Goal: Task Accomplishment & Management: Manage account settings

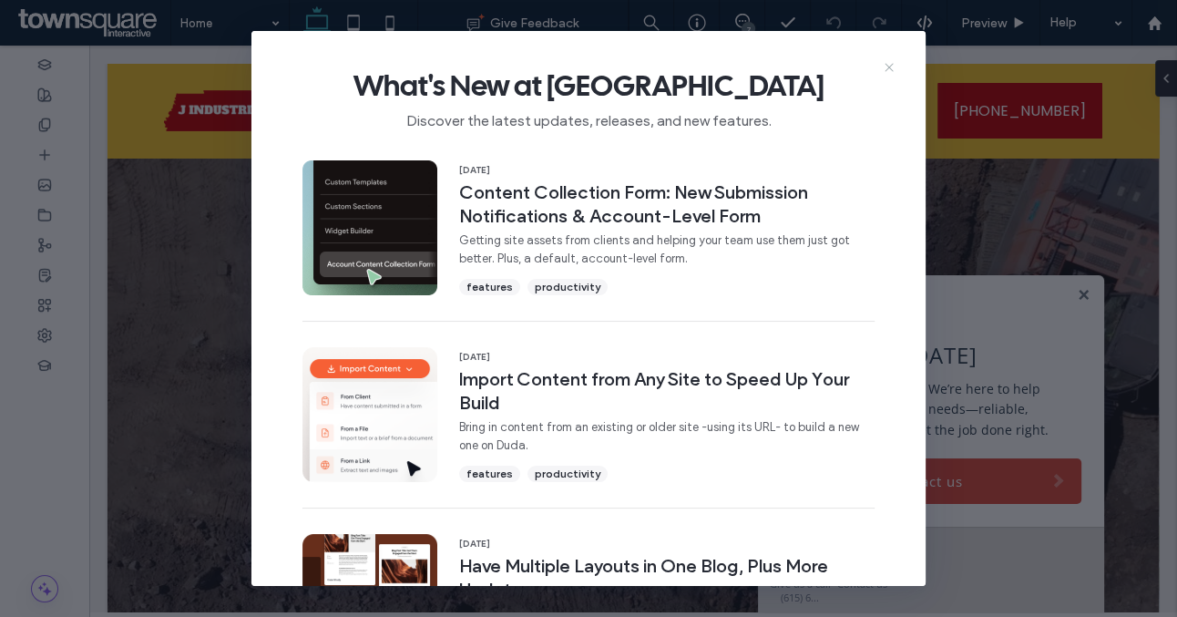
click at [889, 66] on icon at bounding box center [889, 67] width 15 height 15
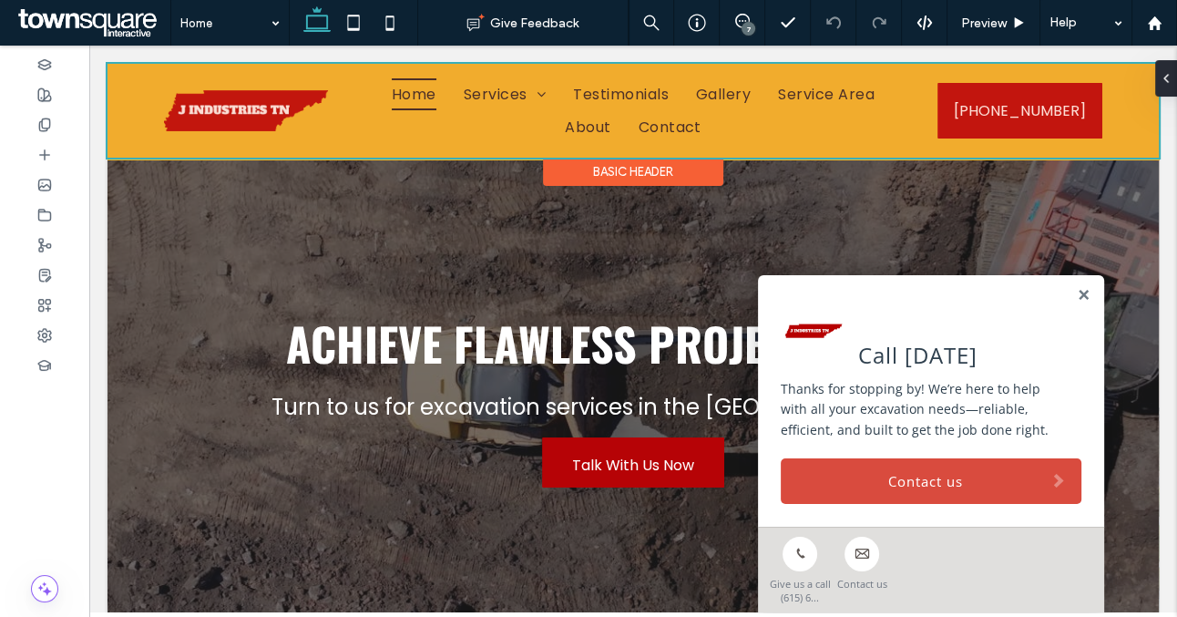
click at [712, 84] on div at bounding box center [634, 111] width 1052 height 94
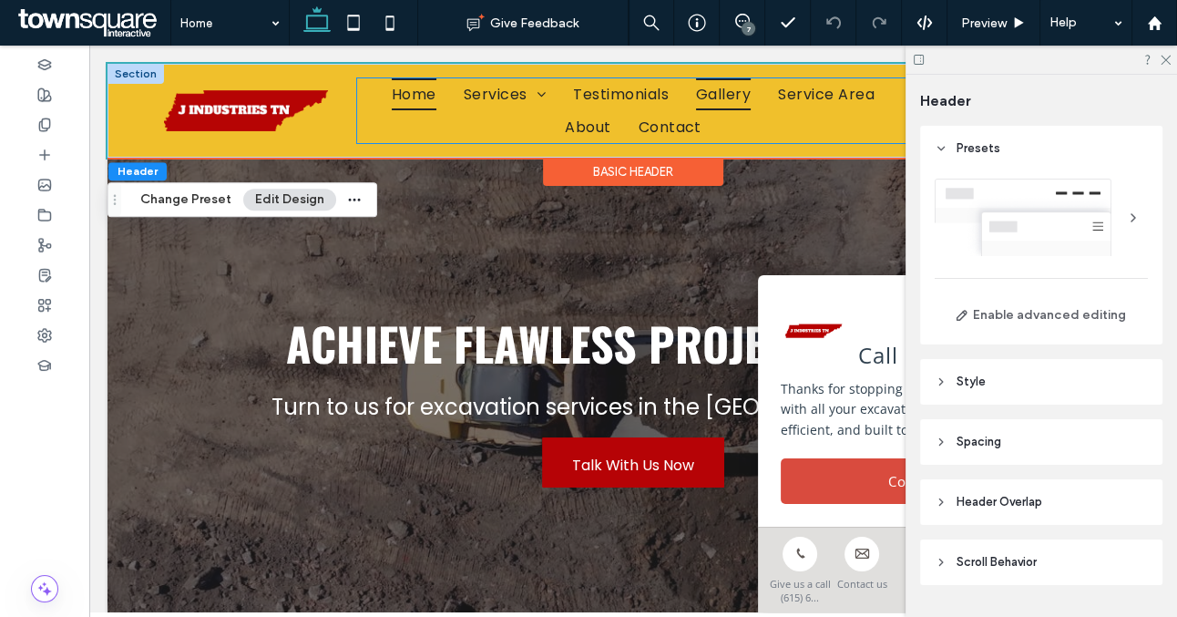
click at [712, 89] on span "Gallery" at bounding box center [723, 94] width 55 height 32
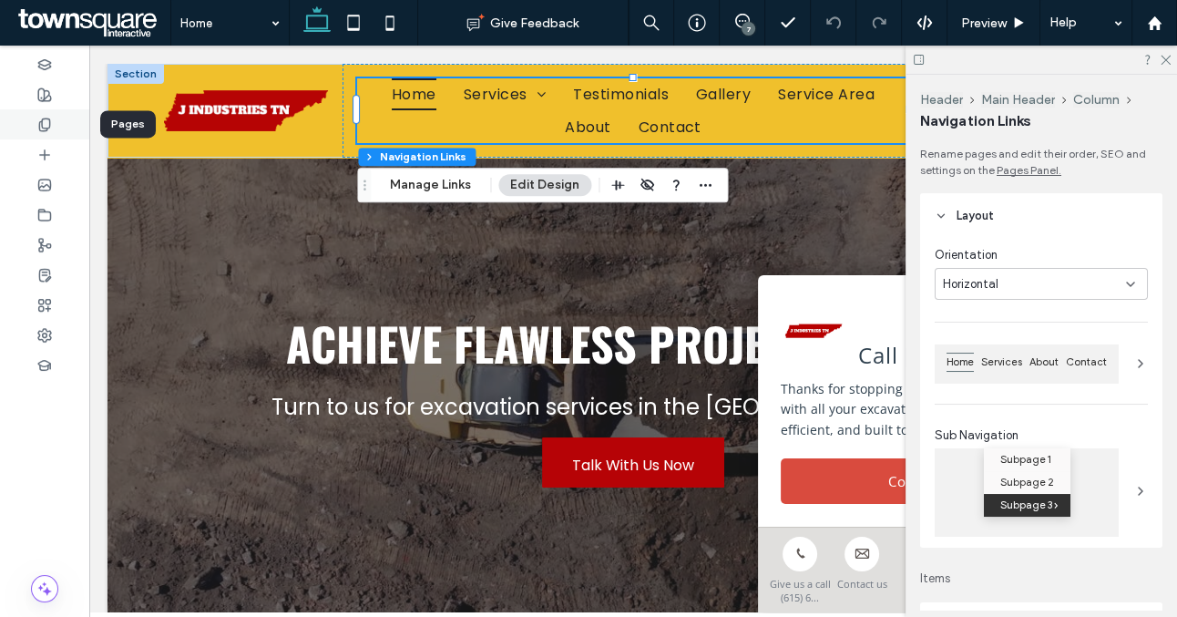
click at [36, 128] on div at bounding box center [44, 124] width 89 height 30
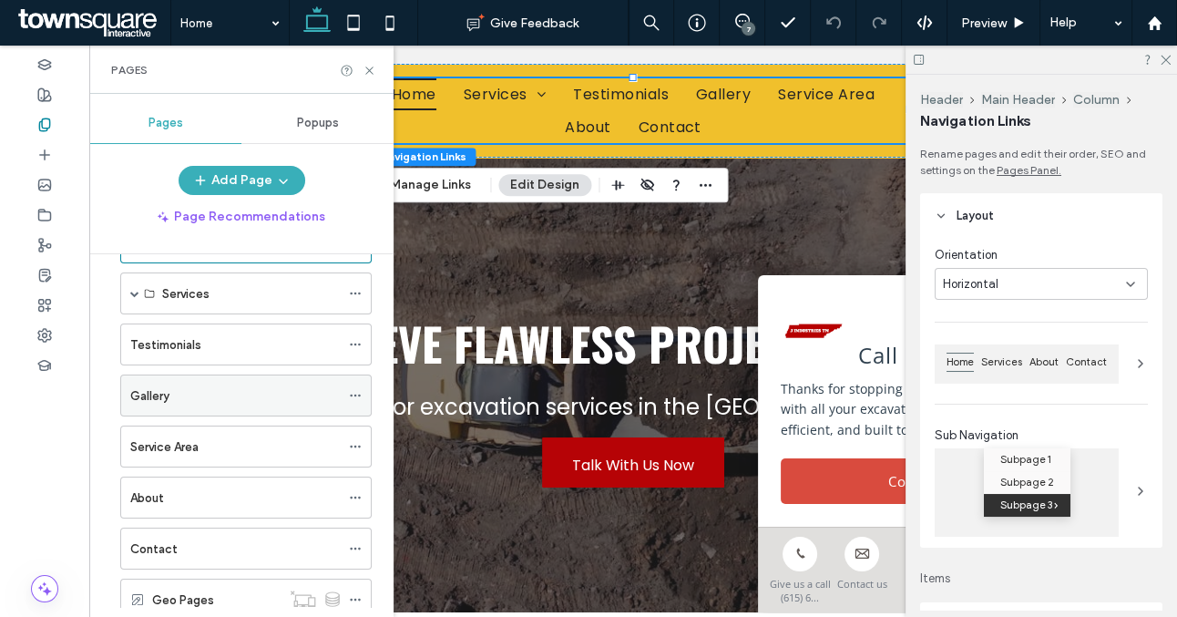
scroll to position [83, 0]
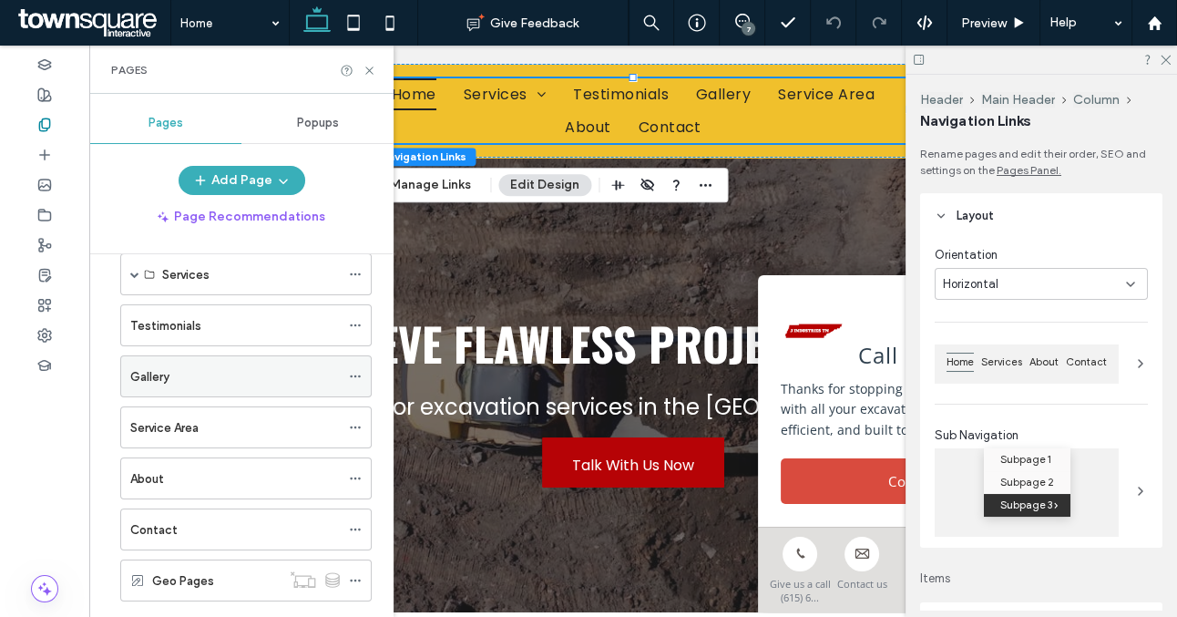
click at [217, 386] on div "Gallery" at bounding box center [235, 376] width 210 height 40
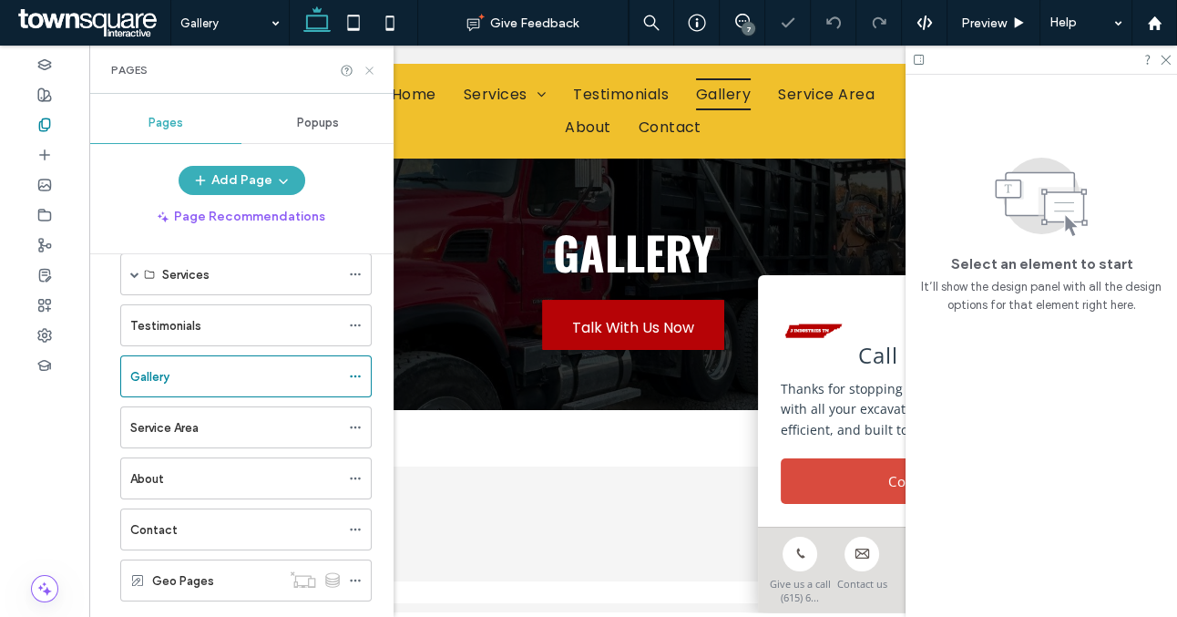
click at [365, 67] on icon at bounding box center [370, 71] width 14 height 14
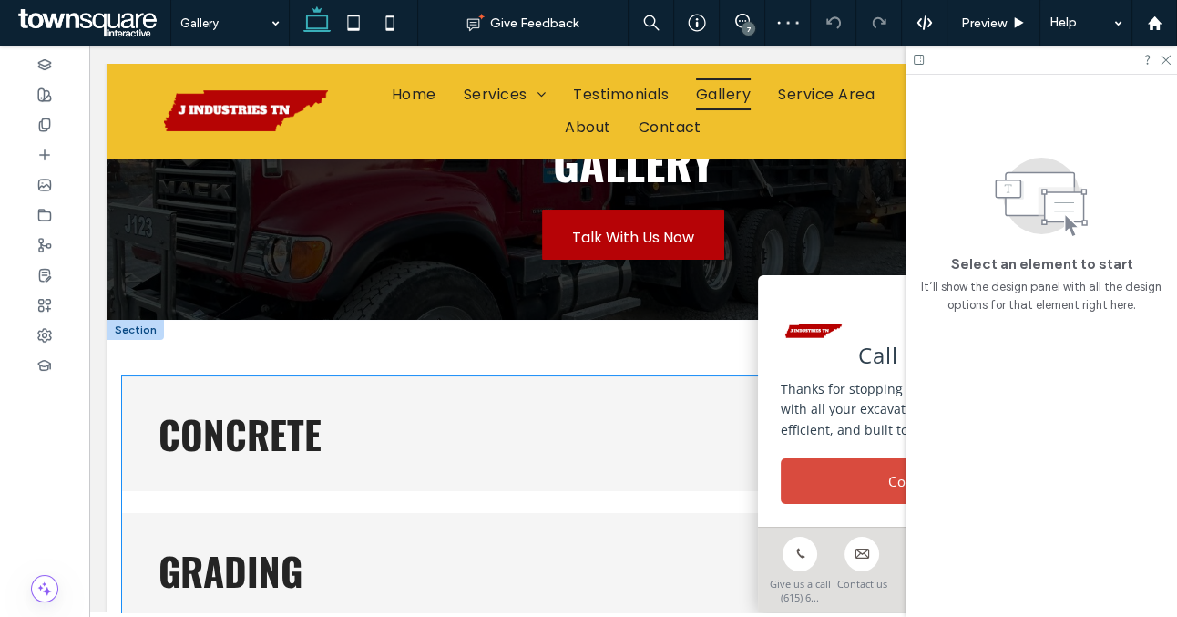
scroll to position [78, 0]
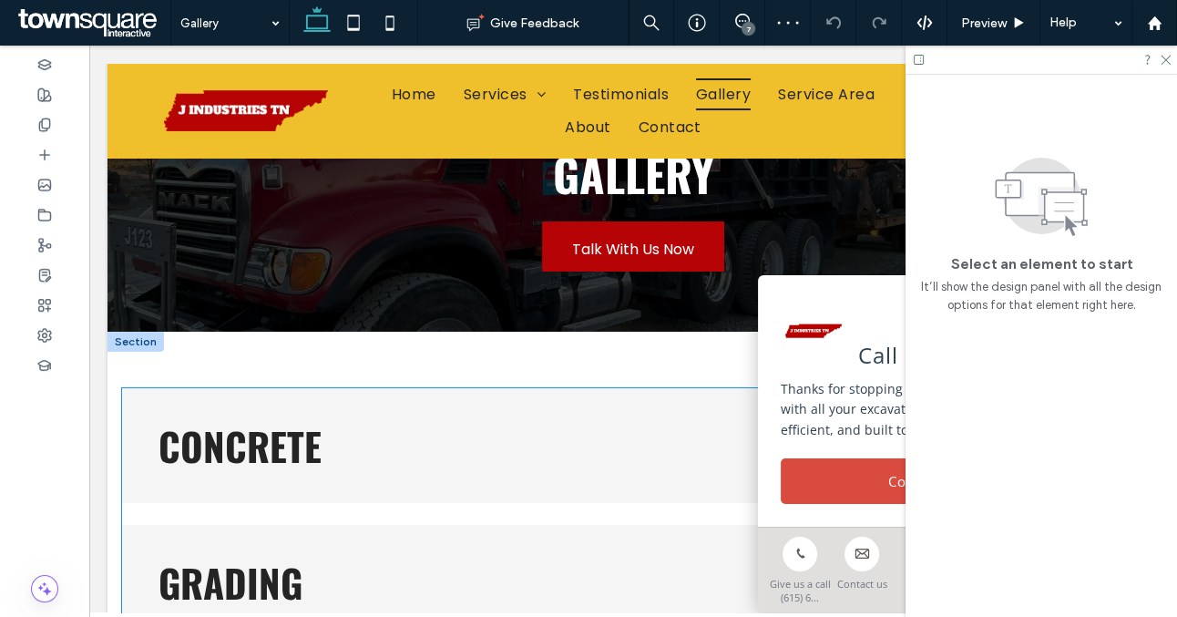
click at [278, 427] on h3 "Concrete" at bounding box center [608, 446] width 899 height 38
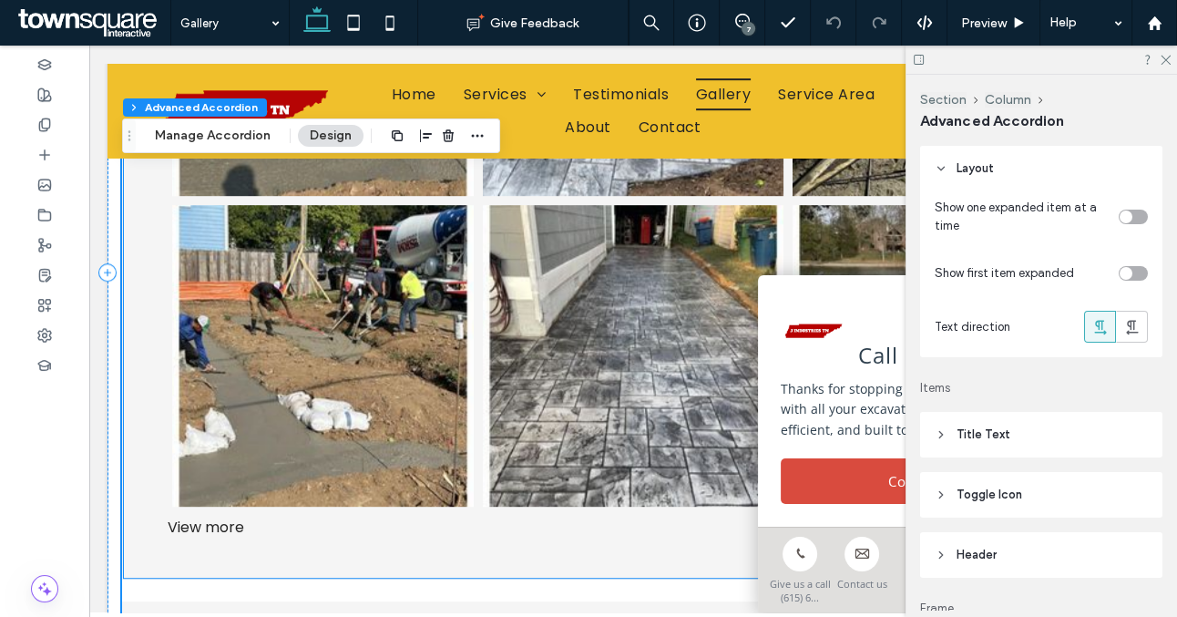
scroll to position [1151, 0]
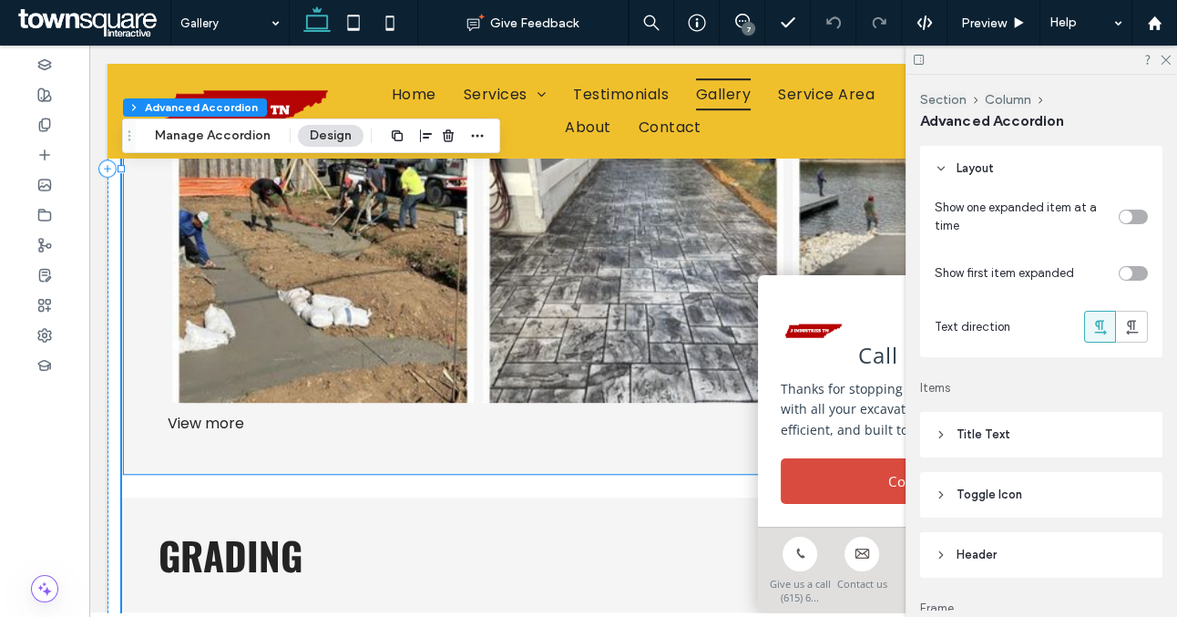
click at [233, 427] on div "View more" at bounding box center [633, 423] width 941 height 23
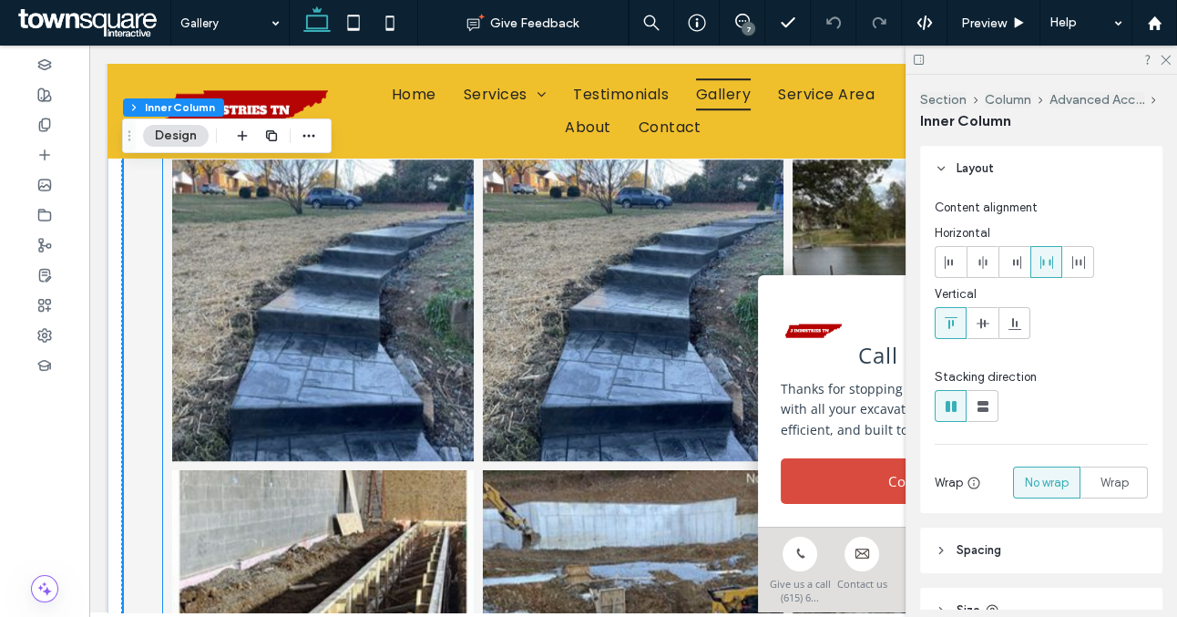
scroll to position [1433, 0]
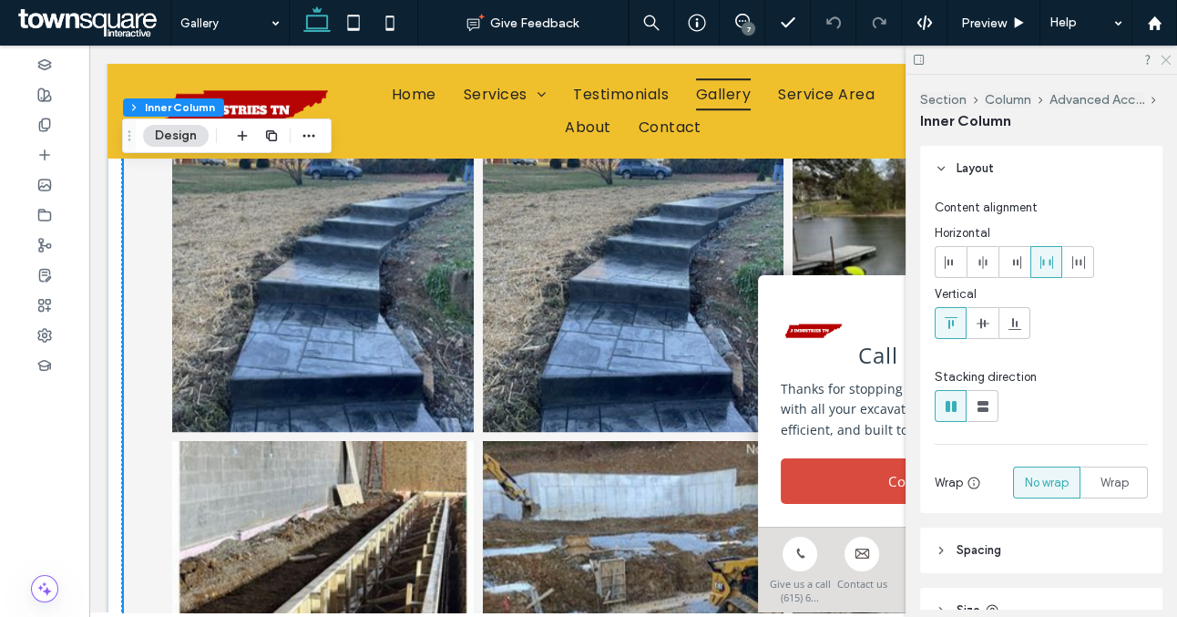
click at [1164, 59] on icon at bounding box center [1165, 59] width 12 height 12
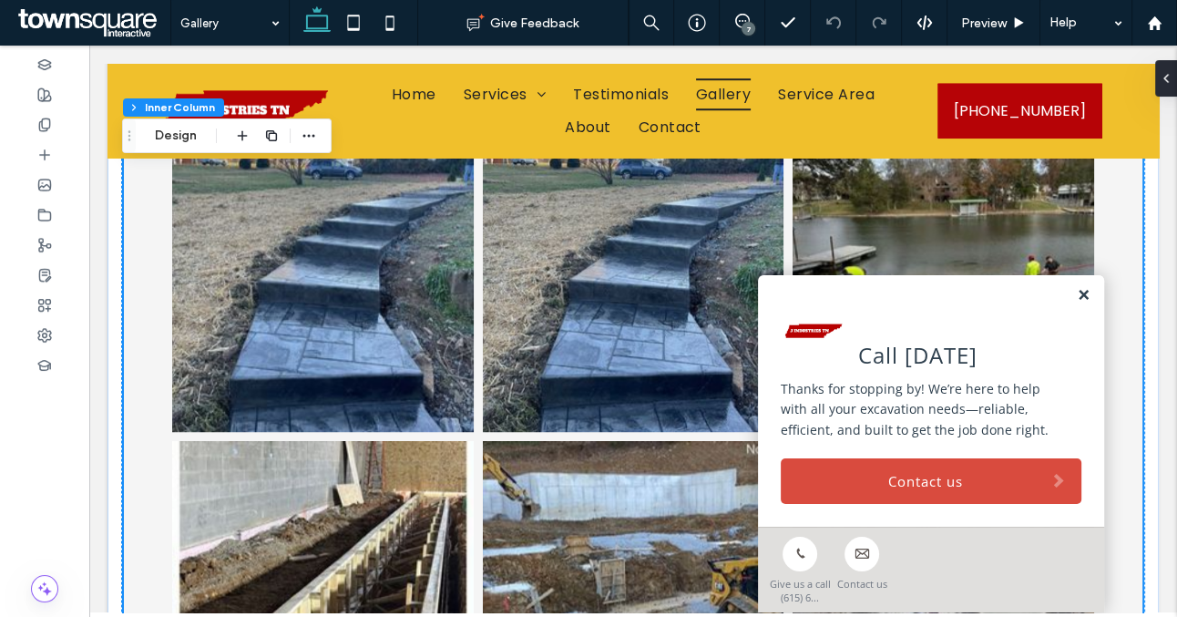
click at [1084, 290] on link at bounding box center [1084, 295] width 14 height 15
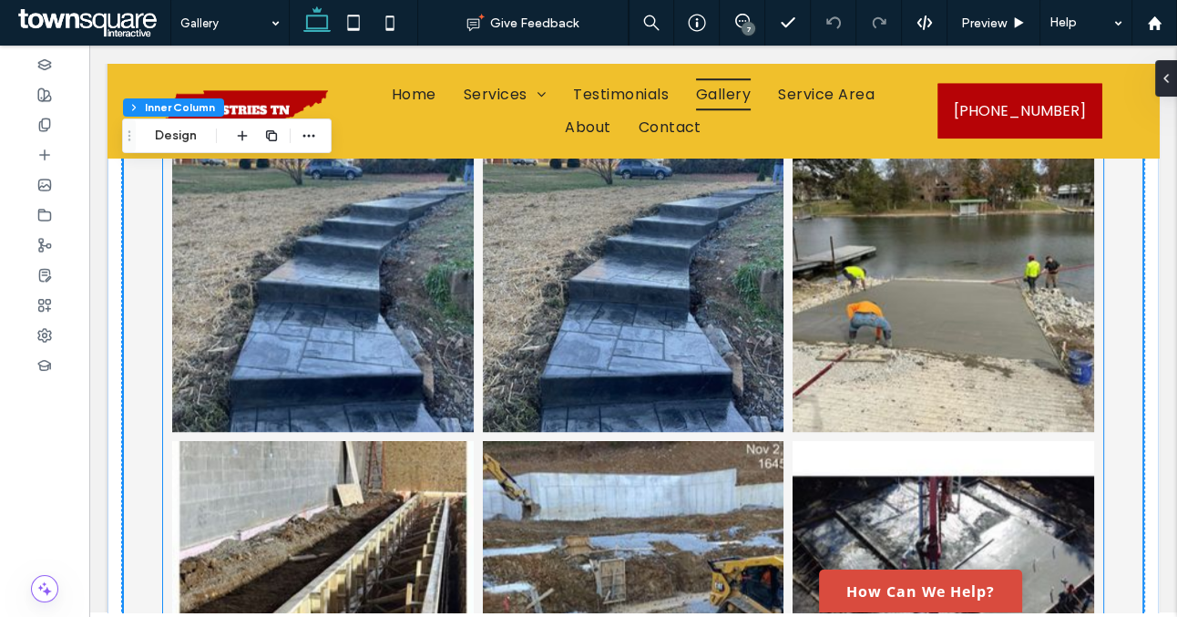
click at [661, 319] on link at bounding box center [634, 281] width 302 height 302
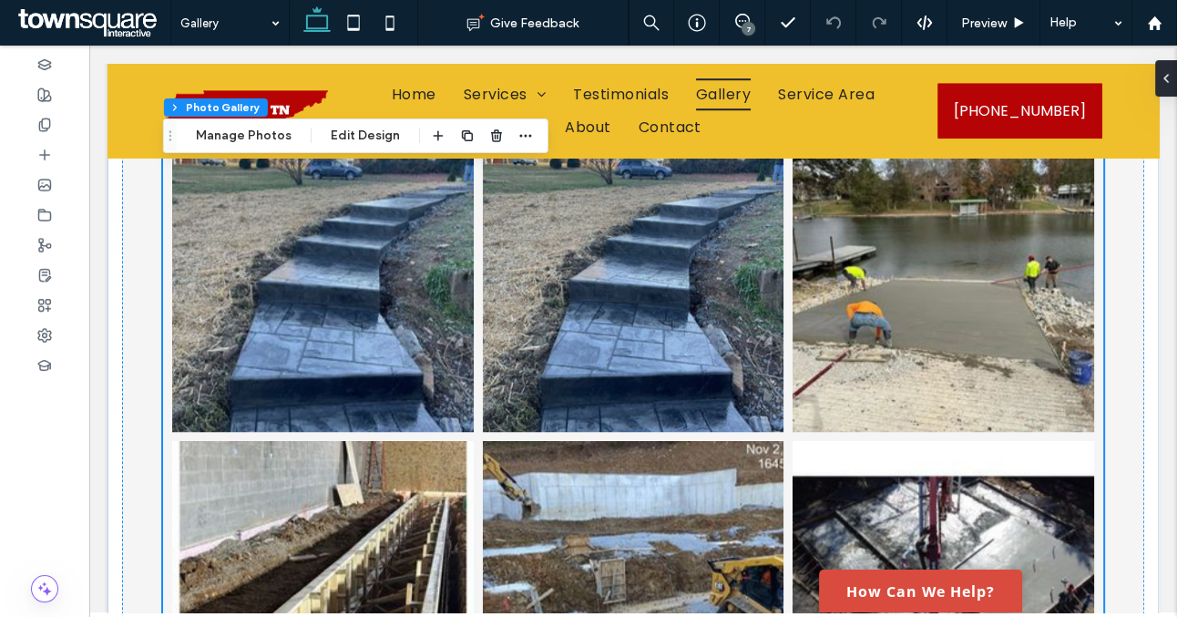
click at [661, 319] on link at bounding box center [634, 281] width 302 height 302
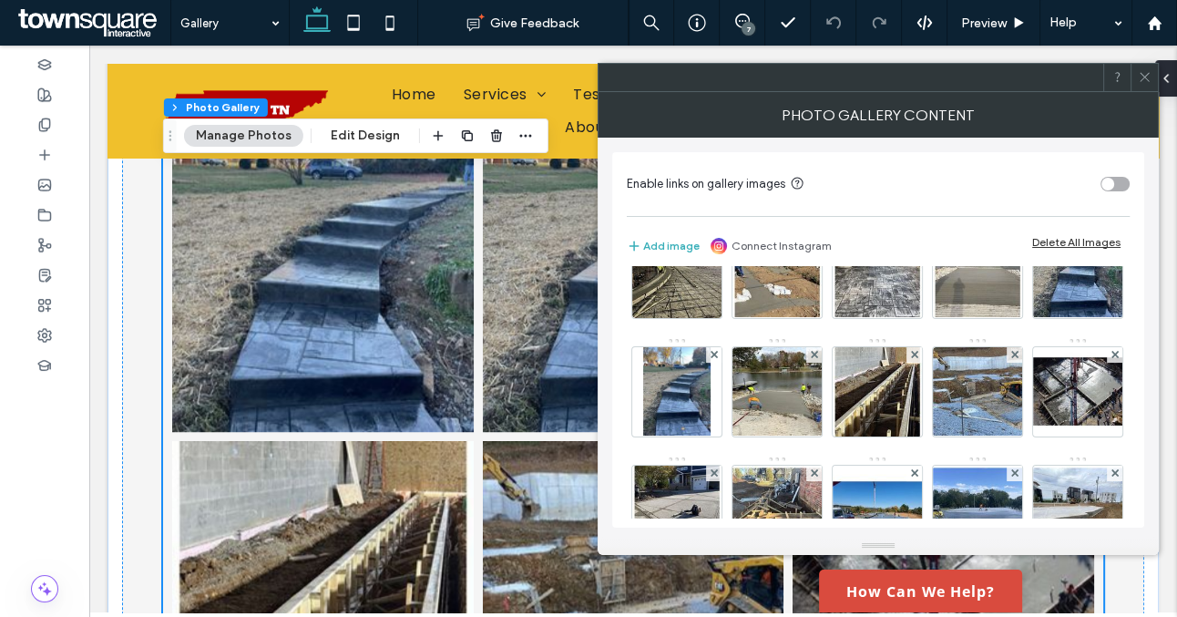
scroll to position [181, 0]
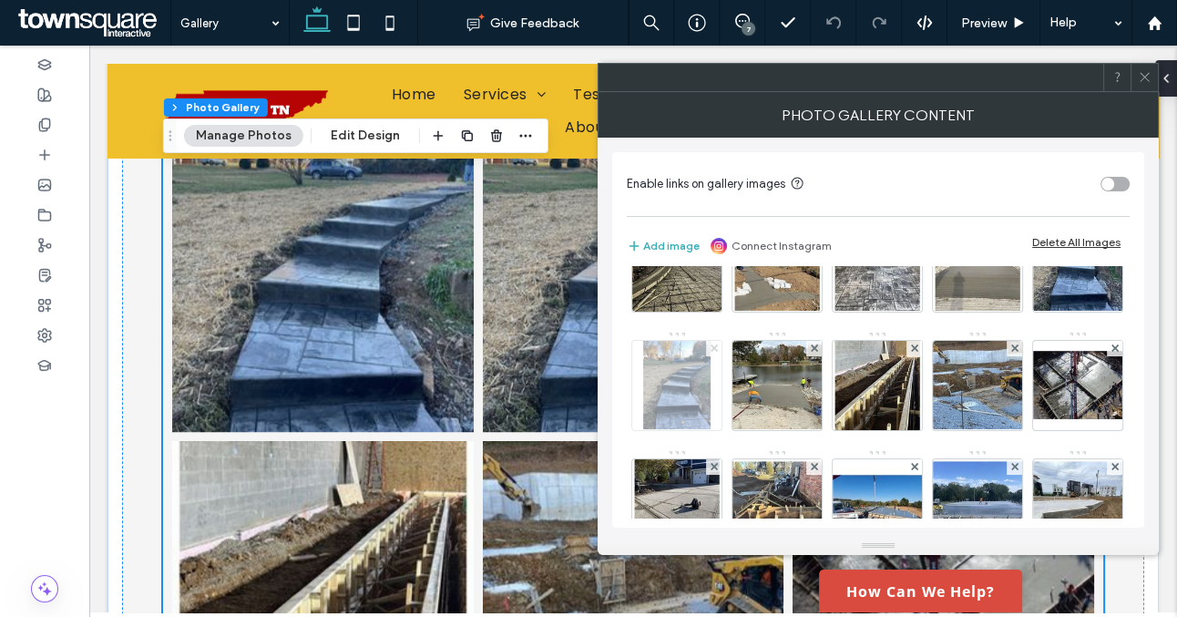
click at [718, 349] on icon at bounding box center [714, 347] width 7 height 7
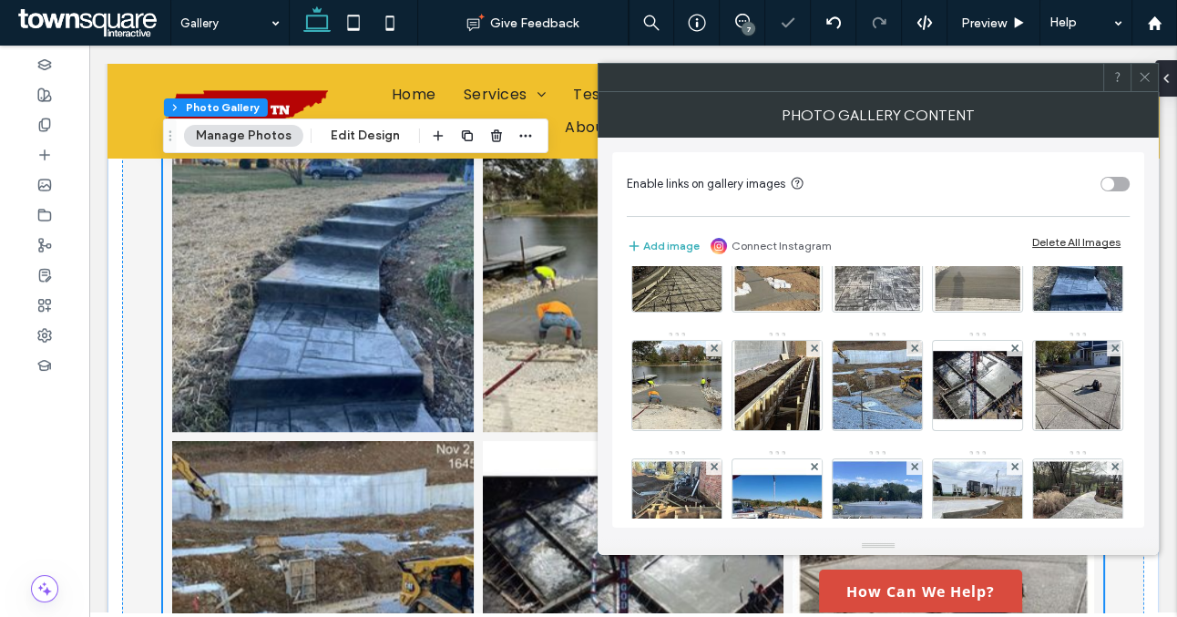
click at [1143, 89] on span at bounding box center [1145, 77] width 14 height 27
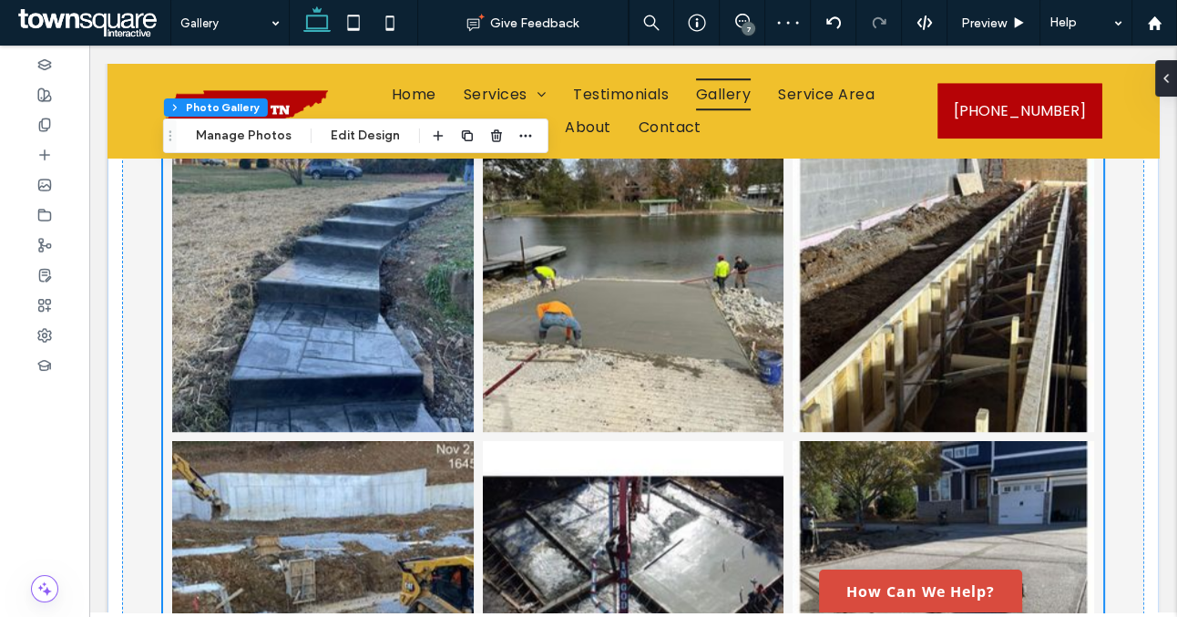
click at [748, 26] on div "7" at bounding box center [749, 29] width 14 height 14
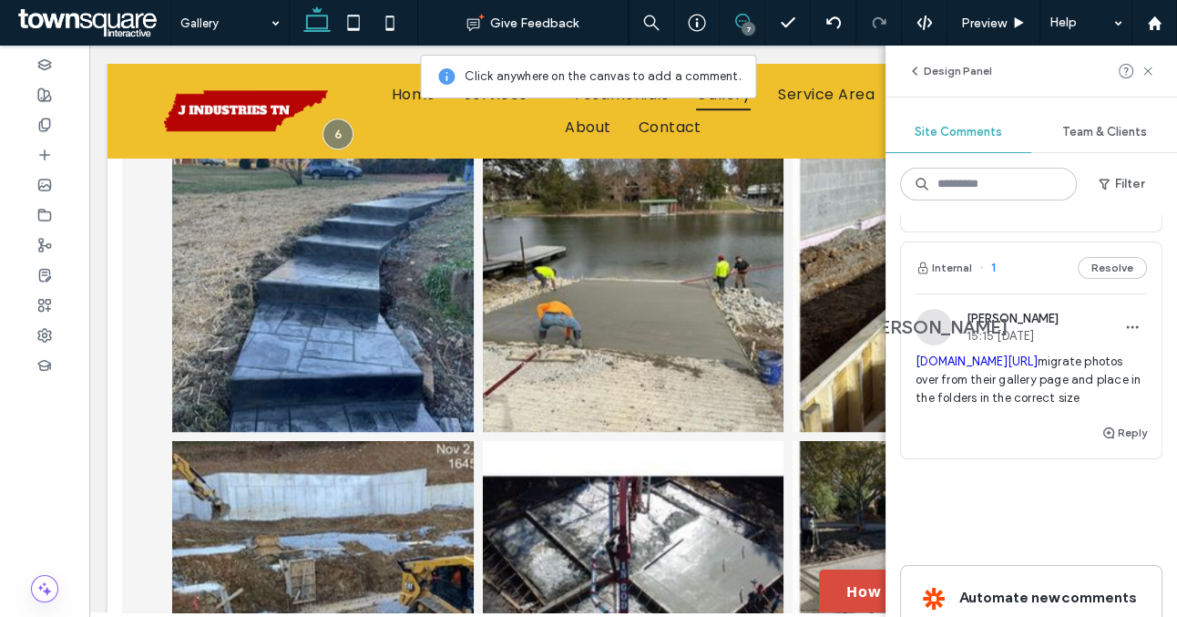
scroll to position [1761, 0]
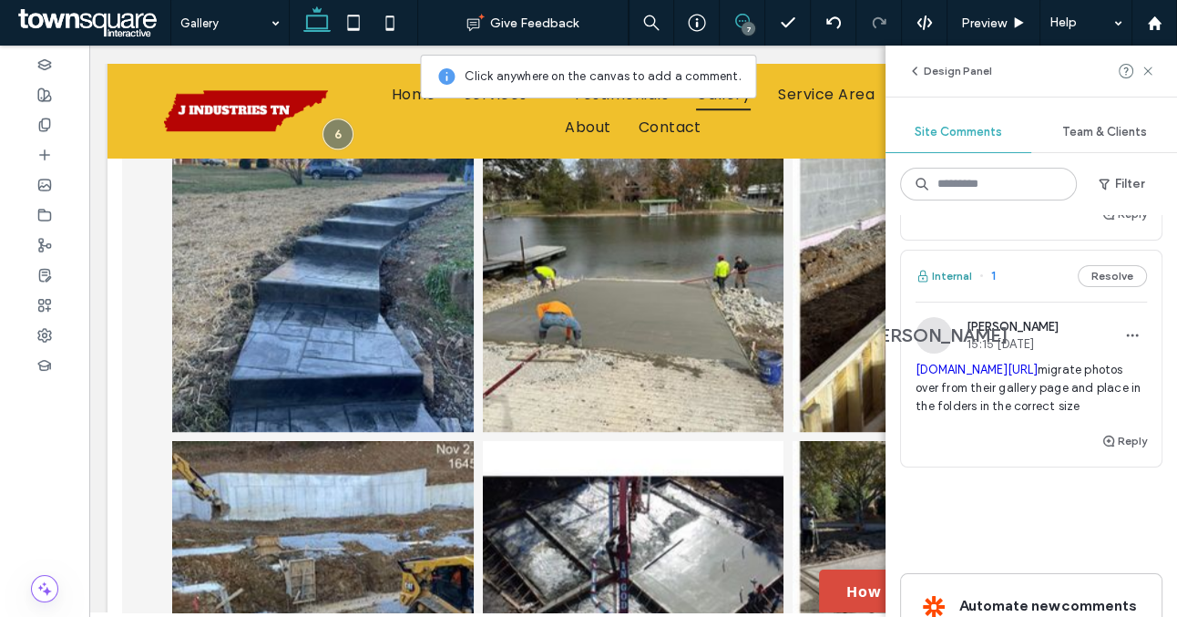
click at [944, 265] on button "Internal" at bounding box center [944, 276] width 57 height 22
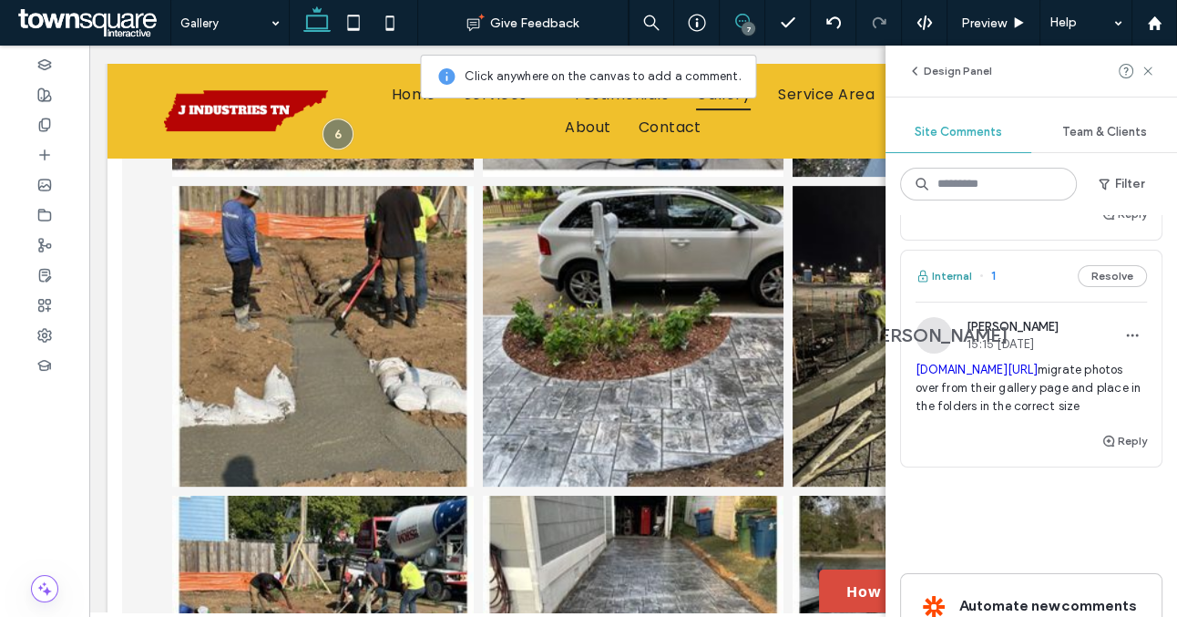
scroll to position [316, 0]
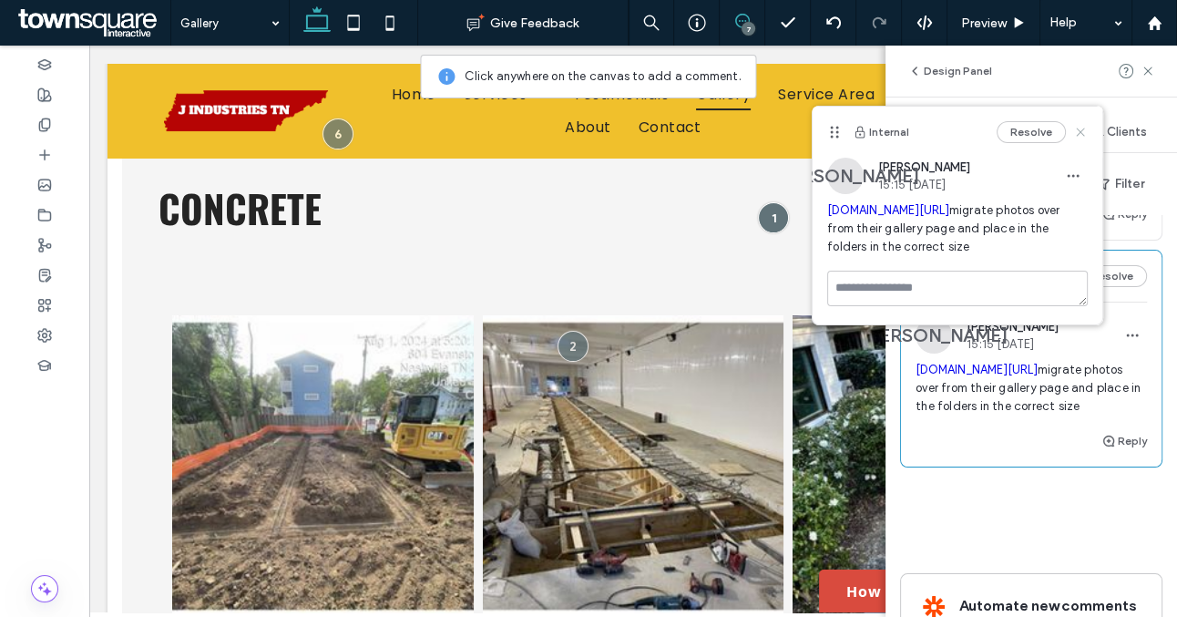
click at [1078, 133] on icon at bounding box center [1081, 132] width 15 height 15
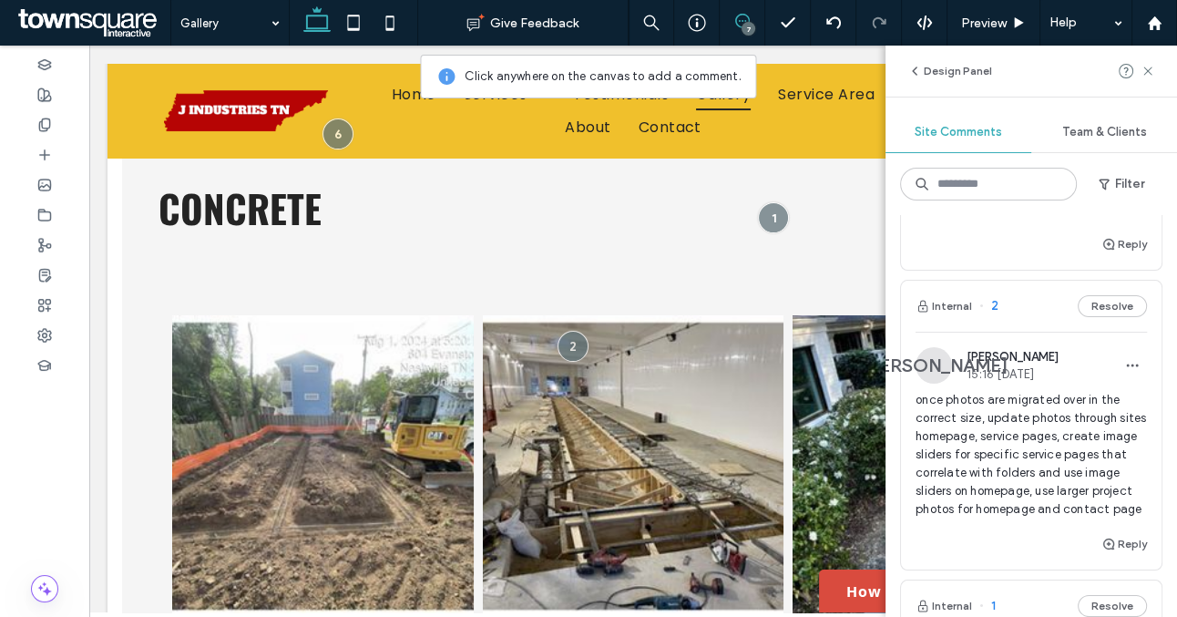
scroll to position [1435, 0]
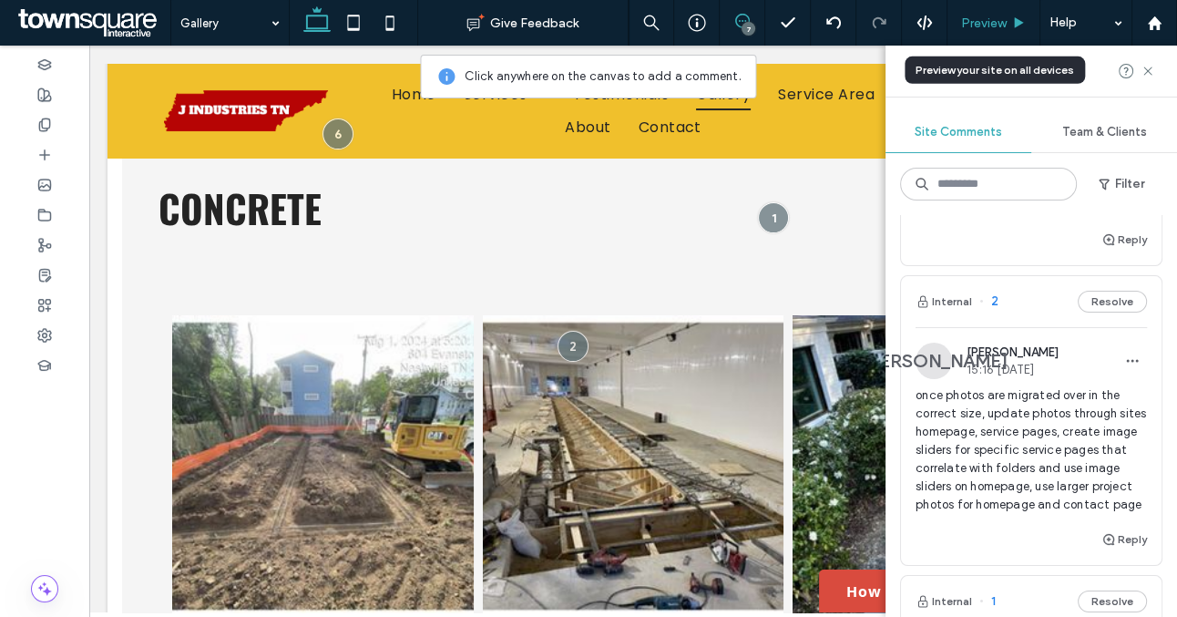
click at [992, 26] on span "Preview" at bounding box center [984, 22] width 46 height 15
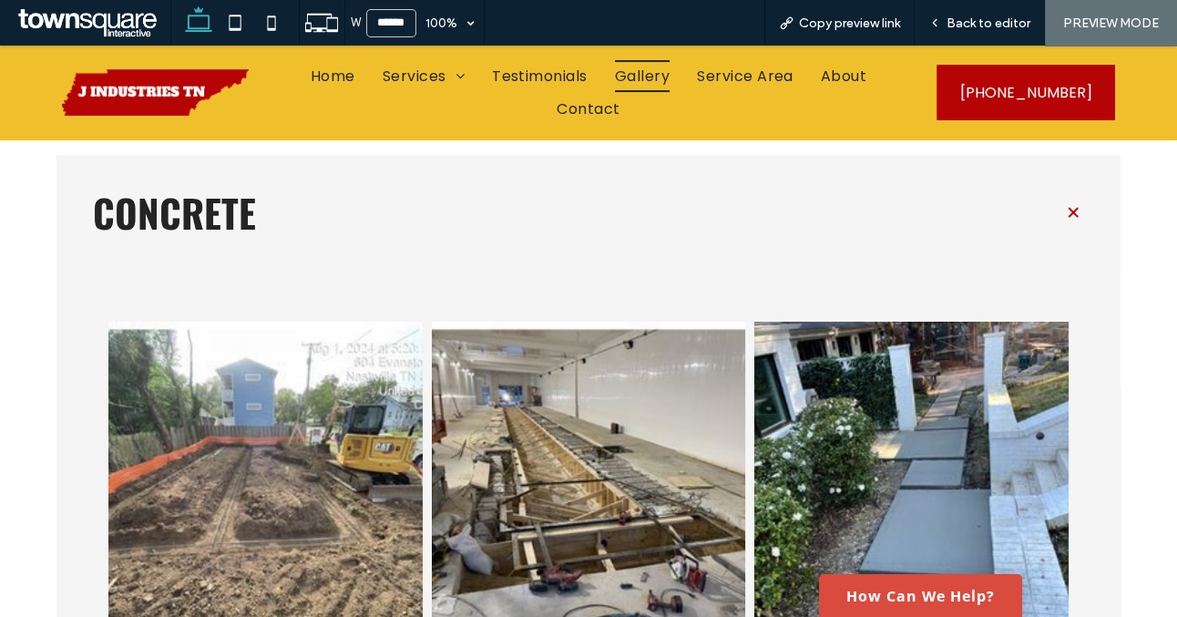
click at [704, 410] on link at bounding box center [589, 479] width 314 height 314
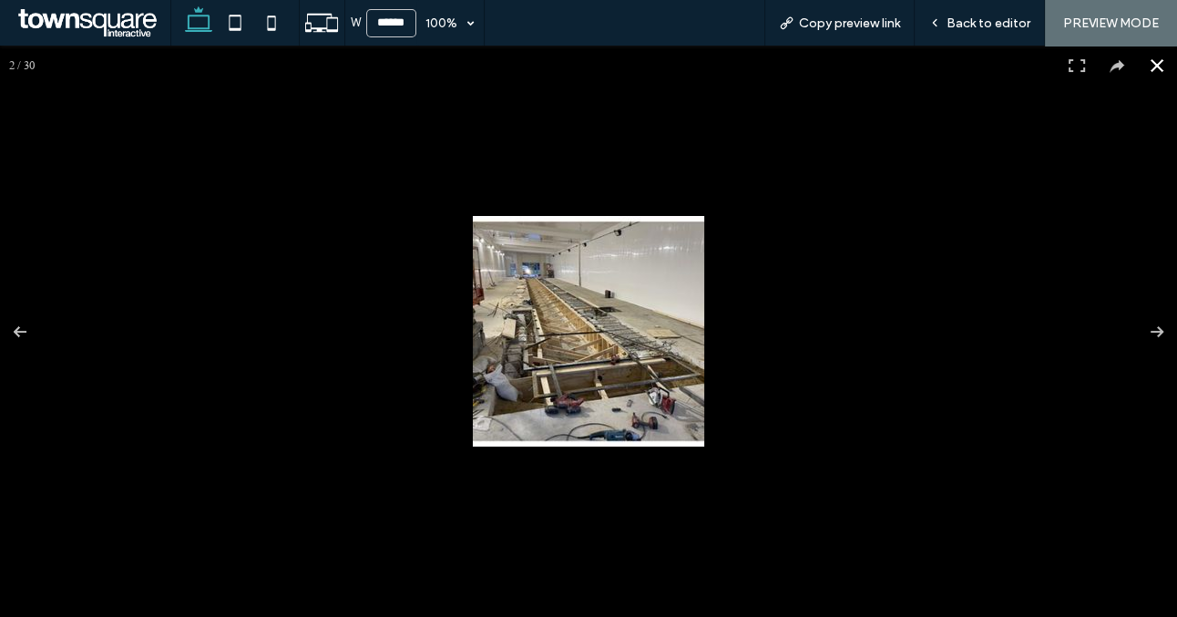
click at [1158, 61] on button at bounding box center [1157, 66] width 40 height 40
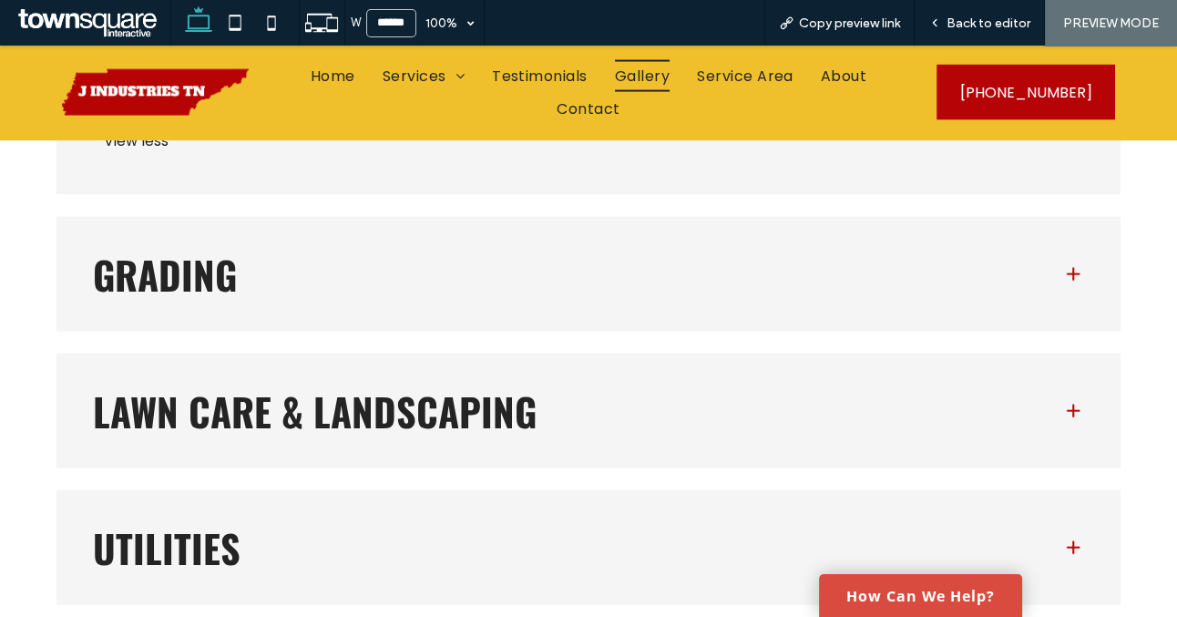
scroll to position [3598, 0]
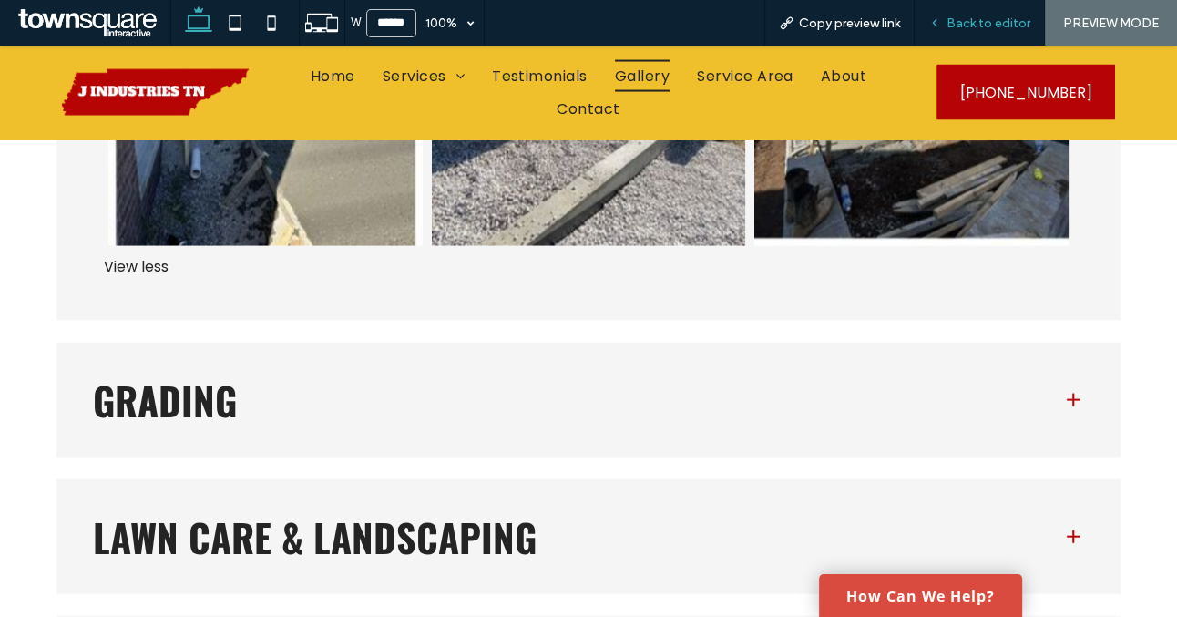
click at [957, 22] on span "Back to editor" at bounding box center [989, 22] width 84 height 15
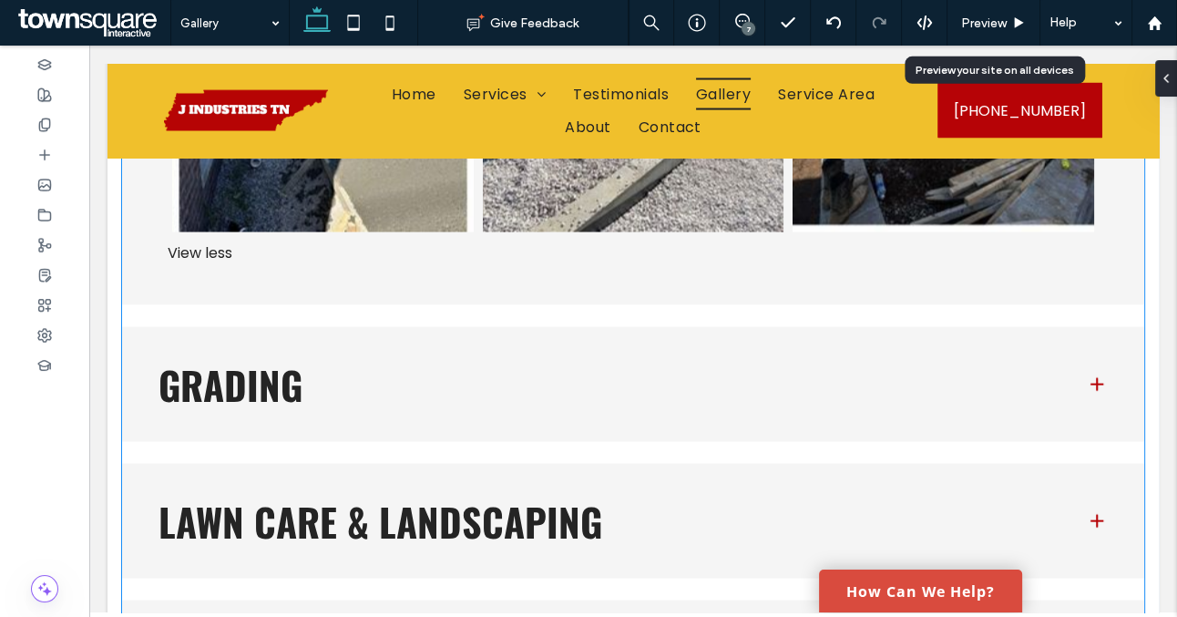
scroll to position [3492, 0]
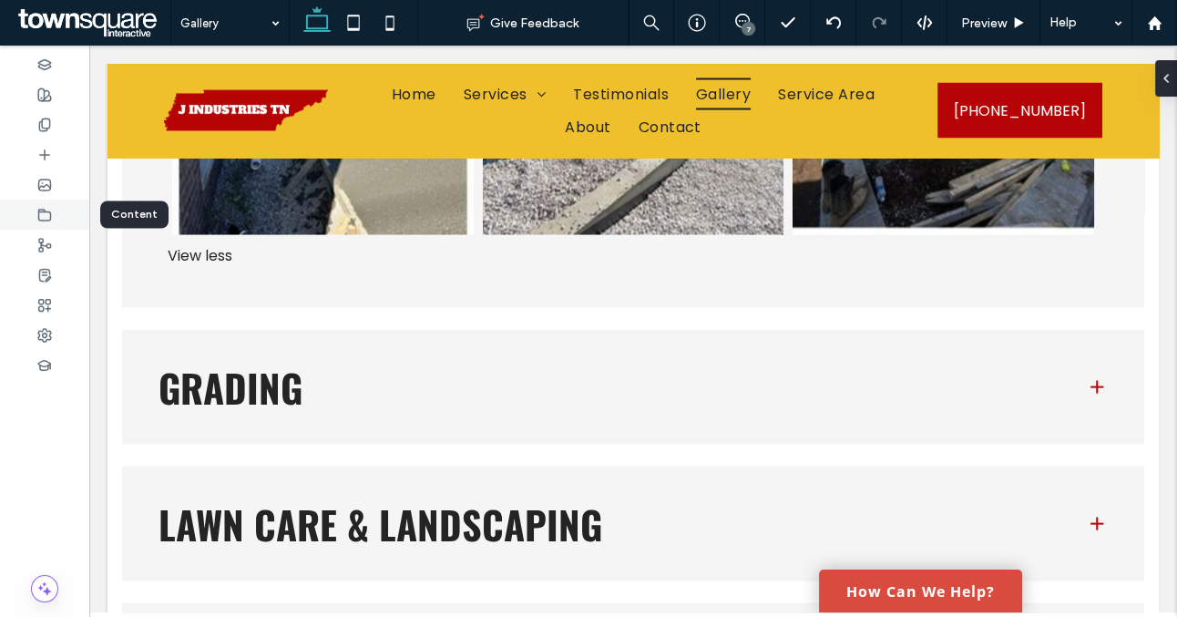
click at [43, 208] on icon at bounding box center [44, 215] width 15 height 15
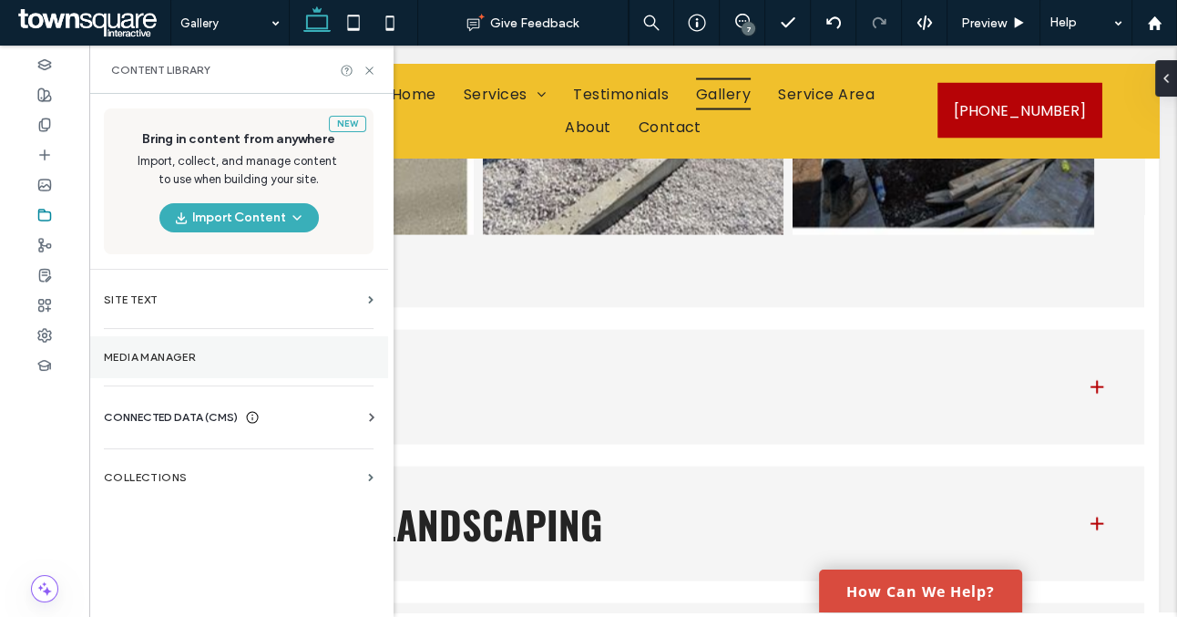
click at [154, 348] on section "Media Manager" at bounding box center [238, 357] width 299 height 42
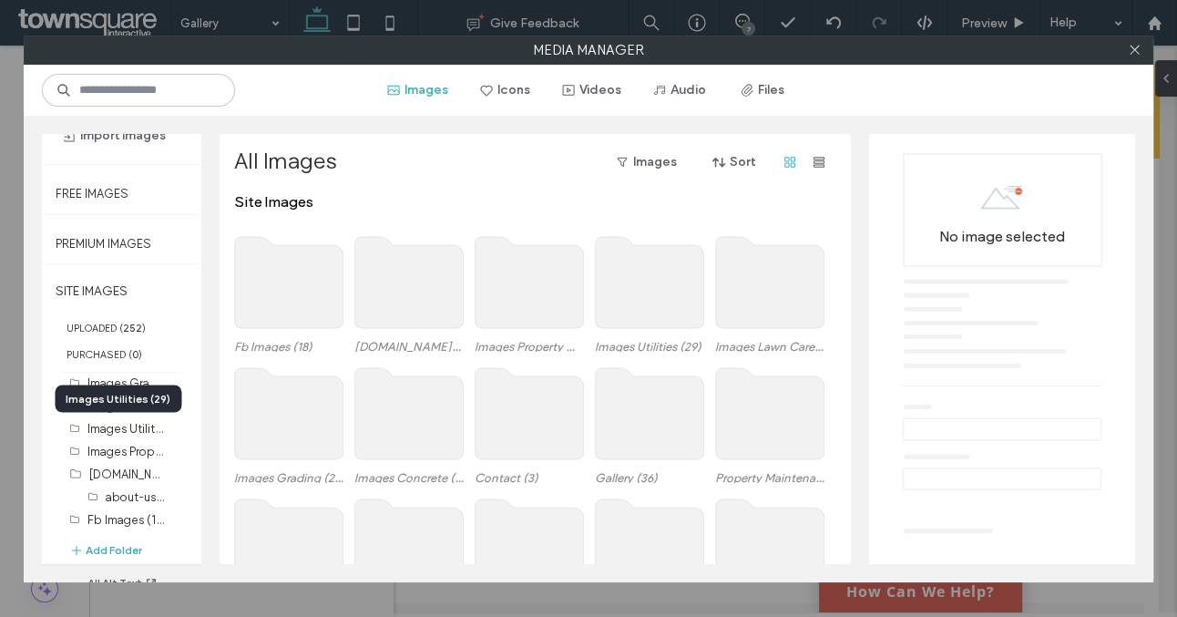
scroll to position [72, 0]
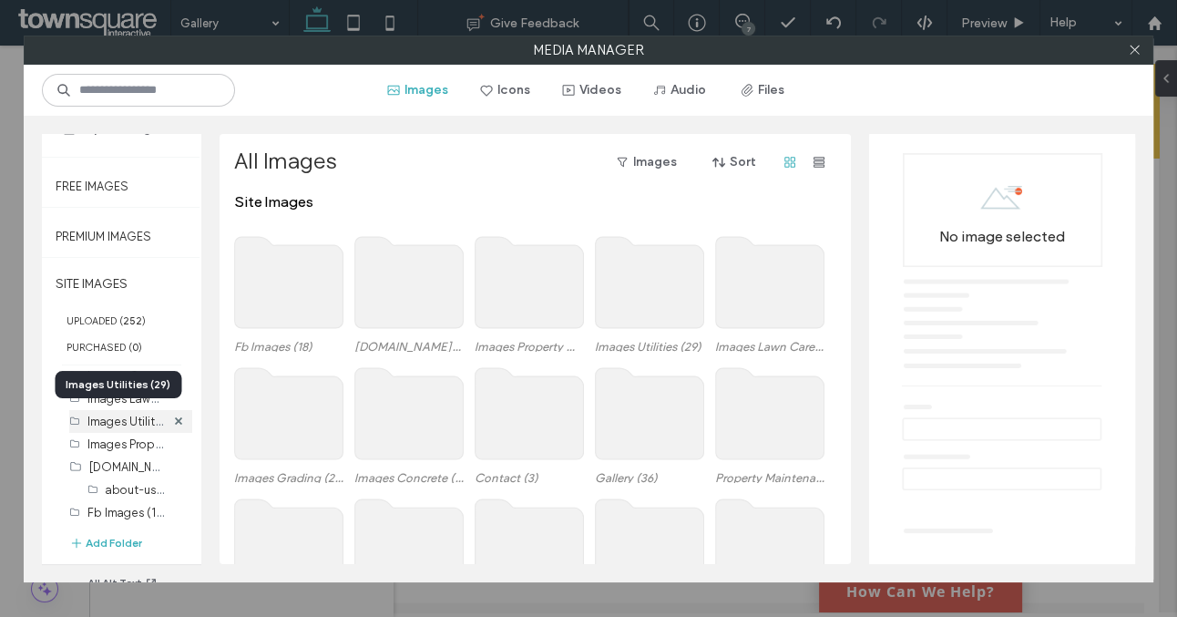
click at [117, 424] on label "Images Utilities (29)" at bounding box center [141, 420] width 108 height 17
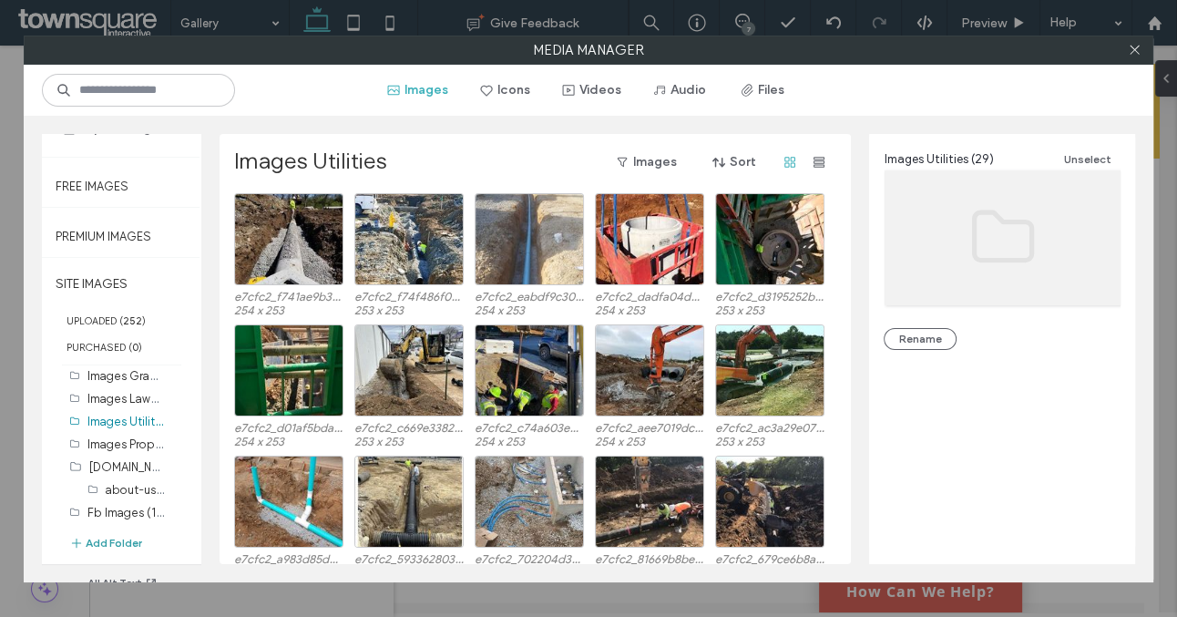
click at [118, 536] on button "Add Folder" at bounding box center [105, 543] width 73 height 18
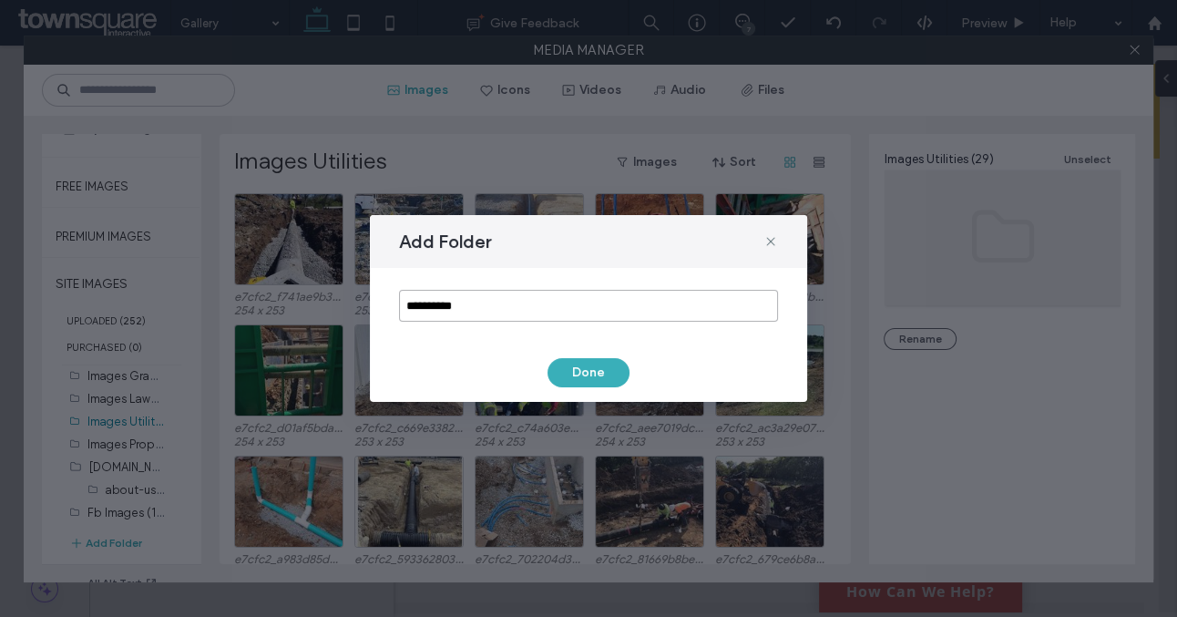
drag, startPoint x: 469, startPoint y: 308, endPoint x: 376, endPoint y: 308, distance: 93.0
click at [376, 308] on div "**********" at bounding box center [588, 306] width 437 height 76
type input "********"
click at [573, 375] on button "Done" at bounding box center [589, 372] width 82 height 29
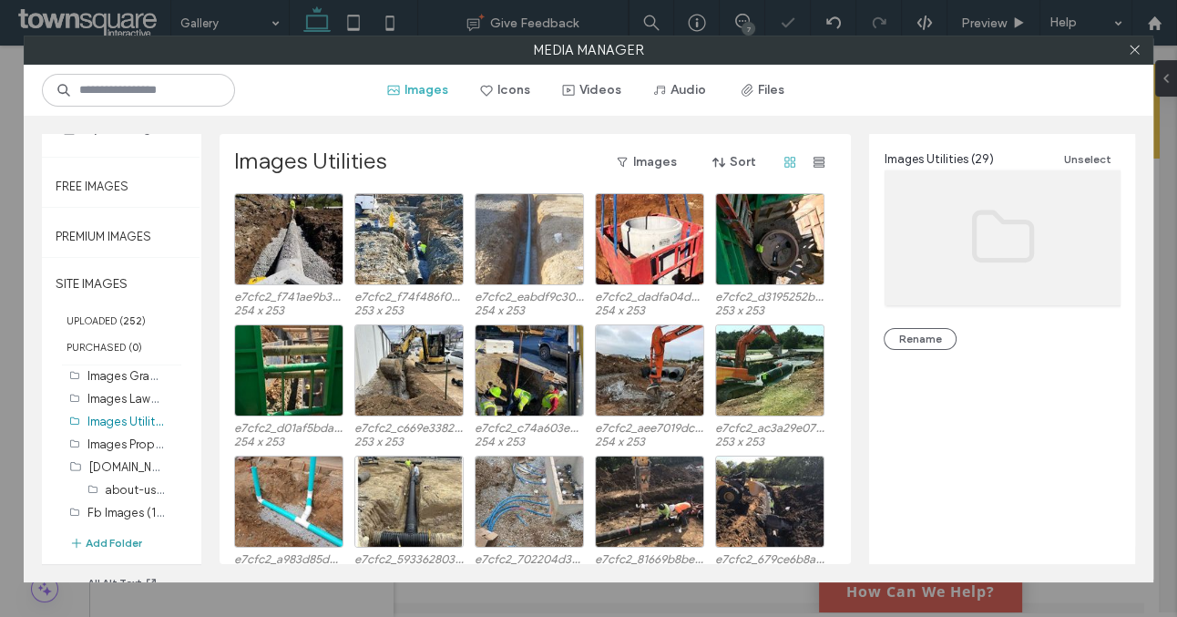
click at [128, 540] on button "Add Folder" at bounding box center [105, 543] width 73 height 18
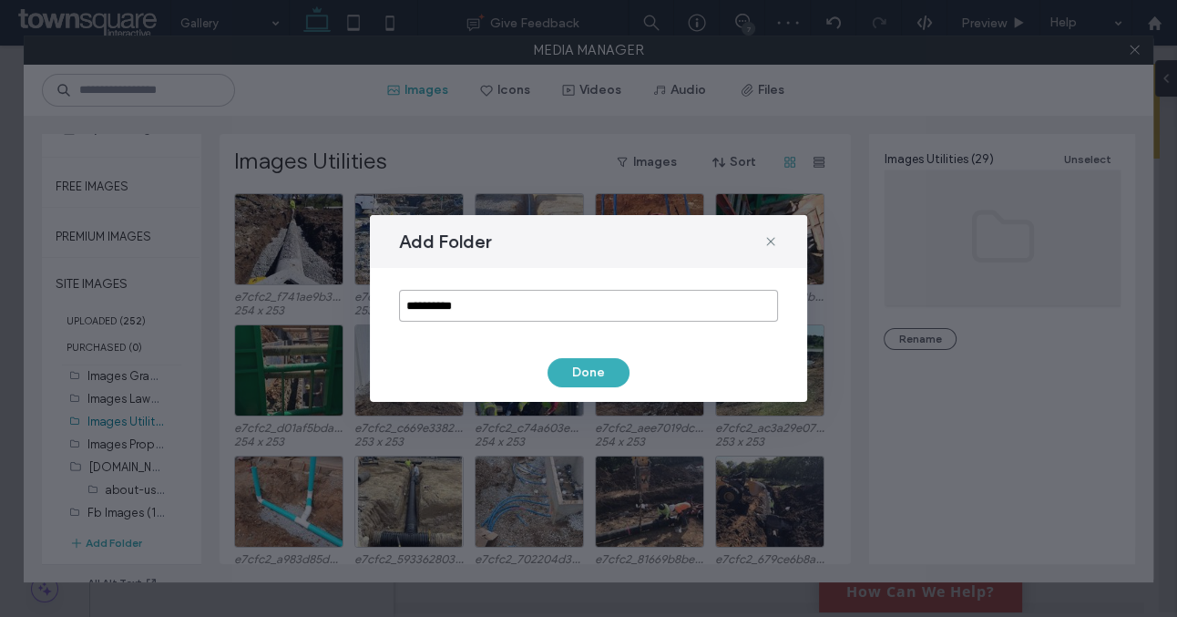
drag, startPoint x: 473, startPoint y: 303, endPoint x: 357, endPoint y: 303, distance: 115.7
click at [357, 303] on div "**********" at bounding box center [588, 308] width 1177 height 617
type input "*********"
click at [598, 377] on button "Done" at bounding box center [589, 372] width 82 height 29
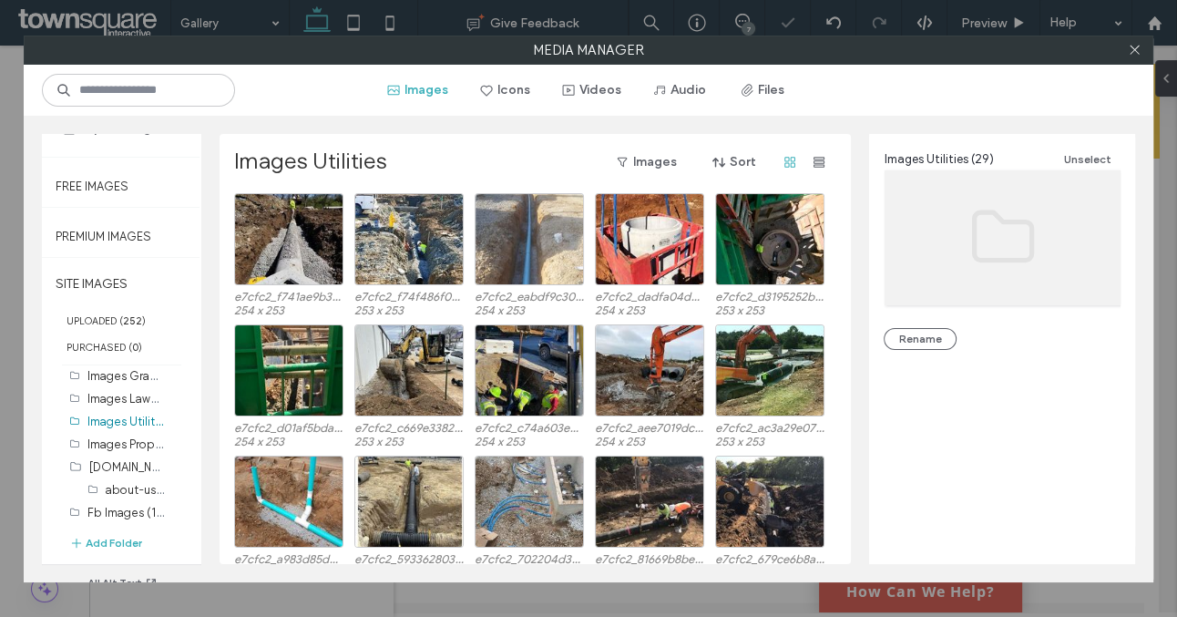
click at [132, 530] on div "Home (16) About Us (11) Services (2) Excavation Site Work (8) Utilities Drainag…" at bounding box center [130, 470] width 123 height 200
click at [117, 541] on button "Add Folder" at bounding box center [105, 543] width 73 height 18
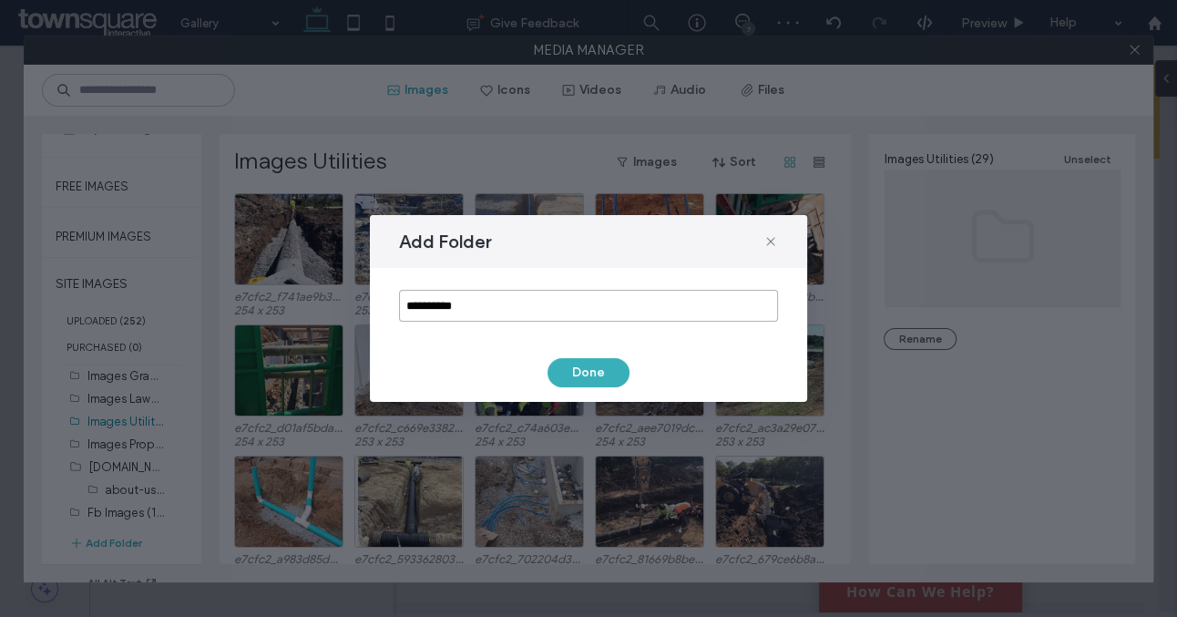
drag, startPoint x: 483, startPoint y: 306, endPoint x: 363, endPoint y: 306, distance: 120.3
click at [363, 306] on div "**********" at bounding box center [588, 308] width 1177 height 617
type input "*******"
click at [571, 364] on button "Done" at bounding box center [589, 372] width 82 height 29
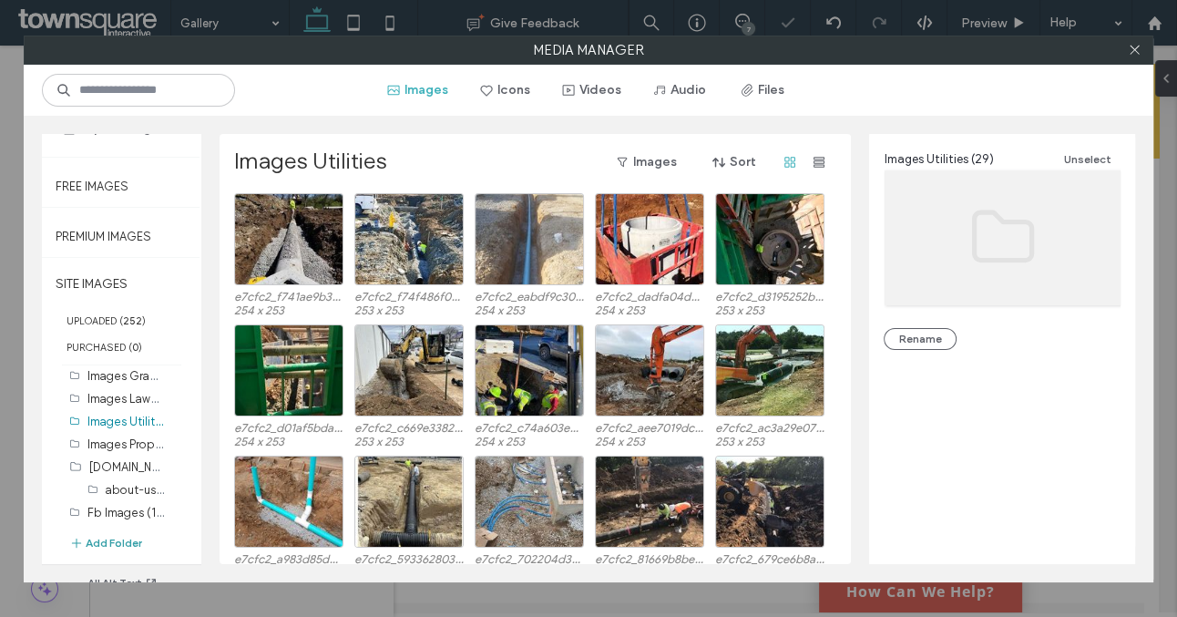
click at [133, 539] on button "Add Folder" at bounding box center [105, 543] width 73 height 18
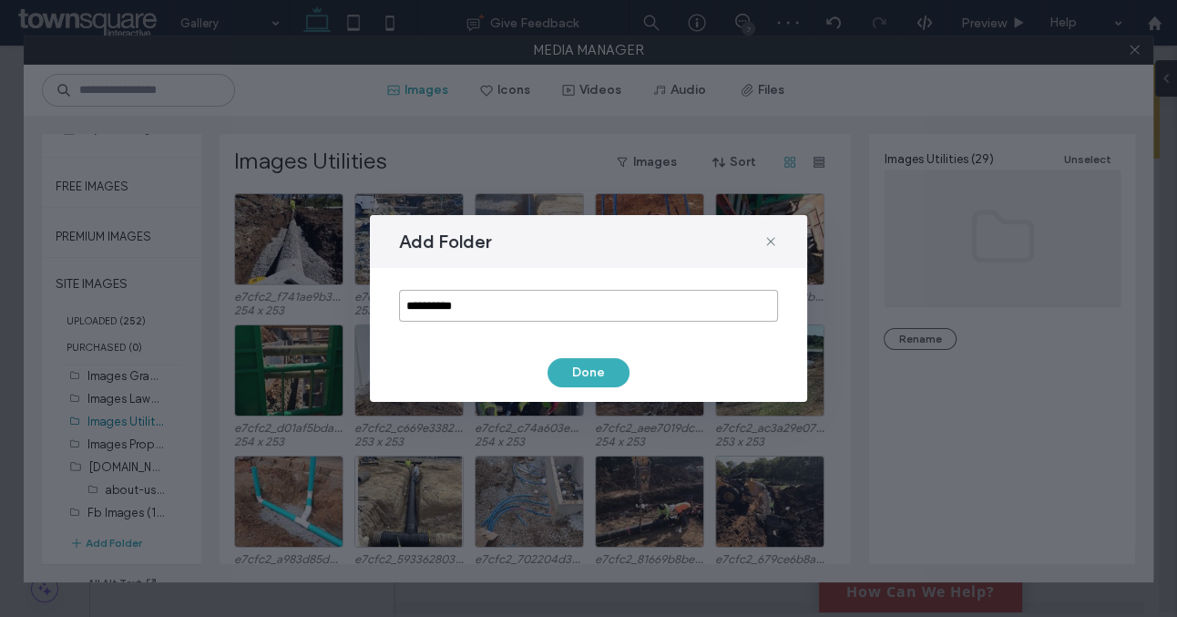
drag, startPoint x: 475, startPoint y: 312, endPoint x: 358, endPoint y: 309, distance: 116.7
click at [358, 309] on div "**********" at bounding box center [588, 308] width 1177 height 617
type input "*********"
click at [567, 366] on button "Done" at bounding box center [589, 372] width 82 height 29
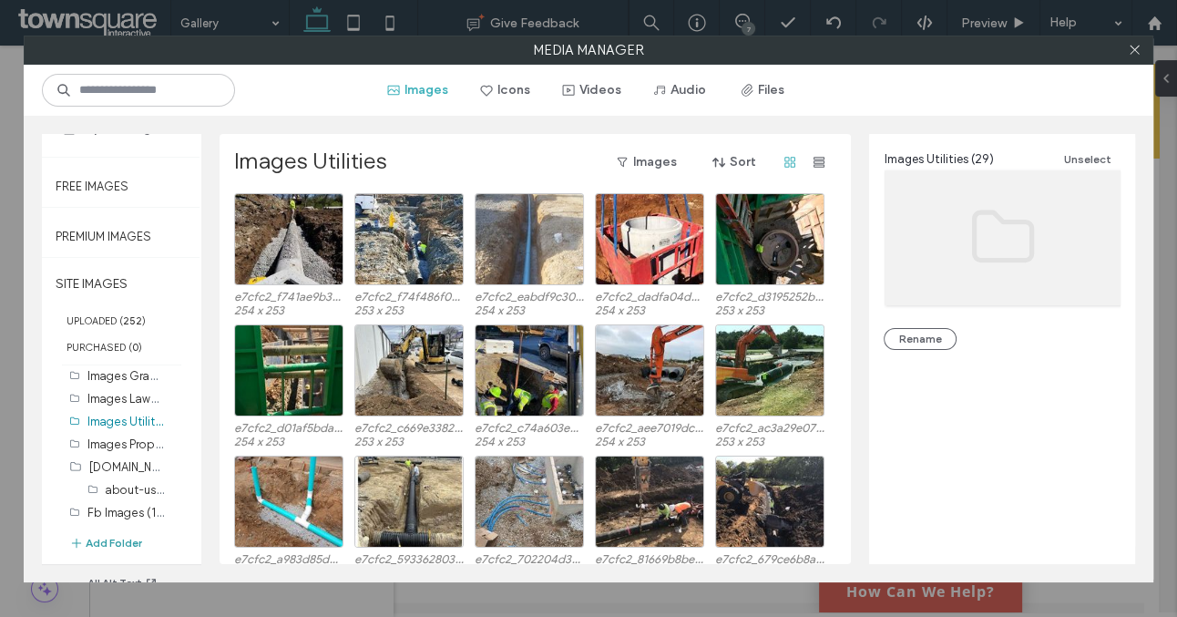
click at [119, 542] on button "Add Folder" at bounding box center [105, 543] width 73 height 18
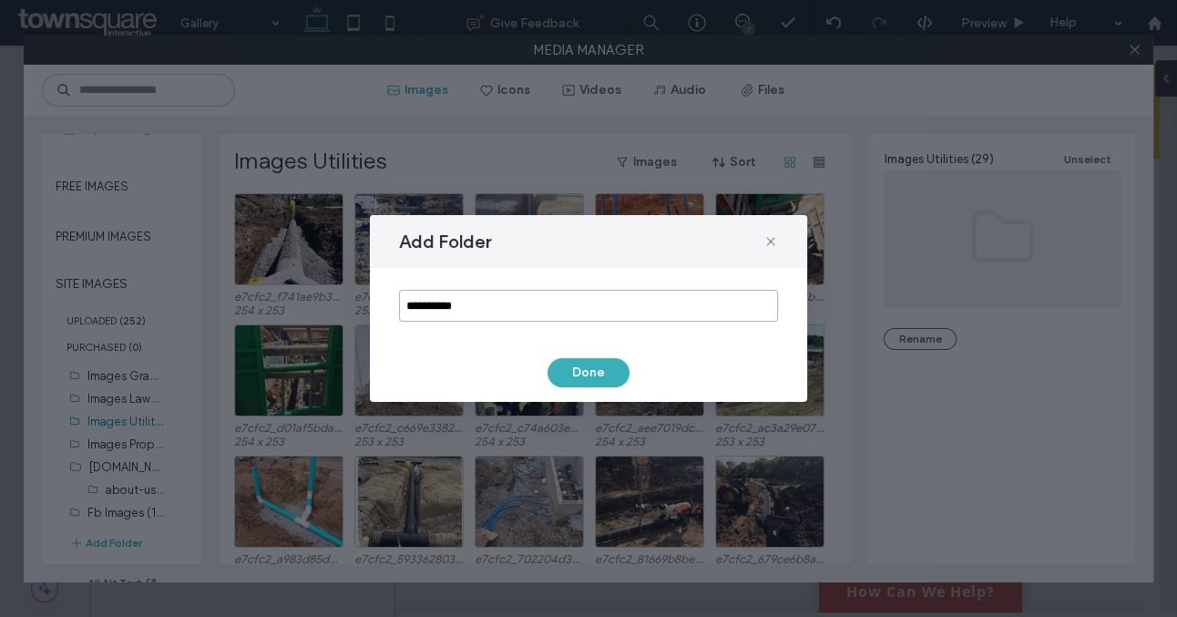
drag, startPoint x: 481, startPoint y: 302, endPoint x: 341, endPoint y: 302, distance: 140.3
click at [341, 302] on div "**********" at bounding box center [588, 308] width 1177 height 617
type input "**********"
click at [594, 368] on button "Done" at bounding box center [589, 372] width 82 height 29
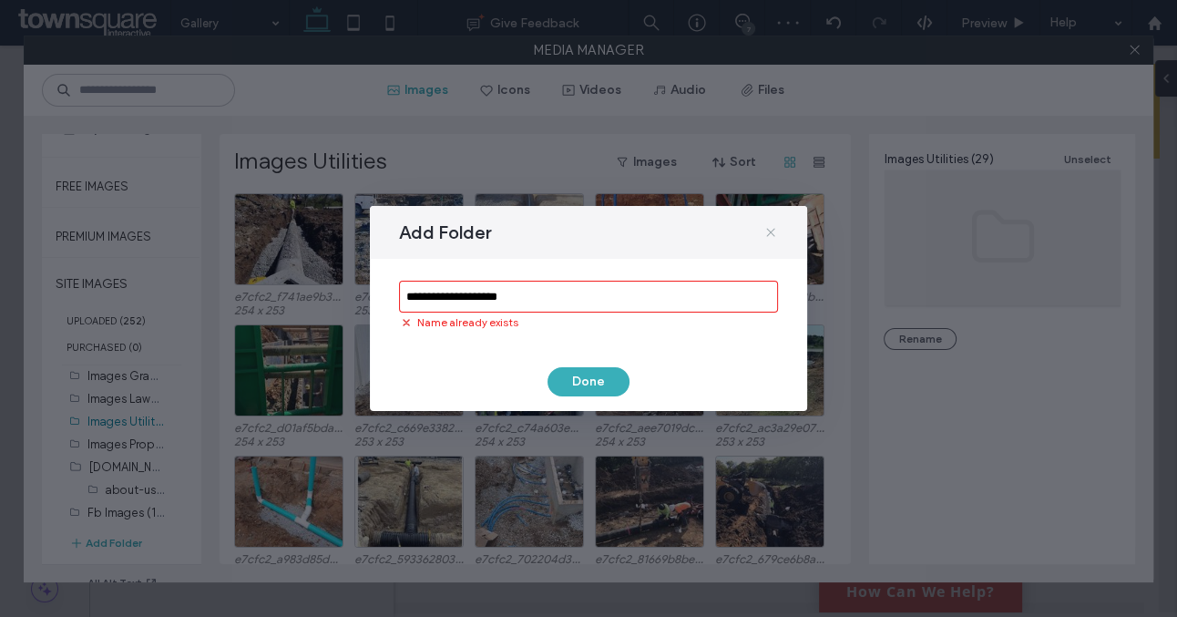
click at [772, 231] on use at bounding box center [770, 232] width 8 height 8
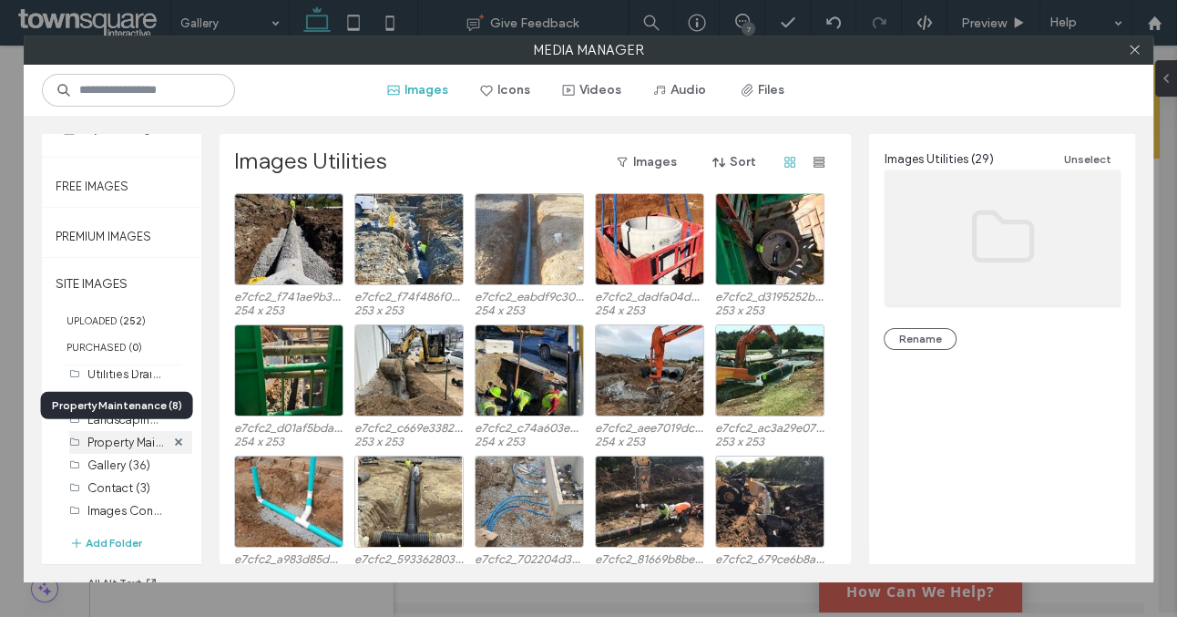
scroll to position [100, 0]
click at [136, 437] on label "Property Maintenance (8)" at bounding box center [155, 439] width 137 height 17
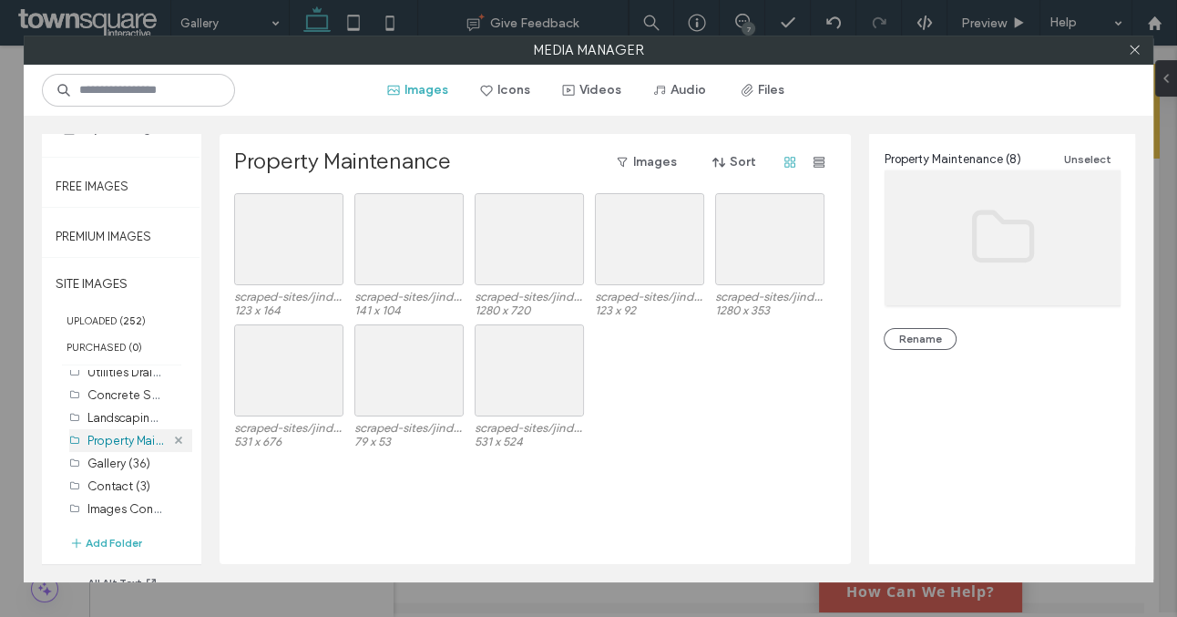
click at [175, 439] on use at bounding box center [178, 440] width 7 height 7
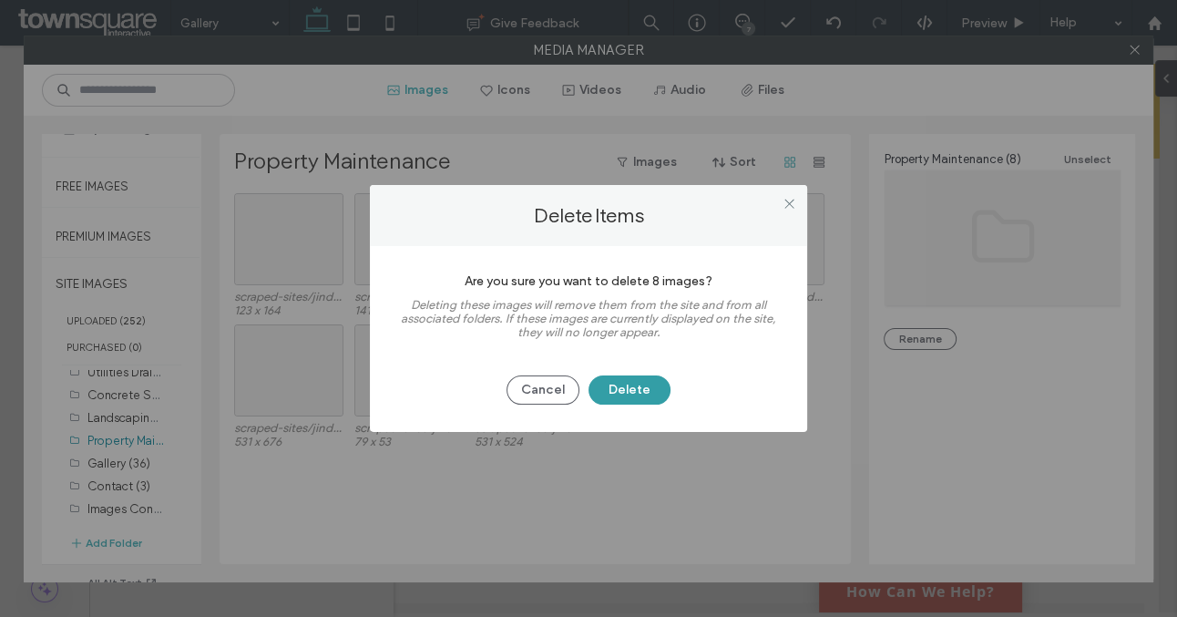
click at [608, 389] on button "Delete" at bounding box center [630, 389] width 82 height 29
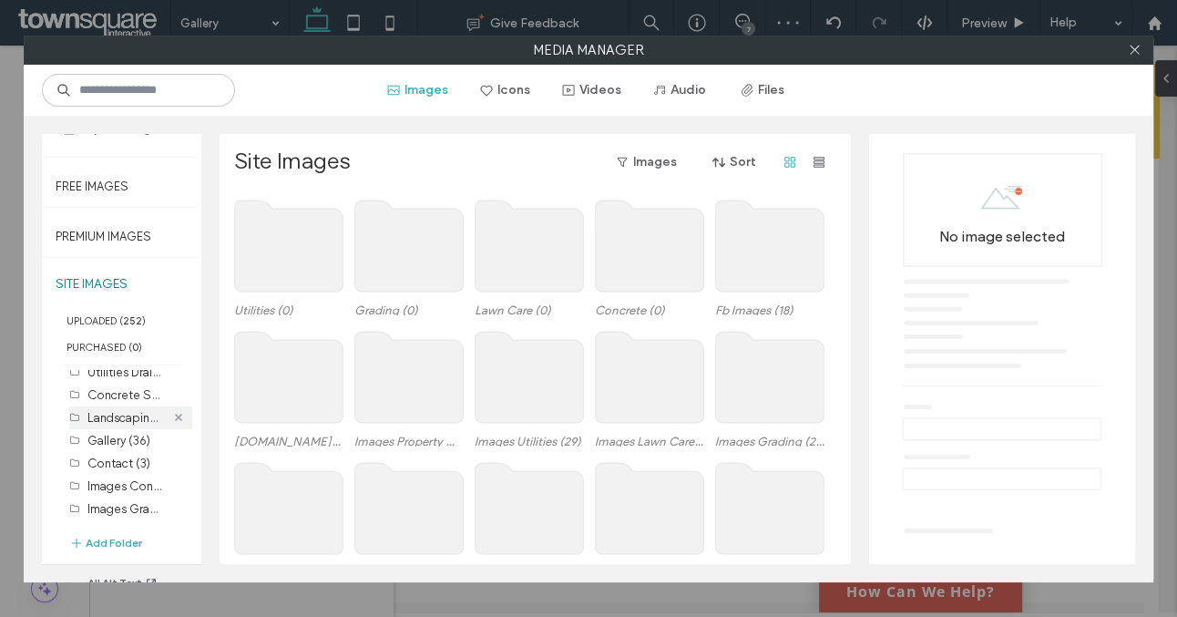
click at [175, 414] on icon at bounding box center [178, 417] width 7 height 7
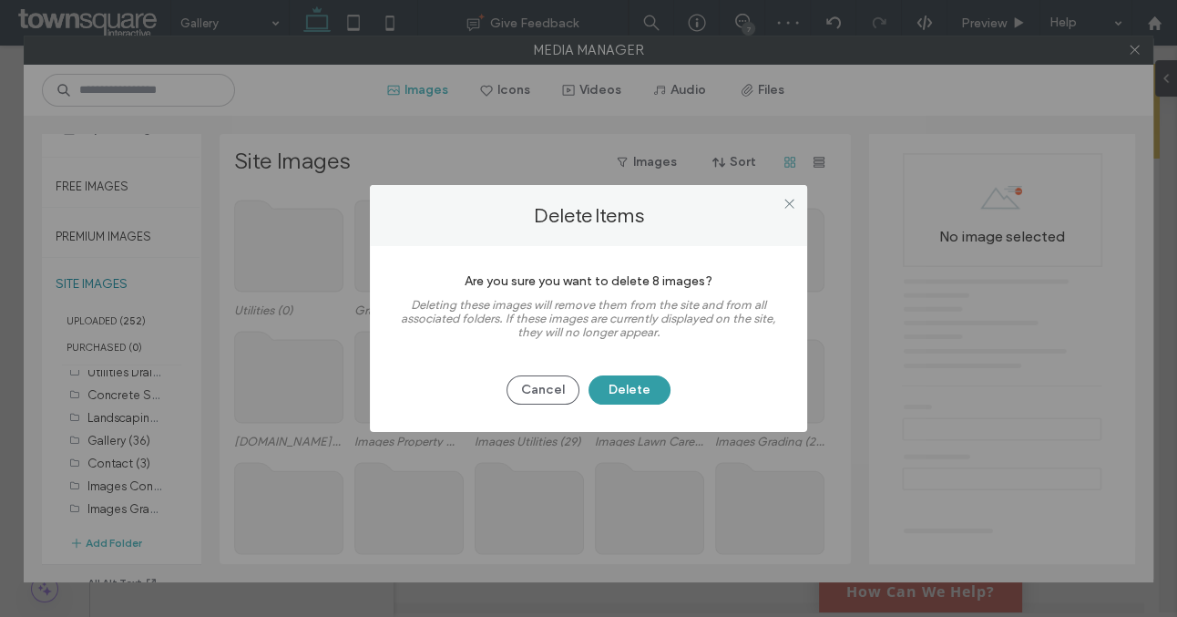
click at [623, 396] on button "Delete" at bounding box center [630, 389] width 82 height 29
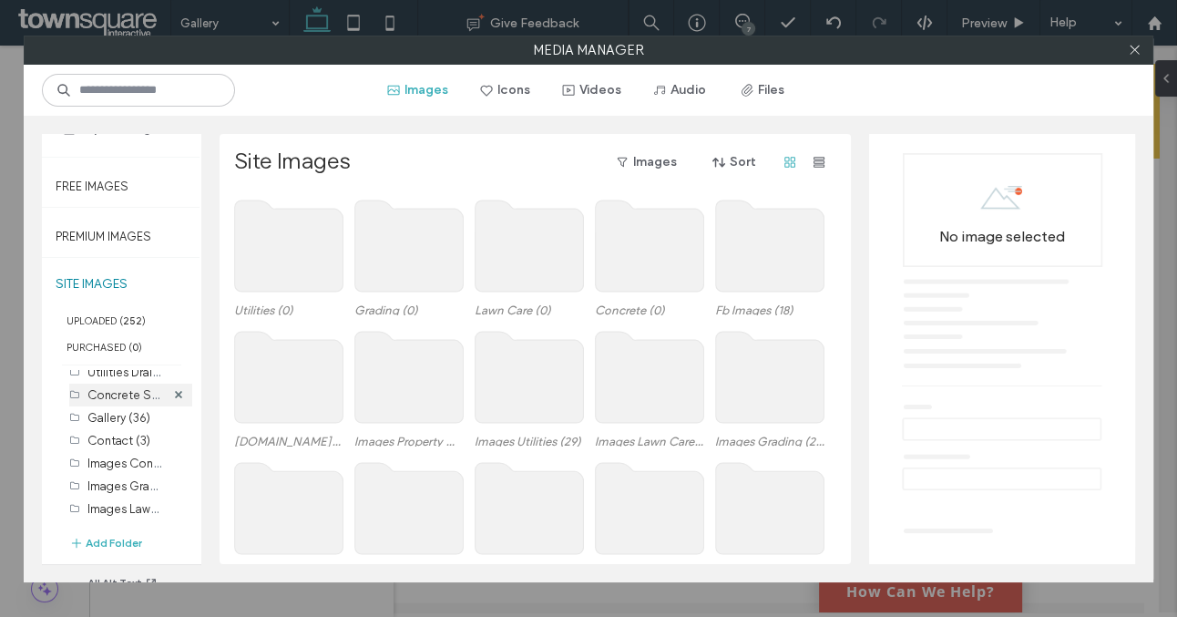
click at [165, 391] on div at bounding box center [178, 395] width 27 height 23
click at [175, 391] on icon at bounding box center [178, 394] width 7 height 7
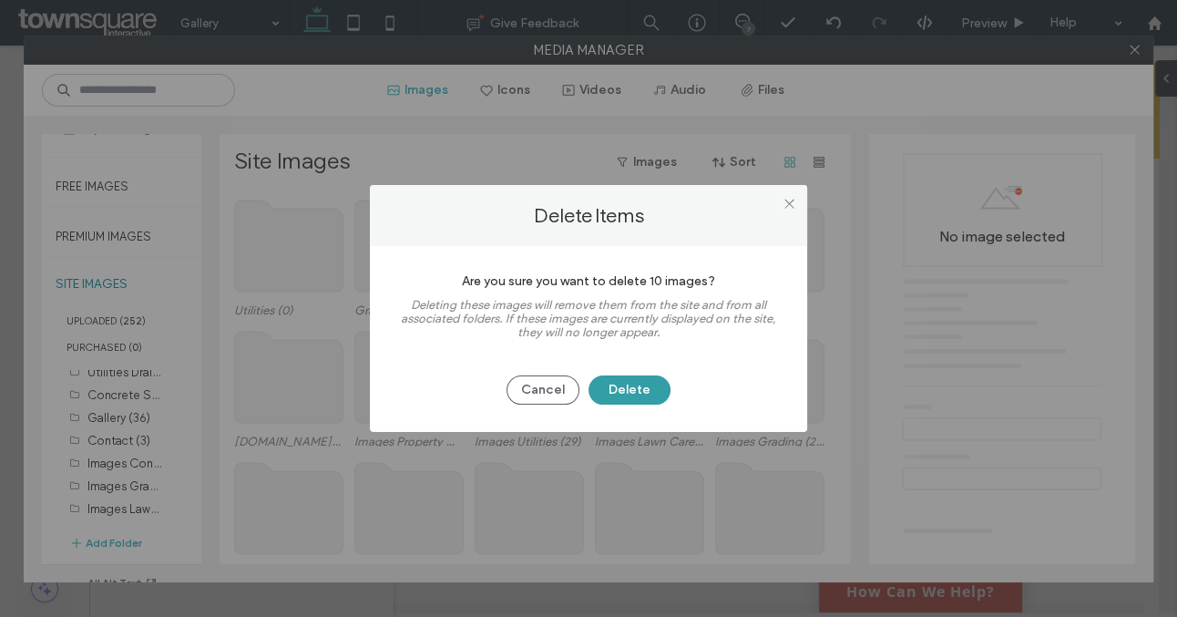
click at [621, 390] on button "Delete" at bounding box center [630, 389] width 82 height 29
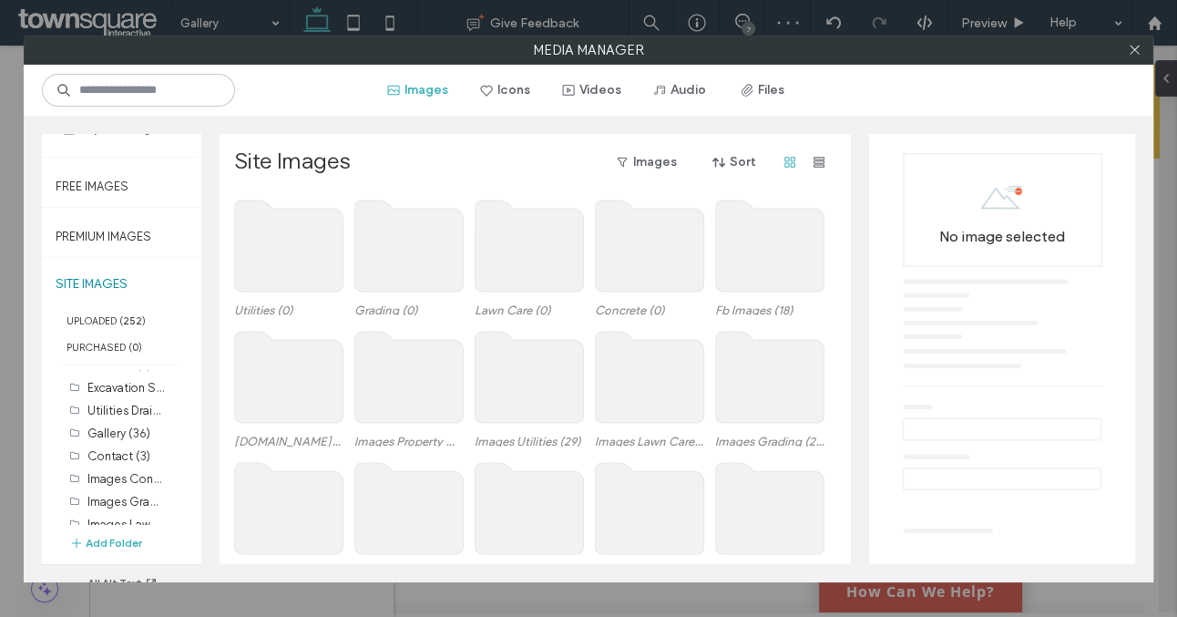
scroll to position [58, 0]
click at [175, 413] on use at bounding box center [178, 413] width 7 height 7
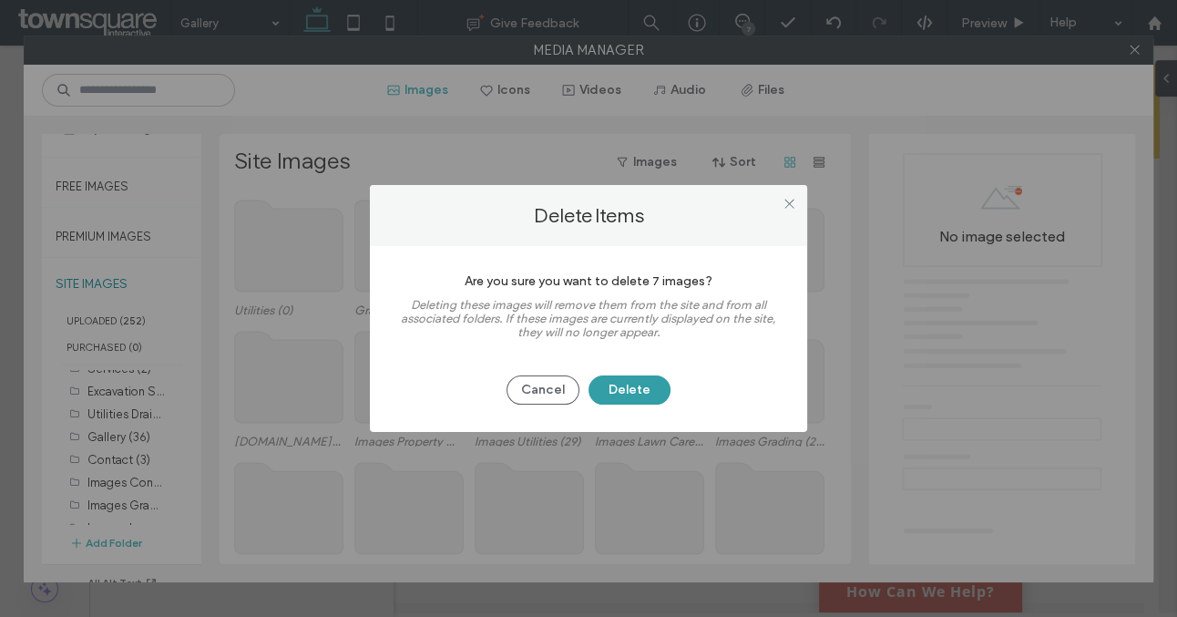
click at [636, 385] on button "Delete" at bounding box center [630, 389] width 82 height 29
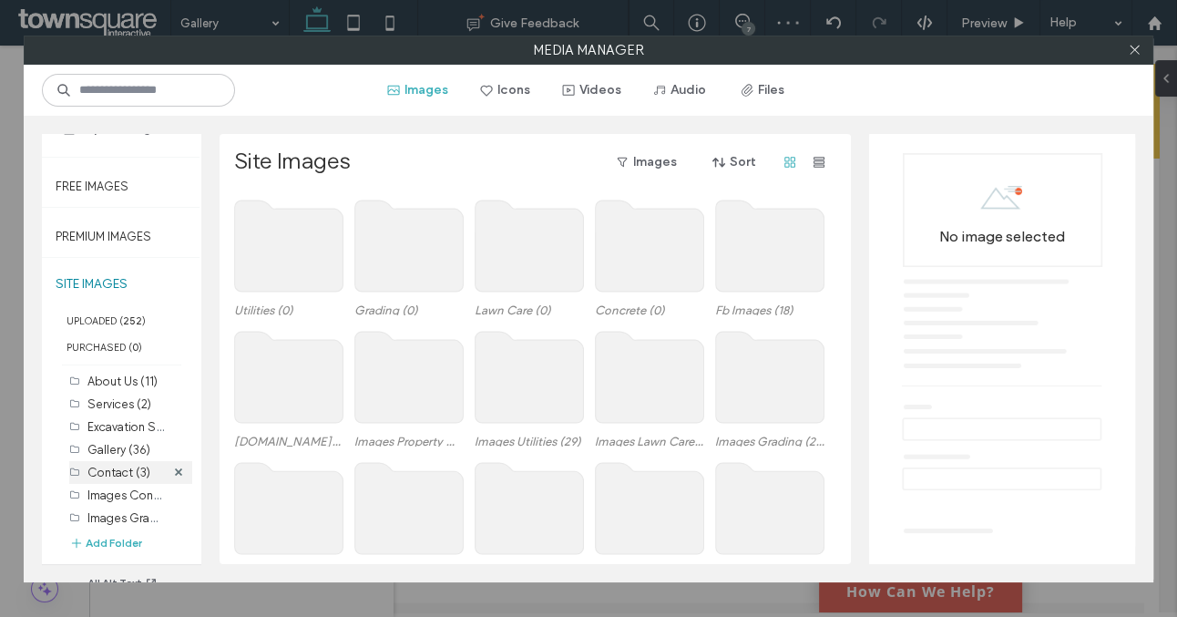
scroll to position [18, 0]
click at [165, 430] on div at bounding box center [178, 431] width 27 height 23
click at [175, 427] on icon at bounding box center [178, 430] width 7 height 7
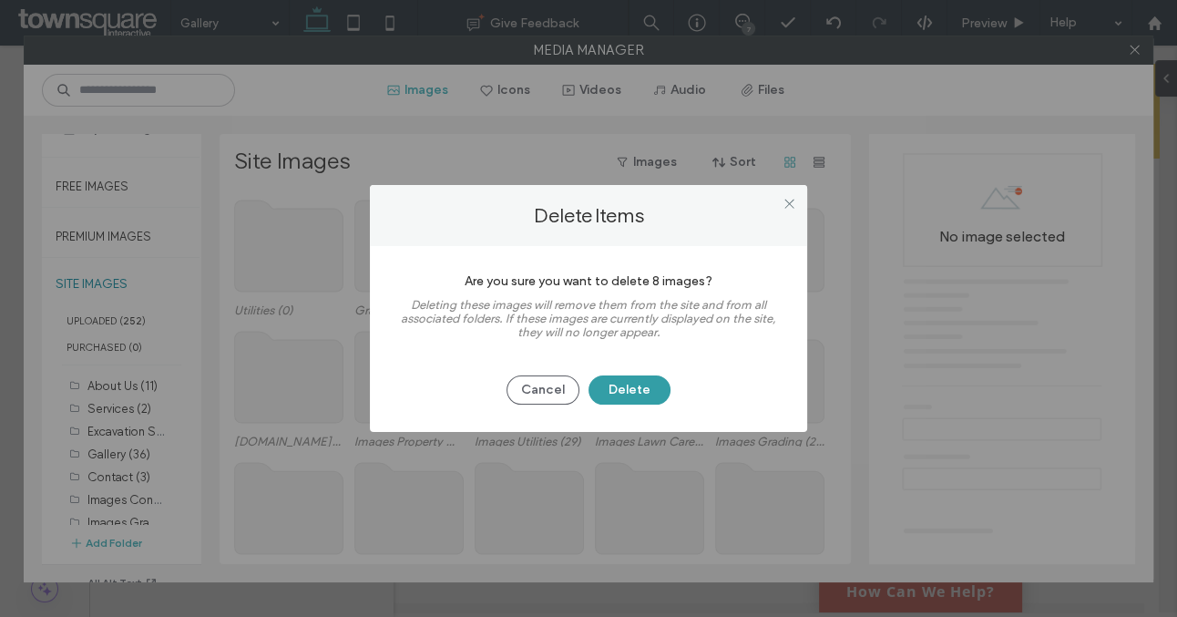
click at [602, 388] on button "Delete" at bounding box center [630, 389] width 82 height 29
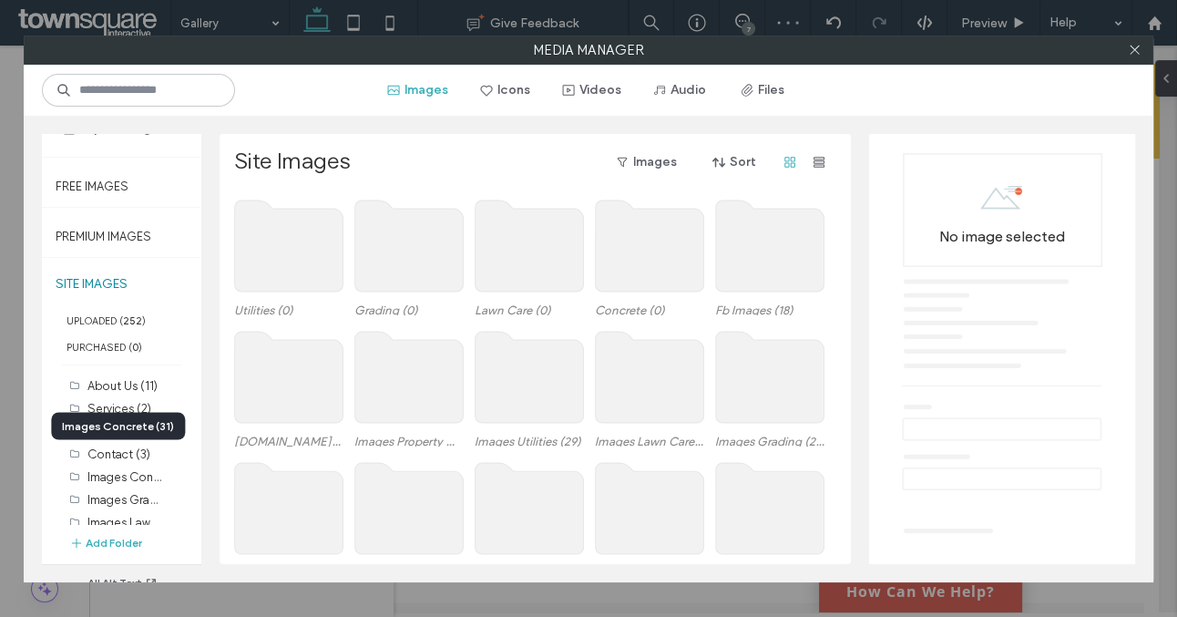
scroll to position [233, 0]
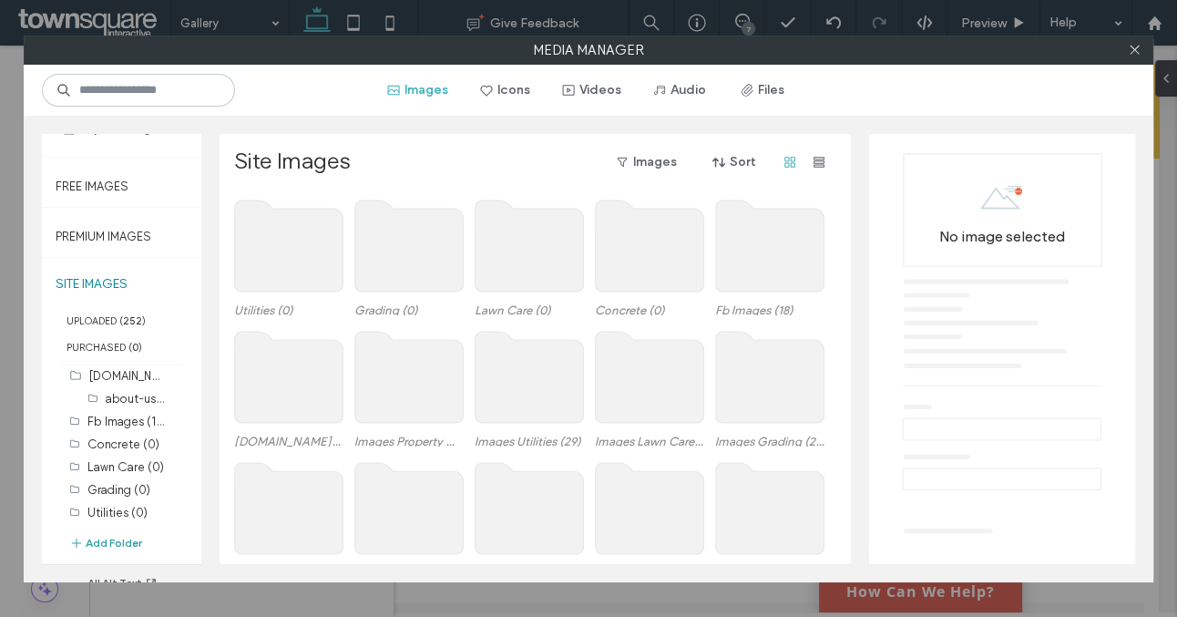
click at [110, 538] on button "Add Folder" at bounding box center [105, 543] width 73 height 18
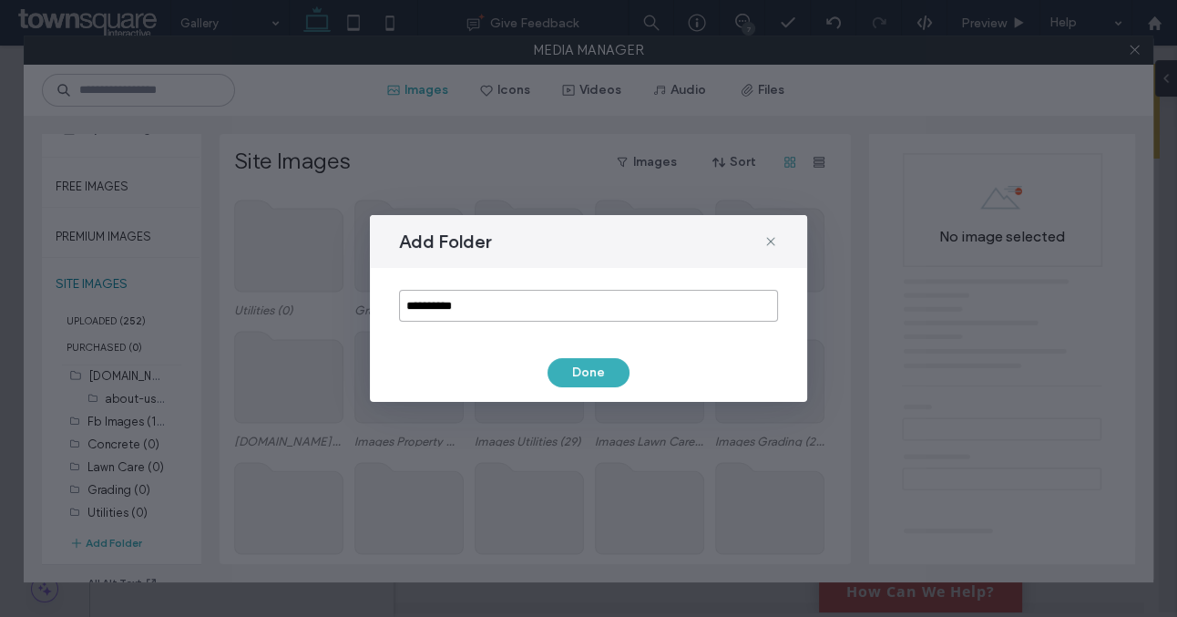
drag, startPoint x: 479, startPoint y: 304, endPoint x: 320, endPoint y: 304, distance: 159.5
click at [320, 304] on div "**********" at bounding box center [588, 308] width 1177 height 617
type input "**********"
click at [612, 380] on button "Done" at bounding box center [589, 372] width 82 height 29
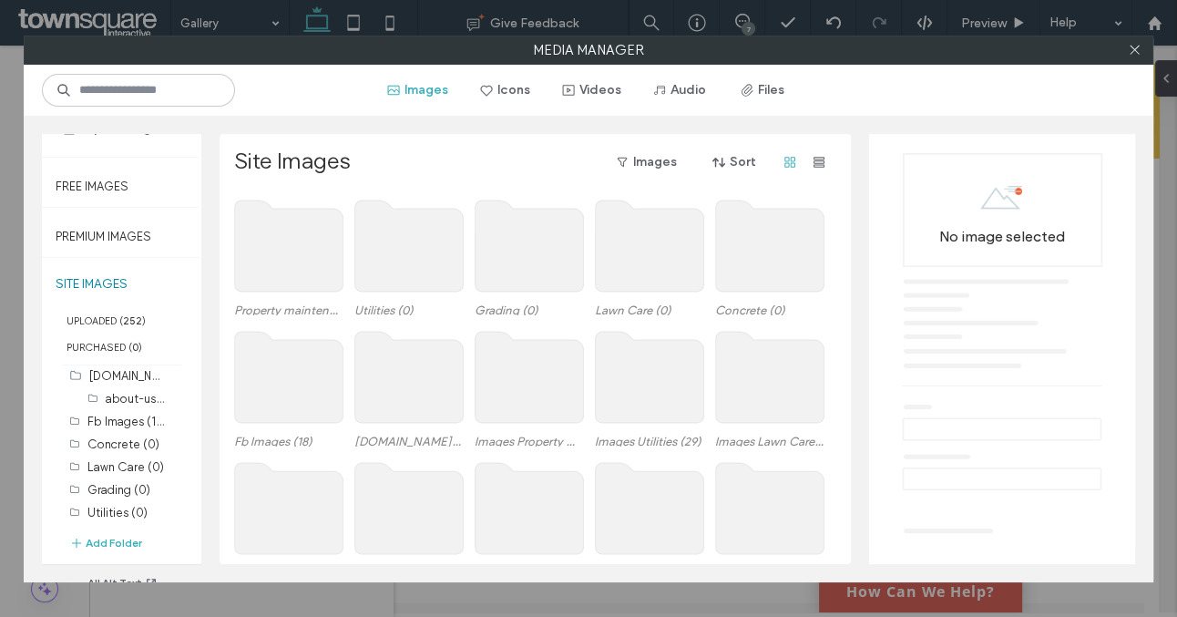
scroll to position [256, 0]
click at [128, 416] on label "Concrete (0)" at bounding box center [123, 422] width 72 height 14
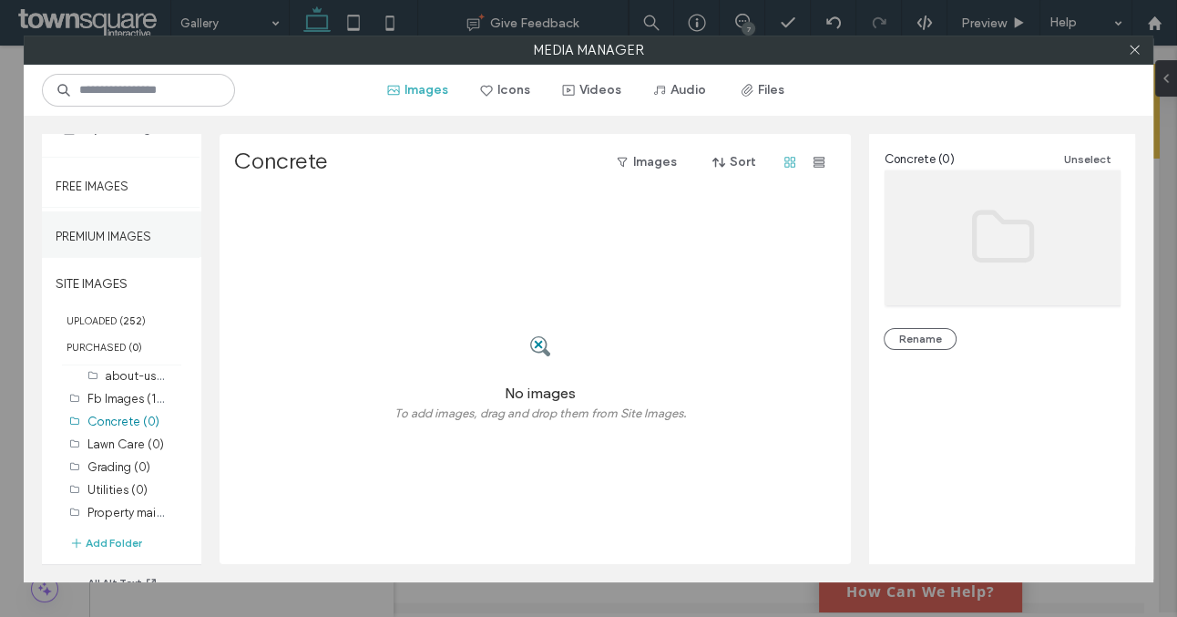
scroll to position [0, 0]
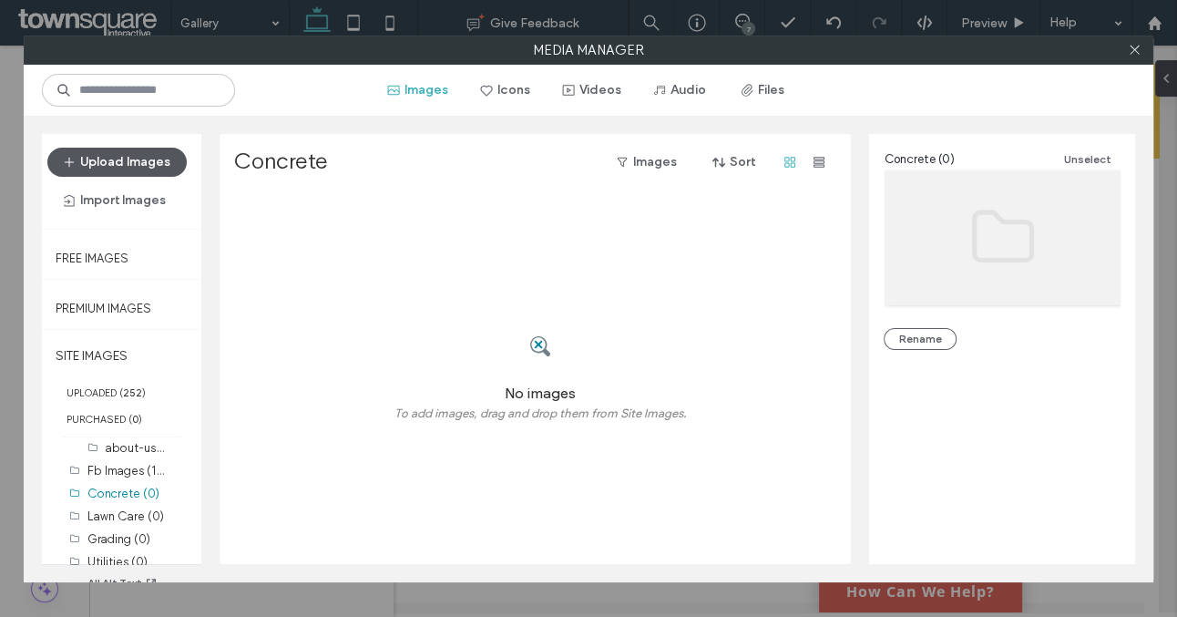
click at [159, 159] on button "Upload Images" at bounding box center [116, 162] width 139 height 29
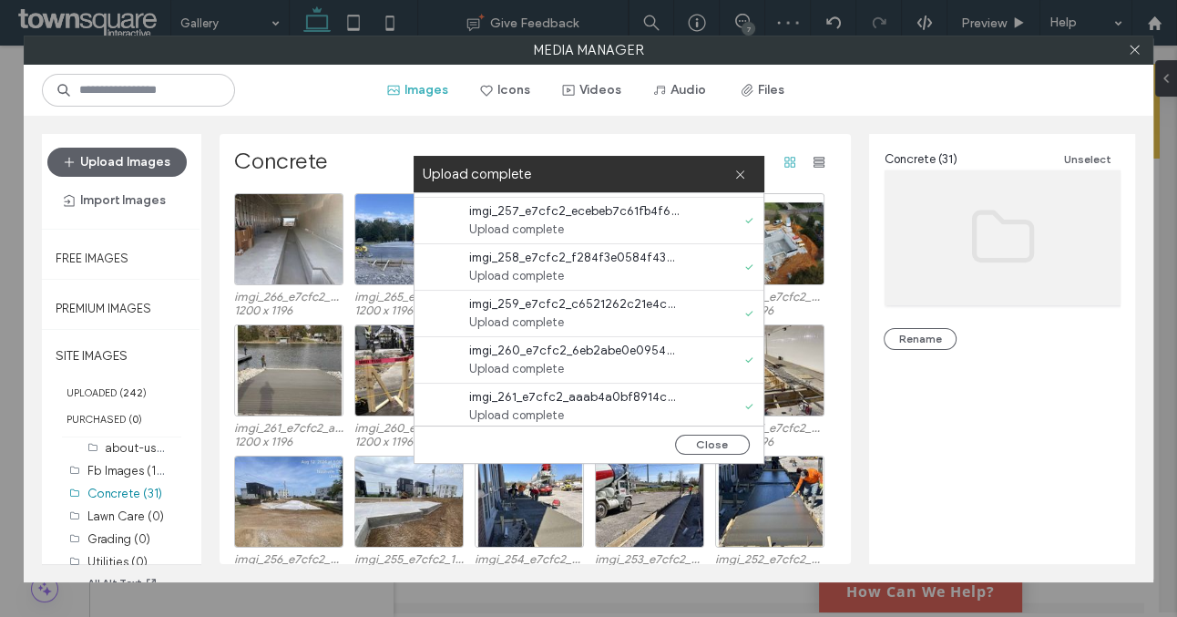
scroll to position [1206, 0]
click at [723, 446] on button "Close" at bounding box center [712, 445] width 75 height 20
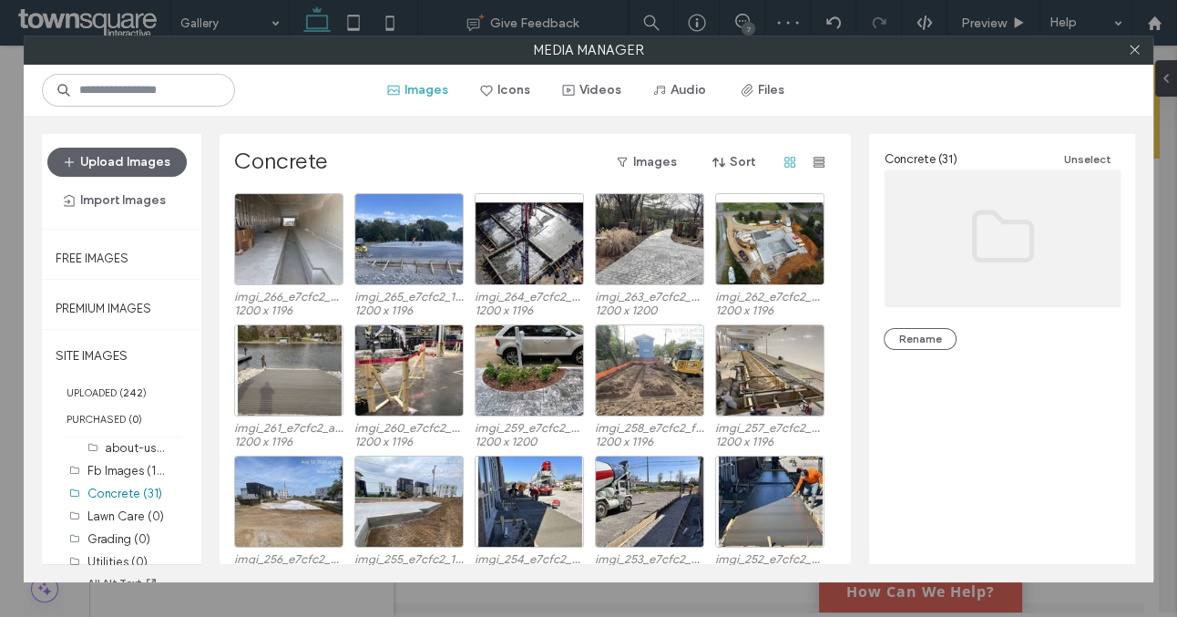
scroll to position [0, 0]
click at [131, 510] on label "Lawn Care (0)" at bounding box center [125, 516] width 77 height 14
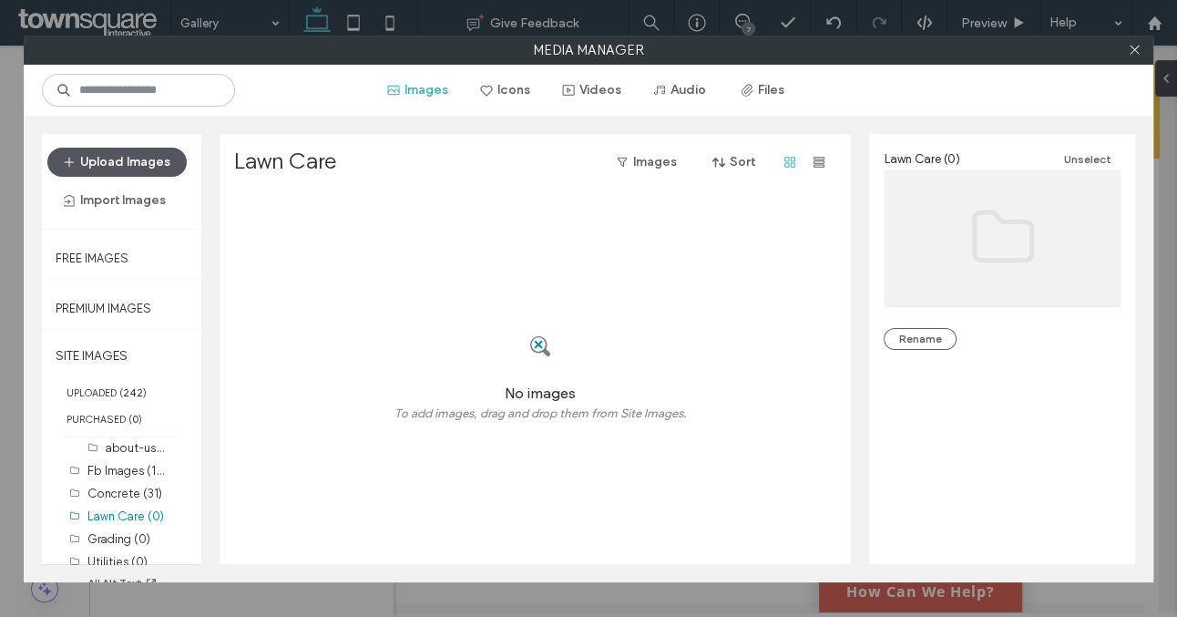
click at [124, 159] on button "Upload Images" at bounding box center [116, 162] width 139 height 29
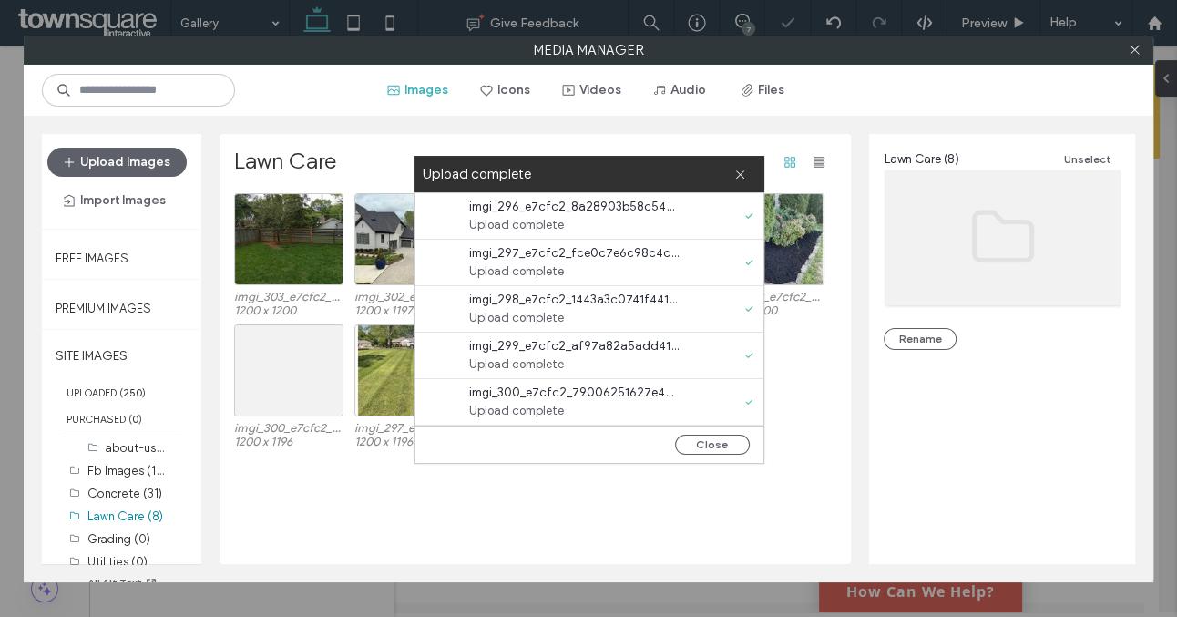
scroll to position [139, 0]
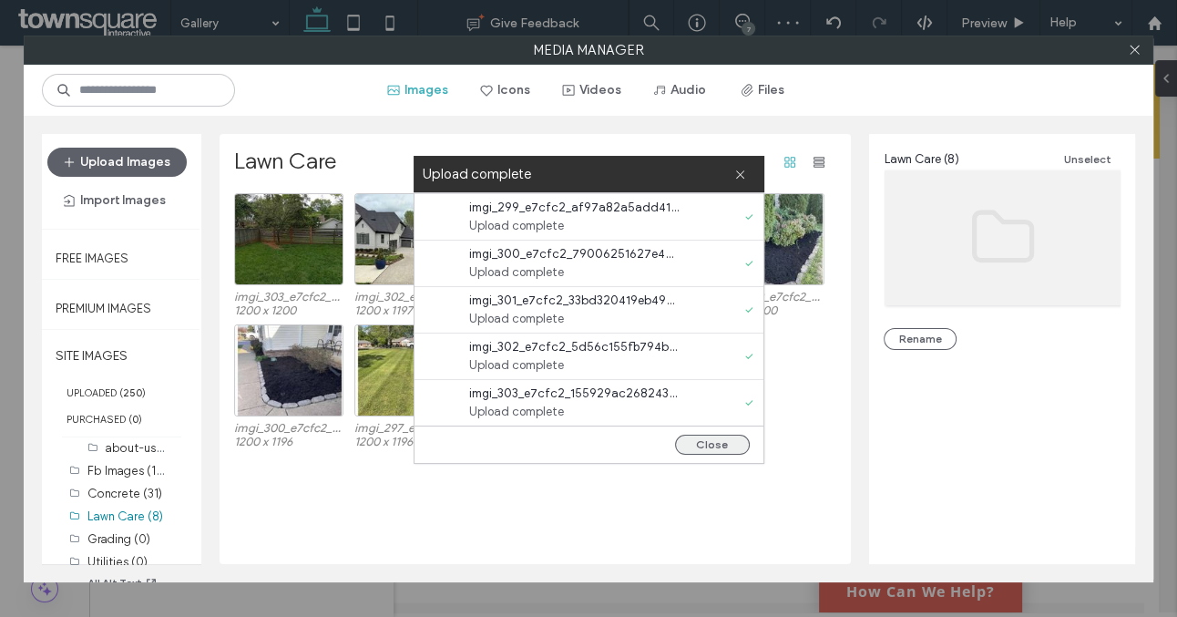
click at [719, 440] on button "Close" at bounding box center [712, 445] width 75 height 20
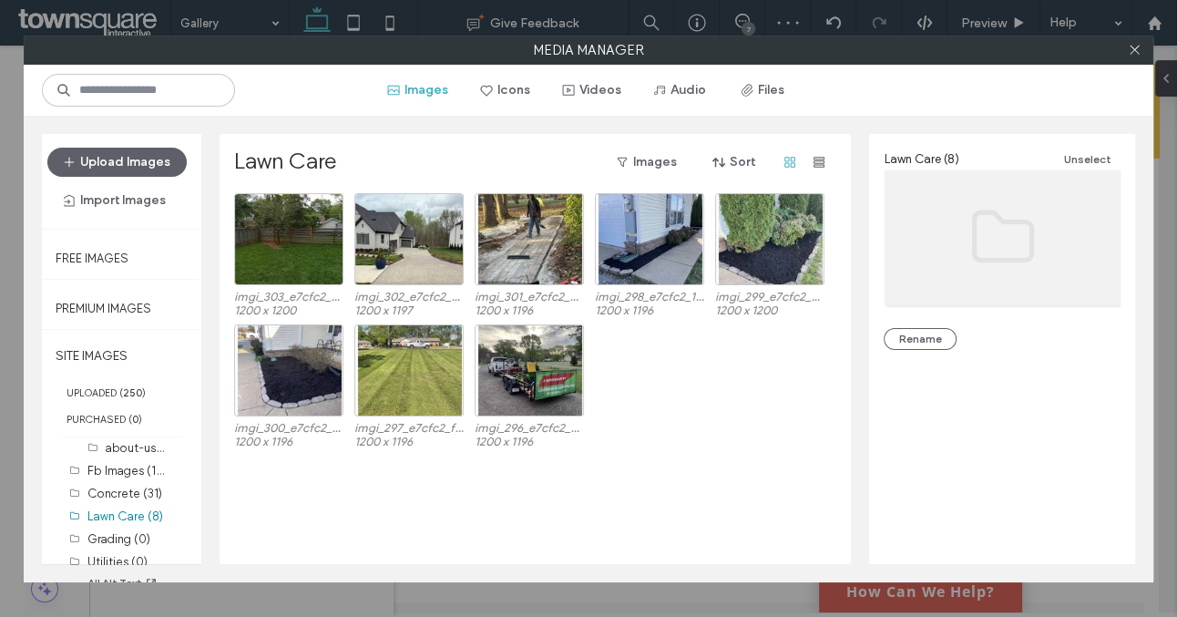
scroll to position [0, 0]
click at [128, 535] on label "Grading (0)" at bounding box center [118, 539] width 63 height 14
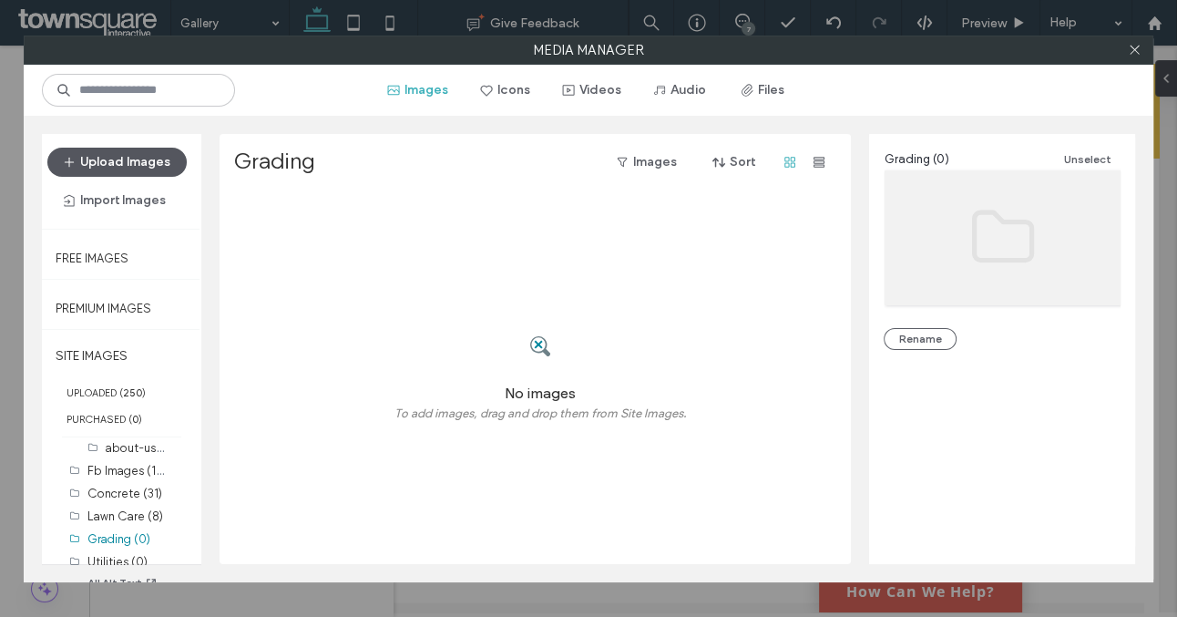
click at [128, 156] on button "Upload Images" at bounding box center [116, 162] width 139 height 29
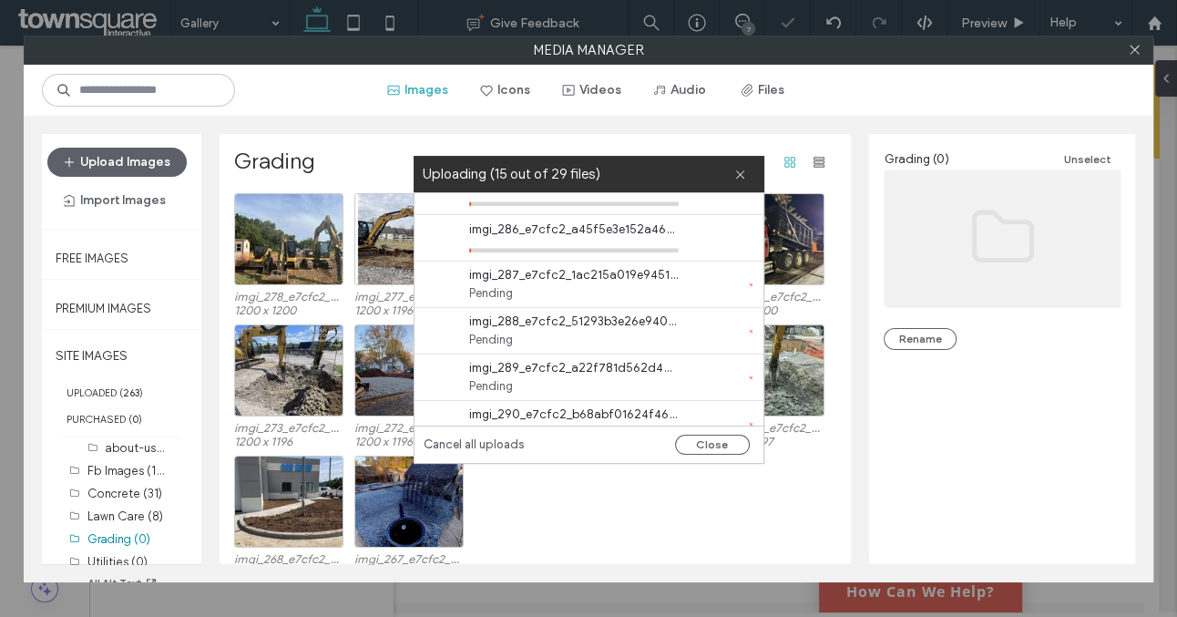
scroll to position [1113, 0]
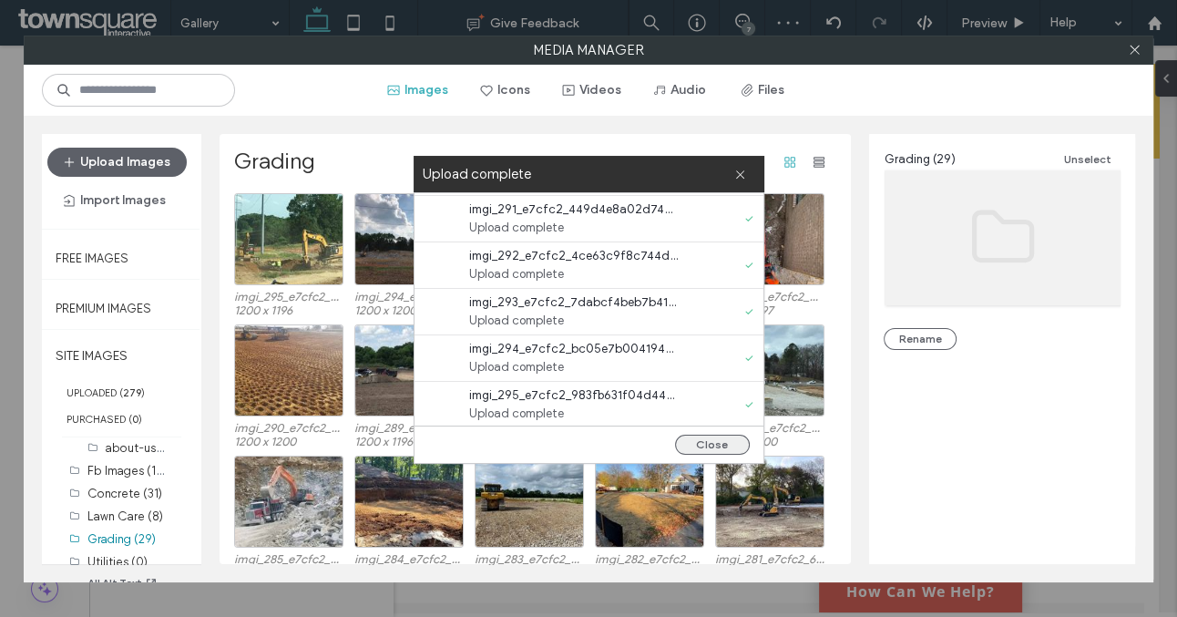
click at [715, 442] on button "Close" at bounding box center [712, 445] width 75 height 20
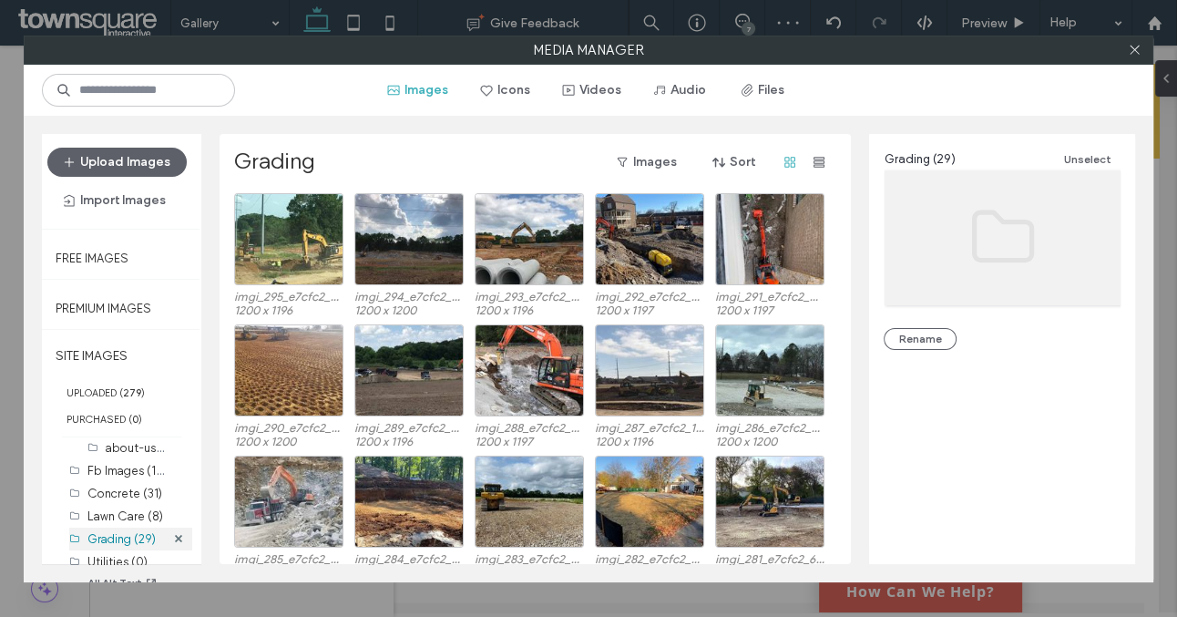
scroll to position [77, 0]
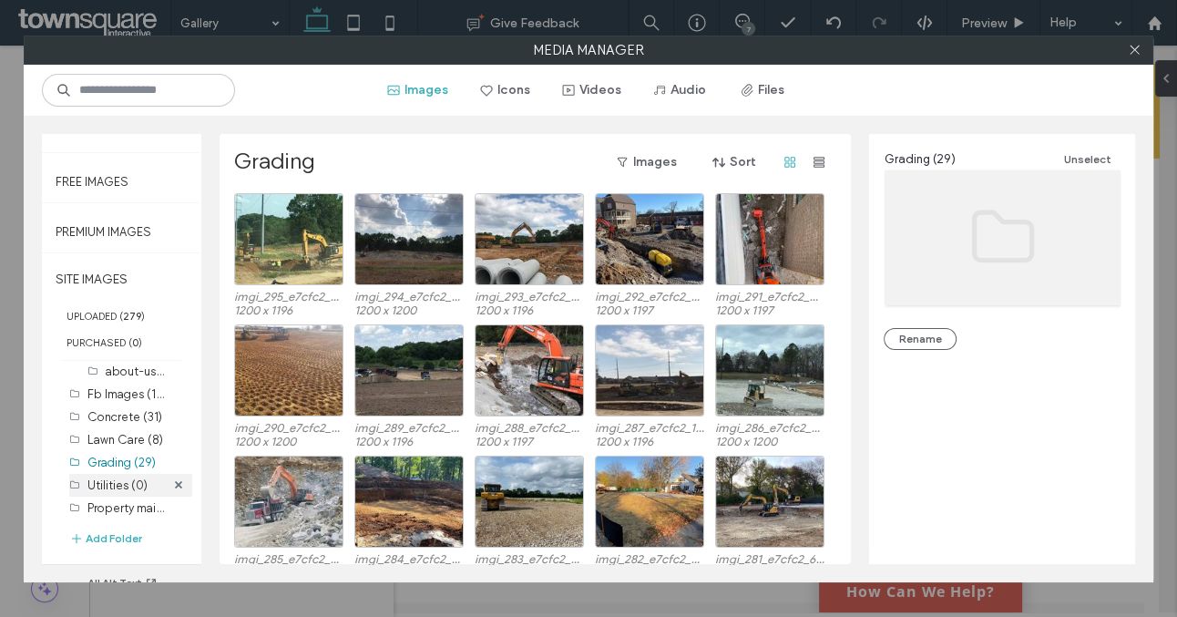
click at [116, 485] on label "Utilities (0)" at bounding box center [117, 485] width 60 height 14
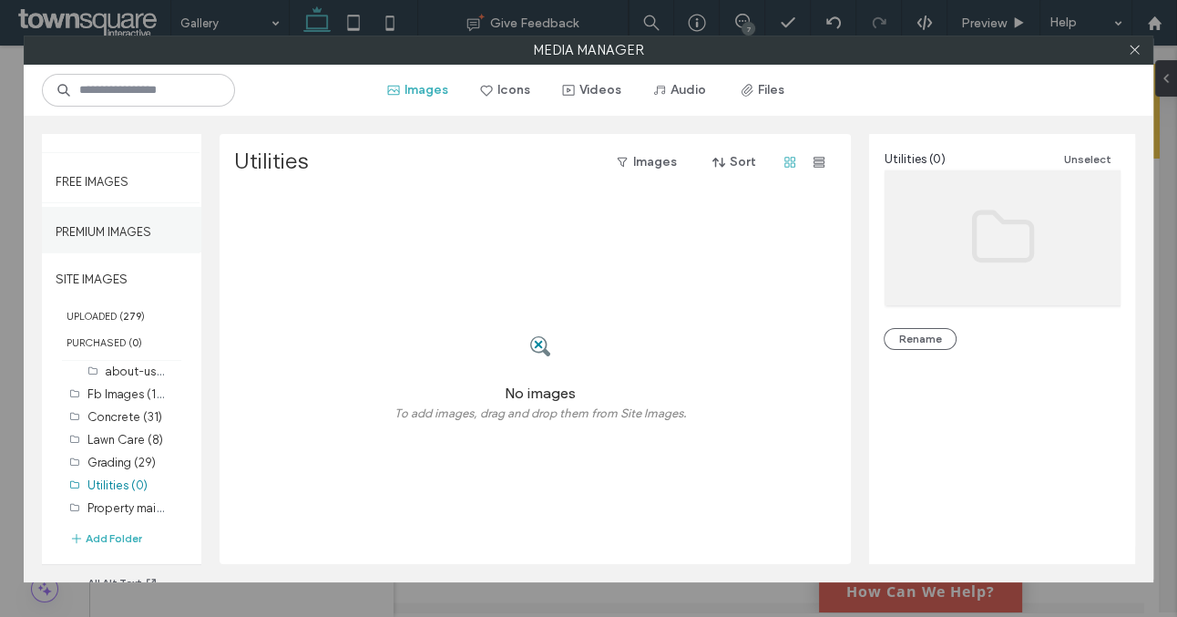
scroll to position [0, 0]
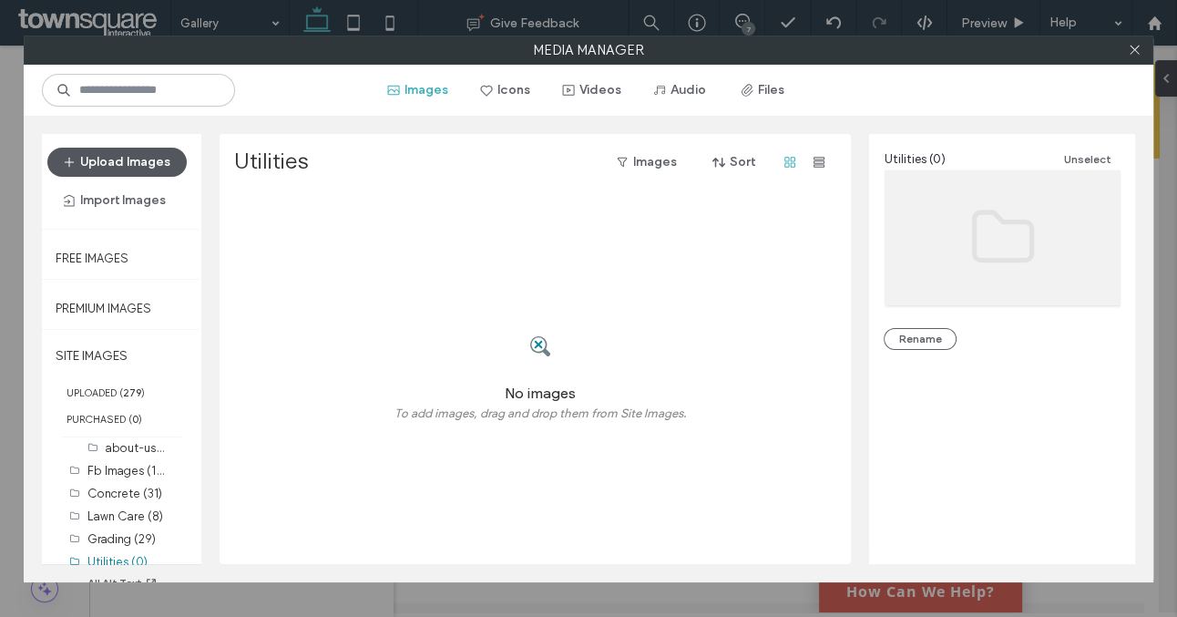
click at [121, 167] on button "Upload Images" at bounding box center [116, 162] width 139 height 29
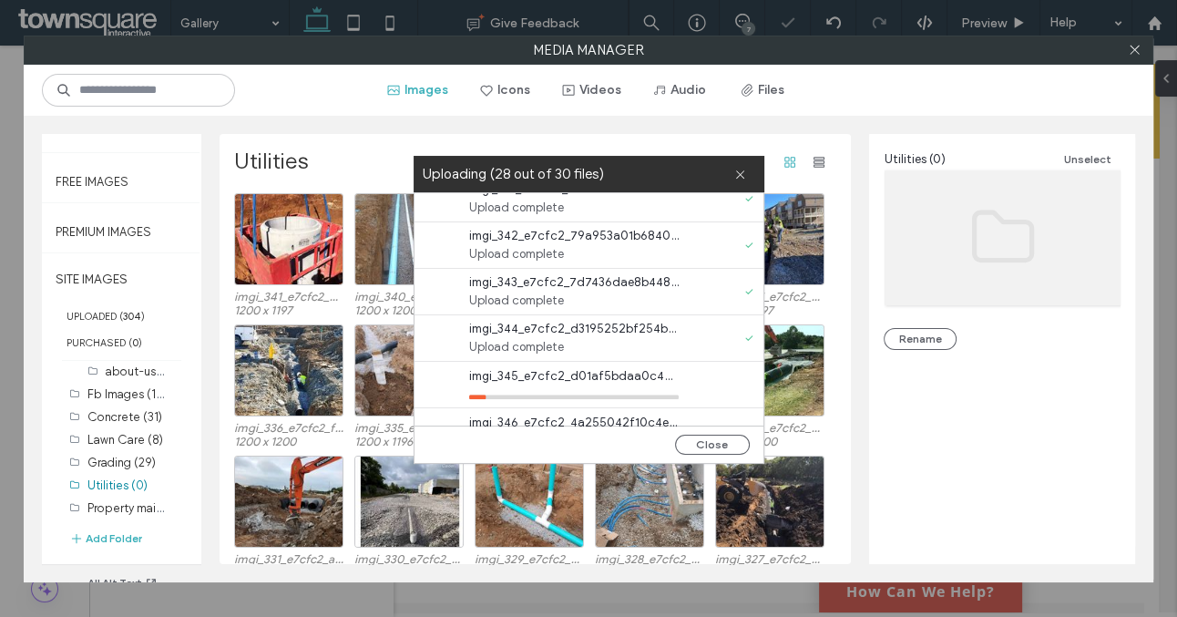
scroll to position [1159, 0]
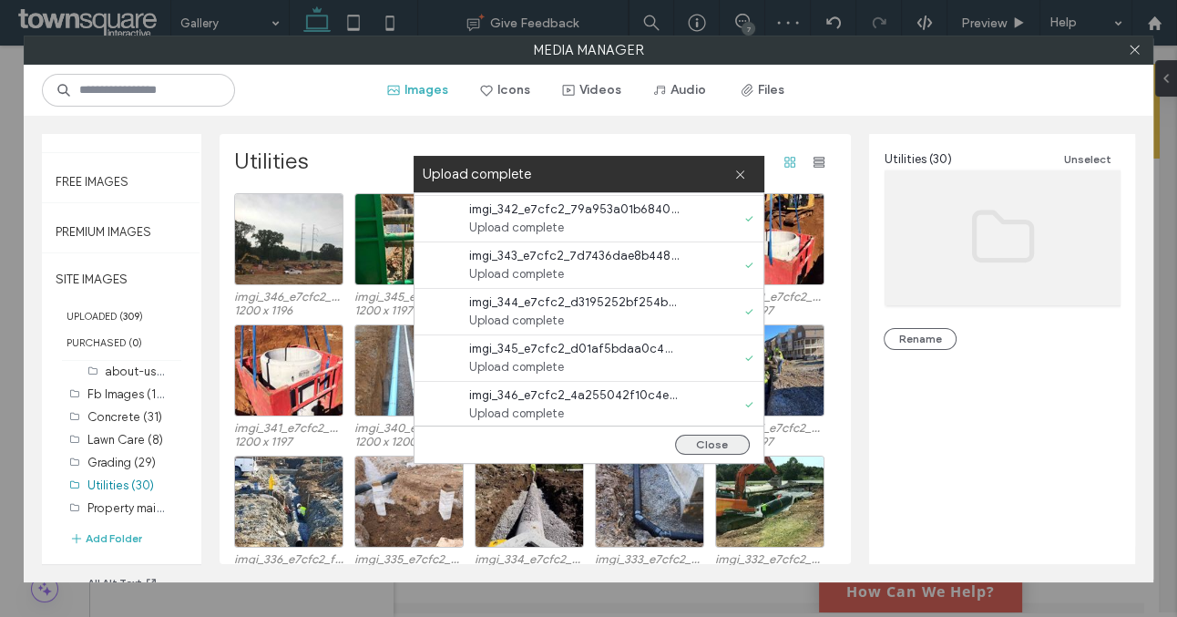
click at [727, 445] on button "Close" at bounding box center [712, 445] width 75 height 20
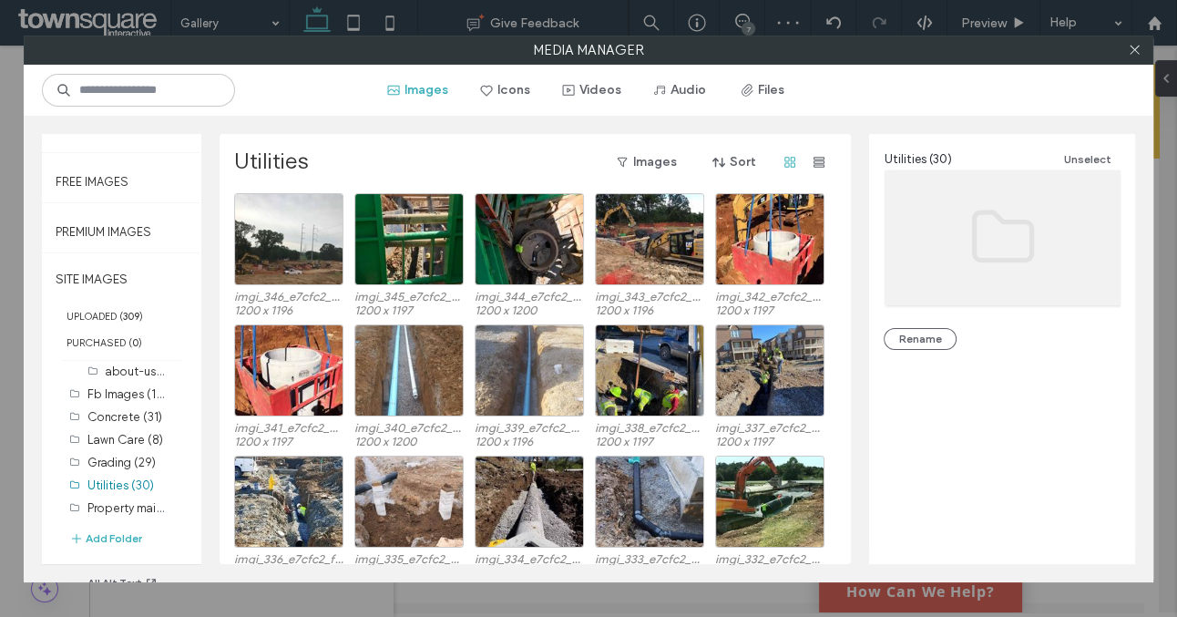
scroll to position [0, 0]
click at [111, 508] on label "Property maintenance (0)" at bounding box center [156, 507] width 139 height 17
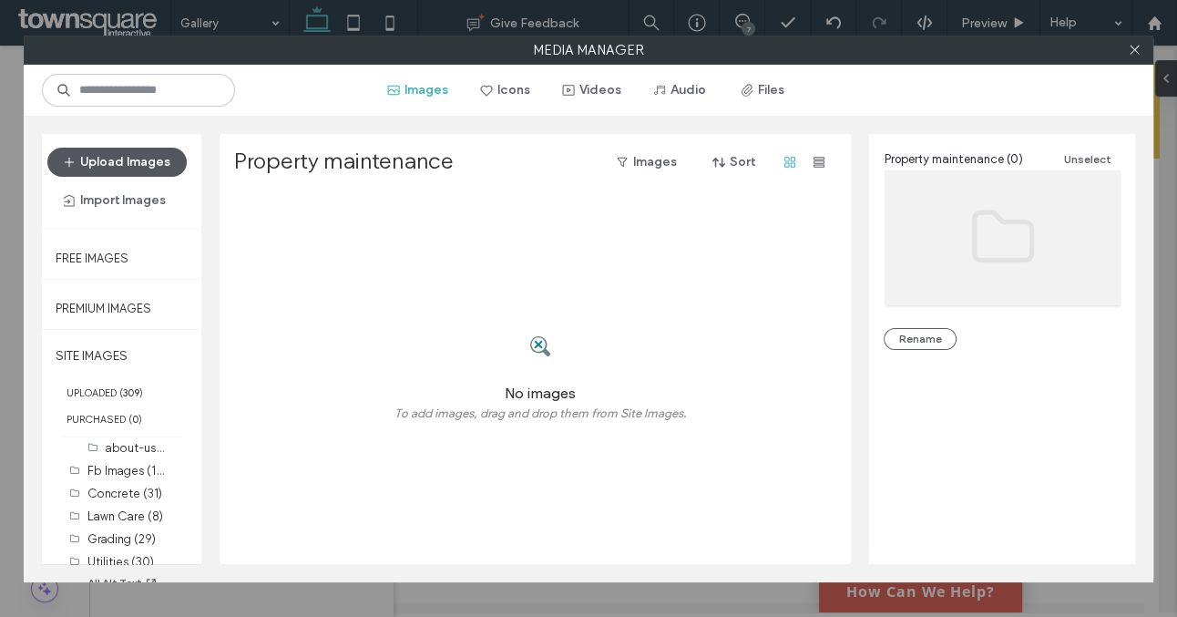
click at [129, 164] on button "Upload Images" at bounding box center [116, 162] width 139 height 29
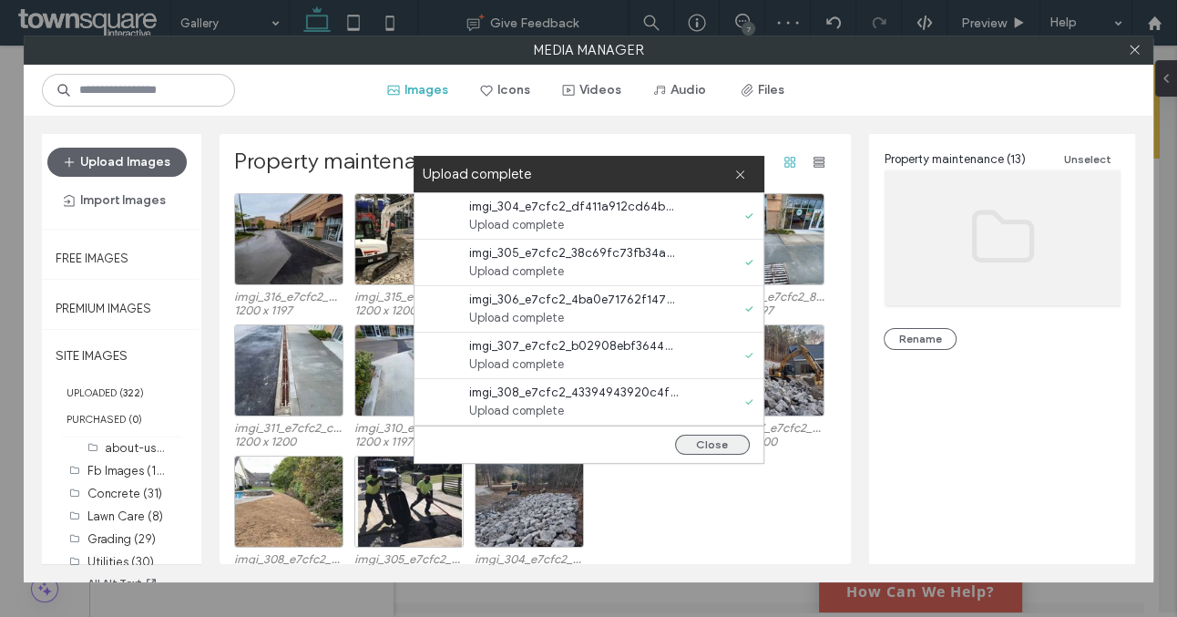
click at [725, 448] on button "Close" at bounding box center [712, 445] width 75 height 20
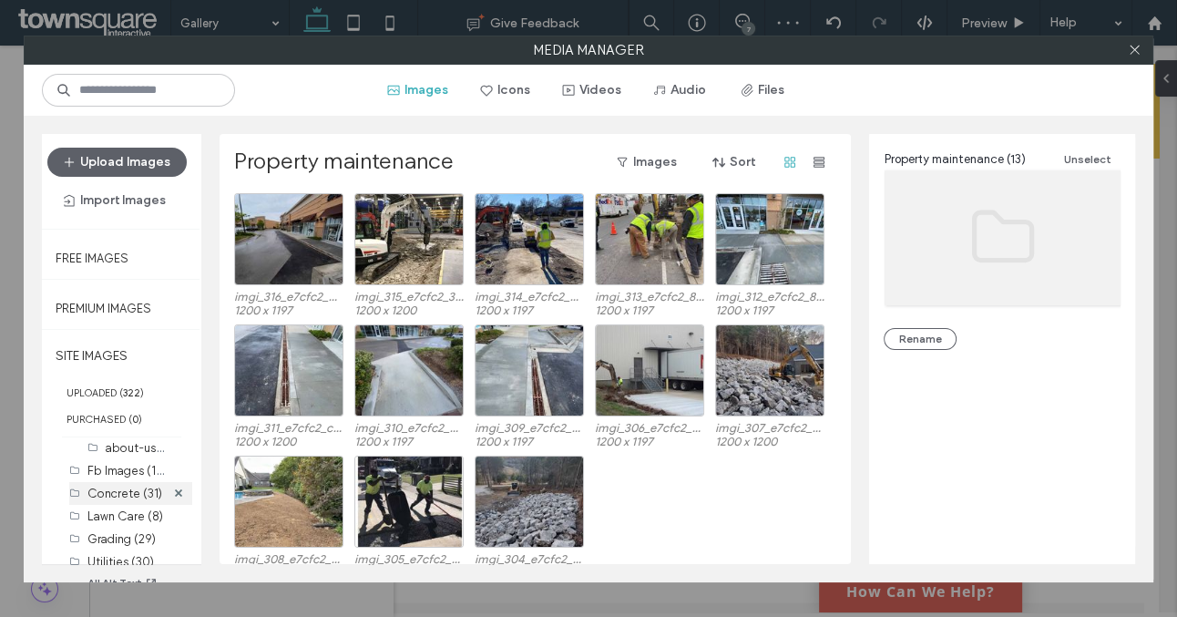
scroll to position [77, 0]
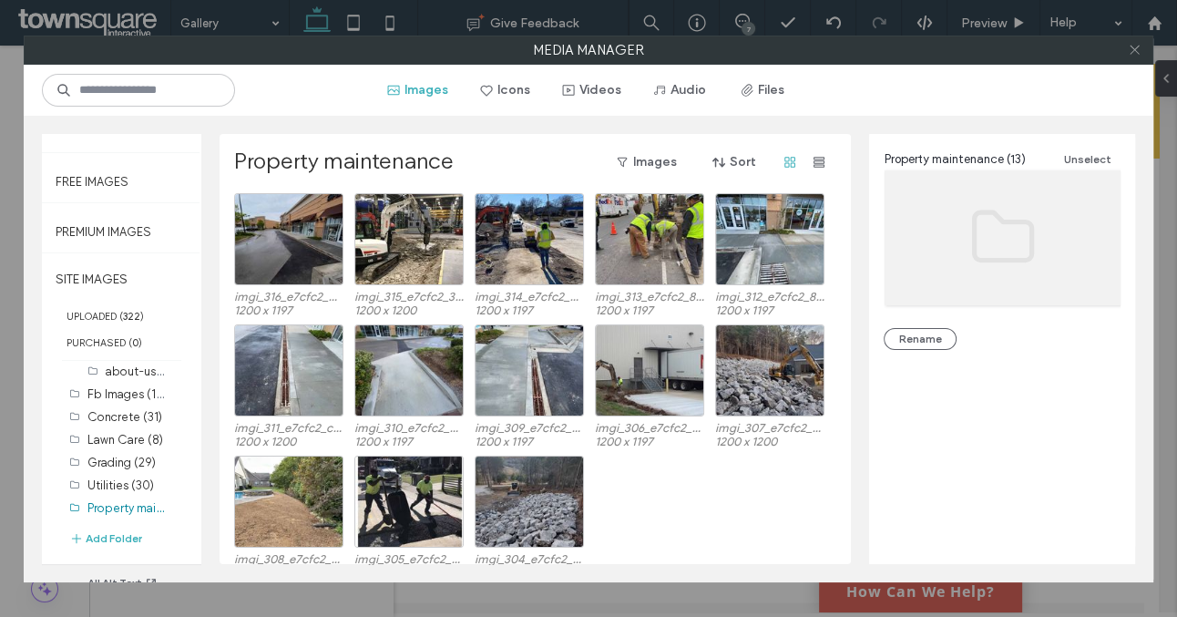
click at [1134, 50] on use at bounding box center [1134, 50] width 9 height 9
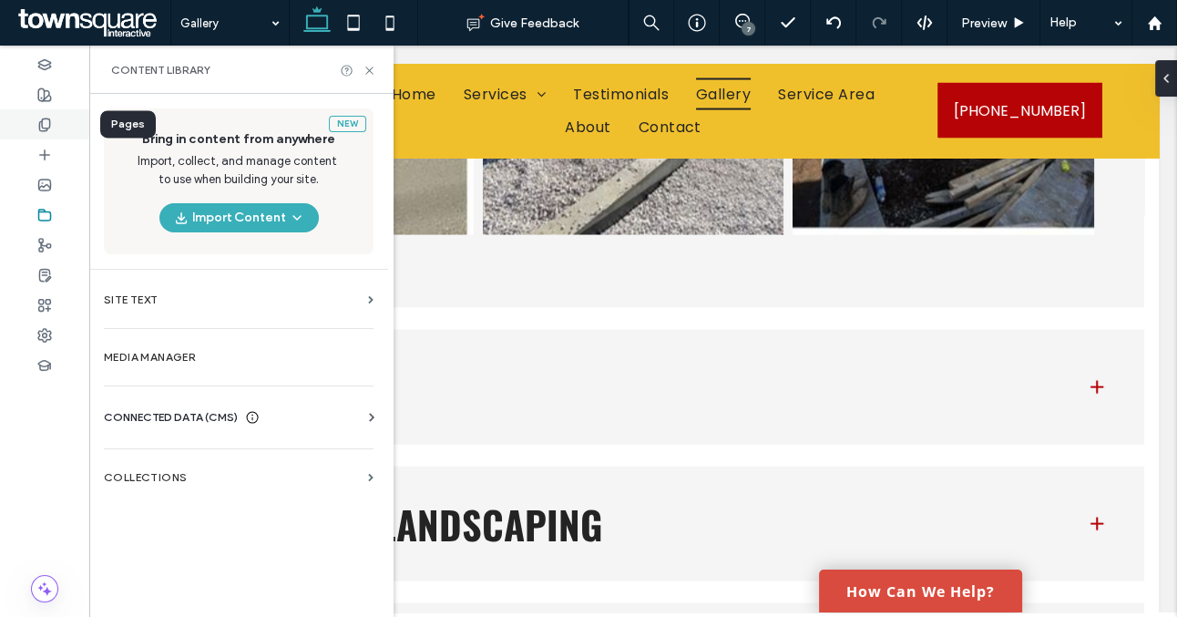
click at [54, 123] on div at bounding box center [44, 124] width 89 height 30
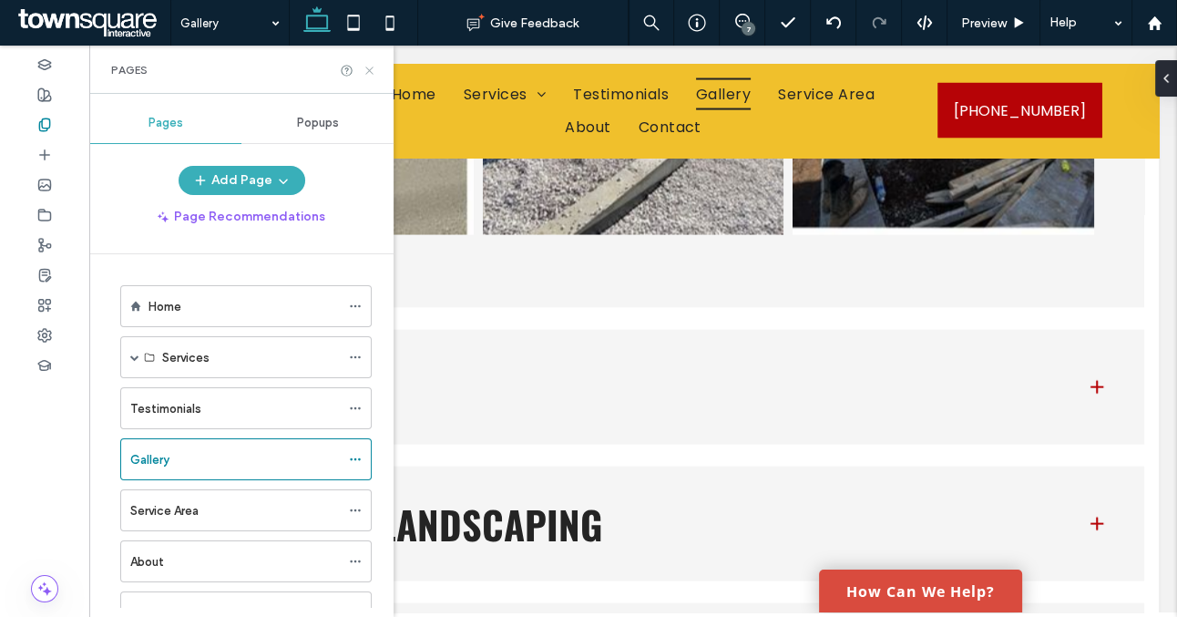
click at [365, 65] on icon at bounding box center [370, 71] width 14 height 14
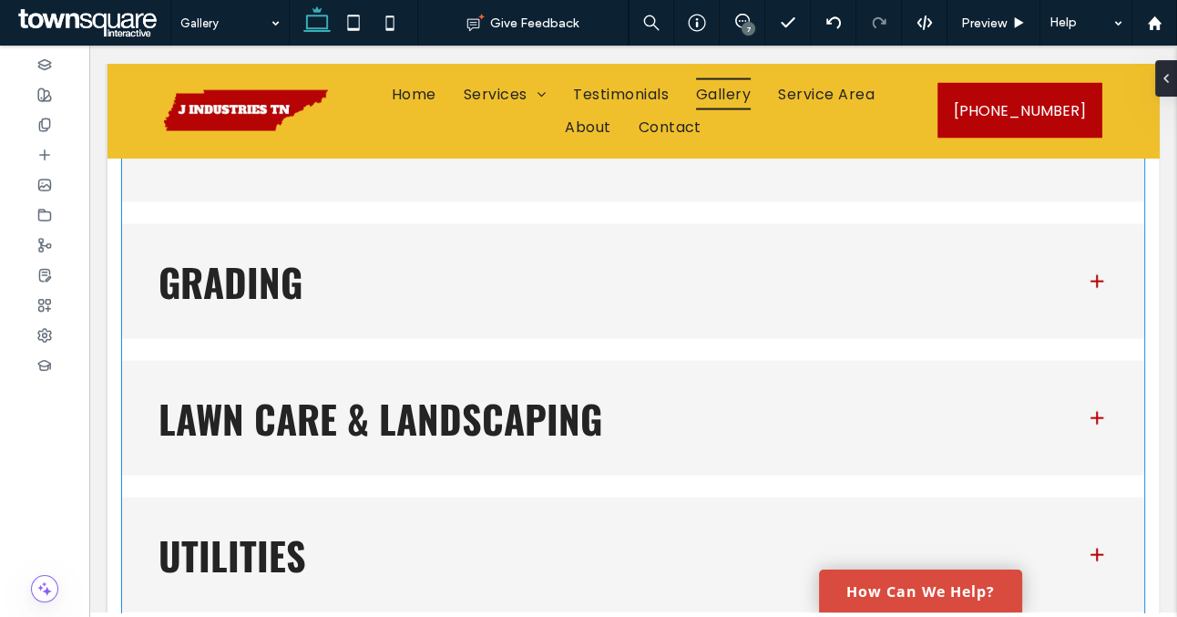
scroll to position [3613, 0]
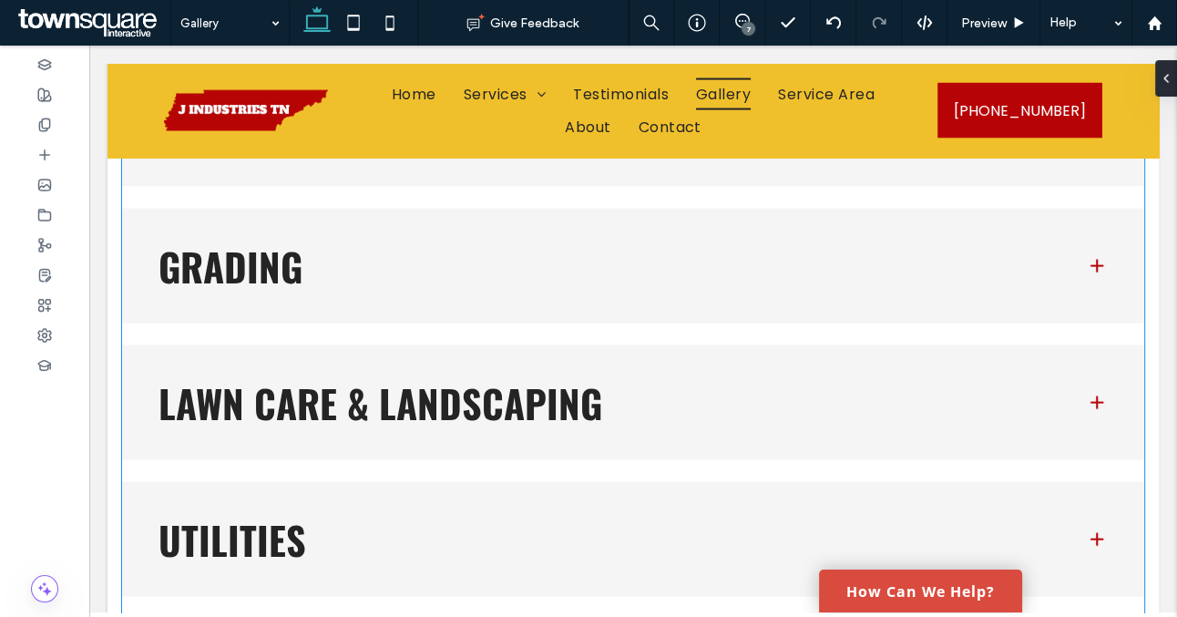
click at [1092, 268] on span at bounding box center [1097, 266] width 18 height 18
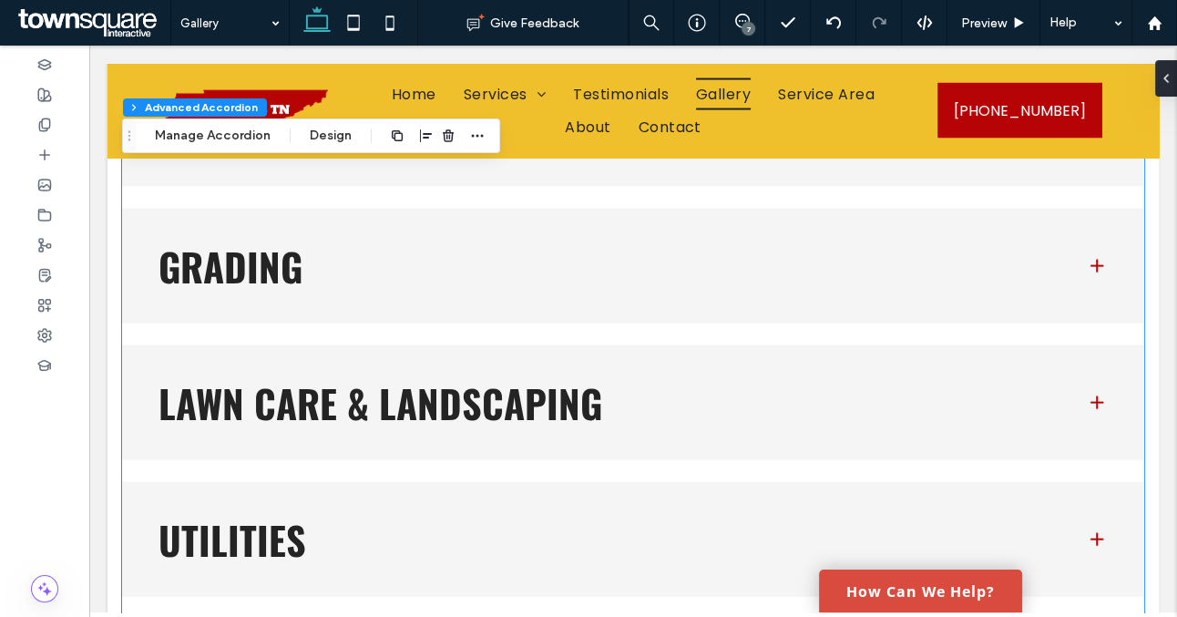
type input "***"
type input "**"
type input "****"
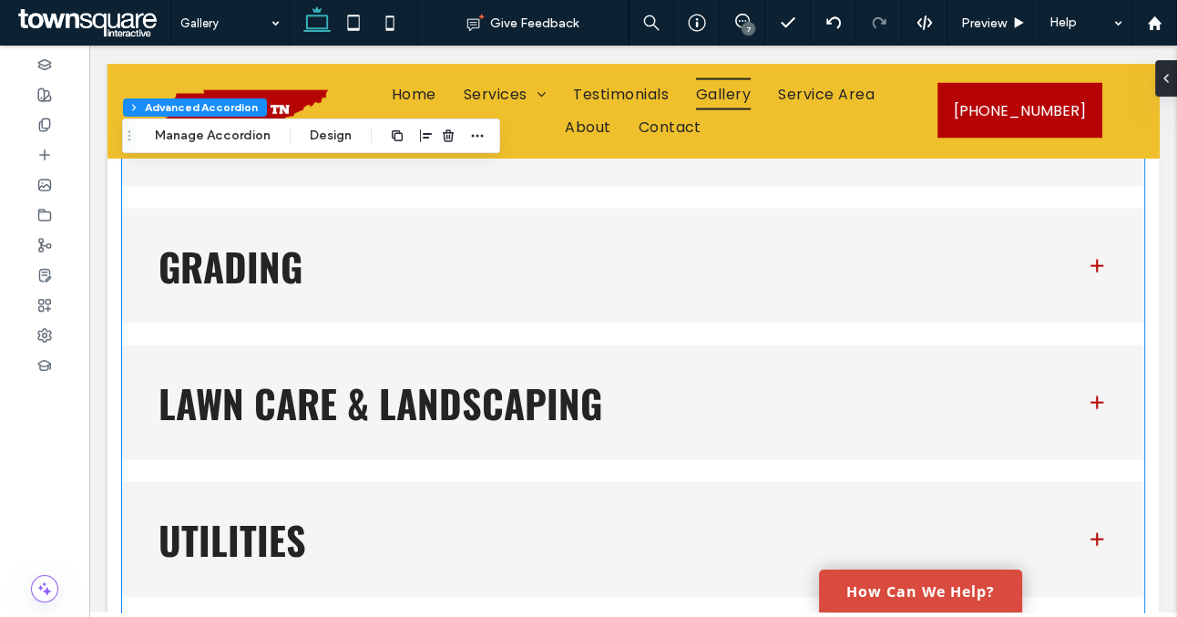
type input "*"
type input "**"
type input "****"
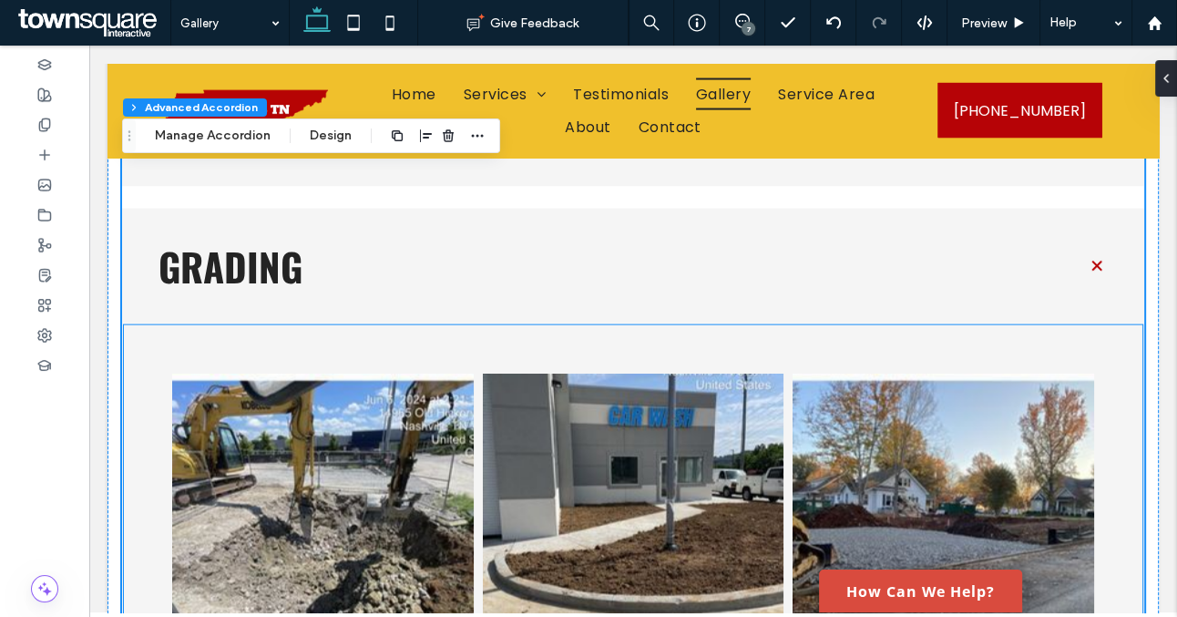
click at [642, 414] on link at bounding box center [634, 525] width 302 height 302
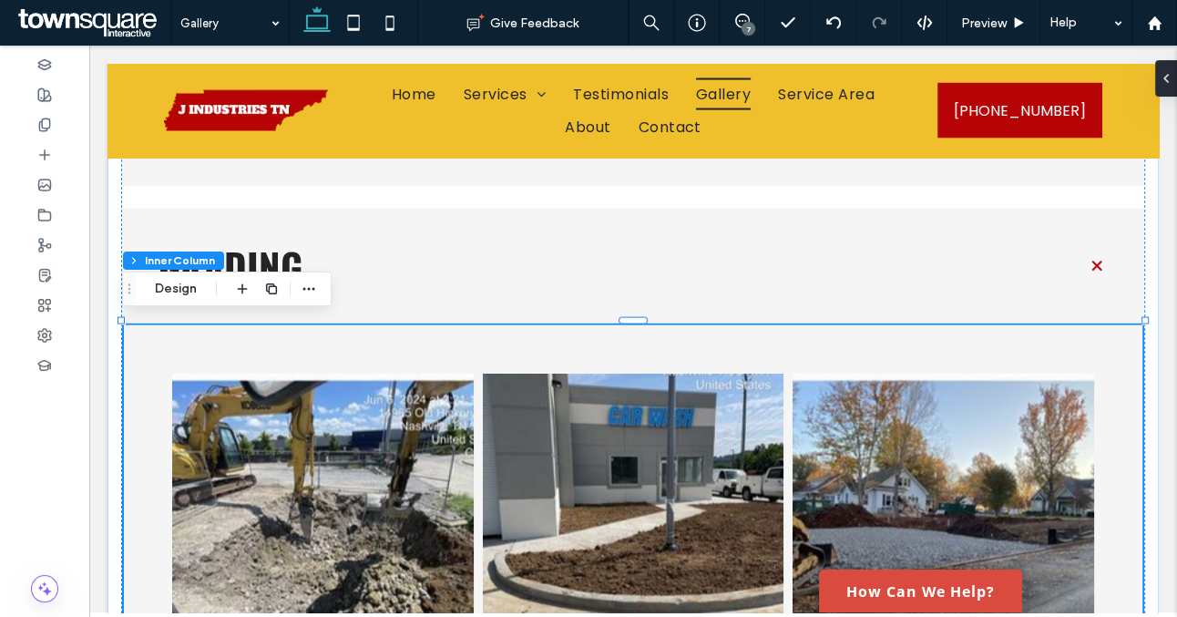
click at [642, 414] on link at bounding box center [634, 525] width 302 height 302
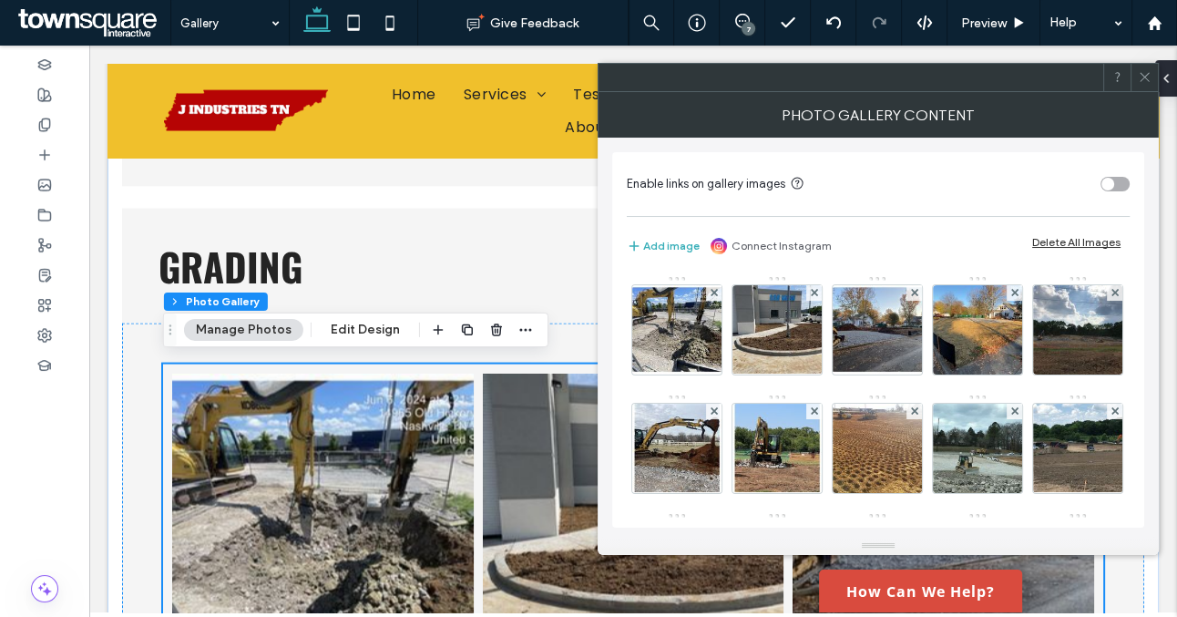
click at [1055, 240] on div "Delete All Images" at bounding box center [1077, 242] width 88 height 14
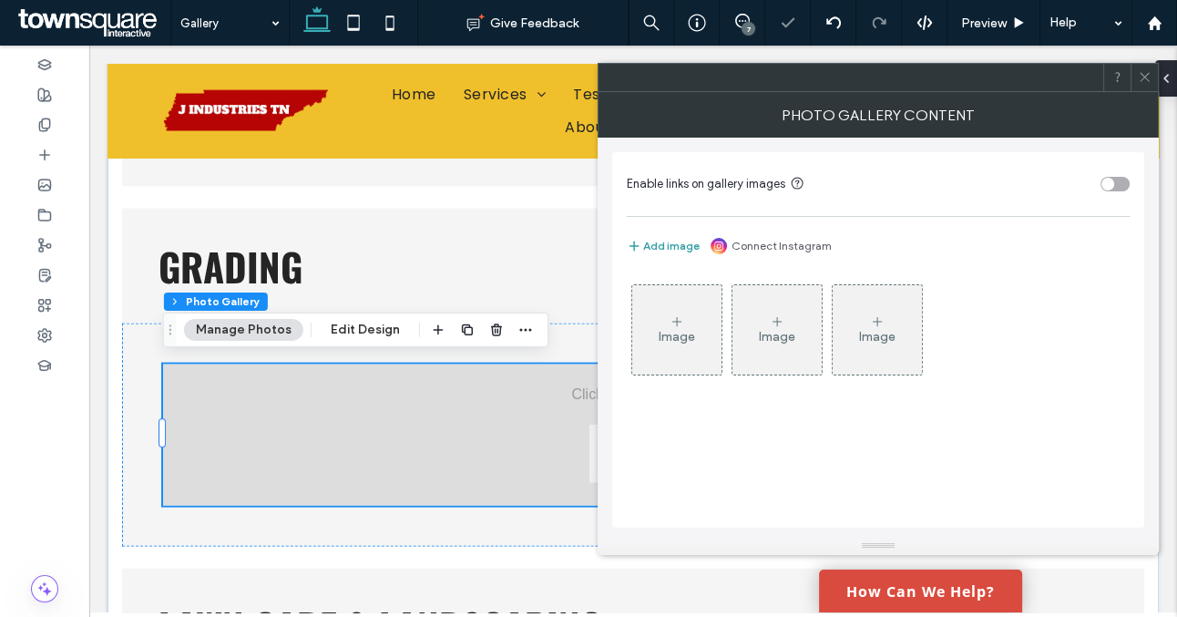
click at [658, 244] on button "Add image" at bounding box center [663, 246] width 73 height 22
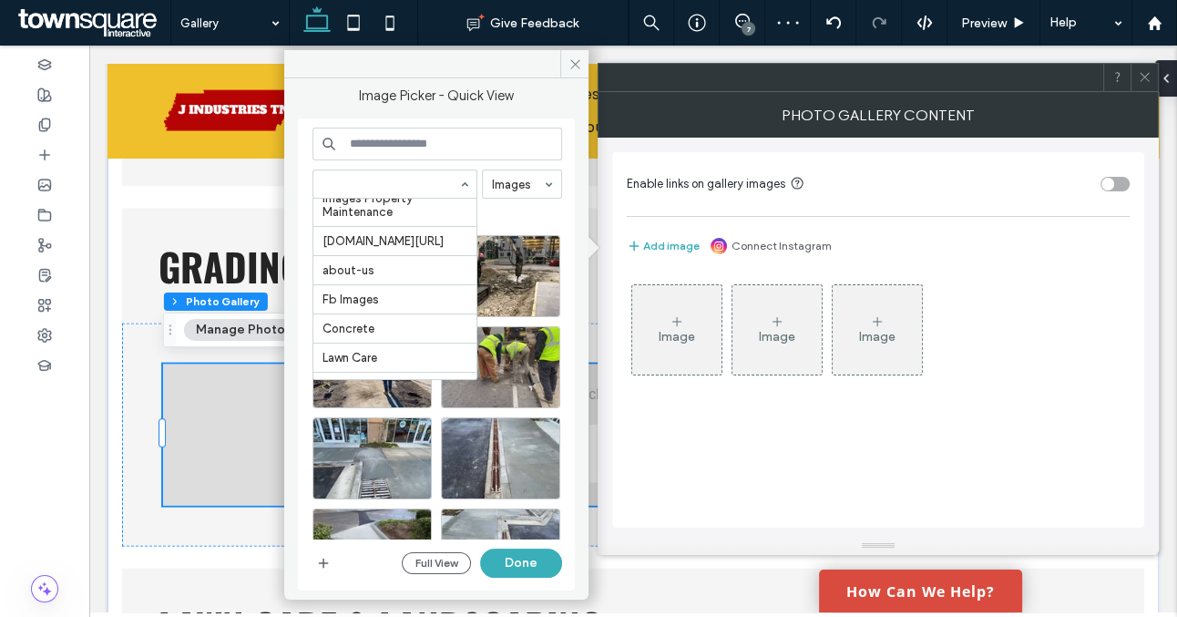
scroll to position [524, 0]
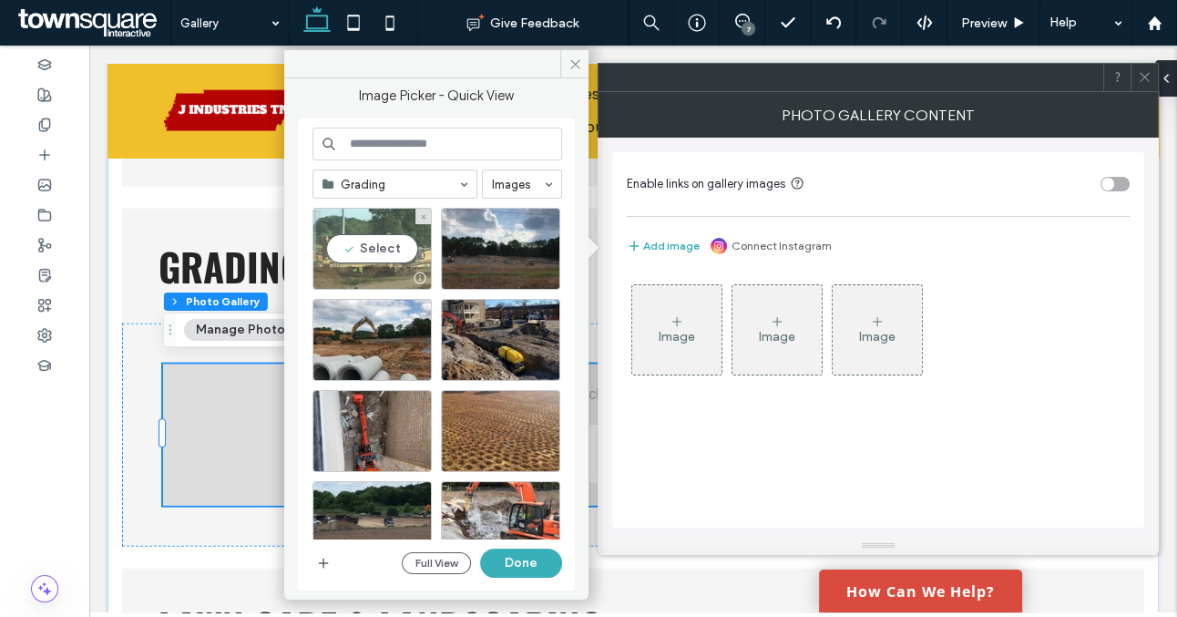
click at [372, 241] on div "Select" at bounding box center [372, 249] width 119 height 82
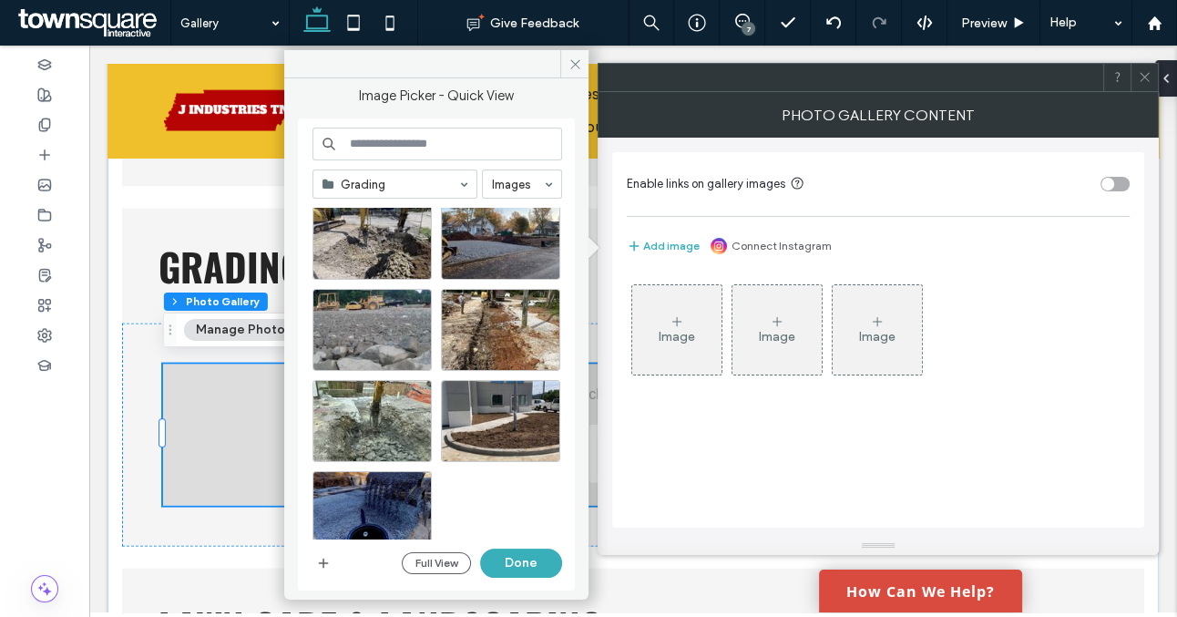
scroll to position [1034, 0]
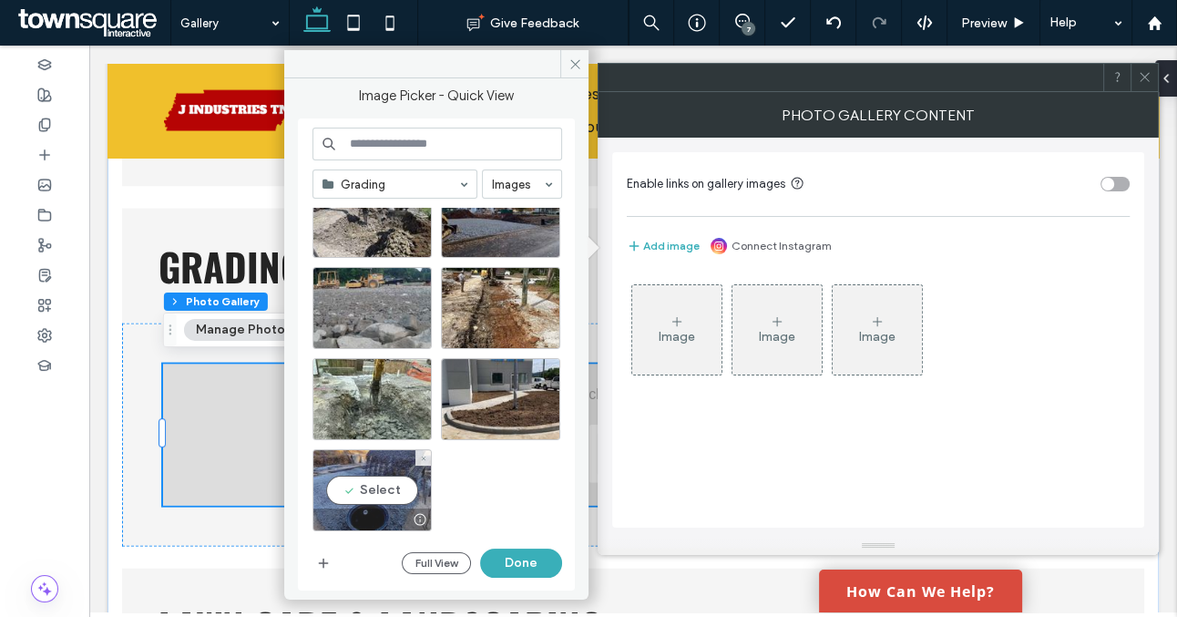
click at [394, 491] on div "Select" at bounding box center [372, 490] width 119 height 82
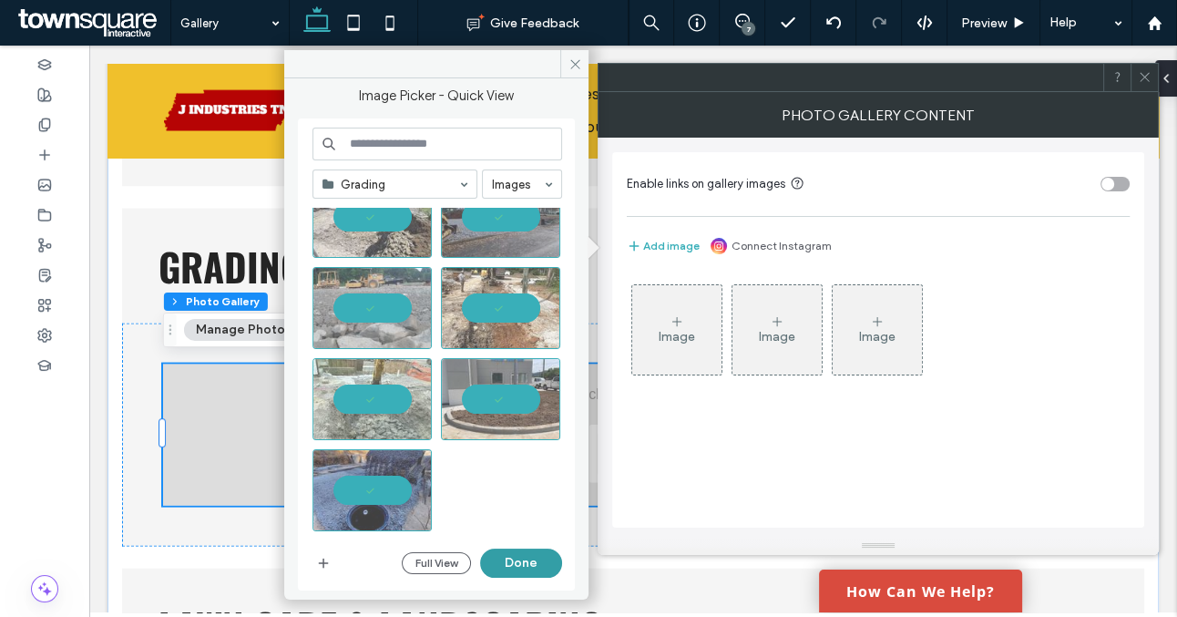
click at [516, 561] on button "Done" at bounding box center [521, 563] width 82 height 29
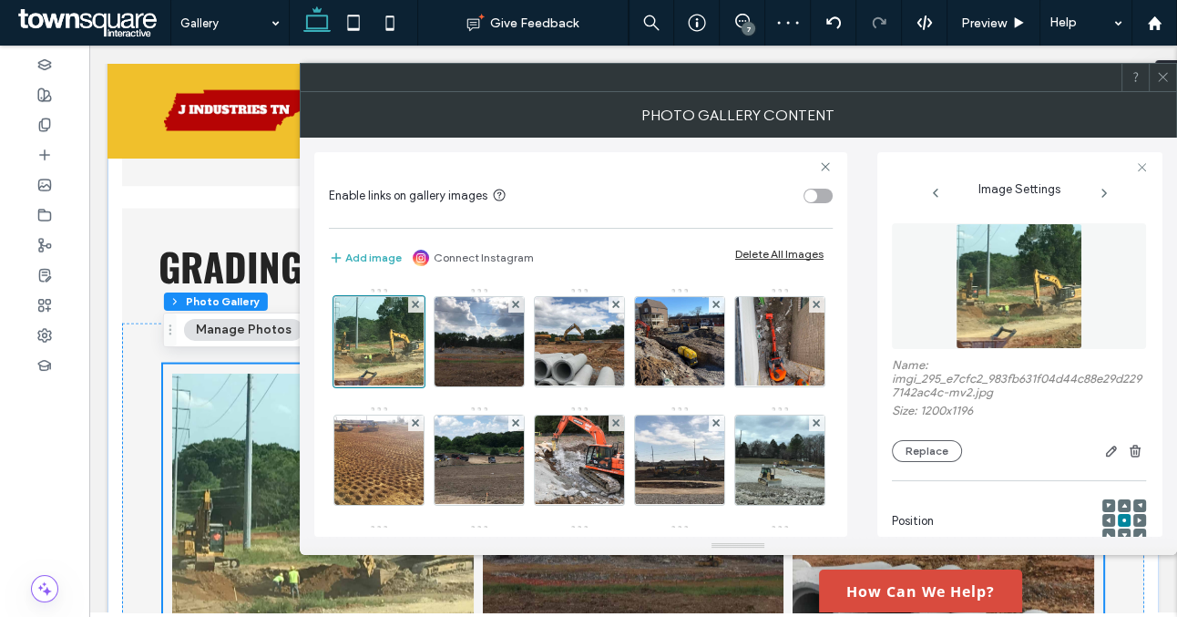
click at [1166, 77] on icon at bounding box center [1163, 77] width 14 height 14
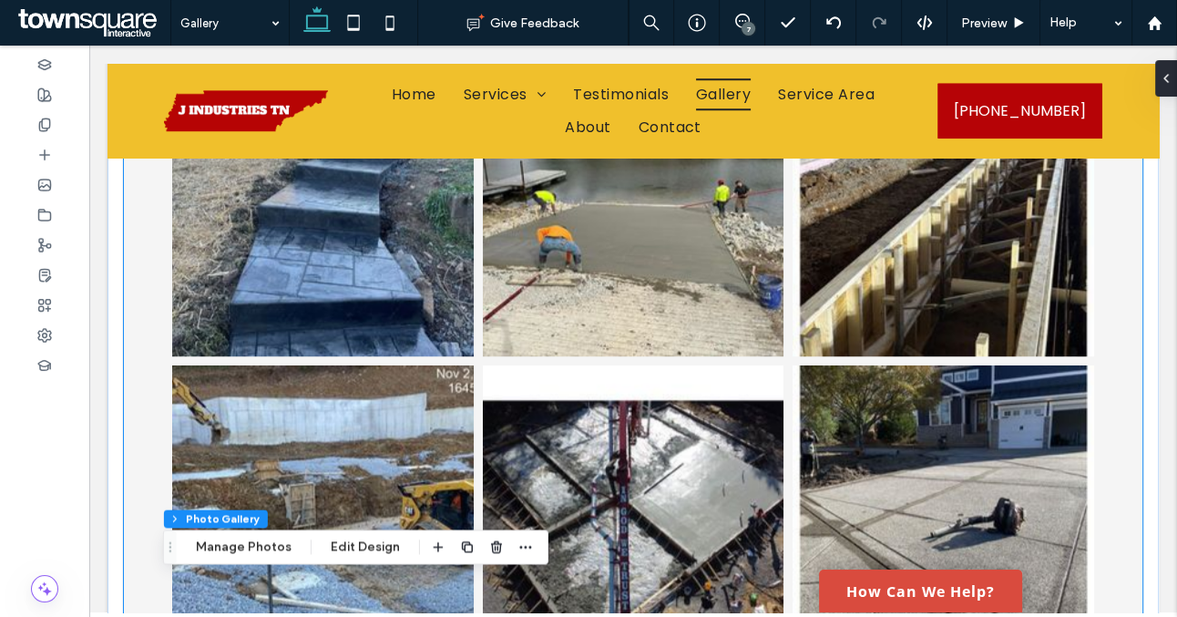
scroll to position [1389, 0]
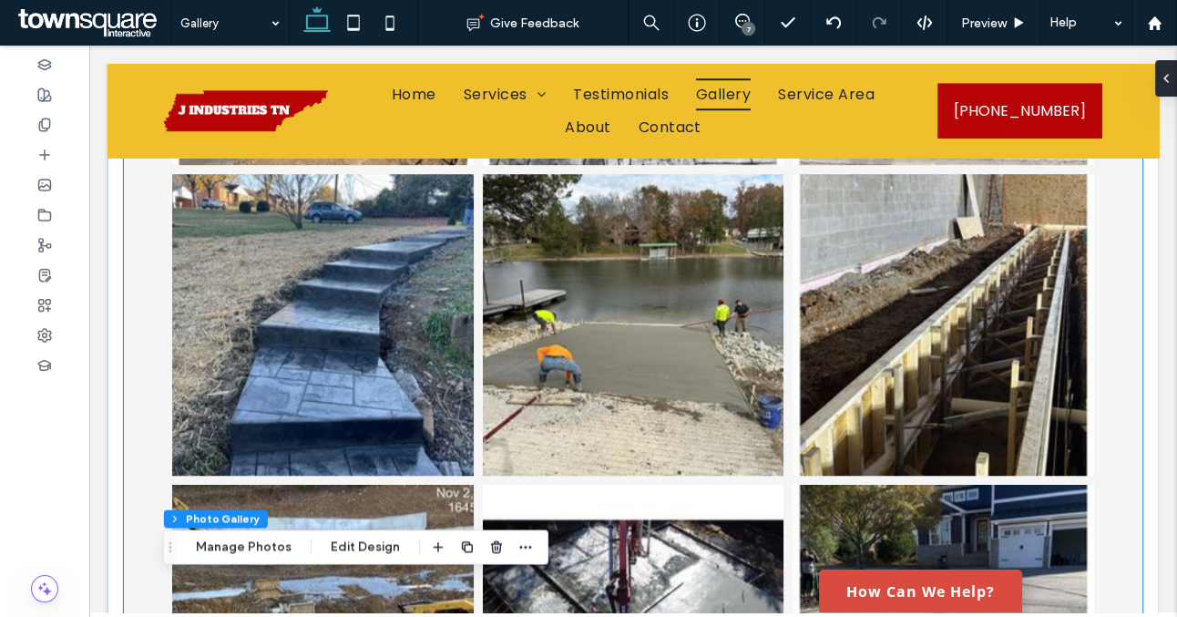
click at [692, 415] on link at bounding box center [634, 325] width 302 height 302
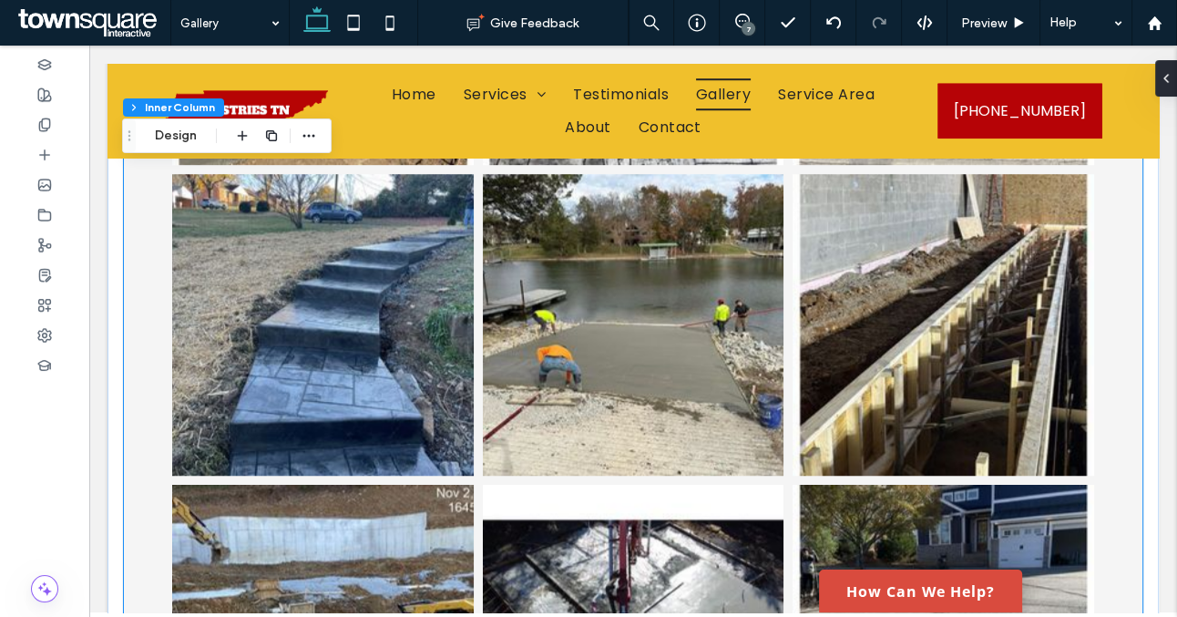
click at [692, 415] on link at bounding box center [634, 325] width 302 height 302
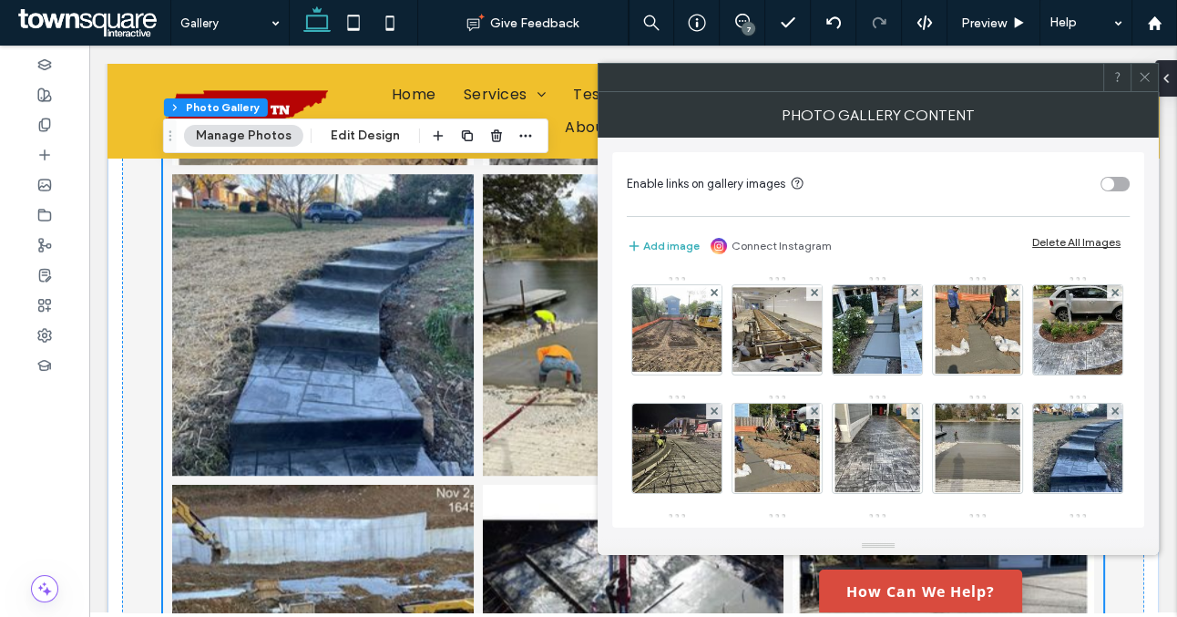
click at [1073, 239] on div "Delete All Images" at bounding box center [1077, 242] width 88 height 14
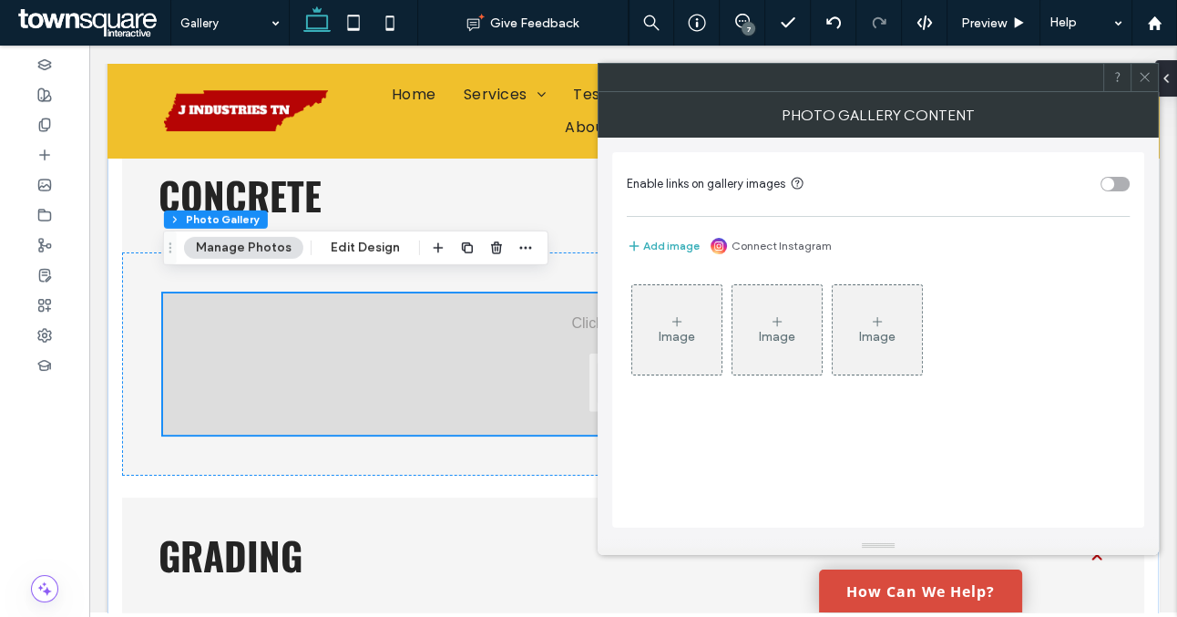
scroll to position [324, 0]
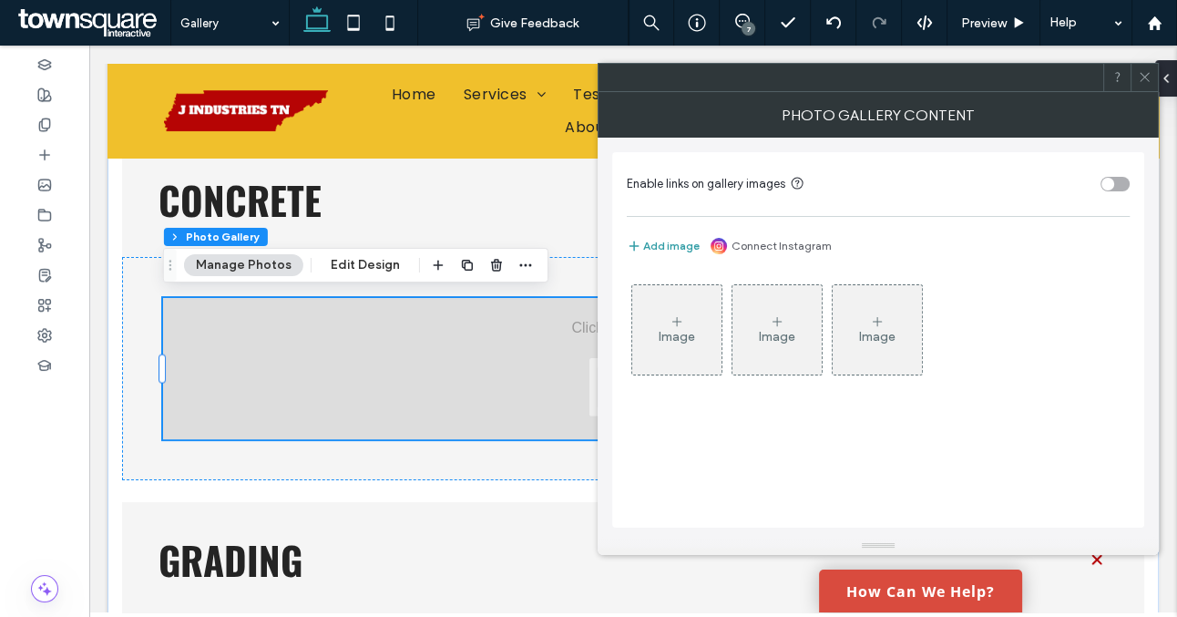
click at [678, 251] on button "Add image" at bounding box center [663, 246] width 73 height 22
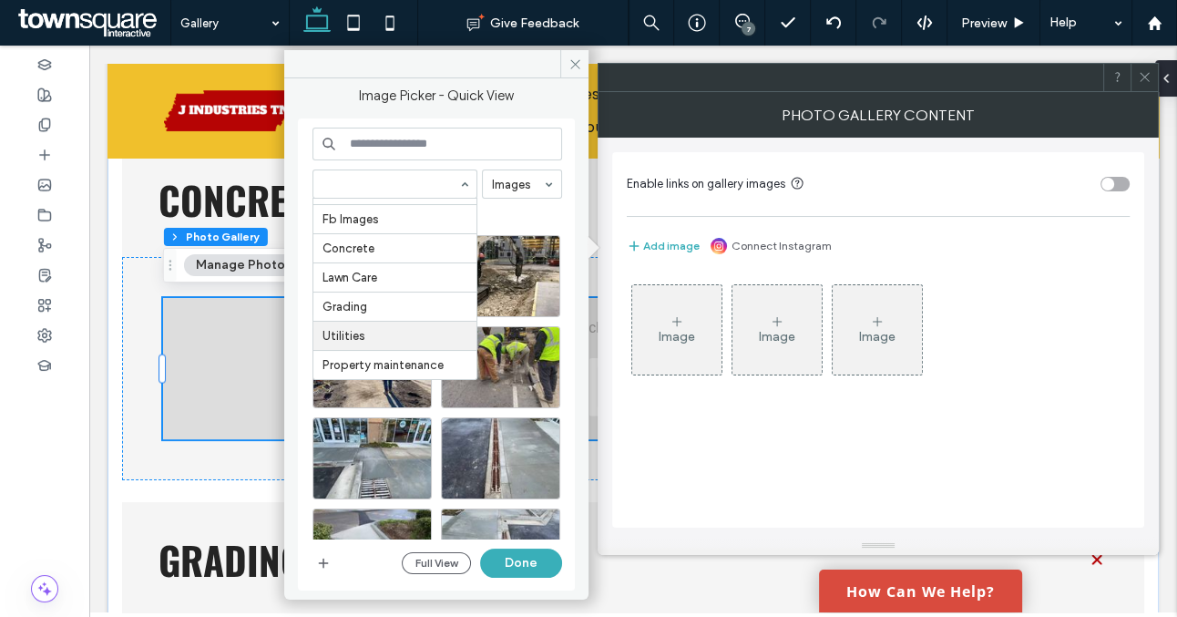
scroll to position [502, 0]
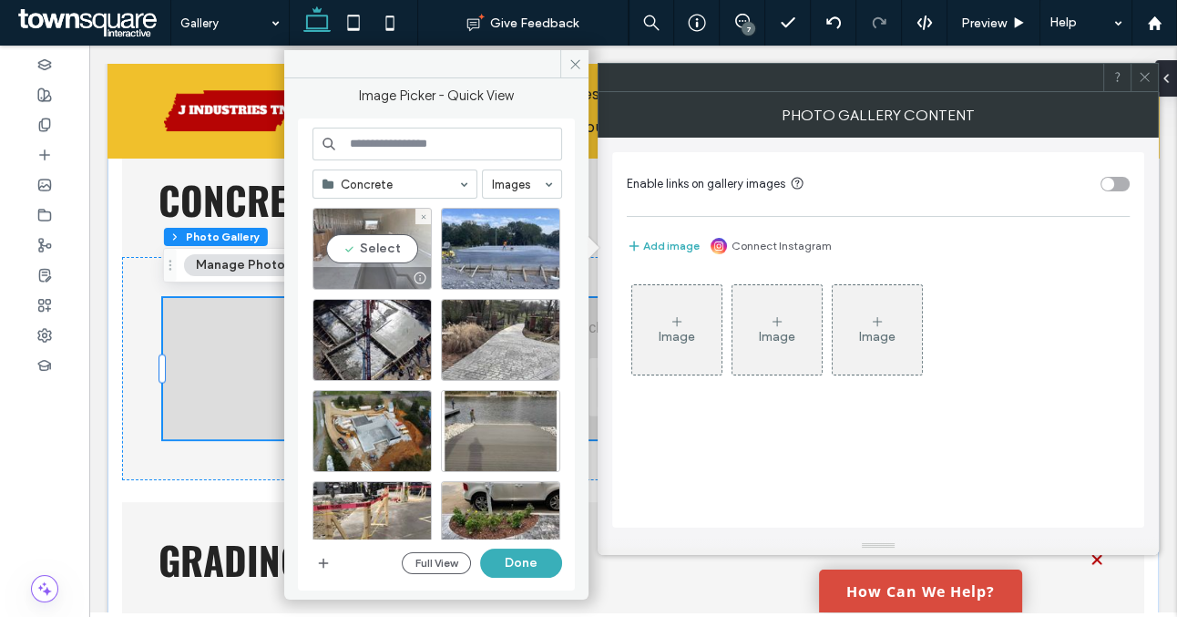
click at [389, 247] on div "Select" at bounding box center [372, 249] width 119 height 82
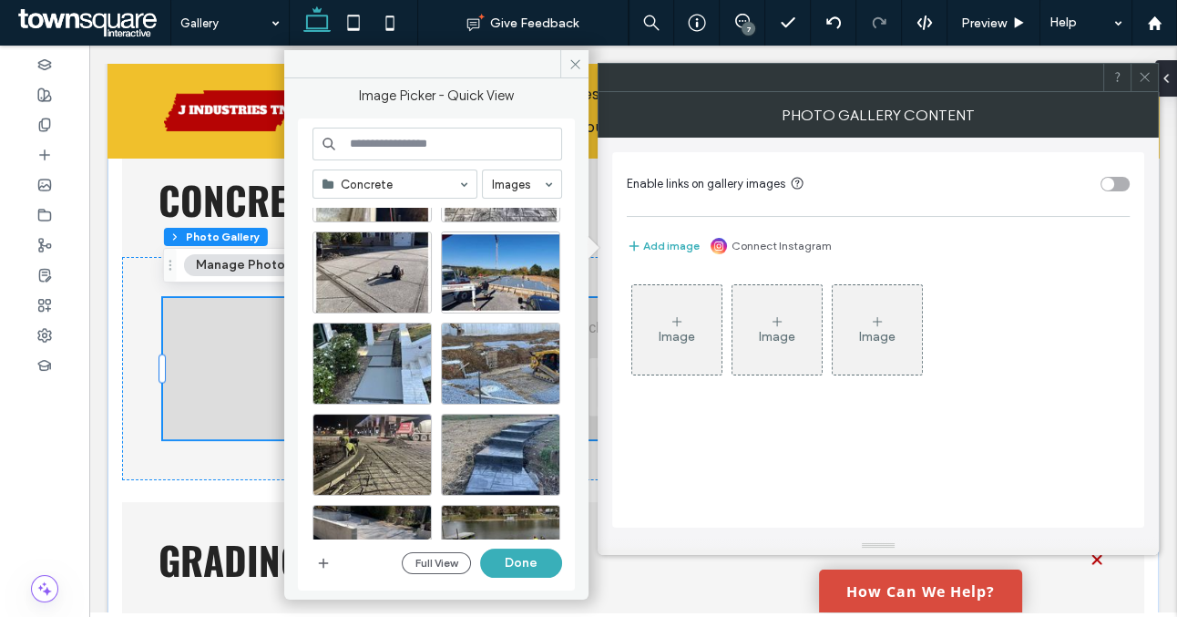
scroll to position [1126, 0]
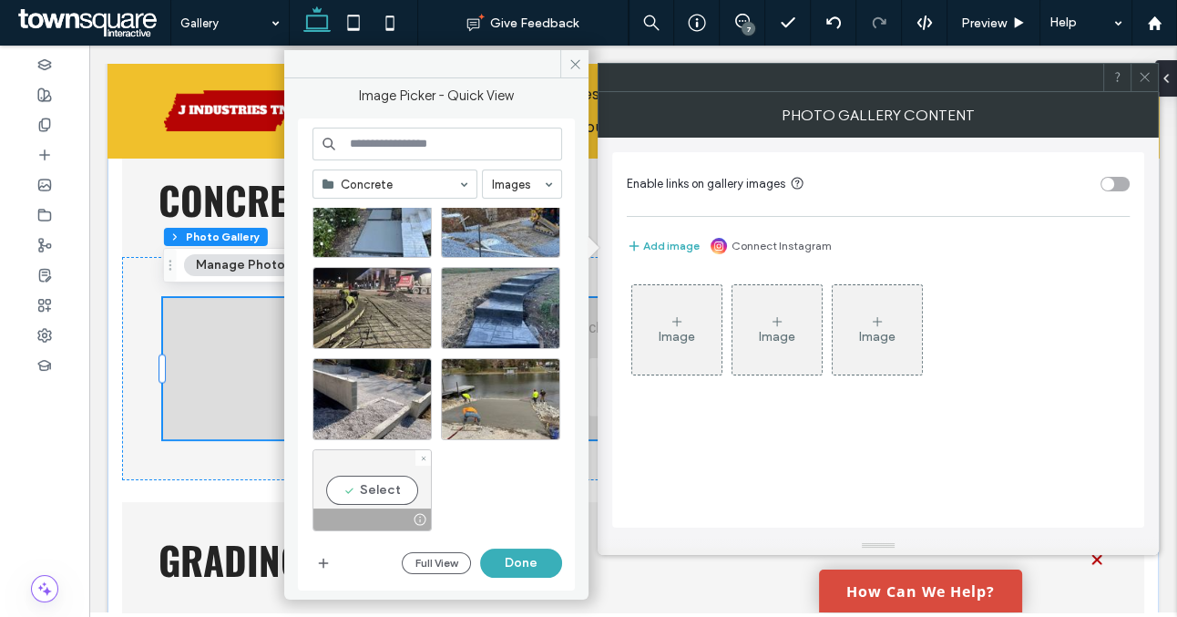
click at [398, 497] on div "Select" at bounding box center [372, 490] width 119 height 82
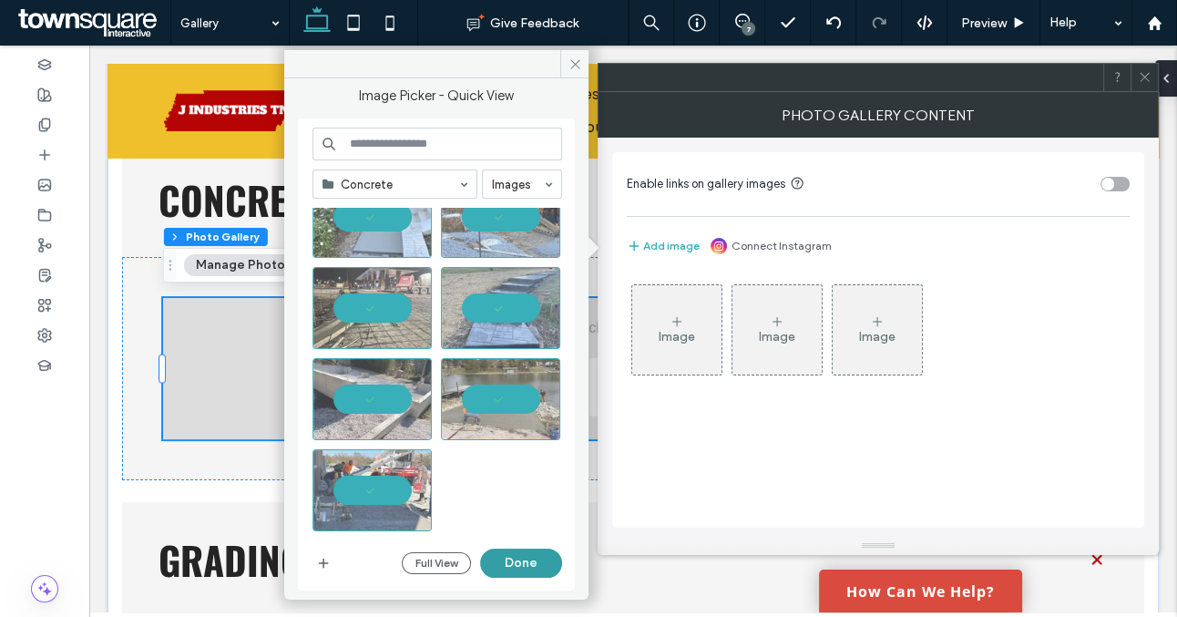
click at [505, 555] on button "Done" at bounding box center [521, 563] width 82 height 29
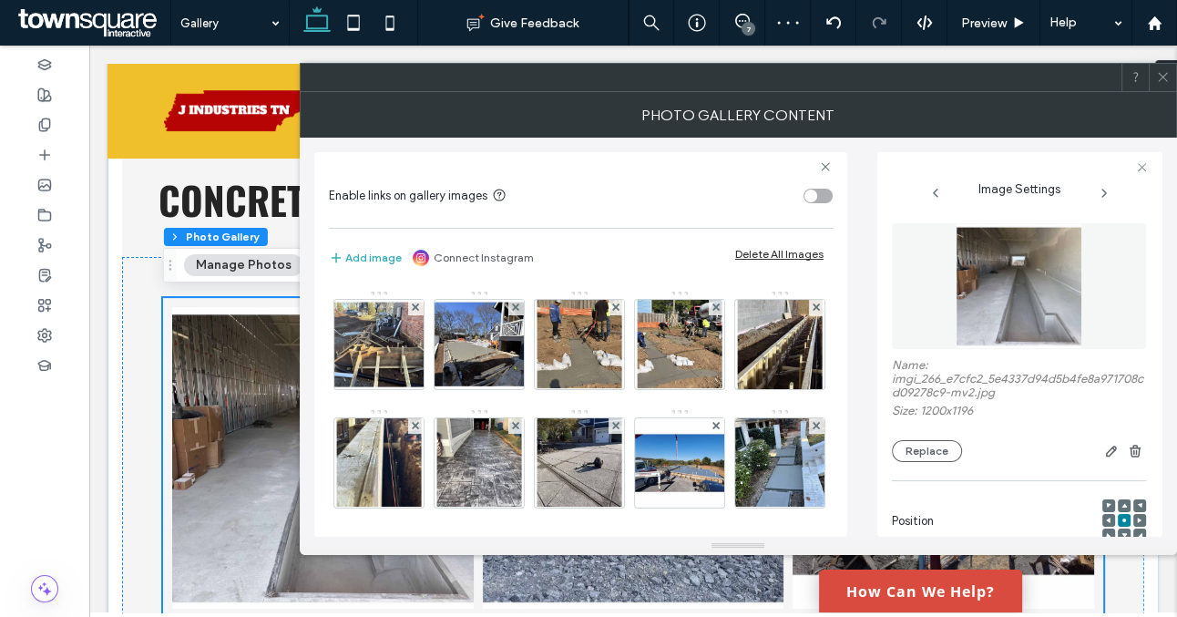
scroll to position [716, 0]
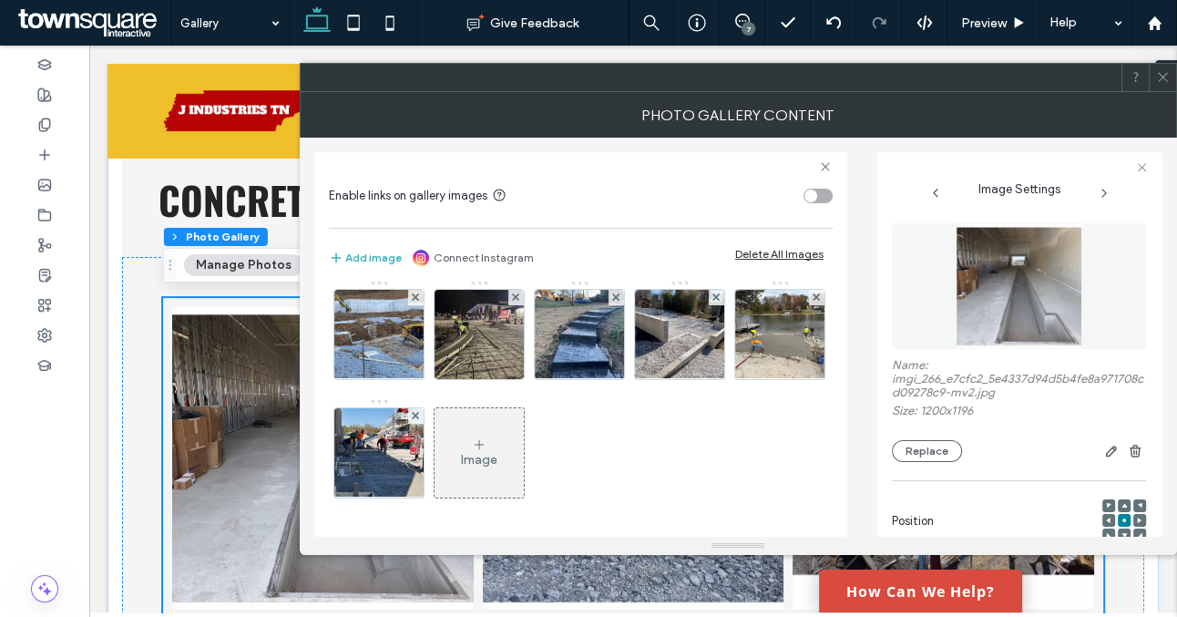
click at [1165, 81] on icon at bounding box center [1163, 77] width 14 height 14
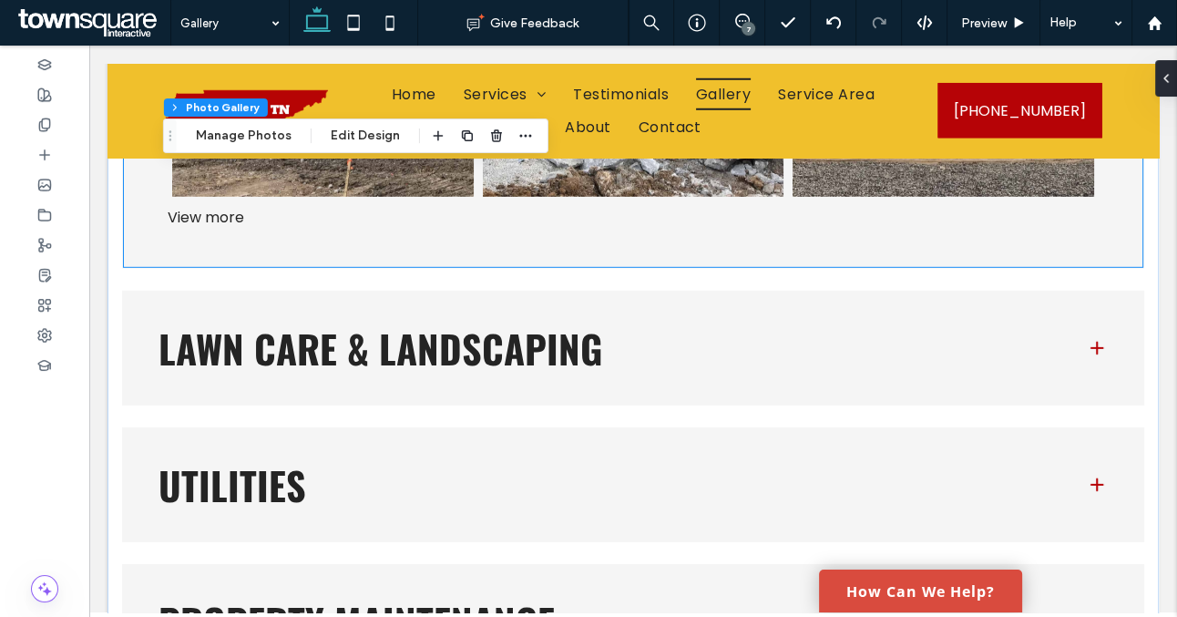
scroll to position [5115, 0]
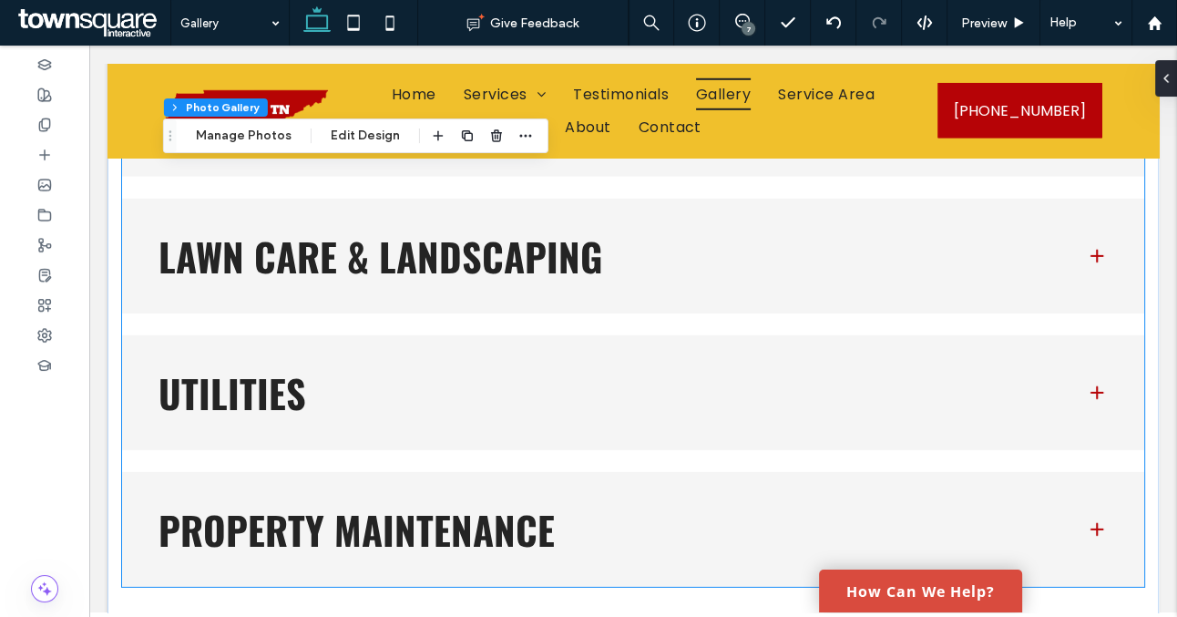
click at [686, 242] on h3 "Lawn Care & Landscaping" at bounding box center [608, 256] width 899 height 38
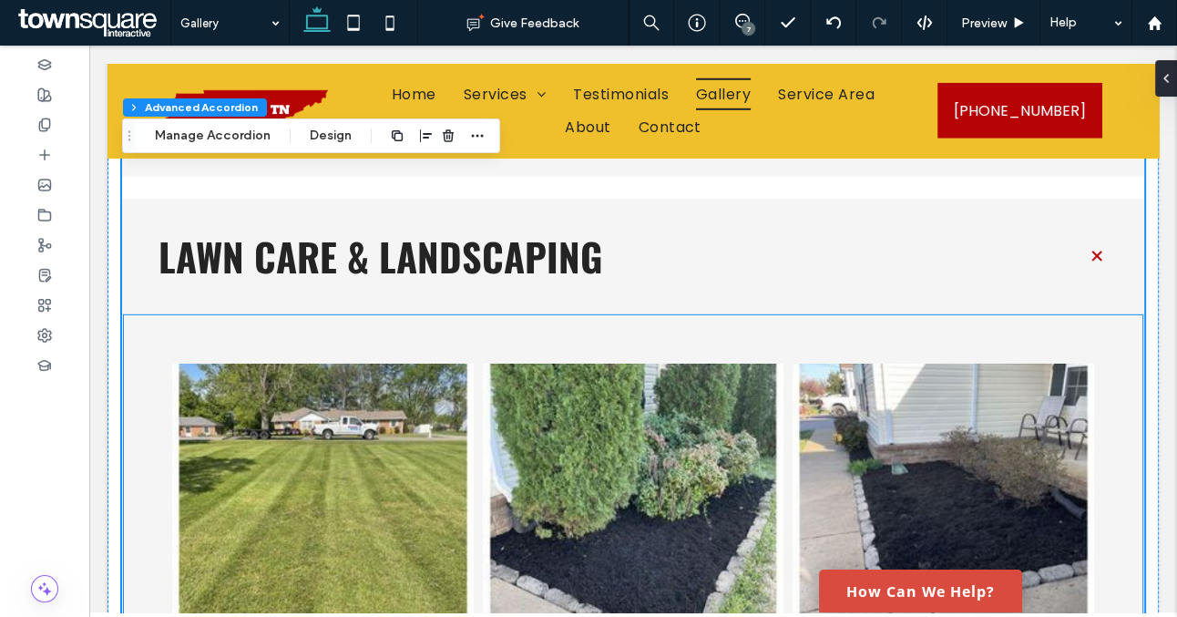
click at [728, 390] on link at bounding box center [634, 515] width 302 height 302
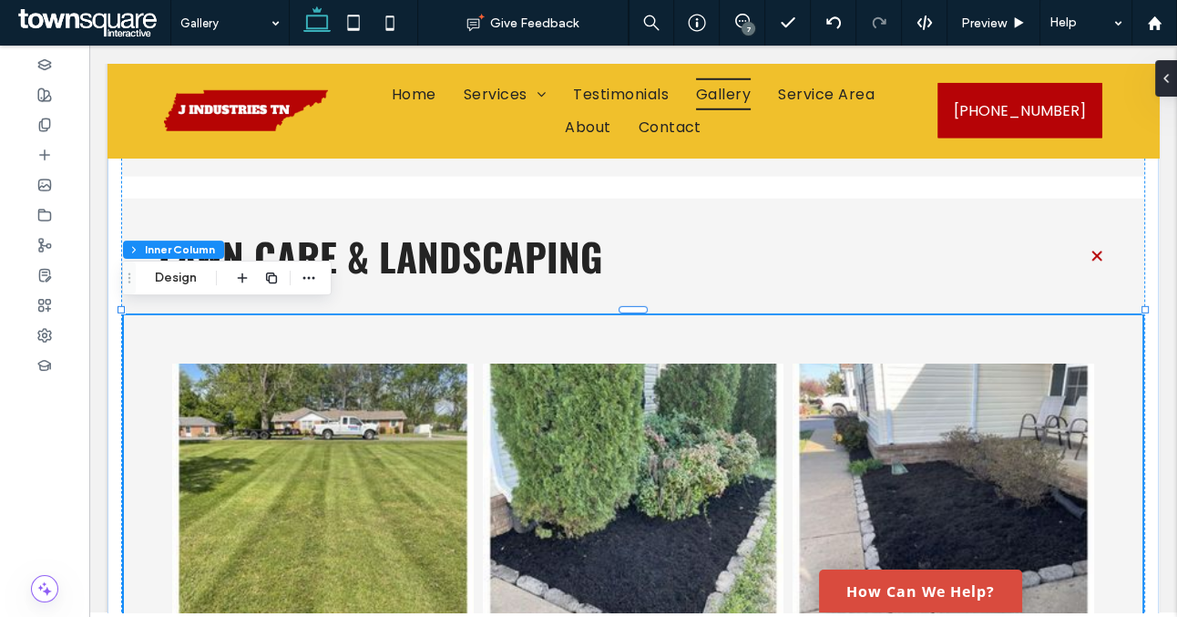
click at [728, 390] on link at bounding box center [634, 515] width 302 height 302
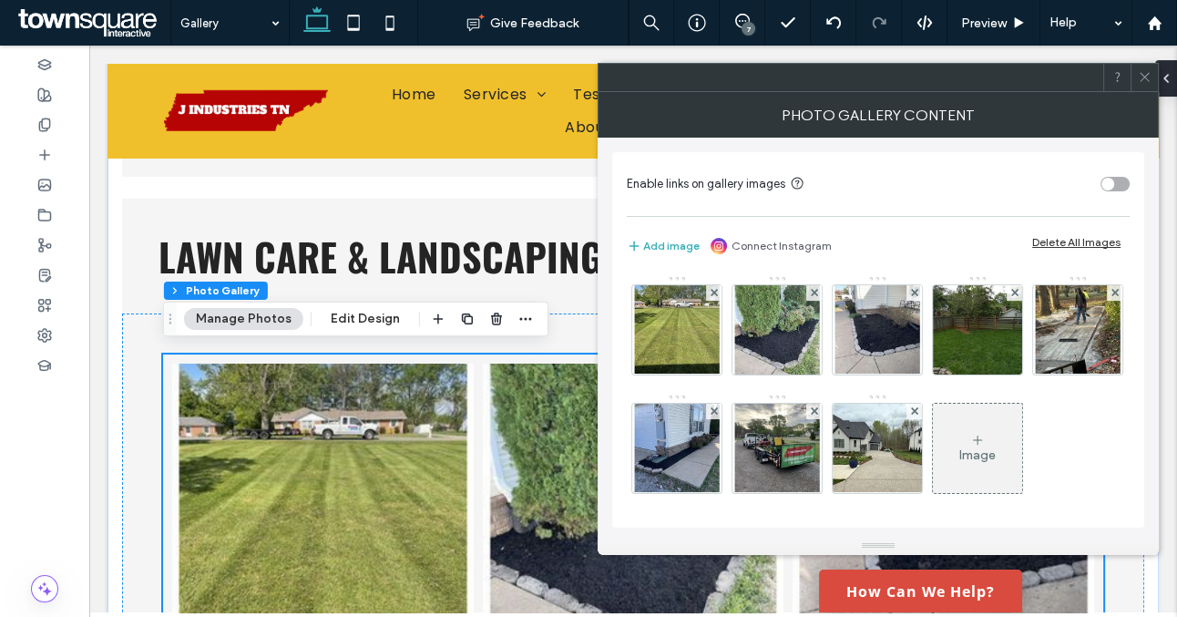
click at [1063, 239] on div "Delete All Images" at bounding box center [1077, 242] width 88 height 14
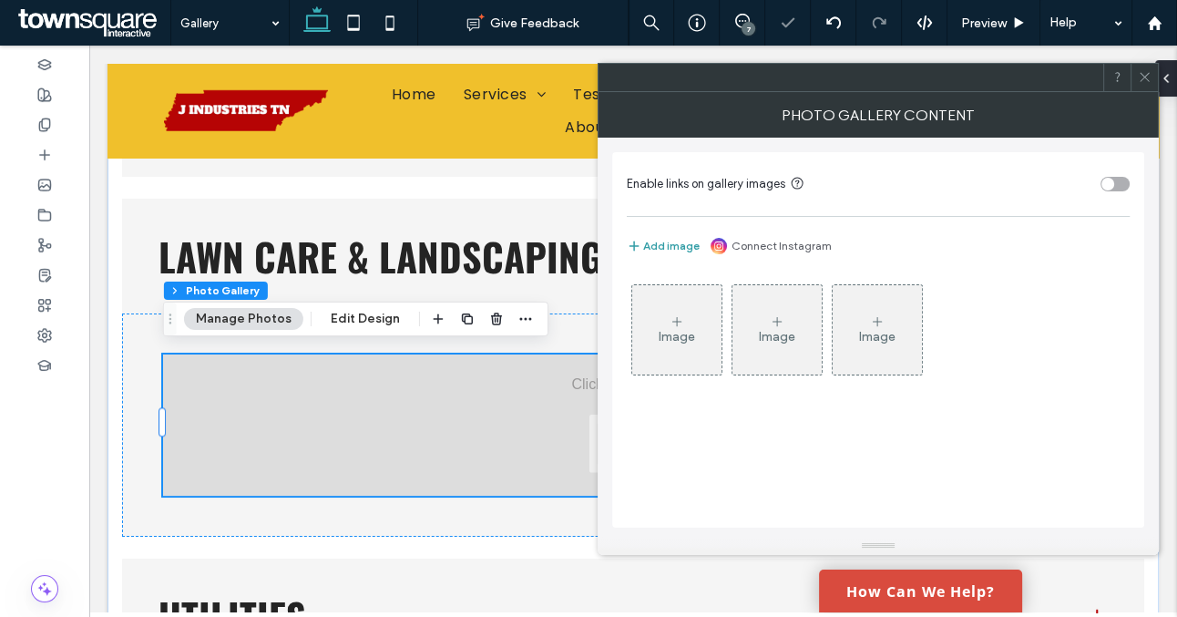
click at [673, 242] on button "Add image" at bounding box center [663, 246] width 73 height 22
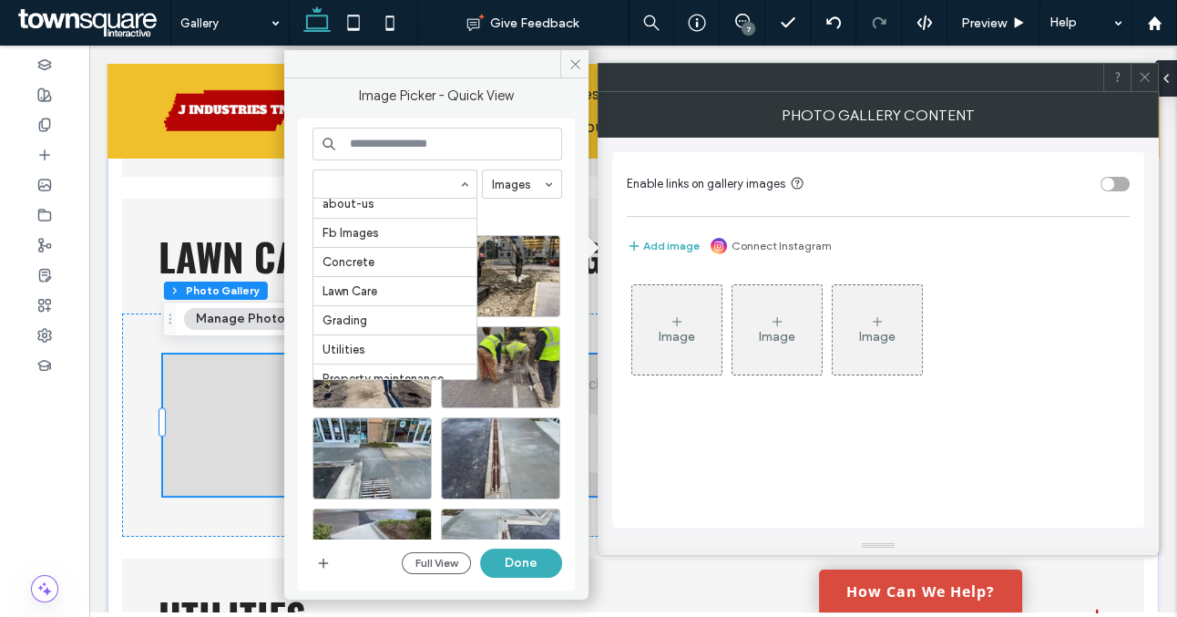
scroll to position [524, 0]
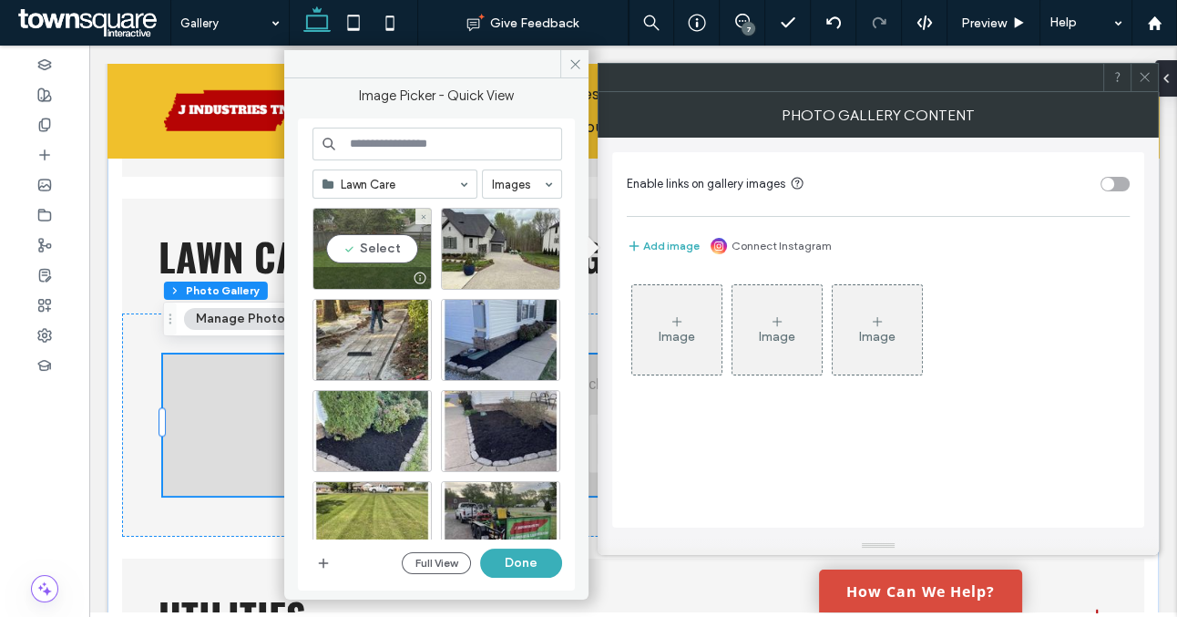
click at [378, 234] on div "Select" at bounding box center [372, 249] width 119 height 82
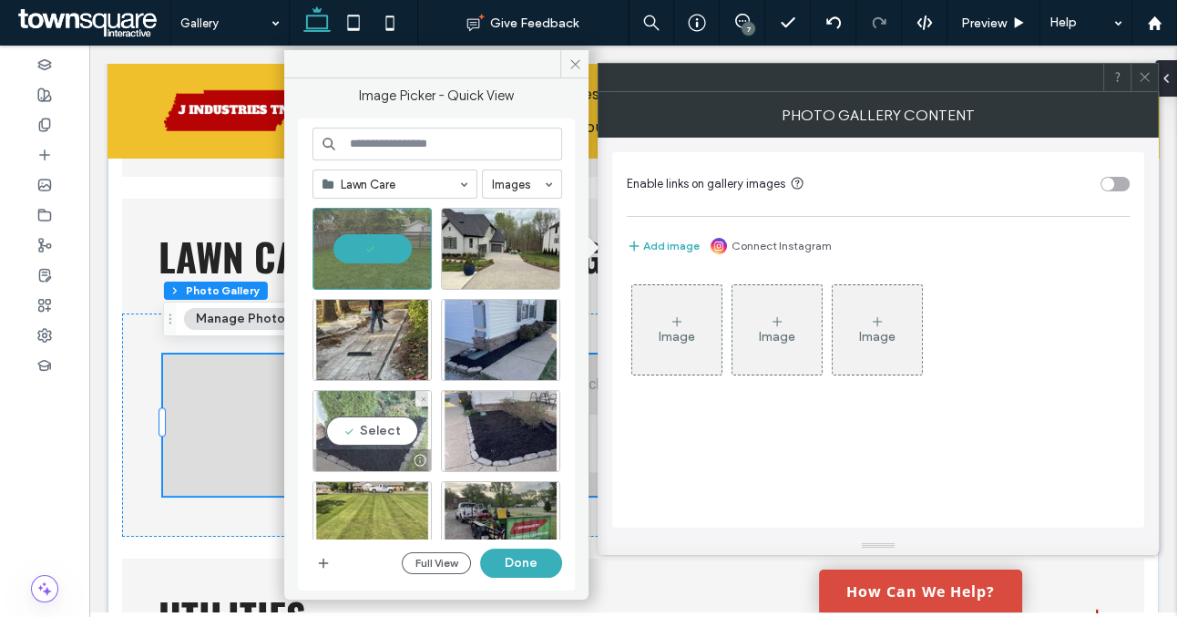
scroll to position [32, 0]
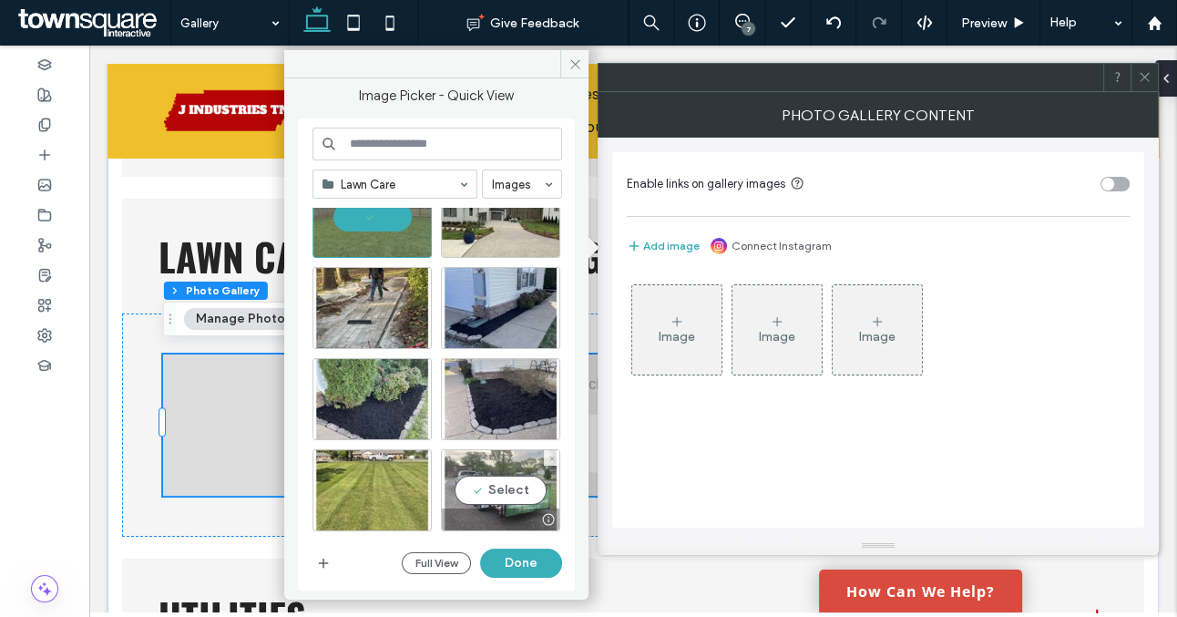
click at [518, 499] on div "Select" at bounding box center [500, 490] width 119 height 82
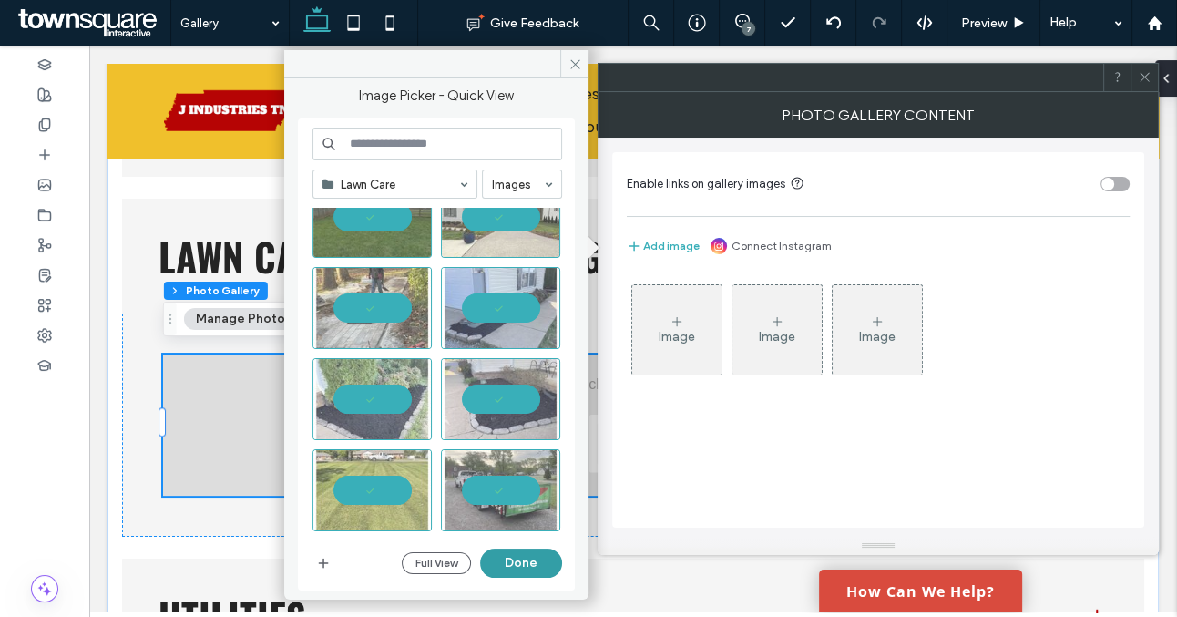
click at [527, 554] on button "Done" at bounding box center [521, 563] width 82 height 29
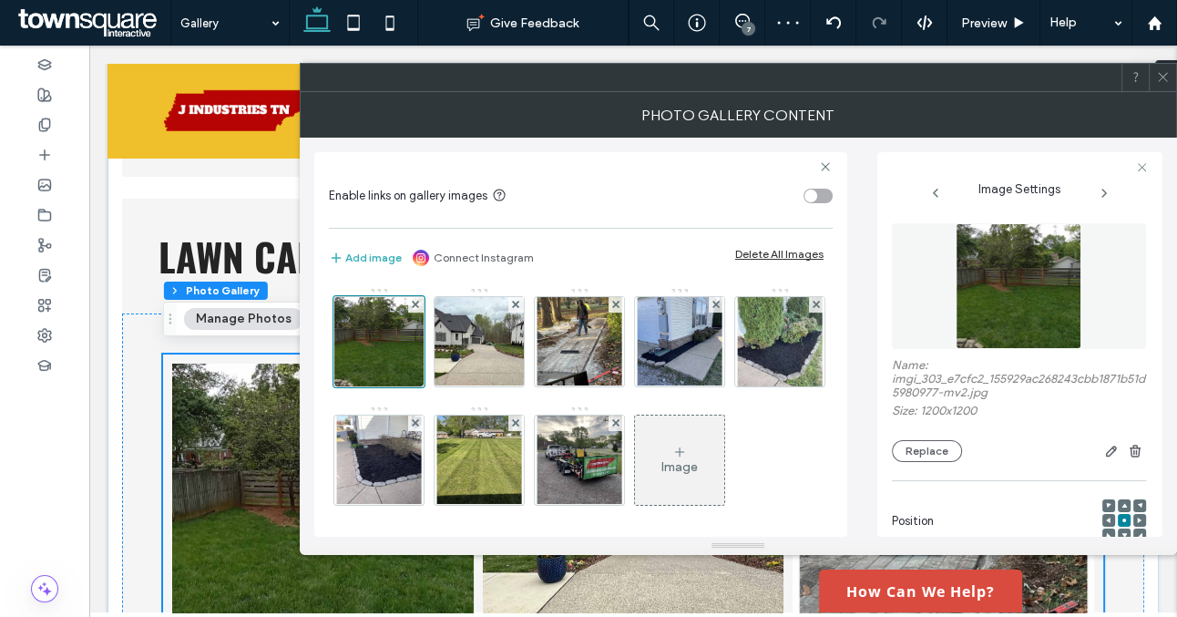
click at [1156, 77] on icon at bounding box center [1163, 77] width 14 height 14
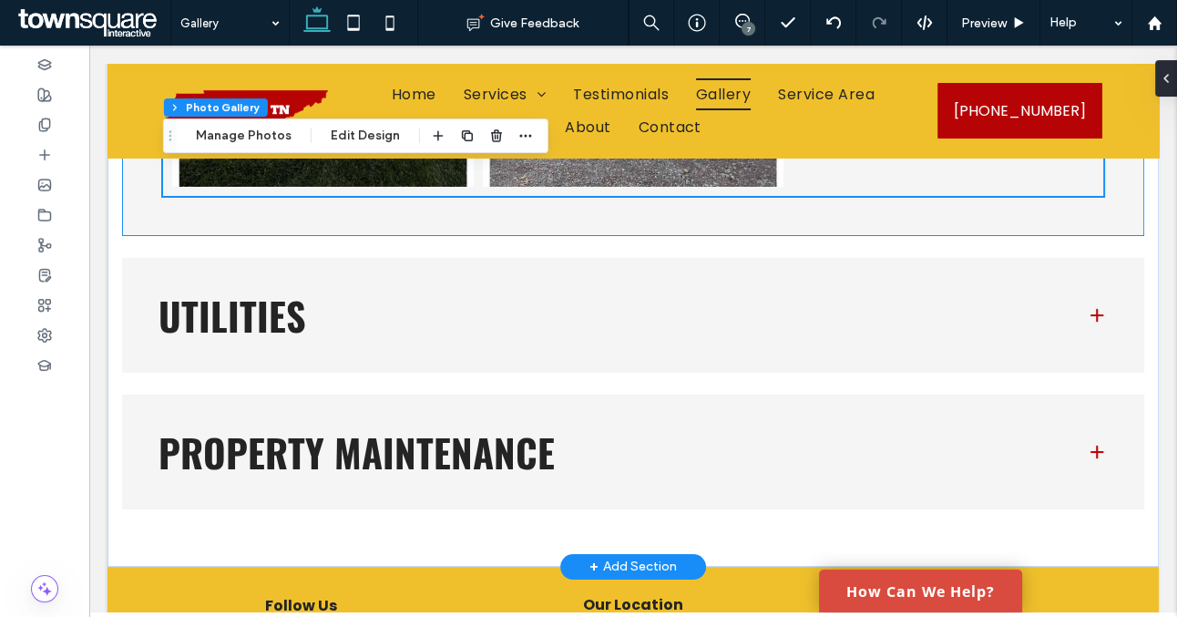
scroll to position [6232, 0]
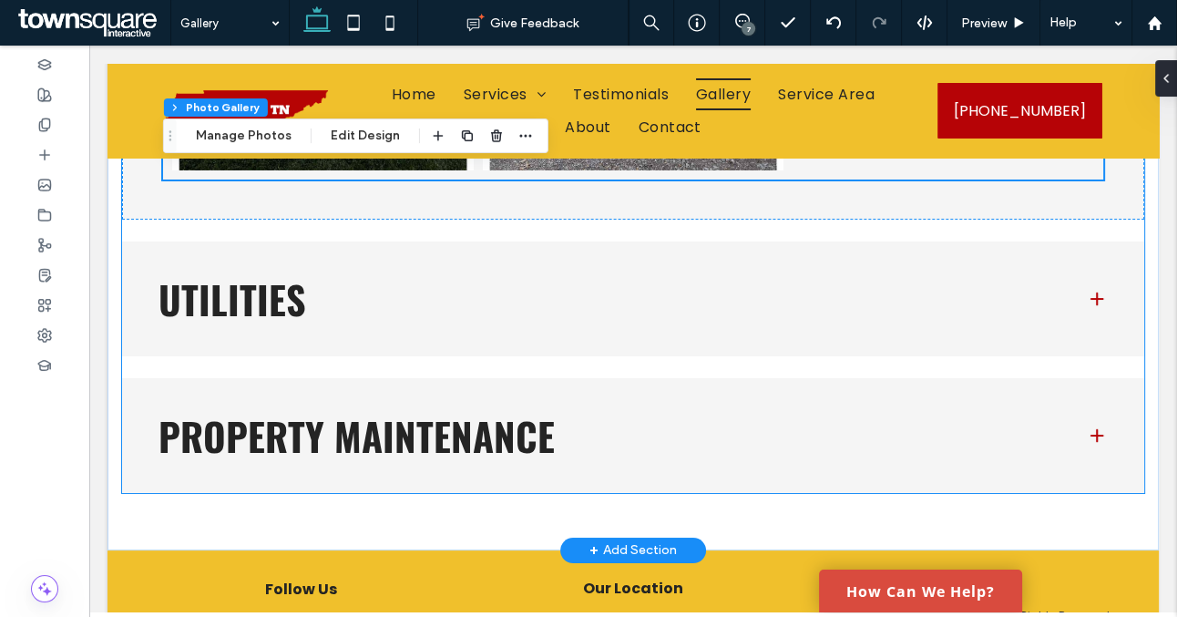
click at [632, 312] on h3 "Utilities" at bounding box center [608, 299] width 899 height 38
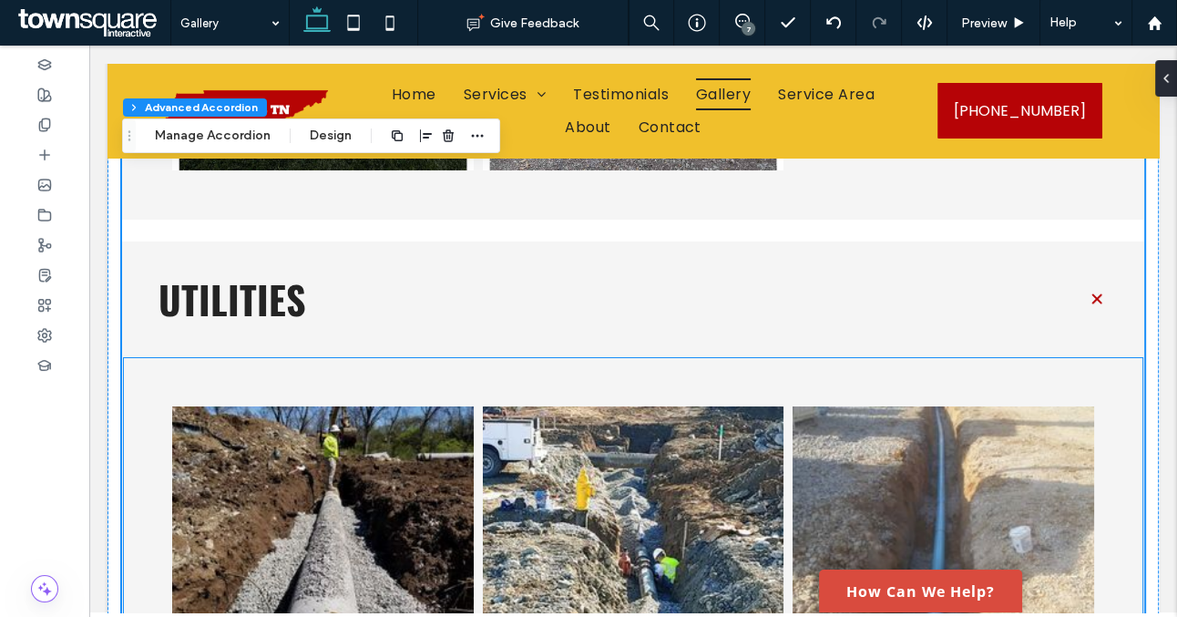
click at [601, 438] on link at bounding box center [634, 557] width 302 height 302
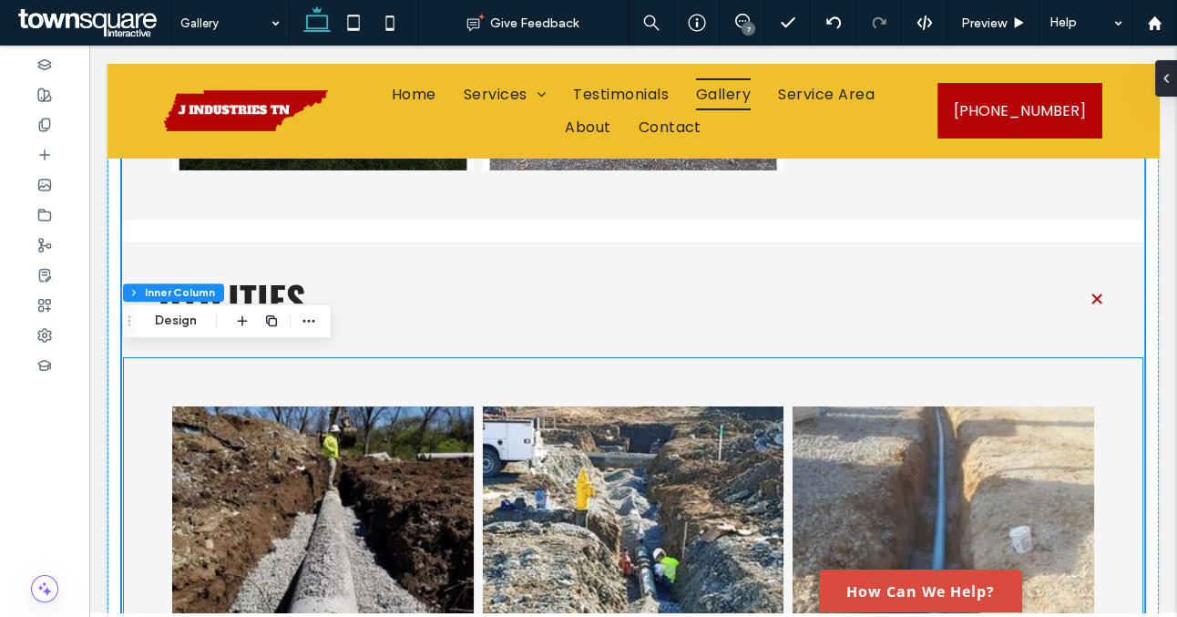
click at [601, 438] on link at bounding box center [634, 557] width 302 height 302
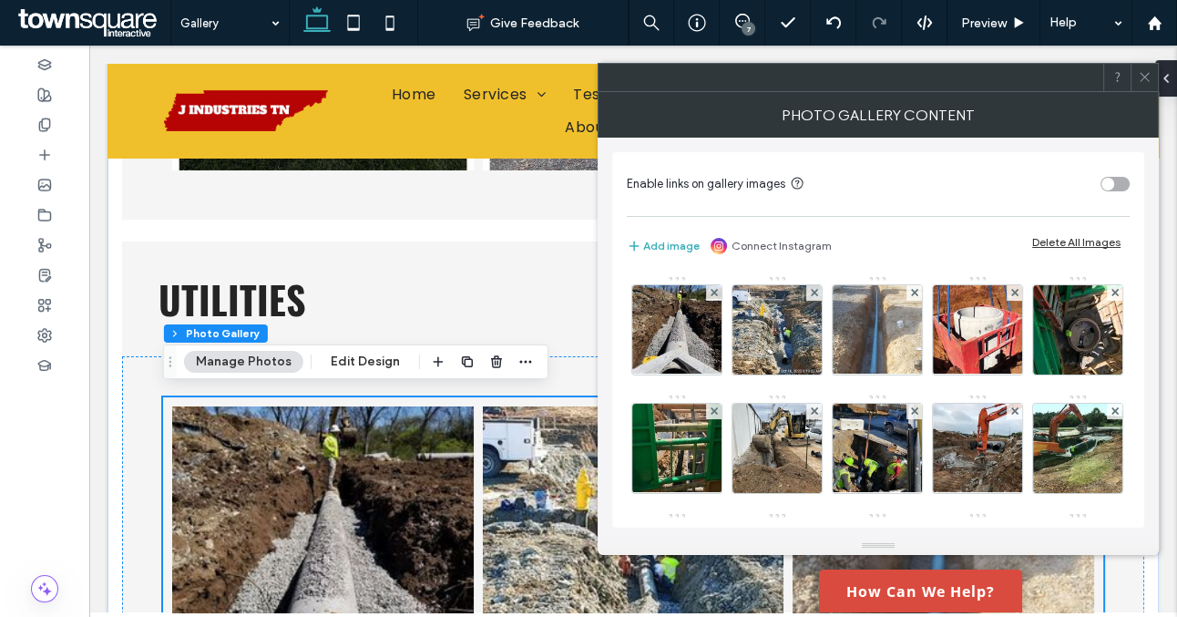
click at [1069, 239] on div "Delete All Images" at bounding box center [1077, 242] width 88 height 14
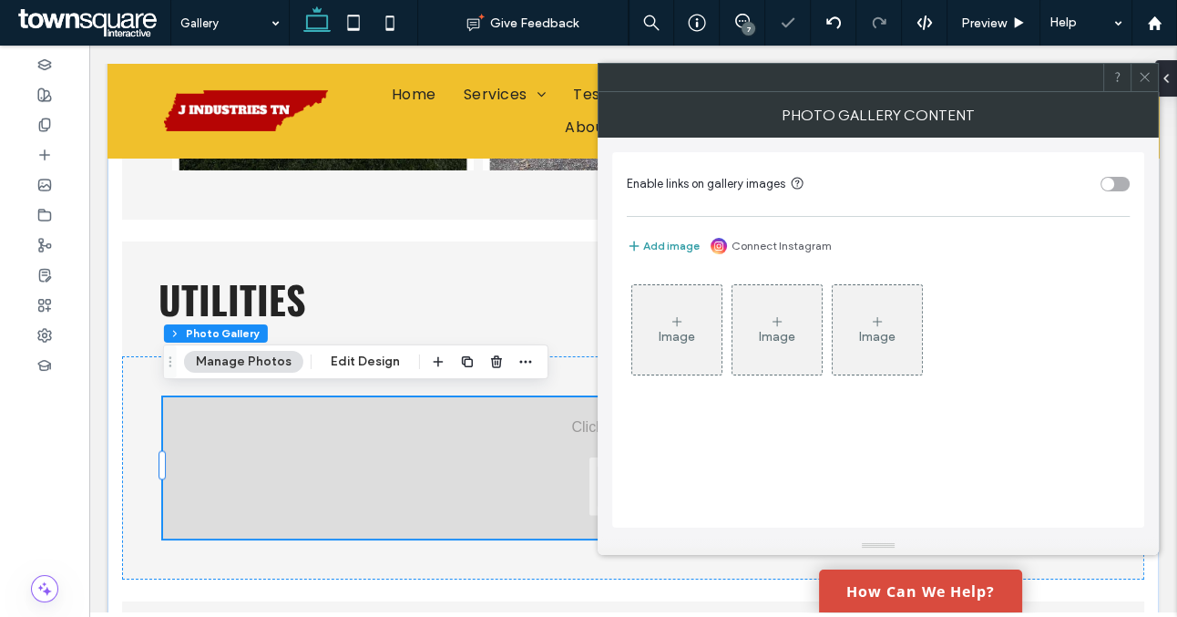
click at [679, 245] on button "Add image" at bounding box center [663, 246] width 73 height 22
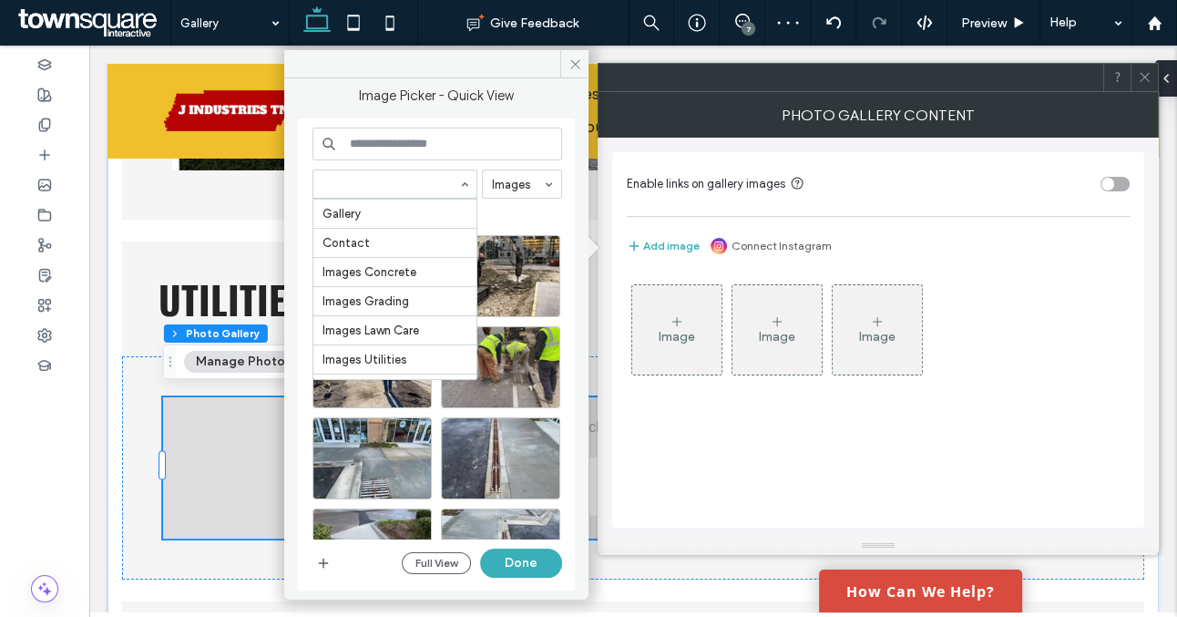
scroll to position [524, 0]
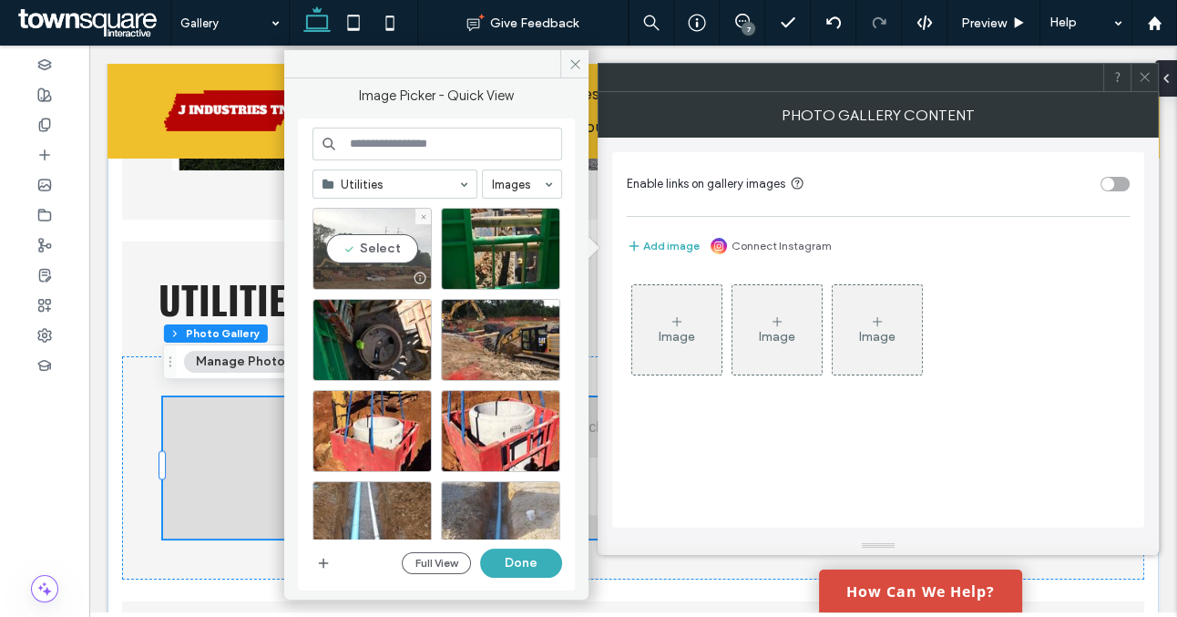
click at [379, 249] on div "Select" at bounding box center [372, 249] width 119 height 82
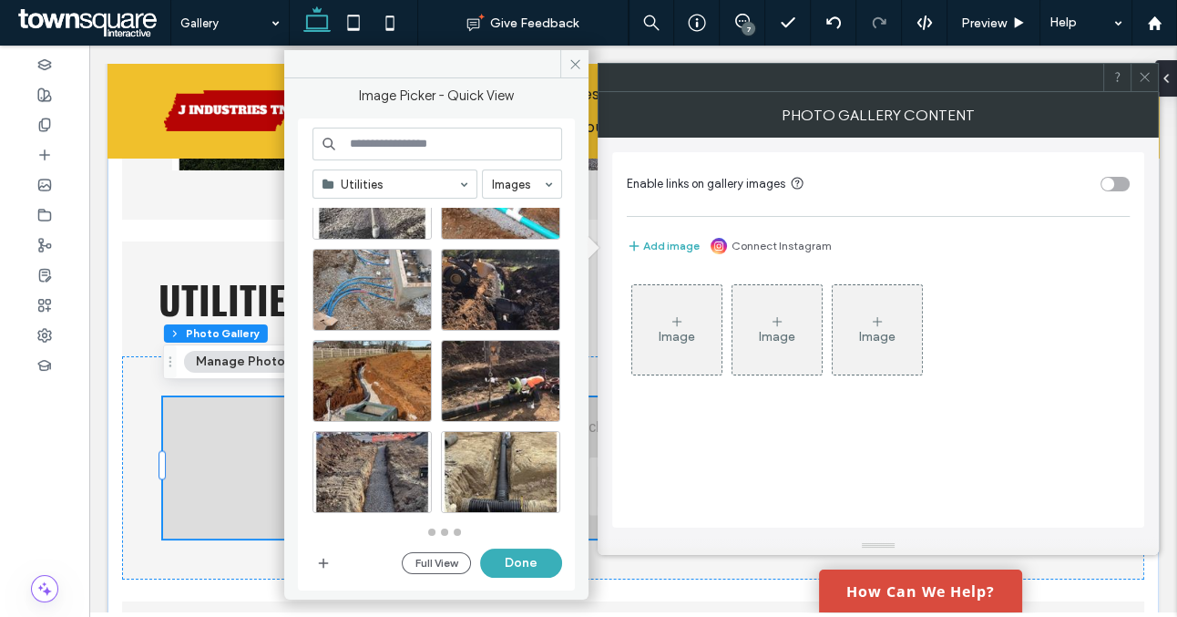
scroll to position [1034, 0]
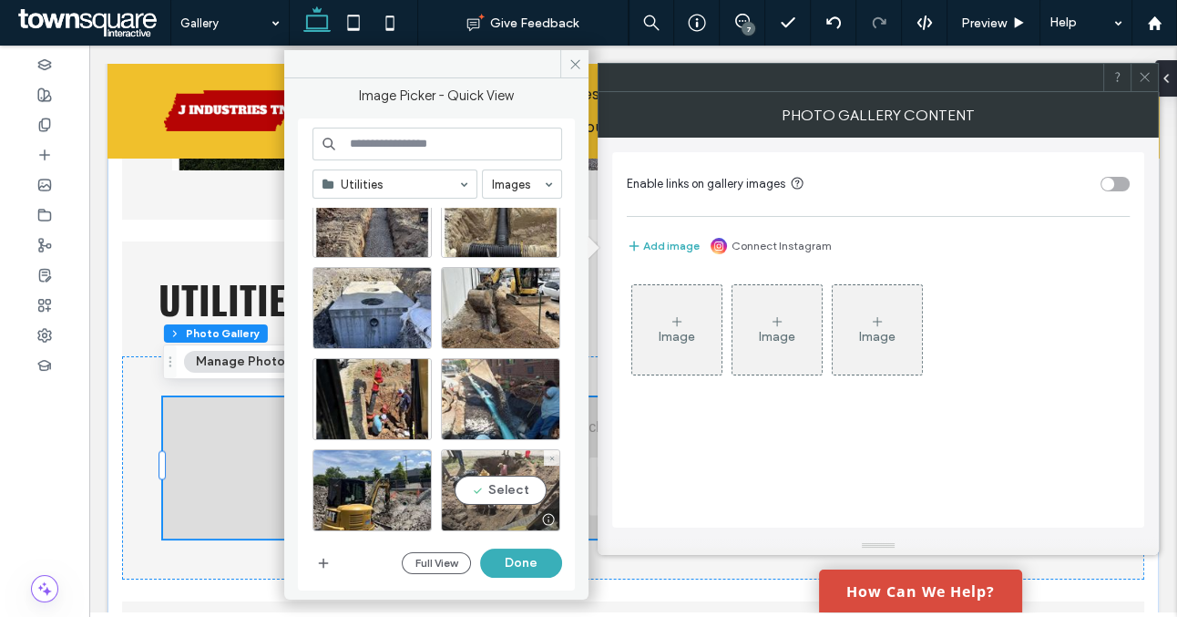
click at [503, 495] on div "Select" at bounding box center [500, 490] width 119 height 82
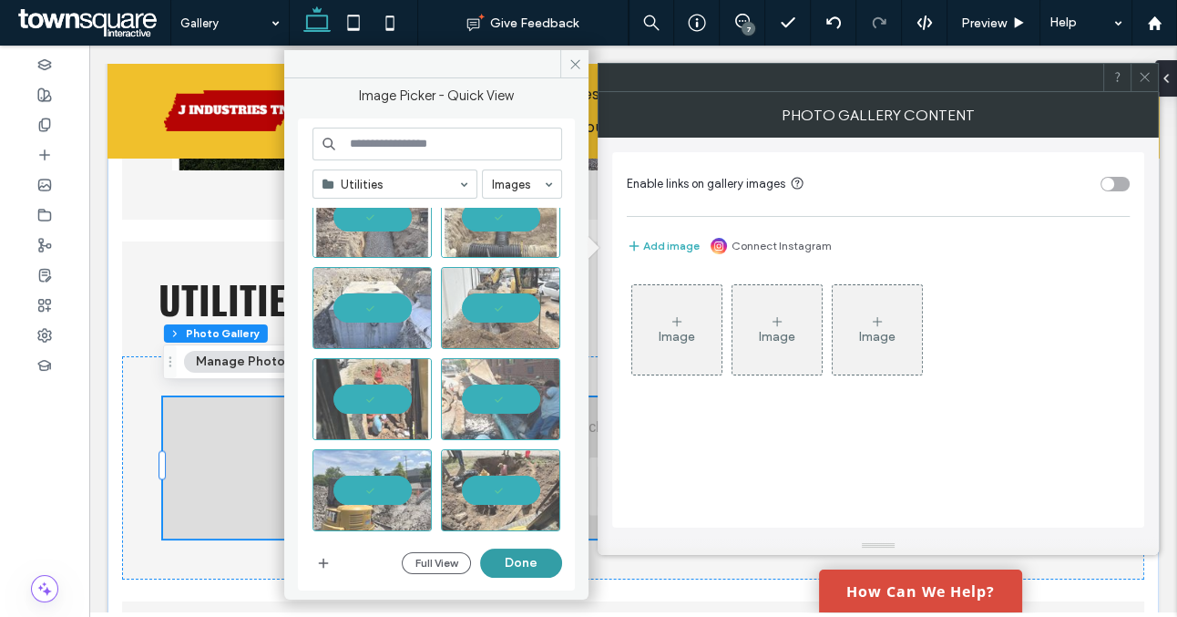
click at [519, 563] on button "Done" at bounding box center [521, 563] width 82 height 29
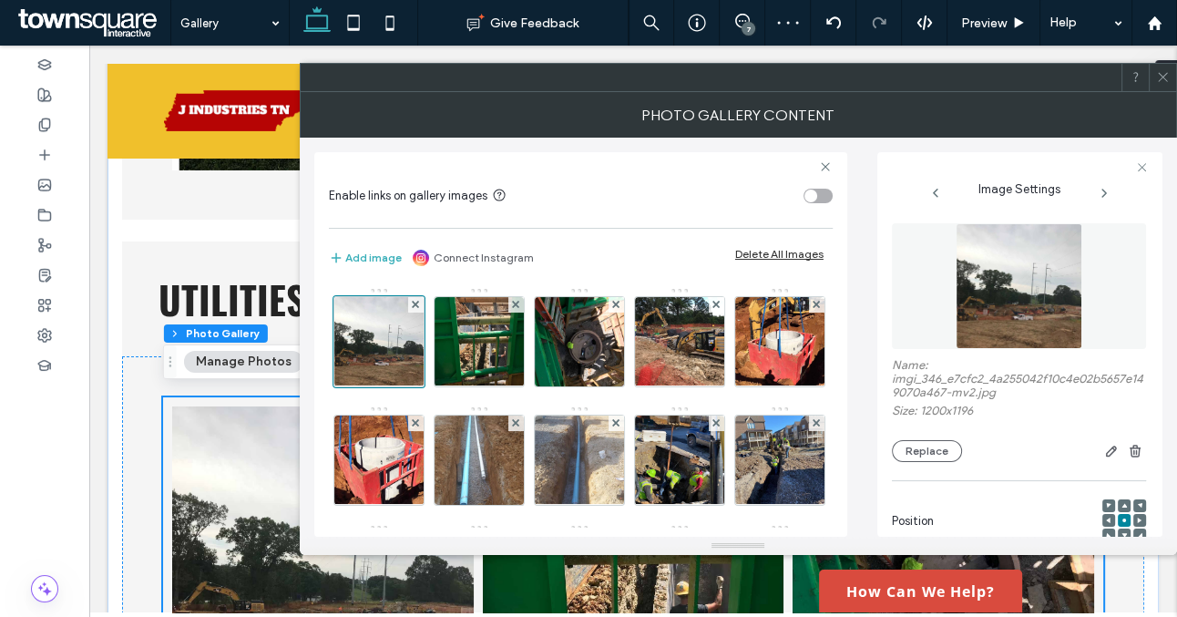
click at [1159, 78] on icon at bounding box center [1163, 77] width 14 height 14
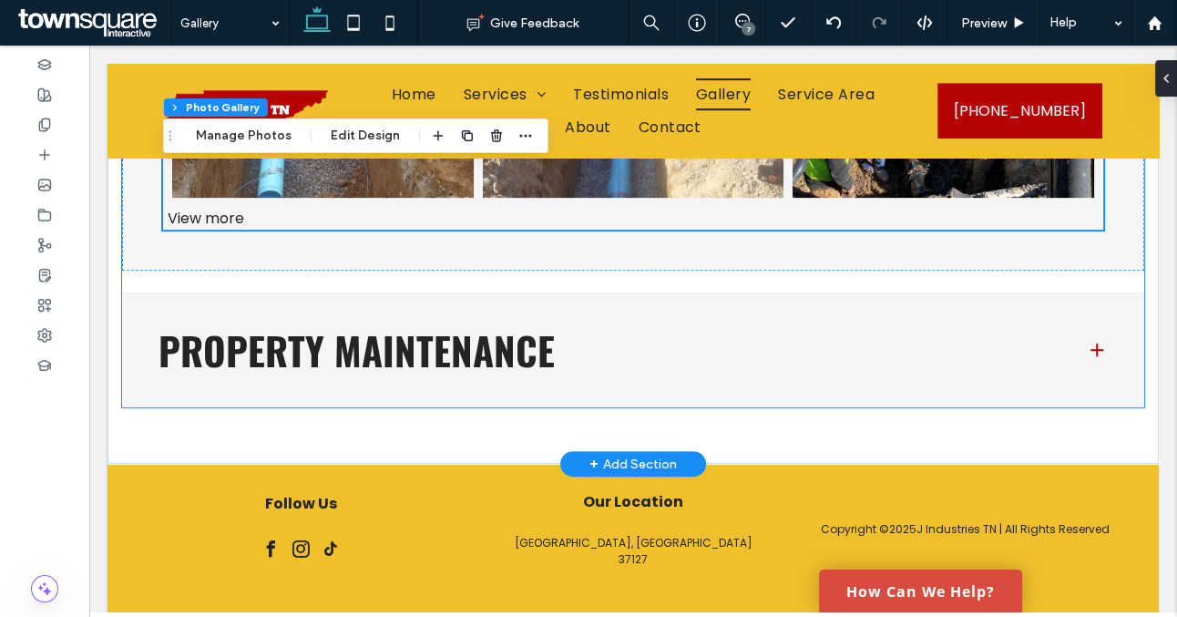
scroll to position [7361, 0]
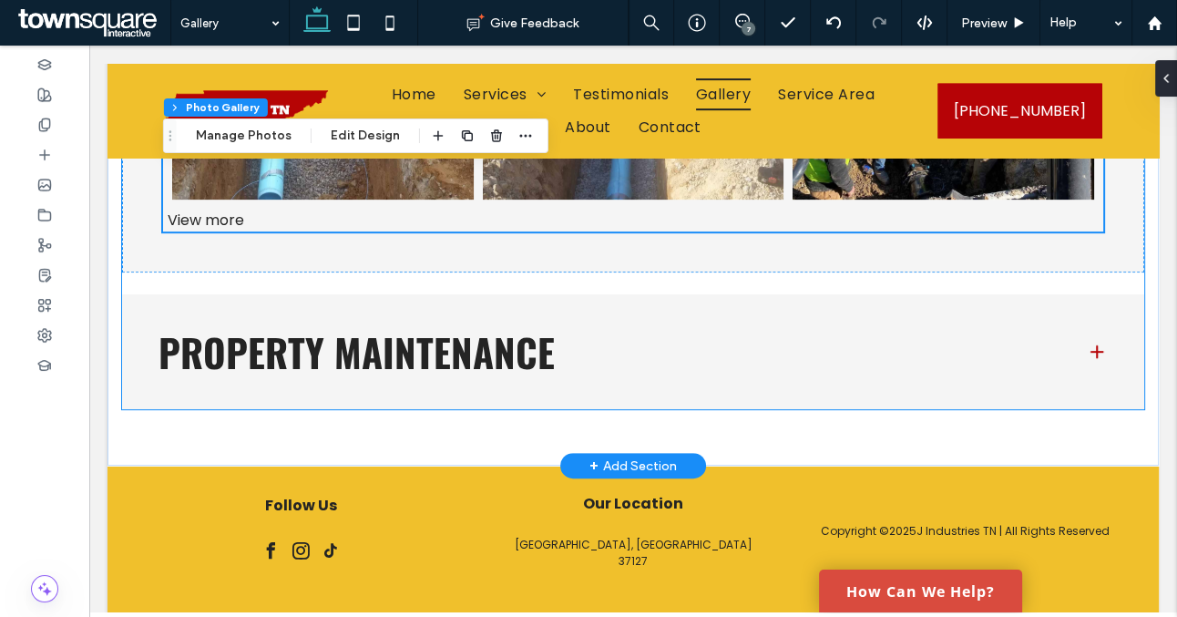
click at [603, 357] on h3 "Property Maintenance" at bounding box center [608, 352] width 899 height 38
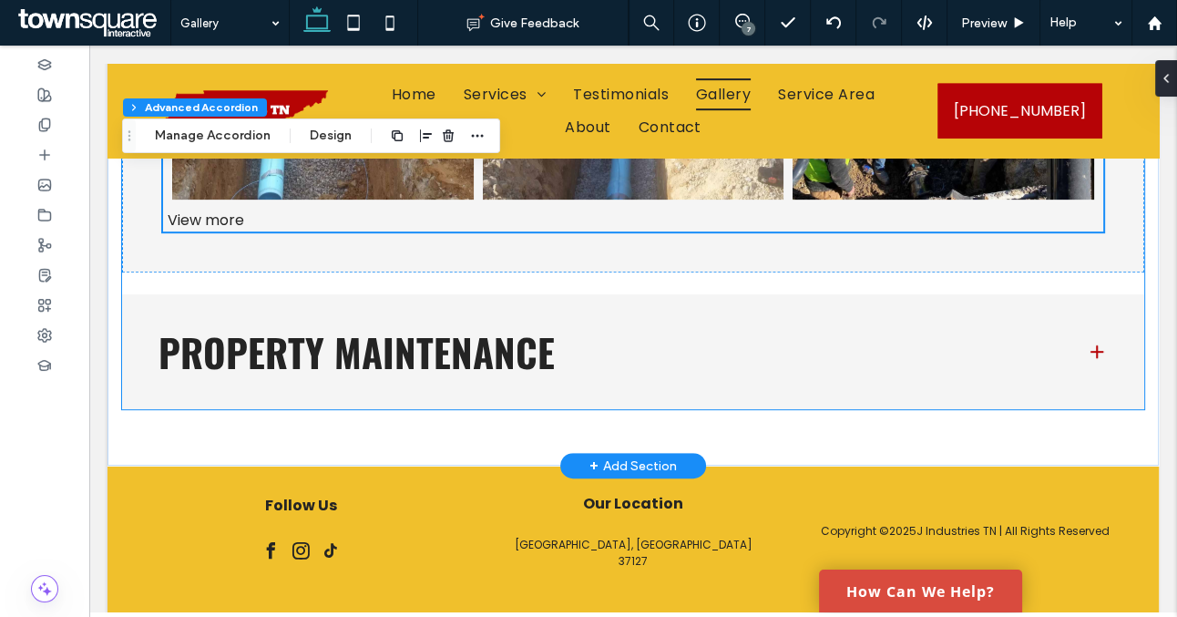
type input "**"
type input "****"
type input "*"
type input "**"
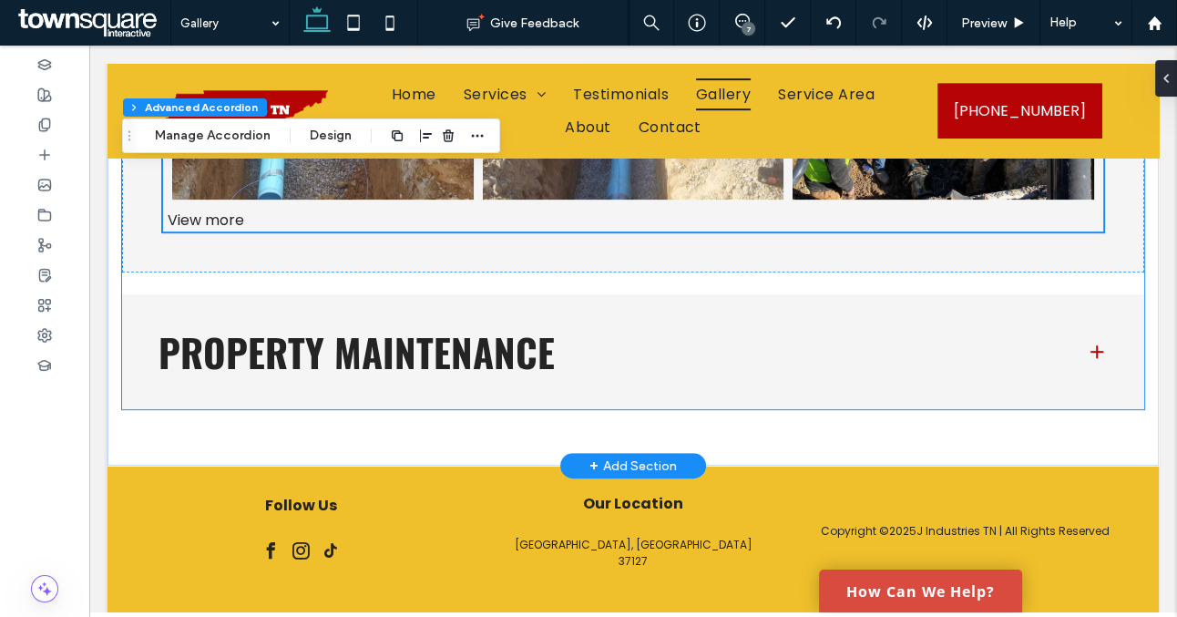
type input "****"
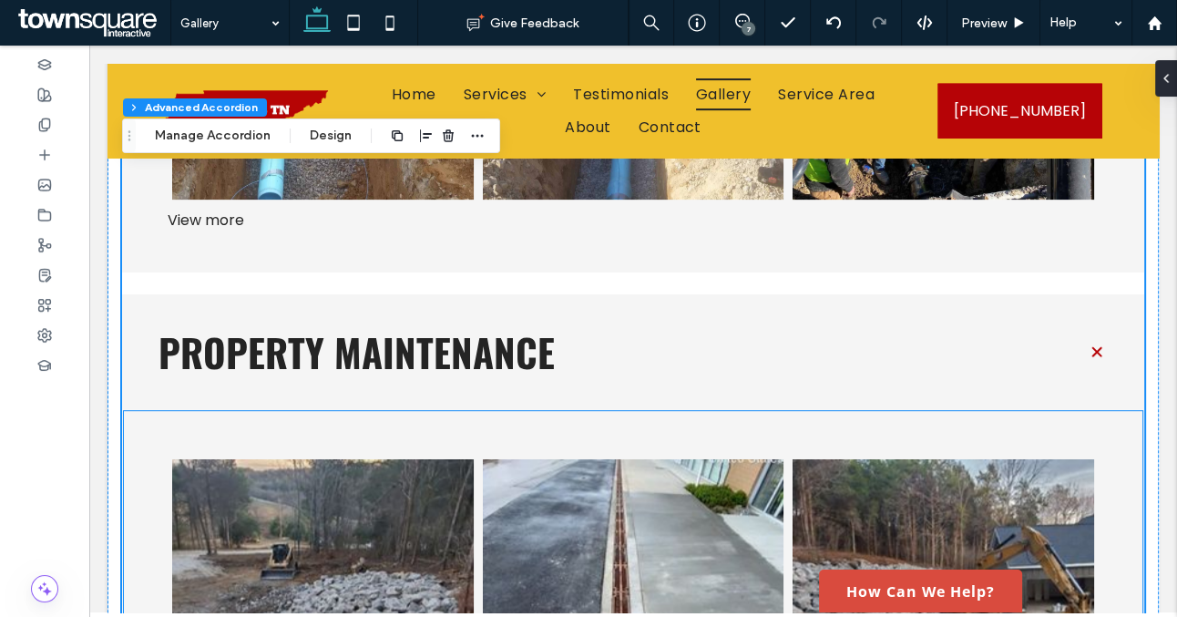
click at [558, 490] on link at bounding box center [634, 610] width 302 height 302
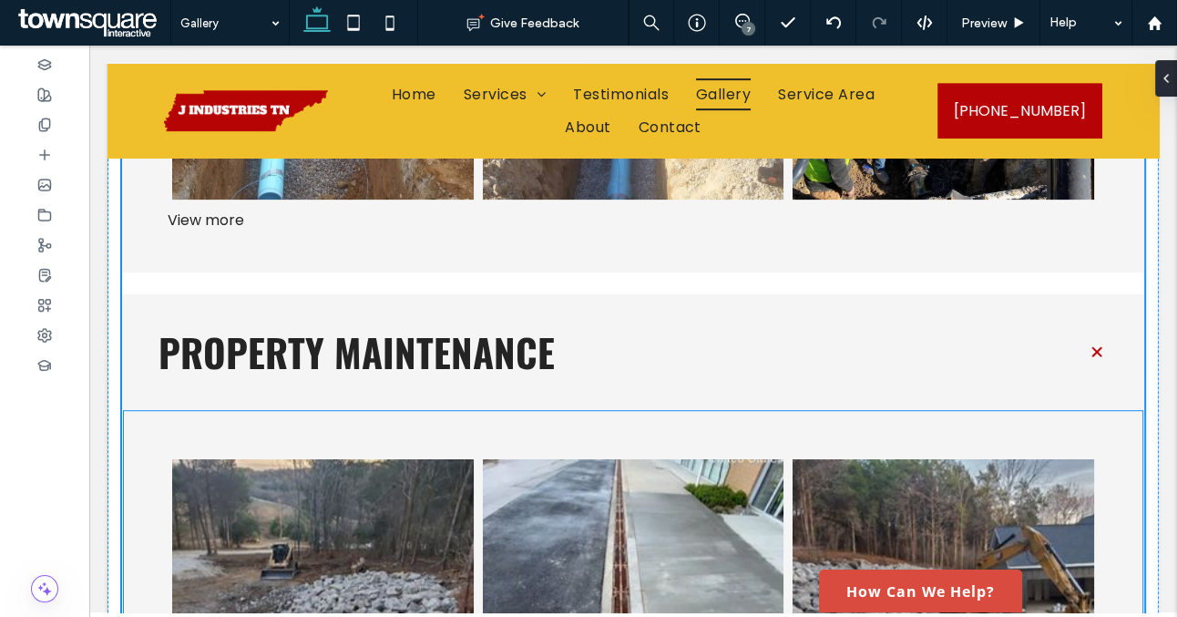
click at [558, 490] on link at bounding box center [634, 610] width 302 height 302
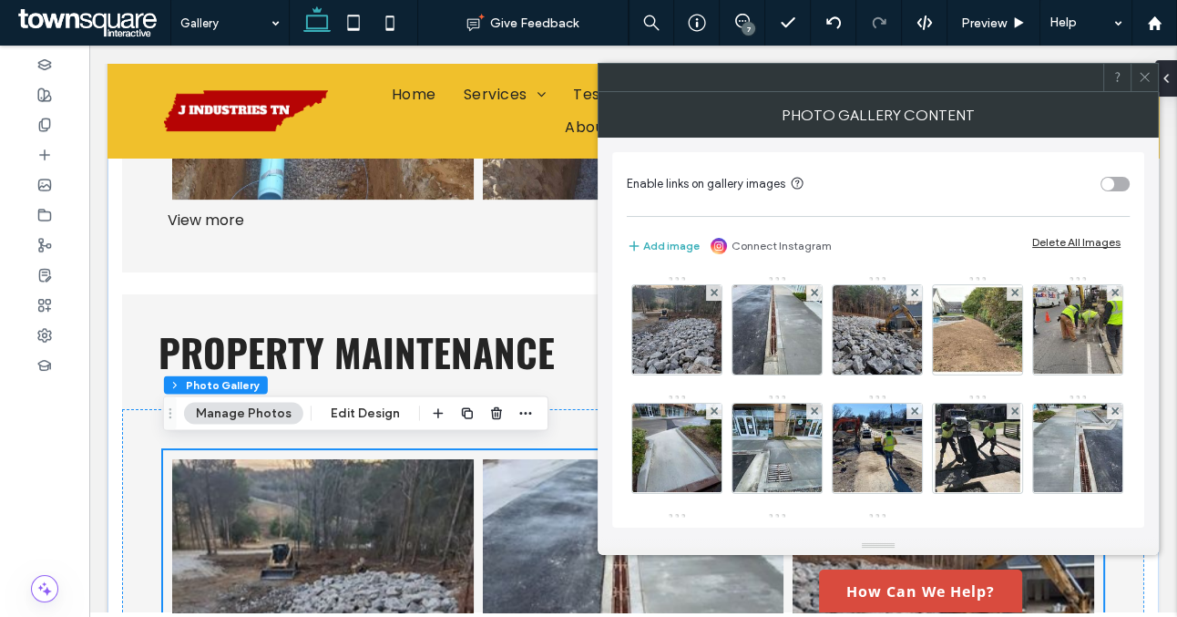
click at [1055, 245] on div "Delete All Images" at bounding box center [1077, 242] width 88 height 14
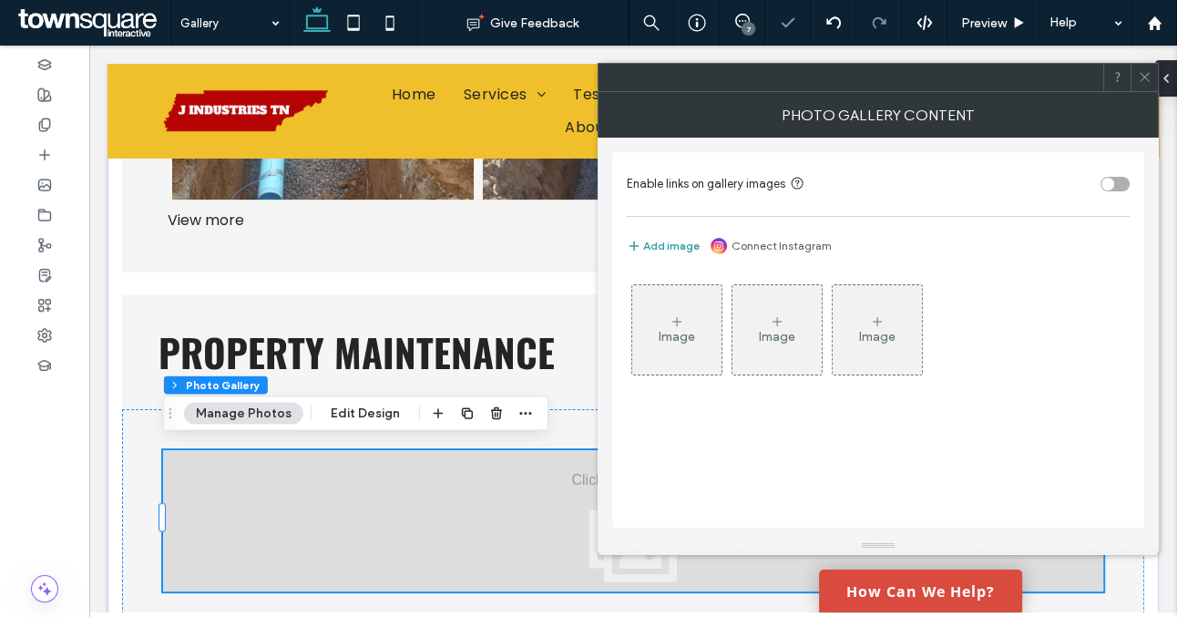
click at [673, 244] on button "Add image" at bounding box center [663, 246] width 73 height 22
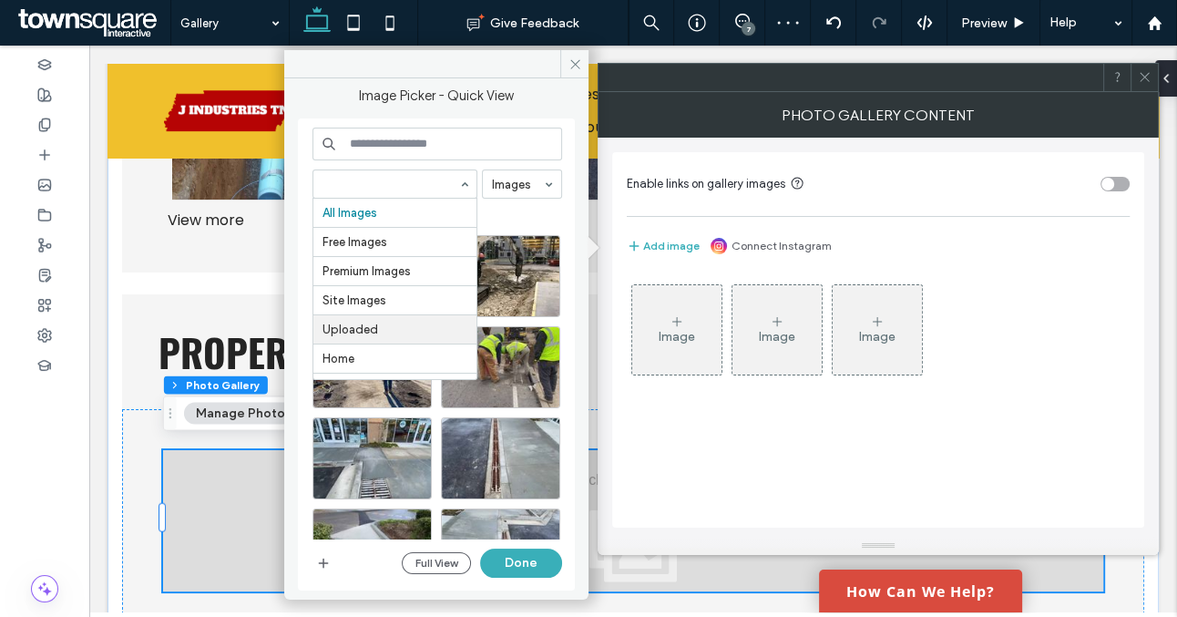
scroll to position [524, 0]
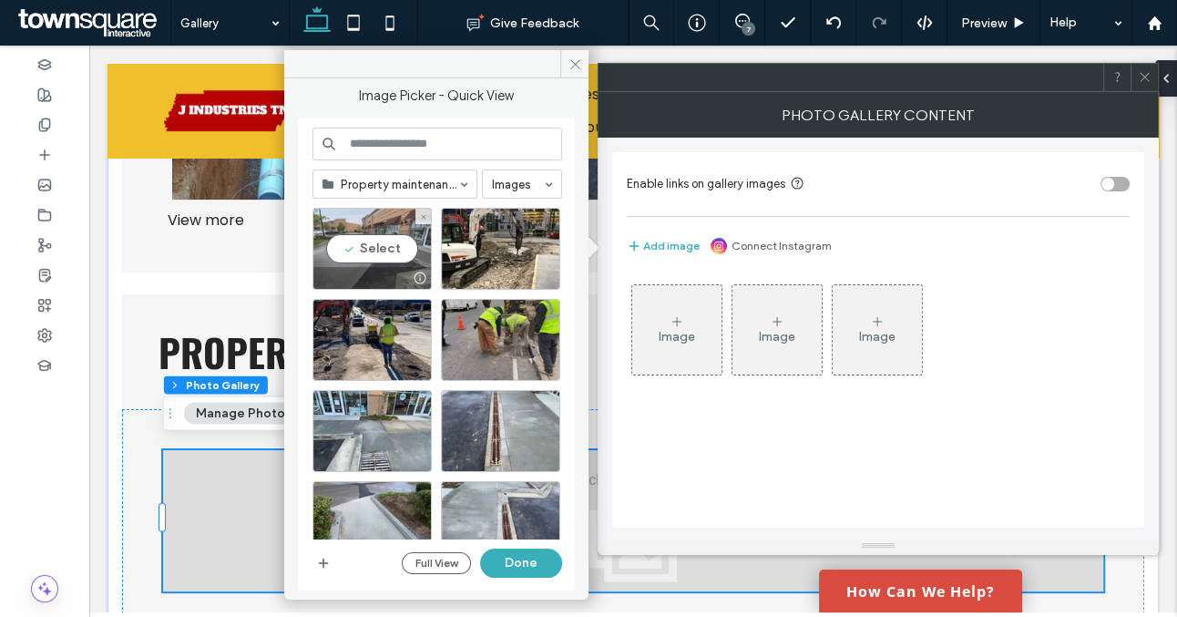
click at [378, 252] on div "Select" at bounding box center [372, 249] width 119 height 82
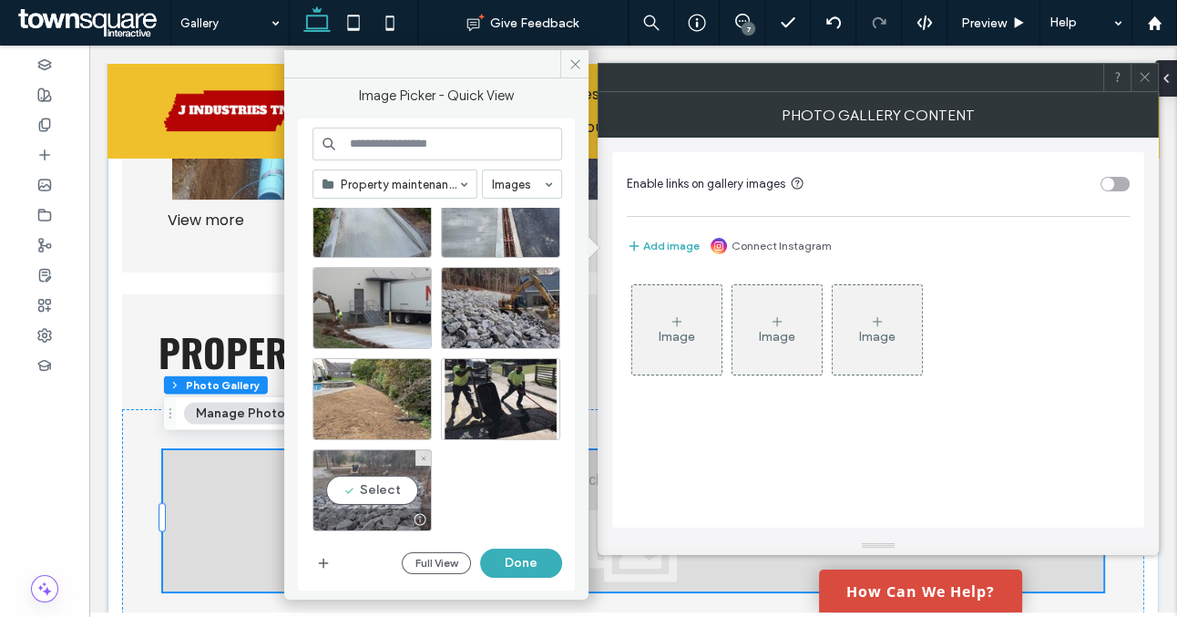
click at [389, 488] on div "Select" at bounding box center [372, 490] width 119 height 82
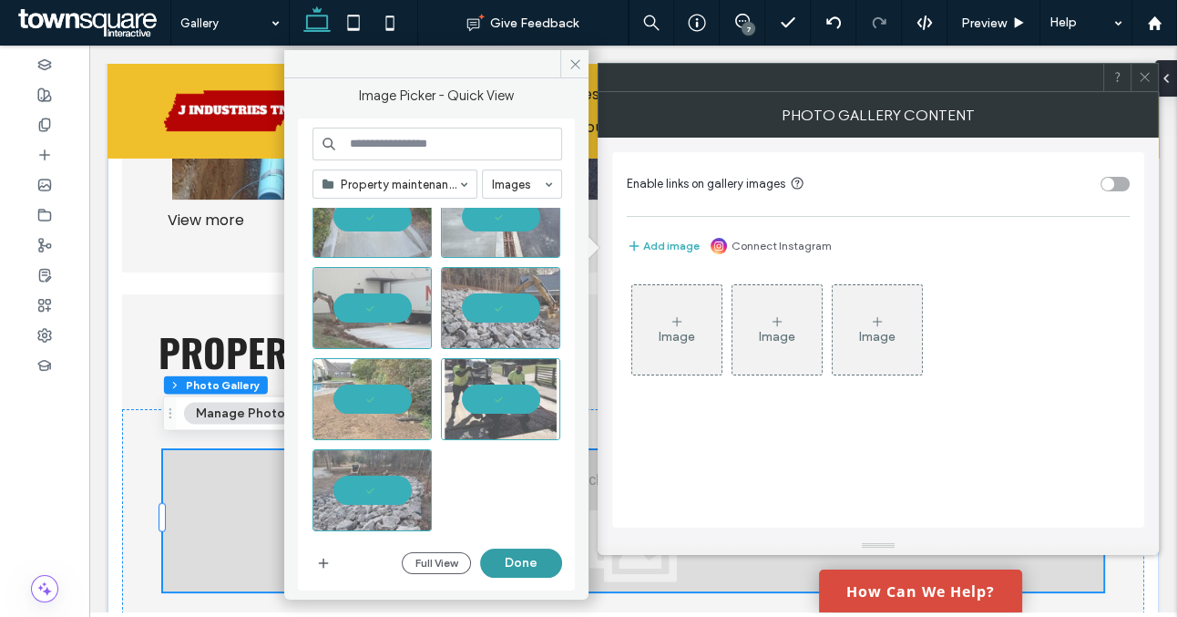
click at [502, 560] on button "Done" at bounding box center [521, 563] width 82 height 29
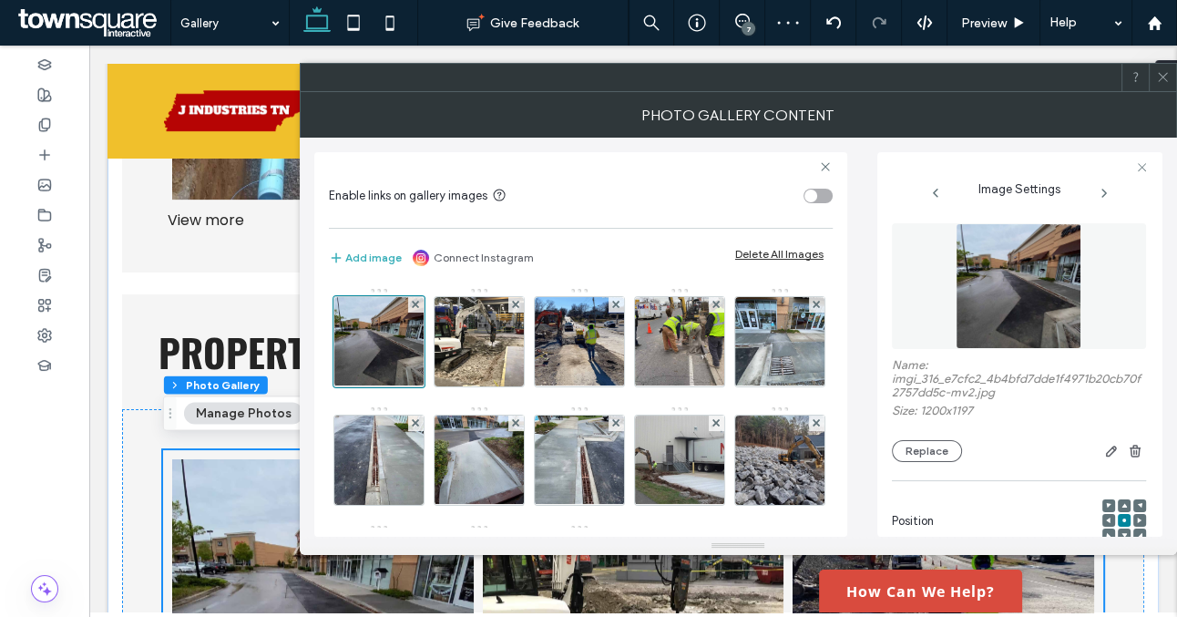
click at [1156, 77] on icon at bounding box center [1163, 77] width 14 height 14
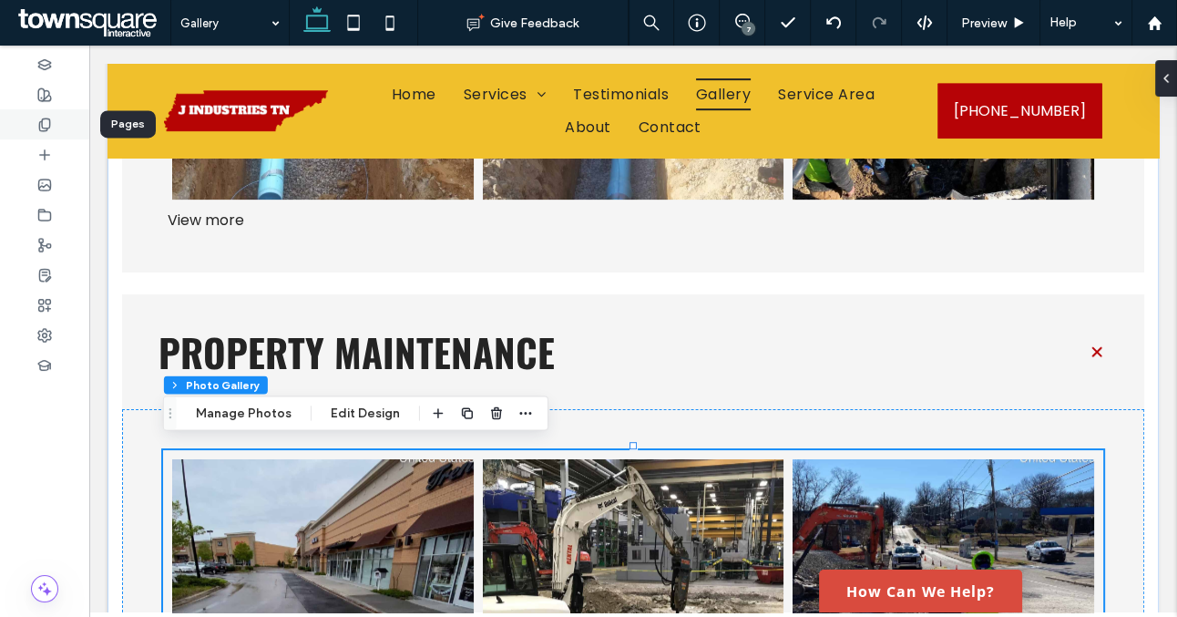
click at [48, 127] on use at bounding box center [44, 124] width 10 height 12
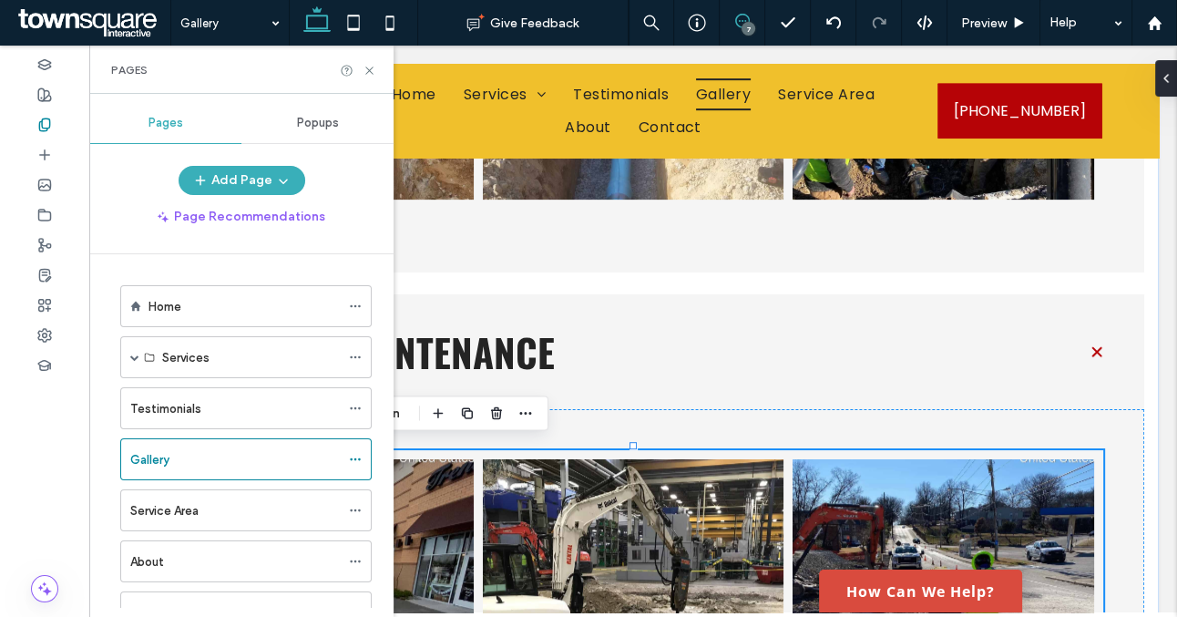
click at [744, 21] on icon at bounding box center [742, 21] width 15 height 15
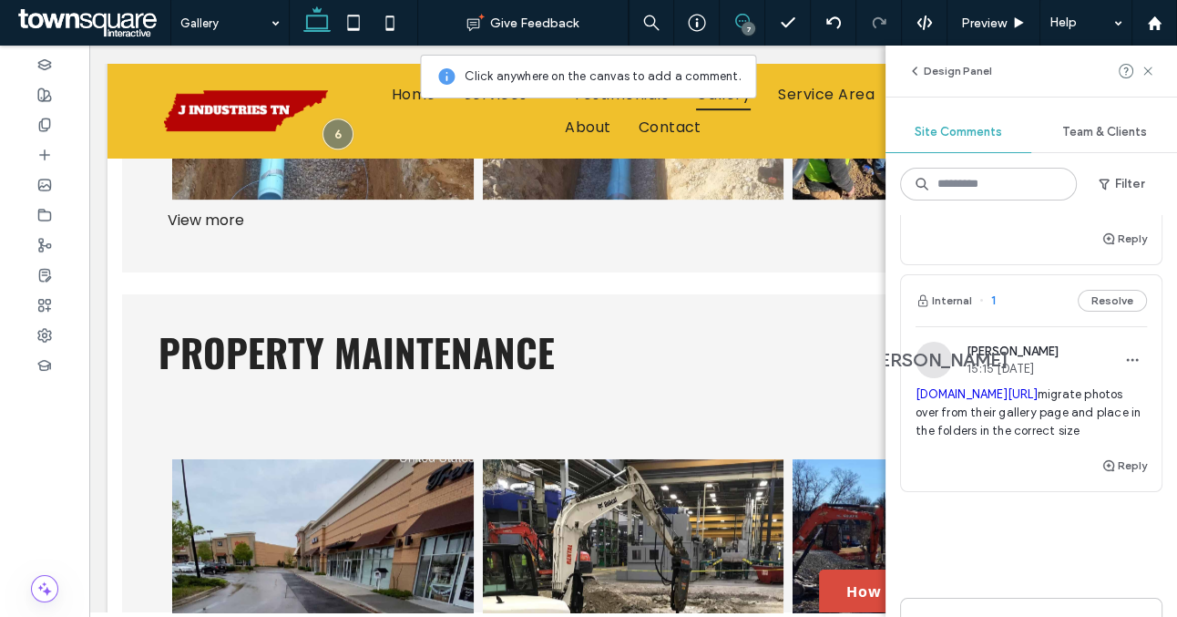
scroll to position [1732, 0]
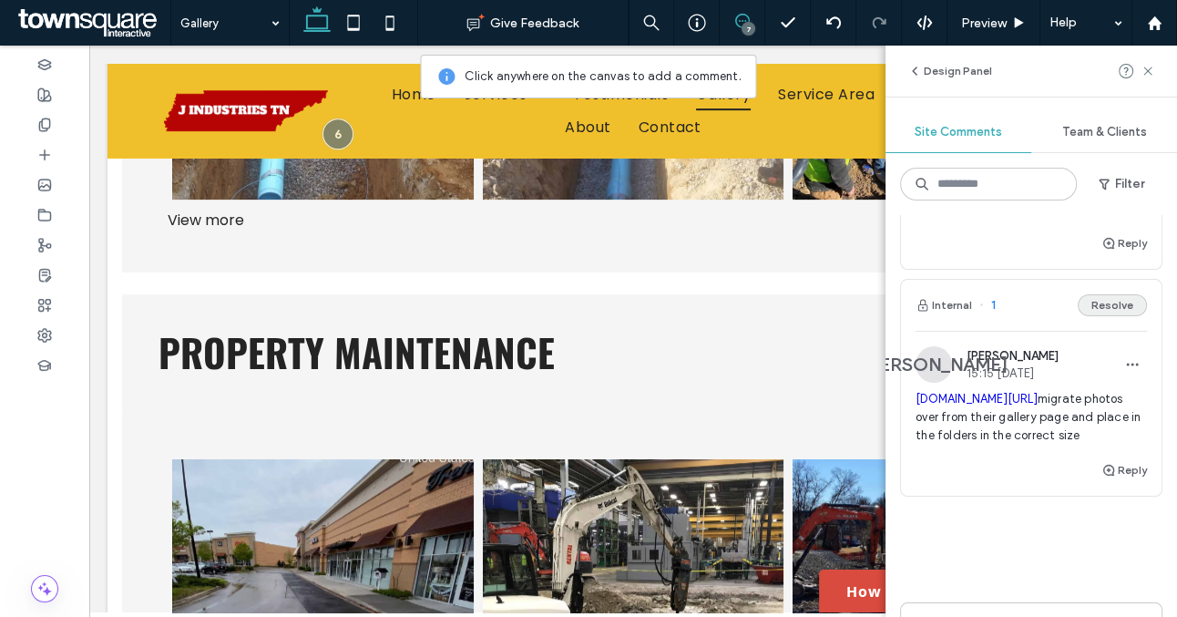
click at [1106, 294] on button "Resolve" at bounding box center [1112, 305] width 69 height 22
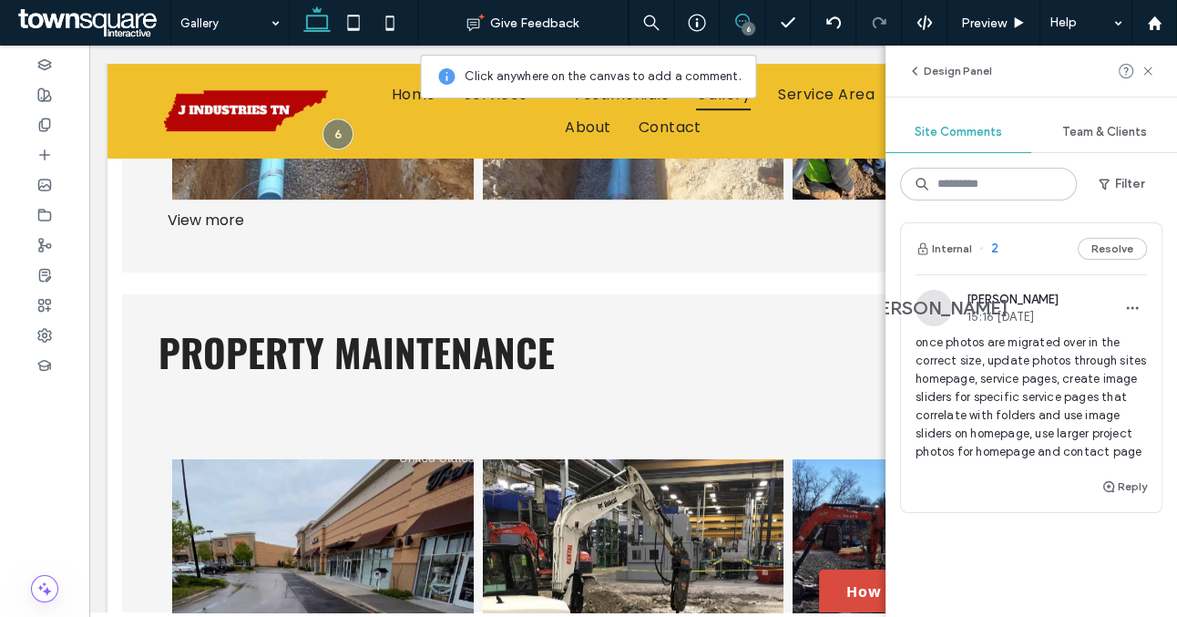
scroll to position [1490, 0]
click at [49, 121] on use at bounding box center [44, 124] width 10 height 12
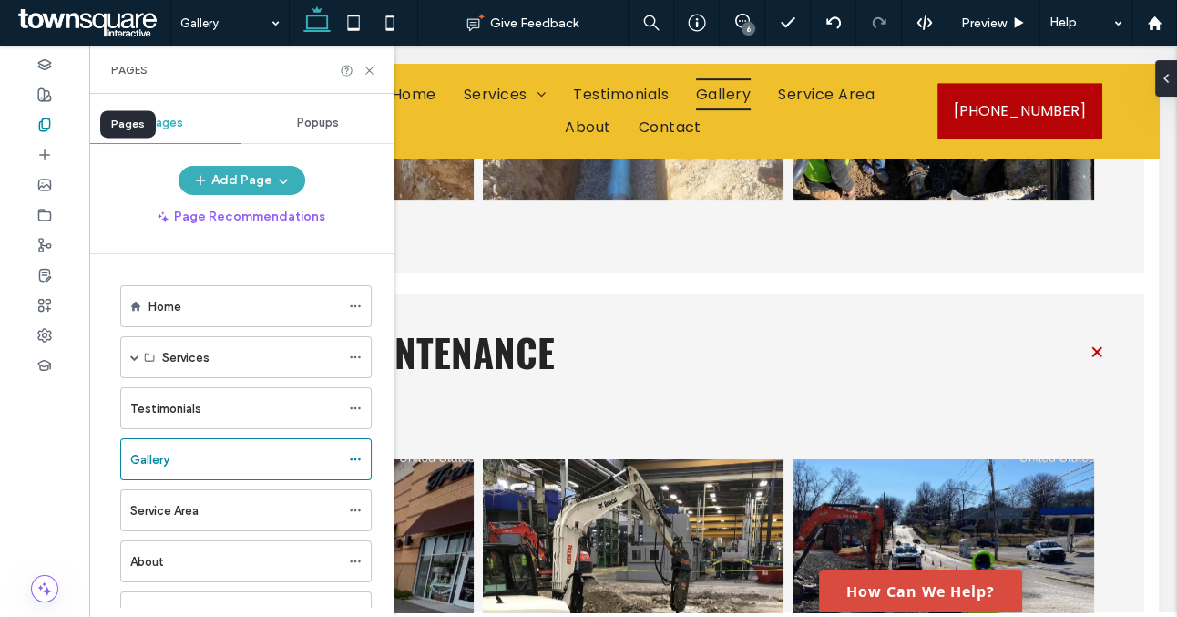
scroll to position [0, 0]
click at [137, 358] on span at bounding box center [134, 357] width 9 height 9
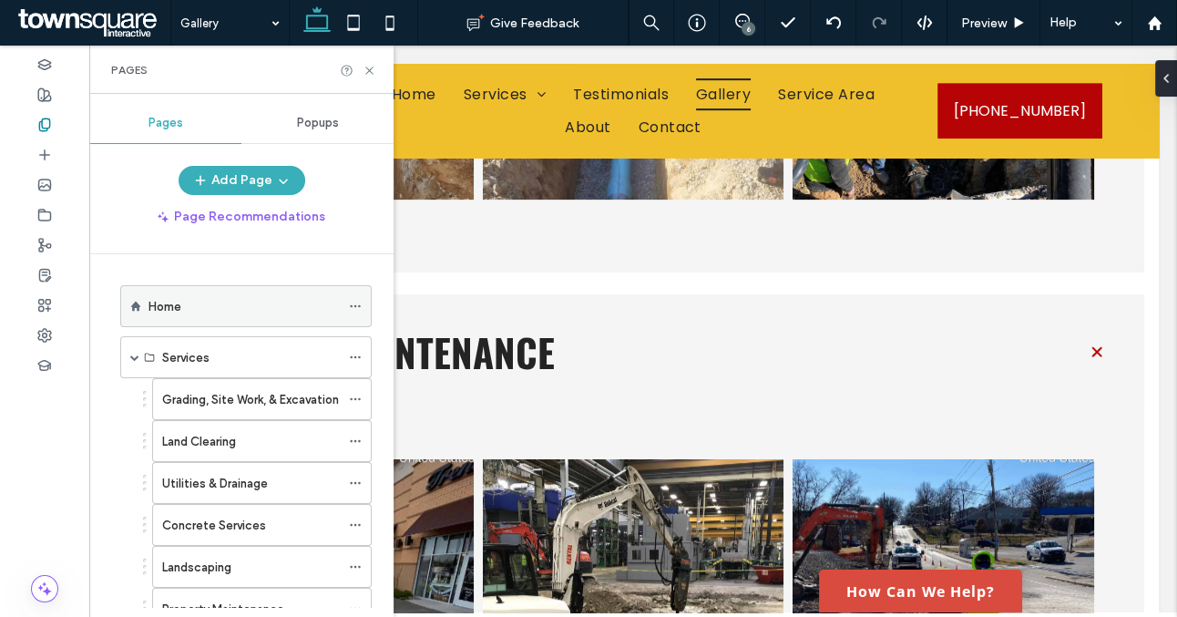
click at [252, 318] on div "Home" at bounding box center [244, 306] width 191 height 40
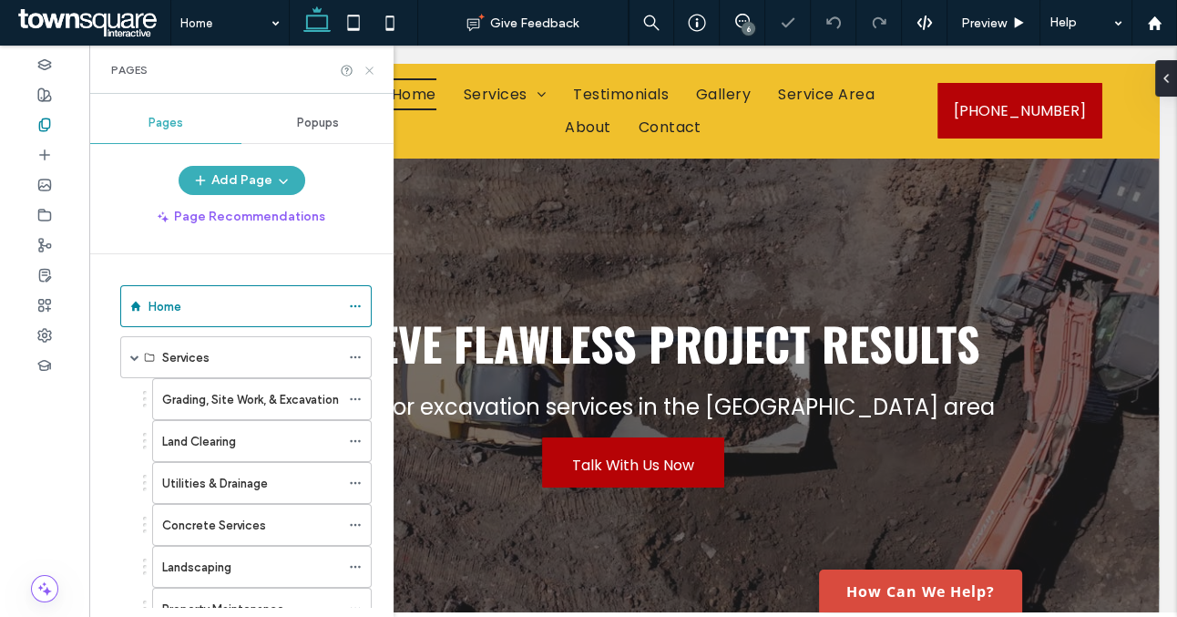
click at [369, 66] on icon at bounding box center [370, 71] width 14 height 14
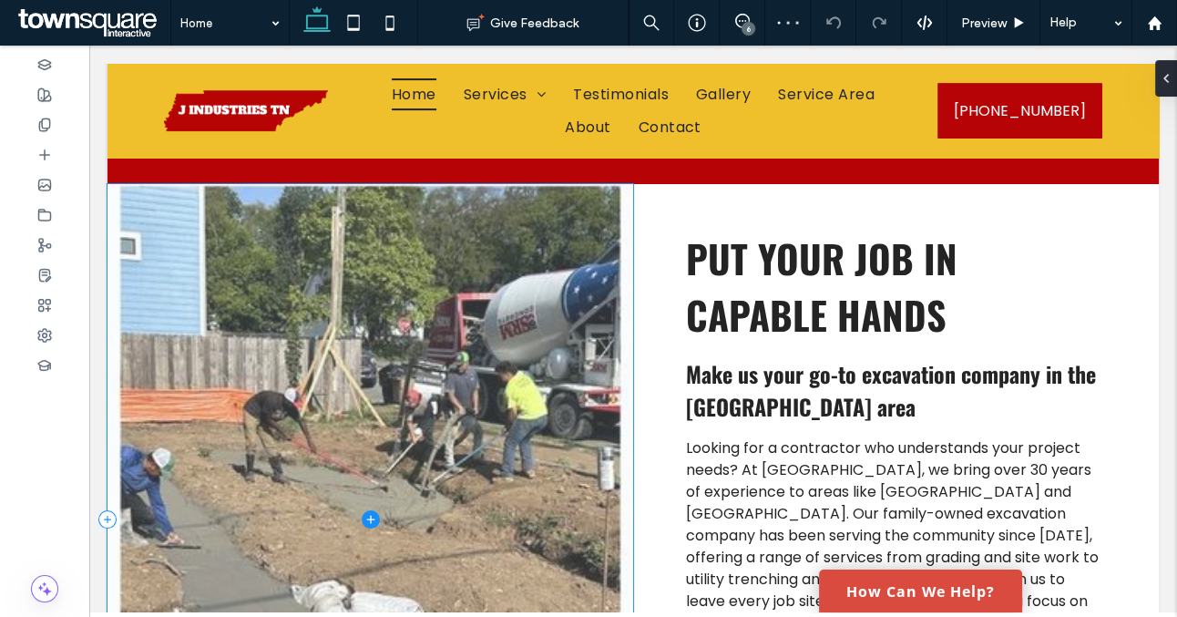
scroll to position [682, 0]
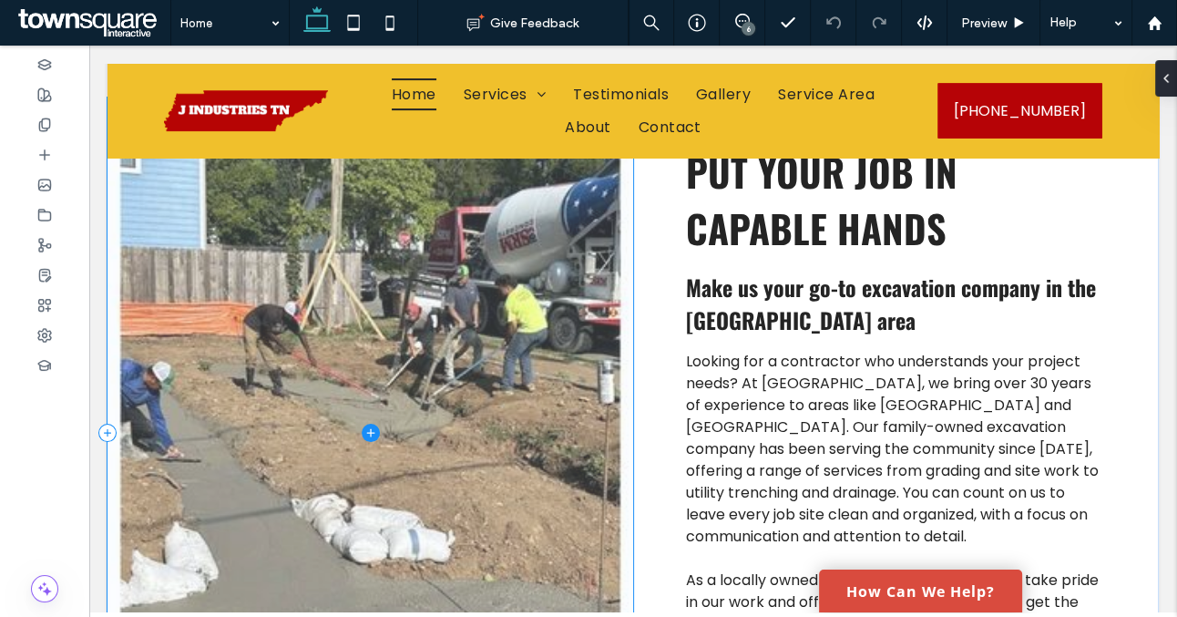
click at [396, 324] on span at bounding box center [371, 433] width 526 height 671
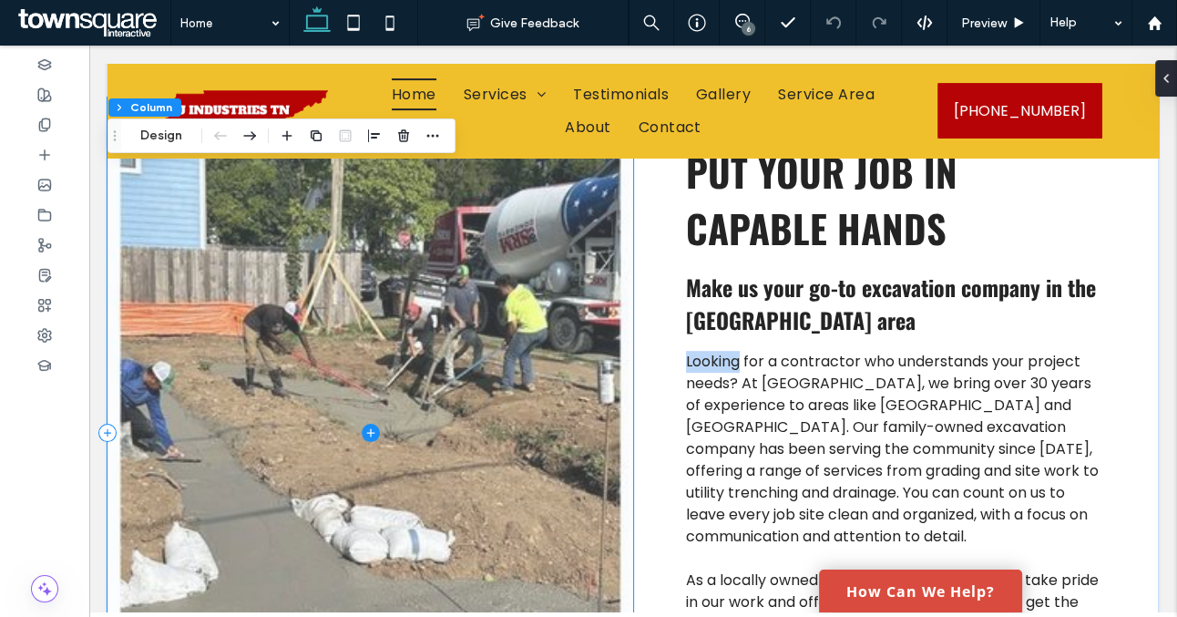
click at [396, 324] on span at bounding box center [371, 433] width 526 height 671
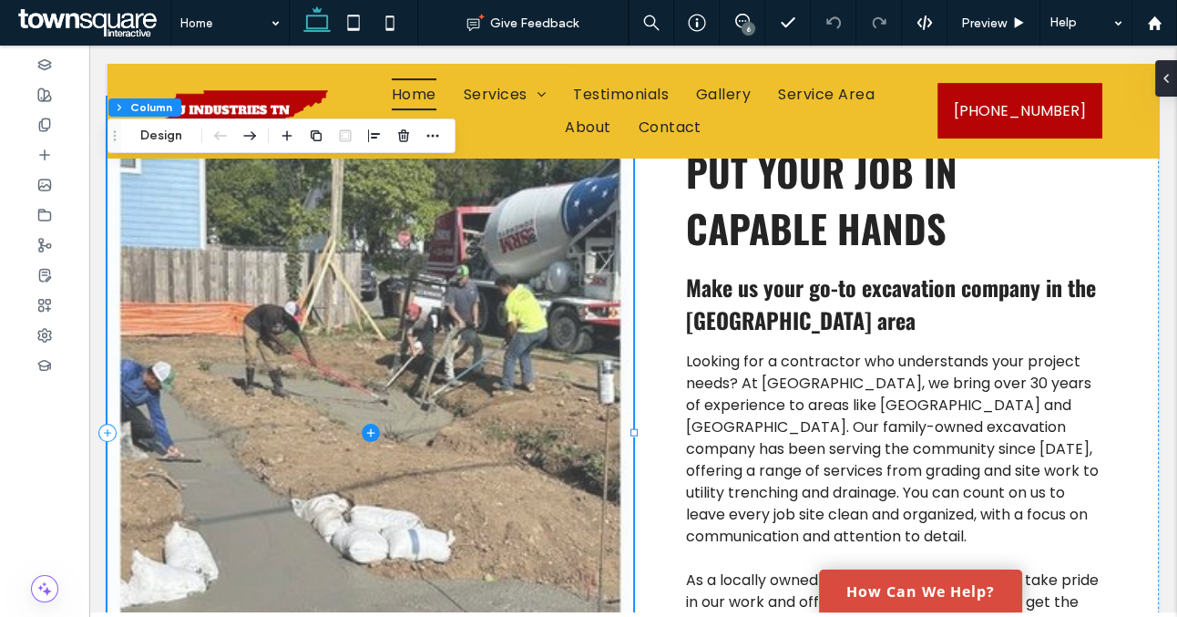
click at [219, 242] on span at bounding box center [371, 433] width 526 height 671
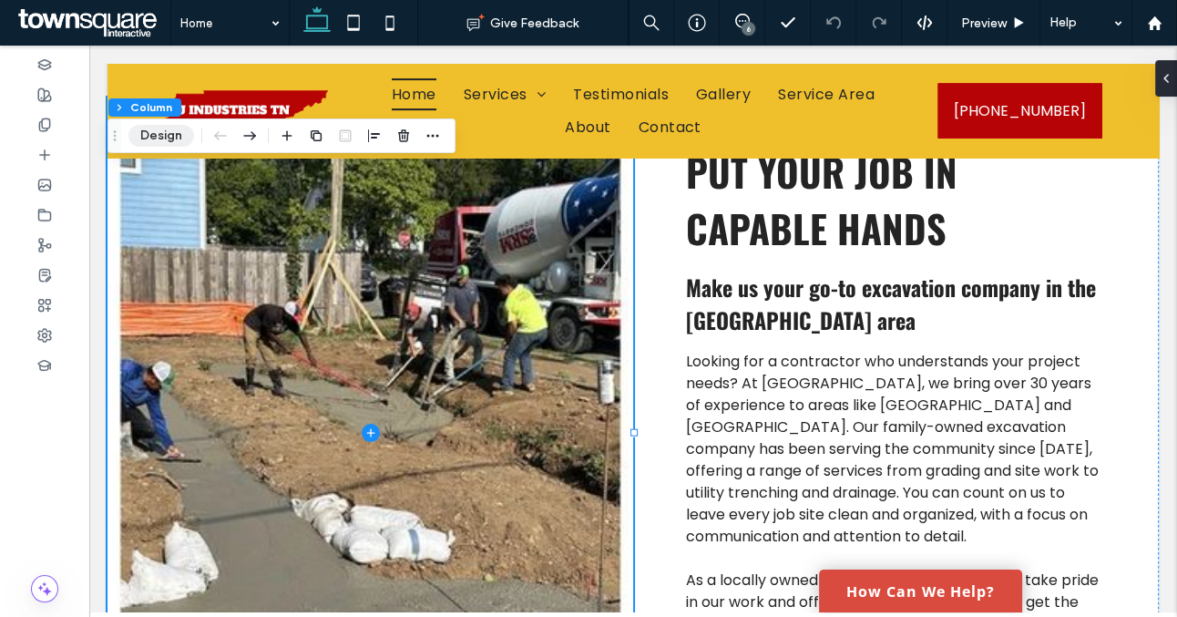
click at [168, 132] on button "Design" at bounding box center [161, 136] width 66 height 22
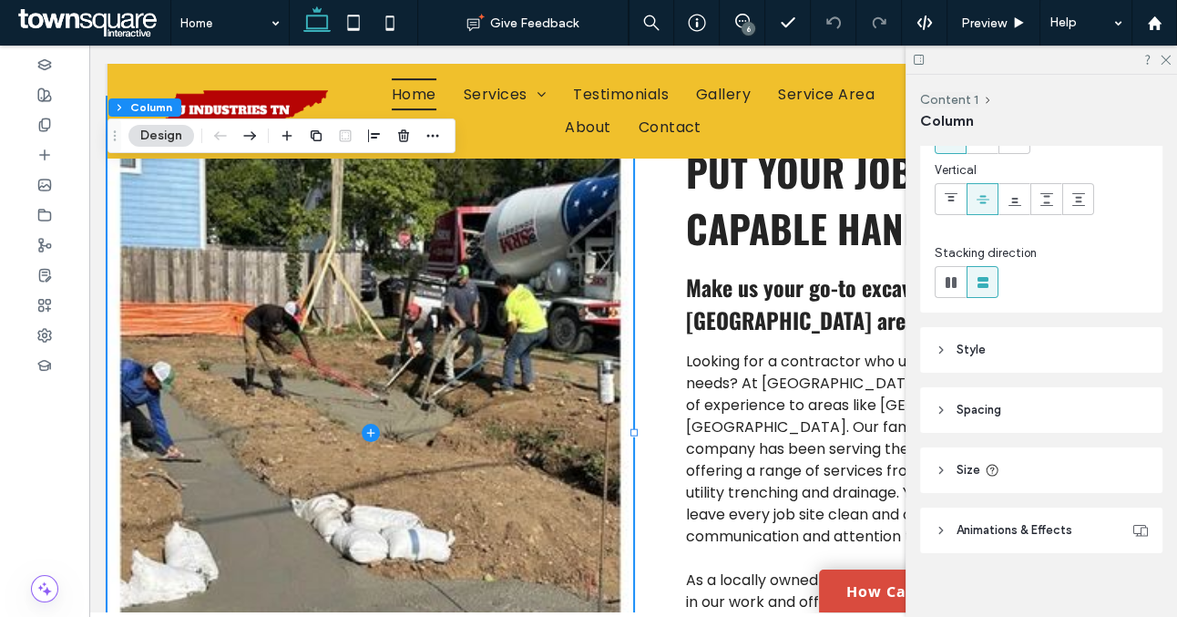
scroll to position [139, 0]
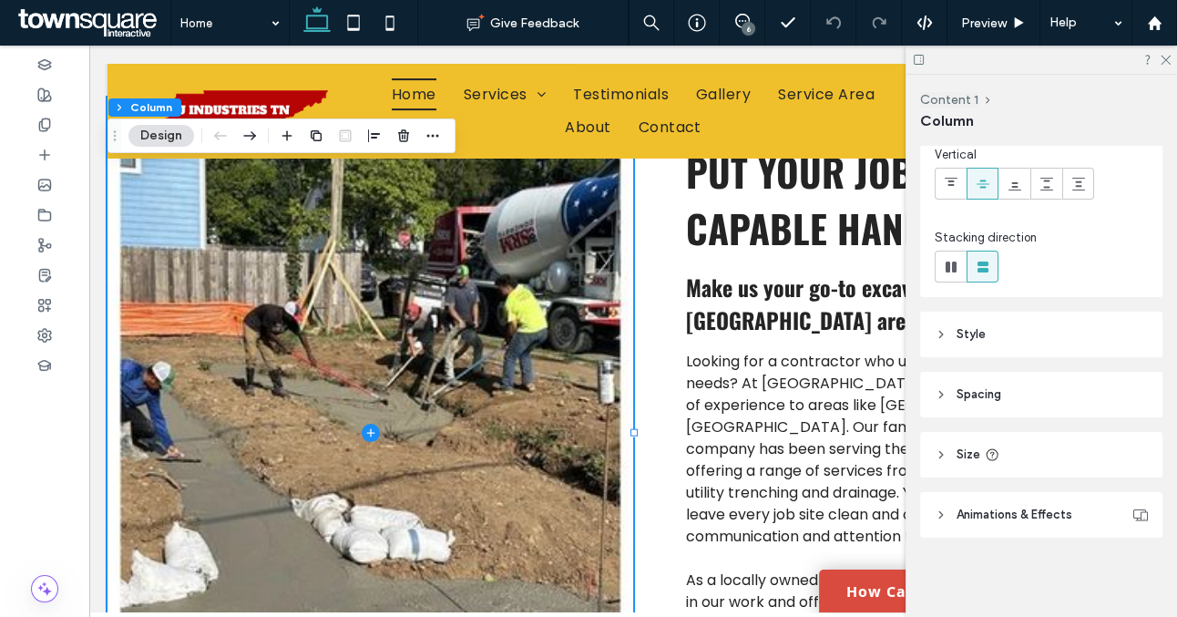
click at [982, 344] on header "Style" at bounding box center [1041, 335] width 242 height 46
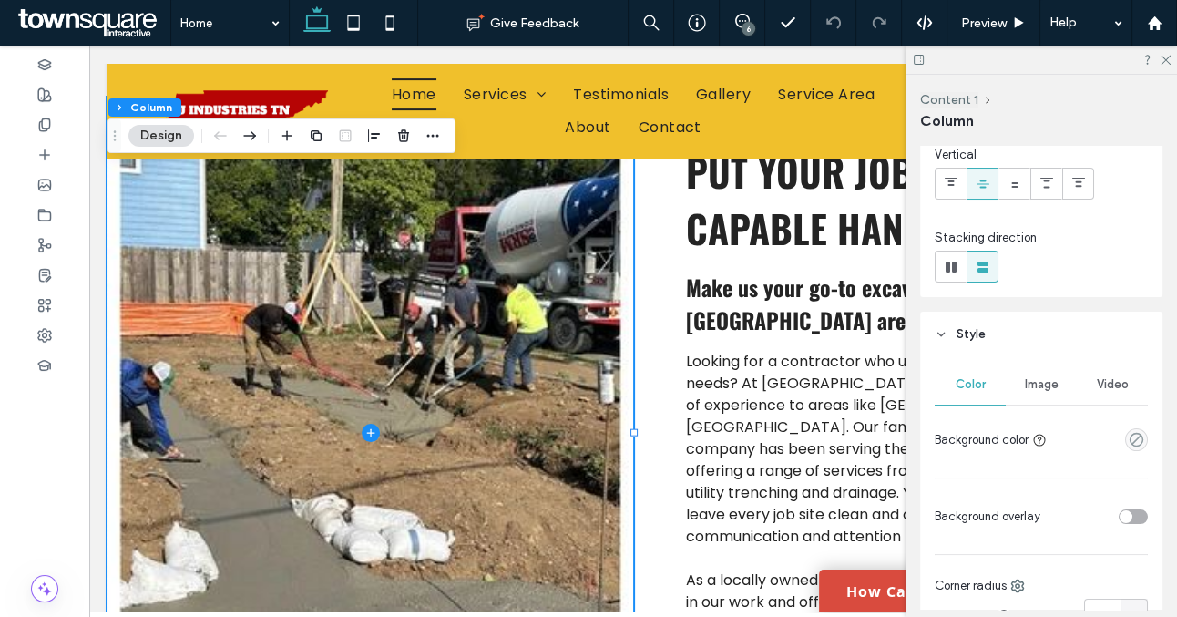
click at [1045, 392] on div "Image" at bounding box center [1041, 385] width 71 height 40
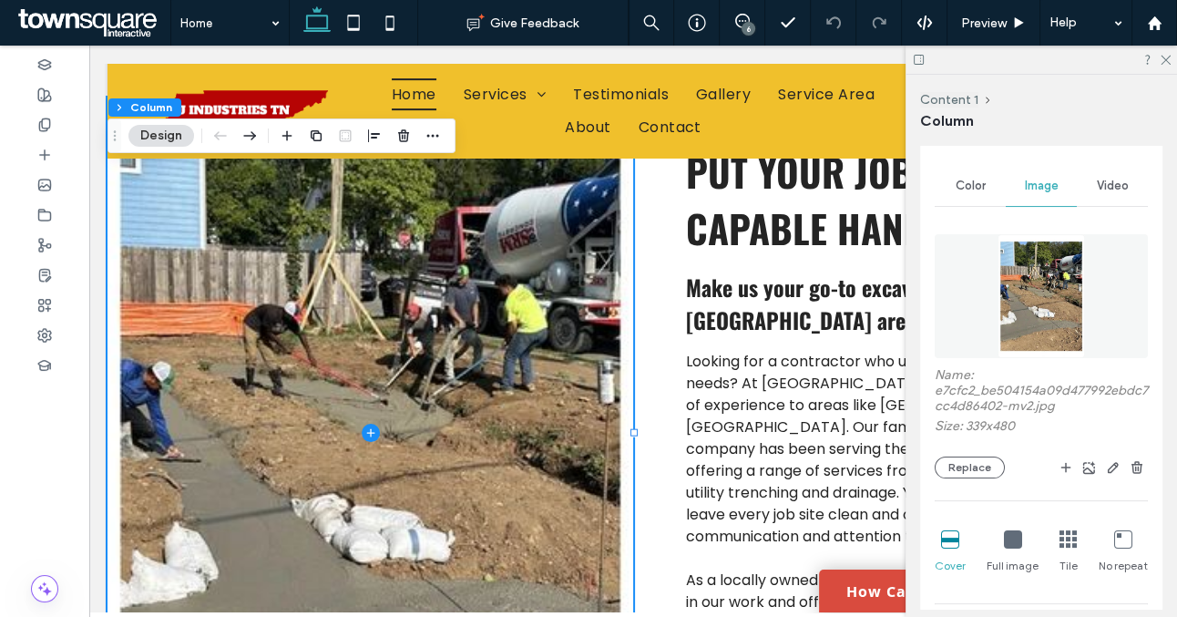
scroll to position [339, 0]
click at [975, 469] on button "Replace" at bounding box center [970, 467] width 70 height 22
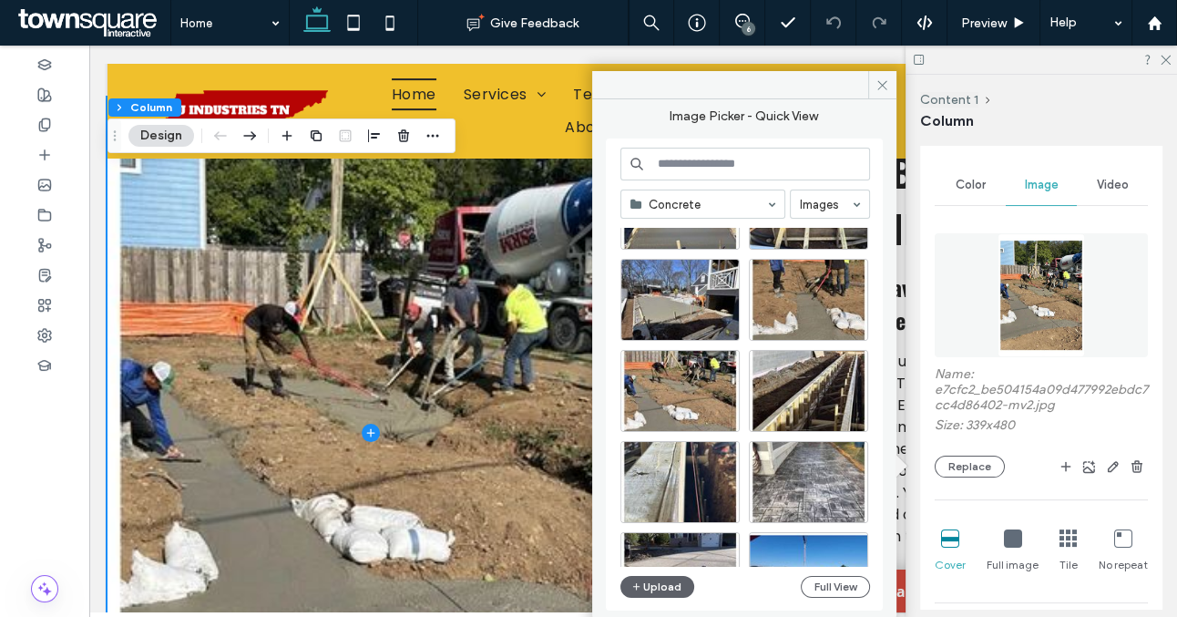
scroll to position [738, 0]
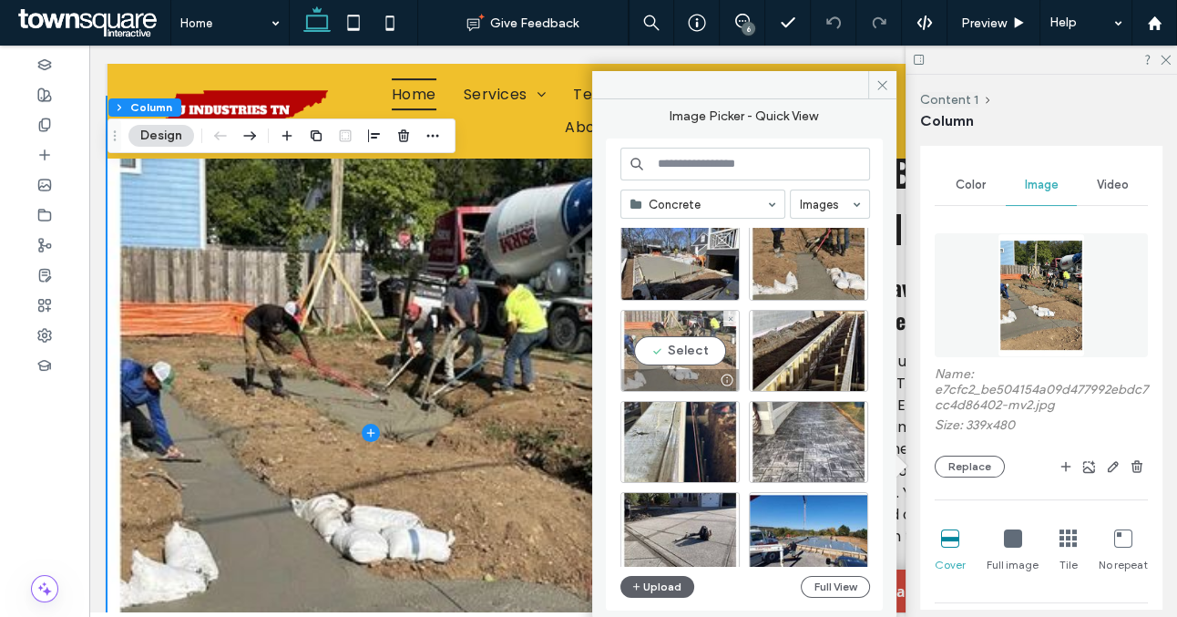
click at [689, 373] on div at bounding box center [681, 380] width 118 height 22
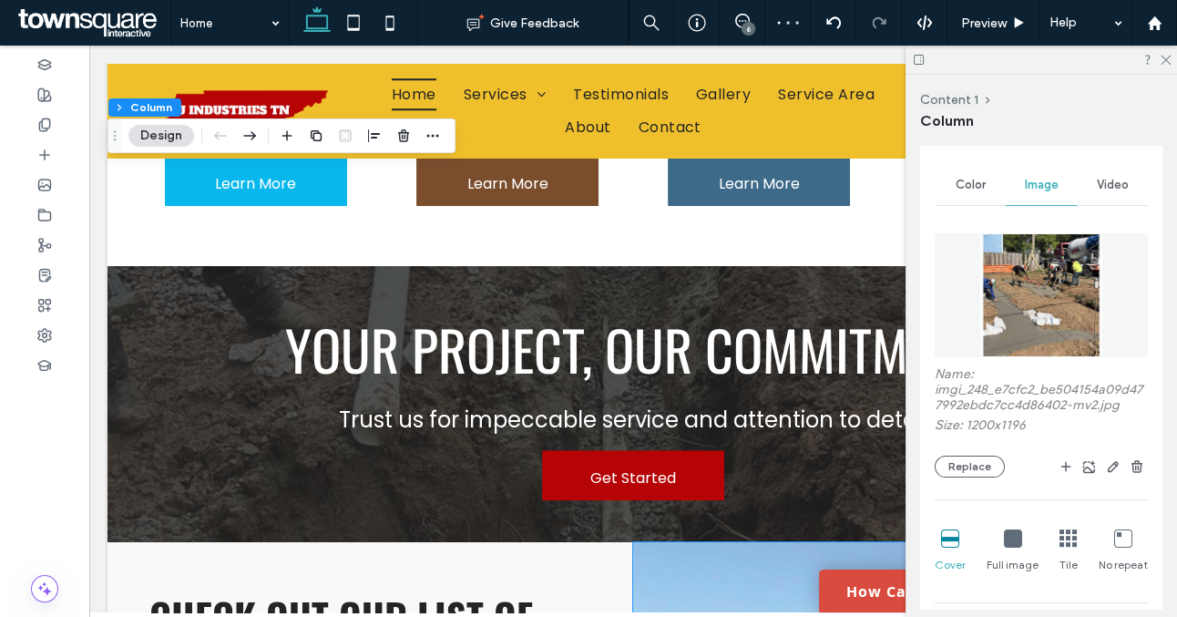
scroll to position [1550, 0]
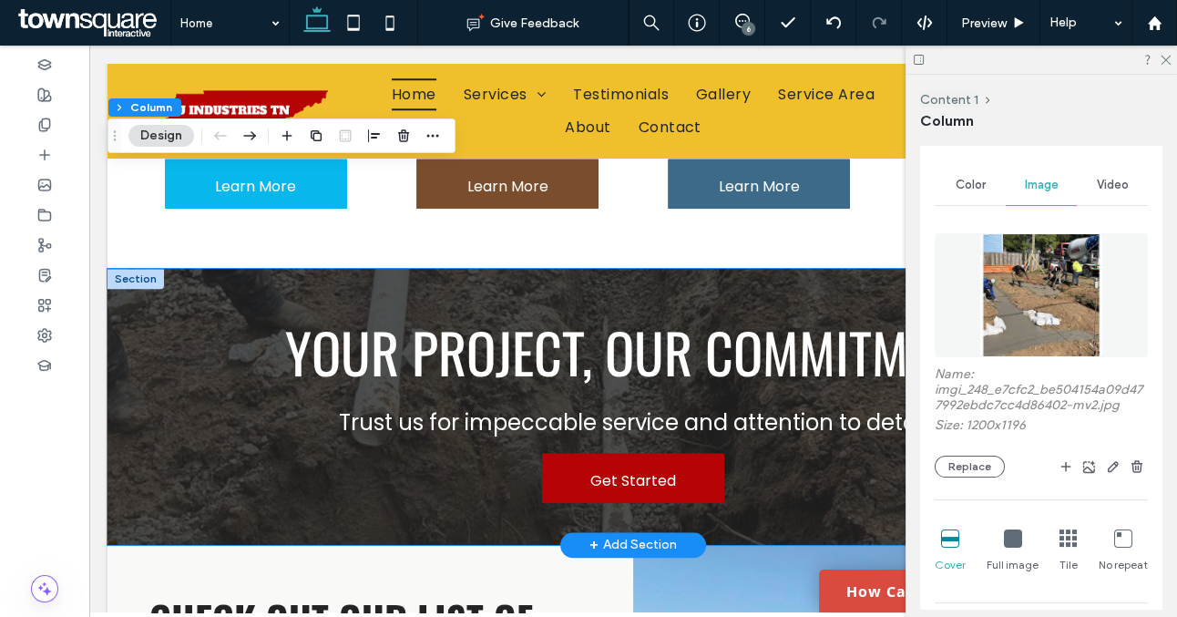
click at [134, 387] on div "Your Project, Our Commitment Trust us for impeccable service and attention to d…" at bounding box center [634, 407] width 1052 height 276
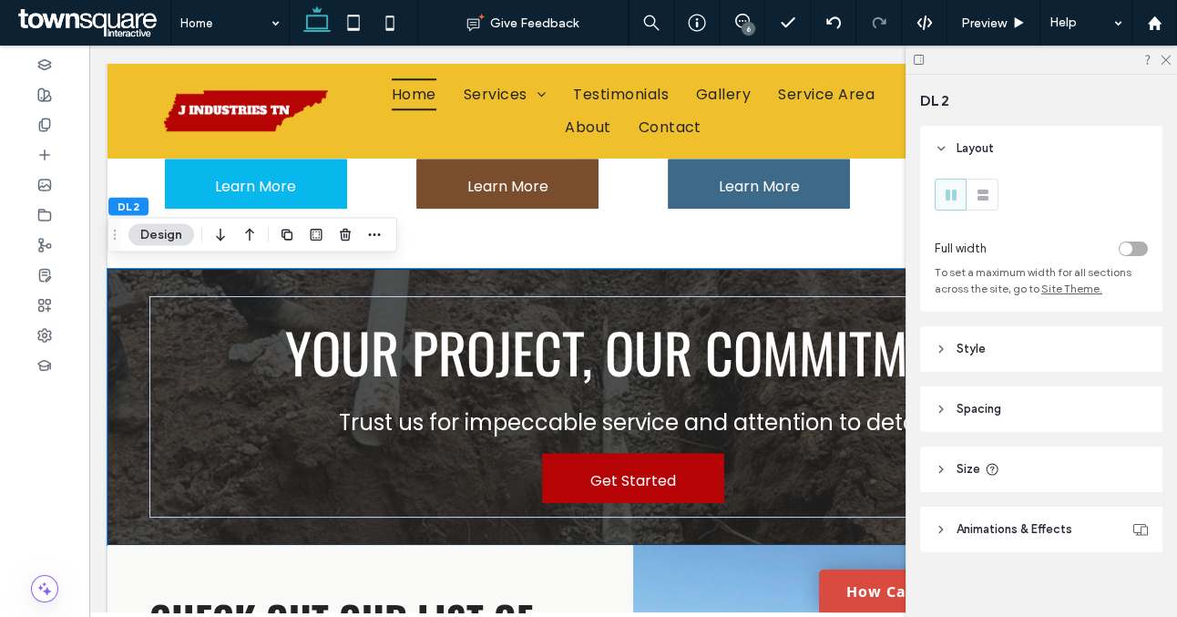
click at [995, 355] on header "Style" at bounding box center [1041, 349] width 242 height 46
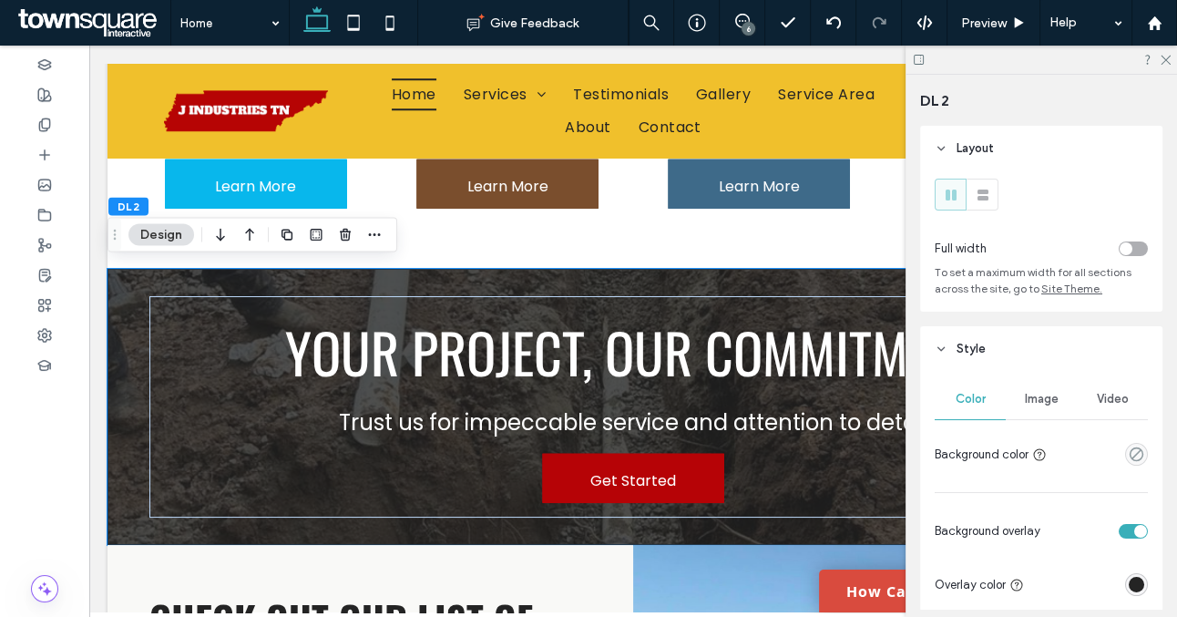
click at [1032, 396] on span "Image" at bounding box center [1042, 399] width 34 height 15
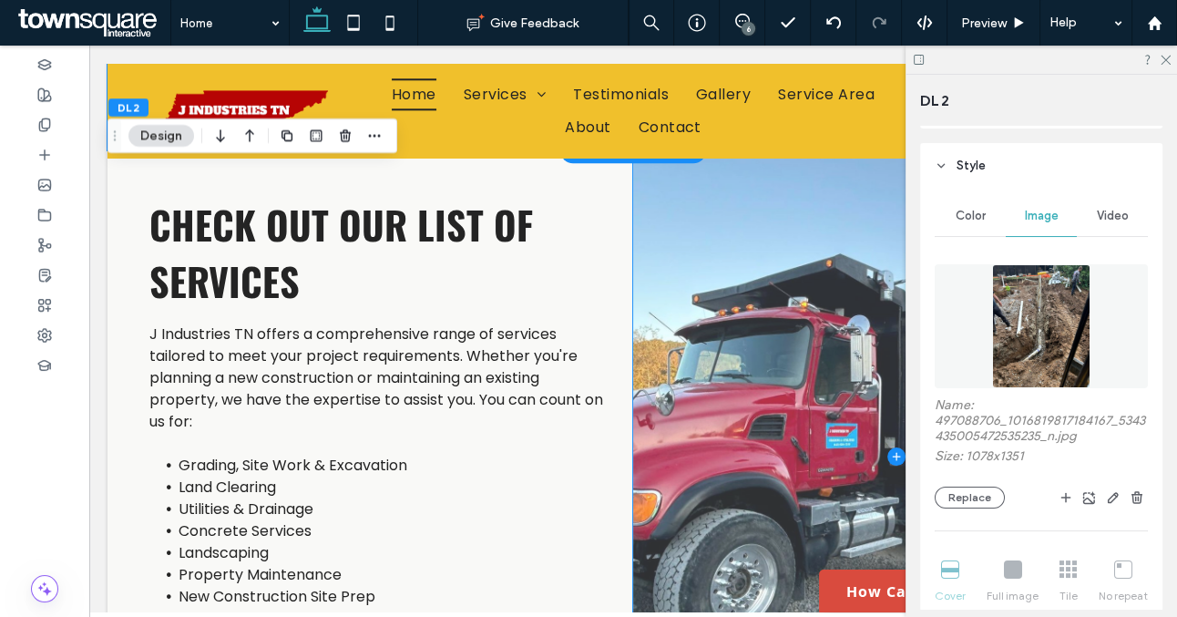
scroll to position [1953, 0]
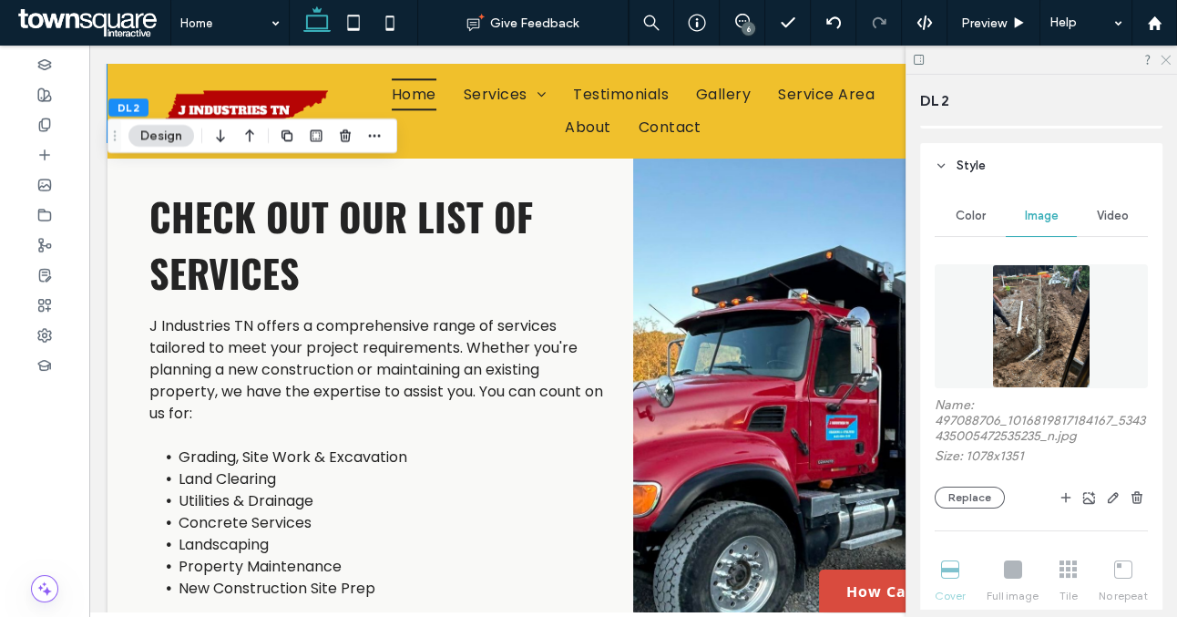
click at [1166, 63] on icon at bounding box center [1165, 59] width 12 height 12
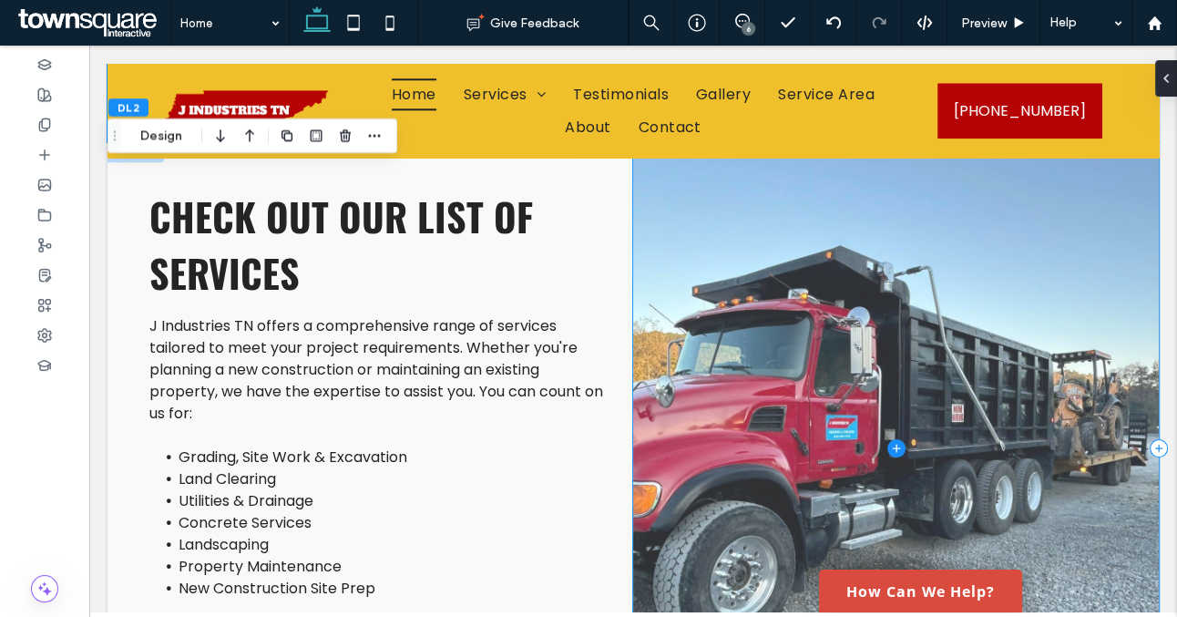
click at [857, 393] on span at bounding box center [896, 448] width 526 height 612
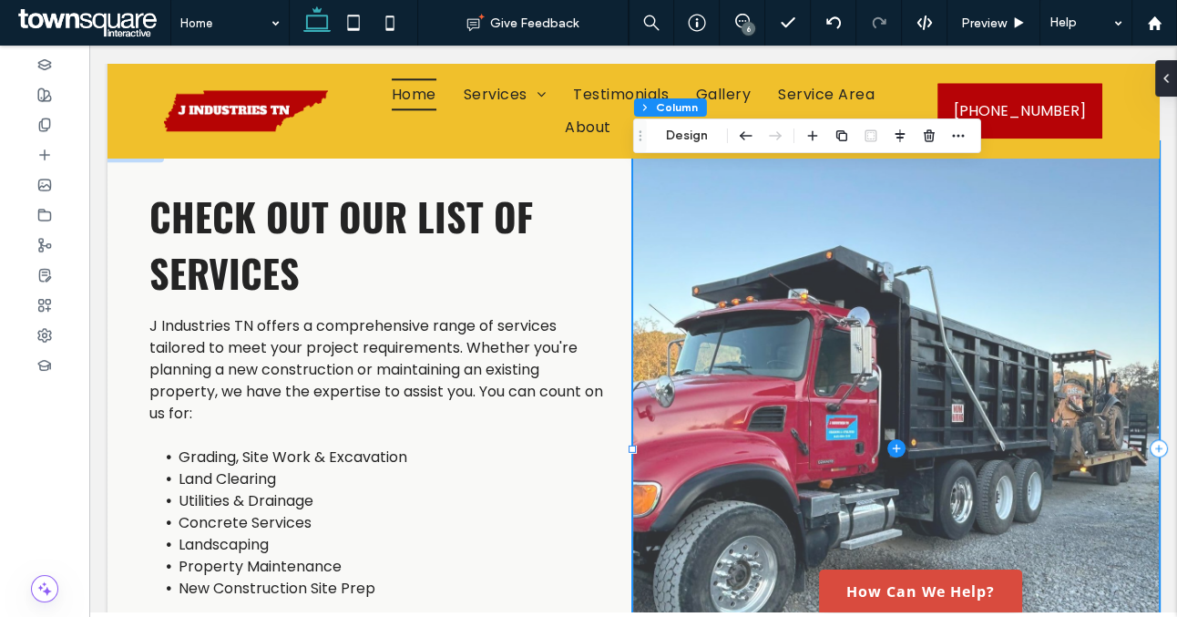
click at [857, 393] on span at bounding box center [896, 448] width 526 height 612
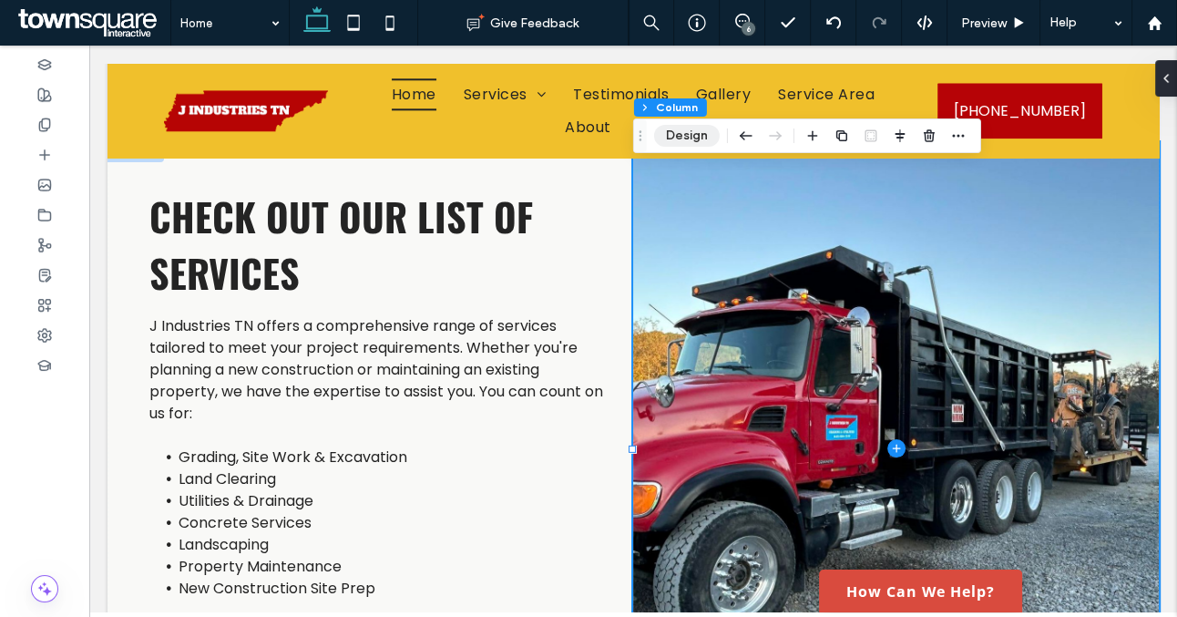
click at [695, 131] on button "Design" at bounding box center [687, 136] width 66 height 22
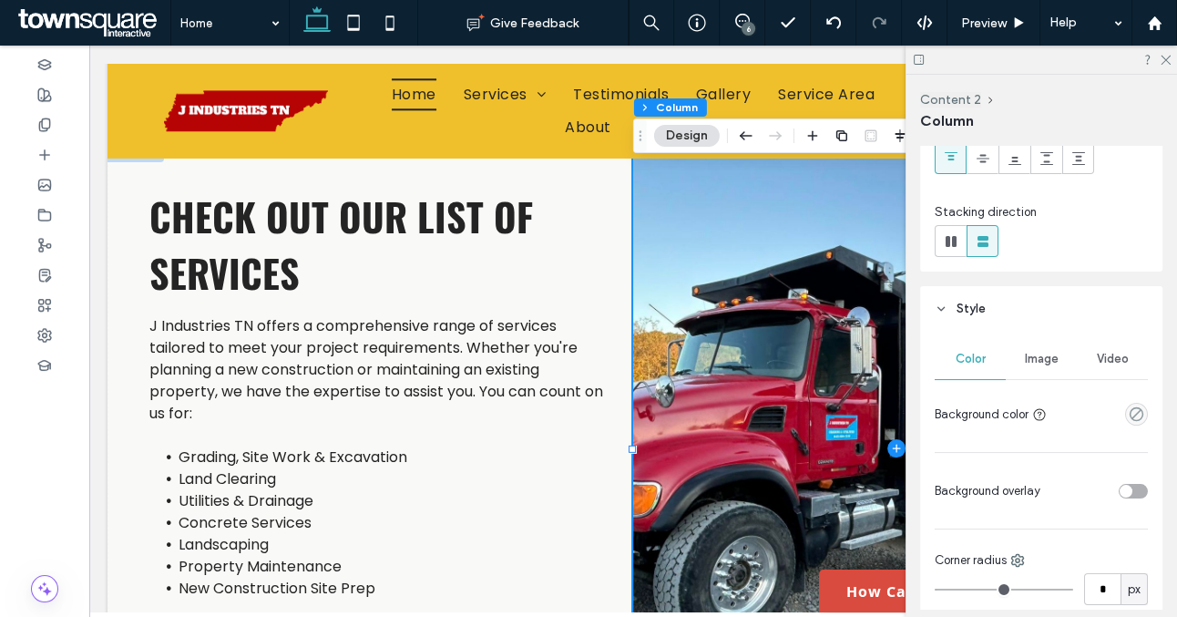
scroll to position [199, 0]
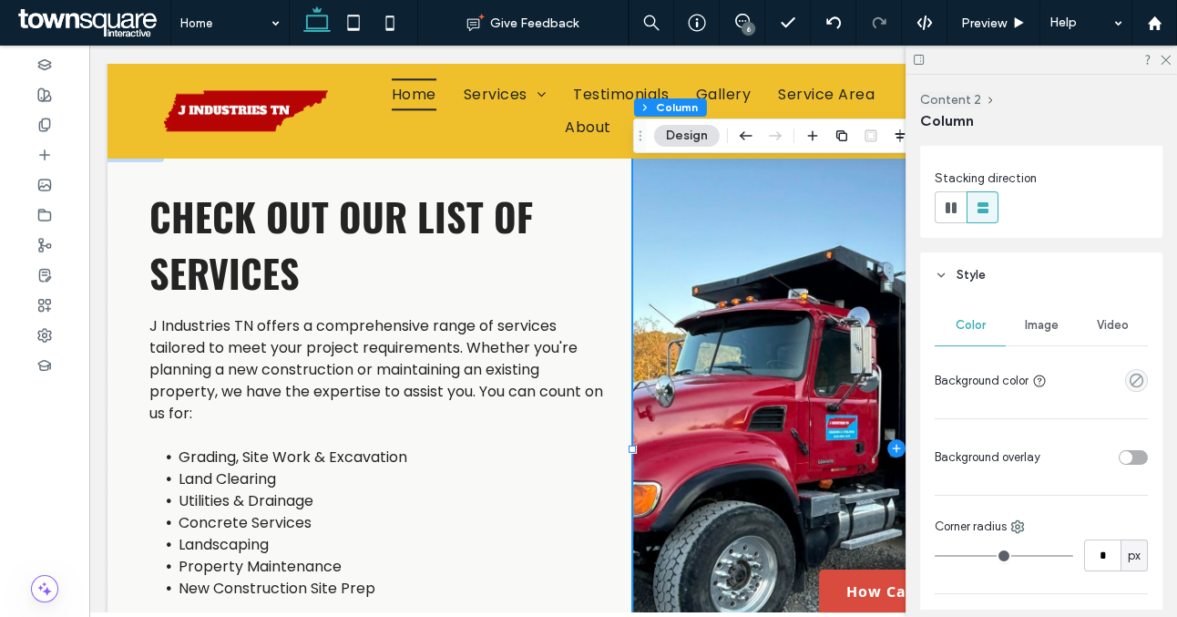
click at [1040, 334] on div "Image" at bounding box center [1041, 325] width 71 height 40
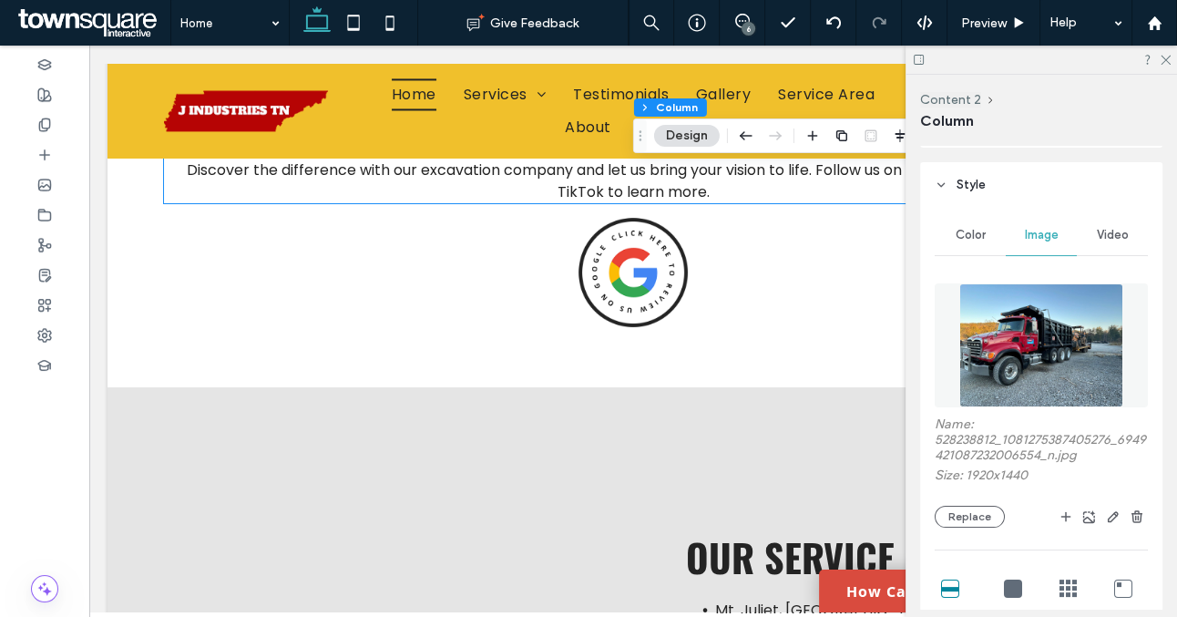
scroll to position [2893, 0]
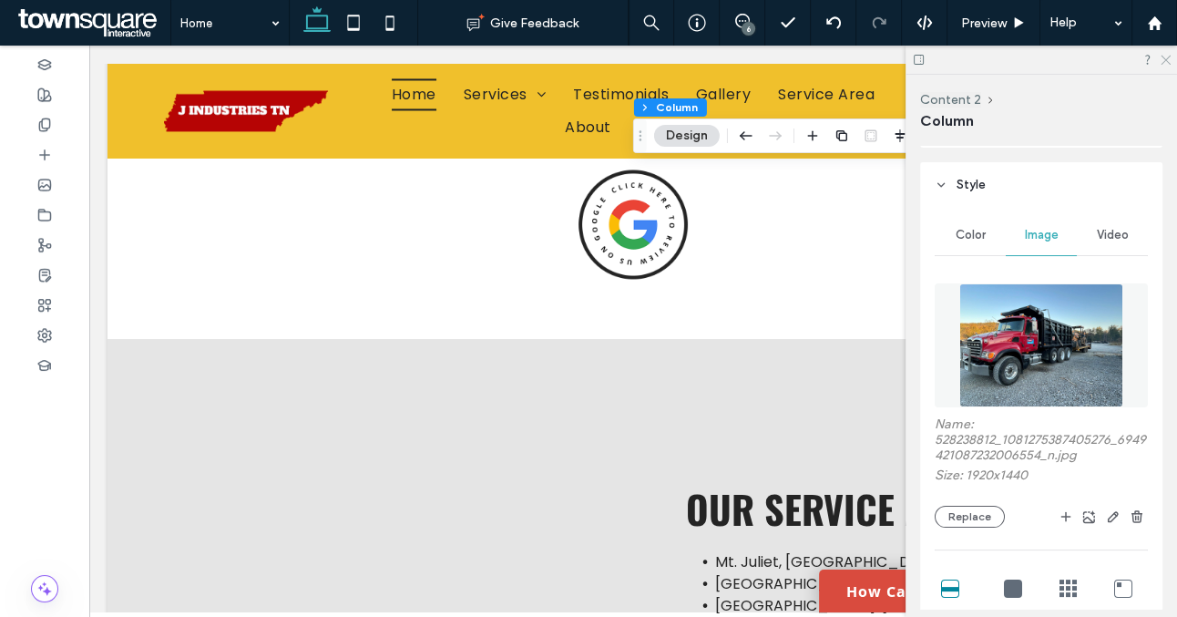
click at [1162, 58] on icon at bounding box center [1165, 59] width 12 height 12
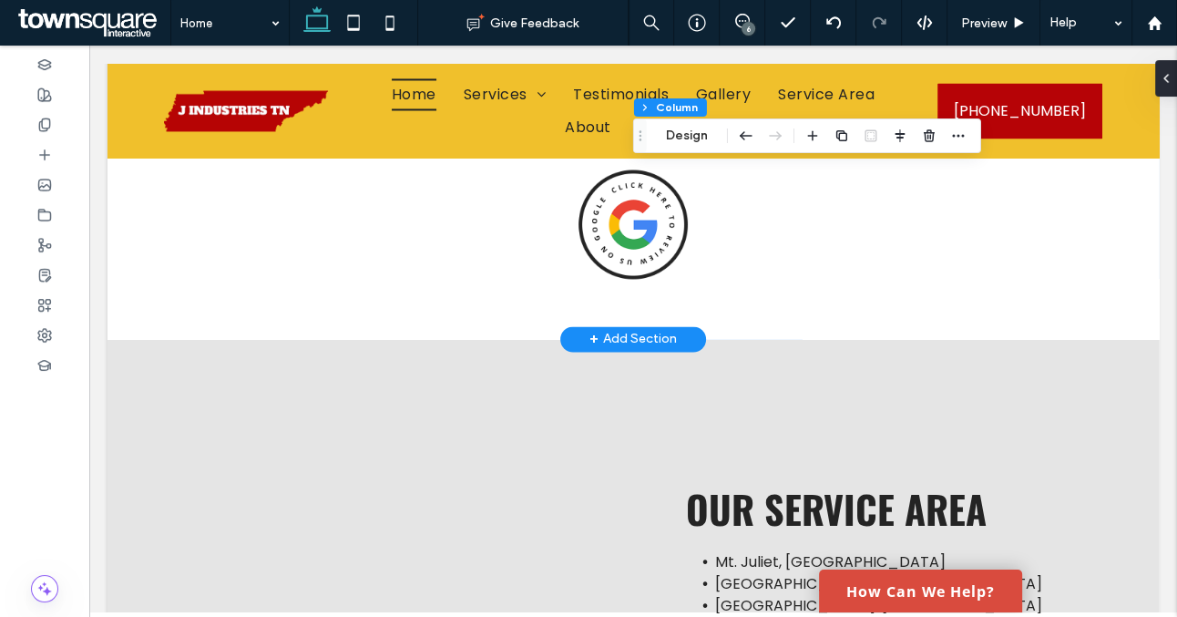
click at [662, 334] on div "+ Add Section" at bounding box center [633, 339] width 87 height 20
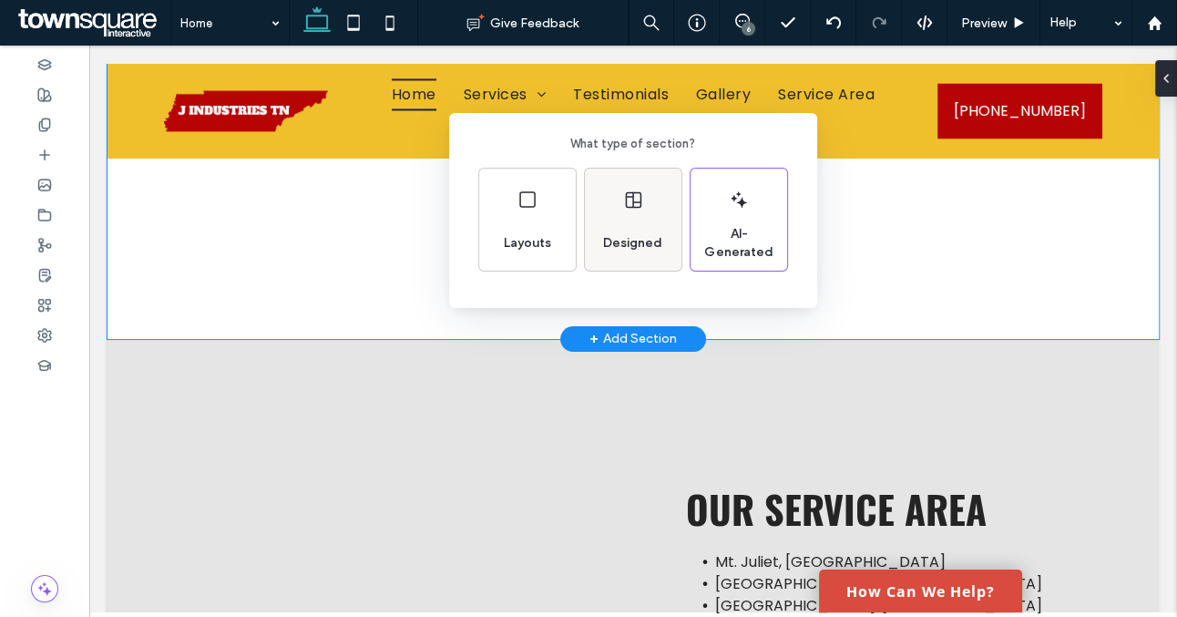
click at [642, 241] on span "Designed" at bounding box center [633, 243] width 74 height 18
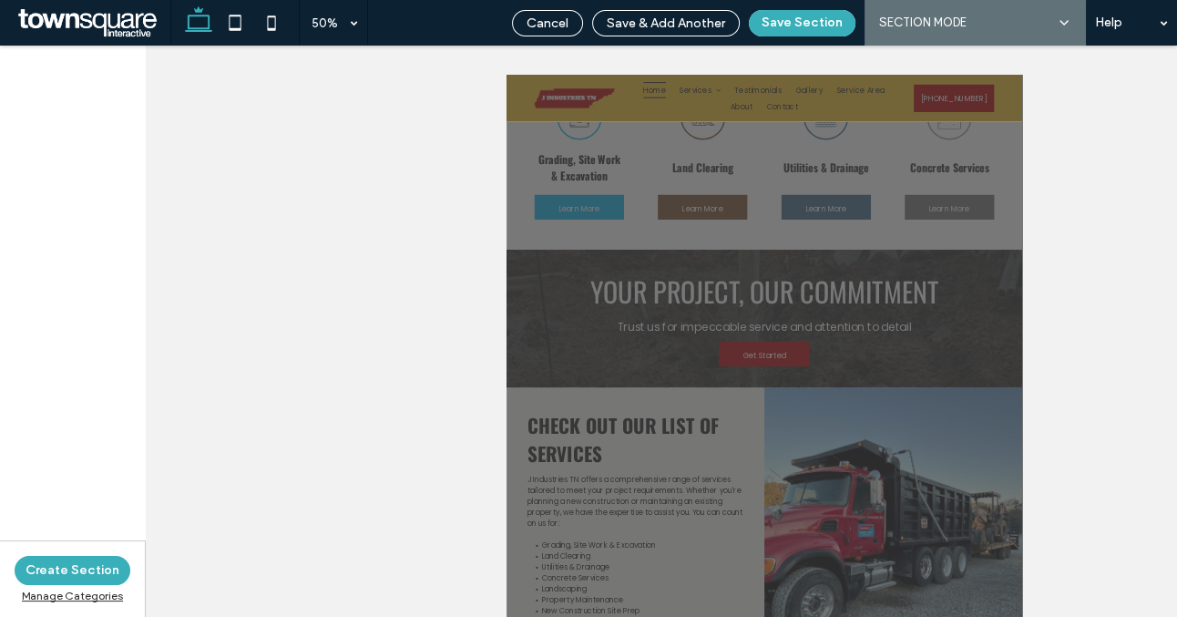
scroll to position [1718, 0]
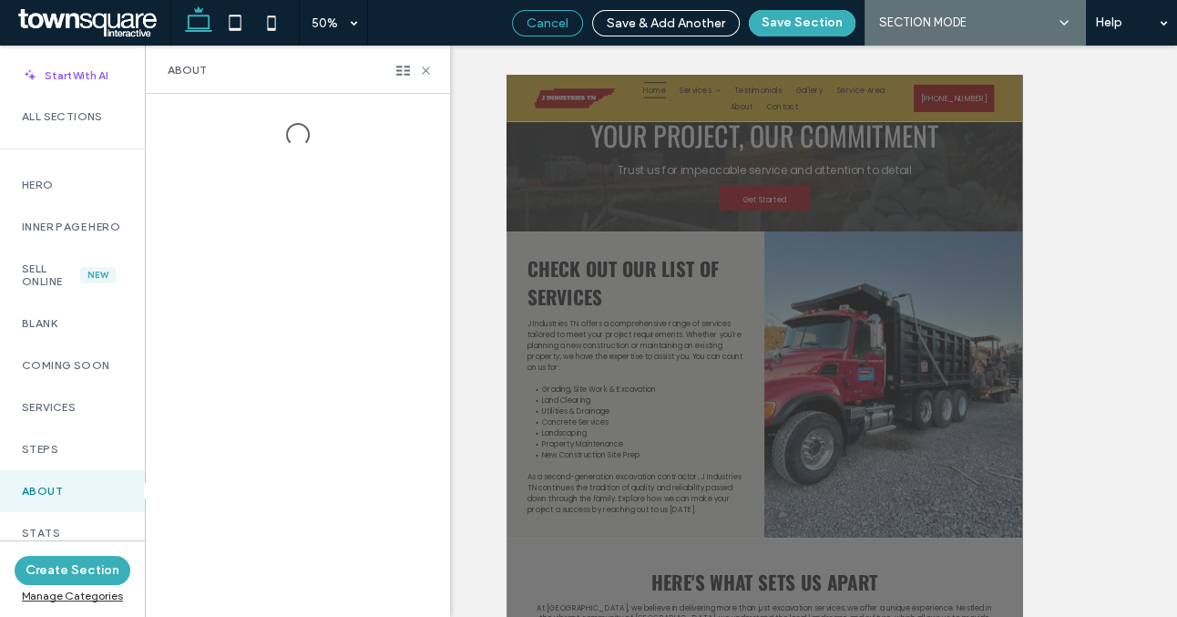
click at [554, 21] on span "Cancel" at bounding box center [548, 22] width 42 height 15
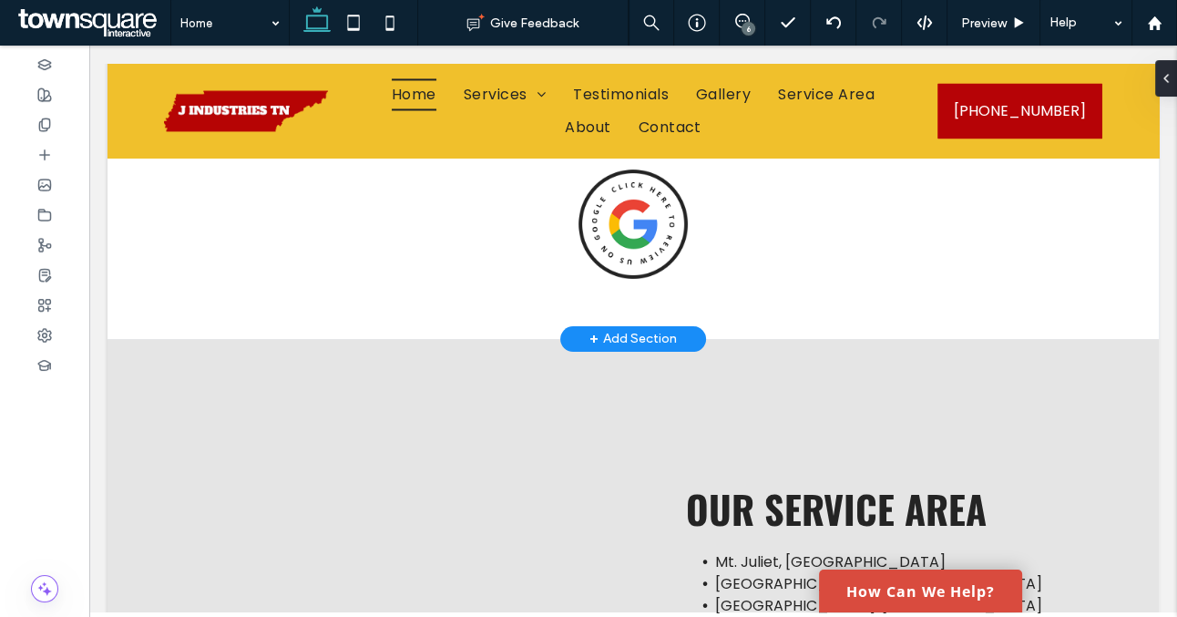
click at [632, 337] on div "+ Add Section" at bounding box center [633, 339] width 87 height 20
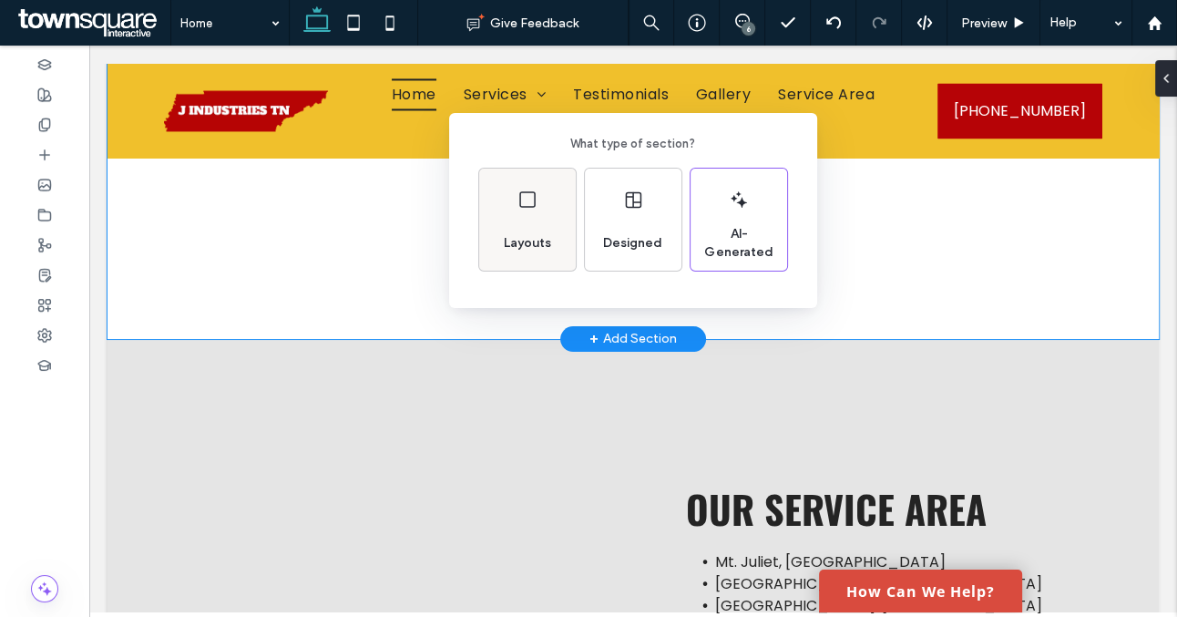
click at [547, 221] on div "Layouts" at bounding box center [527, 220] width 97 height 102
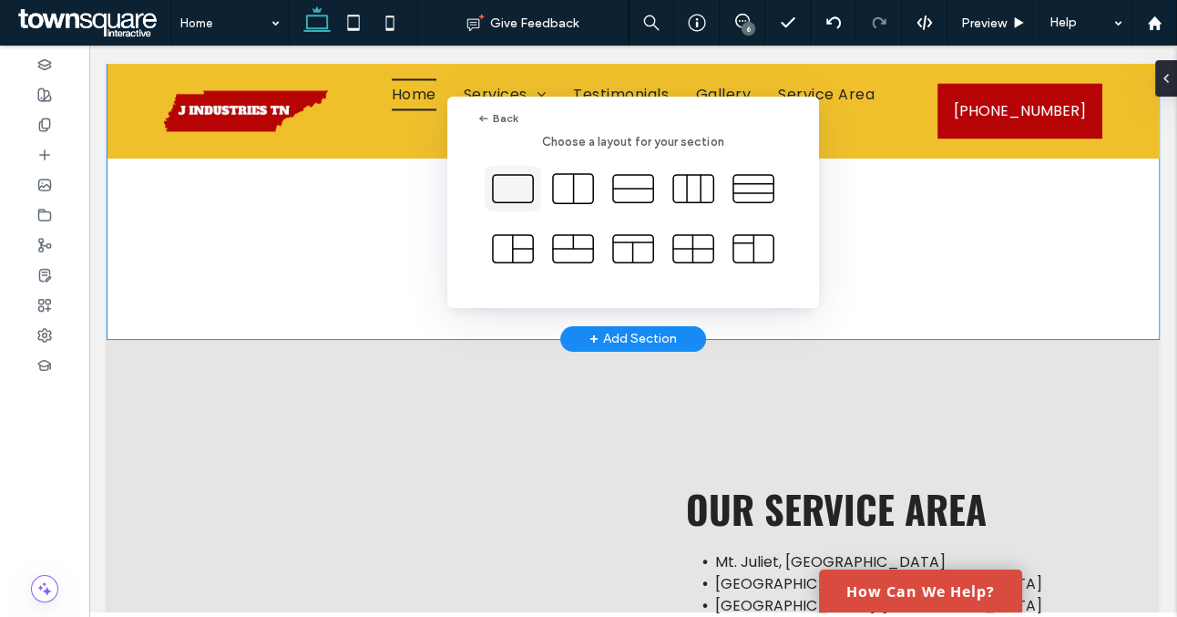
click at [521, 183] on icon at bounding box center [513, 189] width 46 height 46
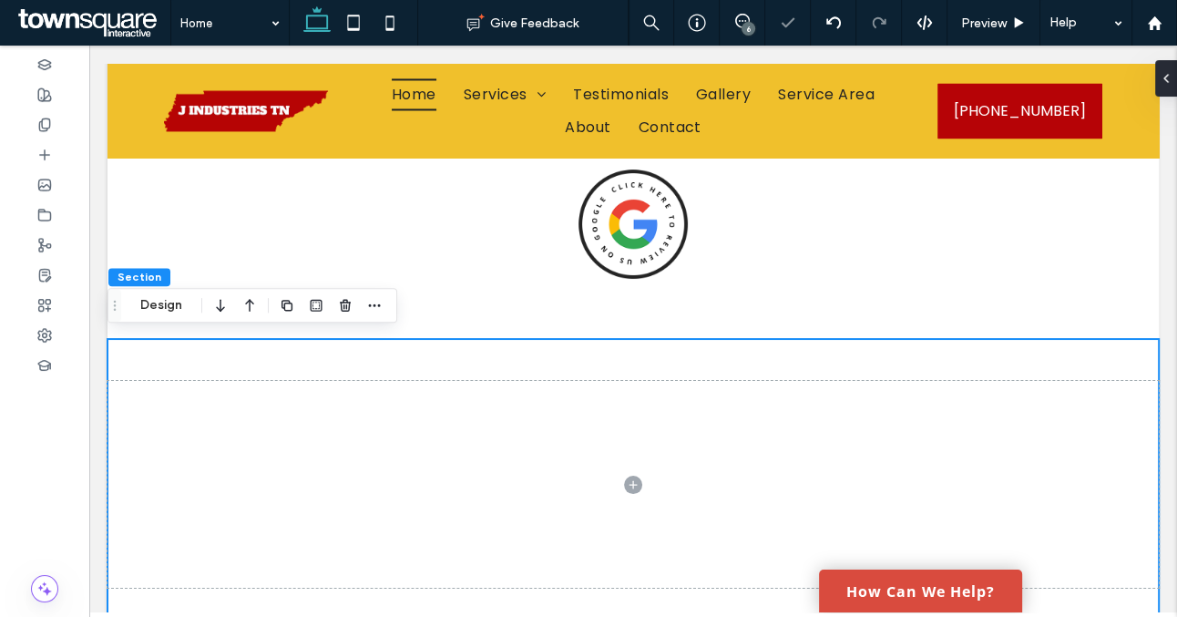
click at [484, 346] on div at bounding box center [634, 485] width 1052 height 292
click at [180, 303] on button "Design" at bounding box center [161, 305] width 66 height 22
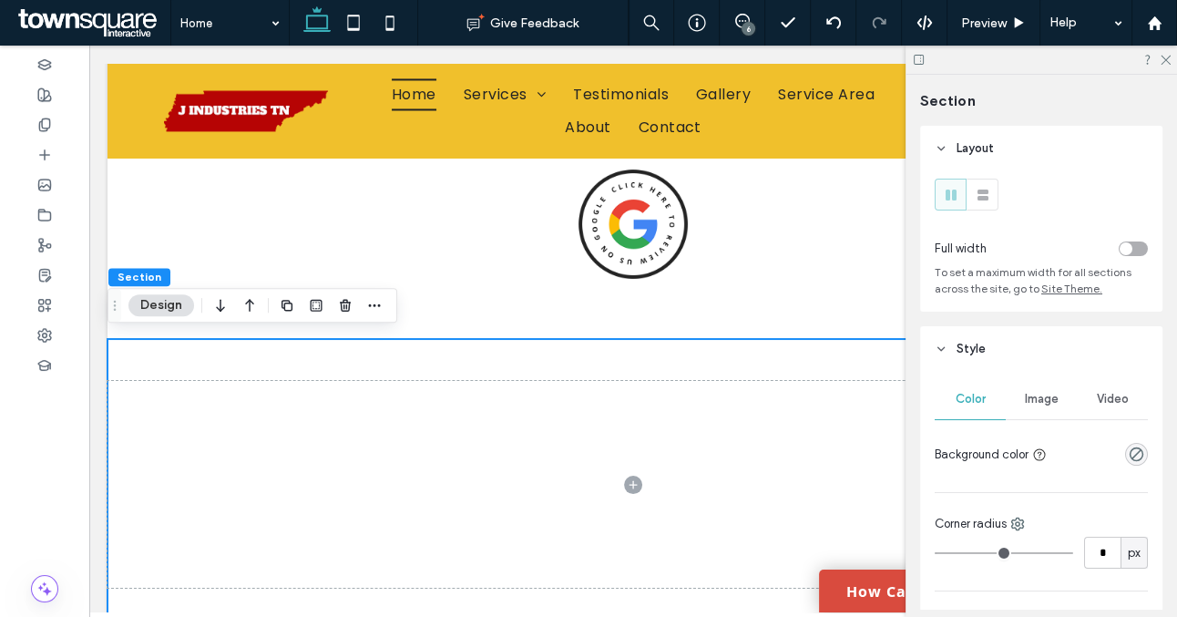
scroll to position [402, 0]
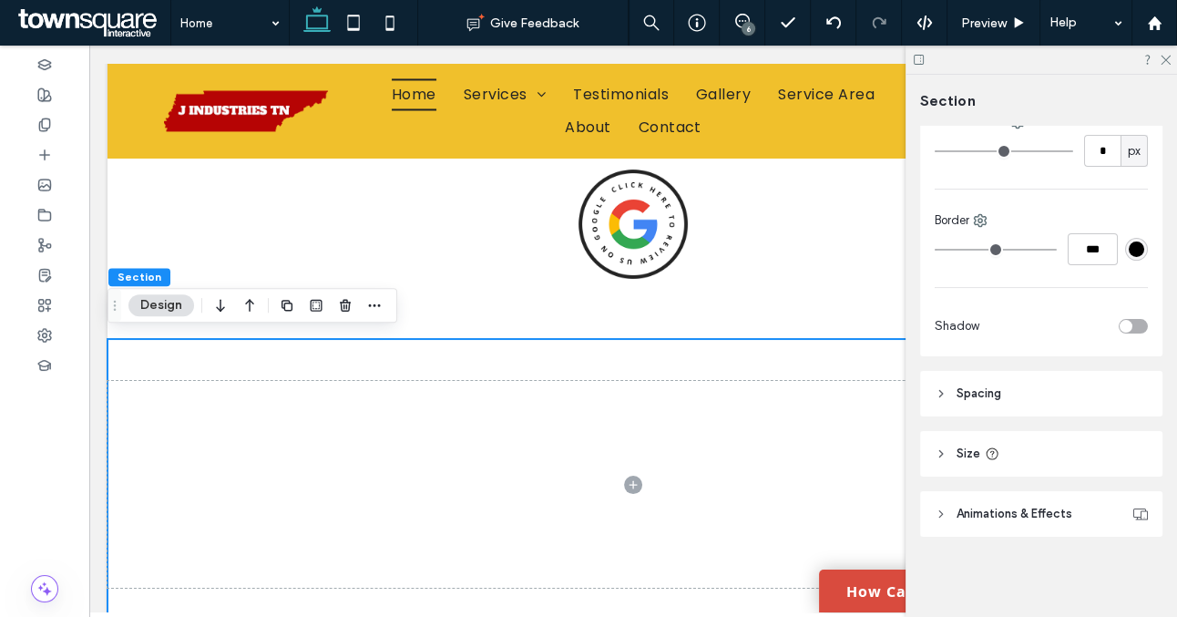
click at [966, 457] on span "Size" at bounding box center [969, 454] width 24 height 18
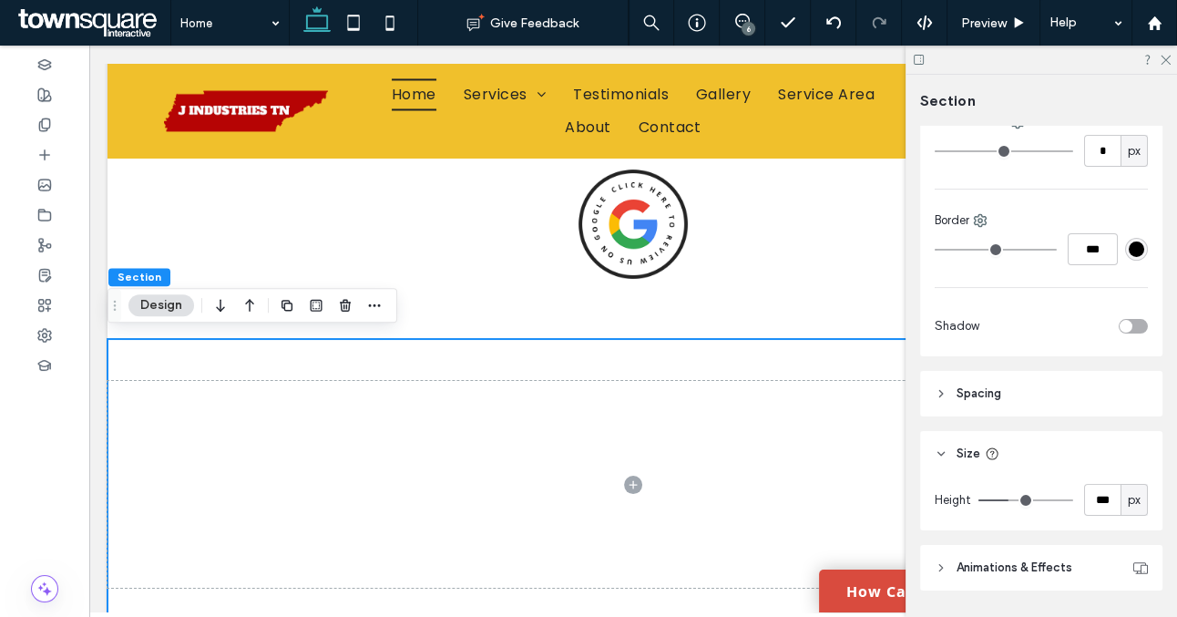
scroll to position [456, 0]
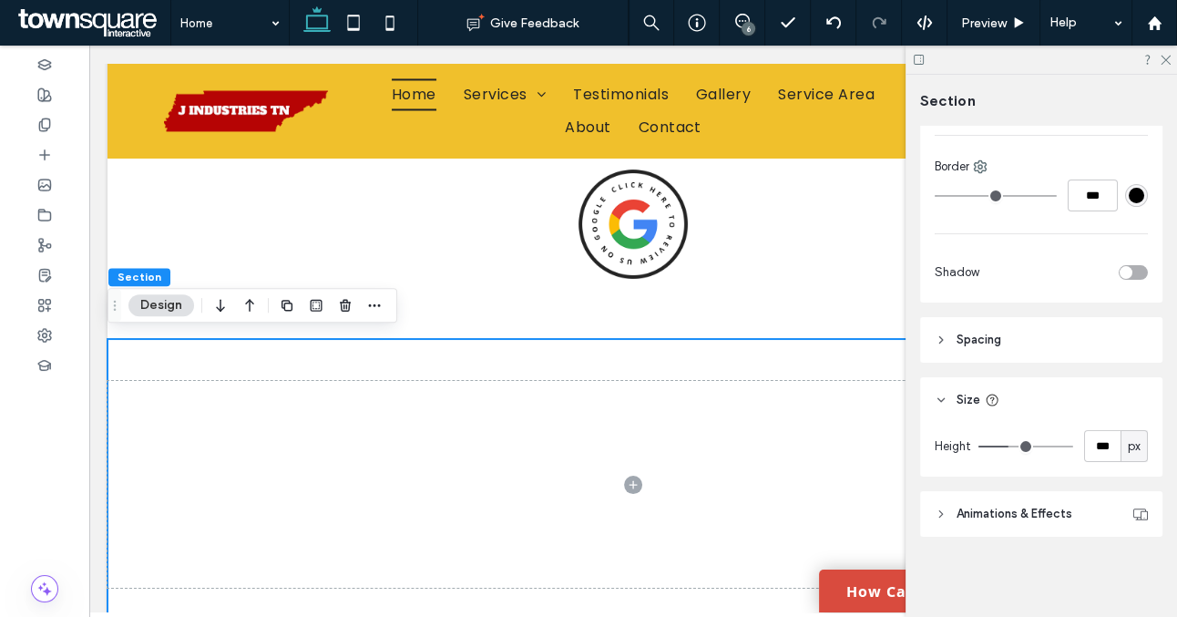
click at [997, 351] on header "Spacing" at bounding box center [1041, 340] width 242 height 46
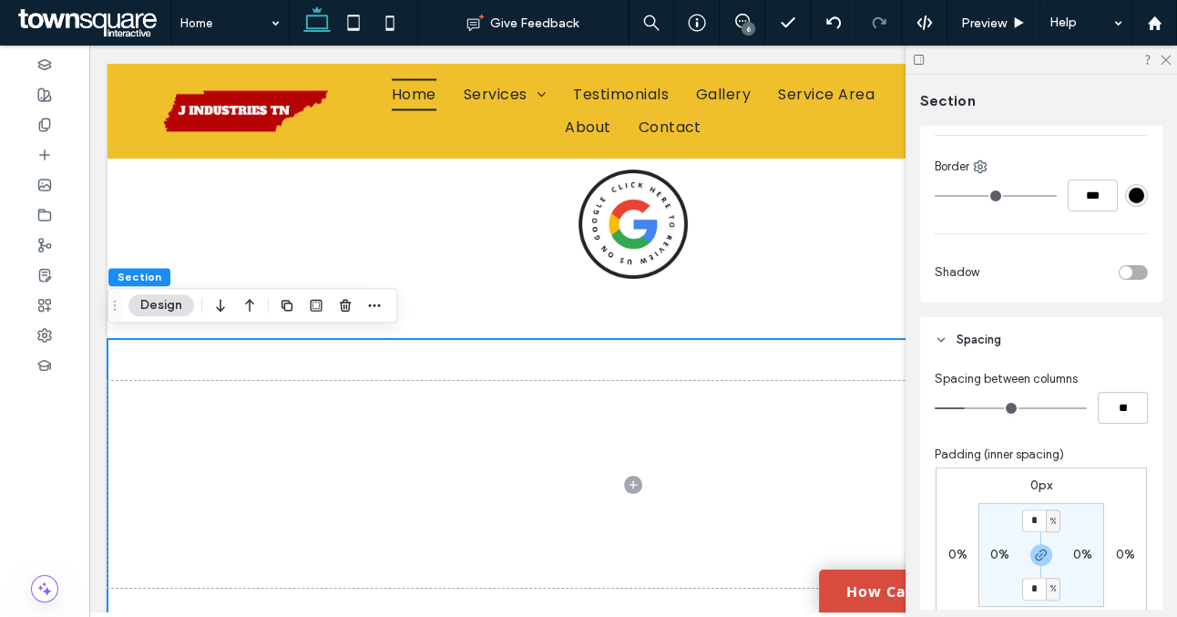
scroll to position [559, 0]
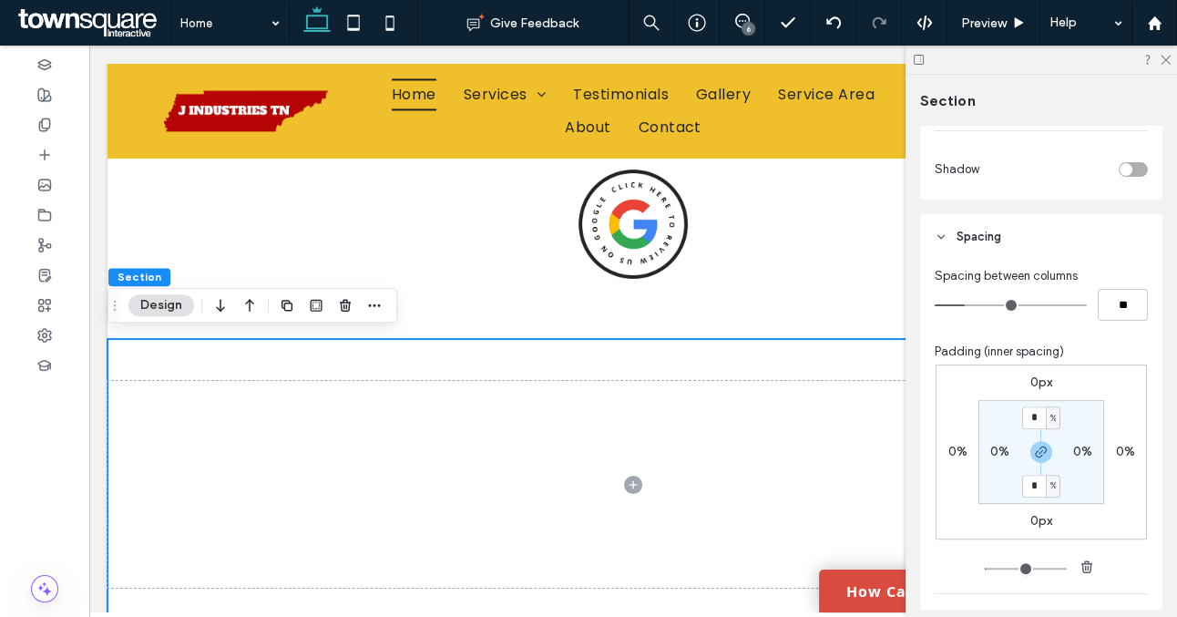
click at [996, 452] on label "0%" at bounding box center [1000, 451] width 19 height 15
type input "*"
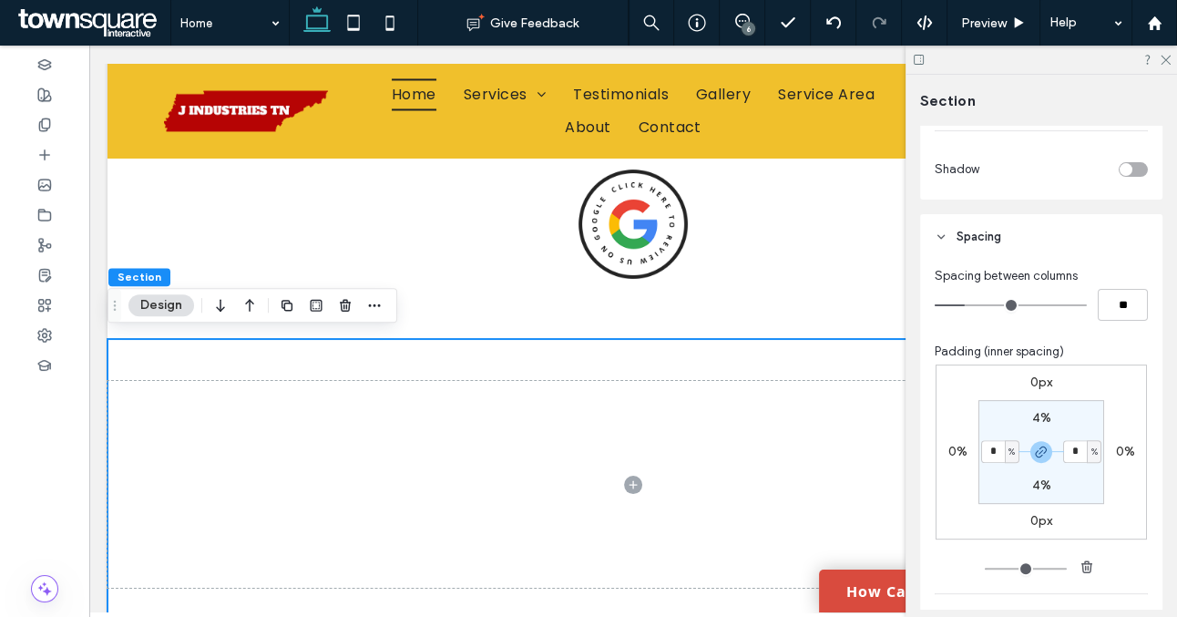
click at [1001, 483] on section "4% * % 4% * %" at bounding box center [1042, 452] width 126 height 104
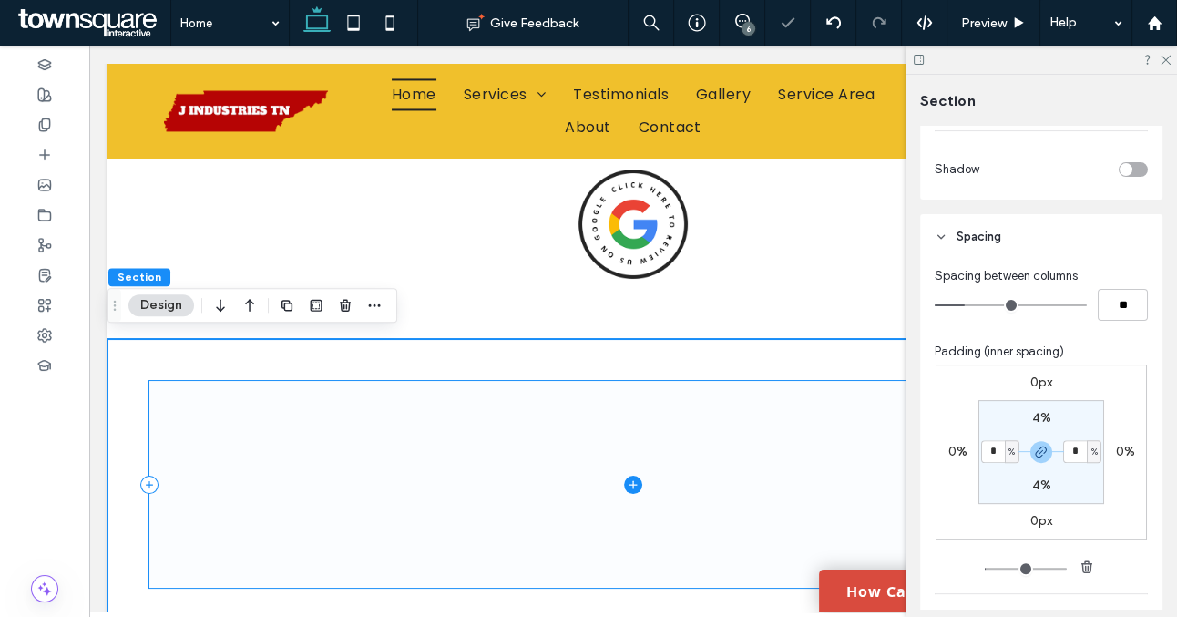
click at [582, 429] on span at bounding box center [633, 485] width 968 height 208
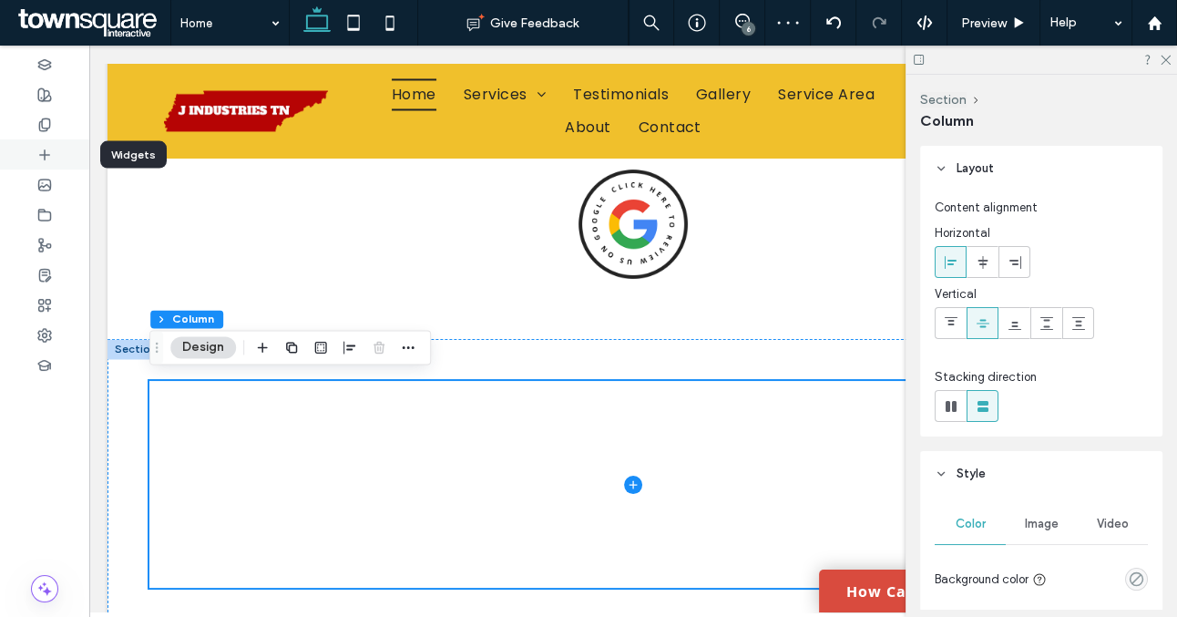
click at [50, 156] on icon at bounding box center [44, 155] width 15 height 15
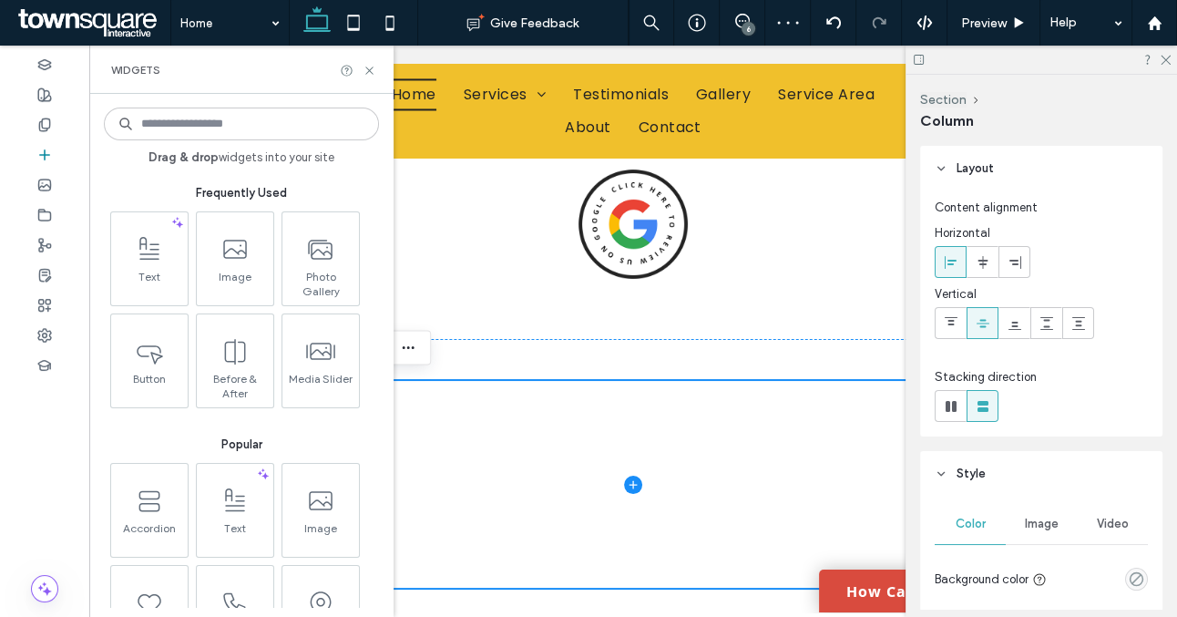
click at [189, 131] on input at bounding box center [241, 124] width 275 height 33
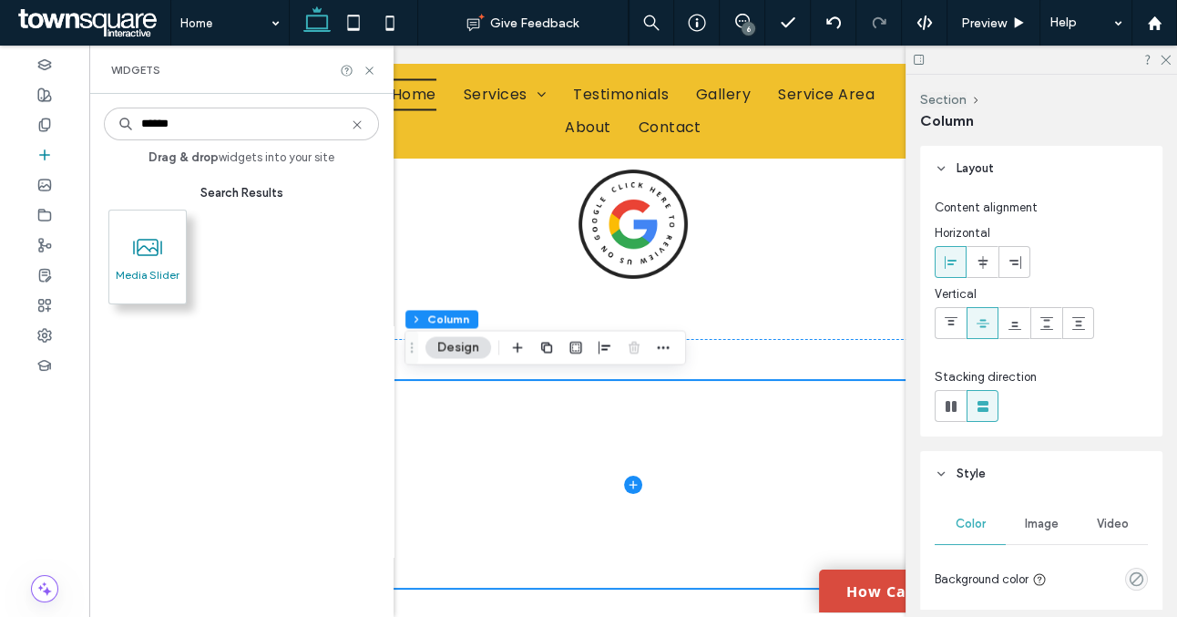
type input "******"
click at [134, 272] on span "Media Slider" at bounding box center [147, 281] width 77 height 26
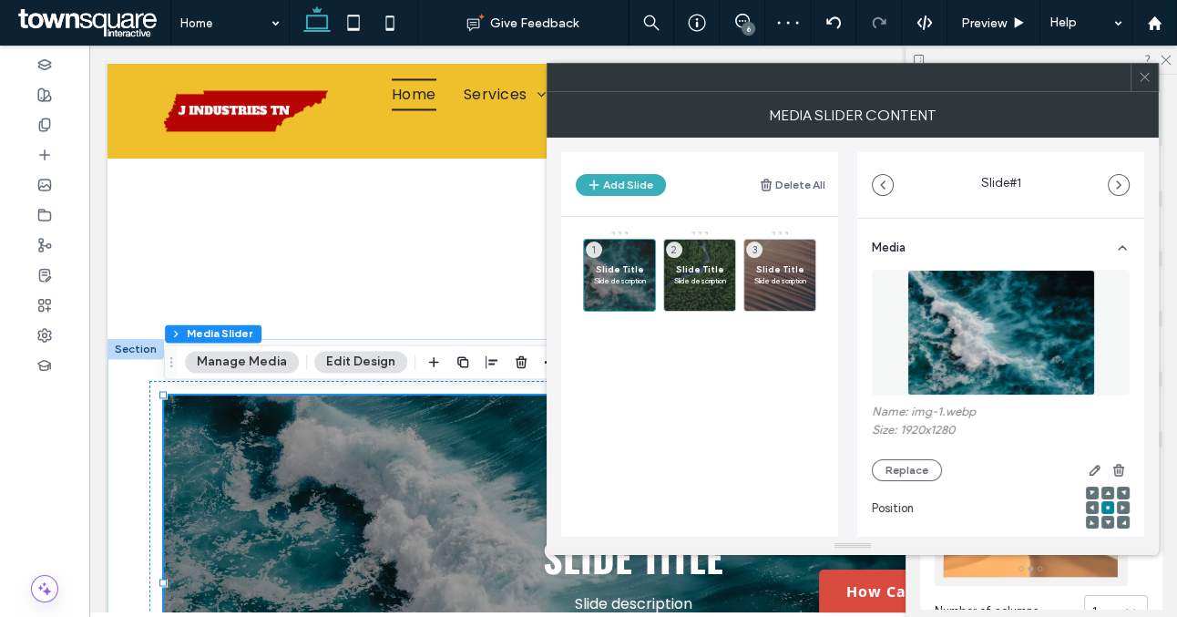
click at [1144, 77] on use at bounding box center [1144, 77] width 9 height 9
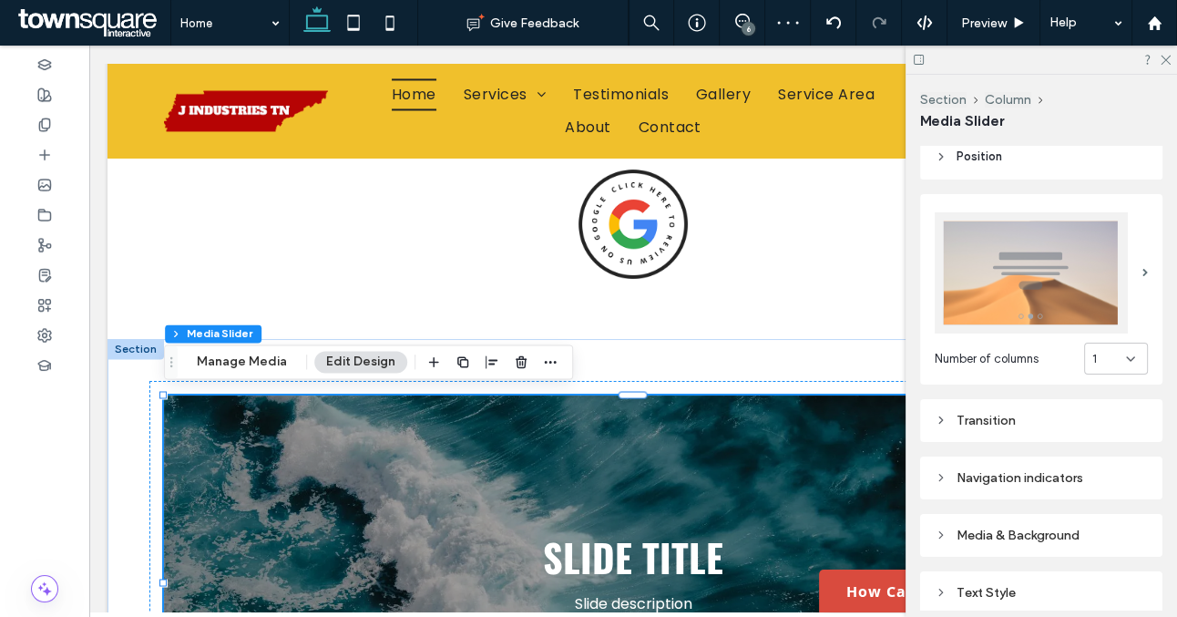
scroll to position [346, 0]
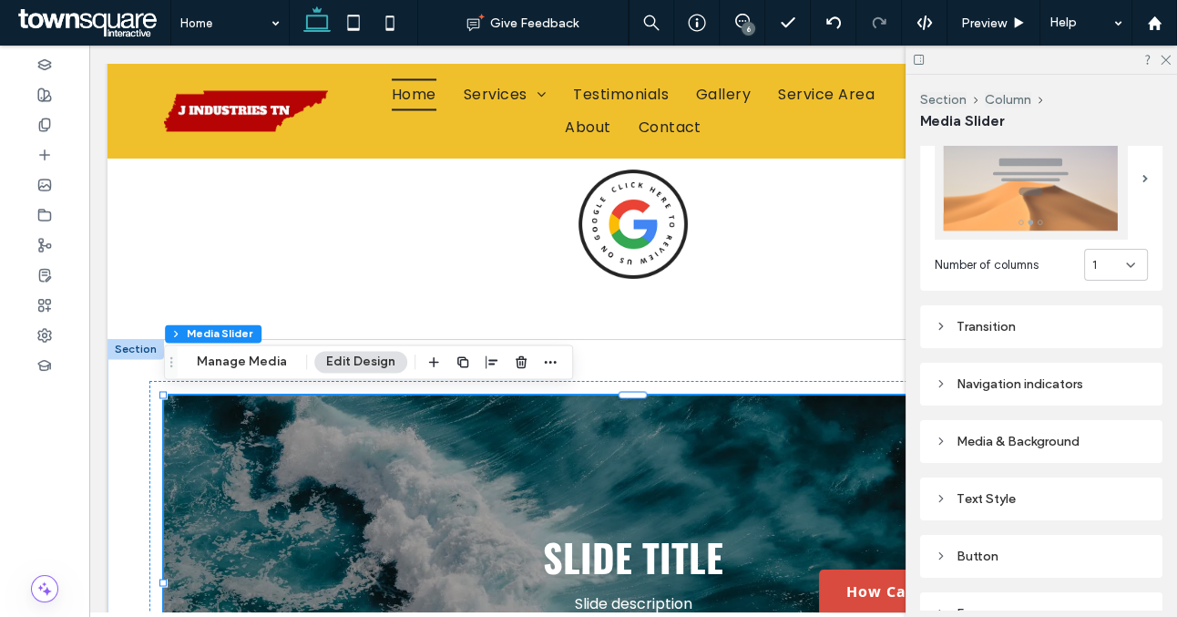
click at [1126, 267] on icon at bounding box center [1131, 265] width 15 height 15
click at [1104, 354] on div "3" at bounding box center [1116, 360] width 62 height 32
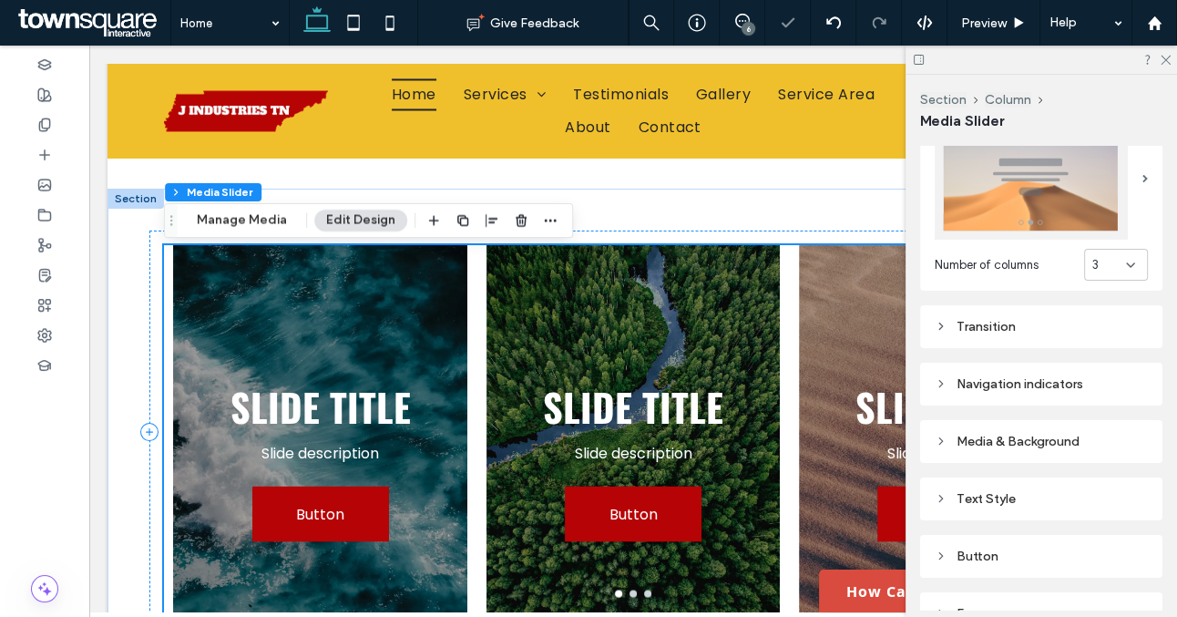
scroll to position [3046, 0]
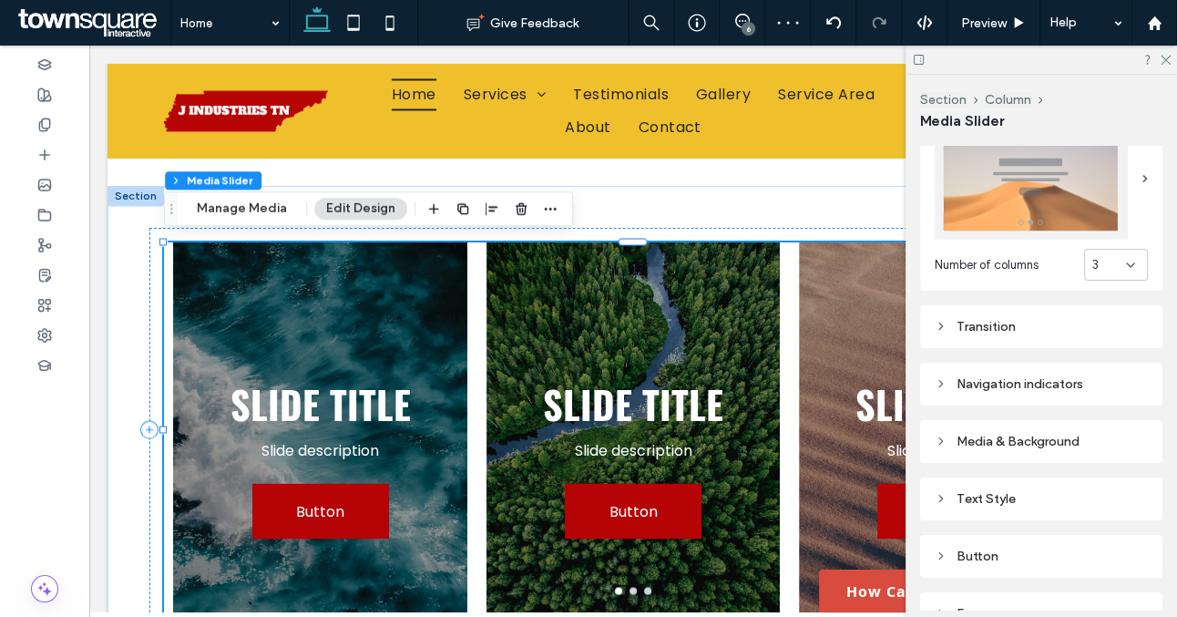
click at [405, 355] on div "Slide Title Slide description Button Button" at bounding box center [320, 440] width 294 height 287
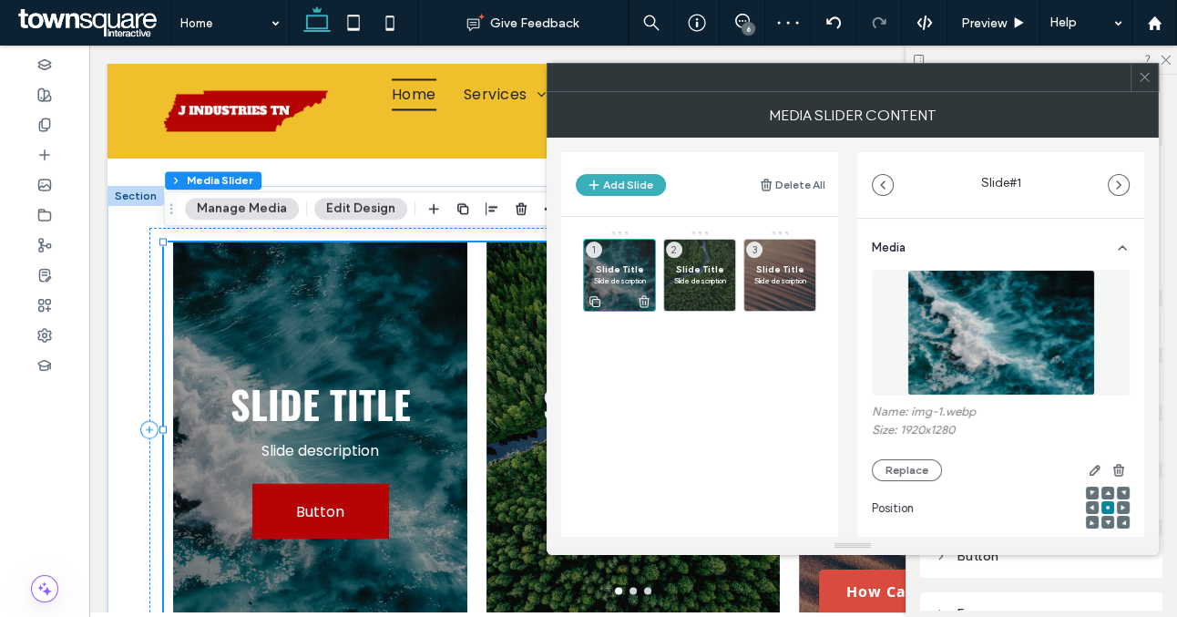
click at [639, 285] on p "Slide description" at bounding box center [619, 280] width 53 height 11
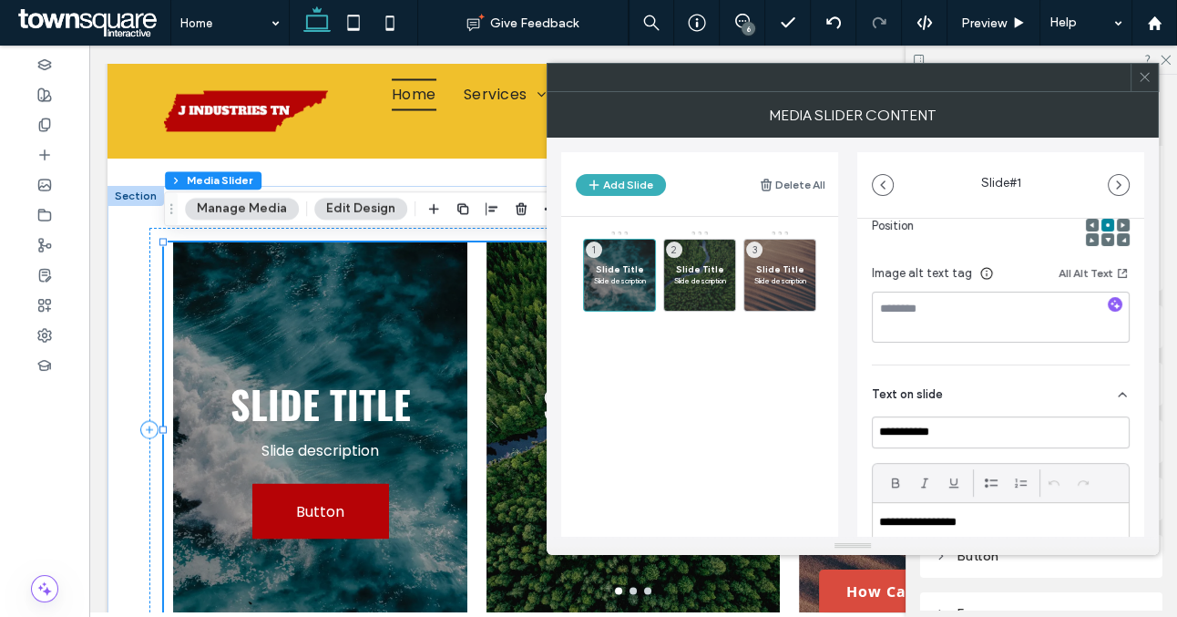
scroll to position [301, 0]
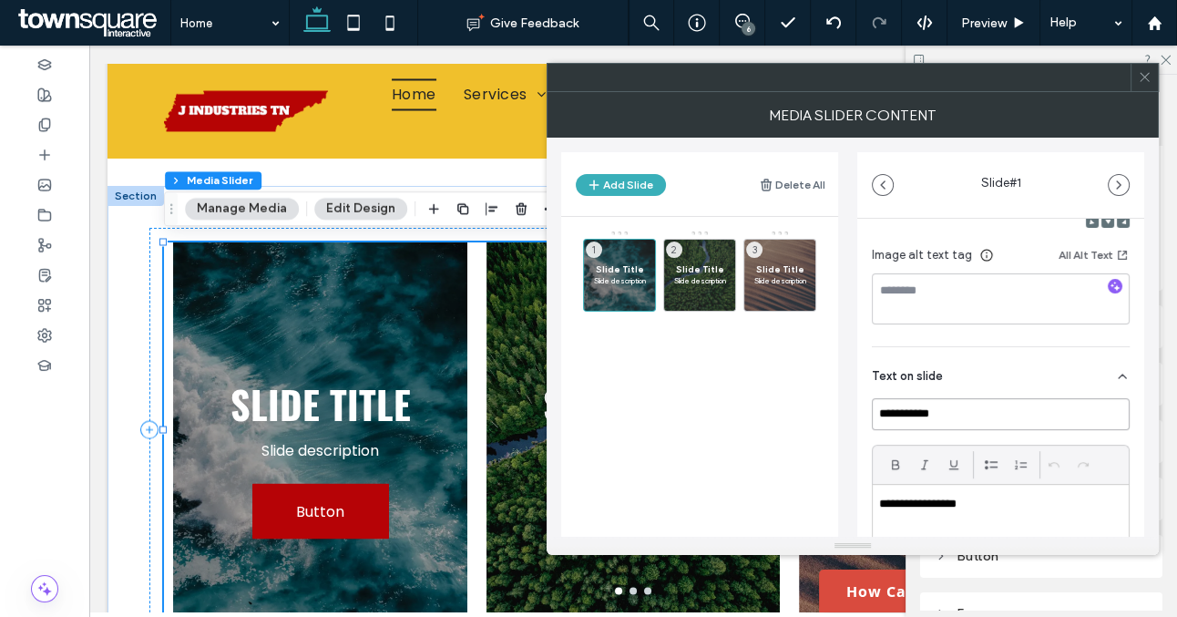
drag, startPoint x: 957, startPoint y: 412, endPoint x: 812, endPoint y: 412, distance: 144.9
click at [812, 412] on div "**********" at bounding box center [852, 337] width 583 height 399
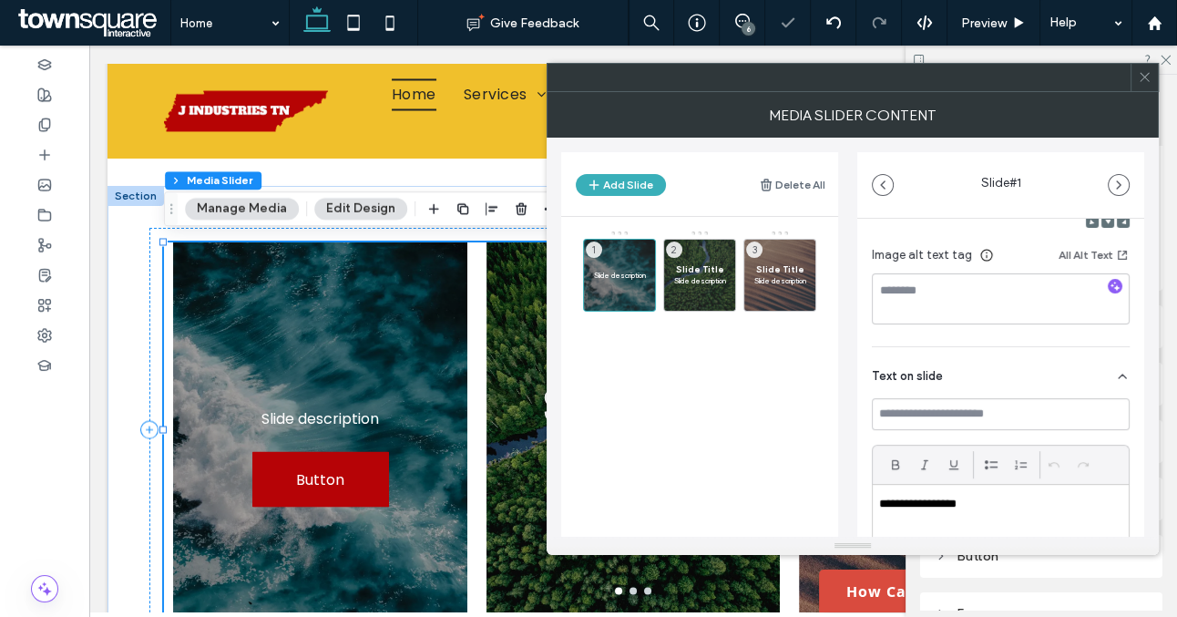
click at [778, 491] on main "Slide description 1 Slide Title Slide description 2 Slide Title Slide descripti…" at bounding box center [699, 415] width 277 height 397
drag, startPoint x: 974, startPoint y: 501, endPoint x: 858, endPoint y: 501, distance: 116.7
click at [858, 501] on div "**********" at bounding box center [1001, 361] width 287 height 886
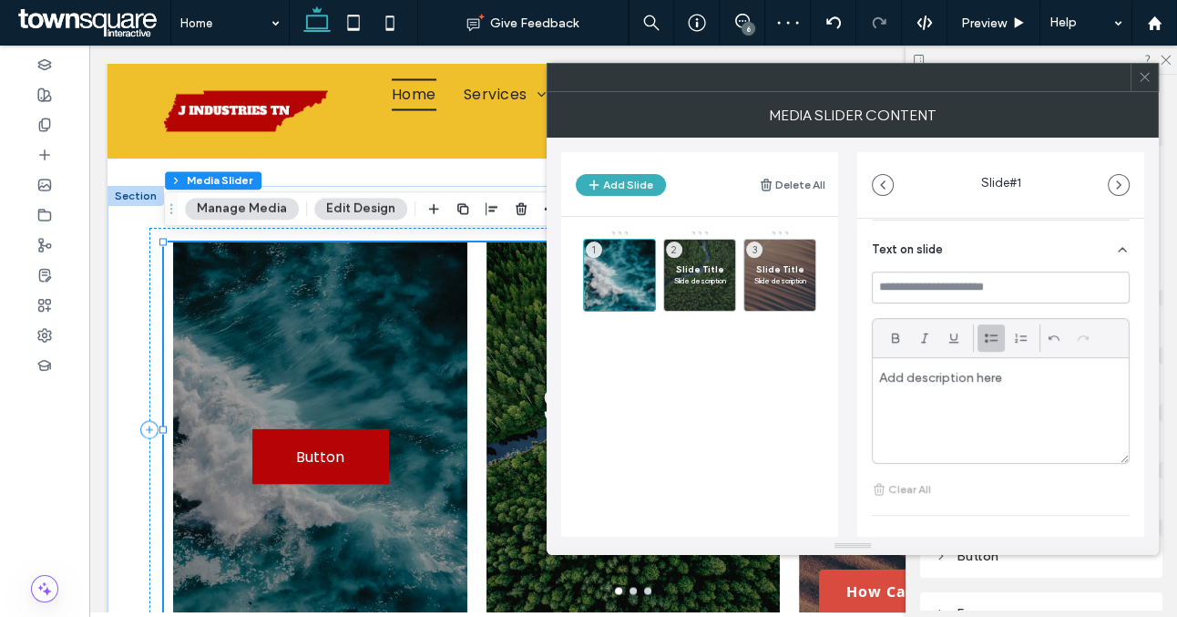
scroll to position [501, 0]
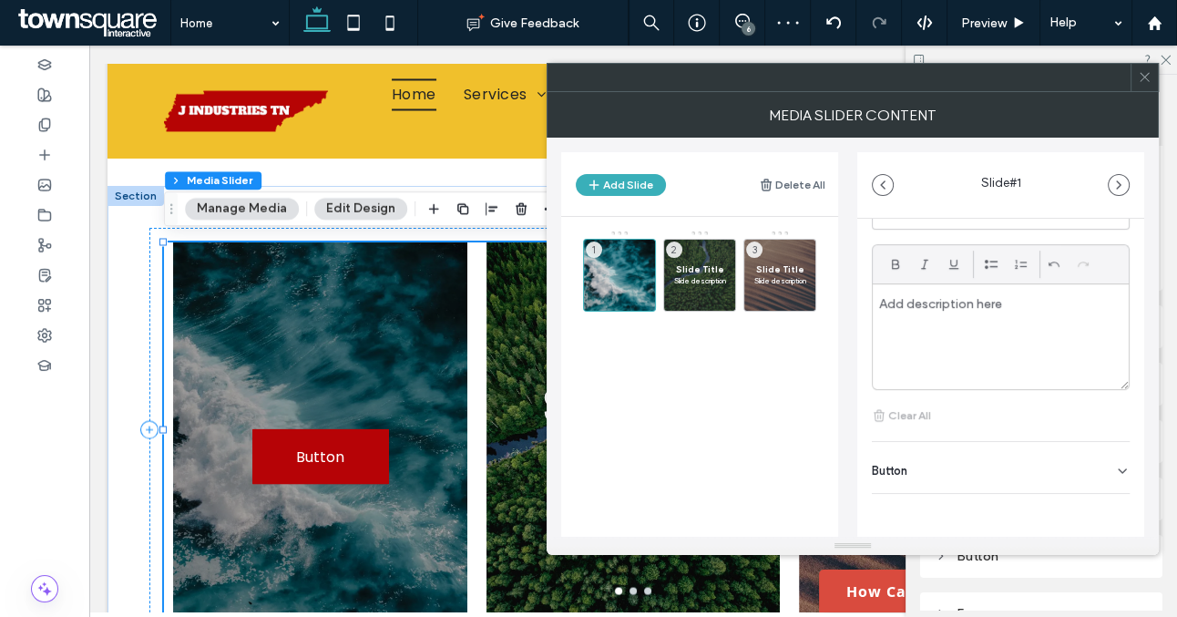
click at [1115, 470] on icon at bounding box center [1122, 471] width 15 height 15
click at [1106, 500] on icon at bounding box center [1113, 508] width 16 height 16
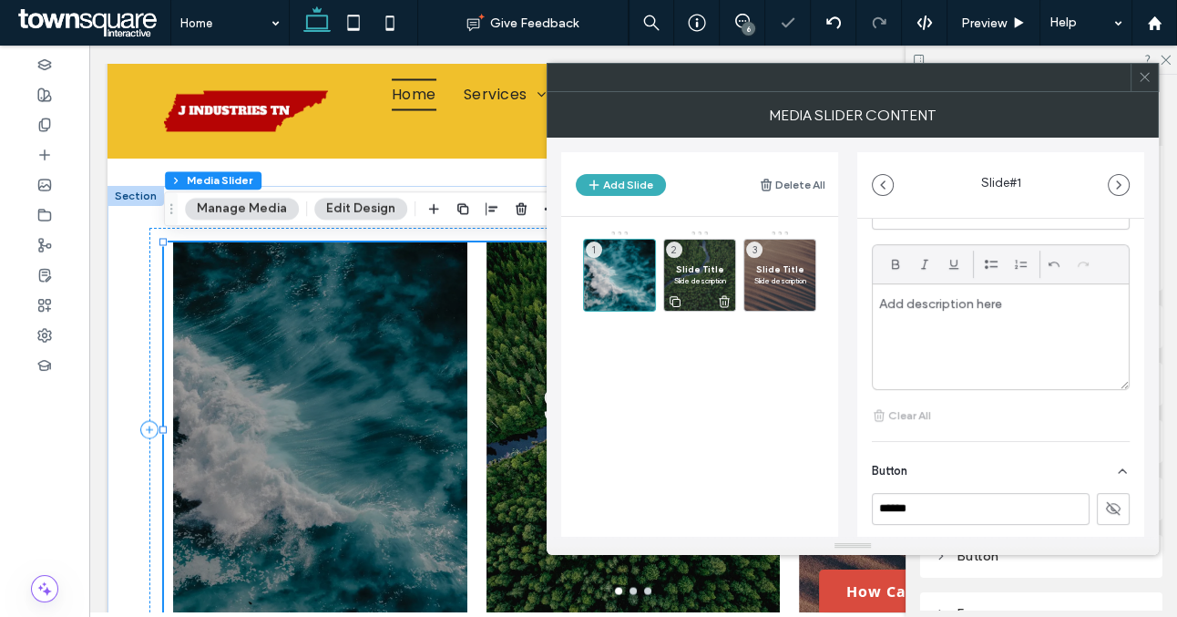
click at [723, 302] on use at bounding box center [724, 301] width 11 height 12
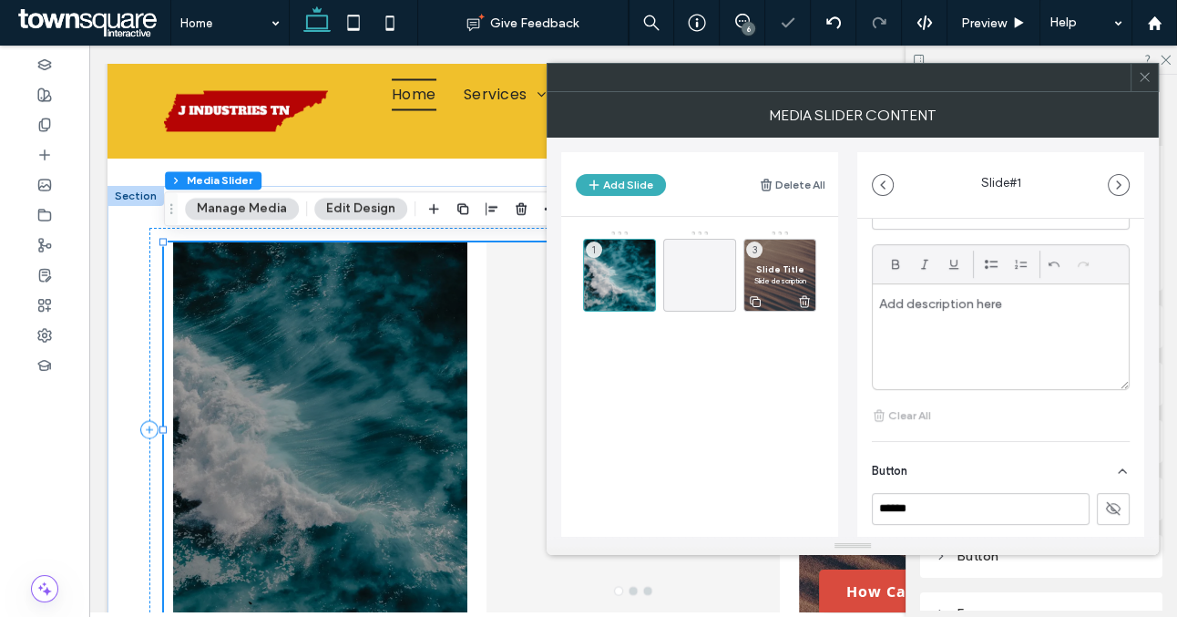
click at [803, 301] on icon at bounding box center [804, 301] width 15 height 16
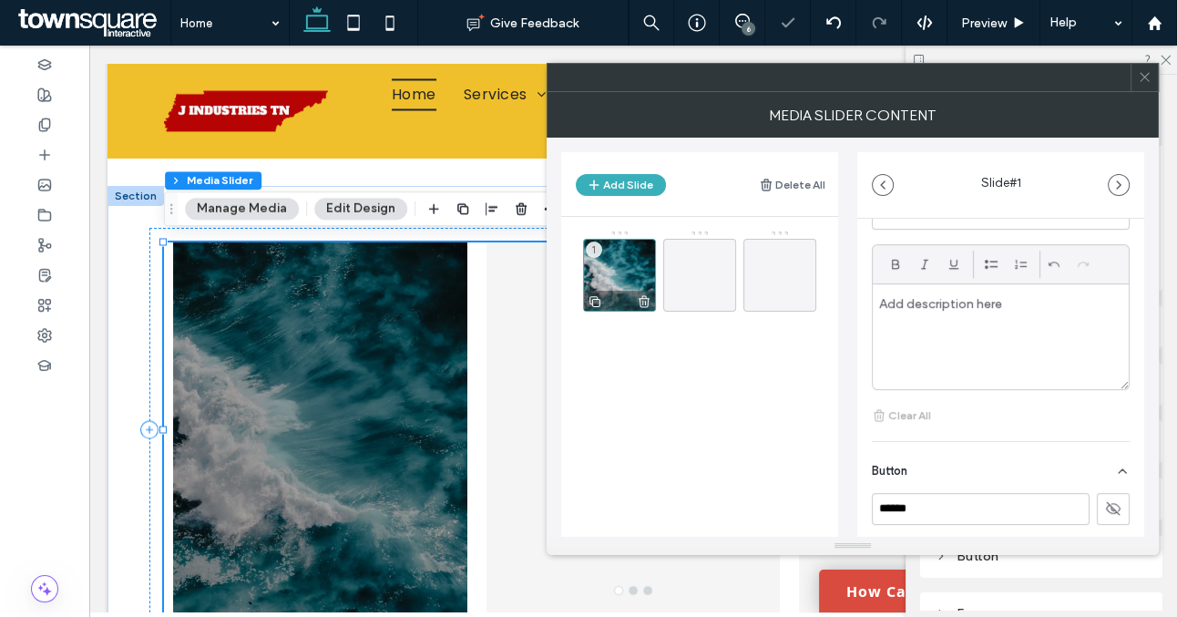
click at [595, 303] on icon at bounding box center [595, 301] width 15 height 16
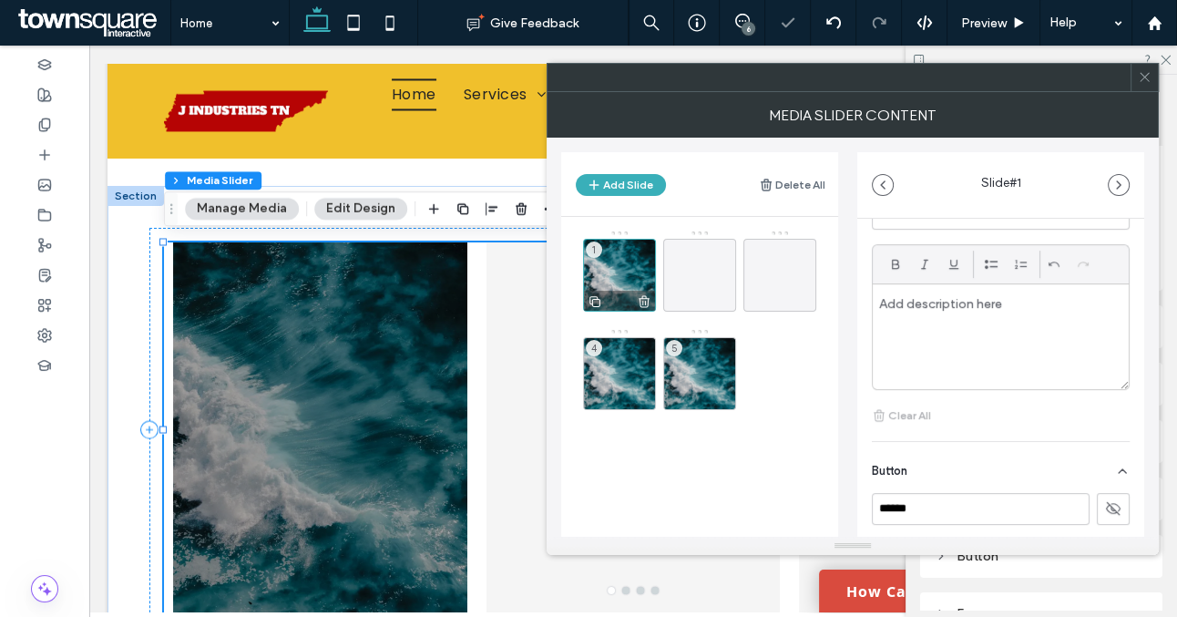
click at [595, 303] on icon at bounding box center [595, 301] width 15 height 16
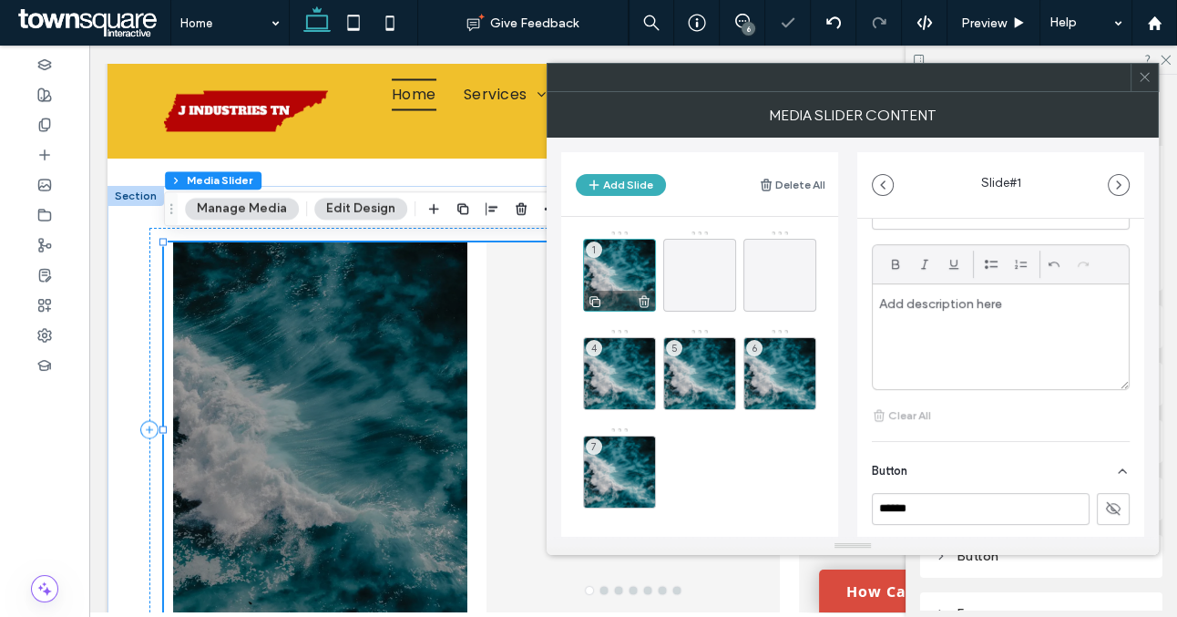
click at [595, 303] on icon at bounding box center [595, 301] width 15 height 16
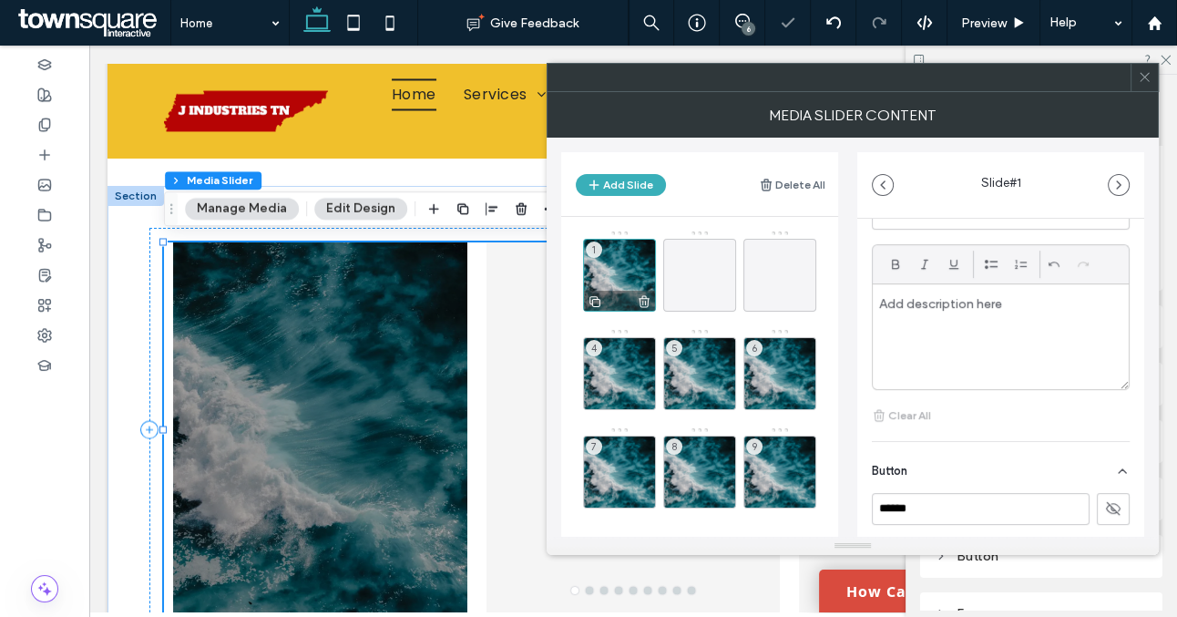
click at [595, 303] on icon at bounding box center [595, 301] width 15 height 16
click at [613, 282] on div "1" at bounding box center [619, 275] width 73 height 73
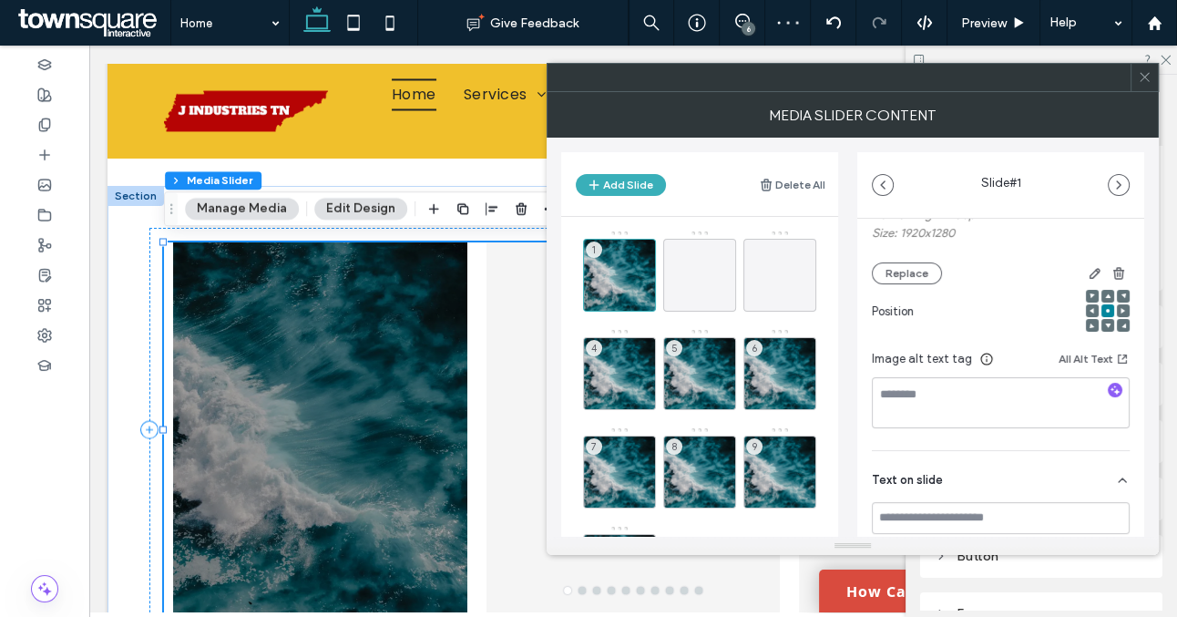
scroll to position [0, 0]
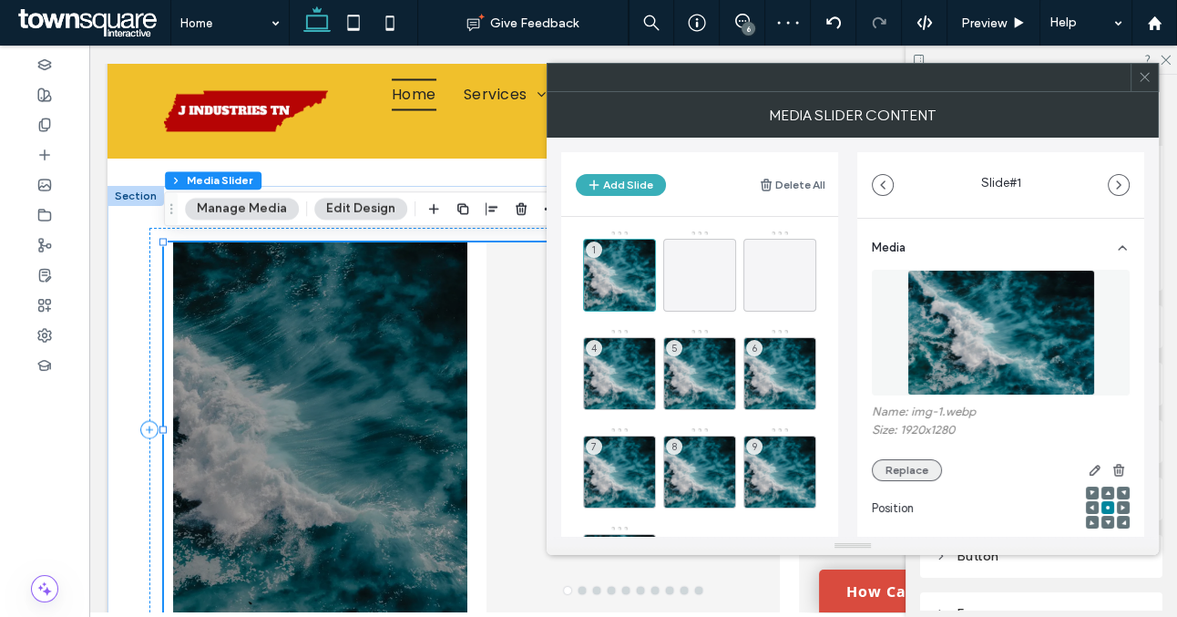
click at [916, 468] on button "Replace" at bounding box center [907, 470] width 70 height 22
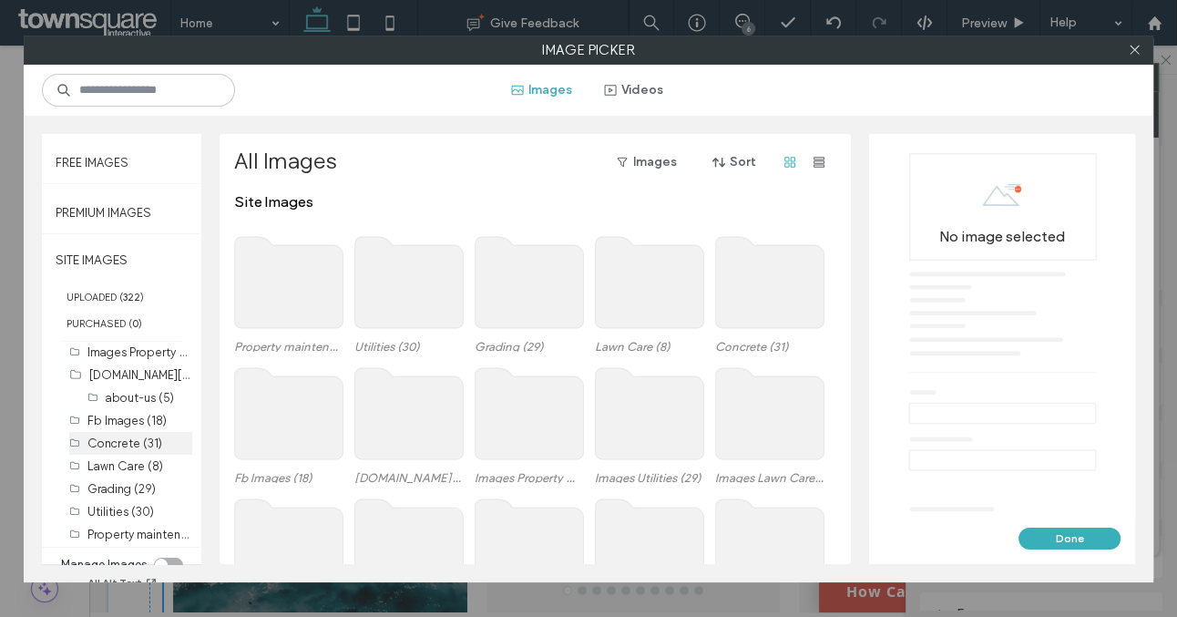
scroll to position [108, 0]
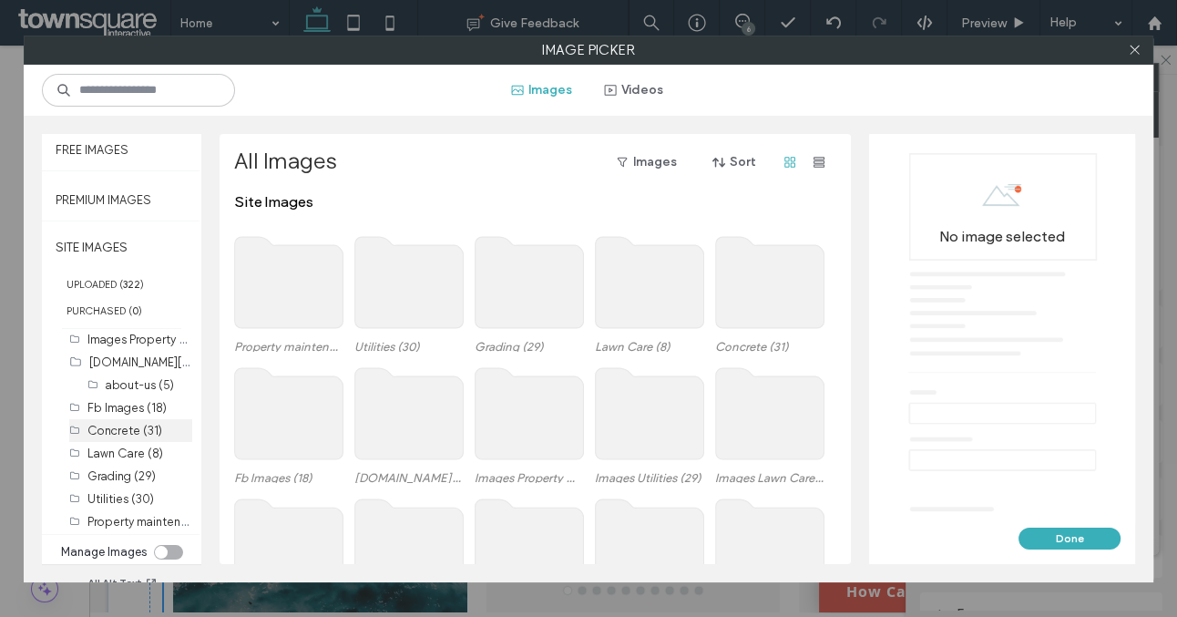
click at [125, 424] on label "Concrete (31)" at bounding box center [124, 431] width 75 height 14
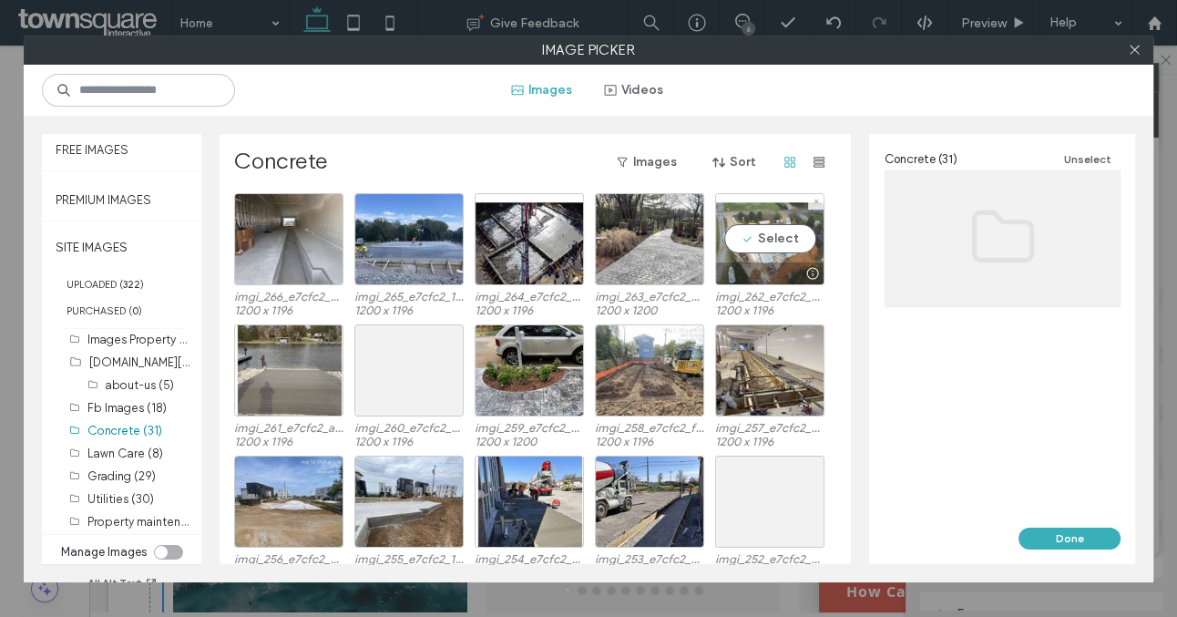
click at [758, 270] on div at bounding box center [770, 273] width 108 height 22
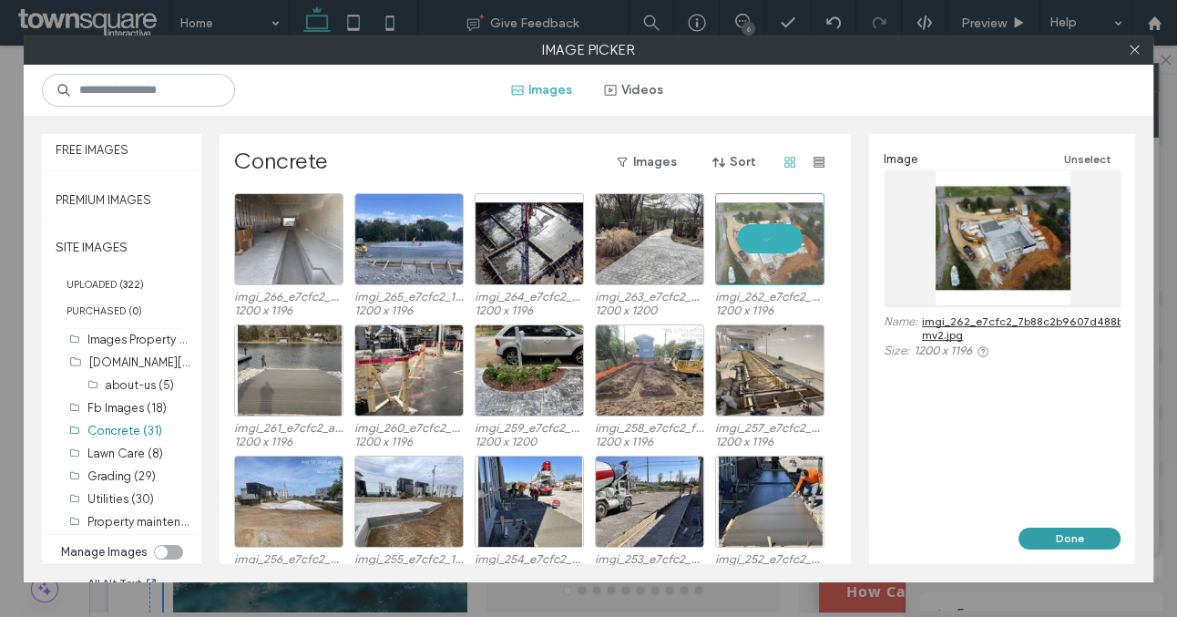
click at [1078, 537] on button "Done" at bounding box center [1070, 539] width 102 height 22
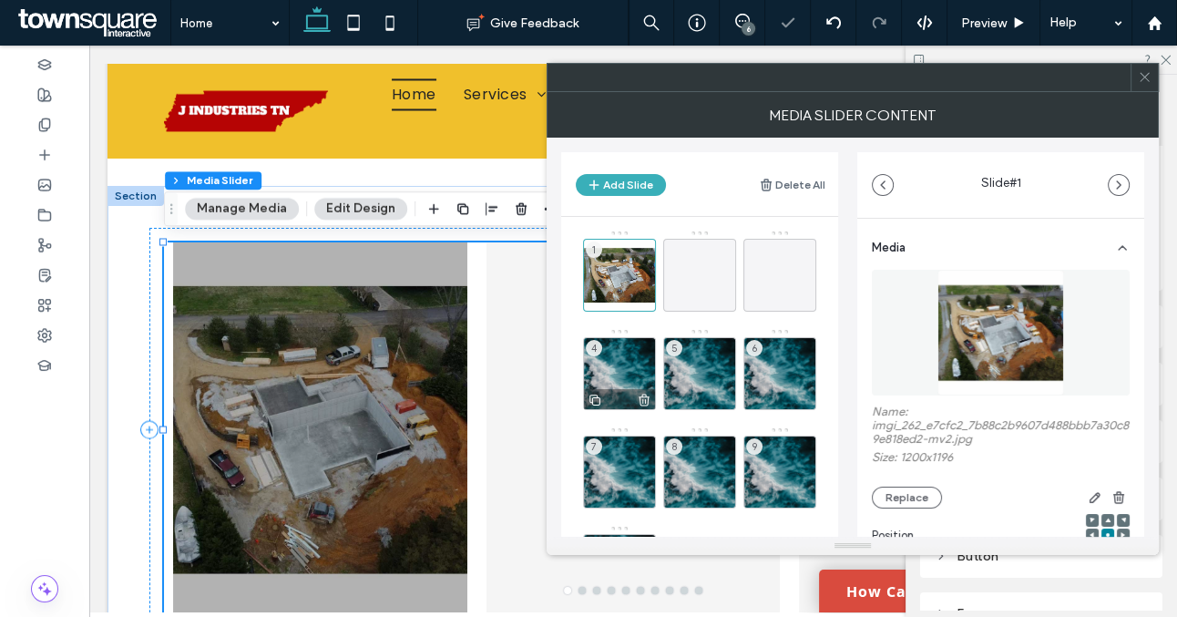
click at [622, 368] on div "4" at bounding box center [619, 373] width 73 height 73
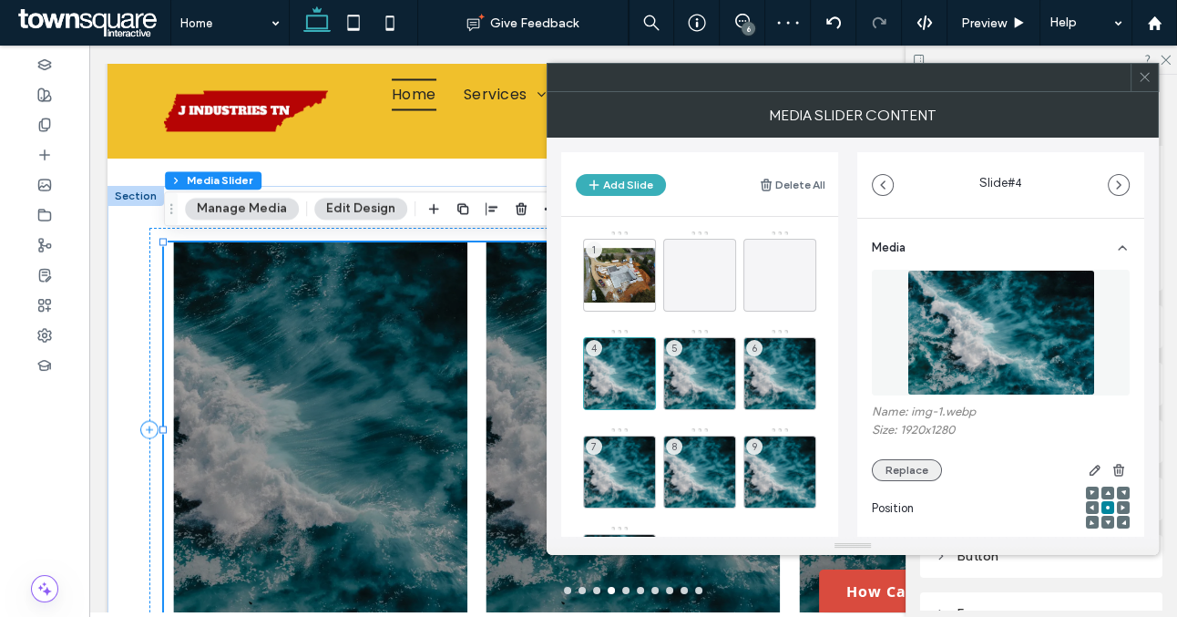
click at [892, 461] on button "Replace" at bounding box center [907, 470] width 70 height 22
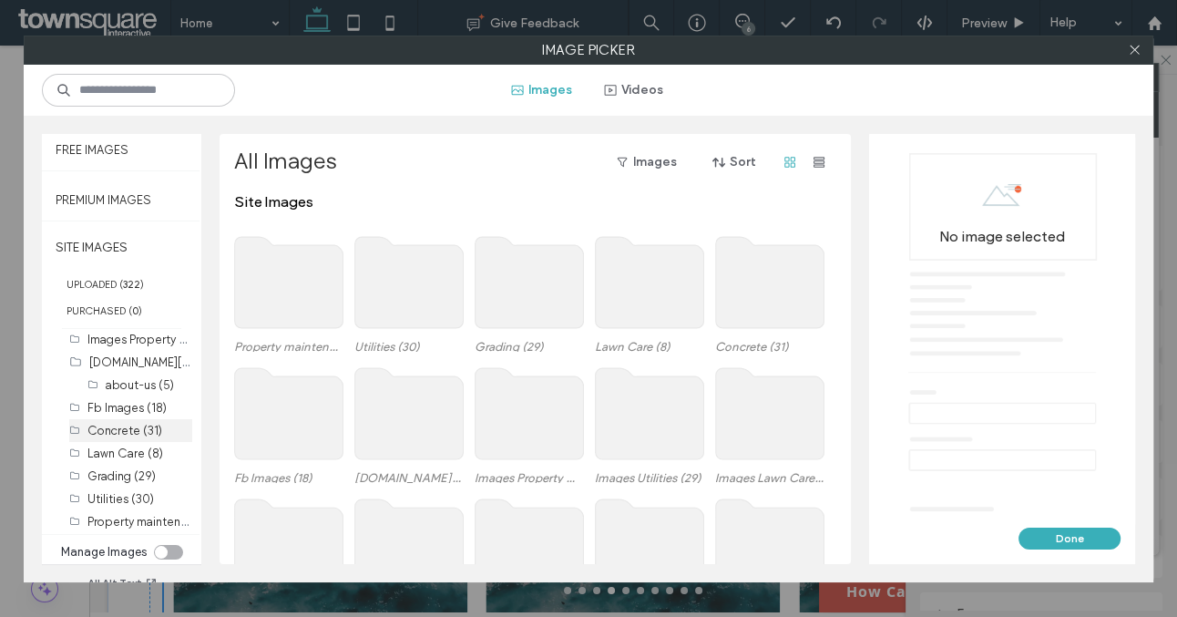
click at [123, 424] on label "Concrete (31)" at bounding box center [124, 431] width 75 height 14
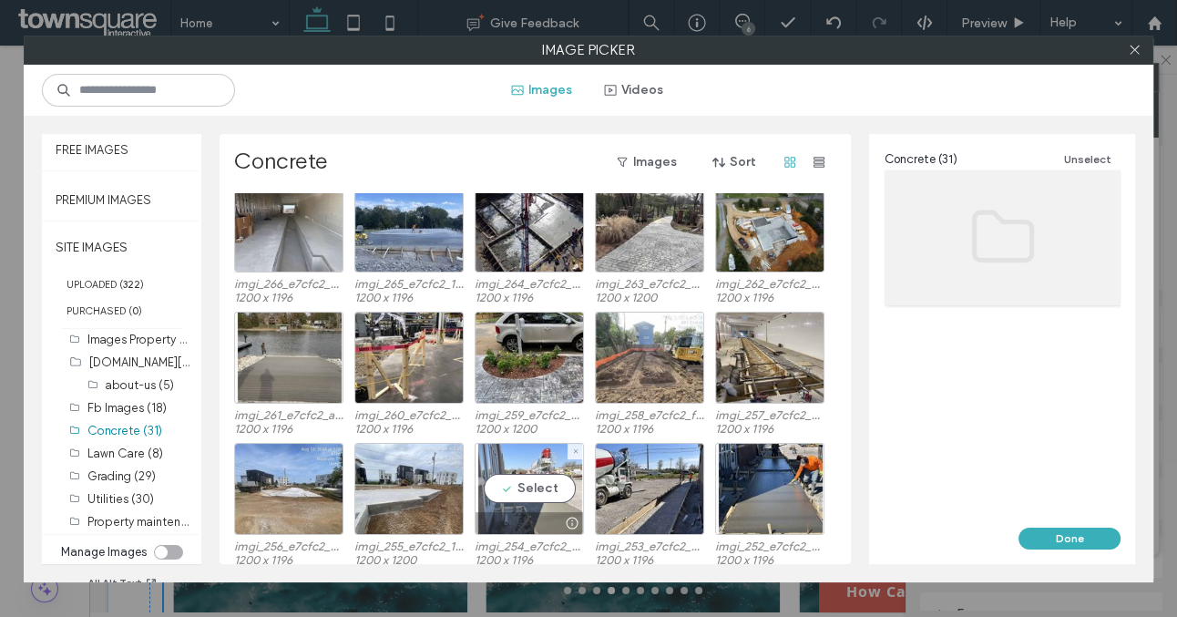
scroll to position [15, 0]
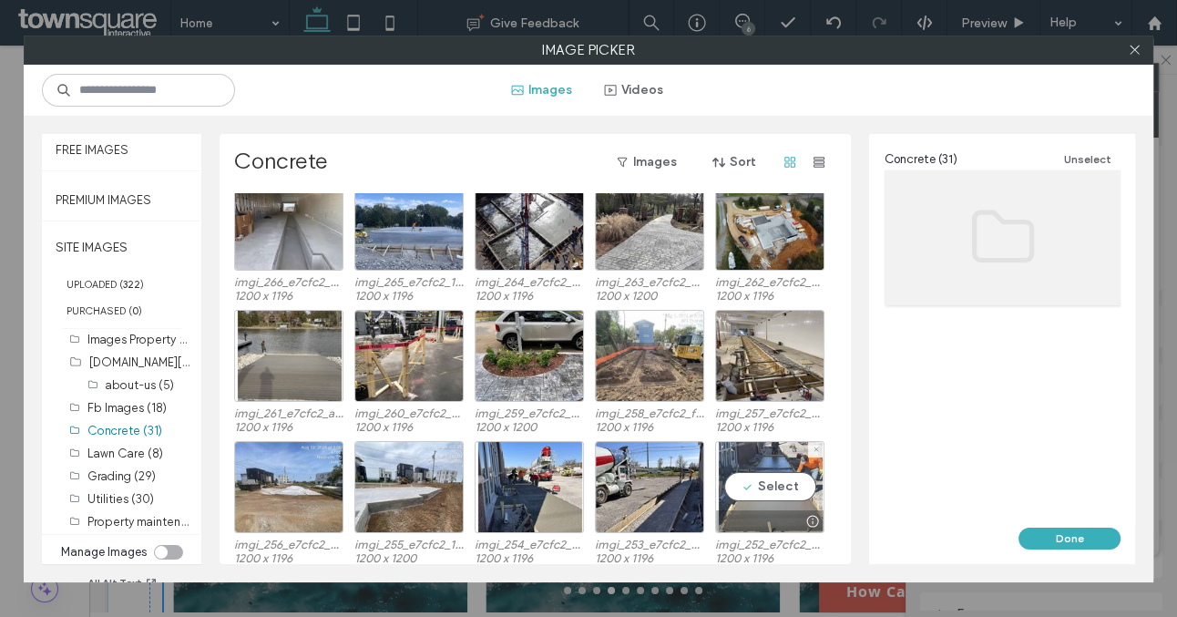
click at [750, 503] on div "Select" at bounding box center [769, 487] width 109 height 92
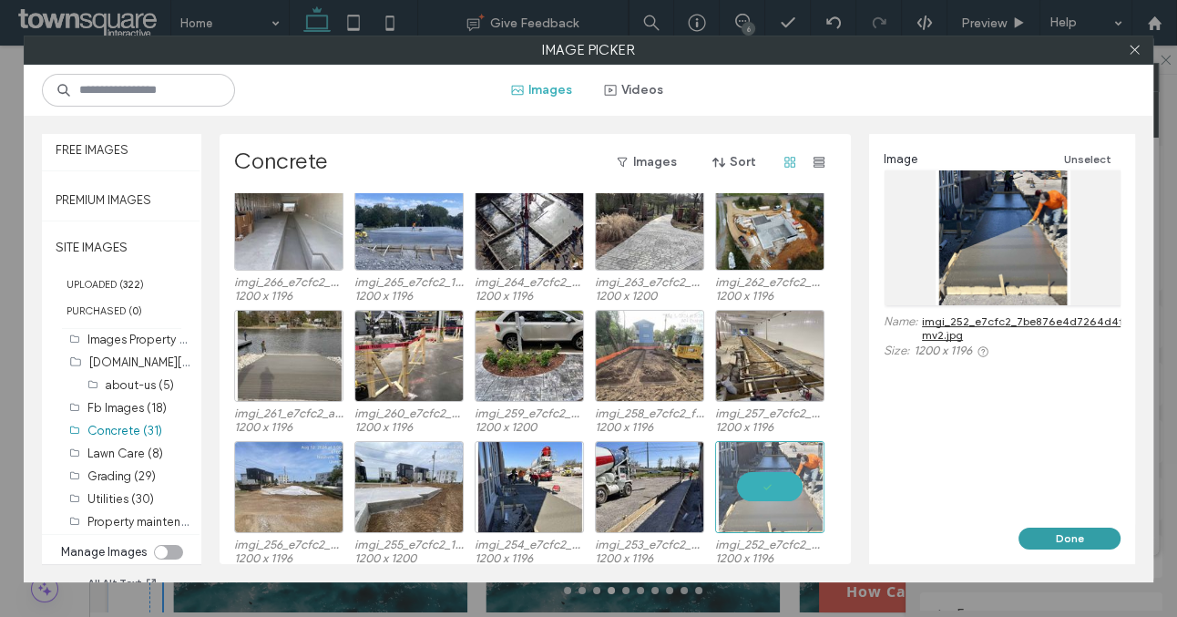
click at [1055, 540] on button "Done" at bounding box center [1070, 539] width 102 height 22
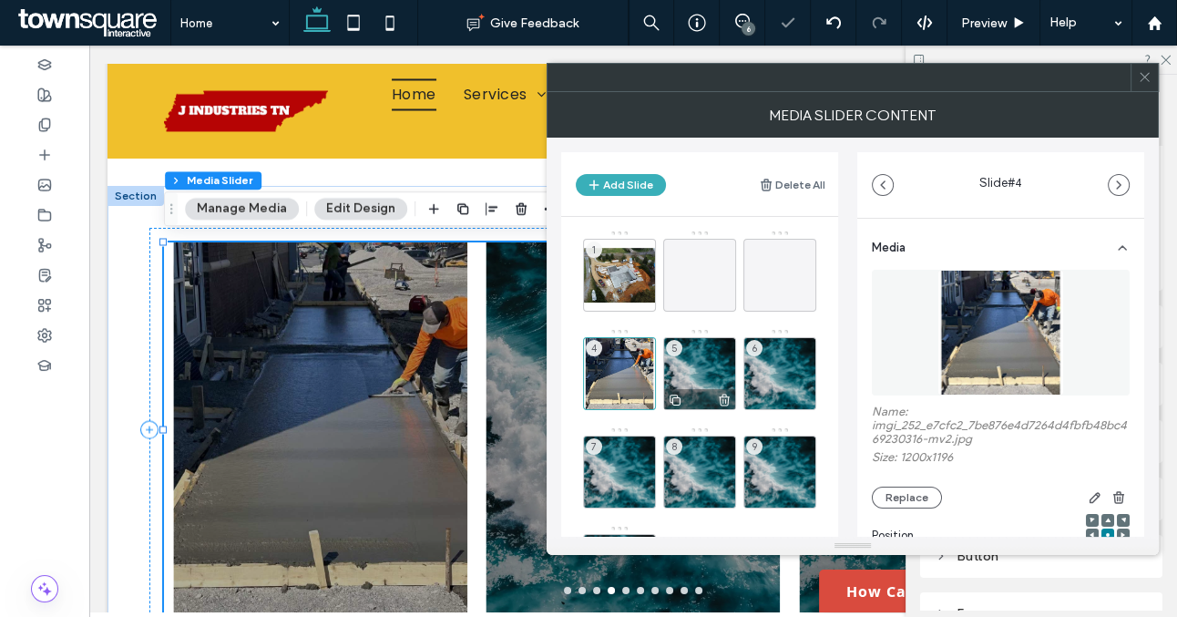
click at [708, 375] on div "5" at bounding box center [699, 373] width 73 height 73
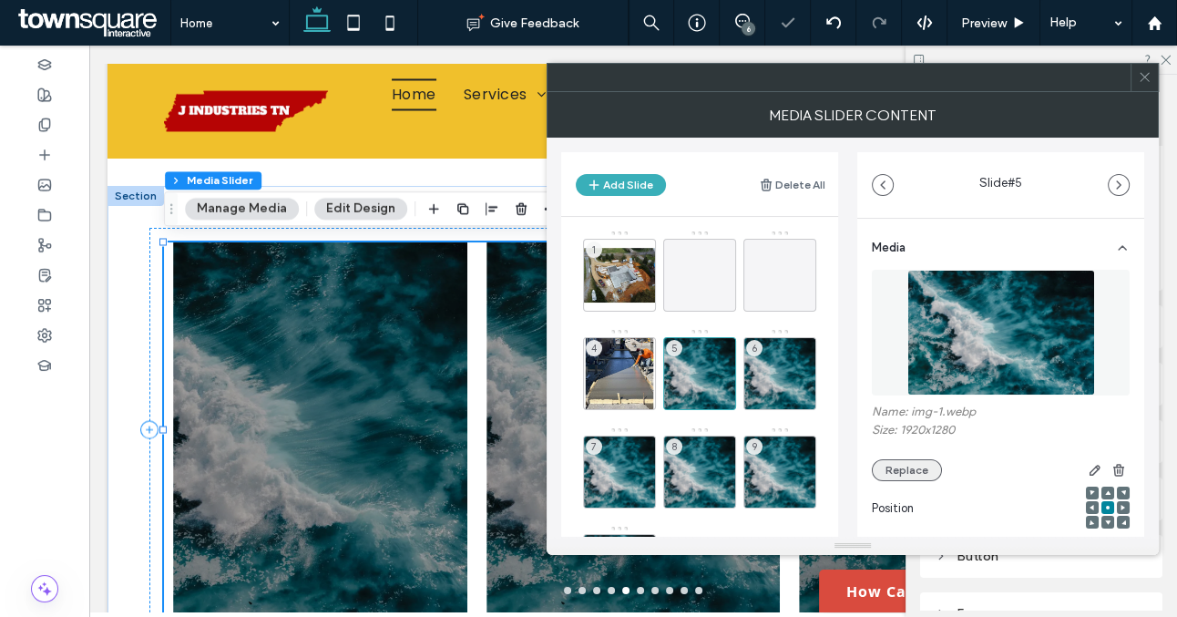
click at [919, 465] on button "Replace" at bounding box center [907, 470] width 70 height 22
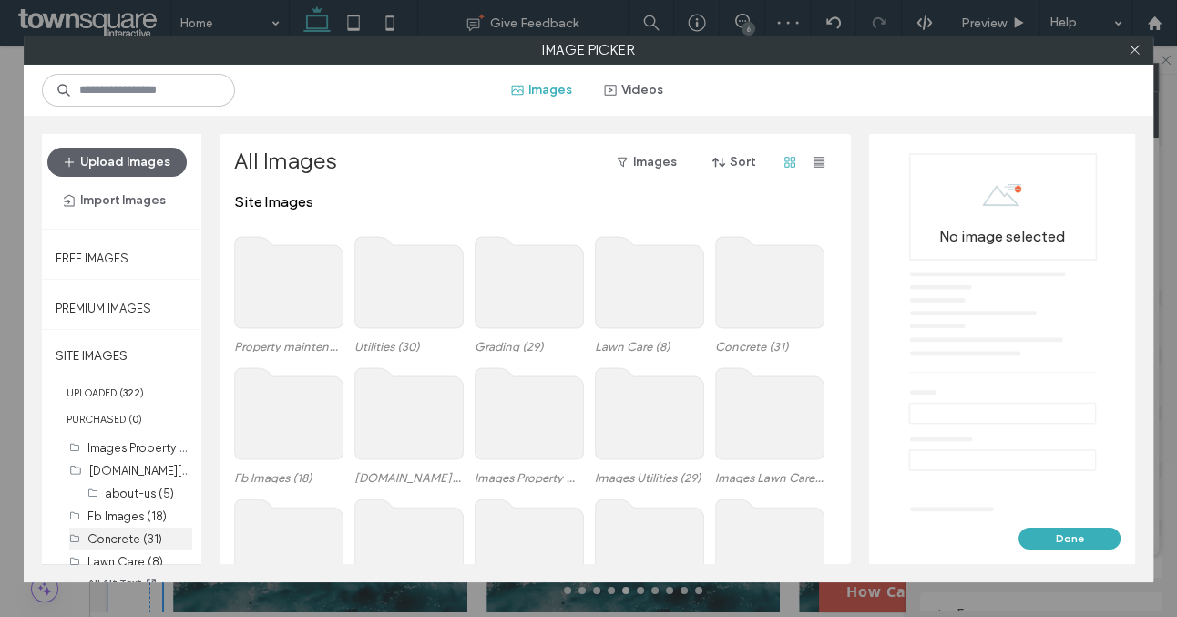
scroll to position [108, 0]
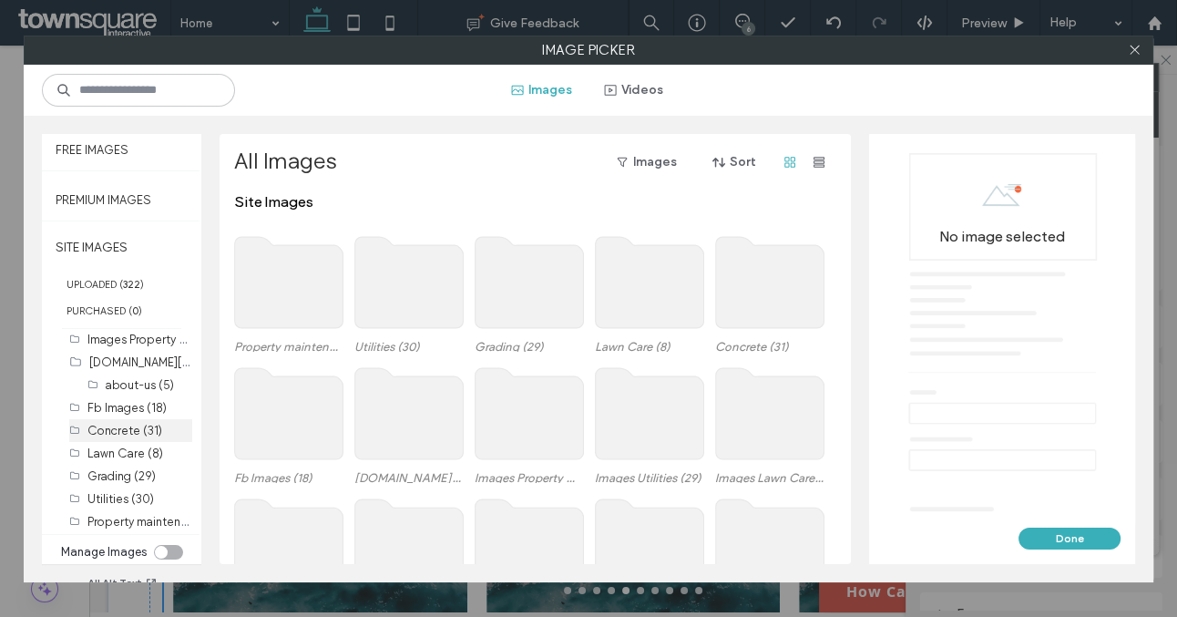
click at [127, 428] on label "Concrete (31)" at bounding box center [124, 431] width 75 height 14
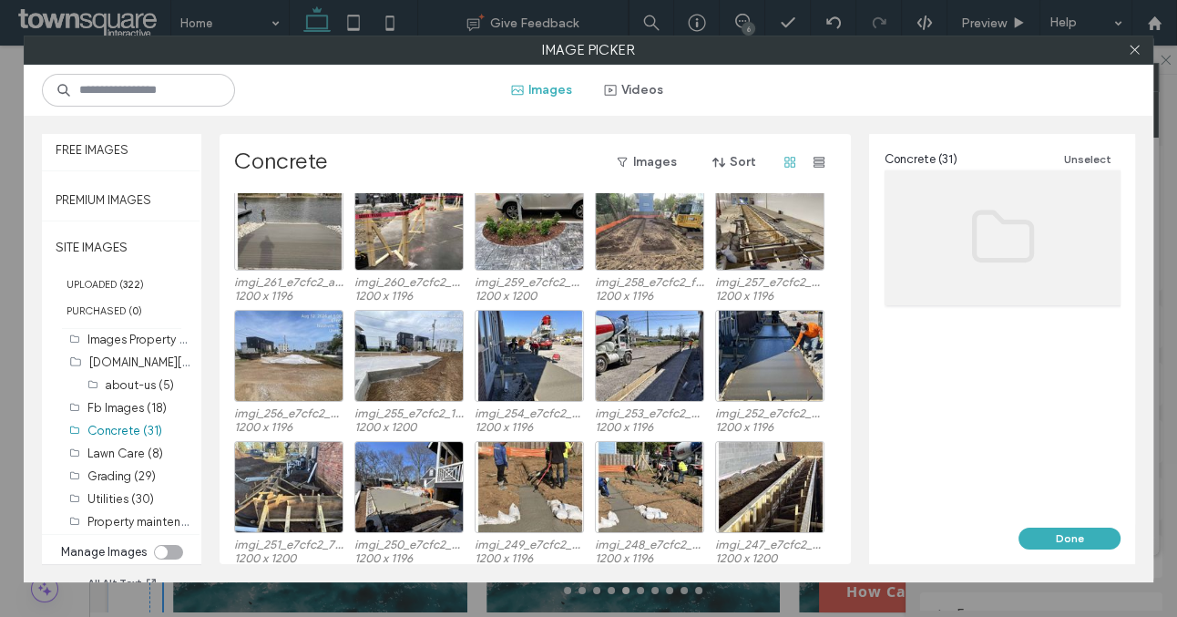
scroll to position [147, 0]
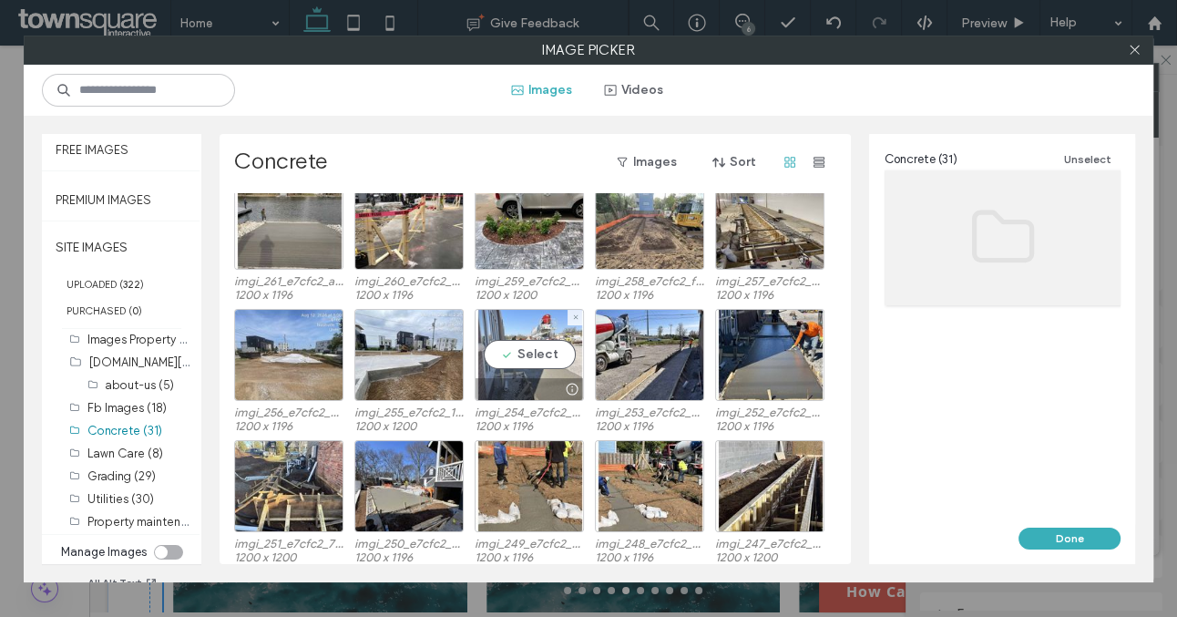
click at [550, 383] on div at bounding box center [530, 389] width 108 height 22
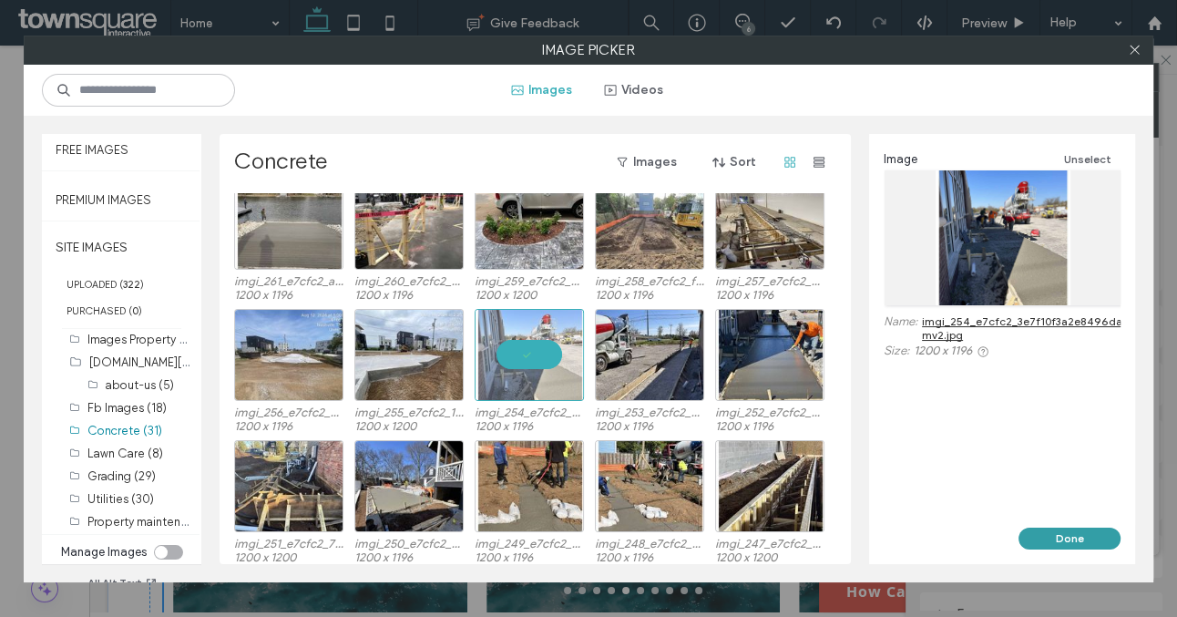
click at [1036, 538] on button "Done" at bounding box center [1070, 539] width 102 height 22
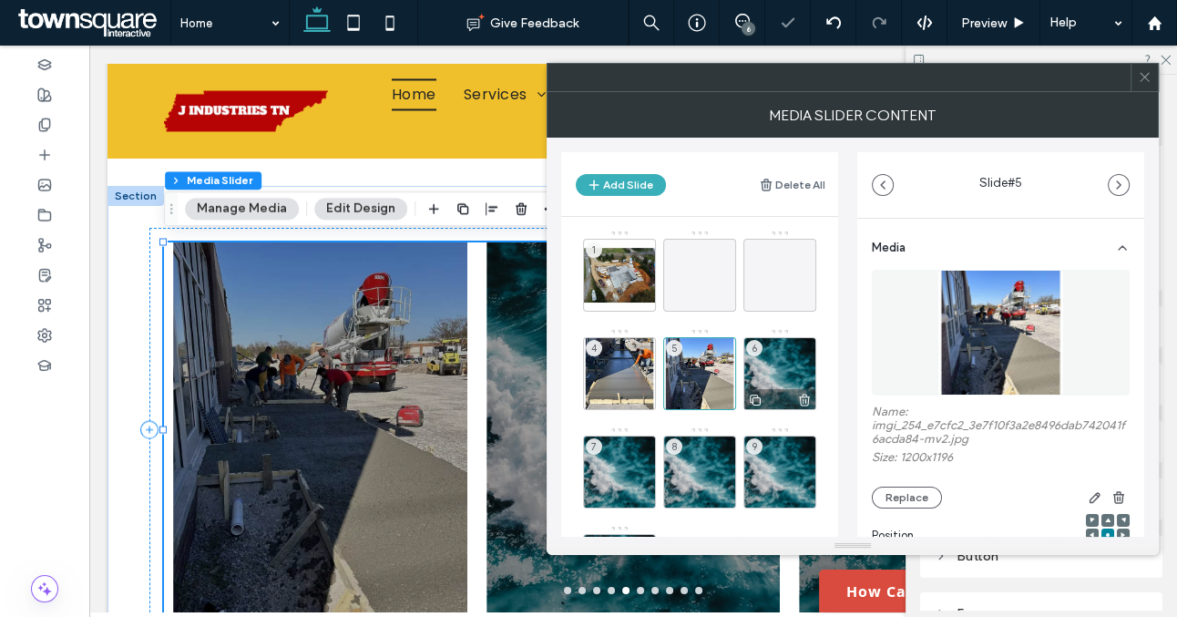
click at [769, 367] on div "6" at bounding box center [780, 373] width 73 height 73
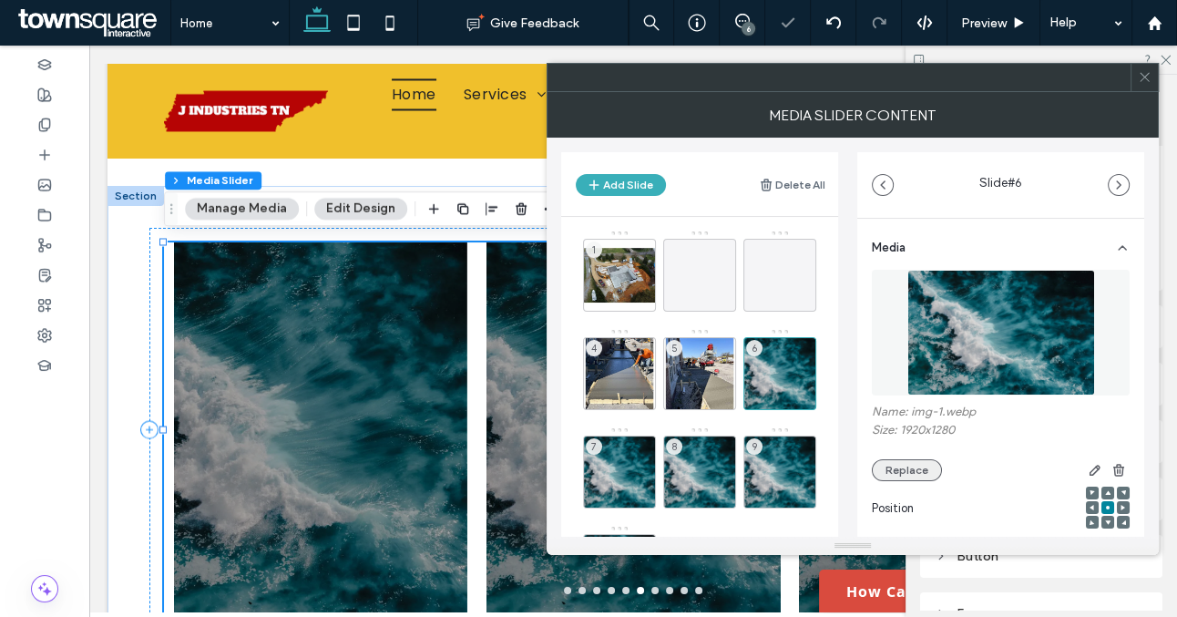
click at [884, 467] on button "Replace" at bounding box center [907, 470] width 70 height 22
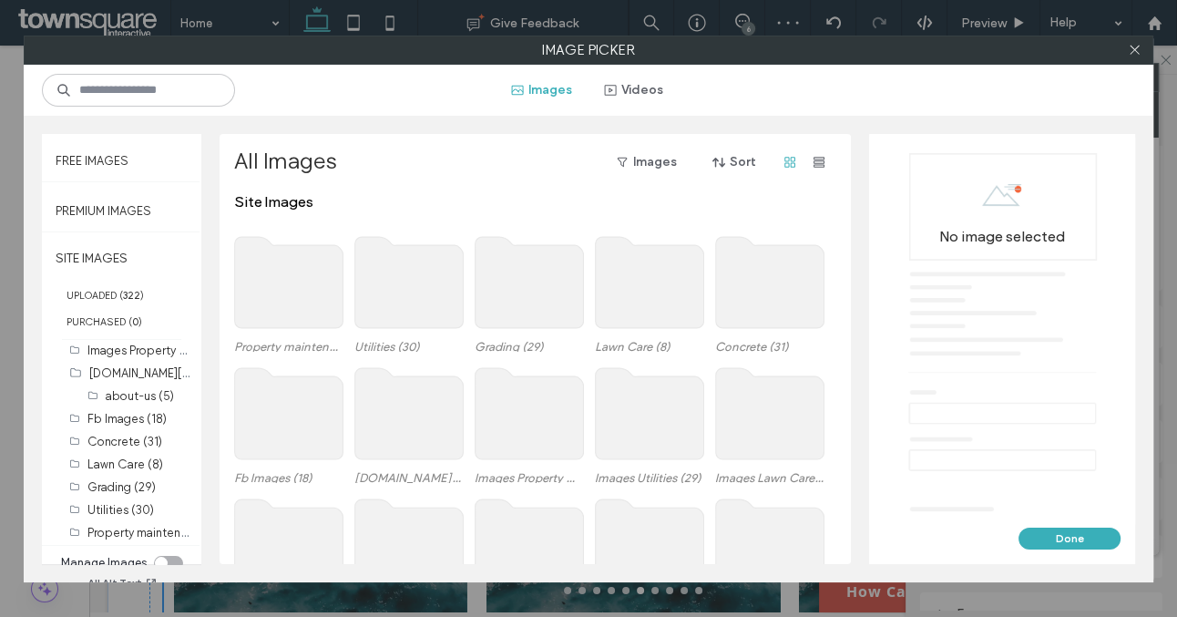
scroll to position [98, 0]
click at [139, 441] on label "Concrete (31)" at bounding box center [124, 441] width 75 height 14
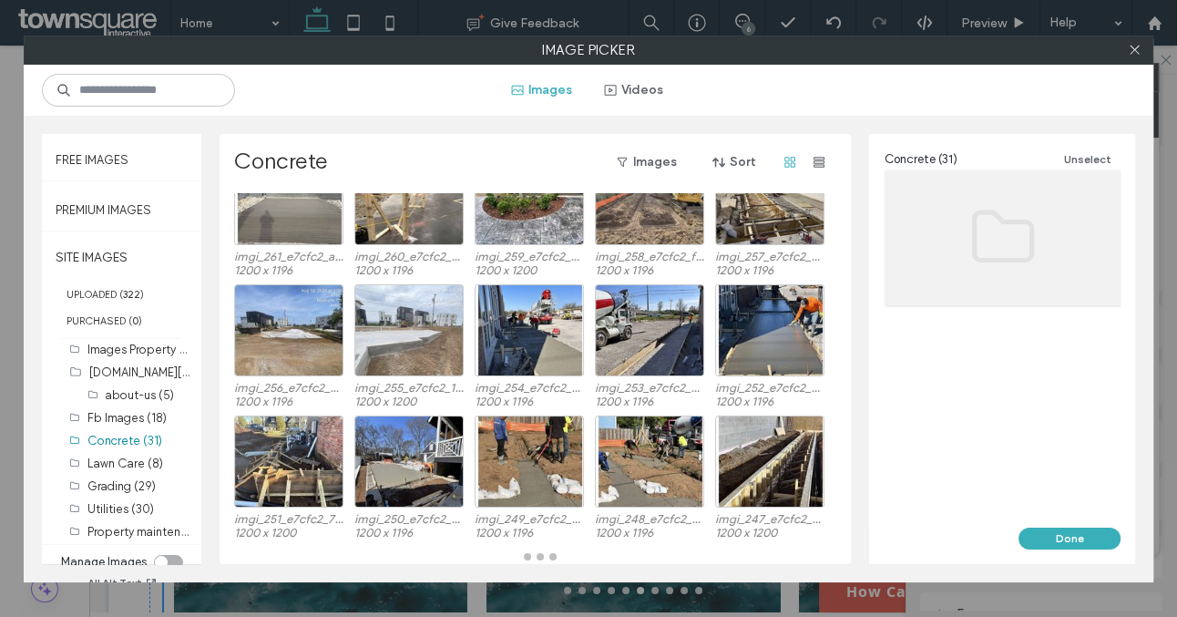
scroll to position [300, 0]
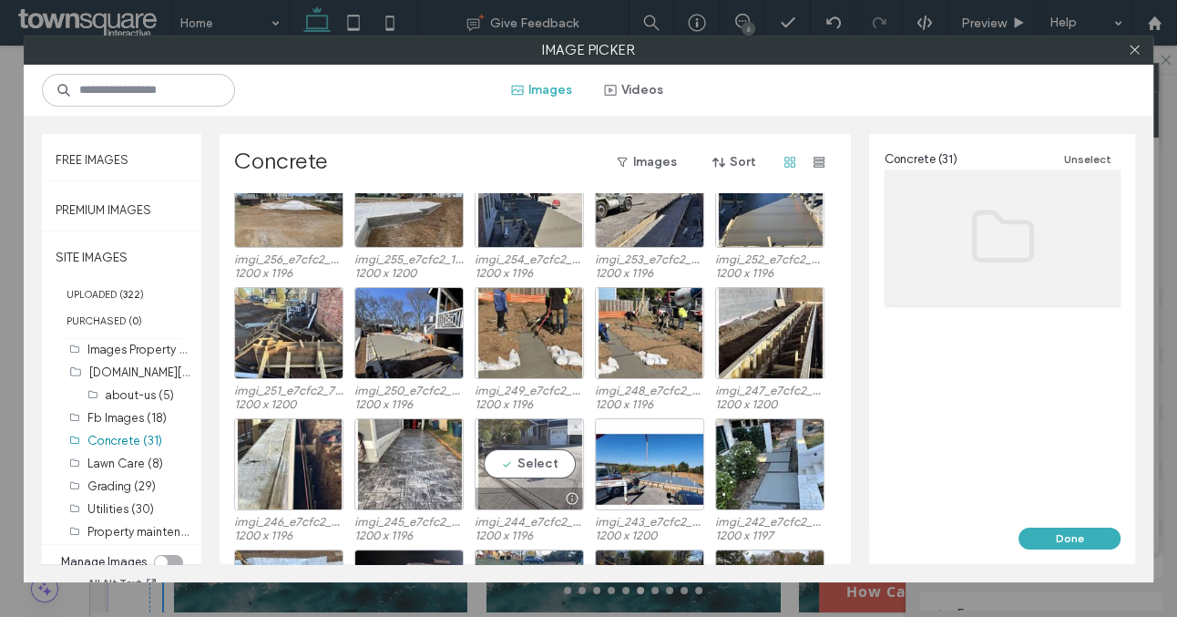
click at [502, 488] on div at bounding box center [530, 499] width 108 height 22
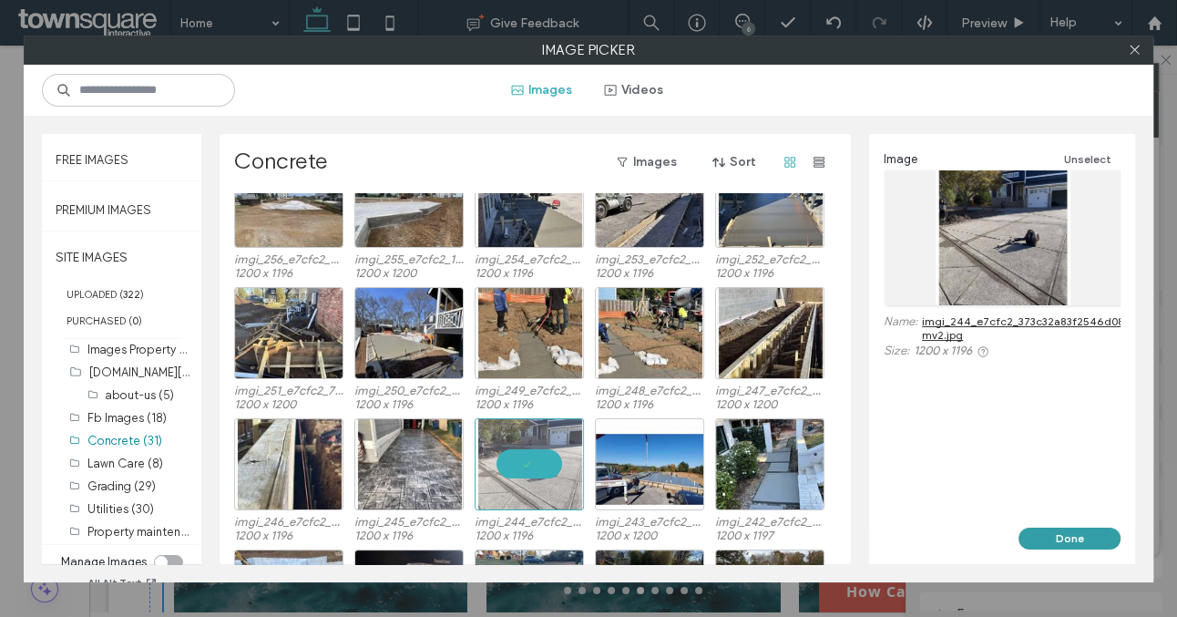
click at [1069, 539] on button "Done" at bounding box center [1070, 539] width 102 height 22
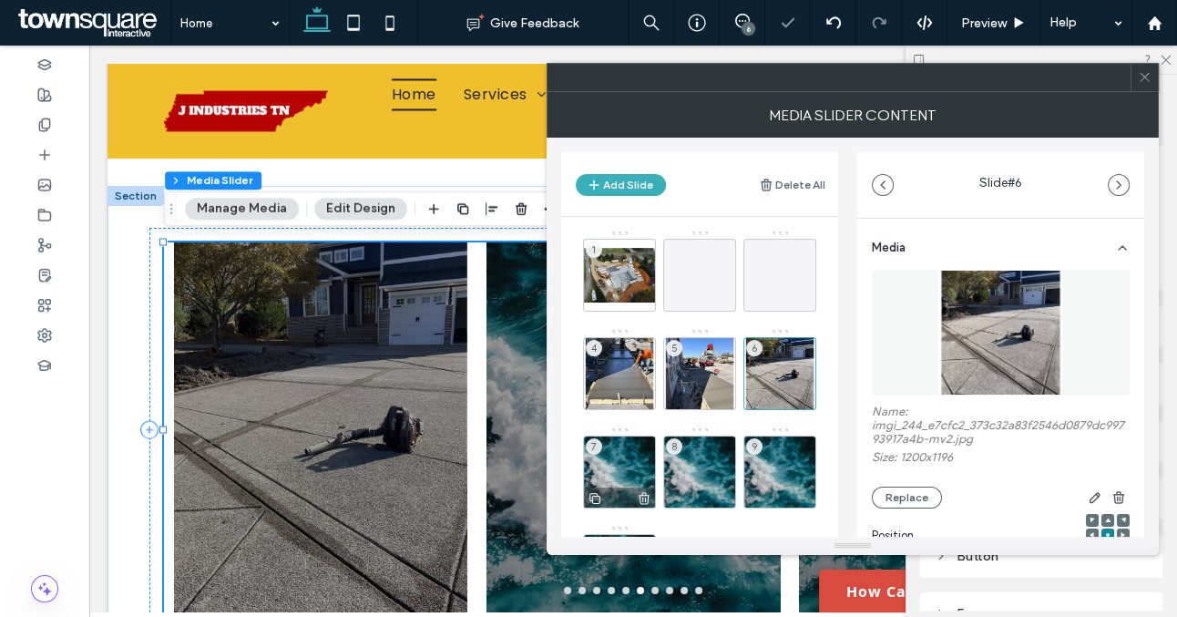
click at [630, 473] on div "7" at bounding box center [619, 472] width 73 height 73
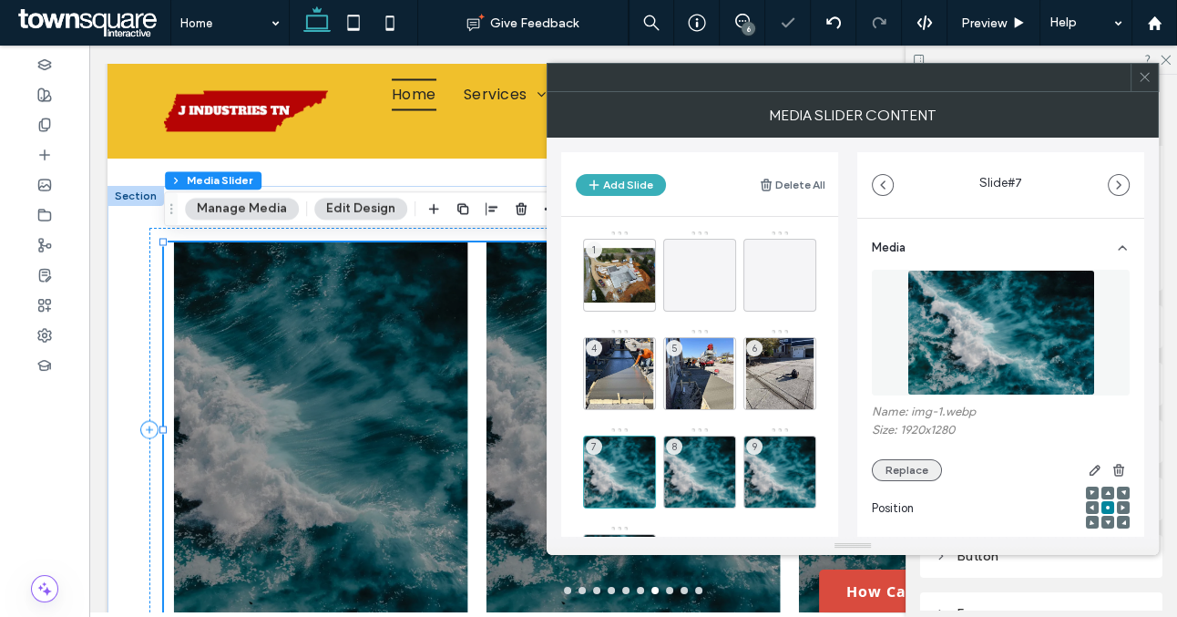
click at [913, 468] on button "Replace" at bounding box center [907, 470] width 70 height 22
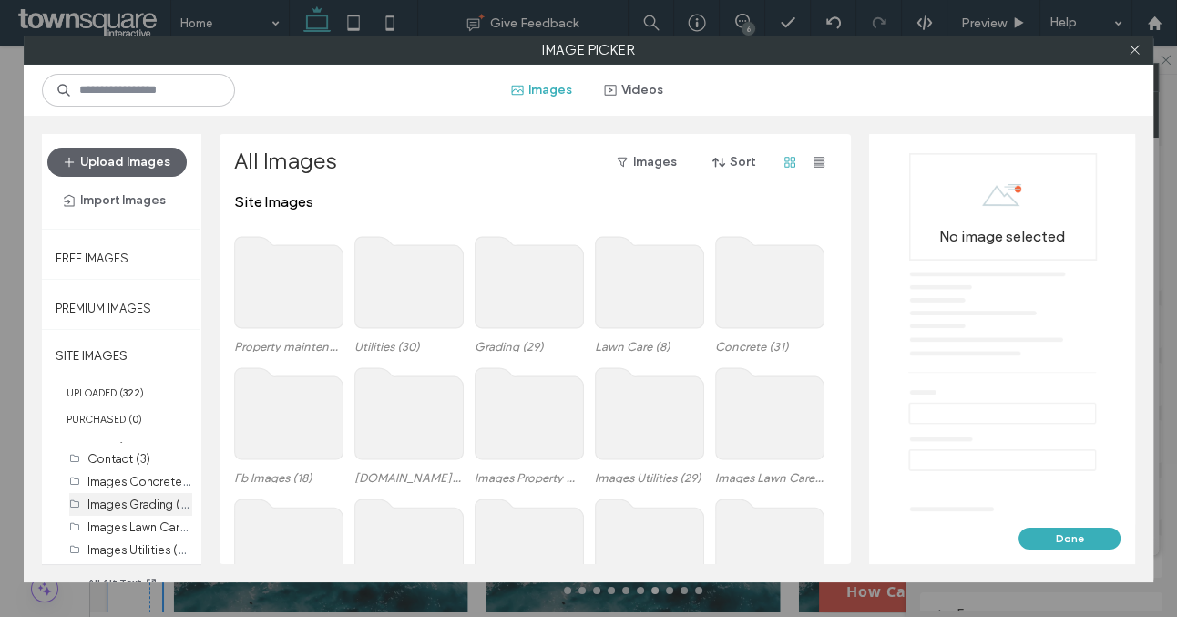
scroll to position [211, 0]
click at [127, 534] on label "Concrete (31)" at bounding box center [124, 539] width 75 height 14
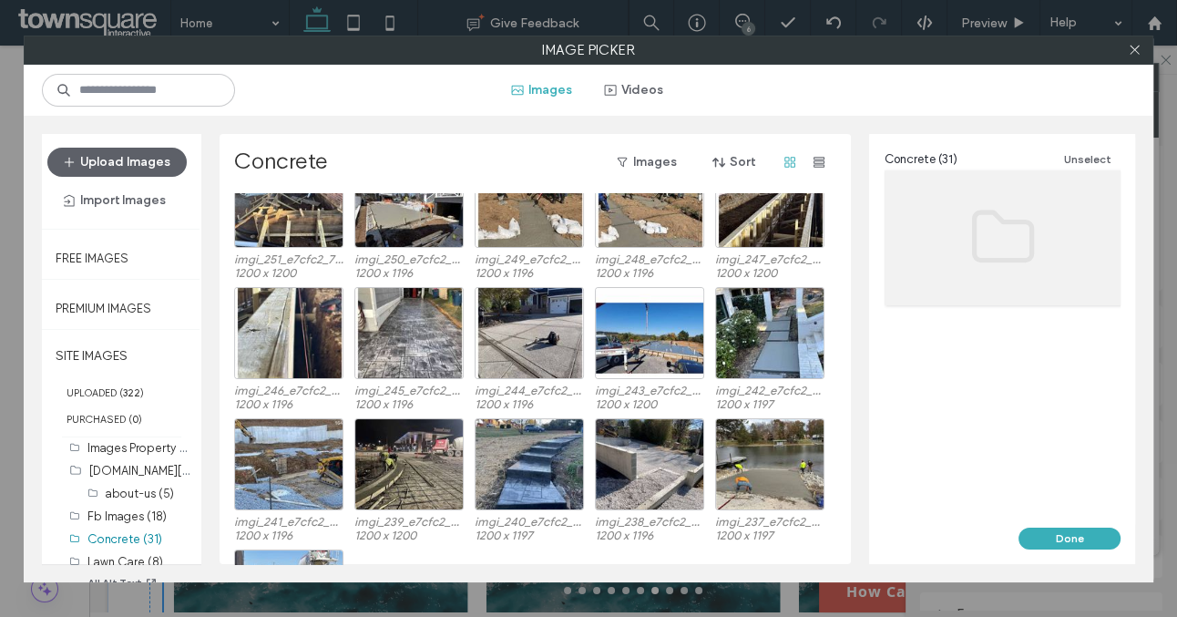
scroll to position [432, 0]
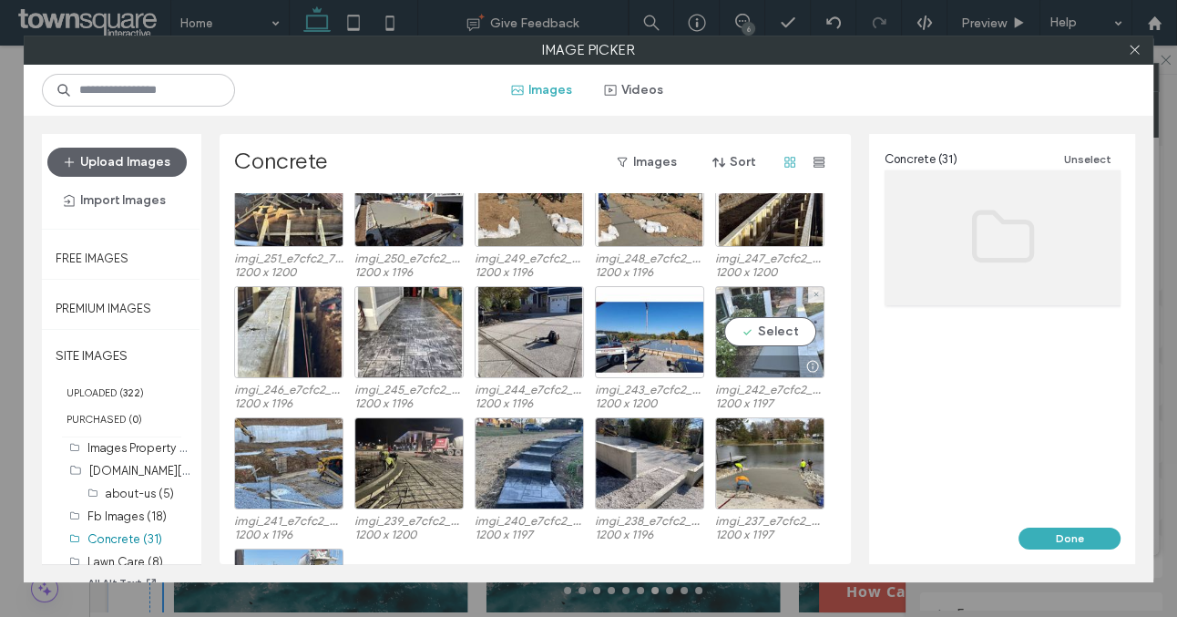
click at [768, 365] on div at bounding box center [770, 366] width 108 height 22
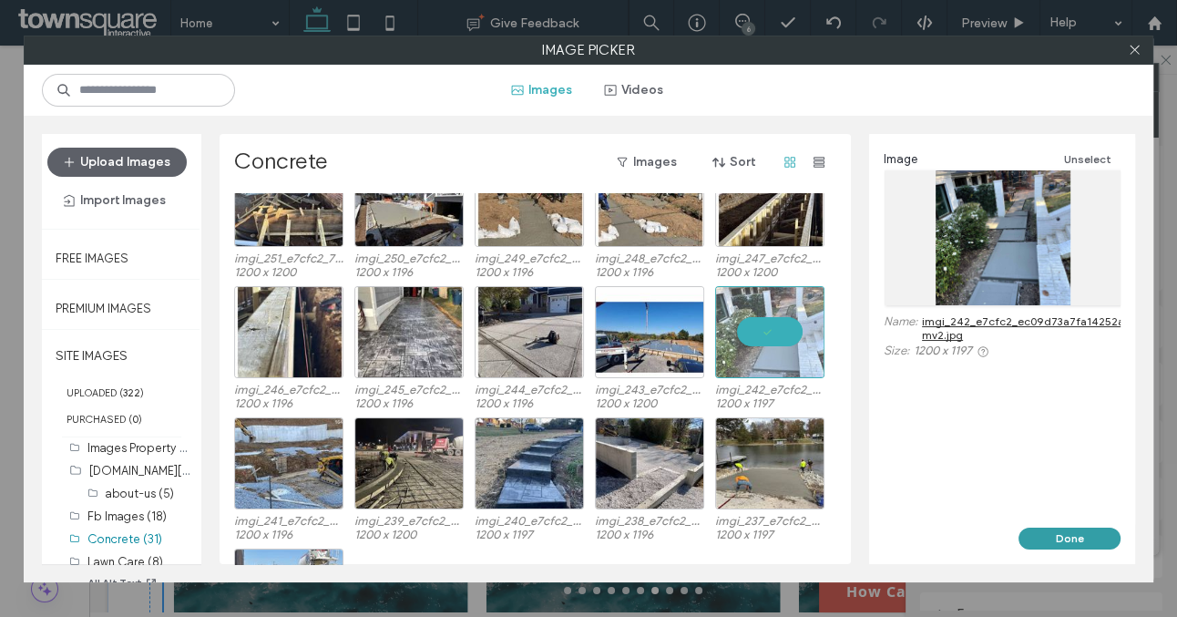
click at [1083, 531] on button "Done" at bounding box center [1070, 539] width 102 height 22
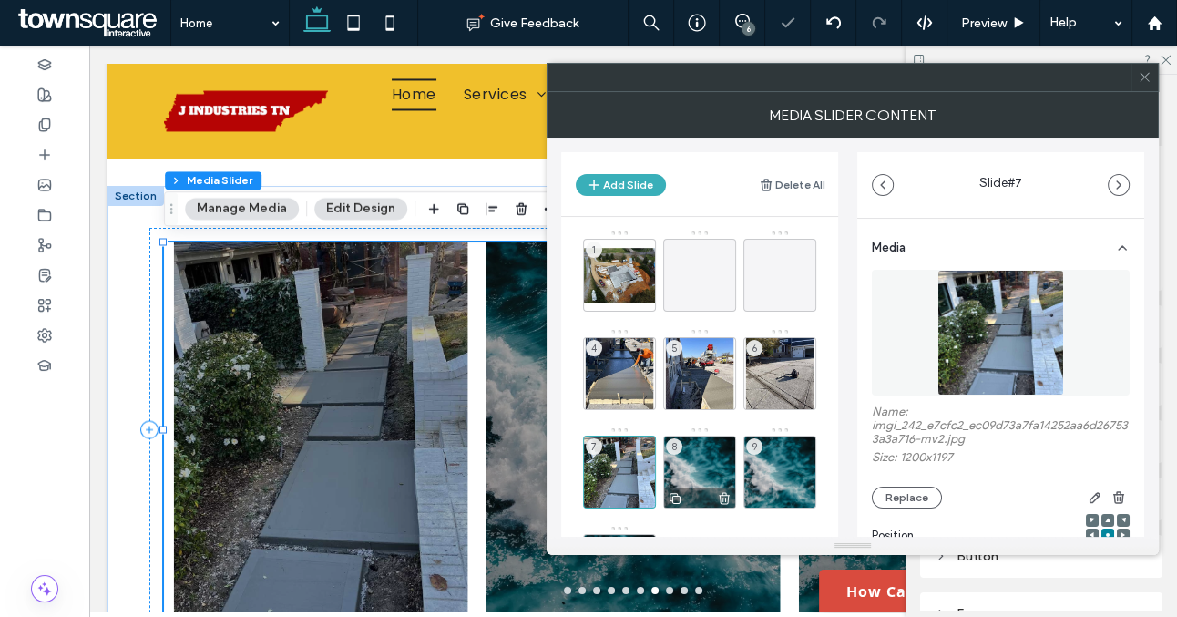
click at [702, 465] on div "8" at bounding box center [699, 472] width 73 height 73
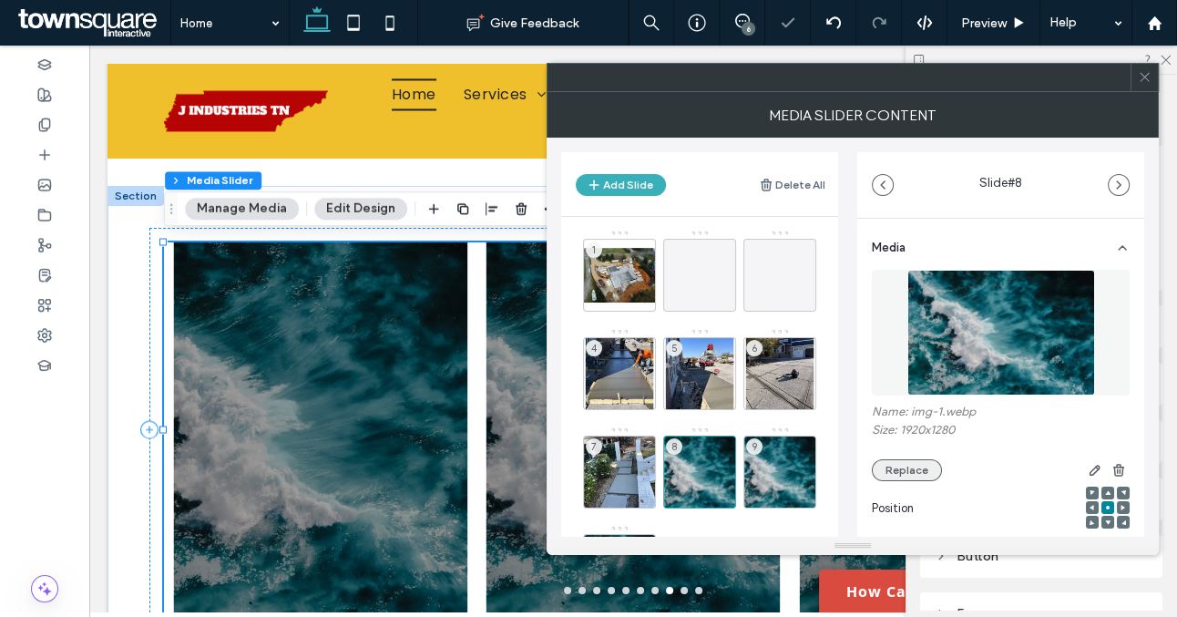
click at [901, 477] on button "Replace" at bounding box center [907, 470] width 70 height 22
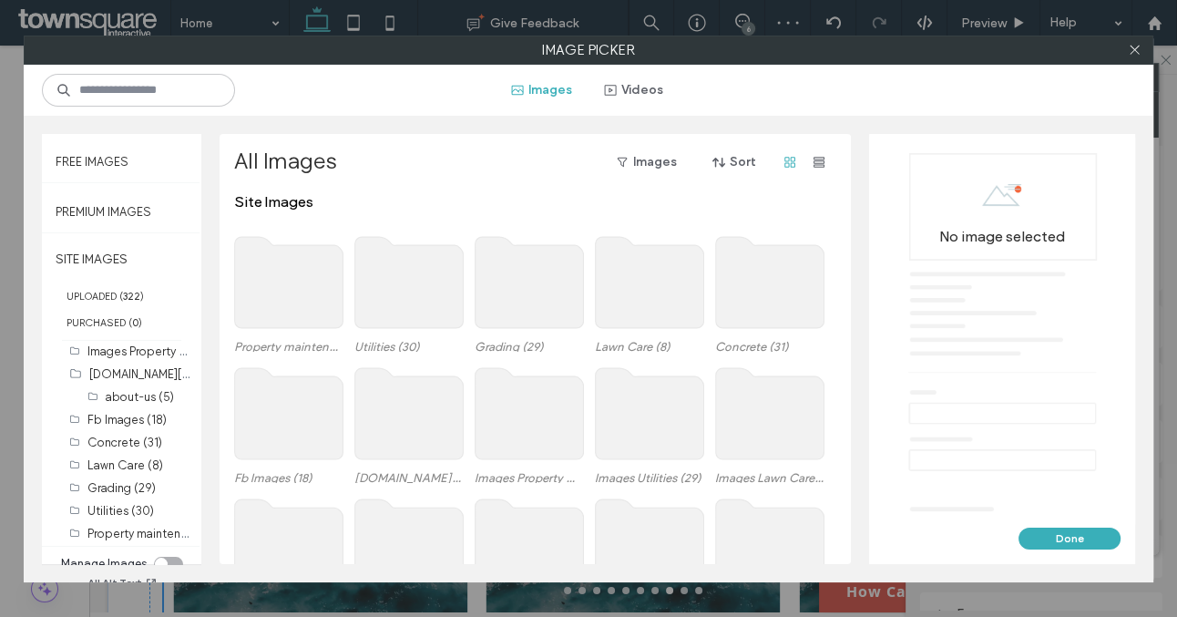
scroll to position [108, 0]
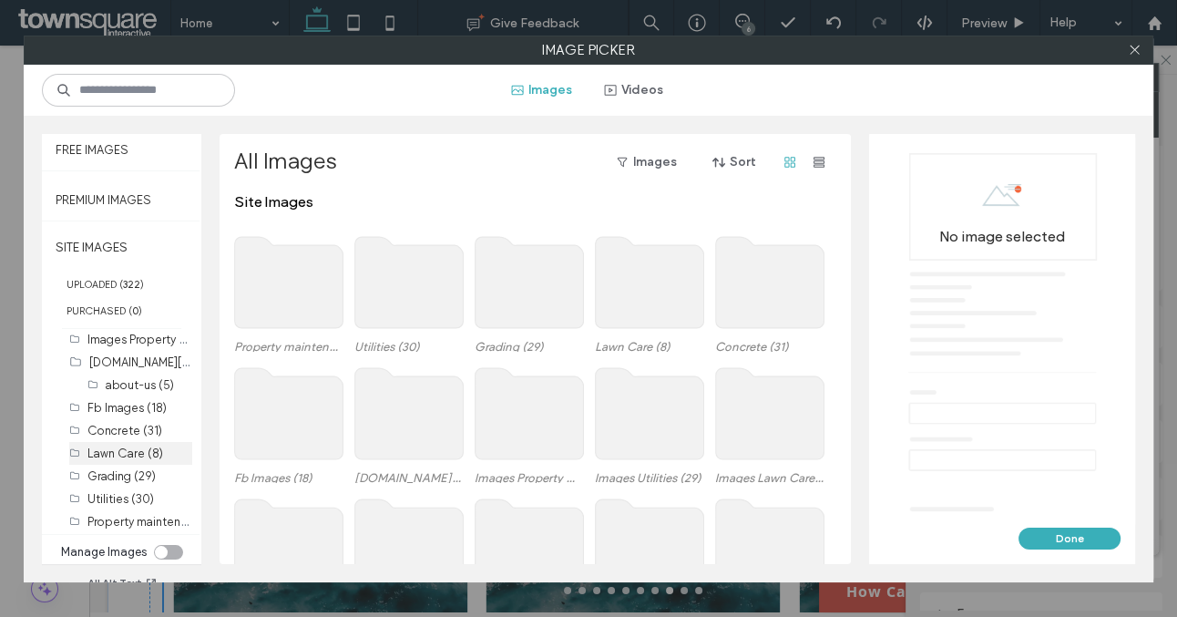
click at [148, 453] on label "Lawn Care (8)" at bounding box center [125, 454] width 76 height 14
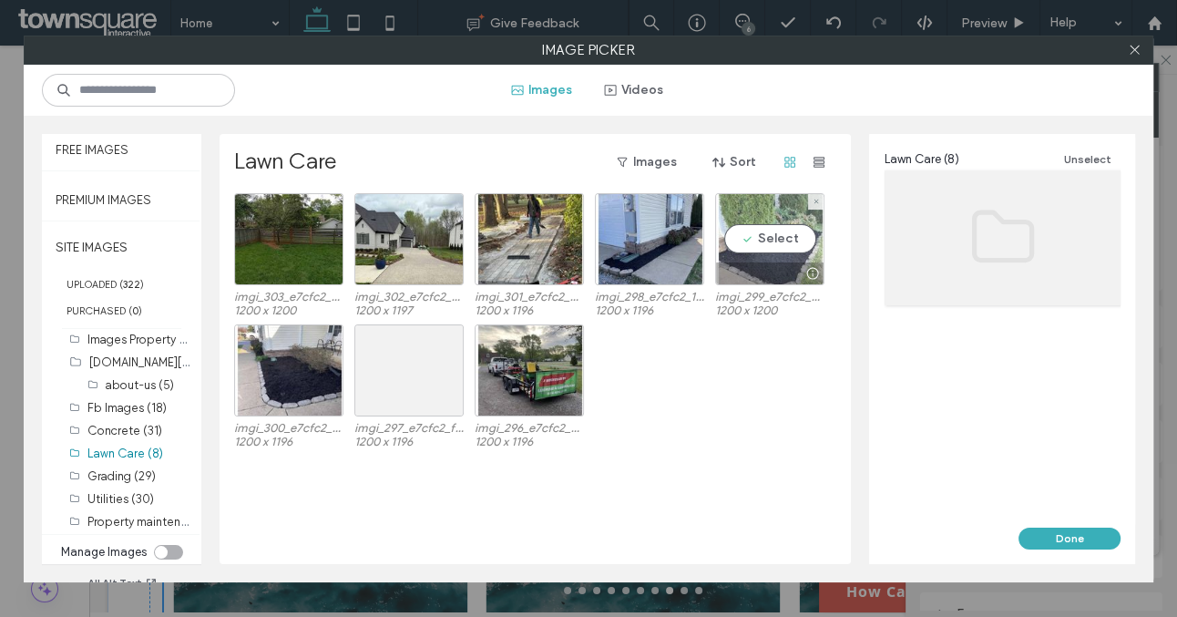
click at [781, 262] on div at bounding box center [770, 273] width 108 height 22
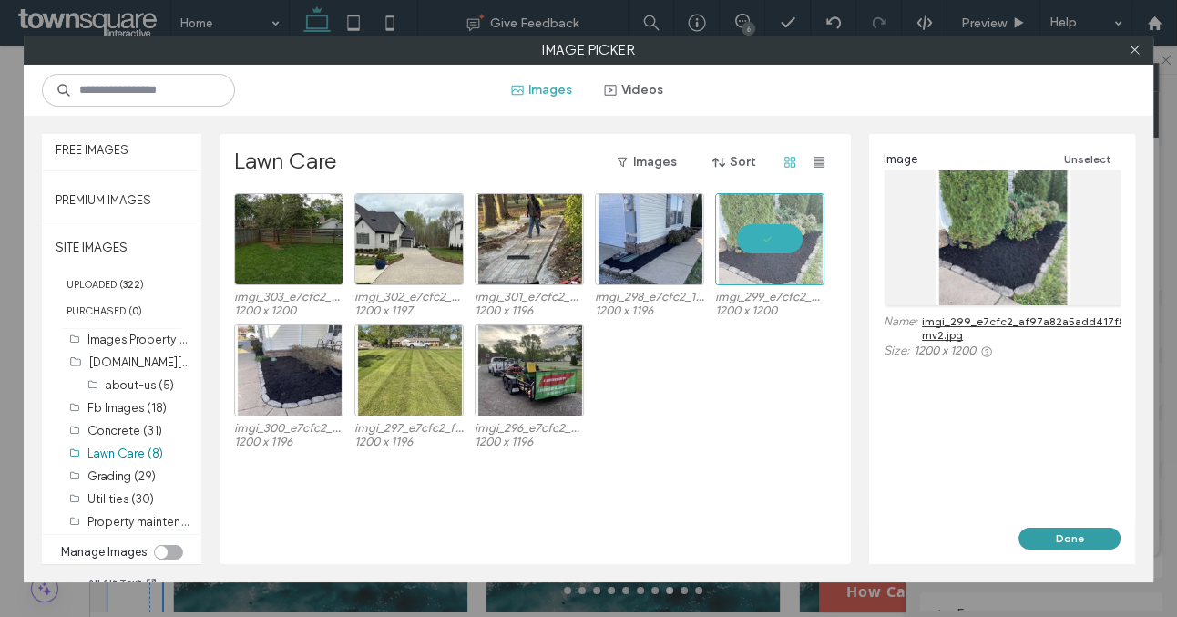
click at [1061, 531] on button "Done" at bounding box center [1070, 539] width 102 height 22
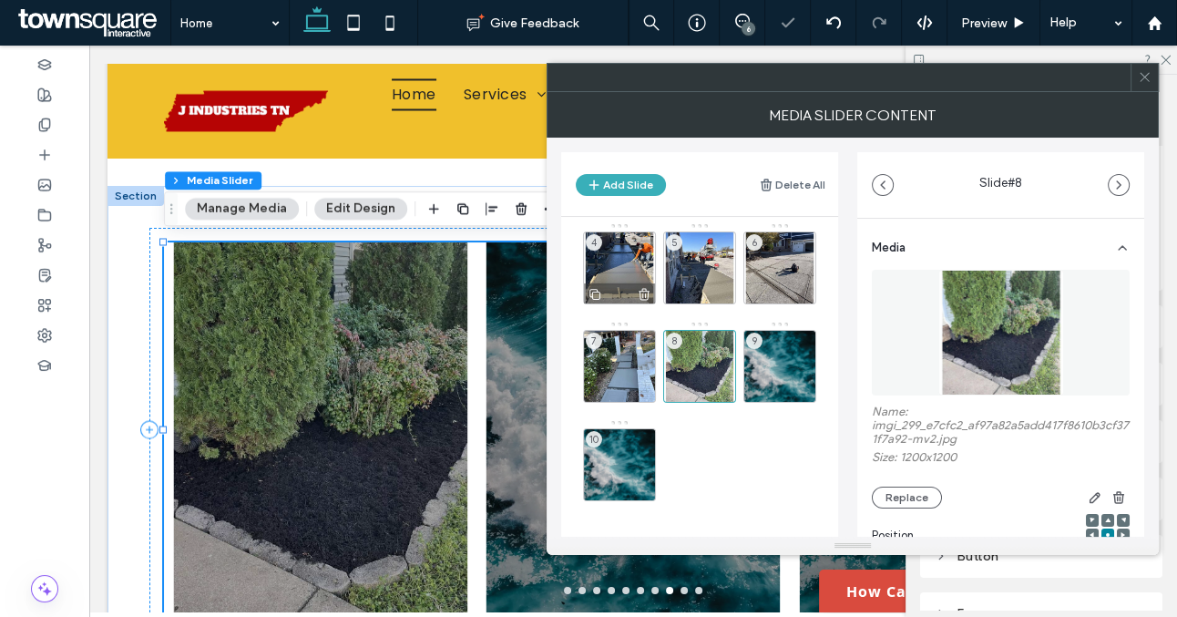
scroll to position [110, 0]
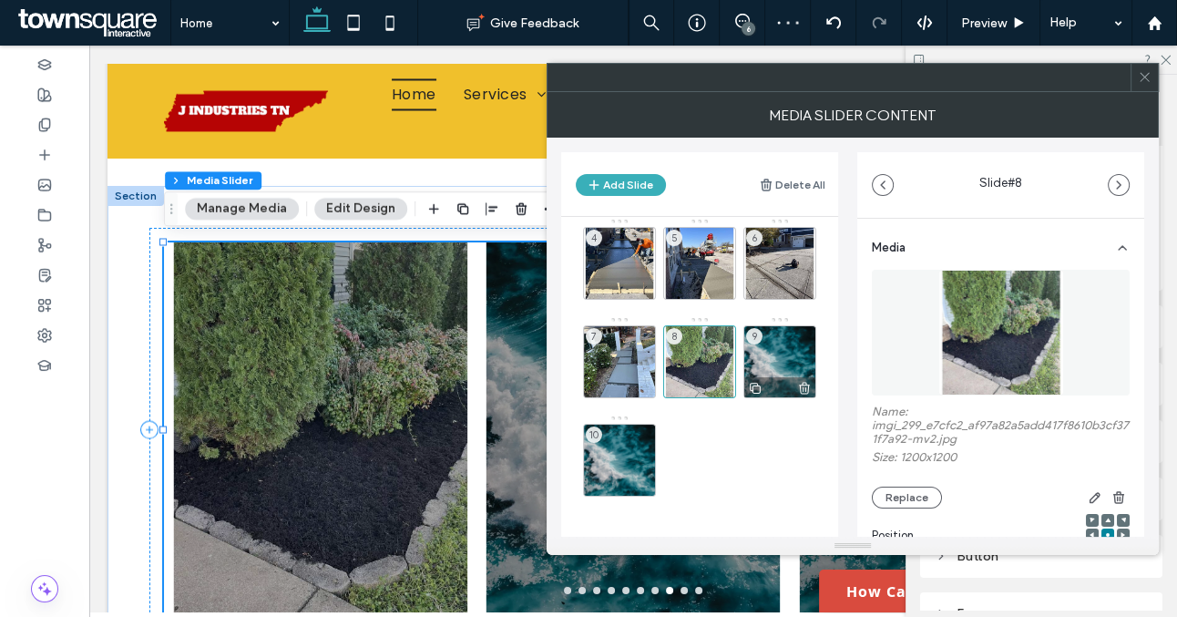
click at [780, 362] on div "9" at bounding box center [780, 361] width 73 height 73
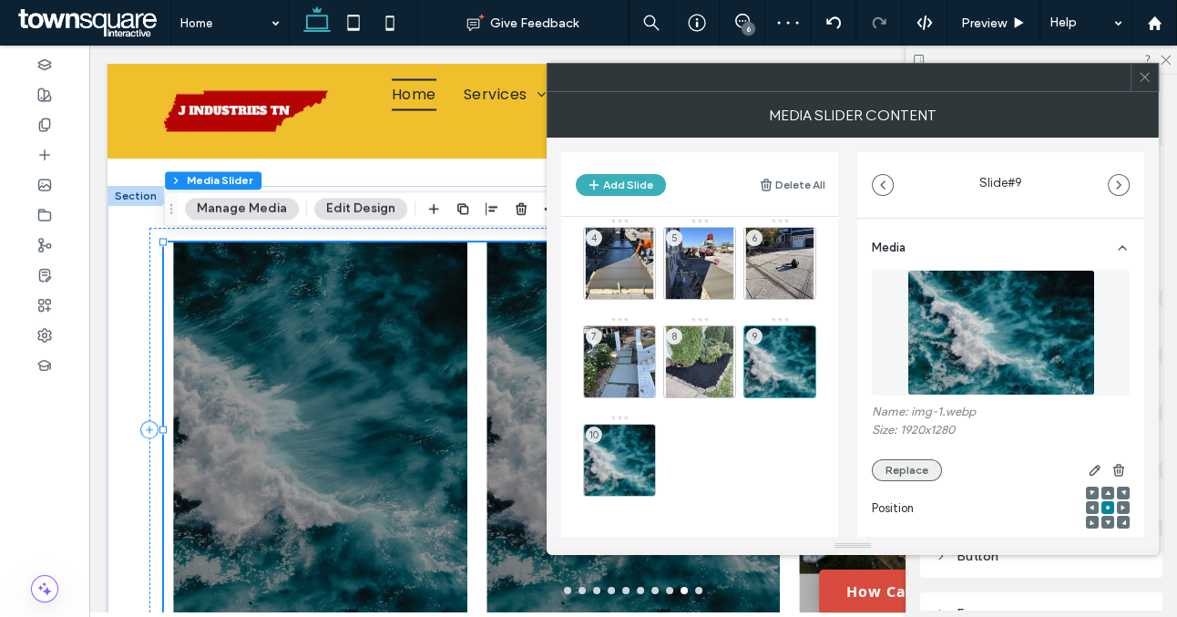
click at [907, 462] on button "Replace" at bounding box center [907, 470] width 70 height 22
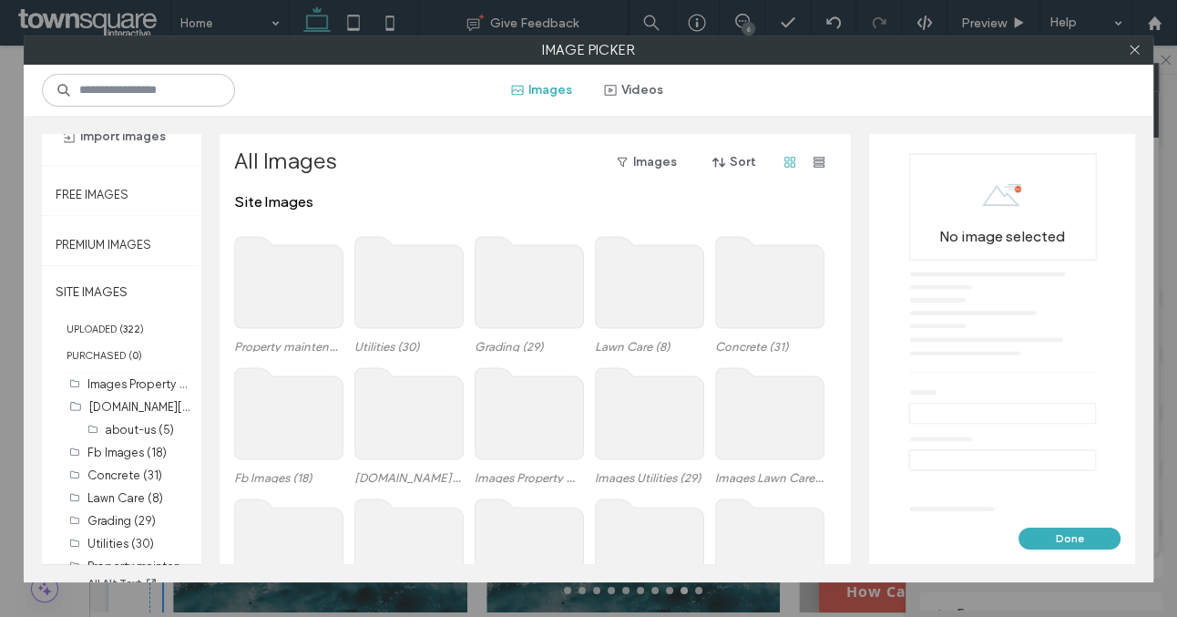
scroll to position [108, 0]
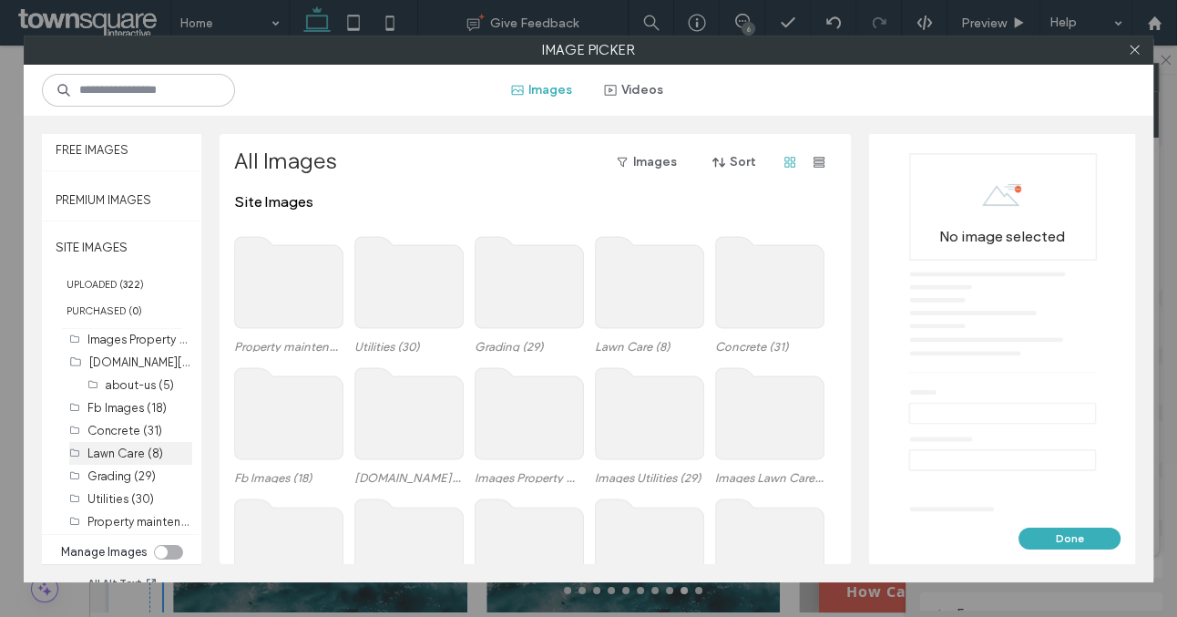
click at [124, 451] on label "Lawn Care (8)" at bounding box center [125, 454] width 76 height 14
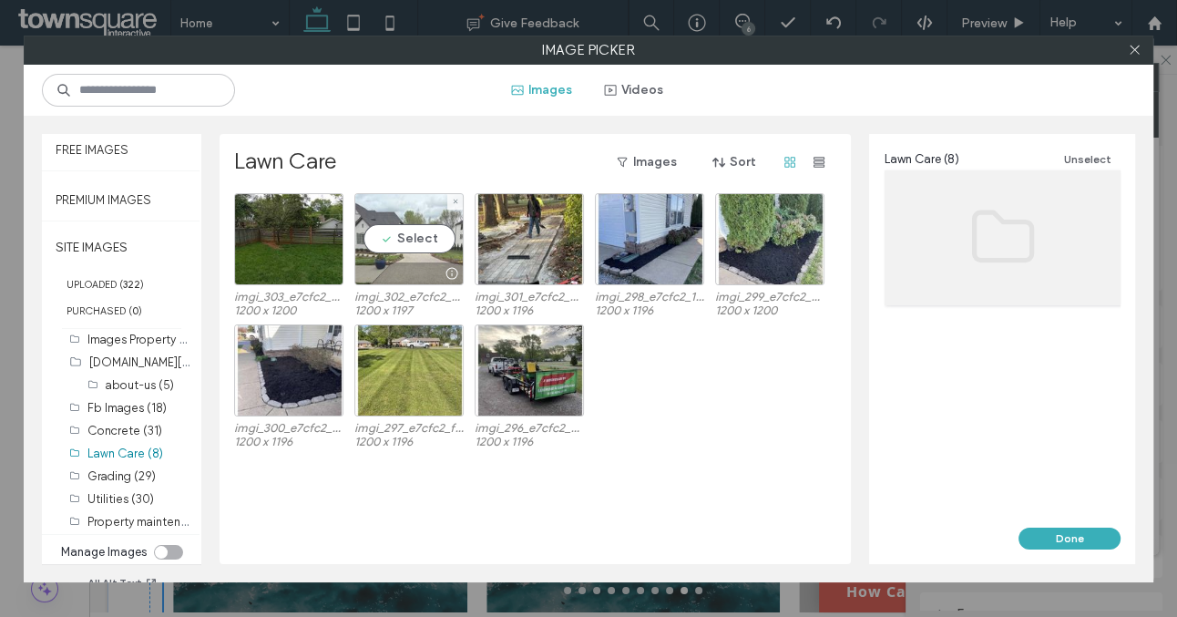
click at [409, 282] on div at bounding box center [409, 273] width 108 height 22
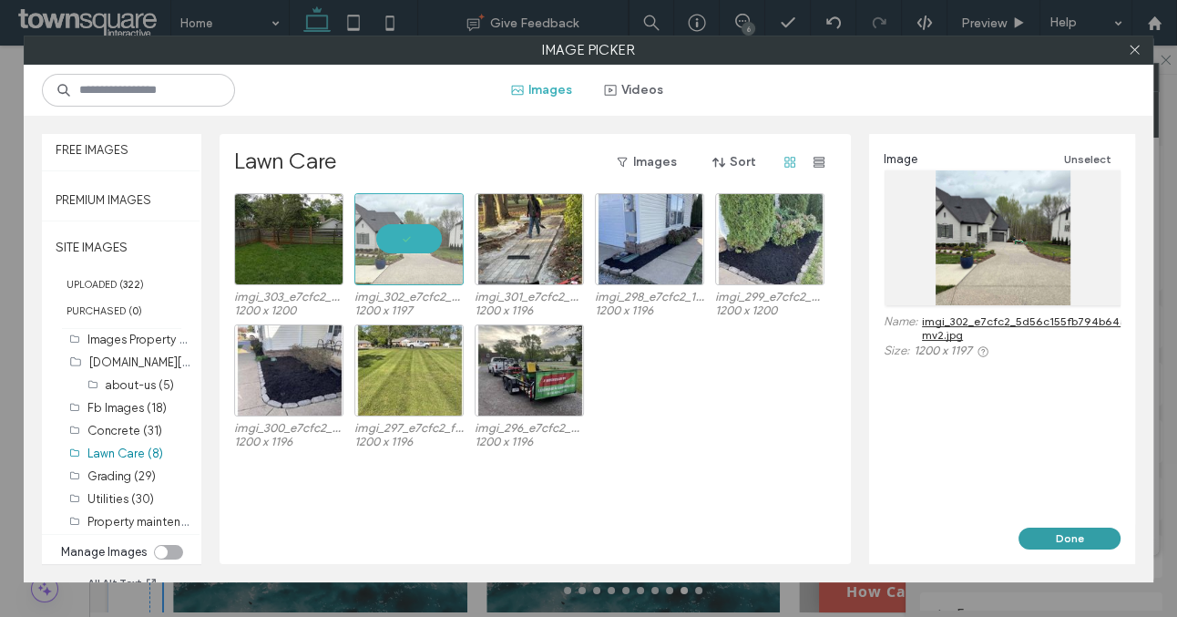
click at [1034, 534] on button "Done" at bounding box center [1070, 539] width 102 height 22
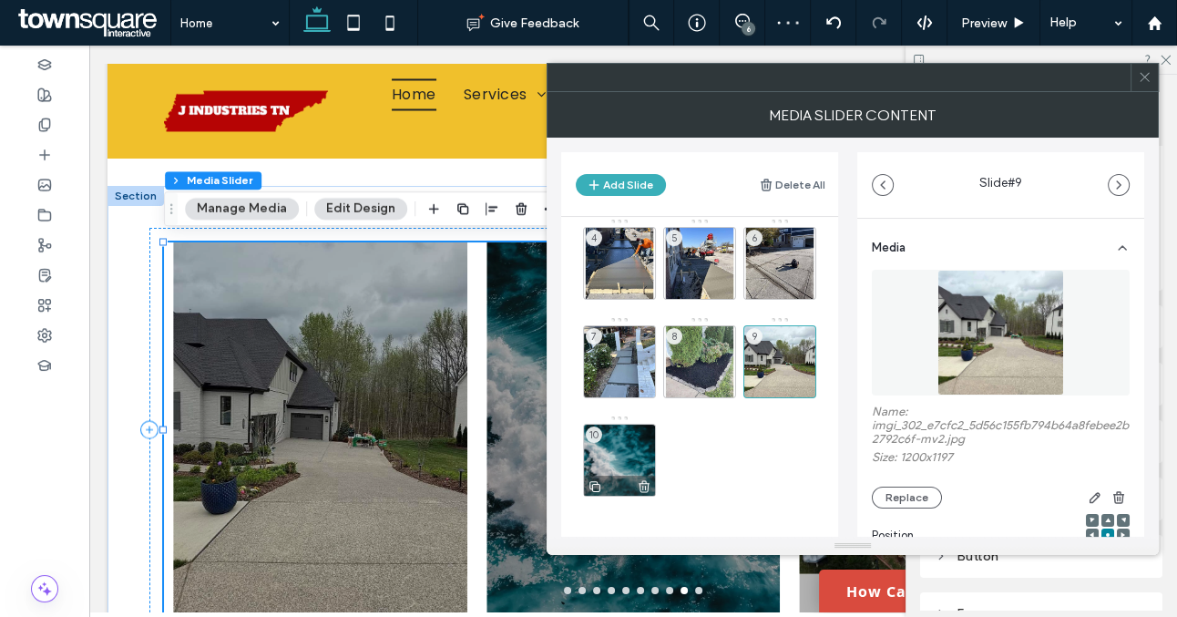
click at [615, 456] on div "10" at bounding box center [619, 460] width 73 height 73
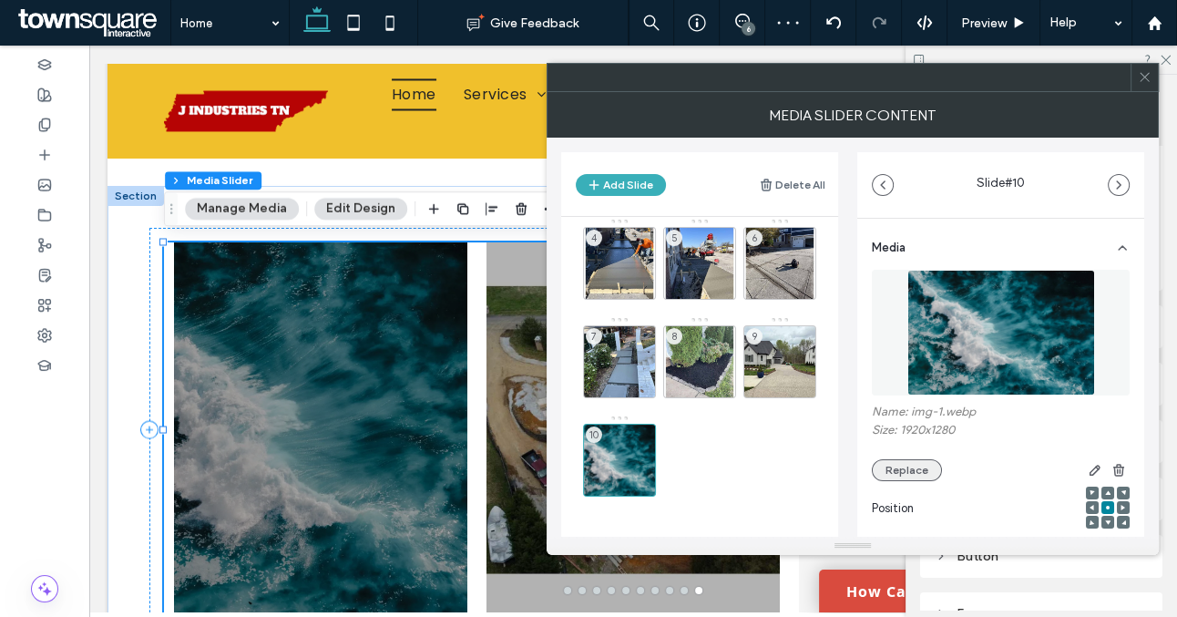
click at [924, 467] on button "Replace" at bounding box center [907, 470] width 70 height 22
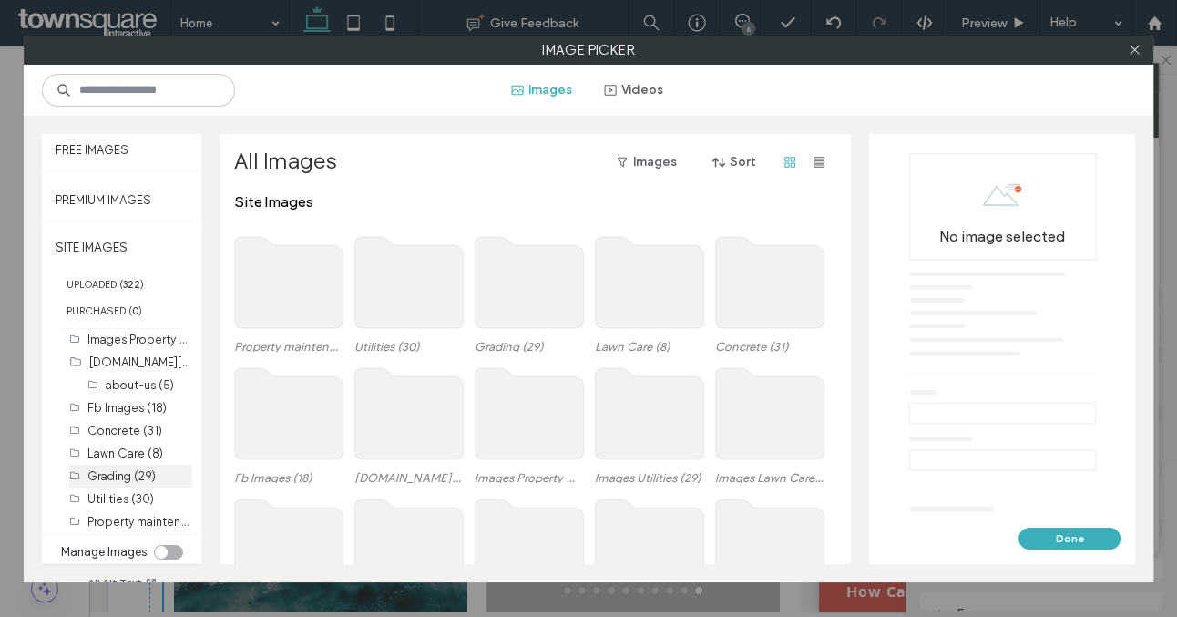
click at [129, 480] on div "Grading (29)" at bounding box center [139, 476] width 105 height 19
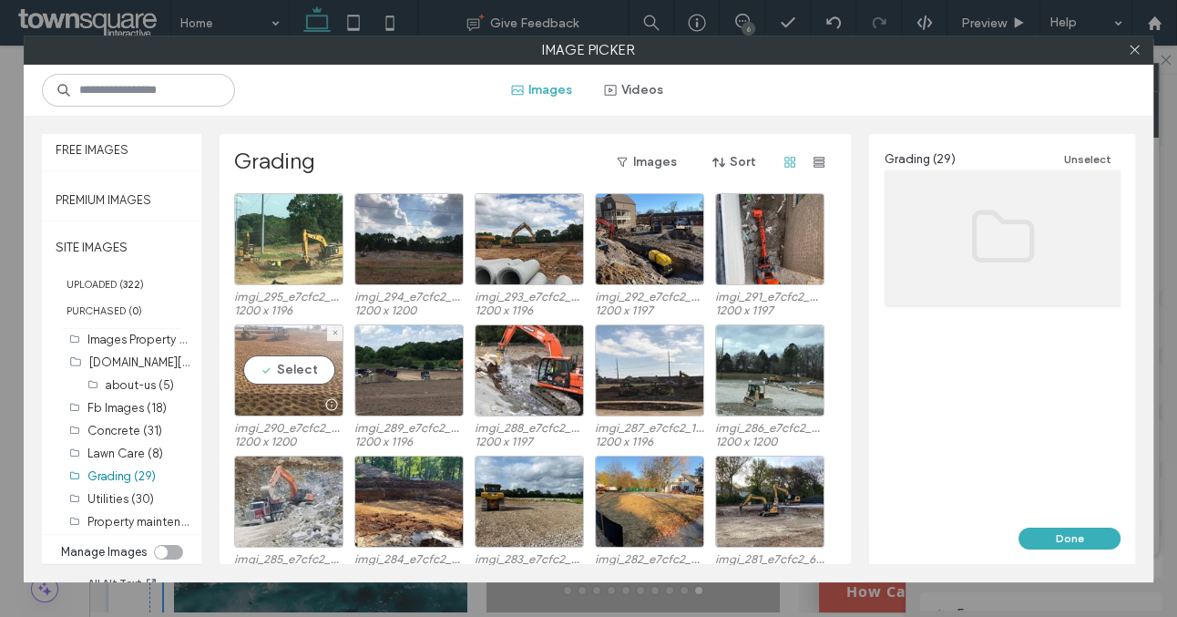
click at [270, 404] on div at bounding box center [289, 405] width 108 height 22
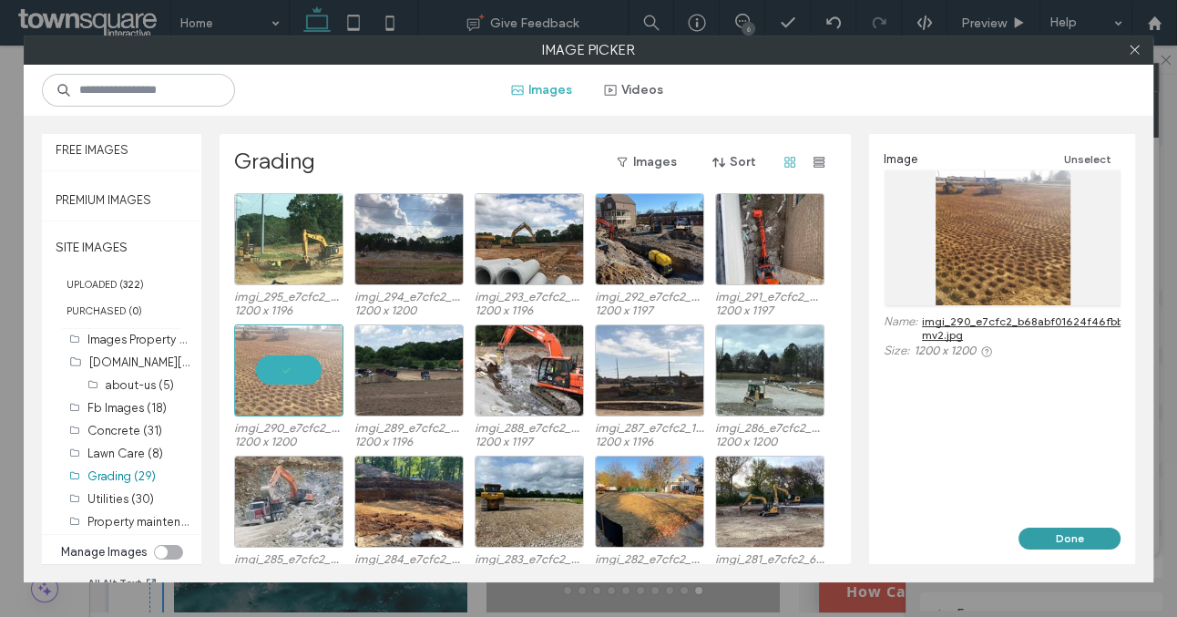
click at [1043, 535] on button "Done" at bounding box center [1070, 539] width 102 height 22
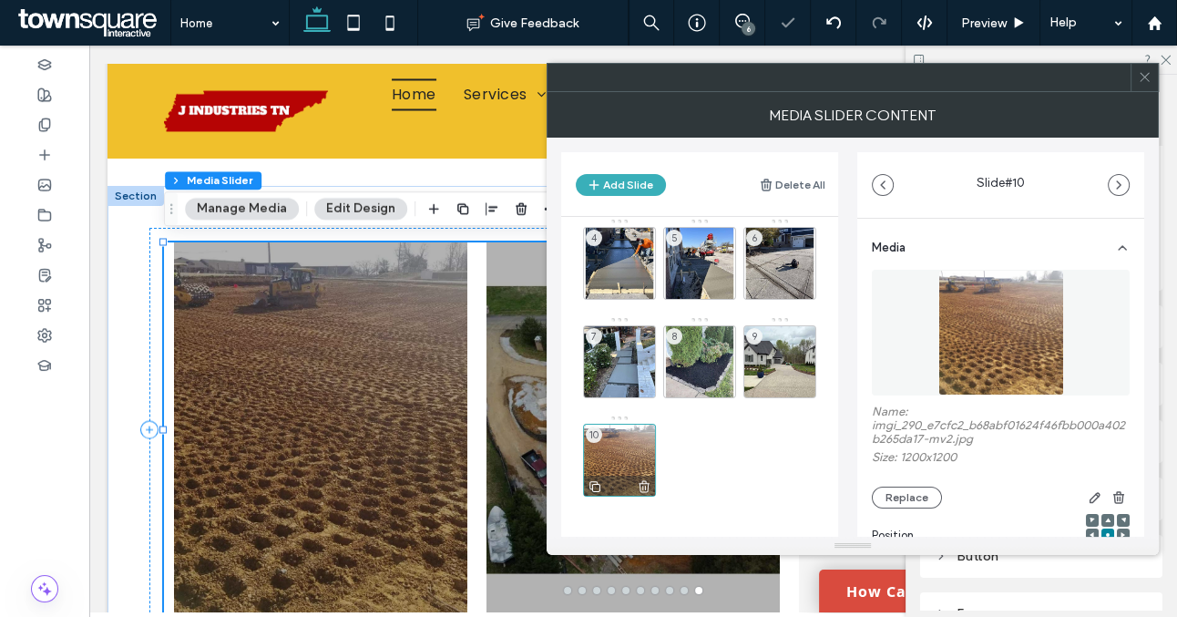
click at [593, 483] on use at bounding box center [595, 486] width 11 height 11
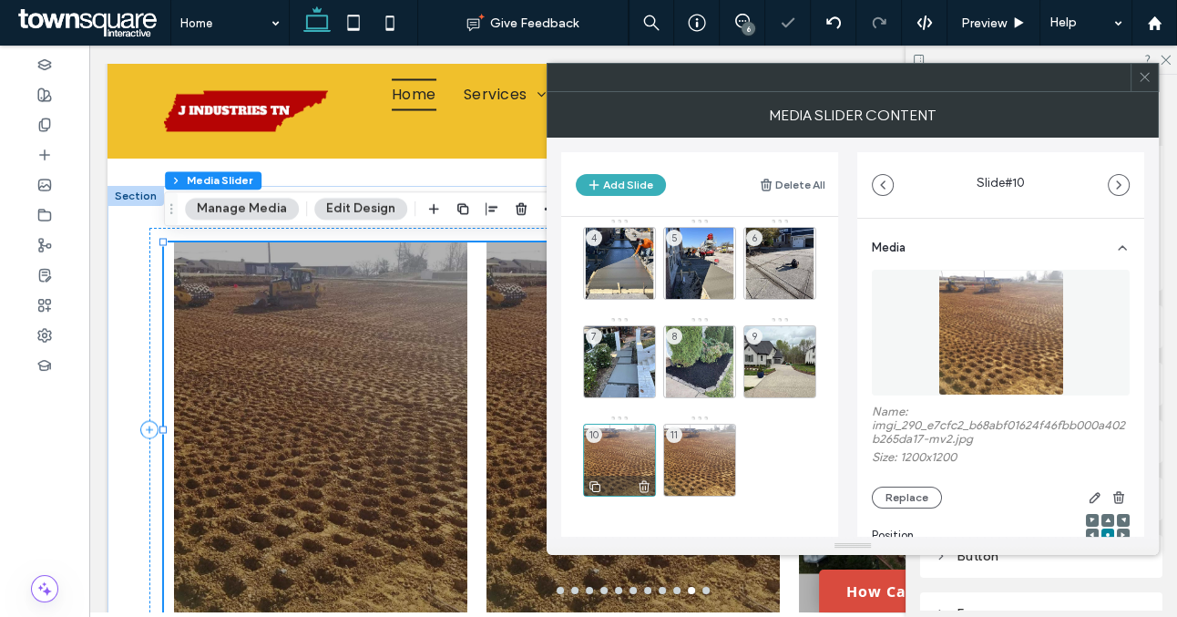
click at [593, 483] on use at bounding box center [595, 486] width 11 height 11
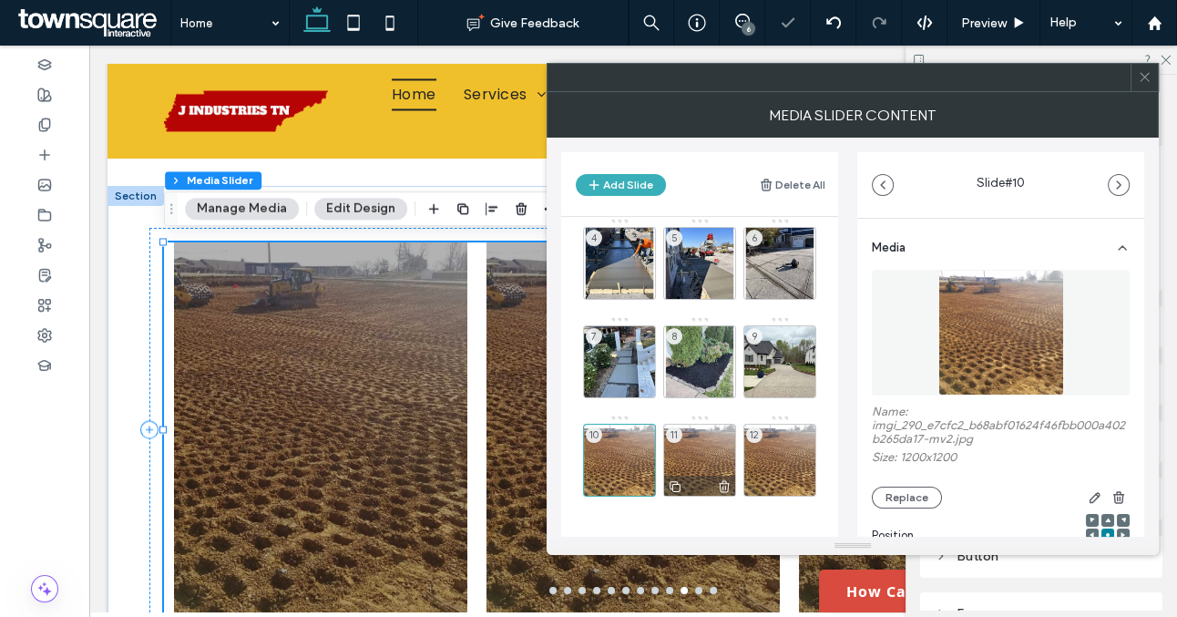
click at [704, 457] on div "11" at bounding box center [699, 460] width 73 height 73
click at [895, 491] on button "Replace" at bounding box center [907, 498] width 70 height 22
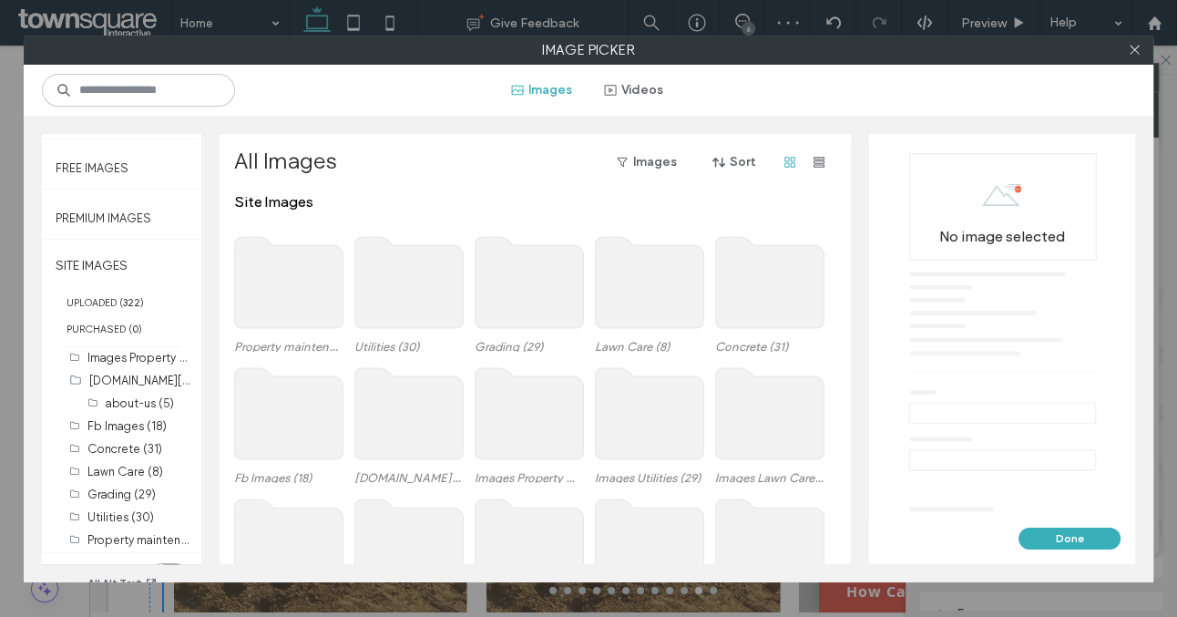
scroll to position [93, 0]
click at [117, 488] on label "Grading (29)" at bounding box center [121, 492] width 68 height 14
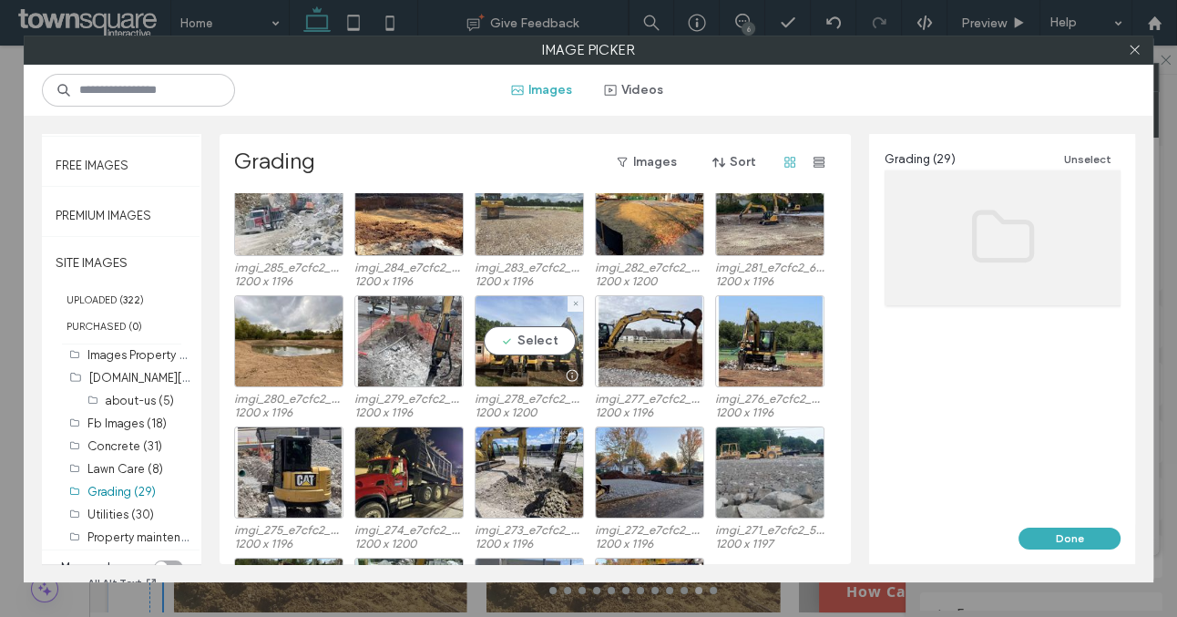
scroll to position [293, 0]
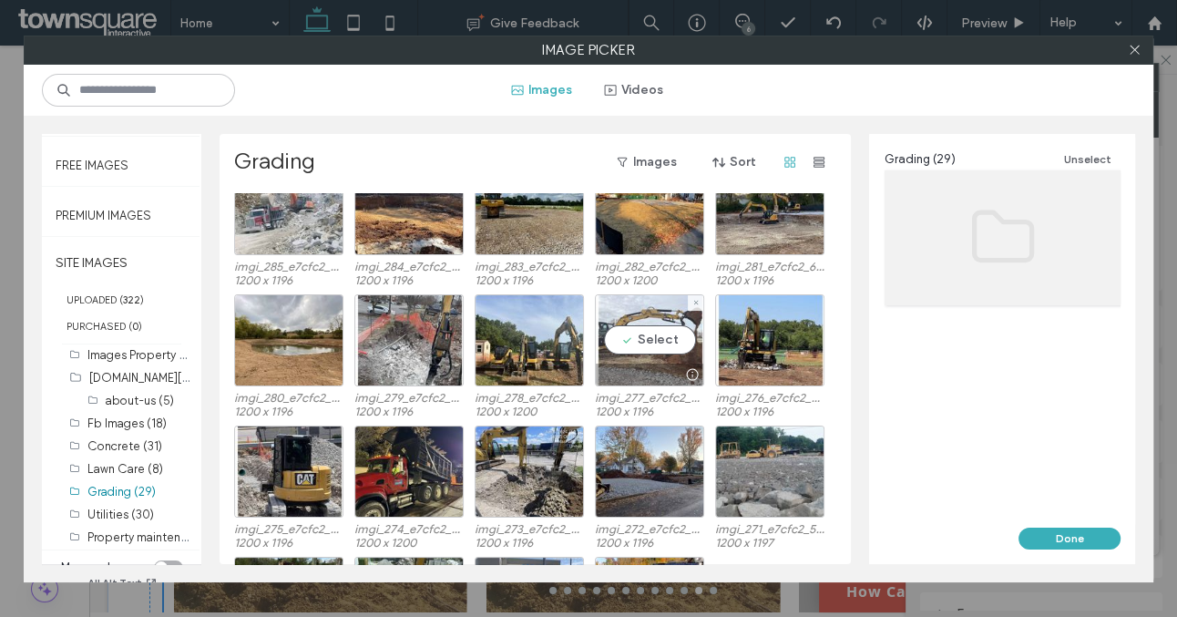
click at [645, 371] on div at bounding box center [650, 375] width 108 height 22
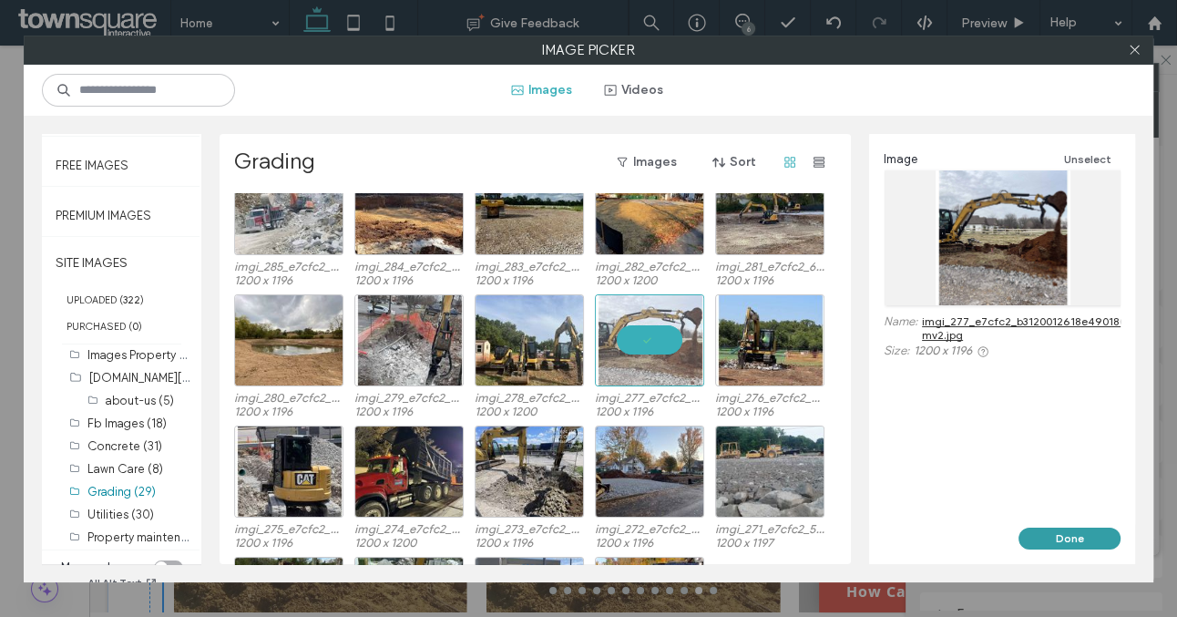
click at [1065, 537] on button "Done" at bounding box center [1070, 539] width 102 height 22
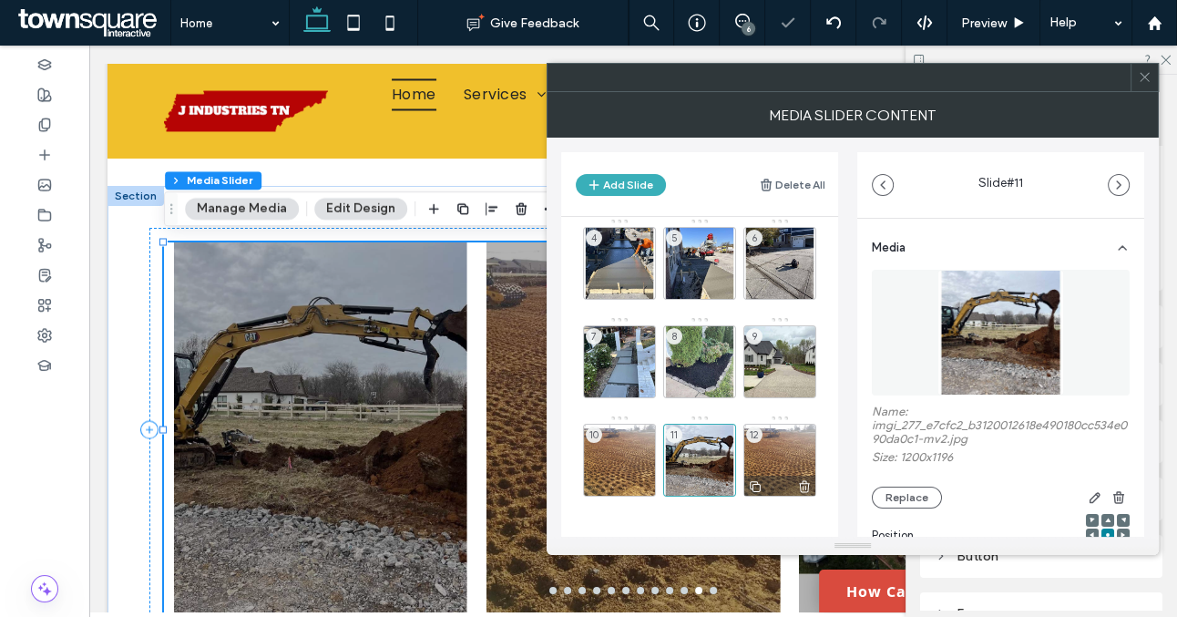
click at [786, 450] on div "12" at bounding box center [780, 460] width 73 height 73
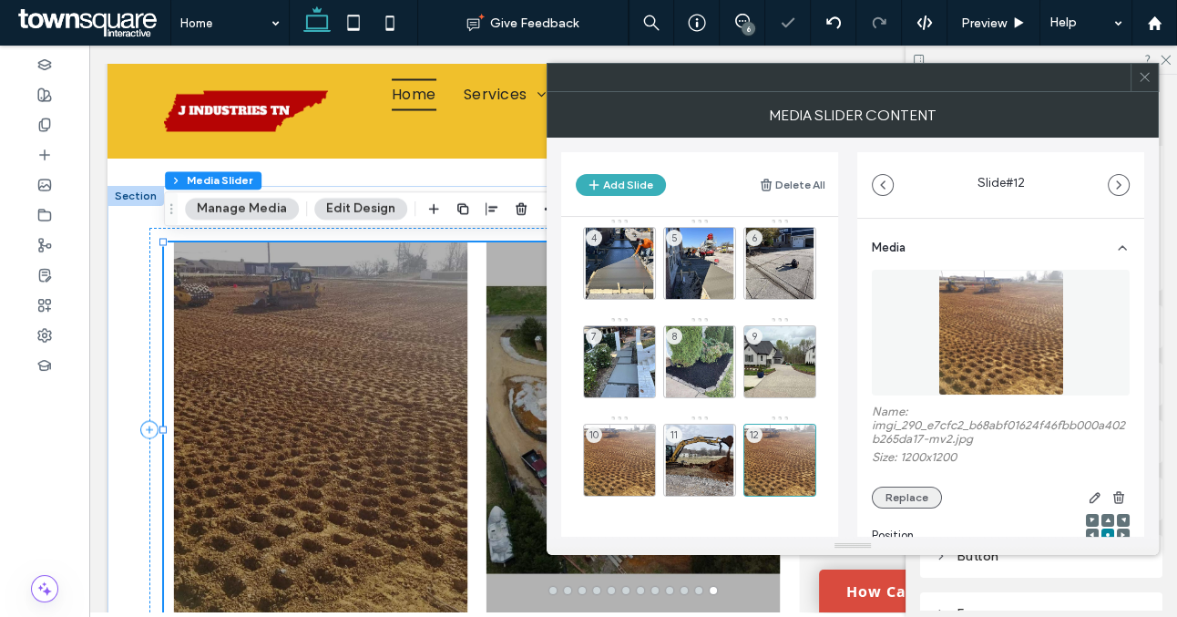
click at [917, 492] on button "Replace" at bounding box center [907, 498] width 70 height 22
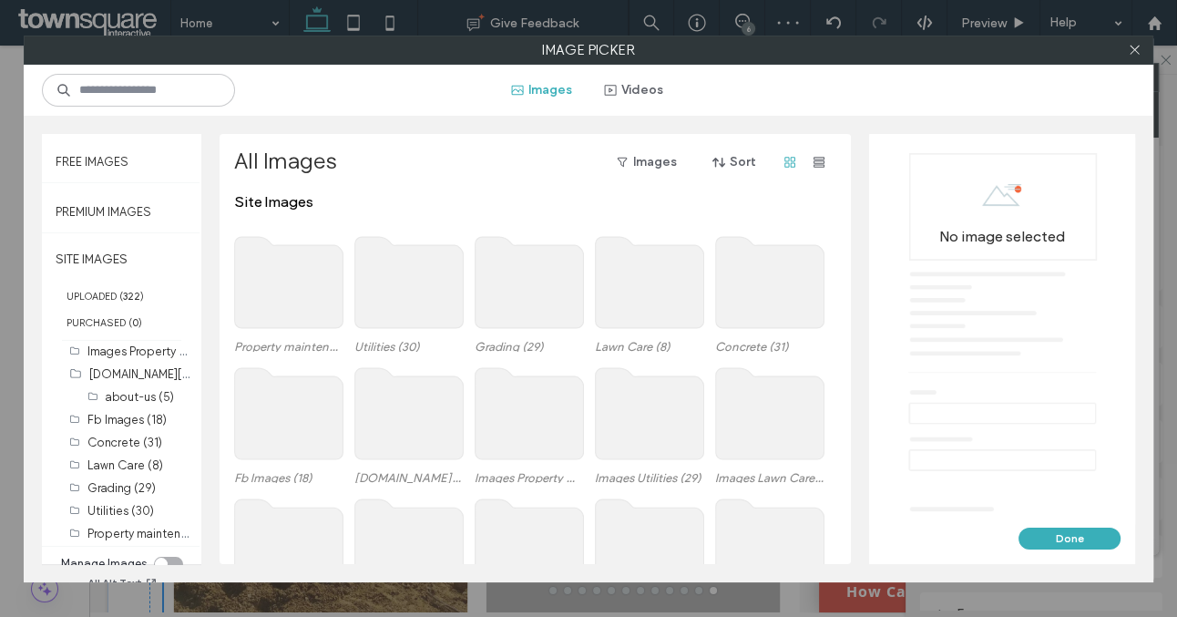
scroll to position [108, 0]
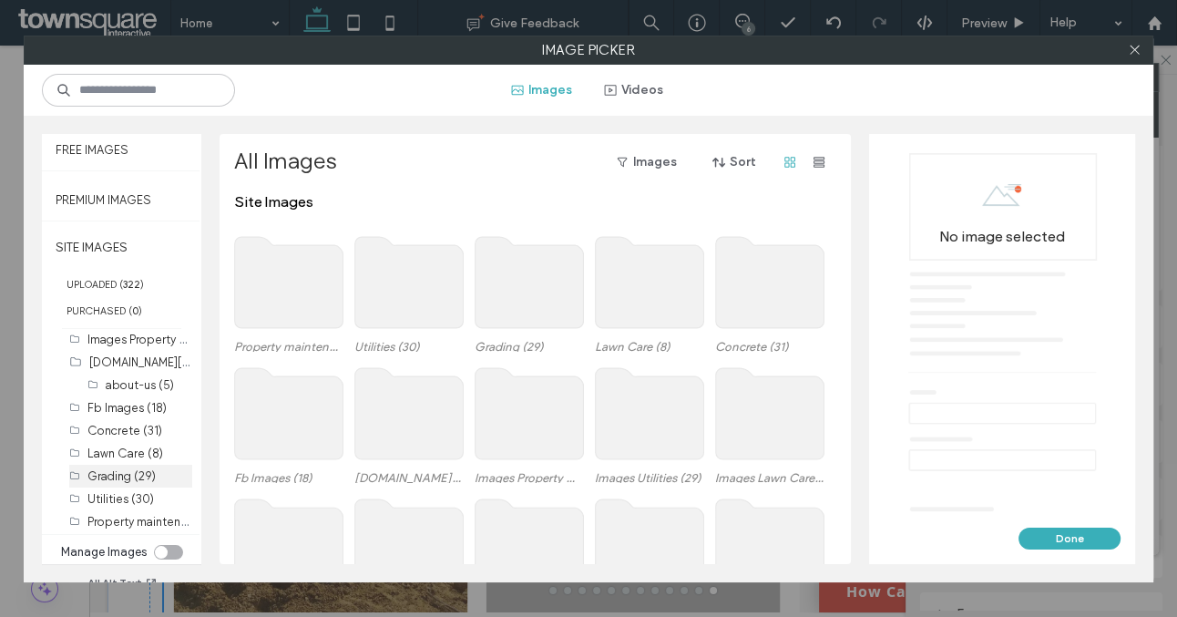
click at [117, 471] on label "Grading (29)" at bounding box center [121, 476] width 68 height 14
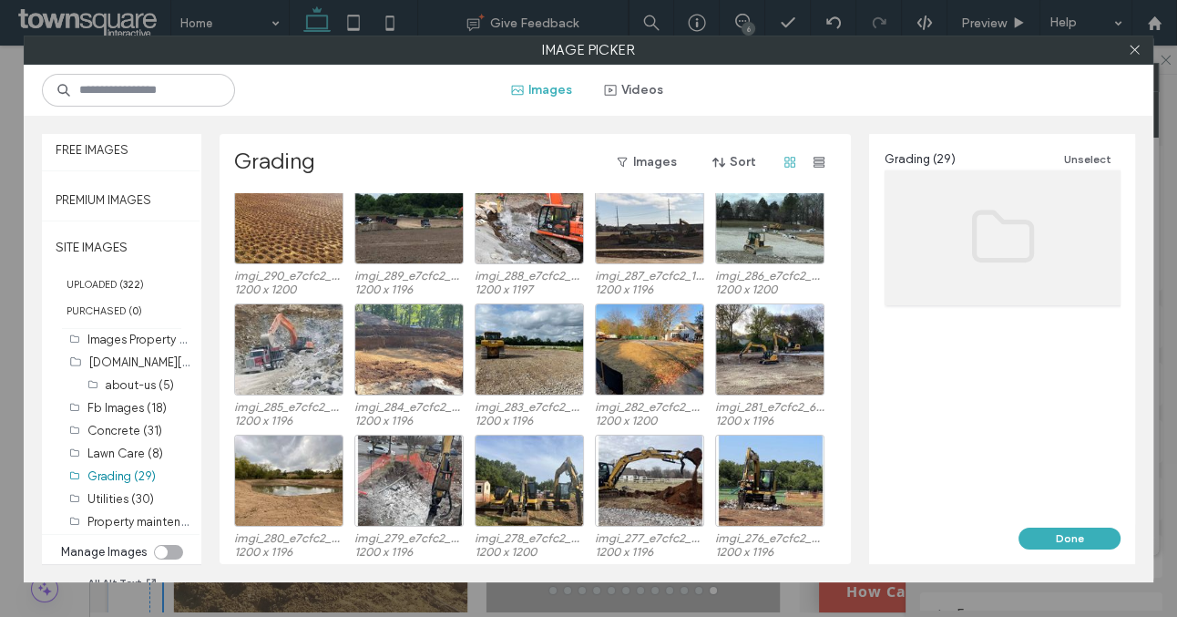
scroll to position [139, 0]
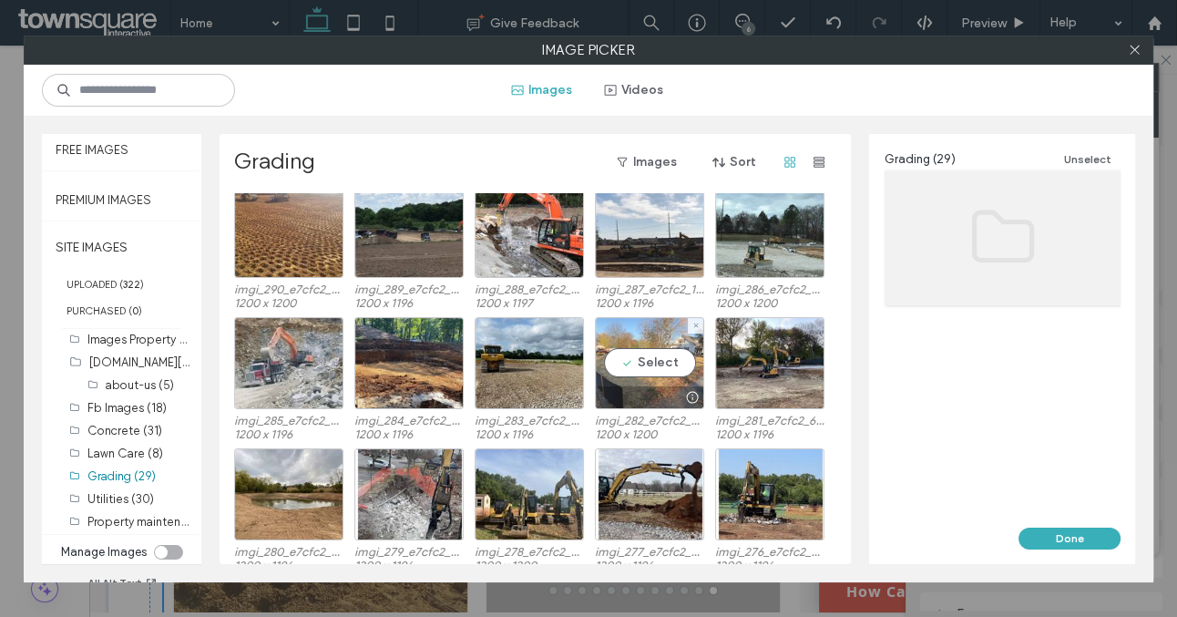
click at [650, 383] on div "Select" at bounding box center [649, 363] width 109 height 92
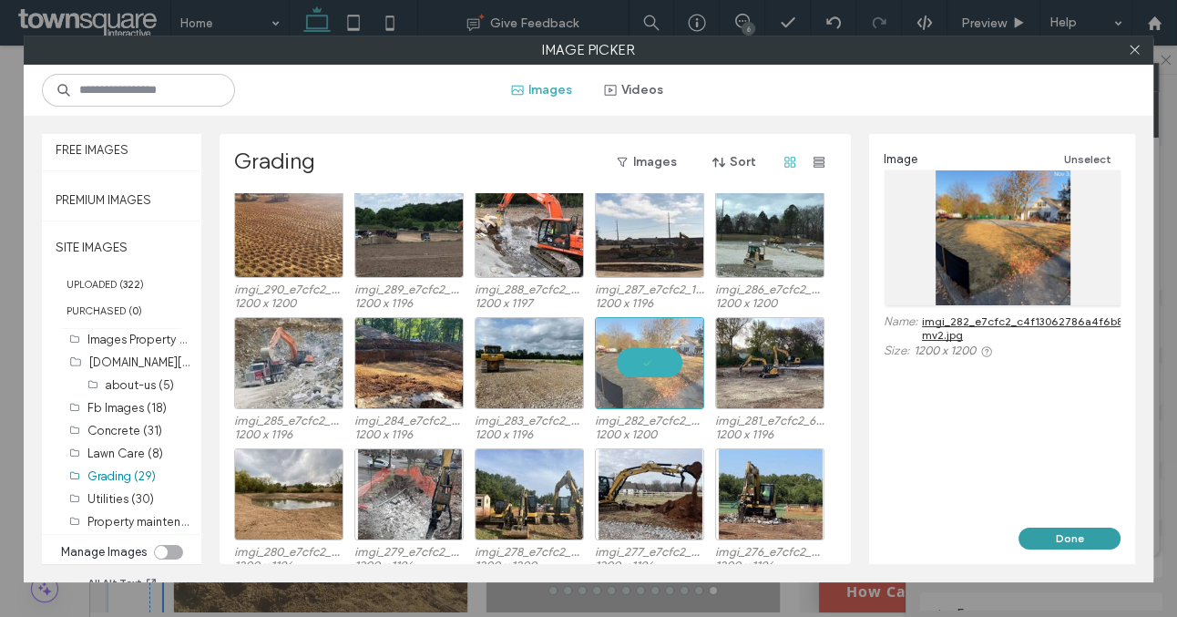
click at [1079, 531] on button "Done" at bounding box center [1070, 539] width 102 height 22
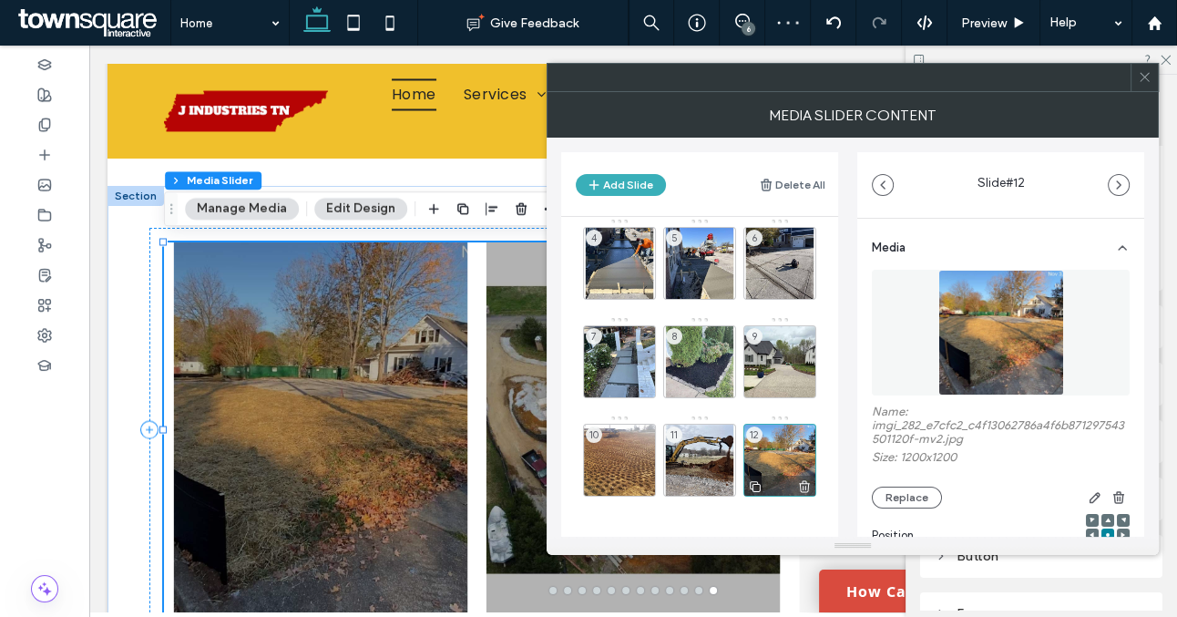
click at [757, 487] on icon at bounding box center [755, 486] width 15 height 16
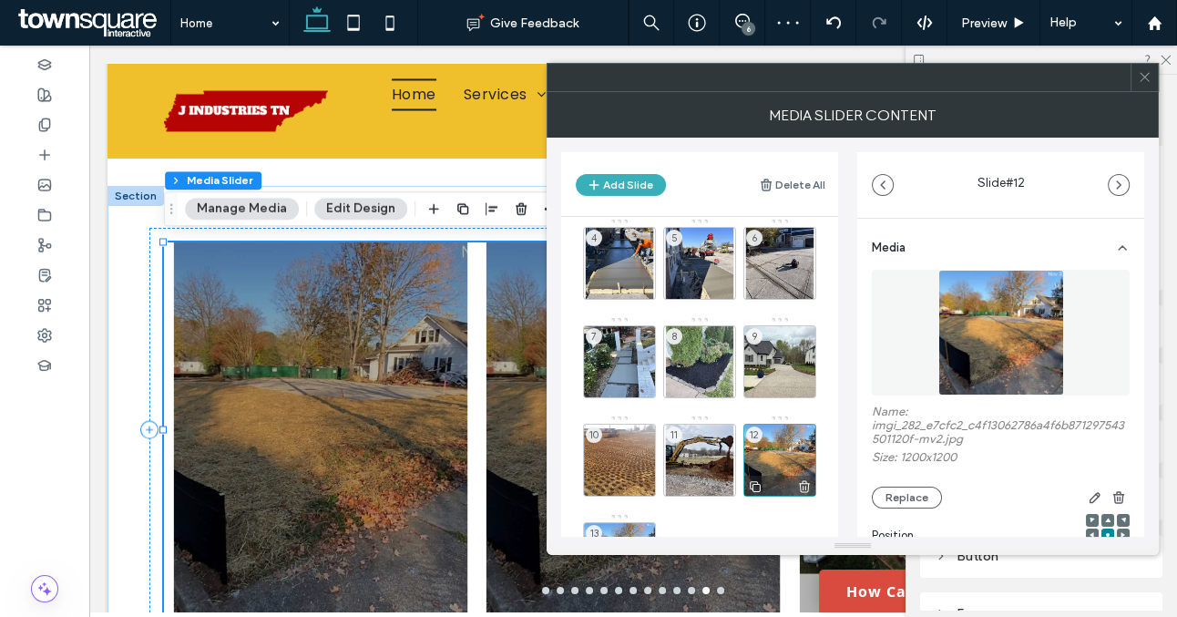
click at [757, 487] on icon at bounding box center [755, 486] width 15 height 16
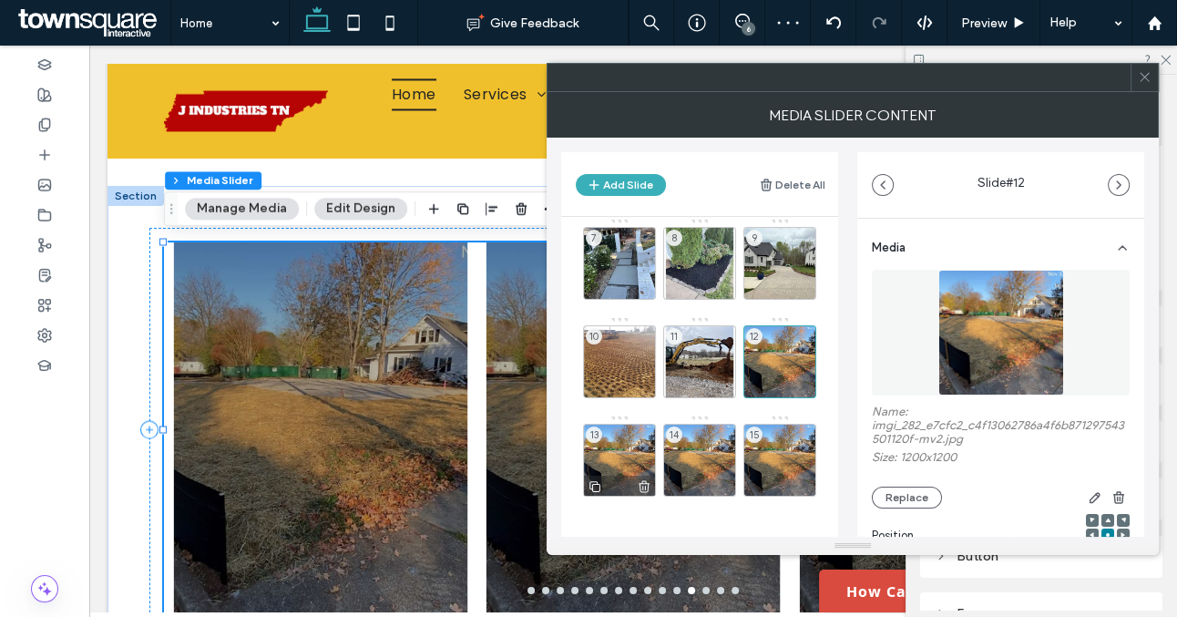
click at [639, 452] on div "13" at bounding box center [619, 460] width 73 height 73
click at [894, 493] on button "Replace" at bounding box center [907, 498] width 70 height 22
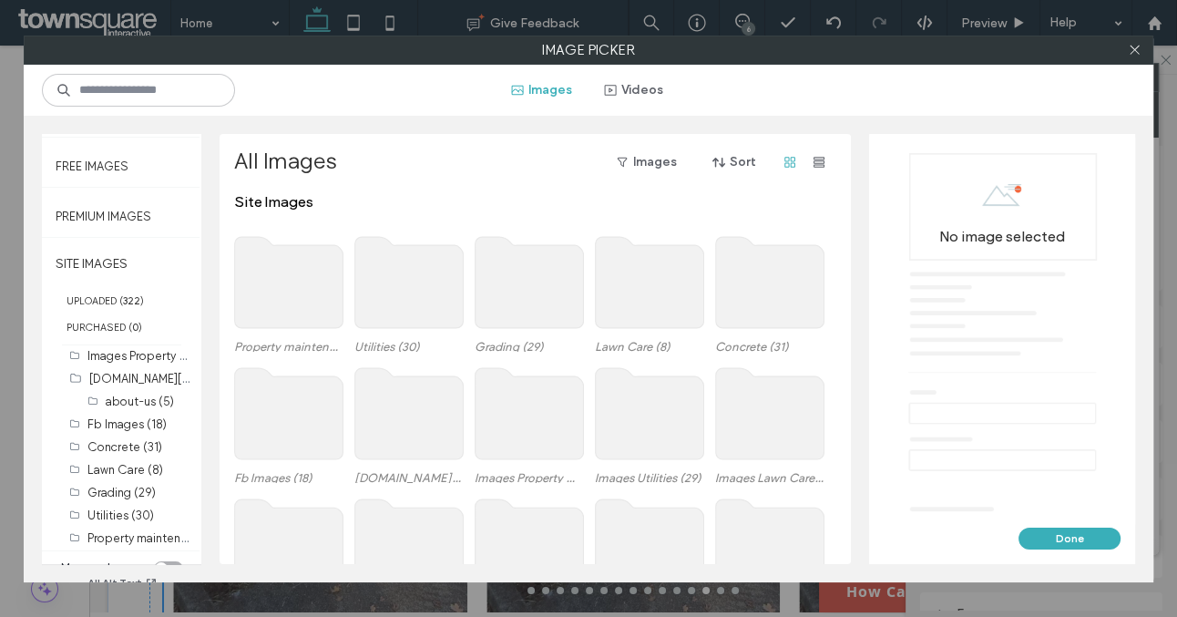
scroll to position [108, 0]
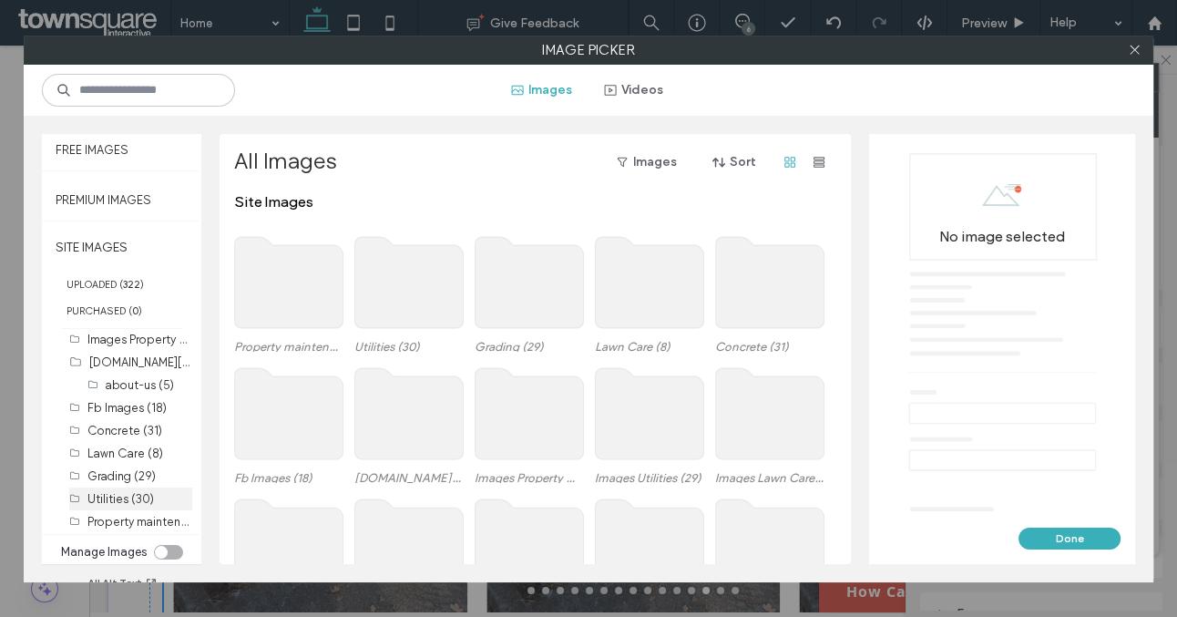
click at [128, 499] on label "Utilities (30)" at bounding box center [120, 499] width 67 height 14
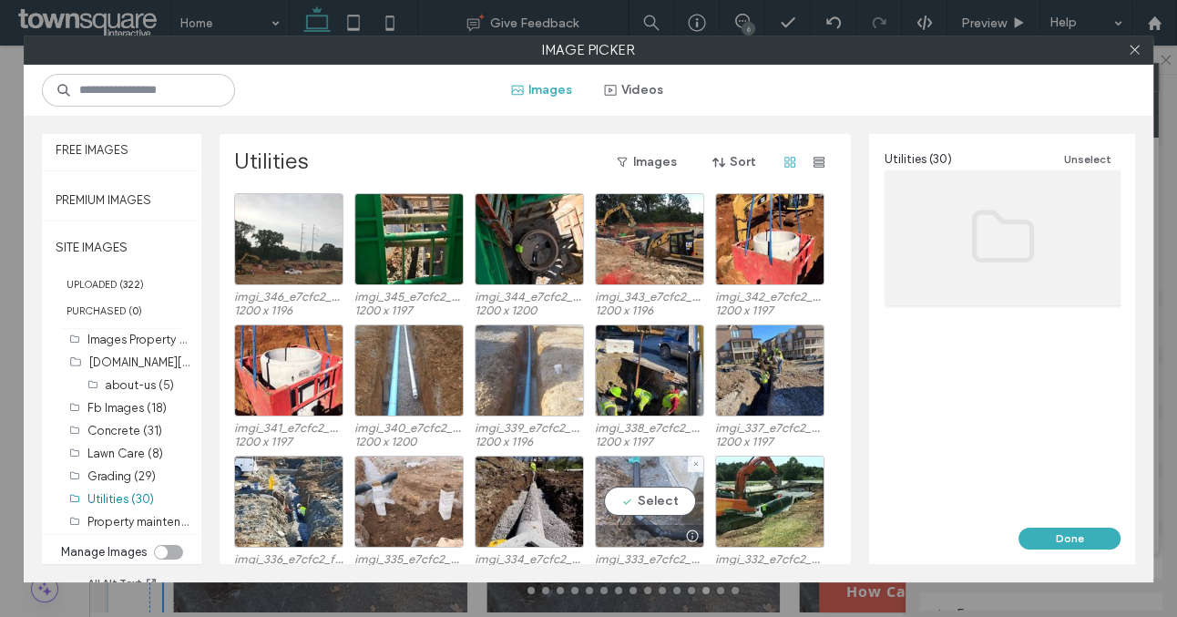
click at [643, 525] on div at bounding box center [650, 536] width 108 height 22
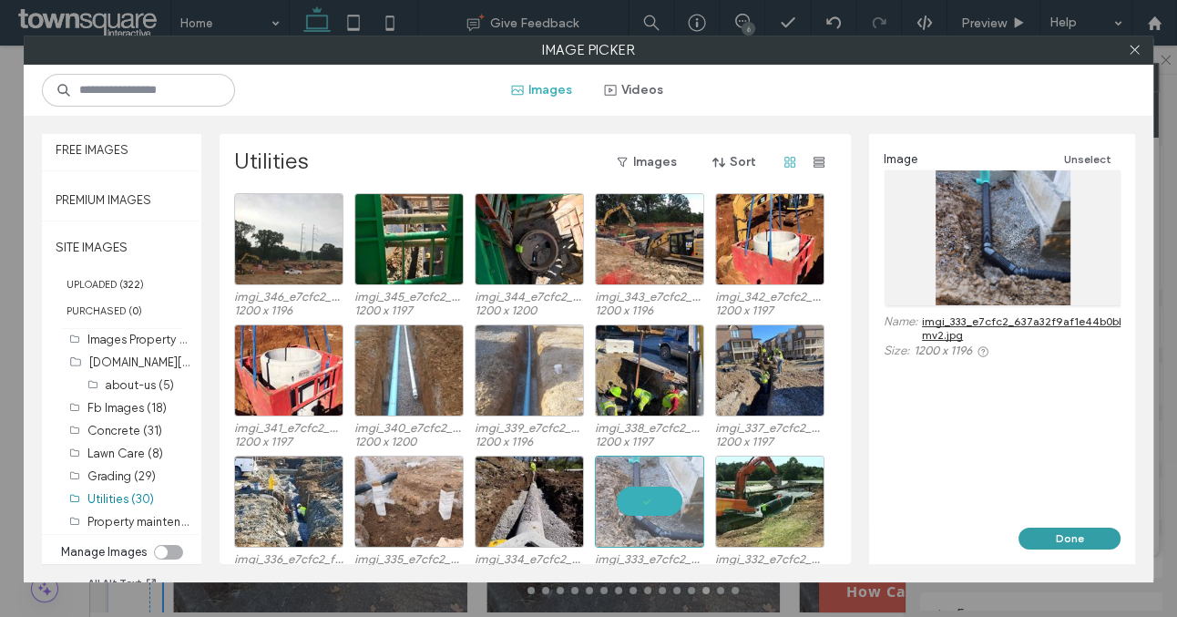
click at [1052, 532] on button "Done" at bounding box center [1070, 539] width 102 height 22
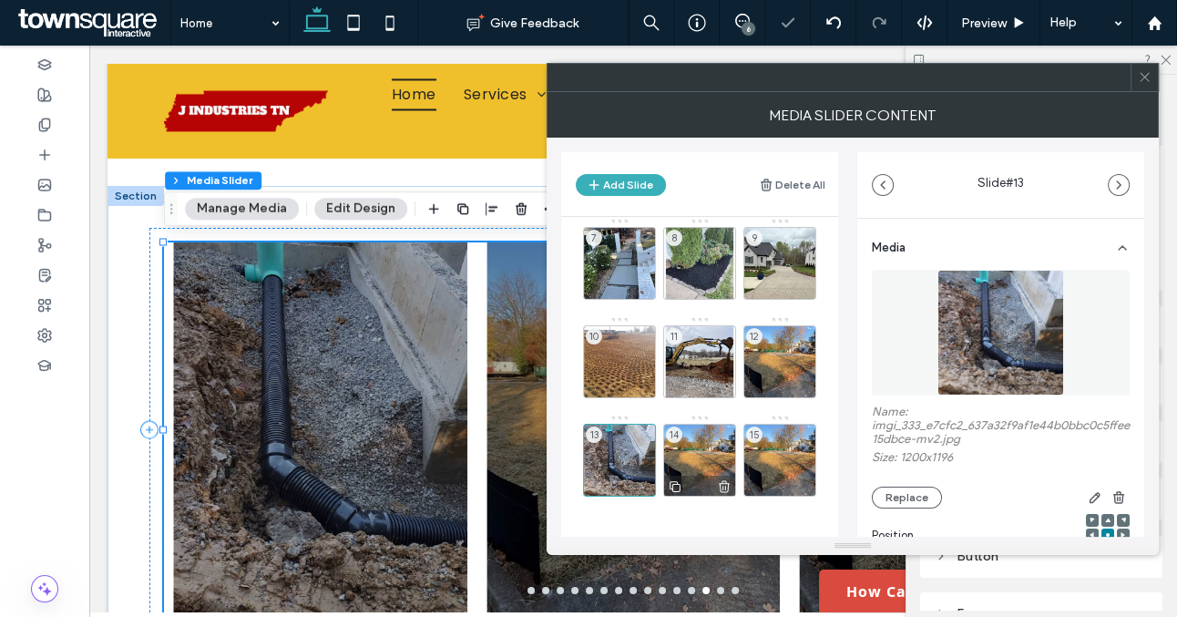
click at [702, 457] on div "14" at bounding box center [699, 460] width 73 height 73
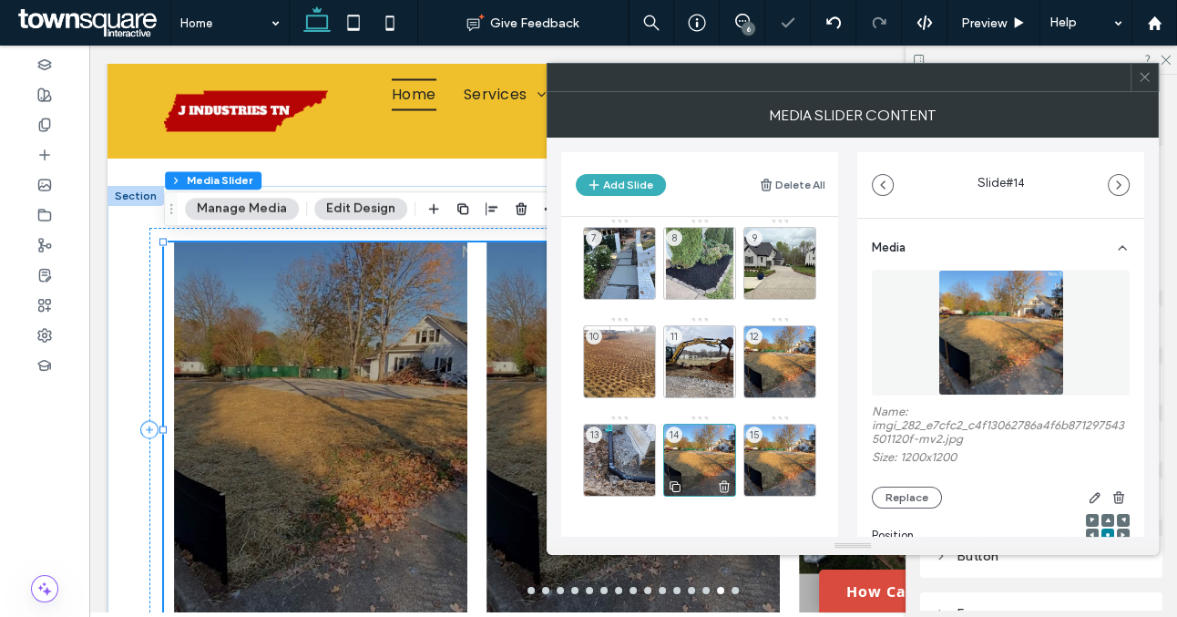
click at [696, 447] on div "14" at bounding box center [699, 460] width 73 height 73
click at [917, 495] on button "Replace" at bounding box center [907, 498] width 70 height 22
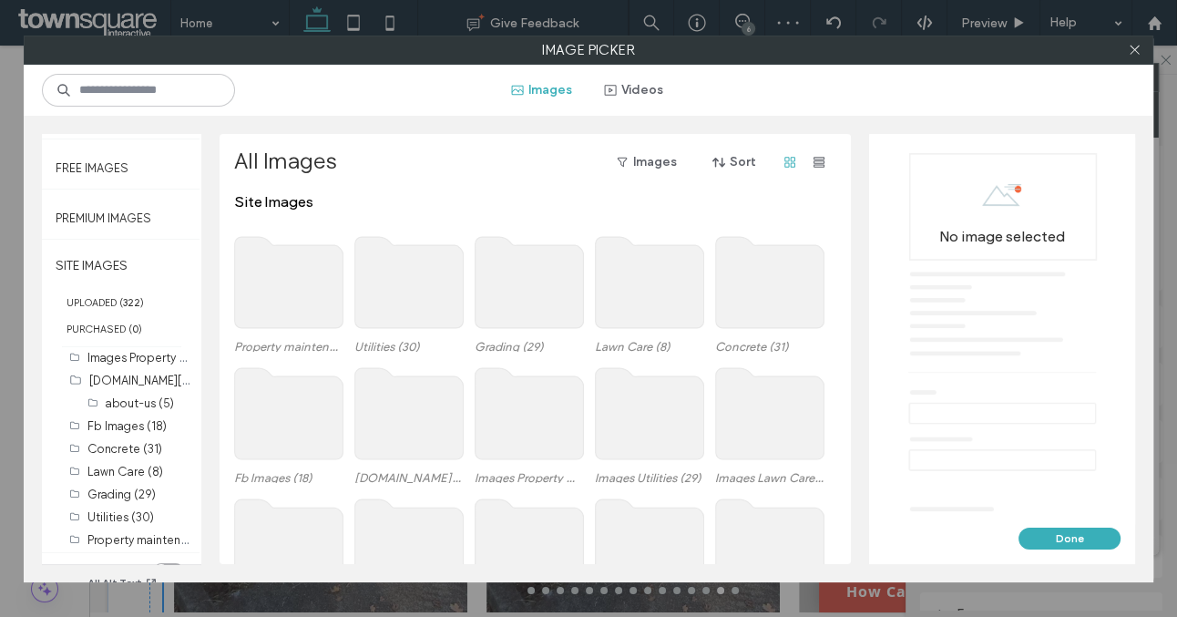
scroll to position [96, 0]
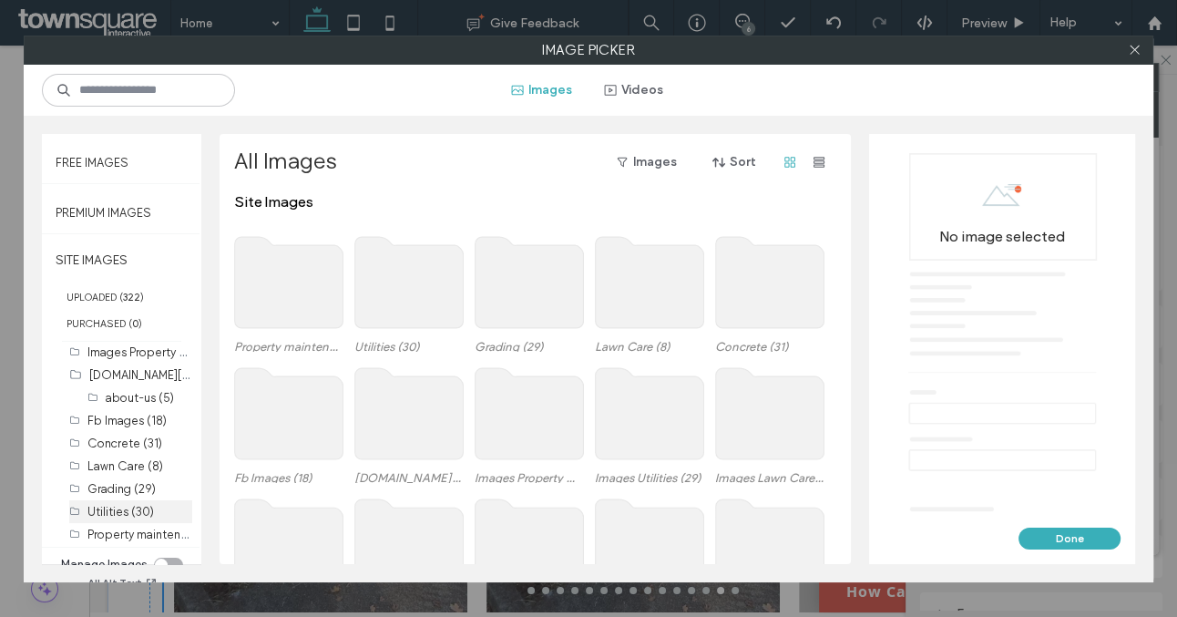
click at [128, 507] on label "Utilities (30)" at bounding box center [120, 512] width 67 height 14
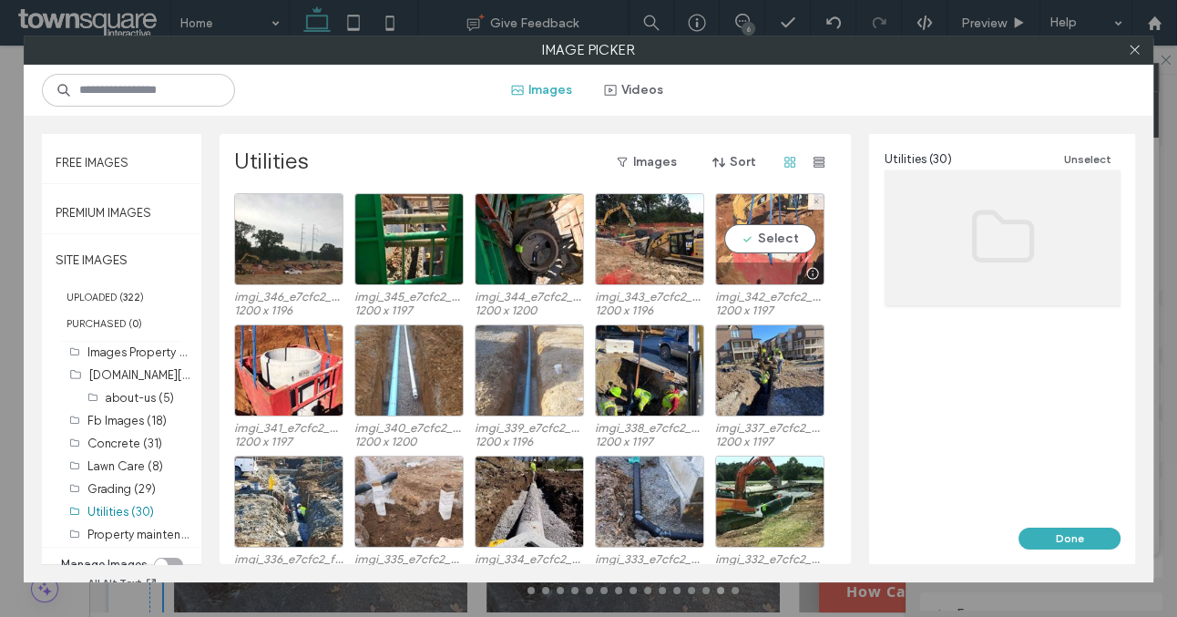
click at [765, 266] on div at bounding box center [770, 273] width 108 height 22
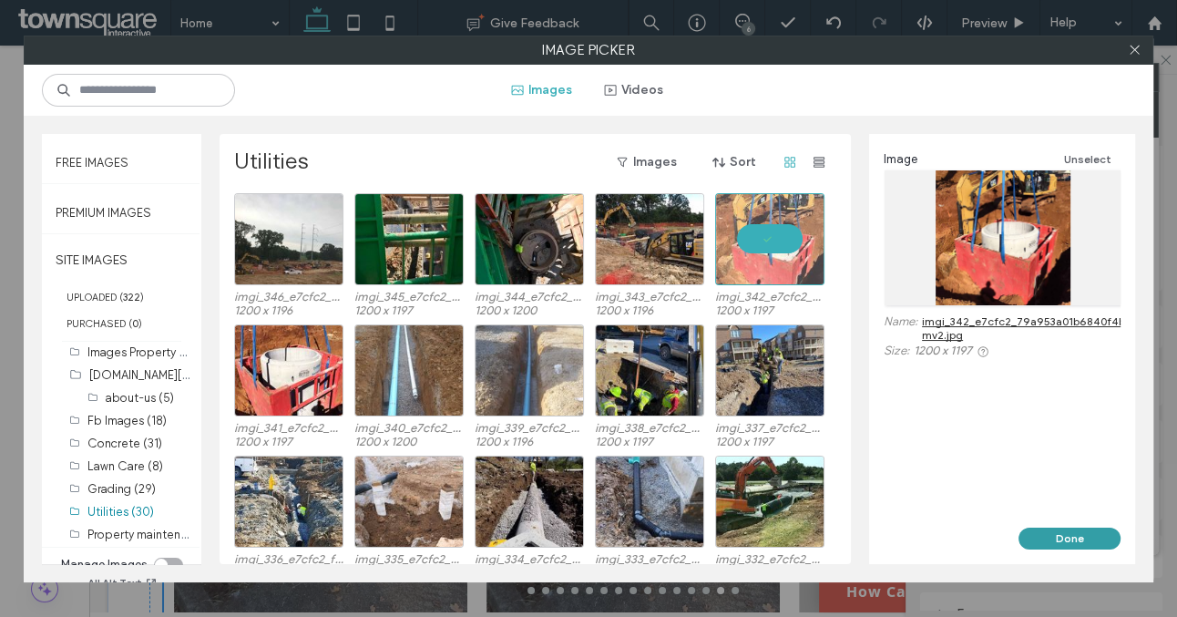
click at [1074, 543] on button "Done" at bounding box center [1070, 539] width 102 height 22
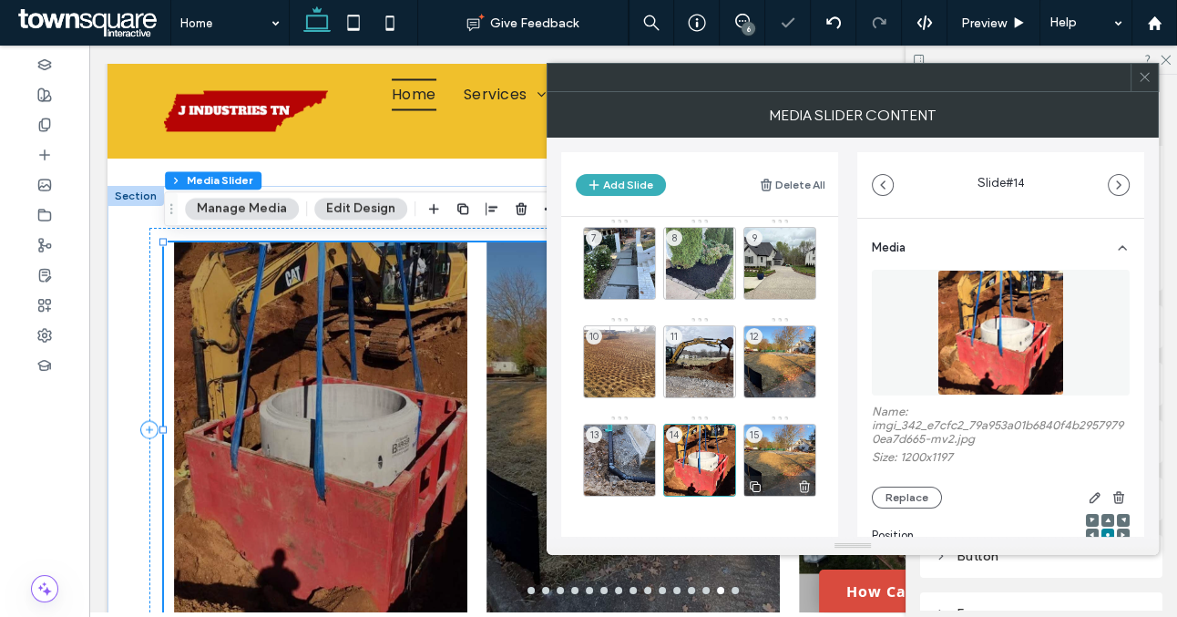
click at [791, 454] on div "15" at bounding box center [780, 460] width 73 height 73
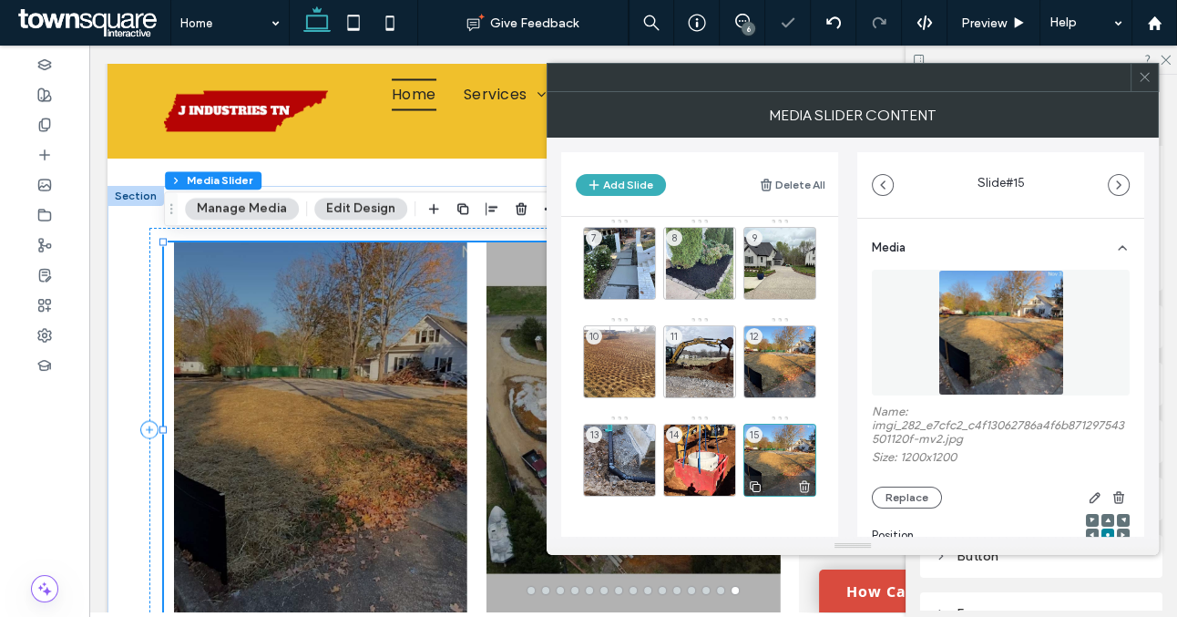
click at [791, 454] on div "15" at bounding box center [780, 460] width 73 height 73
click at [904, 492] on button "Replace" at bounding box center [907, 498] width 70 height 22
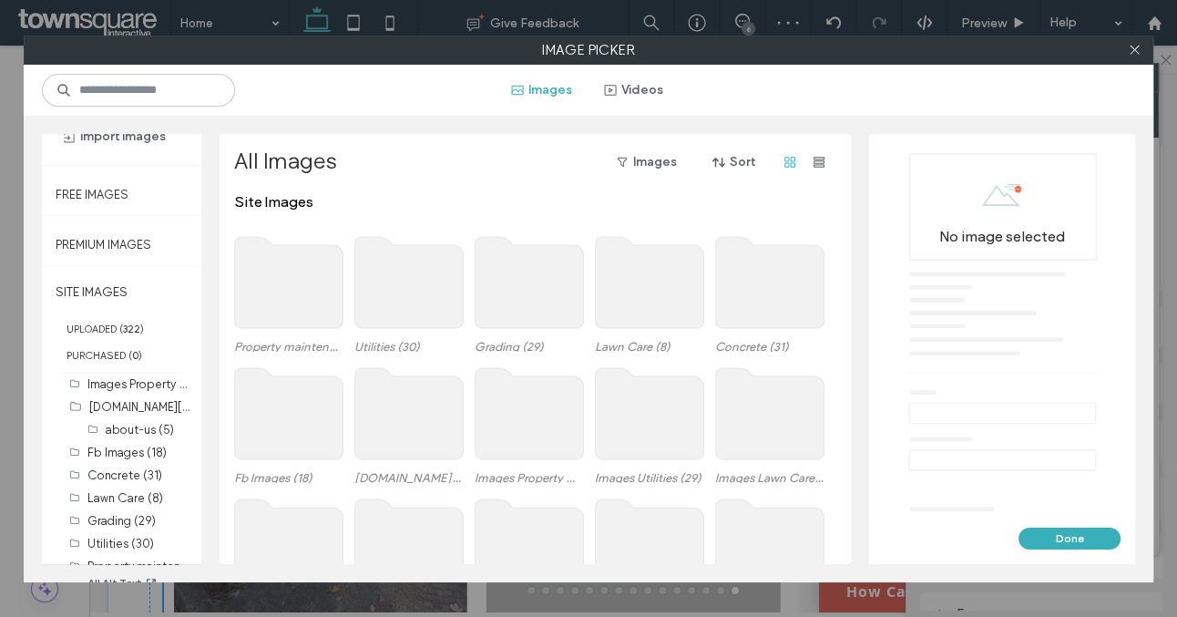
scroll to position [90, 0]
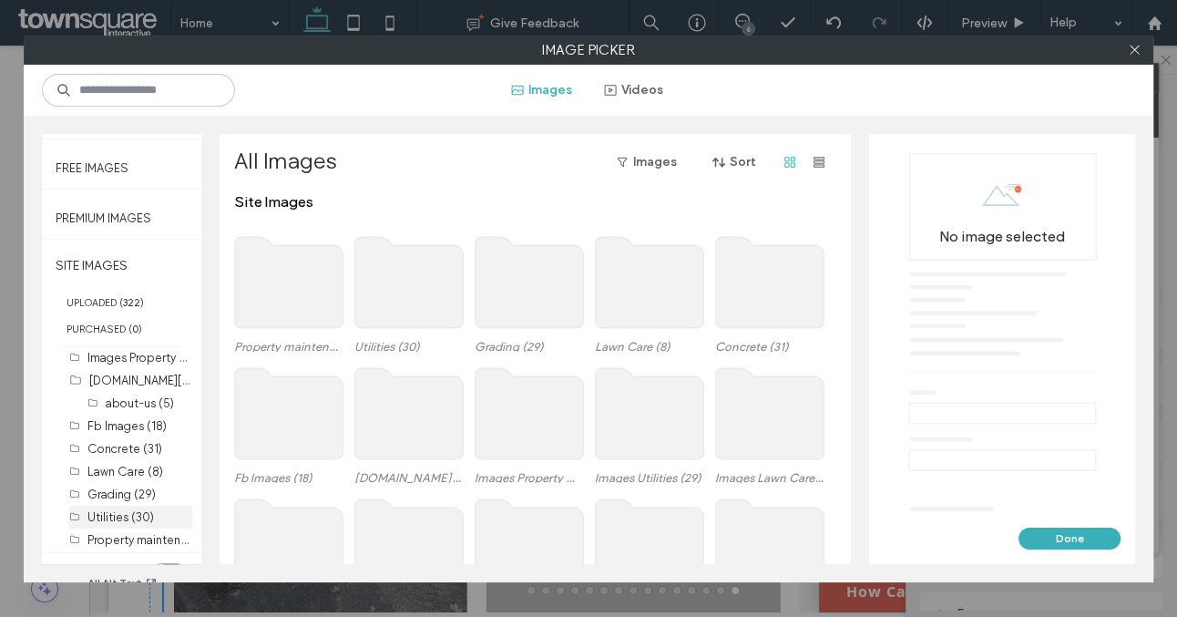
click at [119, 510] on label "Utilities (30)" at bounding box center [120, 517] width 67 height 14
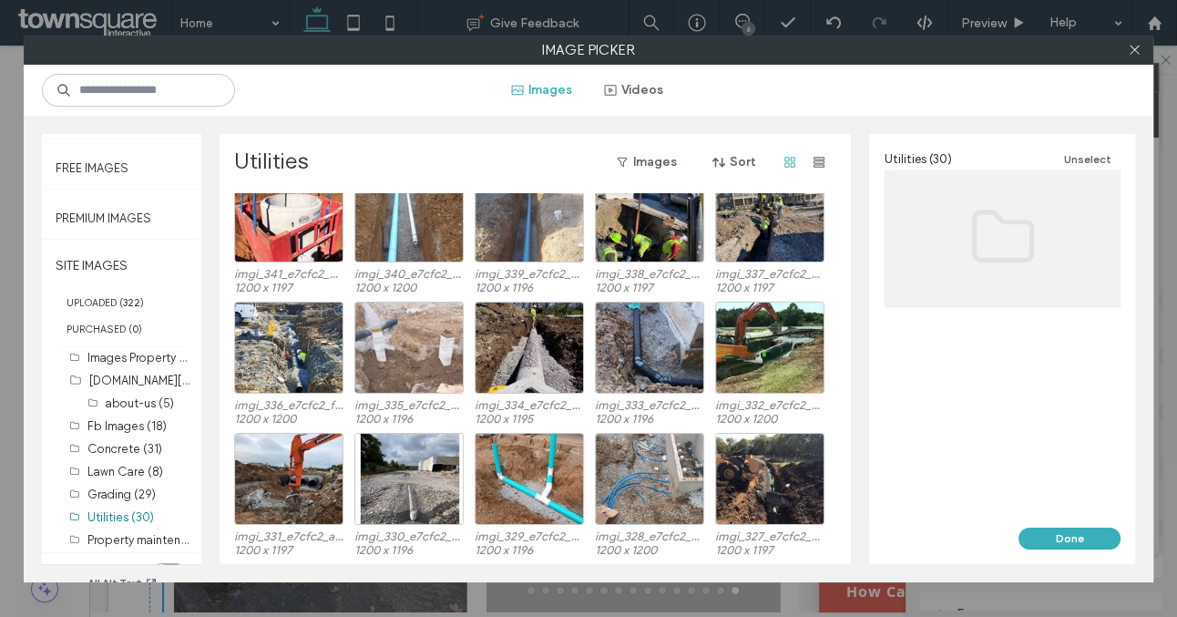
scroll to position [276, 0]
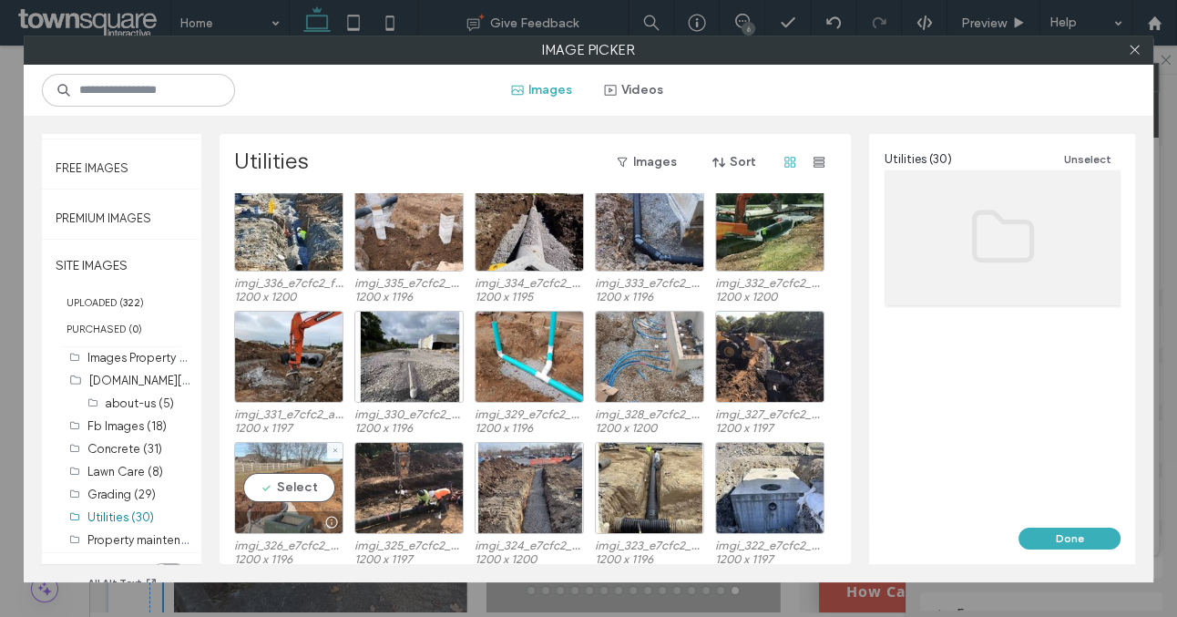
click at [313, 503] on div "Select" at bounding box center [288, 488] width 109 height 92
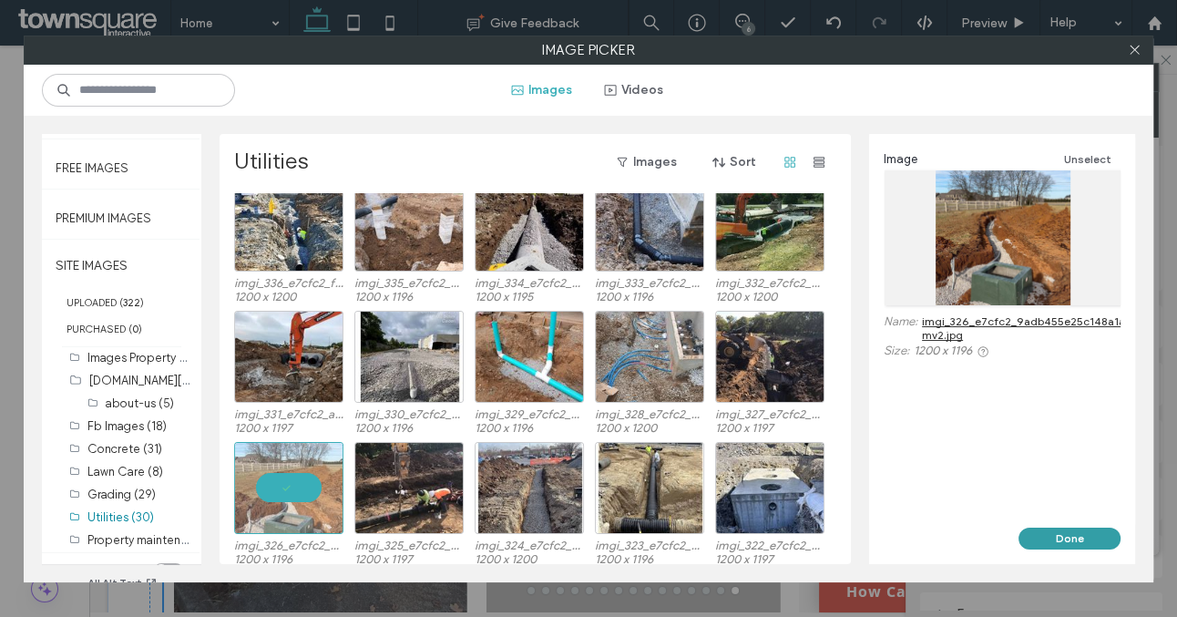
click at [1072, 531] on button "Done" at bounding box center [1070, 539] width 102 height 22
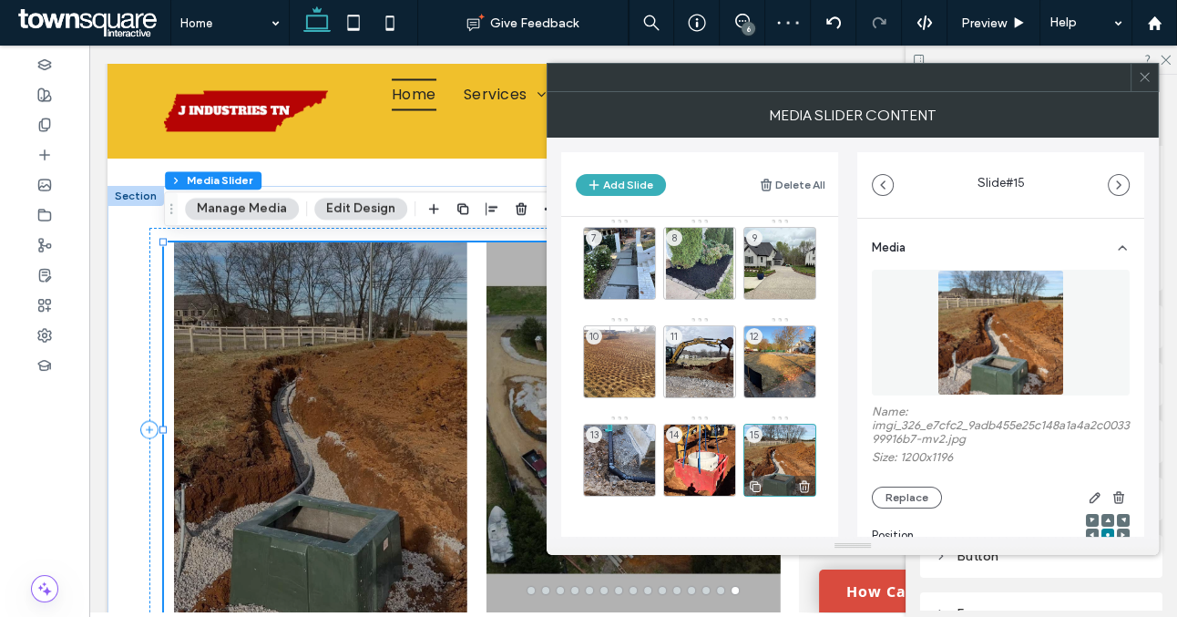
click at [758, 487] on icon at bounding box center [755, 486] width 15 height 16
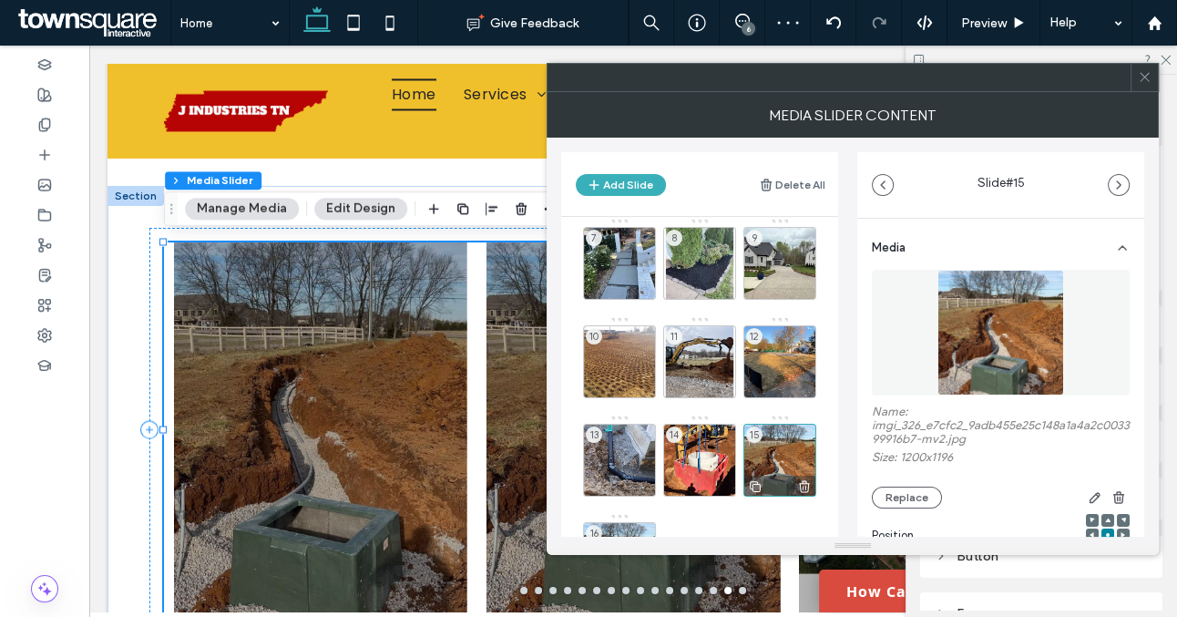
click at [758, 487] on icon at bounding box center [755, 486] width 15 height 16
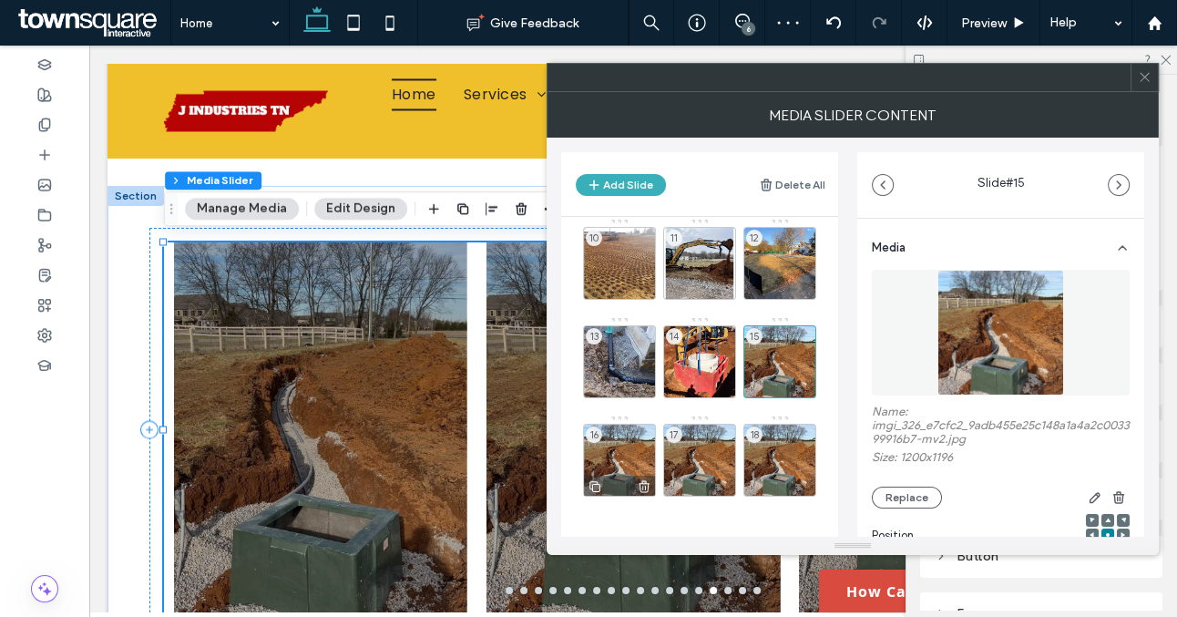
click at [622, 461] on div "16" at bounding box center [619, 460] width 73 height 73
click at [911, 494] on button "Replace" at bounding box center [907, 498] width 70 height 22
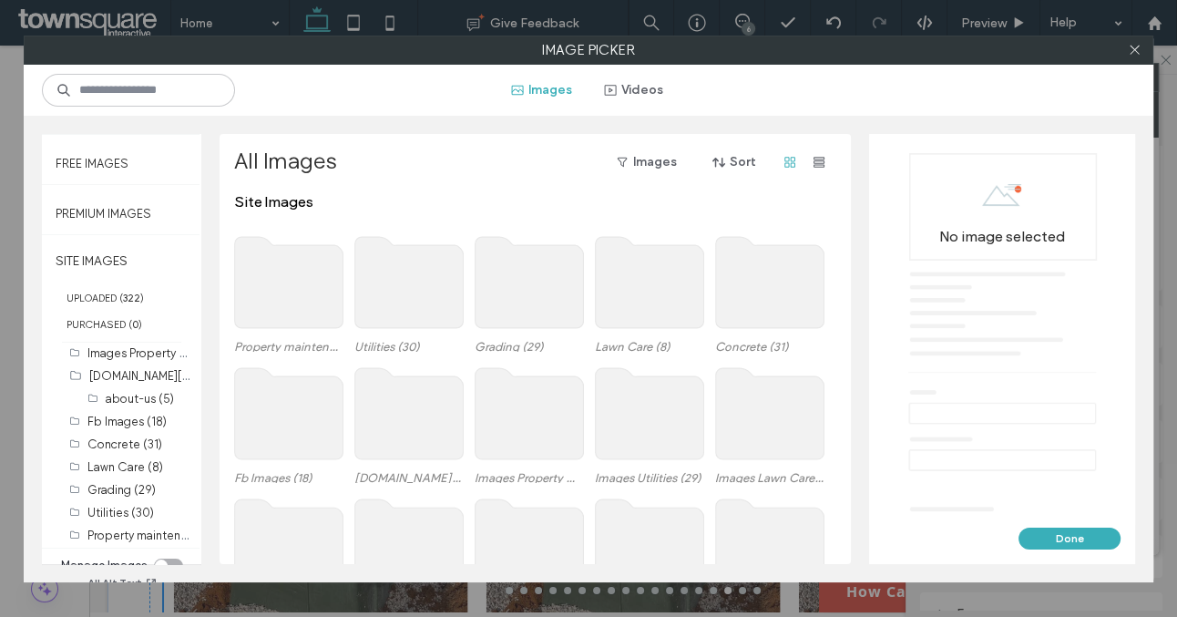
scroll to position [108, 0]
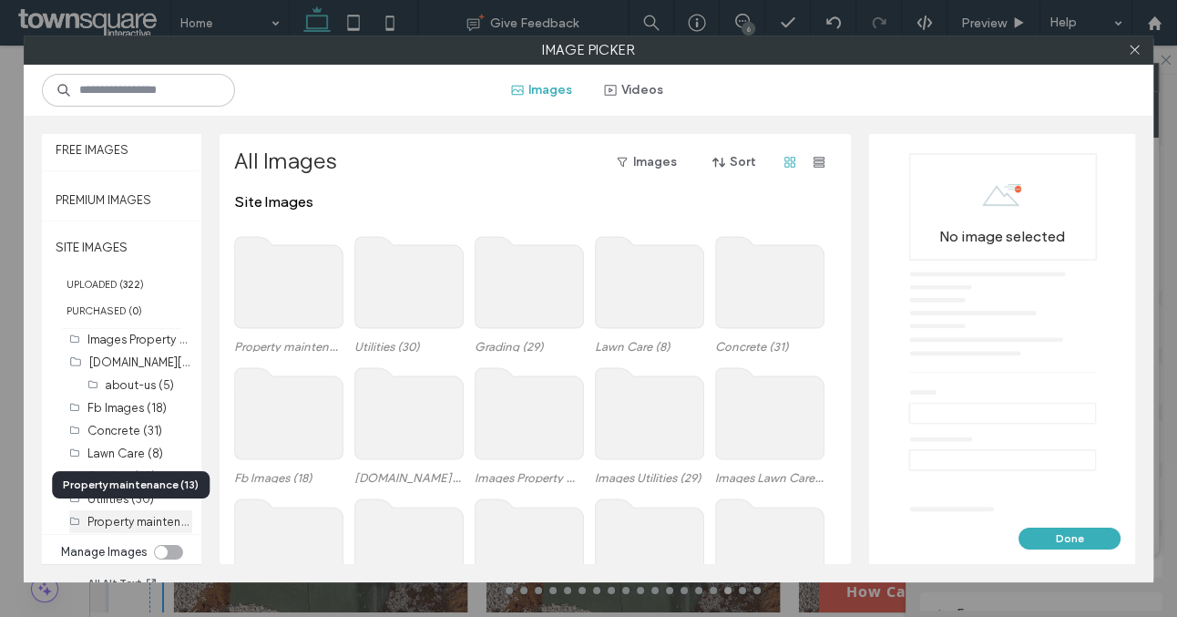
click at [131, 522] on label "Property maintenance (13)" at bounding box center [157, 520] width 141 height 17
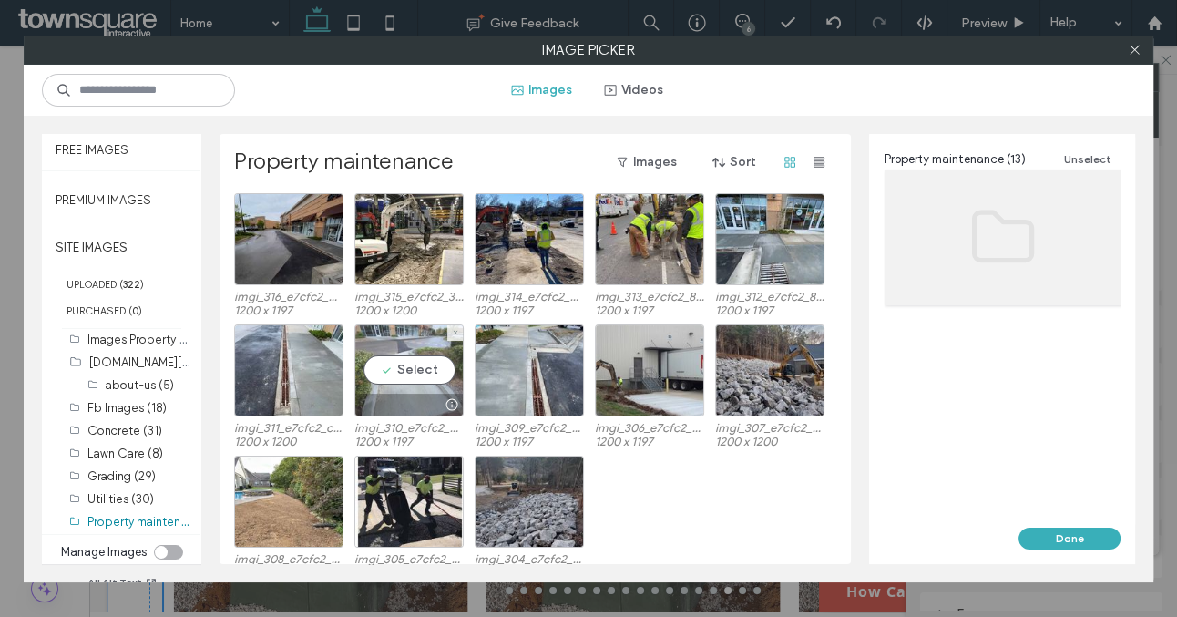
click at [402, 404] on div at bounding box center [409, 405] width 108 height 22
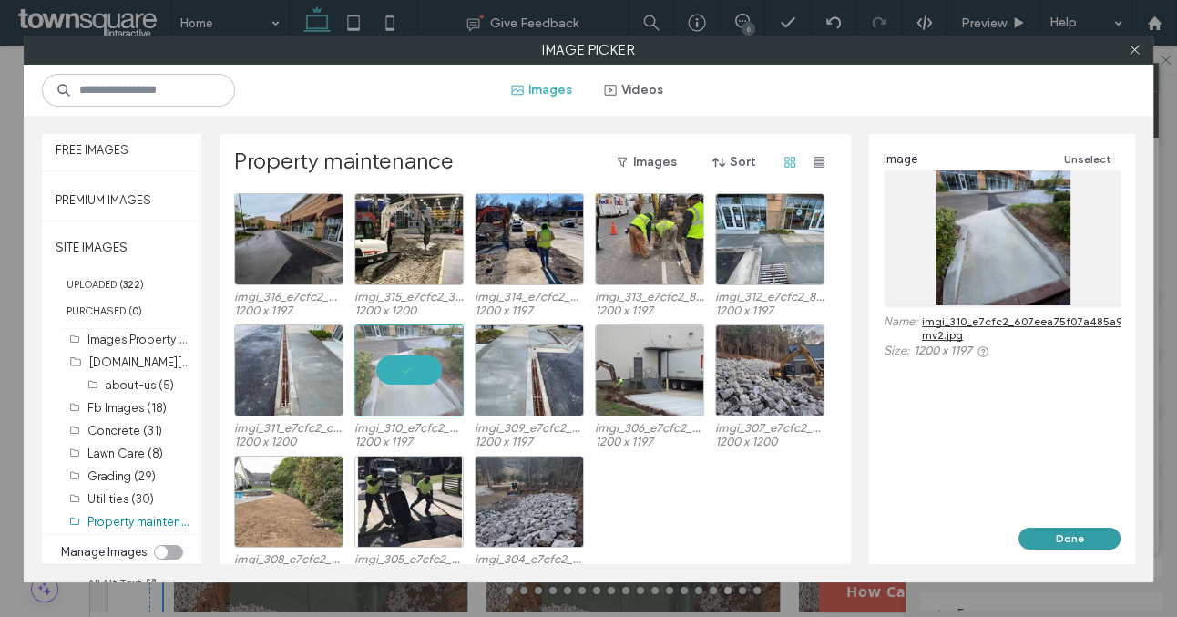
click at [1053, 548] on button "Done" at bounding box center [1070, 539] width 102 height 22
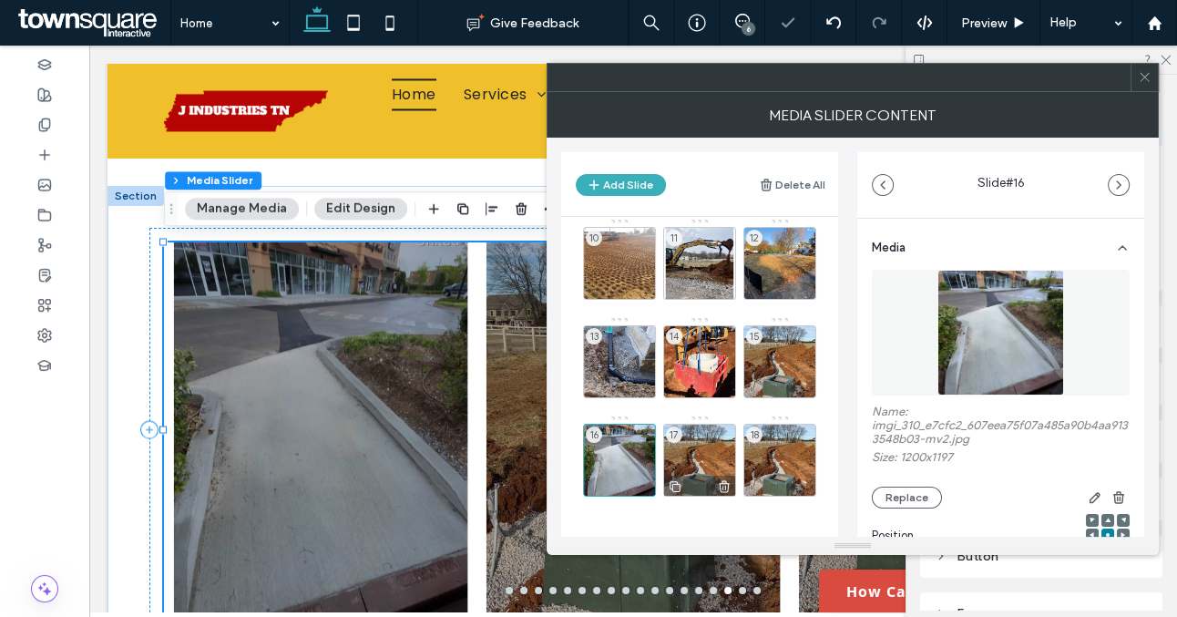
click at [705, 462] on div "17" at bounding box center [699, 460] width 73 height 73
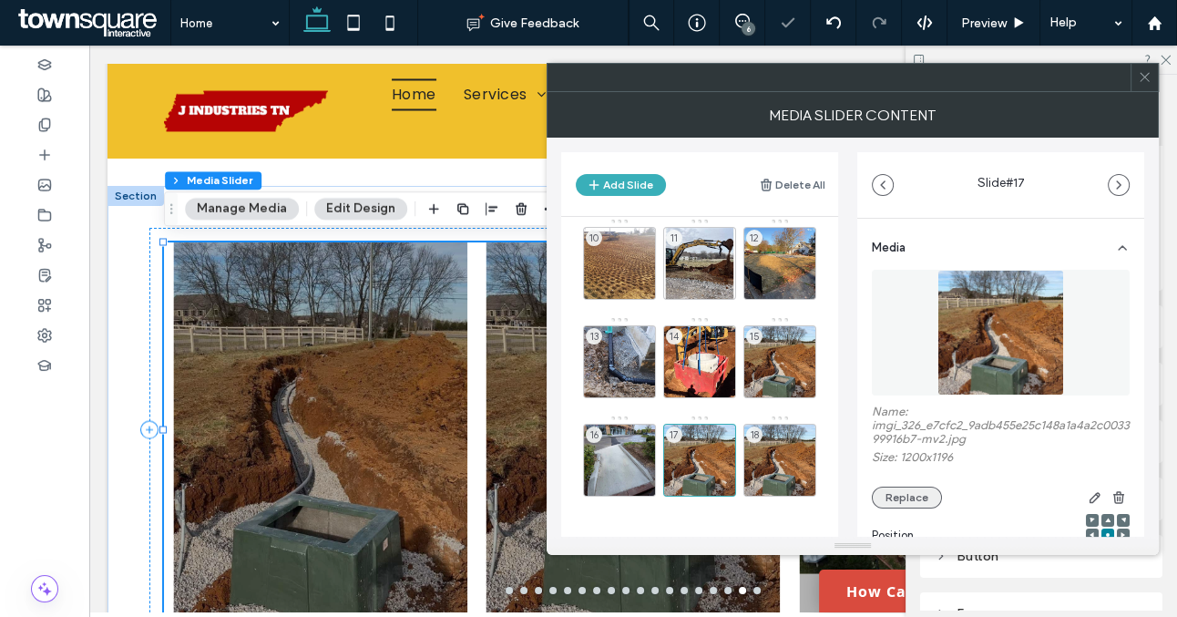
click at [899, 493] on button "Replace" at bounding box center [907, 498] width 70 height 22
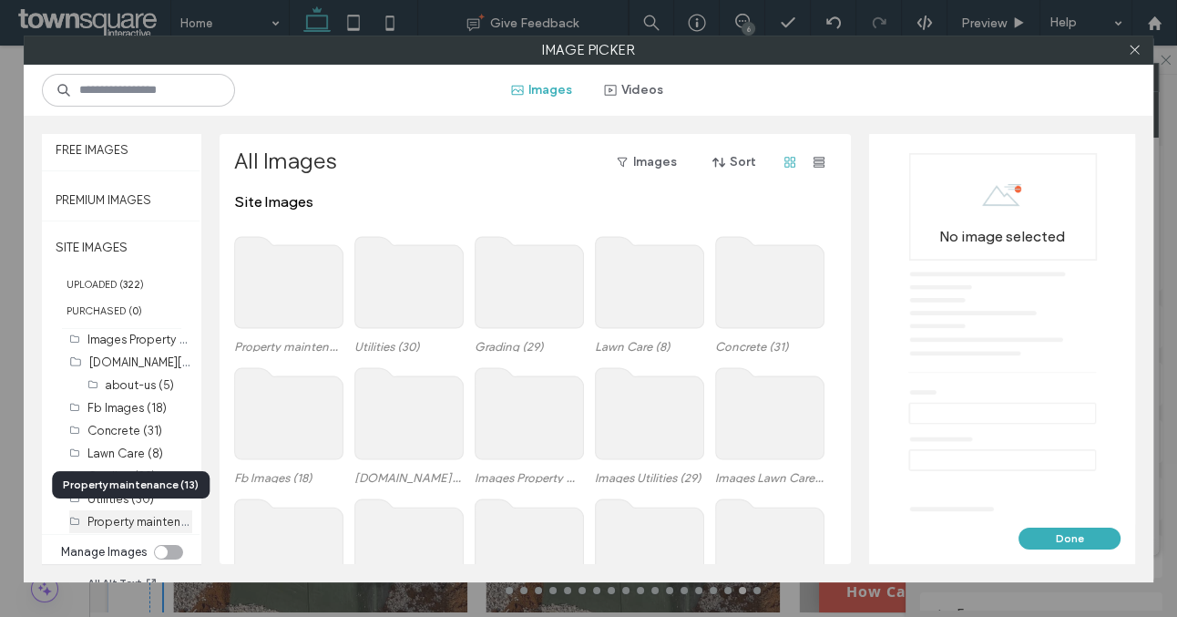
click at [120, 517] on label "Property maintenance (13)" at bounding box center [157, 520] width 141 height 17
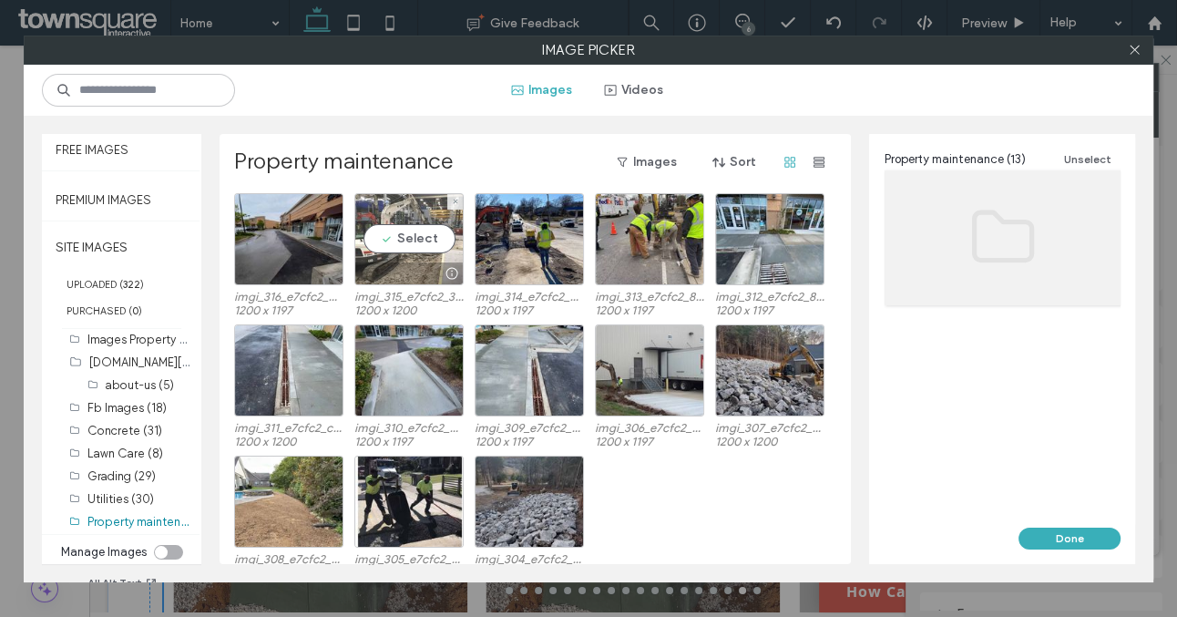
click at [417, 262] on div at bounding box center [409, 273] width 108 height 22
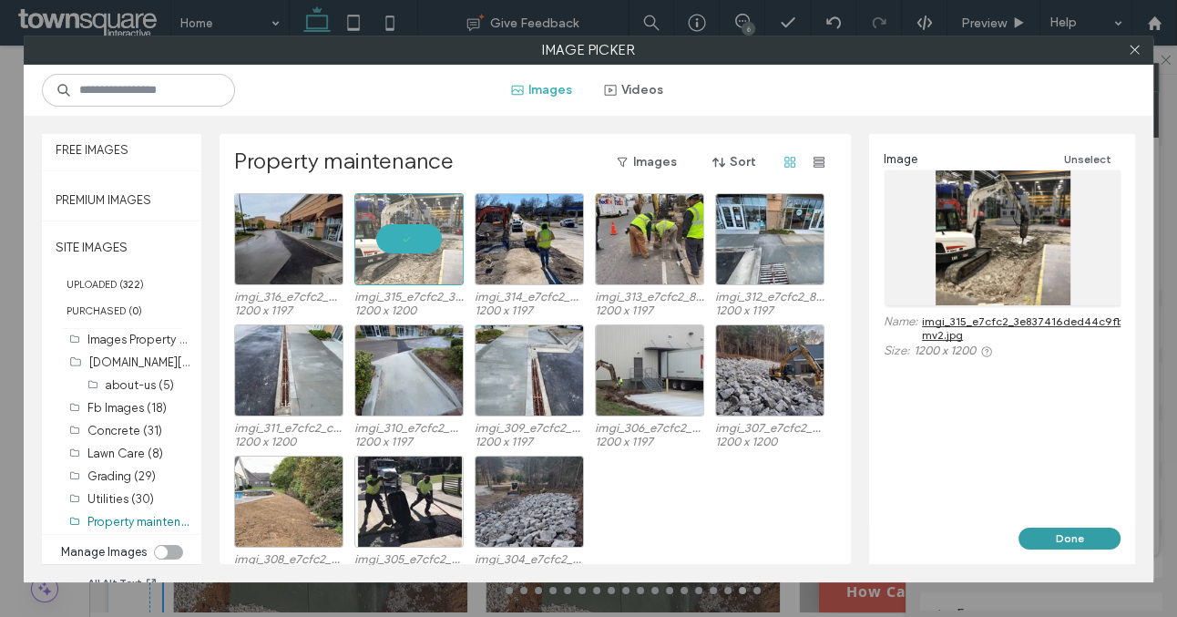
click at [1086, 540] on button "Done" at bounding box center [1070, 539] width 102 height 22
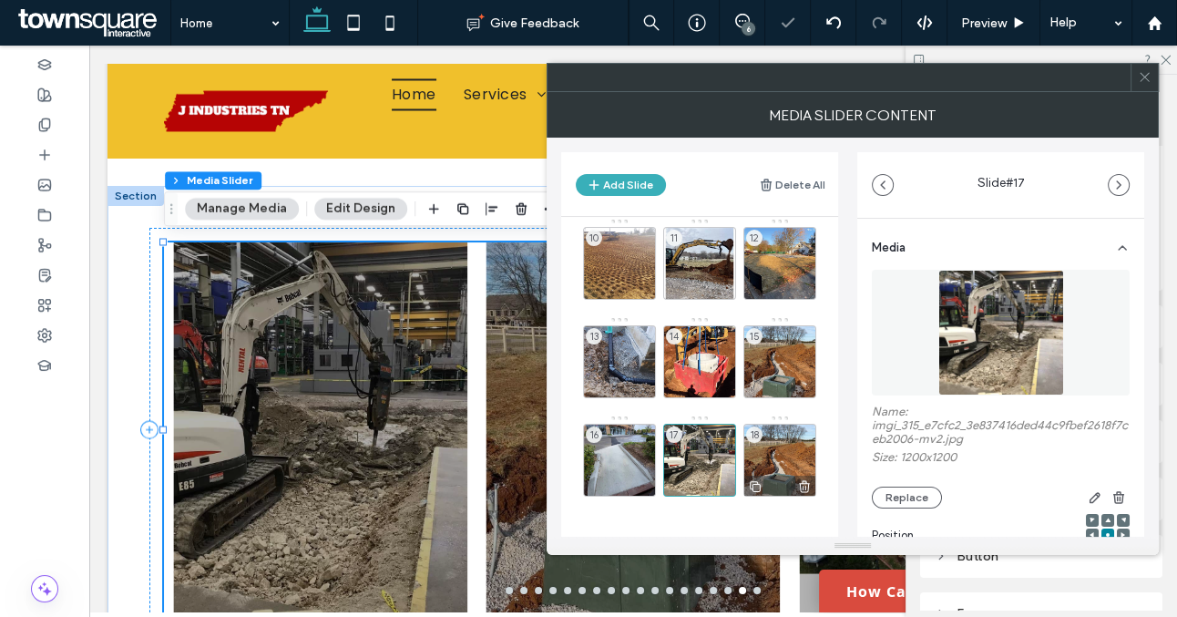
click at [781, 437] on div "18" at bounding box center [780, 460] width 73 height 73
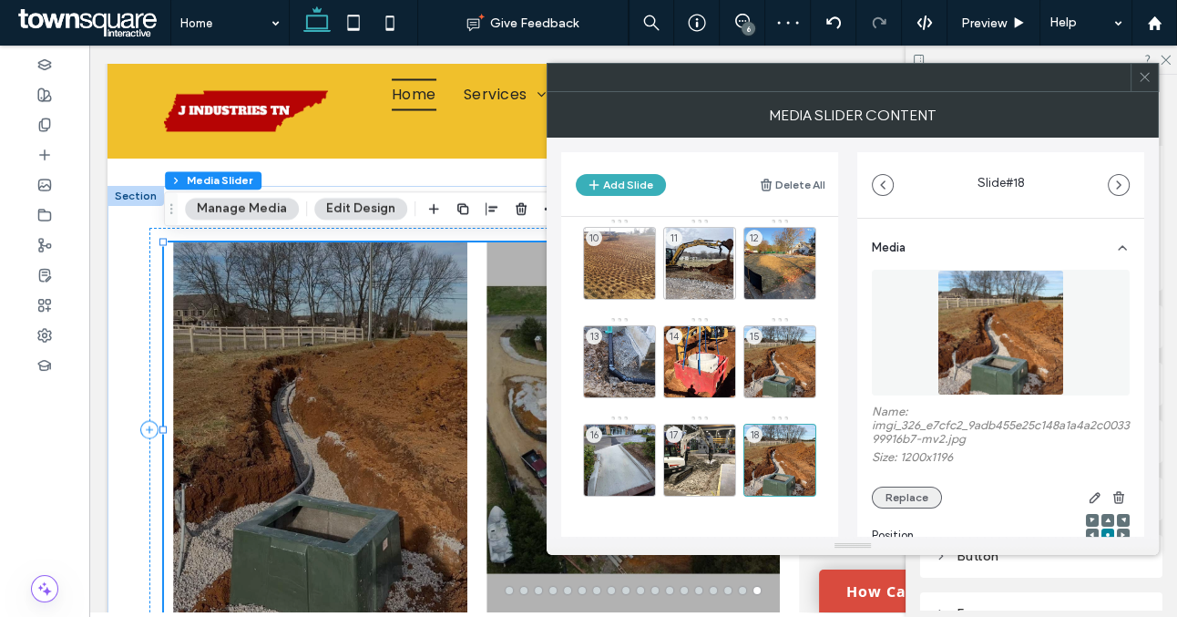
click at [889, 492] on button "Replace" at bounding box center [907, 498] width 70 height 22
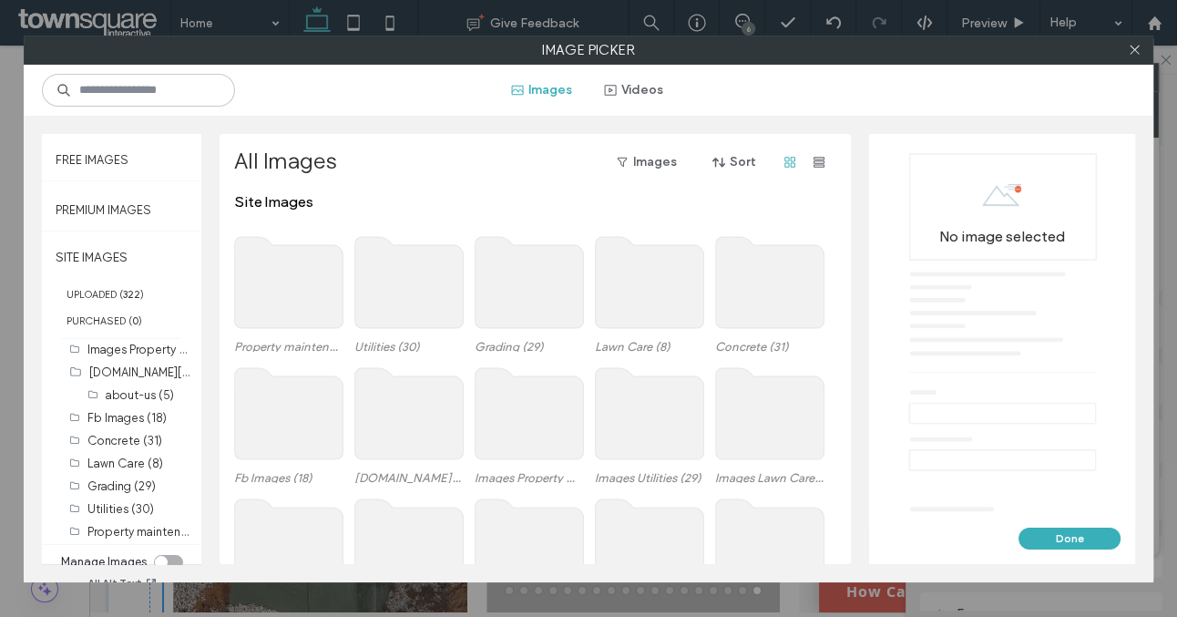
scroll to position [104, 0]
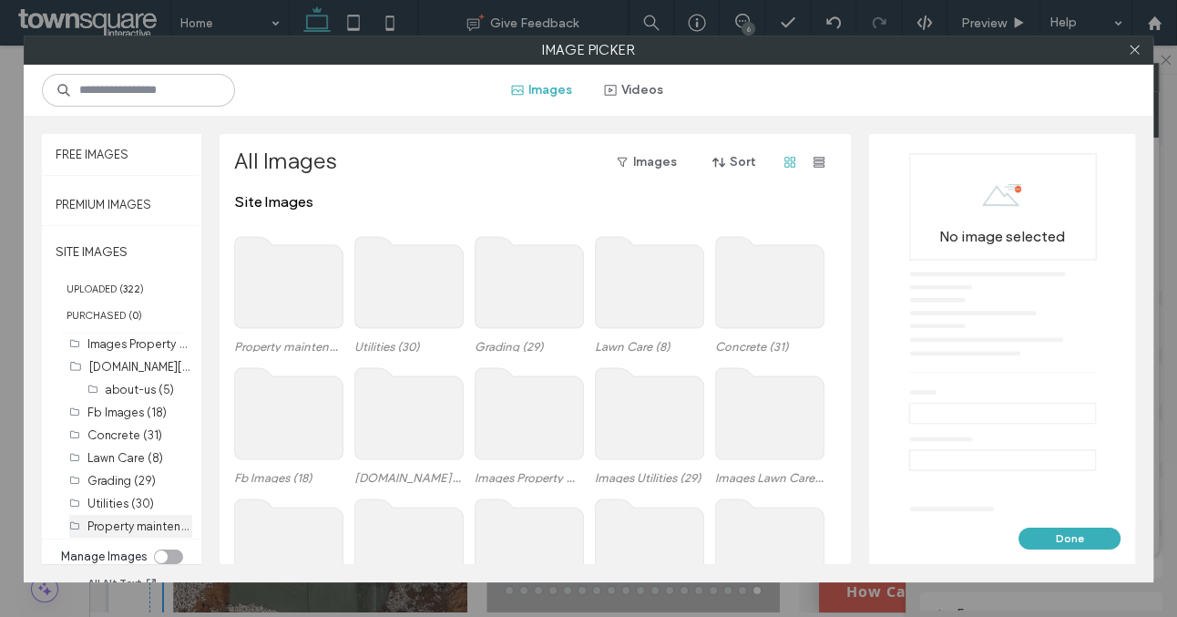
click at [149, 529] on label "Property maintenance (13)" at bounding box center [157, 525] width 141 height 17
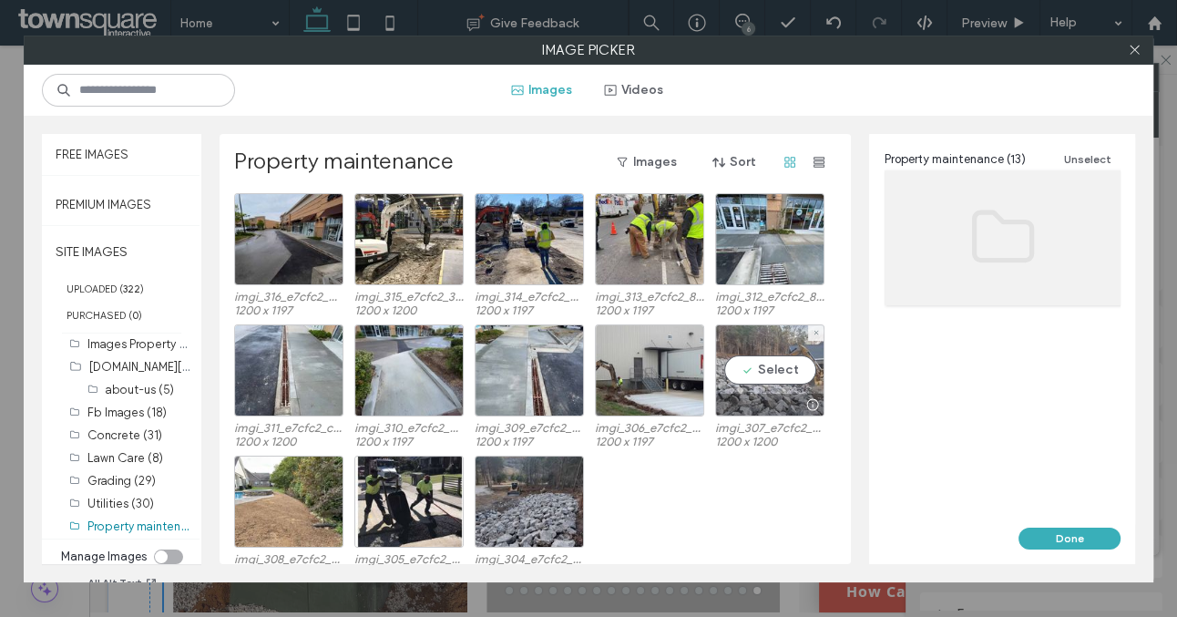
click at [781, 406] on div at bounding box center [770, 405] width 108 height 22
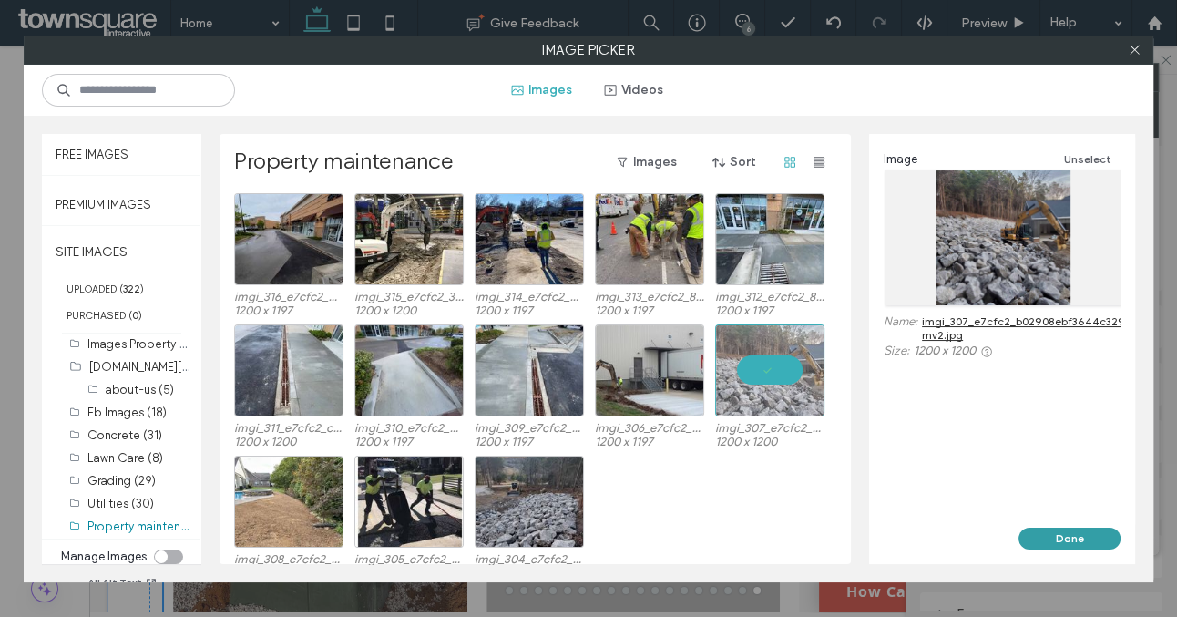
click at [1062, 531] on button "Done" at bounding box center [1070, 539] width 102 height 22
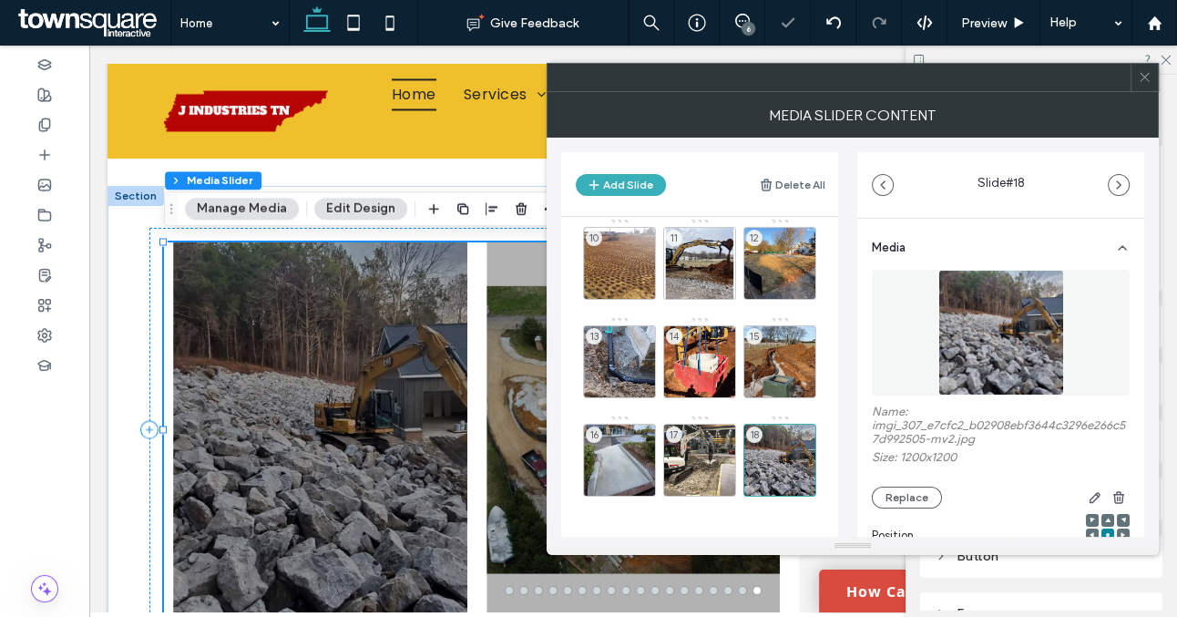
click at [1146, 83] on icon at bounding box center [1145, 77] width 14 height 14
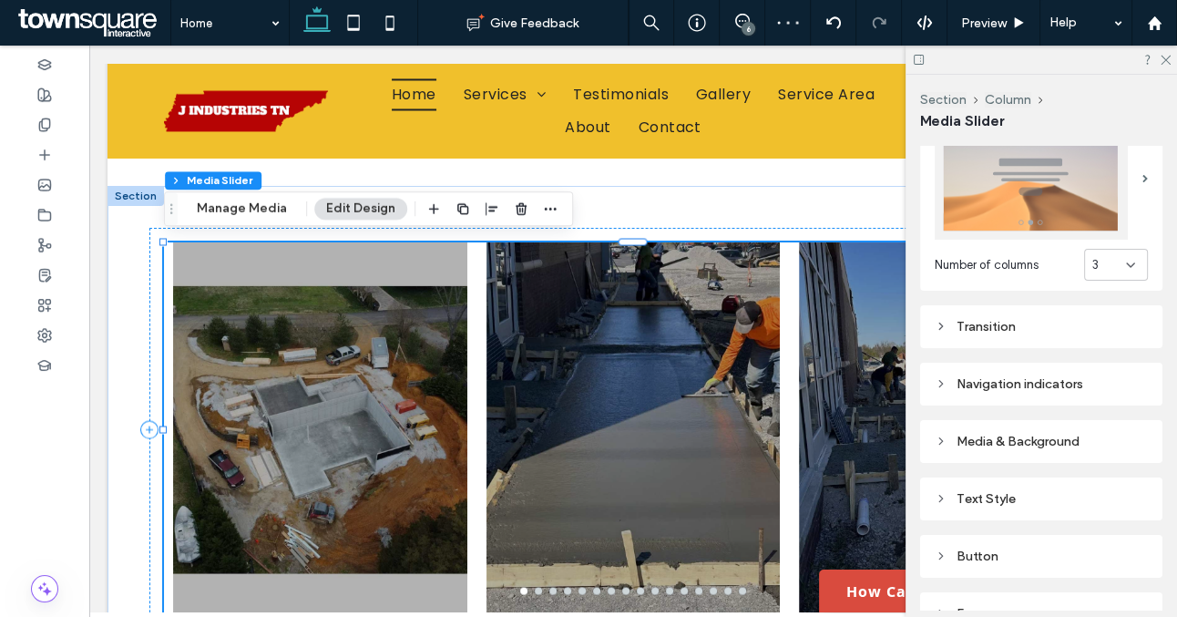
click at [1004, 441] on div "Media & Background" at bounding box center [1041, 441] width 213 height 15
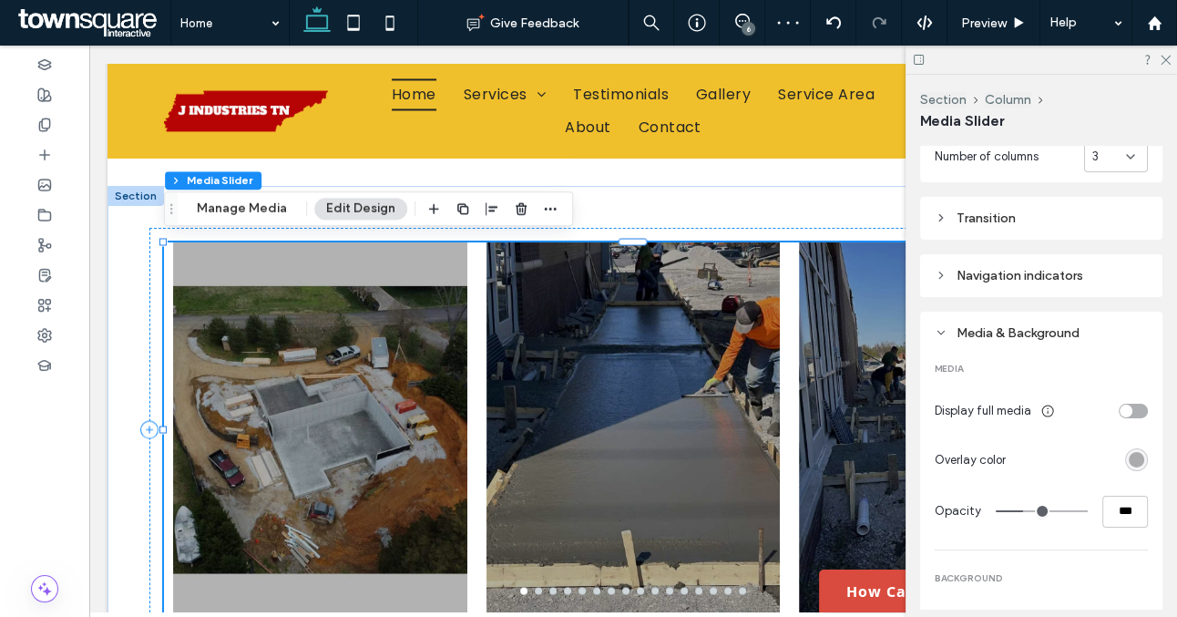
scroll to position [457, 0]
click at [1135, 464] on div "rgba(0, 0, 0, 0.3)" at bounding box center [1136, 456] width 15 height 15
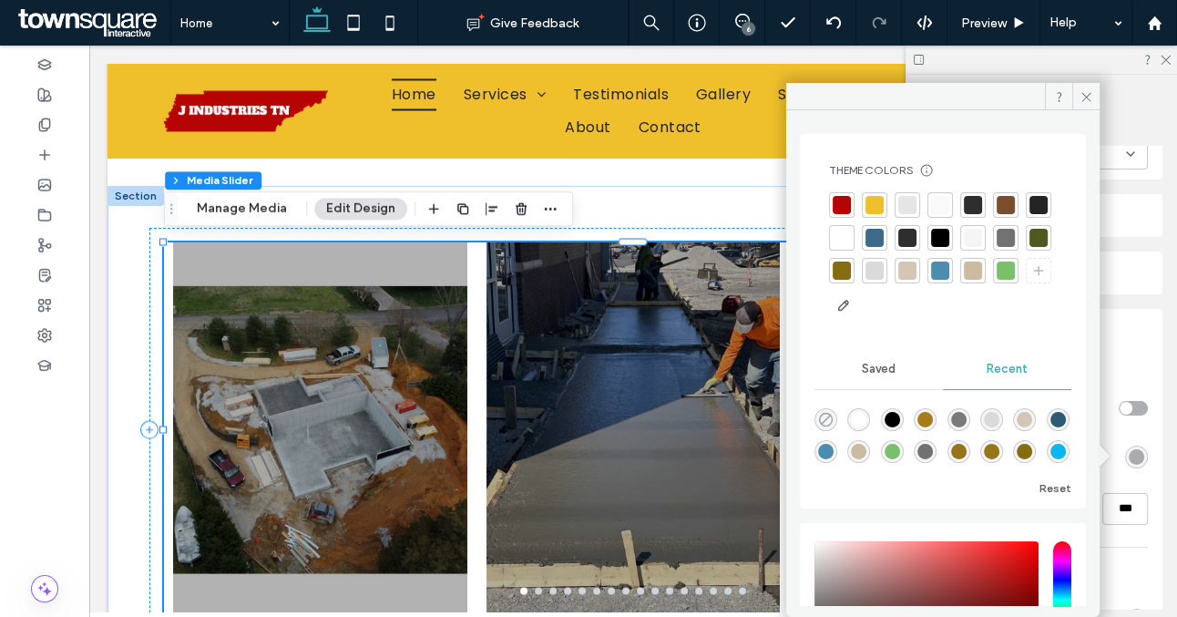
click at [823, 418] on icon "rgba(0, 0, 0, 0)" at bounding box center [825, 419] width 15 height 15
type input "*"
type input "**"
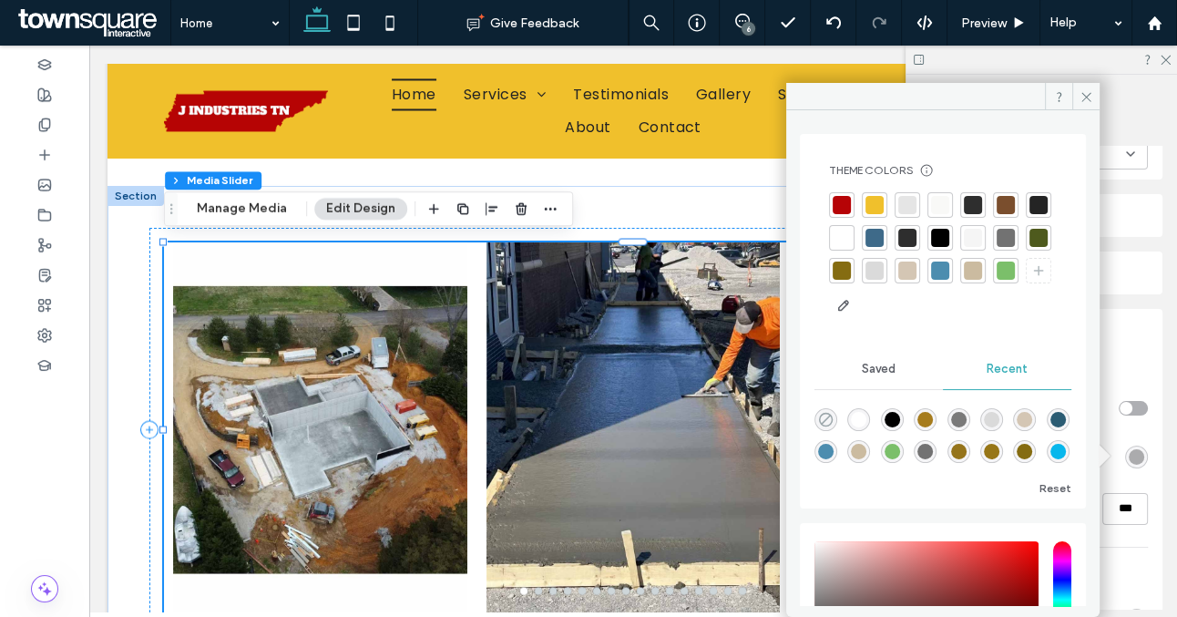
type input "*"
type input "**"
click at [1080, 96] on icon at bounding box center [1087, 97] width 14 height 14
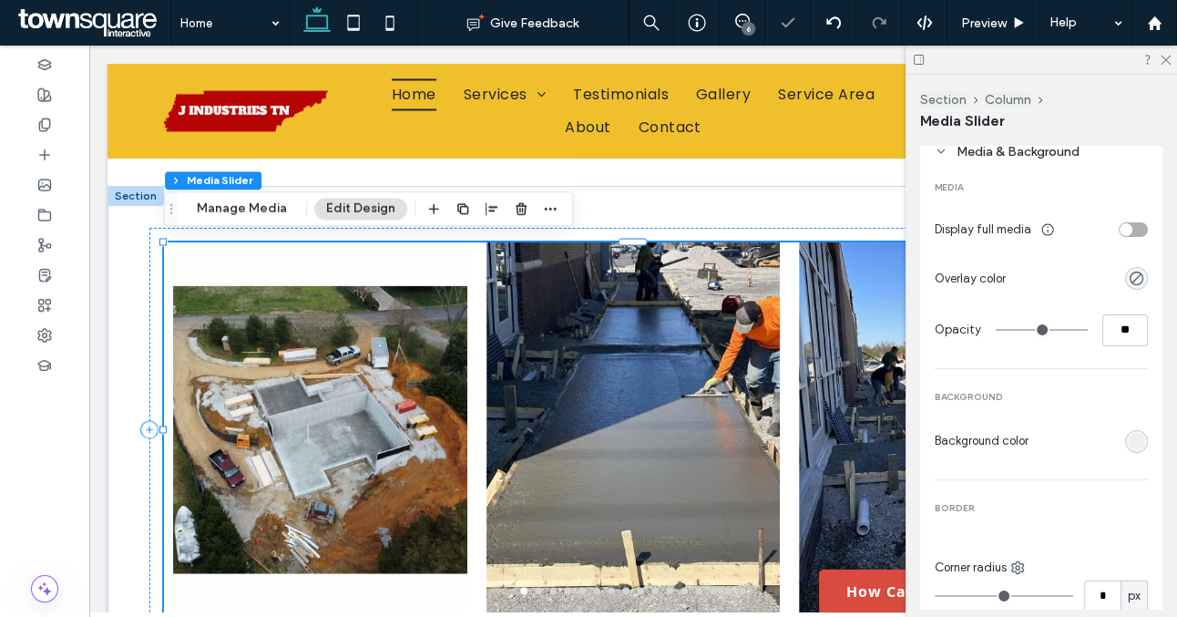
scroll to position [641, 0]
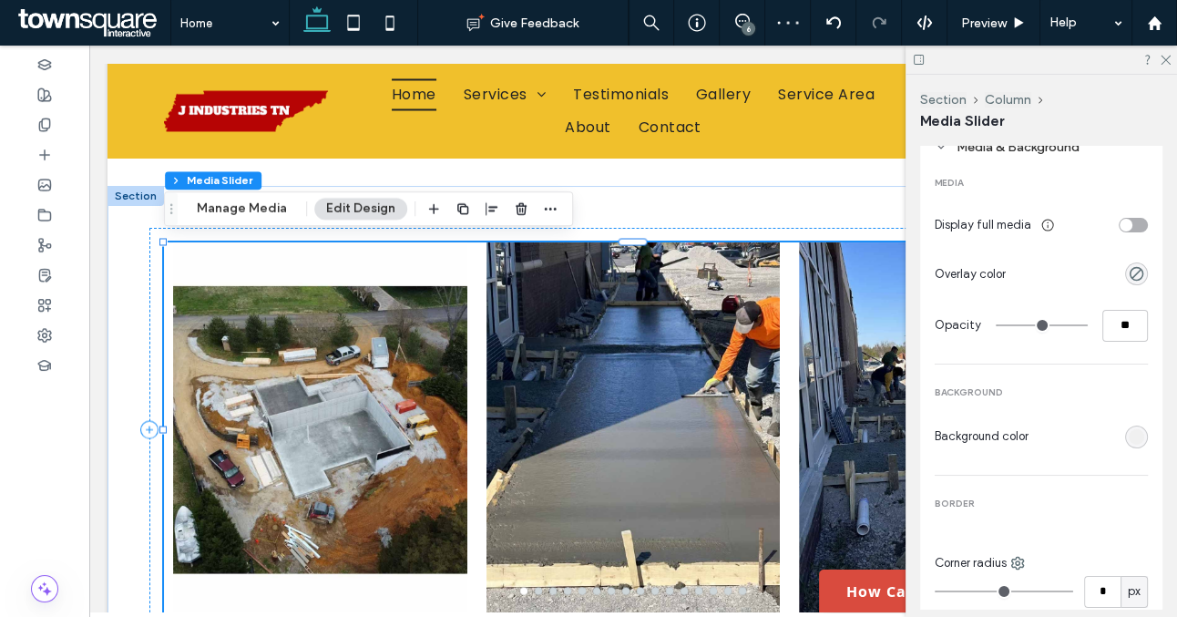
click at [1136, 437] on div "rgb(238, 238, 238)" at bounding box center [1136, 436] width 15 height 15
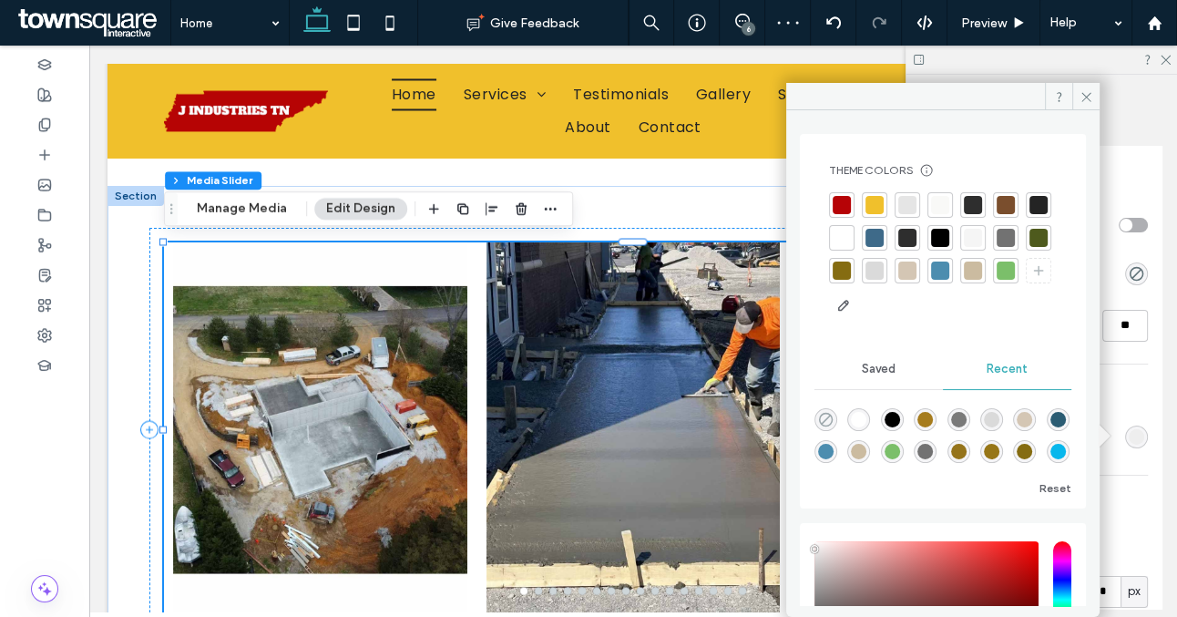
click at [830, 417] on icon "rgba(0, 0, 0, 0)" at bounding box center [825, 419] width 15 height 15
type input "*******"
type input "*"
type input "**"
click at [1084, 92] on icon at bounding box center [1087, 97] width 14 height 14
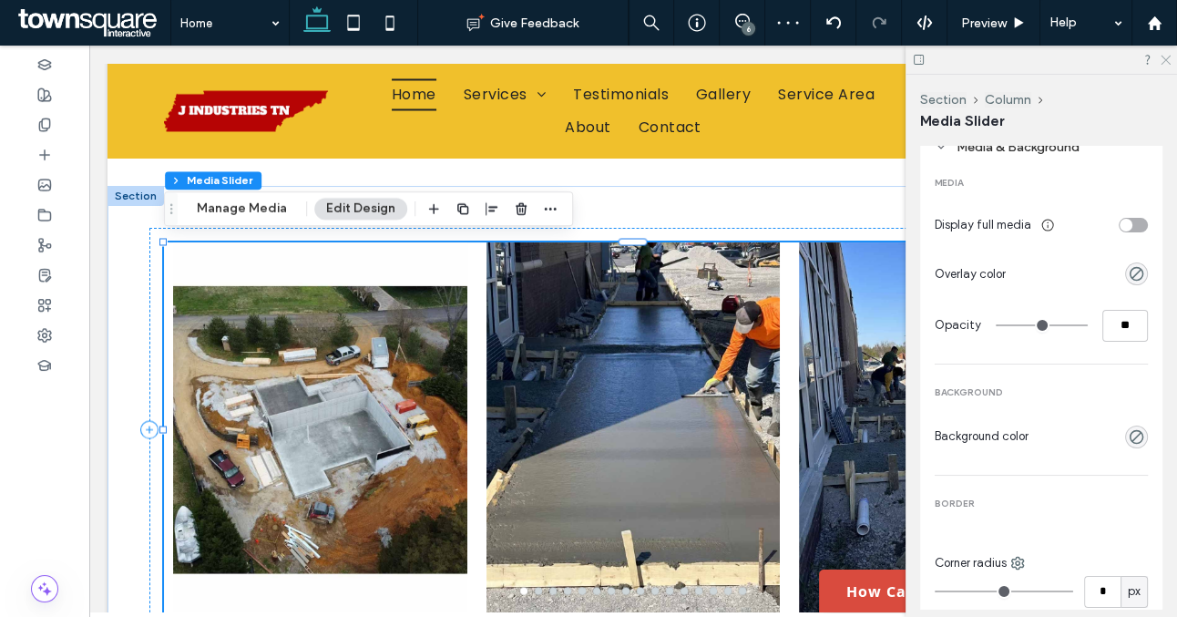
click at [1160, 61] on icon at bounding box center [1165, 59] width 12 height 12
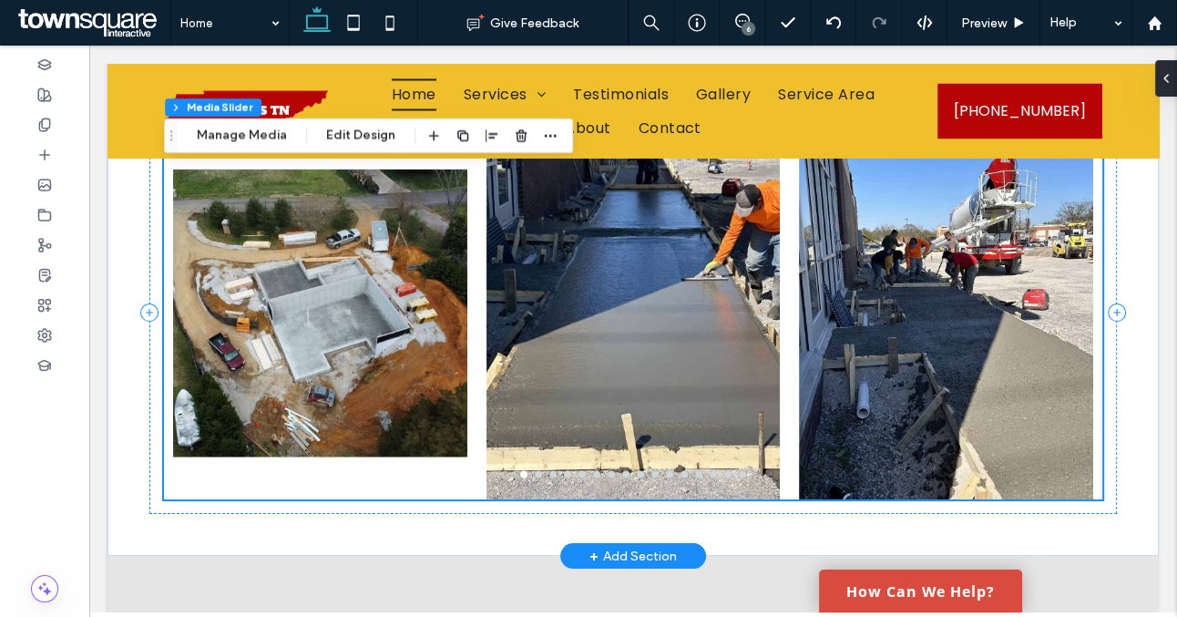
scroll to position [3160, 0]
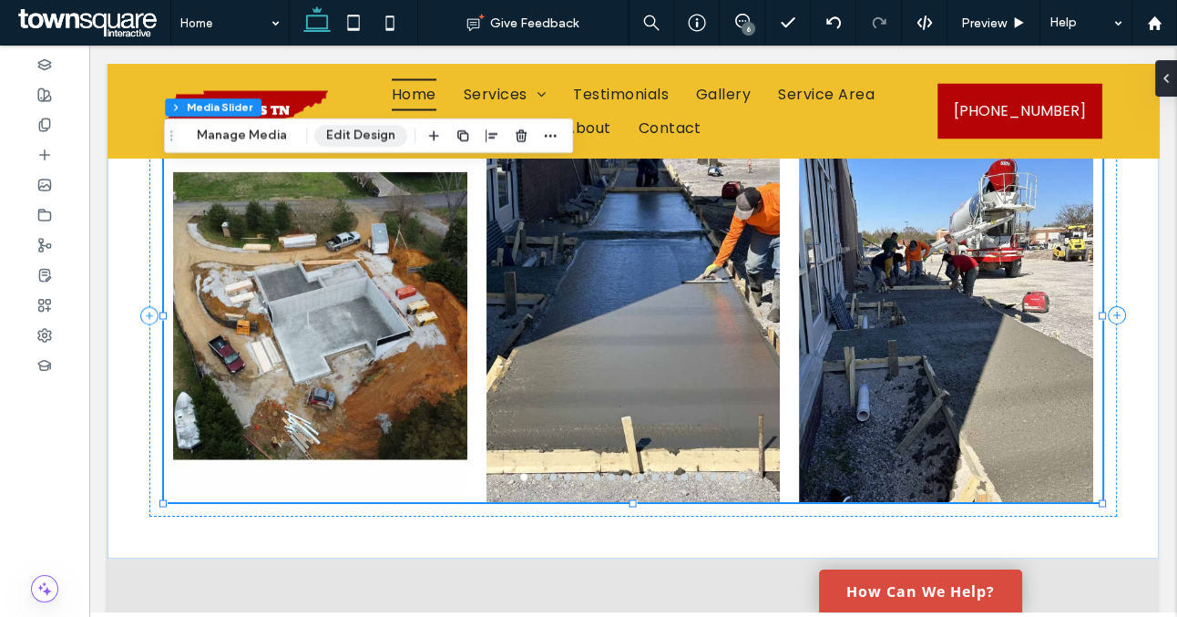
click at [372, 135] on button "Edit Design" at bounding box center [360, 136] width 93 height 22
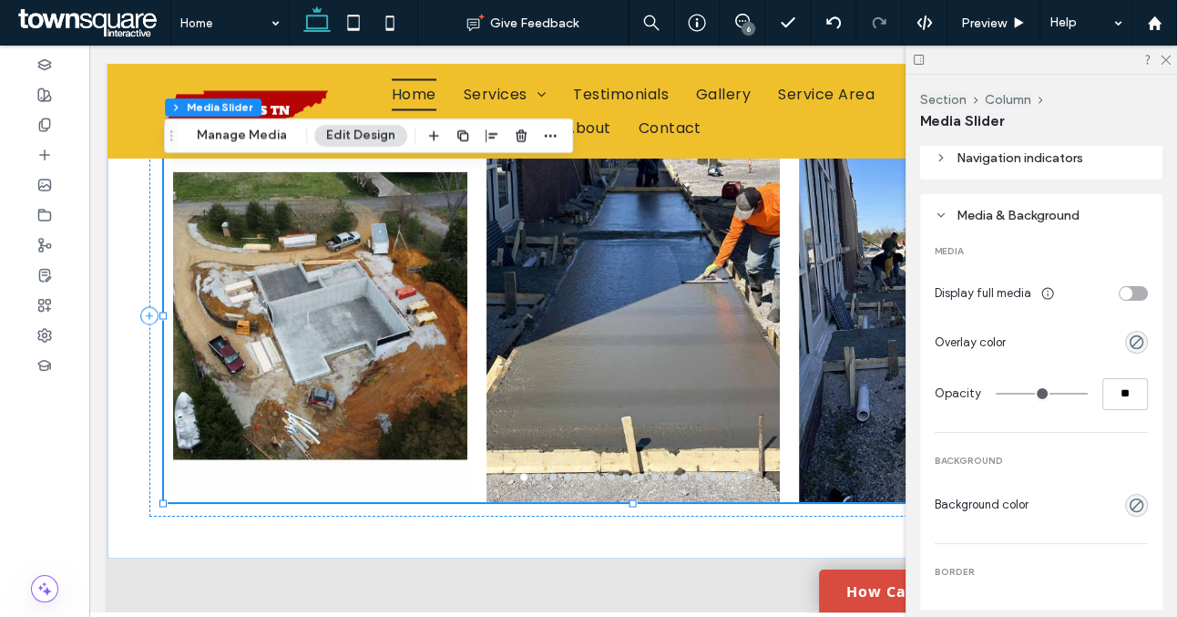
scroll to position [587, 0]
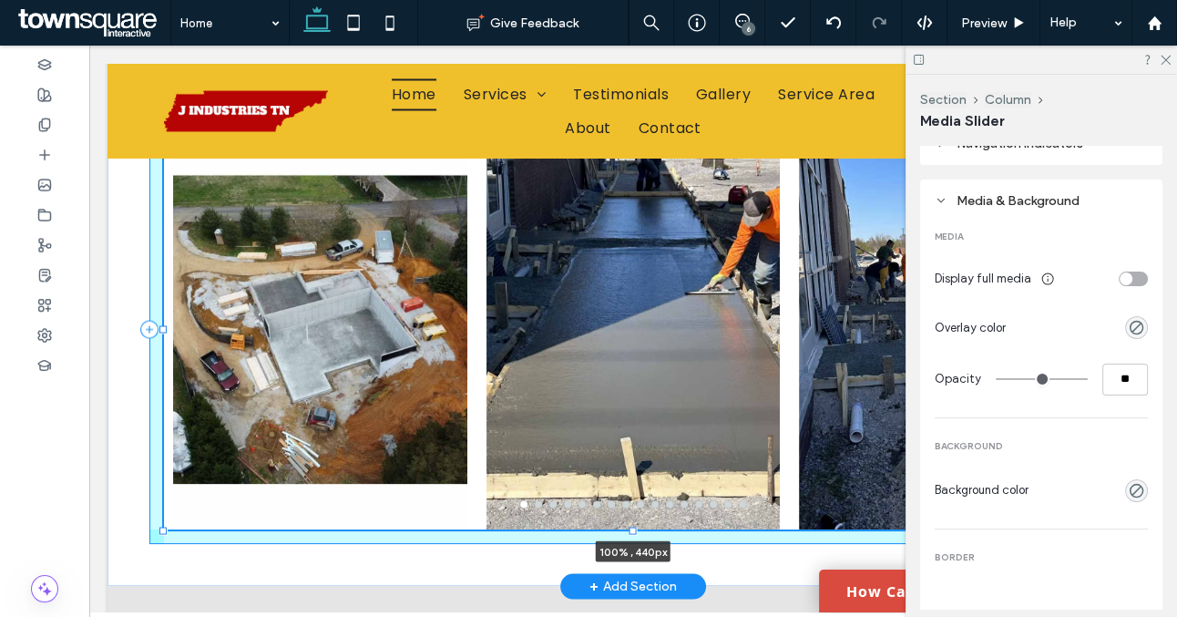
drag, startPoint x: 635, startPoint y: 501, endPoint x: 632, endPoint y: 515, distance: 13.9
click at [632, 515] on div "a a a a 100% , 440px" at bounding box center [634, 329] width 1052 height 514
type input "***"
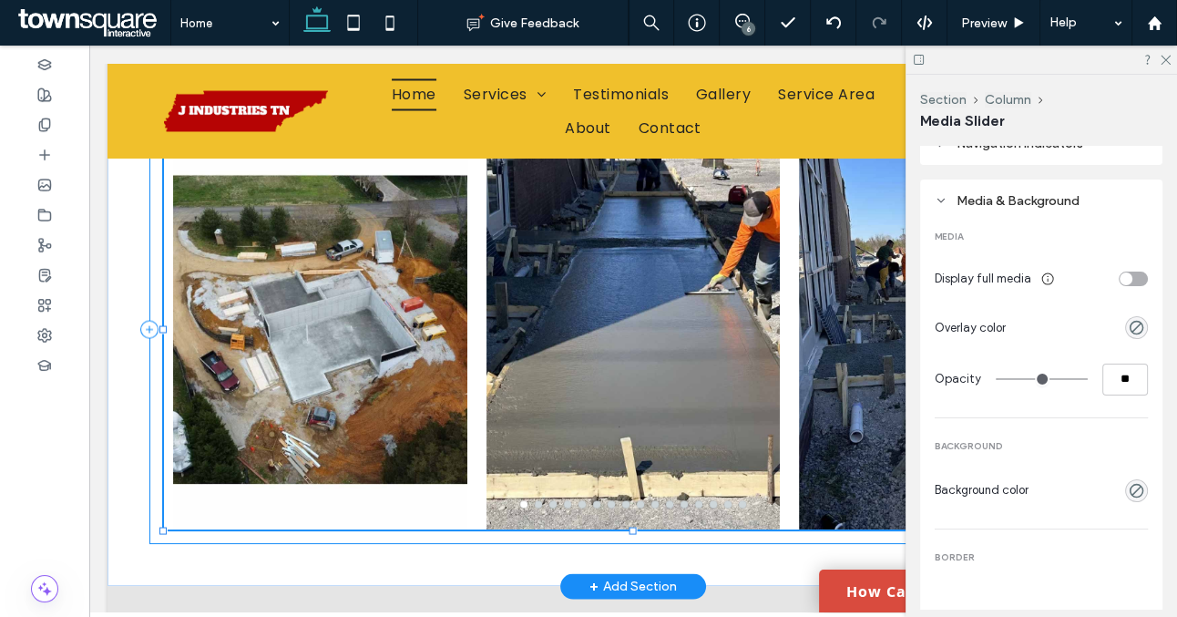
type input "***"
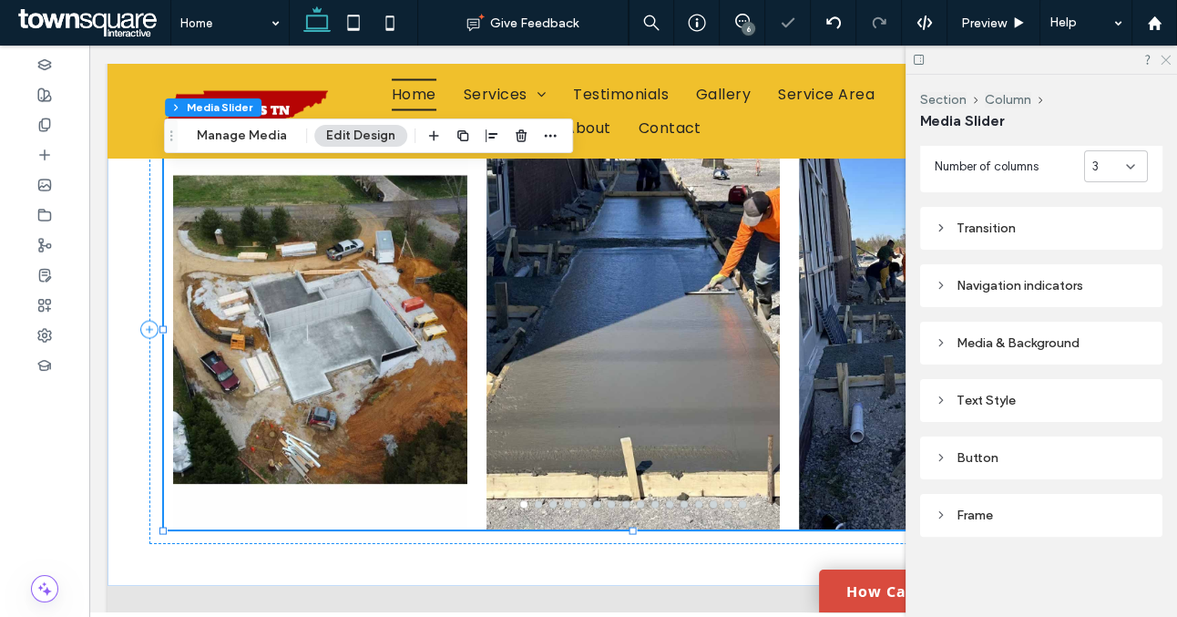
click at [1167, 56] on icon at bounding box center [1165, 59] width 12 height 12
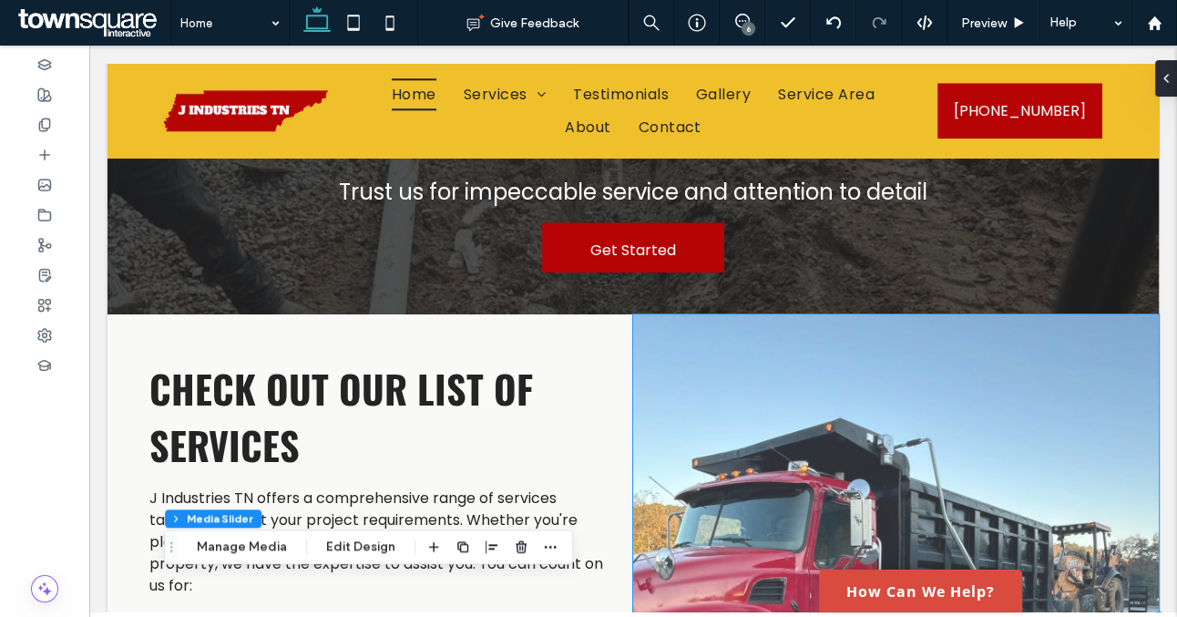
scroll to position [1740, 0]
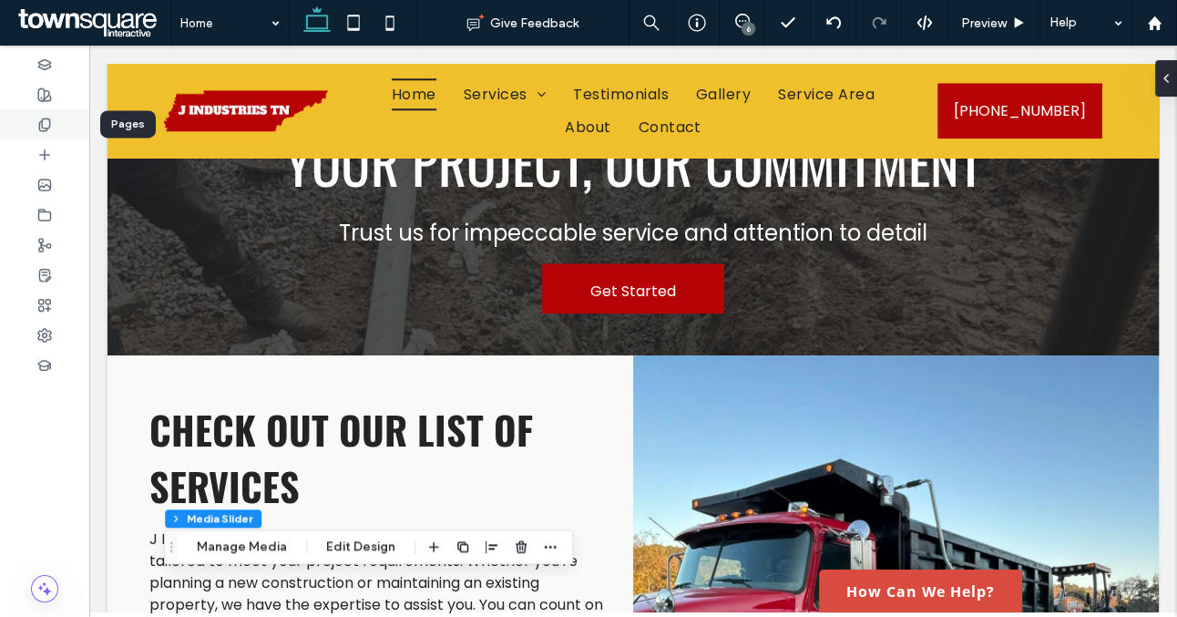
click at [53, 128] on div at bounding box center [44, 124] width 89 height 30
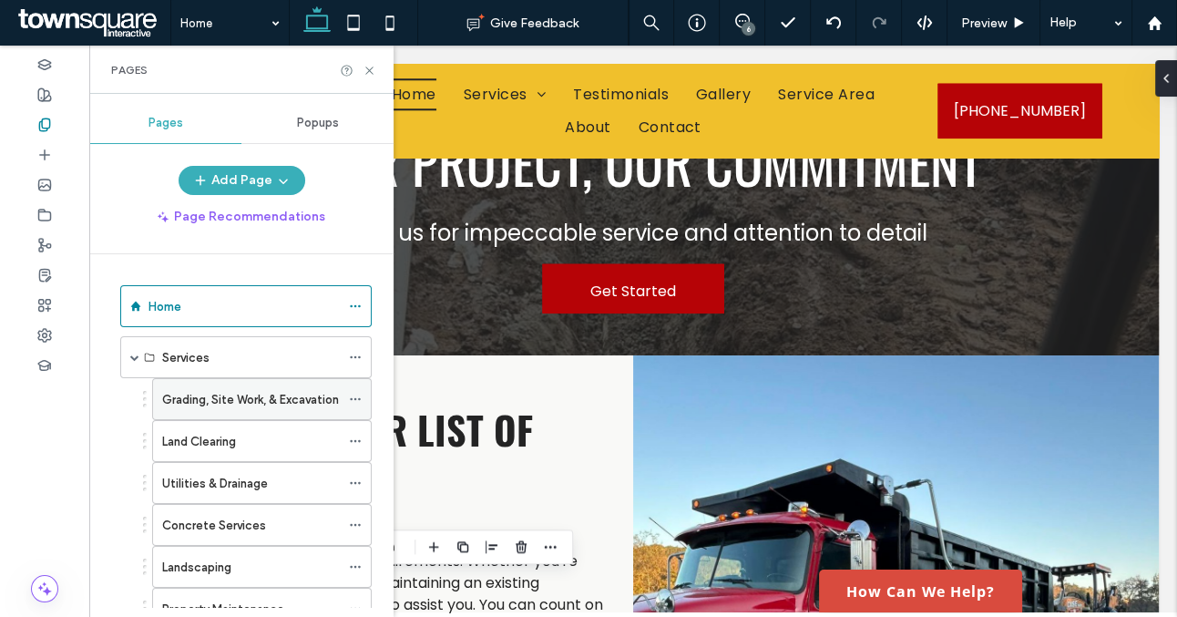
click at [235, 397] on label "Grading, Site Work, & Excavation" at bounding box center [250, 400] width 177 height 32
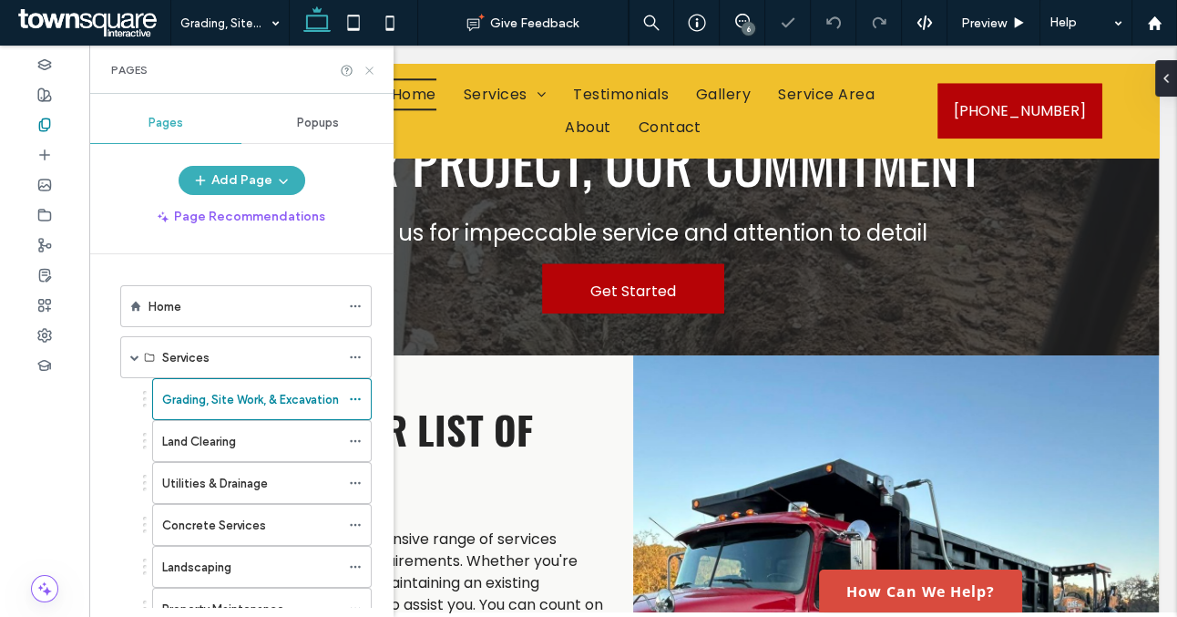
click at [367, 72] on use at bounding box center [368, 70] width 7 height 7
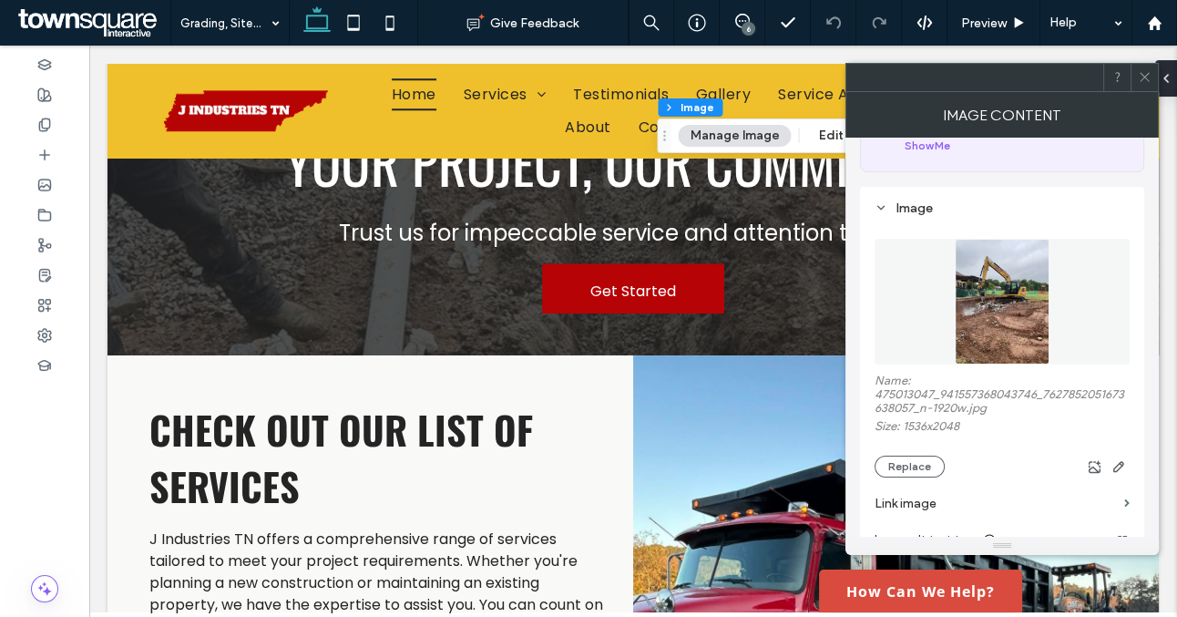
scroll to position [127, 0]
click at [922, 462] on button "Replace" at bounding box center [910, 464] width 70 height 22
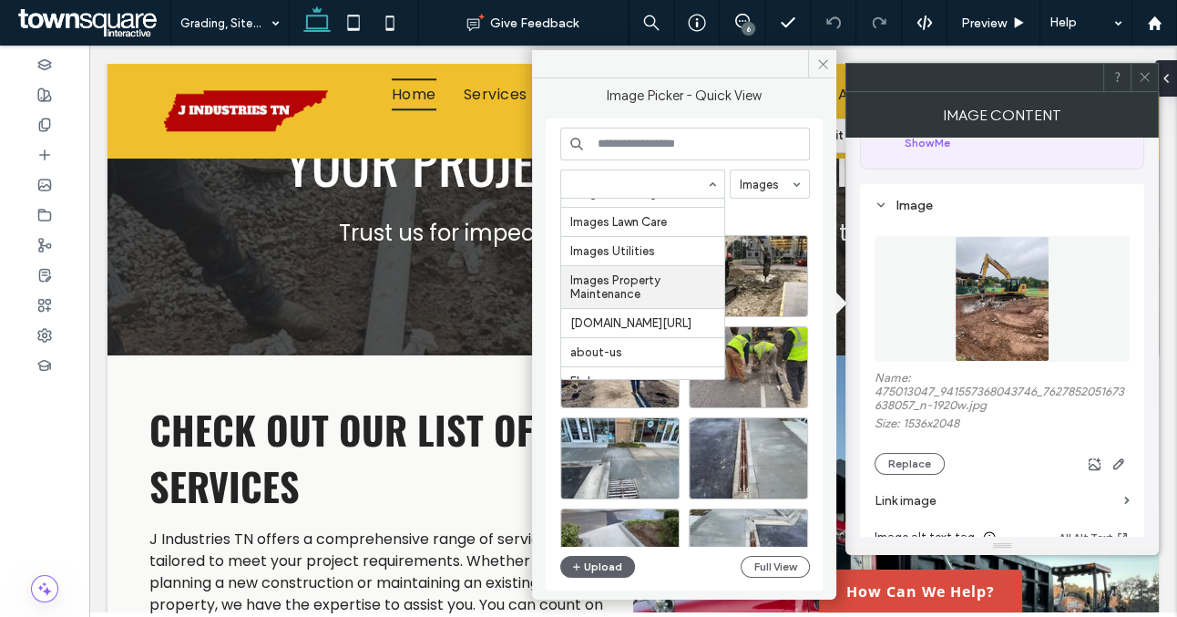
scroll to position [524, 0]
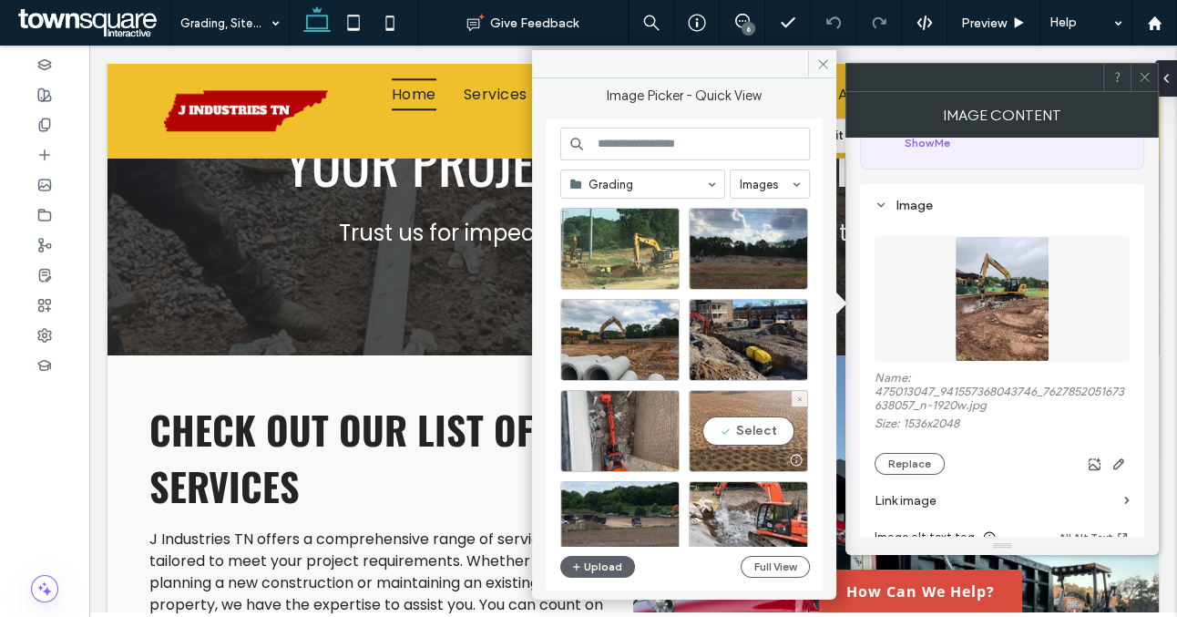
click at [725, 452] on div at bounding box center [749, 460] width 118 height 22
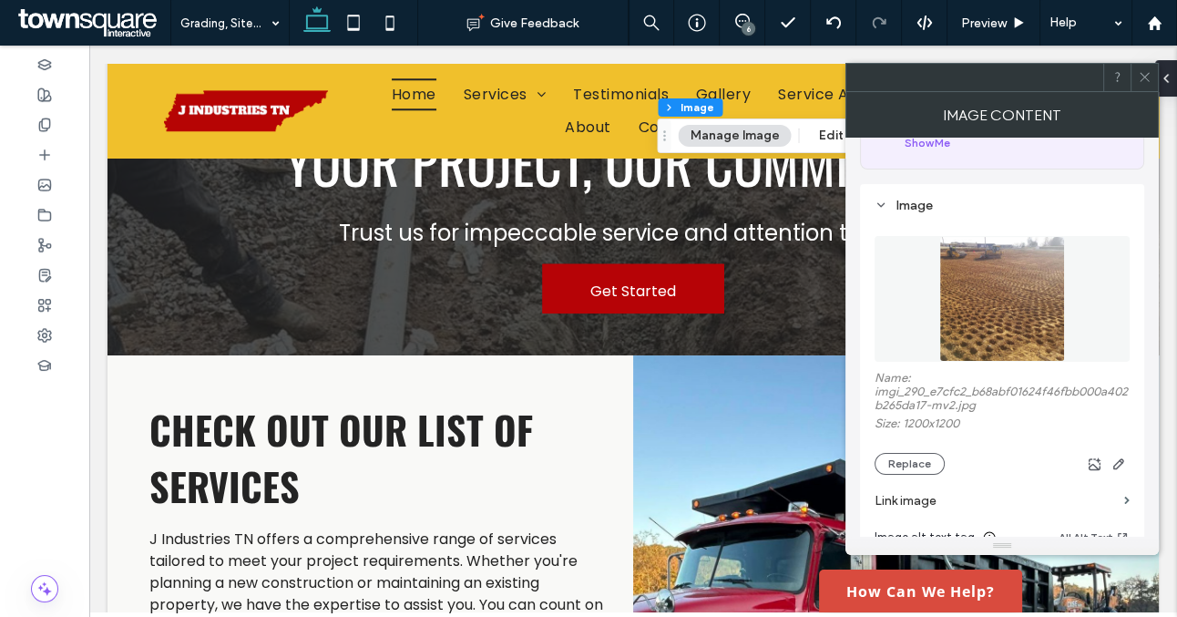
click at [745, 28] on div "6" at bounding box center [749, 29] width 14 height 14
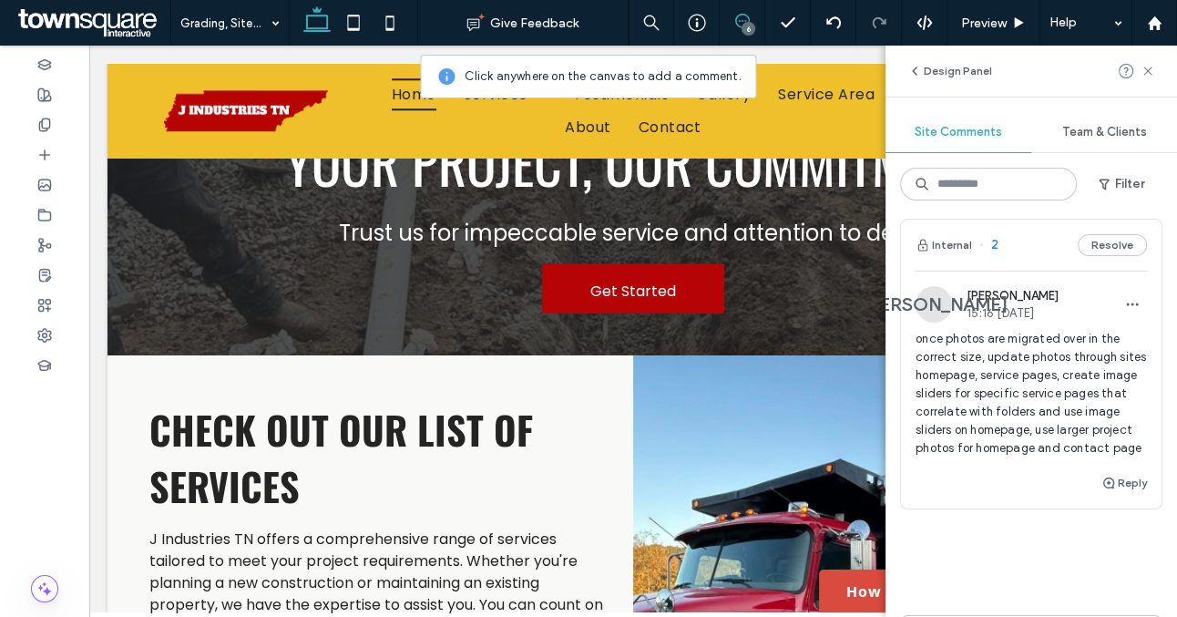
scroll to position [1496, 0]
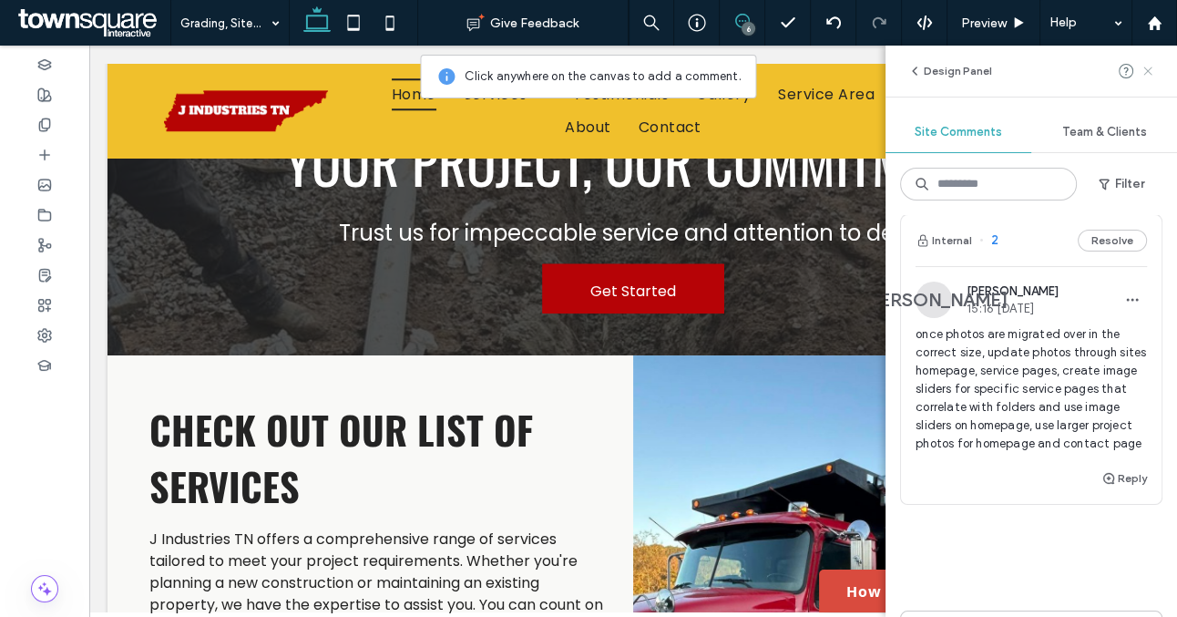
click at [1146, 77] on icon at bounding box center [1148, 71] width 15 height 15
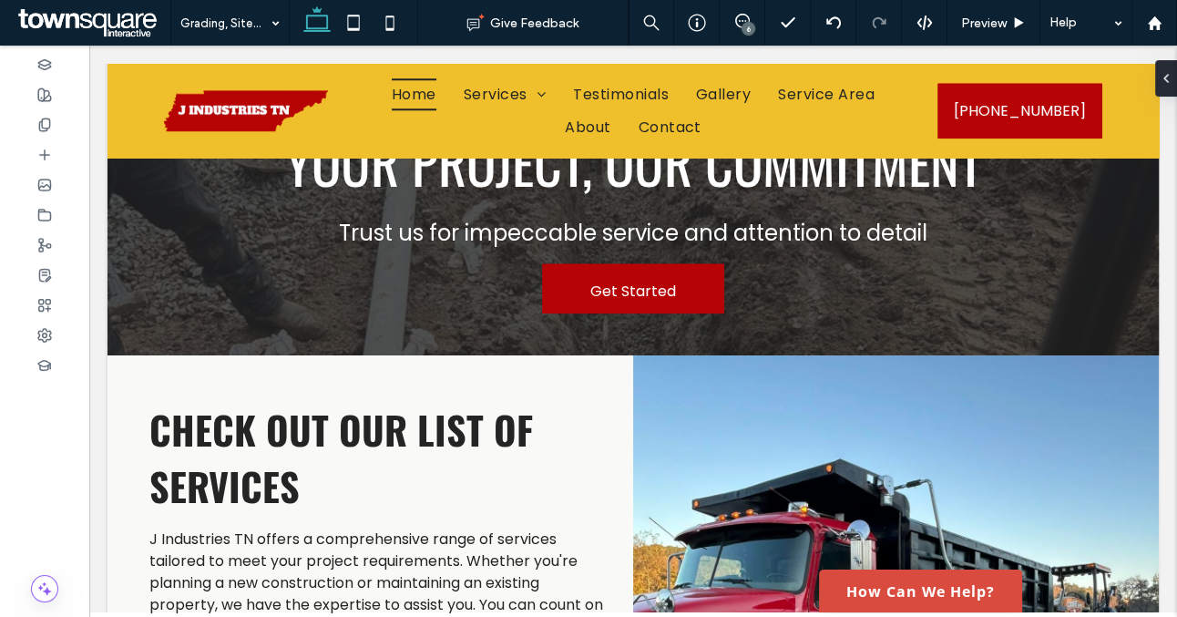
scroll to position [0, 0]
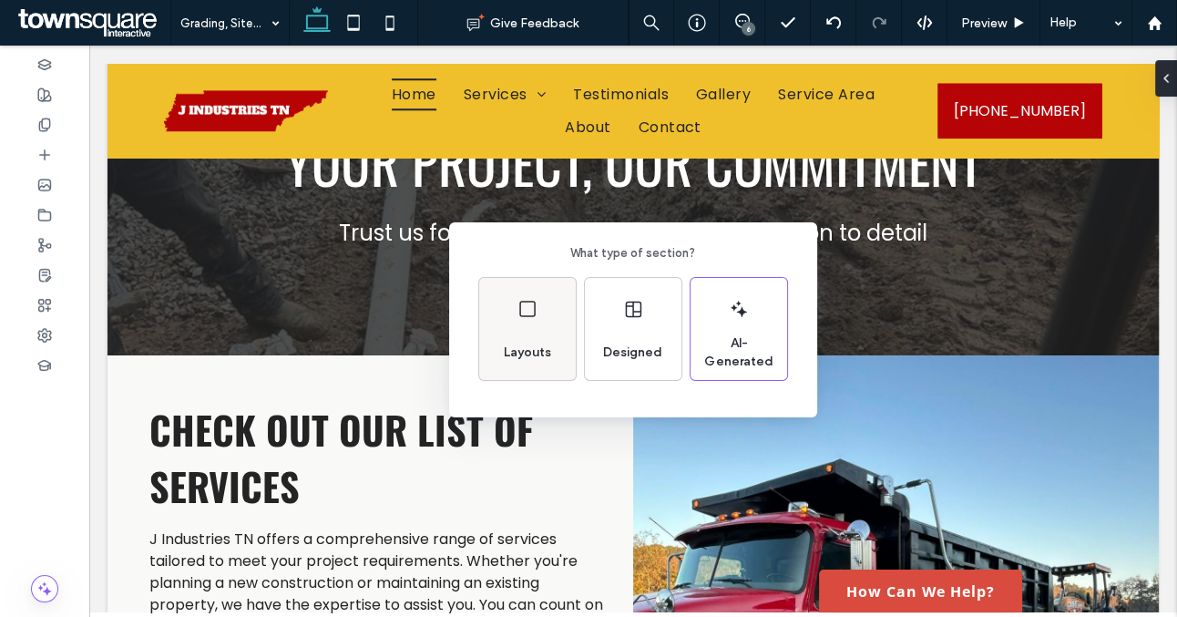
click at [548, 351] on span "Layouts" at bounding box center [528, 353] width 62 height 18
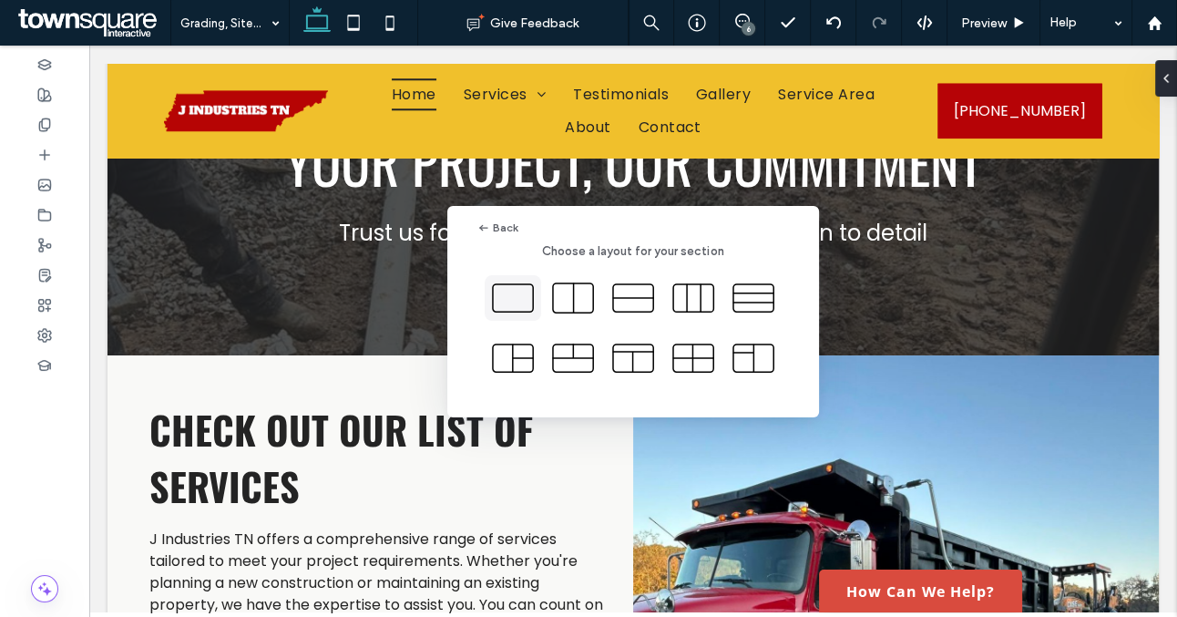
click at [526, 293] on icon at bounding box center [513, 298] width 46 height 46
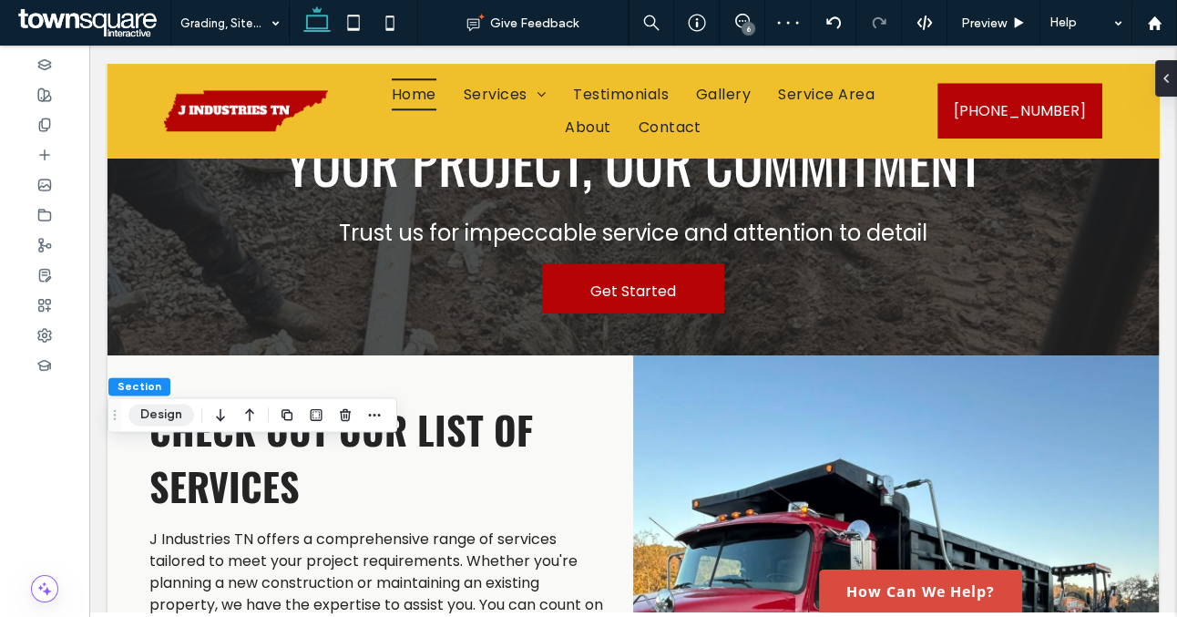
click at [183, 406] on button "Design" at bounding box center [161, 415] width 66 height 22
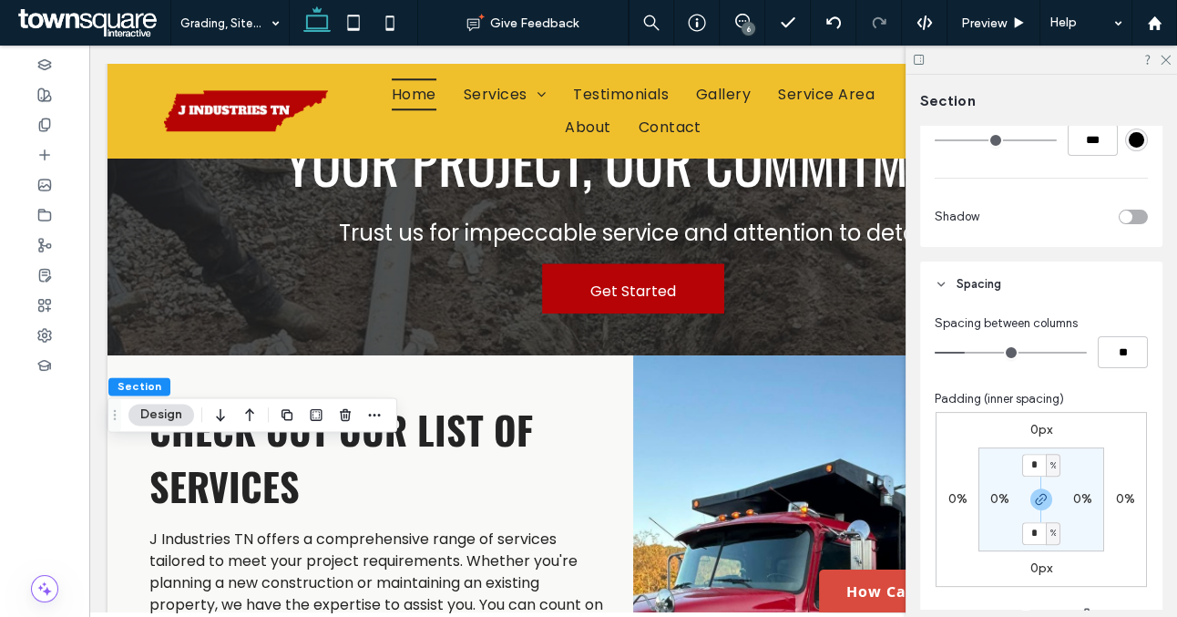
scroll to position [541, 0]
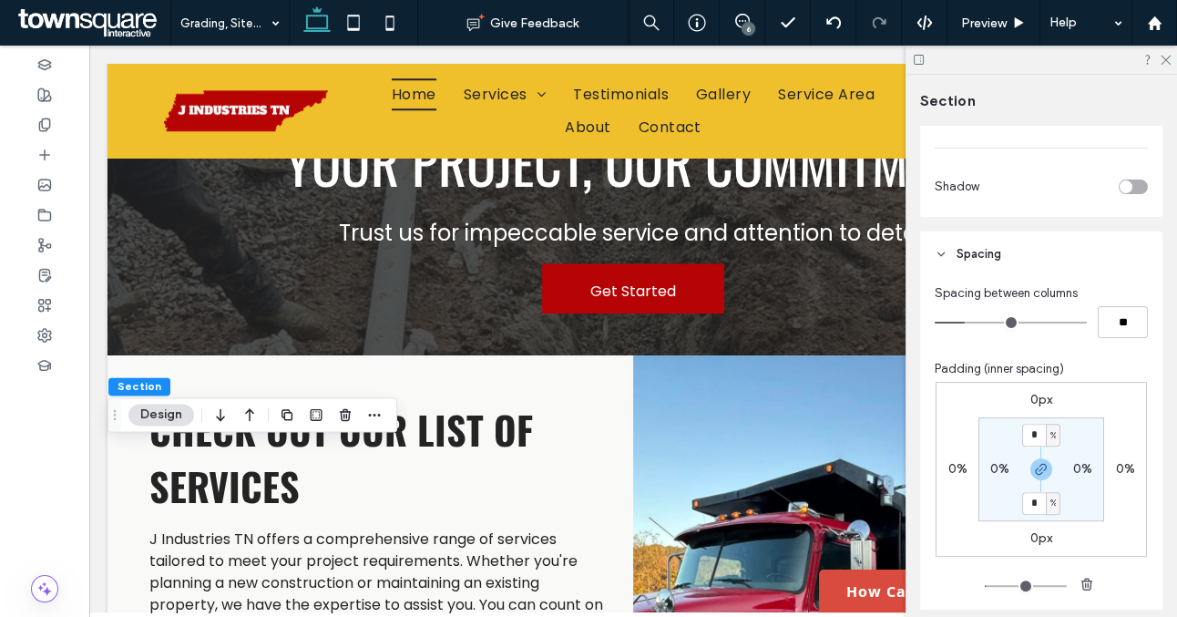
click at [995, 465] on label "0%" at bounding box center [1000, 468] width 19 height 15
type input "*"
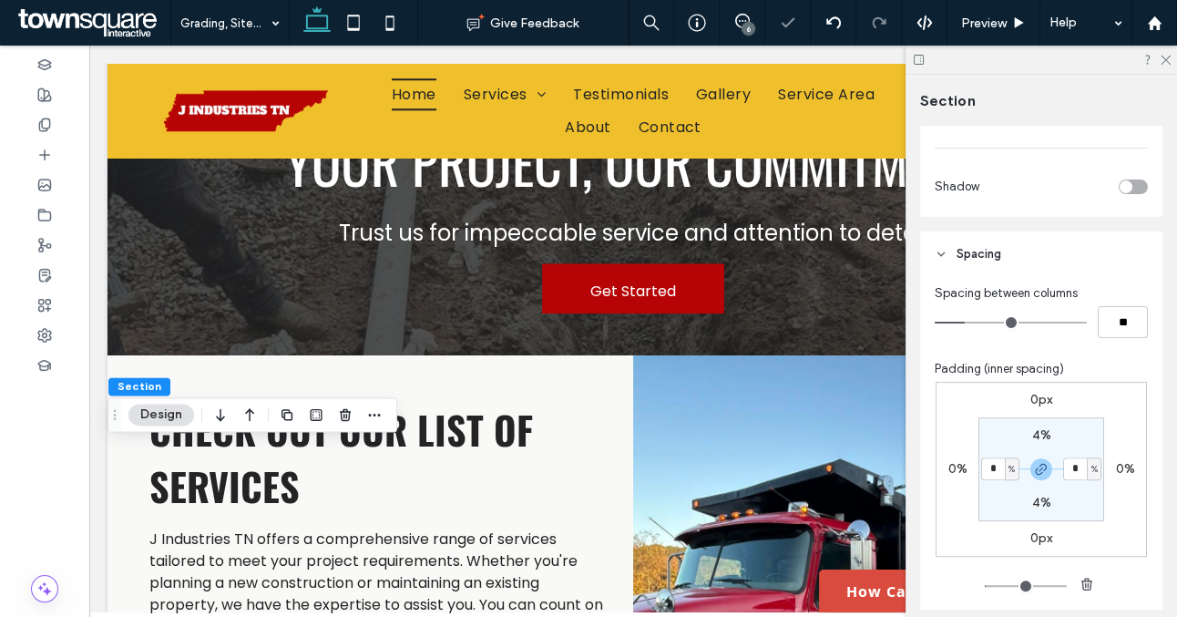
click at [1003, 489] on section "4% * % 4% * %" at bounding box center [1042, 469] width 126 height 104
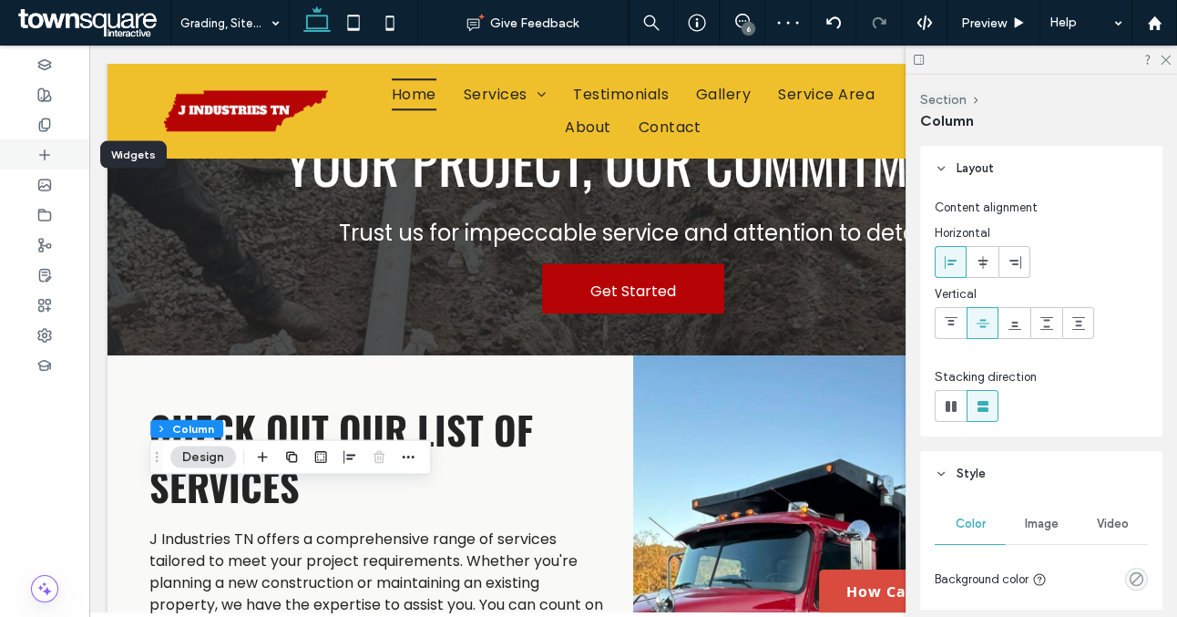
click at [54, 159] on div at bounding box center [44, 154] width 89 height 30
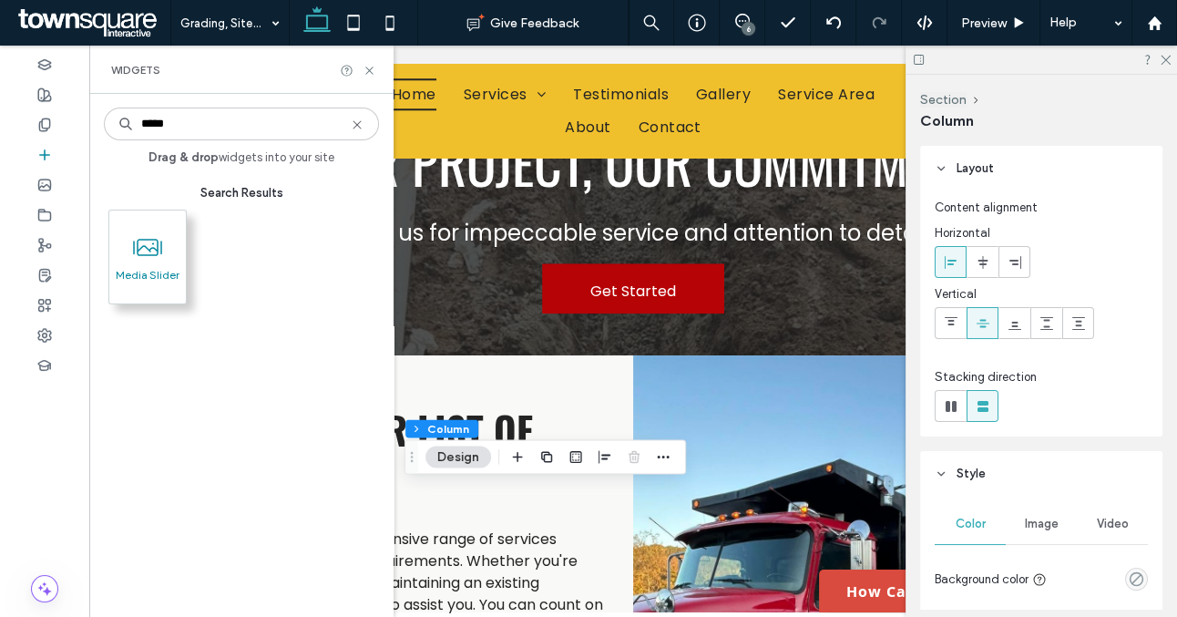
type input "*****"
click at [139, 269] on span "Media Slider" at bounding box center [147, 281] width 77 height 26
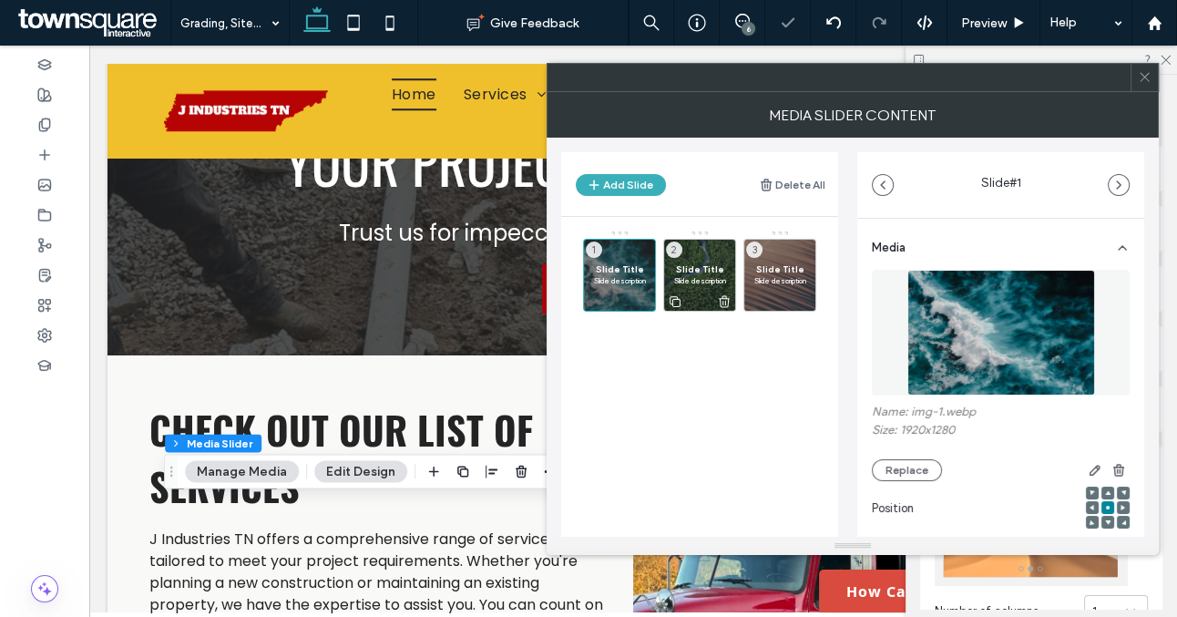
click at [724, 296] on icon at bounding box center [724, 301] width 15 height 16
click at [803, 295] on use at bounding box center [804, 301] width 11 height 12
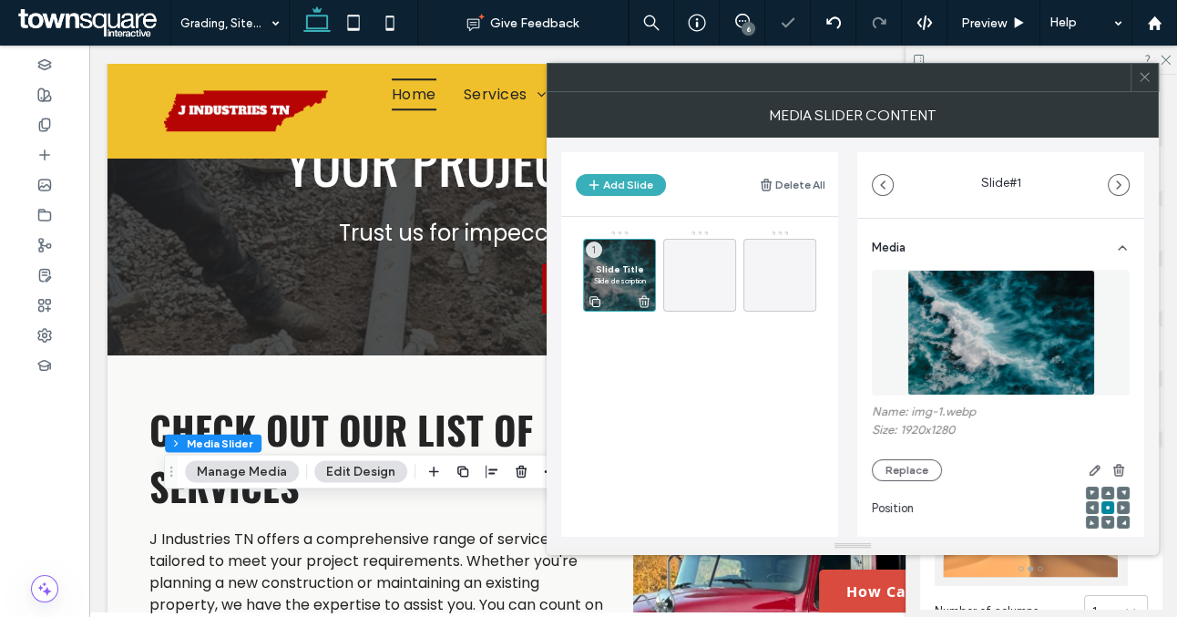
click at [612, 270] on span "Slide Title" at bounding box center [619, 269] width 53 height 12
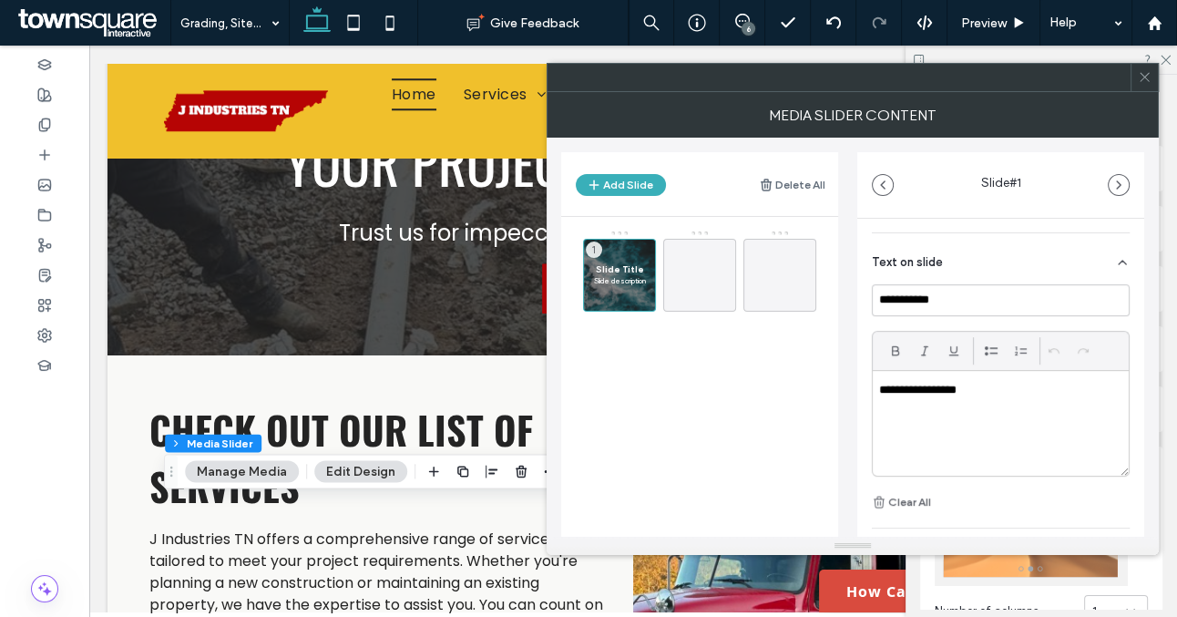
scroll to position [420, 0]
drag, startPoint x: 947, startPoint y: 381, endPoint x: 825, endPoint y: 381, distance: 122.1
click at [825, 381] on div "**********" at bounding box center [852, 337] width 583 height 399
drag, startPoint x: 950, startPoint y: 294, endPoint x: 857, endPoint y: 294, distance: 93.0
click at [858, 294] on div "**********" at bounding box center [1001, 242] width 287 height 886
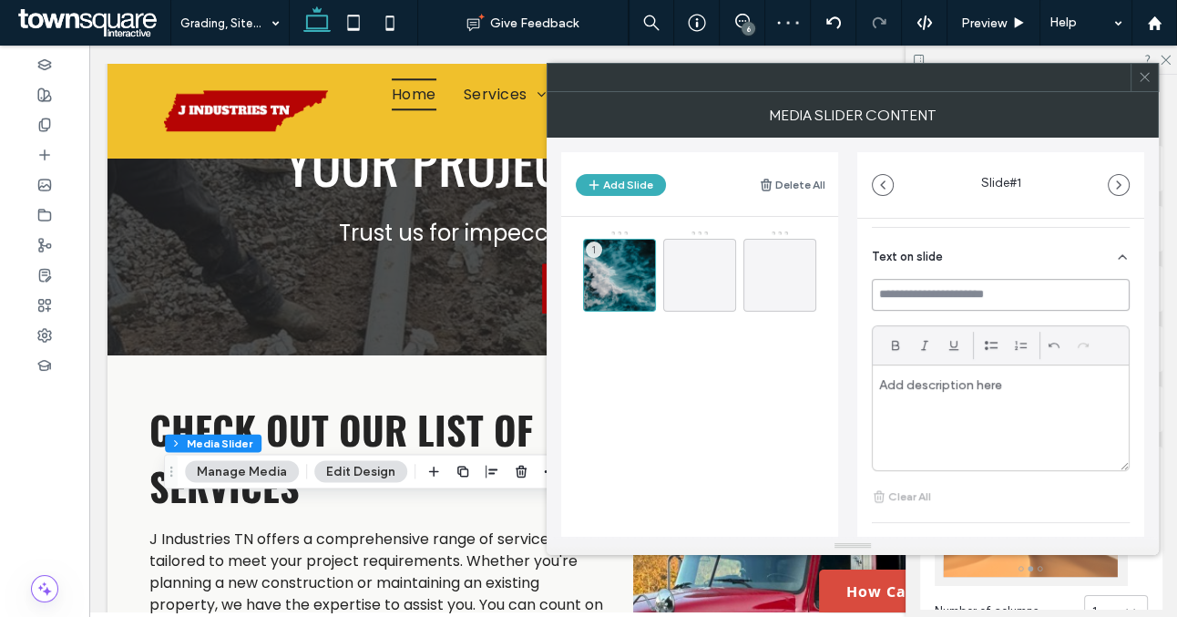
scroll to position [501, 0]
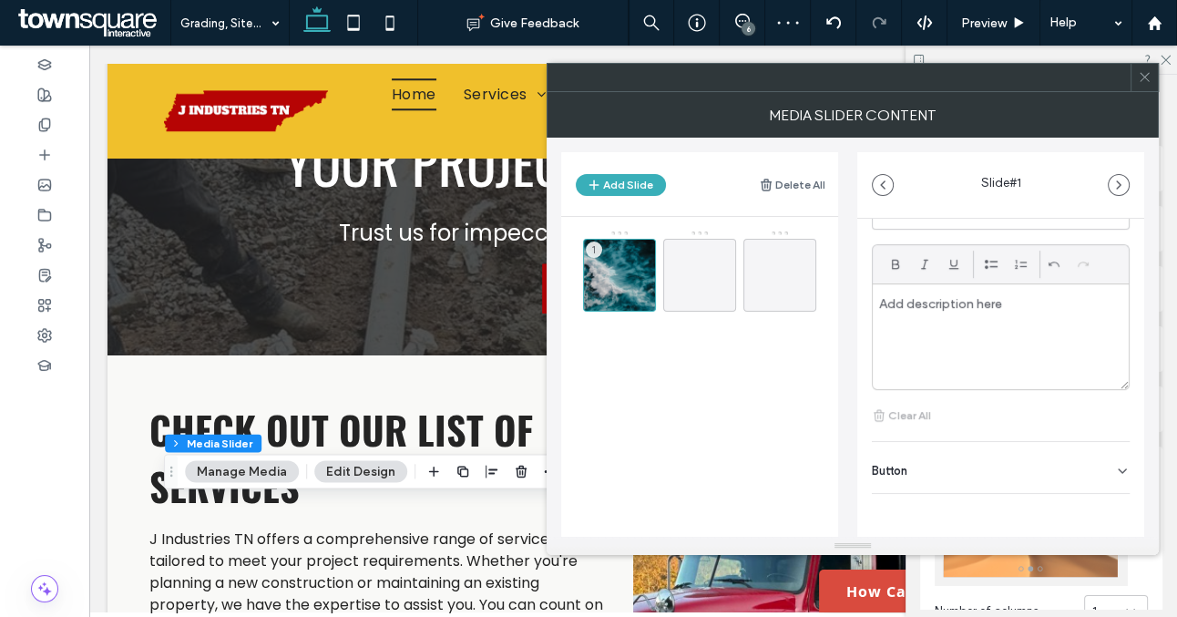
click at [1115, 473] on icon at bounding box center [1122, 471] width 15 height 15
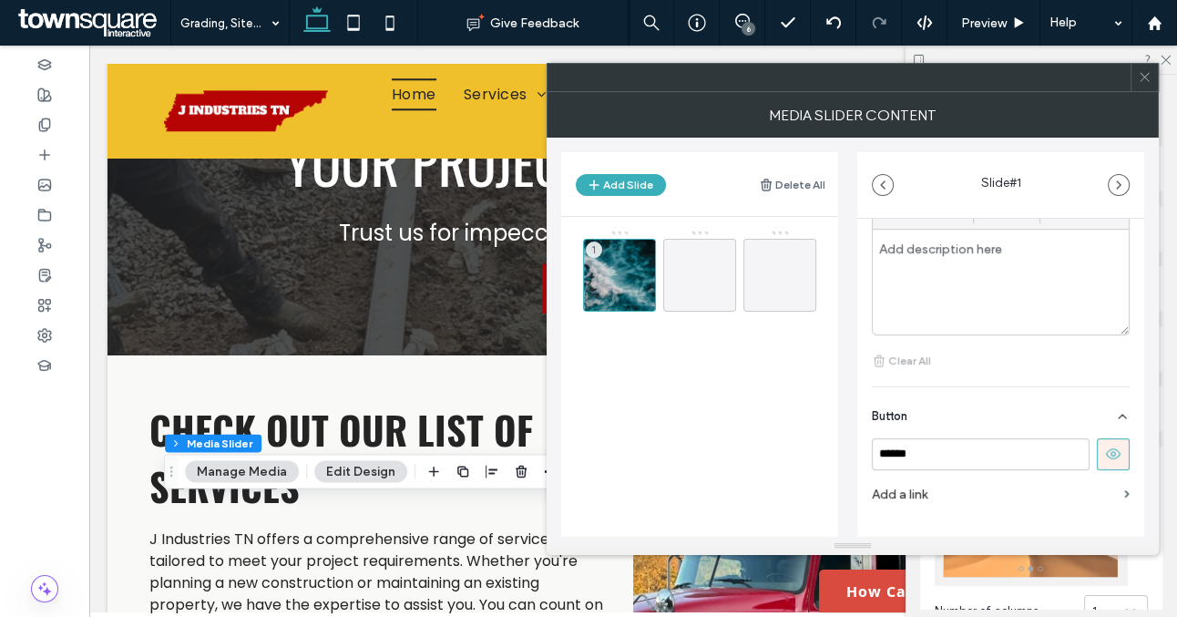
scroll to position [569, 0]
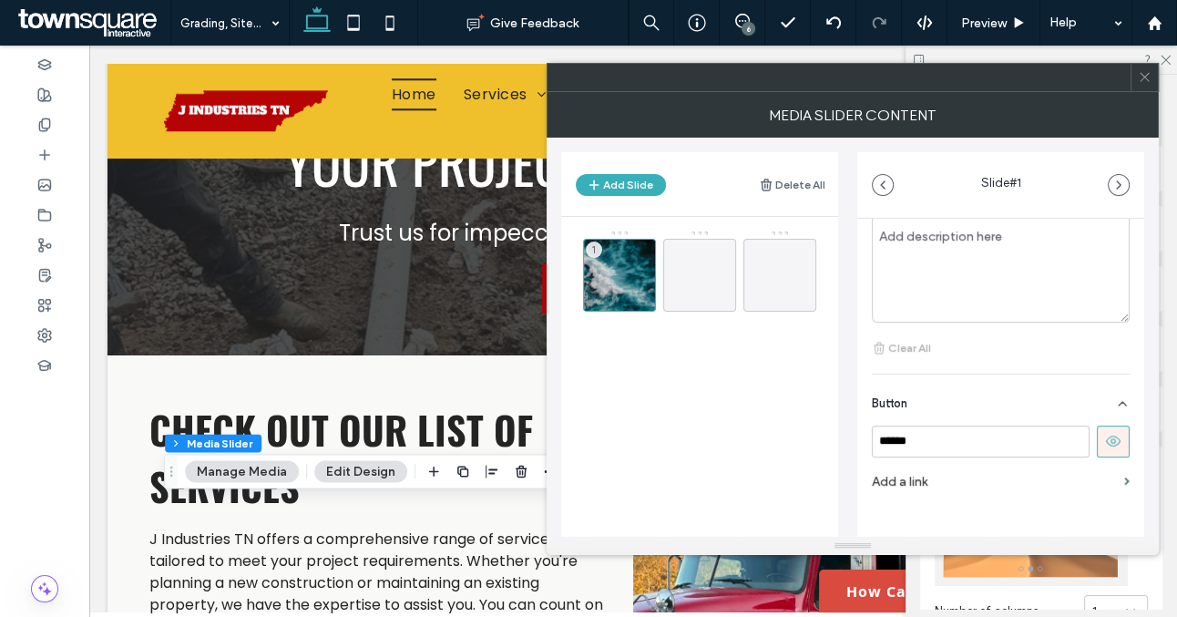
click at [1105, 447] on icon at bounding box center [1113, 441] width 16 height 16
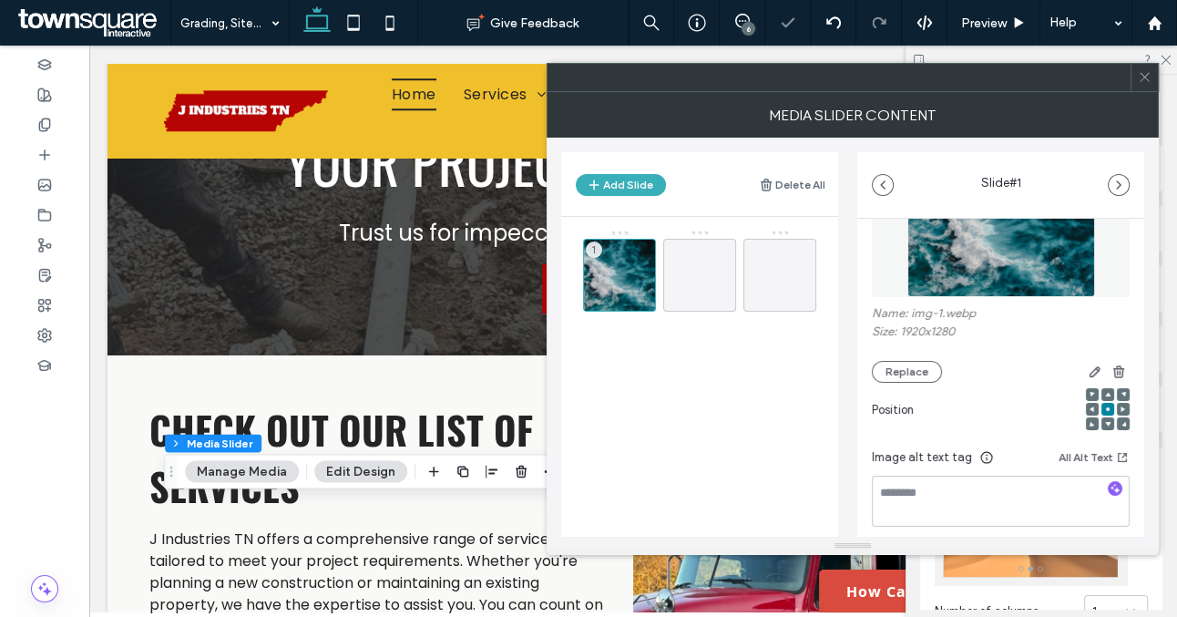
scroll to position [0, 0]
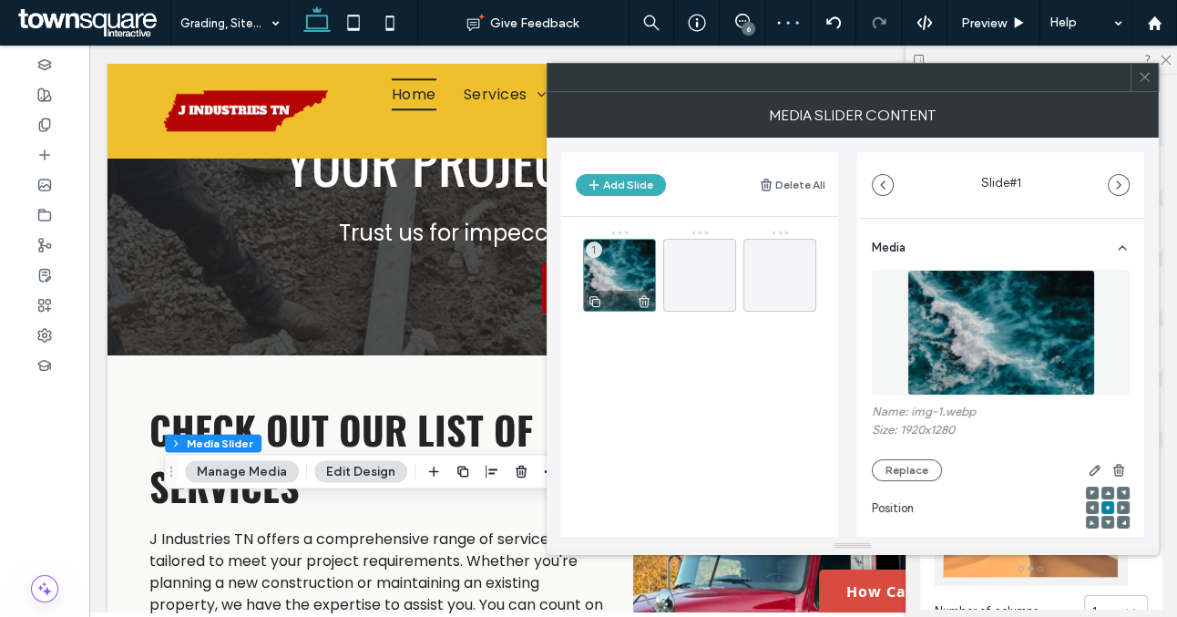
click at [598, 297] on icon at bounding box center [595, 301] width 15 height 16
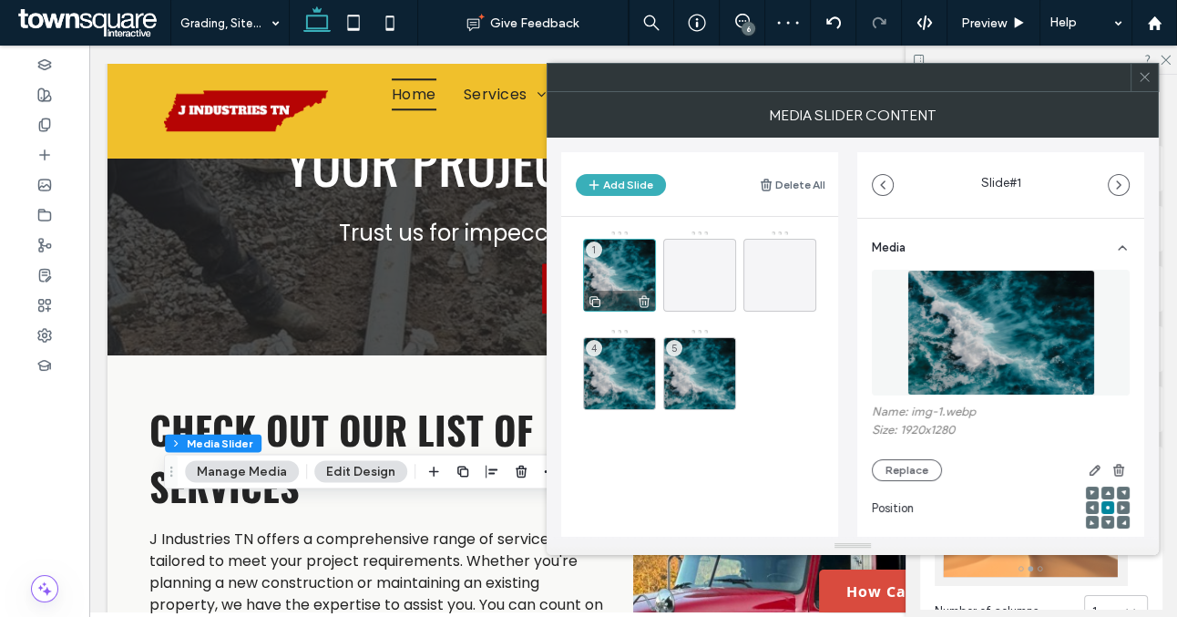
click at [598, 297] on icon at bounding box center [595, 301] width 15 height 16
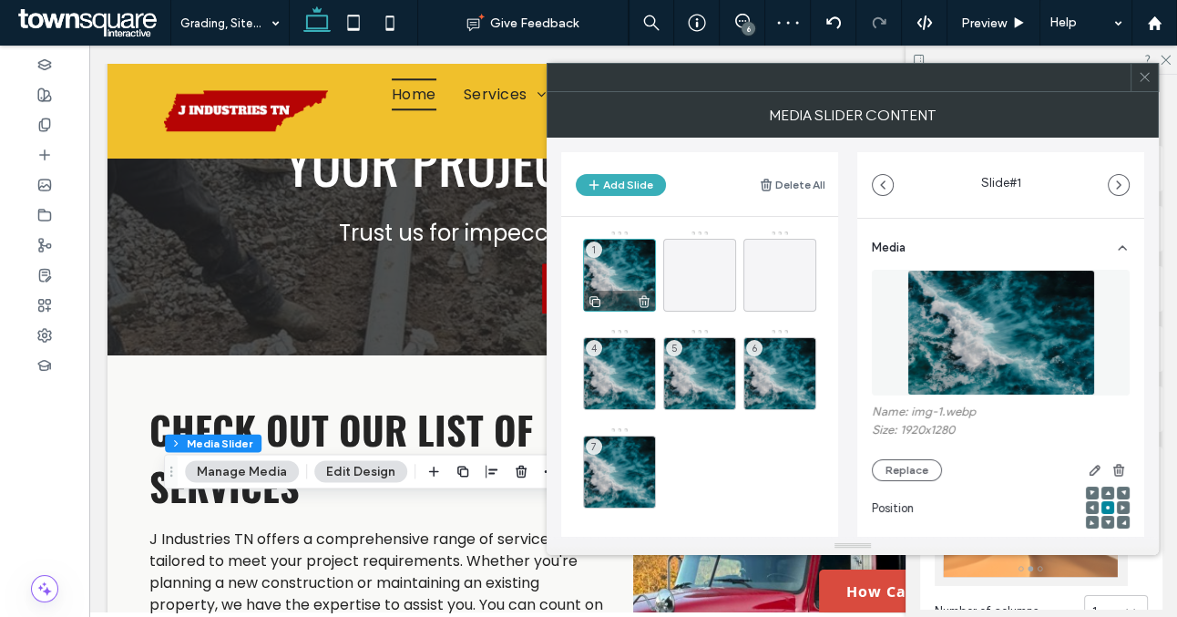
click at [598, 297] on icon at bounding box center [595, 301] width 15 height 16
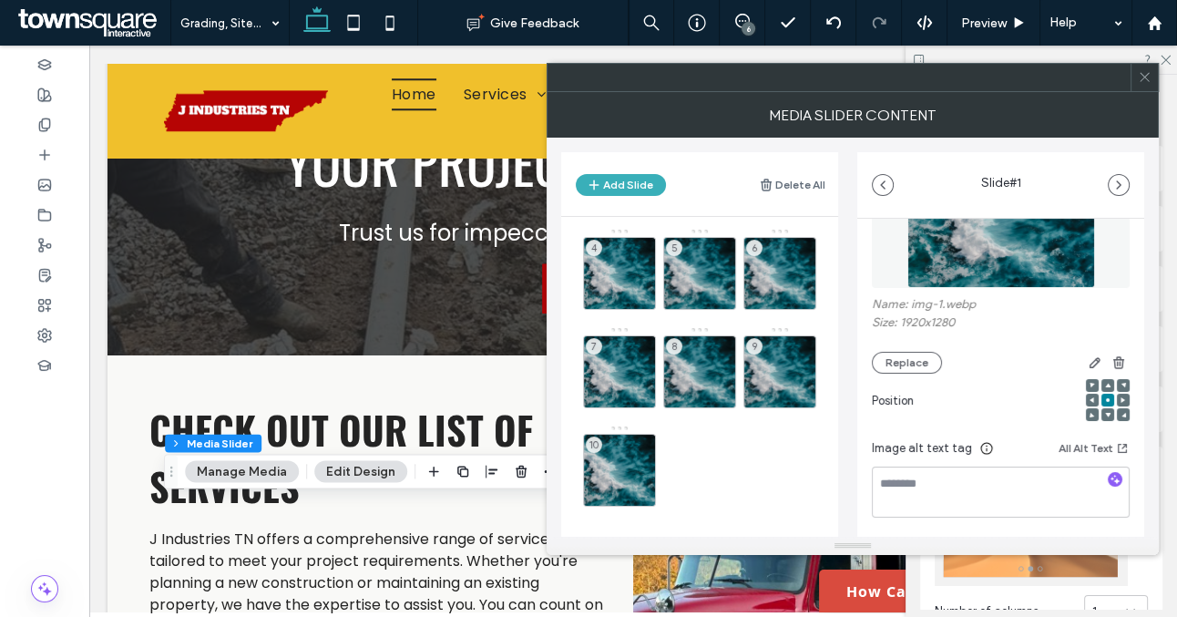
scroll to position [101, 0]
click at [645, 489] on use at bounding box center [644, 495] width 11 height 12
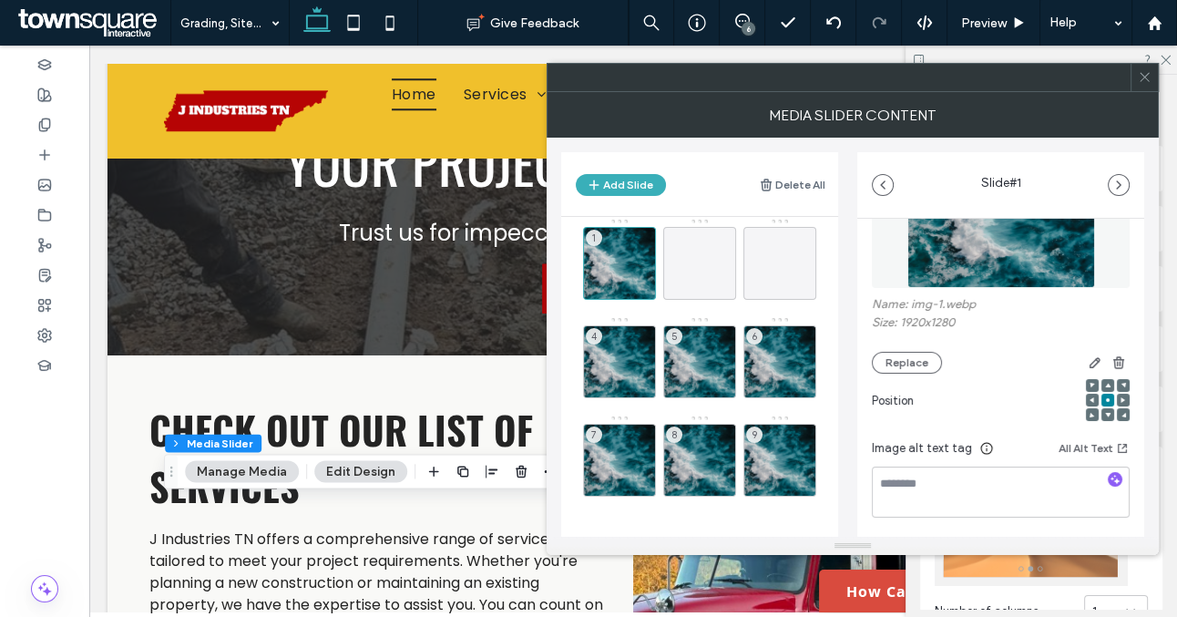
click at [1141, 77] on icon at bounding box center [1145, 77] width 14 height 14
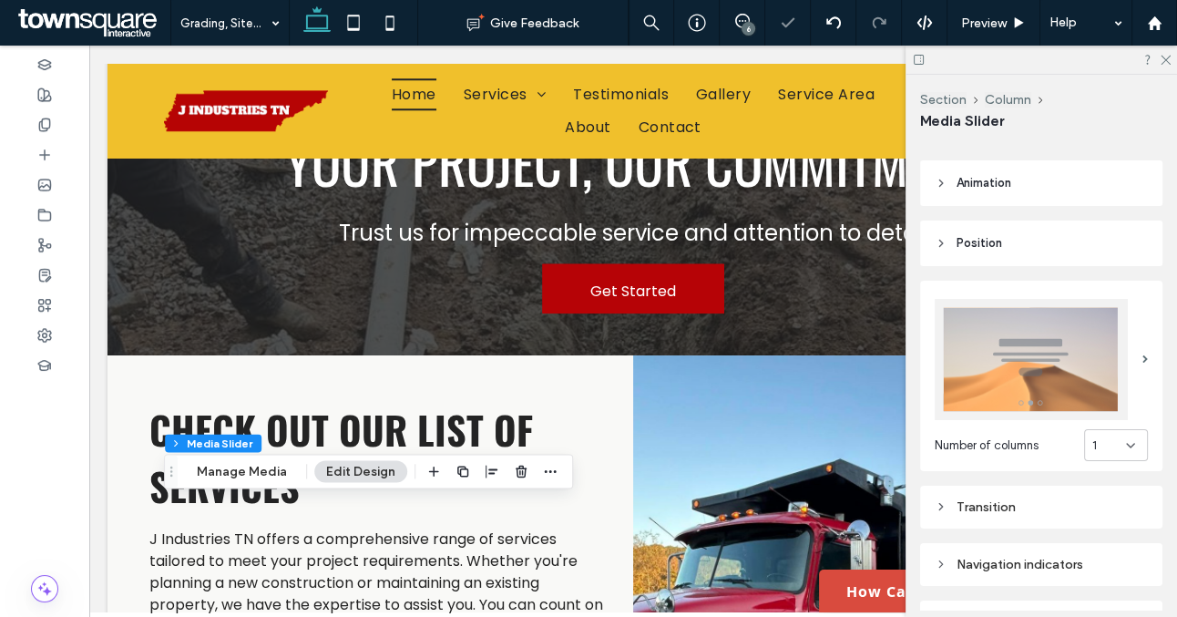
scroll to position [168, 0]
click at [1128, 441] on icon at bounding box center [1131, 444] width 15 height 15
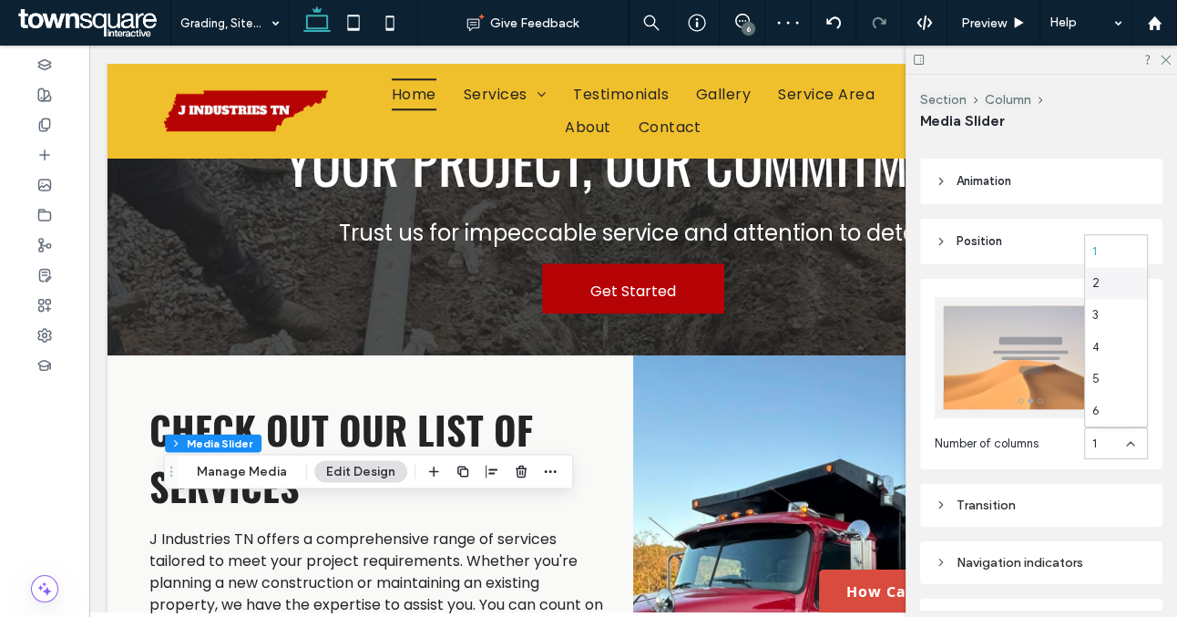
click at [1107, 282] on div "2" at bounding box center [1116, 283] width 62 height 32
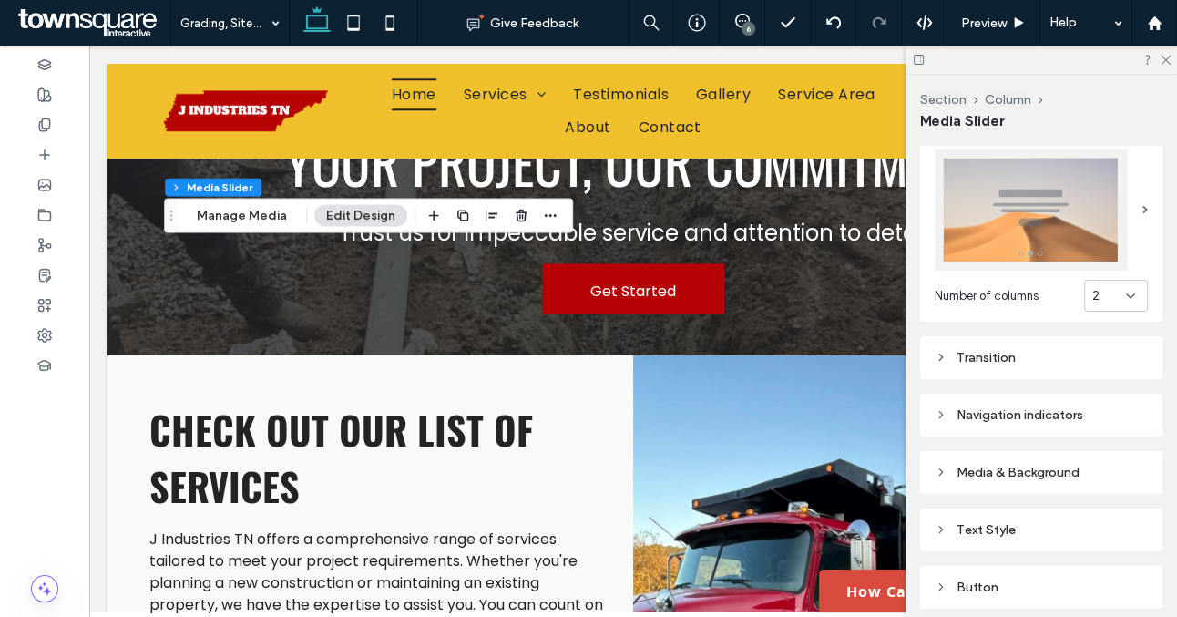
scroll to position [317, 0]
click at [1011, 472] on div "Media & Background" at bounding box center [1041, 470] width 213 height 15
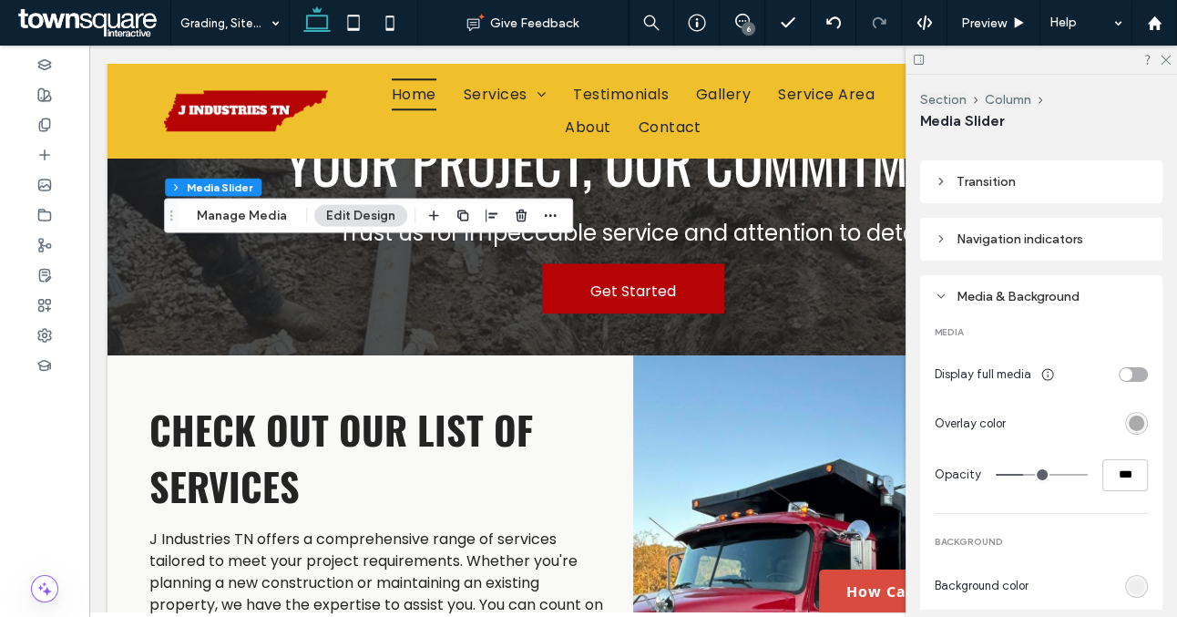
scroll to position [493, 0]
click at [1136, 418] on div "rgba(0, 0, 0, 0.3)" at bounding box center [1136, 421] width 15 height 15
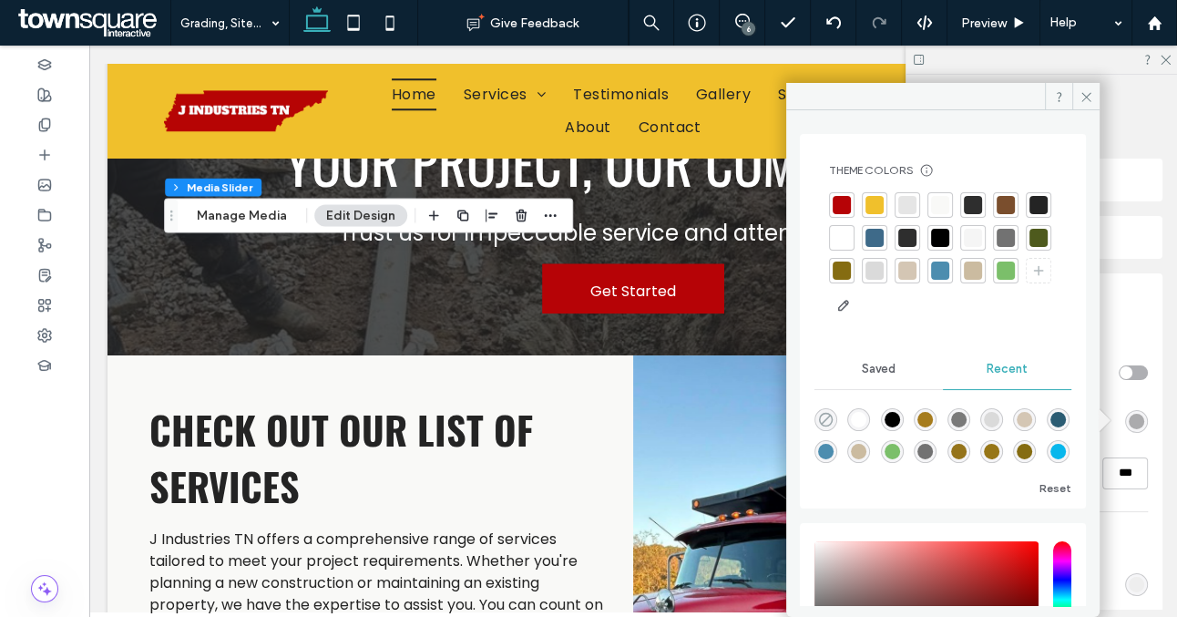
click at [829, 419] on icon "rgba(0, 0, 0, 0)" at bounding box center [825, 419] width 15 height 15
type input "*"
type input "**"
type input "*"
type input "**"
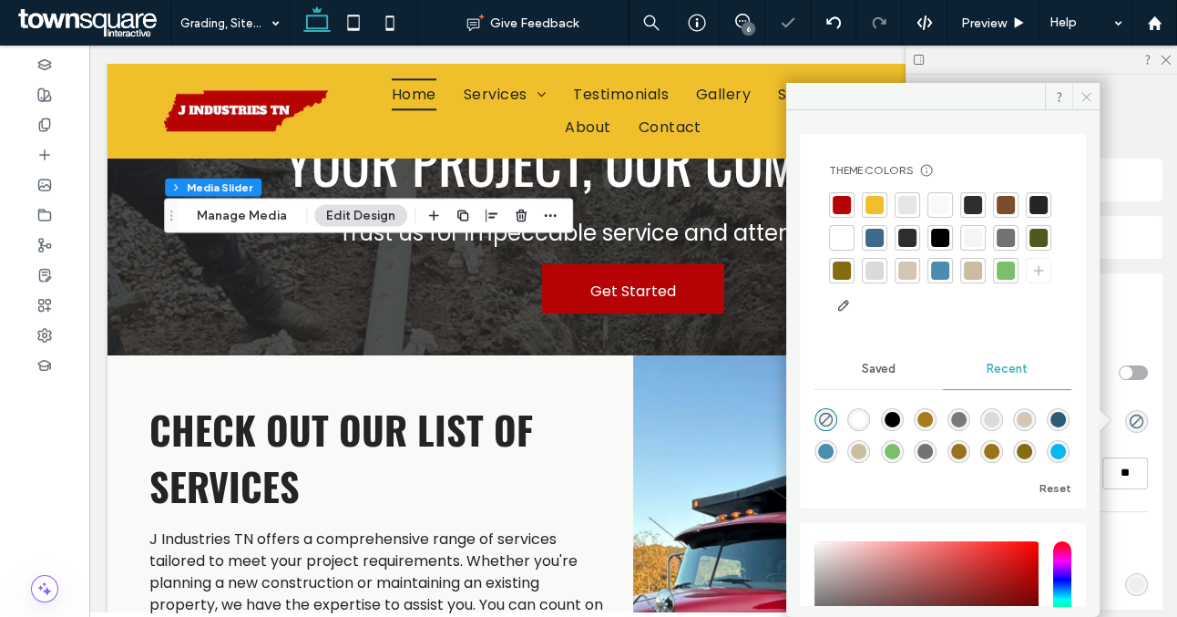
click at [1083, 94] on icon at bounding box center [1087, 97] width 14 height 14
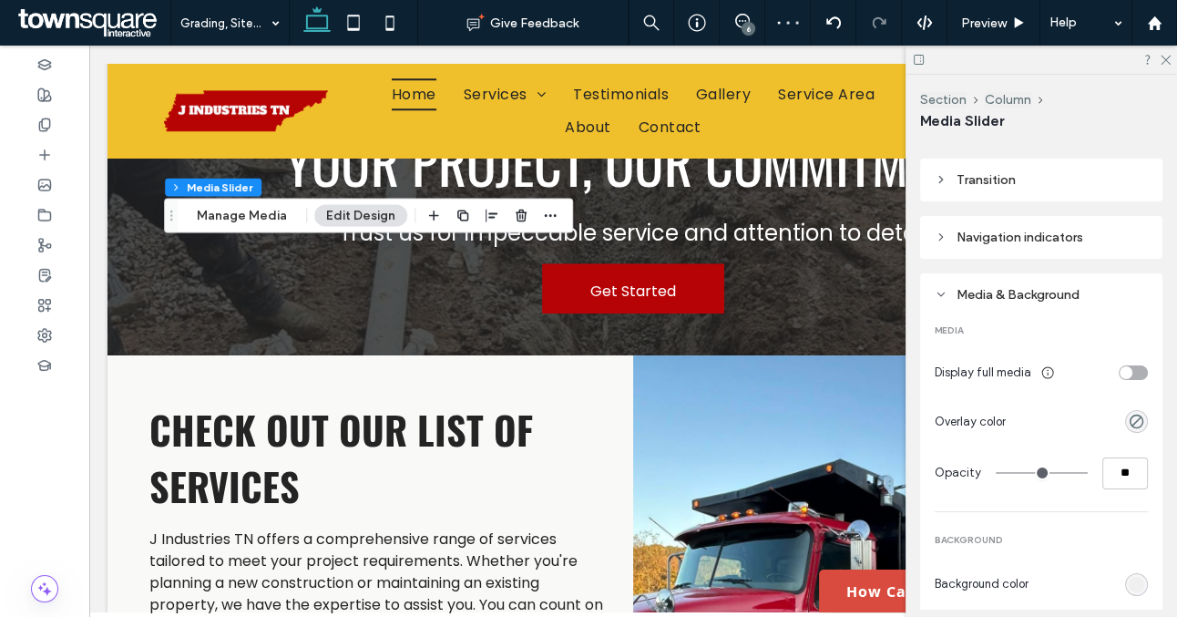
click at [1136, 581] on div "rgb(238, 238, 238)" at bounding box center [1136, 584] width 15 height 15
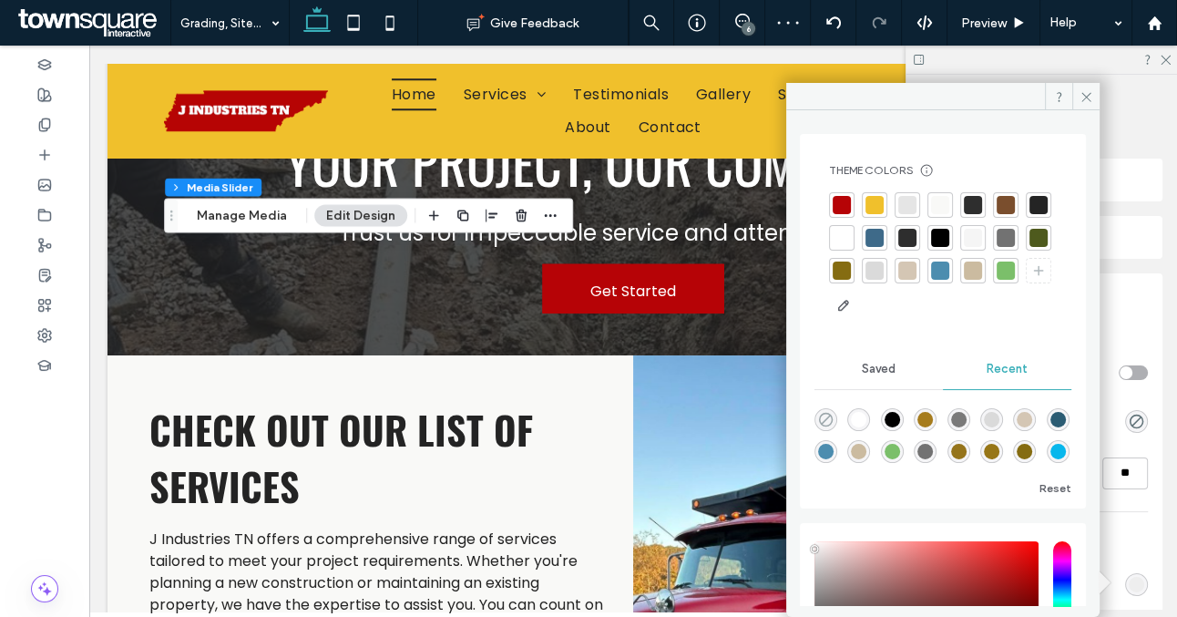
click at [822, 420] on icon "rgba(0, 0, 0, 0)" at bounding box center [825, 419] width 15 height 15
type input "*******"
type input "*"
type input "**"
click at [1085, 94] on icon at bounding box center [1087, 97] width 14 height 14
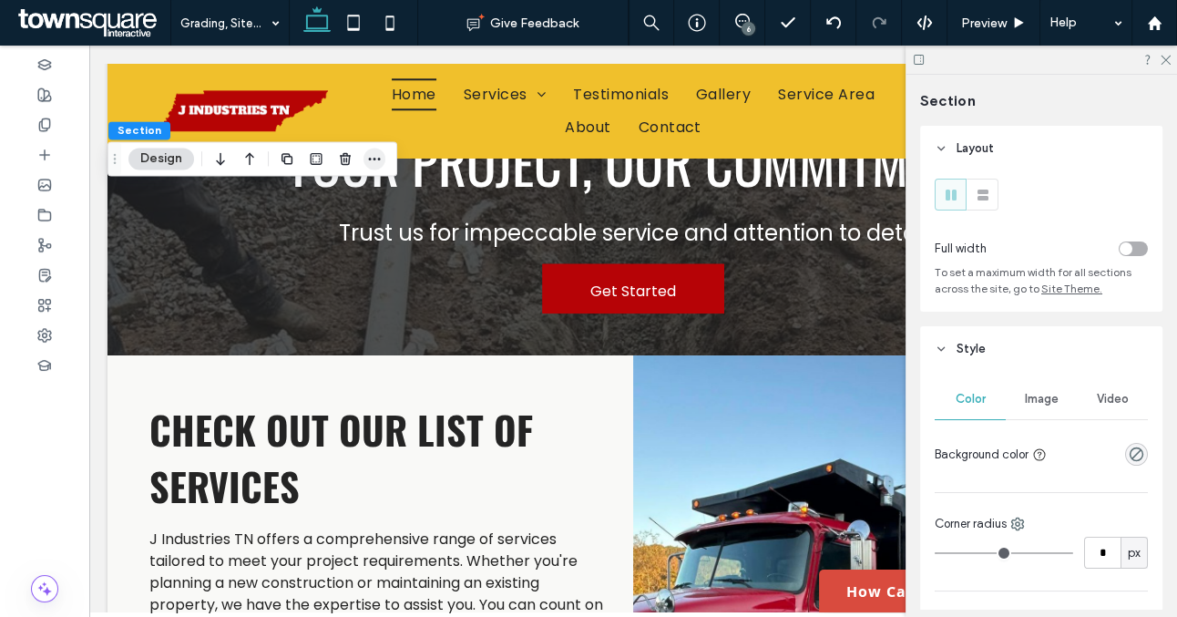
click at [370, 164] on icon "button" at bounding box center [374, 158] width 15 height 15
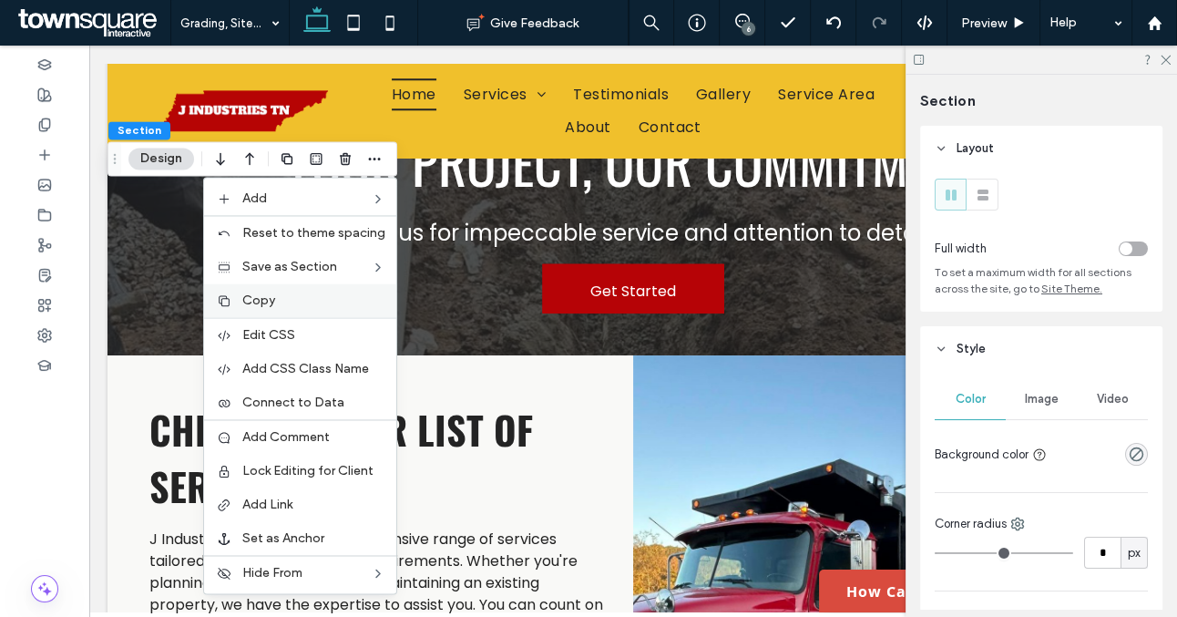
click at [293, 299] on label "Copy" at bounding box center [313, 300] width 143 height 15
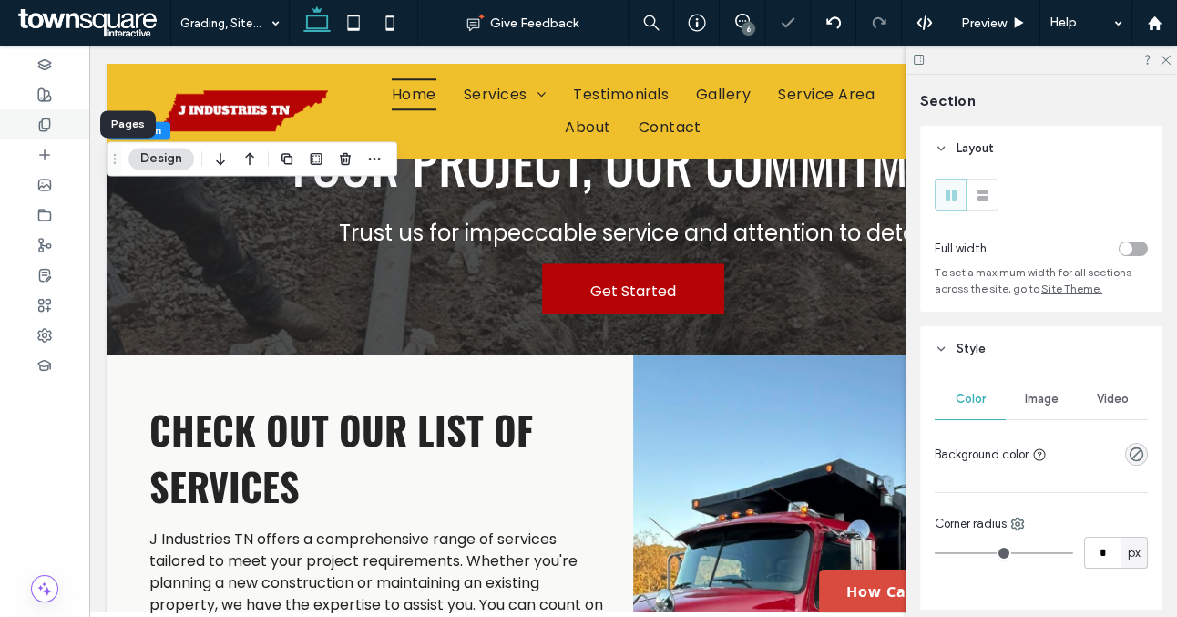
click at [47, 125] on icon at bounding box center [44, 125] width 15 height 15
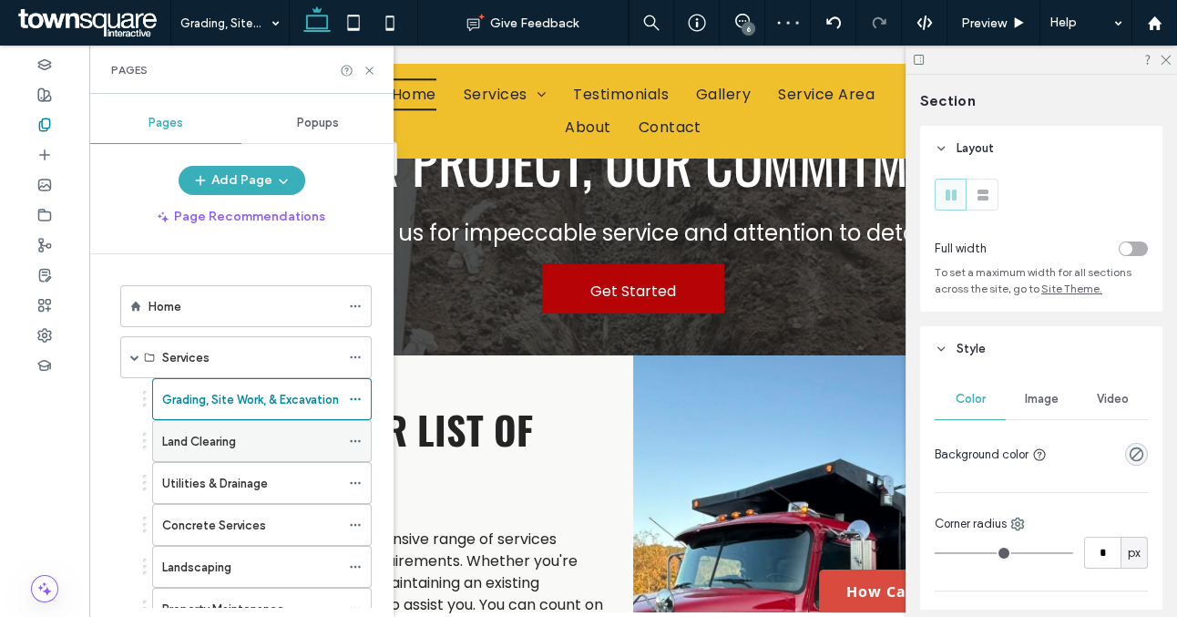
click at [243, 437] on div "Land Clearing" at bounding box center [251, 441] width 178 height 19
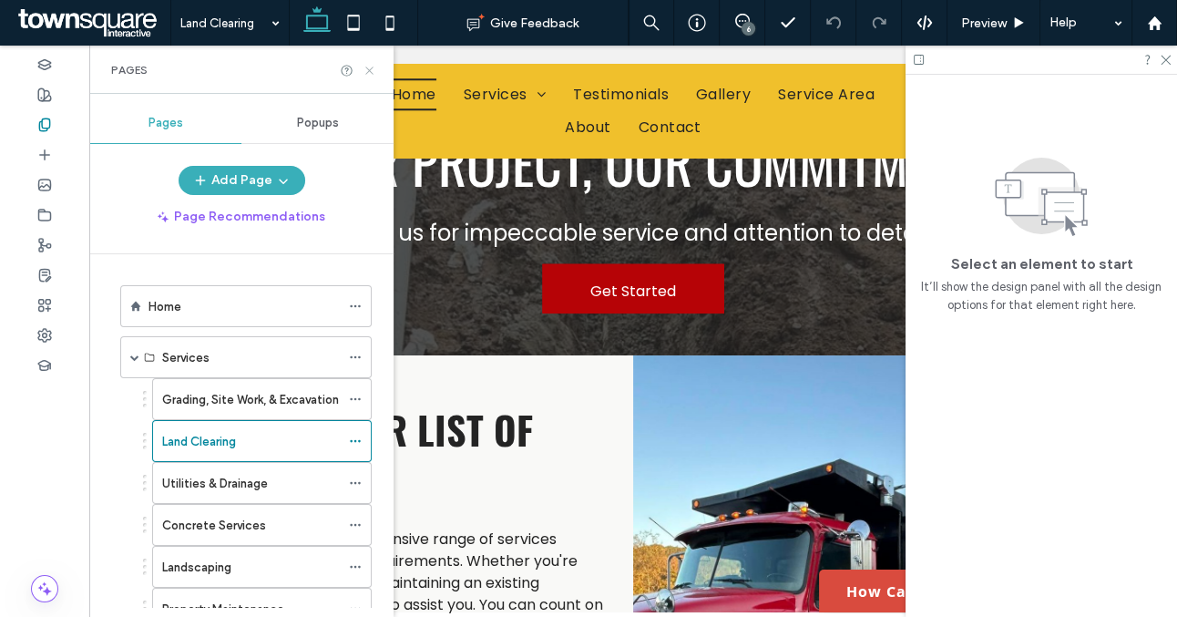
click at [367, 70] on icon at bounding box center [370, 71] width 14 height 14
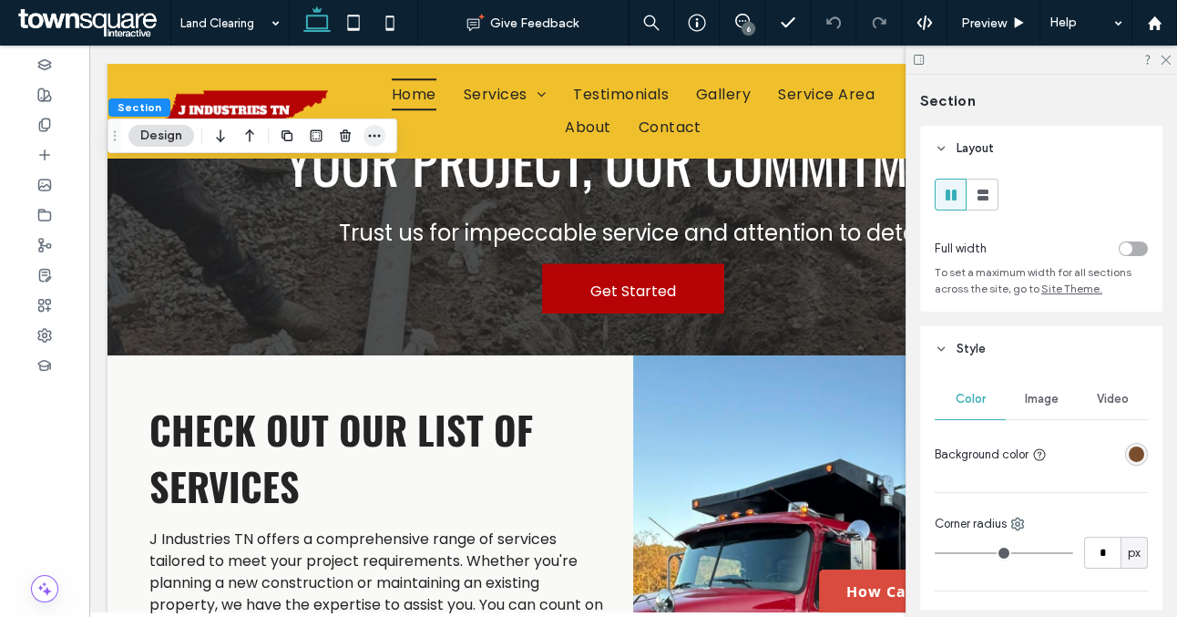
click at [372, 139] on icon "button" at bounding box center [374, 135] width 15 height 15
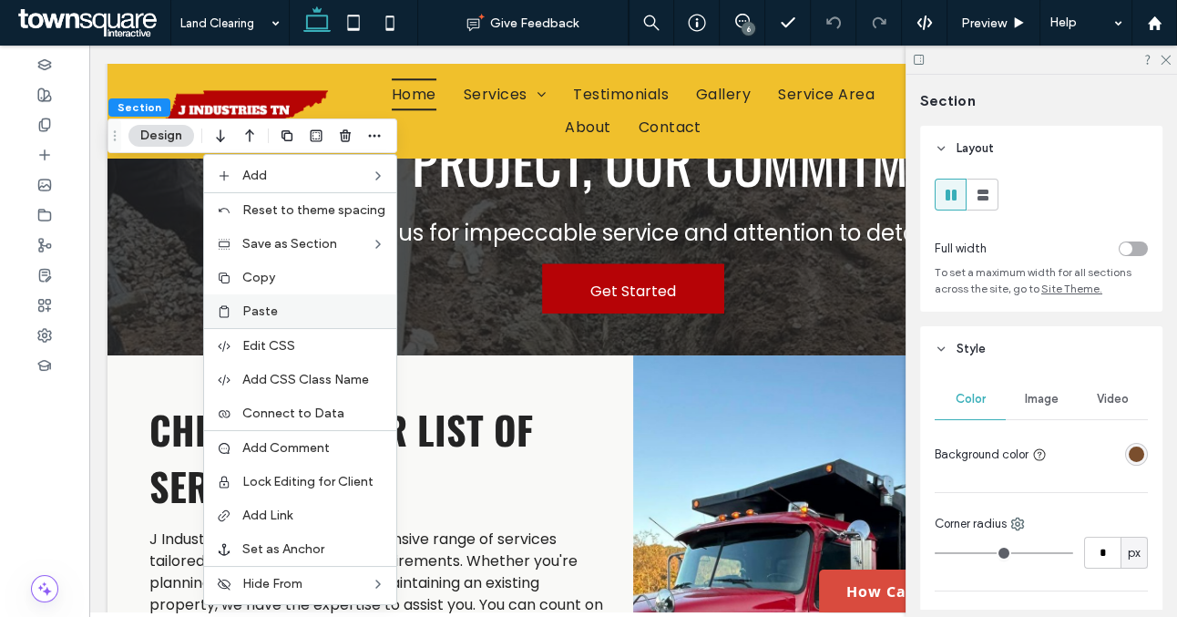
click at [286, 311] on label "Paste" at bounding box center [313, 310] width 143 height 15
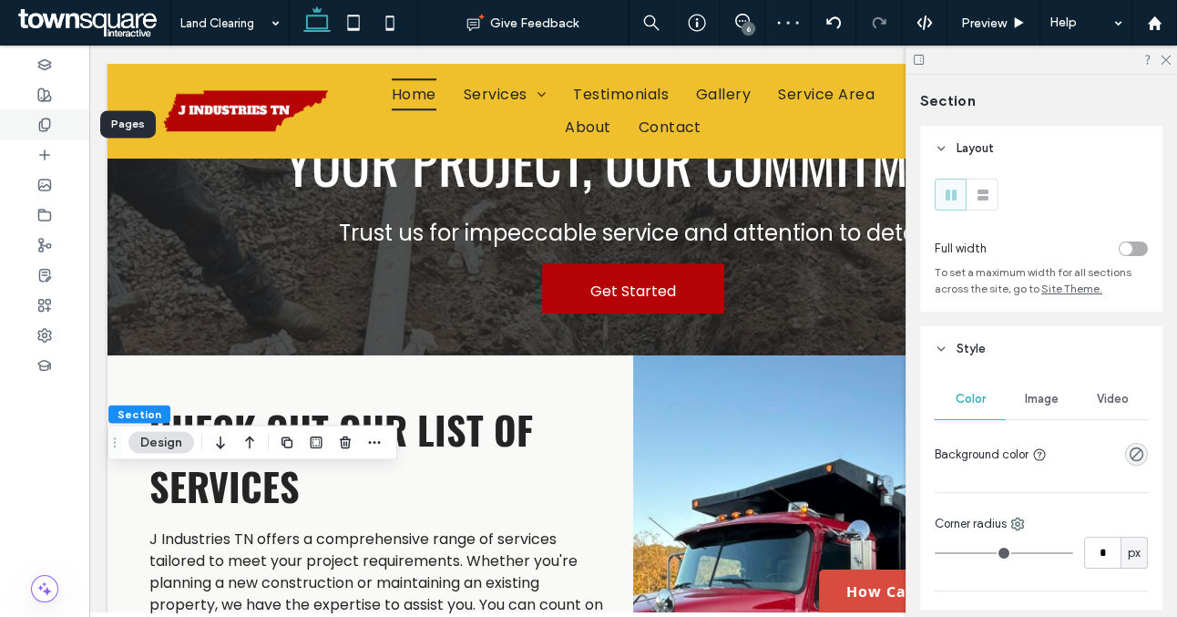
click at [54, 125] on div at bounding box center [44, 124] width 89 height 30
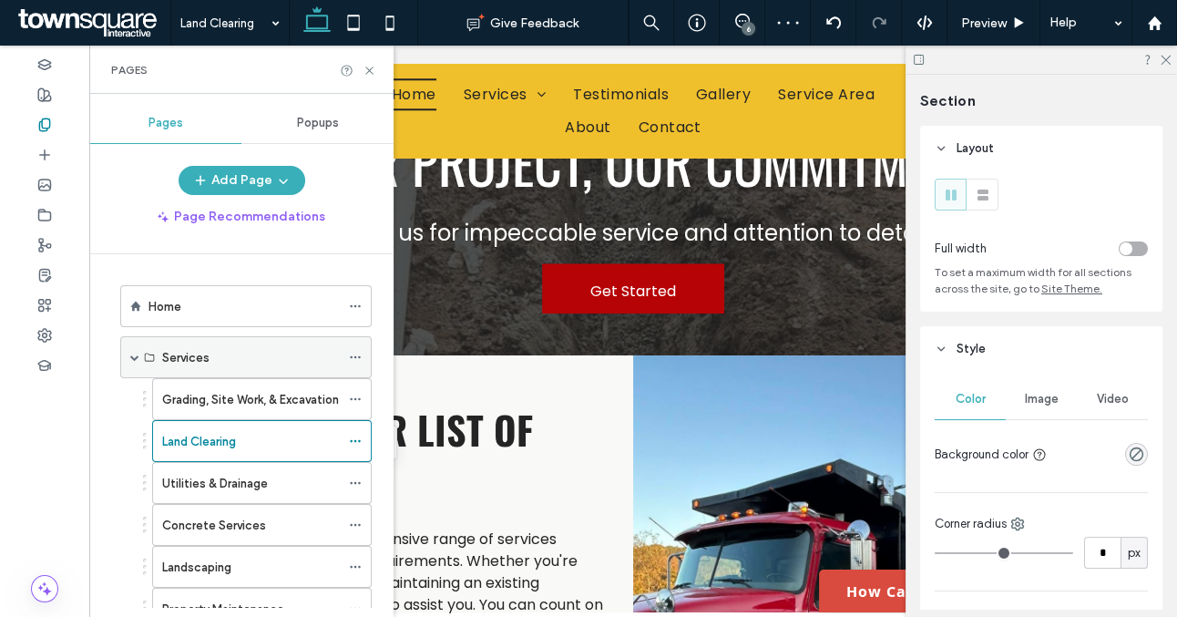
scroll to position [96, 0]
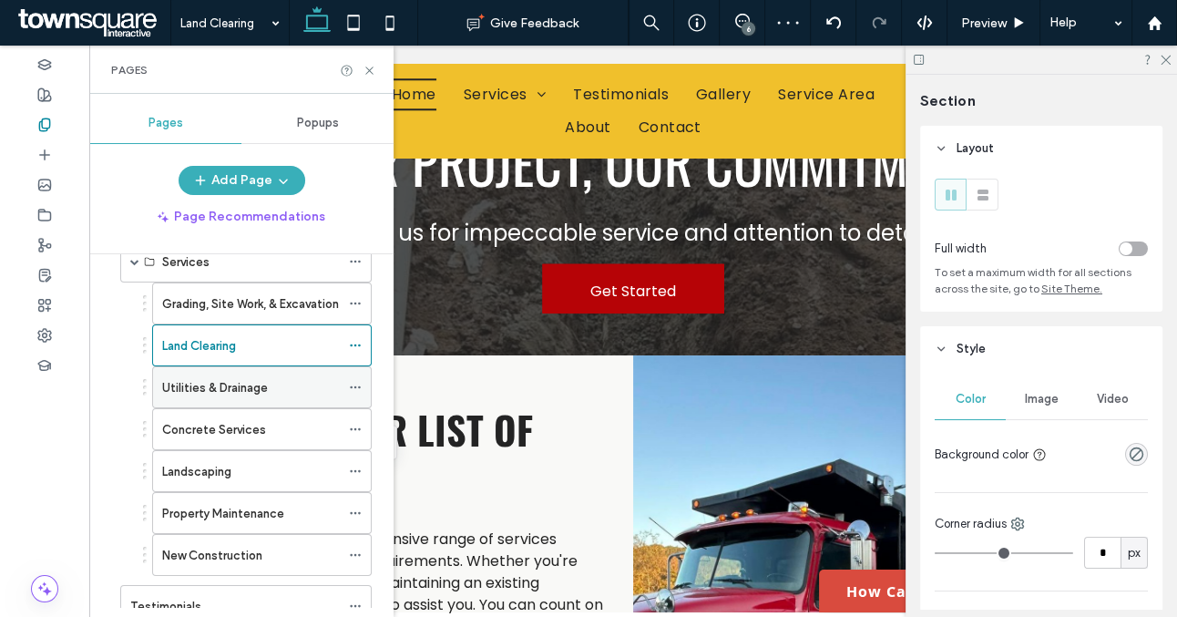
click at [221, 380] on label "Utilities & Drainage" at bounding box center [215, 388] width 106 height 32
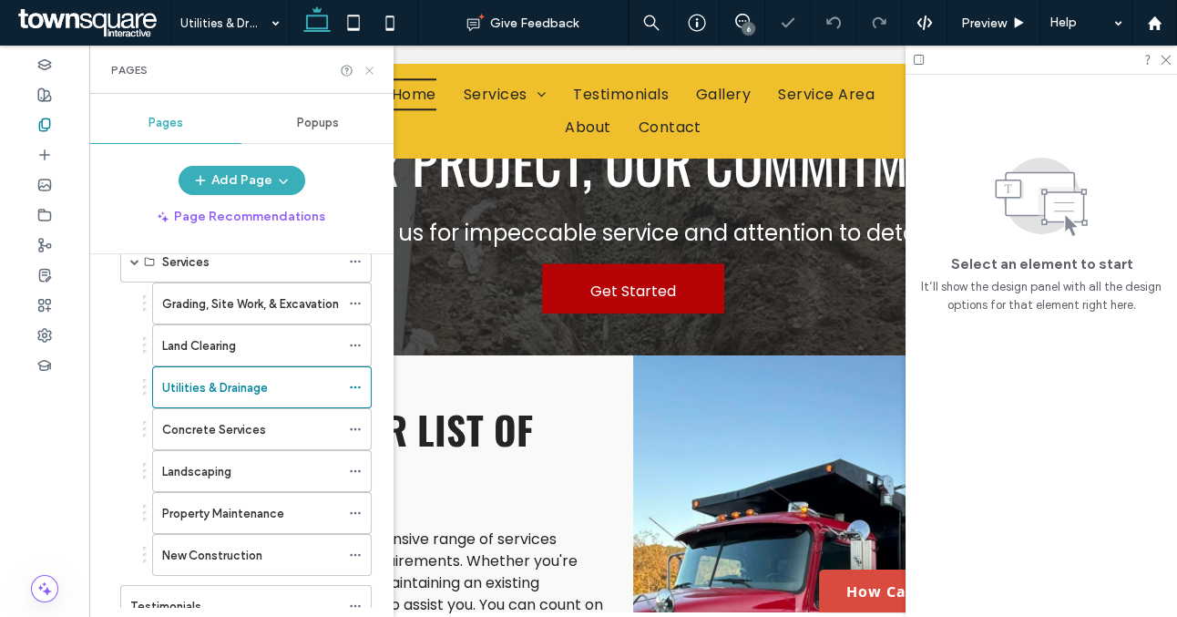
click at [365, 65] on icon at bounding box center [370, 71] width 14 height 14
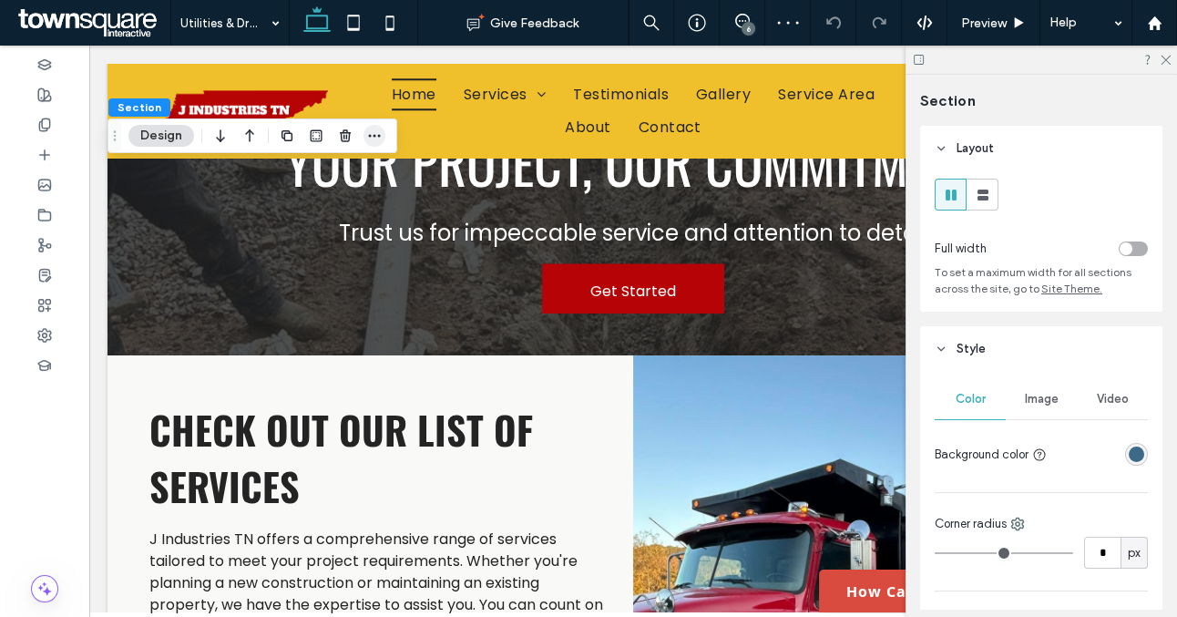
click at [375, 137] on use "button" at bounding box center [374, 136] width 12 height 3
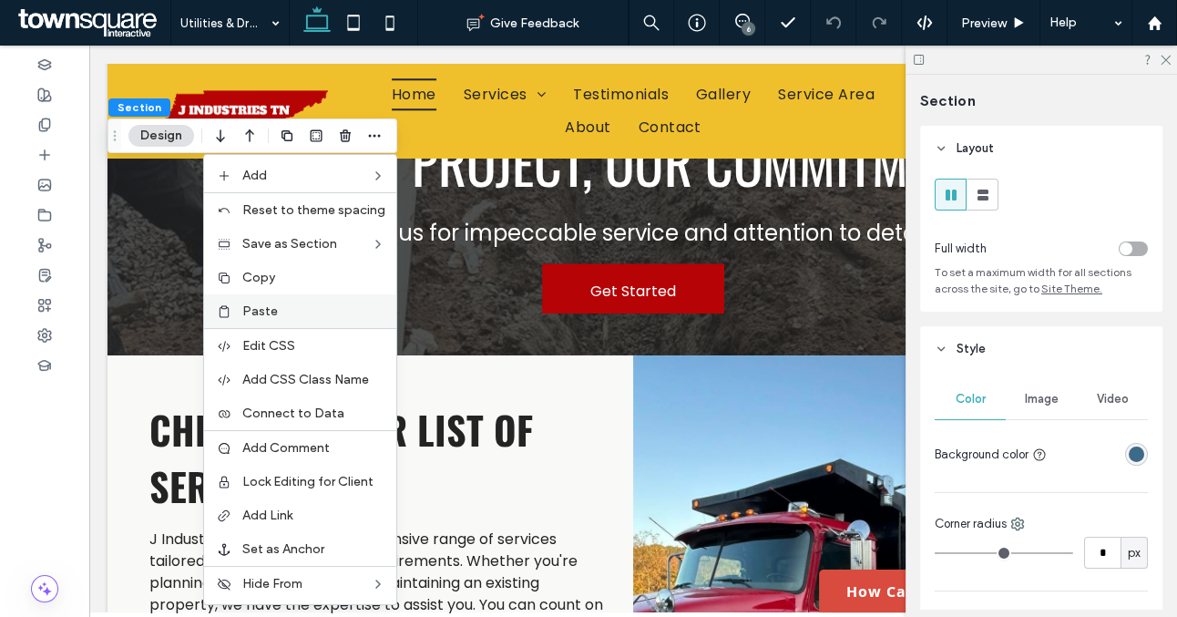
click at [303, 310] on label "Paste" at bounding box center [313, 310] width 143 height 15
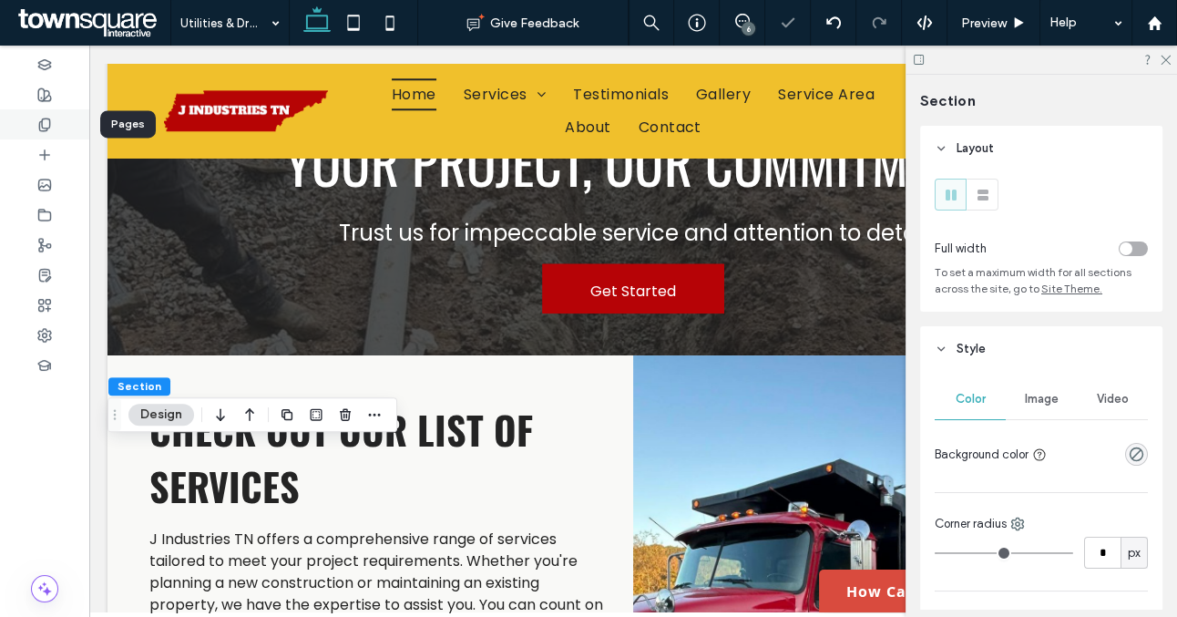
click at [45, 124] on icon at bounding box center [44, 125] width 15 height 15
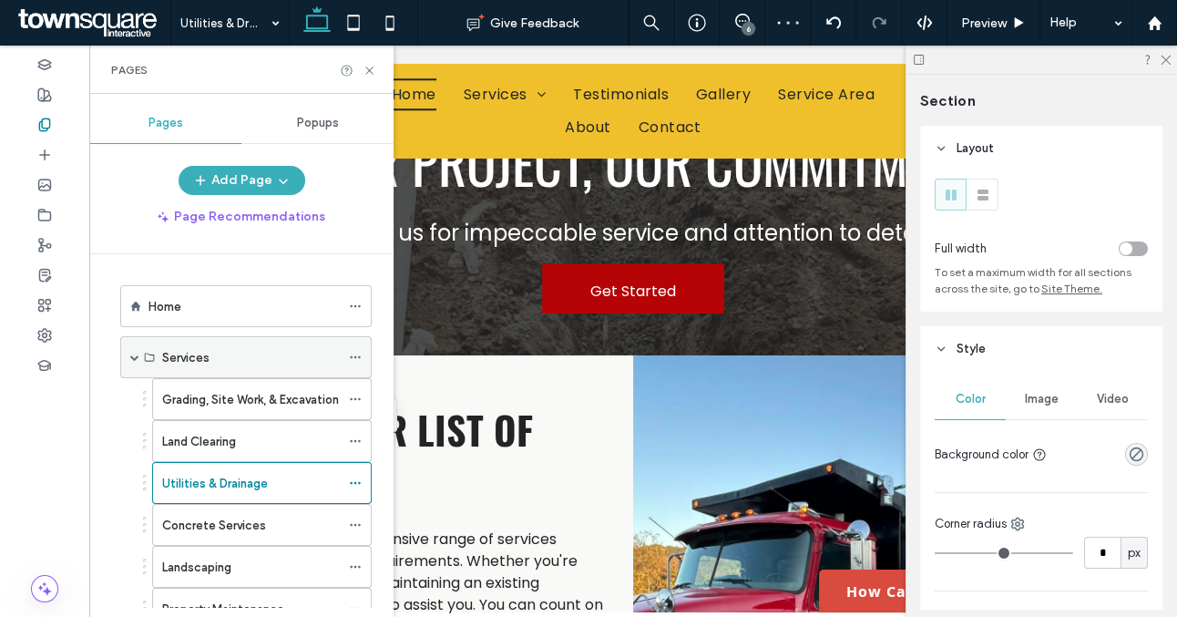
scroll to position [153, 0]
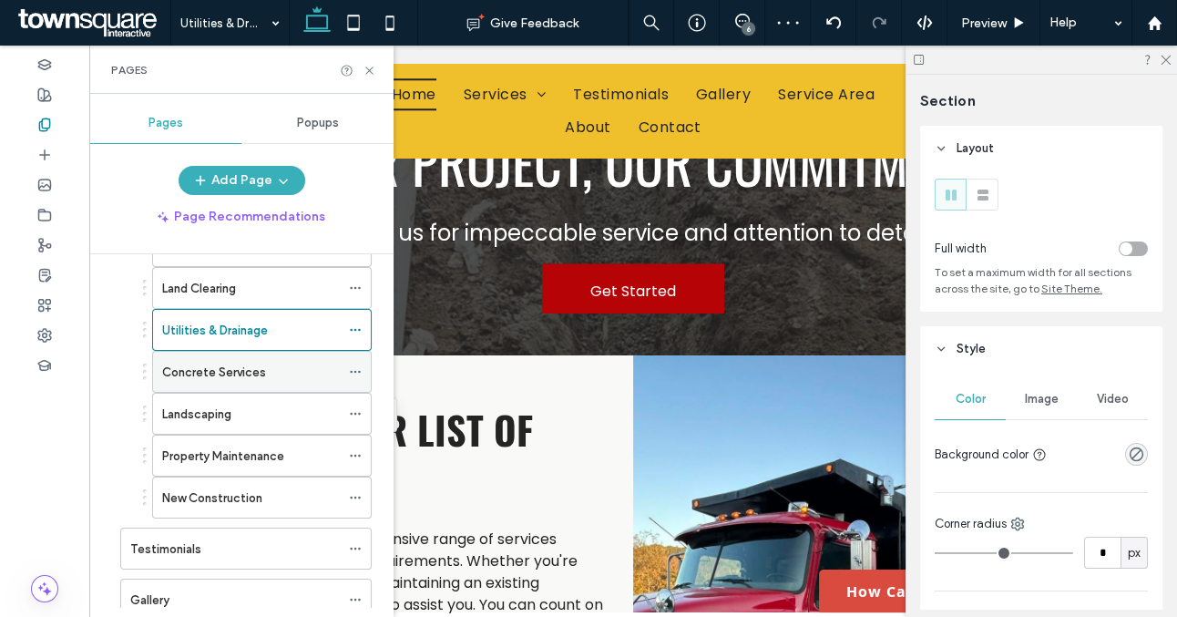
click at [234, 374] on label "Concrete Services" at bounding box center [214, 372] width 104 height 32
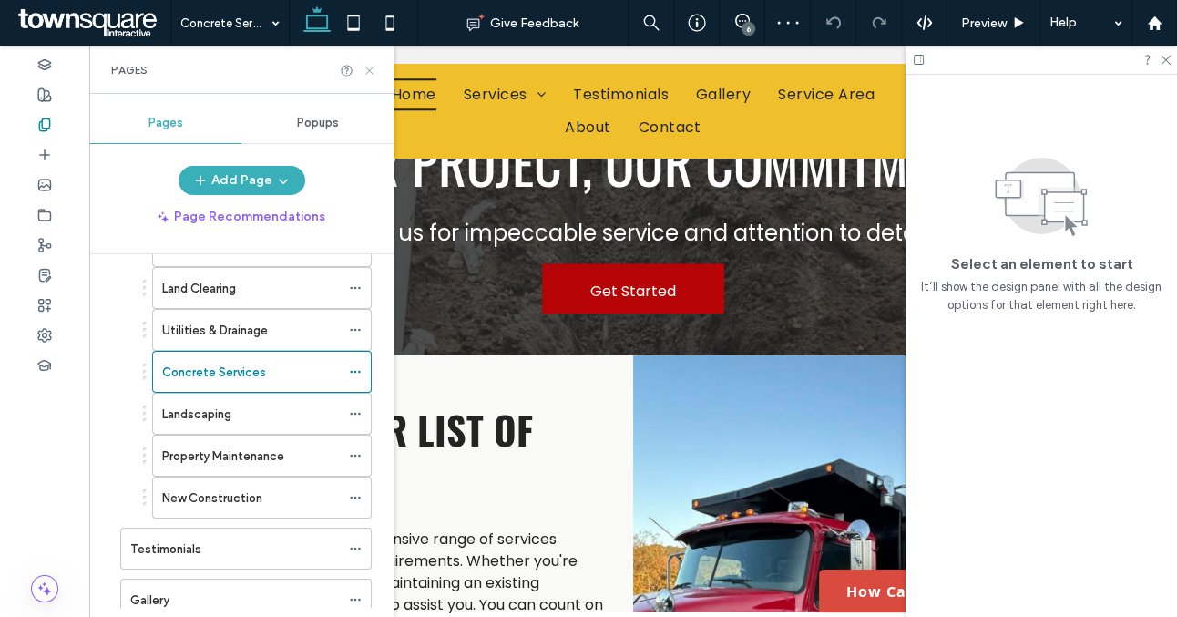
click at [369, 65] on icon at bounding box center [370, 71] width 14 height 14
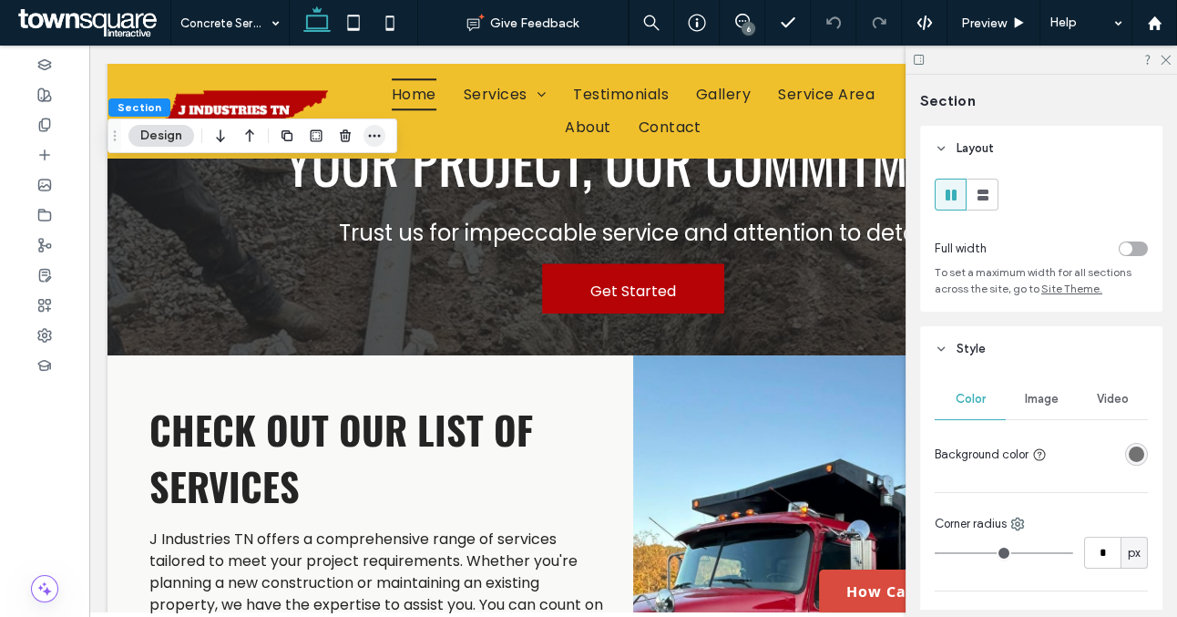
click at [377, 142] on icon "button" at bounding box center [374, 135] width 15 height 15
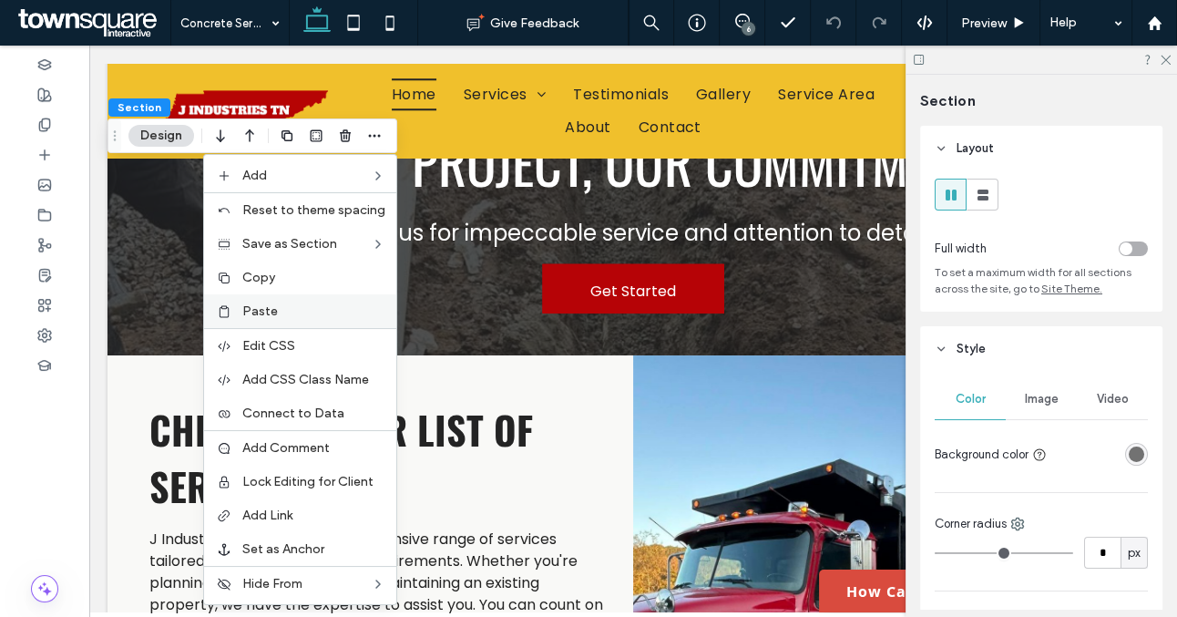
click at [303, 314] on label "Paste" at bounding box center [313, 310] width 143 height 15
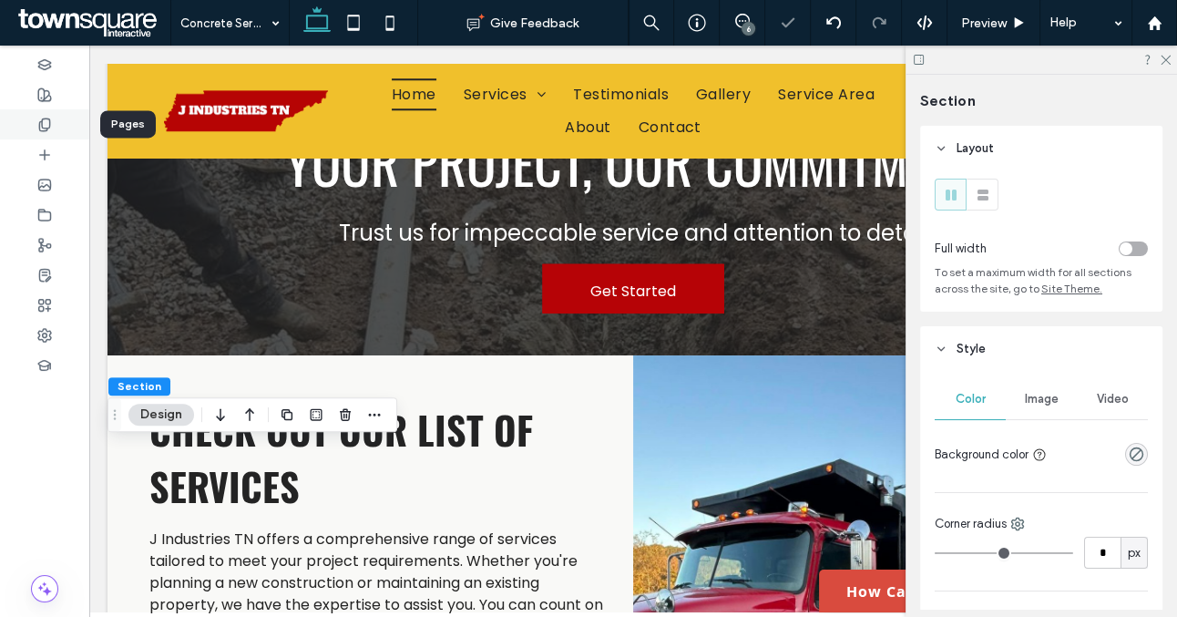
click at [59, 131] on div at bounding box center [44, 124] width 89 height 30
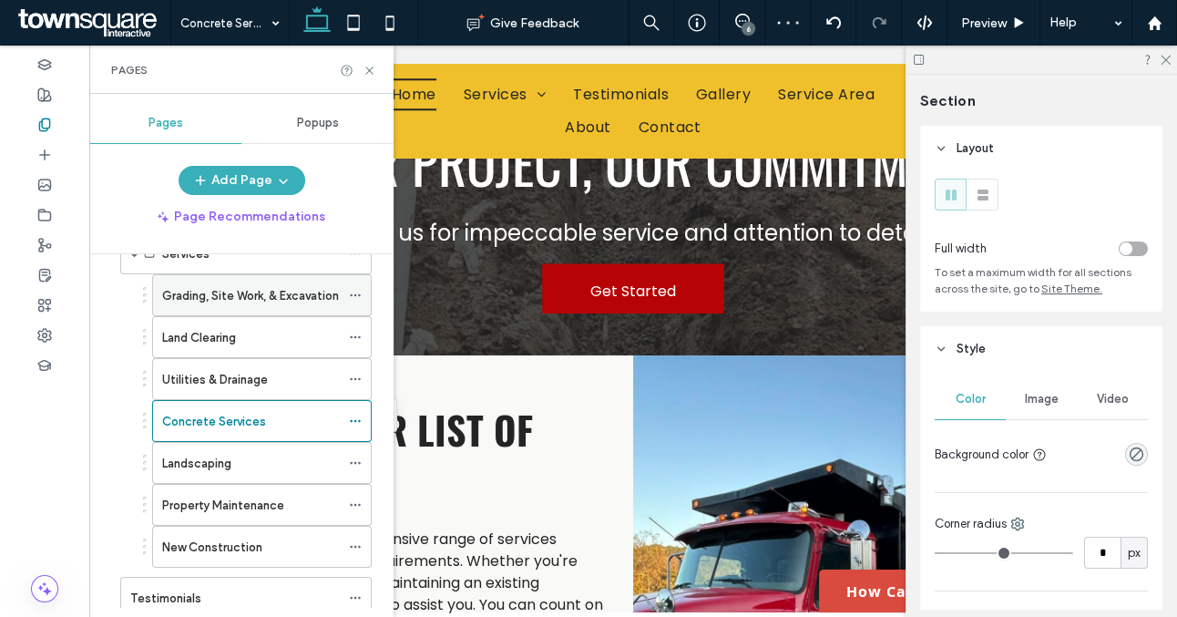
scroll to position [141, 0]
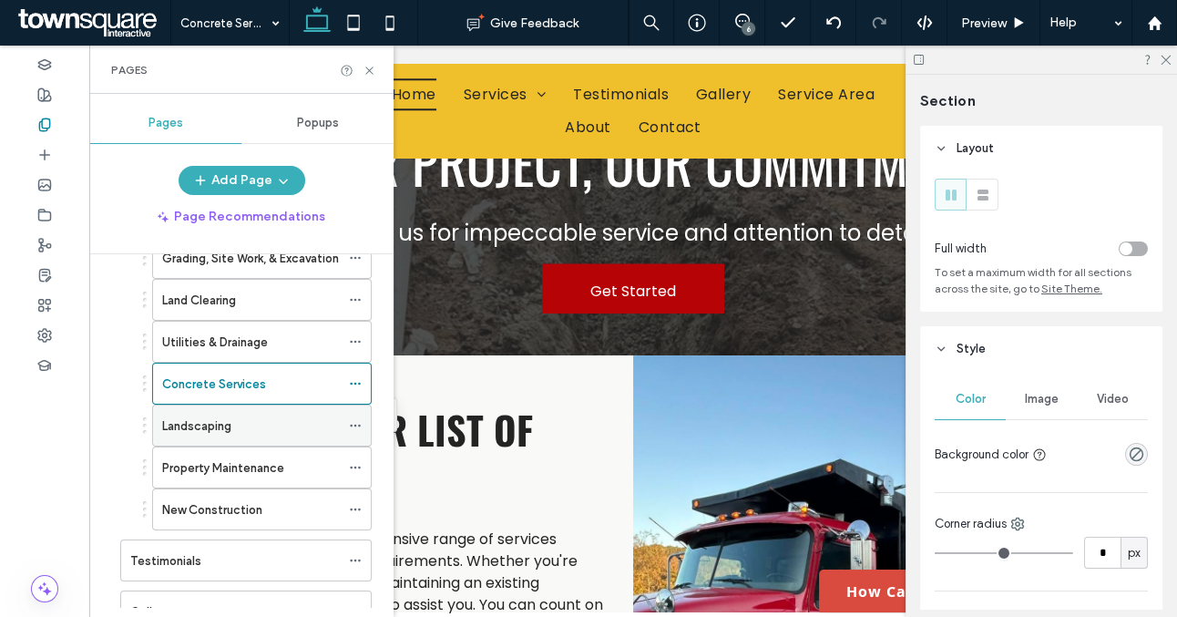
click at [355, 425] on icon at bounding box center [355, 425] width 13 height 13
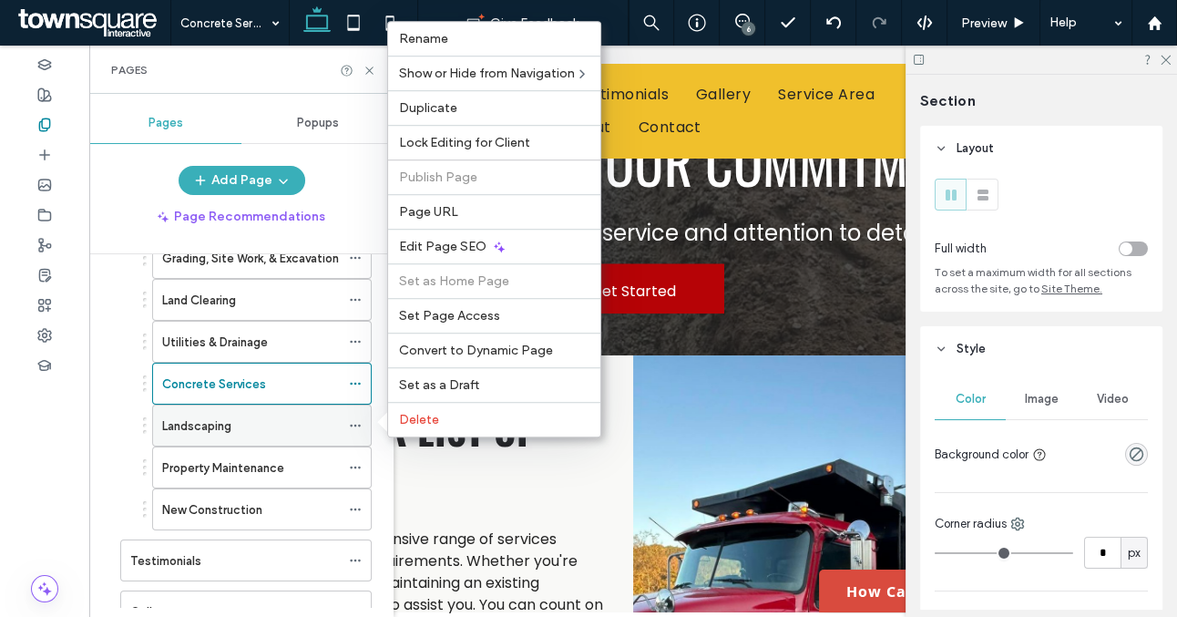
click at [262, 416] on div "Landscaping" at bounding box center [251, 425] width 178 height 19
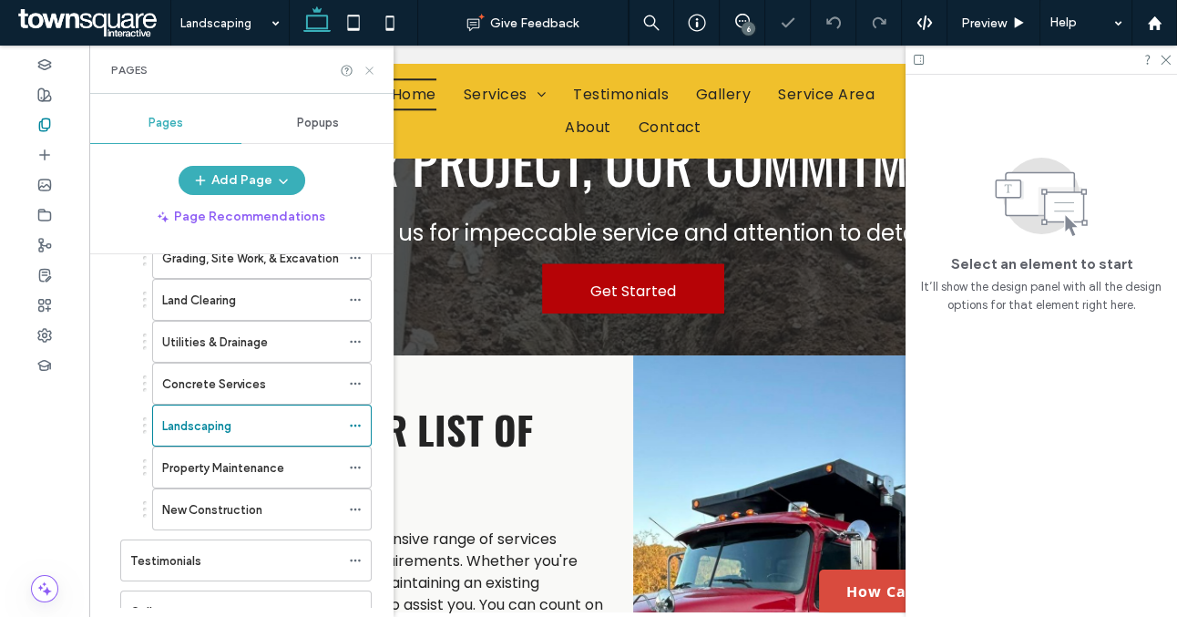
click at [368, 66] on icon at bounding box center [370, 71] width 14 height 14
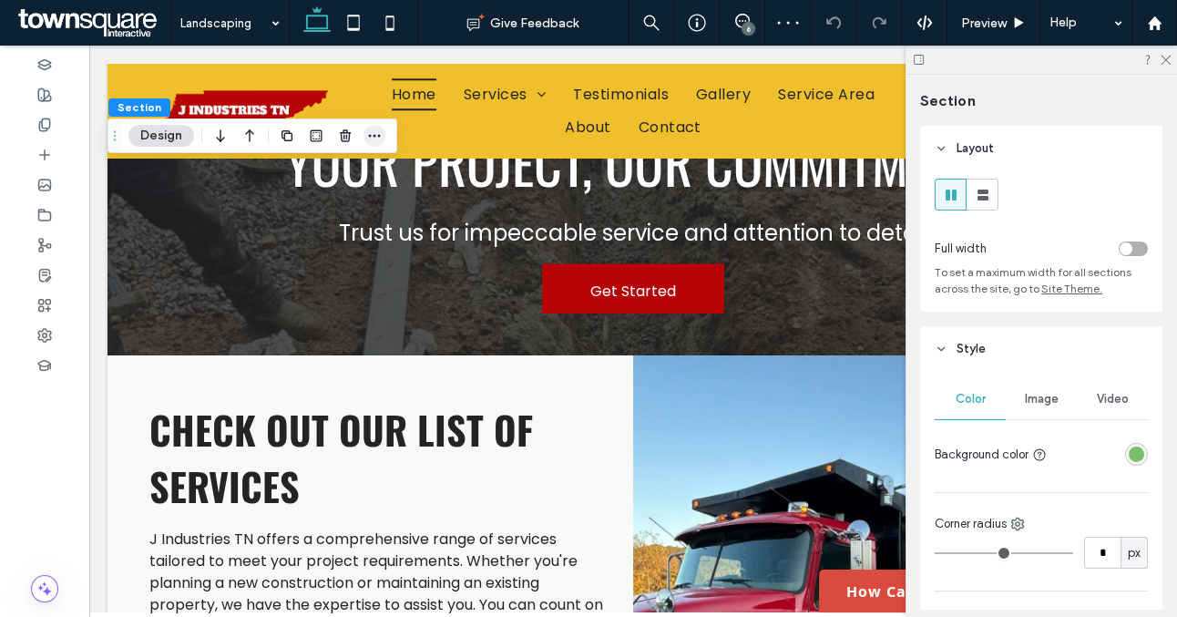
click at [367, 135] on icon "button" at bounding box center [374, 135] width 15 height 15
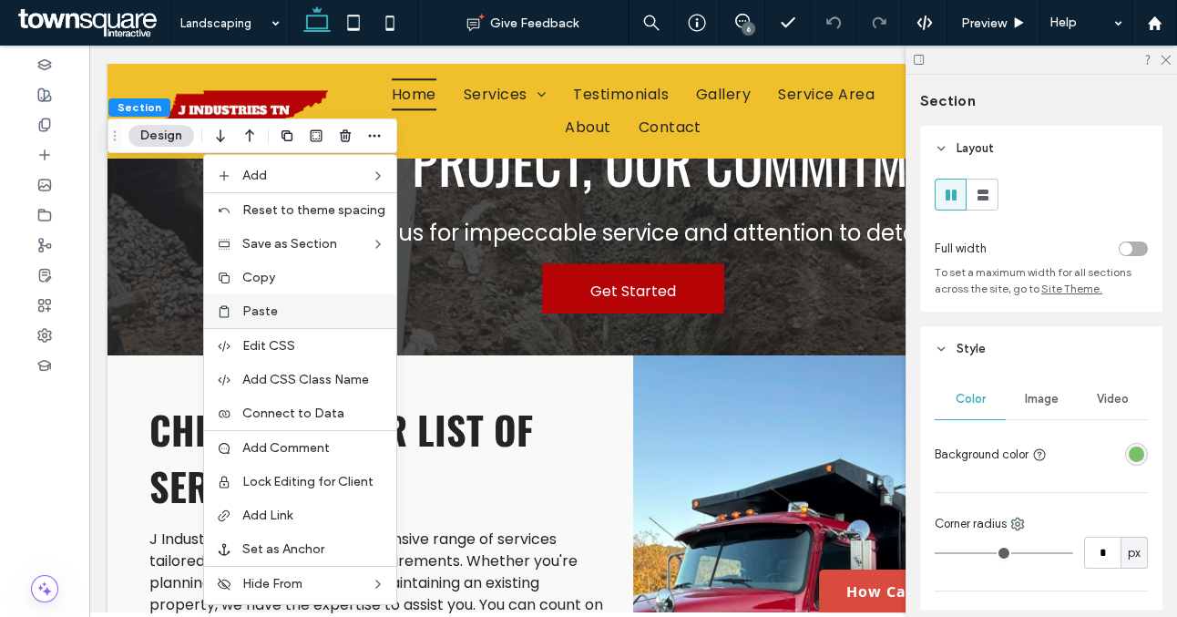
click at [290, 309] on label "Paste" at bounding box center [313, 310] width 143 height 15
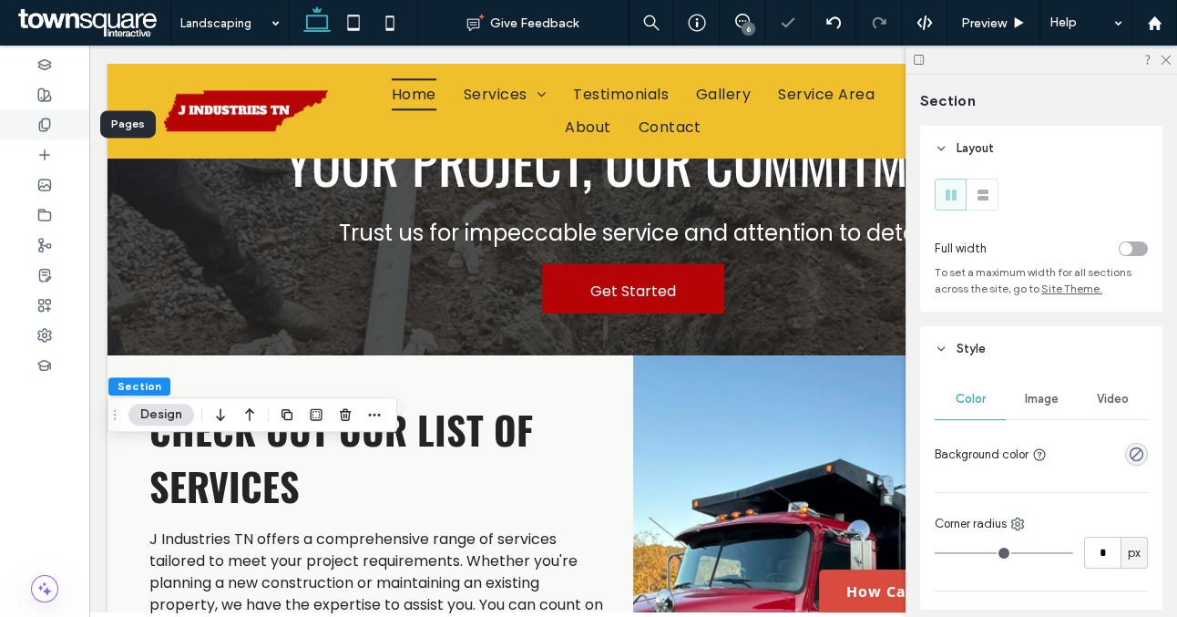
click at [60, 129] on div at bounding box center [44, 124] width 89 height 30
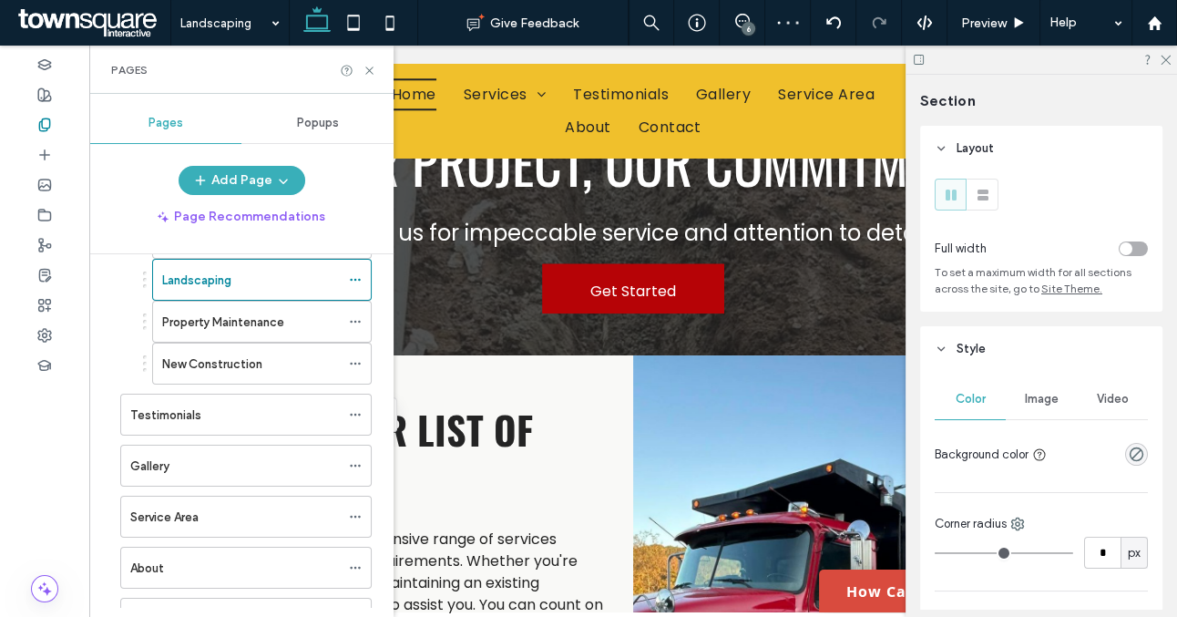
scroll to position [285, 0]
click at [276, 330] on label "Property Maintenance" at bounding box center [223, 324] width 122 height 32
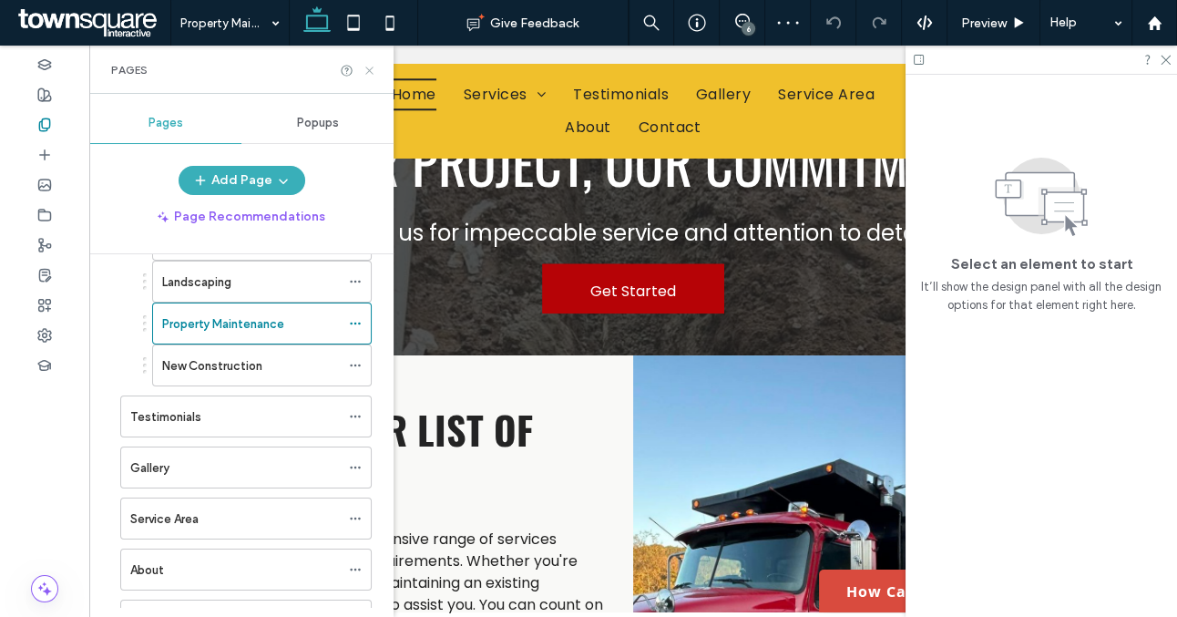
click at [366, 68] on icon at bounding box center [370, 71] width 14 height 14
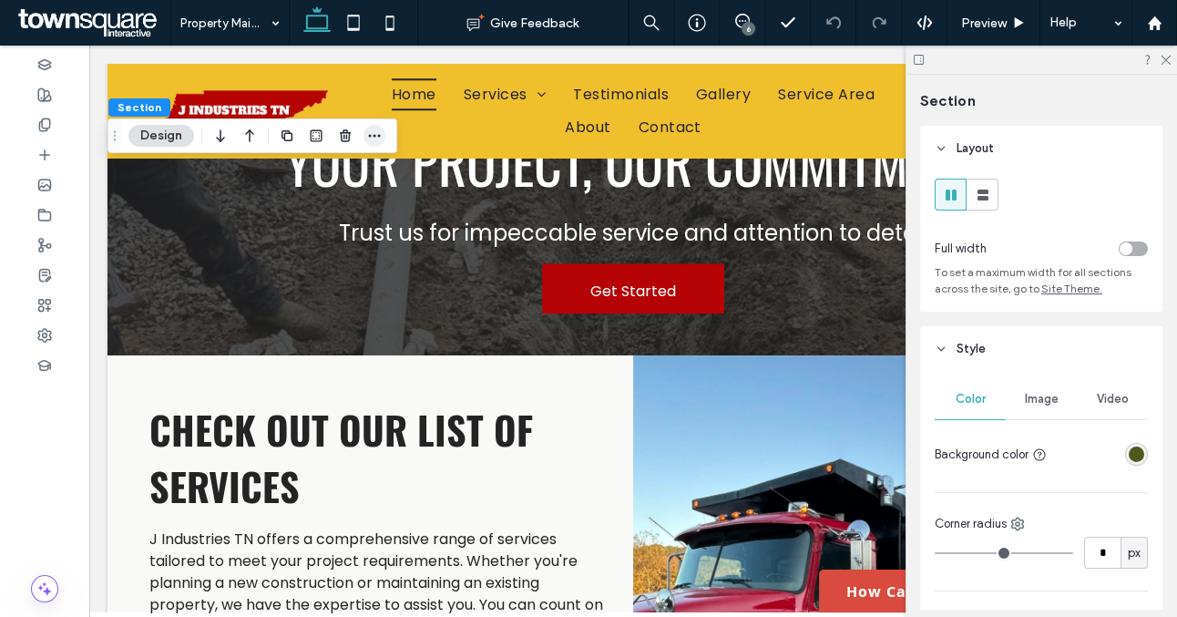
click at [373, 135] on use "button" at bounding box center [374, 136] width 12 height 3
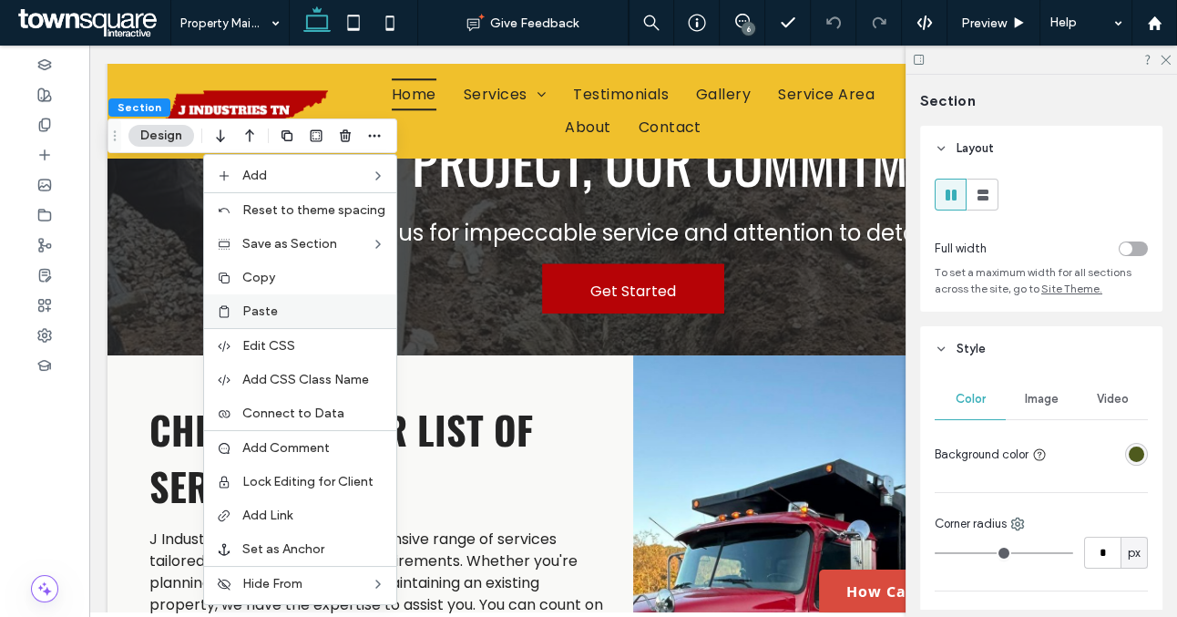
click at [292, 309] on label "Paste" at bounding box center [313, 310] width 143 height 15
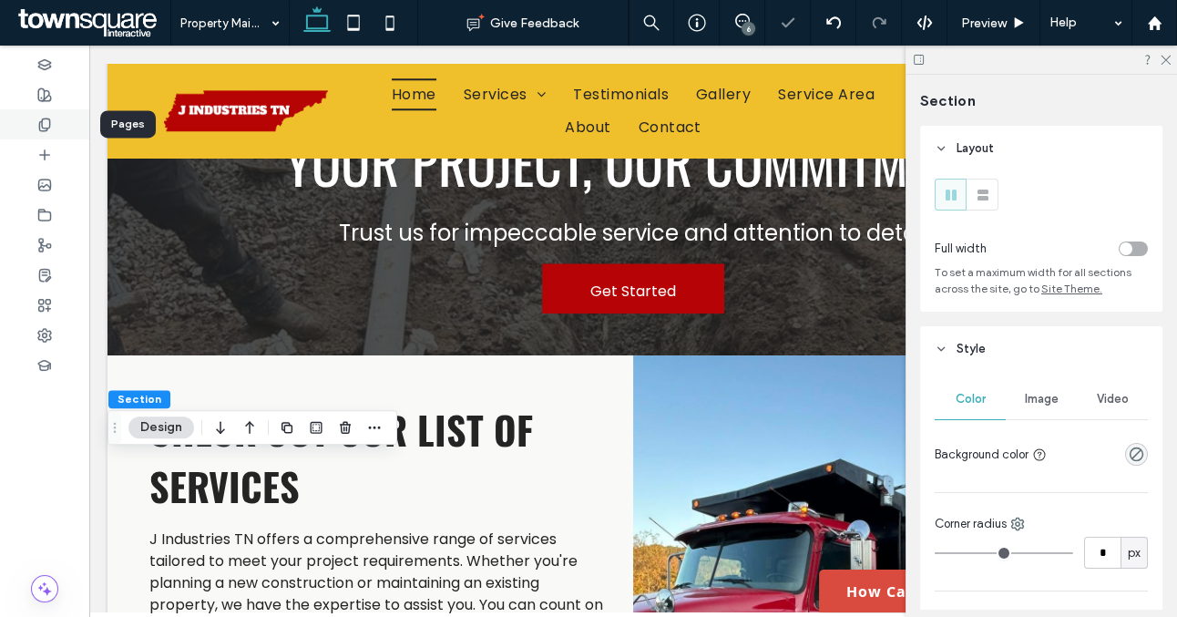
click at [50, 125] on icon at bounding box center [44, 125] width 15 height 15
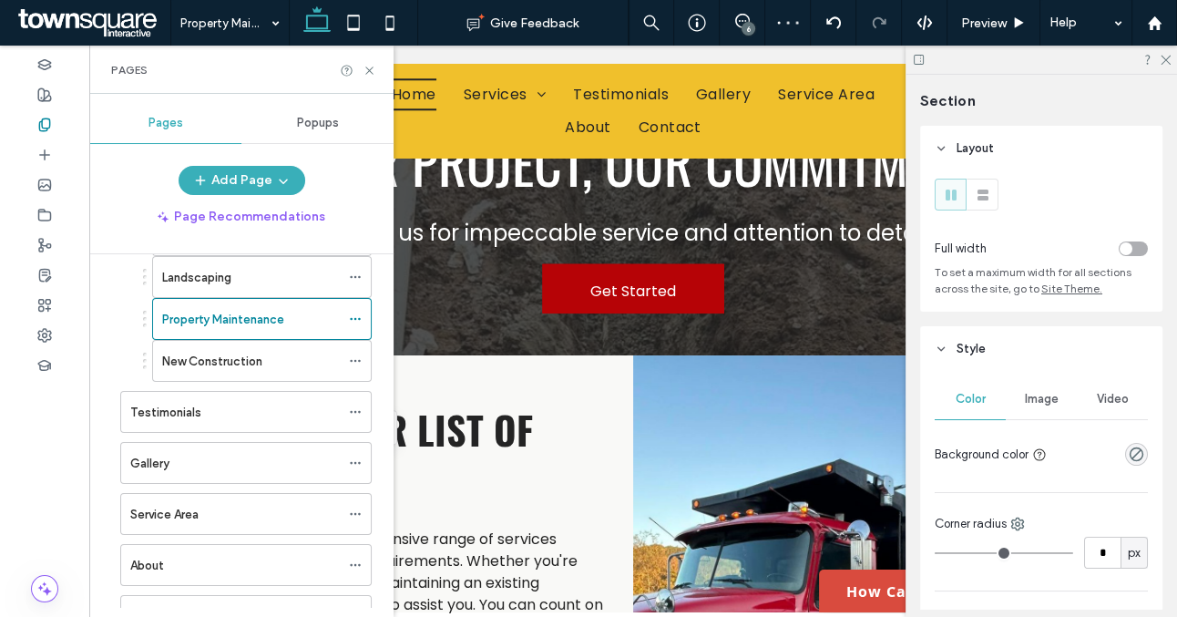
scroll to position [359, 0]
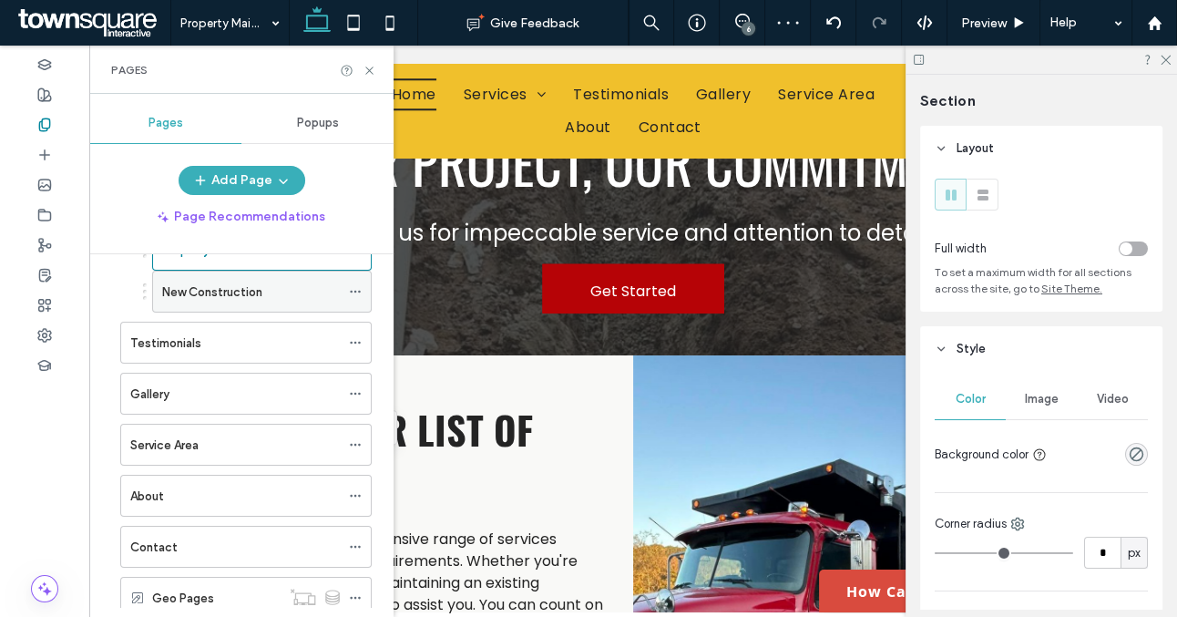
click at [250, 293] on label "New Construction" at bounding box center [212, 292] width 100 height 32
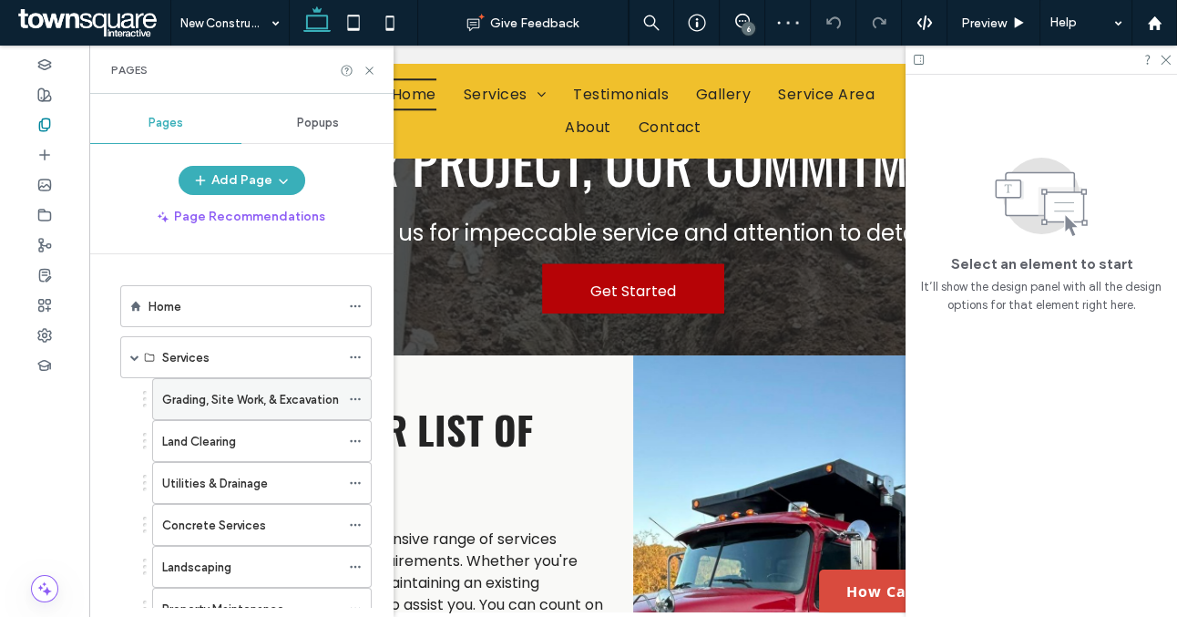
click at [262, 397] on label "Grading, Site Work, & Excavation" at bounding box center [250, 400] width 177 height 32
click at [369, 69] on use at bounding box center [368, 70] width 7 height 7
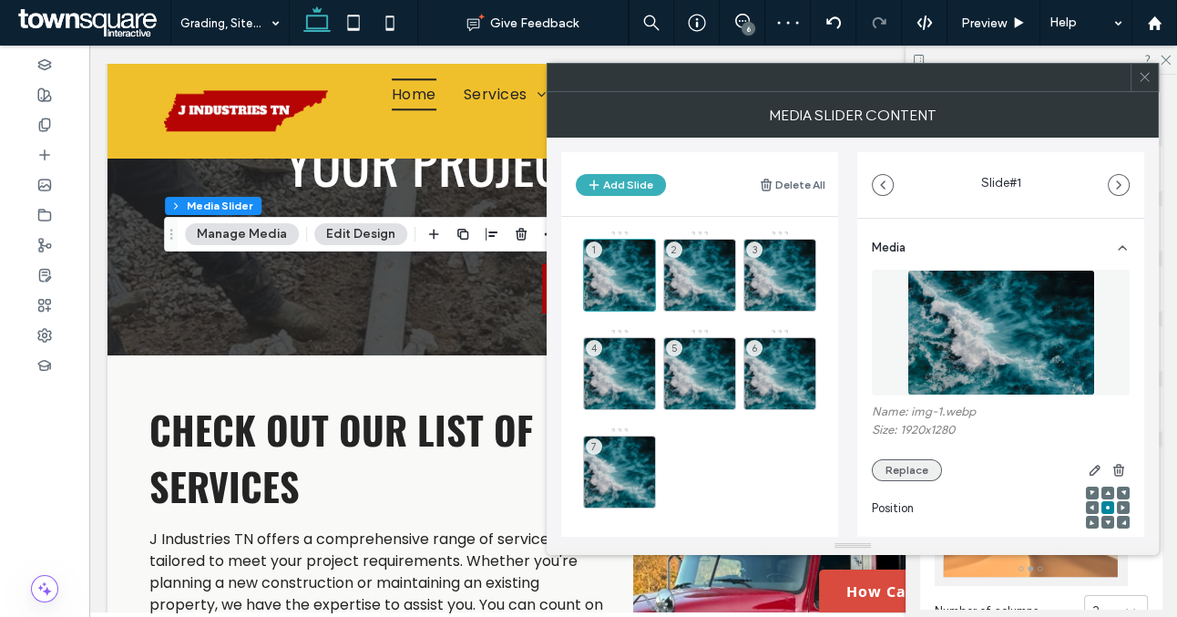
click at [918, 468] on button "Replace" at bounding box center [907, 470] width 70 height 22
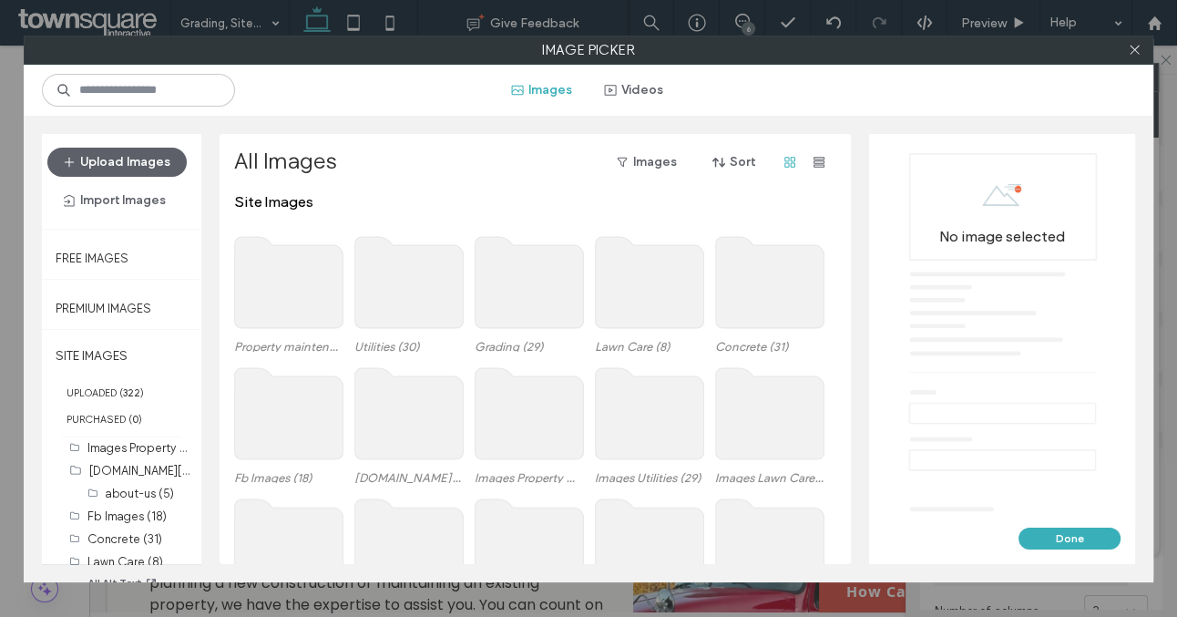
scroll to position [108, 0]
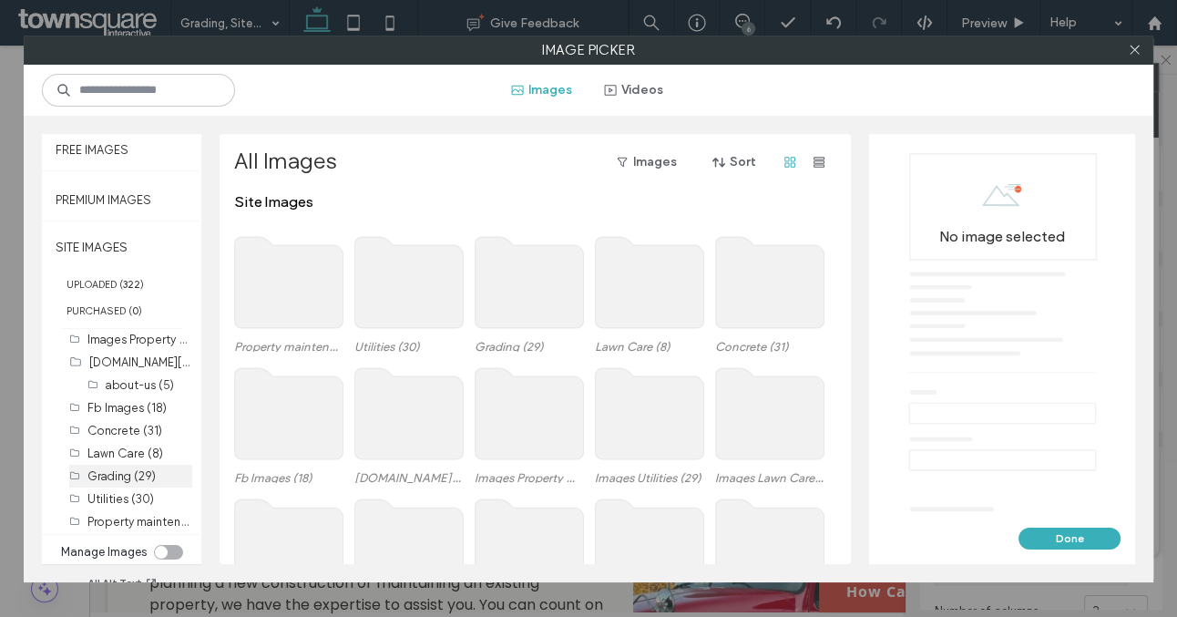
click at [115, 477] on label "Grading (29)" at bounding box center [121, 476] width 68 height 14
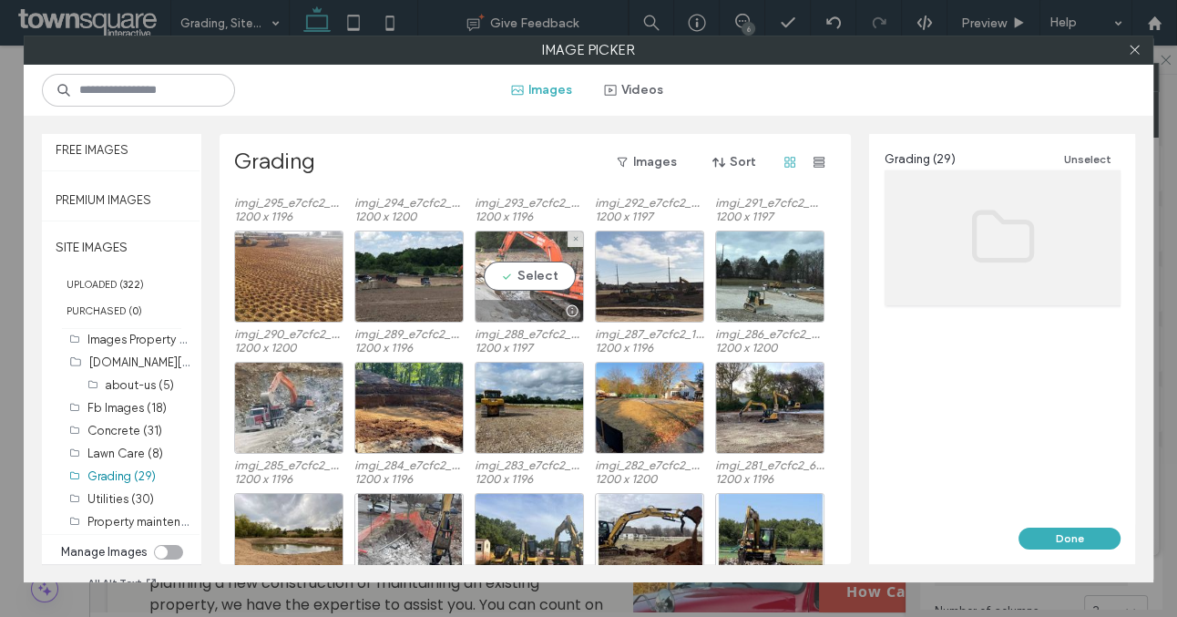
scroll to position [102, 0]
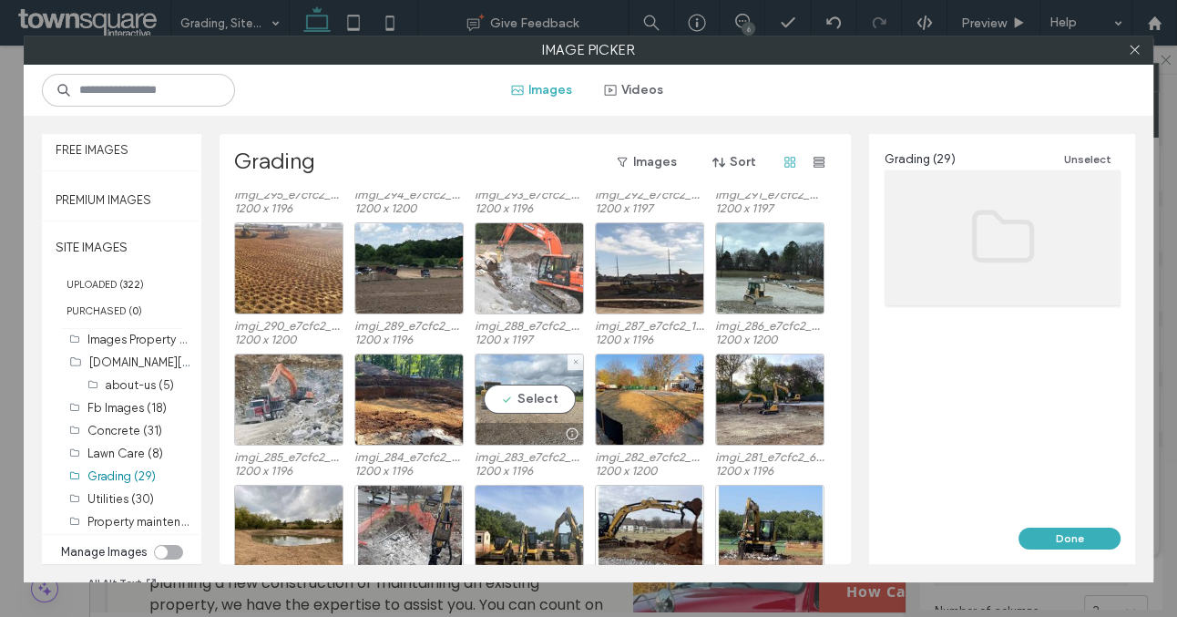
click at [491, 428] on div at bounding box center [530, 434] width 108 height 22
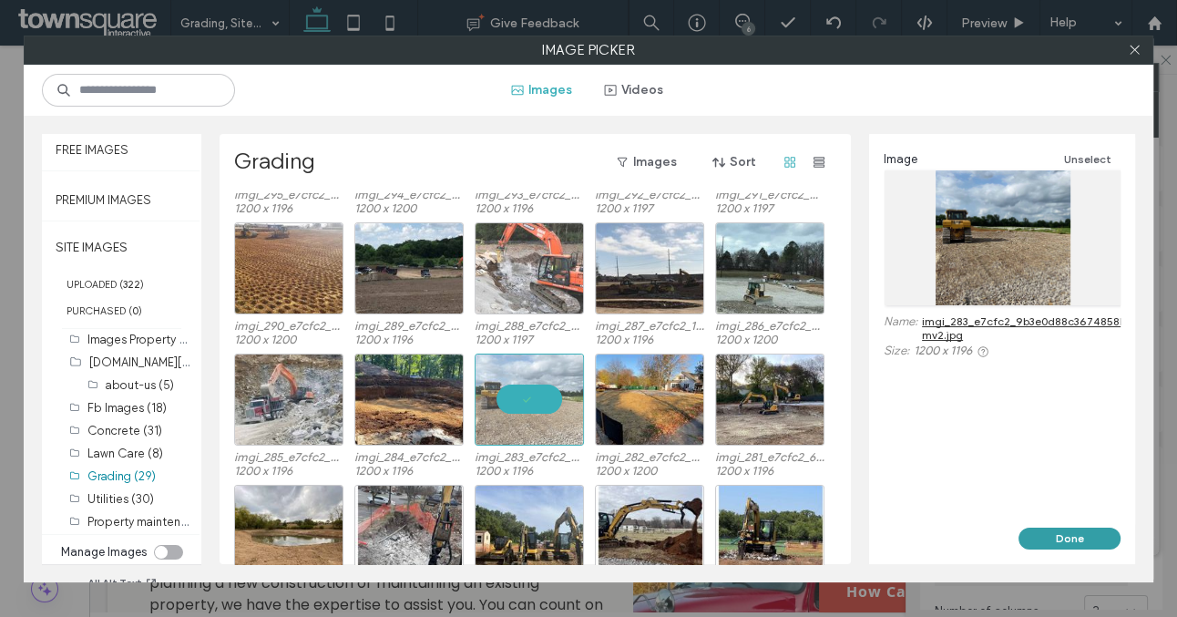
click at [1052, 543] on button "Done" at bounding box center [1070, 539] width 102 height 22
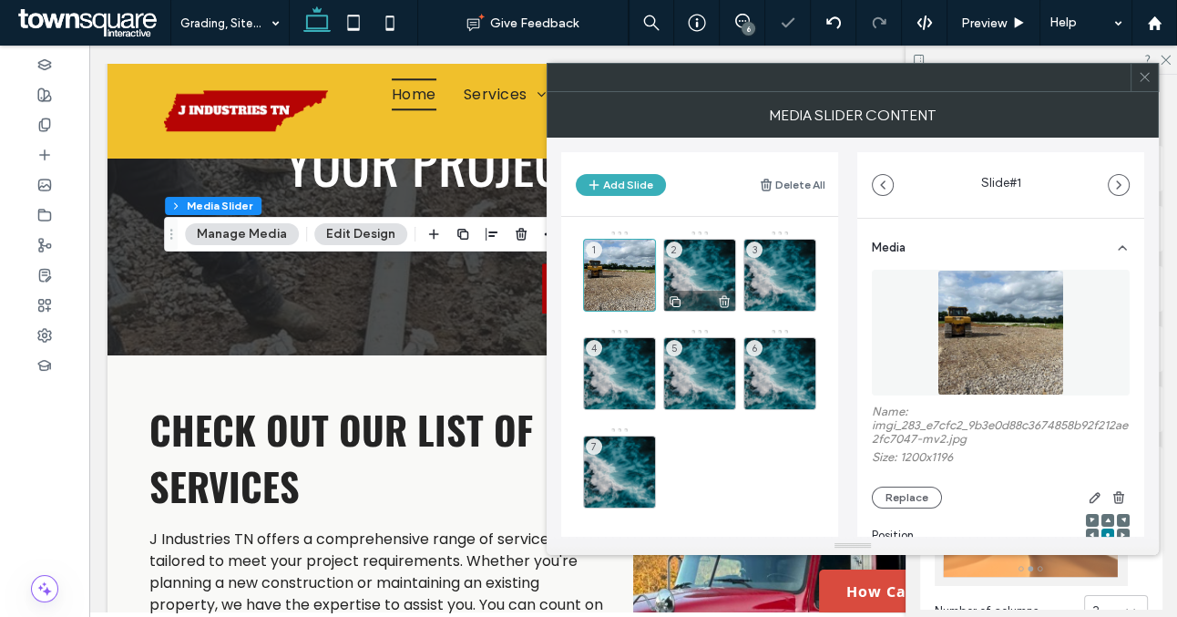
click at [710, 283] on div "2" at bounding box center [699, 275] width 73 height 73
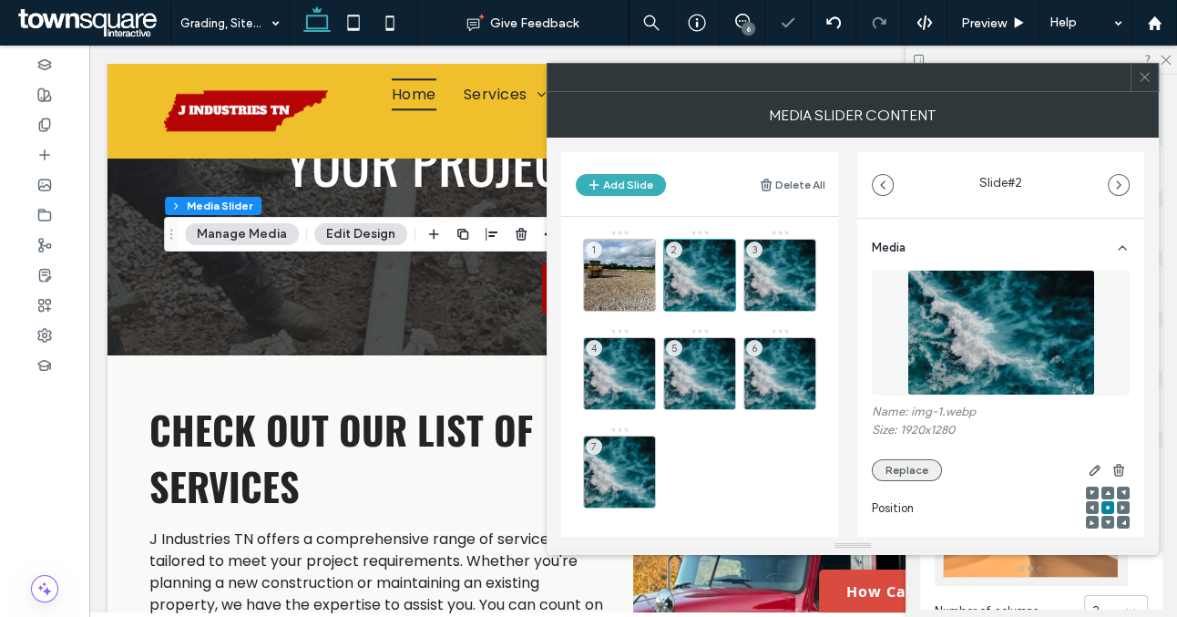
click at [901, 465] on button "Replace" at bounding box center [907, 470] width 70 height 22
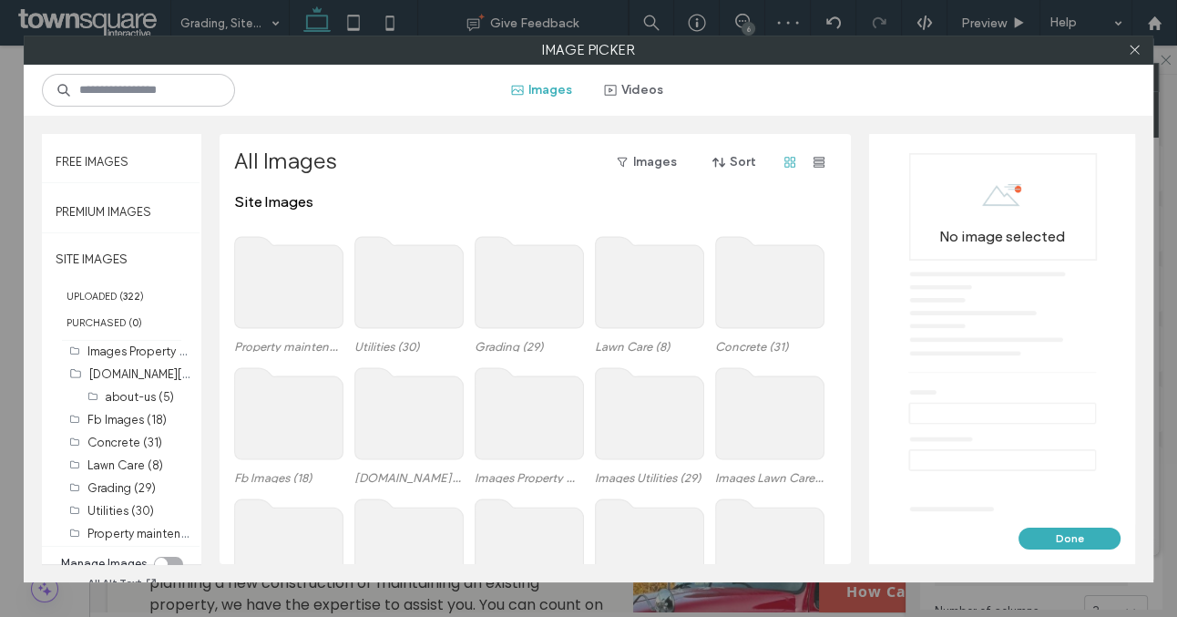
scroll to position [108, 0]
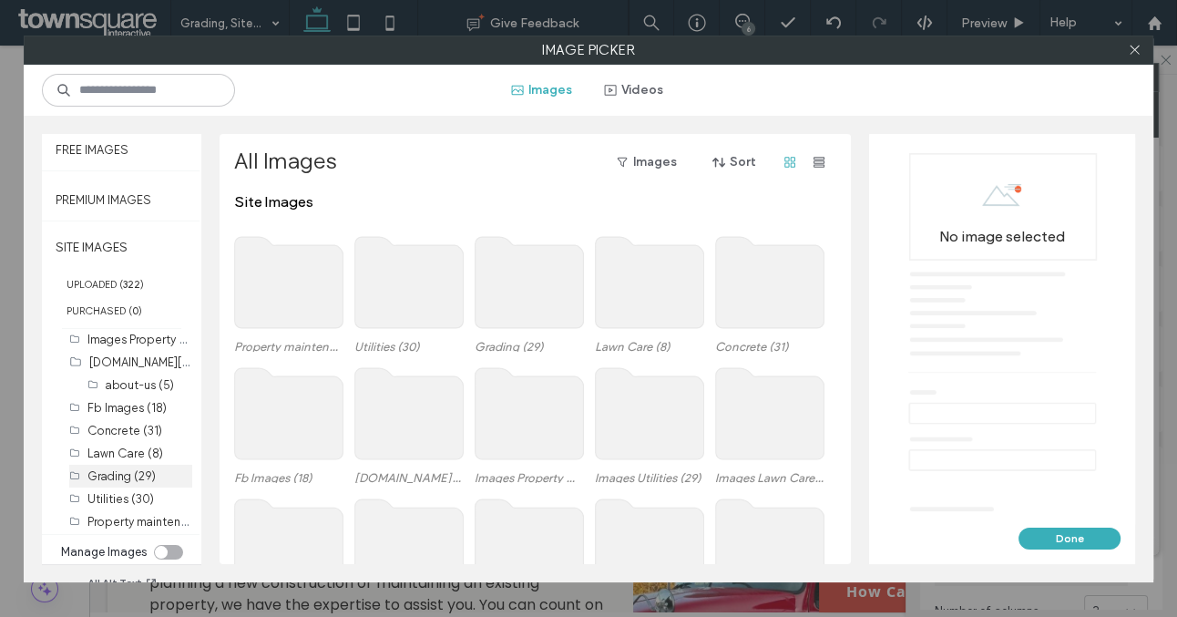
click at [130, 470] on label "Grading (29)" at bounding box center [121, 476] width 68 height 14
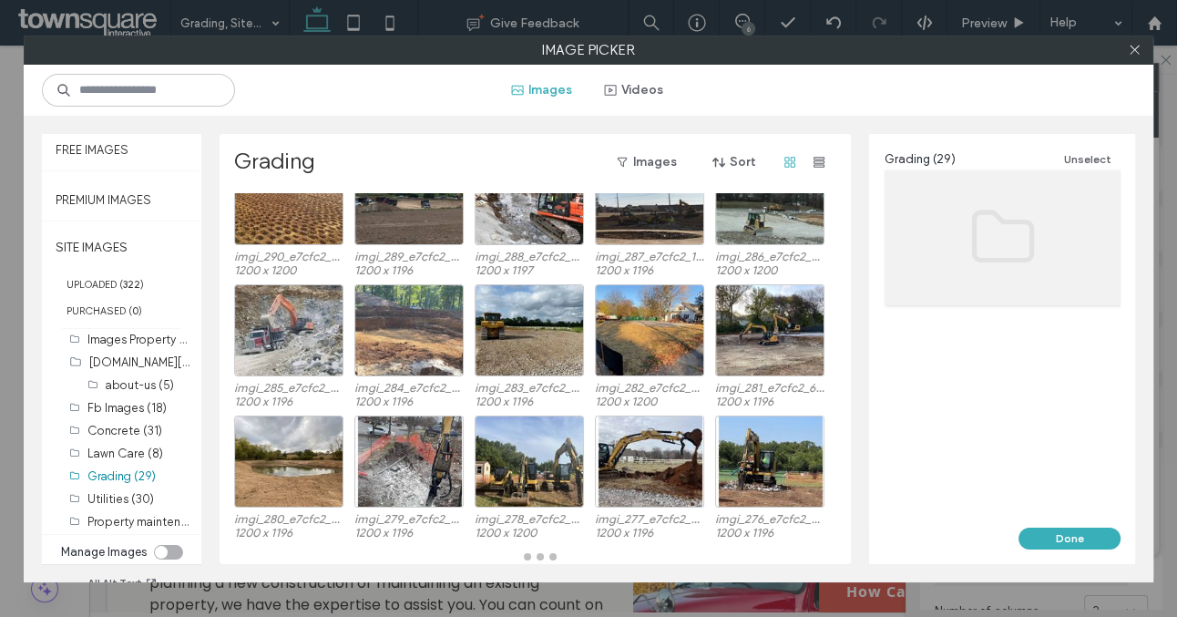
scroll to position [173, 0]
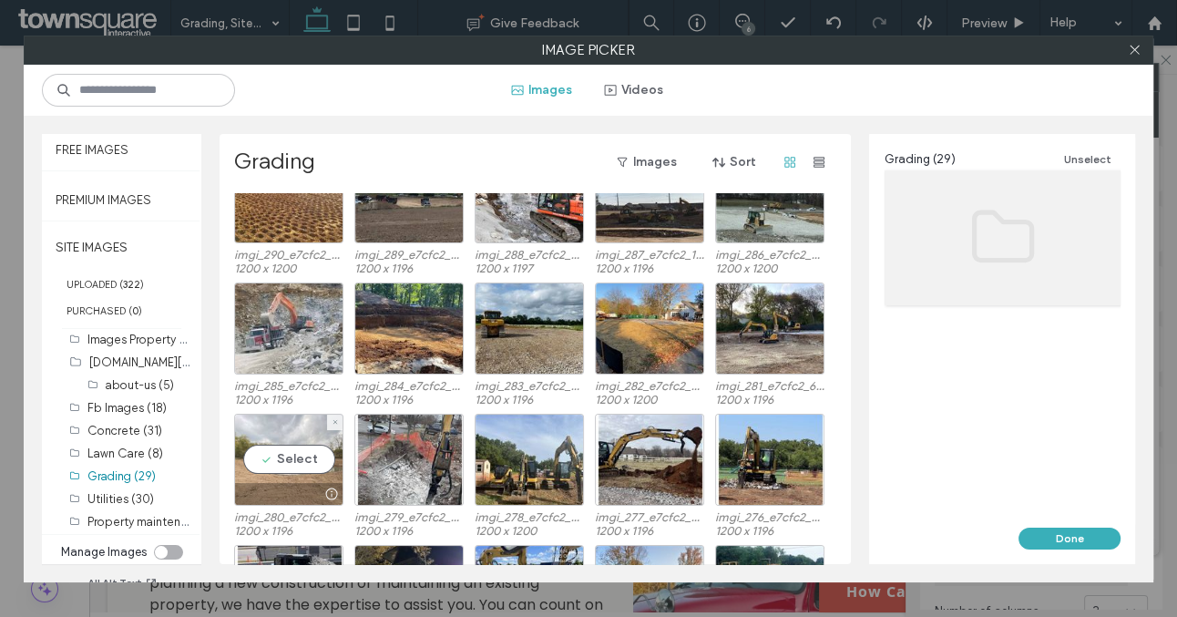
click at [302, 489] on div at bounding box center [289, 494] width 108 height 22
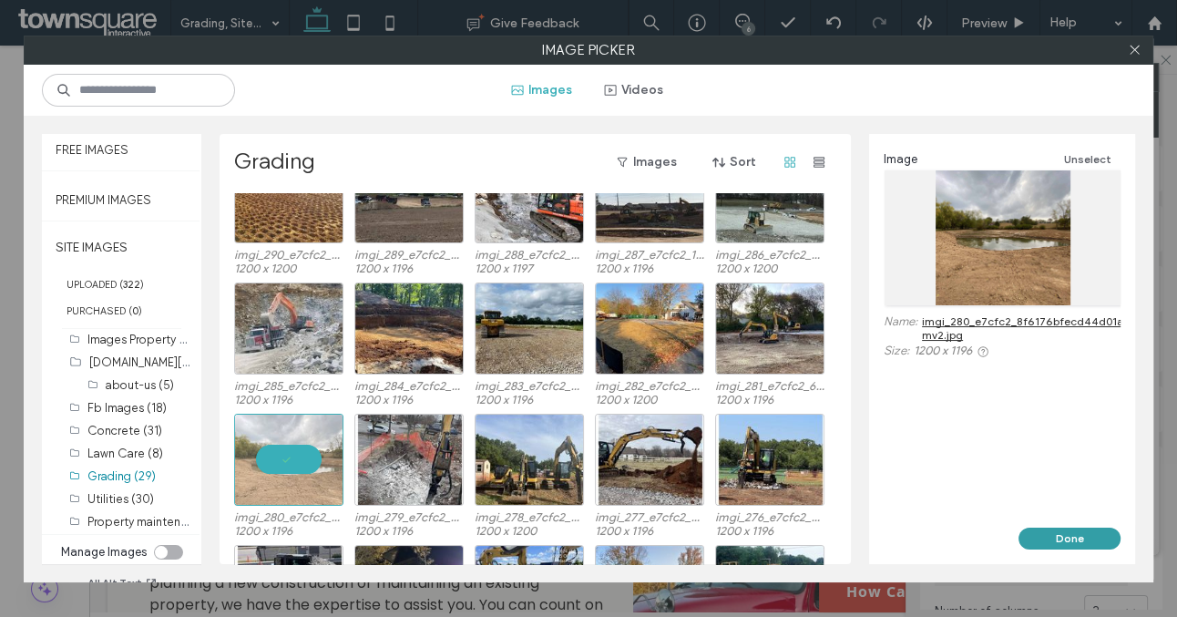
click at [1054, 532] on button "Done" at bounding box center [1070, 539] width 102 height 22
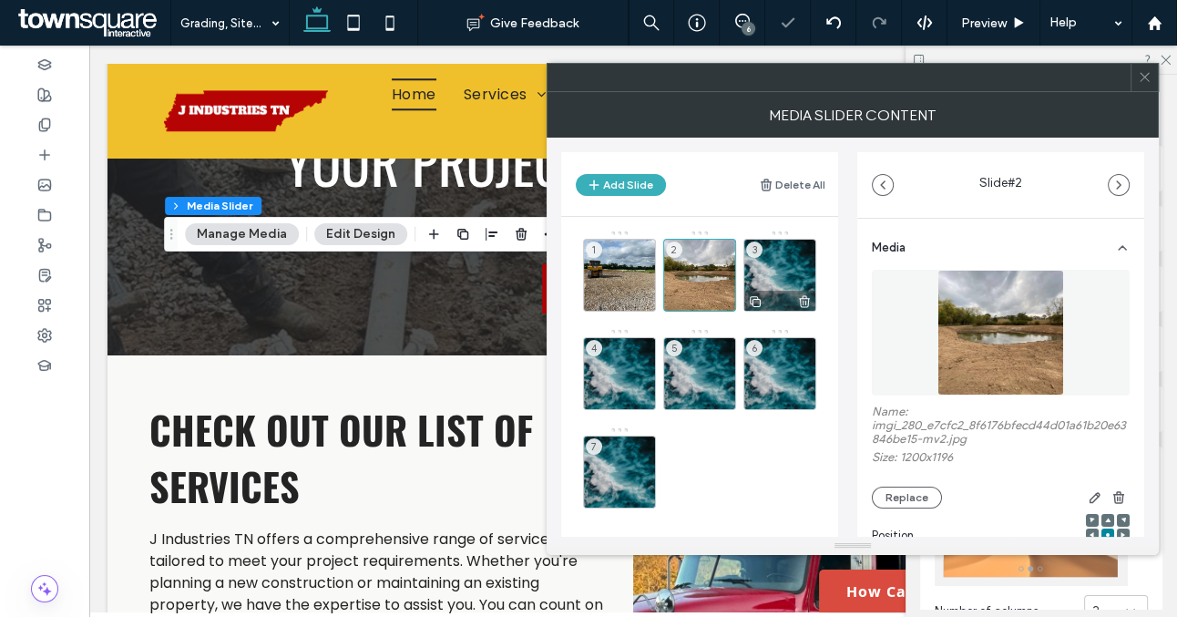
click at [779, 283] on div "3" at bounding box center [780, 275] width 73 height 73
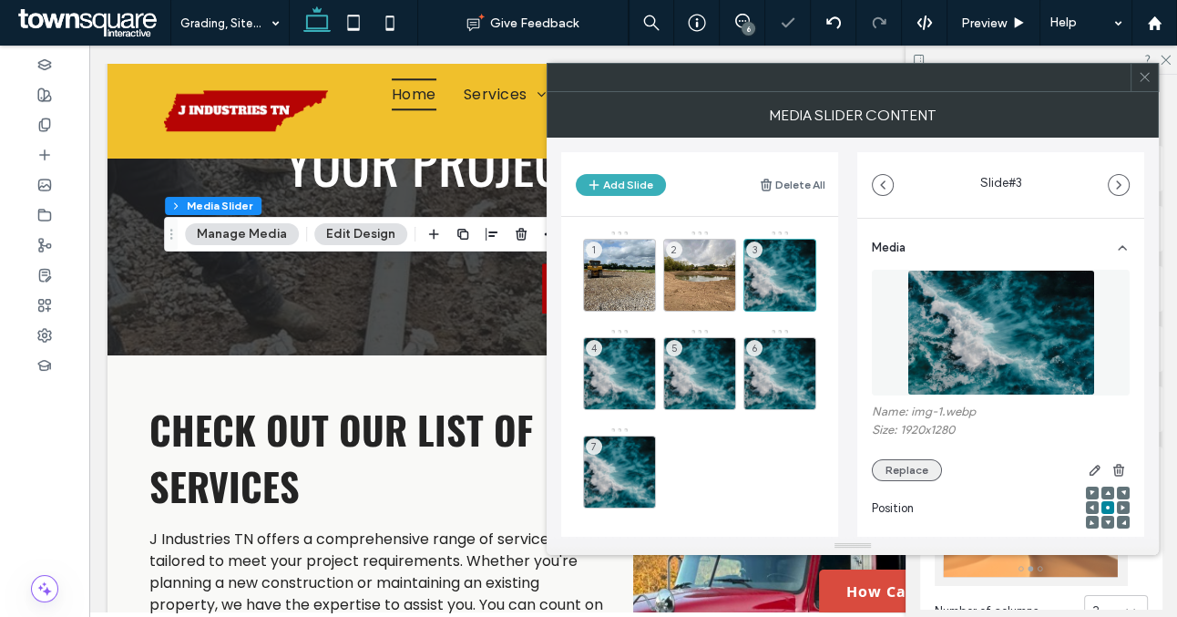
click at [912, 463] on button "Replace" at bounding box center [907, 470] width 70 height 22
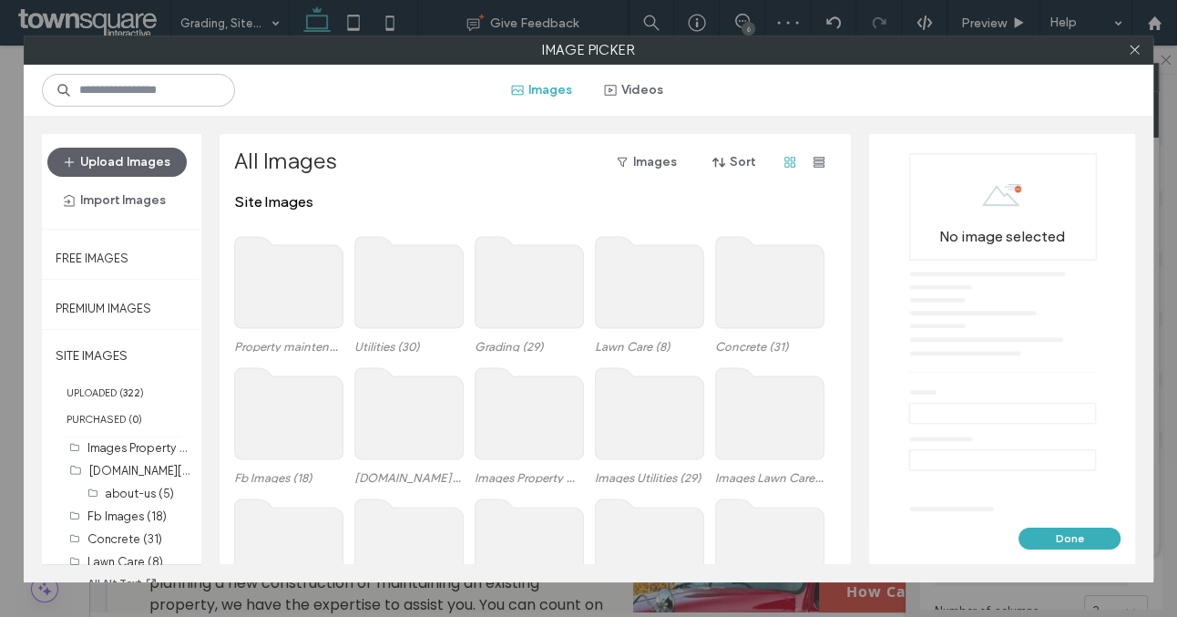
scroll to position [108, 0]
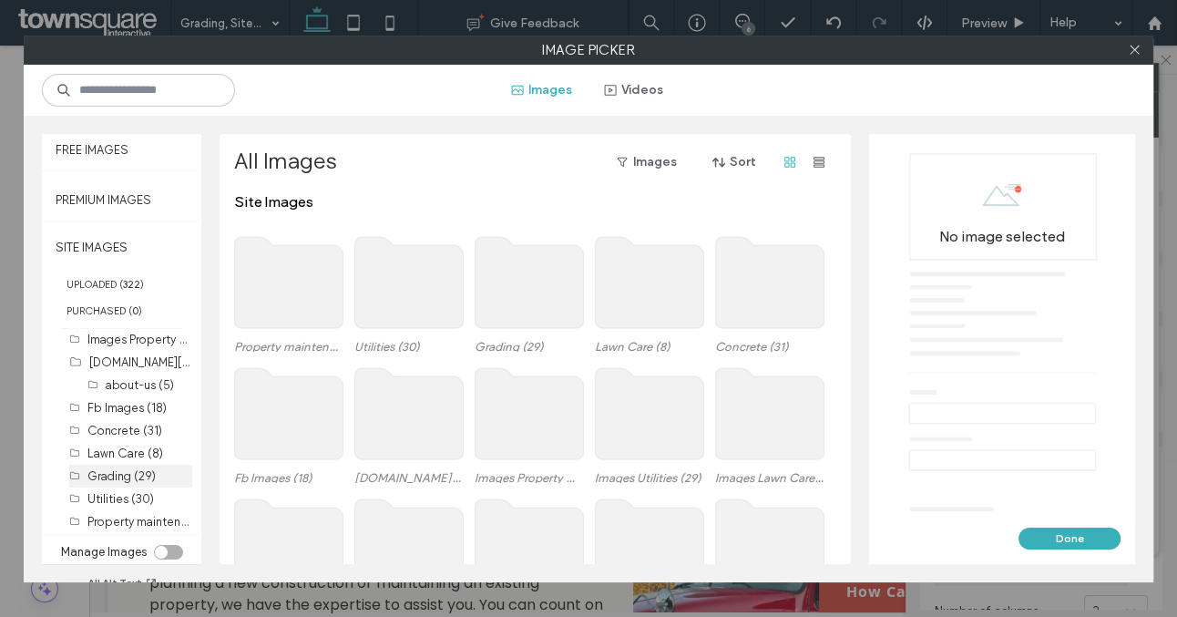
click at [118, 475] on label "Grading (29)" at bounding box center [121, 476] width 68 height 14
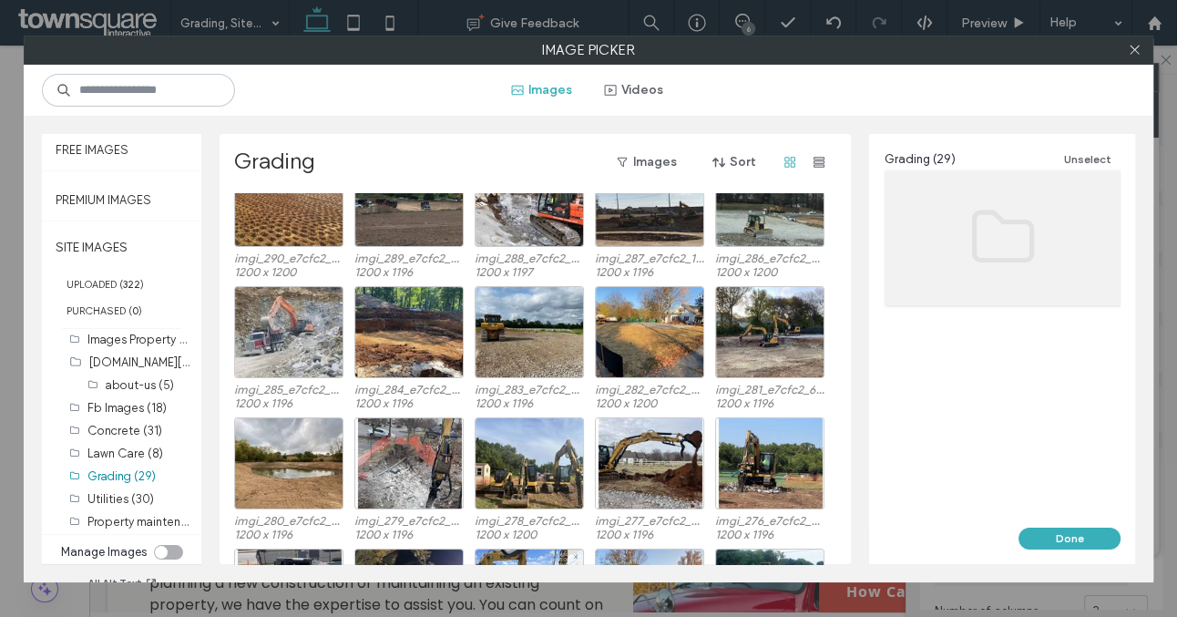
scroll to position [153, 0]
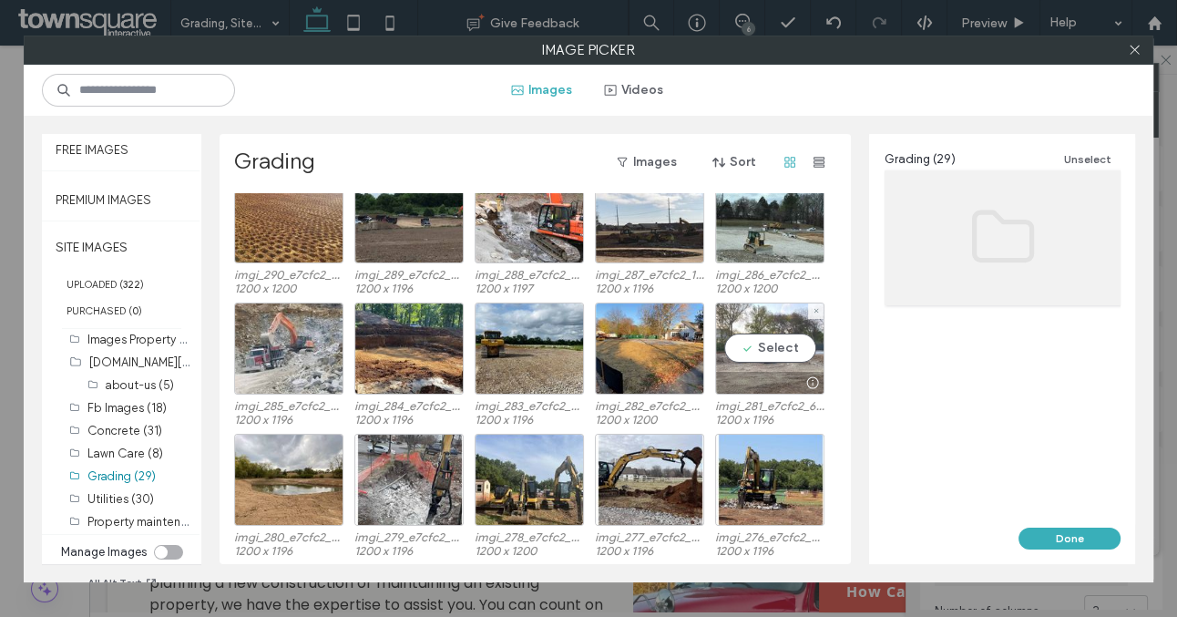
click at [755, 373] on div at bounding box center [770, 383] width 108 height 22
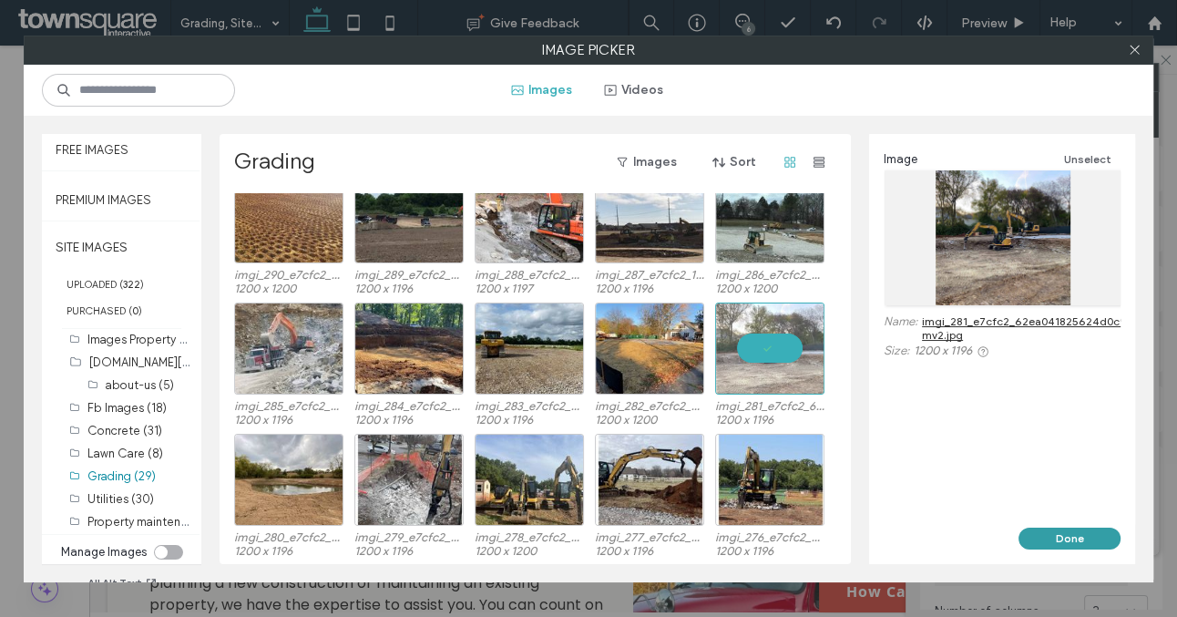
click at [1028, 536] on button "Done" at bounding box center [1070, 539] width 102 height 22
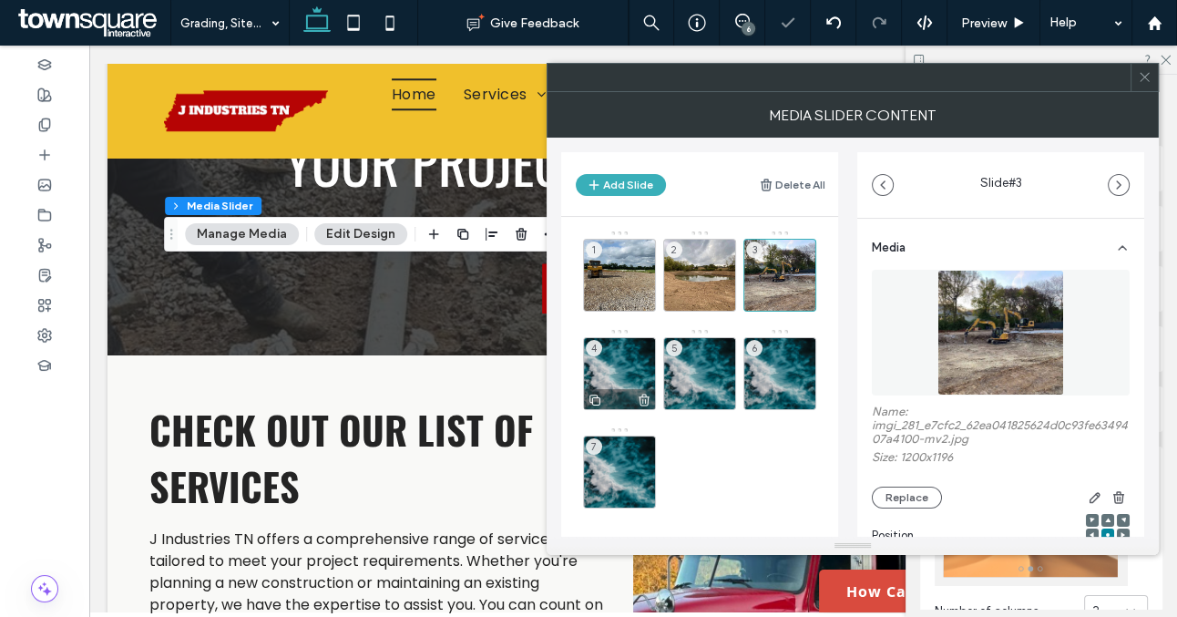
click at [619, 369] on div "4" at bounding box center [619, 373] width 73 height 73
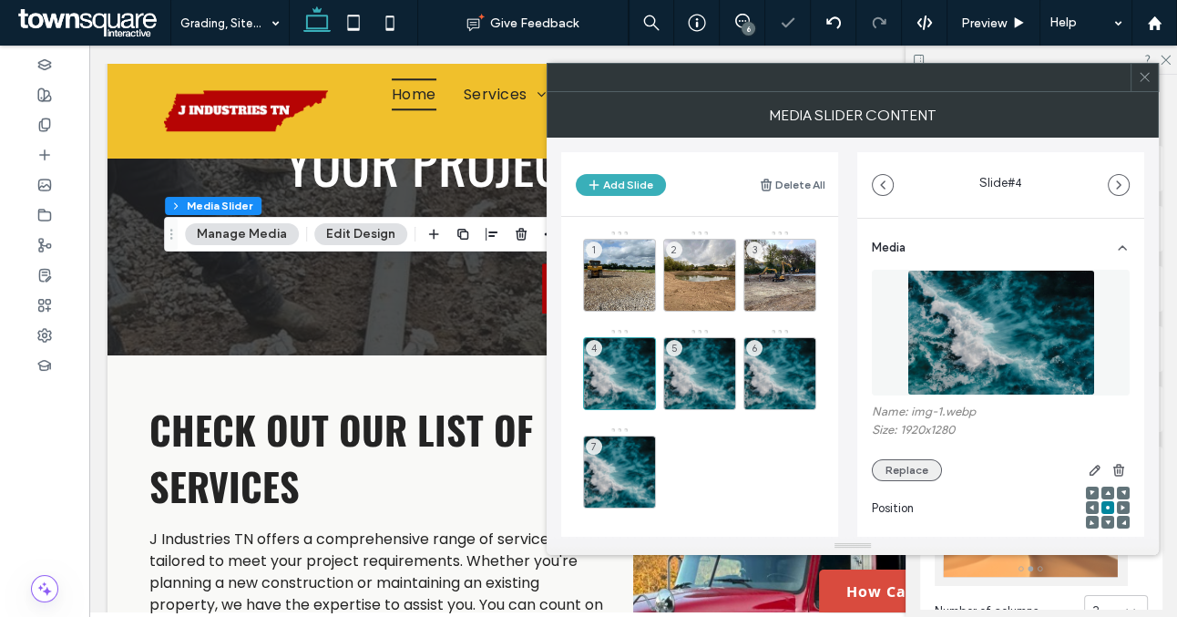
click at [899, 466] on button "Replace" at bounding box center [907, 470] width 70 height 22
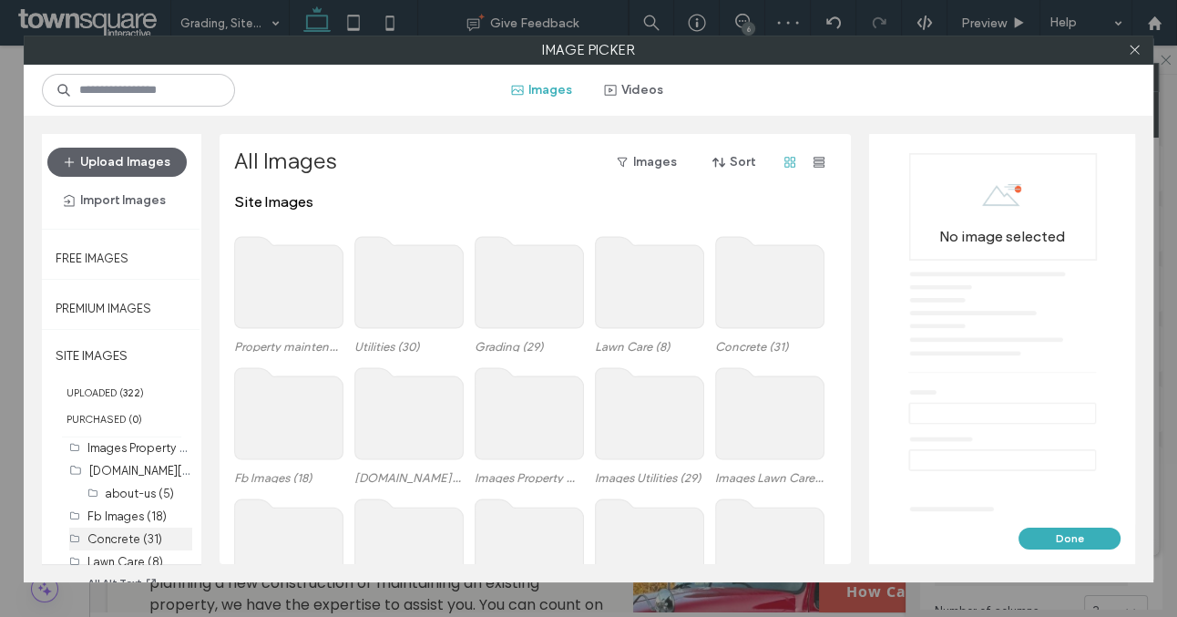
scroll to position [108, 0]
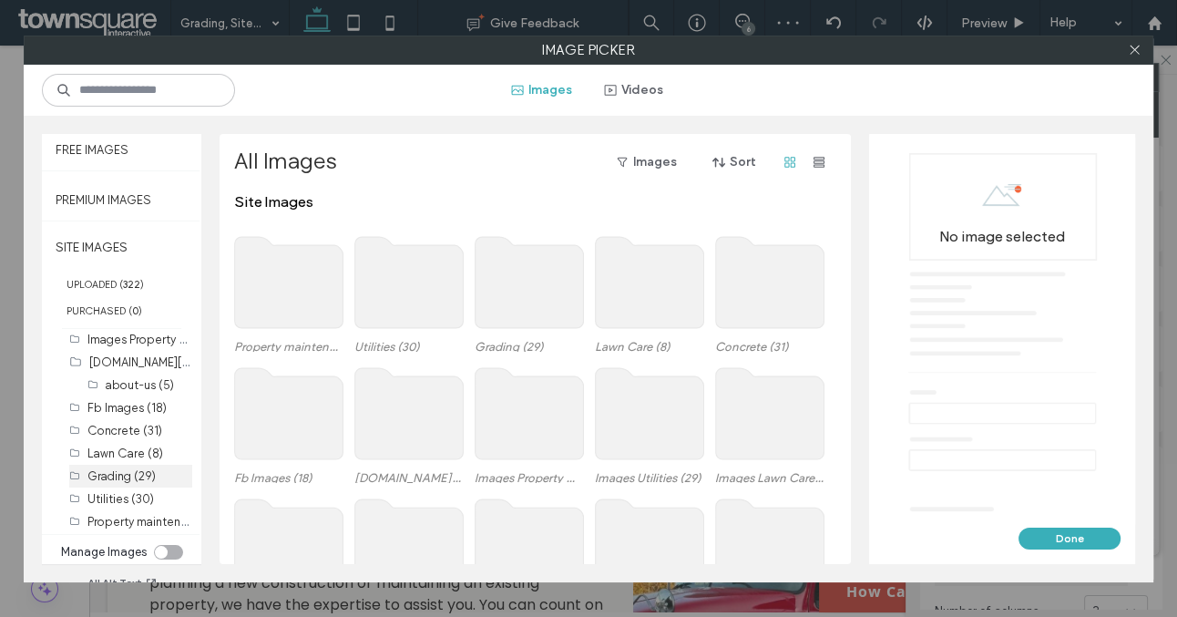
click at [120, 480] on label "Grading (29)" at bounding box center [121, 476] width 68 height 14
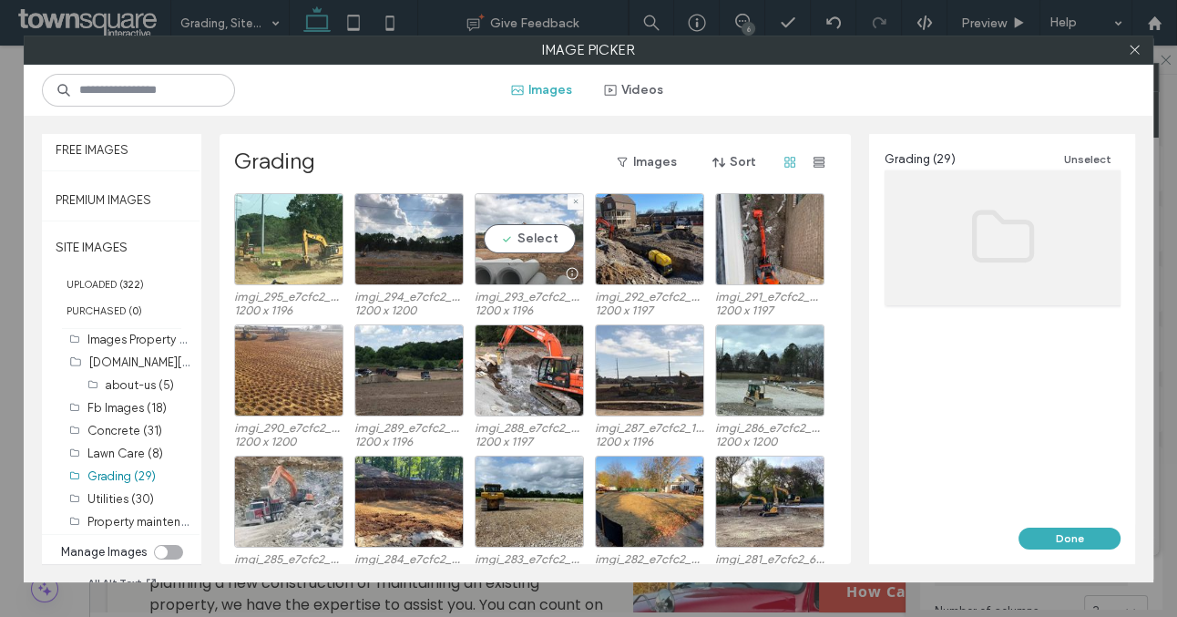
click at [531, 270] on div at bounding box center [530, 273] width 108 height 22
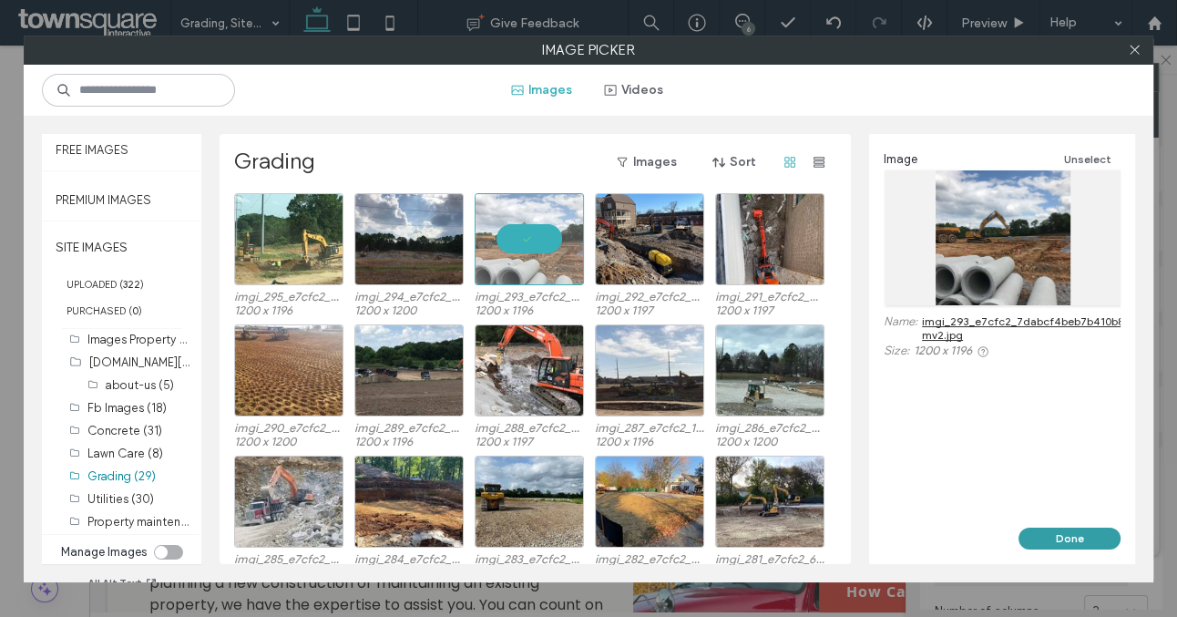
click at [1054, 545] on button "Done" at bounding box center [1070, 539] width 102 height 22
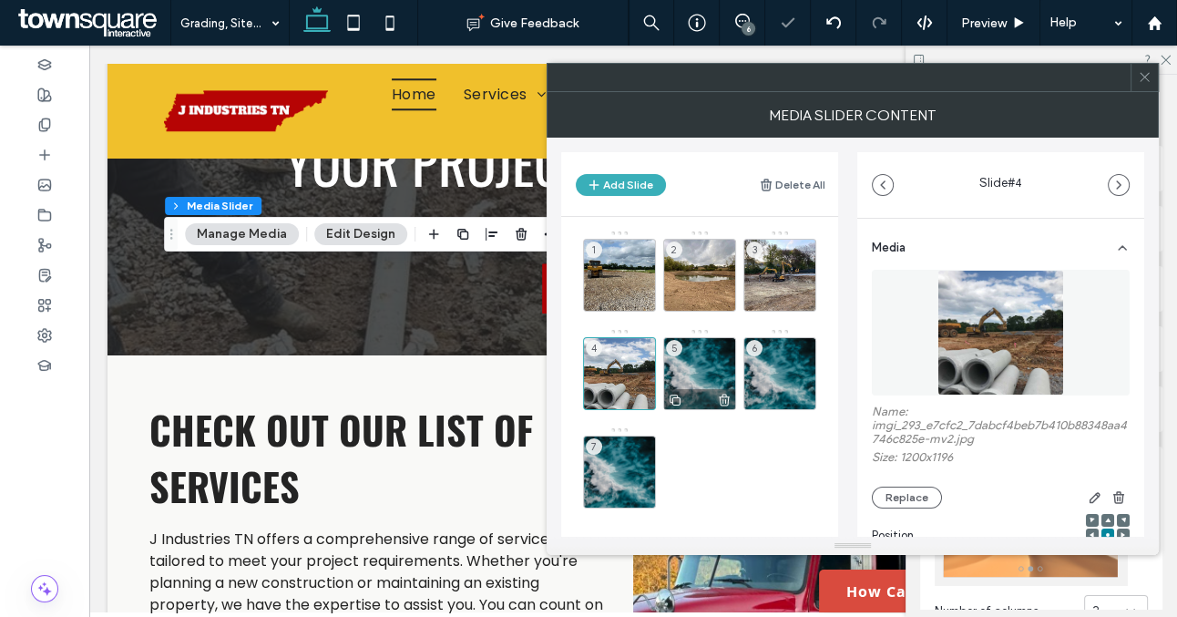
click at [702, 360] on div "5" at bounding box center [699, 373] width 73 height 73
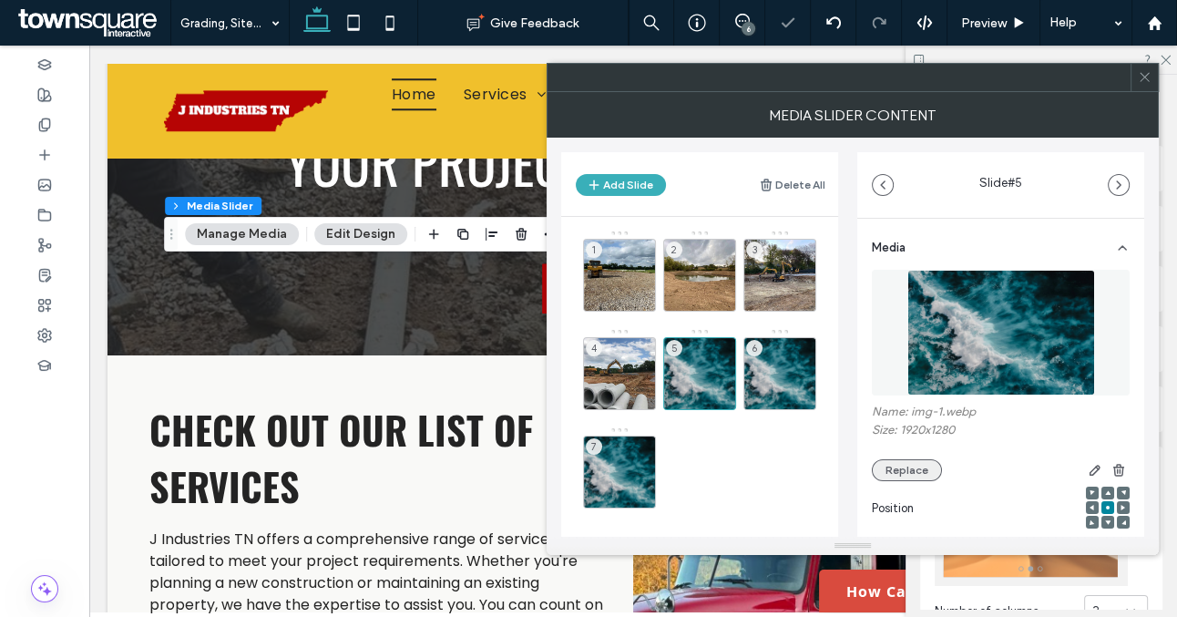
click at [929, 468] on button "Replace" at bounding box center [907, 470] width 70 height 22
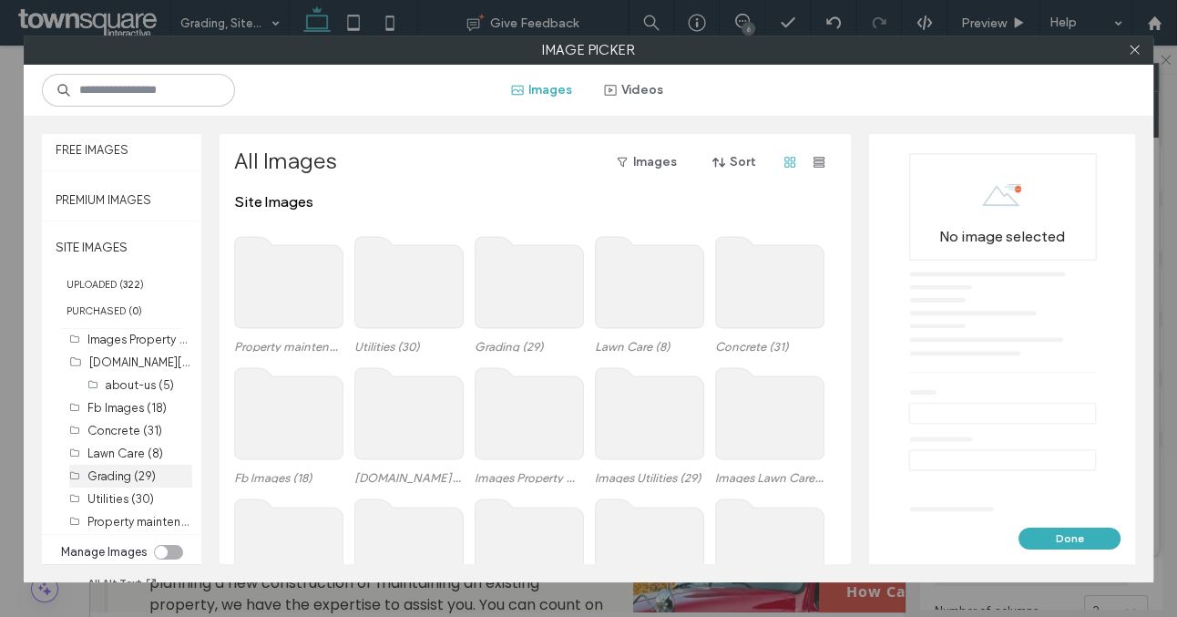
click at [124, 478] on label "Grading (29)" at bounding box center [121, 476] width 68 height 14
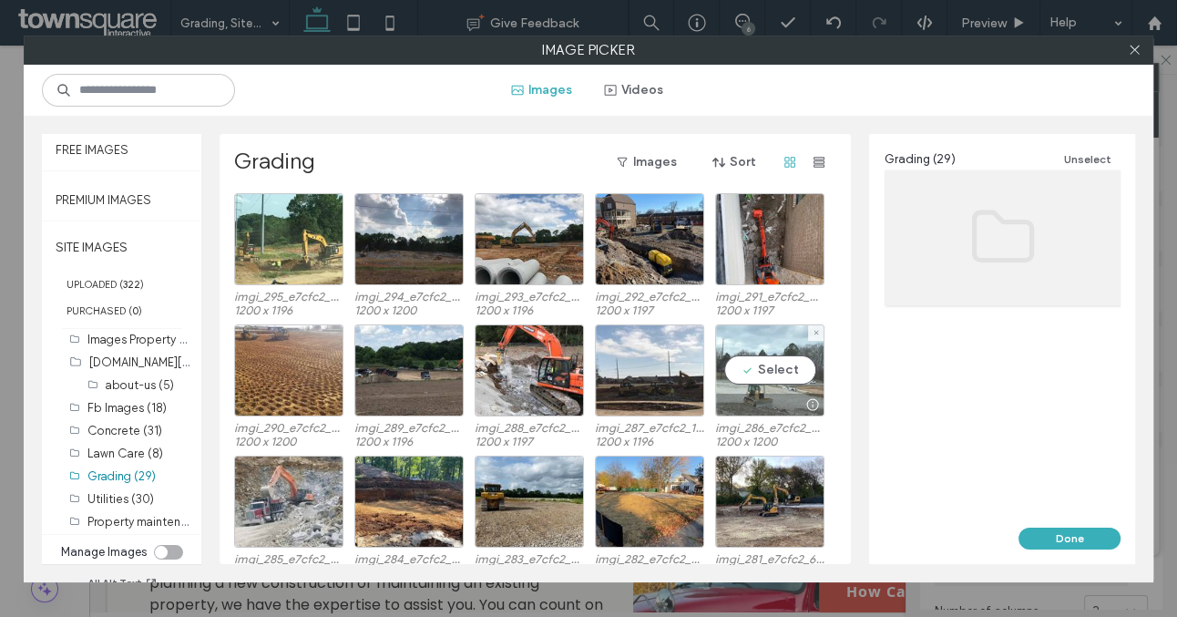
click at [770, 410] on div at bounding box center [770, 405] width 108 height 22
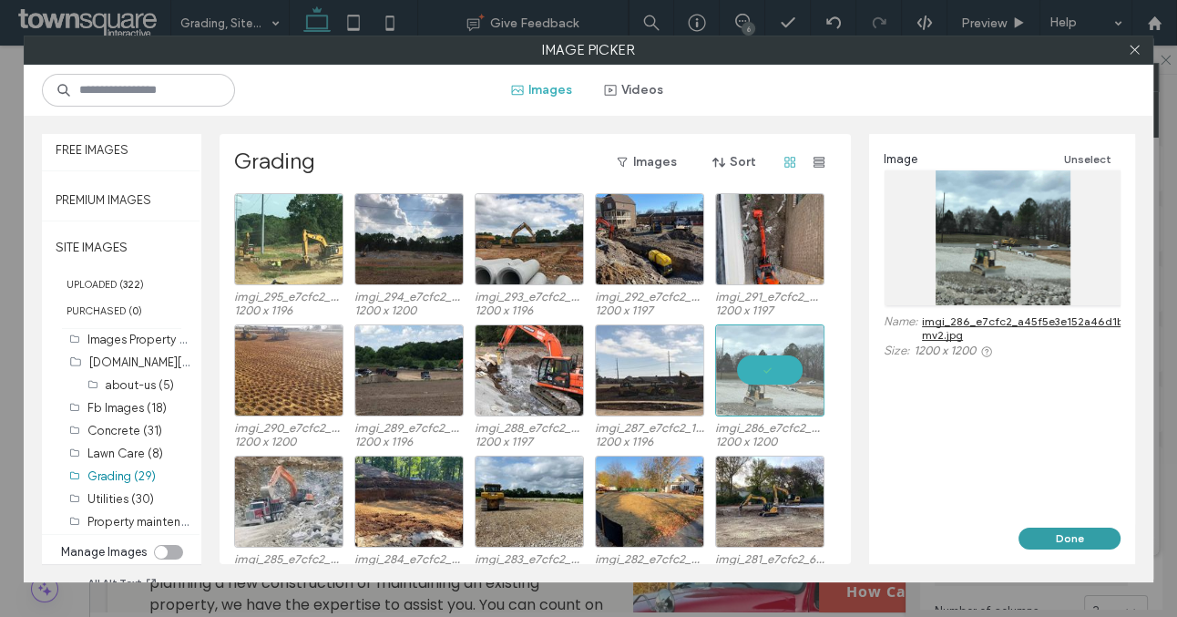
click at [1057, 540] on button "Done" at bounding box center [1070, 539] width 102 height 22
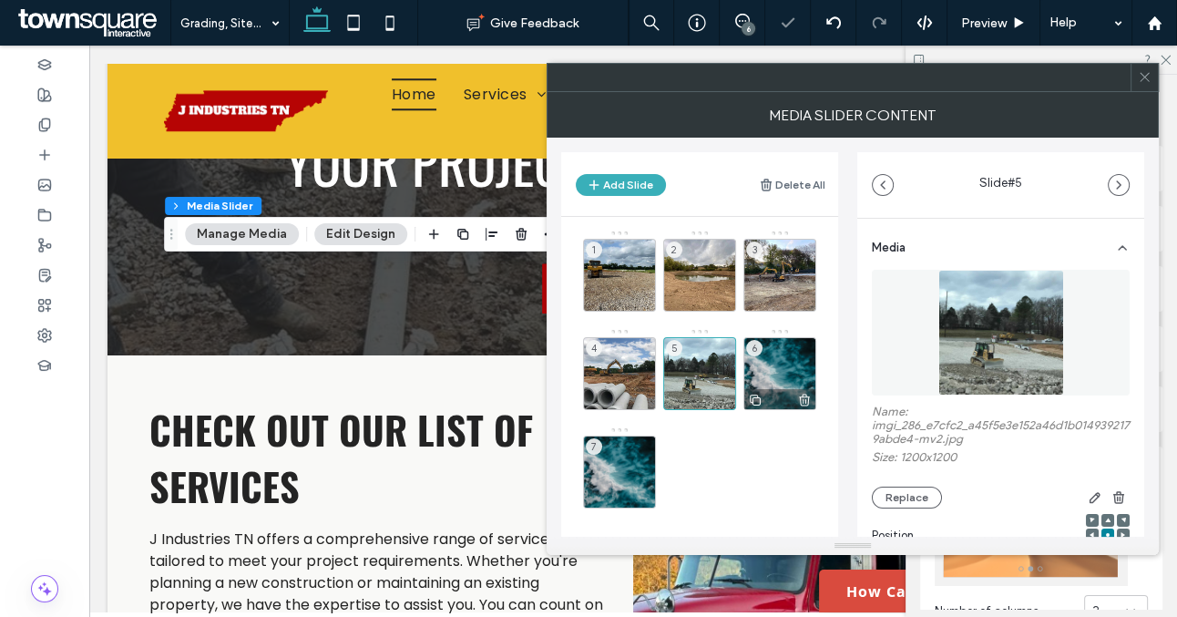
click at [777, 375] on div "6" at bounding box center [780, 373] width 73 height 73
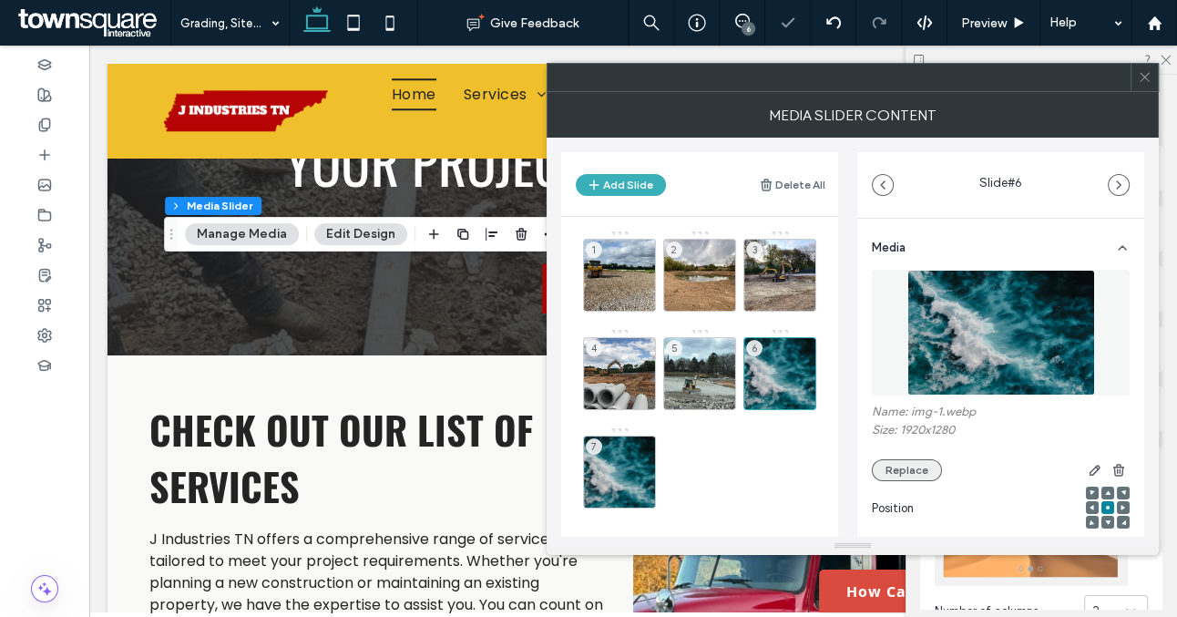
click at [899, 470] on button "Replace" at bounding box center [907, 470] width 70 height 22
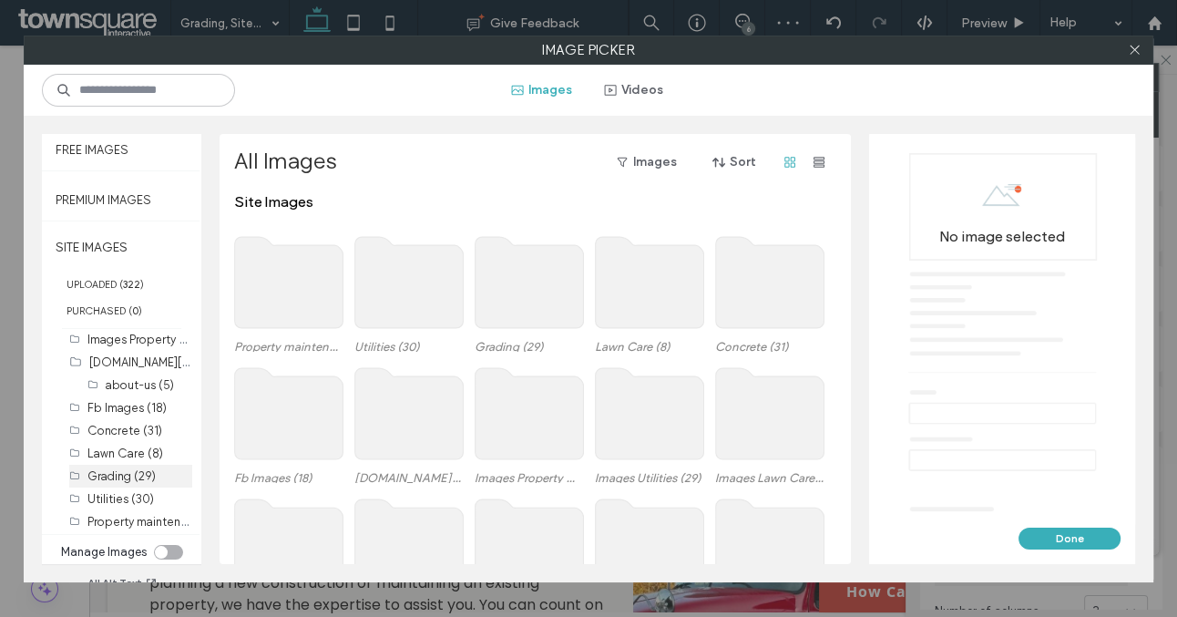
click at [108, 472] on label "Grading (29)" at bounding box center [121, 476] width 68 height 14
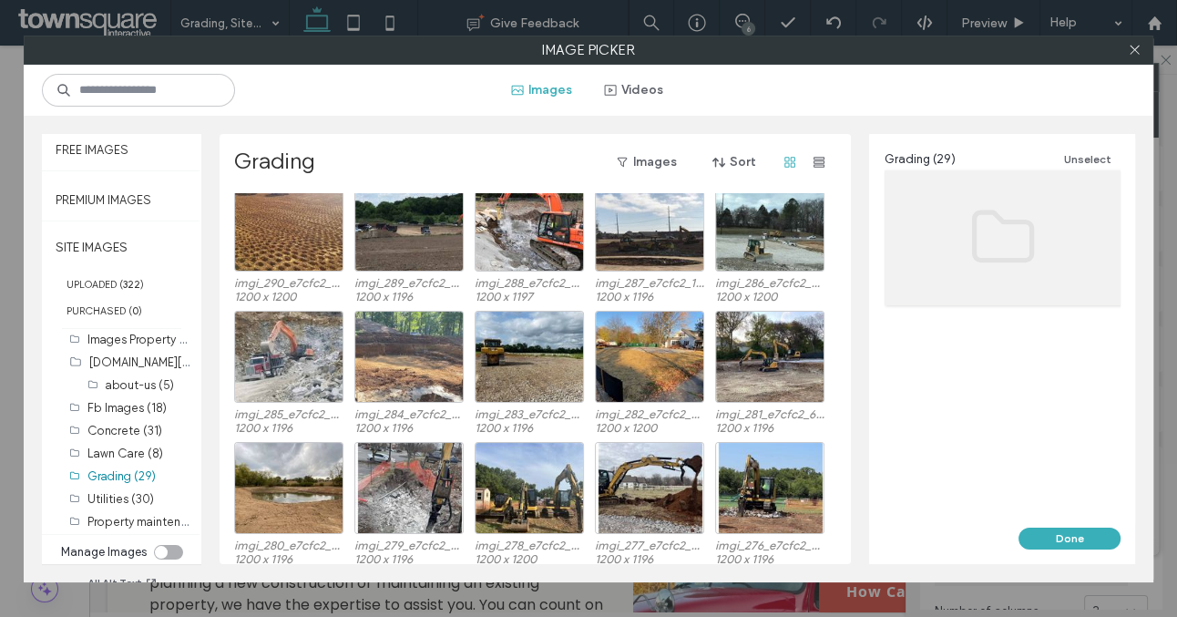
scroll to position [146, 0]
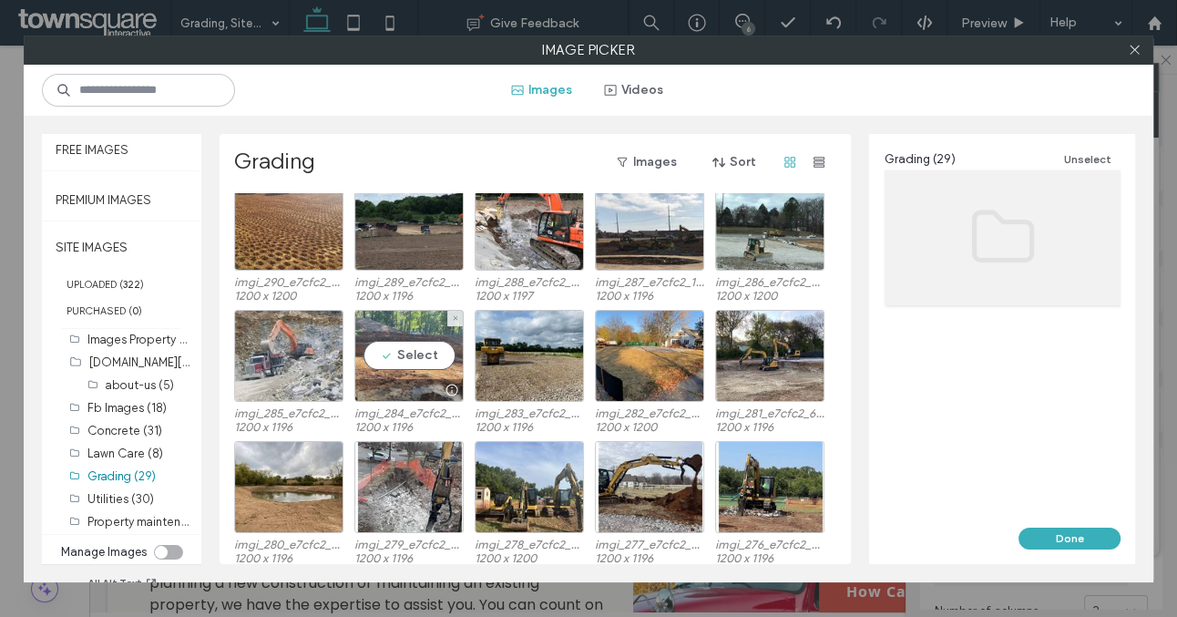
click at [409, 396] on div at bounding box center [409, 390] width 108 height 22
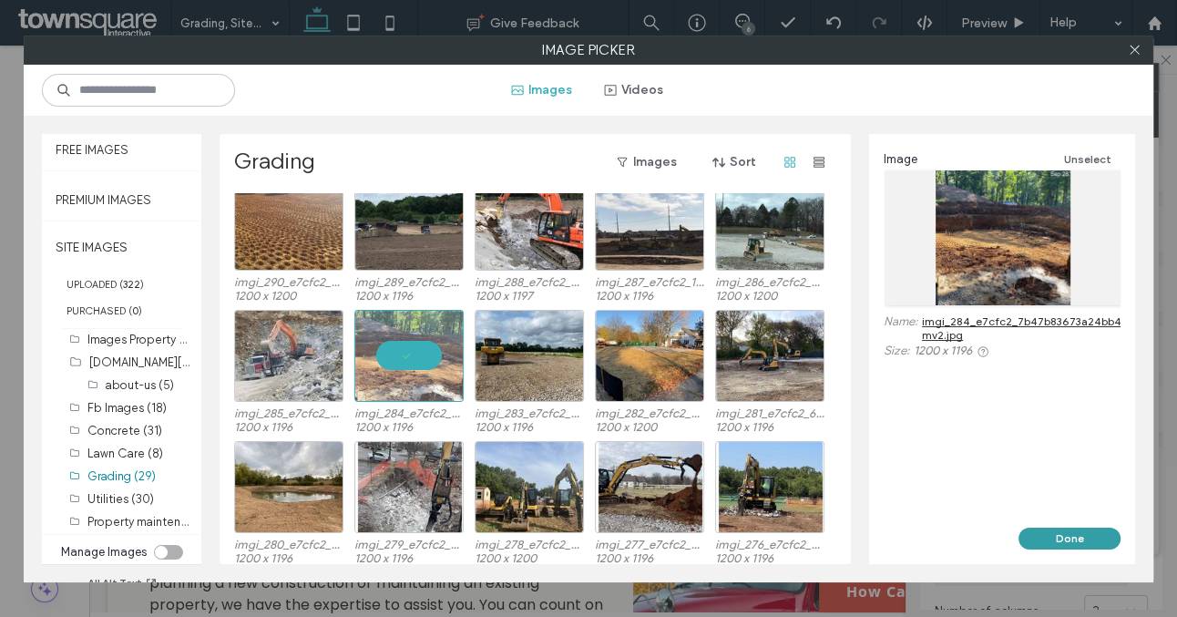
click at [1066, 534] on button "Done" at bounding box center [1070, 539] width 102 height 22
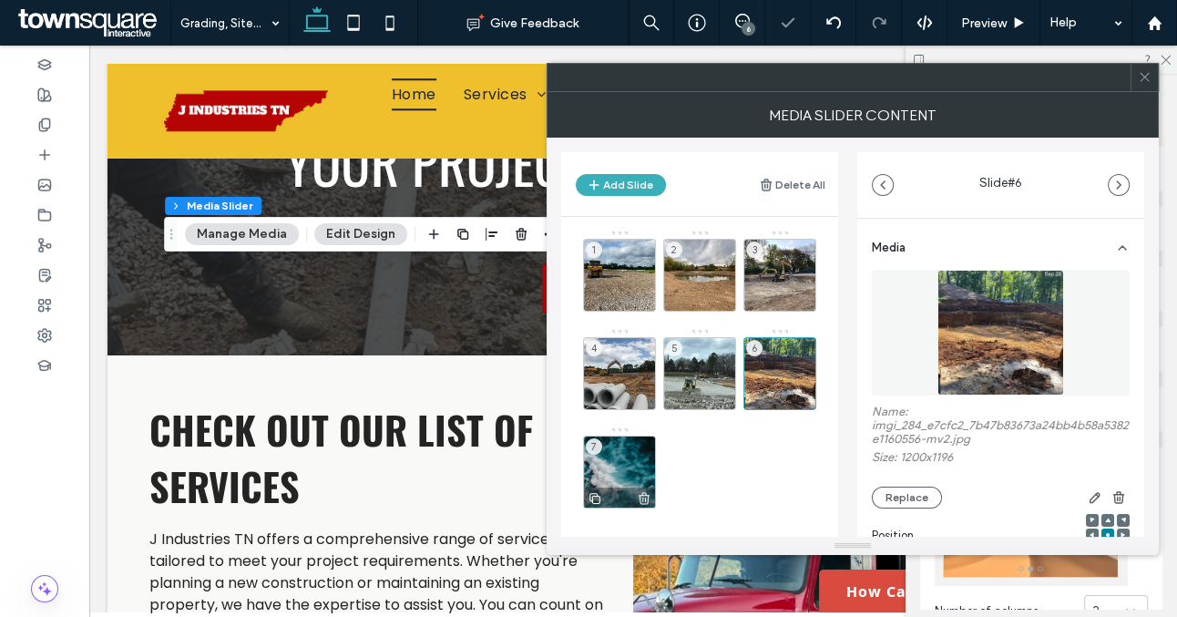
click at [630, 455] on div "7" at bounding box center [619, 472] width 73 height 73
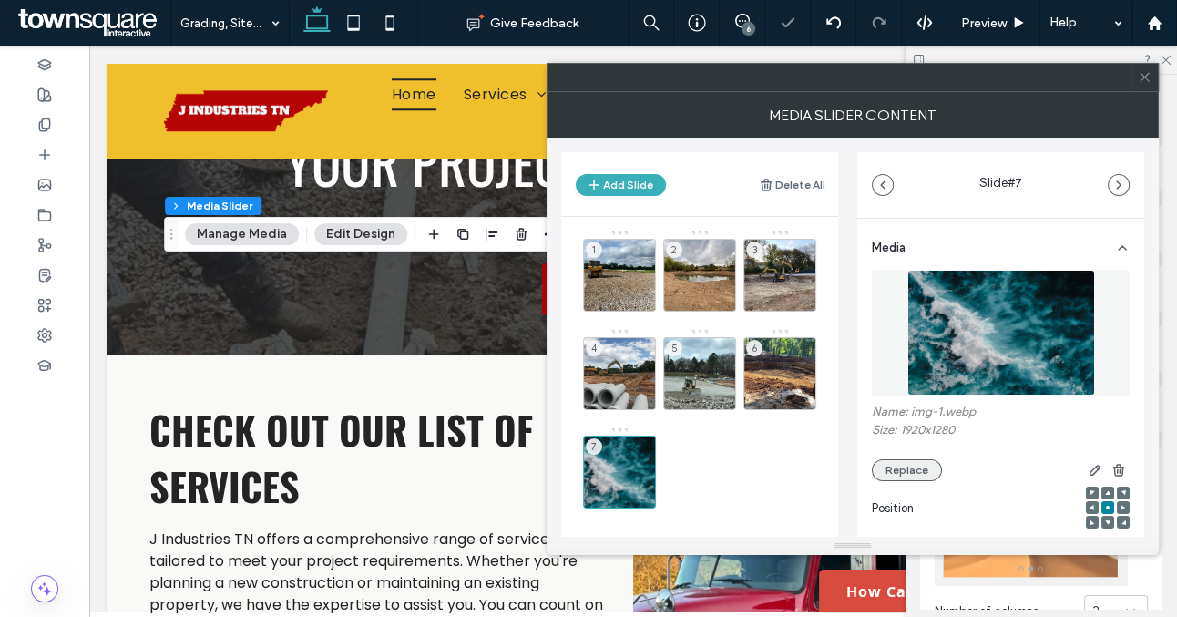
click at [919, 469] on button "Replace" at bounding box center [907, 470] width 70 height 22
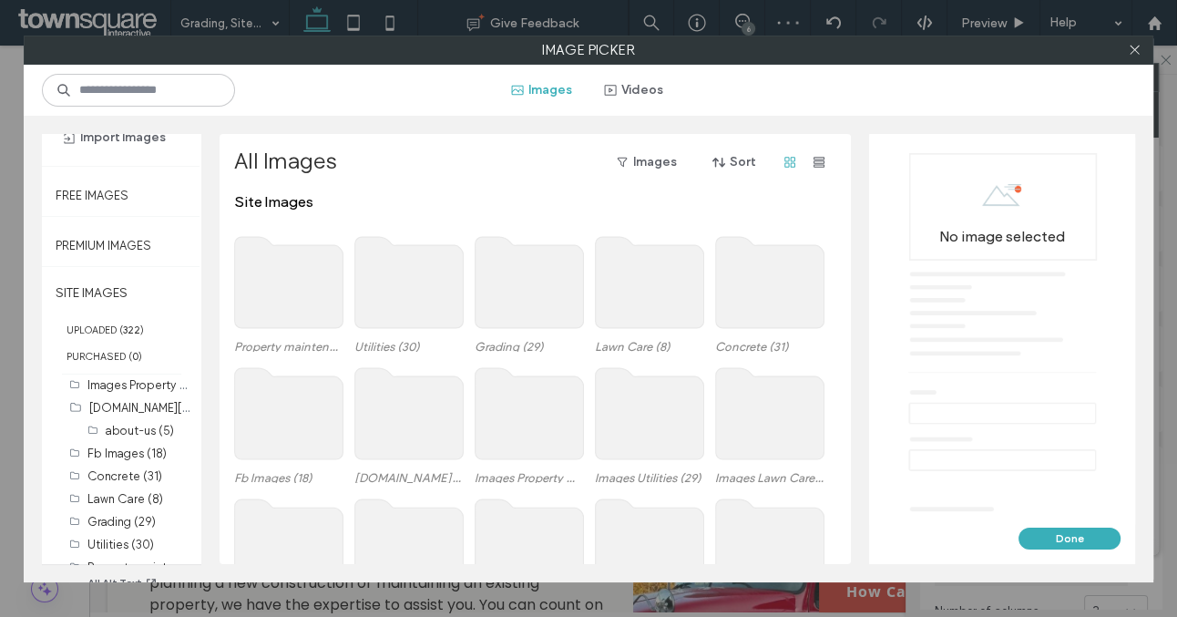
scroll to position [108, 0]
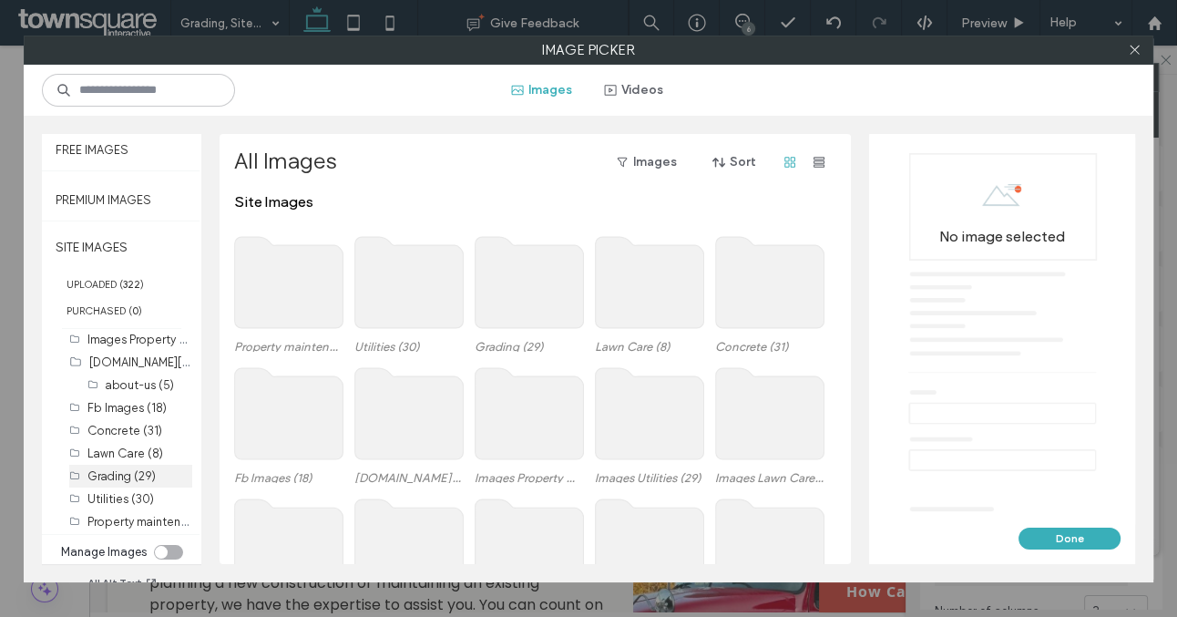
click at [122, 470] on label "Grading (29)" at bounding box center [121, 476] width 68 height 14
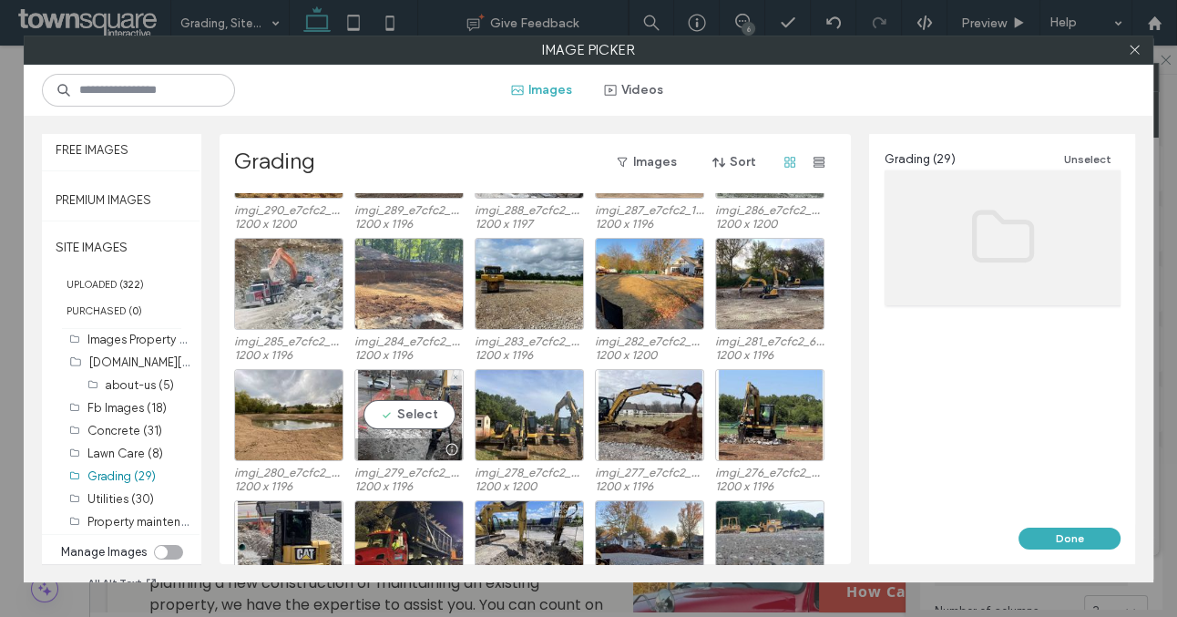
scroll to position [266, 0]
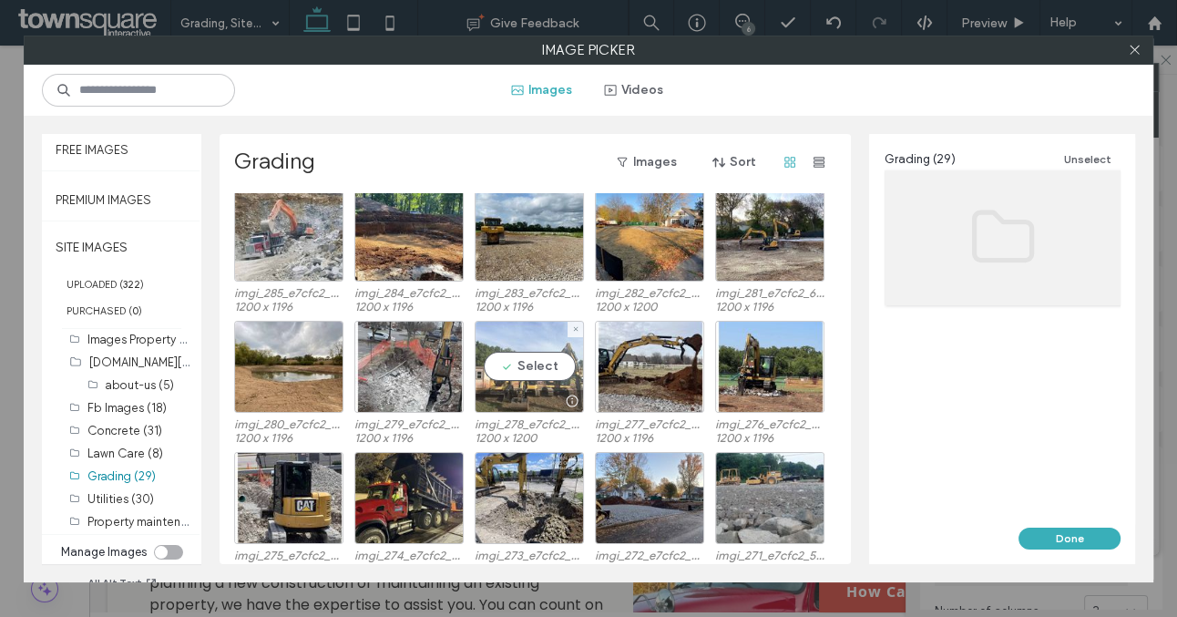
click at [529, 402] on div at bounding box center [530, 401] width 108 height 22
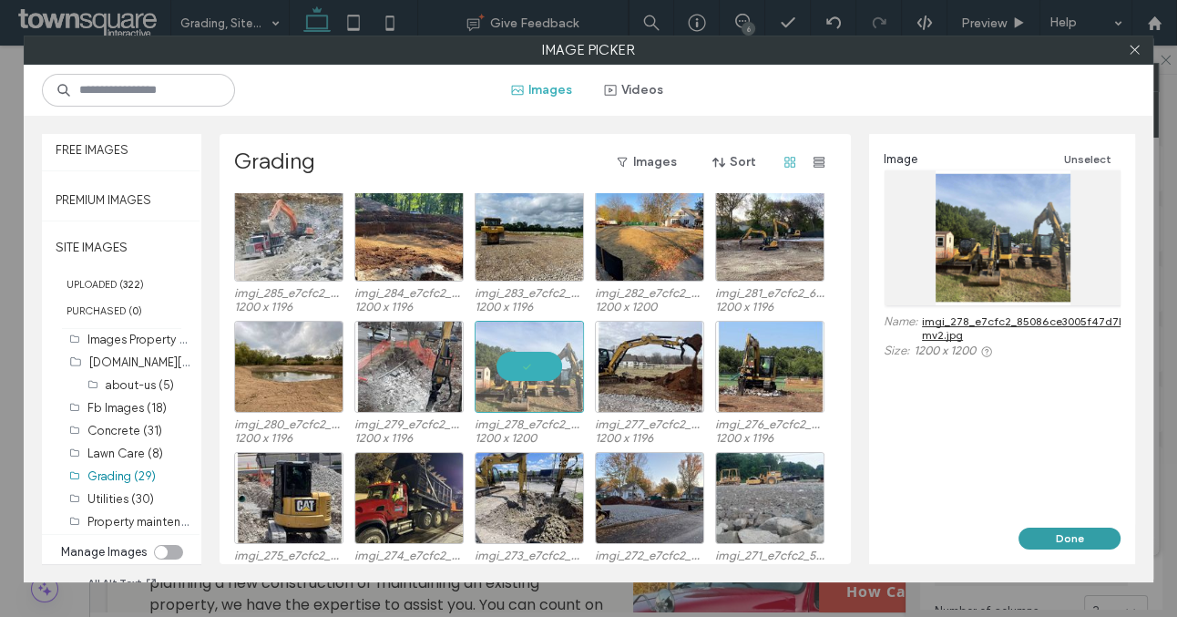
click at [1043, 540] on button "Done" at bounding box center [1070, 539] width 102 height 22
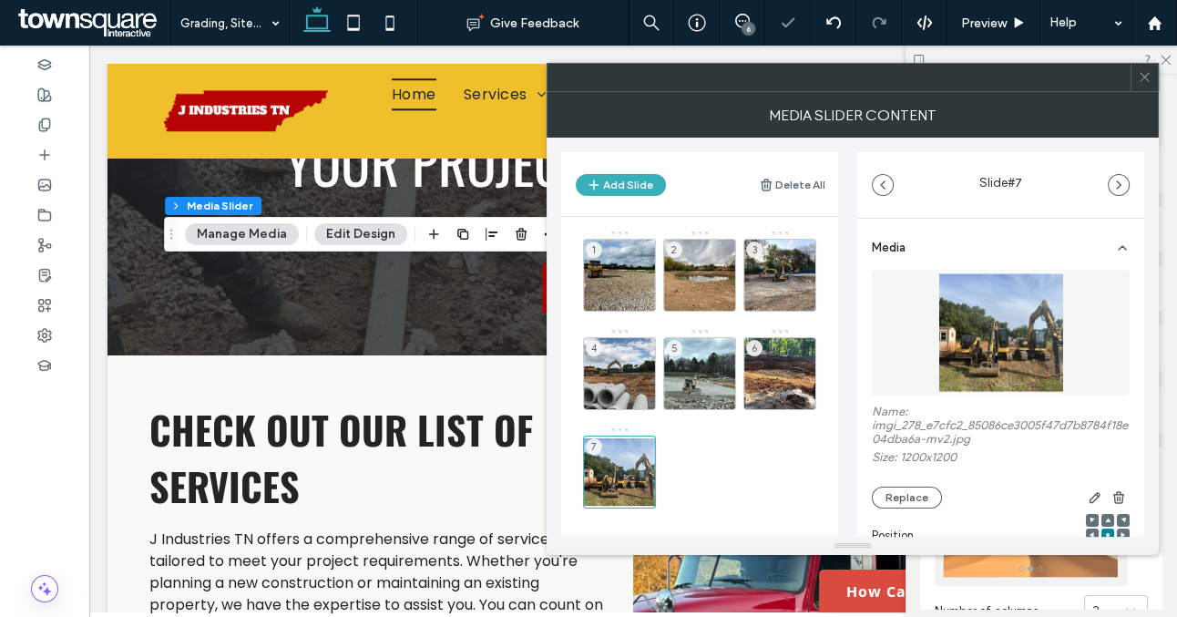
click at [1146, 76] on icon at bounding box center [1145, 77] width 14 height 14
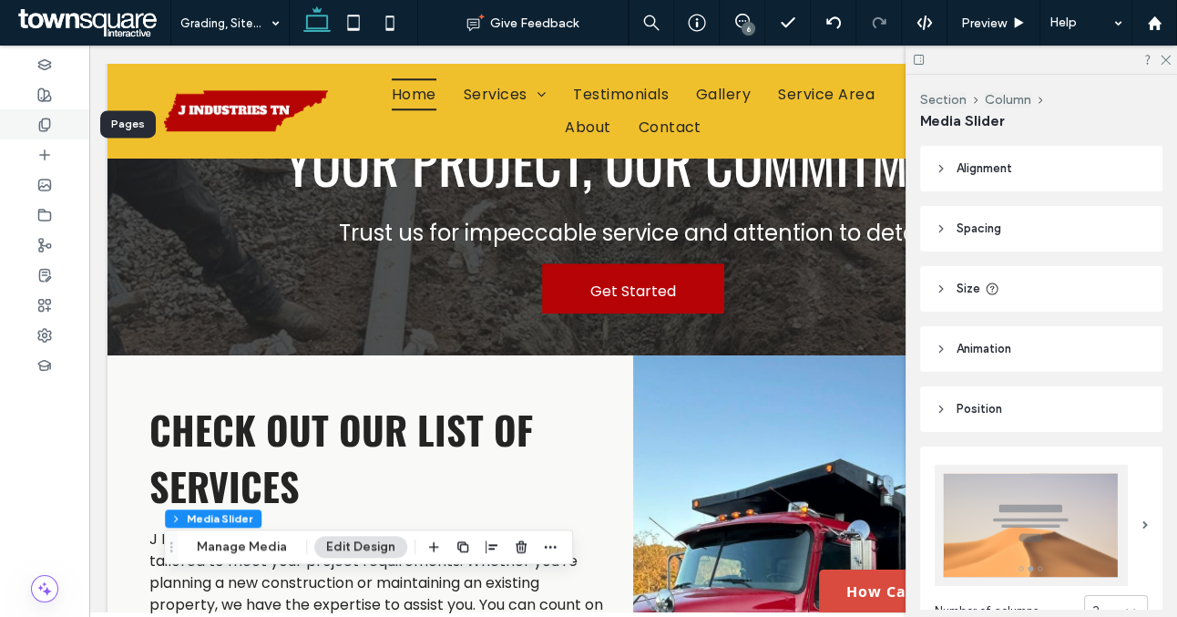
click at [46, 119] on icon at bounding box center [44, 125] width 15 height 15
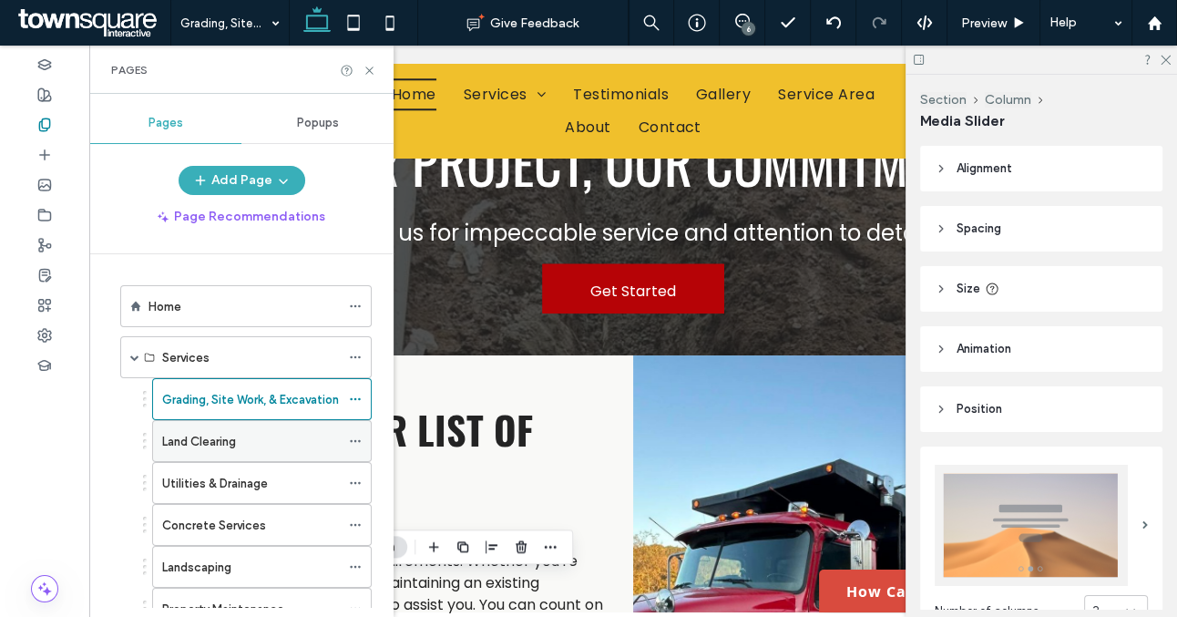
click at [207, 439] on label "Land Clearing" at bounding box center [199, 442] width 74 height 32
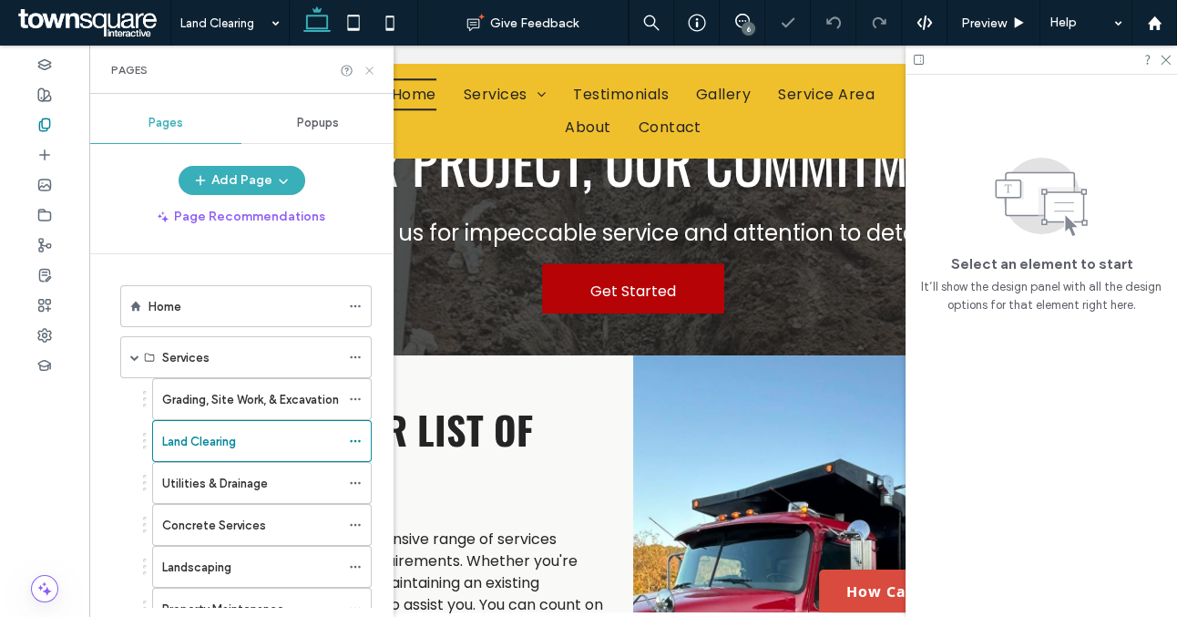
click at [370, 72] on icon at bounding box center [370, 71] width 14 height 14
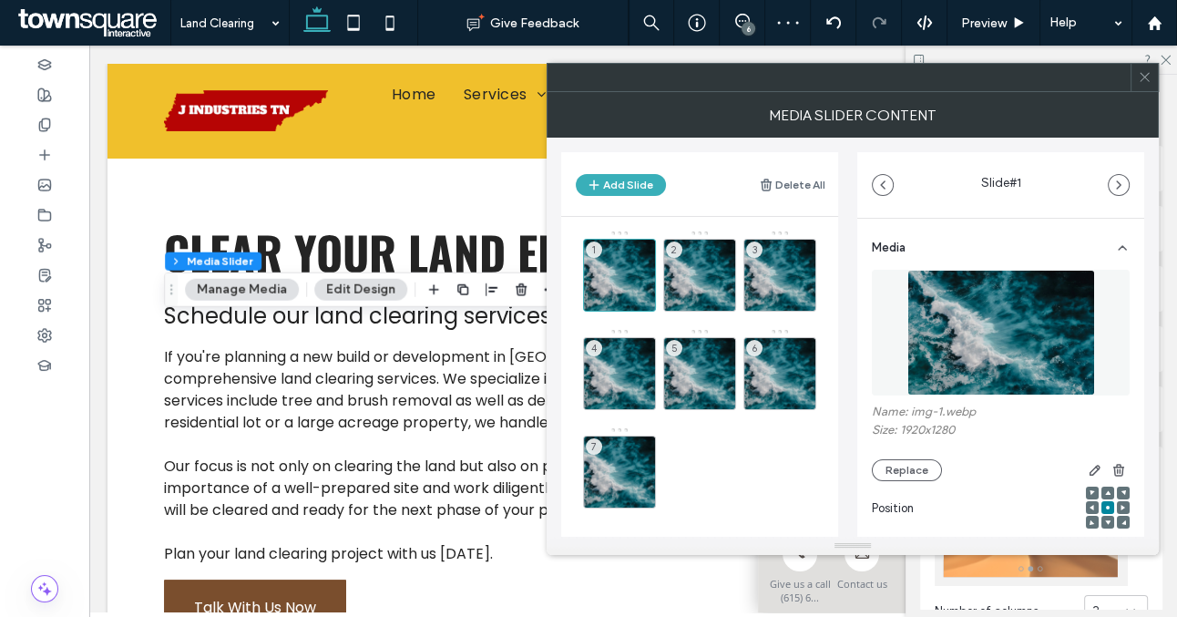
scroll to position [973, 0]
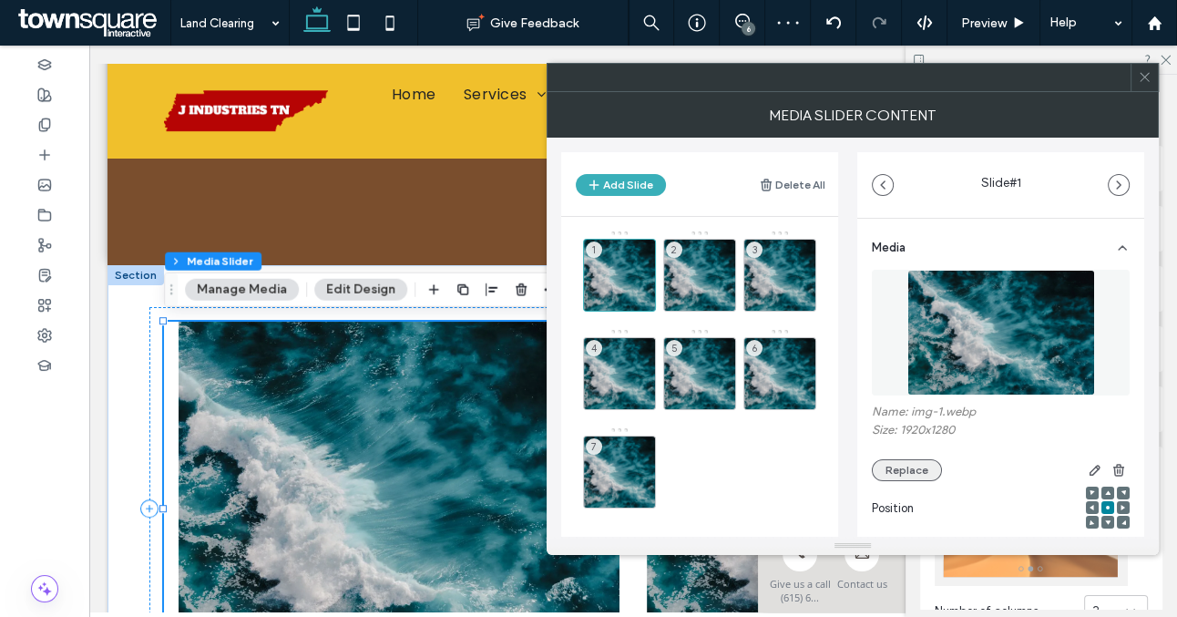
click at [906, 464] on button "Replace" at bounding box center [907, 470] width 70 height 22
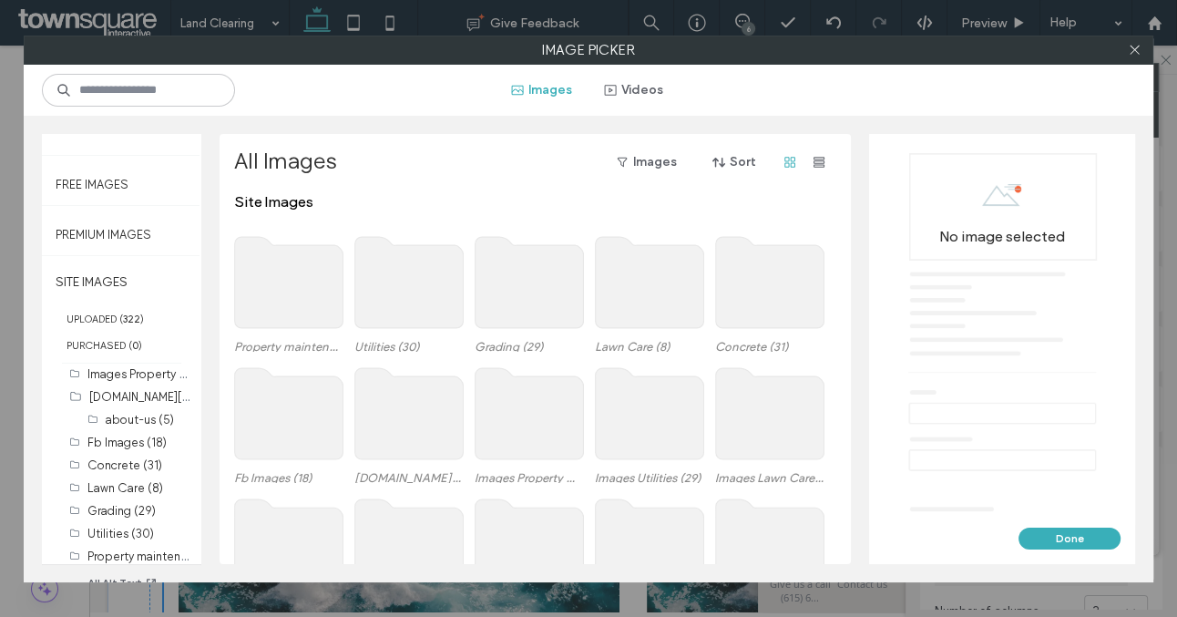
scroll to position [108, 0]
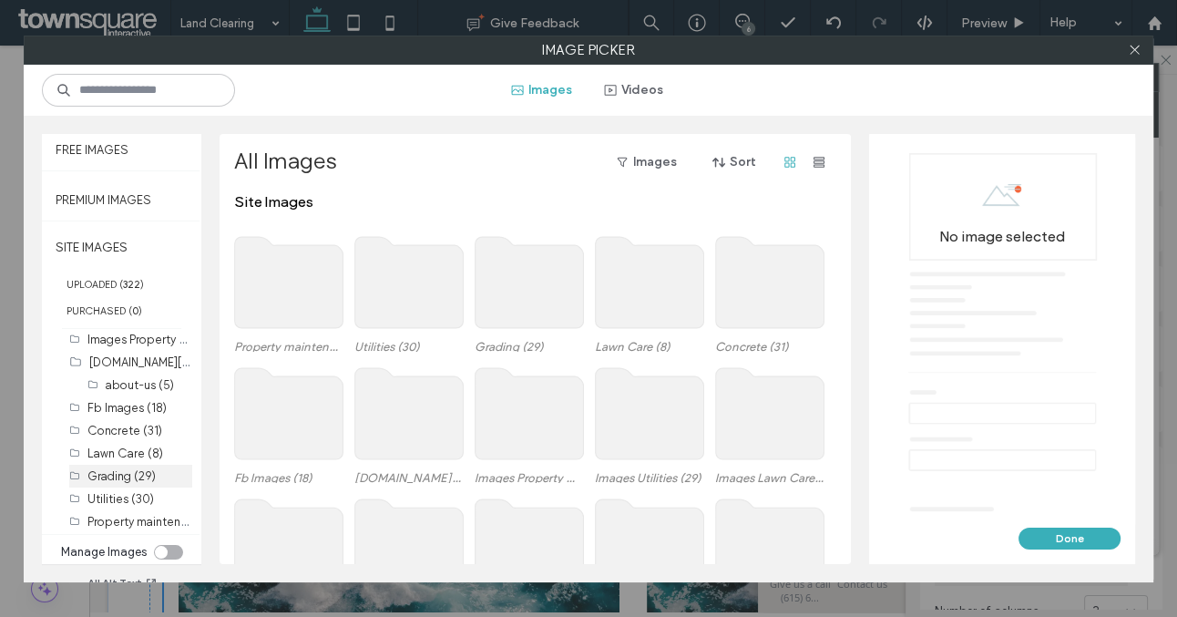
click at [118, 472] on label "Grading (29)" at bounding box center [121, 476] width 68 height 14
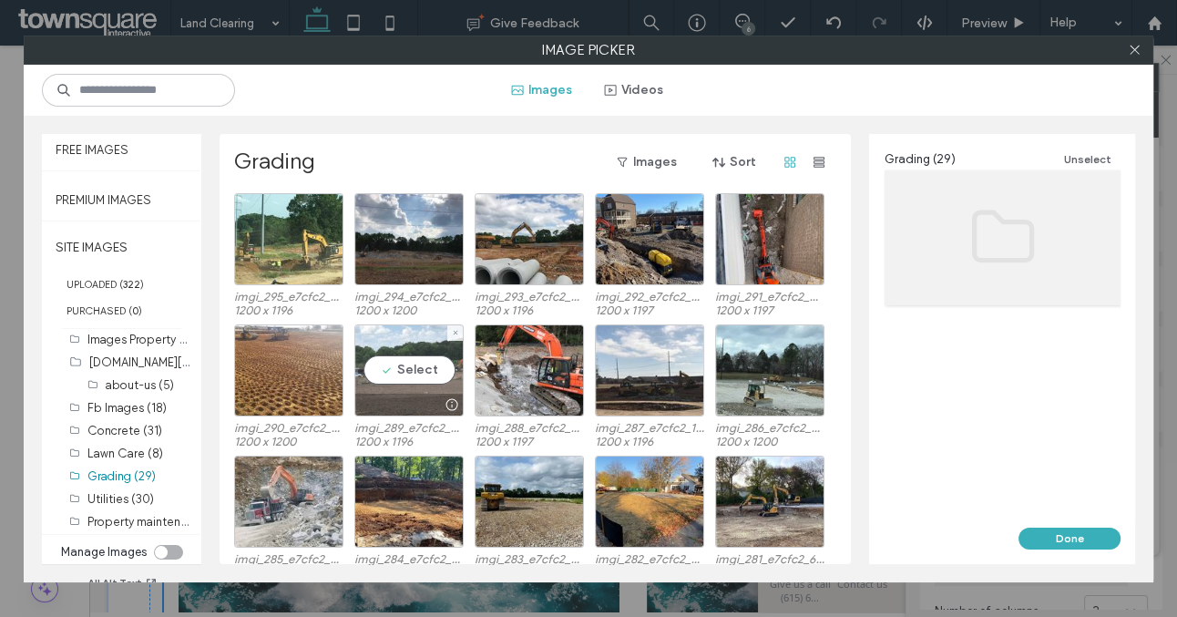
click at [418, 391] on div "Select" at bounding box center [409, 370] width 109 height 92
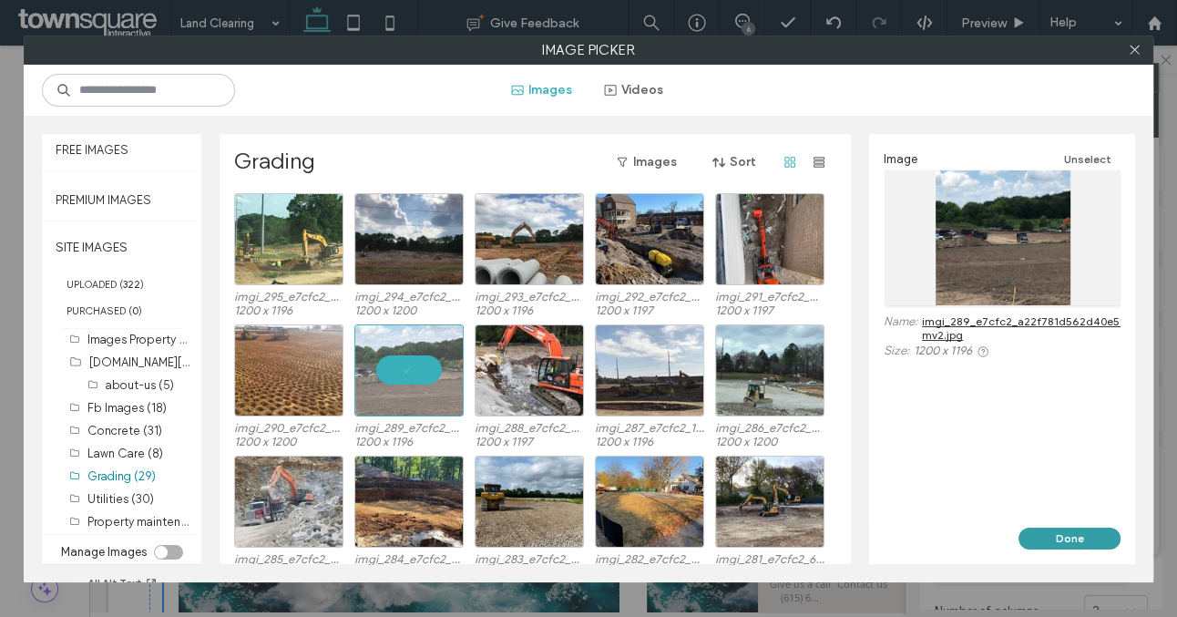
click at [1043, 540] on button "Done" at bounding box center [1070, 539] width 102 height 22
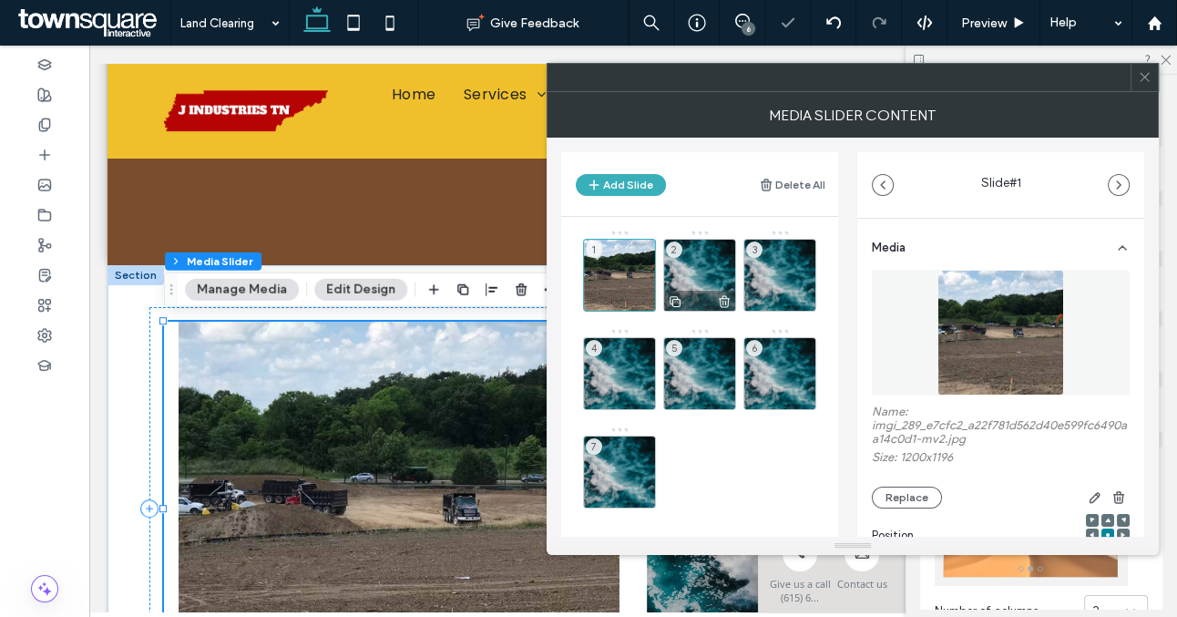
click at [705, 272] on div "2" at bounding box center [699, 275] width 73 height 73
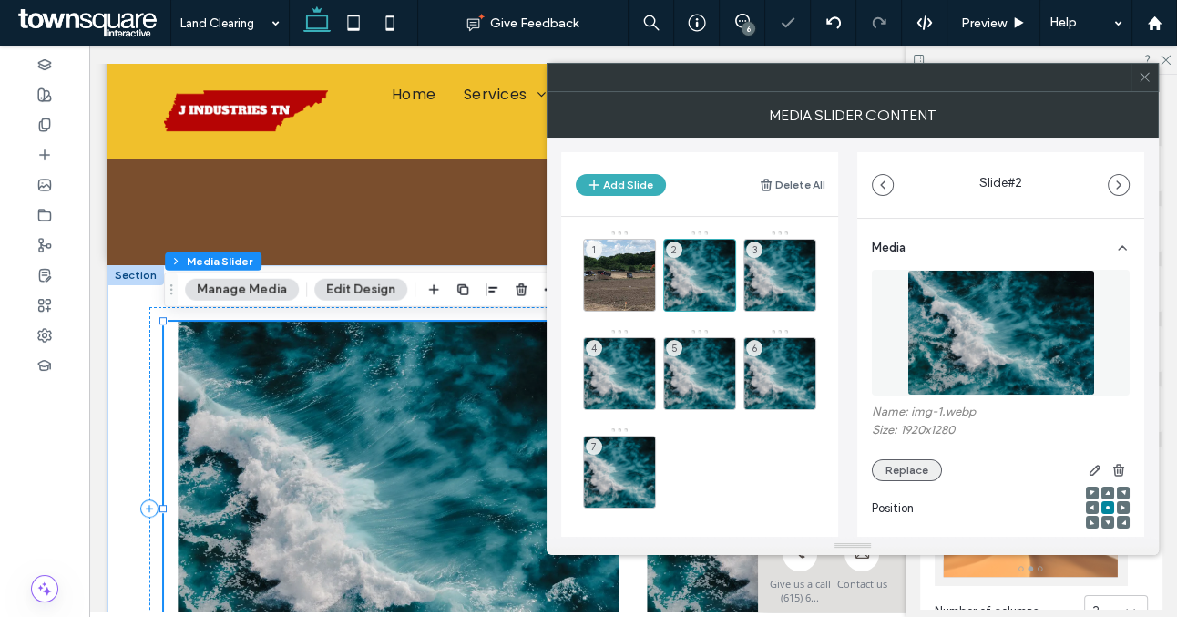
click at [889, 469] on button "Replace" at bounding box center [907, 470] width 70 height 22
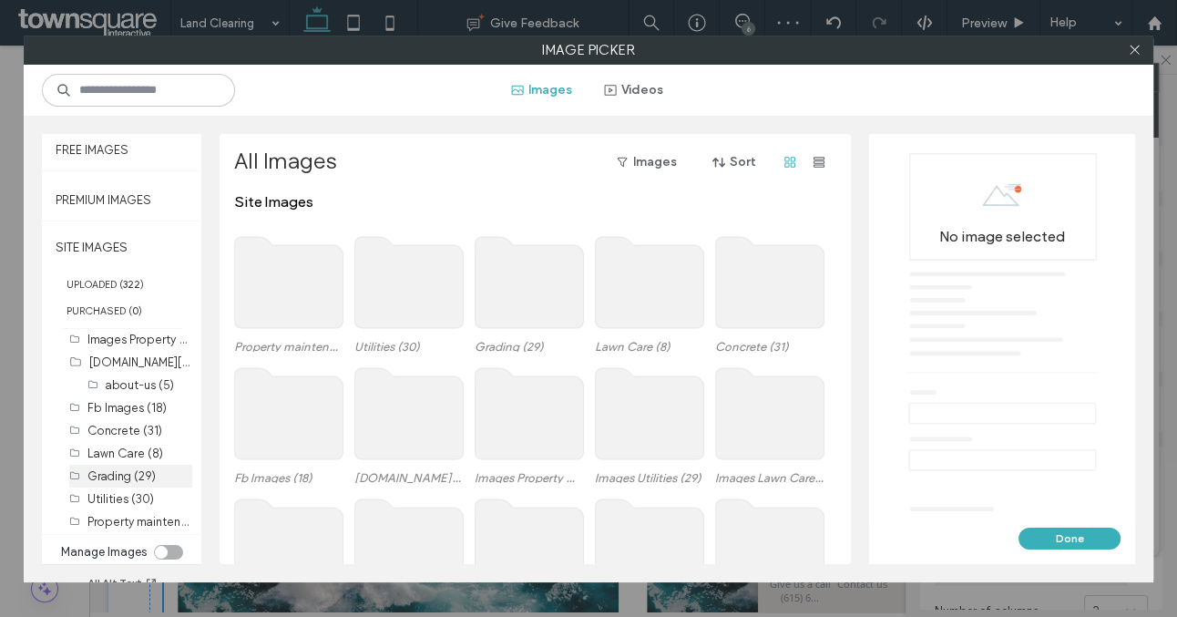
click at [115, 473] on label "Grading (29)" at bounding box center [121, 476] width 68 height 14
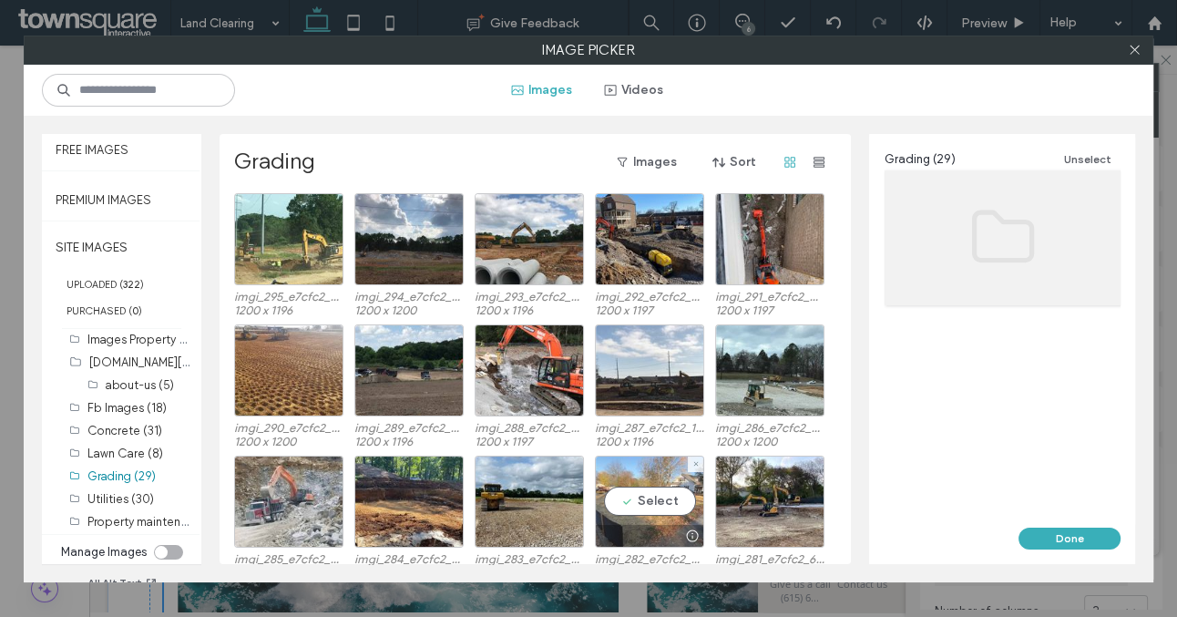
click at [653, 515] on div "Select" at bounding box center [649, 502] width 109 height 92
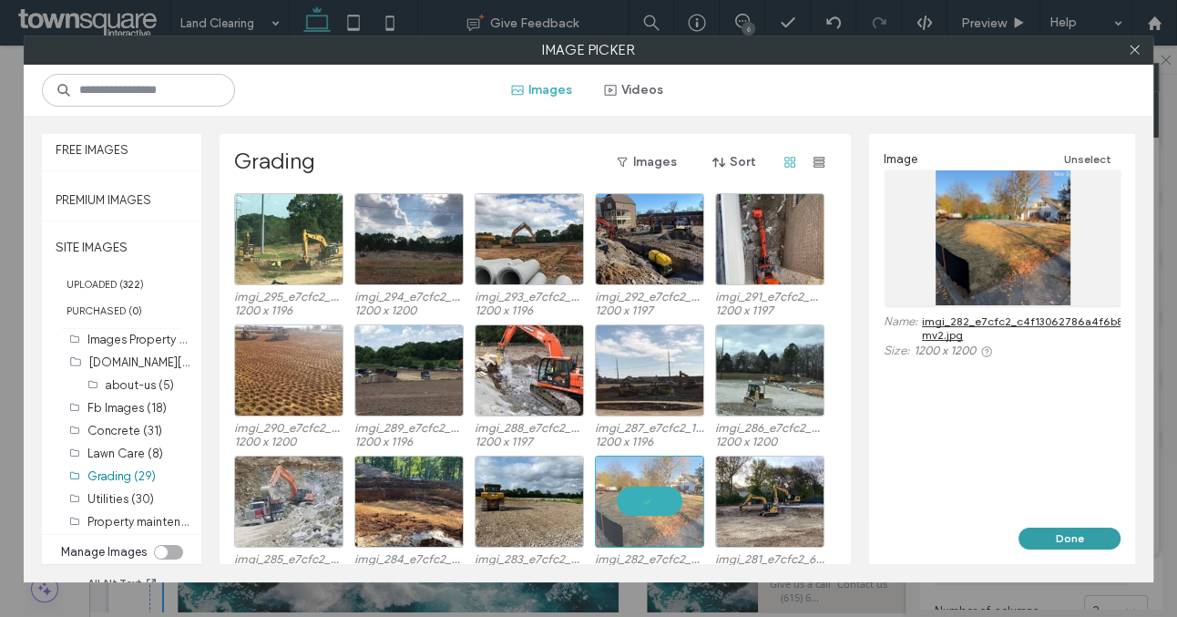
click at [1060, 538] on button "Done" at bounding box center [1070, 539] width 102 height 22
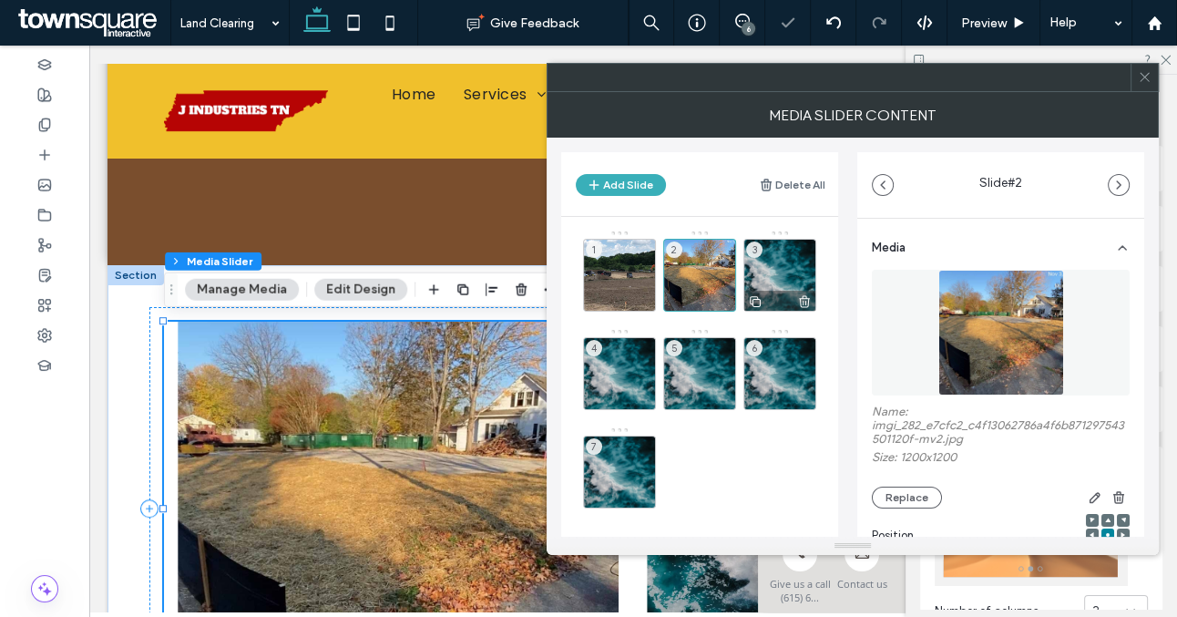
click at [771, 293] on div at bounding box center [780, 301] width 71 height 20
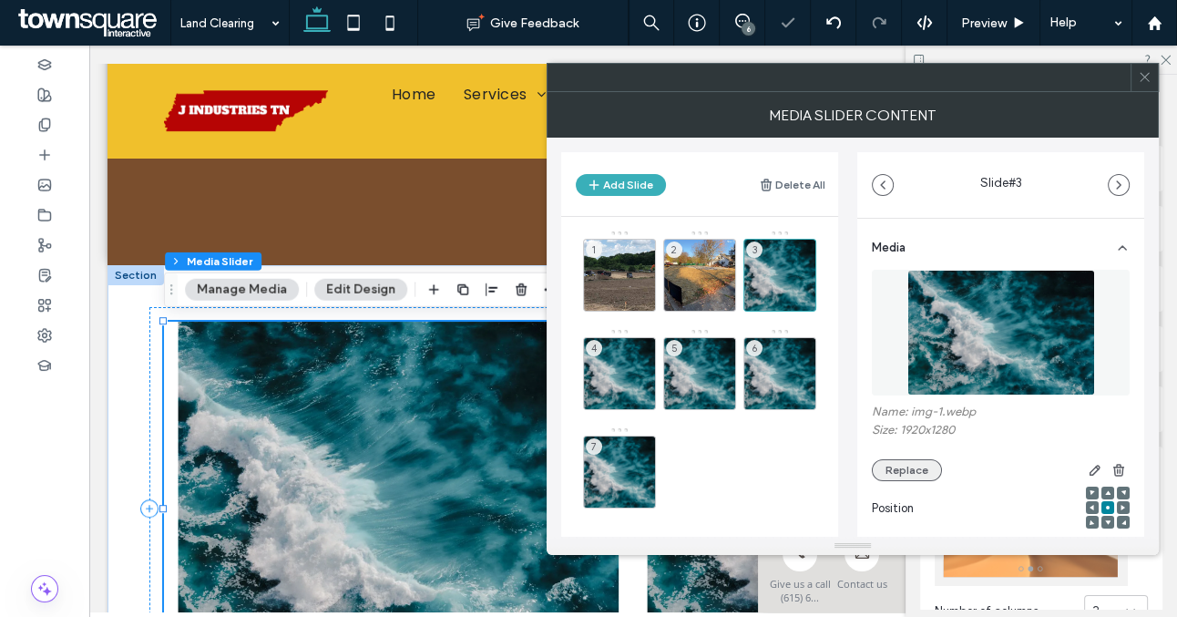
click at [890, 469] on button "Replace" at bounding box center [907, 470] width 70 height 22
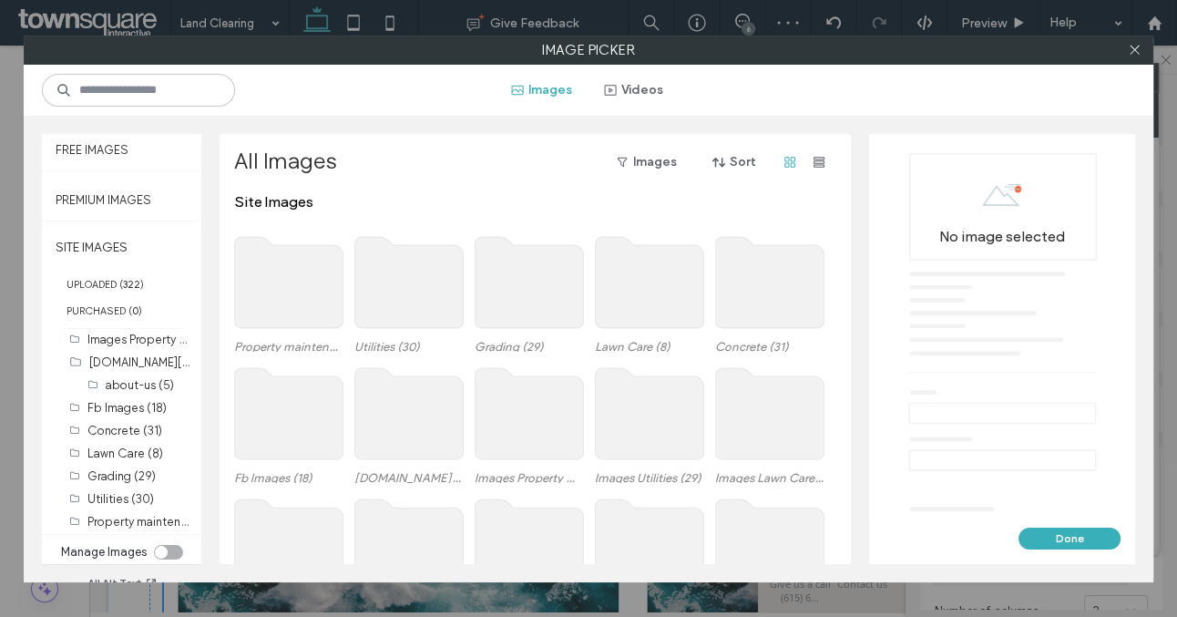
scroll to position [108, 0]
click at [135, 481] on label "Grading (29)" at bounding box center [121, 477] width 68 height 14
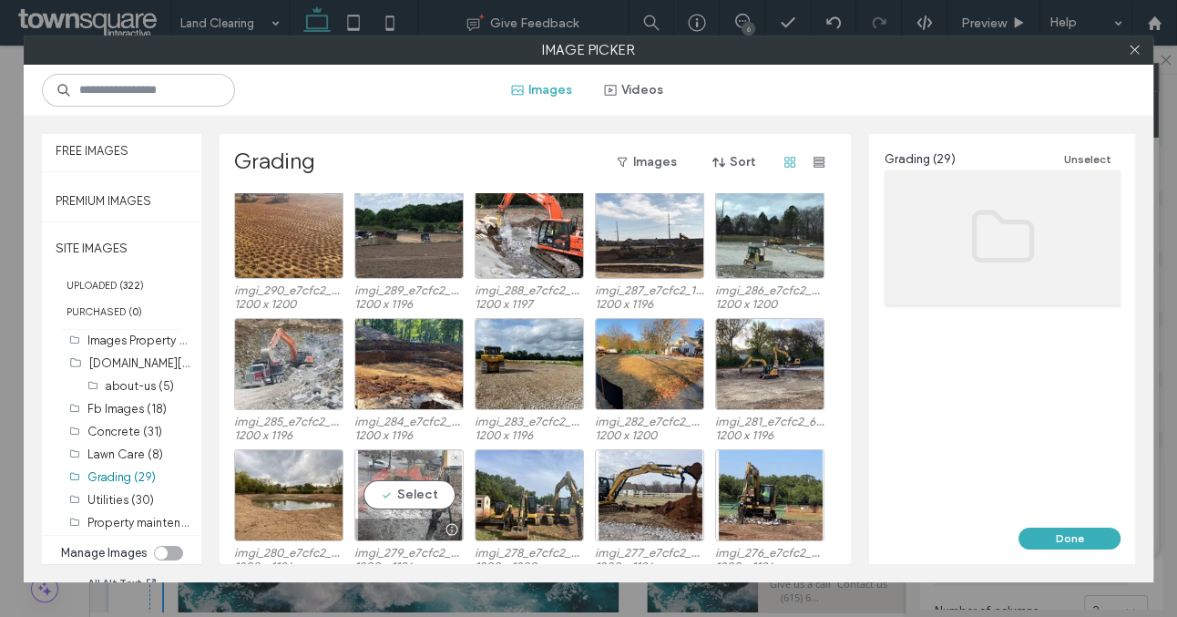
scroll to position [173, 0]
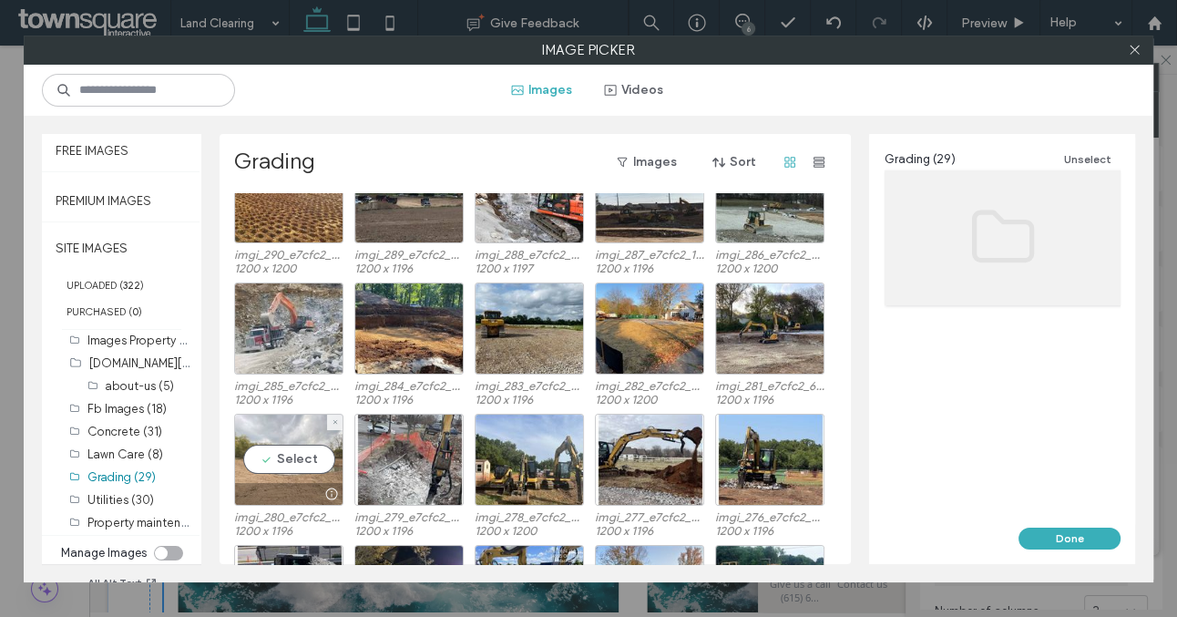
click at [271, 490] on div at bounding box center [289, 494] width 108 height 22
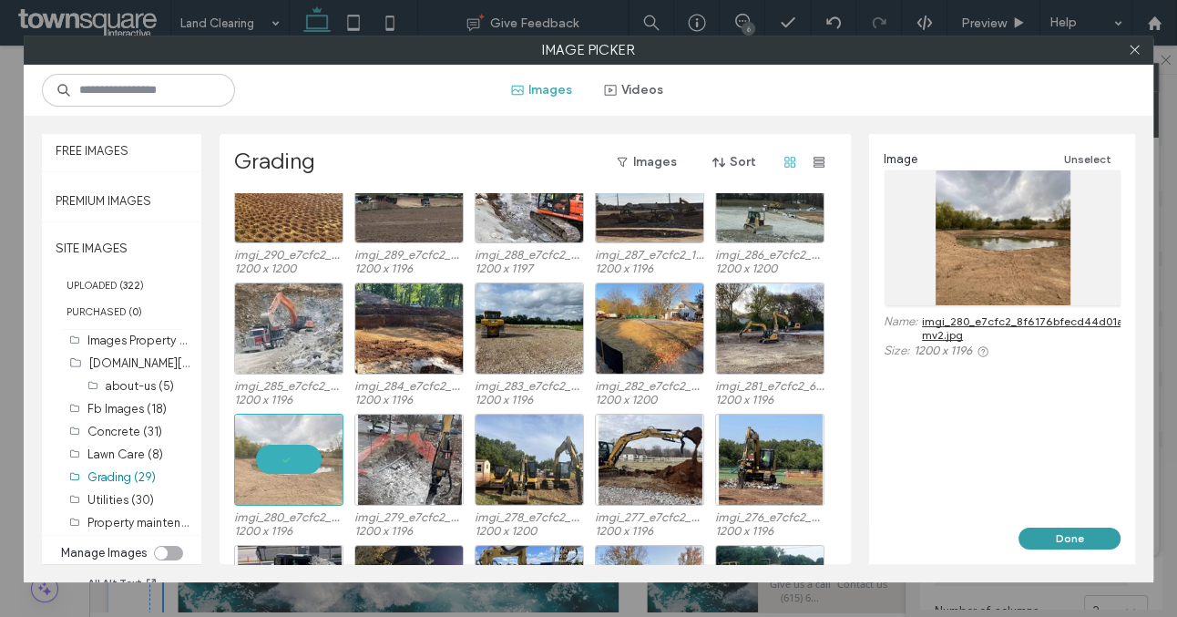
click at [1035, 539] on button "Done" at bounding box center [1070, 539] width 102 height 22
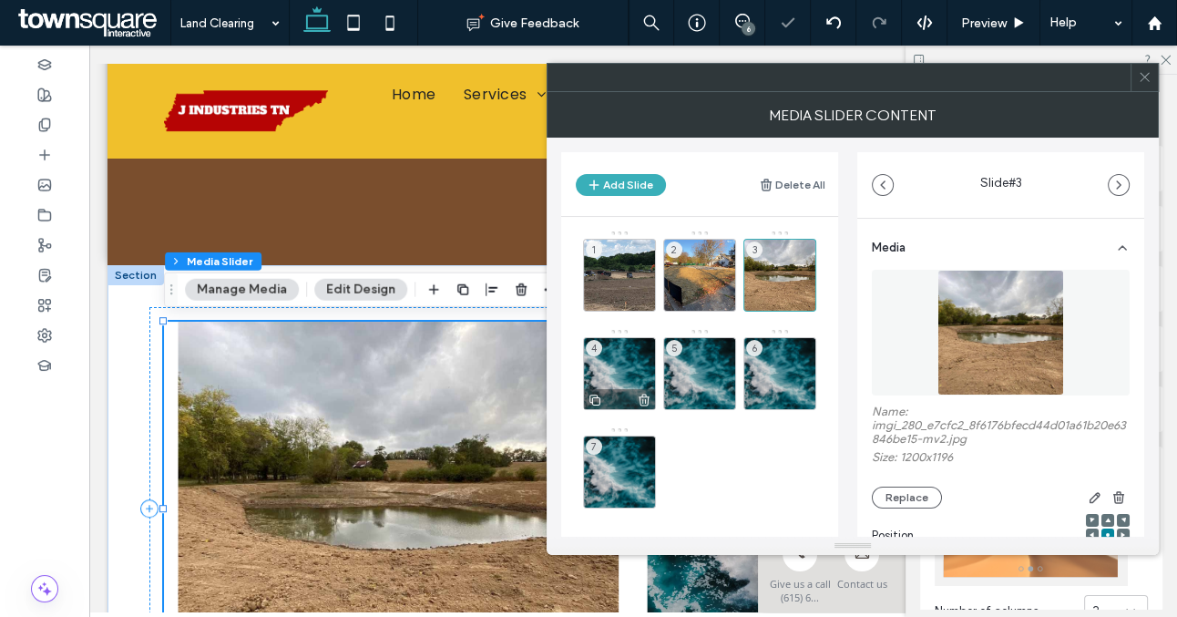
click at [628, 380] on div "4" at bounding box center [619, 373] width 73 height 73
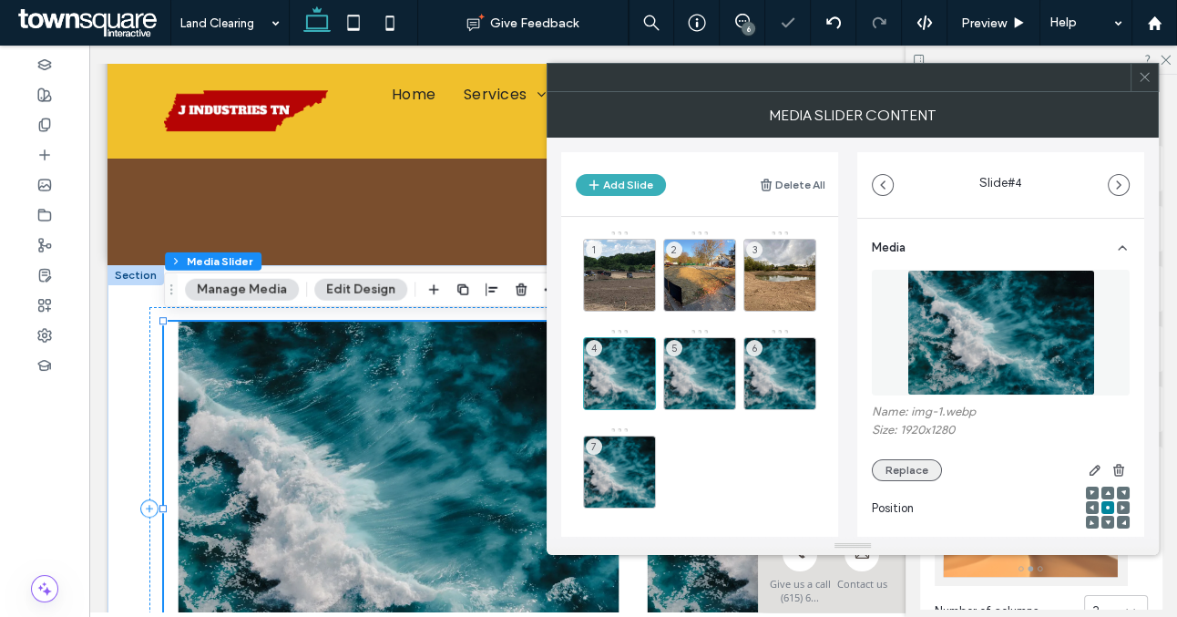
click at [883, 461] on button "Replace" at bounding box center [907, 470] width 70 height 22
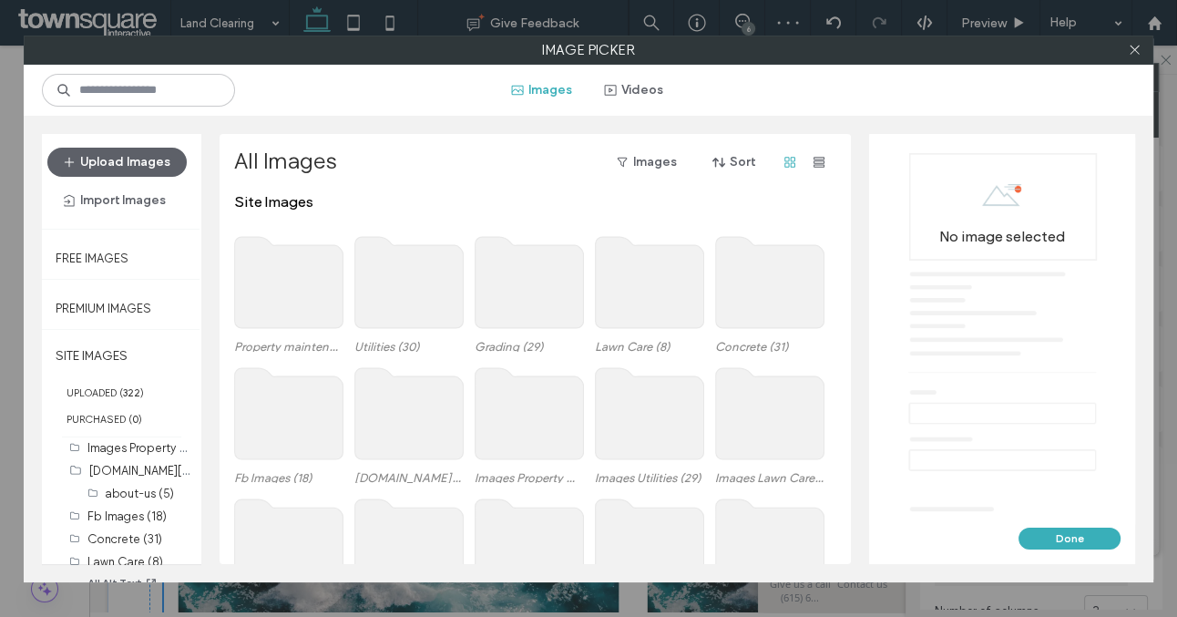
scroll to position [108, 0]
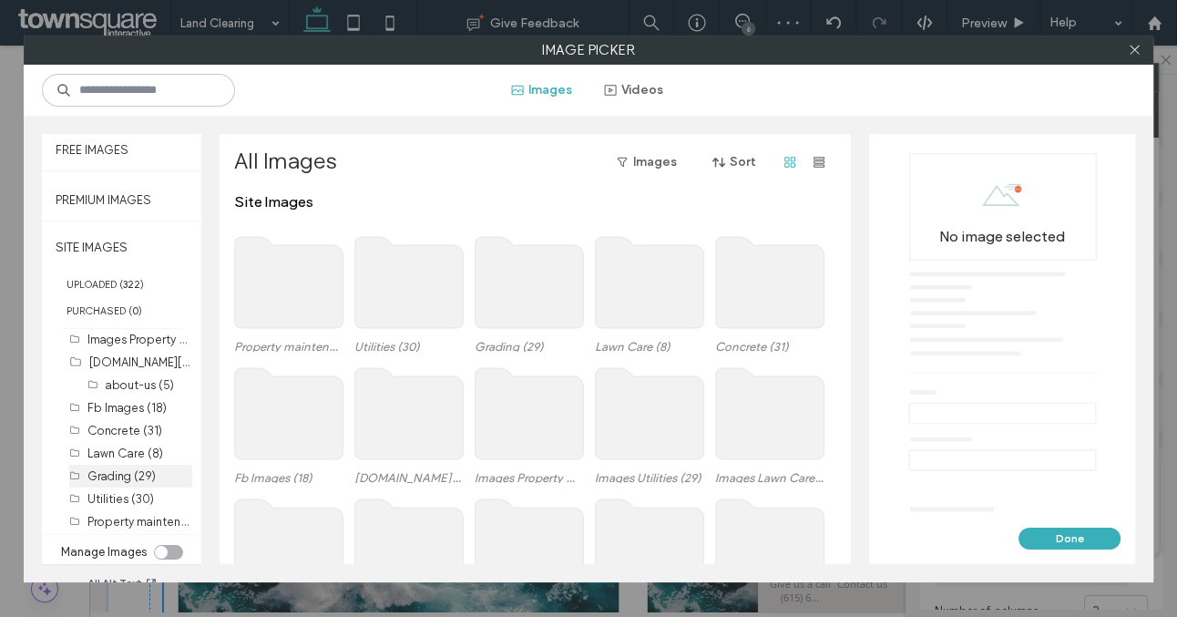
click at [126, 475] on label "Grading (29)" at bounding box center [121, 476] width 68 height 14
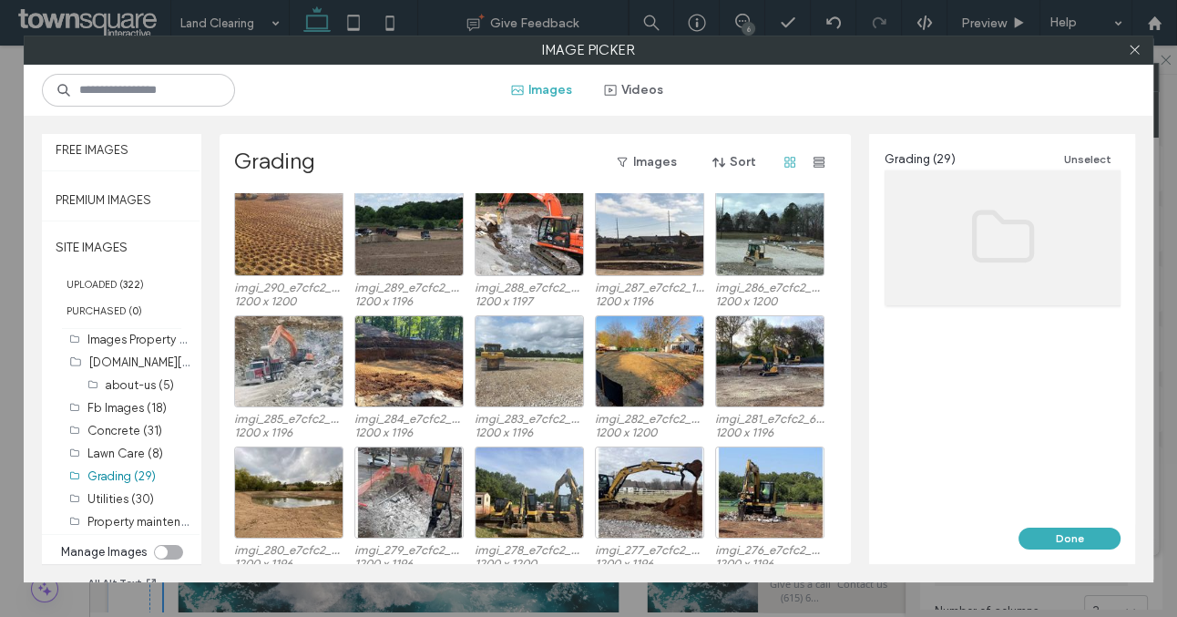
scroll to position [143, 0]
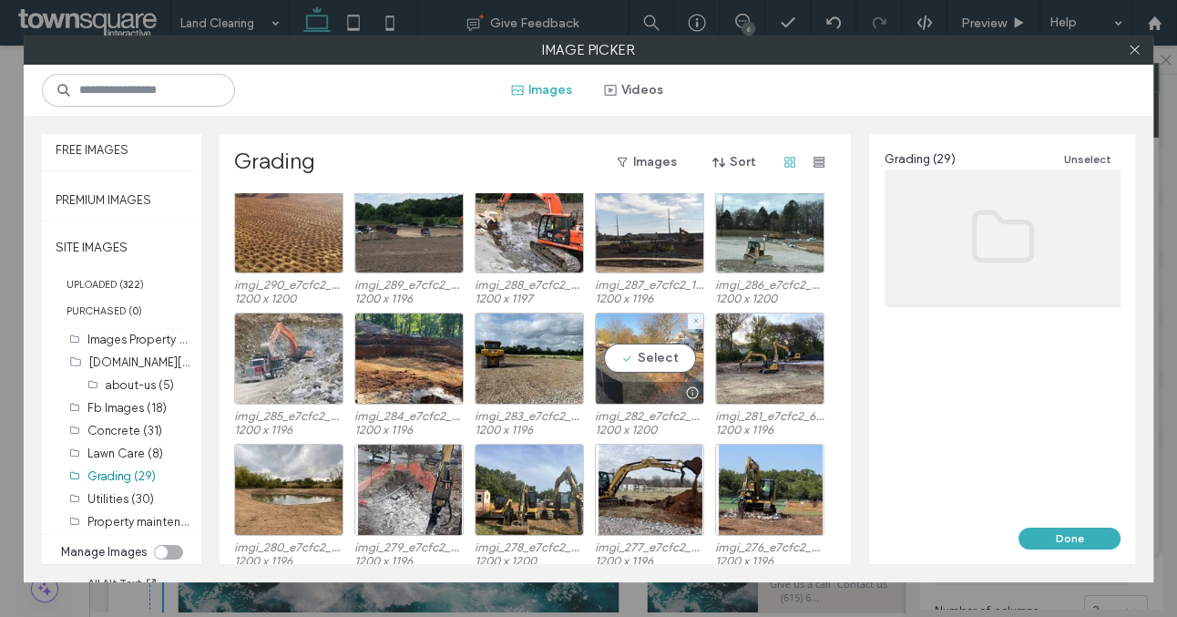
click at [645, 393] on div at bounding box center [650, 393] width 108 height 22
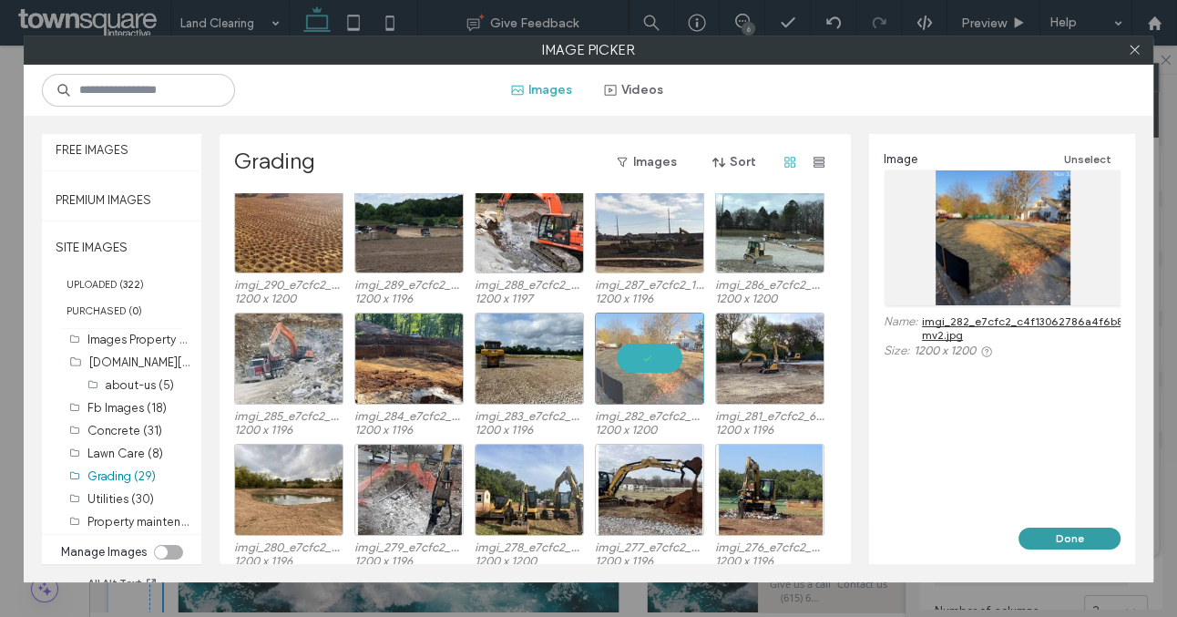
click at [1069, 530] on button "Done" at bounding box center [1070, 539] width 102 height 22
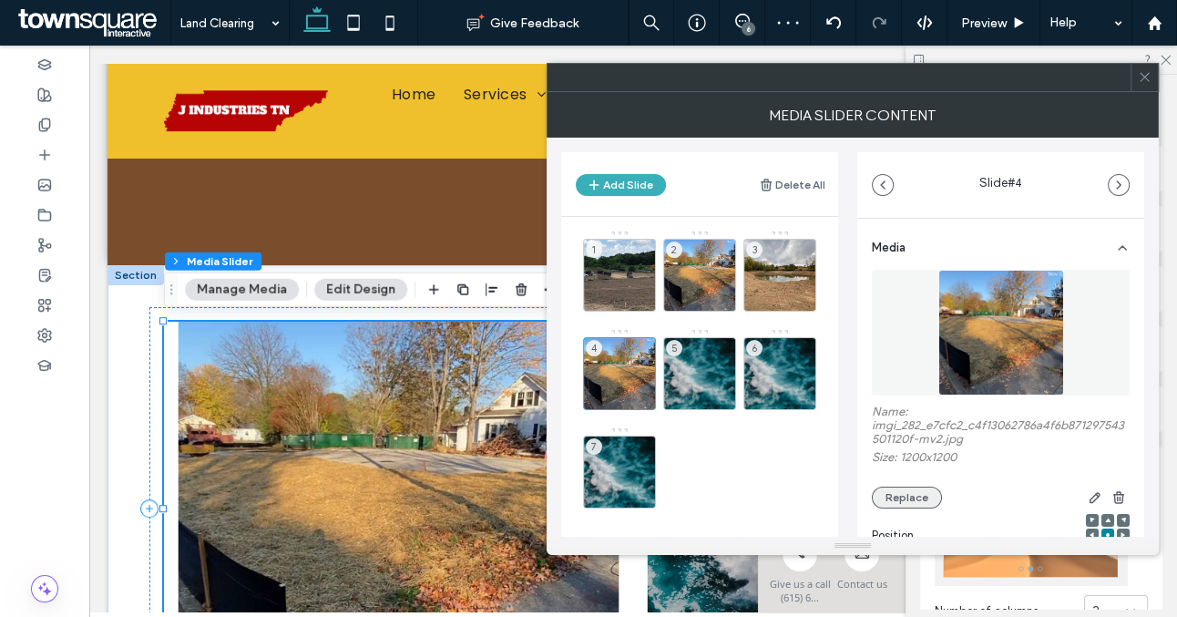
click at [910, 498] on button "Replace" at bounding box center [907, 498] width 70 height 22
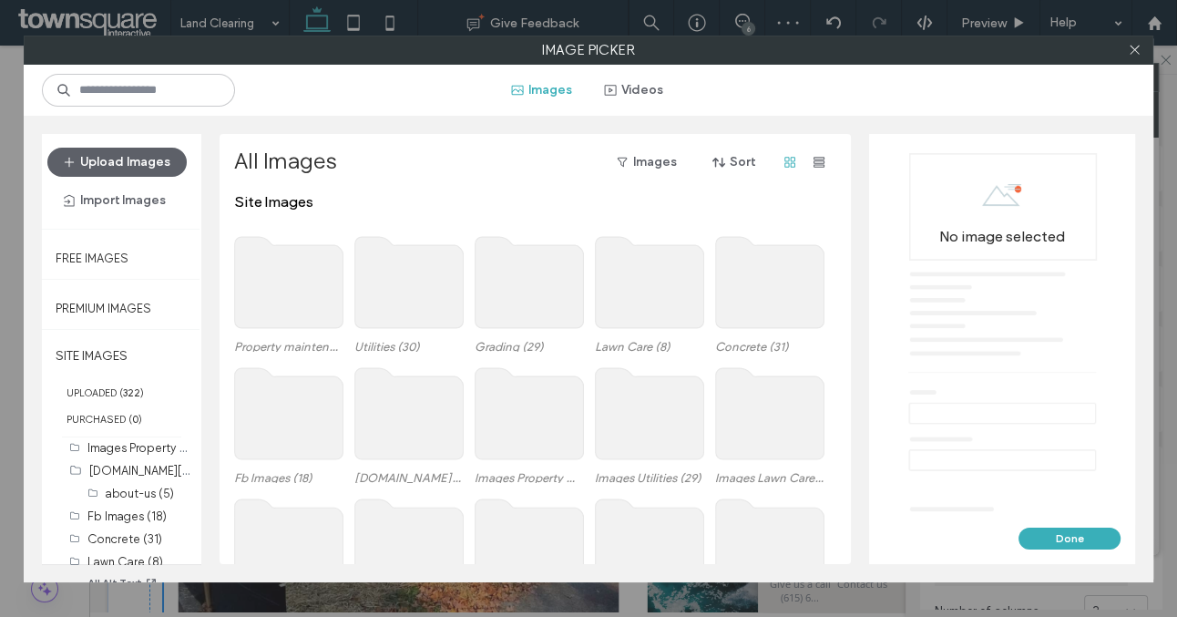
scroll to position [108, 0]
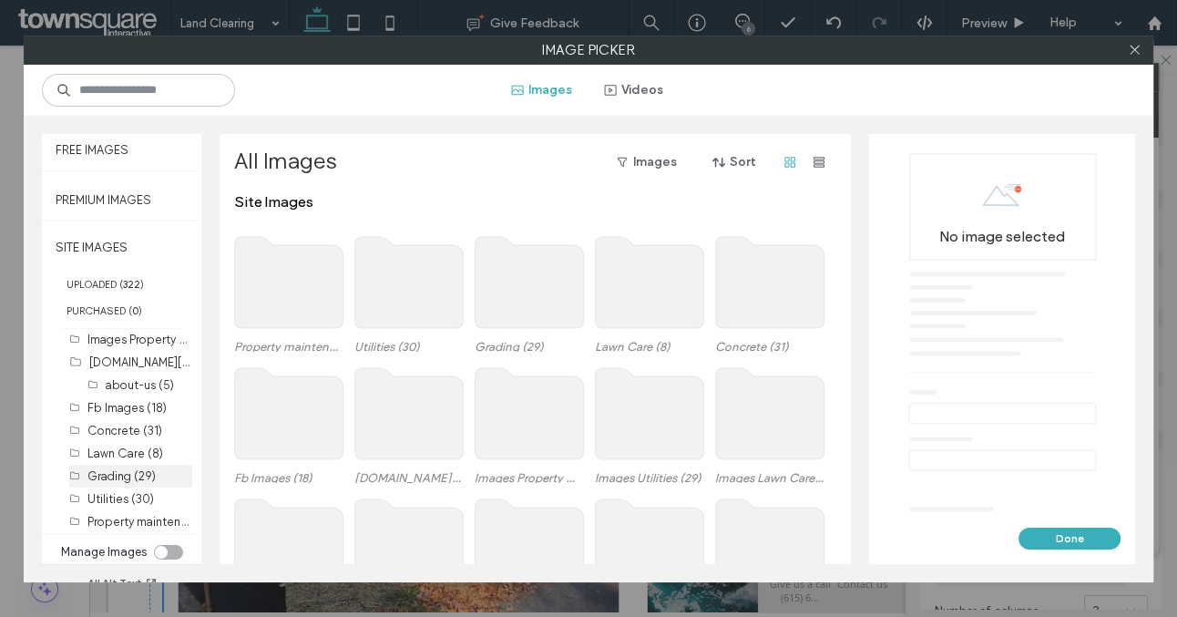
click at [114, 472] on label "Grading (29)" at bounding box center [121, 476] width 68 height 14
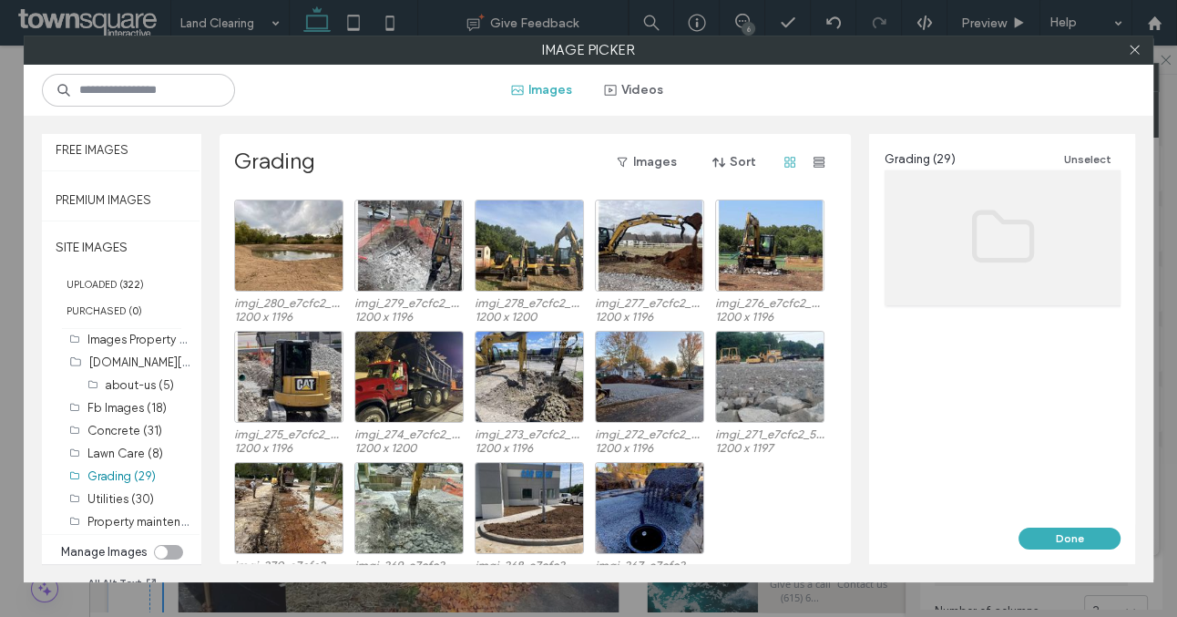
scroll to position [399, 0]
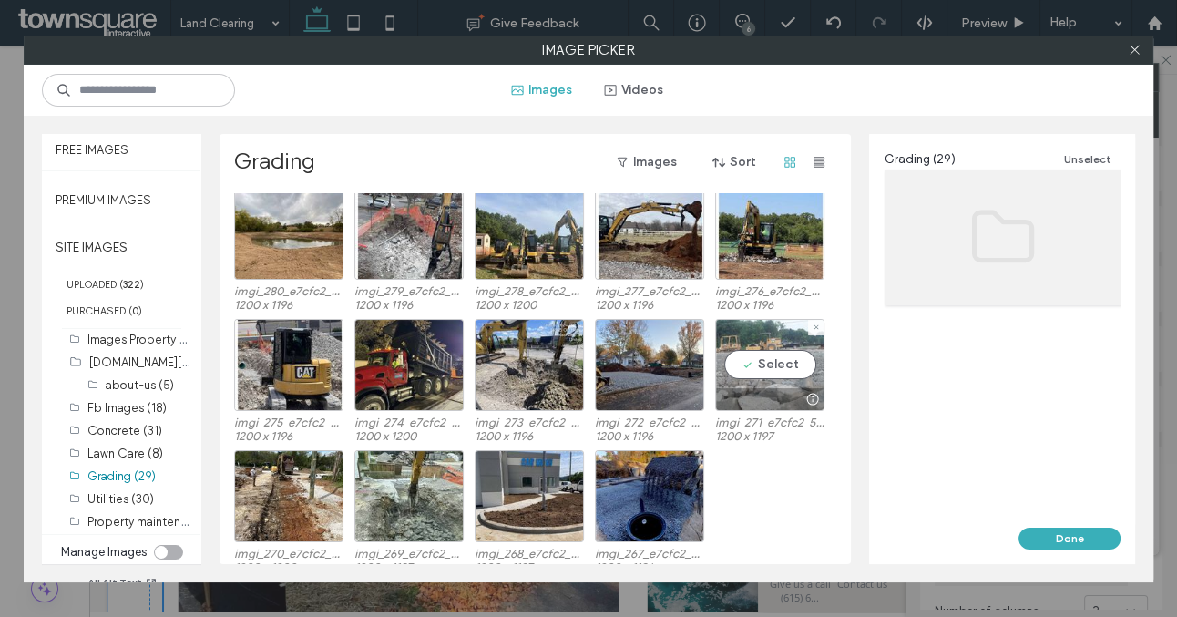
click at [753, 388] on div at bounding box center [770, 399] width 108 height 22
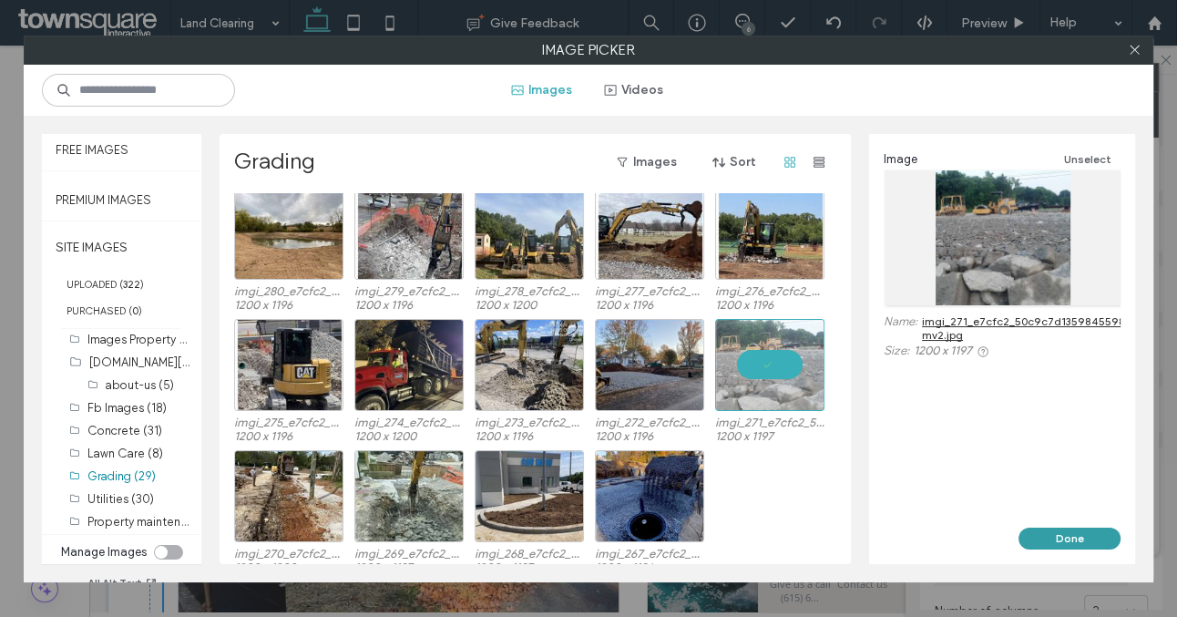
click at [1062, 539] on button "Done" at bounding box center [1070, 539] width 102 height 22
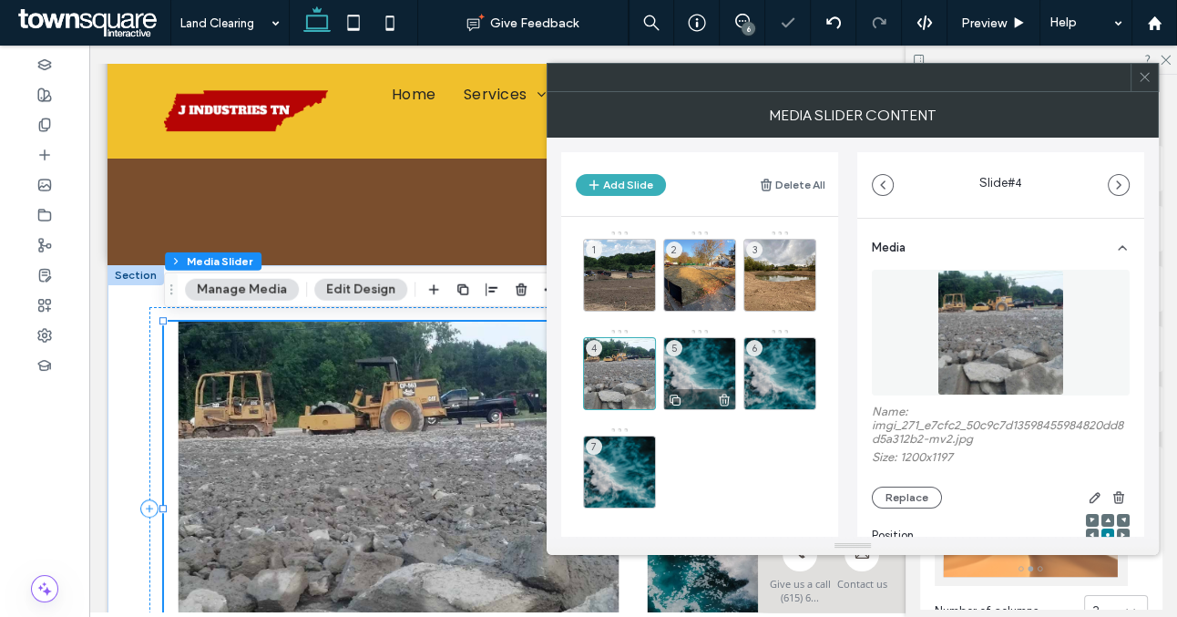
click at [724, 396] on icon at bounding box center [724, 400] width 15 height 16
click at [0, 0] on icon at bounding box center [0, 0] width 0 height 0
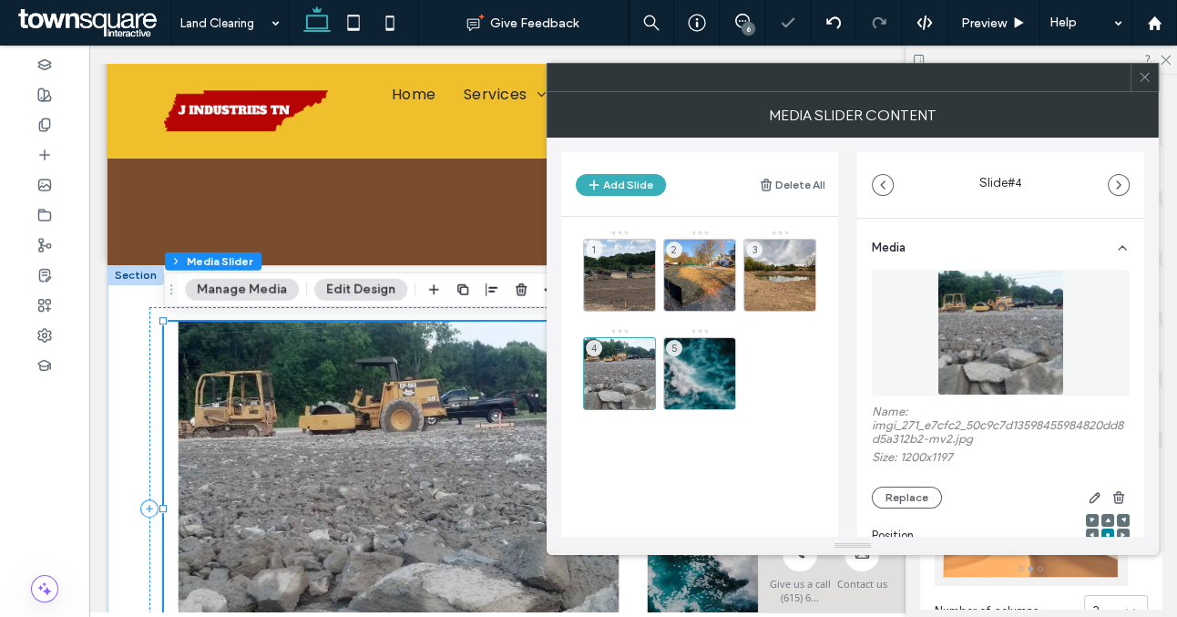
click at [0, 0] on icon at bounding box center [0, 0] width 0 height 0
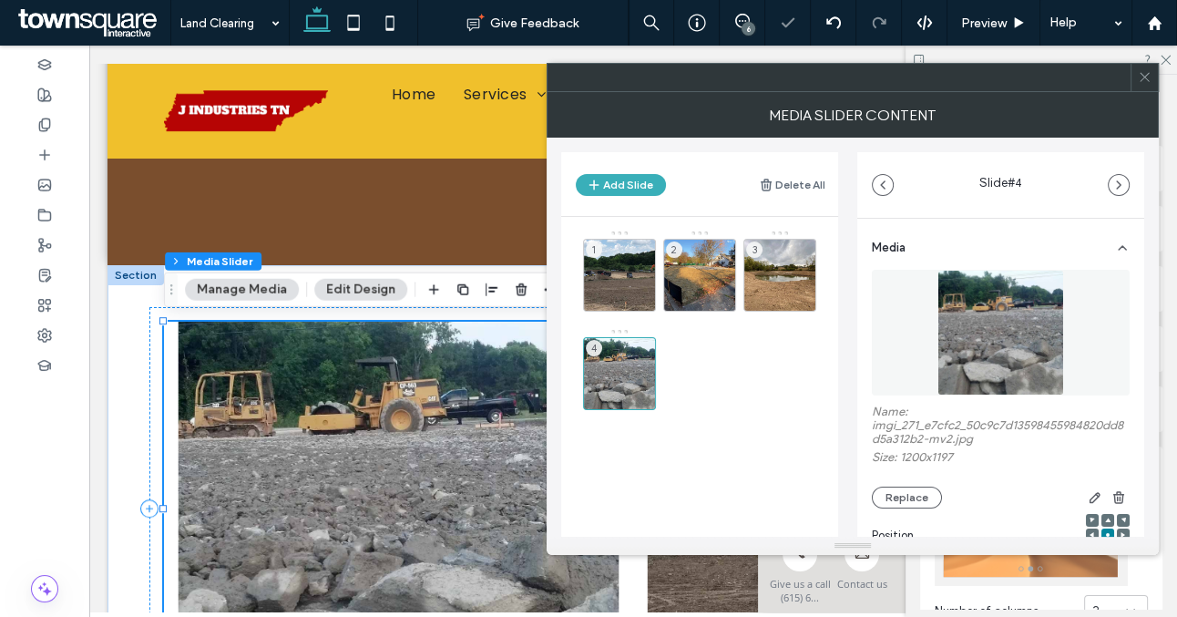
click at [1144, 74] on icon at bounding box center [1145, 77] width 14 height 14
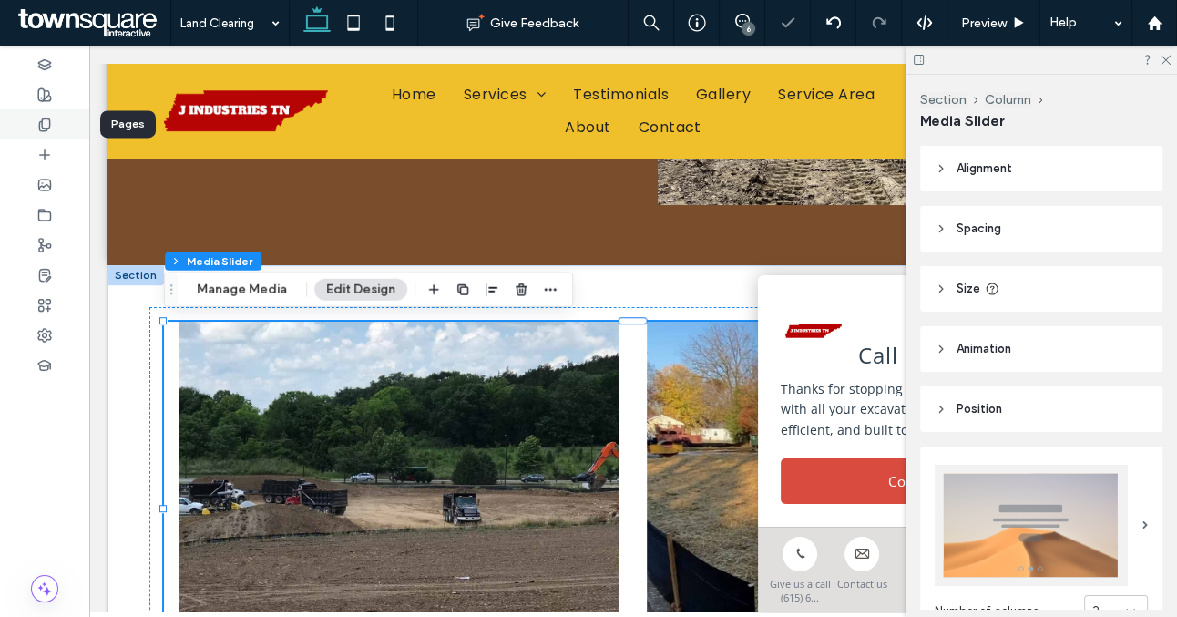
click at [40, 122] on use at bounding box center [44, 124] width 10 height 12
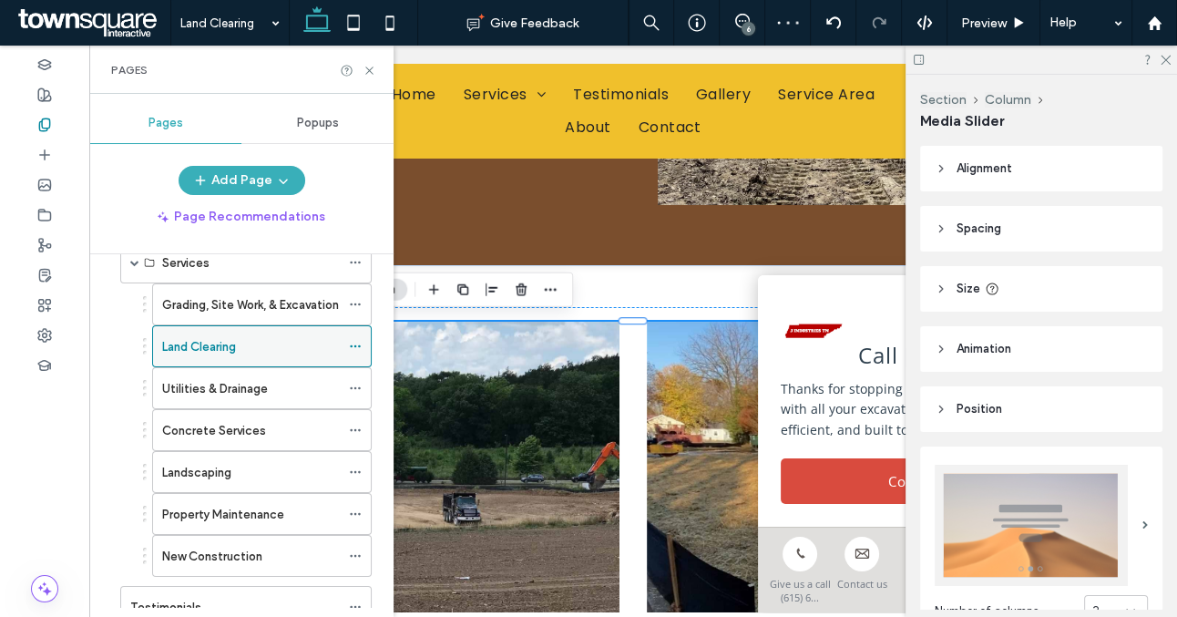
scroll to position [99, 0]
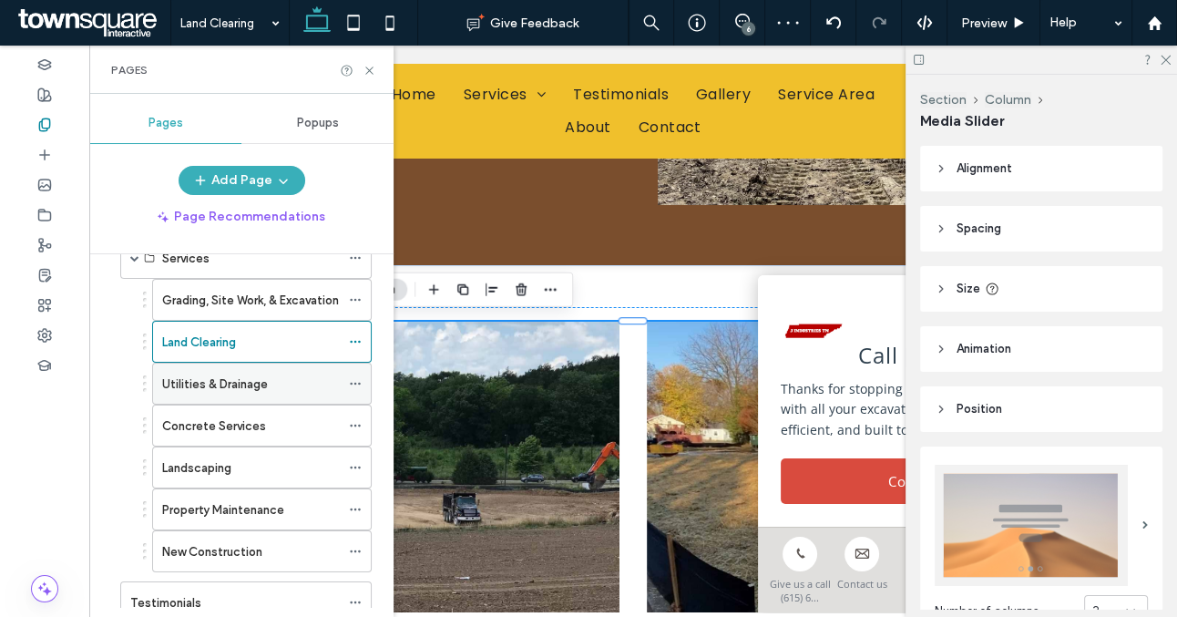
click at [225, 387] on label "Utilities & Drainage" at bounding box center [215, 384] width 106 height 32
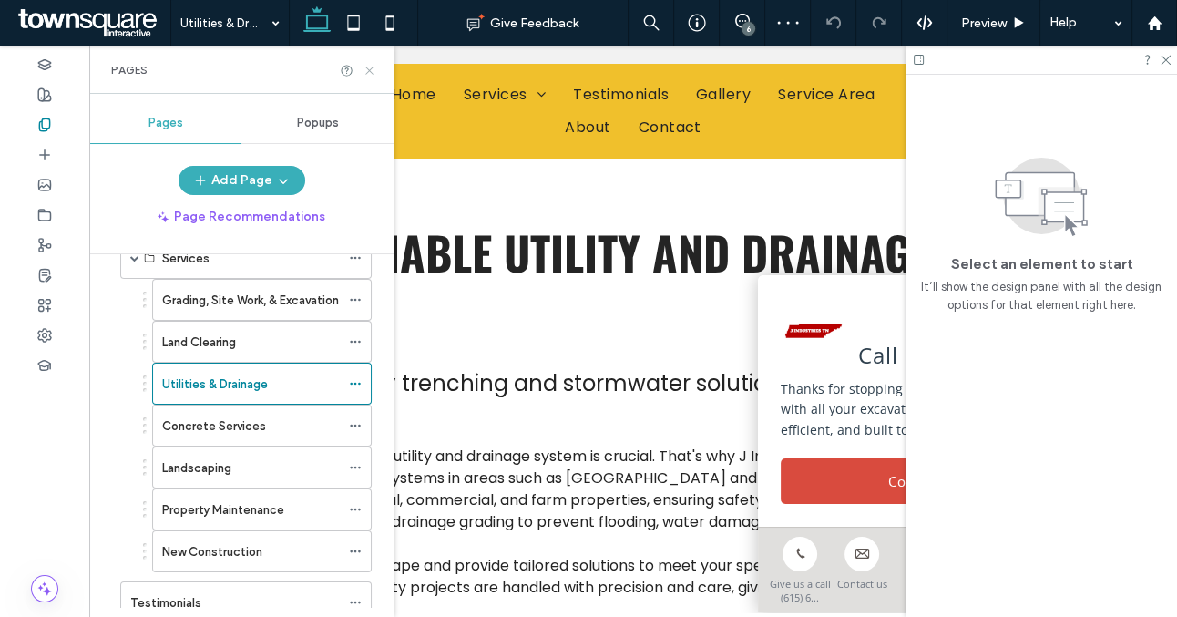
click at [370, 69] on use at bounding box center [368, 70] width 7 height 7
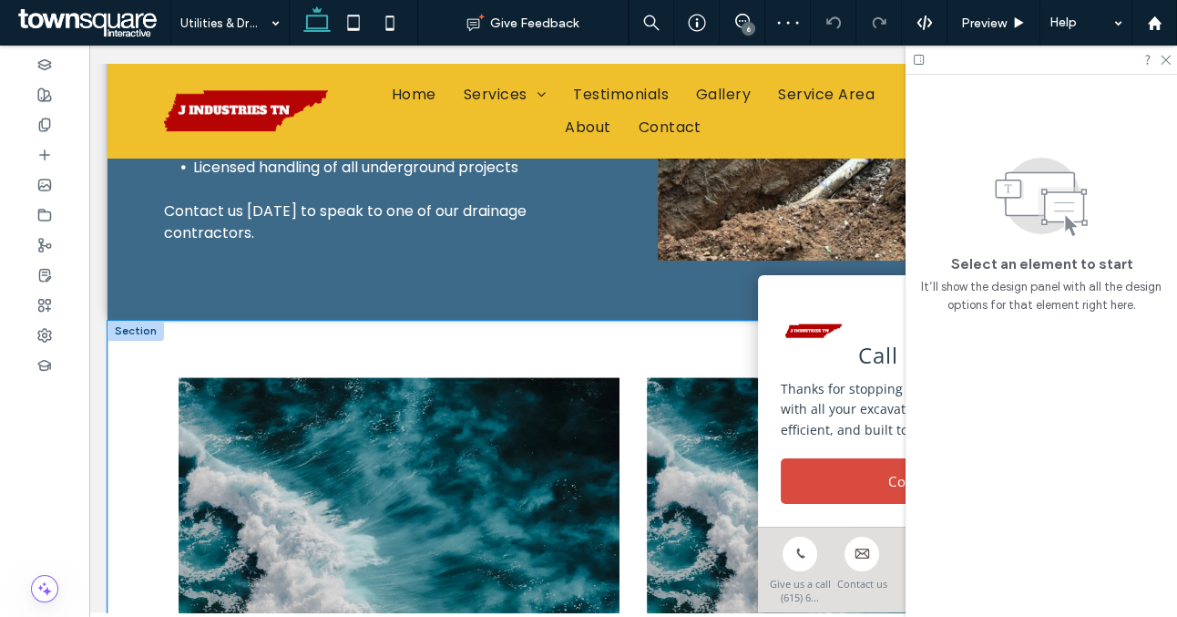
scroll to position [1036, 0]
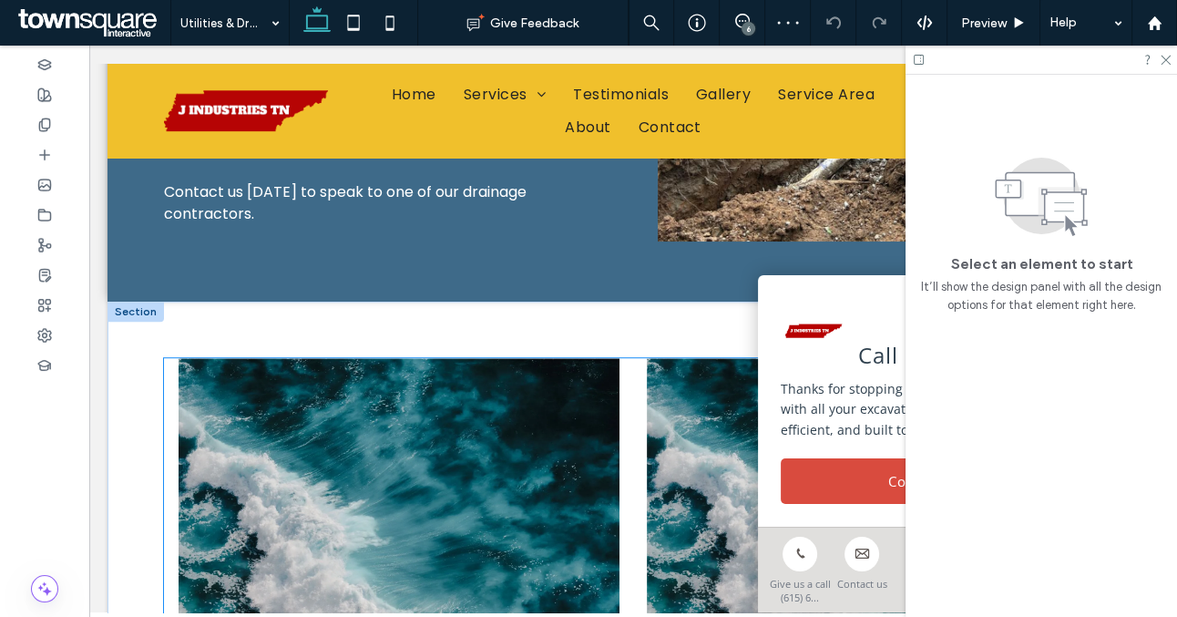
click at [372, 413] on div at bounding box center [399, 556] width 441 height 287
click at [372, 410] on div at bounding box center [399, 545] width 441 height 374
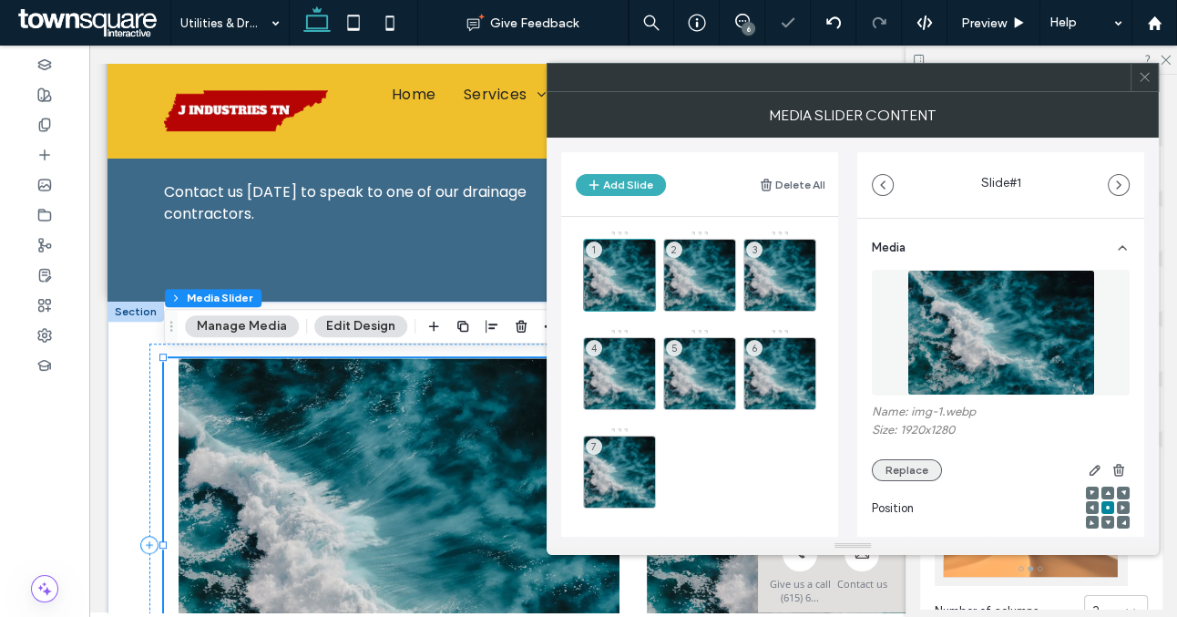
click at [906, 467] on button "Replace" at bounding box center [907, 470] width 70 height 22
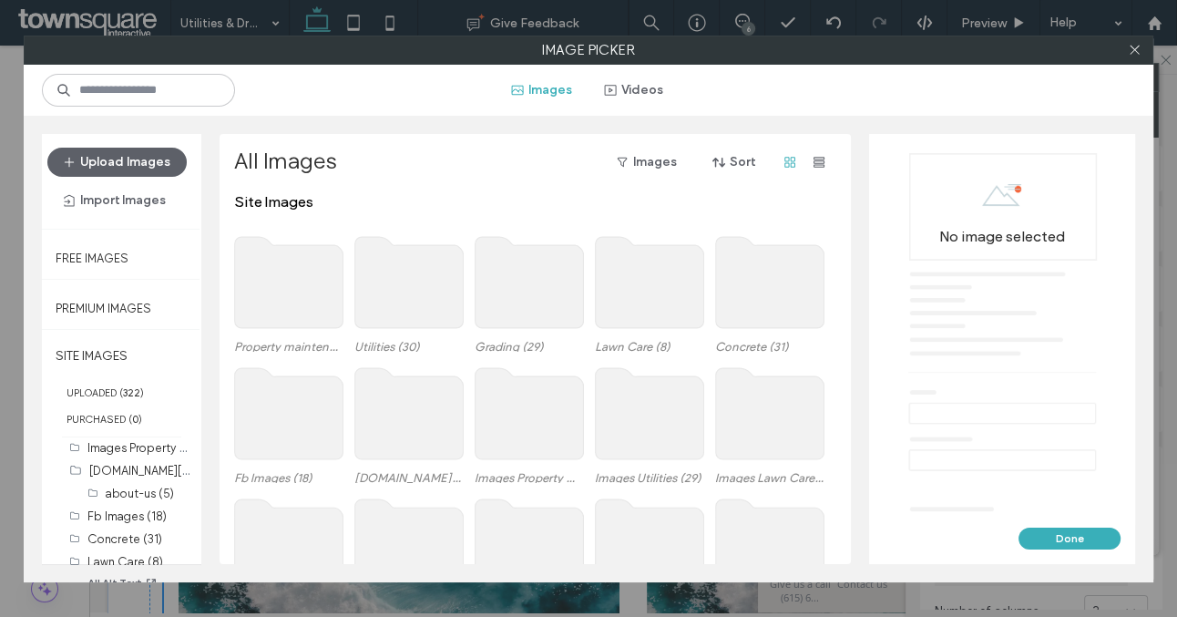
scroll to position [108, 0]
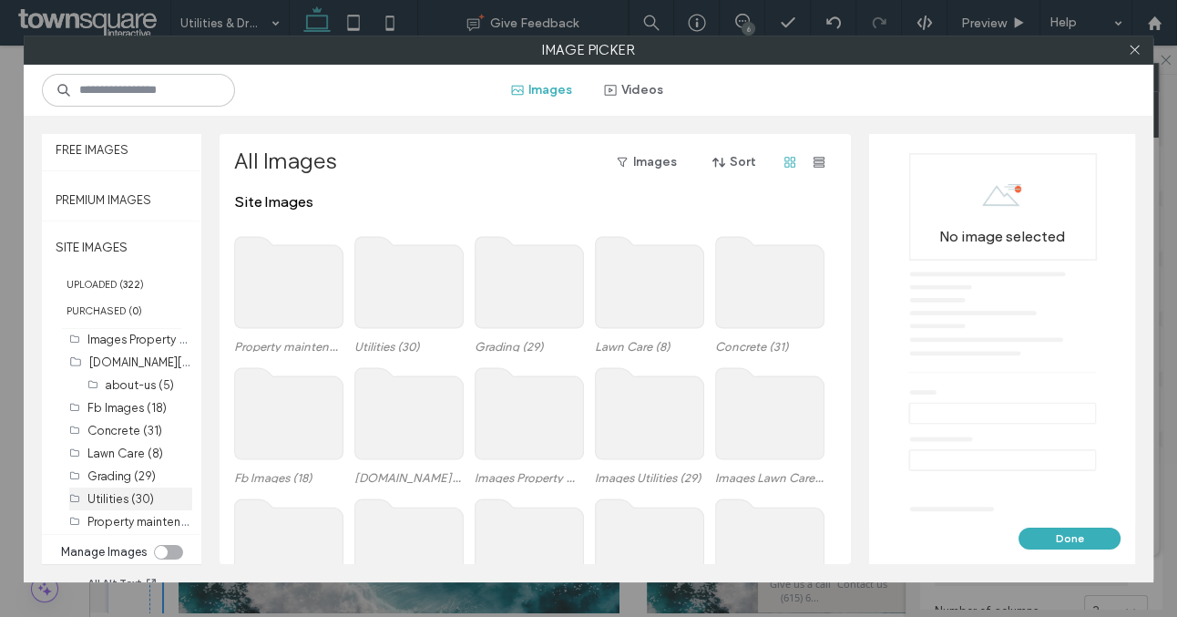
click at [130, 493] on label "Utilities (30)" at bounding box center [120, 499] width 67 height 14
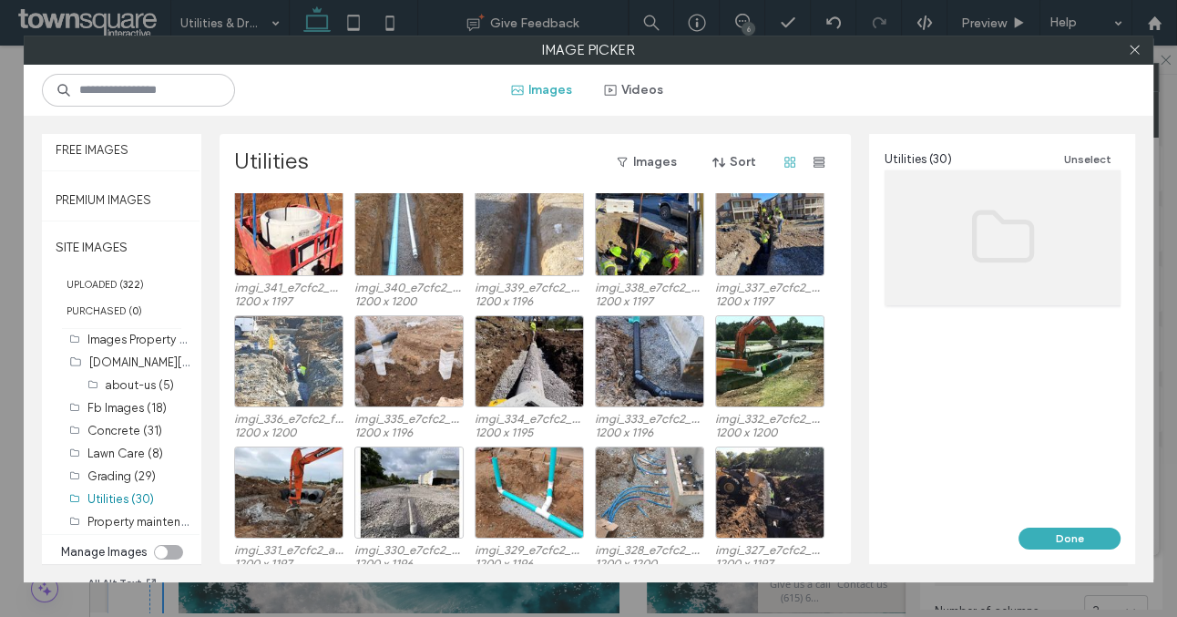
scroll to position [141, 0]
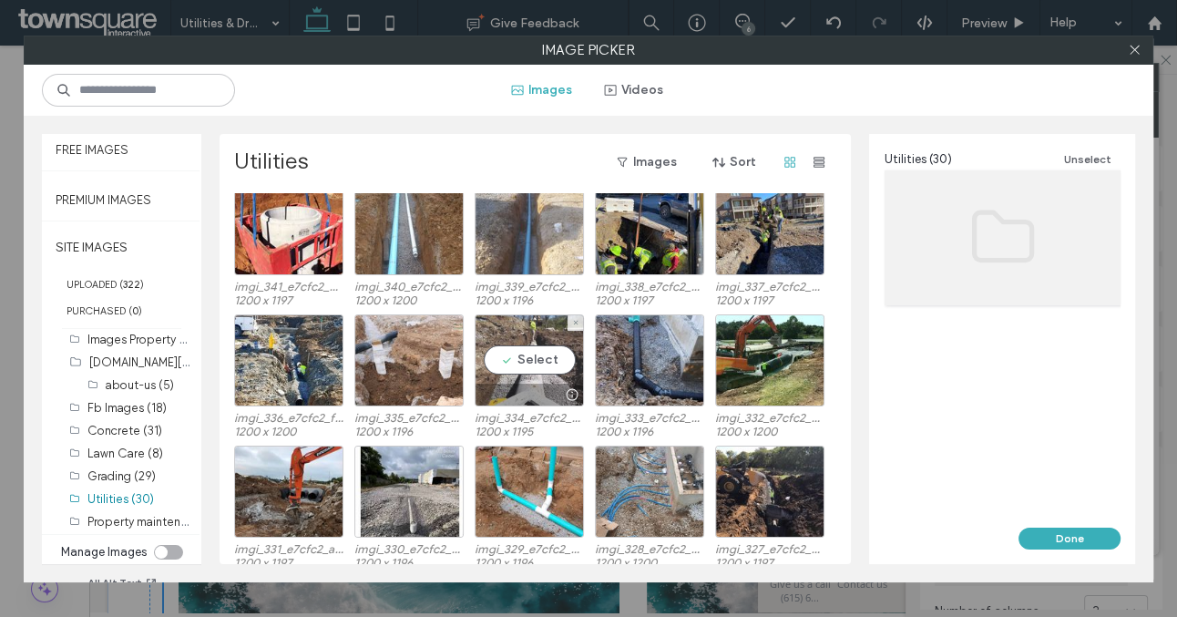
click at [510, 398] on div at bounding box center [530, 395] width 108 height 22
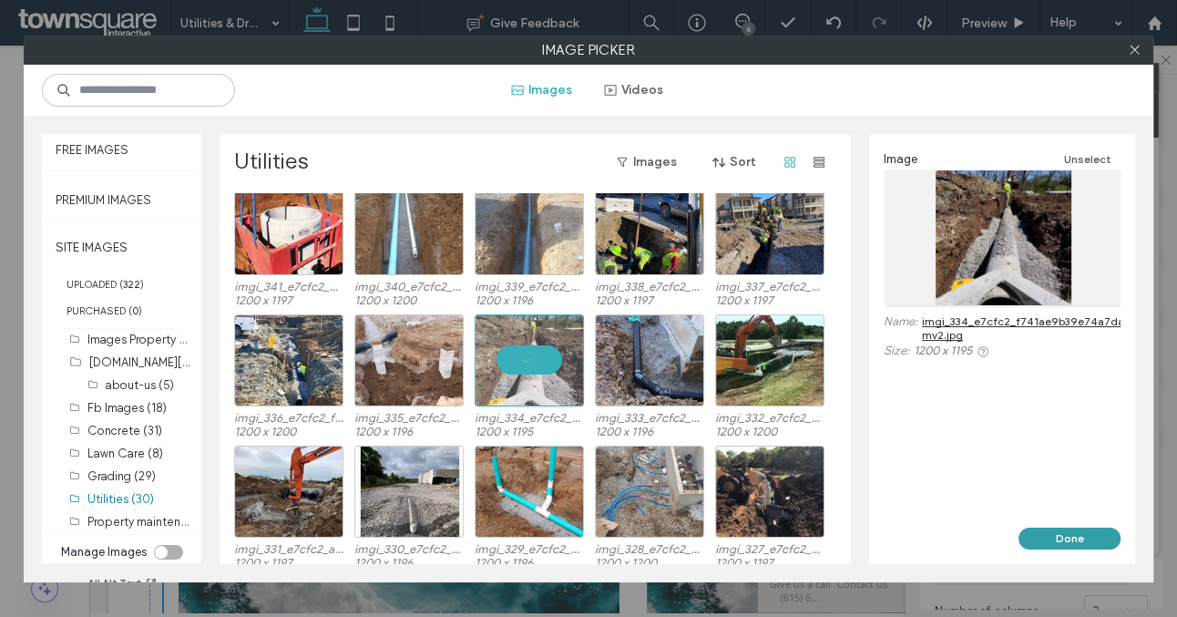
click at [1057, 543] on button "Done" at bounding box center [1070, 539] width 102 height 22
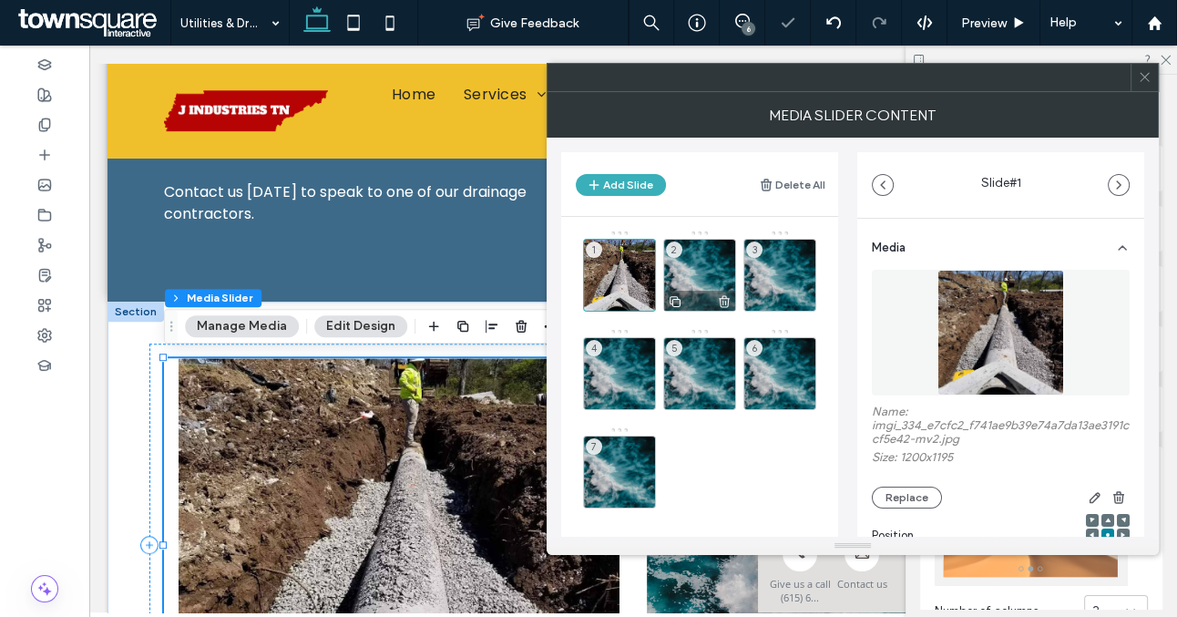
click at [684, 272] on div "2" at bounding box center [699, 275] width 73 height 73
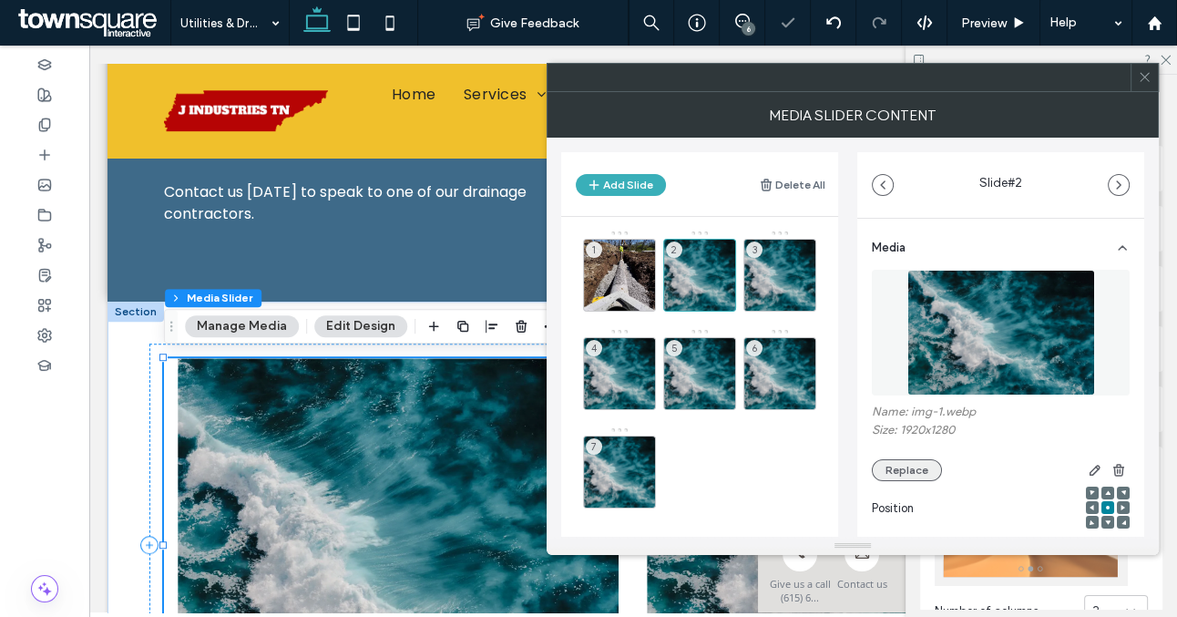
click at [879, 468] on button "Replace" at bounding box center [907, 470] width 70 height 22
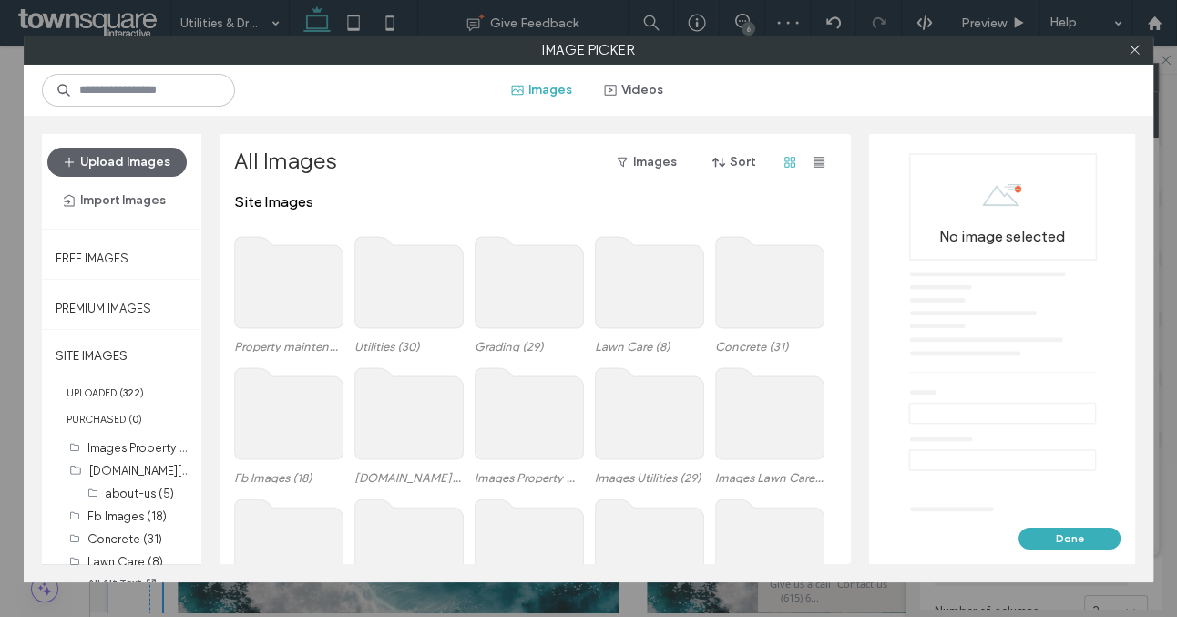
scroll to position [108, 0]
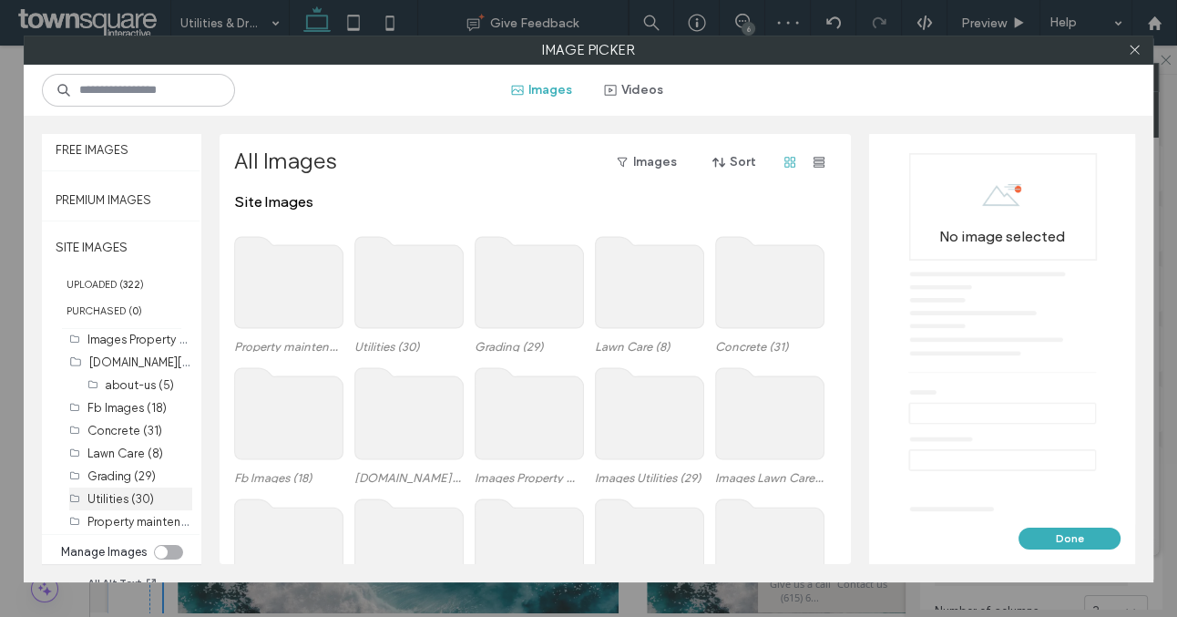
click at [105, 499] on label "Utilities (30)" at bounding box center [120, 499] width 67 height 14
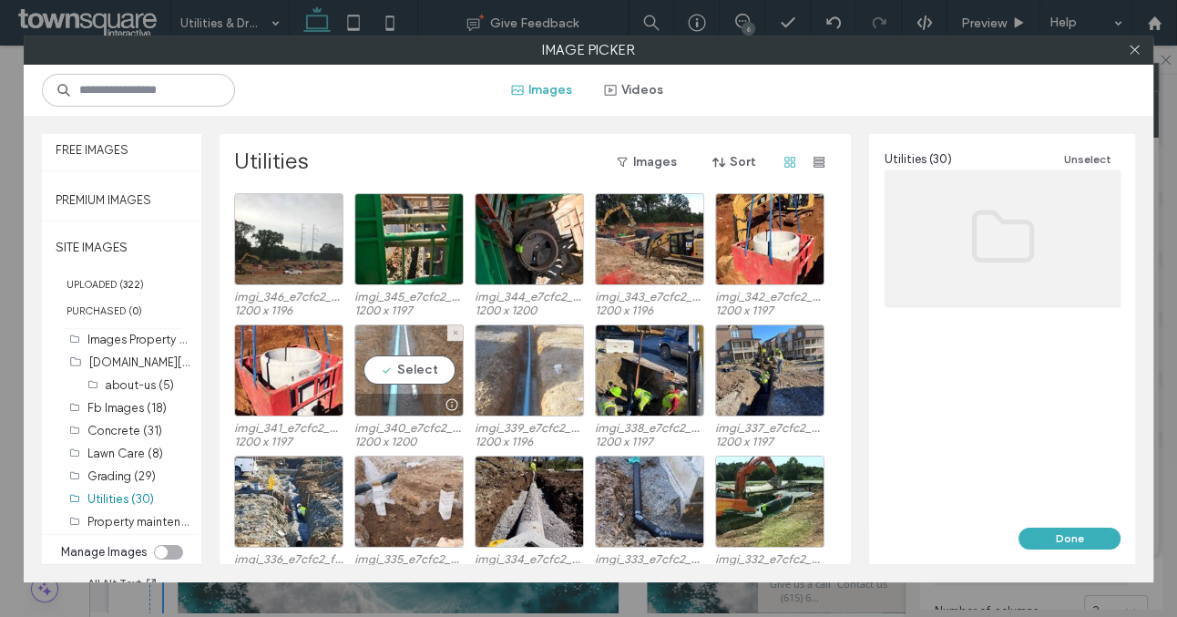
click at [415, 401] on div at bounding box center [409, 405] width 108 height 22
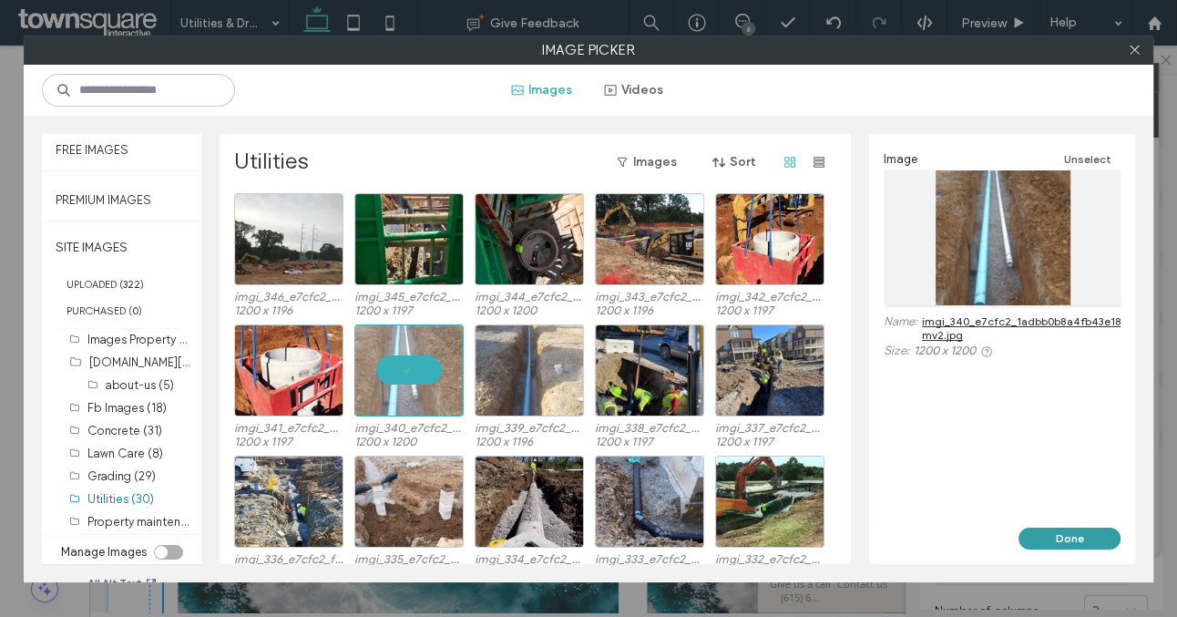
click at [1039, 540] on button "Done" at bounding box center [1070, 539] width 102 height 22
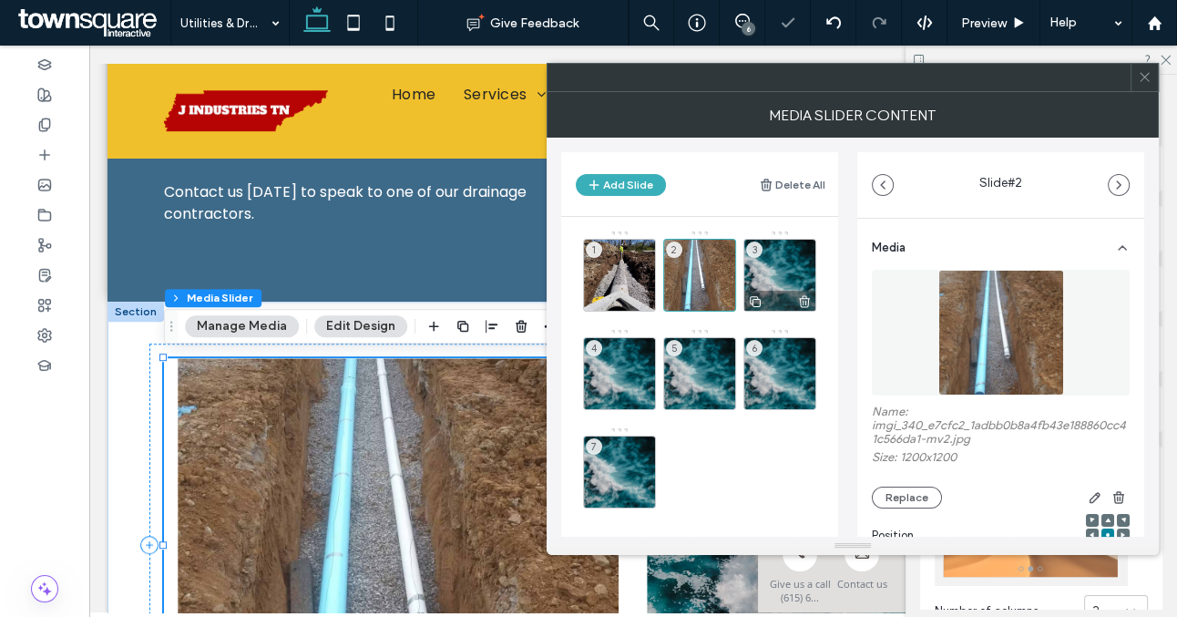
click at [767, 284] on div "3" at bounding box center [780, 275] width 73 height 73
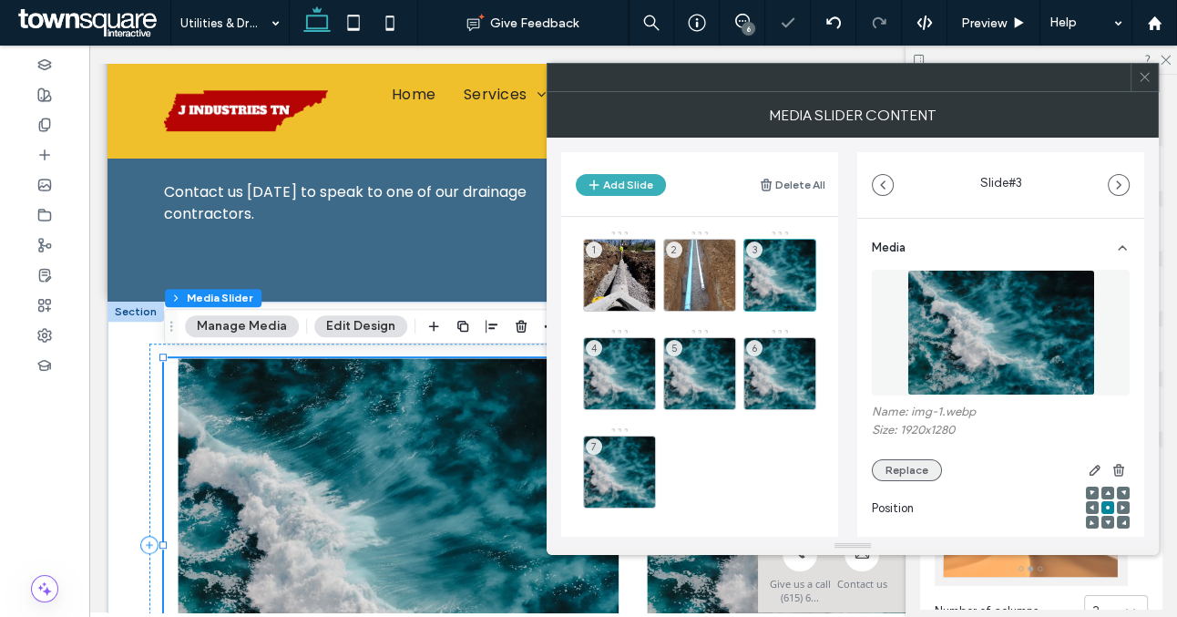
click at [889, 465] on button "Replace" at bounding box center [907, 470] width 70 height 22
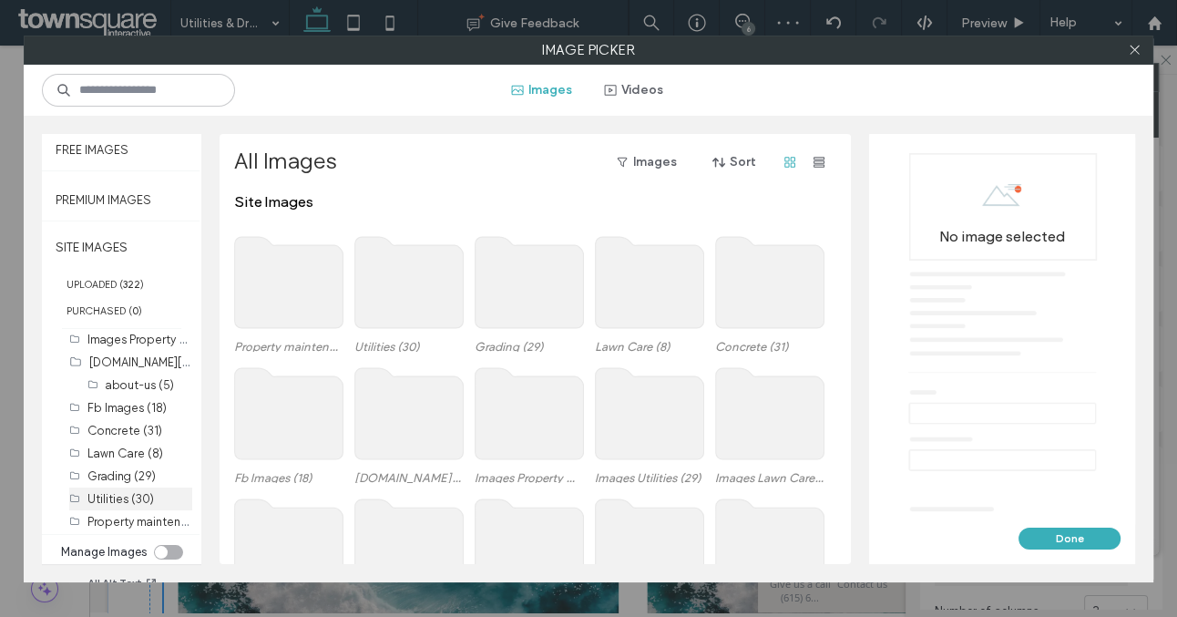
click at [127, 499] on label "Utilities (30)" at bounding box center [120, 499] width 67 height 14
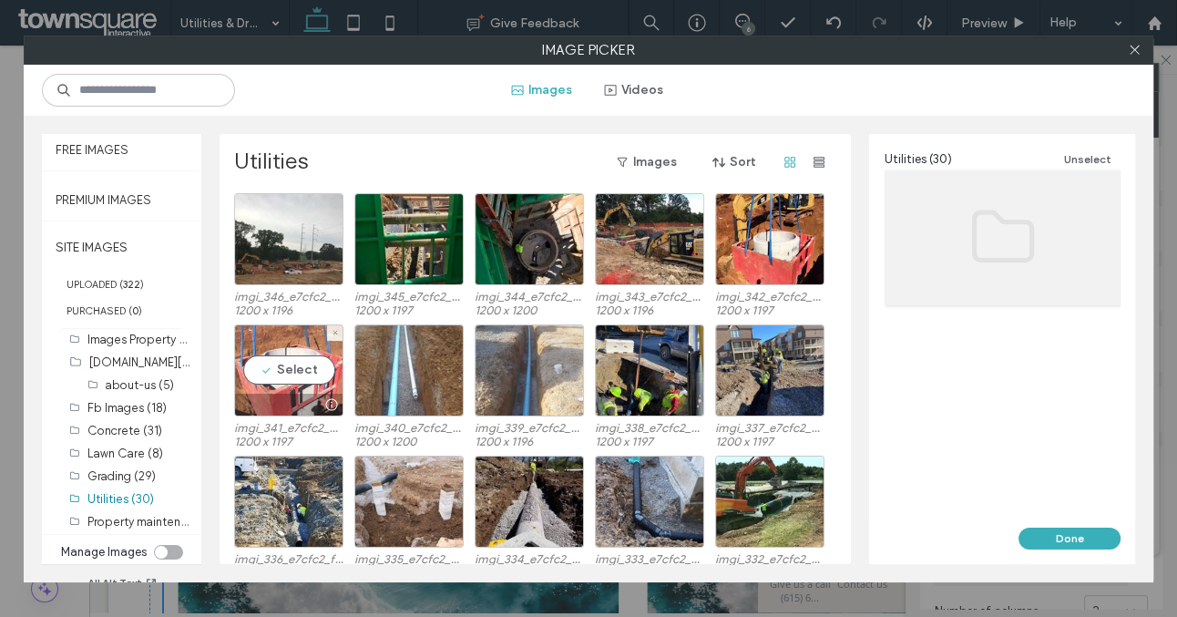
click at [303, 396] on div at bounding box center [289, 405] width 108 height 22
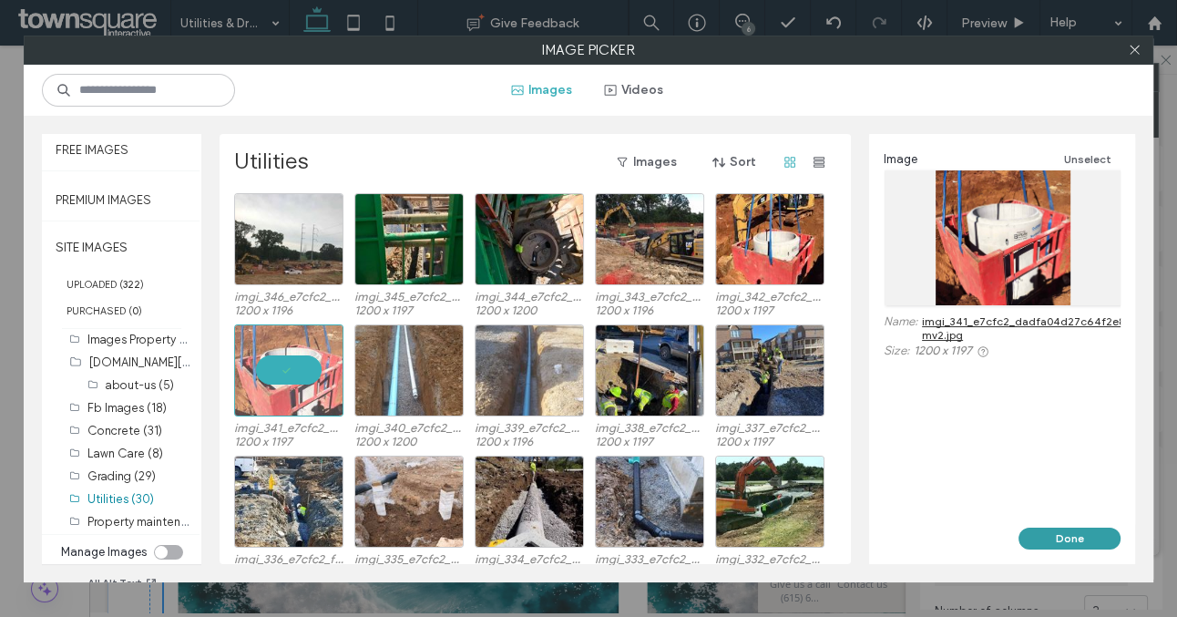
click at [1054, 534] on button "Done" at bounding box center [1070, 539] width 102 height 22
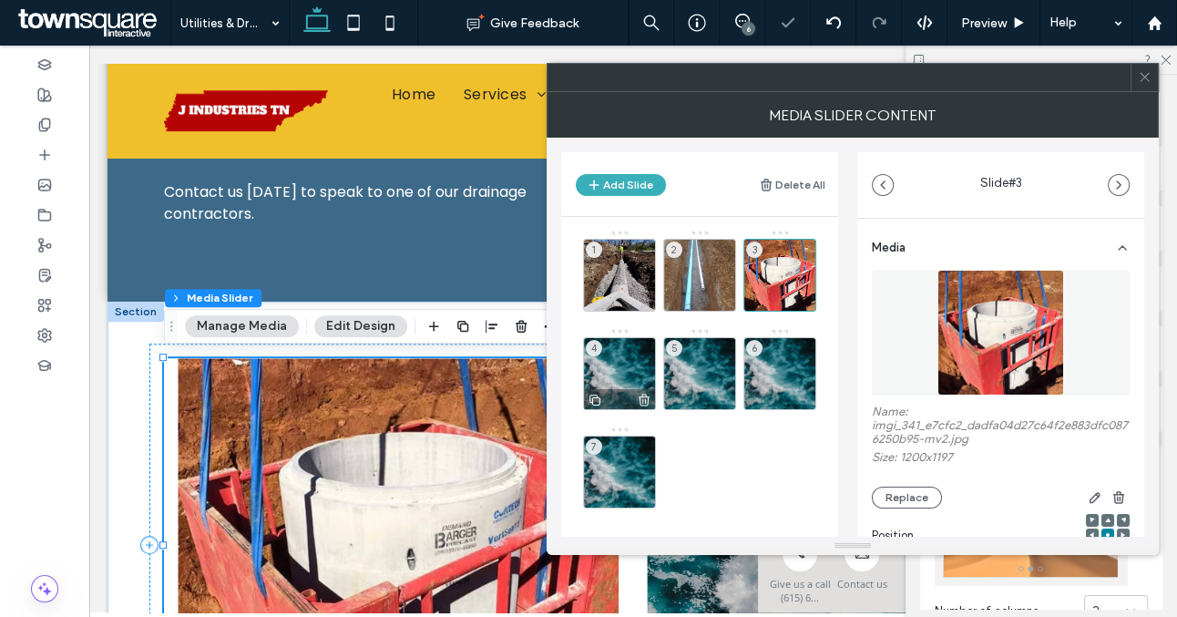
click at [632, 365] on div "4" at bounding box center [619, 373] width 73 height 73
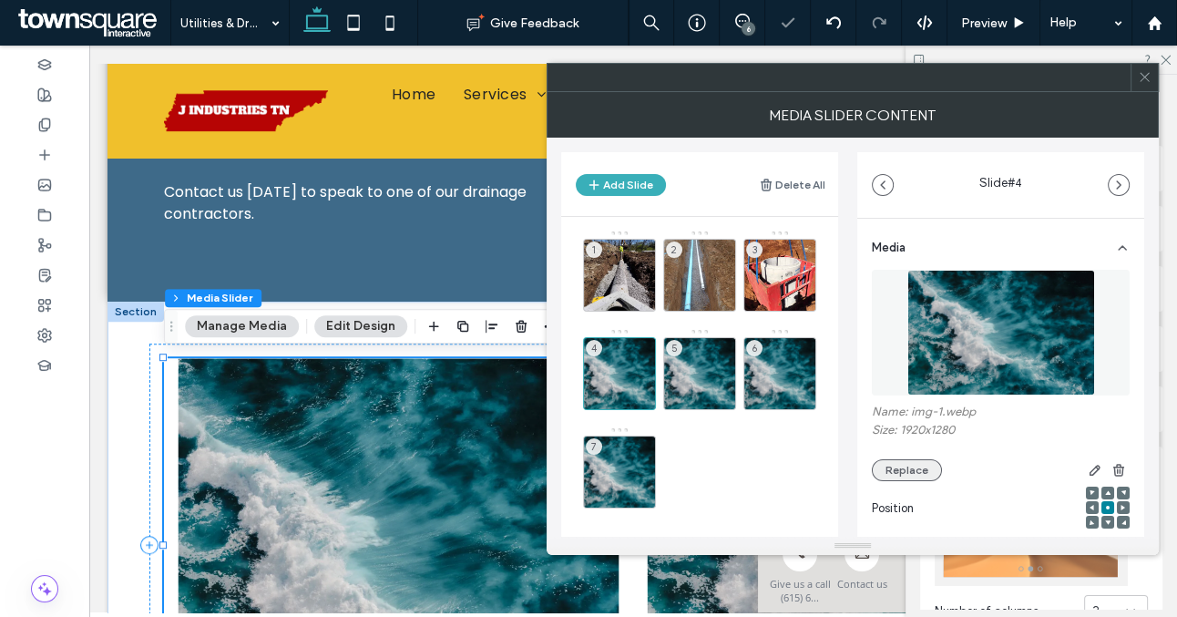
click at [898, 477] on button "Replace" at bounding box center [907, 470] width 70 height 22
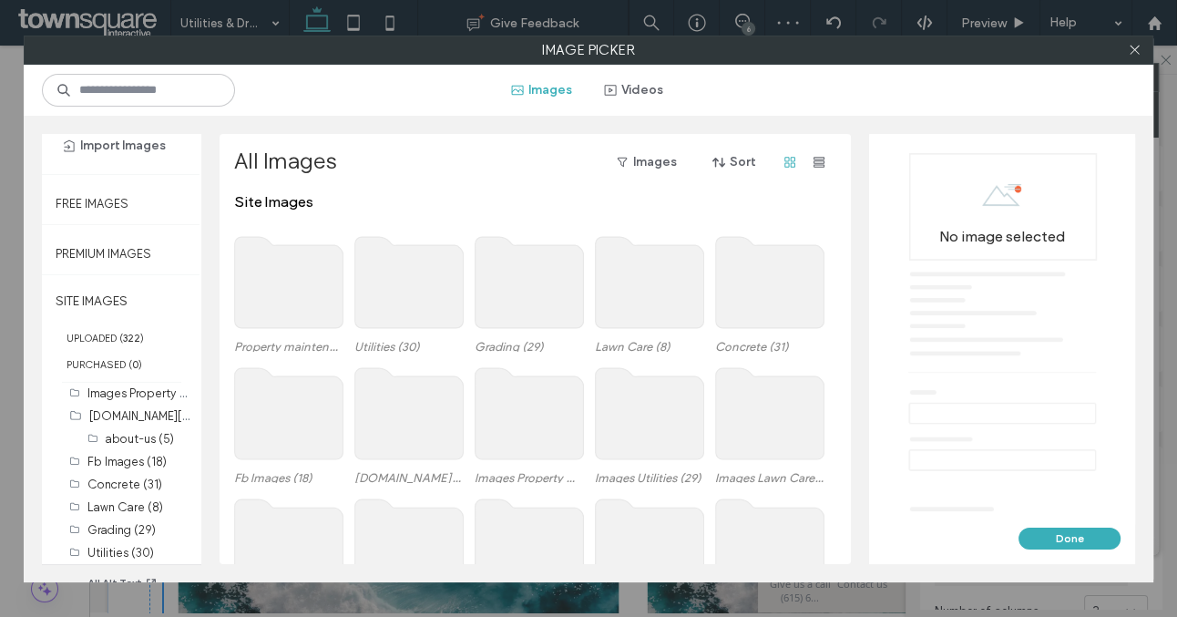
scroll to position [59, 0]
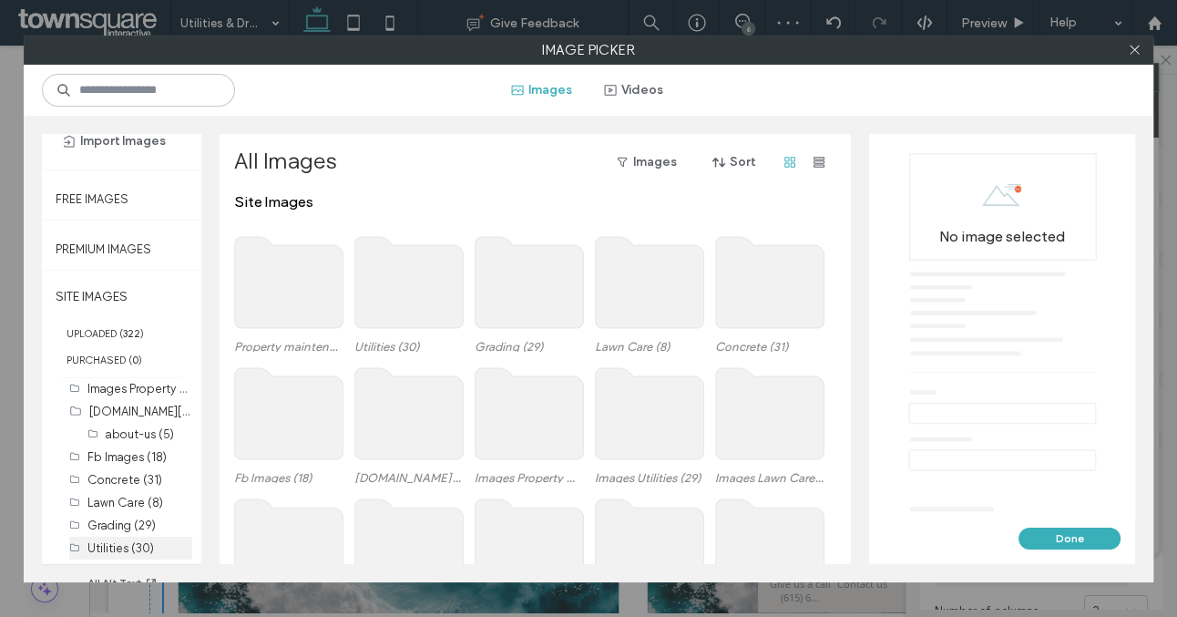
click at [117, 544] on label "Utilities (30)" at bounding box center [120, 548] width 67 height 14
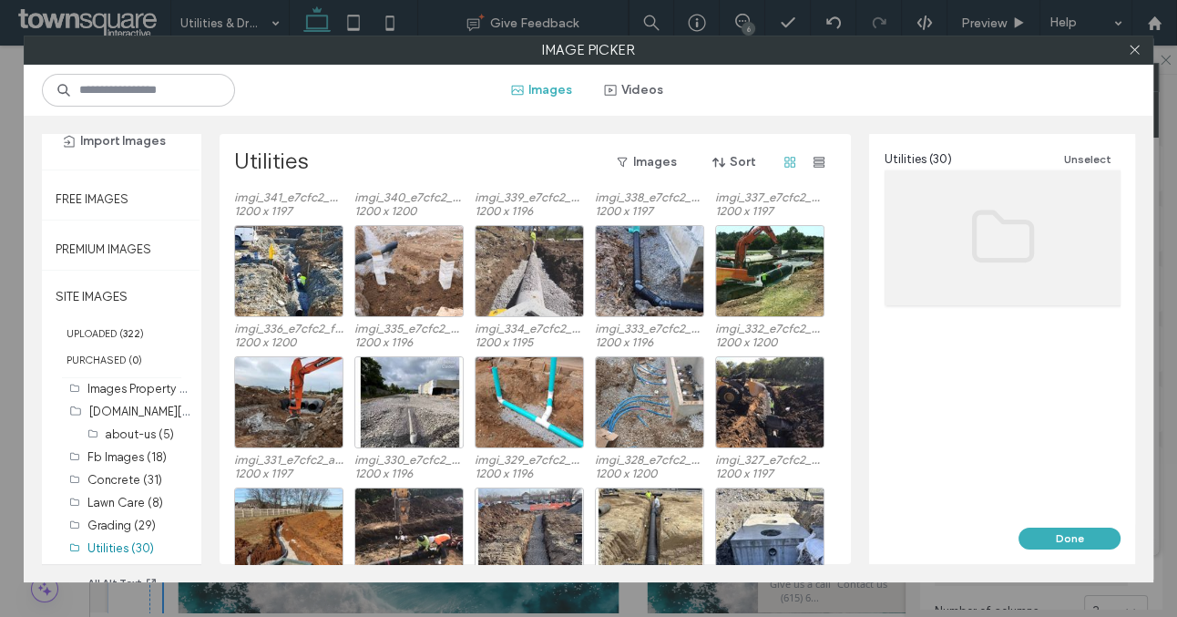
scroll to position [231, 0]
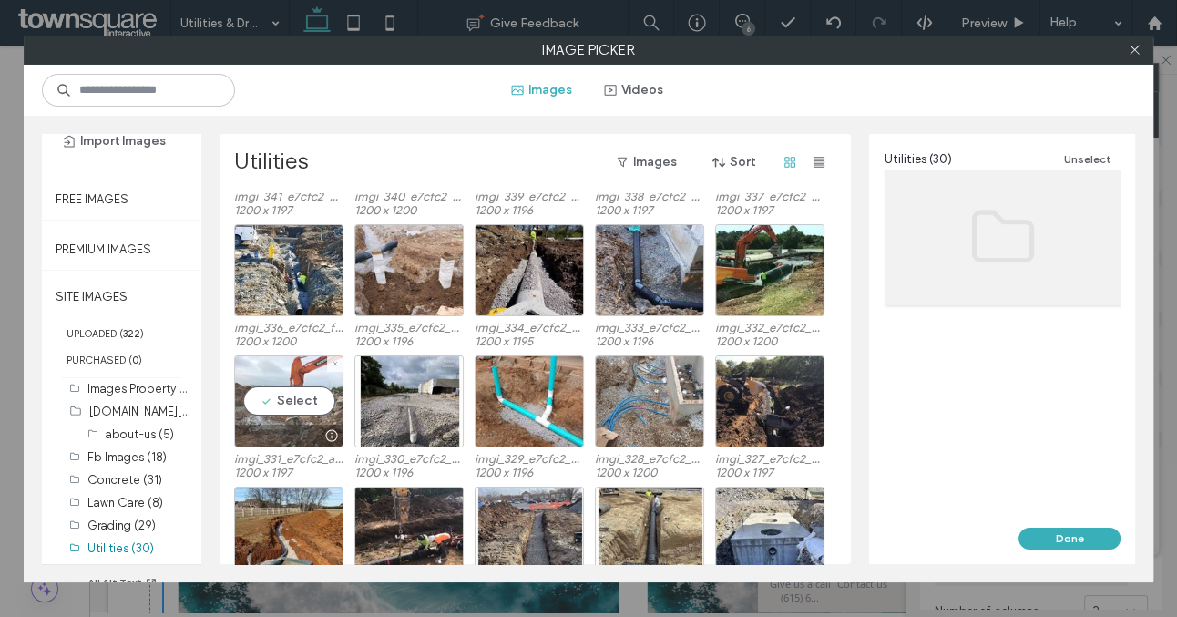
click at [283, 422] on div "Select" at bounding box center [288, 401] width 109 height 92
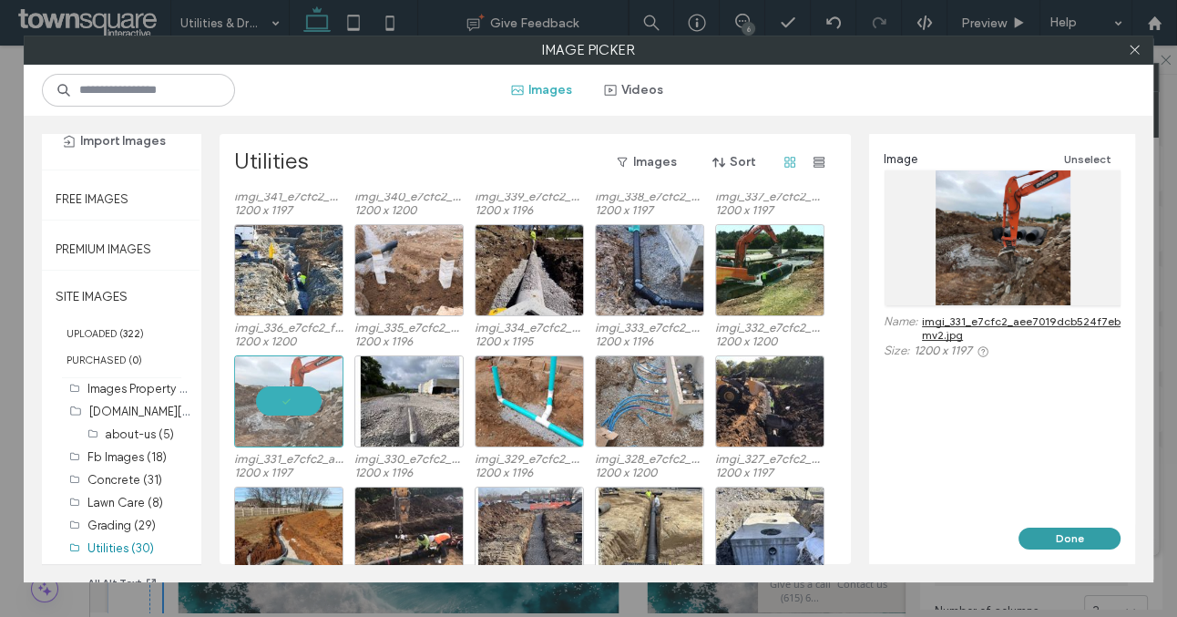
click at [1053, 535] on button "Done" at bounding box center [1070, 539] width 102 height 22
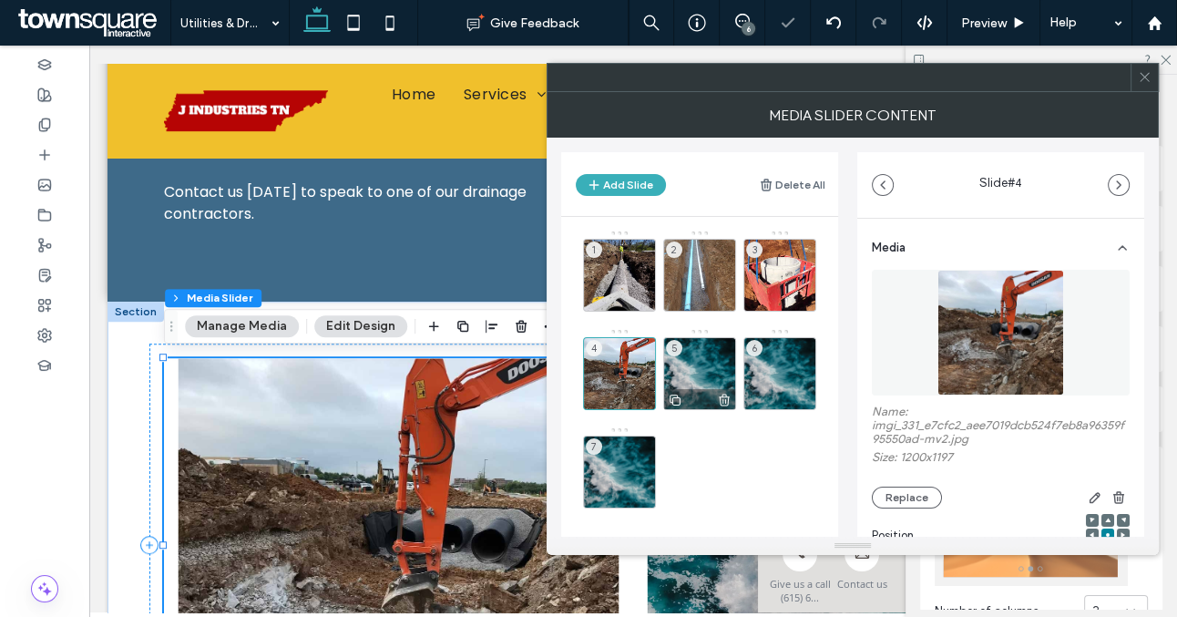
click at [694, 374] on div "5" at bounding box center [699, 373] width 73 height 73
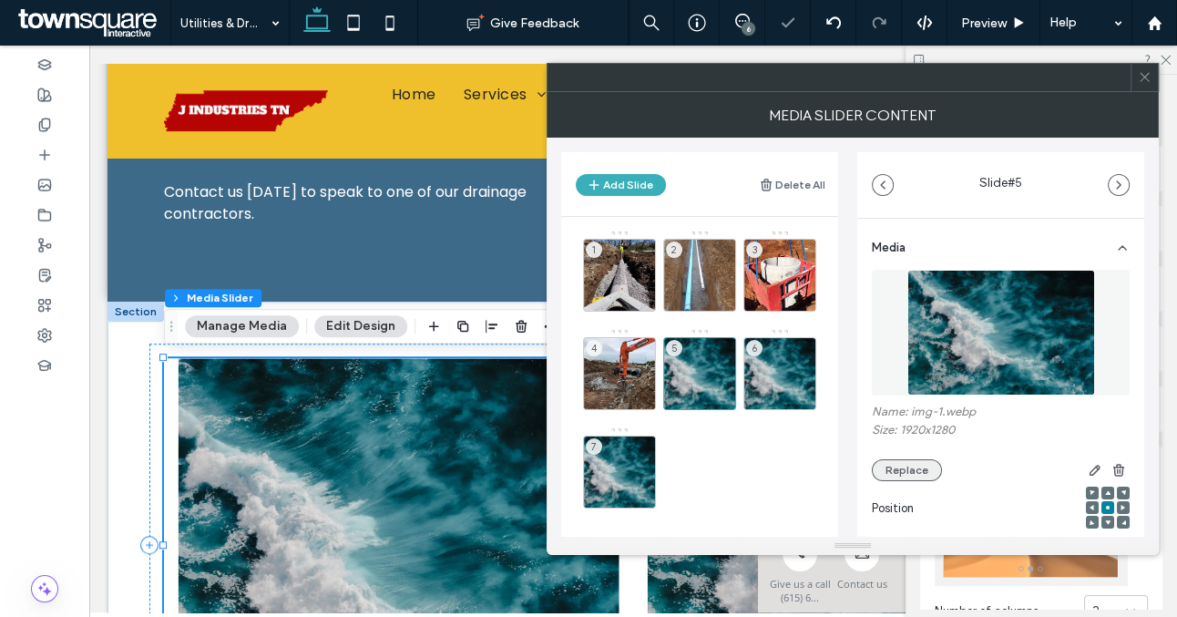
click at [904, 470] on button "Replace" at bounding box center [907, 470] width 70 height 22
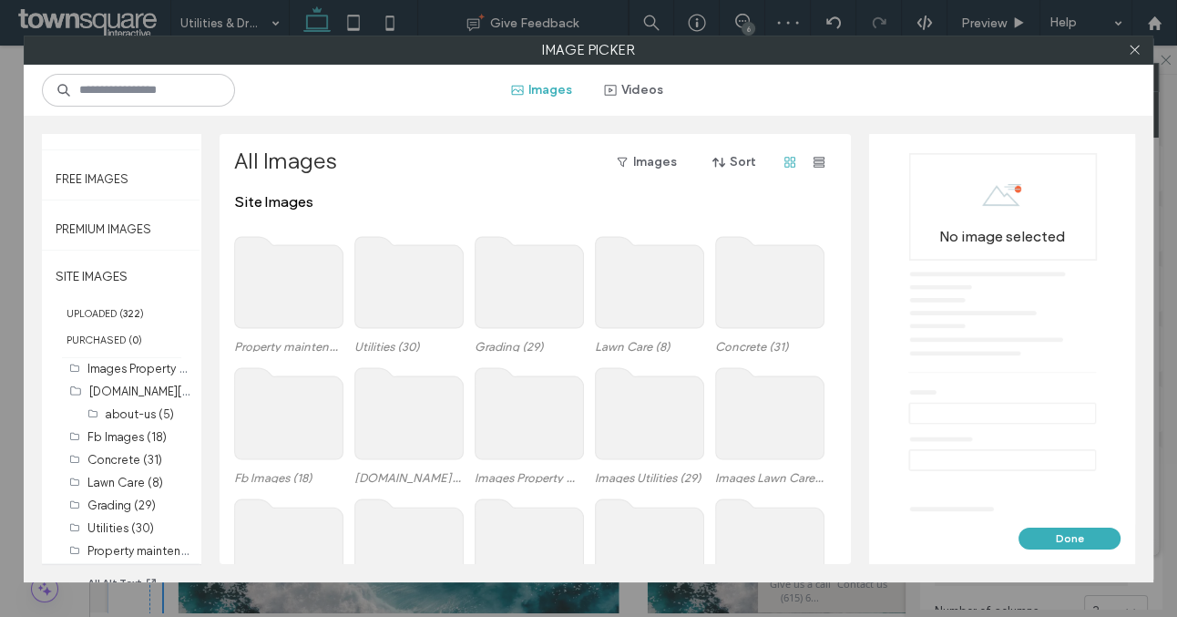
scroll to position [108, 0]
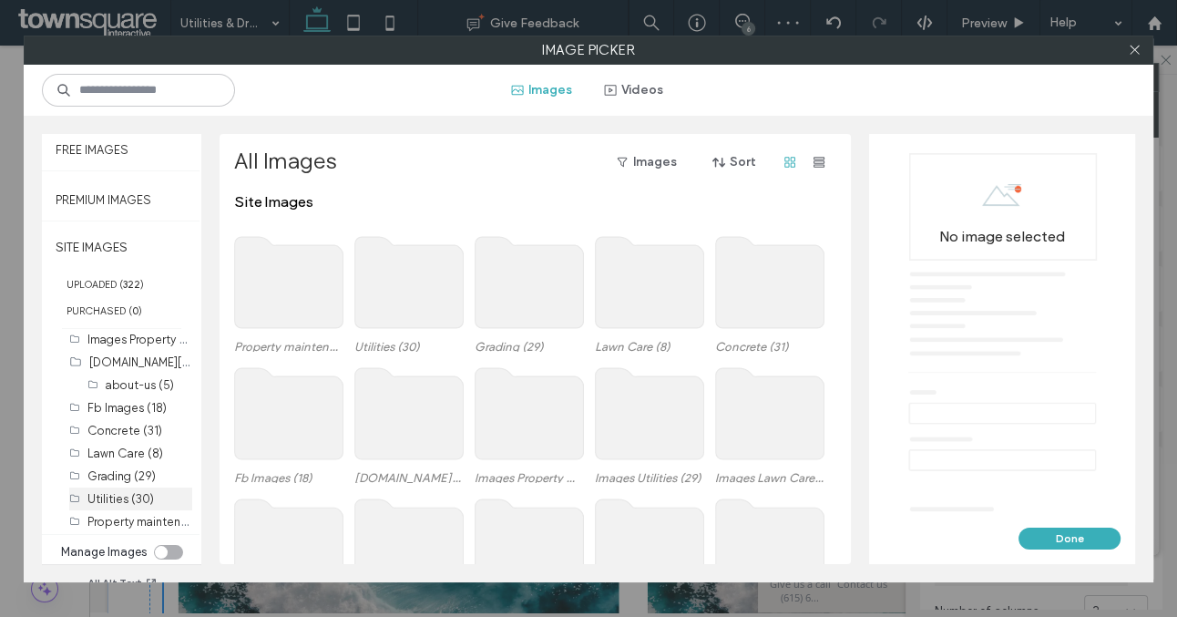
click at [125, 497] on label "Utilities (30)" at bounding box center [120, 499] width 67 height 14
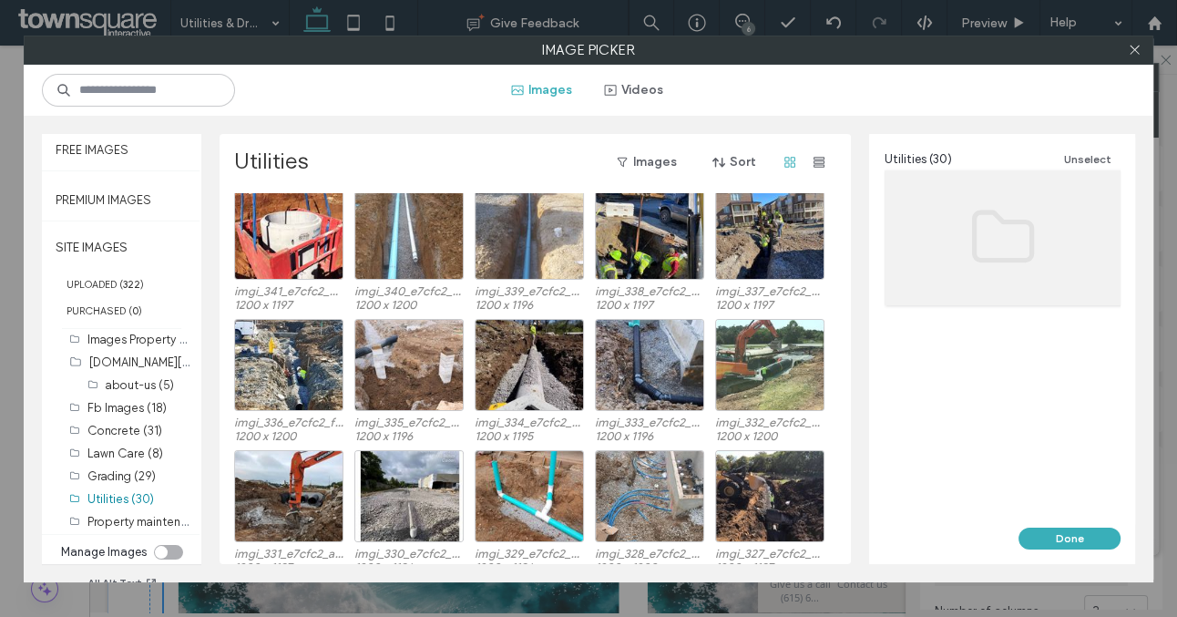
scroll to position [128, 0]
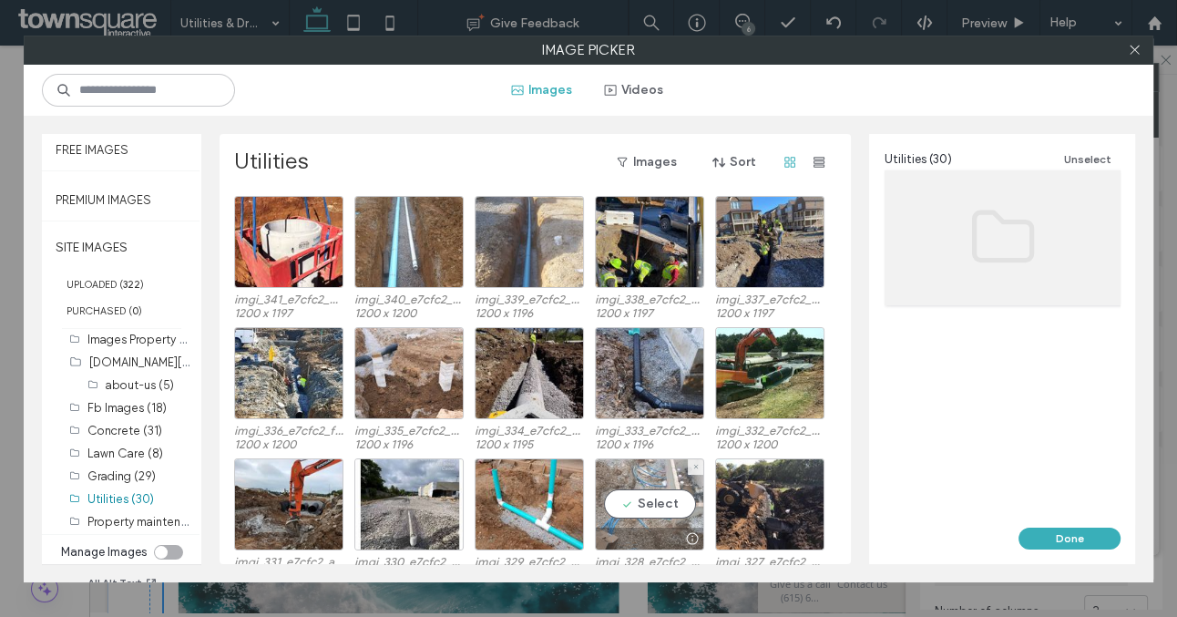
click at [663, 531] on div at bounding box center [650, 539] width 108 height 22
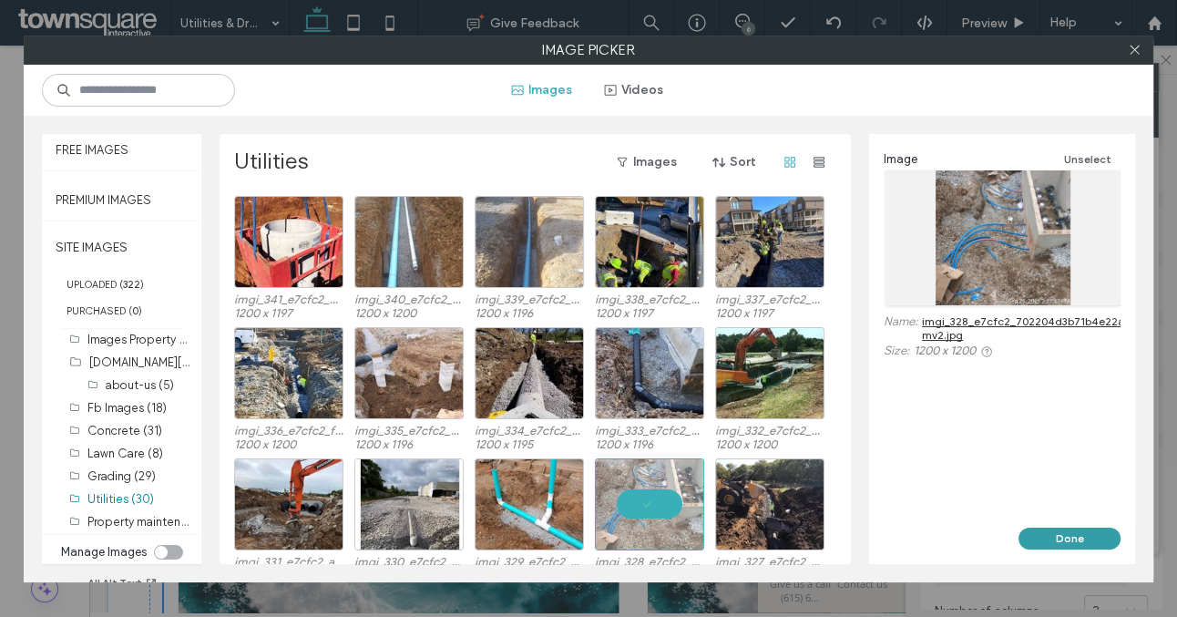
click at [1059, 533] on button "Done" at bounding box center [1070, 539] width 102 height 22
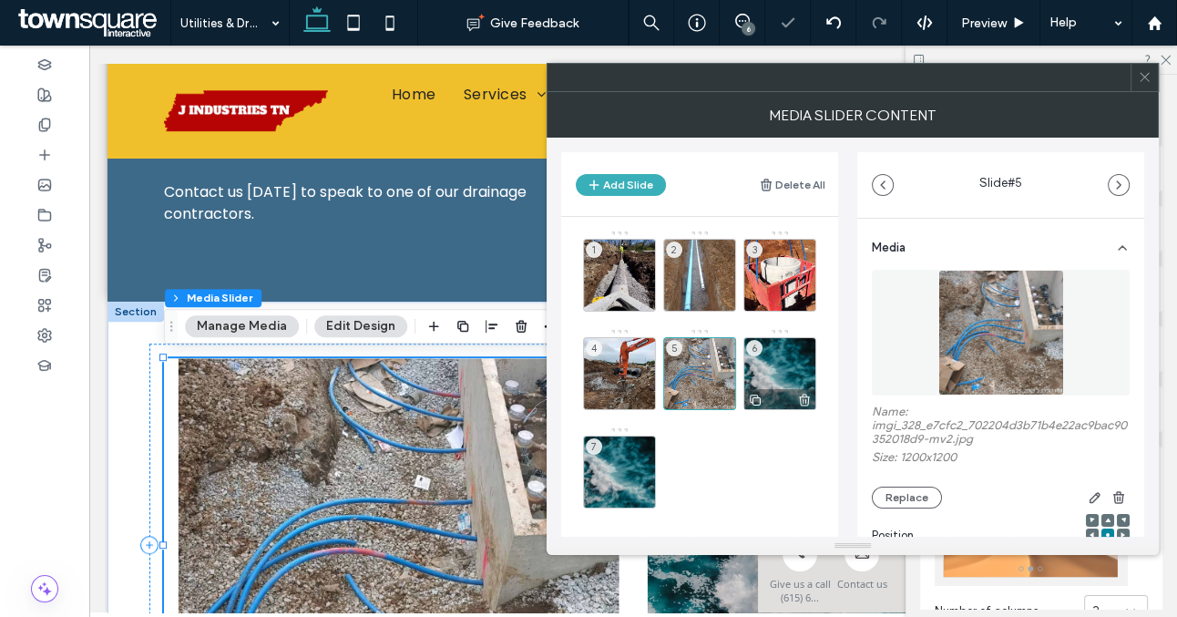
click at [776, 376] on div "6" at bounding box center [780, 373] width 73 height 73
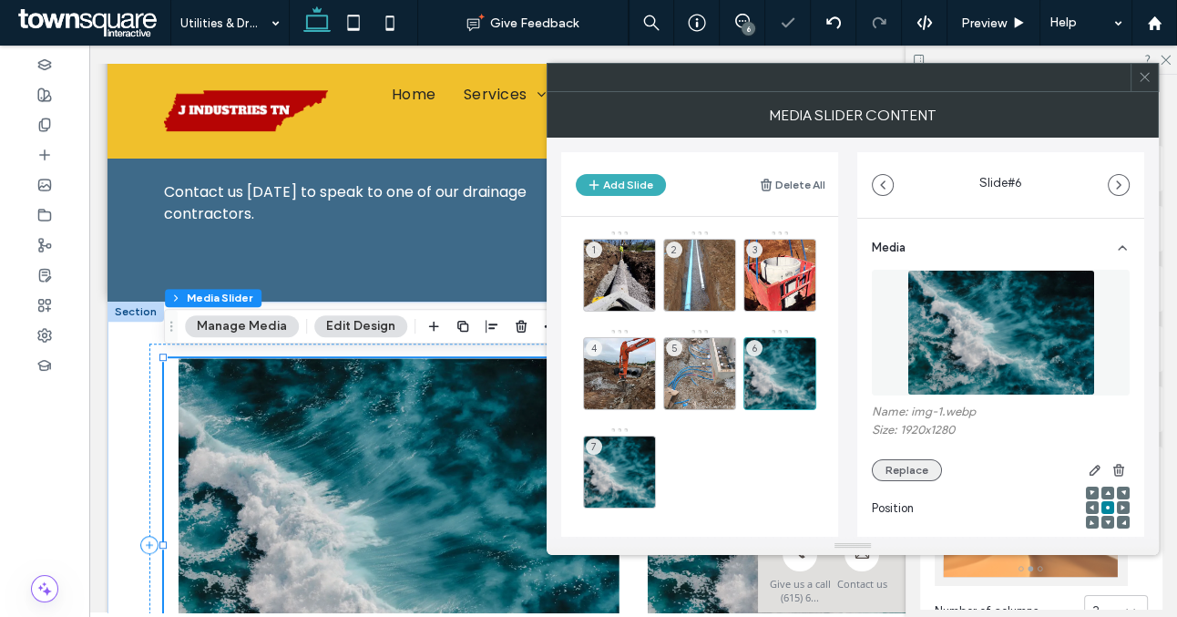
click at [904, 461] on button "Replace" at bounding box center [907, 470] width 70 height 22
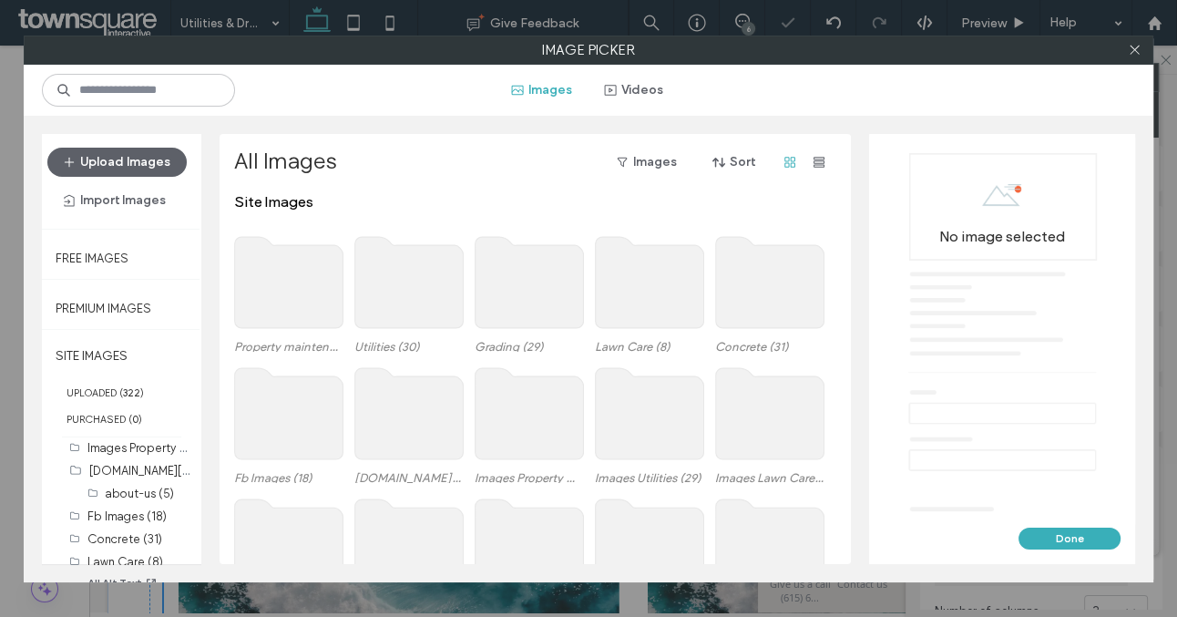
scroll to position [108, 0]
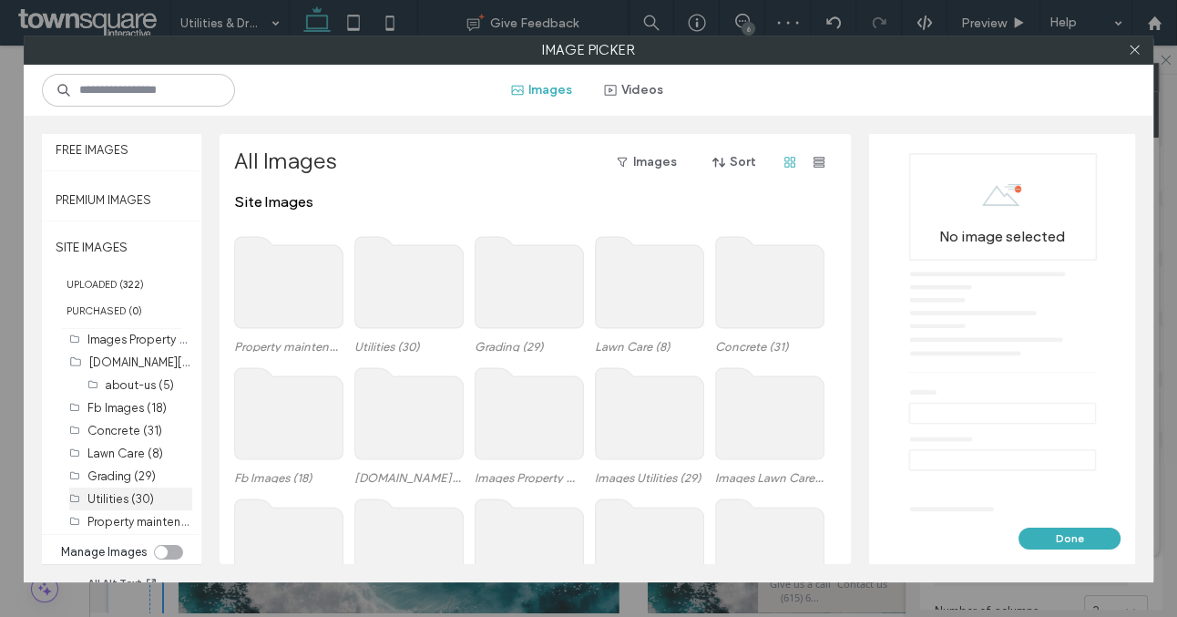
click at [136, 492] on label "Utilities (30)" at bounding box center [120, 499] width 67 height 14
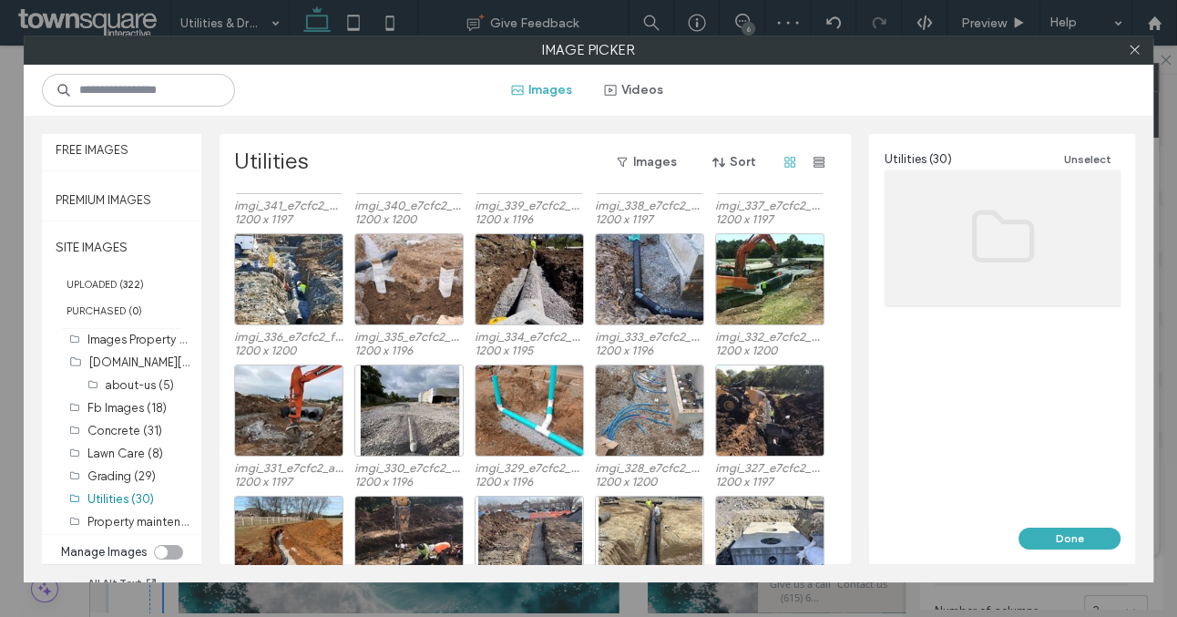
scroll to position [257, 0]
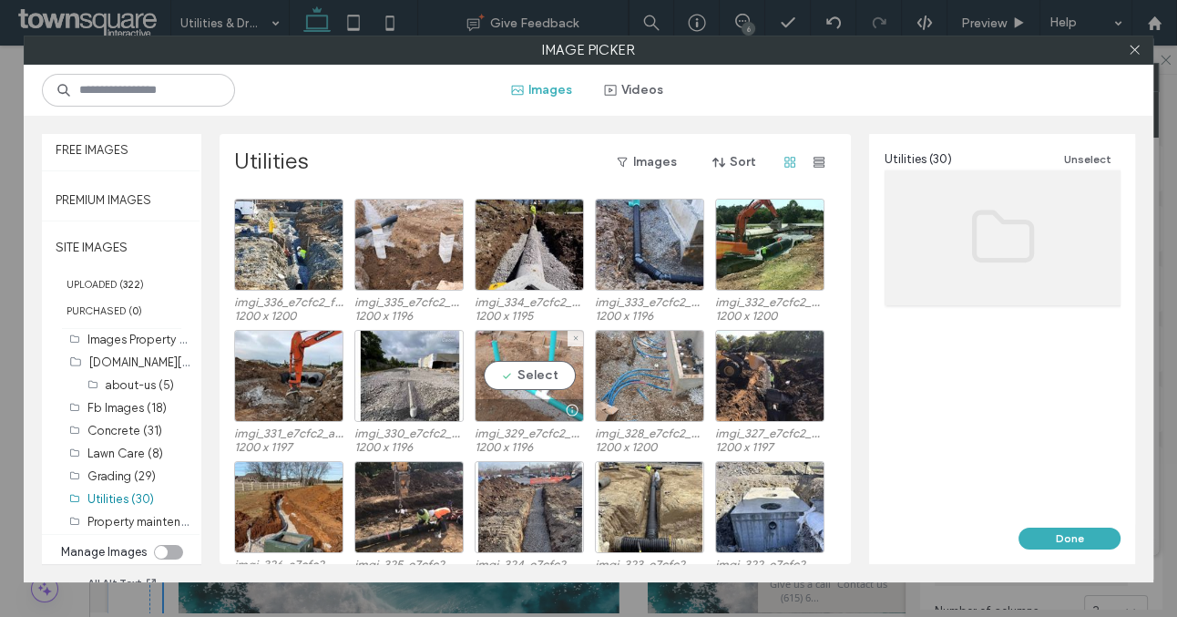
click at [543, 399] on div at bounding box center [530, 410] width 108 height 22
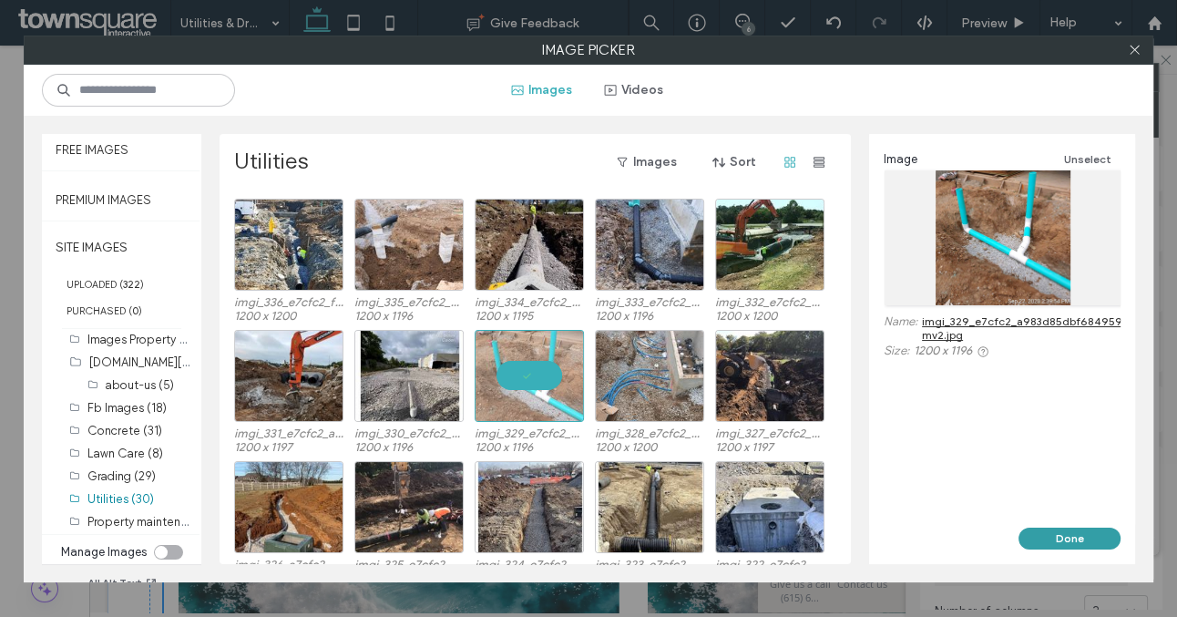
click at [1035, 535] on button "Done" at bounding box center [1070, 539] width 102 height 22
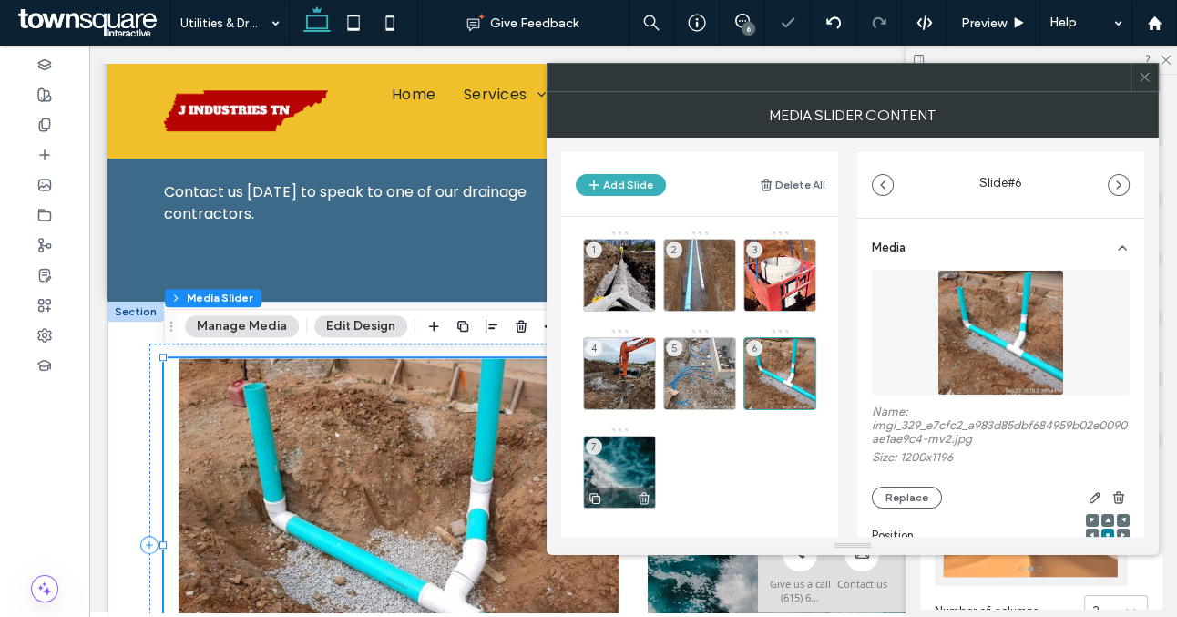
click at [632, 459] on div "7" at bounding box center [619, 472] width 73 height 73
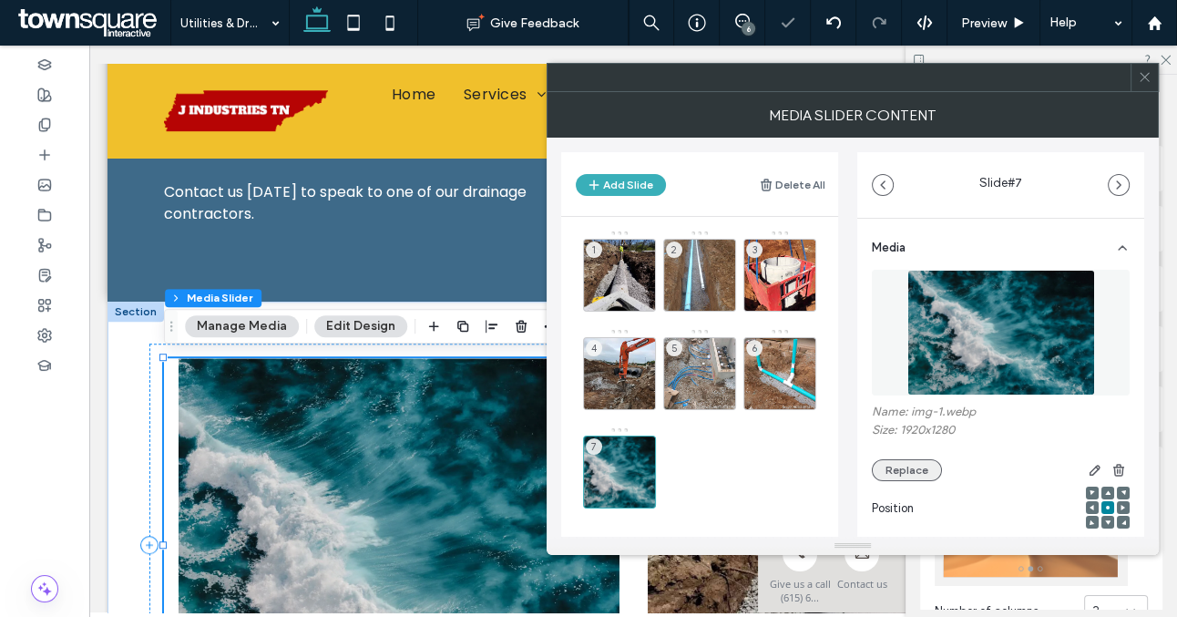
click at [907, 476] on button "Replace" at bounding box center [907, 470] width 70 height 22
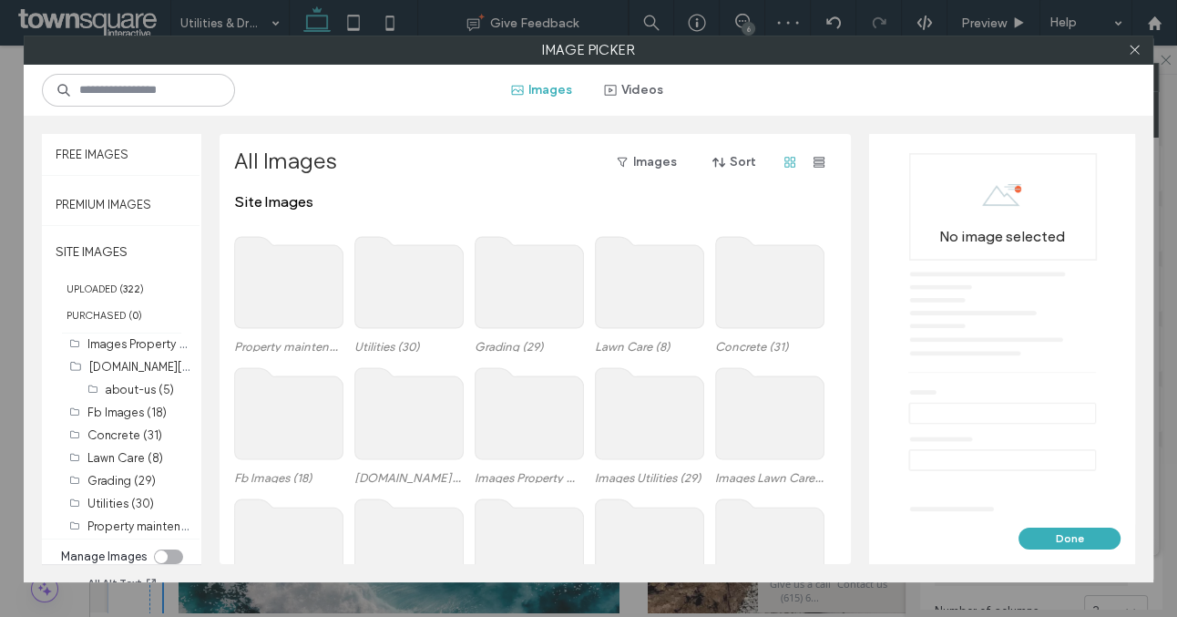
scroll to position [108, 0]
click at [123, 494] on label "Utilities (30)" at bounding box center [120, 500] width 67 height 14
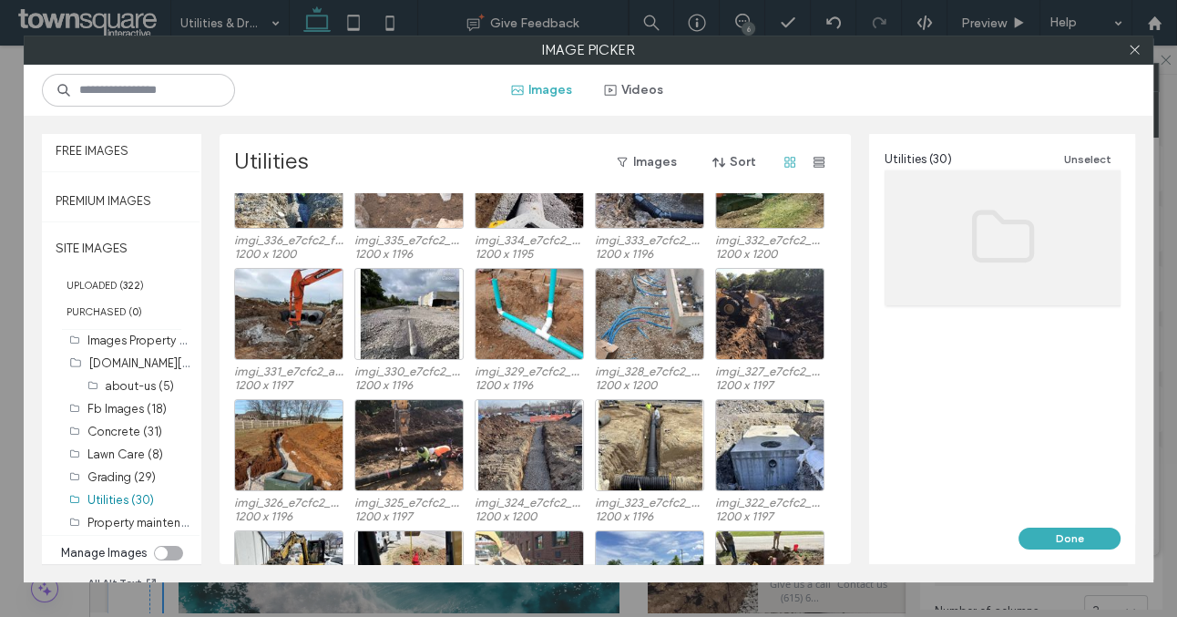
scroll to position [320, 0]
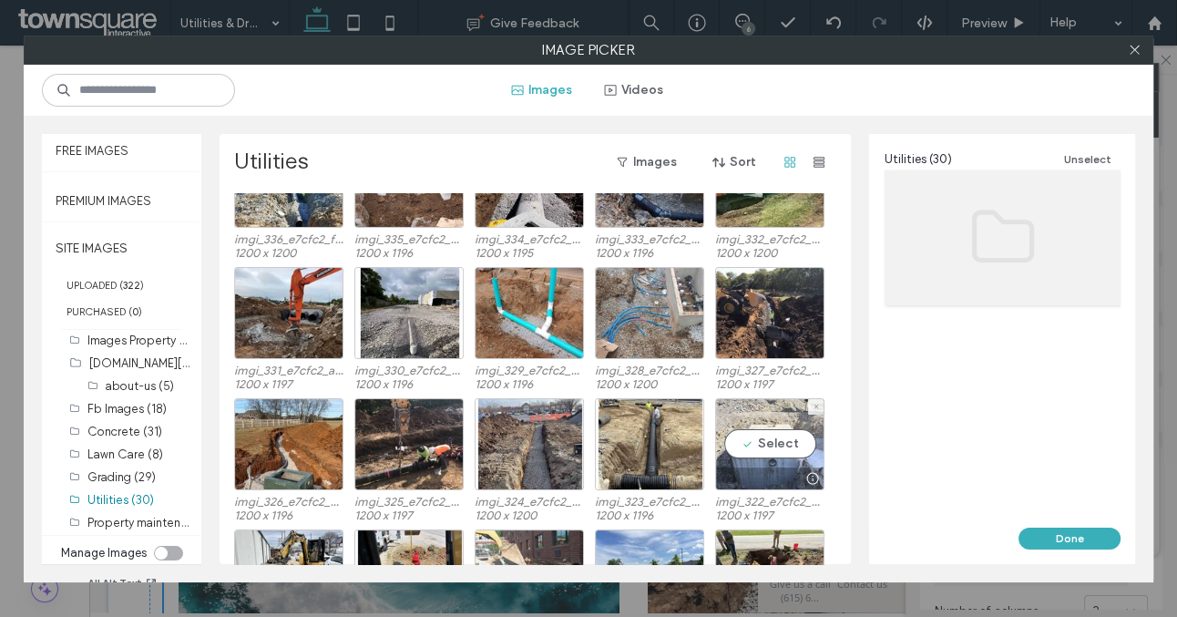
click at [748, 464] on div "Select" at bounding box center [769, 444] width 109 height 92
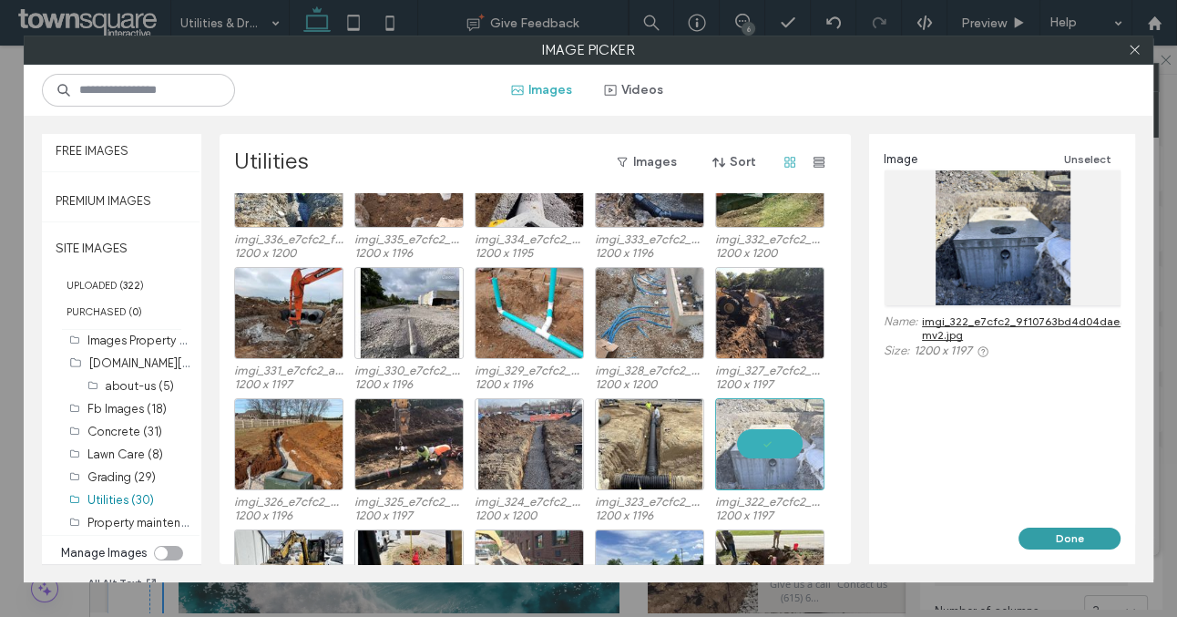
click at [1031, 533] on button "Done" at bounding box center [1070, 539] width 102 height 22
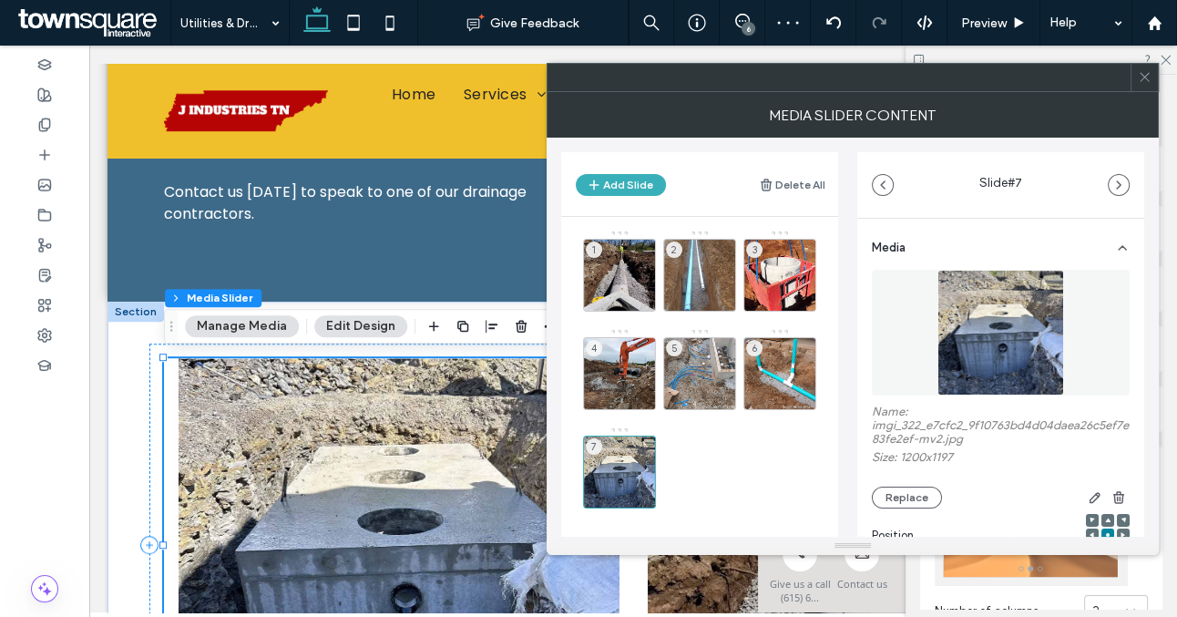
click at [1140, 80] on use at bounding box center [1144, 77] width 9 height 9
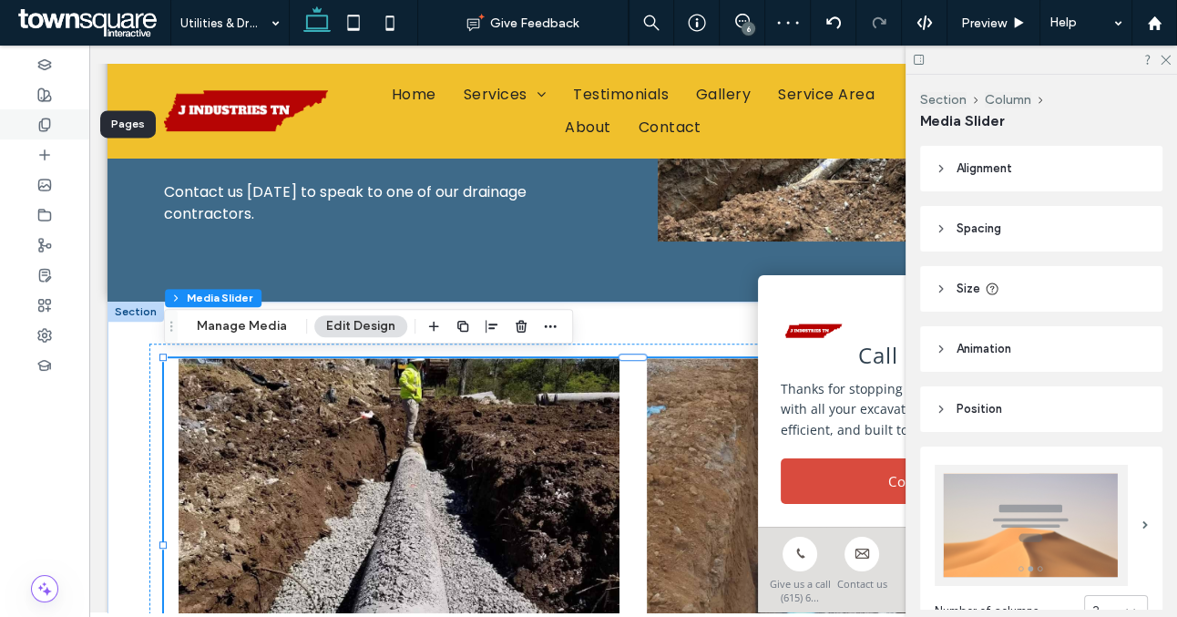
click at [49, 121] on use at bounding box center [44, 124] width 10 height 12
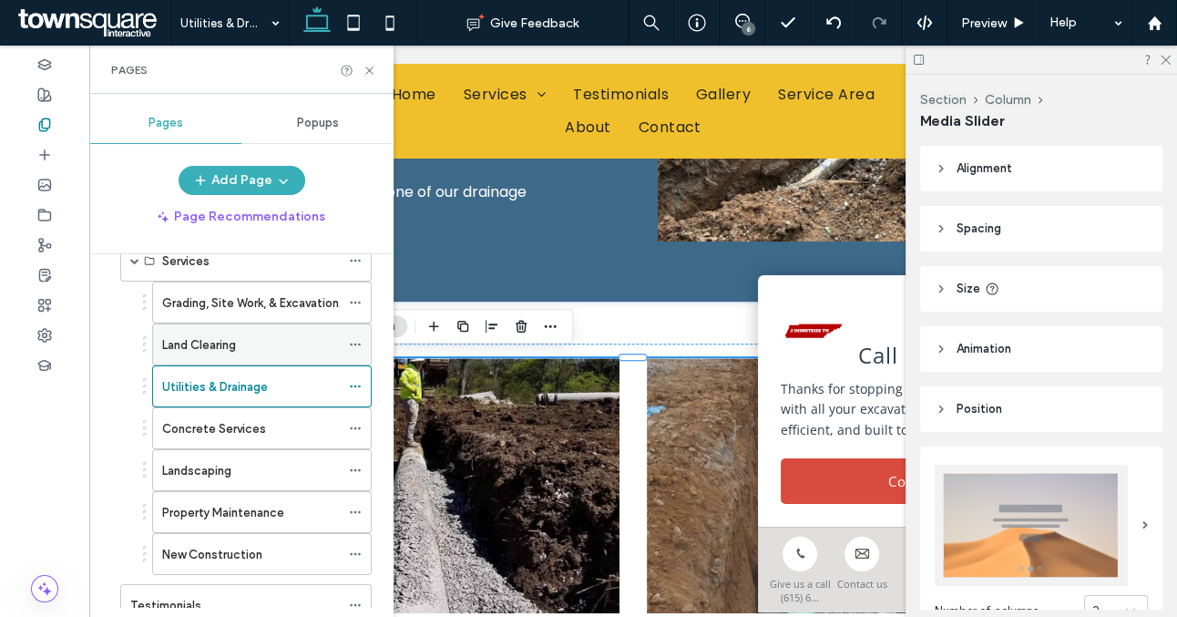
scroll to position [98, 0]
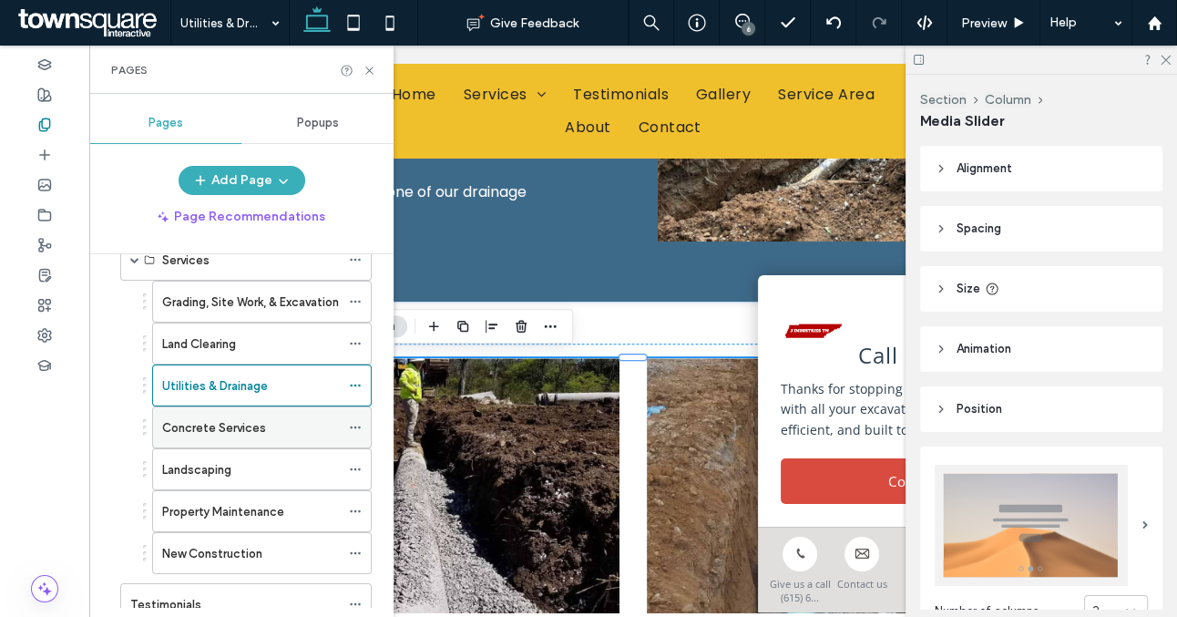
click at [242, 428] on label "Concrete Services" at bounding box center [214, 428] width 104 height 32
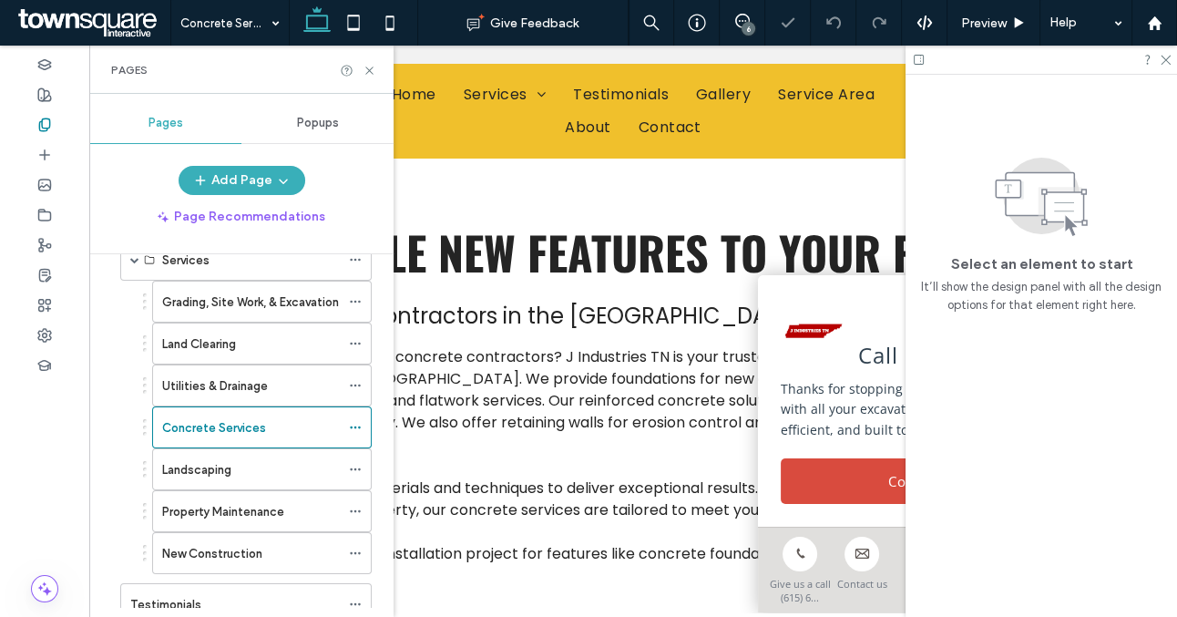
click at [366, 69] on icon at bounding box center [370, 71] width 14 height 14
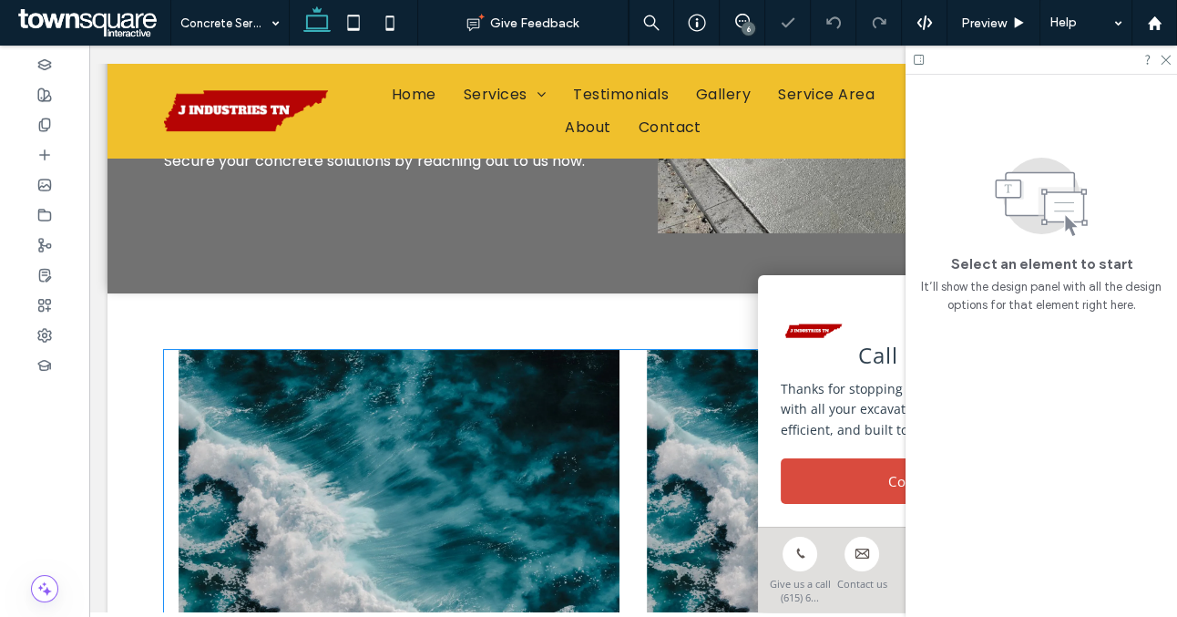
scroll to position [951, 0]
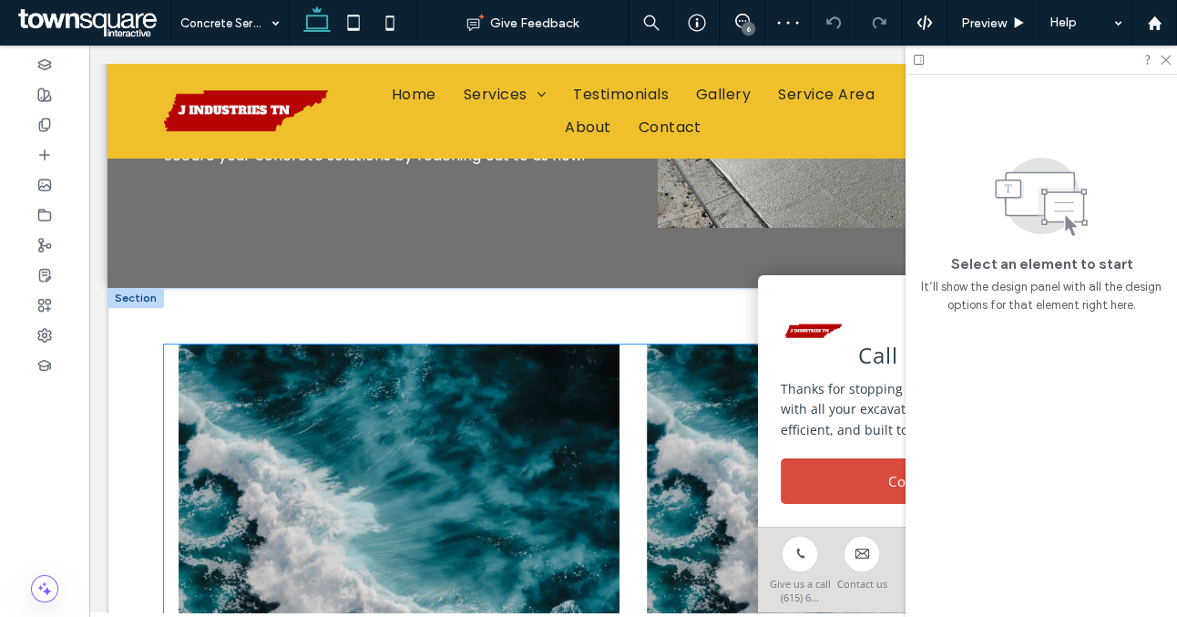
click at [396, 388] on div at bounding box center [399, 531] width 441 height 374
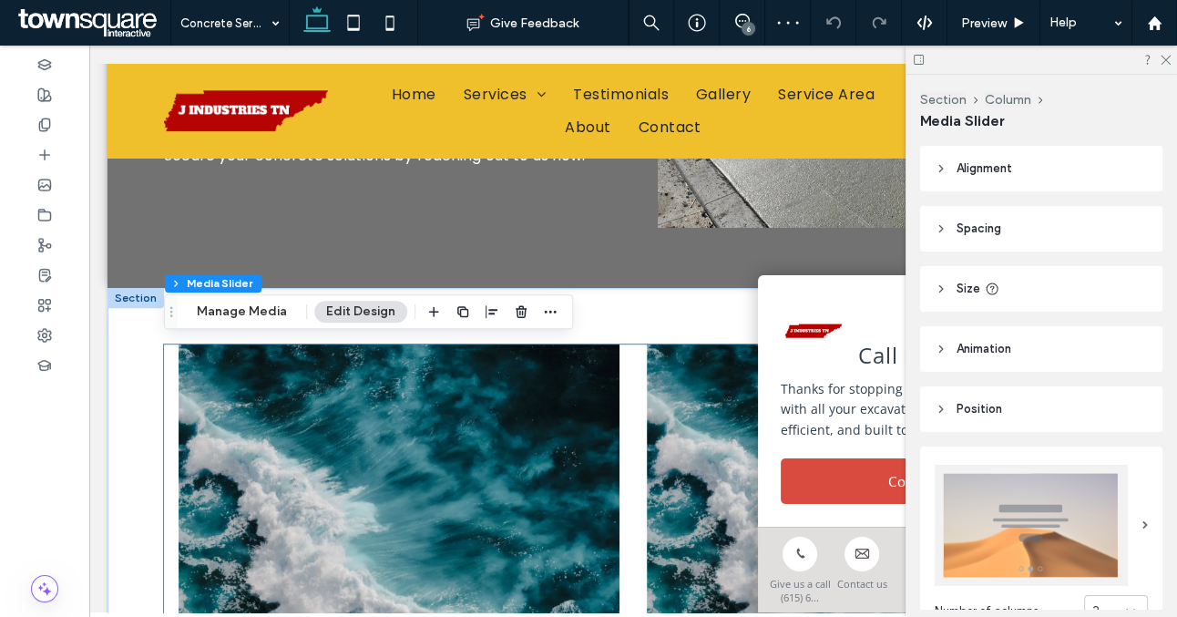
click at [396, 388] on div at bounding box center [399, 531] width 441 height 374
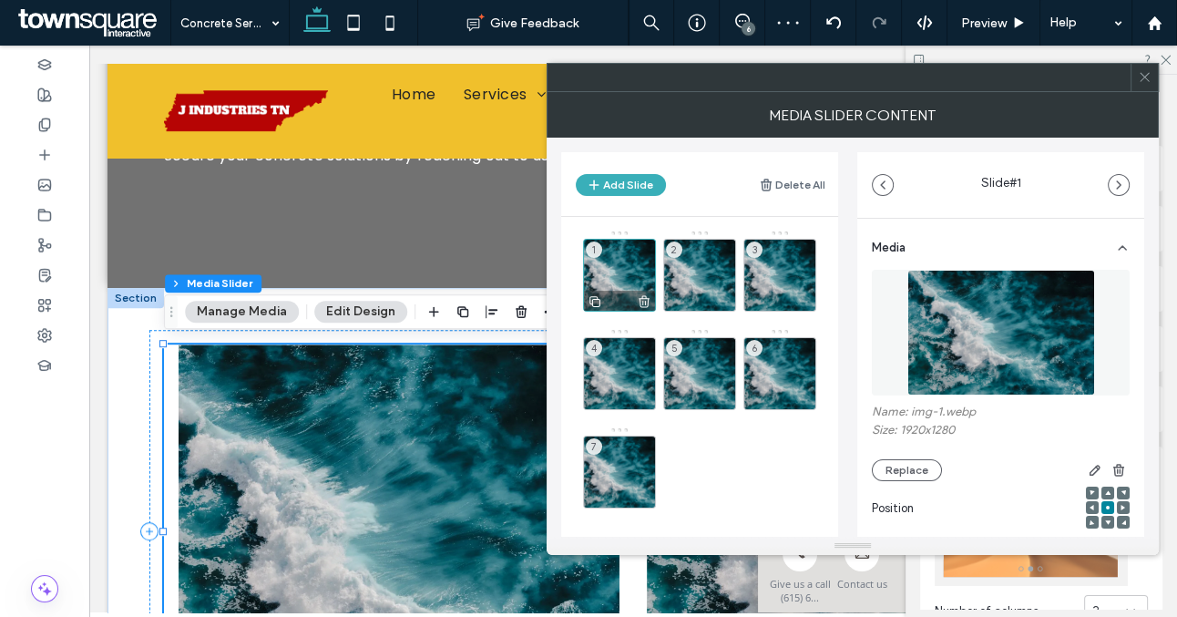
click at [625, 288] on div "1" at bounding box center [619, 275] width 73 height 73
click at [911, 474] on button "Replace" at bounding box center [907, 470] width 70 height 22
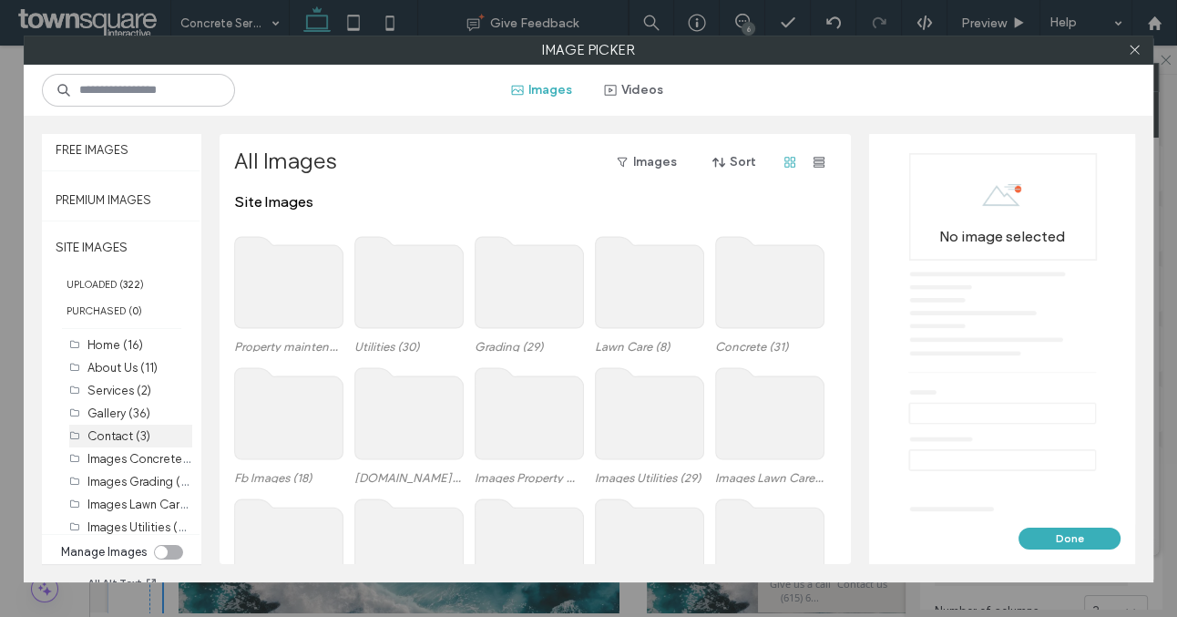
scroll to position [211, 0]
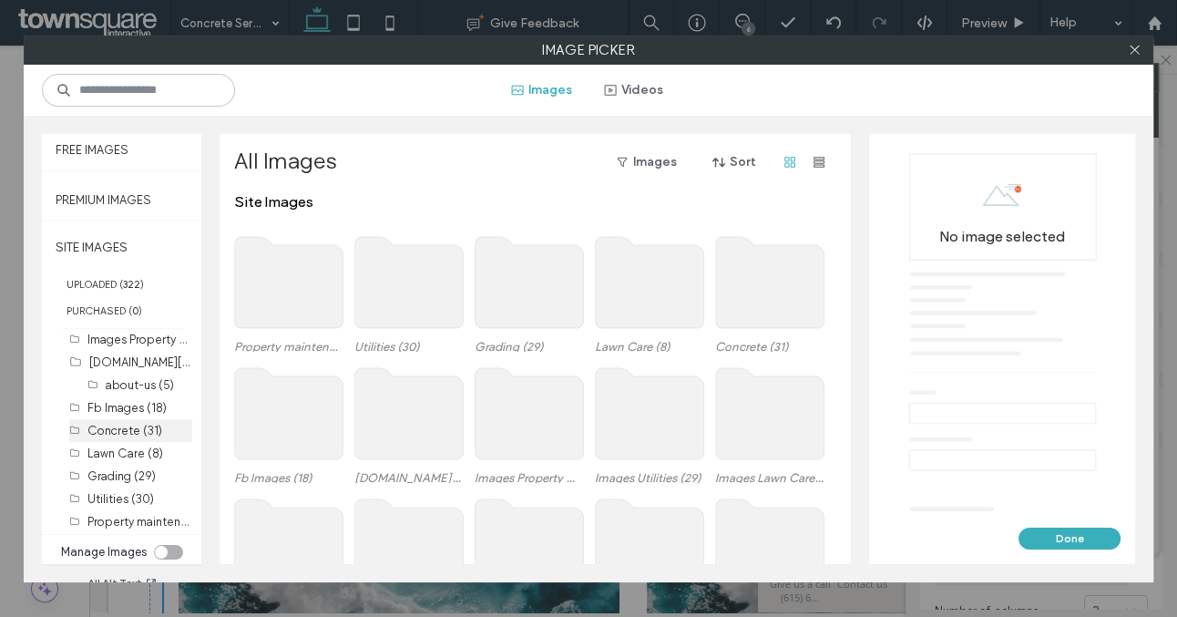
click at [114, 434] on label "Concrete (31)" at bounding box center [124, 431] width 75 height 14
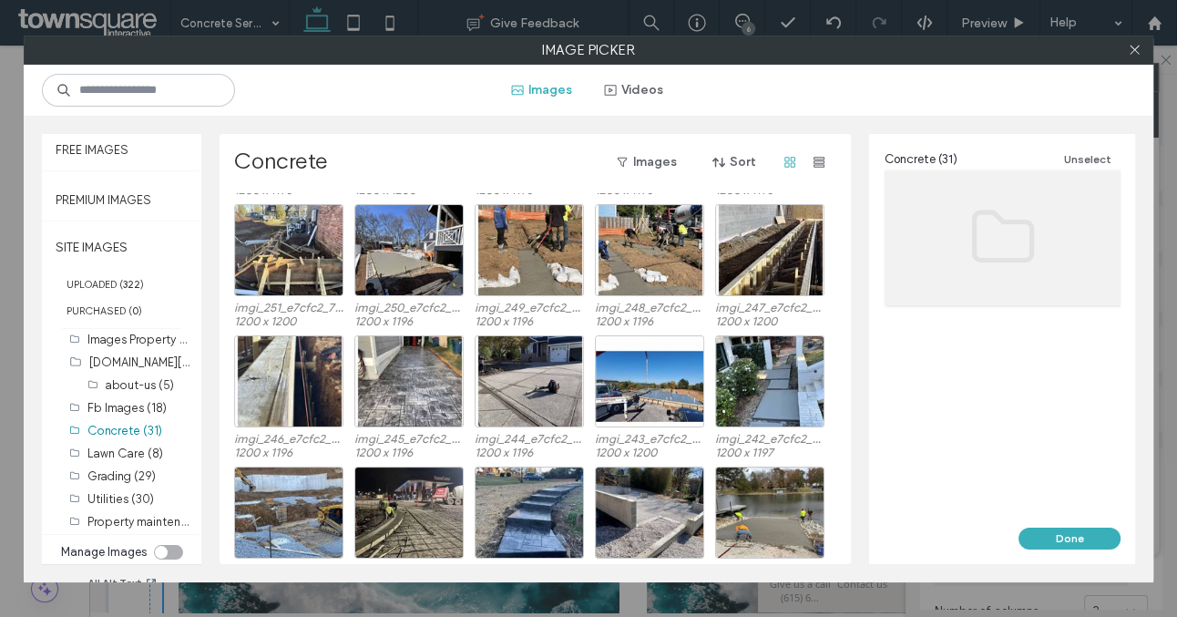
scroll to position [547, 0]
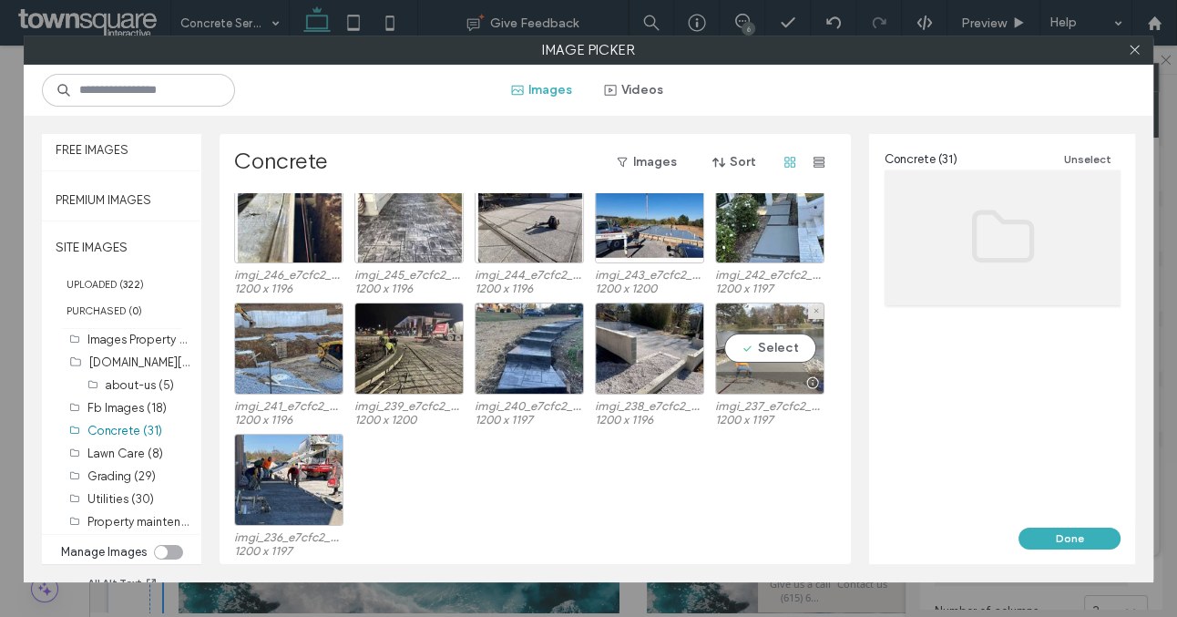
click at [766, 375] on div at bounding box center [770, 383] width 108 height 22
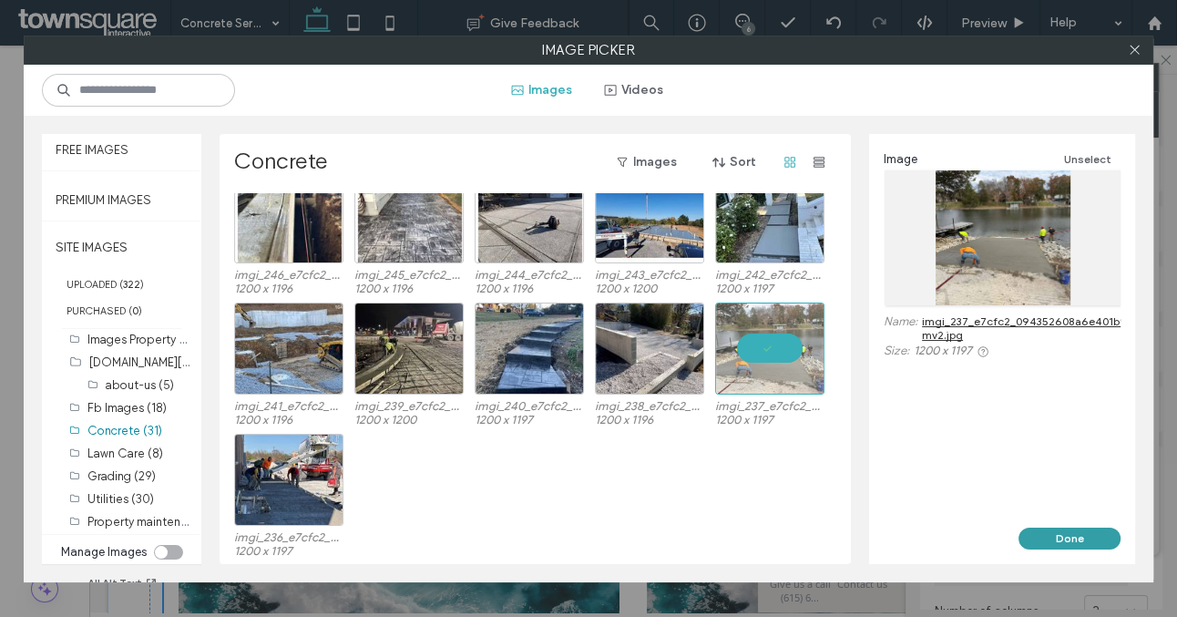
click at [1061, 531] on button "Done" at bounding box center [1070, 539] width 102 height 22
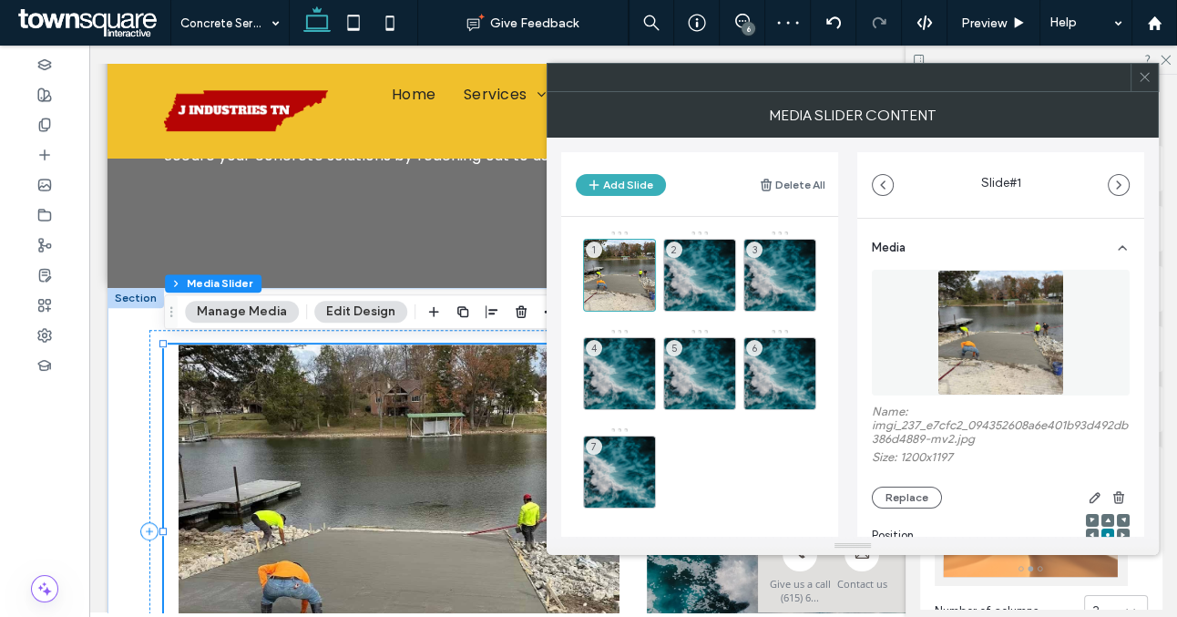
click at [1142, 86] on span at bounding box center [1145, 77] width 14 height 27
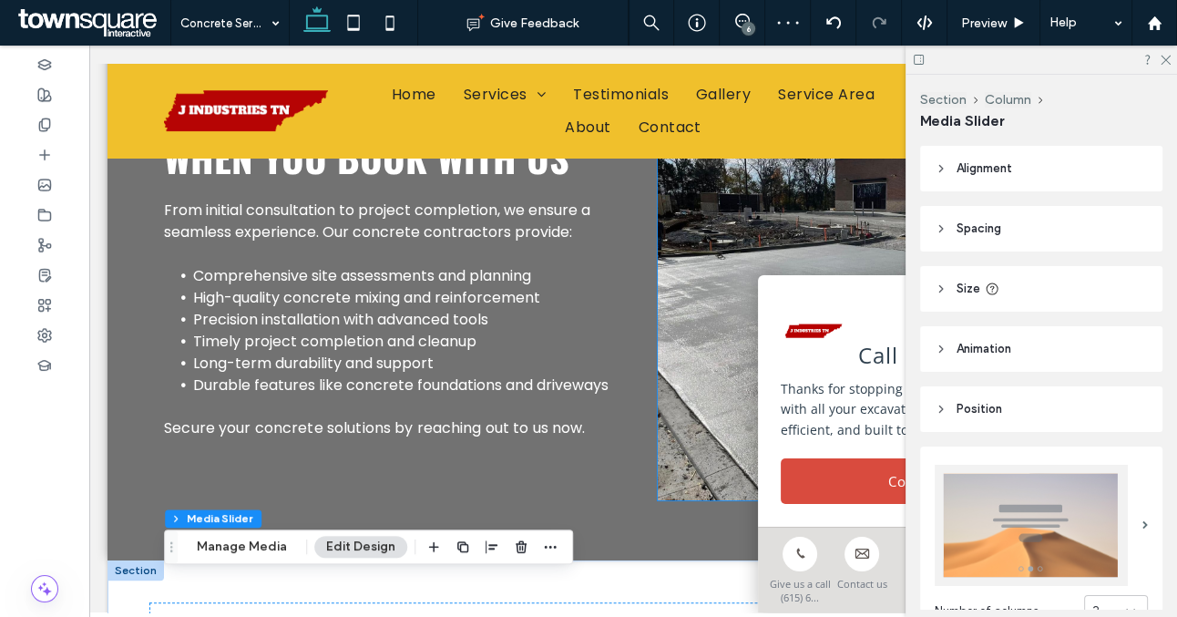
scroll to position [681, 0]
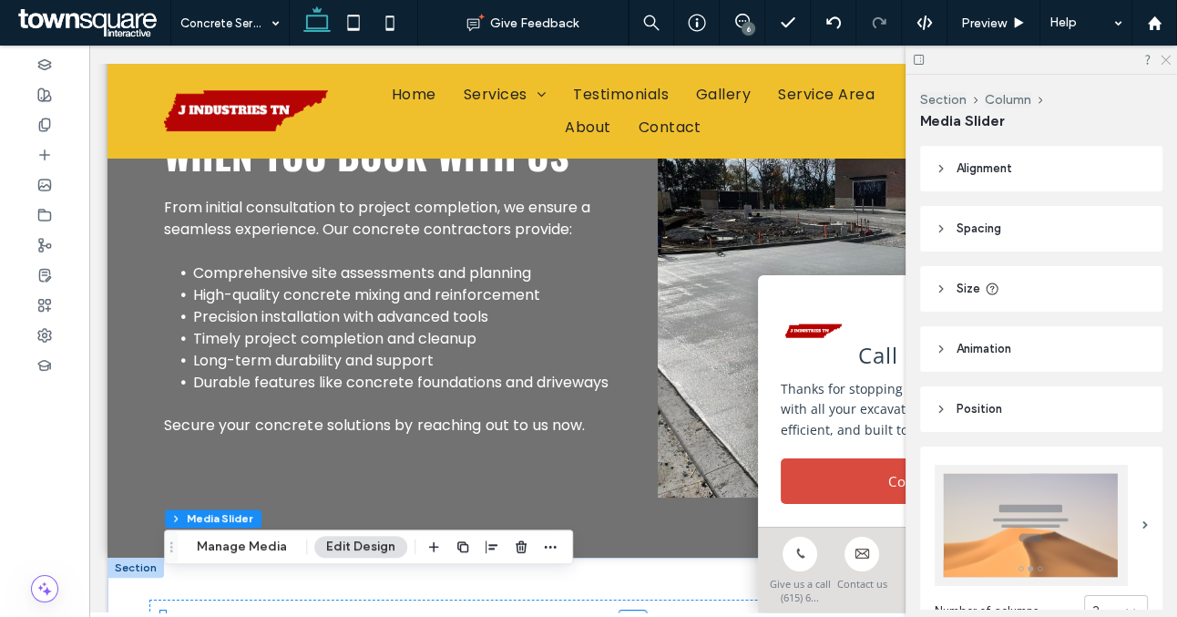
click at [1166, 61] on icon at bounding box center [1165, 59] width 12 height 12
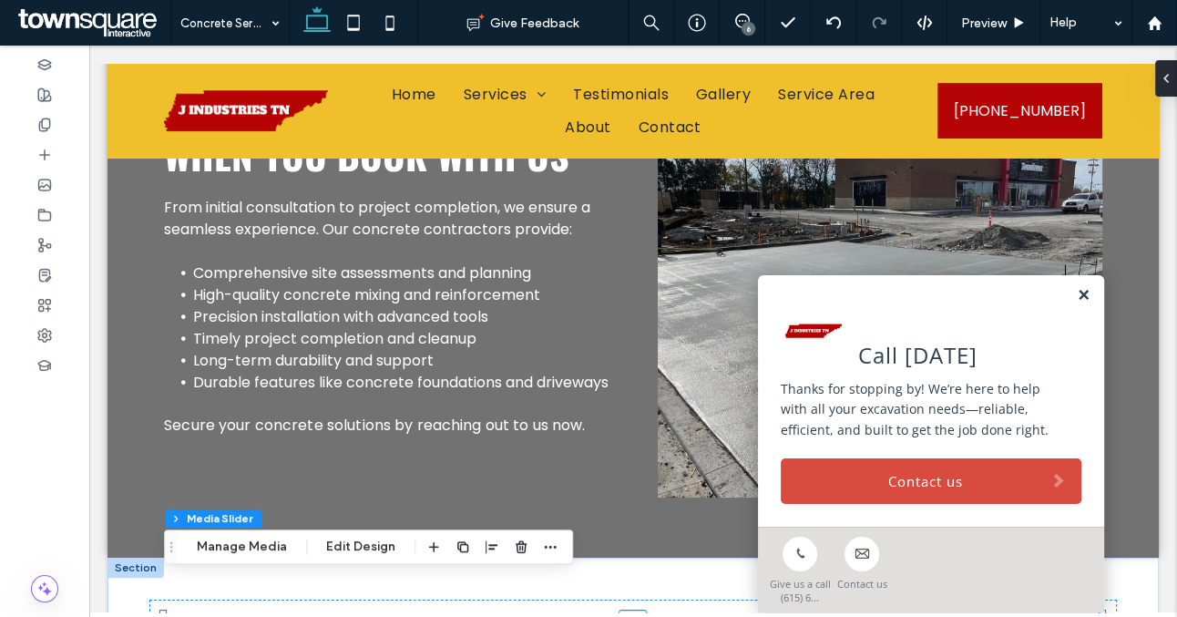
click at [1081, 290] on link at bounding box center [1084, 295] width 14 height 15
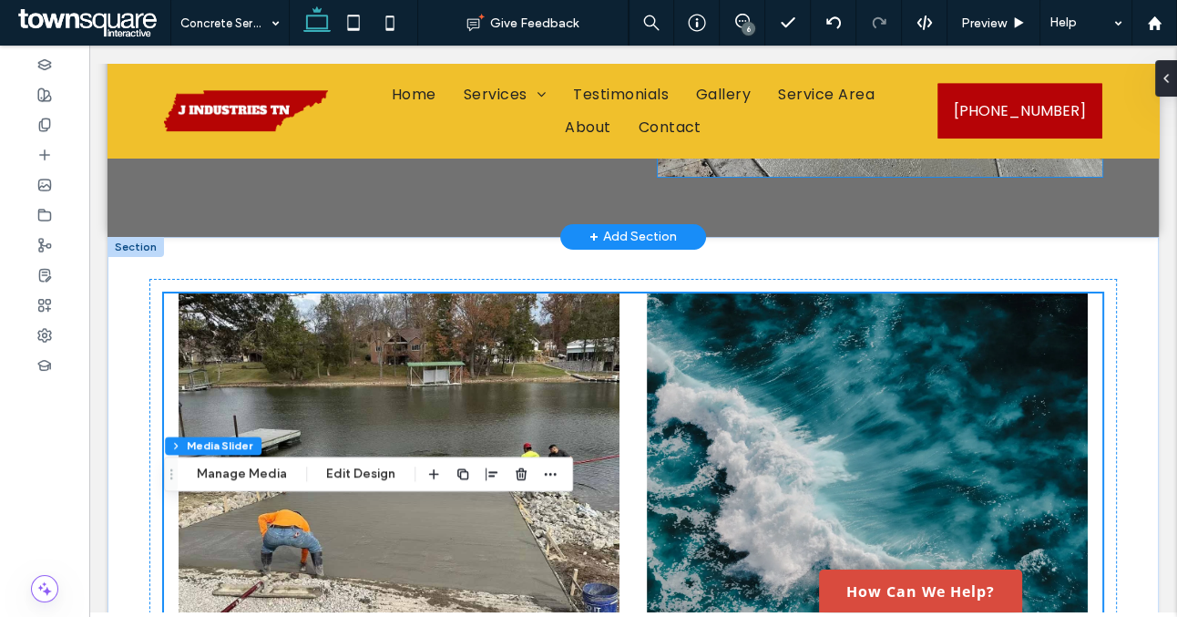
scroll to position [1141, 0]
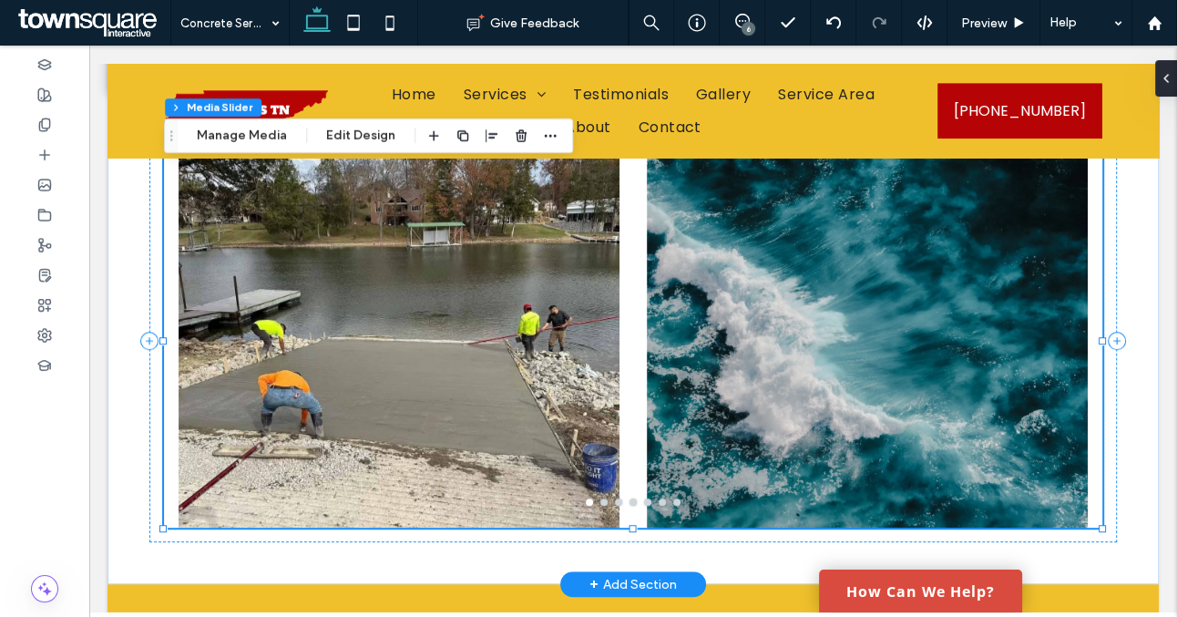
click at [806, 353] on div at bounding box center [867, 352] width 441 height 287
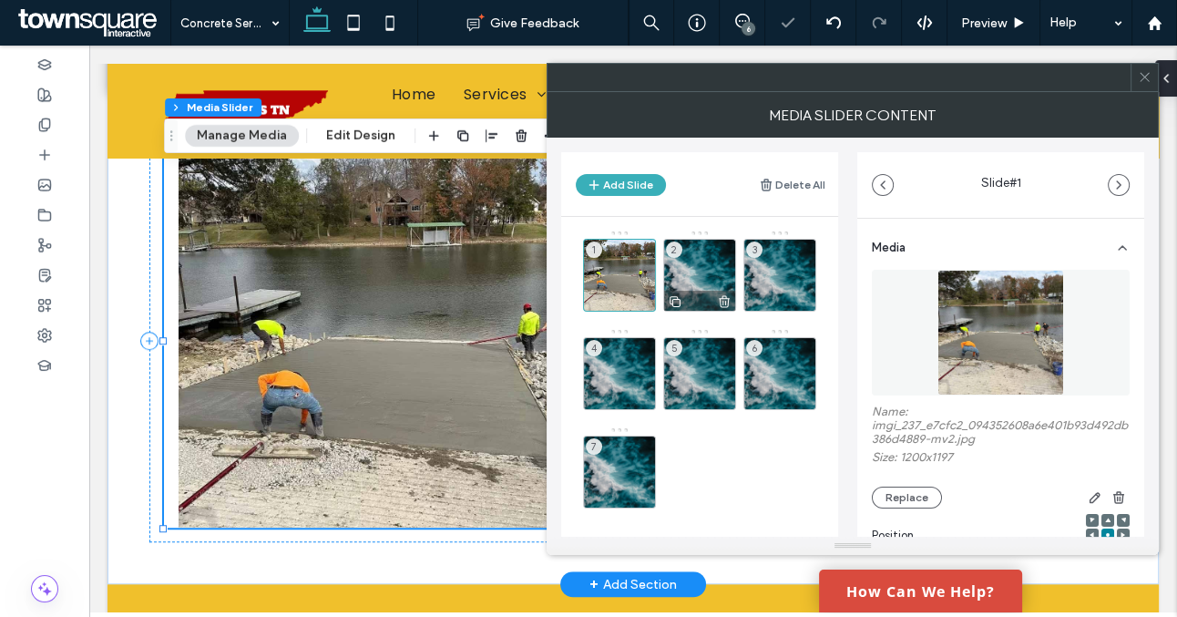
click at [687, 272] on div "2" at bounding box center [699, 275] width 73 height 73
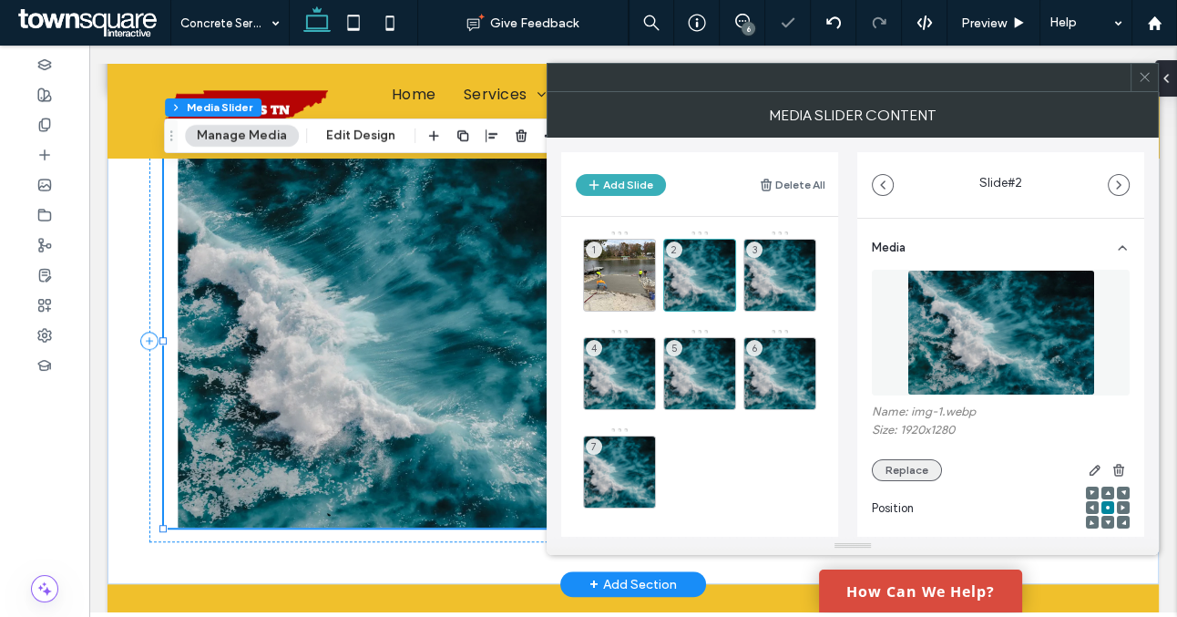
click at [884, 462] on button "Replace" at bounding box center [907, 470] width 70 height 22
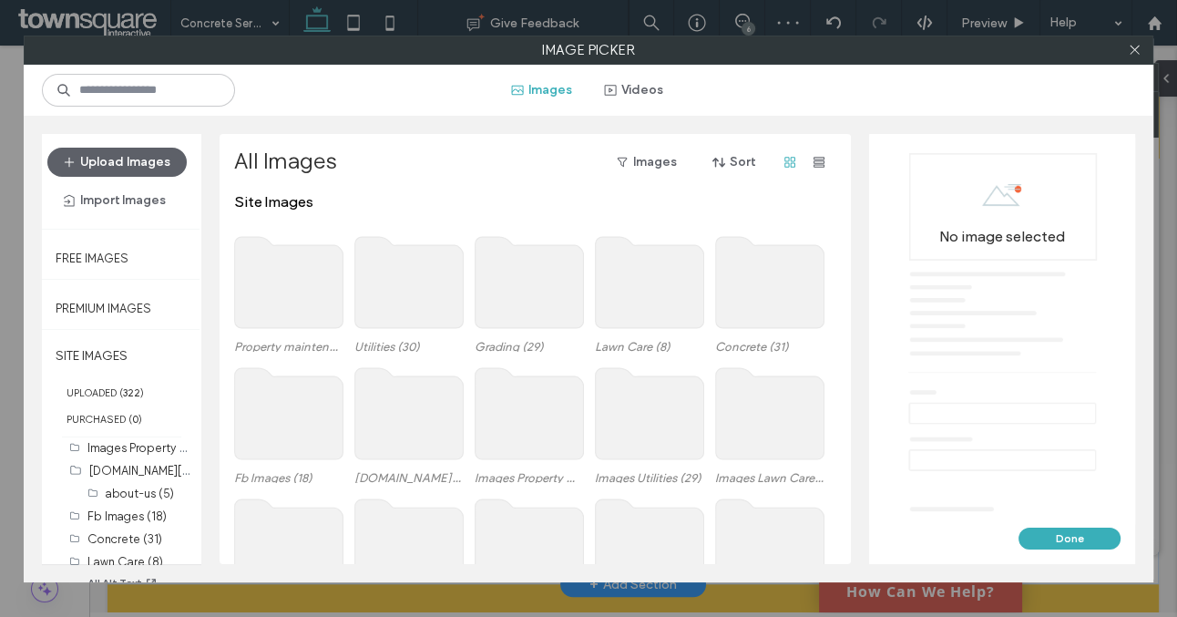
scroll to position [108, 0]
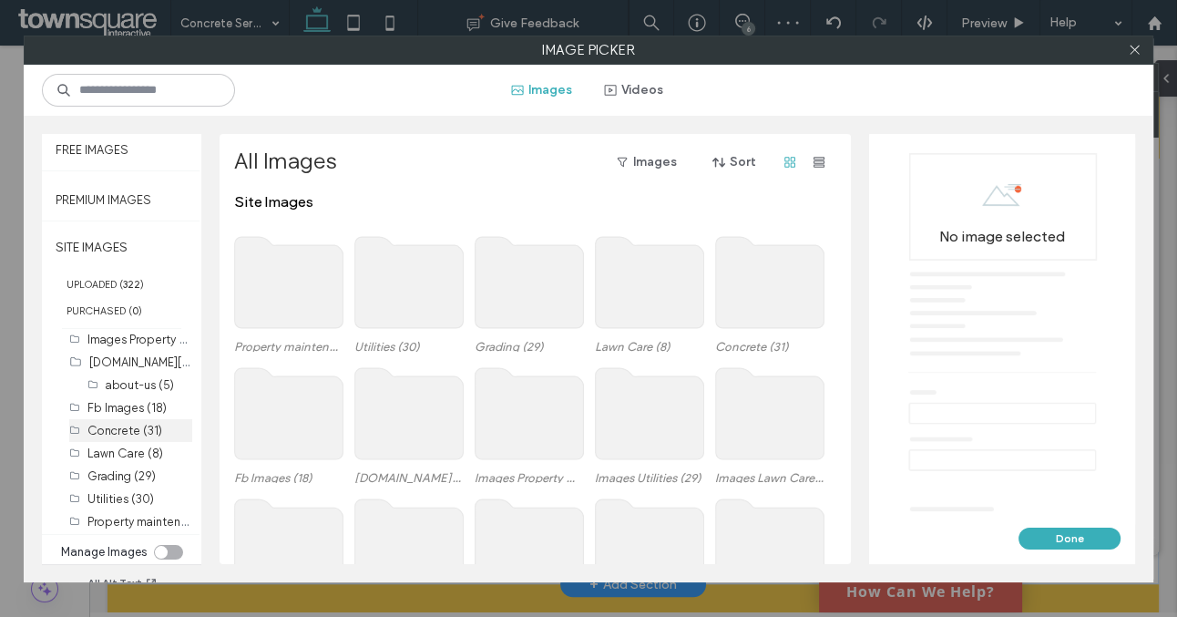
click at [131, 428] on label "Concrete (31)" at bounding box center [124, 431] width 75 height 14
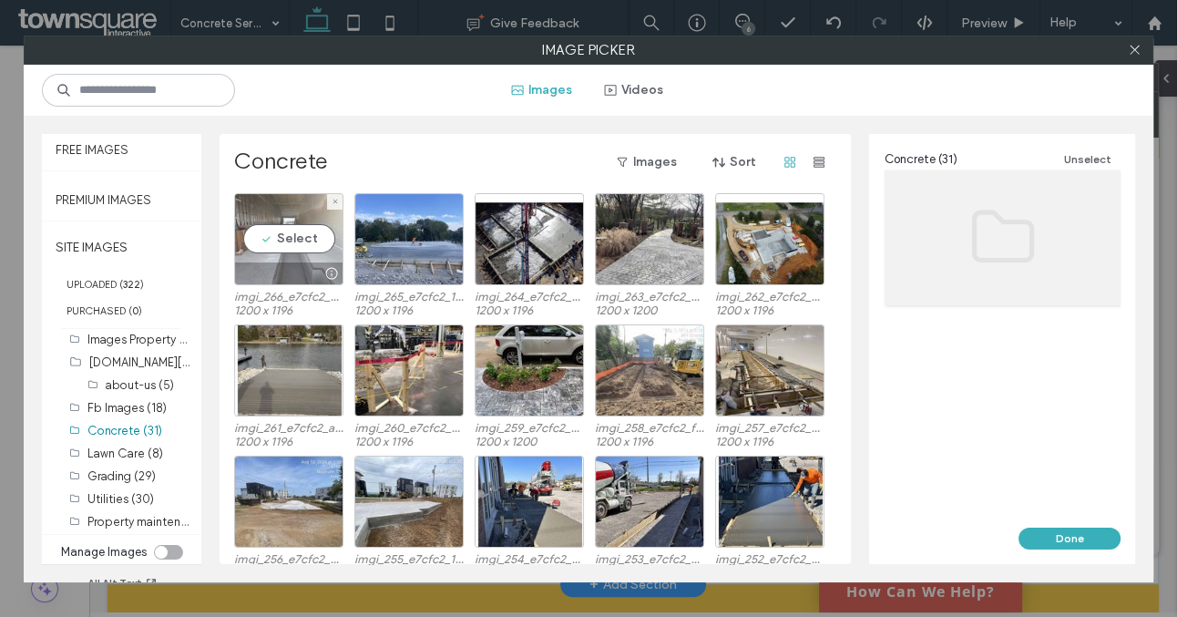
click at [288, 267] on div at bounding box center [289, 273] width 108 height 22
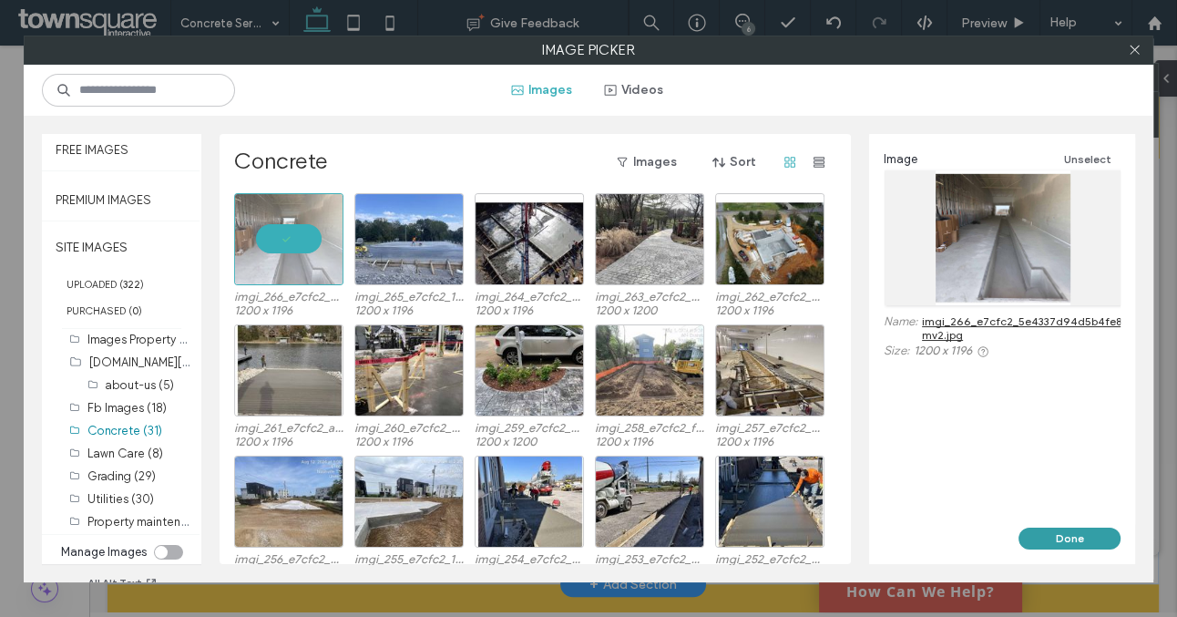
click at [1057, 538] on button "Done" at bounding box center [1070, 539] width 102 height 22
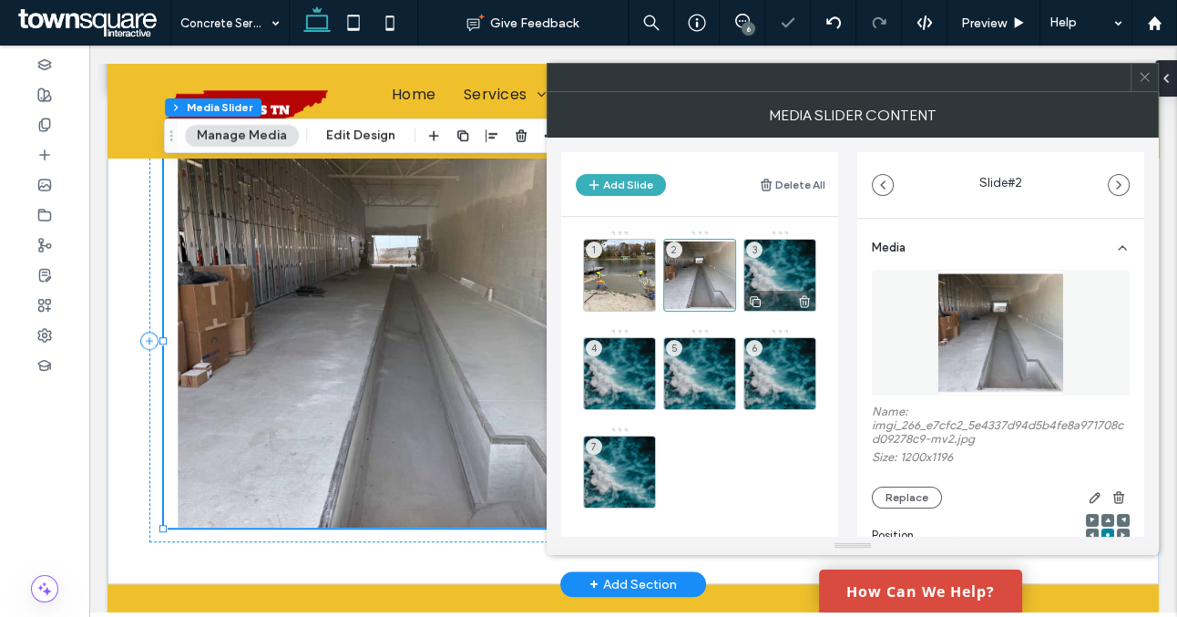
click at [782, 288] on div "3" at bounding box center [780, 275] width 73 height 73
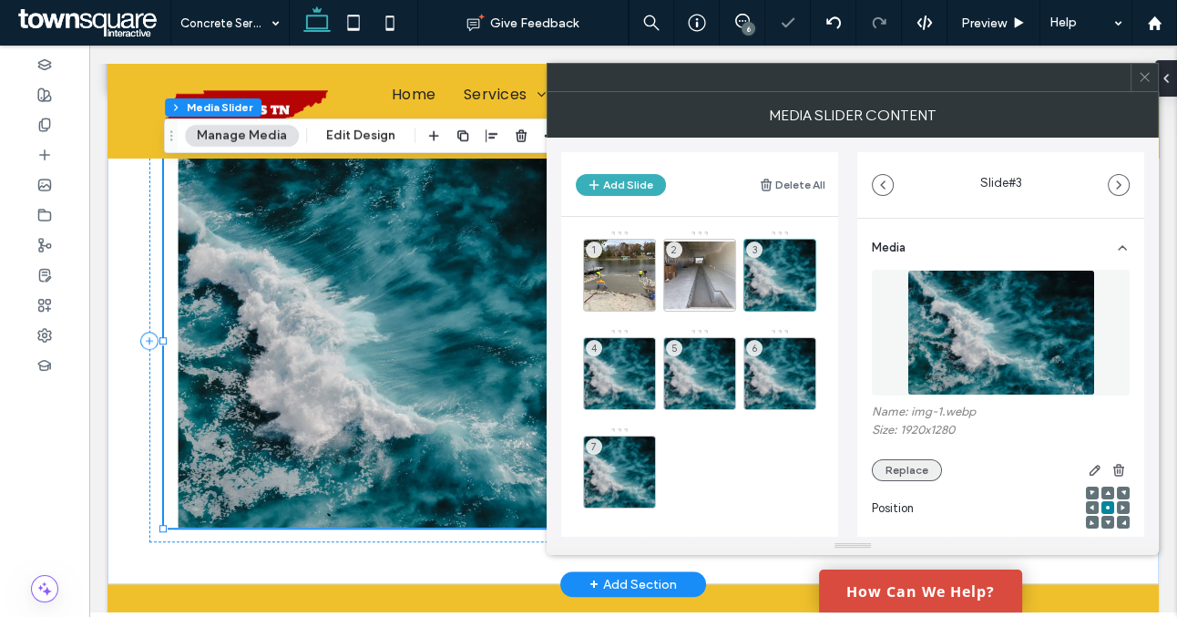
click at [907, 467] on button "Replace" at bounding box center [907, 470] width 70 height 22
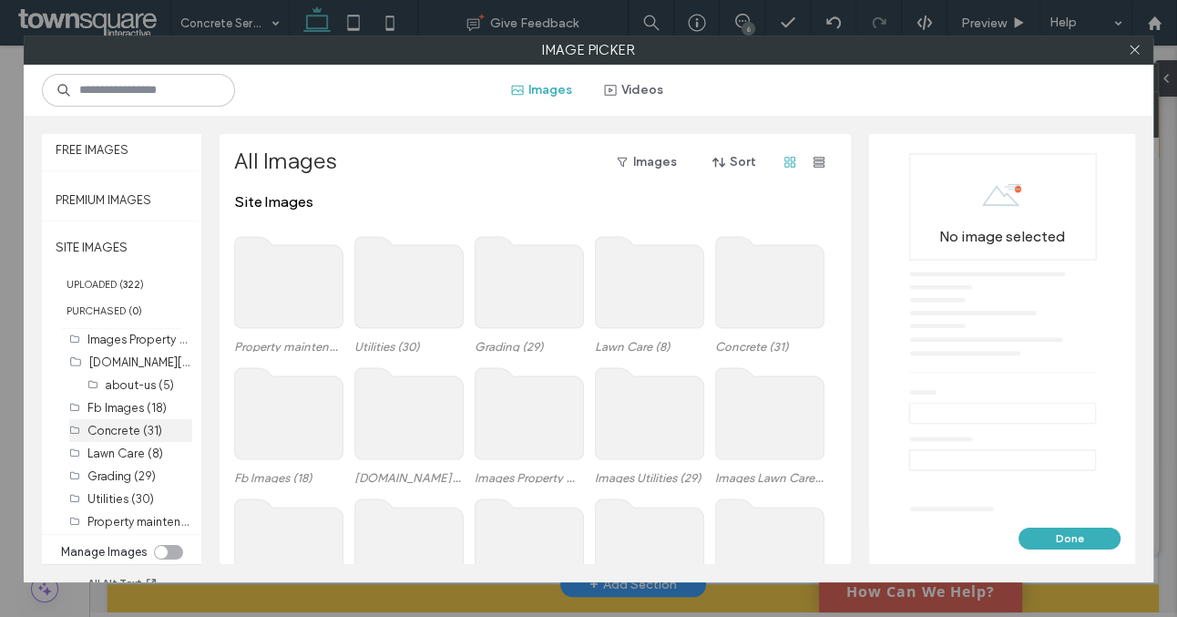
click at [129, 430] on label "Concrete (31)" at bounding box center [124, 431] width 75 height 14
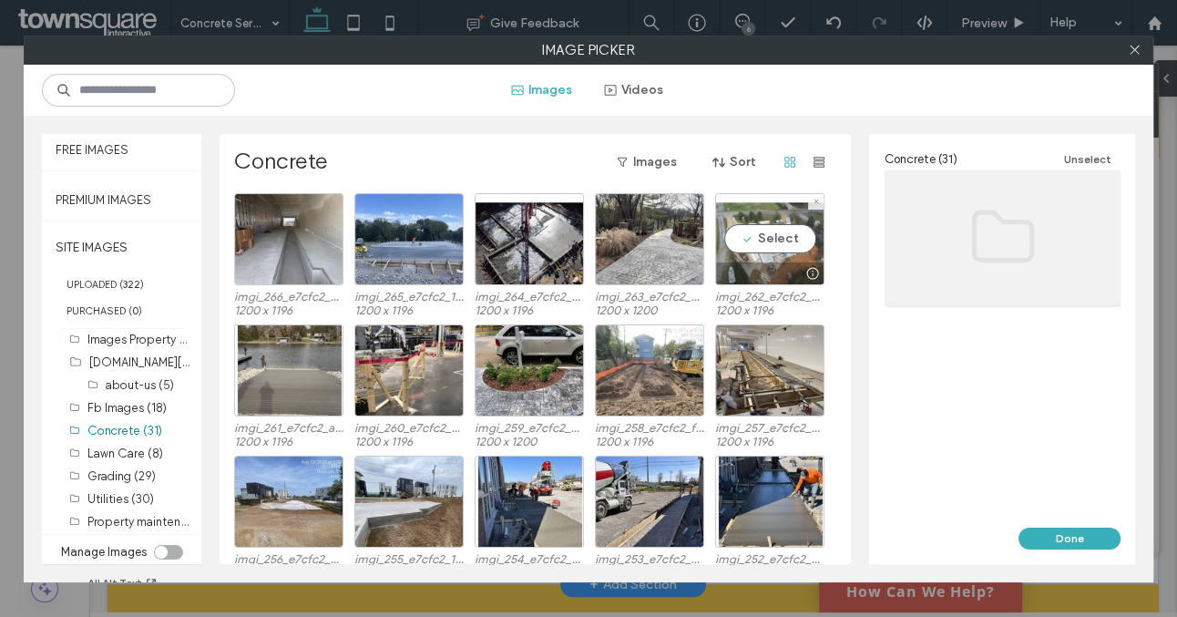
click at [757, 272] on div at bounding box center [770, 273] width 108 height 22
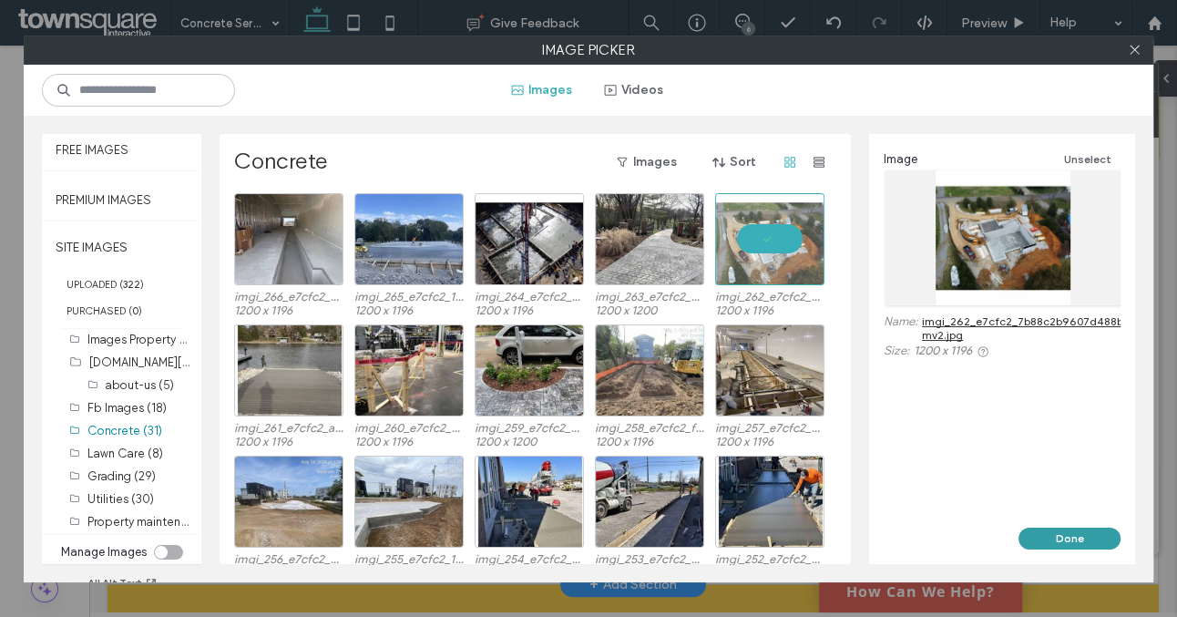
click at [1093, 536] on button "Done" at bounding box center [1070, 539] width 102 height 22
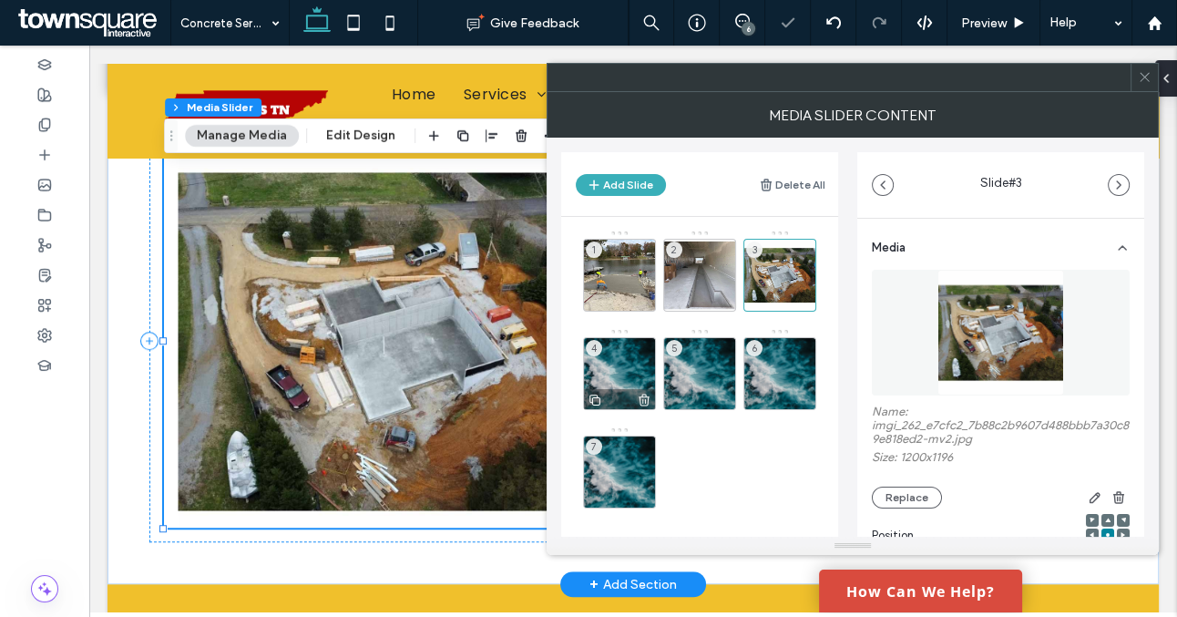
click at [622, 364] on div "4" at bounding box center [619, 373] width 73 height 73
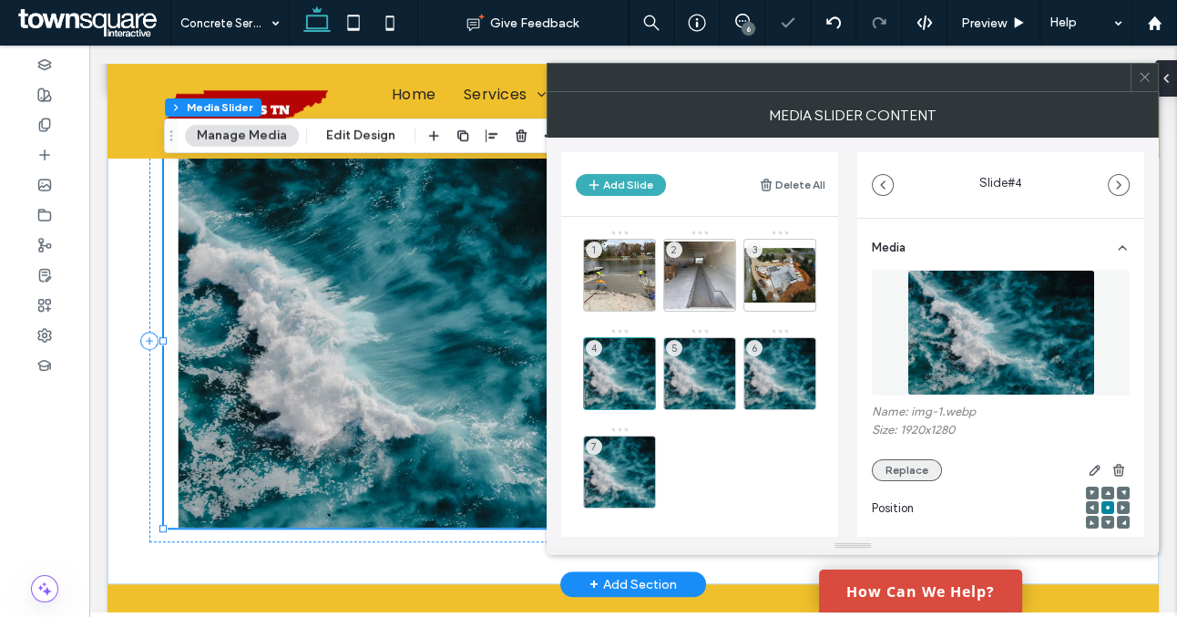
click at [903, 469] on button "Replace" at bounding box center [907, 470] width 70 height 22
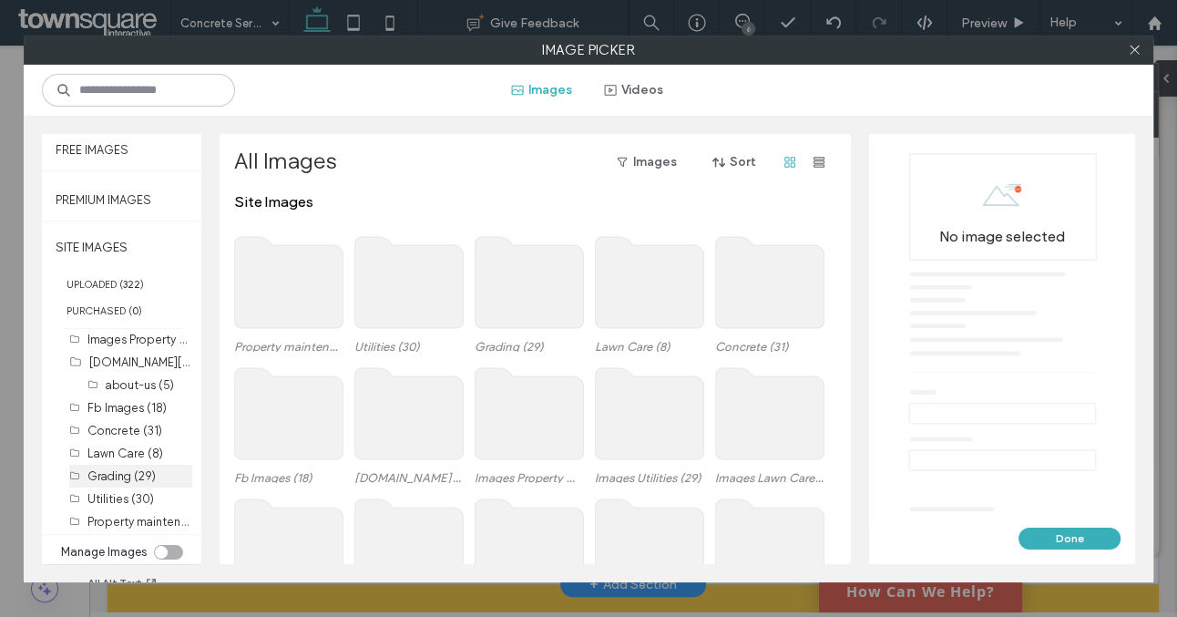
click at [118, 475] on label "Grading (29)" at bounding box center [121, 476] width 68 height 14
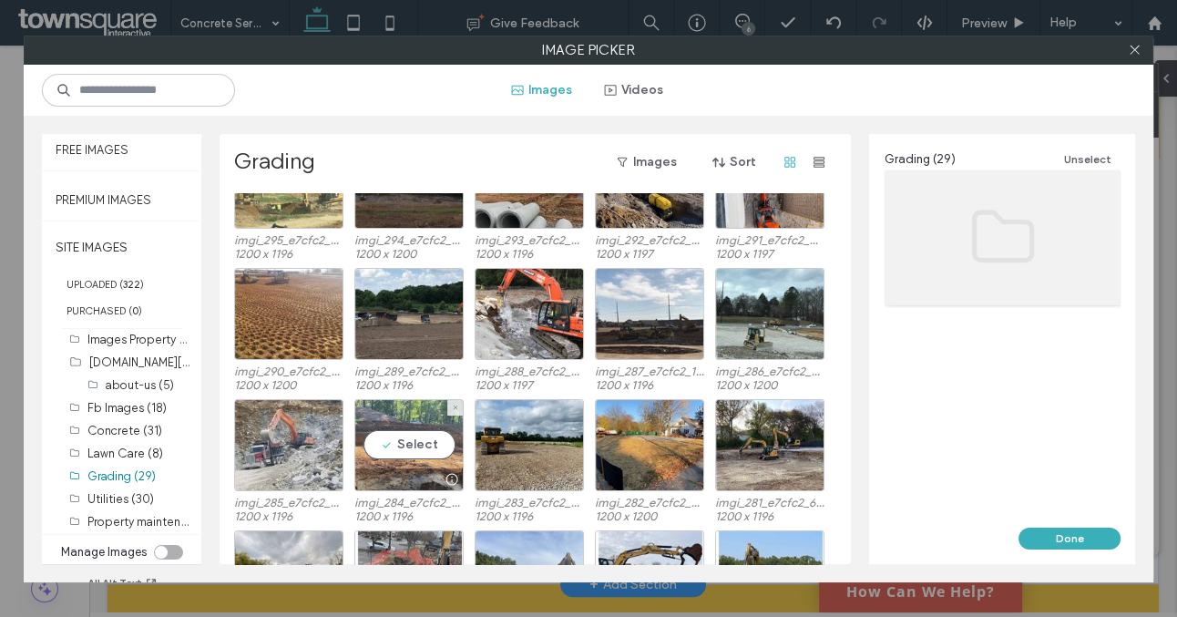
scroll to position [57, 0]
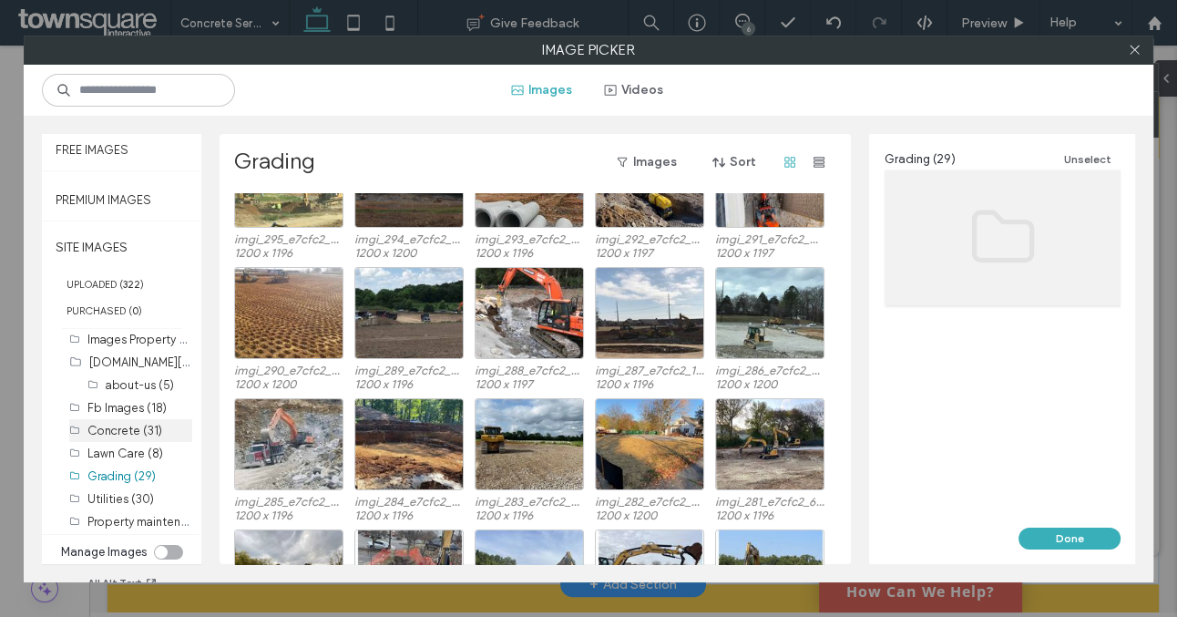
click at [130, 431] on label "Concrete (31)" at bounding box center [124, 431] width 75 height 14
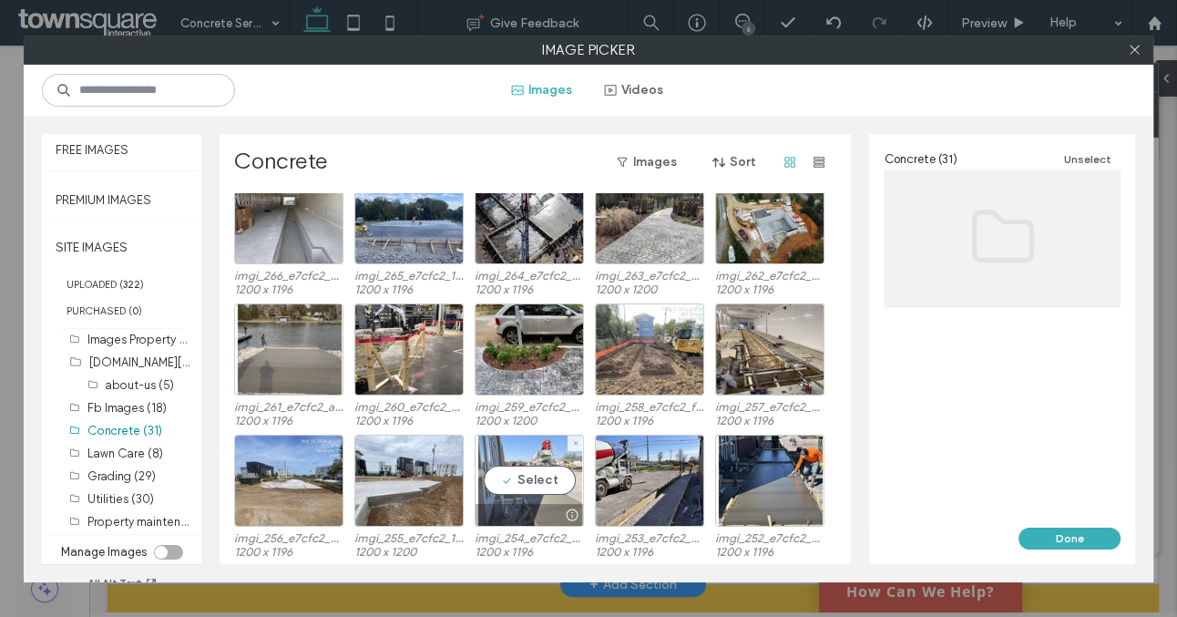
scroll to position [26, 0]
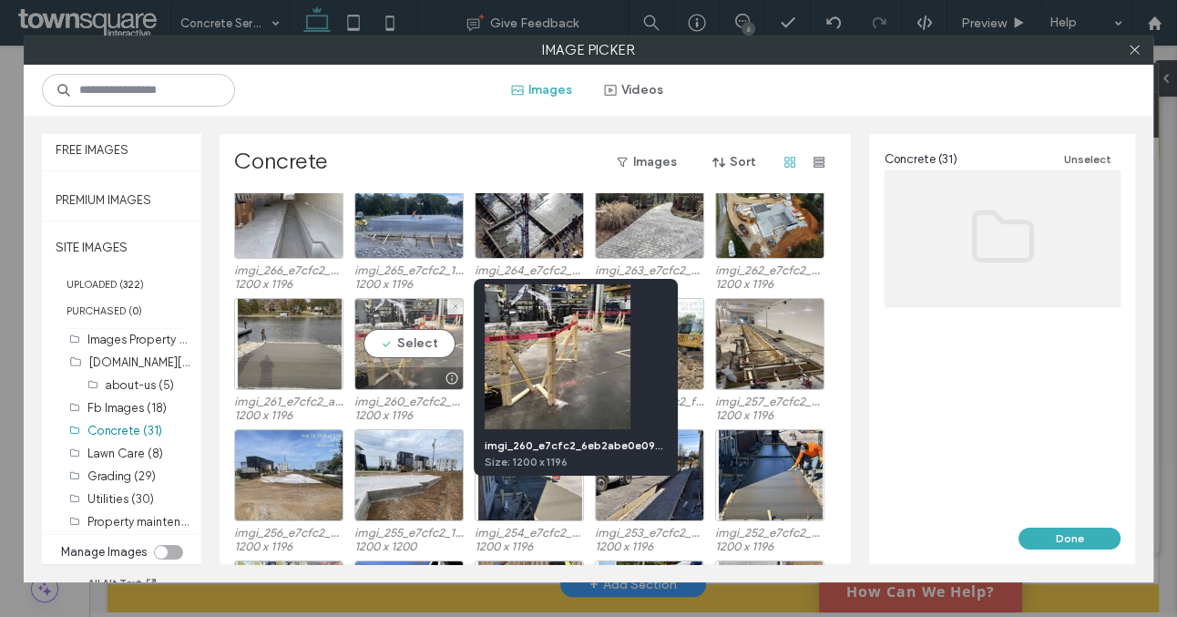
click at [429, 374] on div at bounding box center [409, 378] width 108 height 22
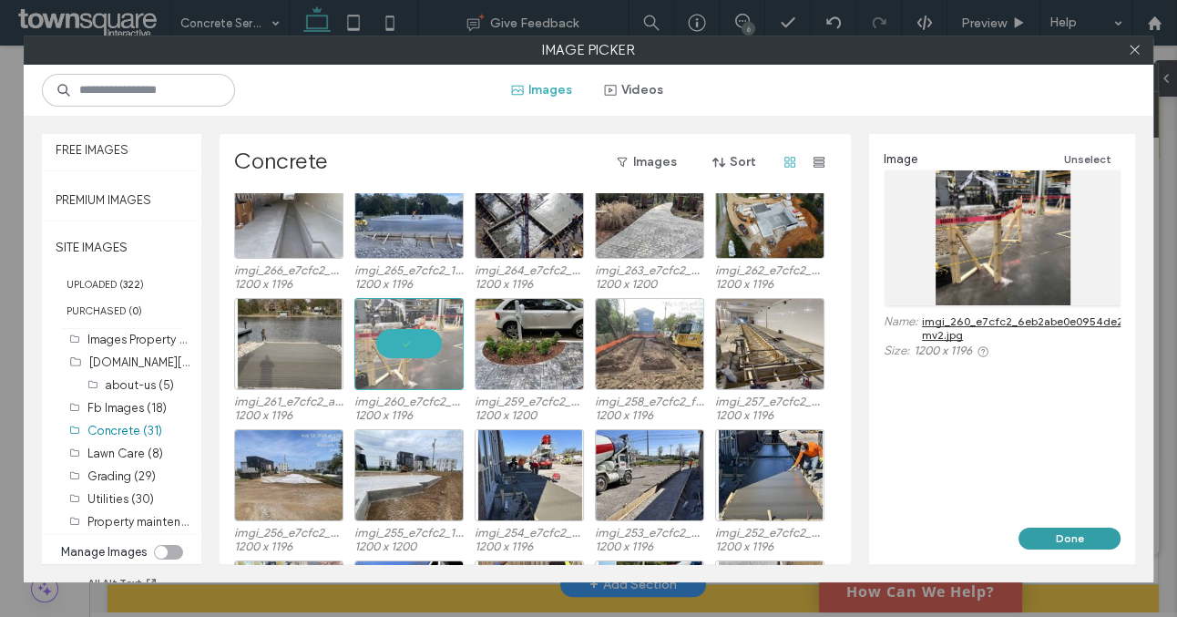
click at [1053, 538] on button "Done" at bounding box center [1070, 539] width 102 height 22
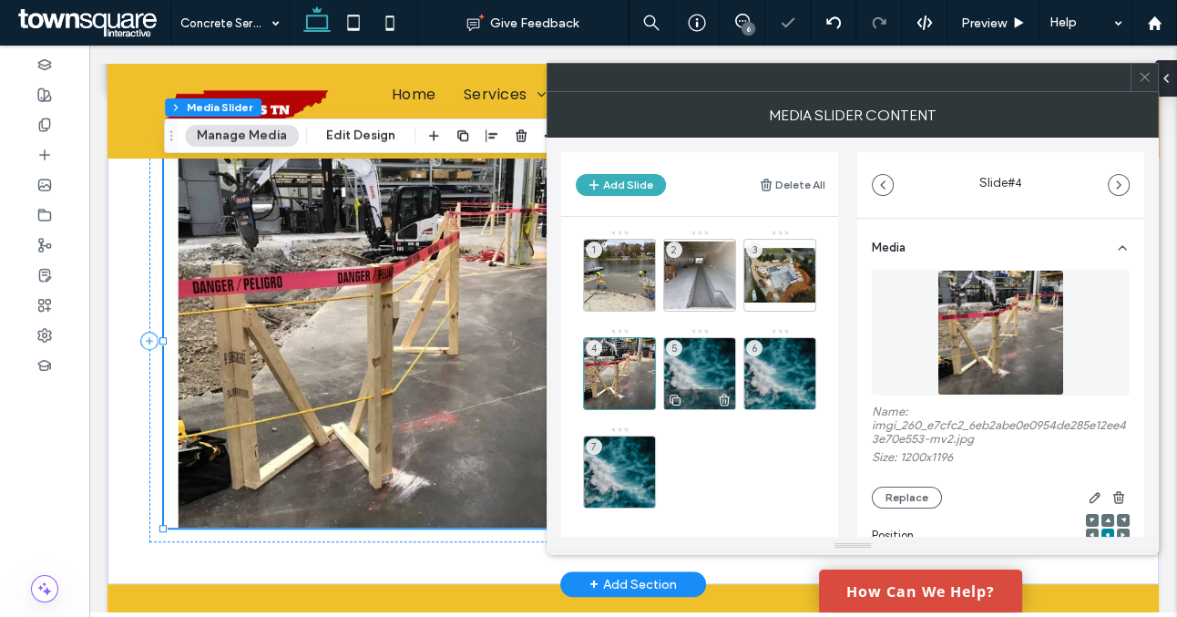
click at [693, 367] on div "5" at bounding box center [699, 373] width 73 height 73
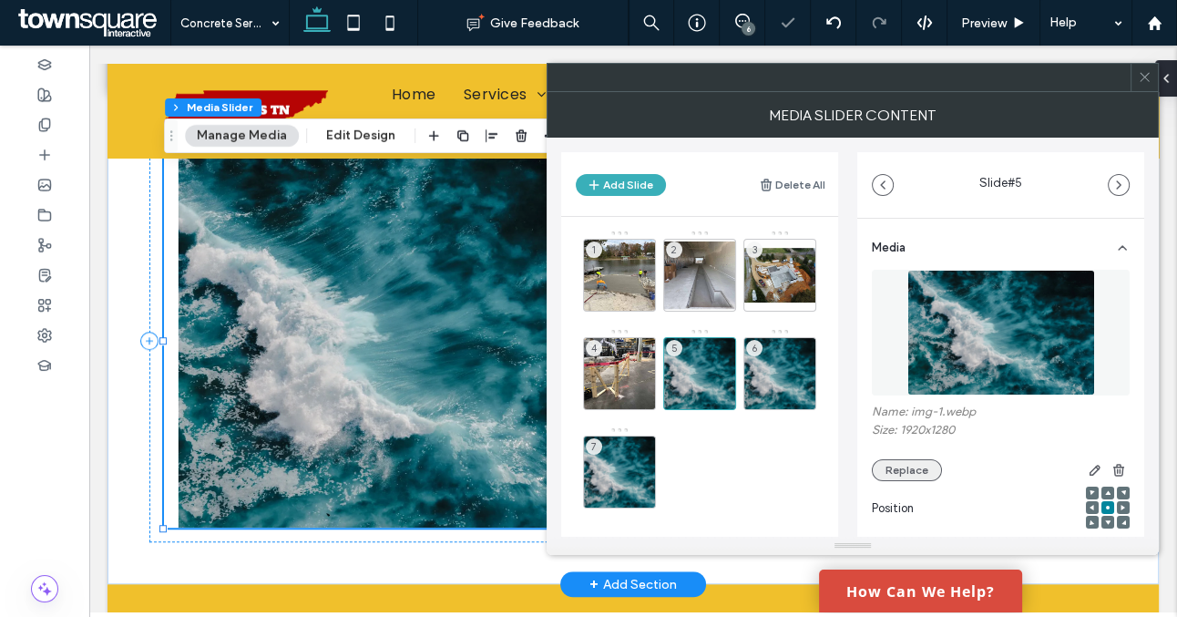
click at [895, 473] on button "Replace" at bounding box center [907, 470] width 70 height 22
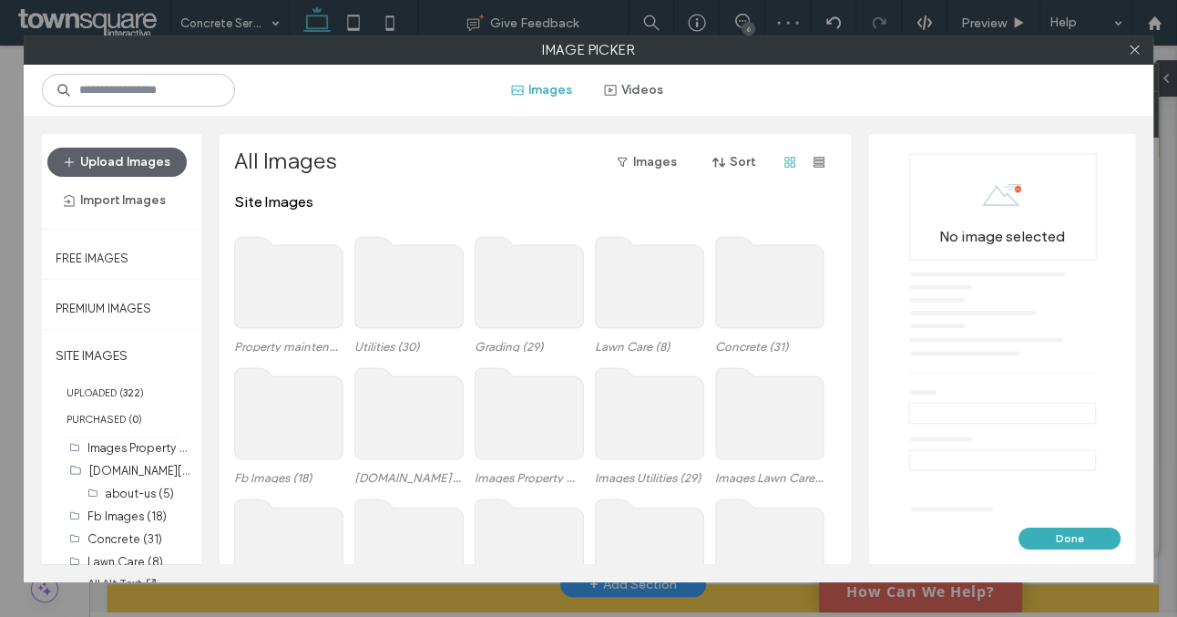
scroll to position [108, 0]
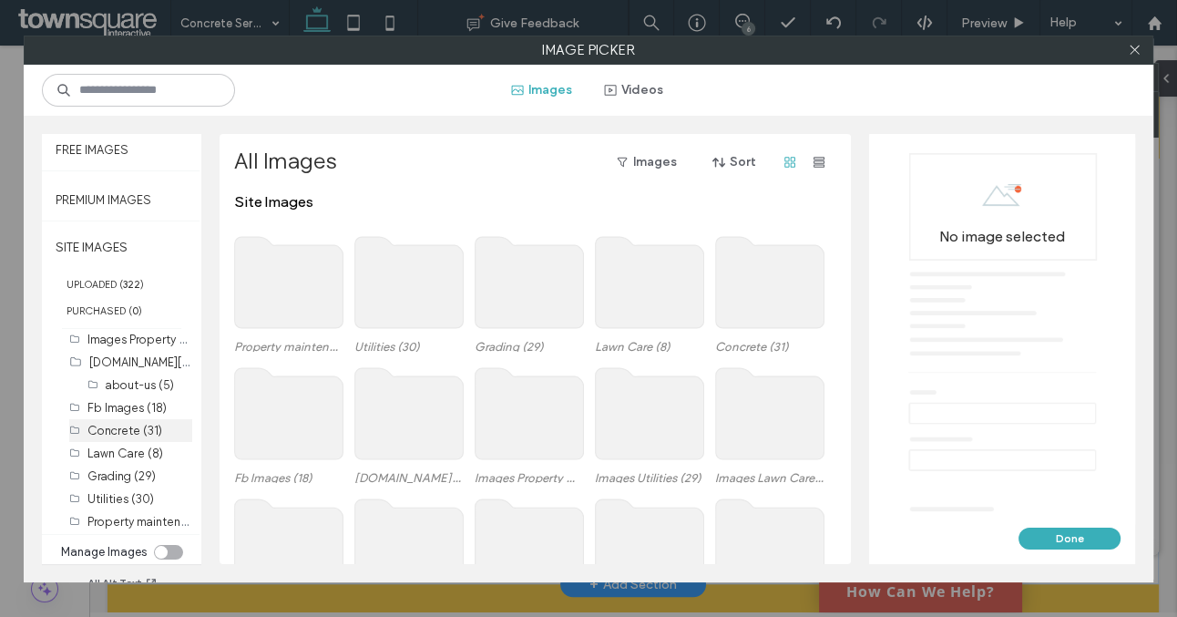
click at [127, 433] on label "Concrete (31)" at bounding box center [124, 431] width 75 height 14
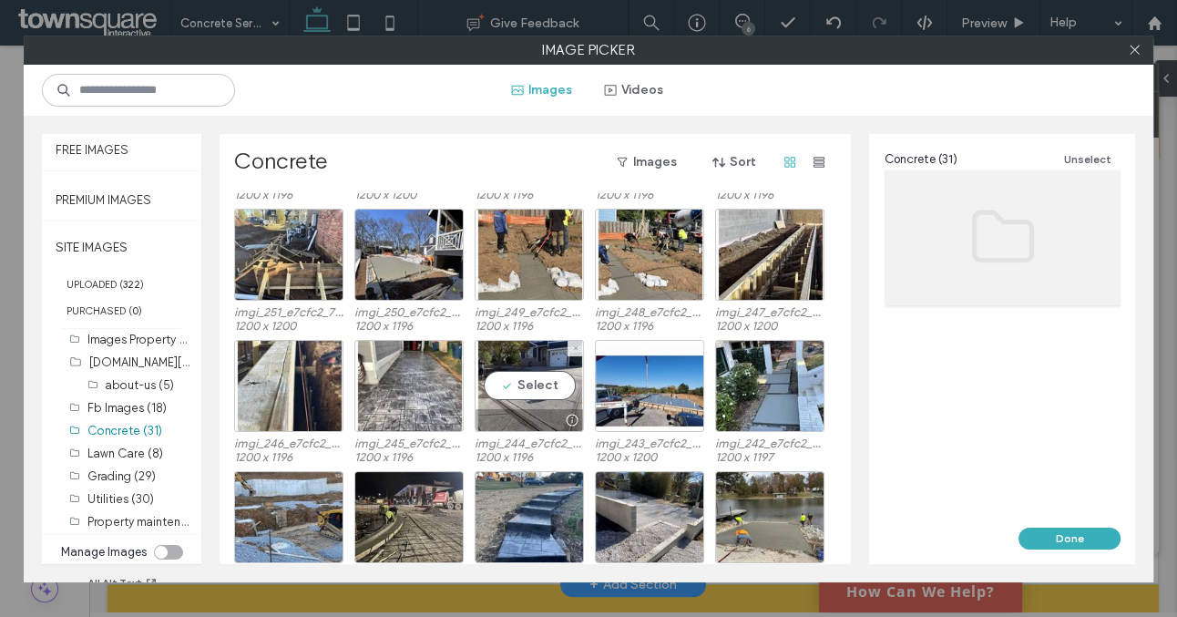
scroll to position [382, 0]
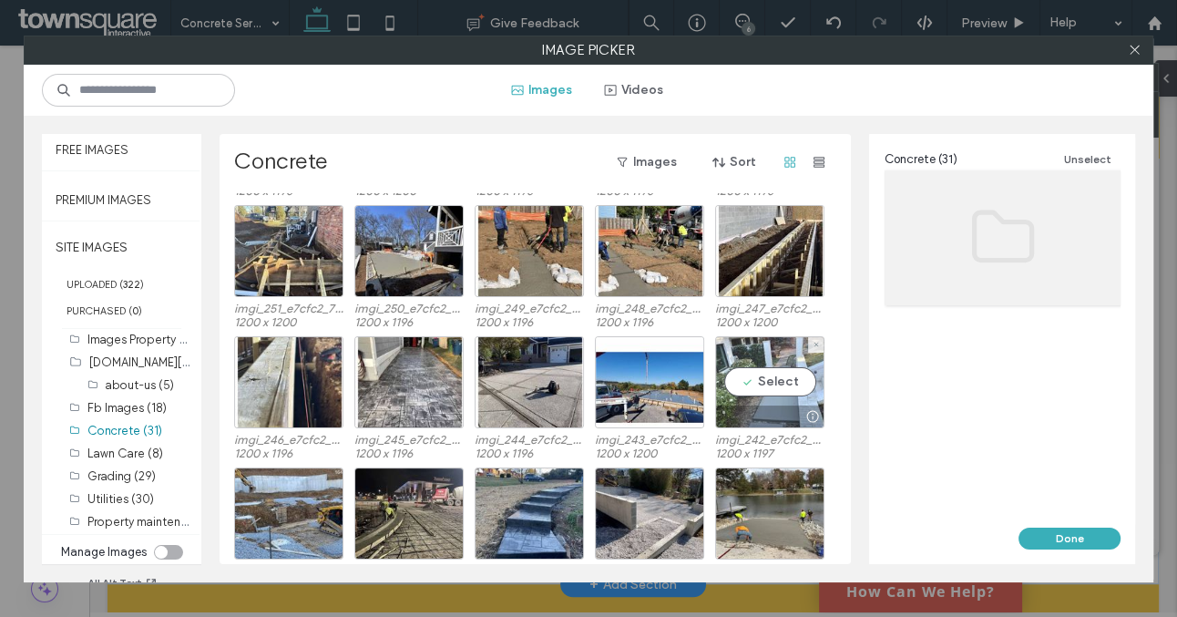
click at [785, 415] on div at bounding box center [770, 417] width 108 height 22
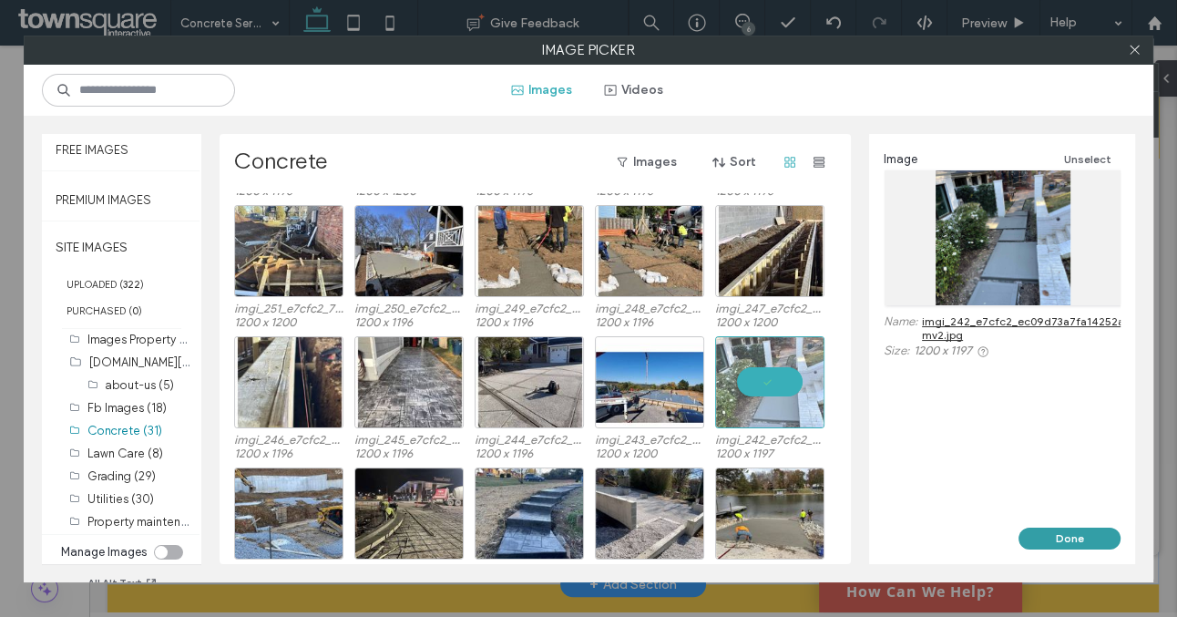
click at [1064, 535] on button "Done" at bounding box center [1070, 539] width 102 height 22
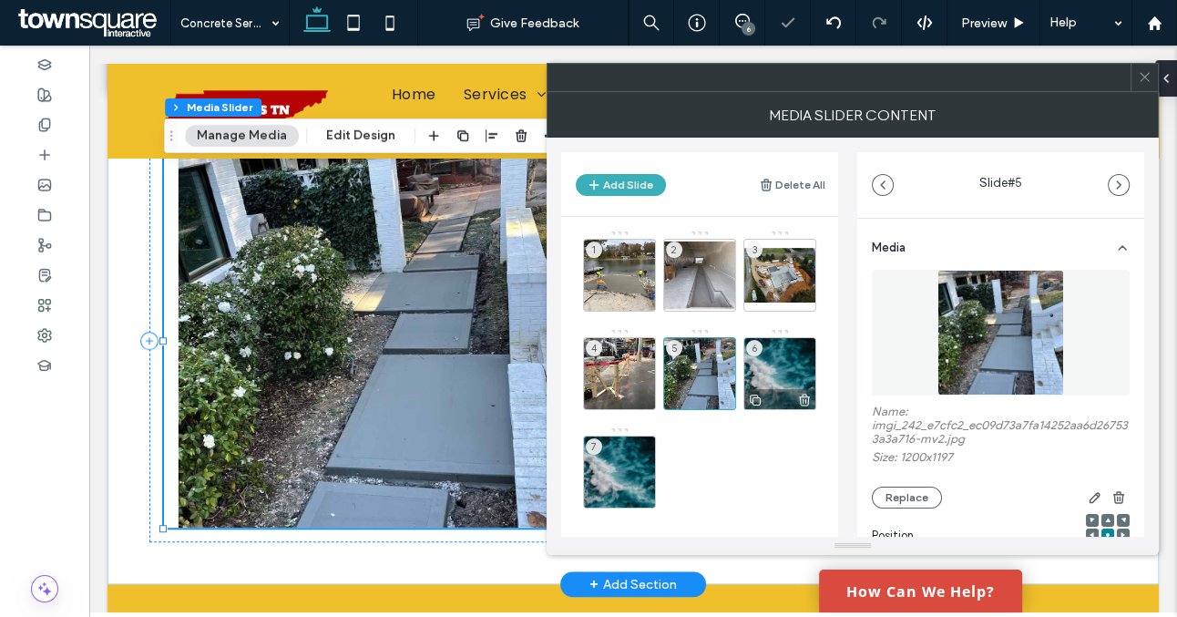
click at [785, 379] on div "6" at bounding box center [780, 373] width 73 height 73
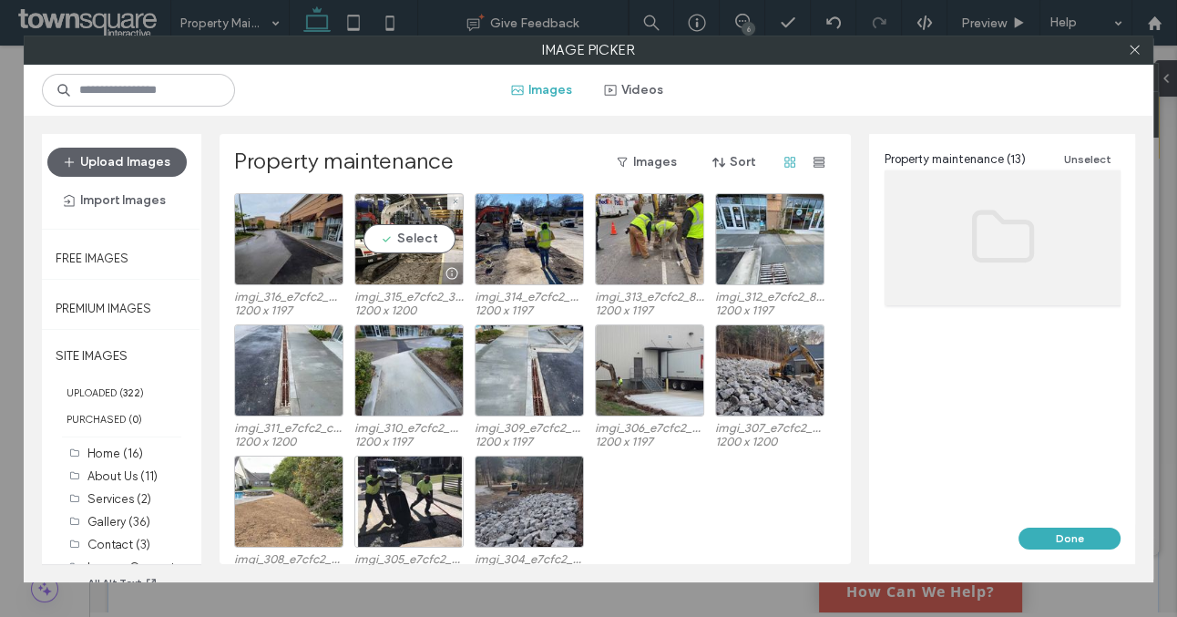
scroll to position [211, 0]
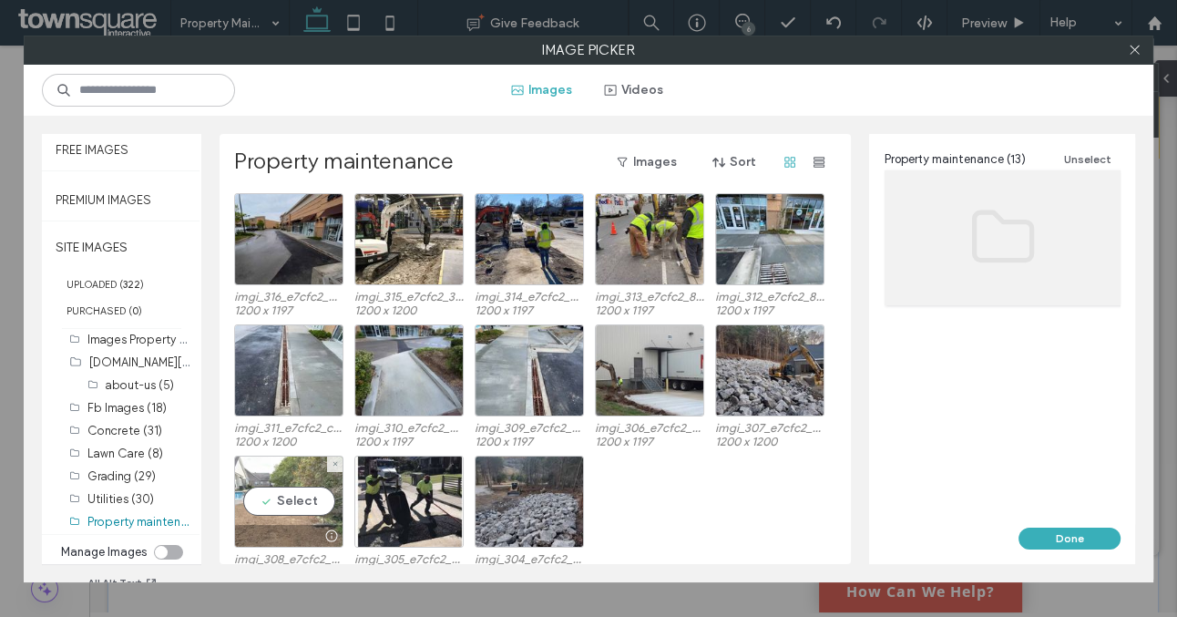
click at [294, 529] on div at bounding box center [289, 536] width 108 height 22
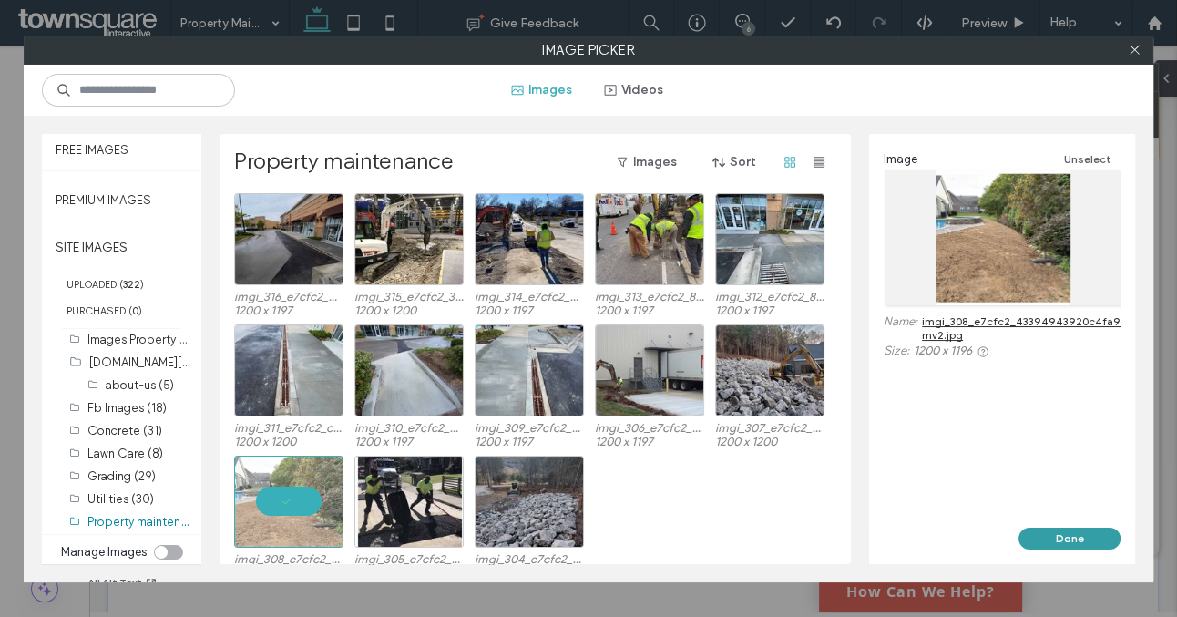
click at [1073, 534] on button "Done" at bounding box center [1070, 539] width 102 height 22
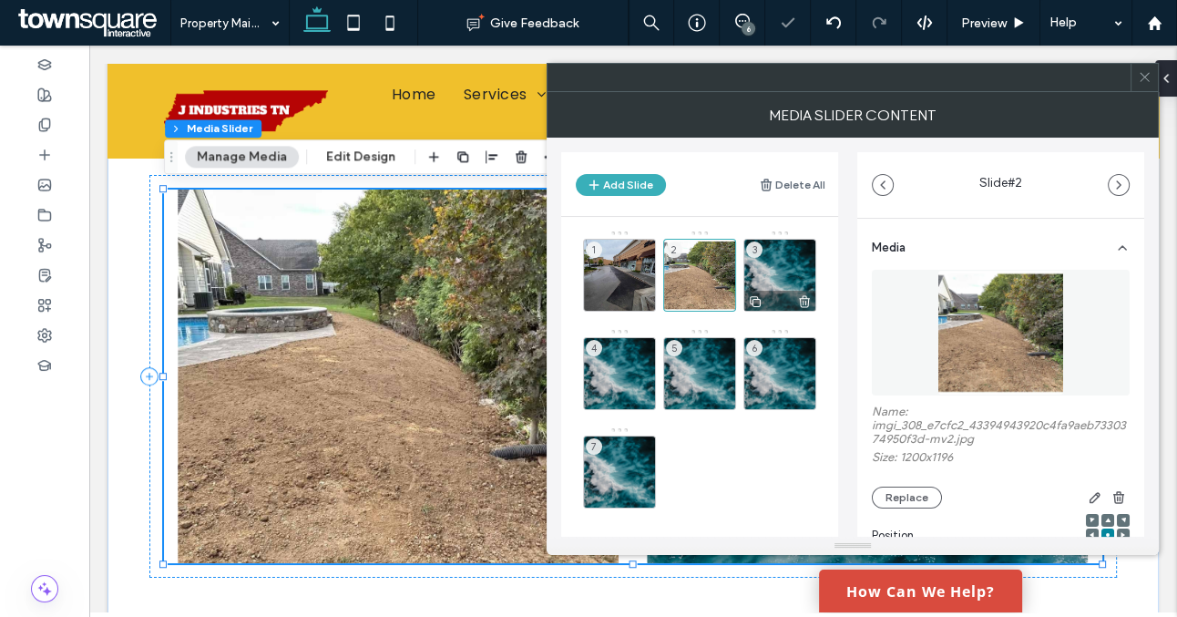
click at [792, 274] on div "3" at bounding box center [780, 275] width 73 height 73
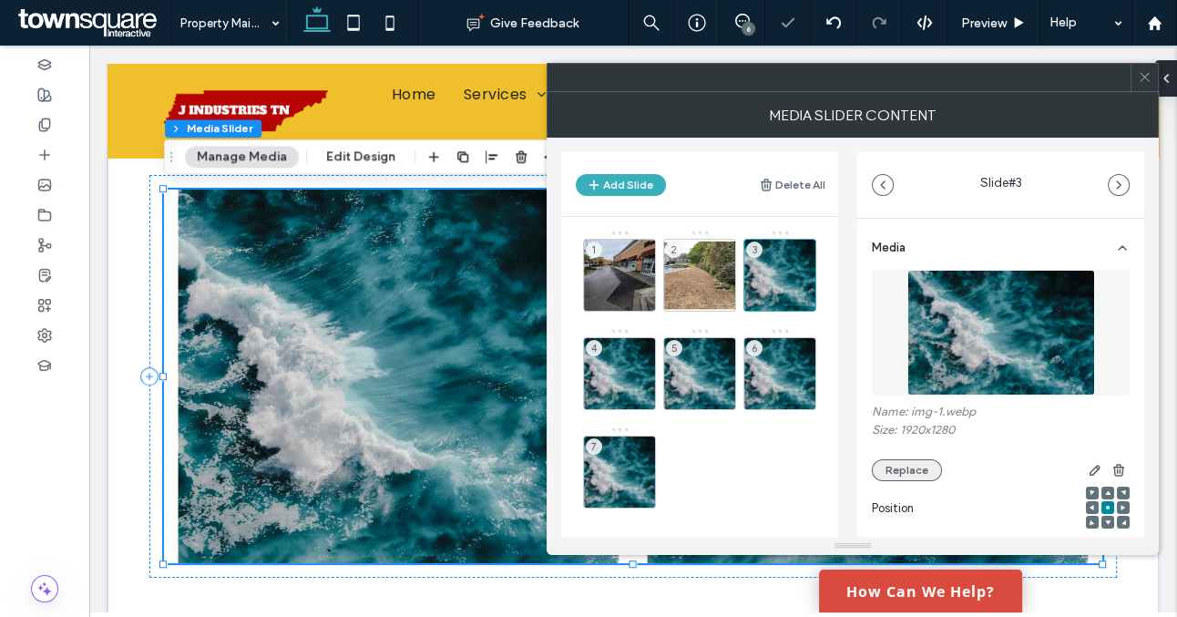
click at [896, 474] on button "Replace" at bounding box center [907, 470] width 70 height 22
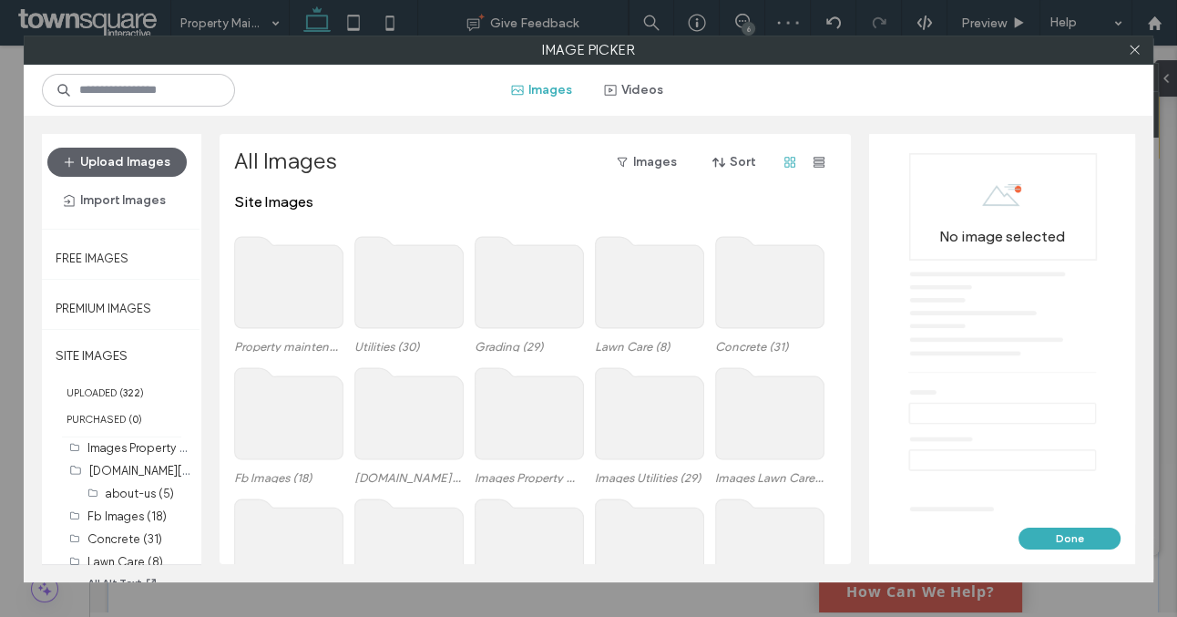
scroll to position [108, 0]
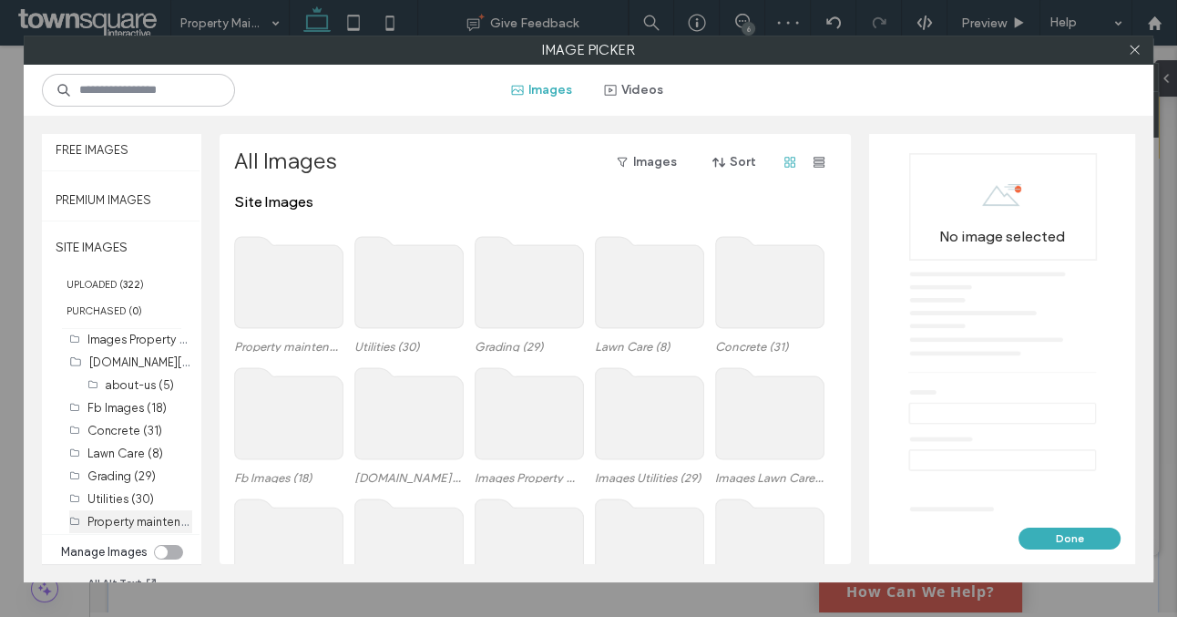
click at [113, 515] on label "Property maintenance (13)" at bounding box center [157, 520] width 141 height 17
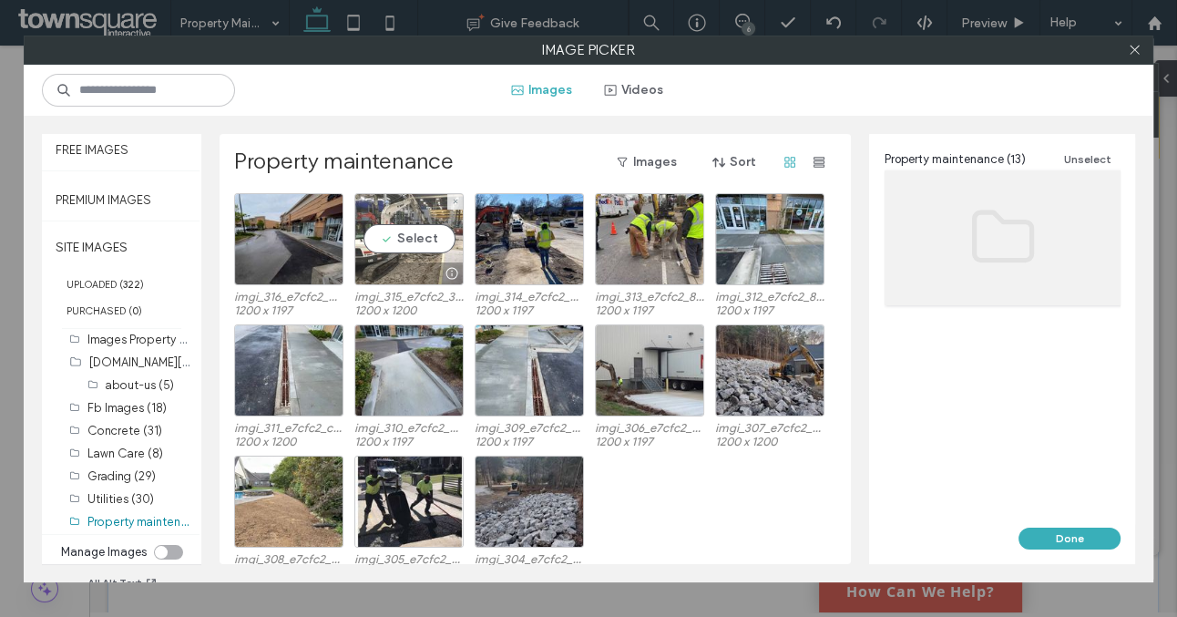
click at [426, 270] on div at bounding box center [409, 273] width 108 height 22
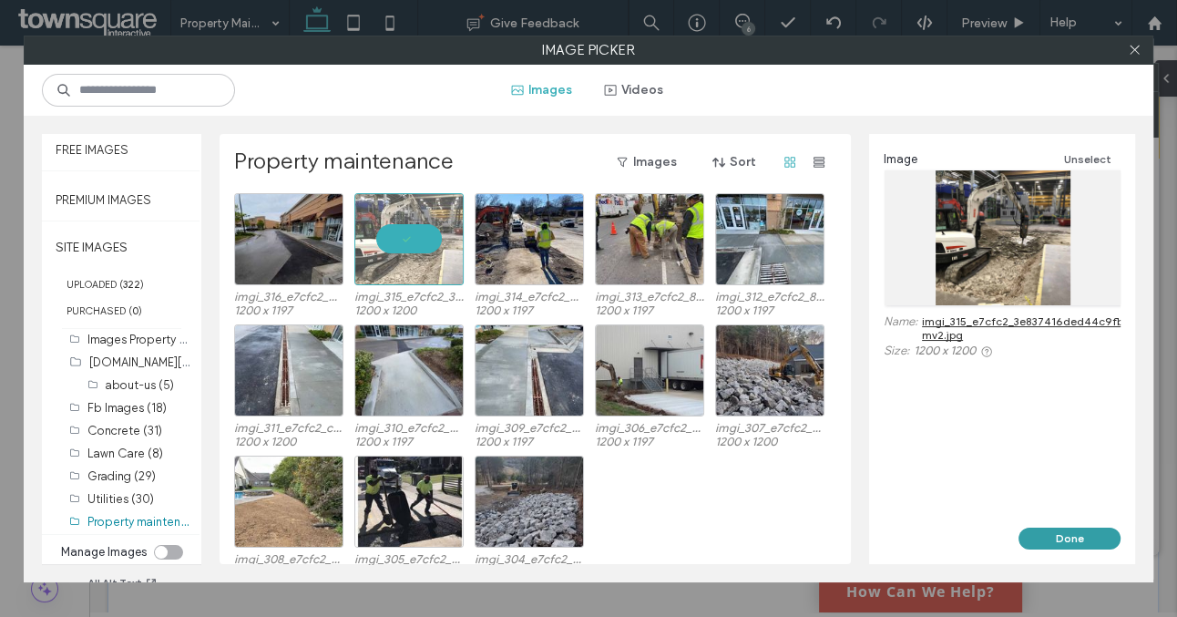
click at [1082, 533] on button "Done" at bounding box center [1070, 539] width 102 height 22
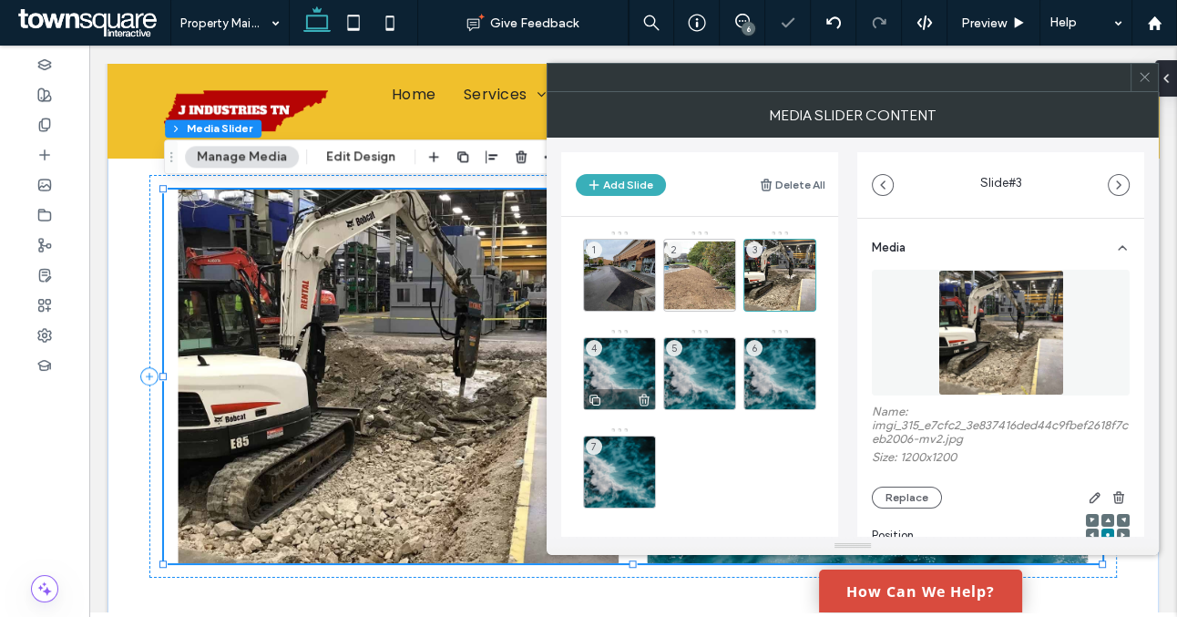
click at [628, 370] on div "4" at bounding box center [619, 373] width 73 height 73
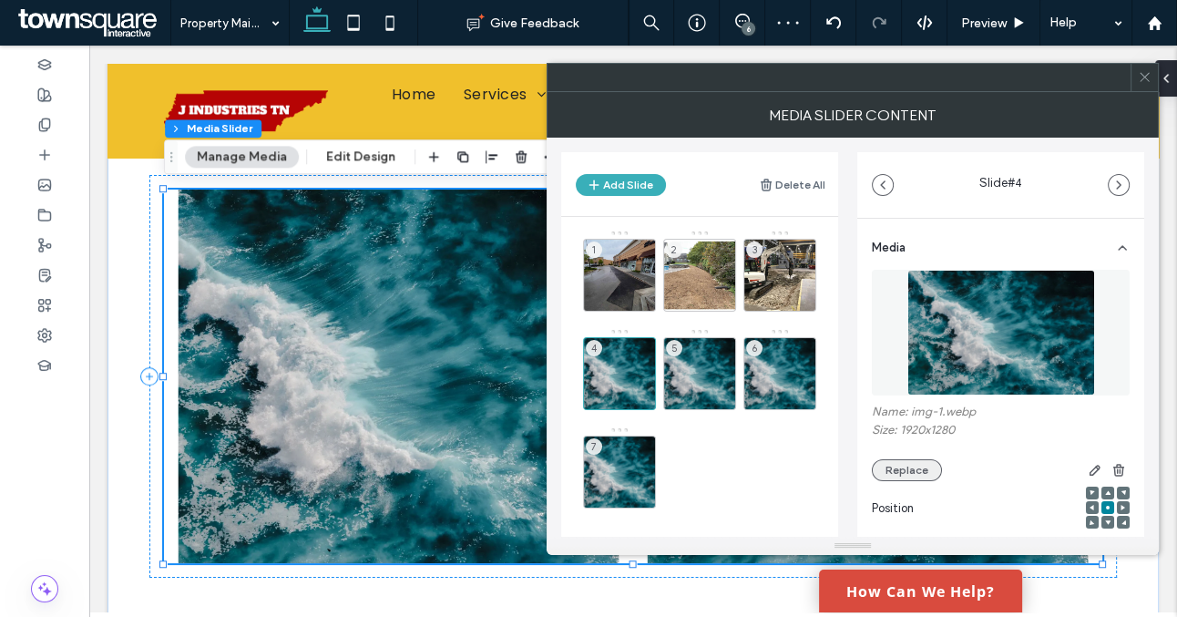
click at [910, 467] on button "Replace" at bounding box center [907, 470] width 70 height 22
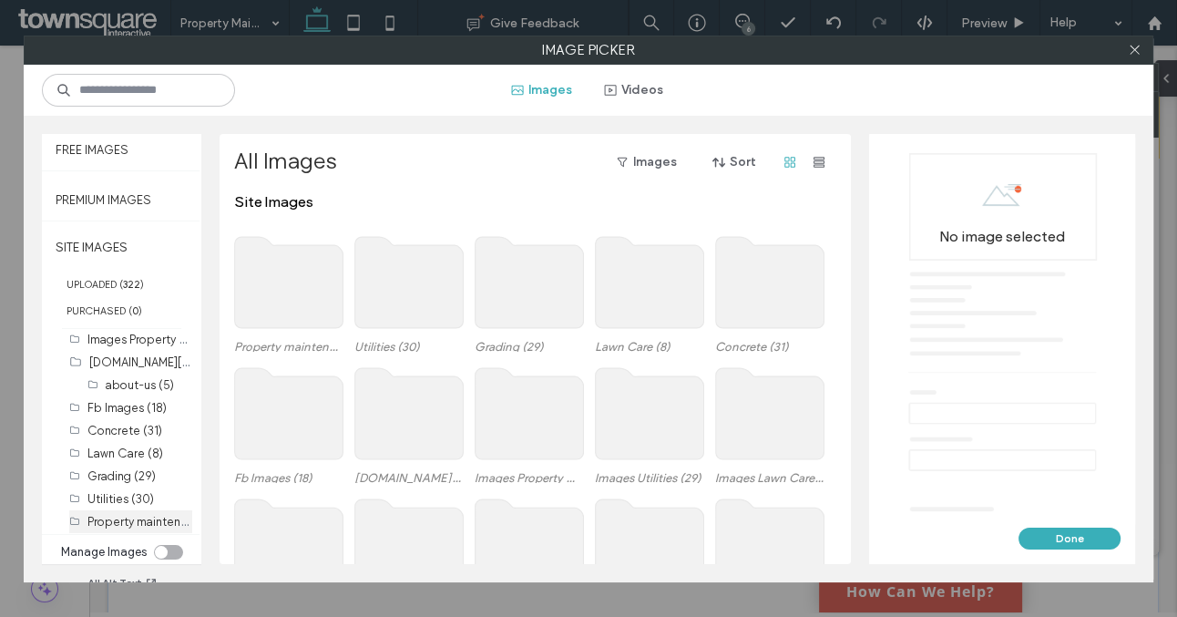
click at [120, 519] on label "Property maintenance (13)" at bounding box center [157, 520] width 141 height 17
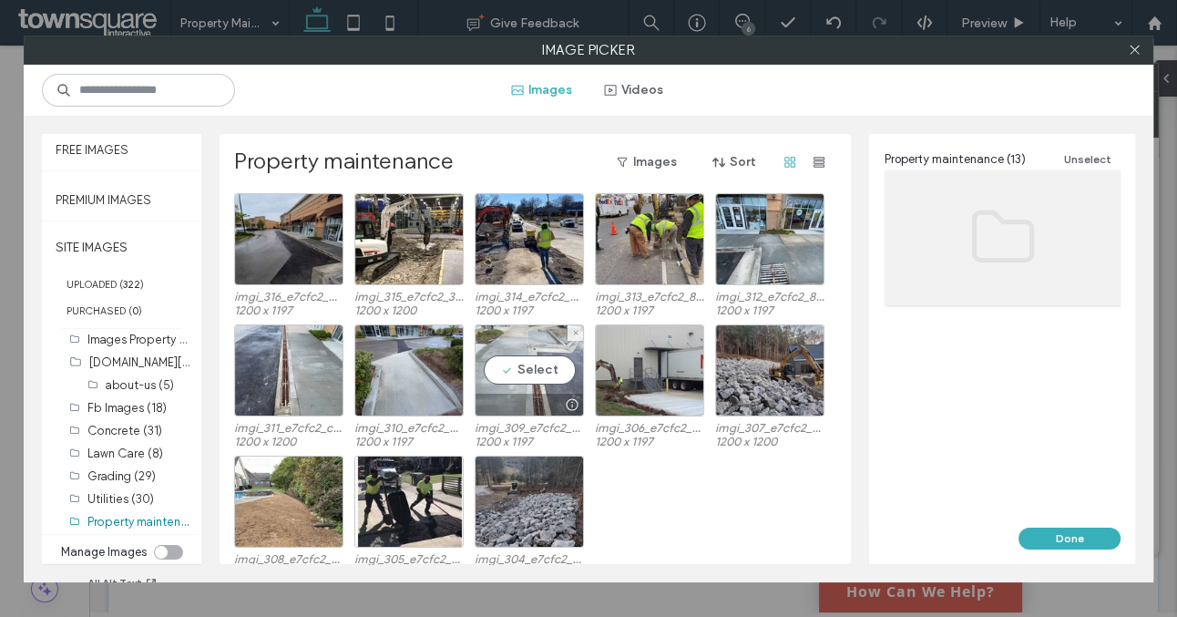
click at [521, 396] on div at bounding box center [530, 405] width 108 height 22
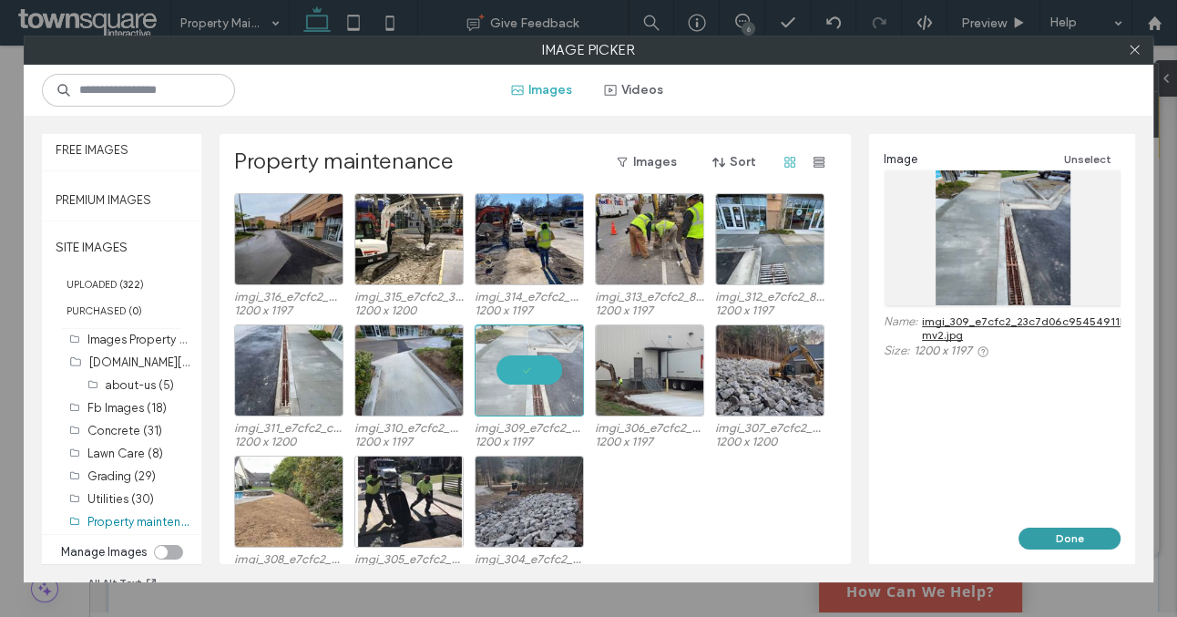
click at [1044, 534] on button "Done" at bounding box center [1070, 539] width 102 height 22
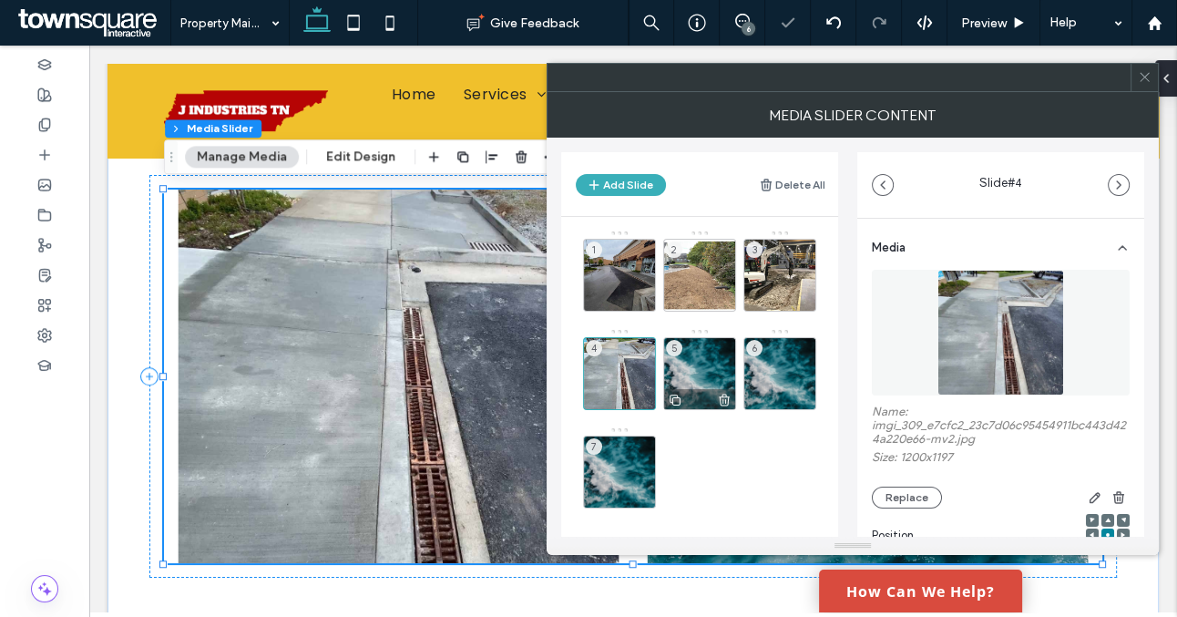
click at [698, 377] on div "5" at bounding box center [699, 373] width 73 height 73
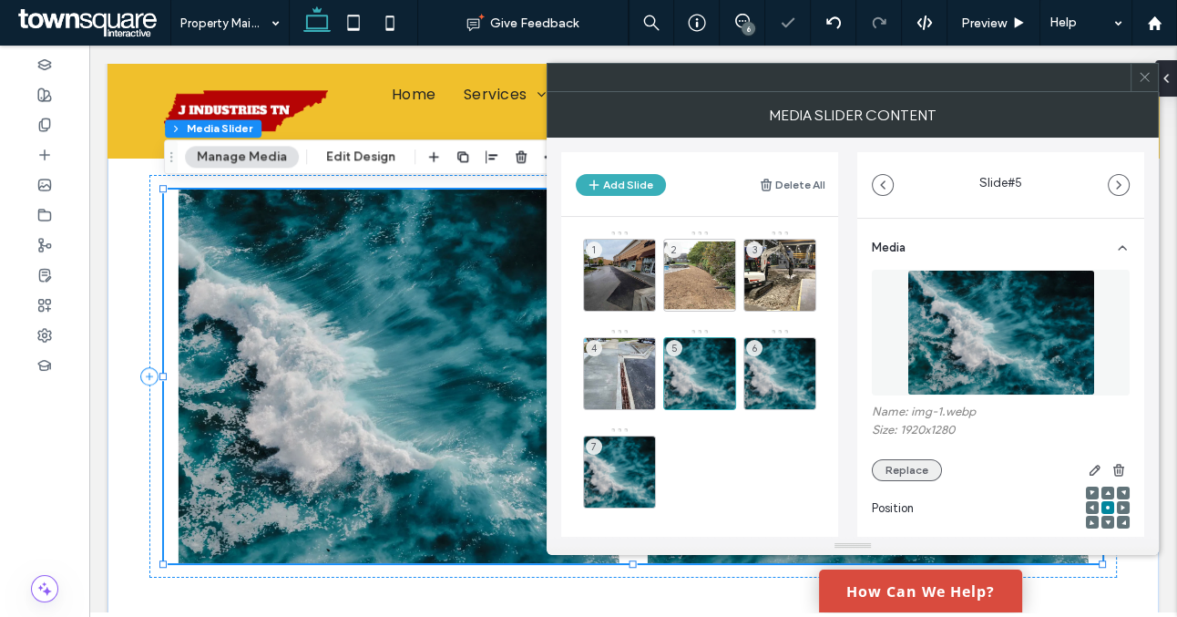
click at [889, 470] on button "Replace" at bounding box center [907, 470] width 70 height 22
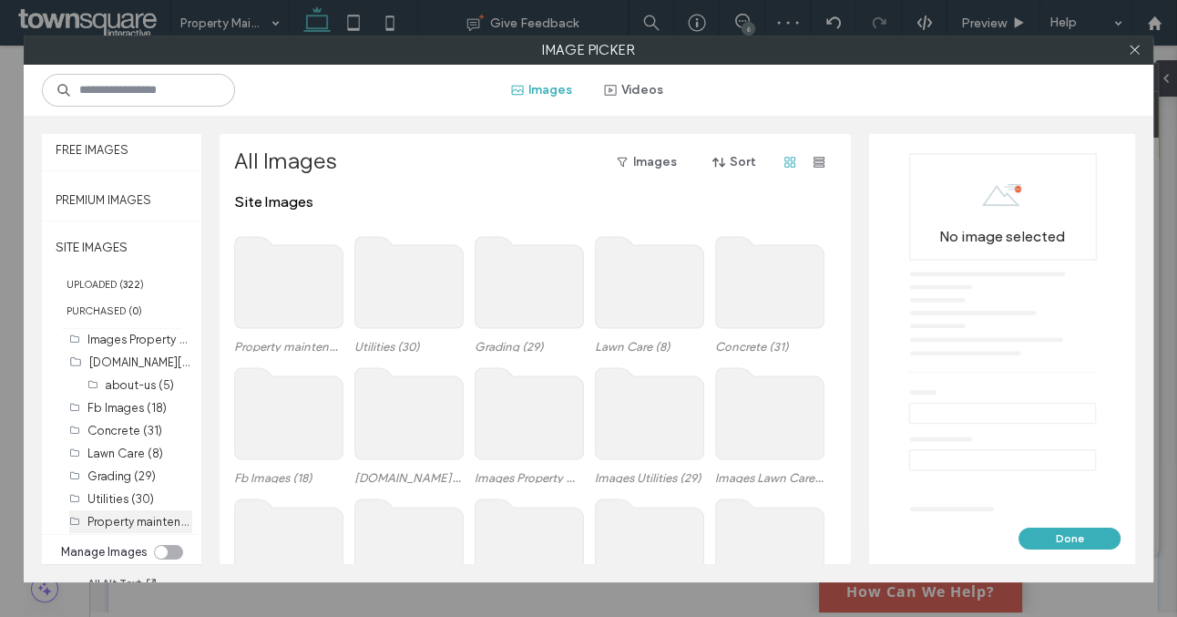
click at [132, 514] on label "Property maintenance (13)" at bounding box center [157, 520] width 141 height 17
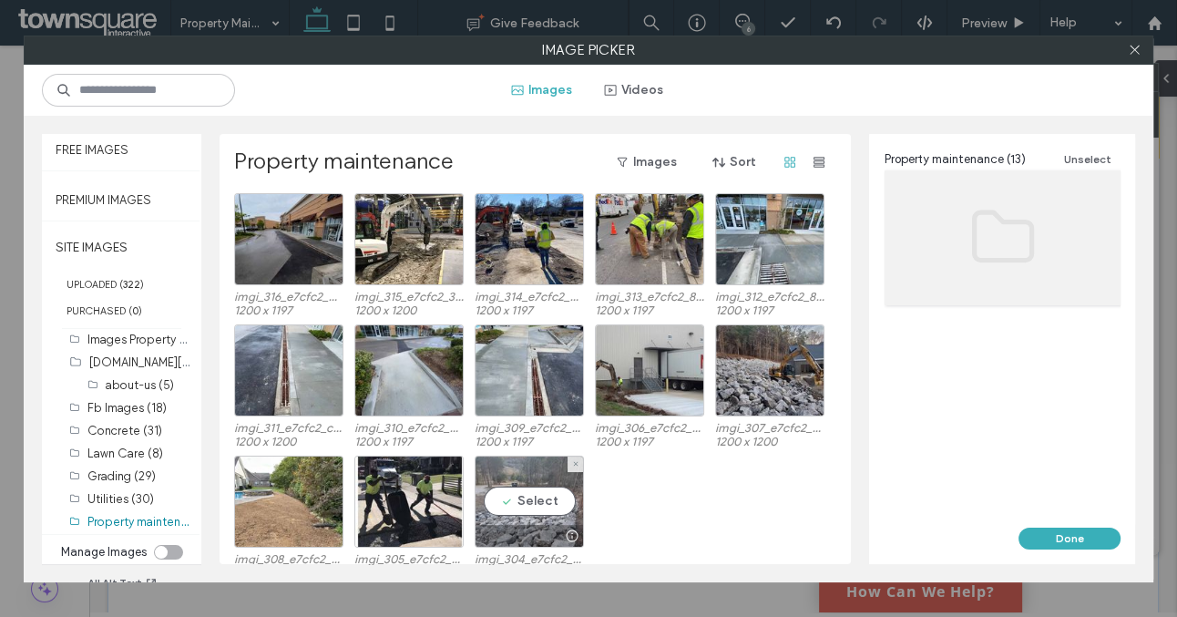
click at [512, 529] on div at bounding box center [530, 536] width 108 height 22
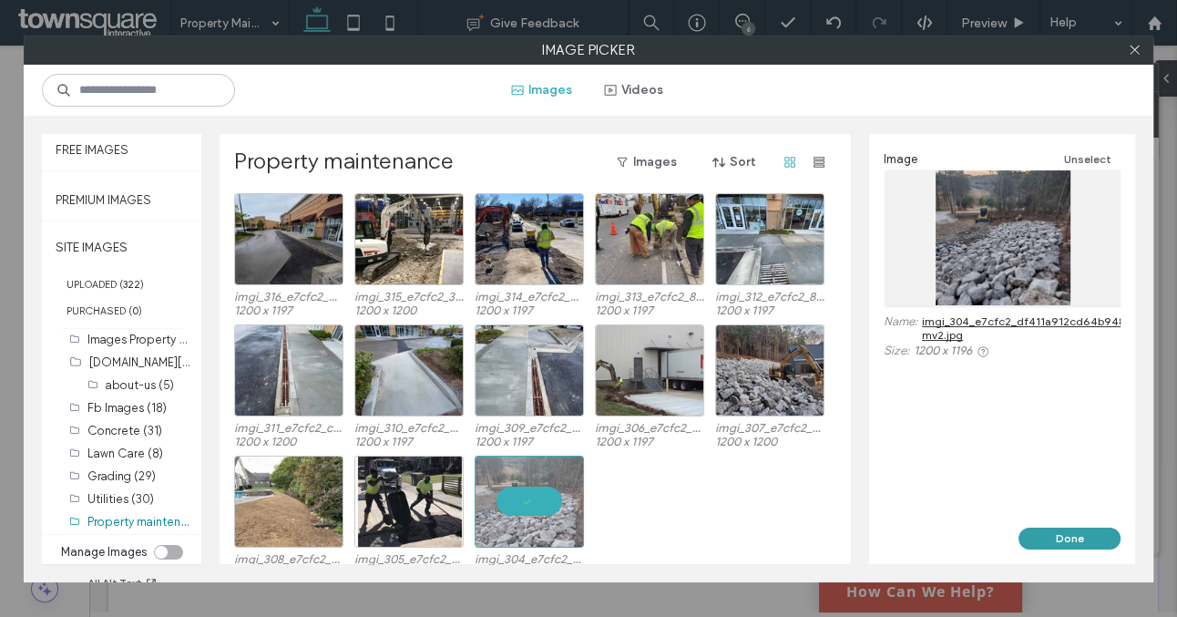
click at [1082, 536] on button "Done" at bounding box center [1070, 539] width 102 height 22
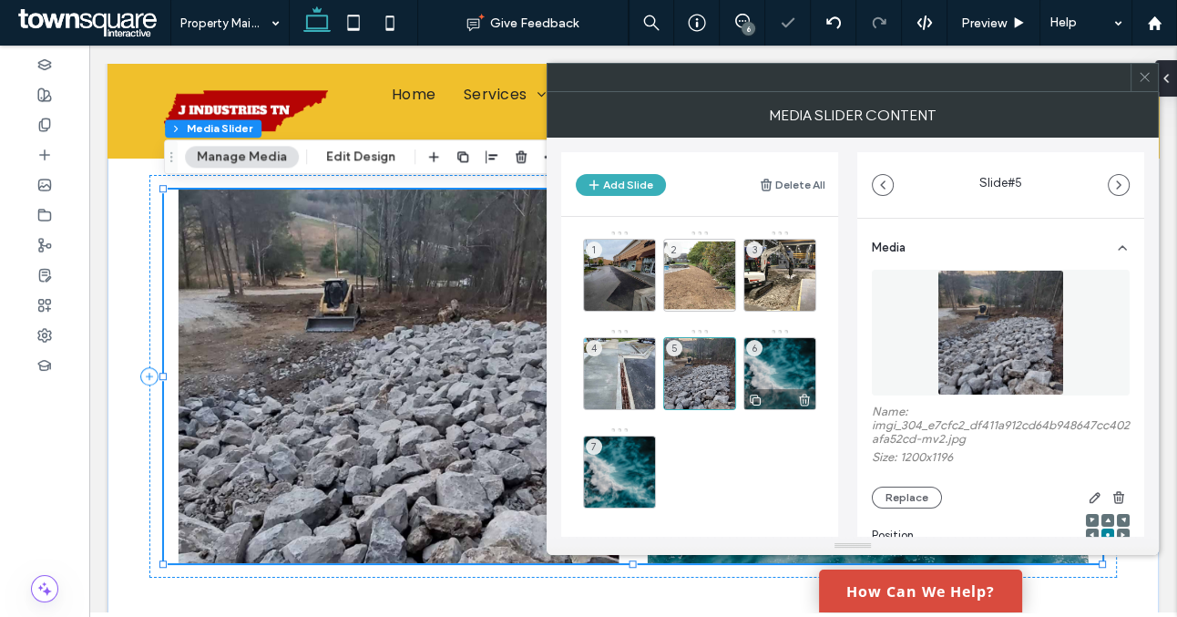
click at [781, 377] on div "6" at bounding box center [780, 373] width 73 height 73
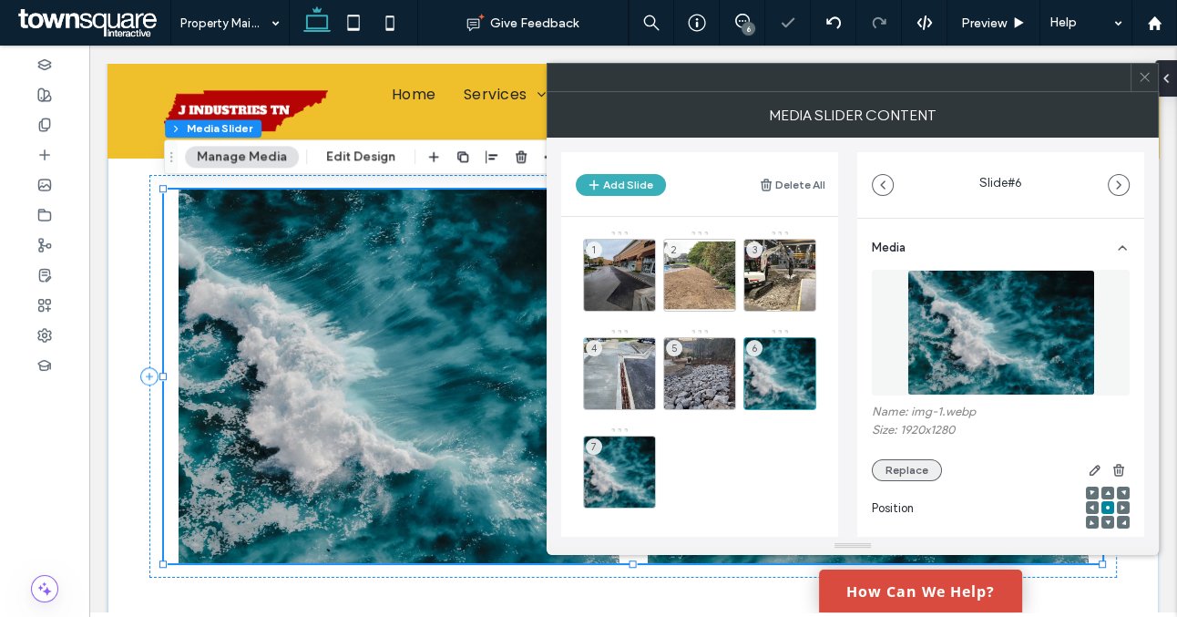
click at [901, 466] on button "Replace" at bounding box center [907, 470] width 70 height 22
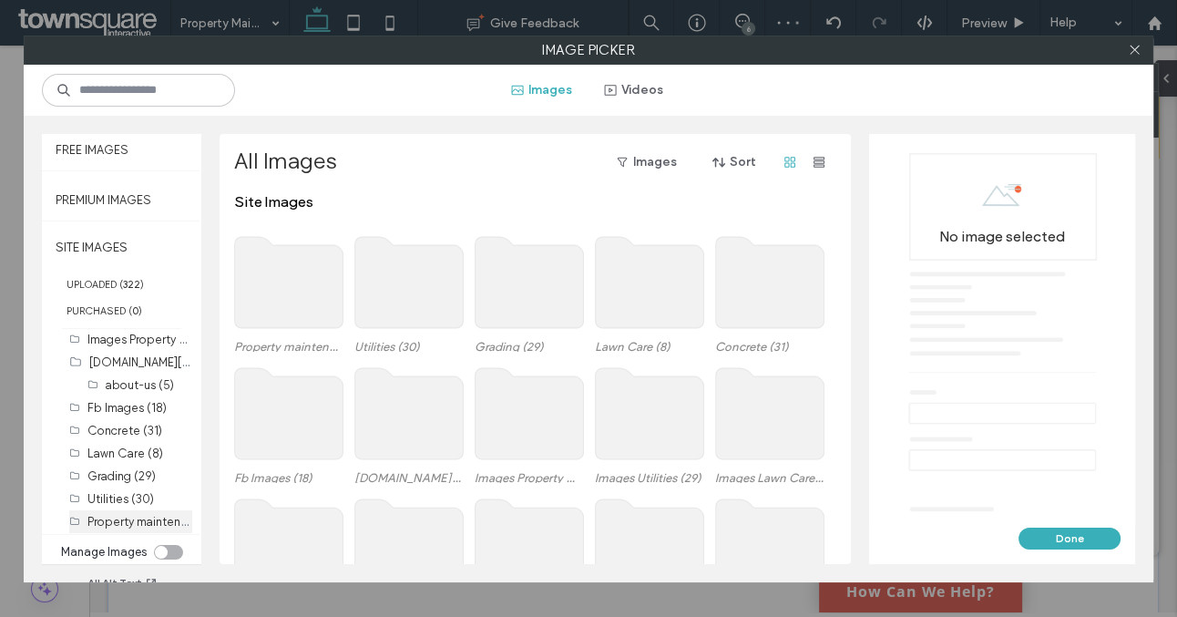
click at [108, 516] on label "Property maintenance (13)" at bounding box center [157, 520] width 141 height 17
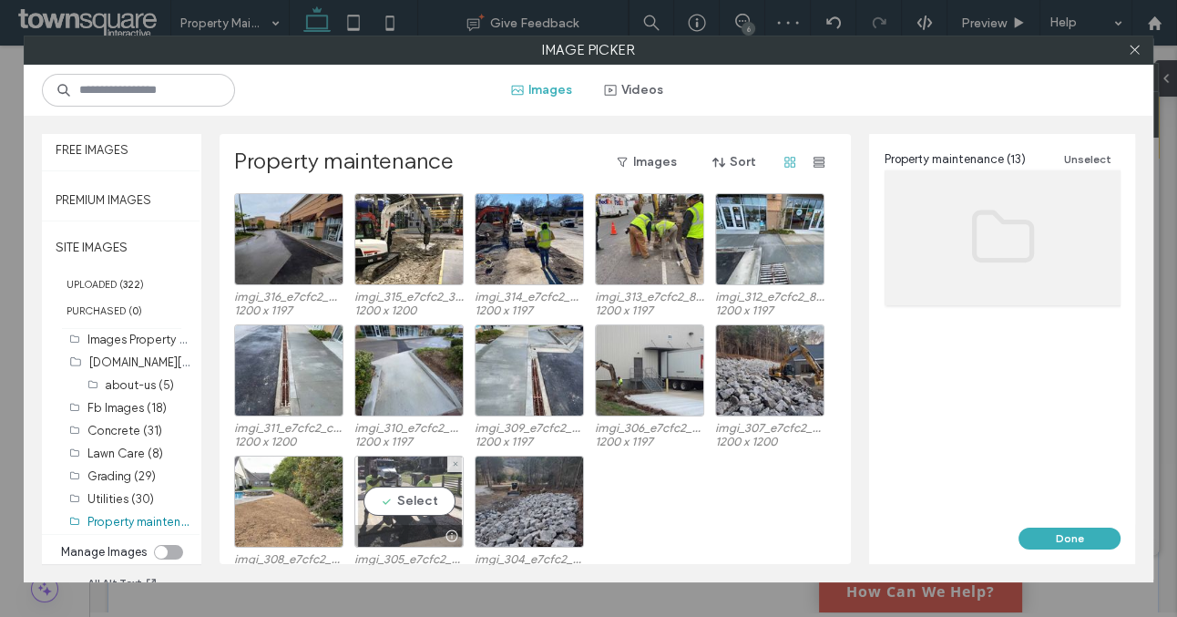
click at [412, 526] on div at bounding box center [409, 536] width 108 height 22
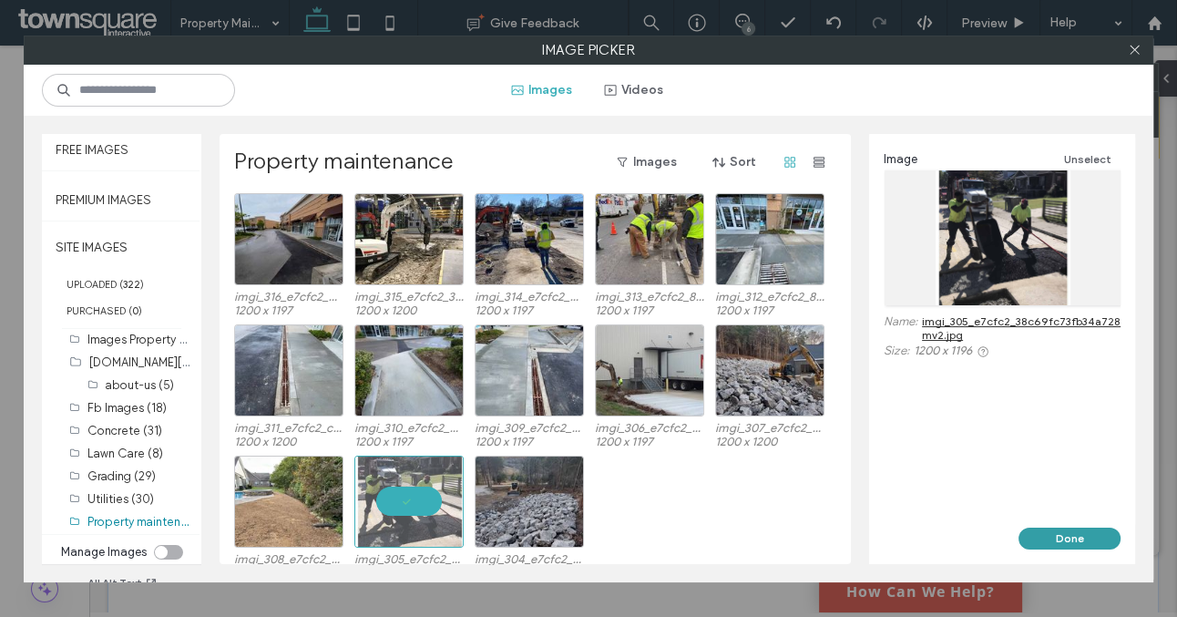
click at [1060, 532] on button "Done" at bounding box center [1070, 539] width 102 height 22
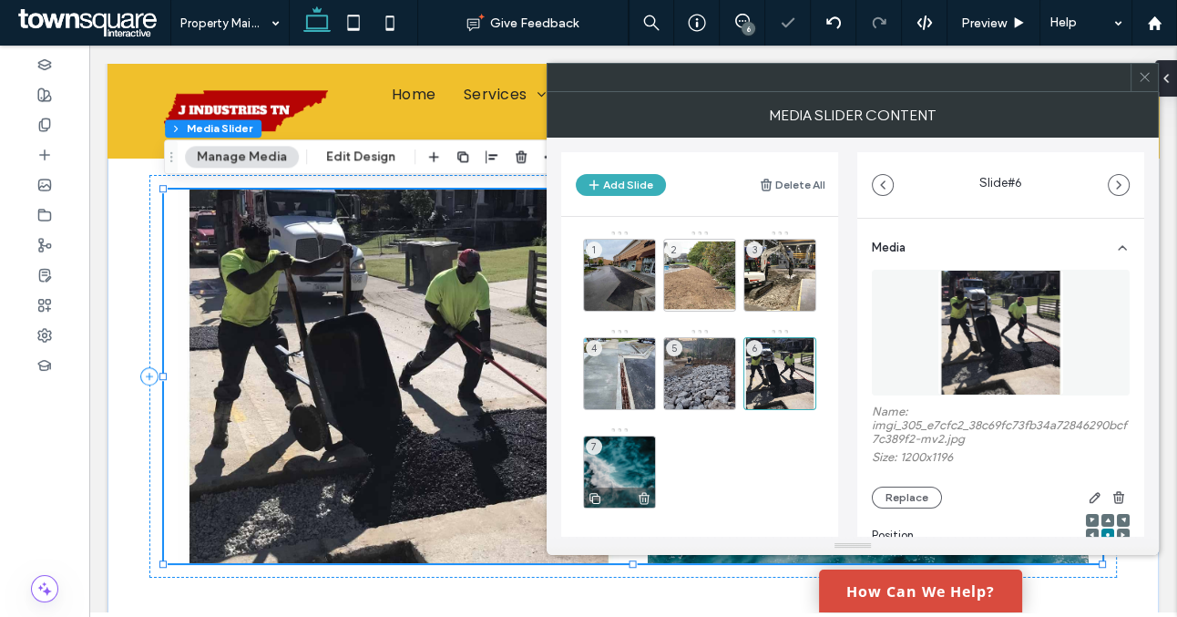
click at [623, 462] on div "7" at bounding box center [619, 472] width 73 height 73
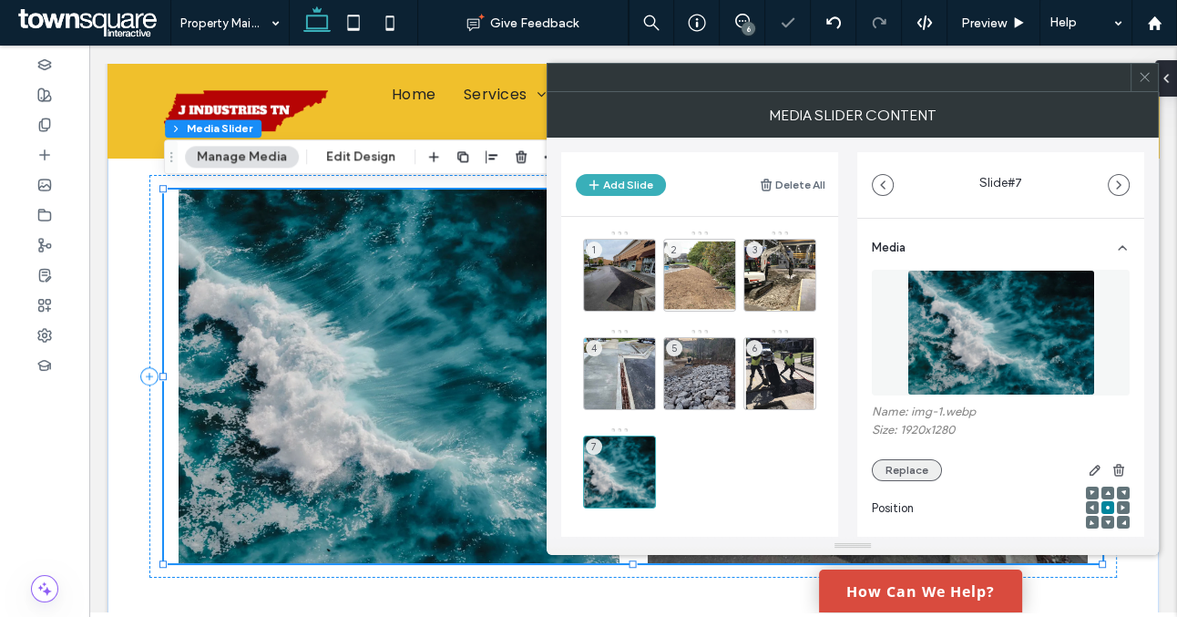
click at [898, 471] on button "Replace" at bounding box center [907, 470] width 70 height 22
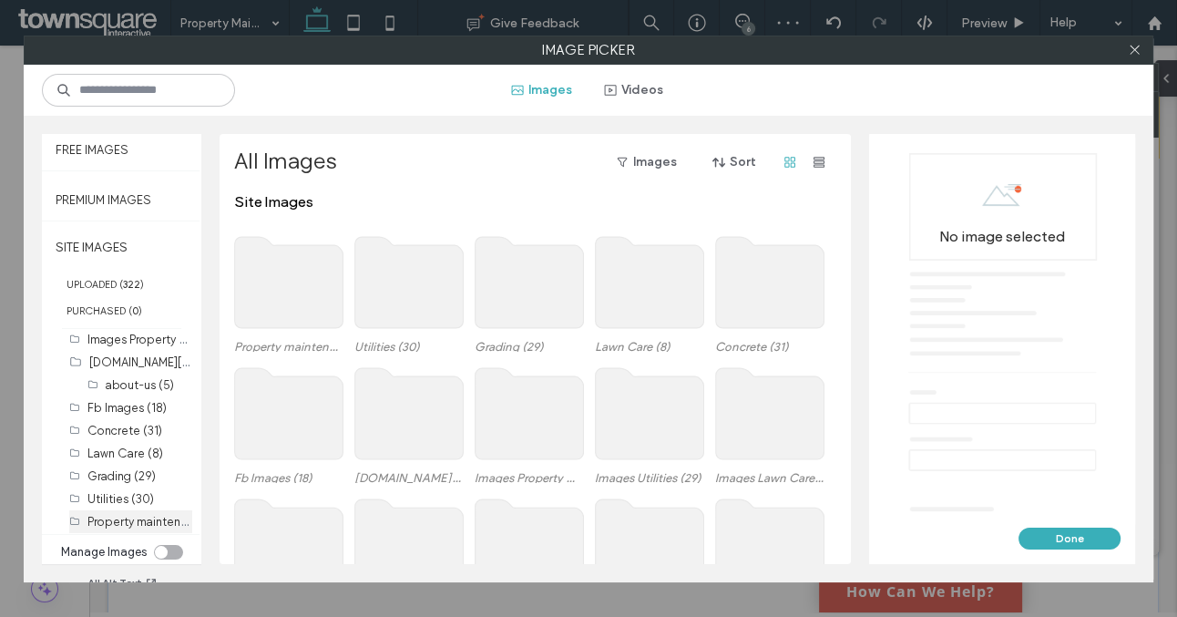
click at [127, 523] on label "Property maintenance (13)" at bounding box center [157, 520] width 141 height 17
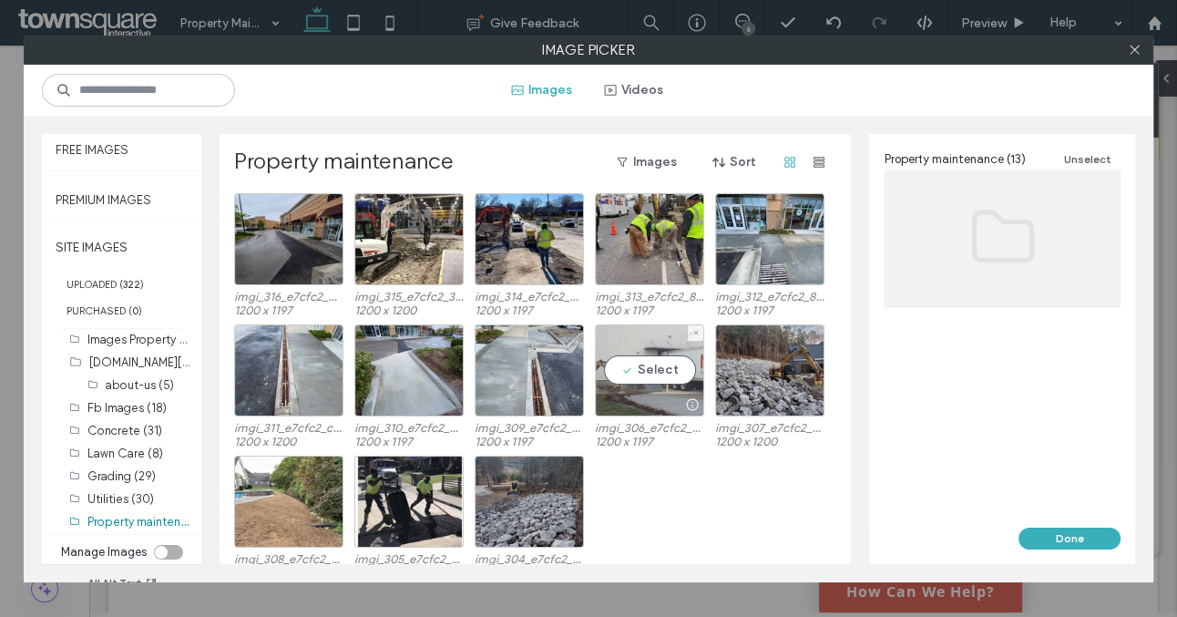
click at [645, 396] on div at bounding box center [650, 405] width 108 height 22
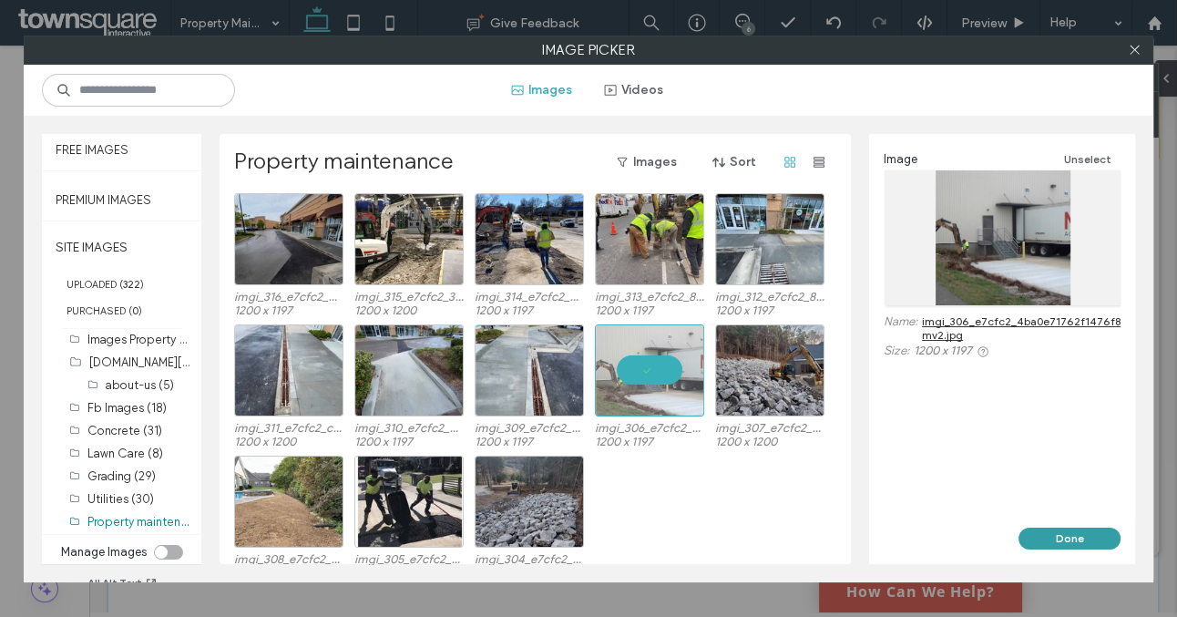
click at [1083, 538] on button "Done" at bounding box center [1070, 539] width 102 height 22
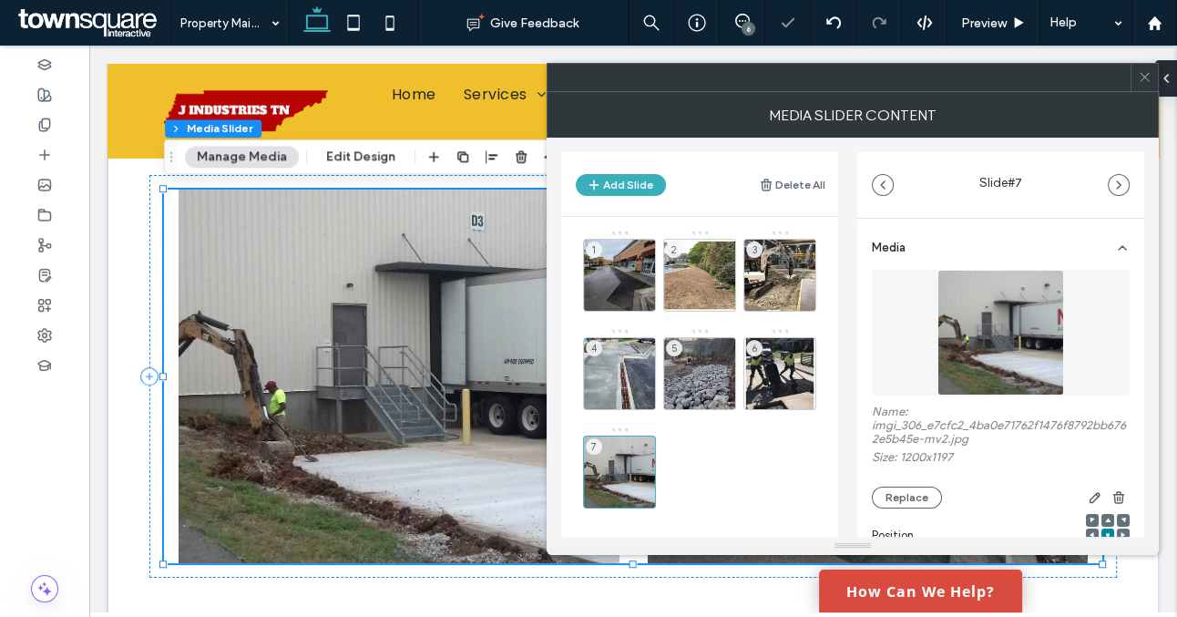
click at [1139, 79] on icon at bounding box center [1145, 77] width 14 height 14
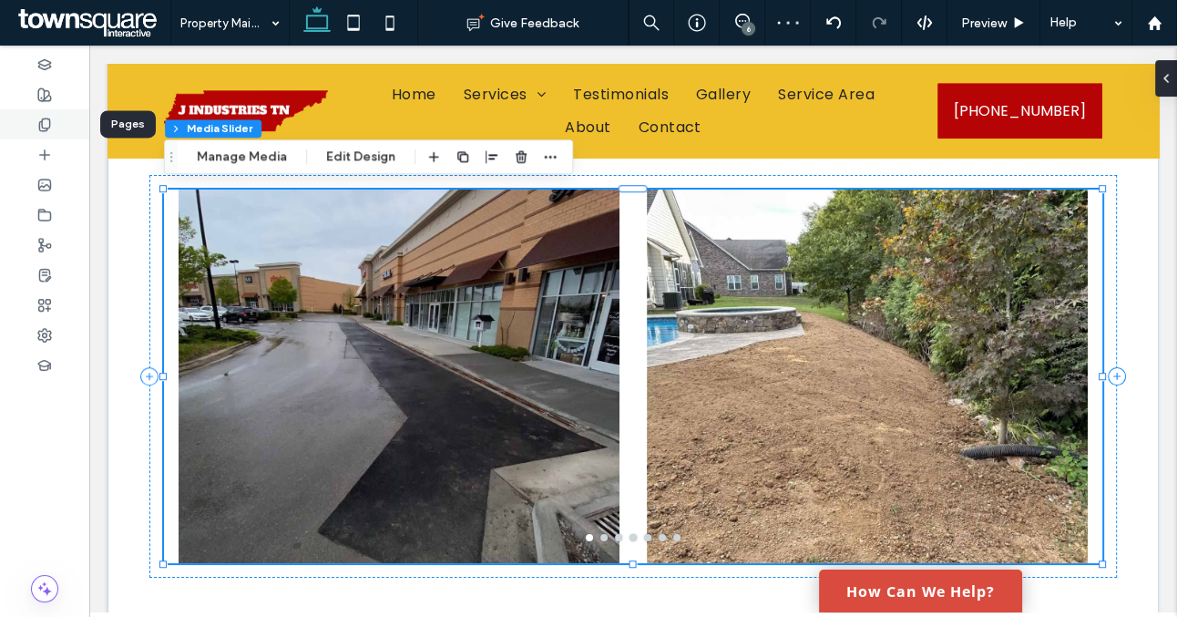
click at [37, 118] on icon at bounding box center [44, 125] width 15 height 15
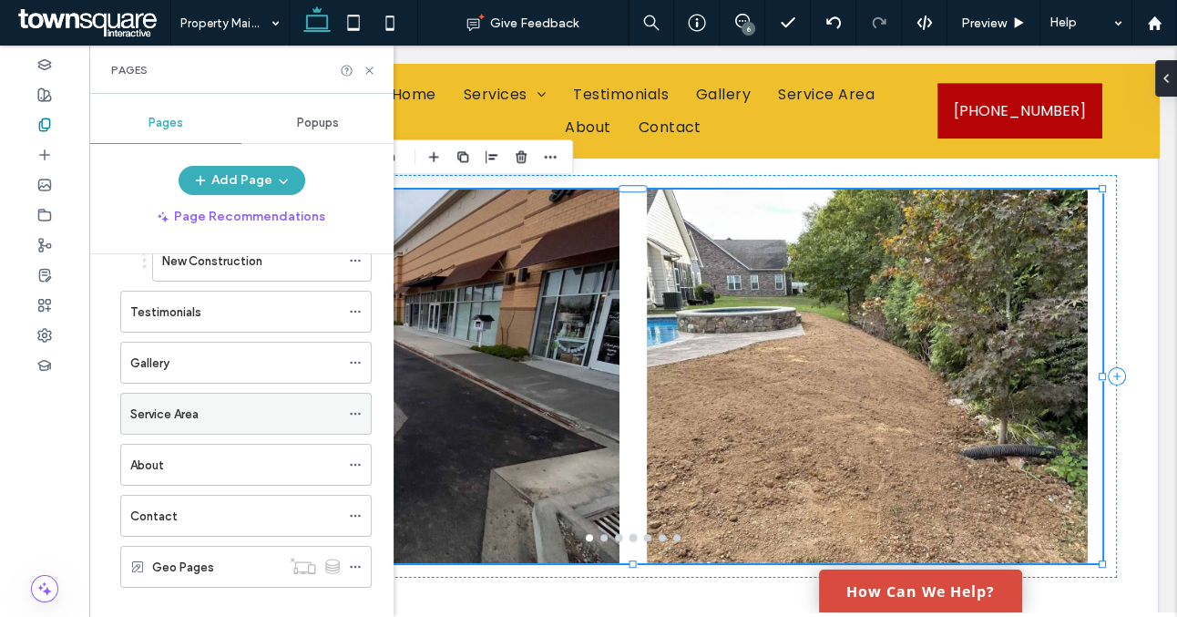
scroll to position [391, 0]
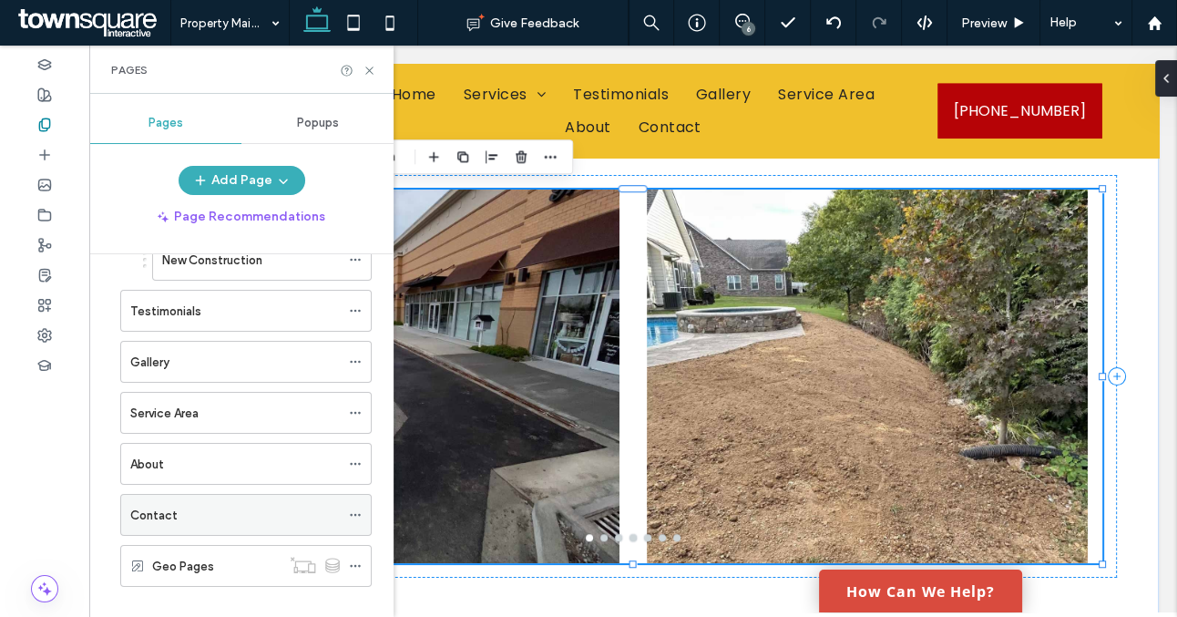
click at [245, 499] on div "Contact" at bounding box center [235, 515] width 210 height 40
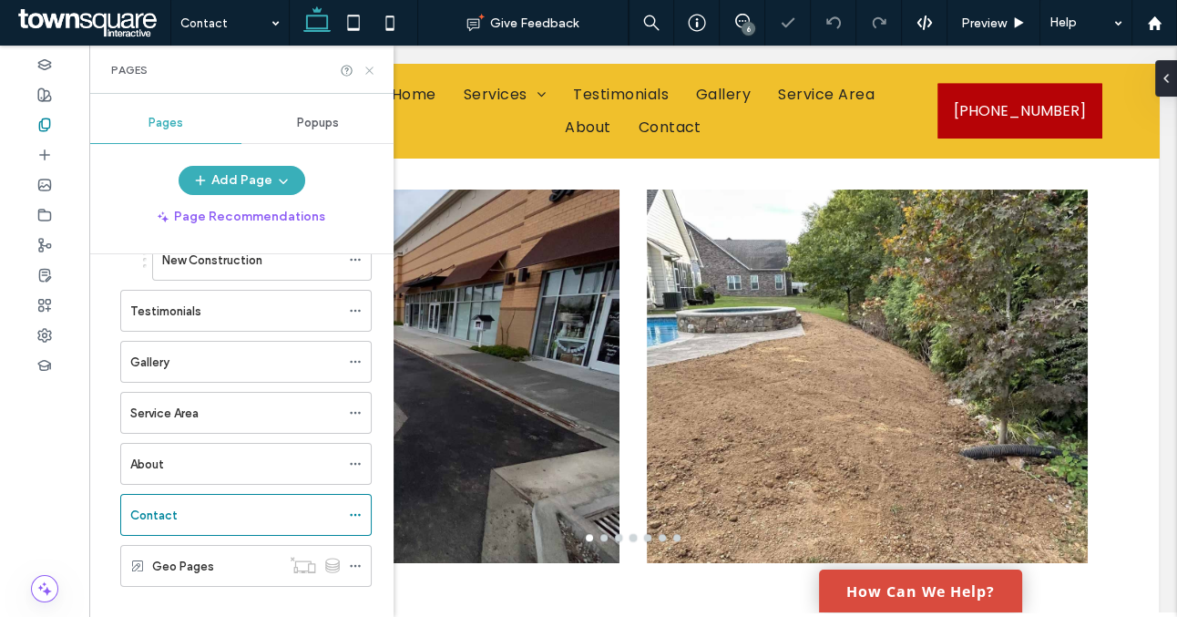
click at [370, 70] on icon at bounding box center [370, 71] width 14 height 14
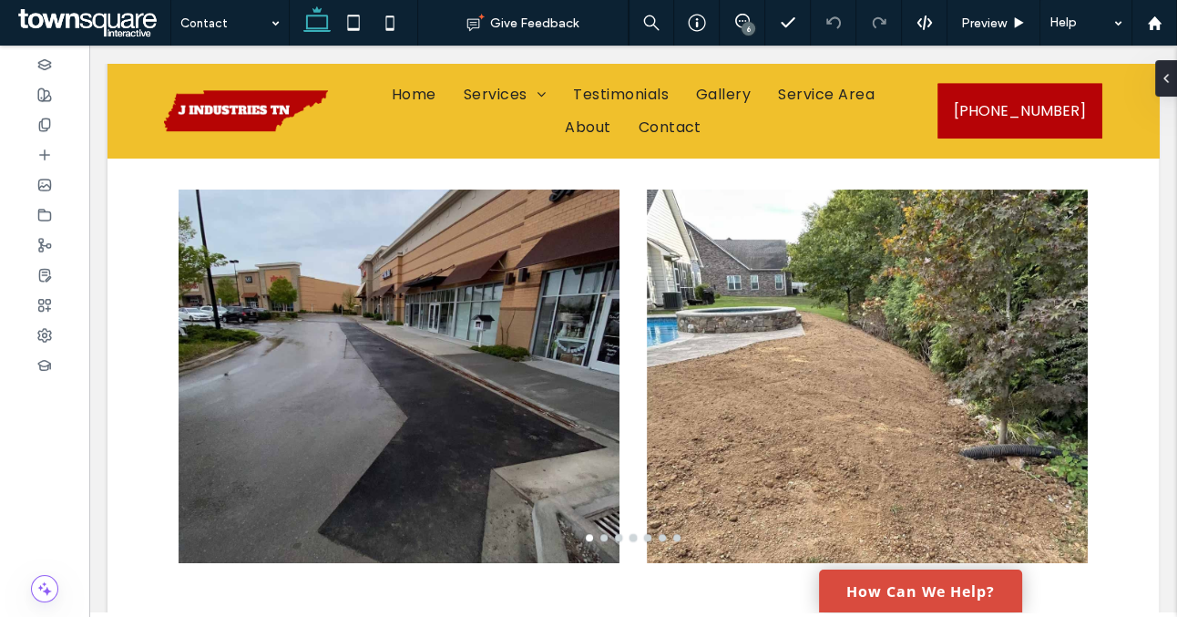
click at [748, 23] on div "6" at bounding box center [749, 29] width 14 height 14
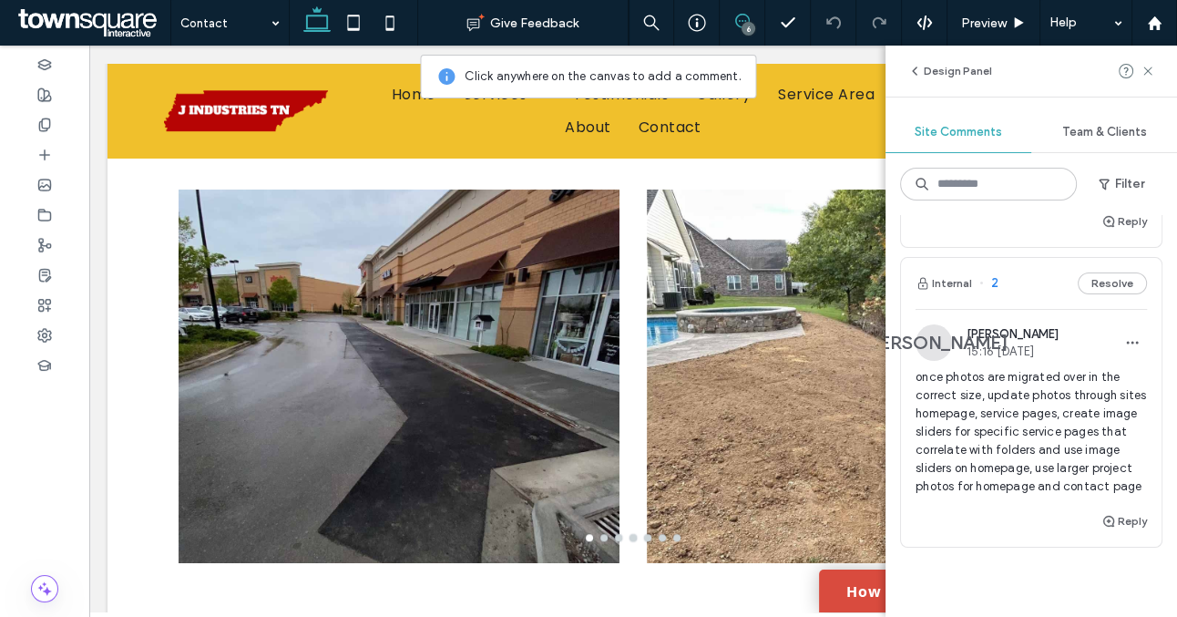
scroll to position [1448, 0]
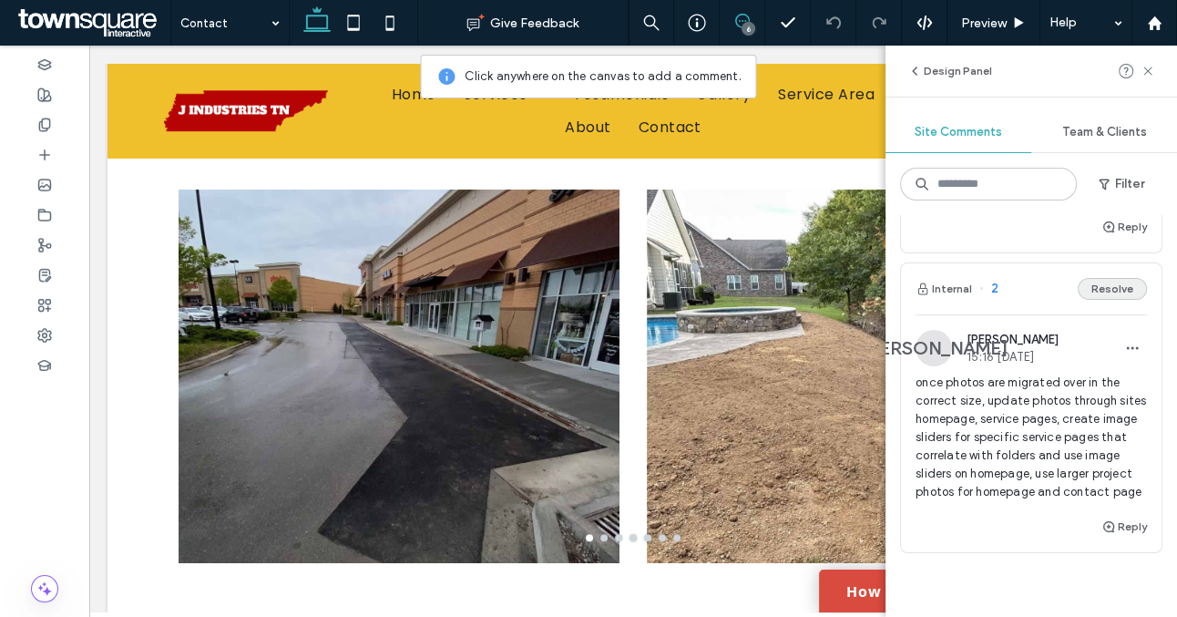
click at [1112, 278] on button "Resolve" at bounding box center [1112, 289] width 69 height 22
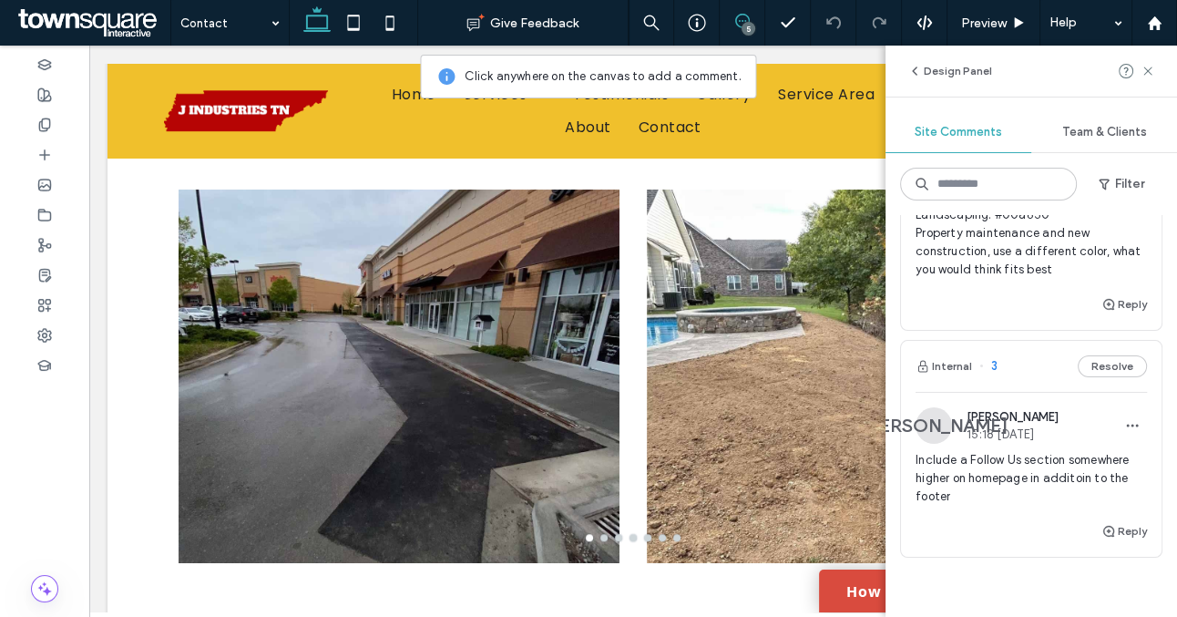
scroll to position [1140, 0]
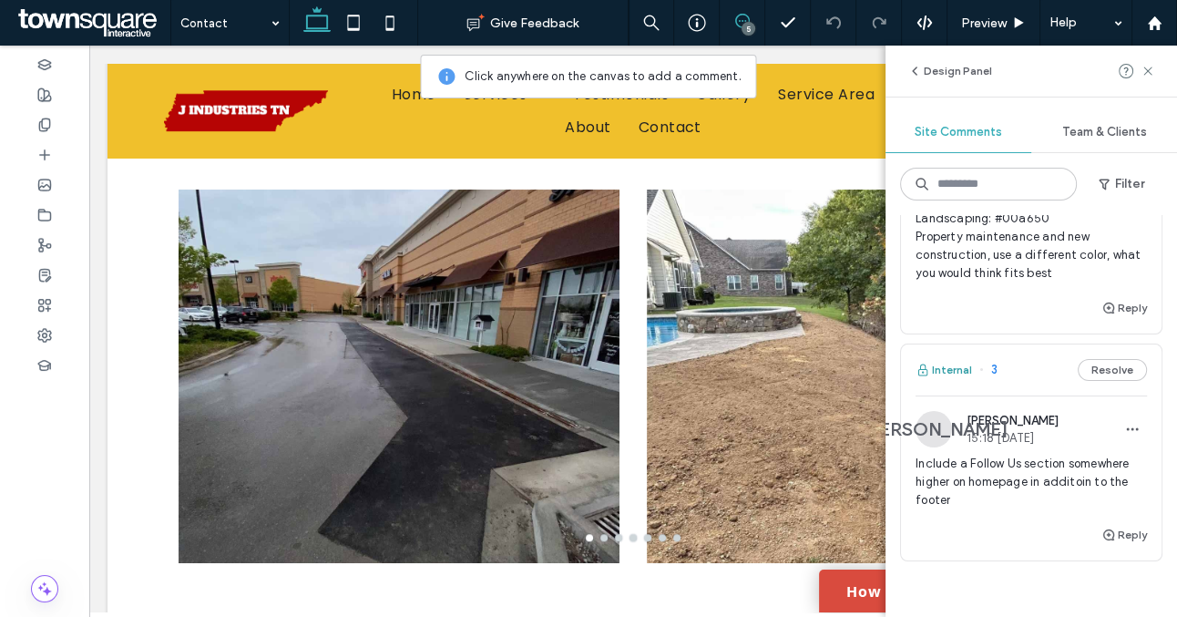
click at [957, 359] on button "Internal" at bounding box center [944, 370] width 57 height 22
click at [48, 216] on icon at bounding box center [44, 215] width 15 height 15
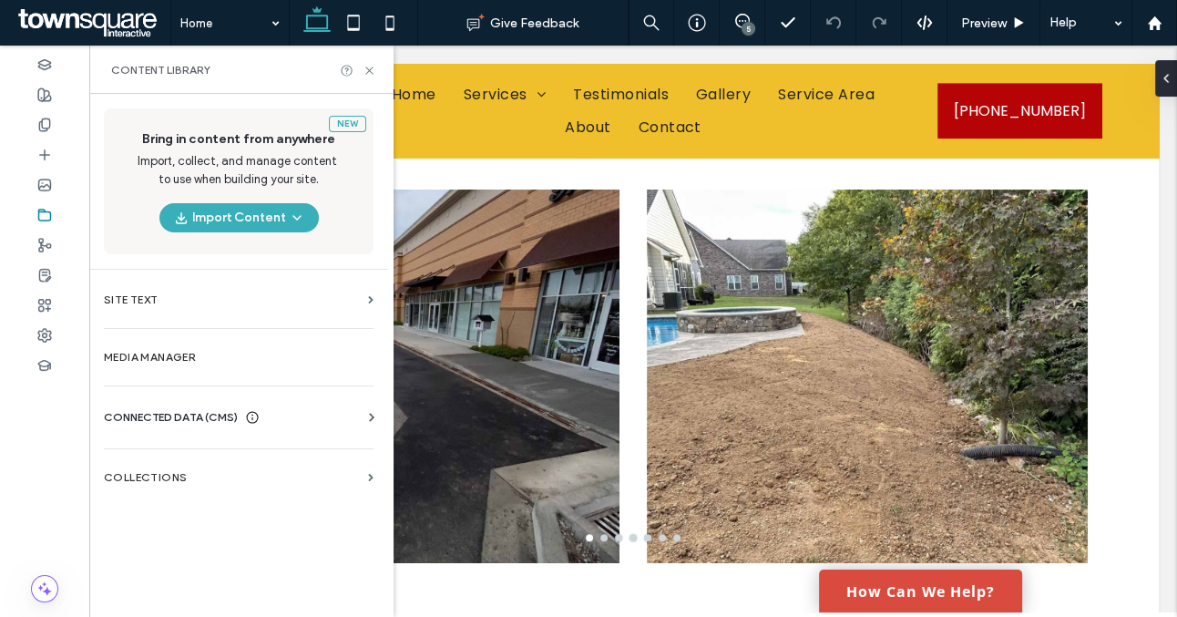
click at [212, 418] on span "CONNECTED DATA (CMS)" at bounding box center [171, 417] width 134 height 18
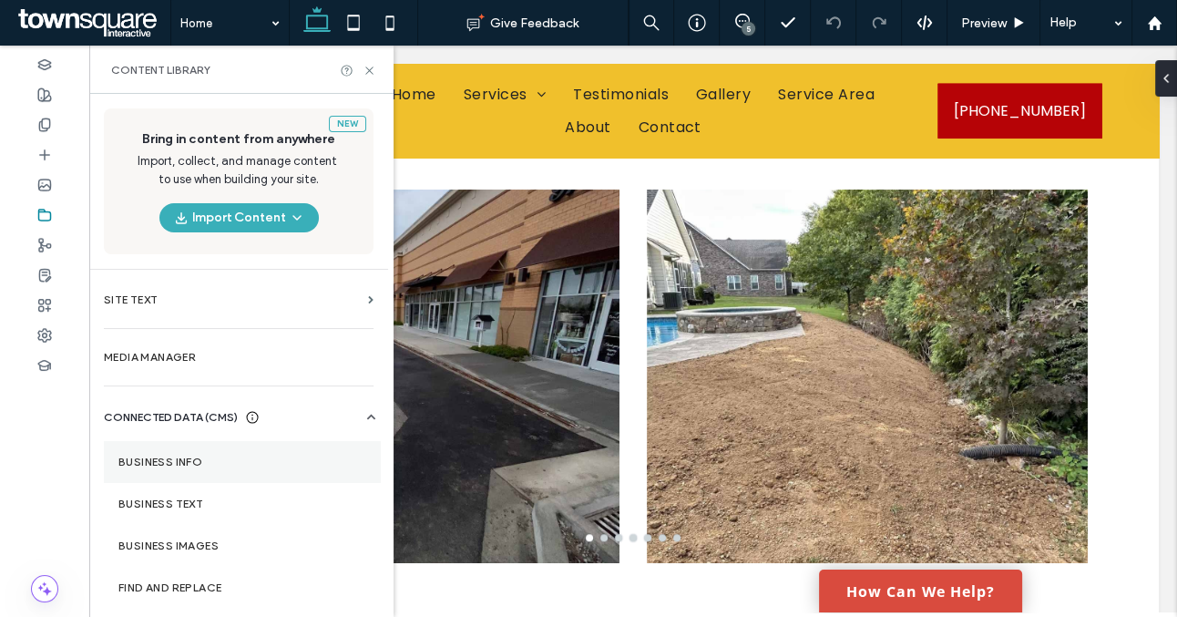
click at [253, 465] on label "Business Info" at bounding box center [242, 462] width 248 height 13
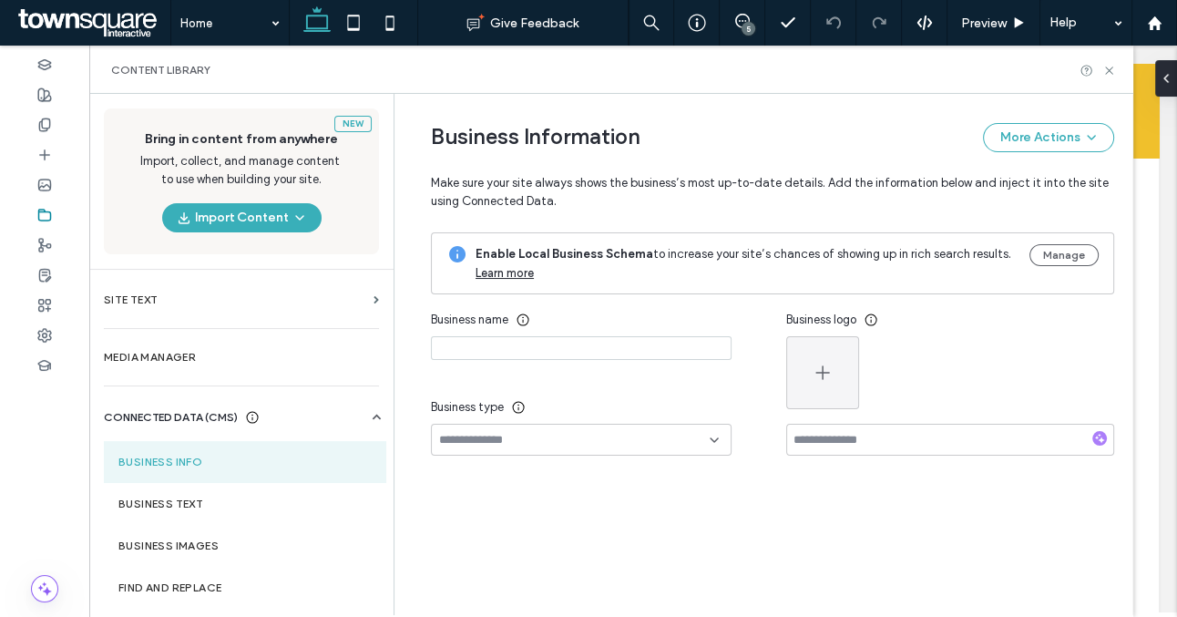
type input "**********"
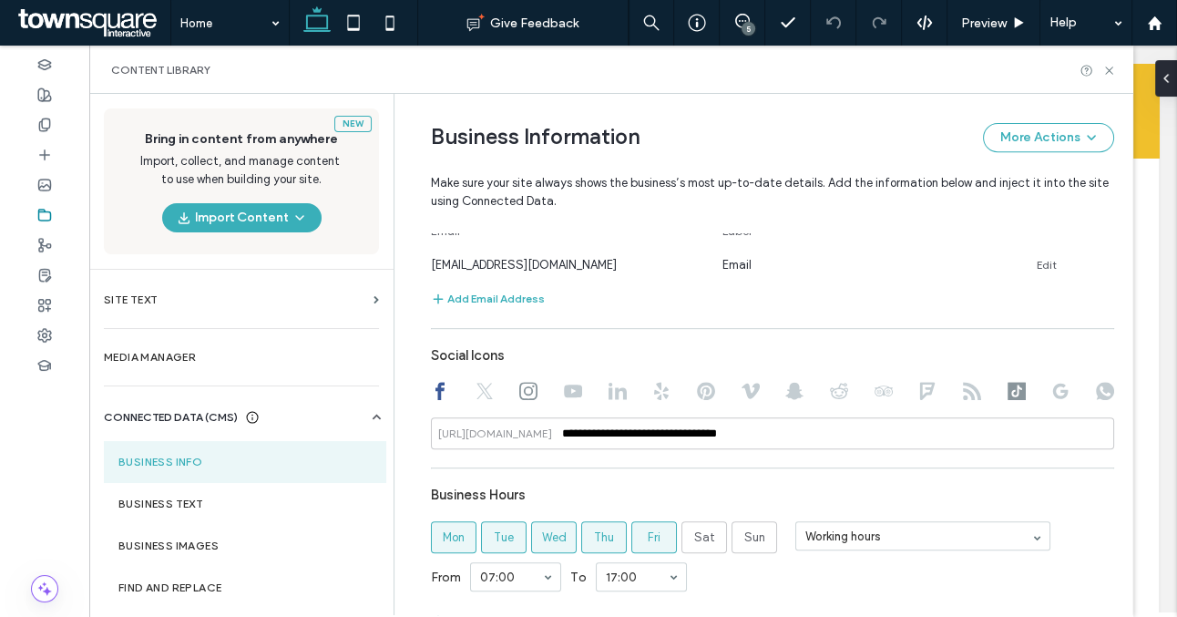
scroll to position [772, 0]
click at [476, 386] on icon at bounding box center [485, 389] width 18 height 18
click at [523, 384] on icon at bounding box center [528, 389] width 18 height 18
click at [1008, 385] on use at bounding box center [1017, 389] width 18 height 18
type input "**********"
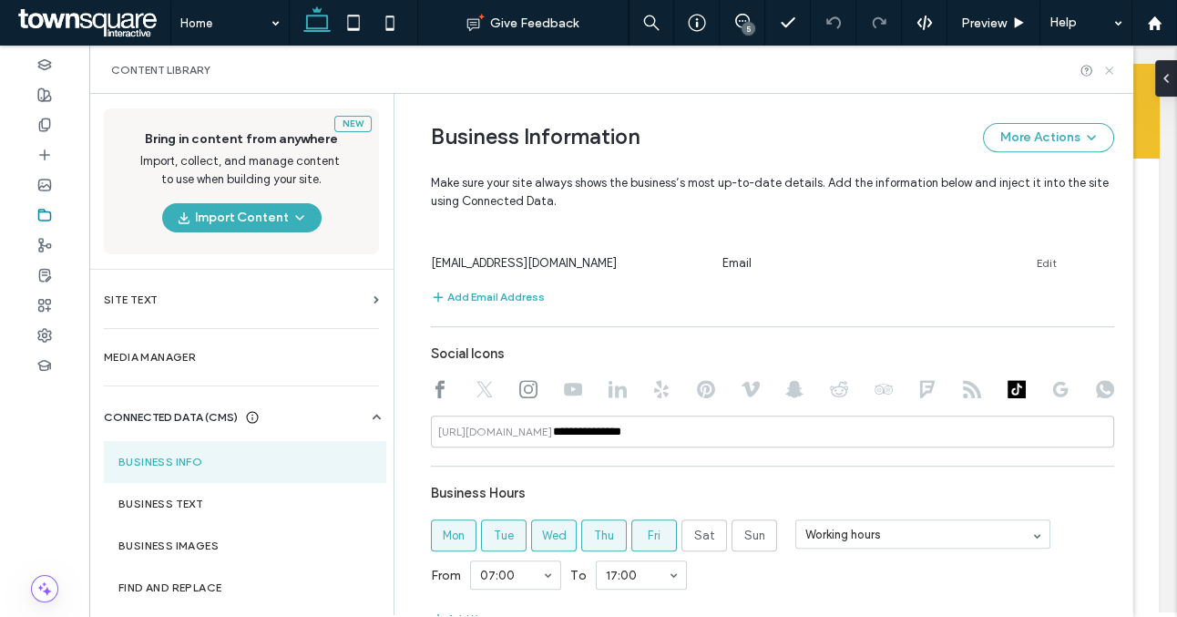
click at [1115, 66] on icon at bounding box center [1110, 71] width 14 height 14
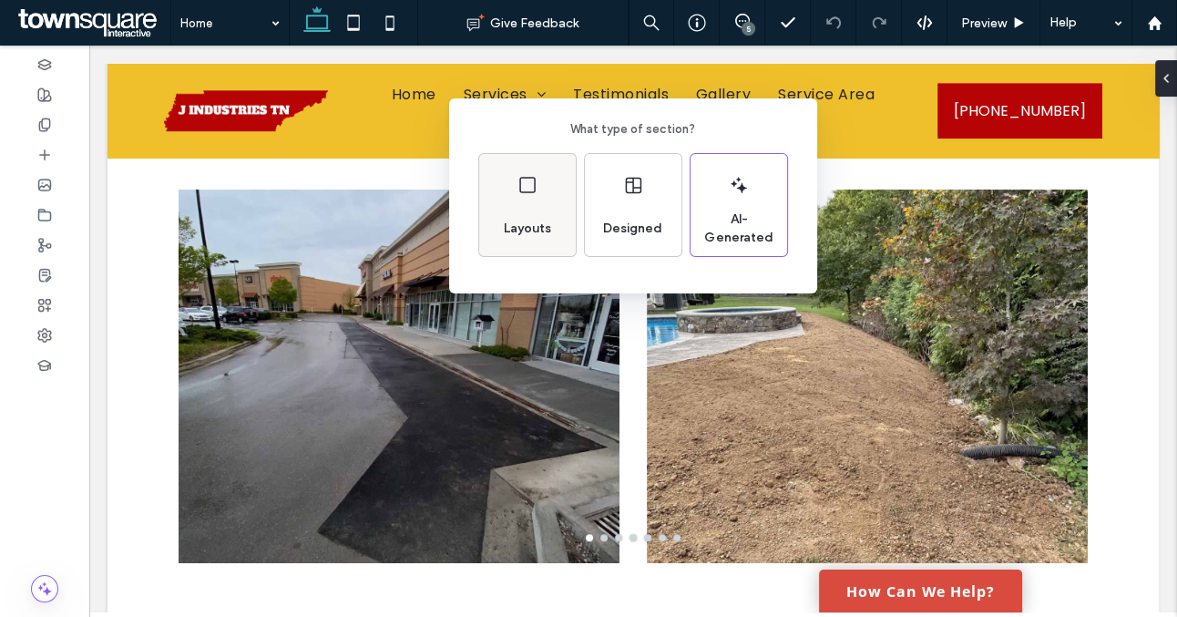
click at [558, 236] on div "Layouts" at bounding box center [527, 205] width 97 height 102
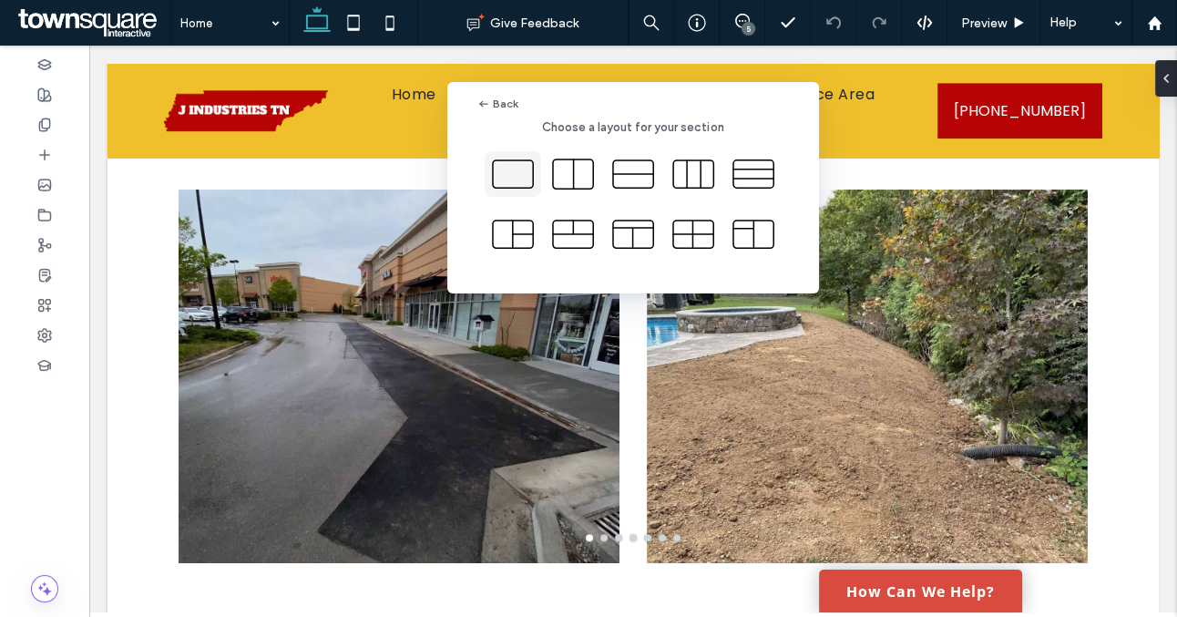
click at [522, 170] on icon at bounding box center [513, 174] width 46 height 46
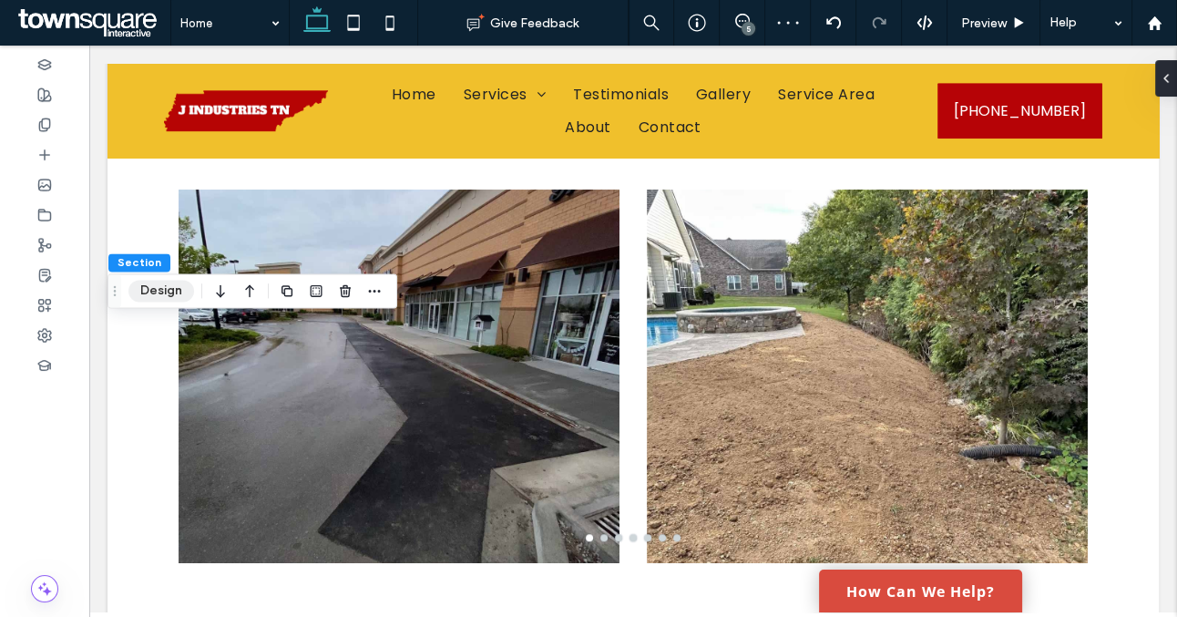
click at [190, 289] on button "Design" at bounding box center [161, 291] width 66 height 22
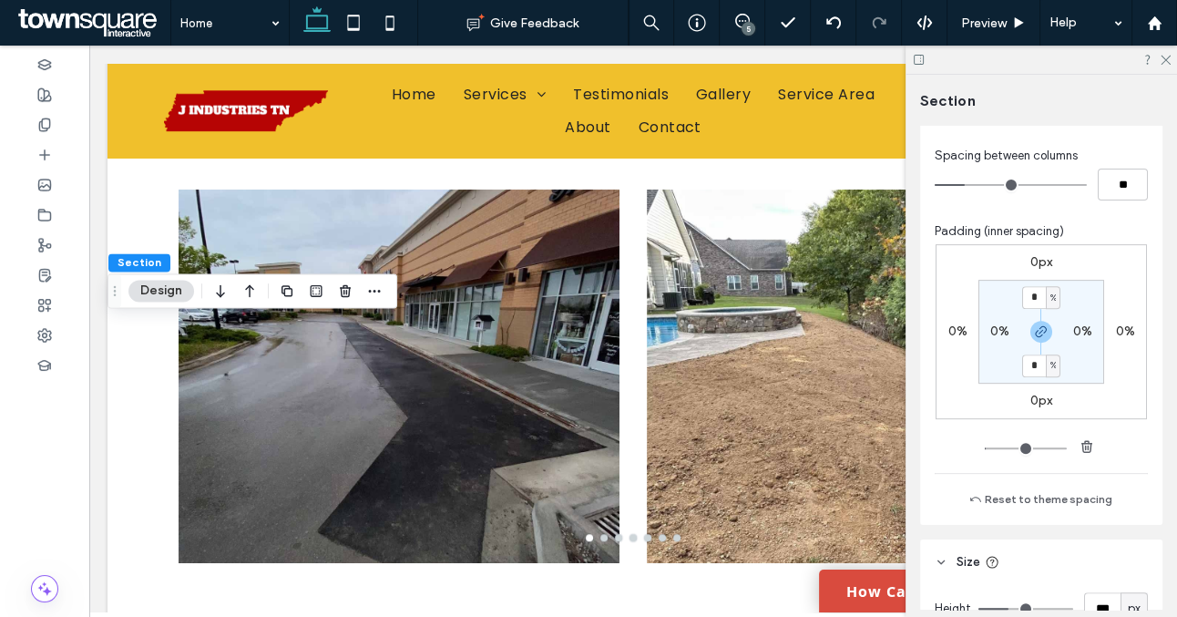
scroll to position [842, 0]
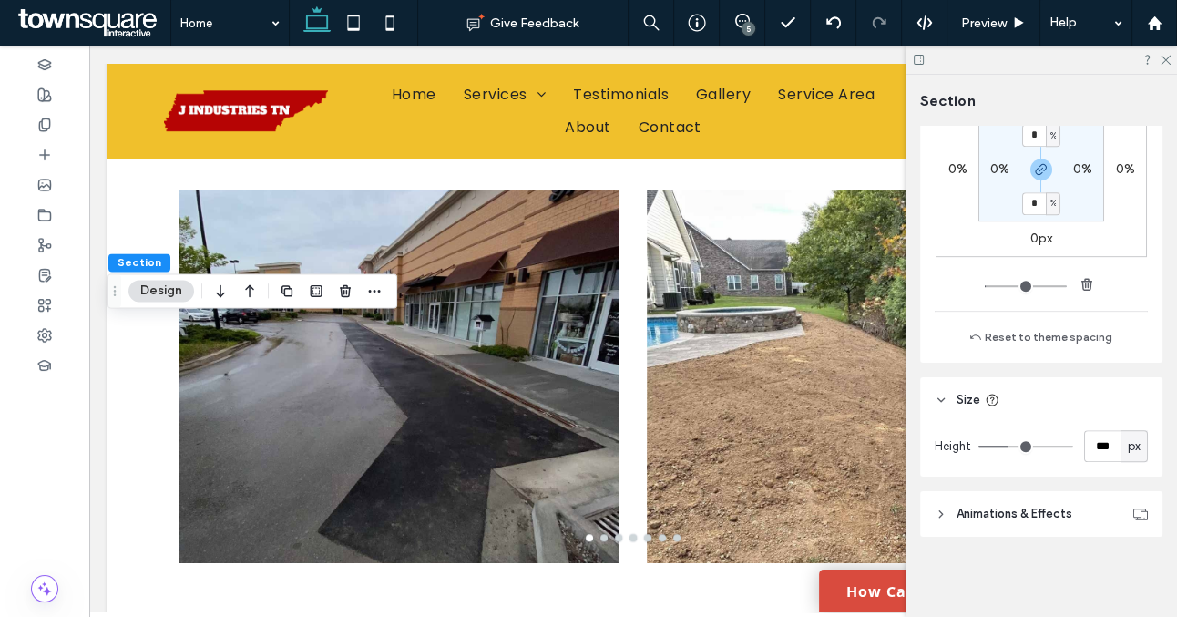
click at [996, 171] on label "0%" at bounding box center [1000, 168] width 19 height 15
type input "*"
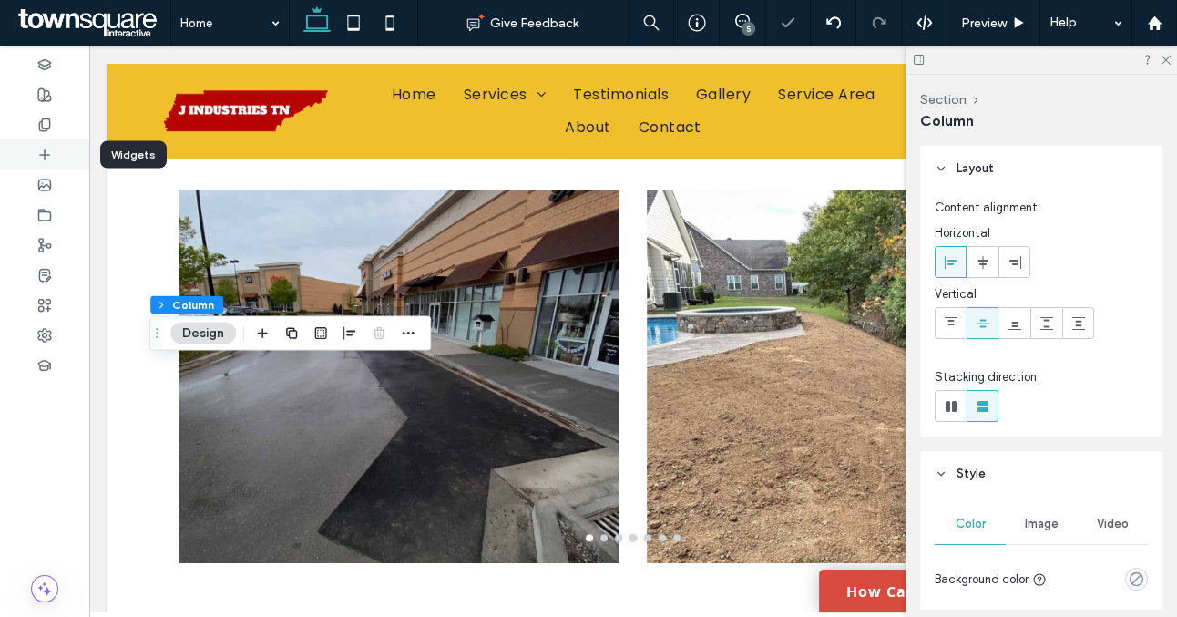
click at [57, 158] on div at bounding box center [44, 154] width 89 height 30
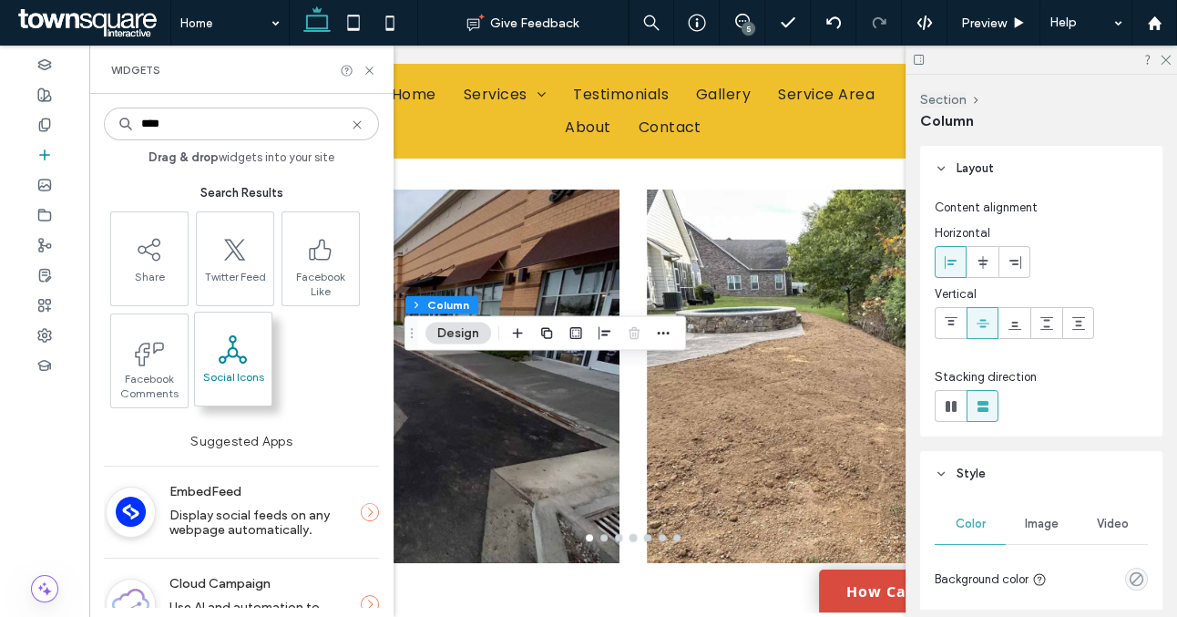
type input "****"
click at [242, 345] on icon at bounding box center [233, 349] width 29 height 29
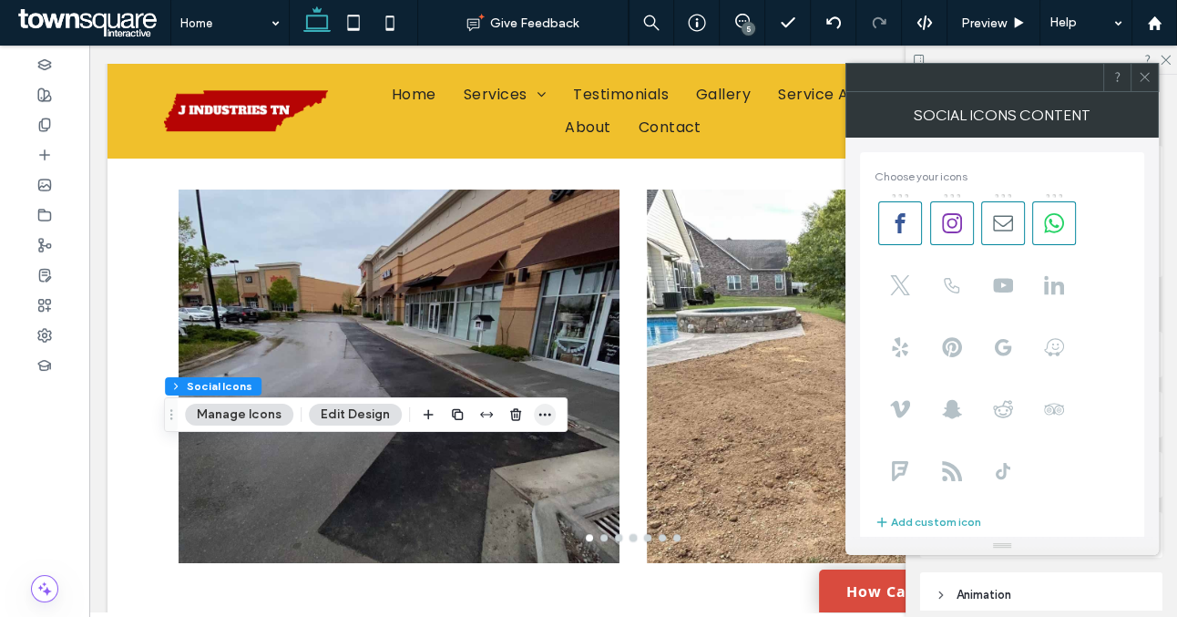
click at [538, 416] on icon "button" at bounding box center [545, 414] width 15 height 15
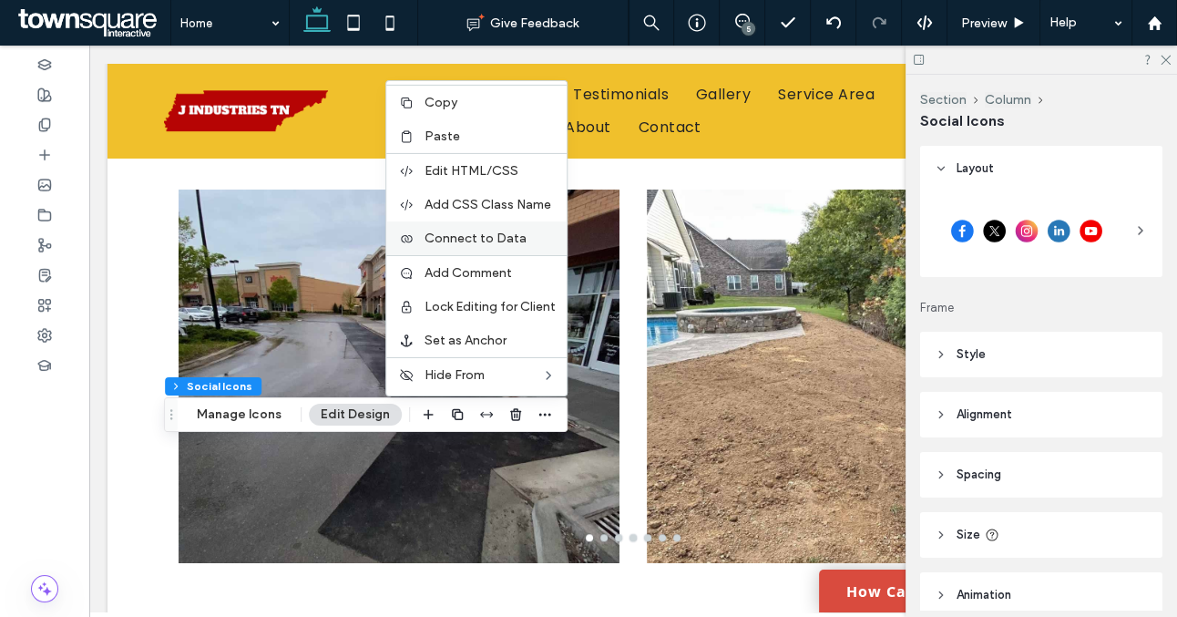
click at [502, 241] on span "Connect to Data" at bounding box center [476, 238] width 102 height 15
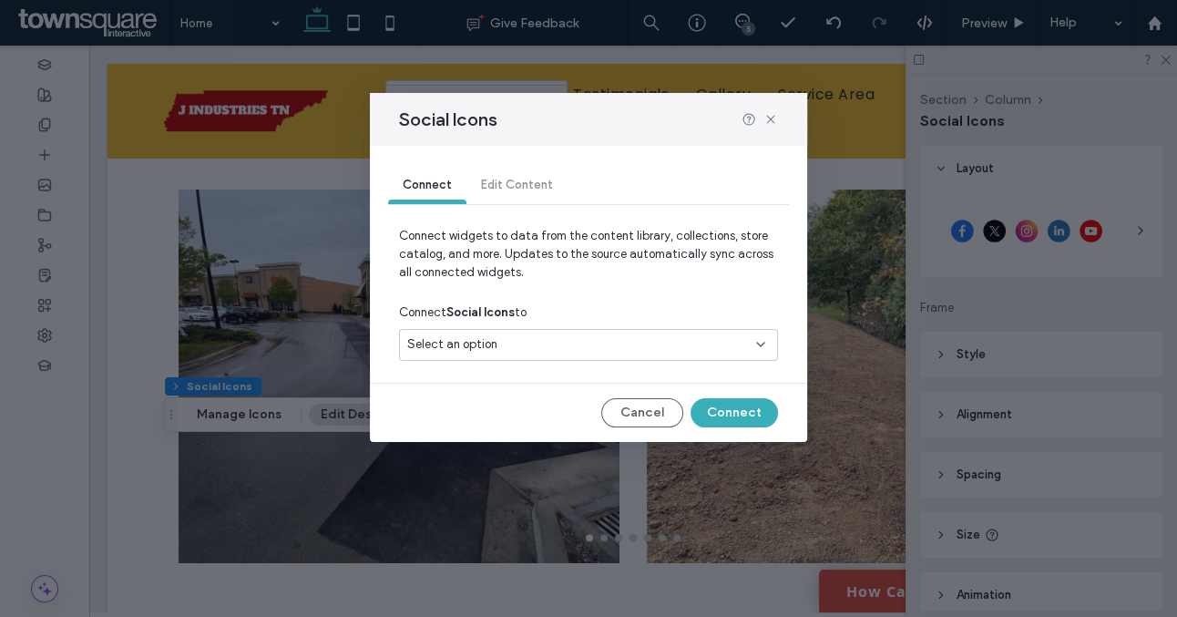
click at [757, 347] on icon at bounding box center [761, 344] width 15 height 15
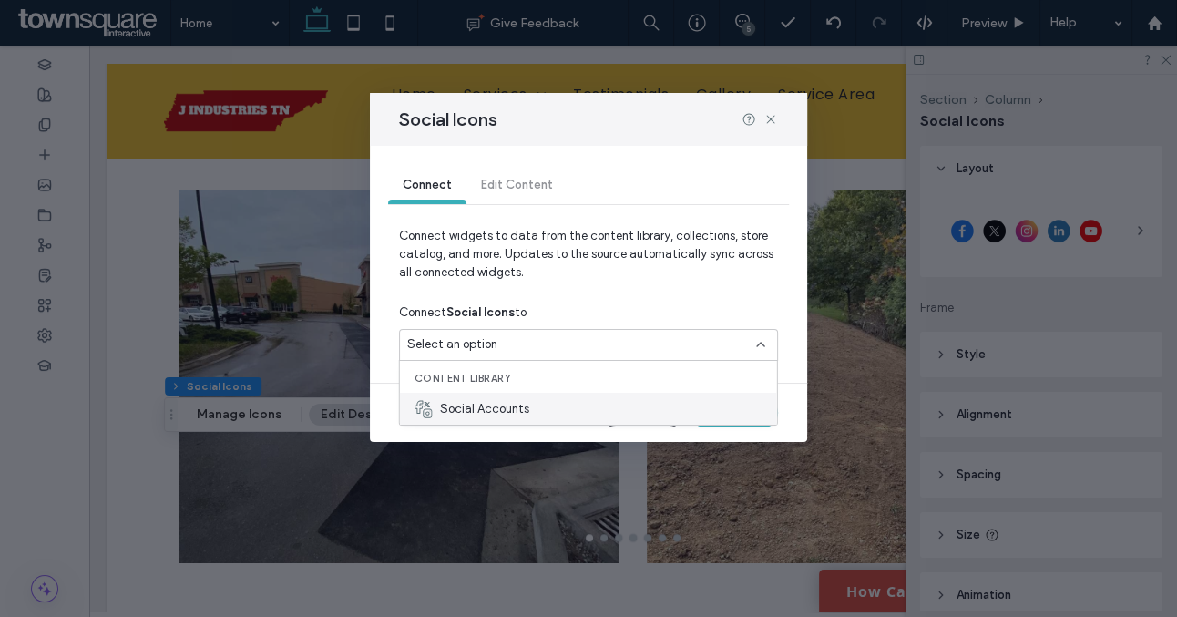
click at [574, 408] on div "Social Accounts" at bounding box center [588, 409] width 377 height 32
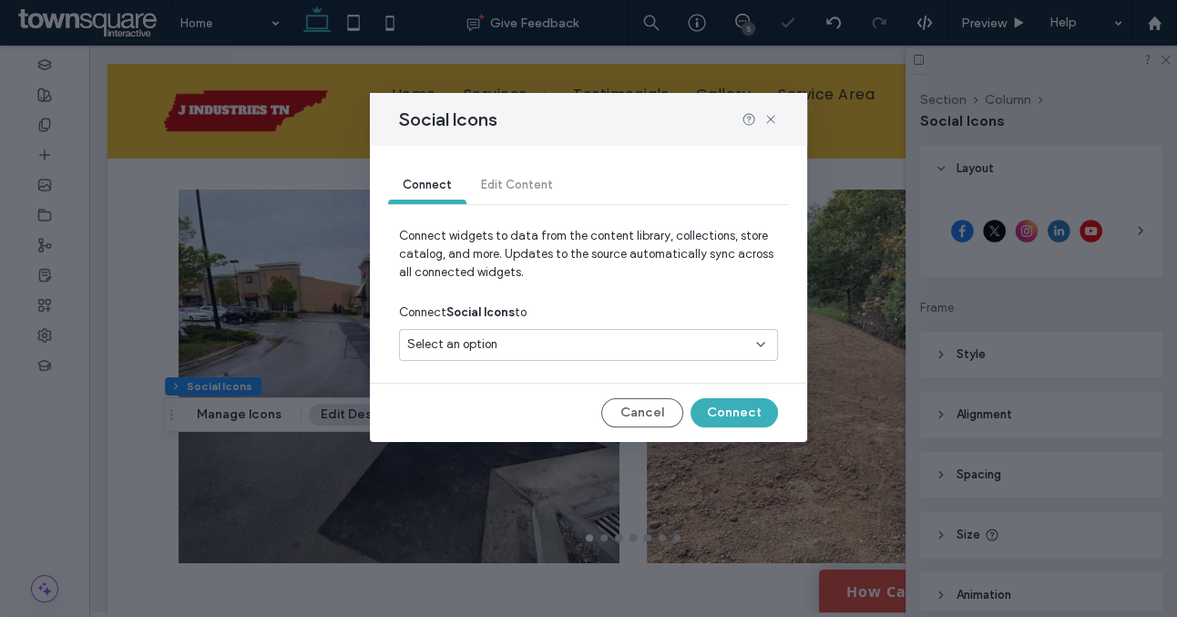
type input "**"
click at [734, 405] on button "Connect" at bounding box center [734, 412] width 87 height 29
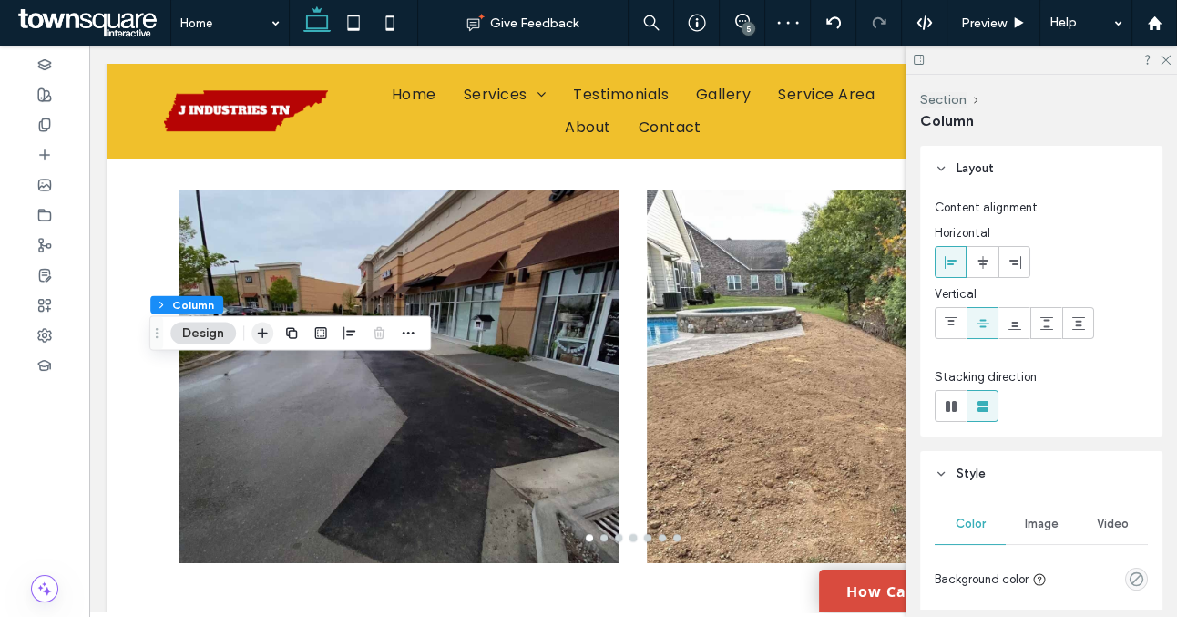
click at [262, 329] on use "button" at bounding box center [263, 333] width 10 height 10
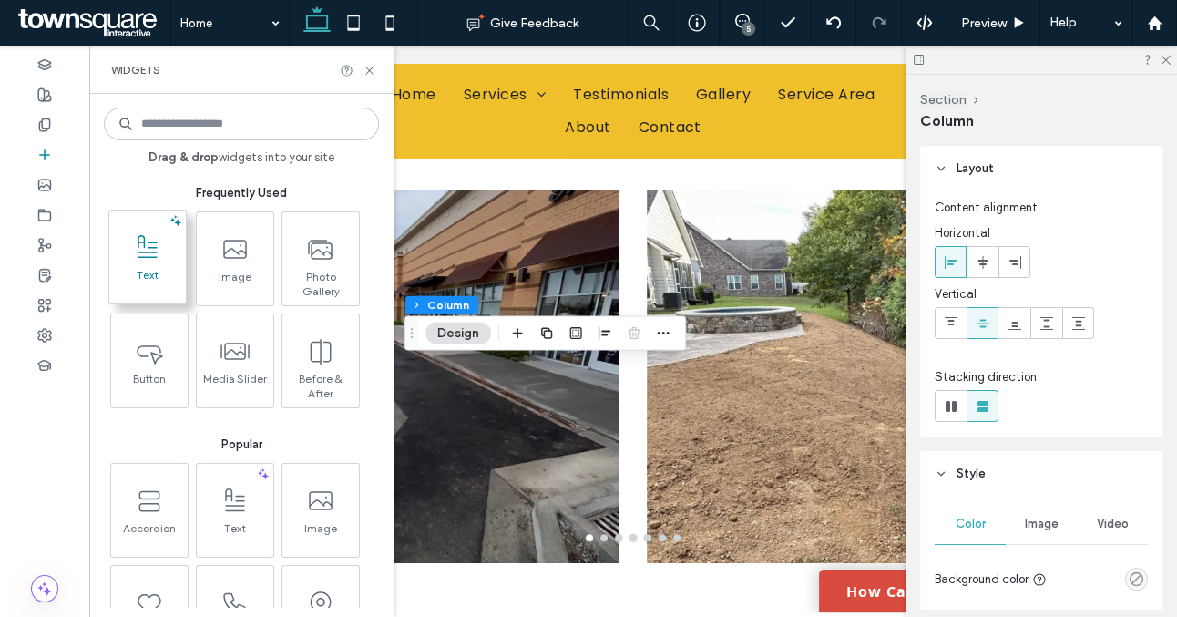
click at [159, 265] on span at bounding box center [147, 247] width 77 height 41
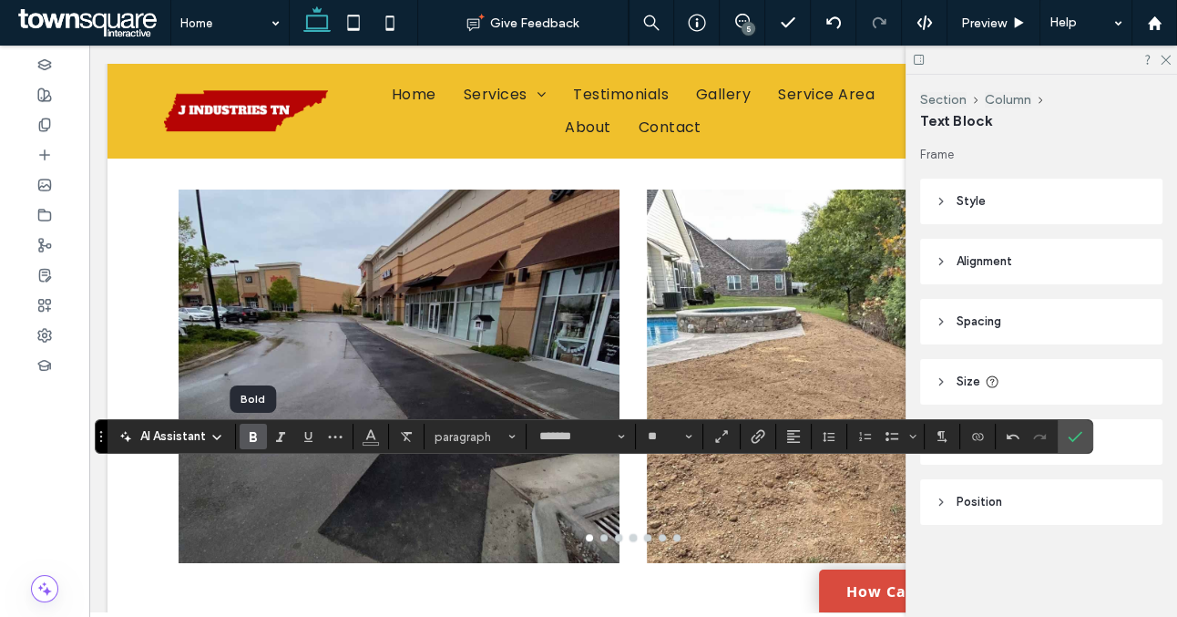
click at [254, 435] on use "Bold" at bounding box center [253, 437] width 7 height 10
click at [333, 442] on icon "More" at bounding box center [335, 436] width 15 height 15
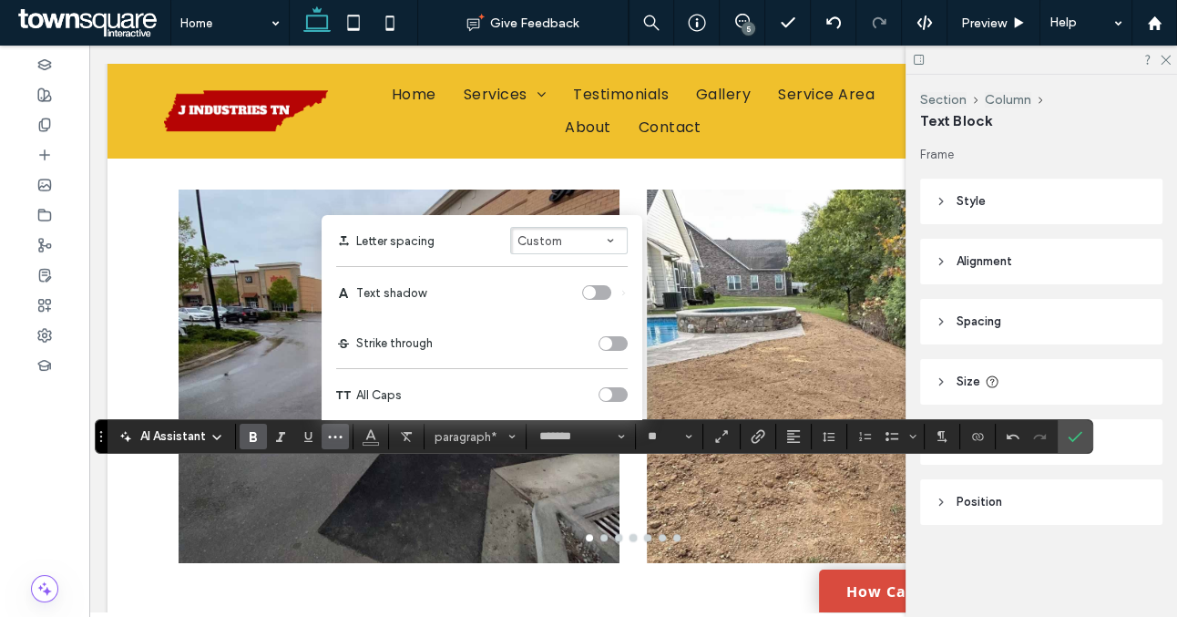
click at [611, 391] on div "toggle" at bounding box center [613, 394] width 29 height 15
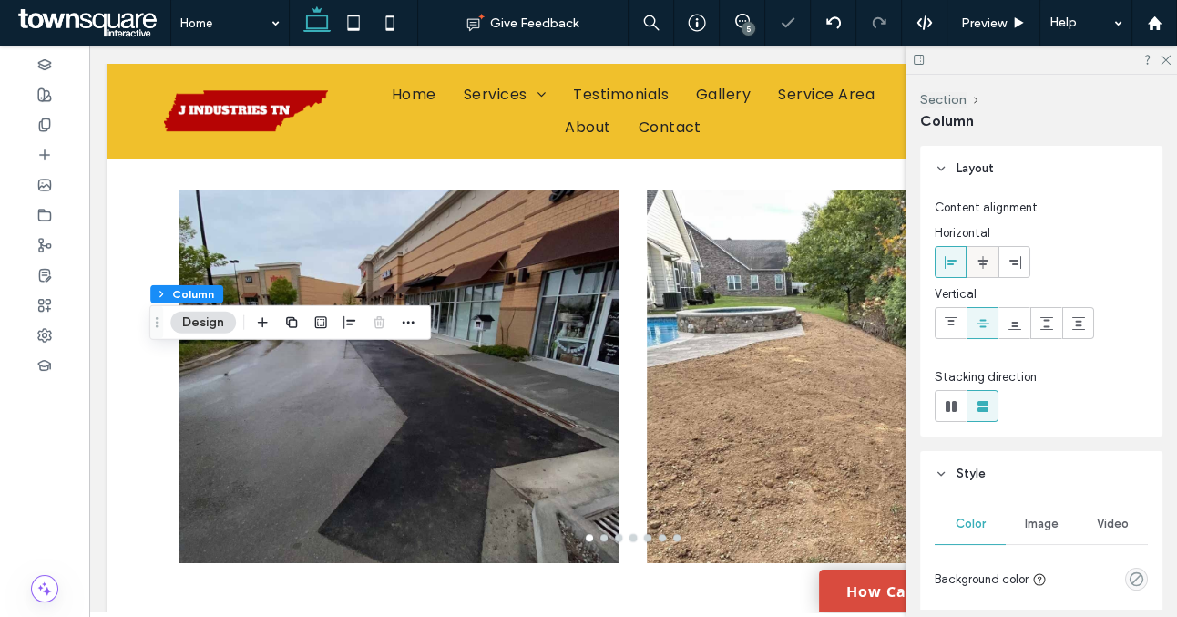
click at [987, 265] on icon at bounding box center [983, 262] width 15 height 15
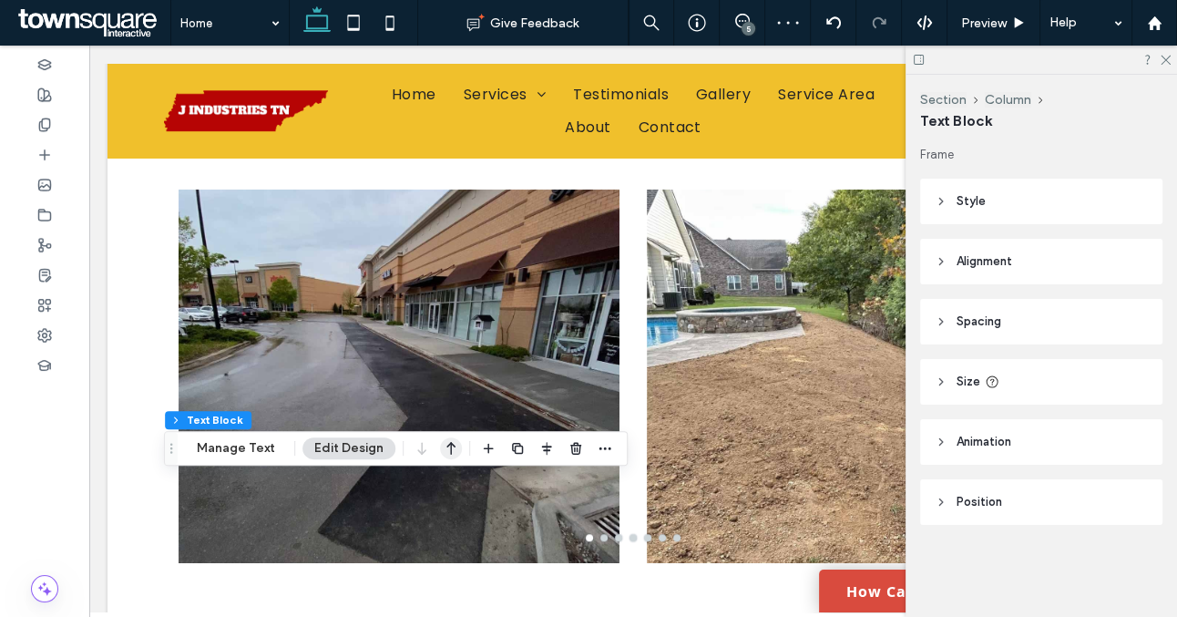
click at [445, 447] on icon "button" at bounding box center [451, 448] width 22 height 33
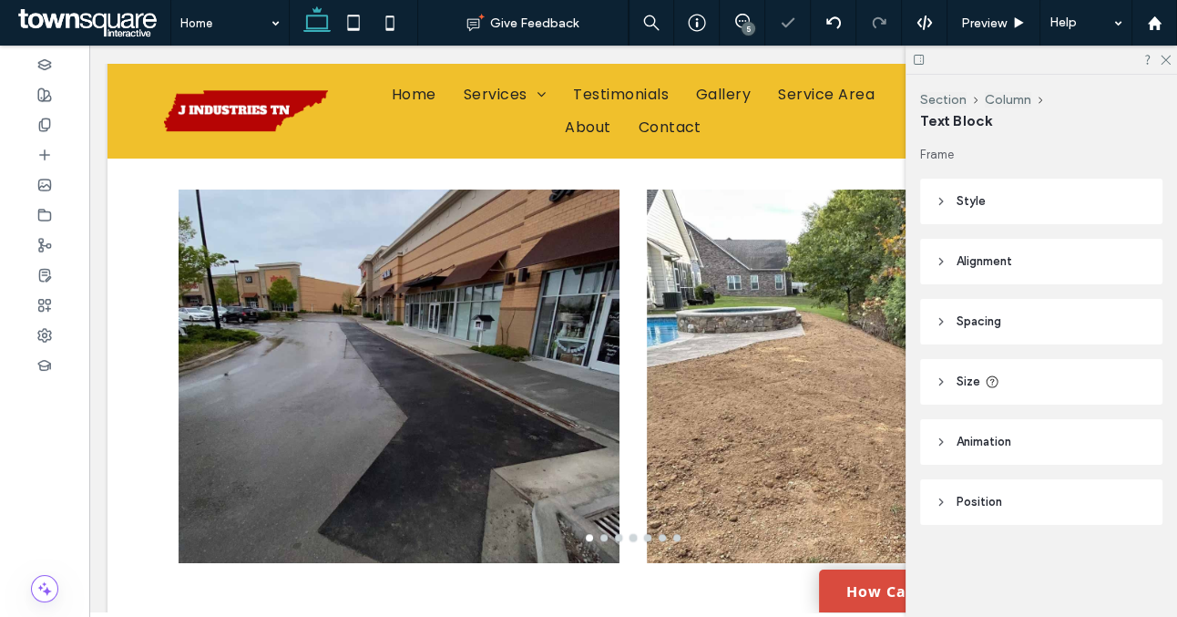
type input "*******"
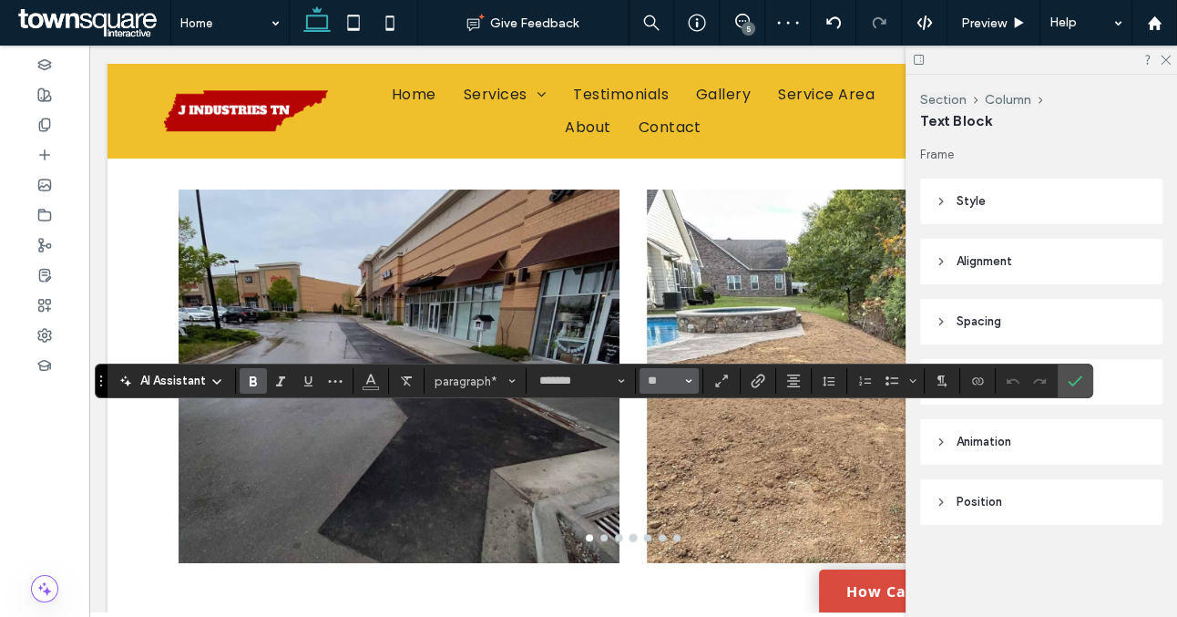
click at [692, 381] on button "**" at bounding box center [669, 381] width 59 height 26
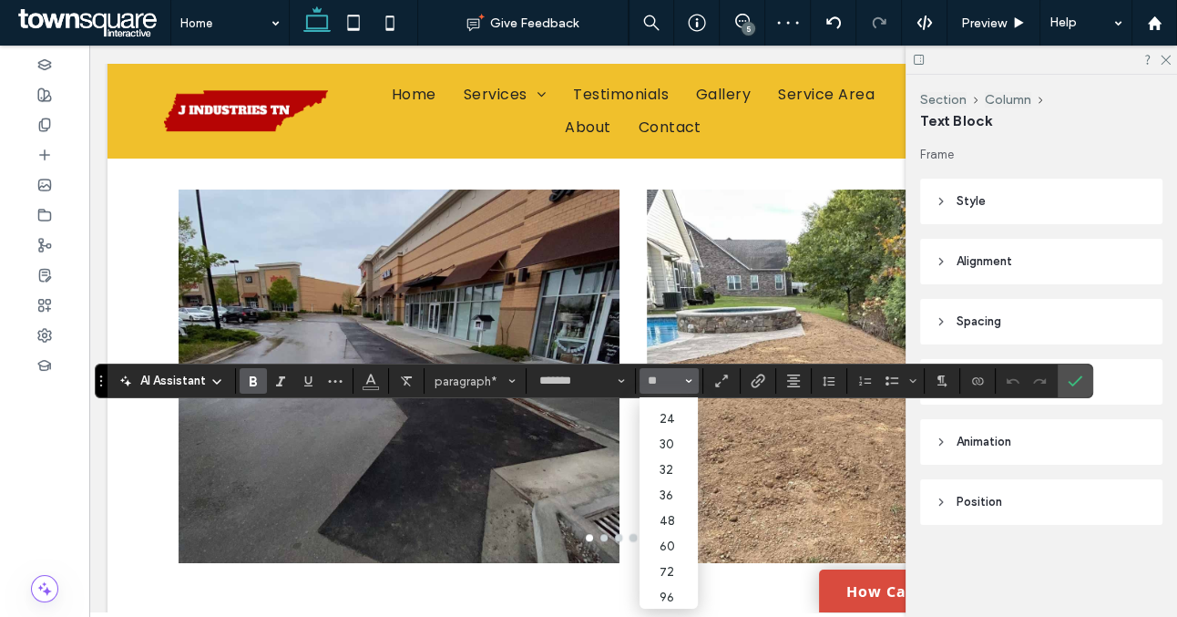
scroll to position [197, 0]
click at [672, 521] on label "48" at bounding box center [669, 520] width 58 height 26
type input "**"
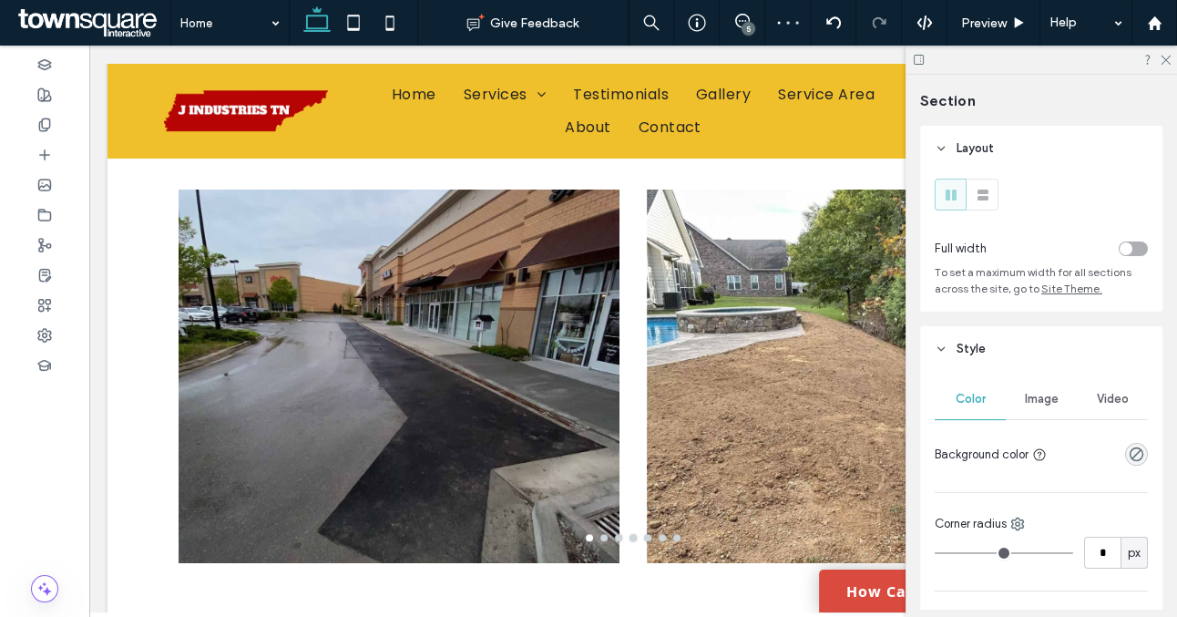
type input "**"
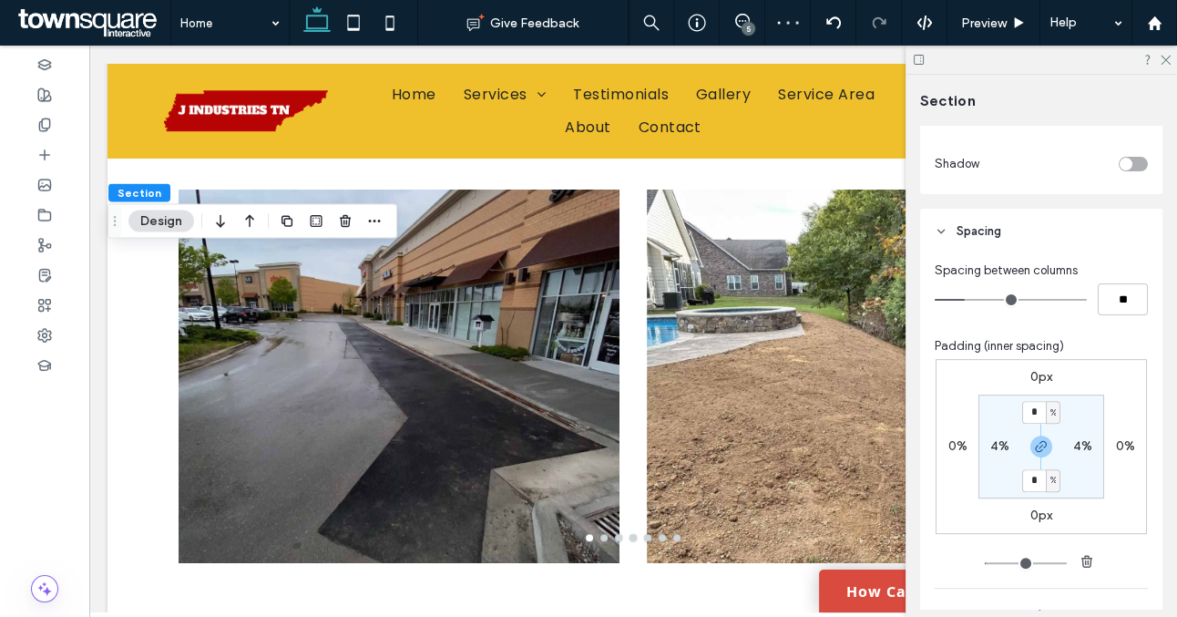
scroll to position [641, 0]
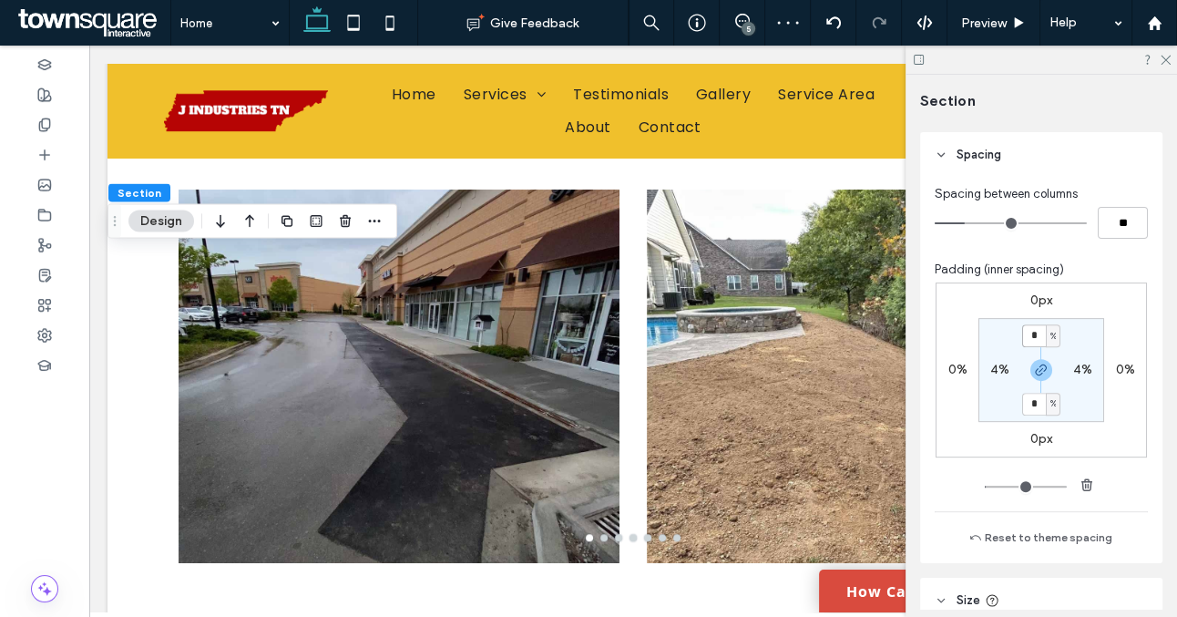
click at [1034, 340] on input "*" at bounding box center [1035, 335] width 24 height 23
type input "*"
click at [1075, 344] on section "* % 4% * % 4%" at bounding box center [1042, 370] width 126 height 104
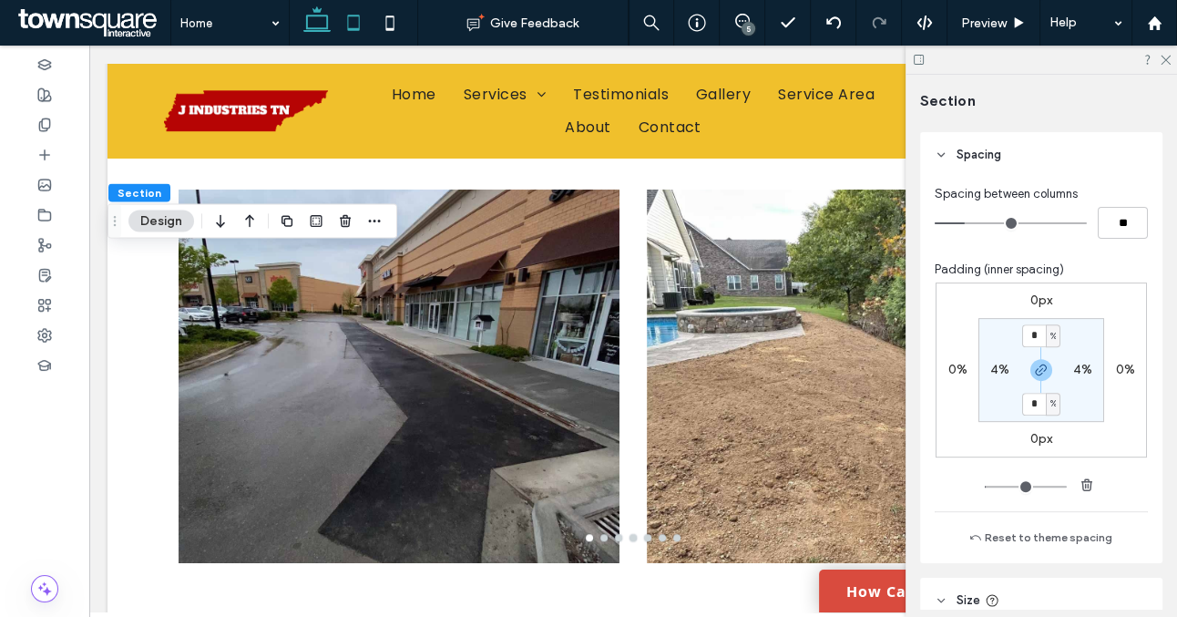
click at [351, 27] on icon at bounding box center [353, 23] width 36 height 36
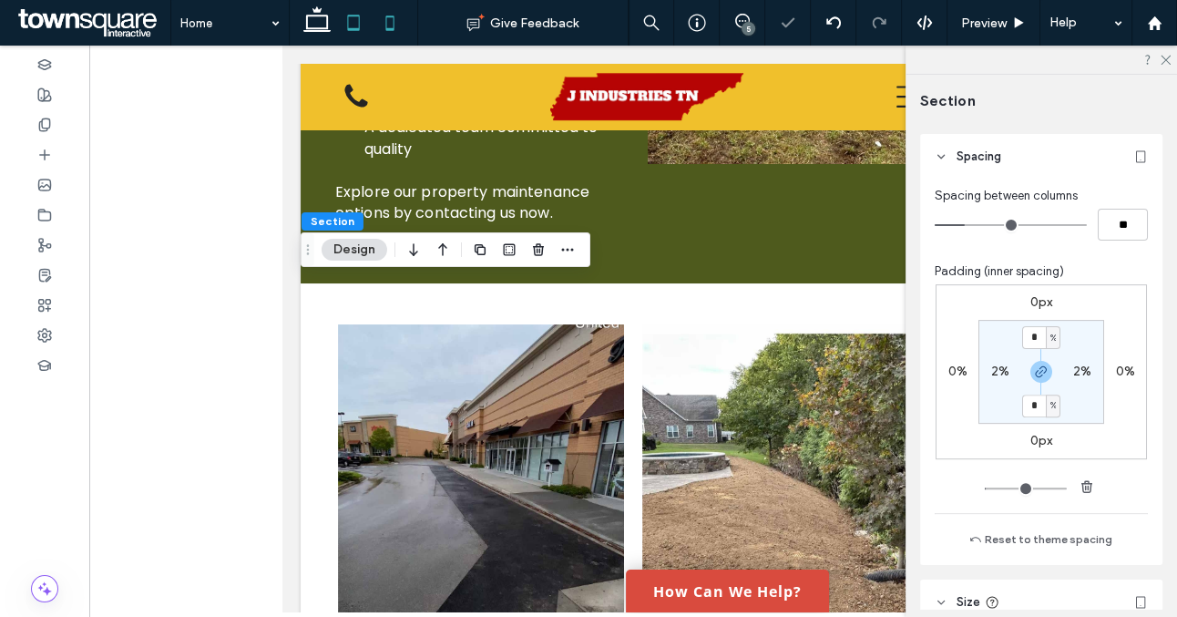
click at [392, 16] on use at bounding box center [389, 22] width 8 height 15
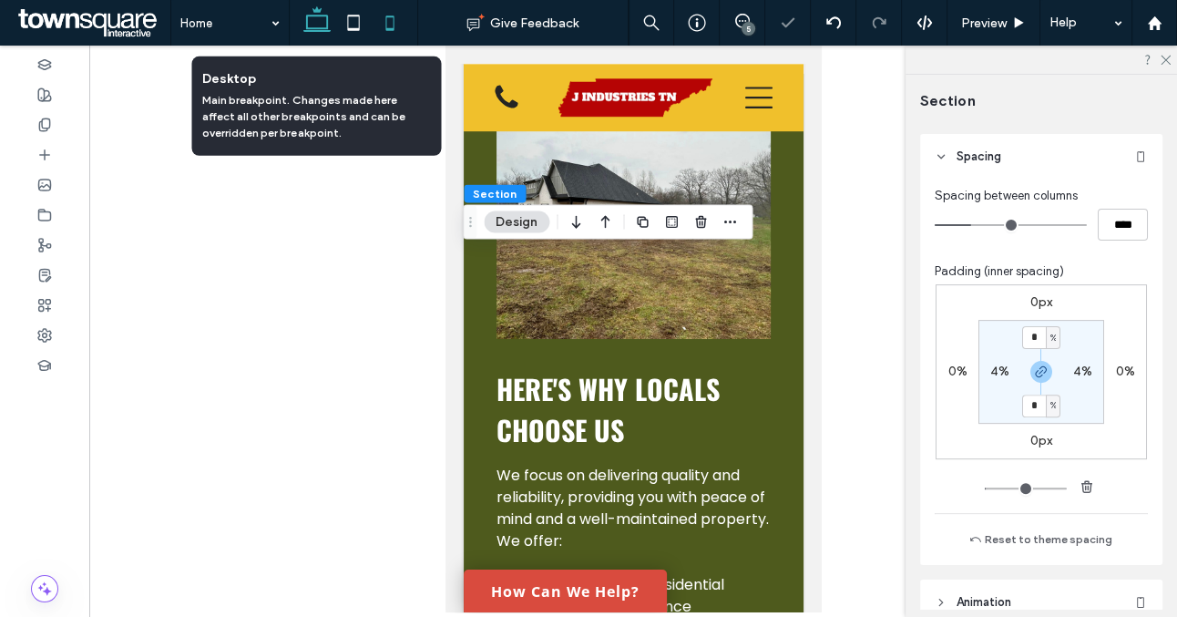
click at [307, 35] on icon at bounding box center [317, 23] width 36 height 36
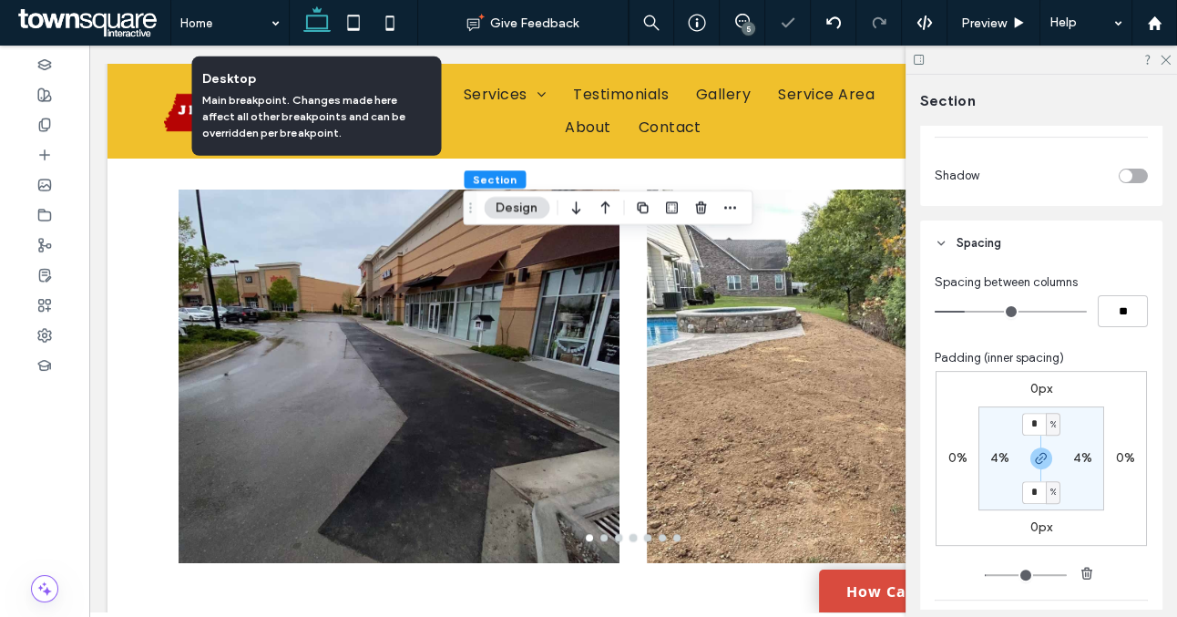
scroll to position [641, 0]
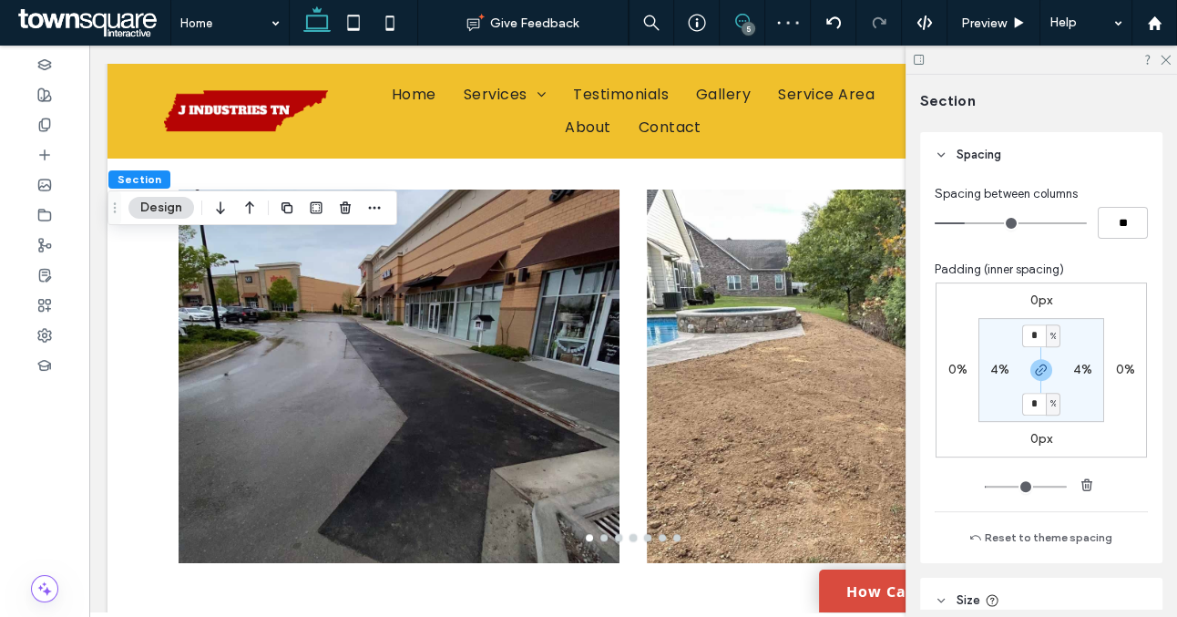
click at [735, 26] on icon at bounding box center [742, 21] width 15 height 15
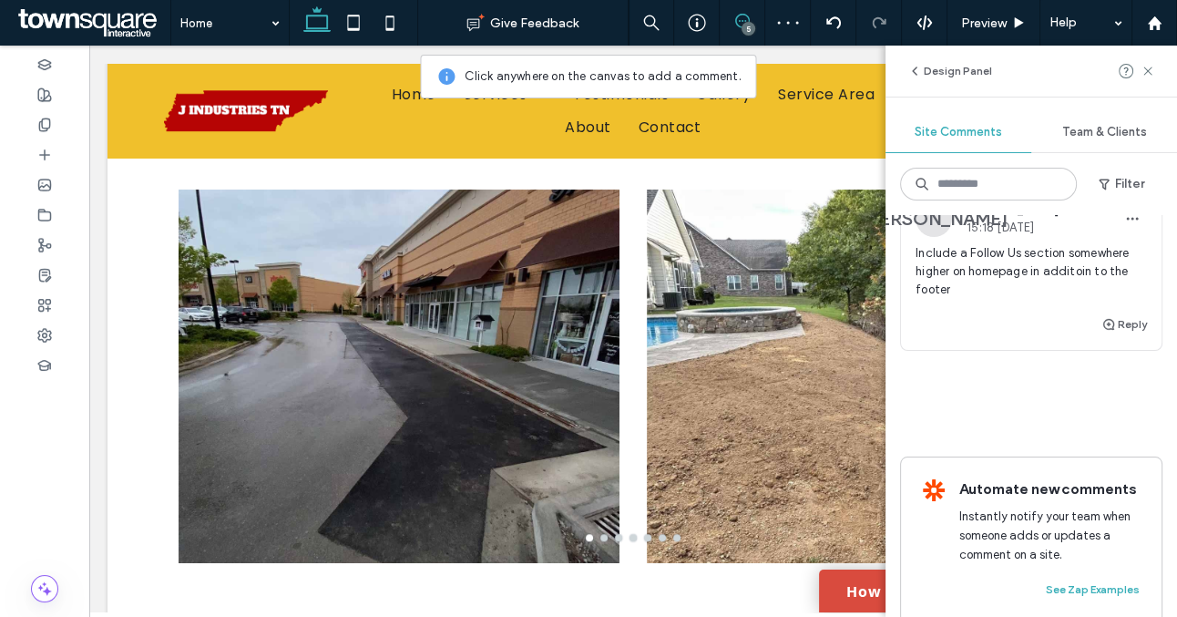
scroll to position [1285, 0]
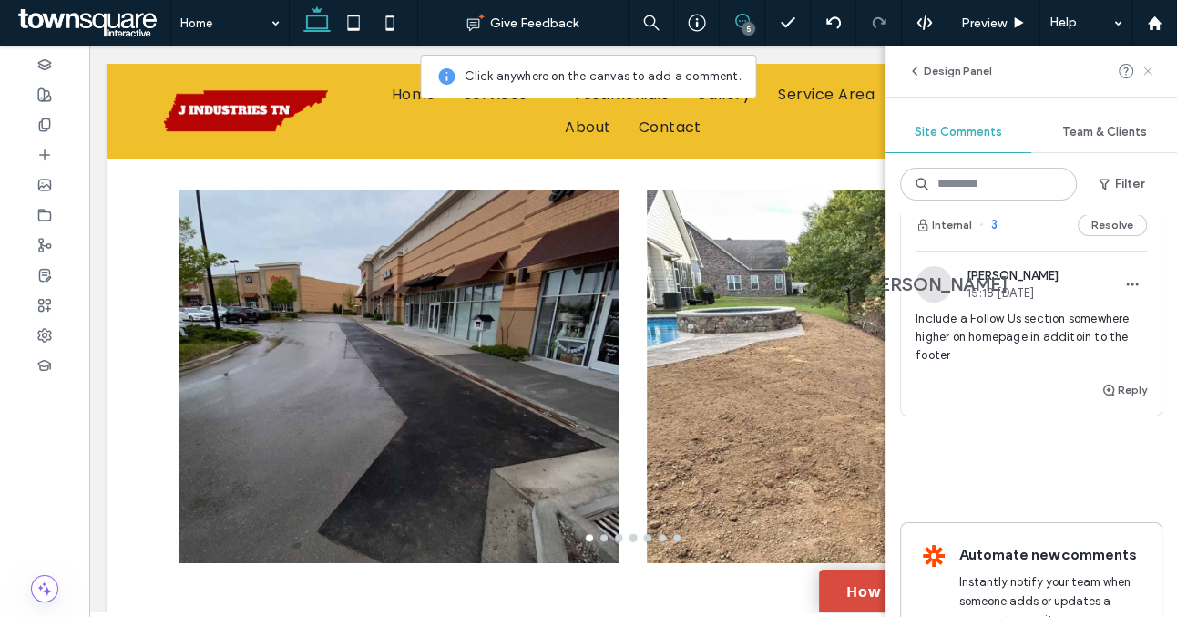
click at [1145, 67] on use at bounding box center [1148, 71] width 8 height 8
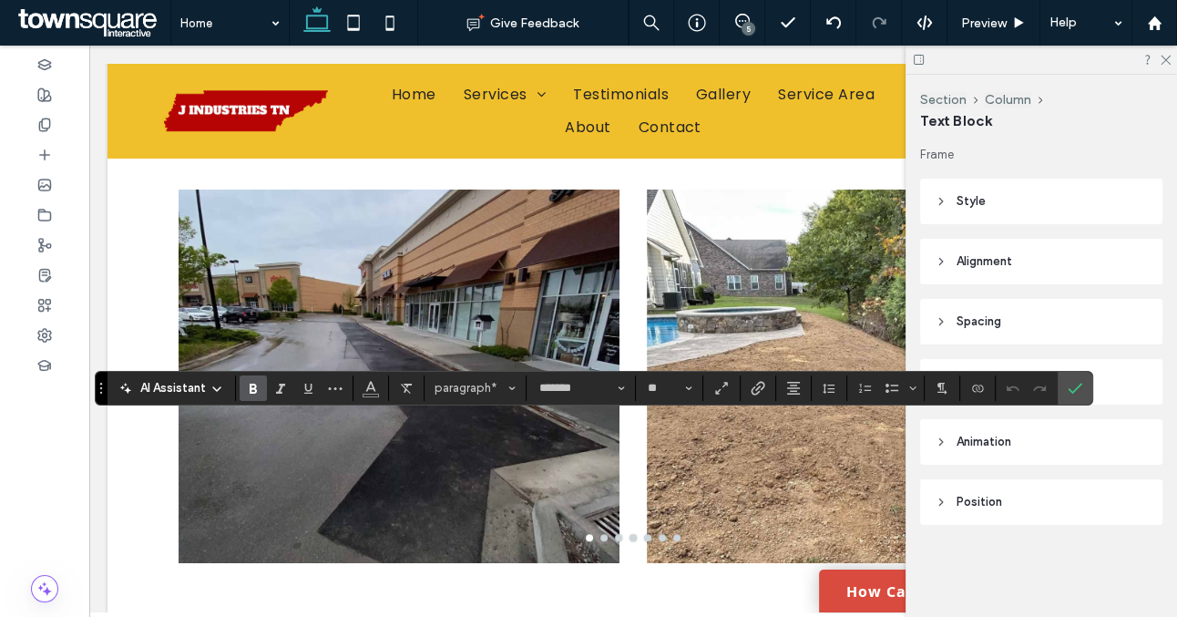
click at [253, 391] on icon "Bold" at bounding box center [253, 388] width 15 height 15
click at [666, 388] on input "**" at bounding box center [664, 388] width 36 height 15
type input "**"
click at [1072, 396] on span "Confirm" at bounding box center [1072, 388] width 8 height 33
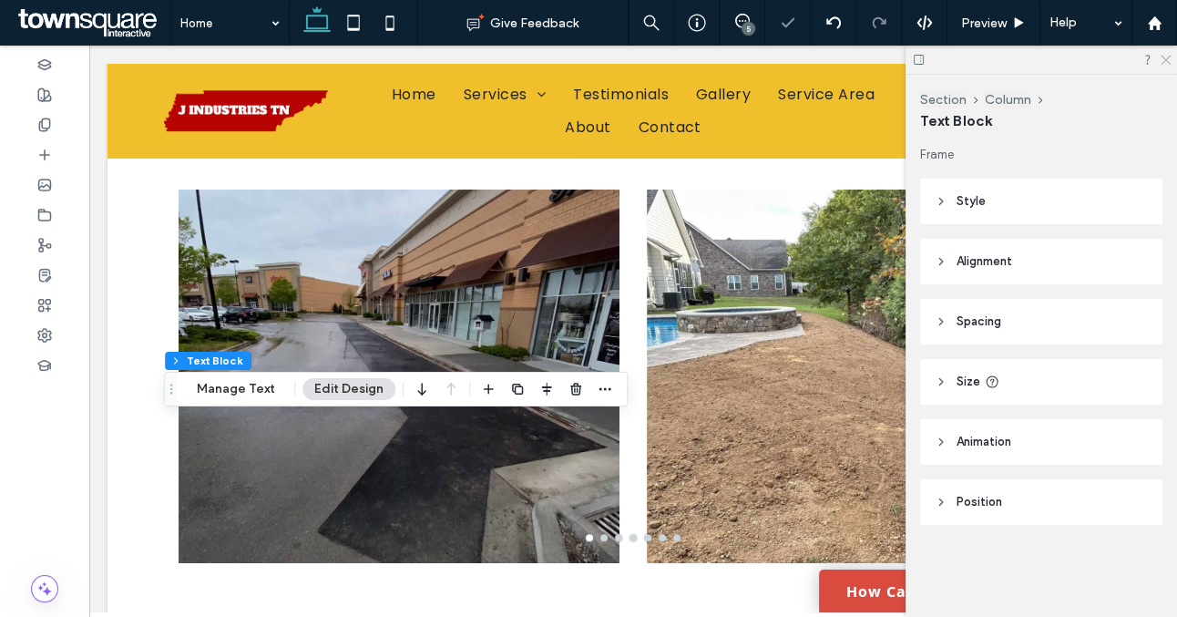
click at [1167, 55] on icon at bounding box center [1165, 59] width 12 height 12
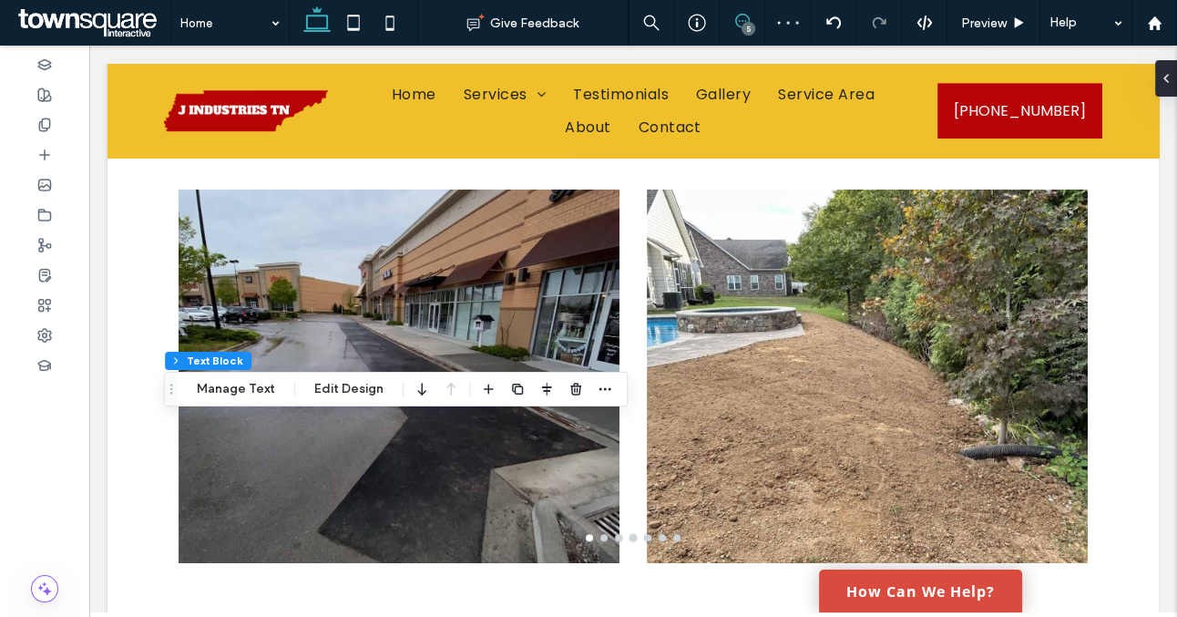
click at [740, 24] on icon at bounding box center [742, 21] width 15 height 15
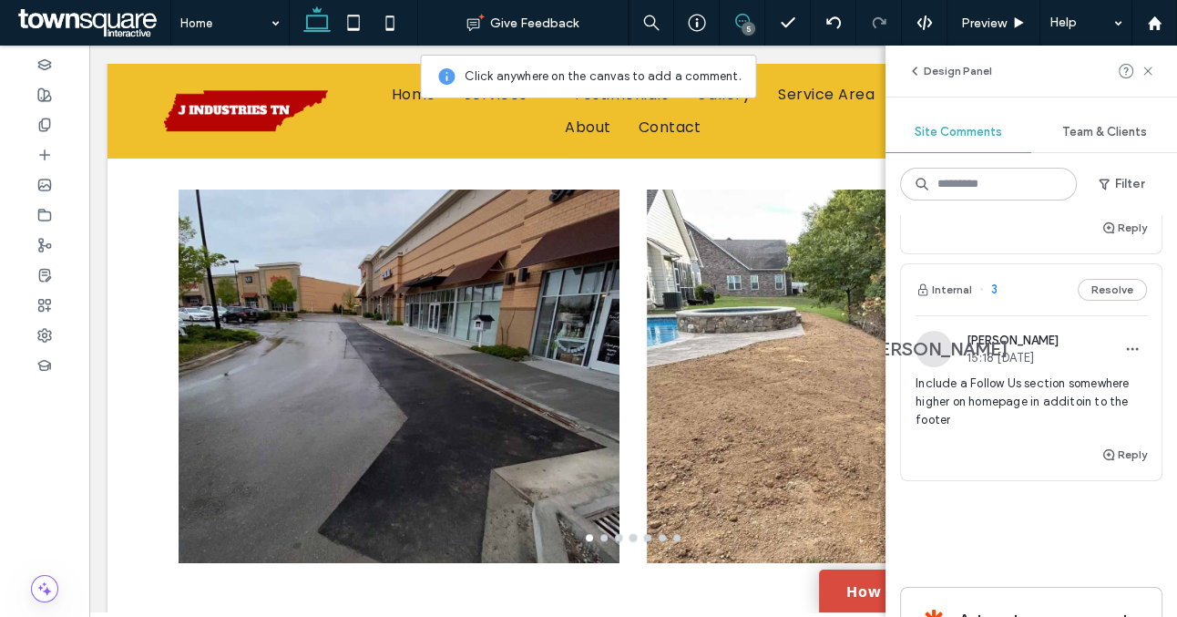
scroll to position [1218, 0]
click at [1109, 282] on button "Resolve" at bounding box center [1112, 293] width 69 height 22
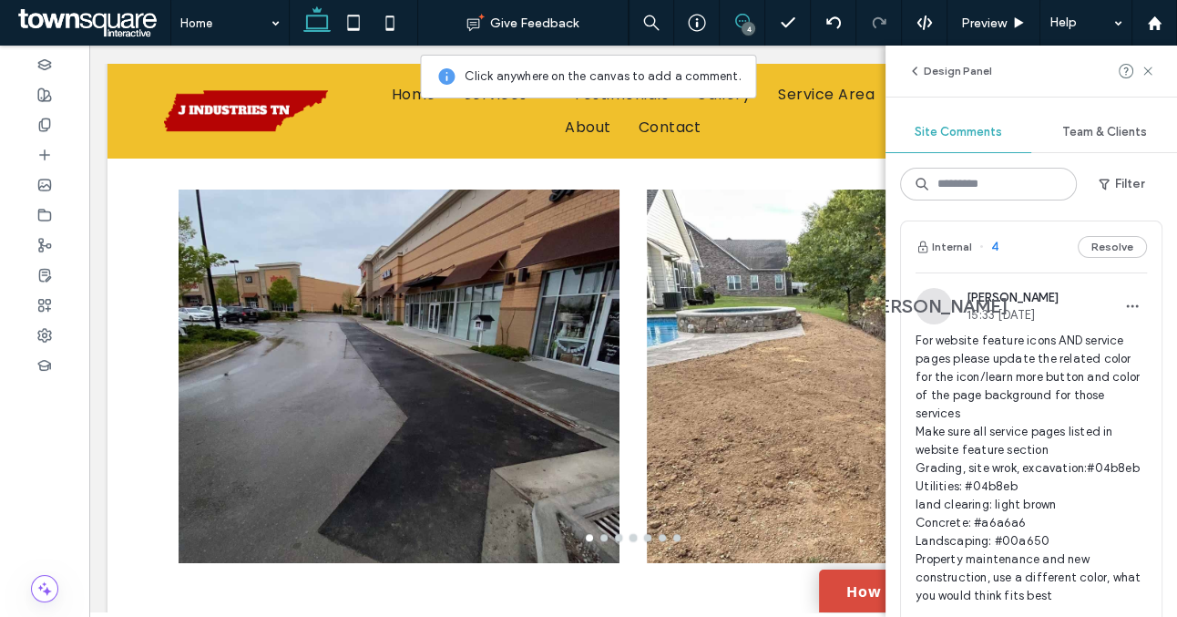
scroll to position [842, 0]
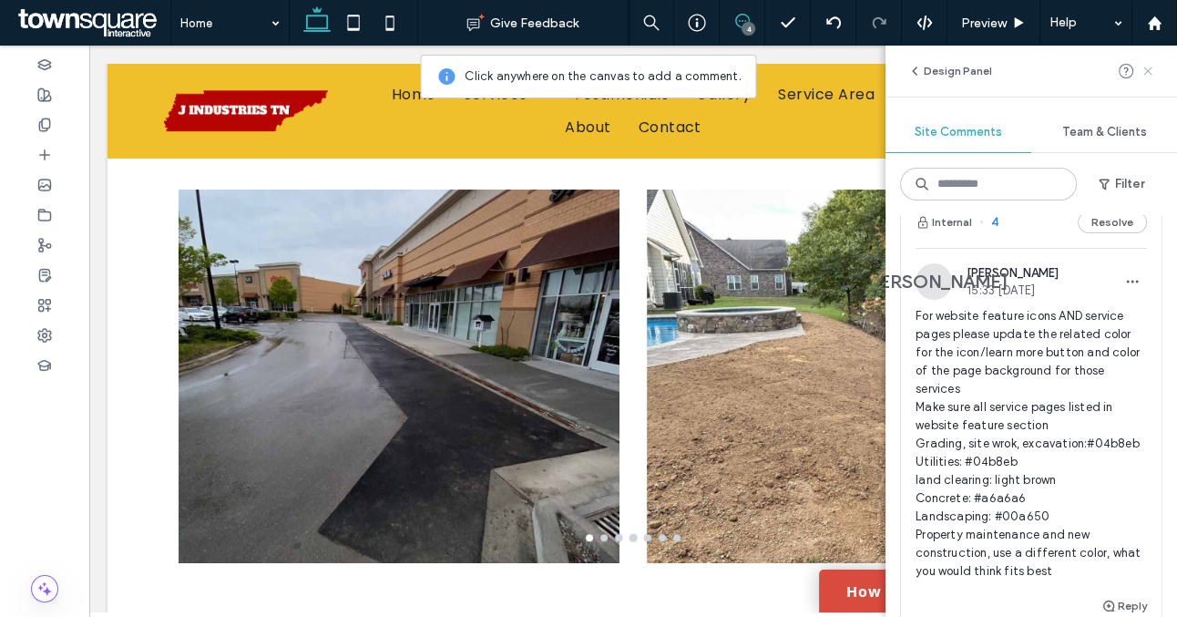
click at [1145, 68] on use at bounding box center [1148, 71] width 8 height 8
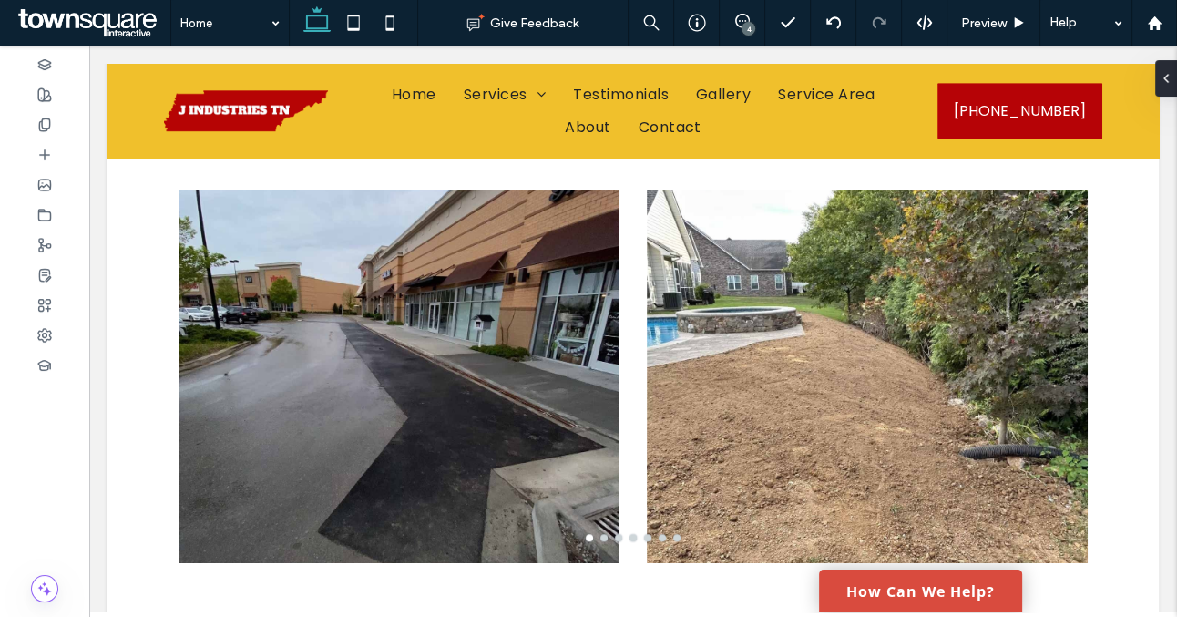
scroll to position [0, 0]
click at [965, 21] on span "Preview" at bounding box center [984, 22] width 46 height 15
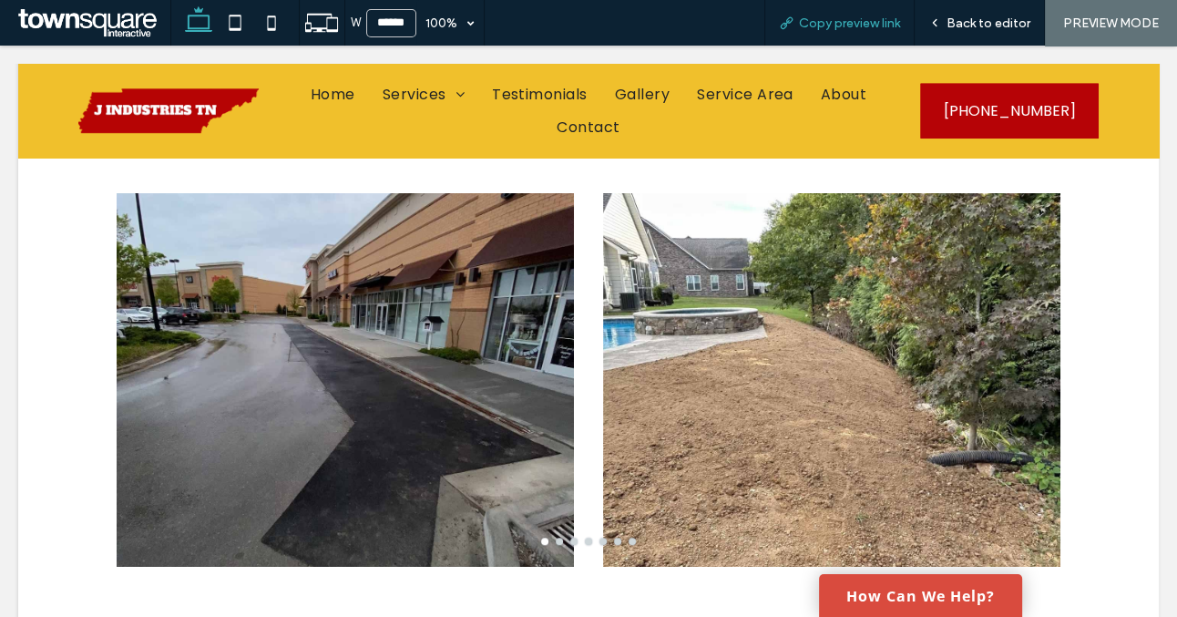
click at [883, 22] on span "Copy preview link" at bounding box center [849, 22] width 101 height 15
click at [971, 22] on span "Back to editor" at bounding box center [989, 22] width 84 height 15
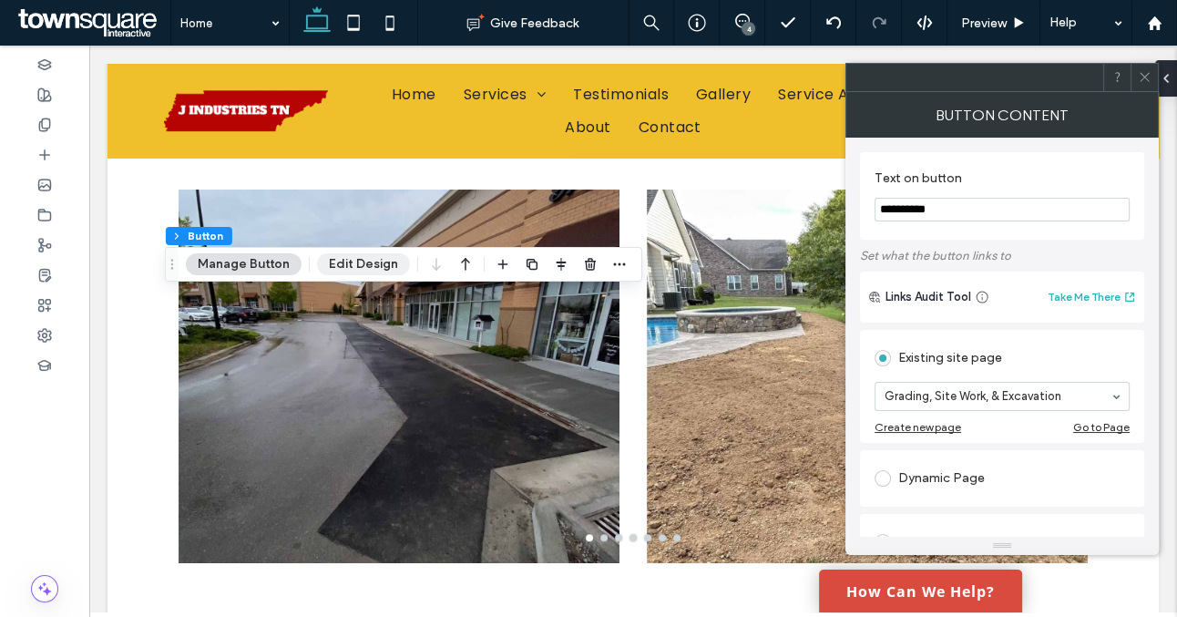
click at [378, 259] on button "Edit Design" at bounding box center [363, 264] width 93 height 22
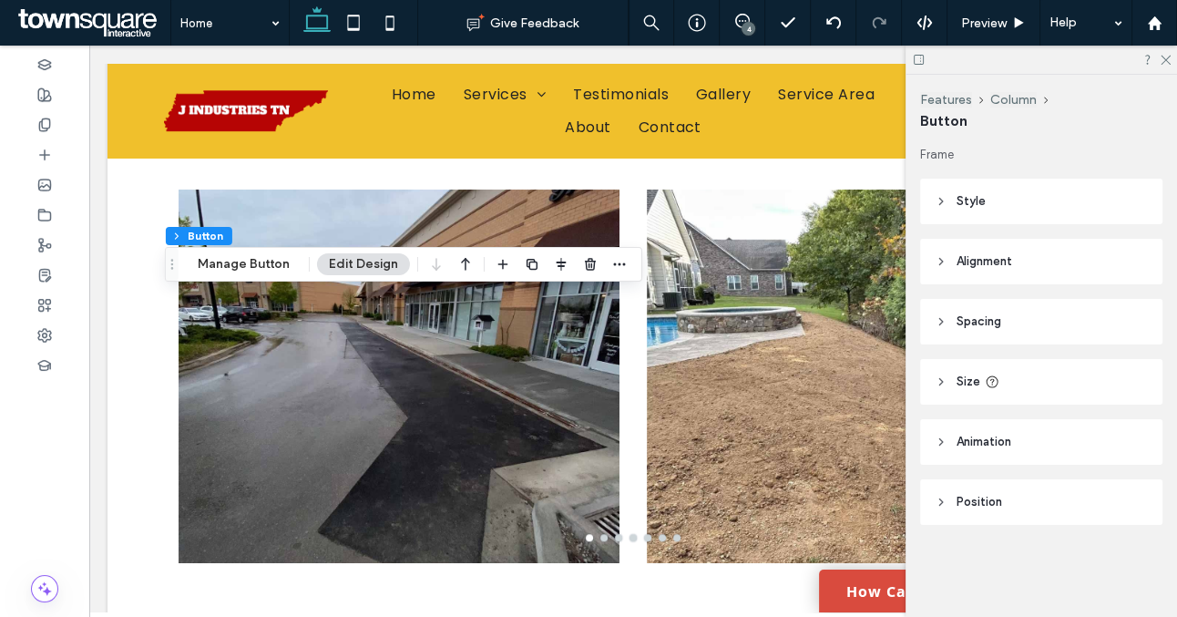
click at [1003, 195] on header "Style" at bounding box center [1041, 202] width 242 height 46
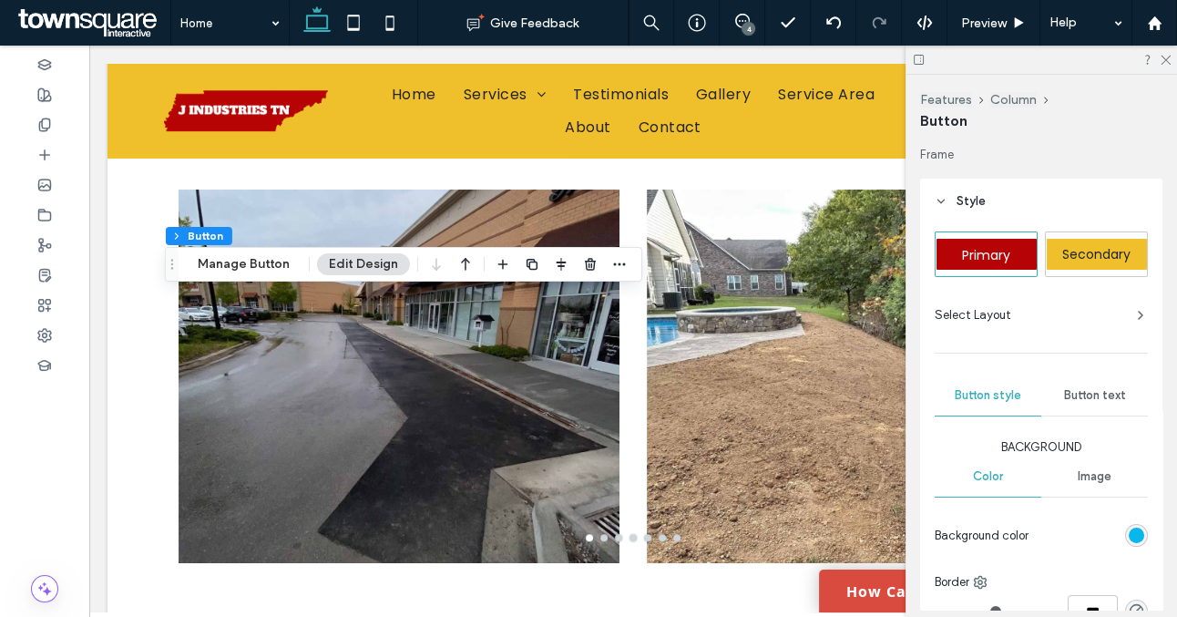
scroll to position [102, 0]
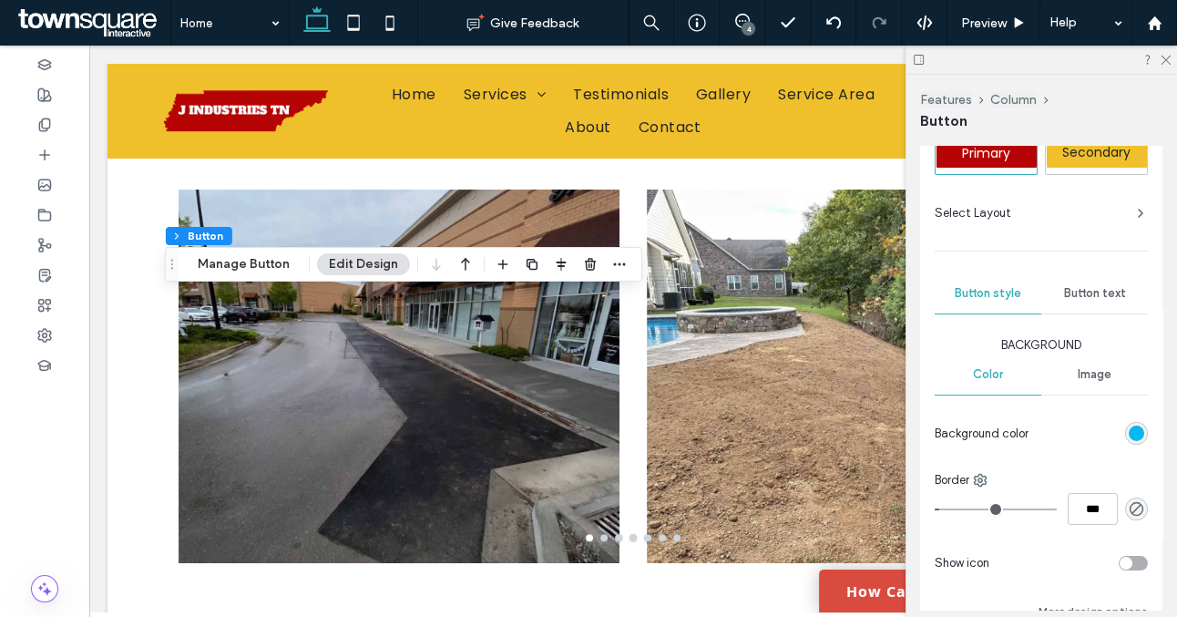
click at [1134, 430] on div "rgb(8, 183, 236)" at bounding box center [1136, 433] width 15 height 15
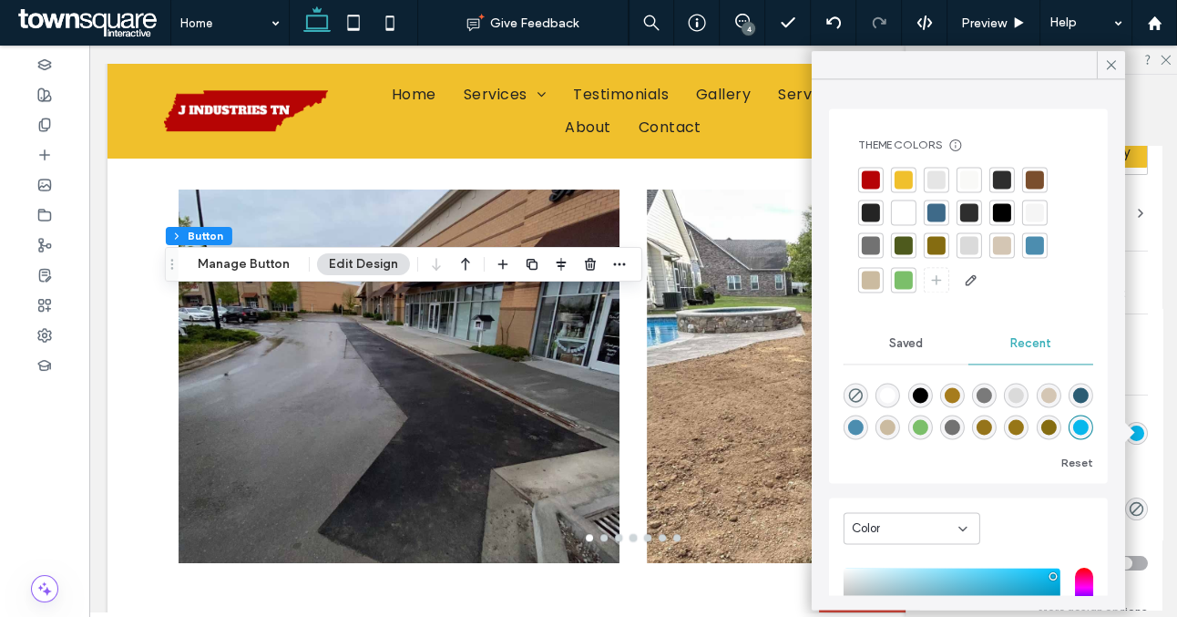
scroll to position [205, 0]
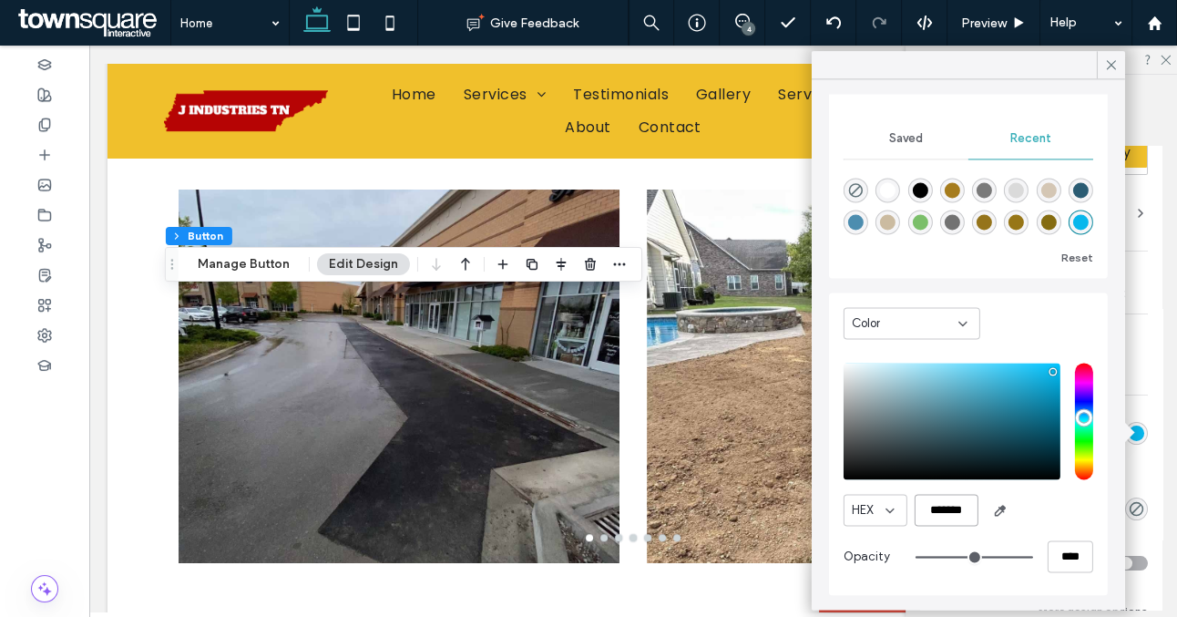
drag, startPoint x: 975, startPoint y: 516, endPoint x: 896, endPoint y: 514, distance: 79.3
click at [897, 514] on div "HEX *******" at bounding box center [969, 510] width 250 height 32
paste input "color picker textbox"
type input "*"
type input "*******"
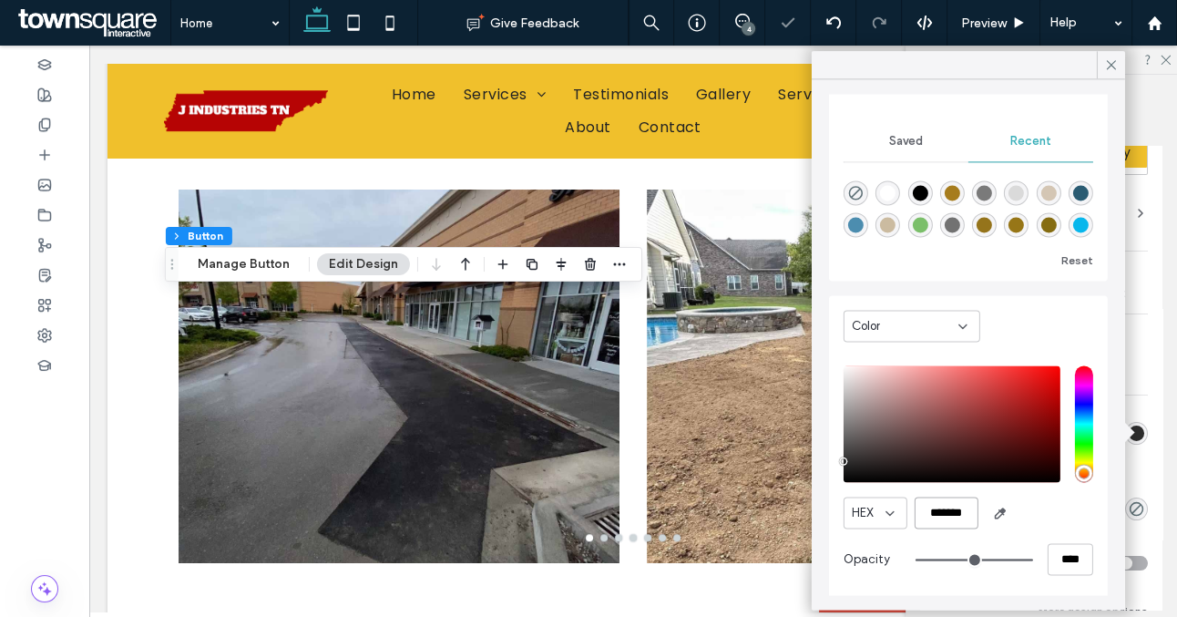
type input "*"
type input "*******"
click at [1111, 68] on icon at bounding box center [1112, 65] width 16 height 16
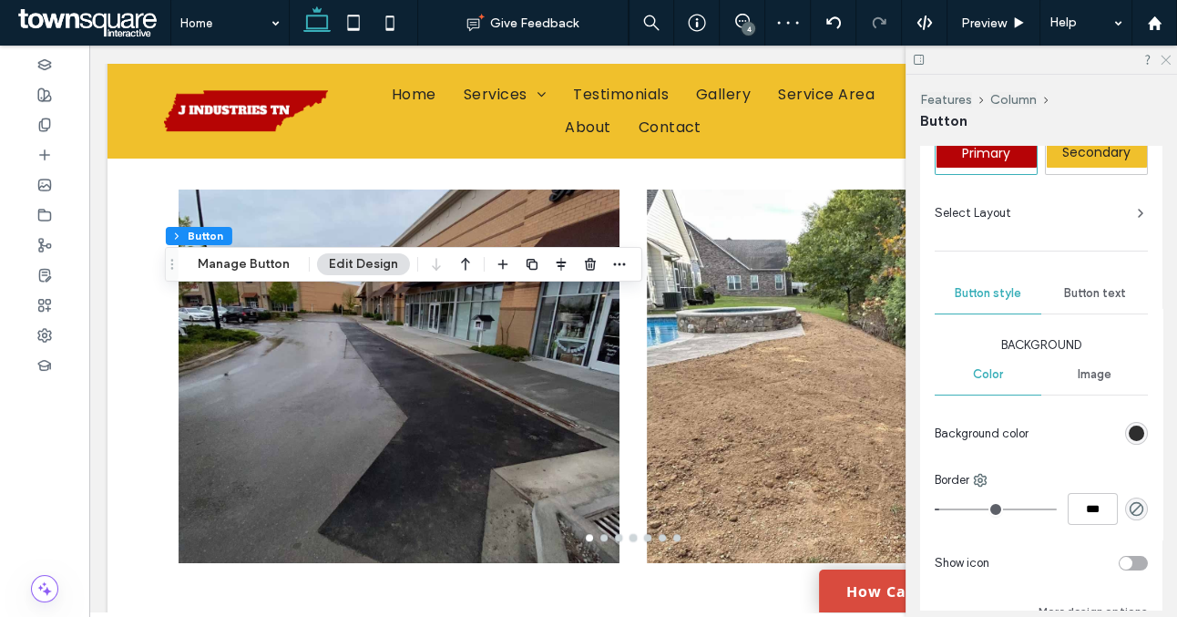
click at [1161, 57] on icon at bounding box center [1165, 59] width 12 height 12
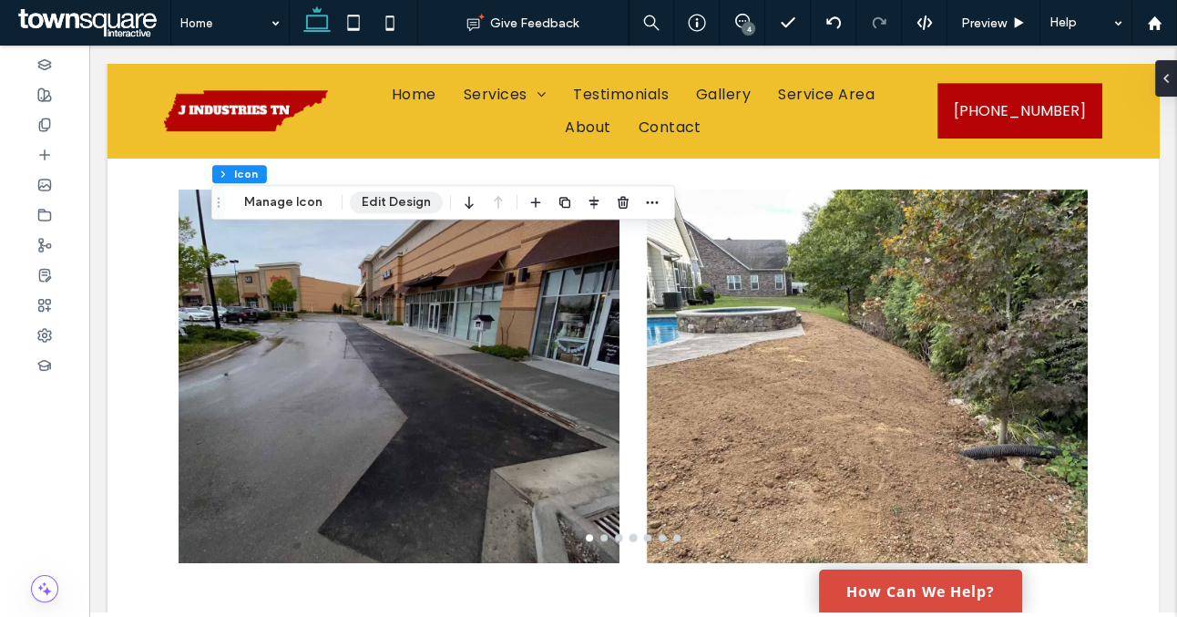
click at [386, 207] on button "Edit Design" at bounding box center [396, 202] width 93 height 22
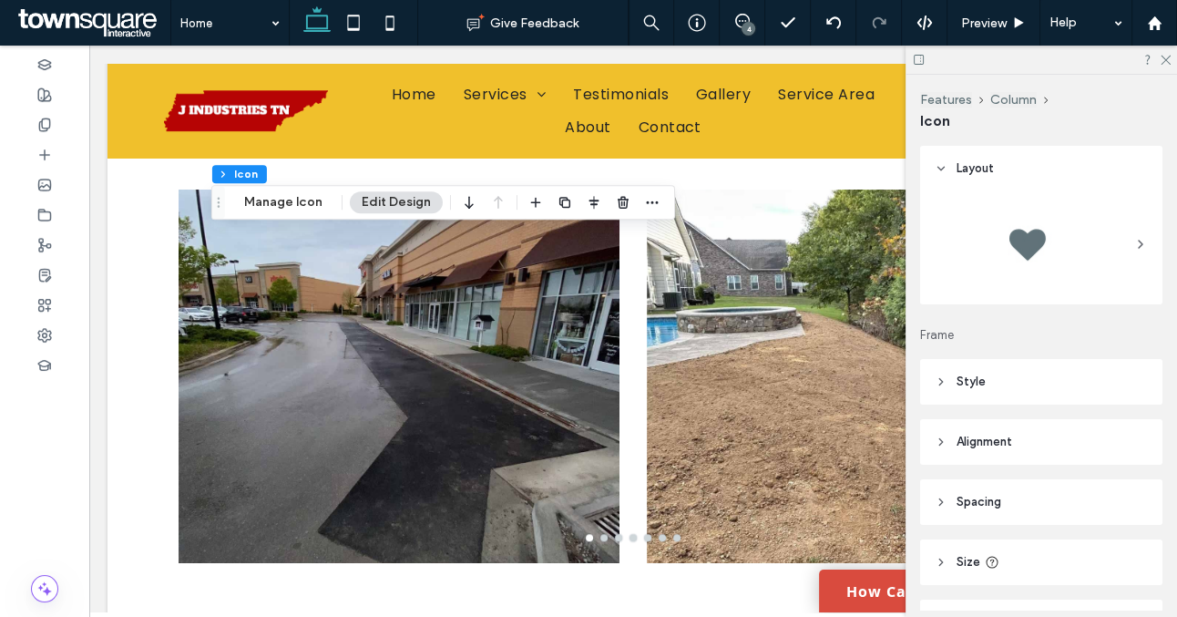
scroll to position [29, 0]
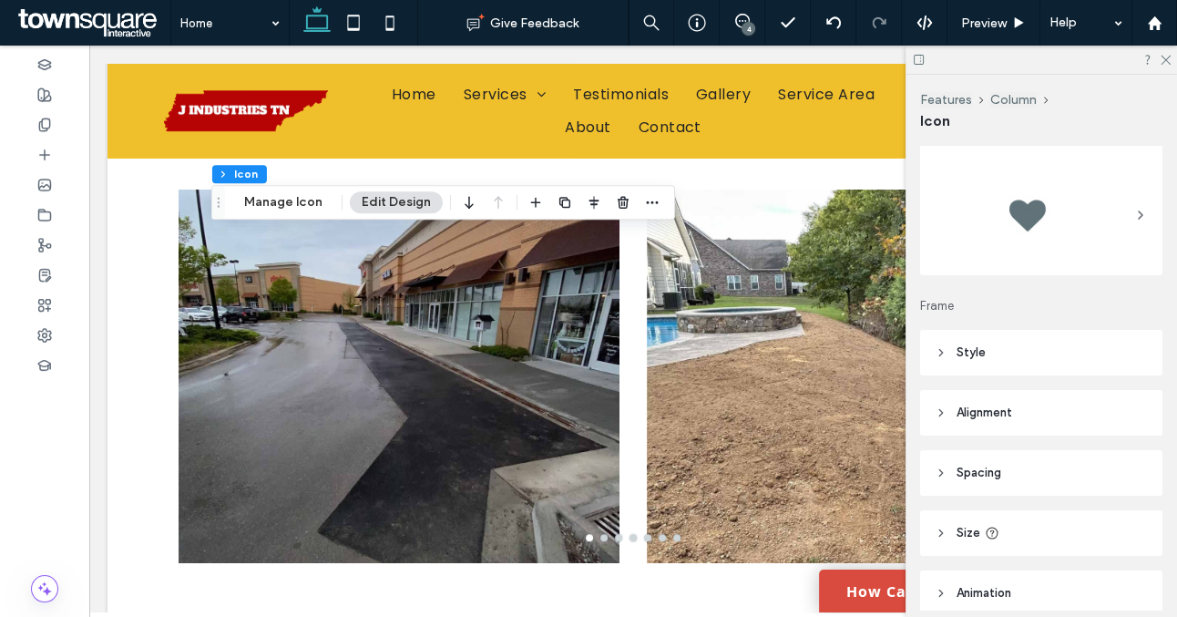
click at [1034, 360] on header "Style" at bounding box center [1041, 353] width 242 height 46
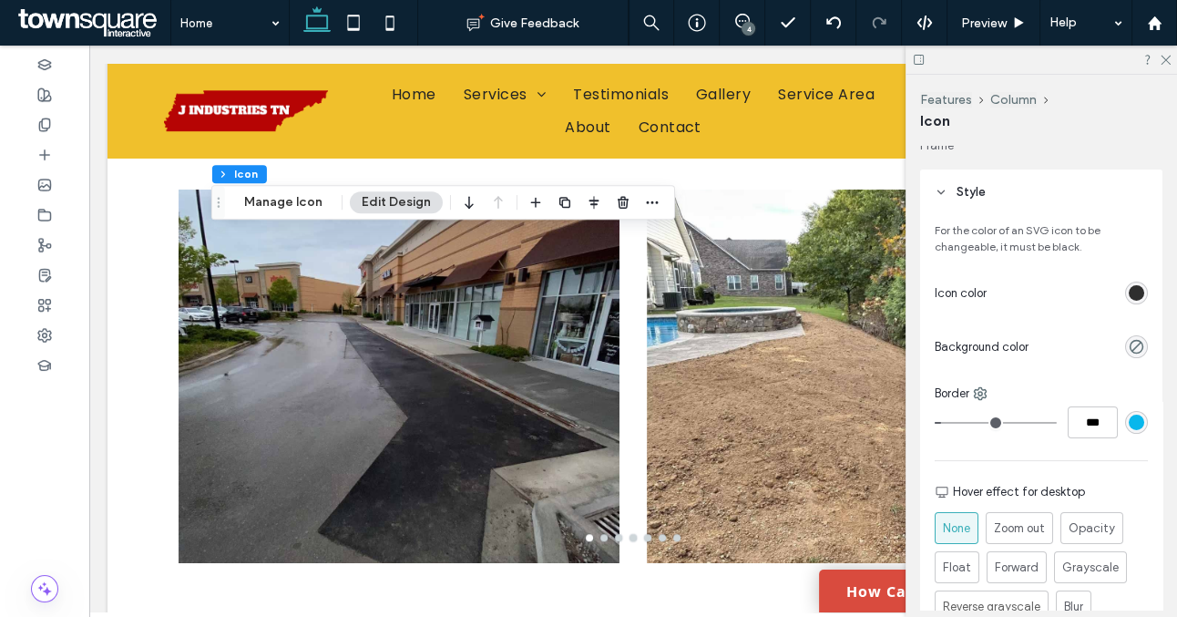
scroll to position [190, 0]
click at [1132, 423] on div "rgb(8, 183, 236)" at bounding box center [1136, 421] width 15 height 15
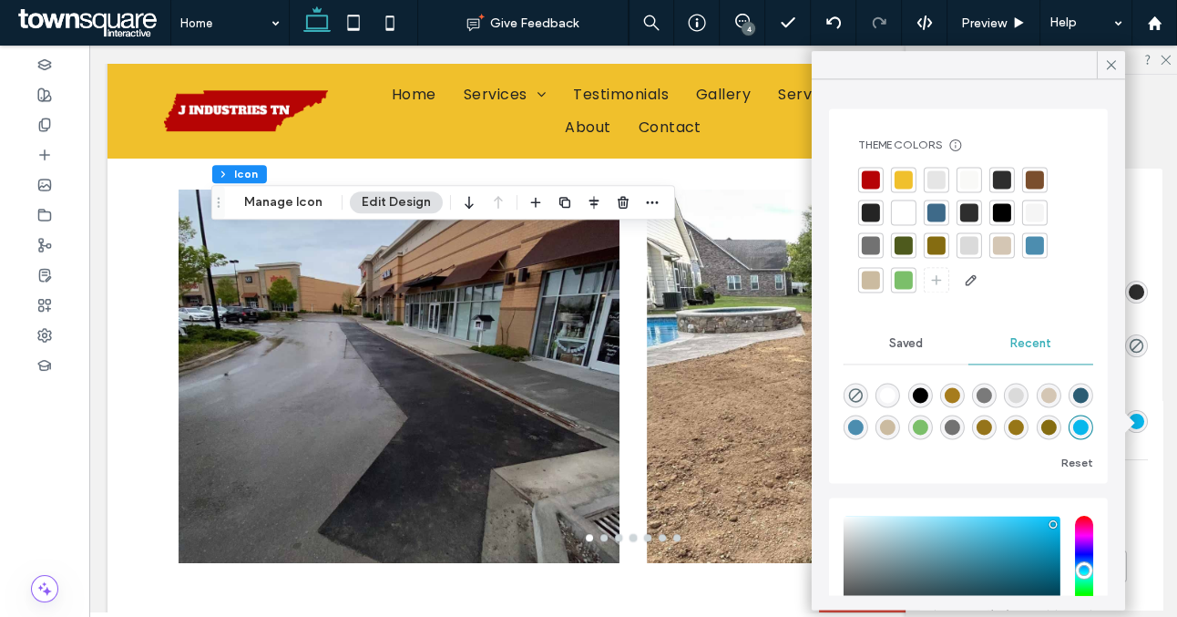
scroll to position [153, 0]
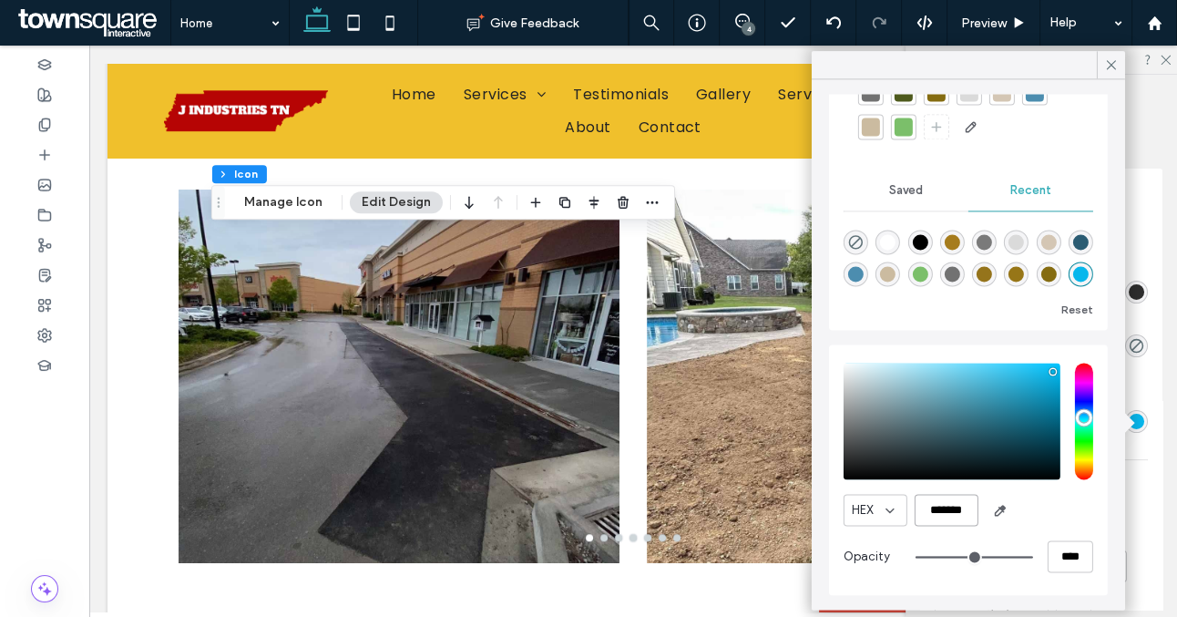
drag, startPoint x: 976, startPoint y: 509, endPoint x: 863, endPoint y: 509, distance: 113.0
click at [863, 509] on div "HEX *******" at bounding box center [969, 510] width 250 height 32
paste input "color picker textbox"
type input "*"
type input "*******"
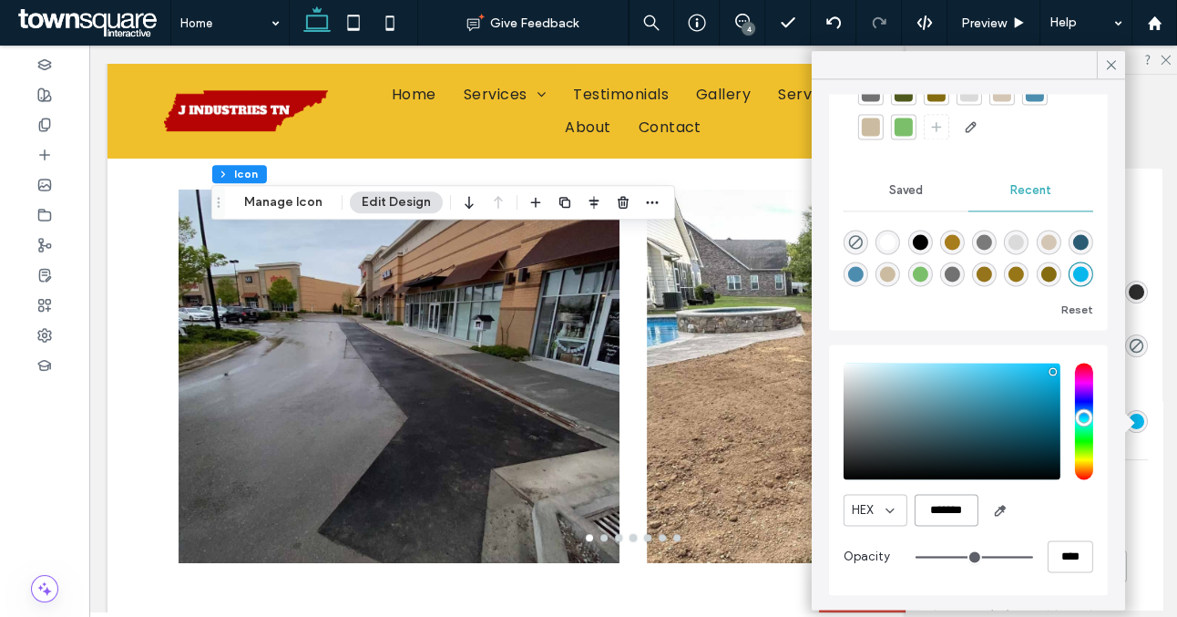
type input "*"
type input "***"
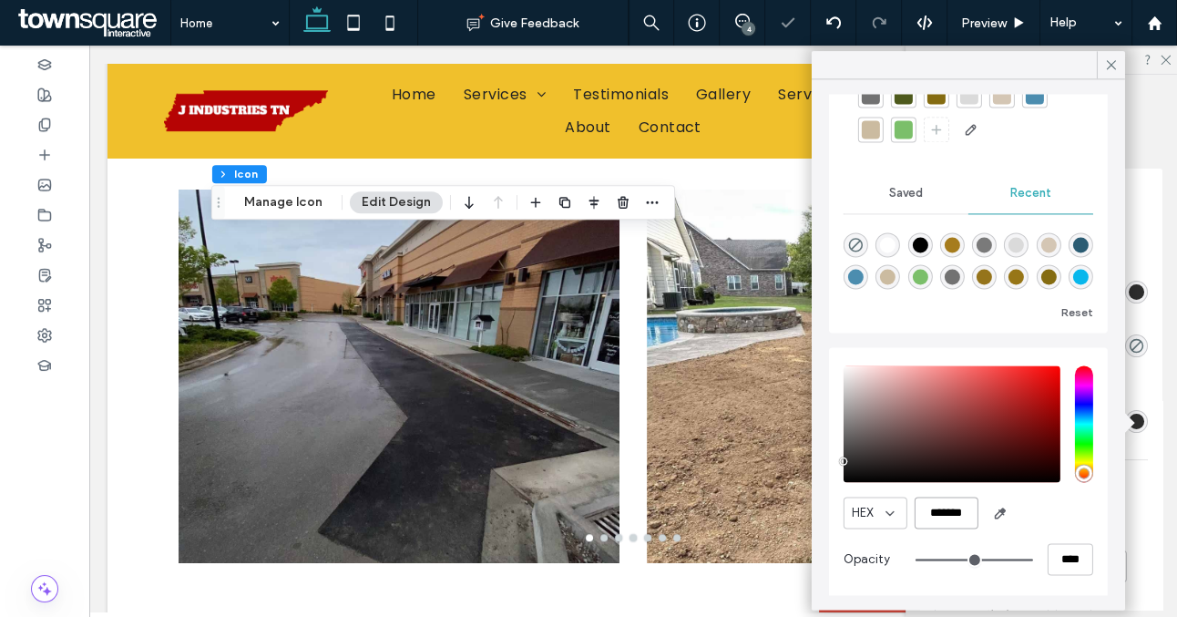
scroll to position [156, 0]
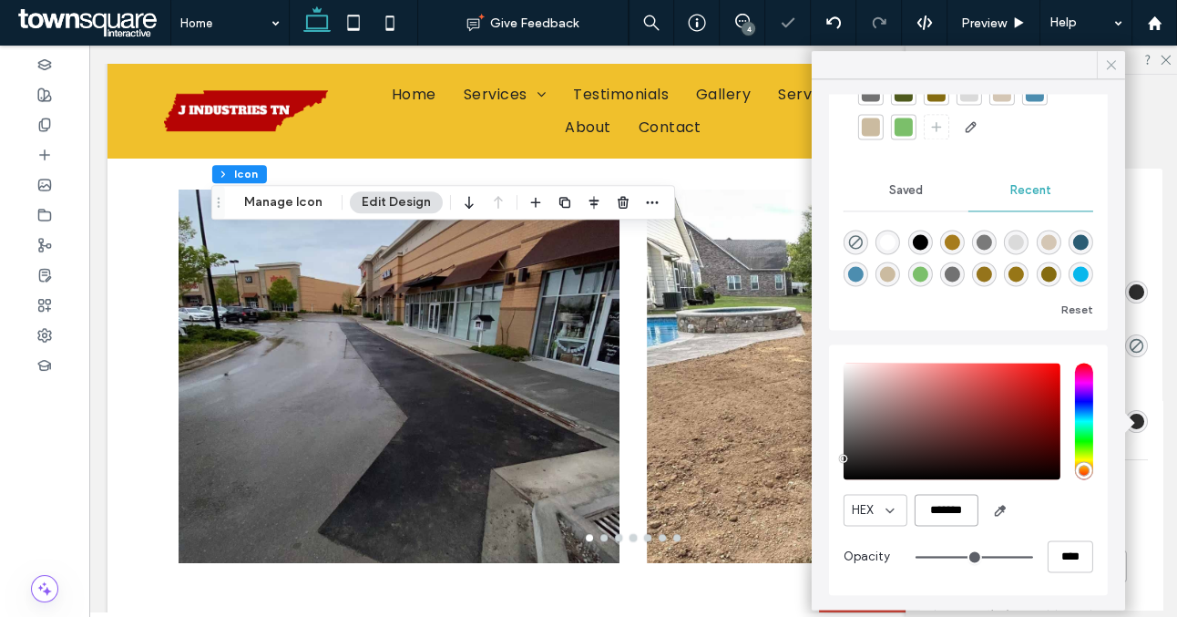
type input "*******"
click at [1104, 62] on icon at bounding box center [1112, 65] width 16 height 16
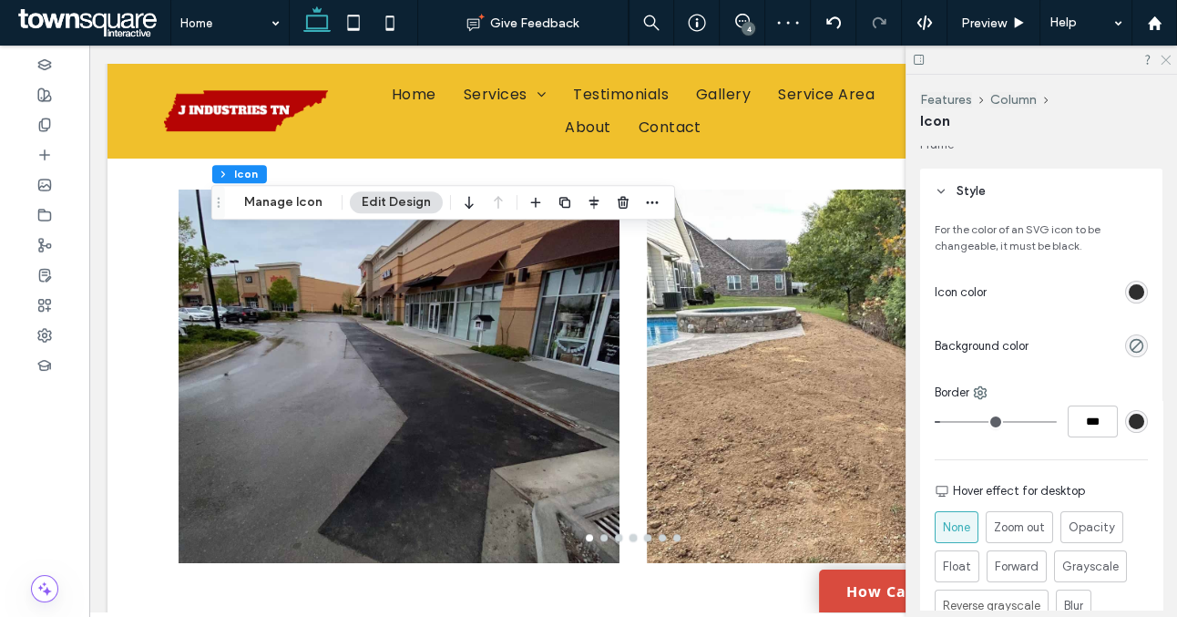
click at [1161, 57] on icon at bounding box center [1165, 59] width 12 height 12
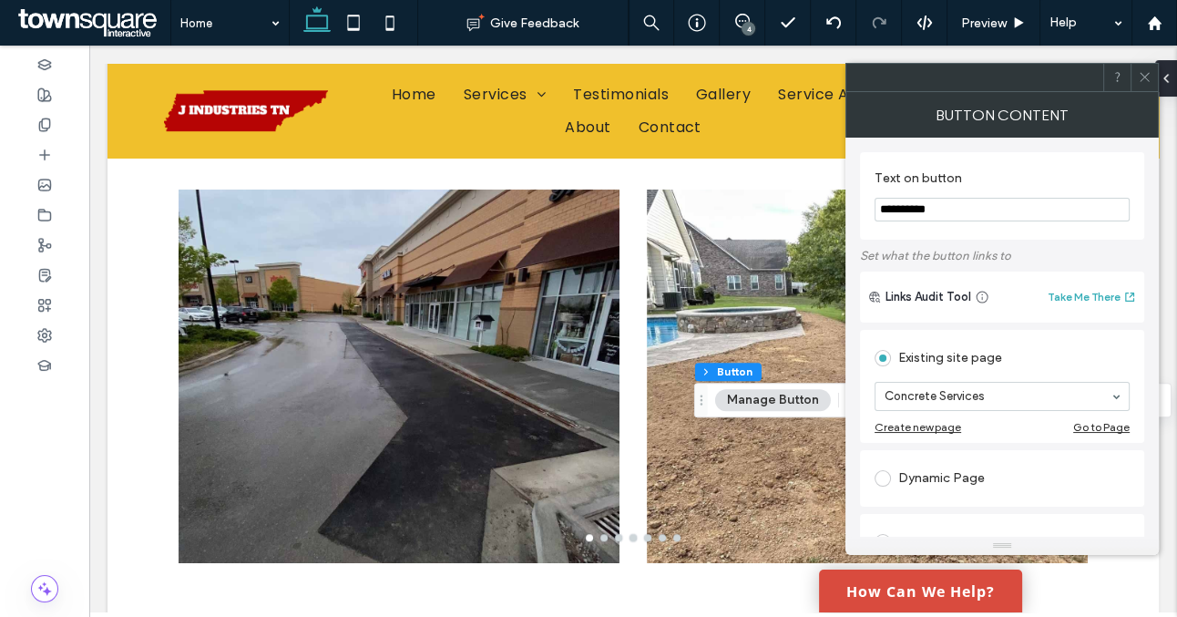
click at [1139, 81] on icon at bounding box center [1145, 77] width 14 height 14
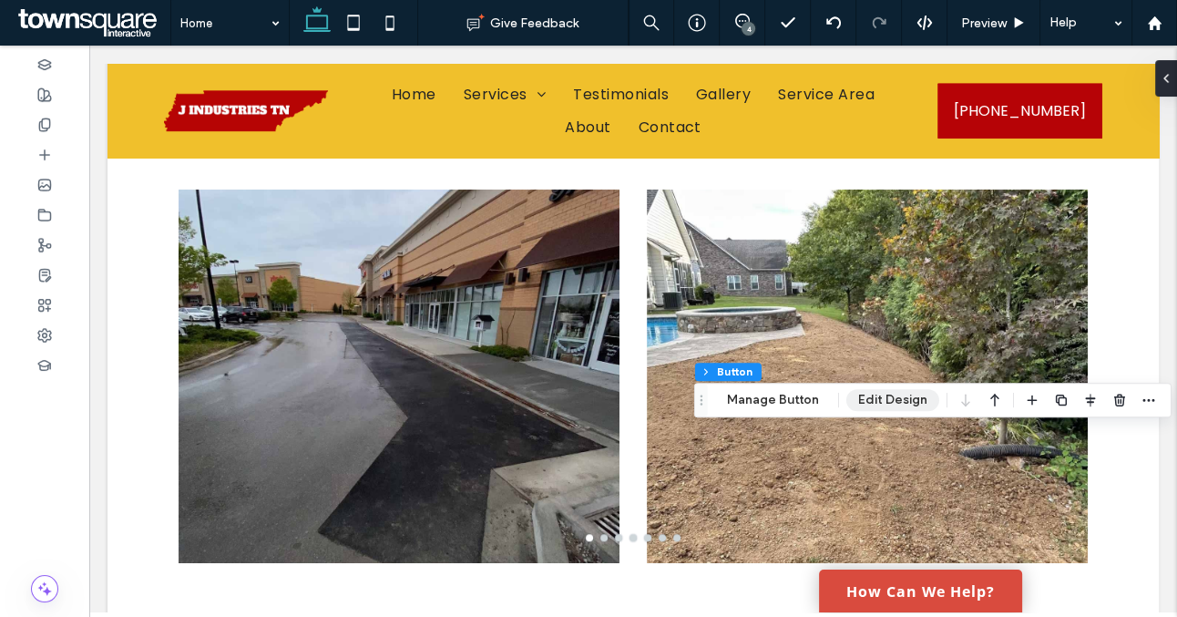
click at [892, 403] on button "Edit Design" at bounding box center [893, 400] width 93 height 22
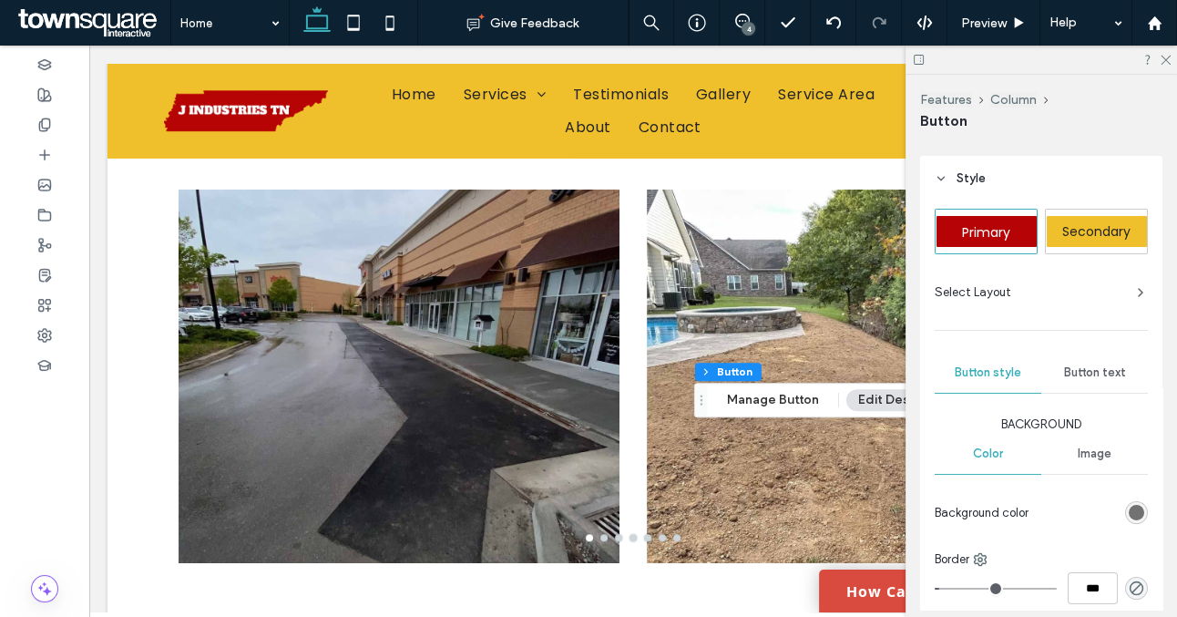
scroll to position [42, 0]
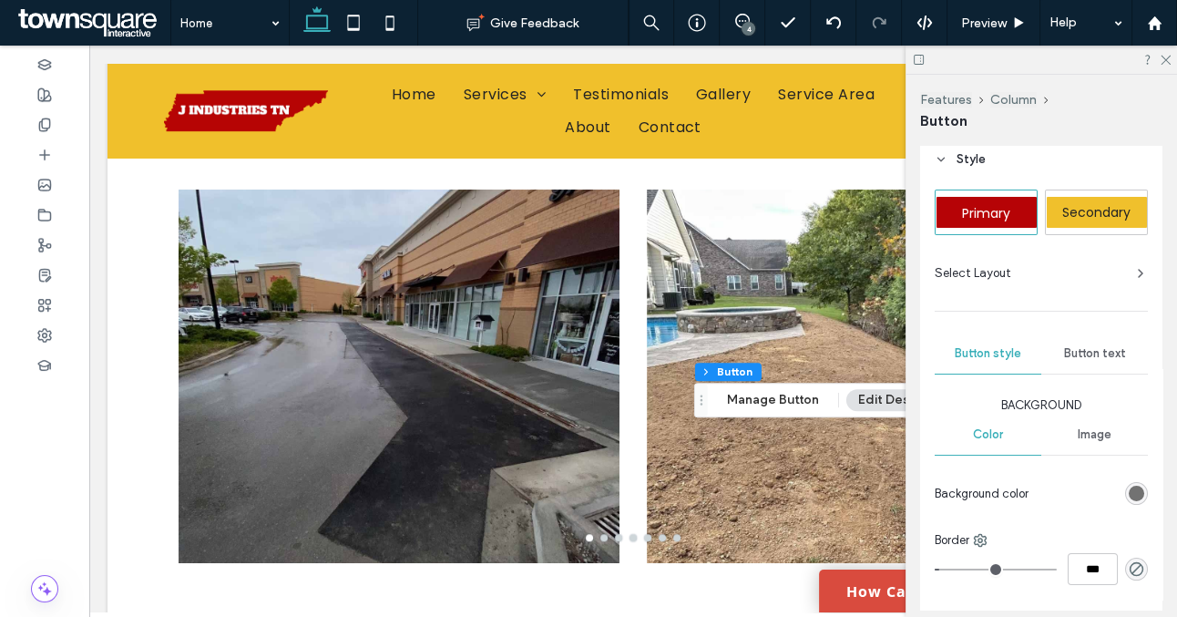
click at [1137, 490] on div "rgb(114, 114, 114)" at bounding box center [1136, 493] width 15 height 15
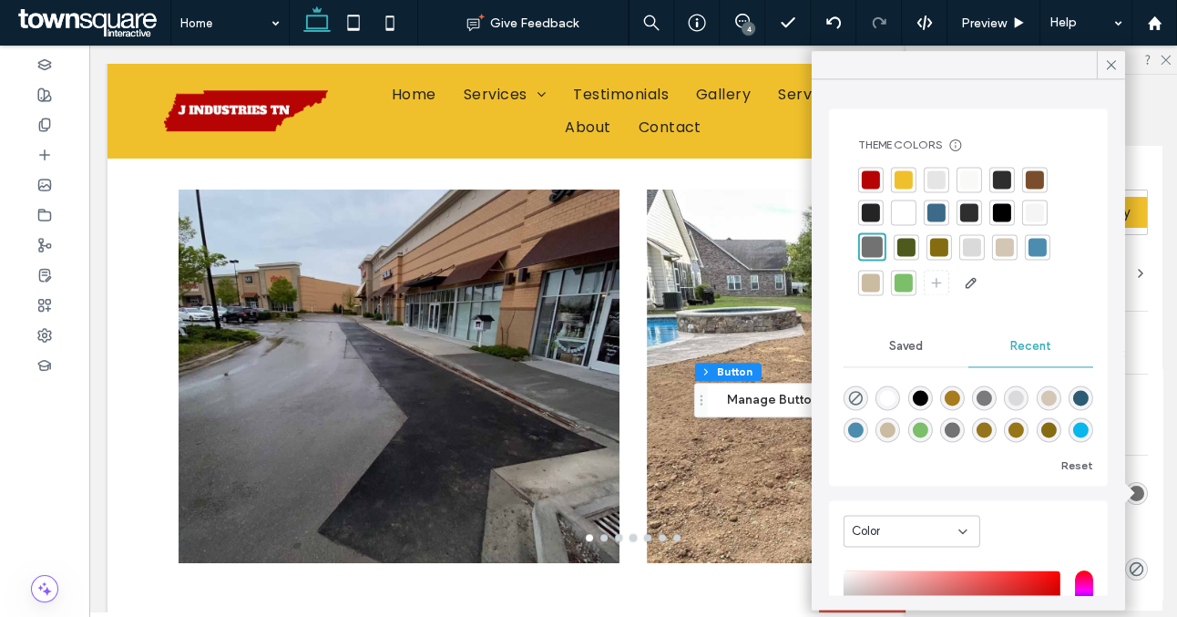
scroll to position [208, 0]
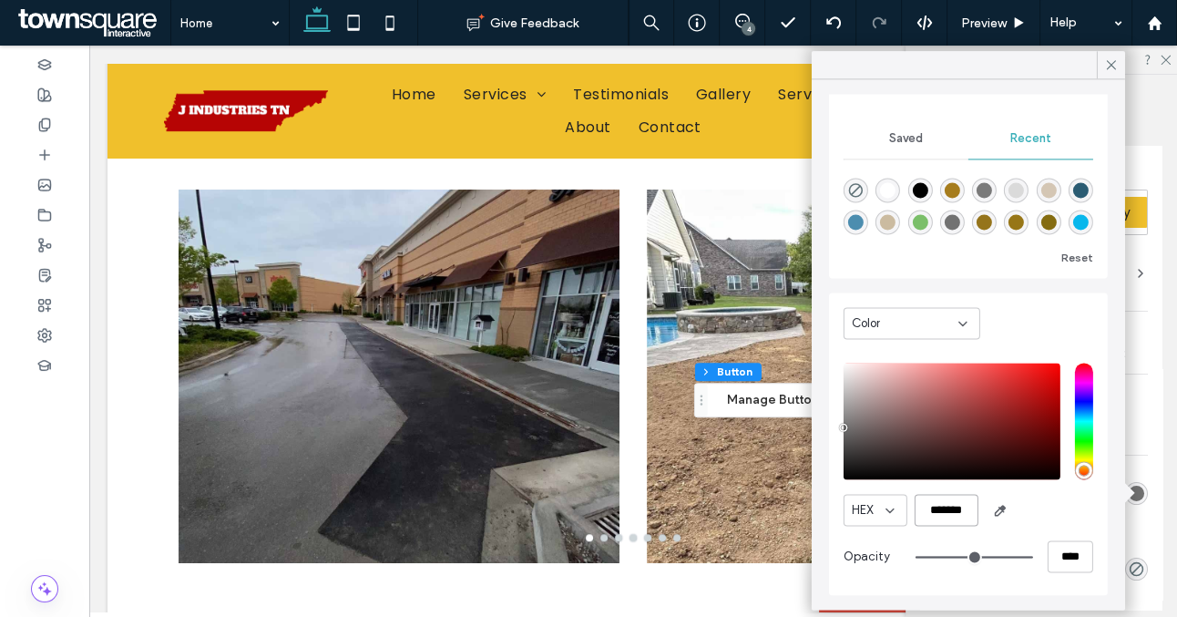
drag, startPoint x: 971, startPoint y: 514, endPoint x: 890, endPoint y: 513, distance: 81.1
click at [890, 513] on div "HEX *******" at bounding box center [969, 510] width 250 height 32
paste input "color picker textbox"
type input "*"
type input "*******"
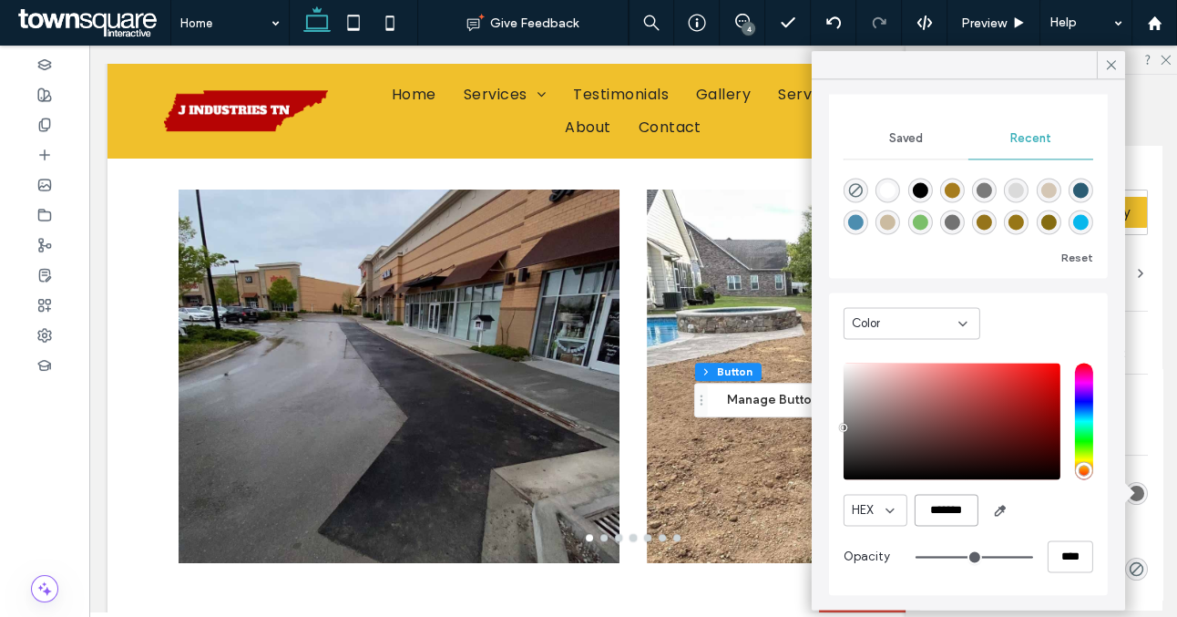
scroll to position [205, 0]
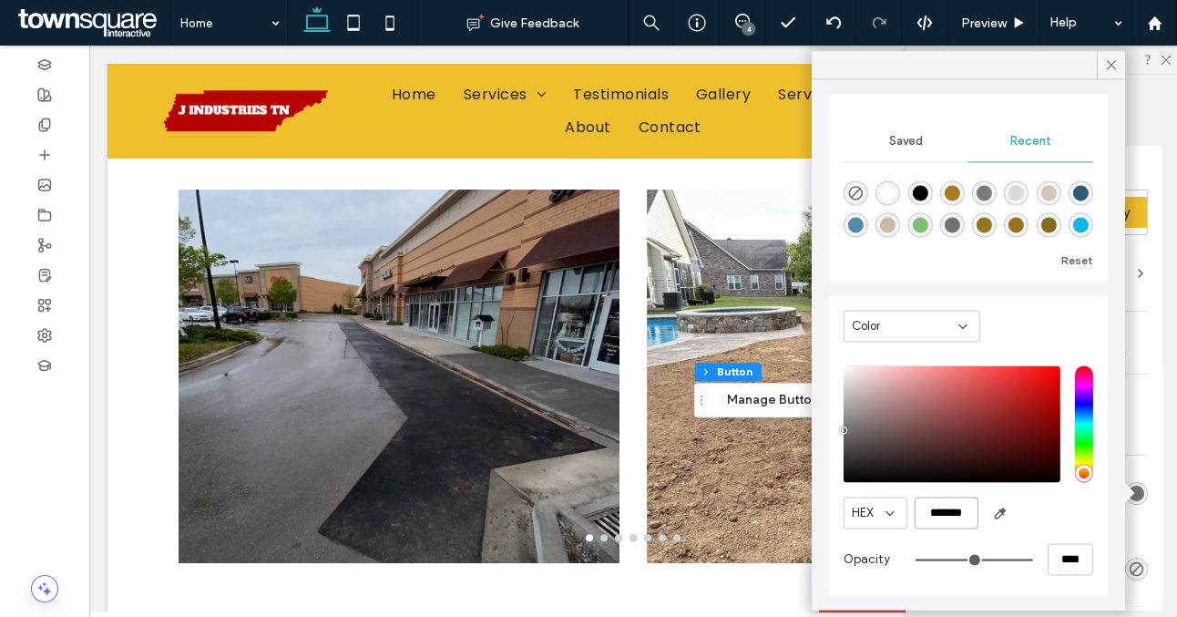
type input "*"
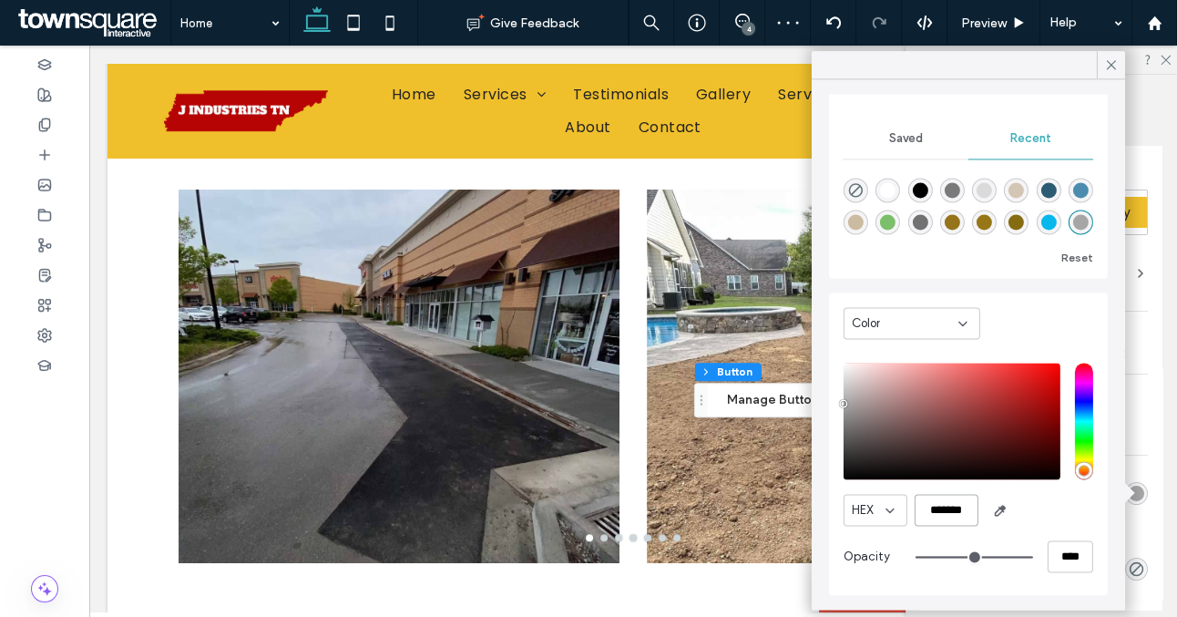
type input "*******"
click at [910, 136] on span "Saved" at bounding box center [906, 138] width 34 height 15
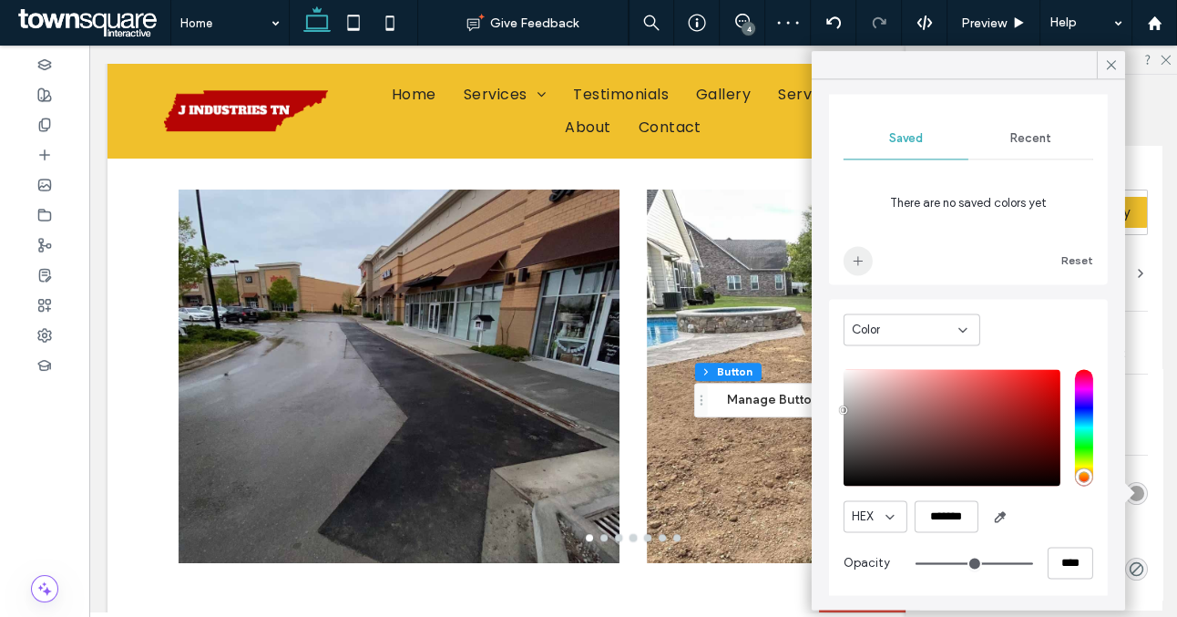
click at [858, 258] on use "add color" at bounding box center [858, 260] width 9 height 9
click at [1098, 66] on div at bounding box center [1111, 64] width 28 height 27
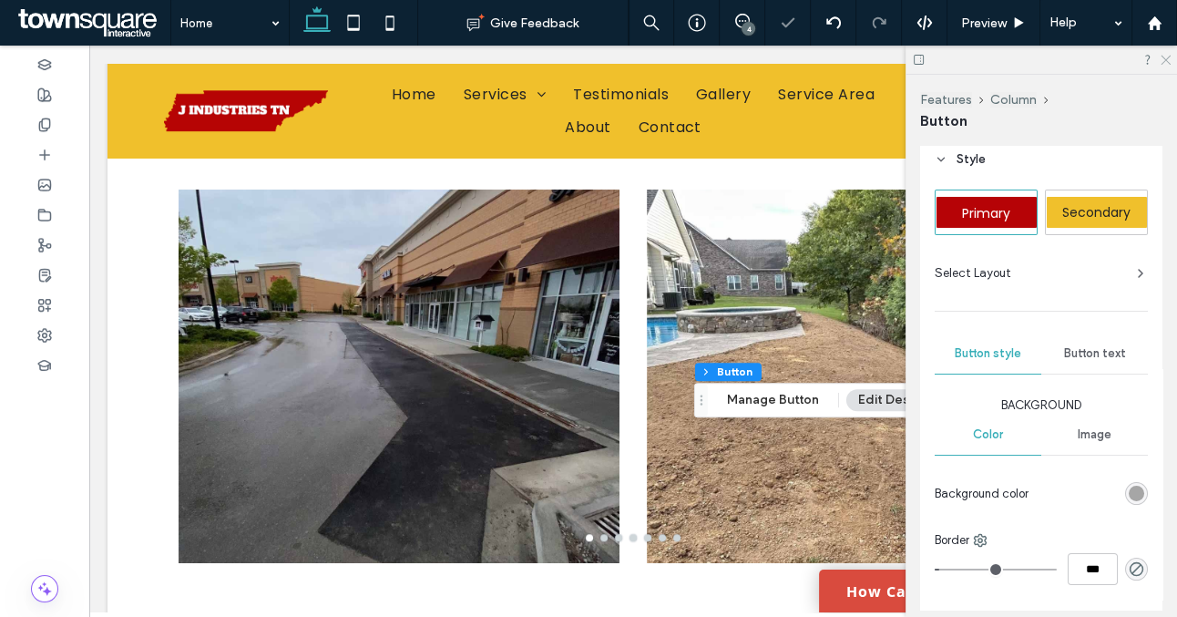
click at [1164, 57] on use at bounding box center [1166, 61] width 10 height 10
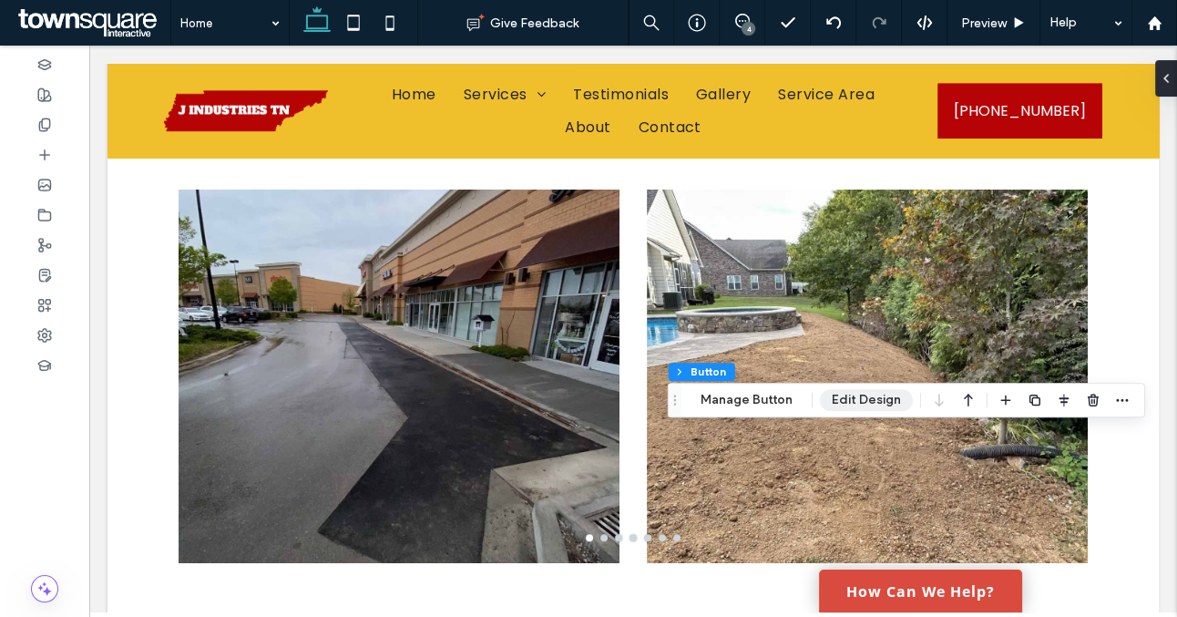
click at [863, 393] on button "Edit Design" at bounding box center [866, 400] width 93 height 22
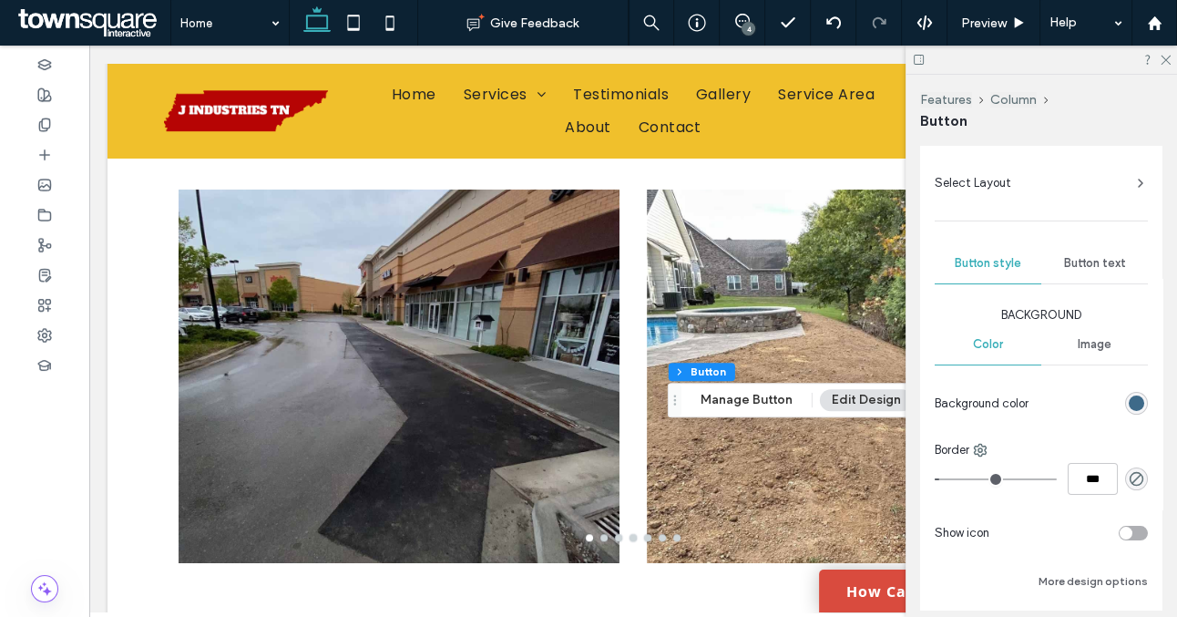
scroll to position [146, 0]
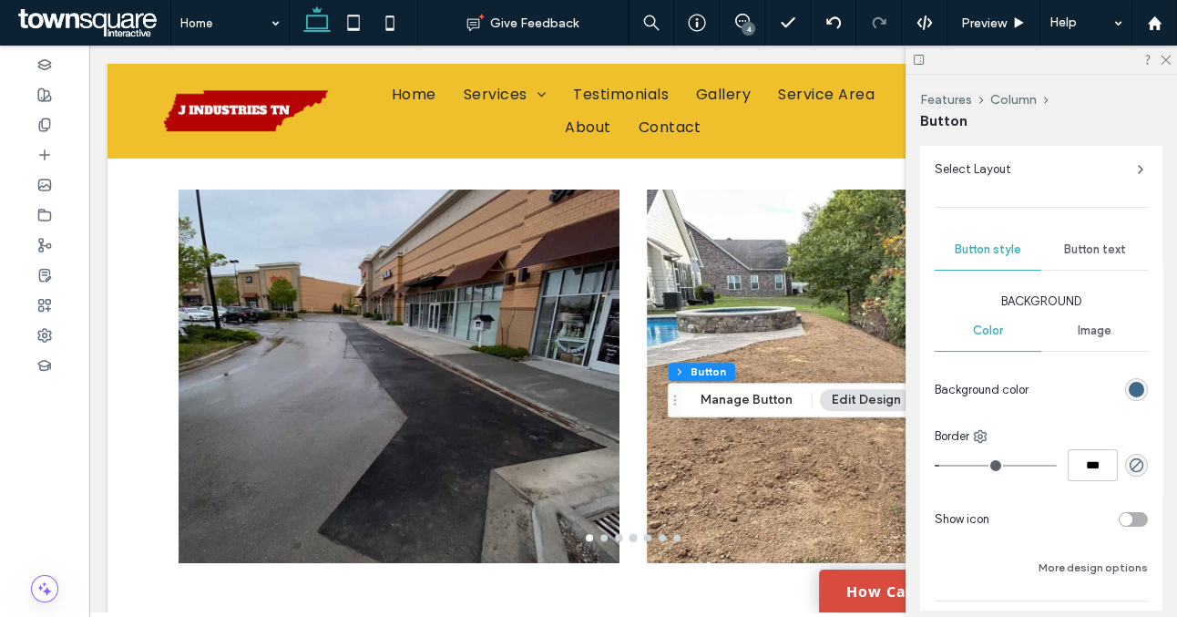
click at [1134, 384] on div "rgb(62, 106, 137)" at bounding box center [1136, 389] width 15 height 15
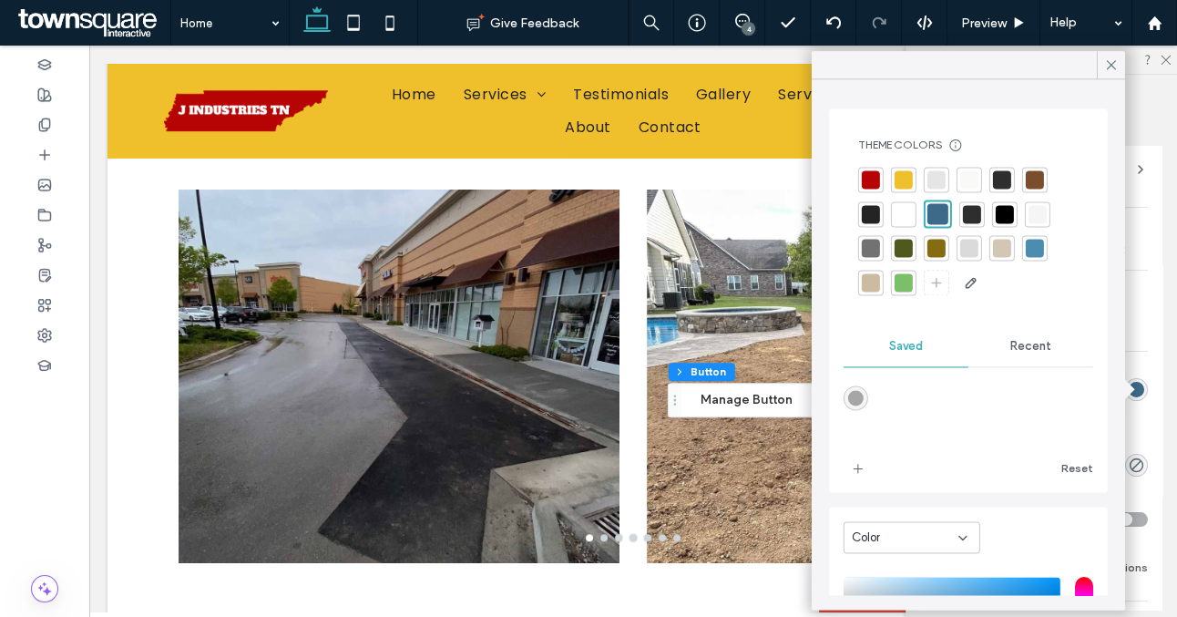
scroll to position [214, 0]
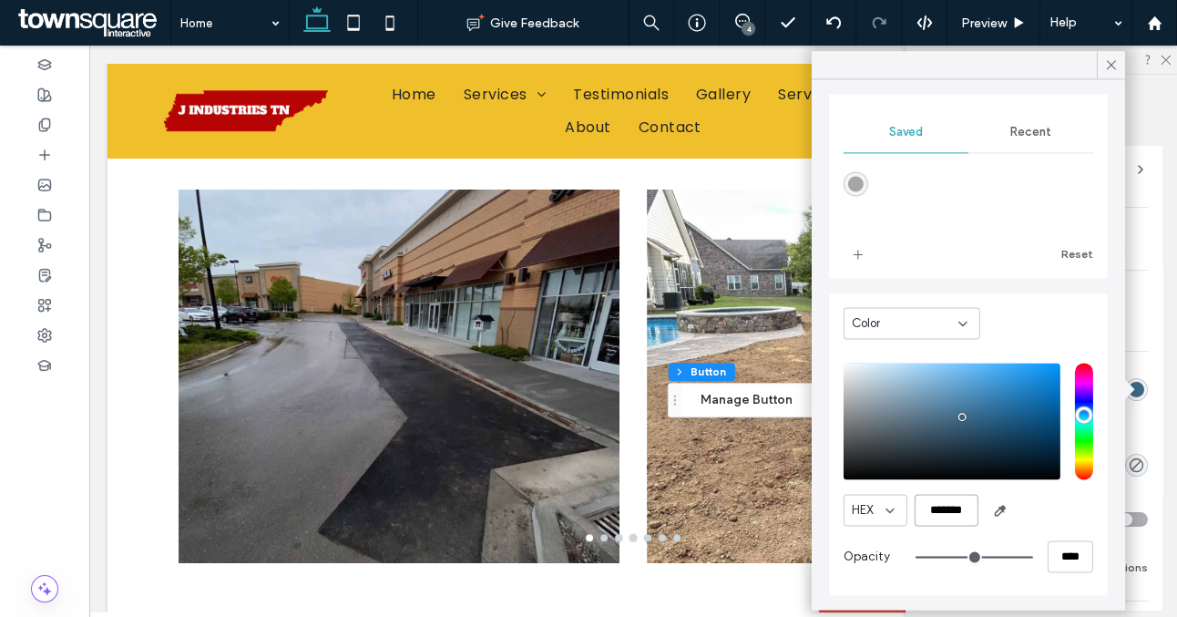
drag, startPoint x: 973, startPoint y: 516, endPoint x: 909, endPoint y: 516, distance: 64.7
click at [909, 516] on div "HEX *******" at bounding box center [969, 510] width 250 height 32
paste input "color picker textbox"
type input "*"
type input "*******"
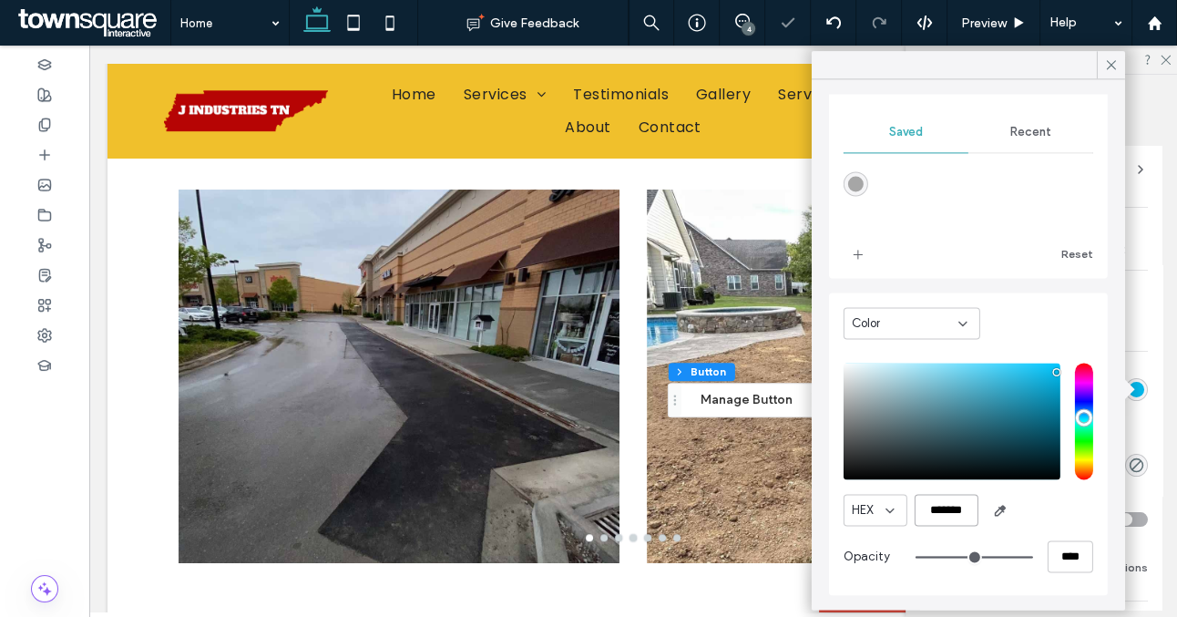
scroll to position [211, 0]
type input "*"
type input "*******"
click at [859, 261] on icon "add color" at bounding box center [858, 254] width 15 height 15
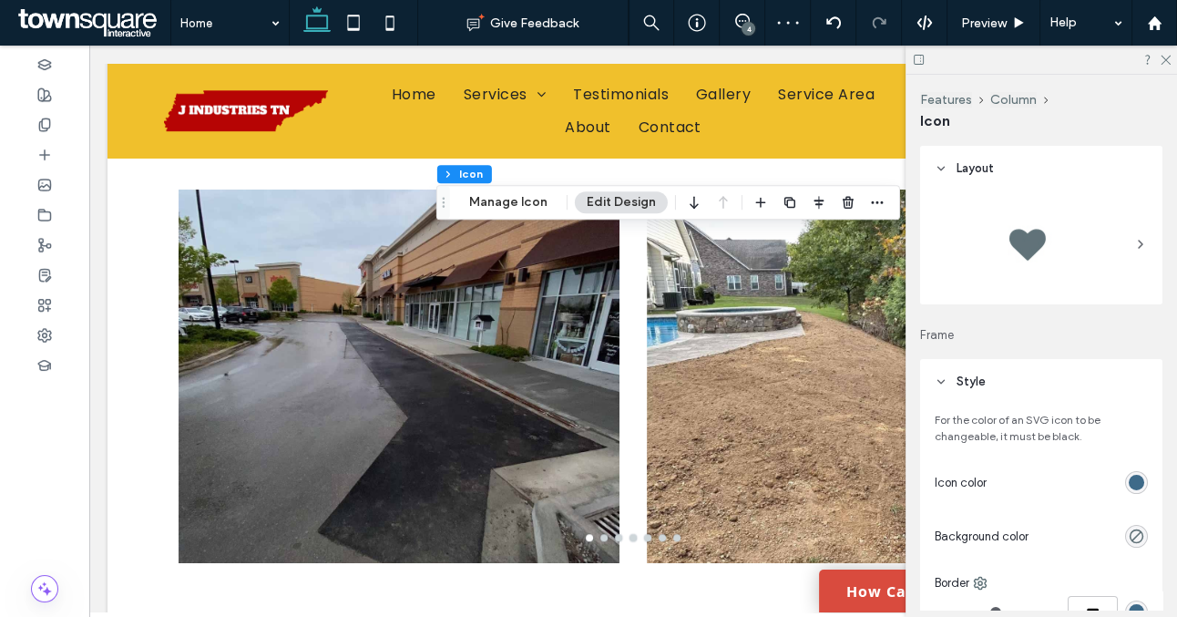
click at [1134, 483] on div "rgb(62, 106, 137)" at bounding box center [1136, 482] width 15 height 15
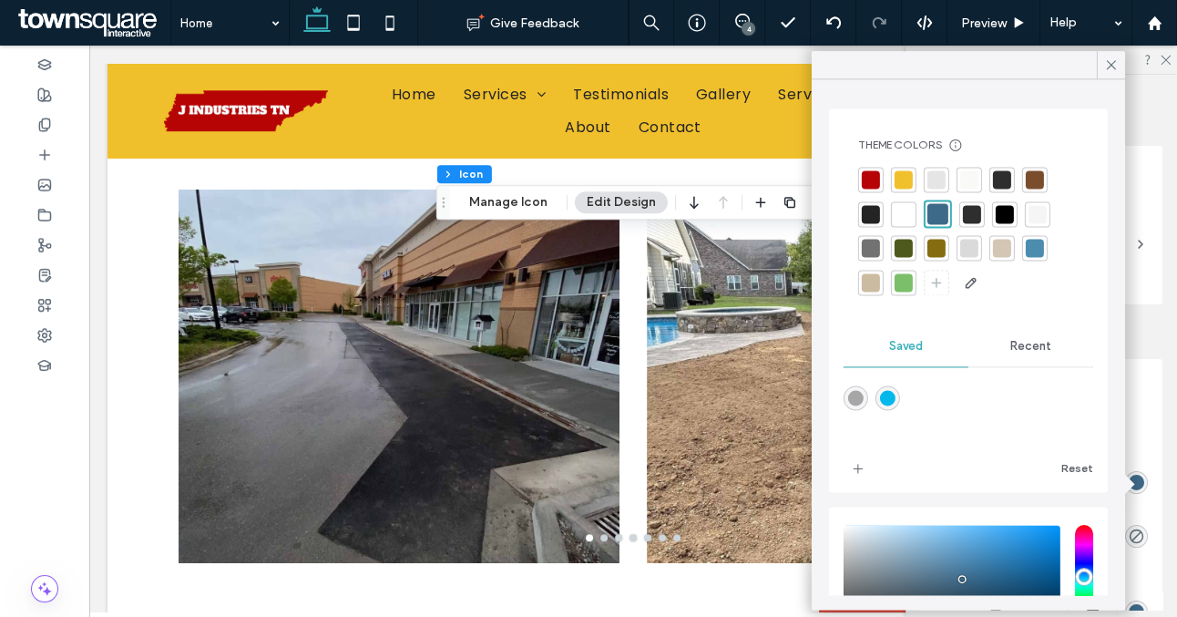
click at [890, 394] on div "rgba(4,184,235,1)" at bounding box center [887, 397] width 15 height 15
type input "*"
type input "*******"
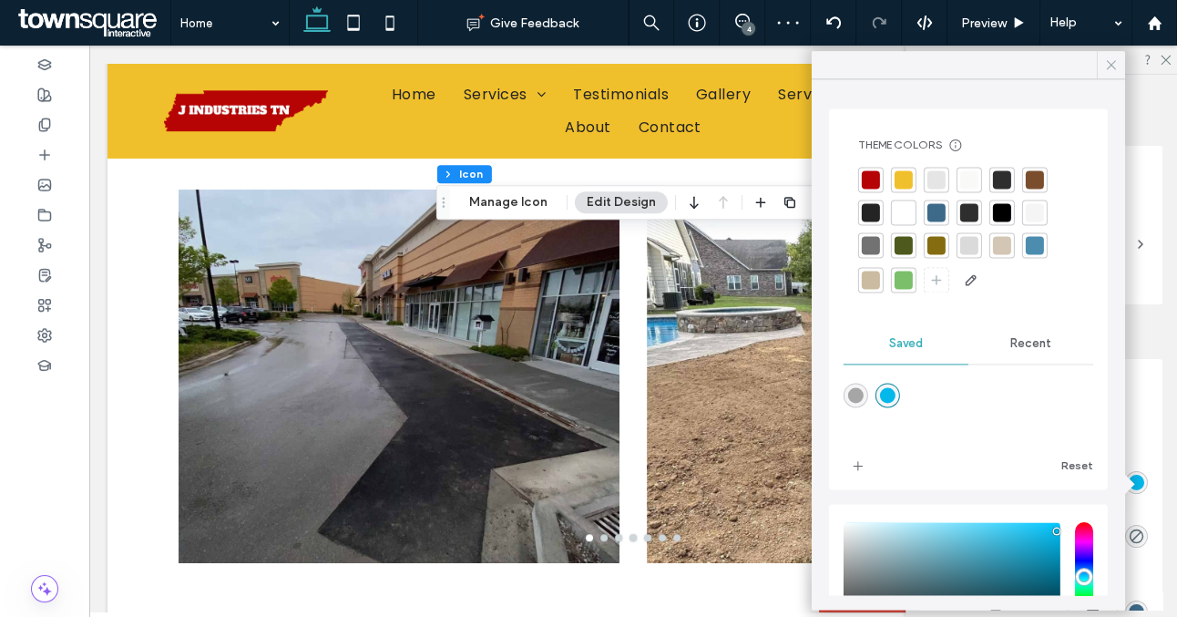
click at [1113, 58] on icon at bounding box center [1112, 65] width 16 height 16
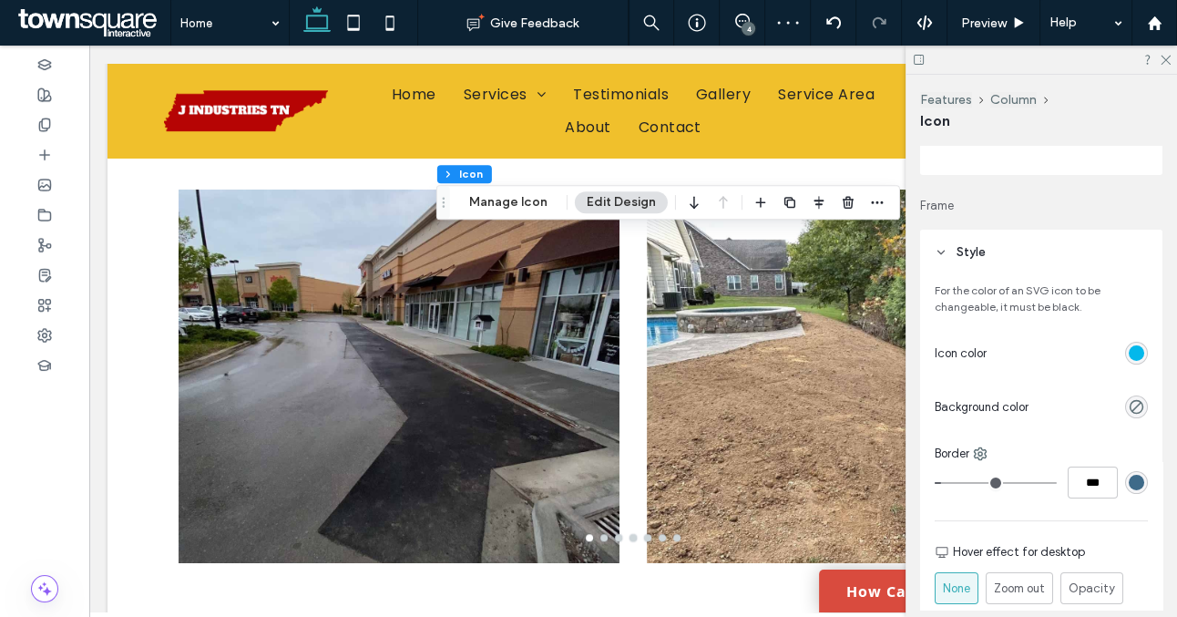
scroll to position [132, 0]
click at [1136, 482] on div "rgb(62, 106, 137)" at bounding box center [1136, 479] width 15 height 15
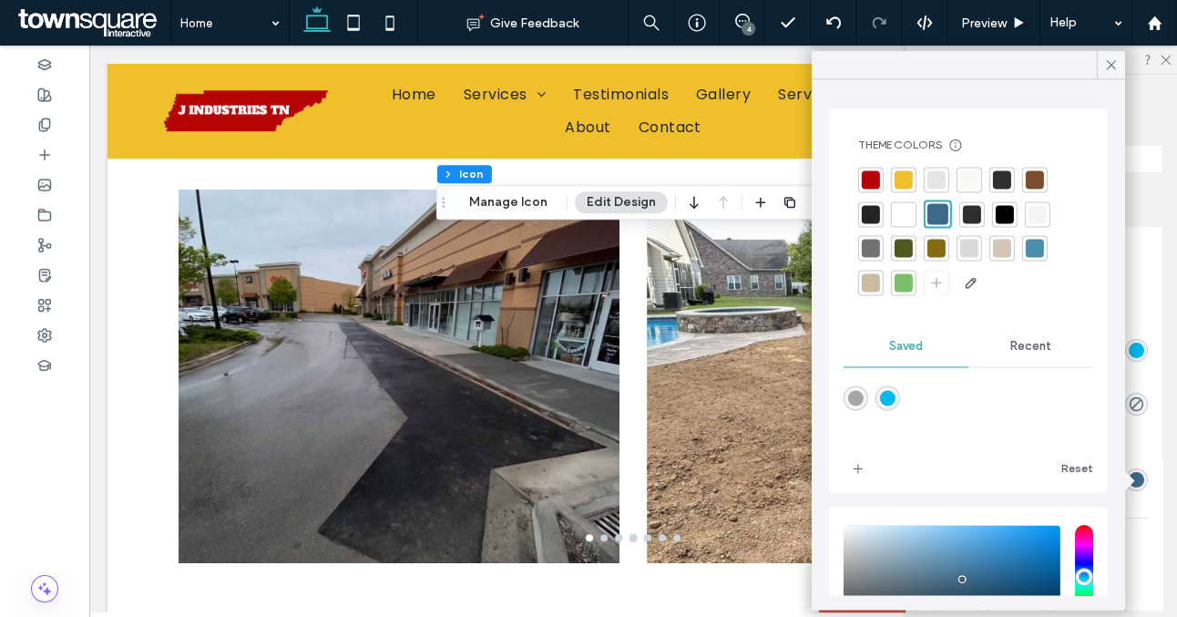
click at [890, 400] on div "rgba(4,184,235,1)" at bounding box center [887, 397] width 15 height 15
type input "*"
type input "*******"
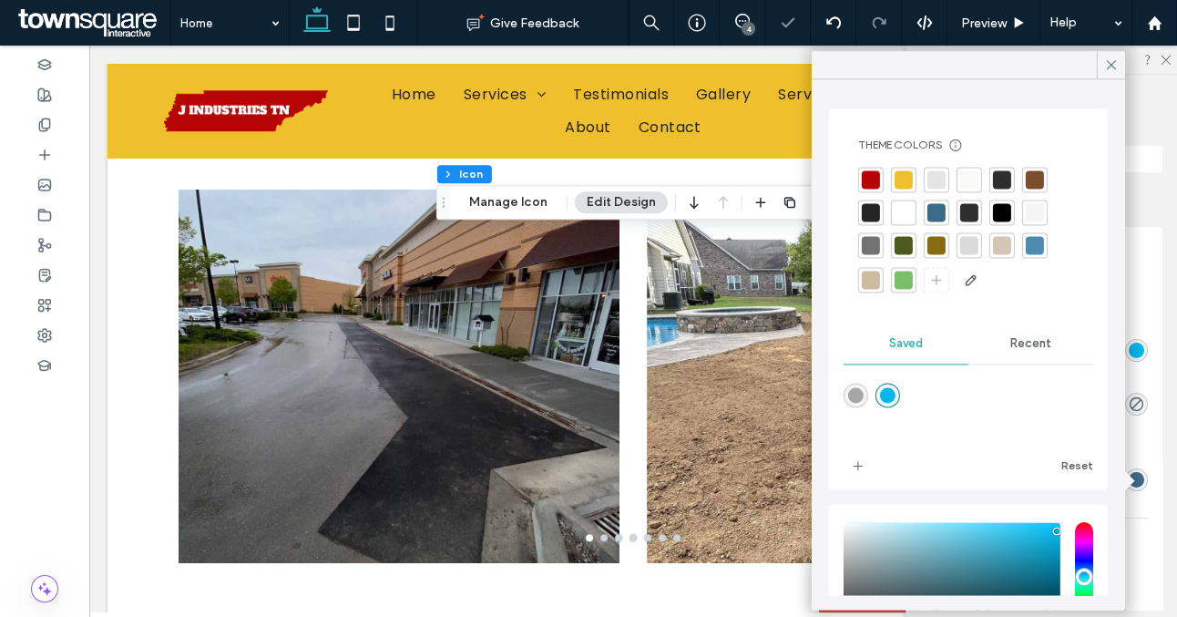
type input "*"
type input "***"
click at [59, 124] on div at bounding box center [44, 124] width 89 height 30
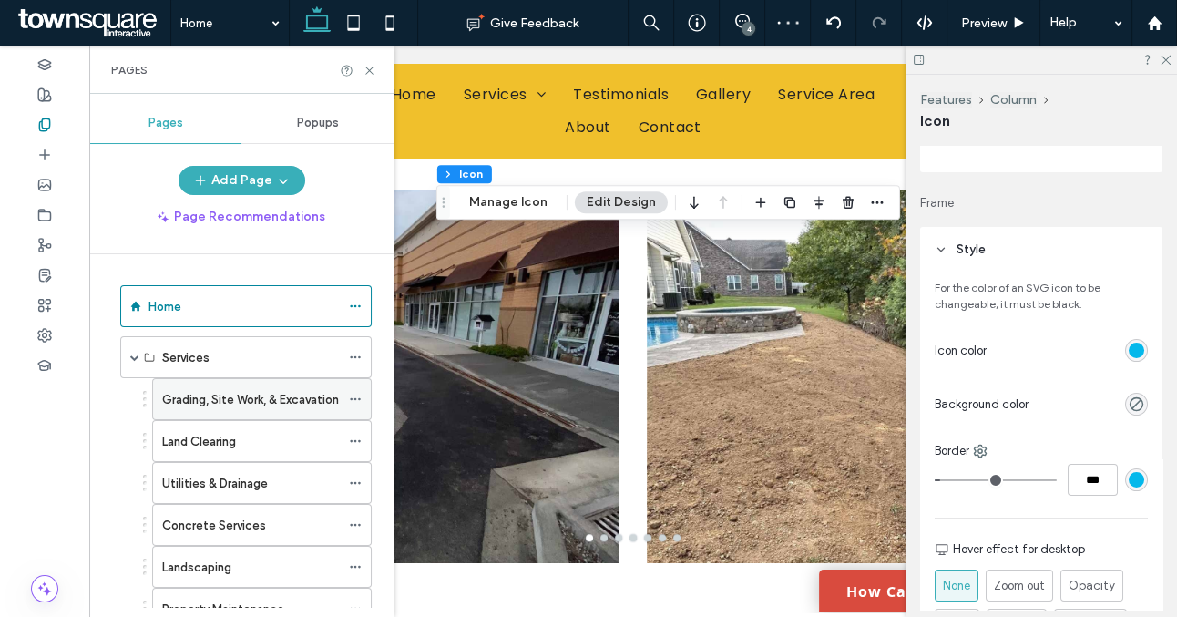
scroll to position [120, 0]
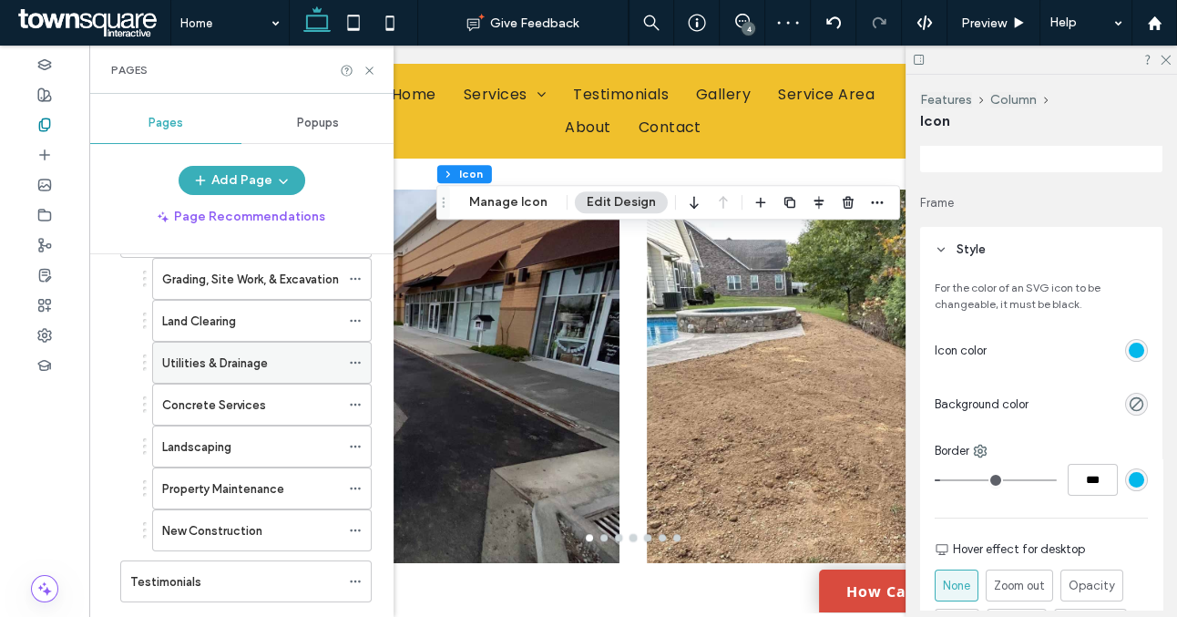
click at [218, 369] on label "Utilities & Drainage" at bounding box center [215, 363] width 106 height 32
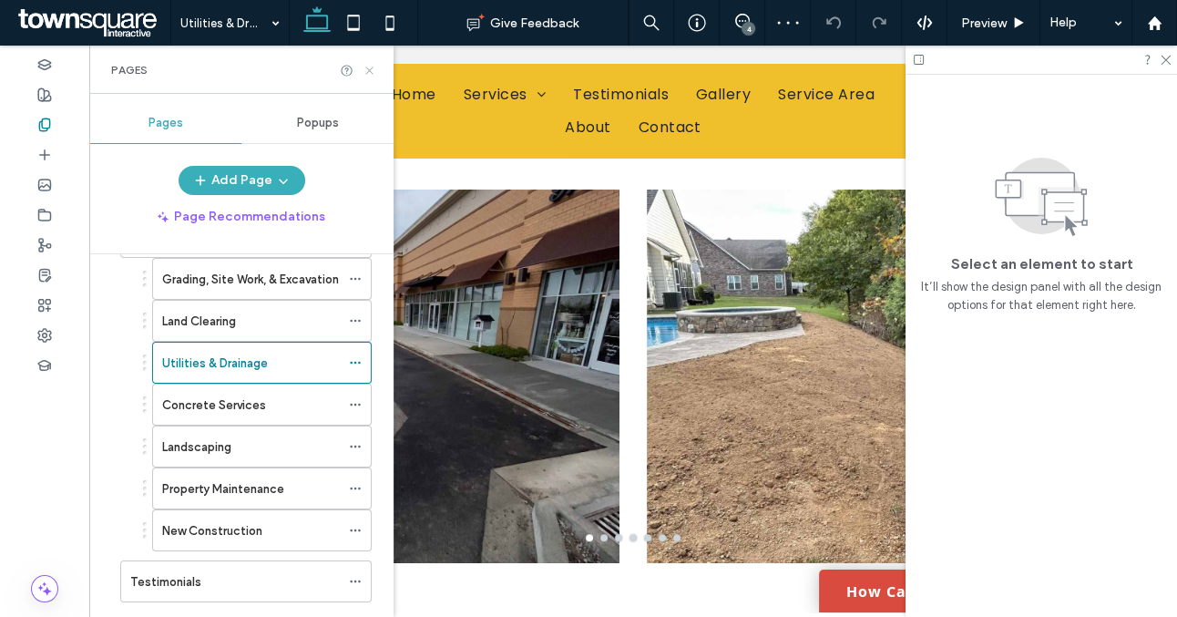
click at [368, 73] on icon at bounding box center [370, 71] width 14 height 14
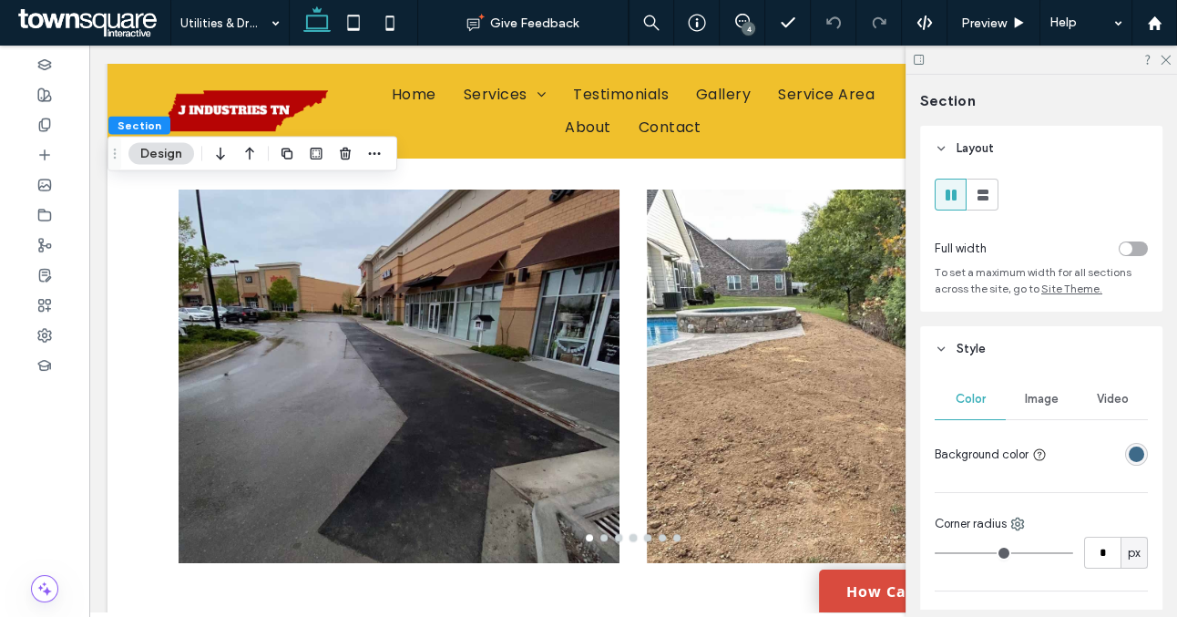
click at [1144, 456] on div "rgba(62, 106, 137, 1)" at bounding box center [1136, 454] width 15 height 15
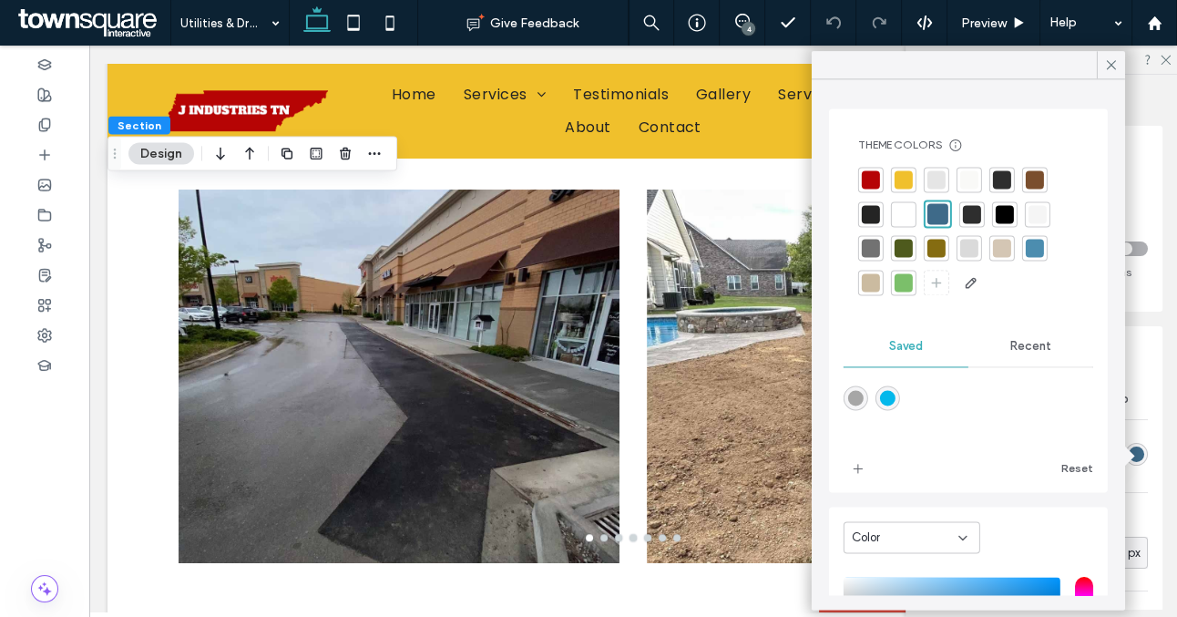
click at [889, 392] on div "rgba(4,184,235,1)" at bounding box center [887, 397] width 15 height 15
type input "*******"
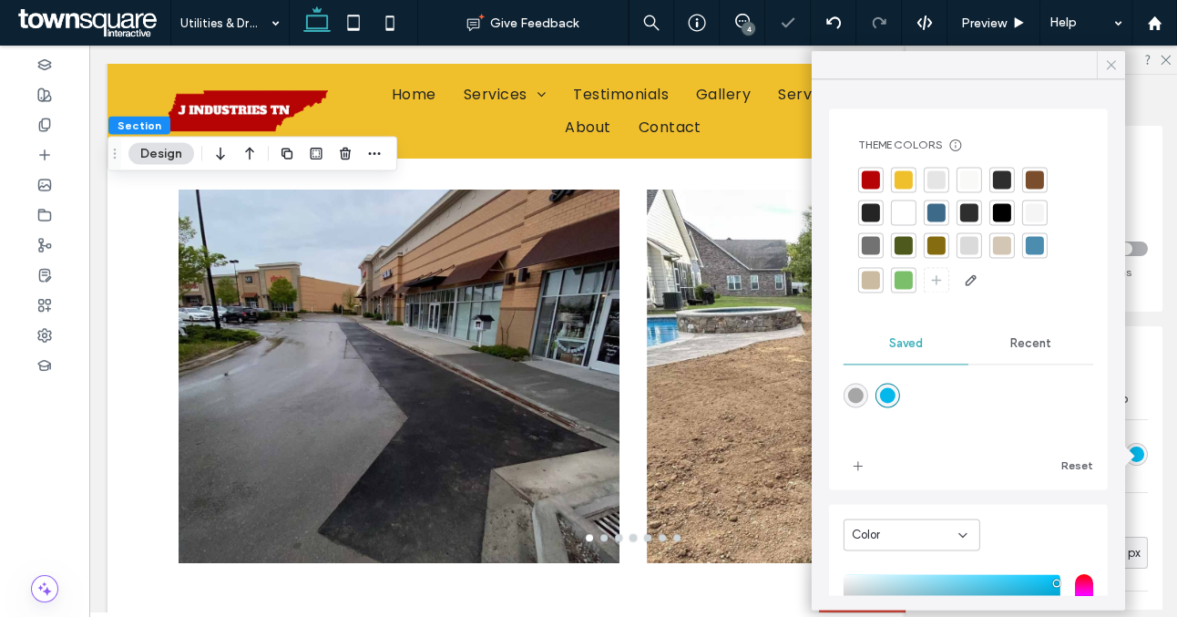
click at [1112, 59] on icon at bounding box center [1112, 65] width 16 height 16
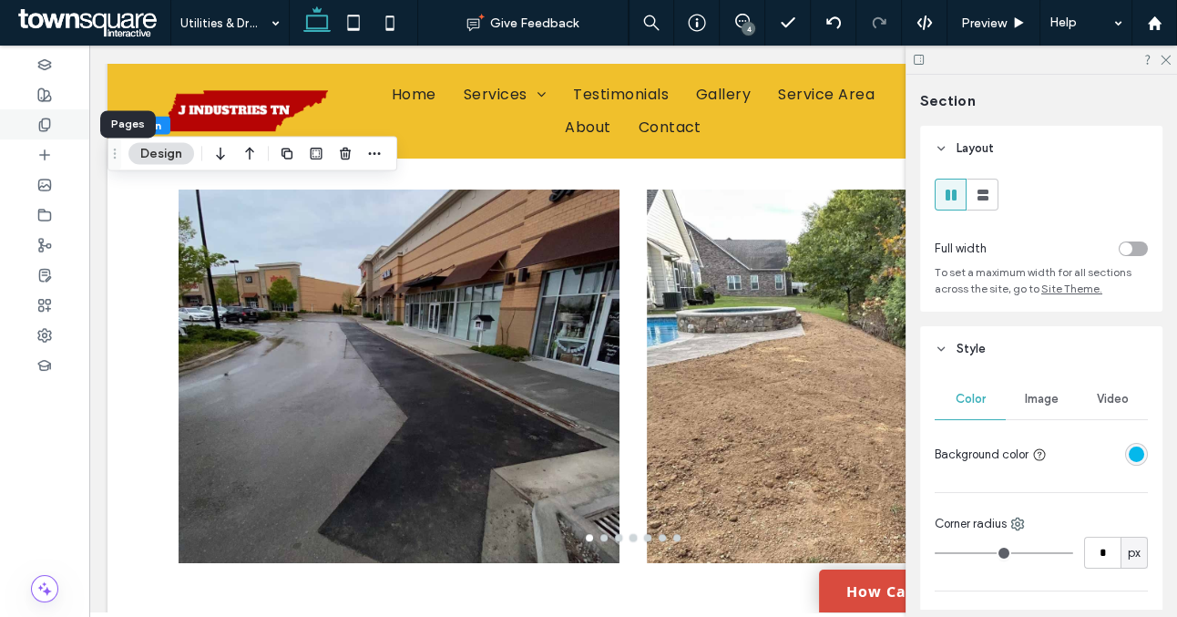
click at [49, 131] on span at bounding box center [44, 124] width 15 height 15
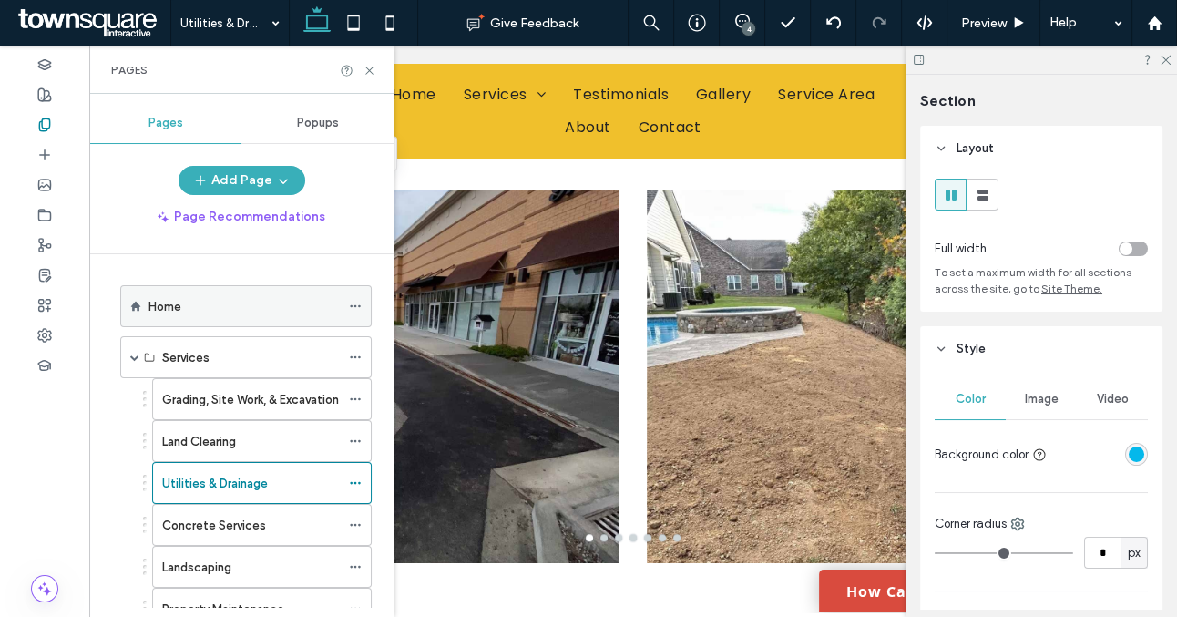
click at [168, 312] on label "Home" at bounding box center [165, 307] width 33 height 32
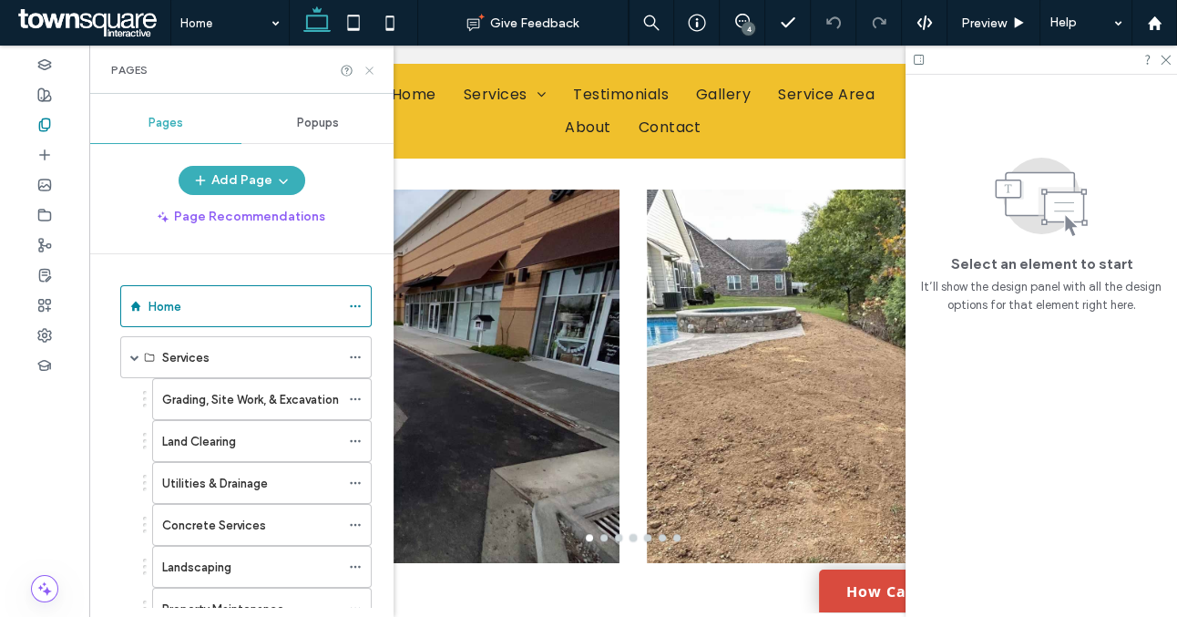
click at [365, 70] on icon at bounding box center [370, 71] width 14 height 14
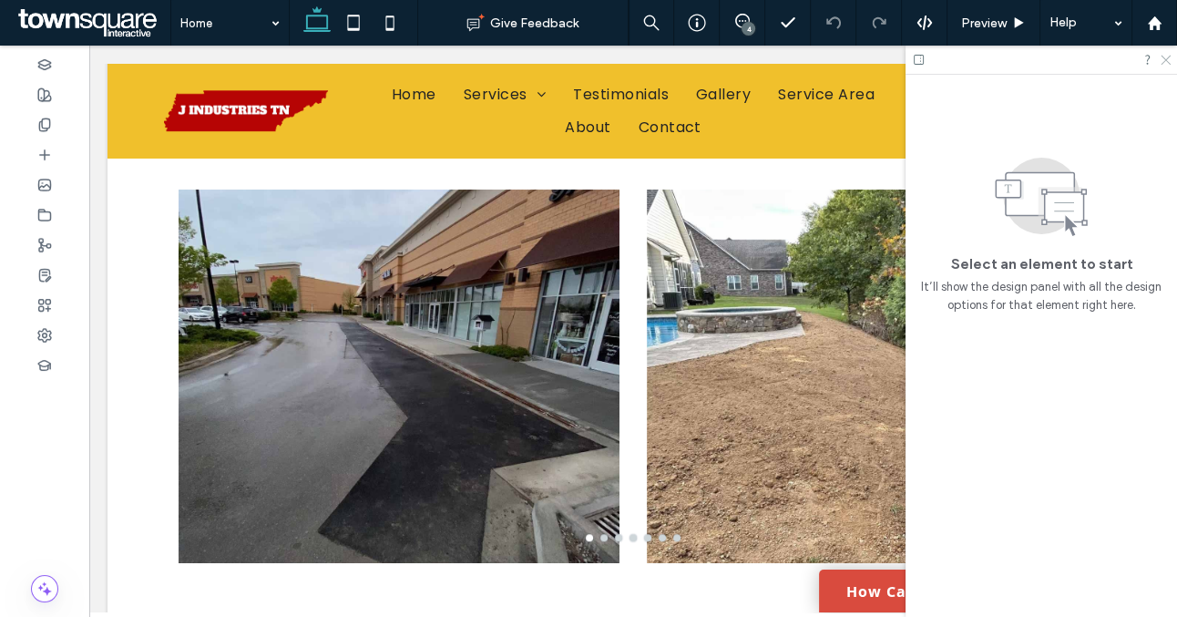
click at [1164, 57] on icon at bounding box center [1165, 59] width 12 height 12
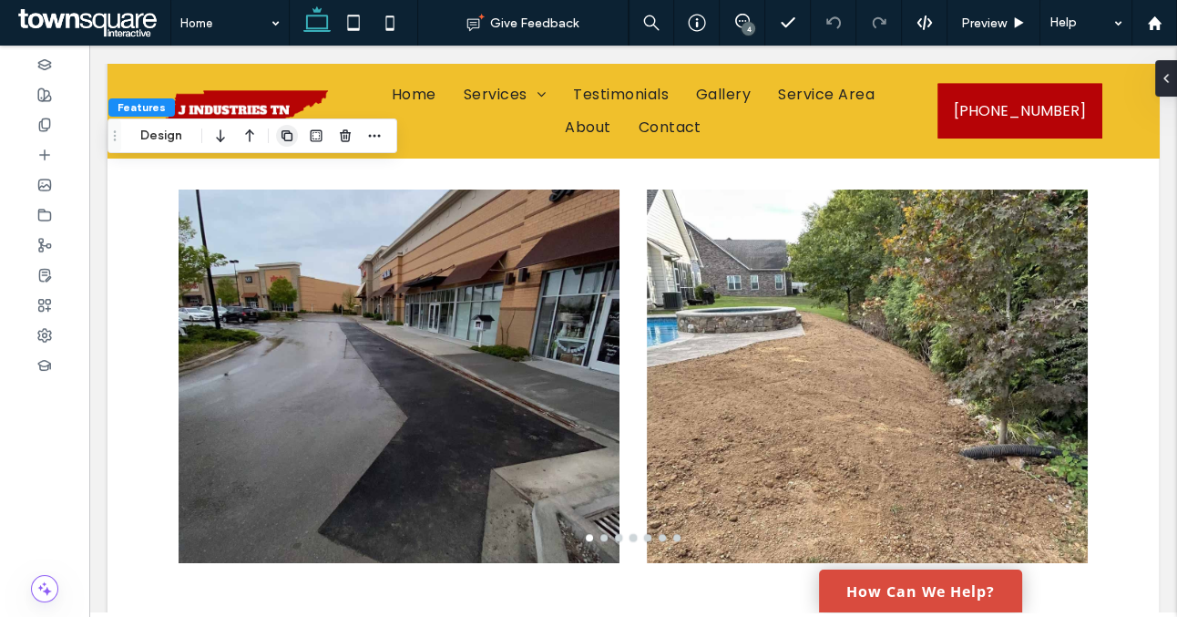
click at [288, 139] on icon "button" at bounding box center [287, 135] width 15 height 15
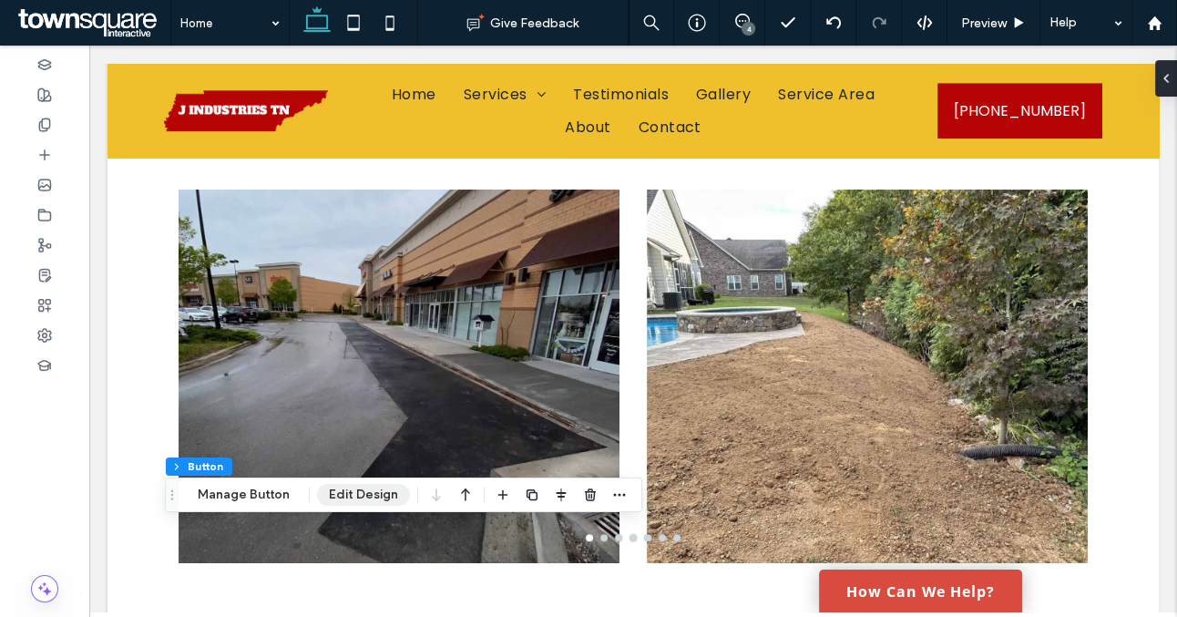
click at [383, 490] on button "Edit Design" at bounding box center [363, 495] width 93 height 22
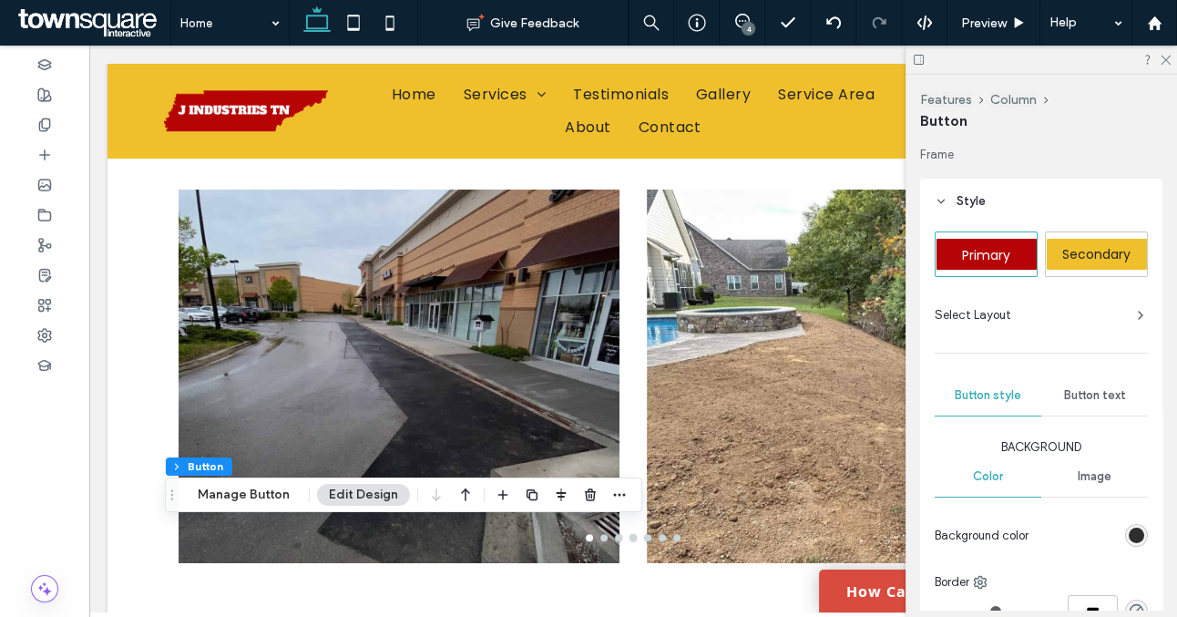
click at [1133, 531] on div "rgb(46, 46, 46)" at bounding box center [1136, 535] width 15 height 15
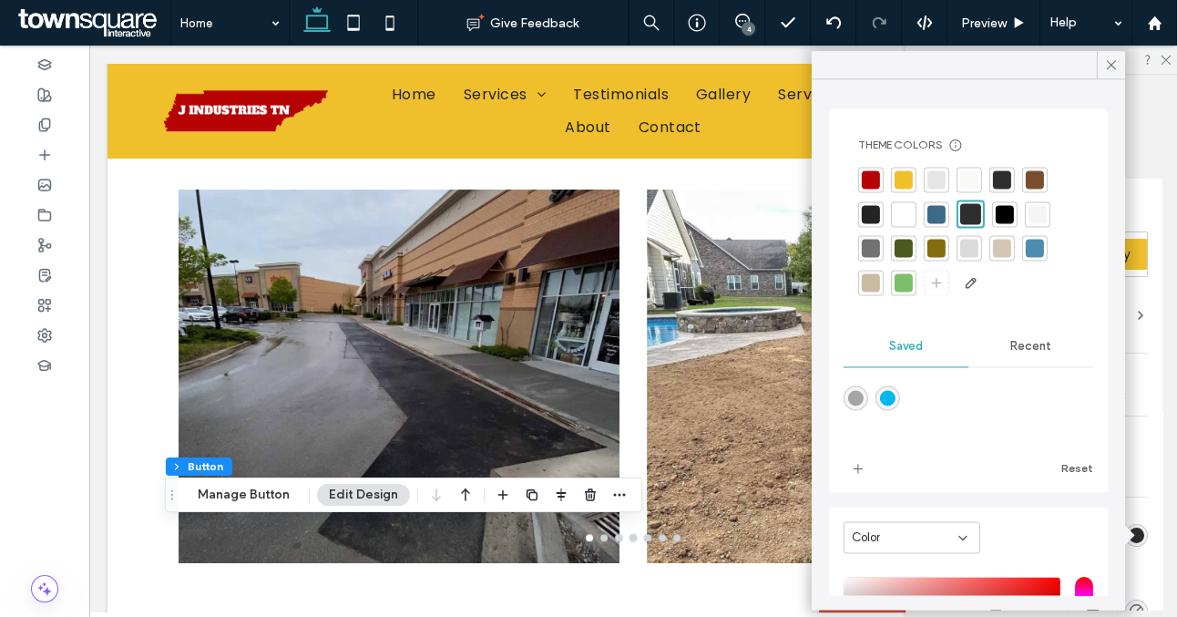
scroll to position [214, 0]
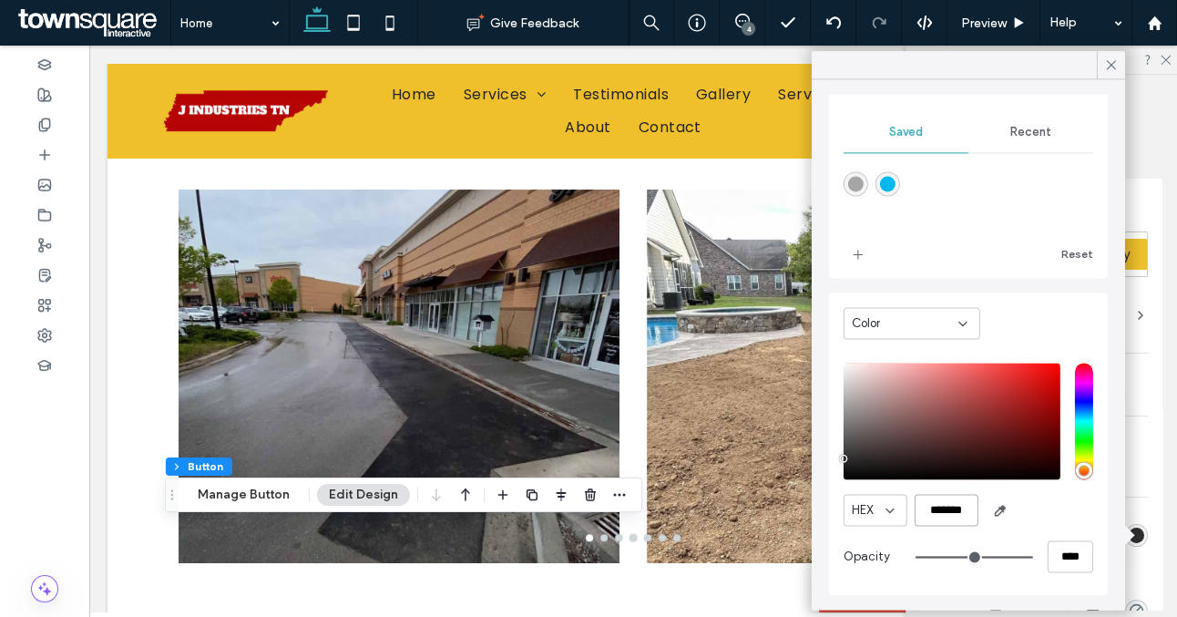
drag, startPoint x: 973, startPoint y: 509, endPoint x: 894, endPoint y: 509, distance: 79.3
click at [894, 509] on div "HEX *******" at bounding box center [969, 510] width 250 height 32
paste input "color picker textbox"
type input "*"
type input "*******"
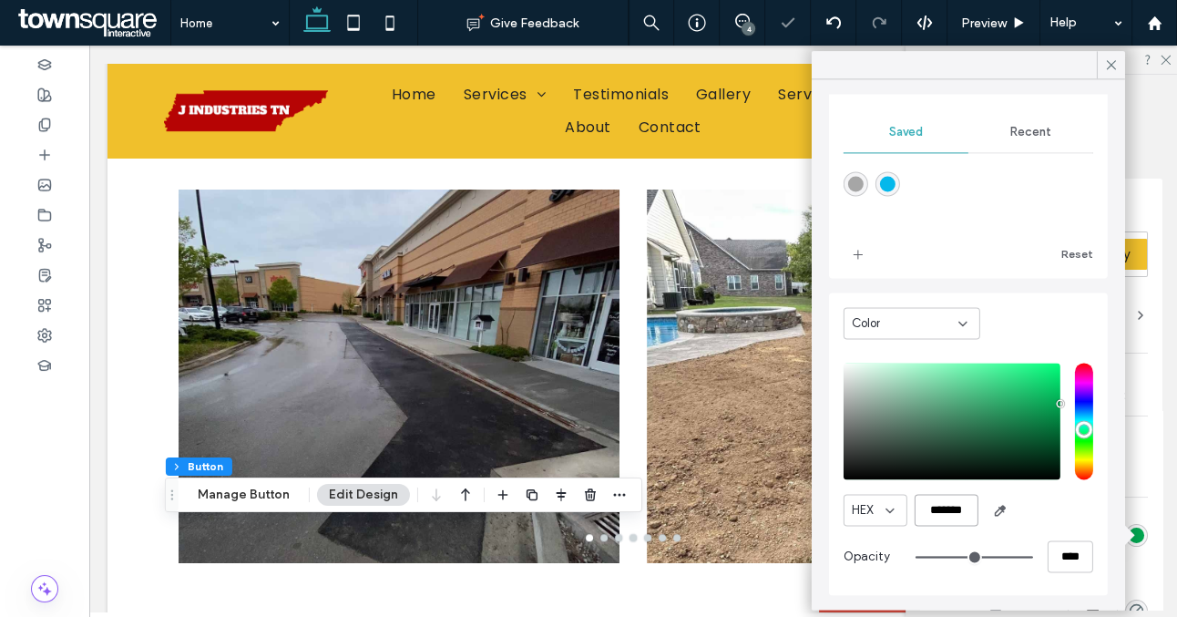
scroll to position [211, 0]
type input "*"
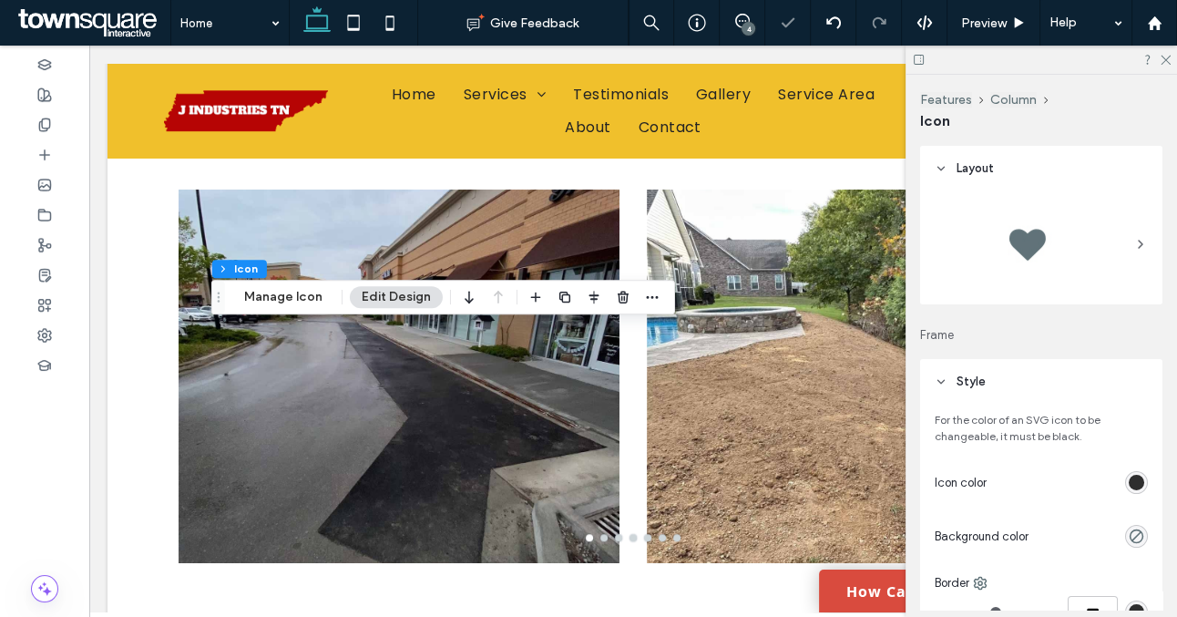
click at [1126, 482] on div "rgb(46, 46, 46)" at bounding box center [1137, 482] width 23 height 23
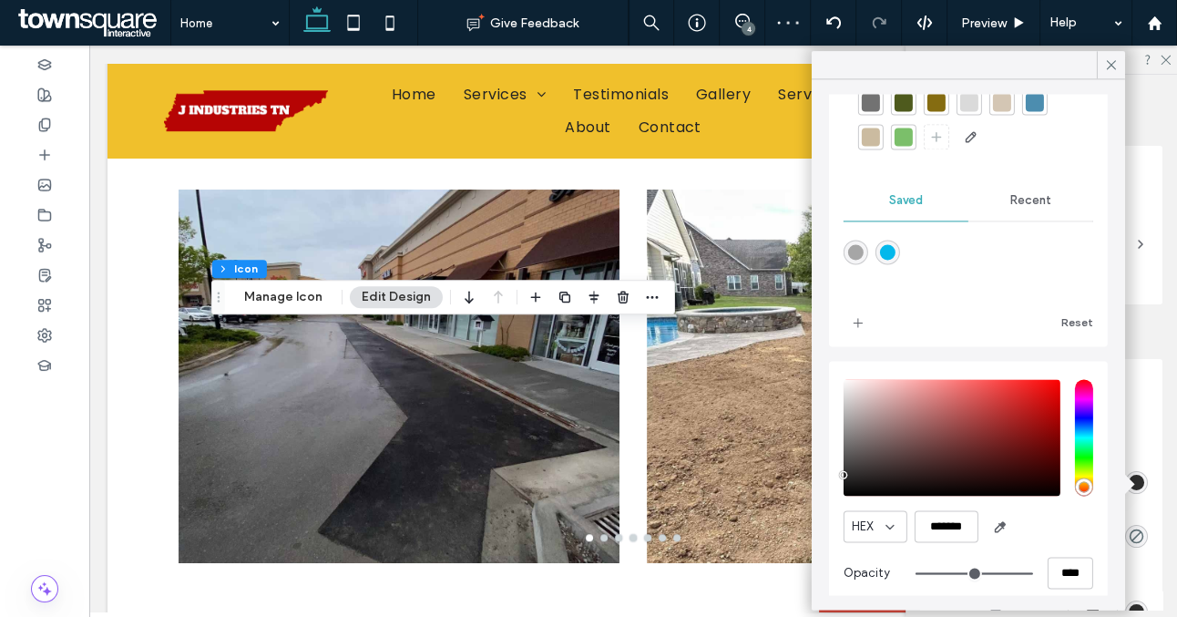
scroll to position [162, 0]
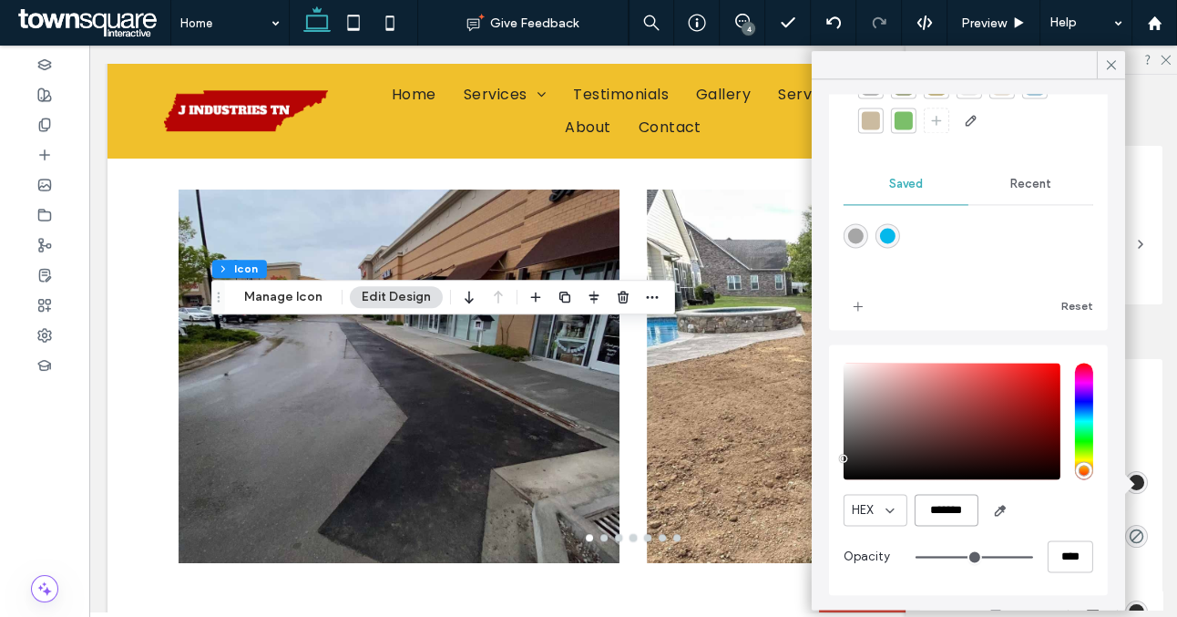
drag, startPoint x: 974, startPoint y: 513, endPoint x: 905, endPoint y: 513, distance: 69.3
click at [905, 513] on div "HEX *******" at bounding box center [969, 510] width 250 height 32
paste input "color picker textbox"
type input "*"
type input "*******"
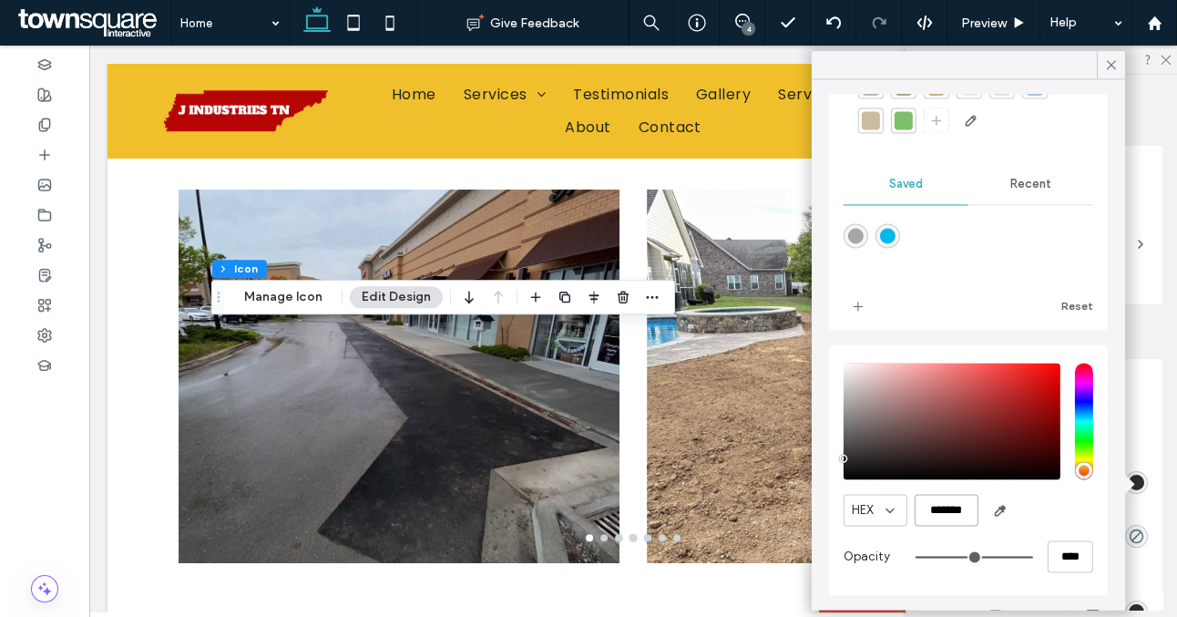
scroll to position [159, 0]
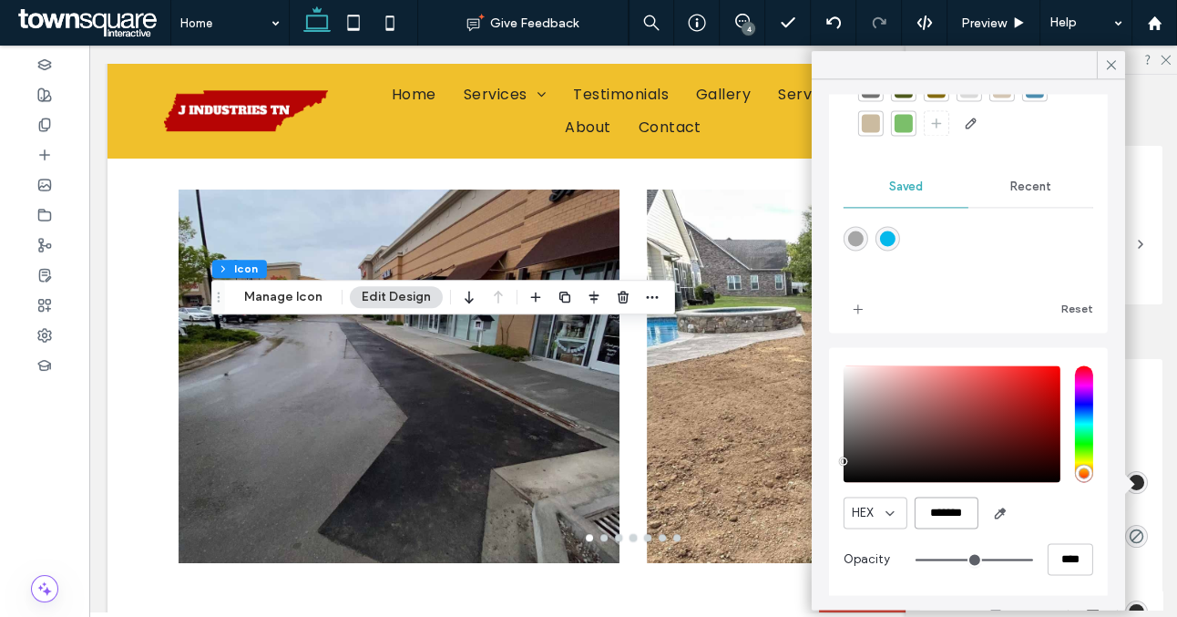
type input "*"
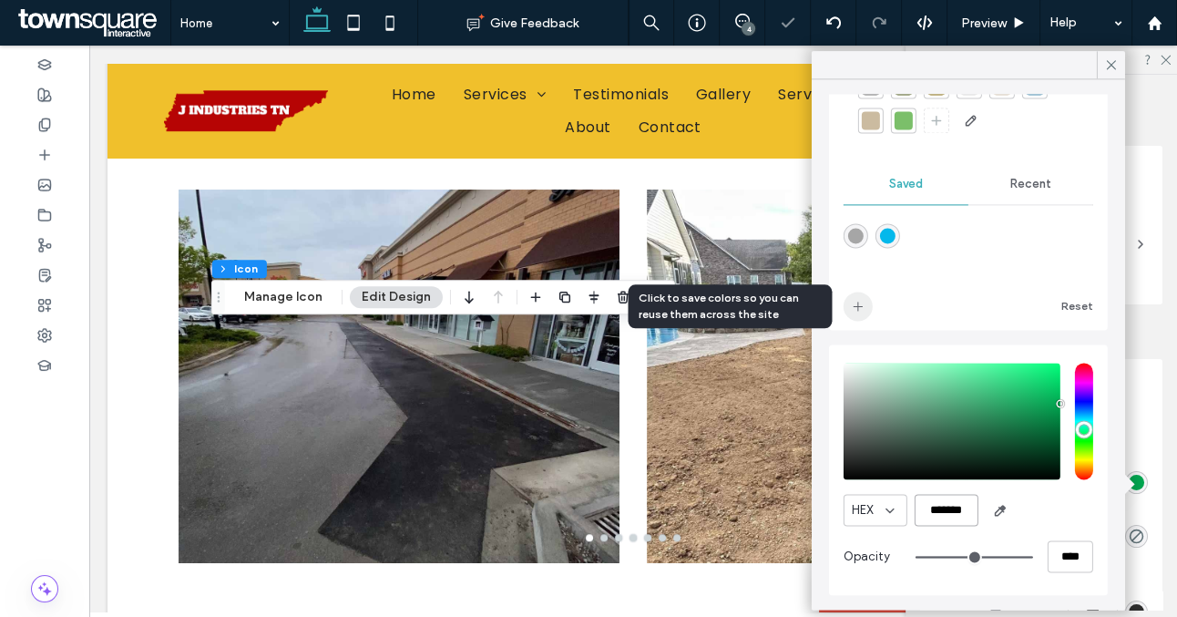
type input "*******"
click at [858, 316] on span "add color" at bounding box center [858, 306] width 29 height 29
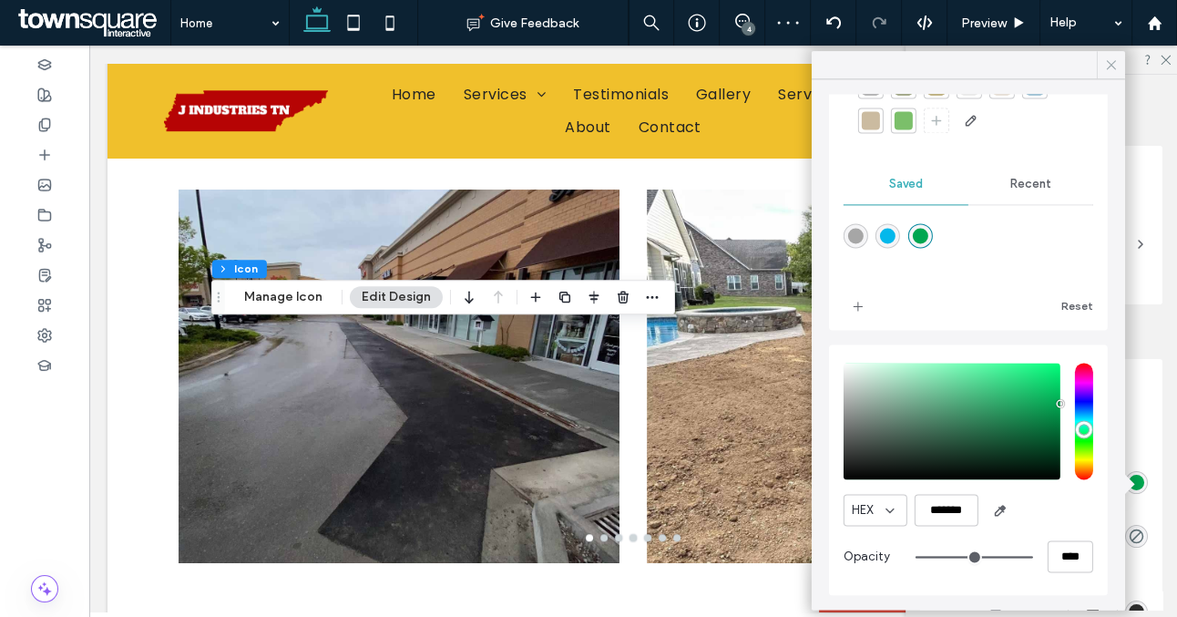
click at [1111, 61] on icon at bounding box center [1112, 65] width 16 height 16
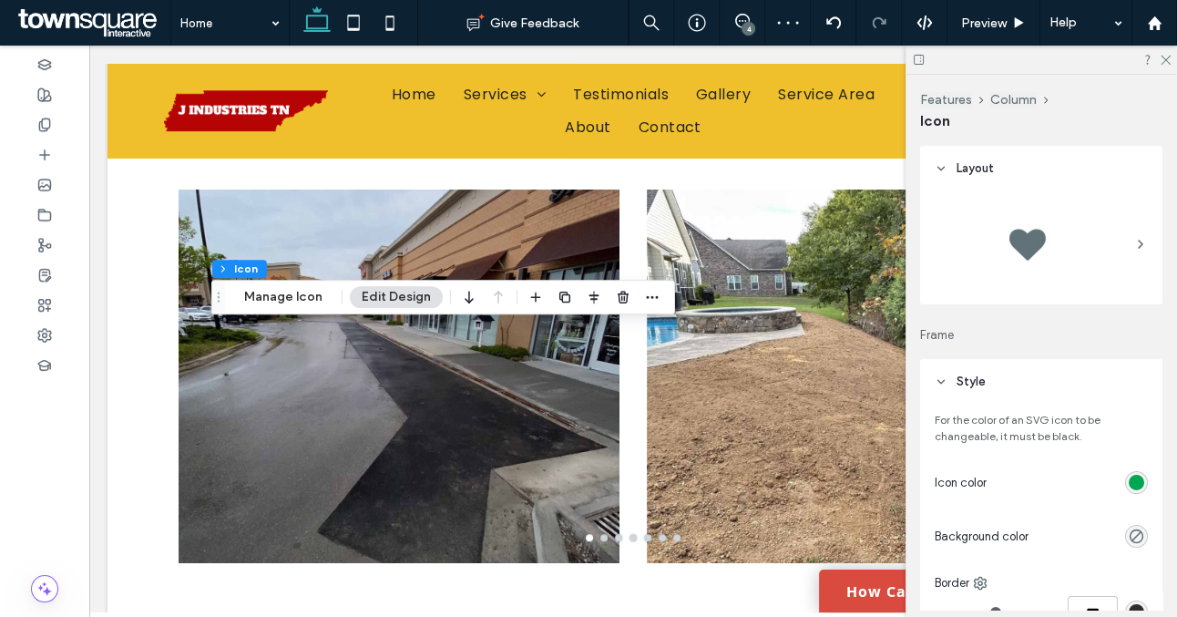
scroll to position [79, 0]
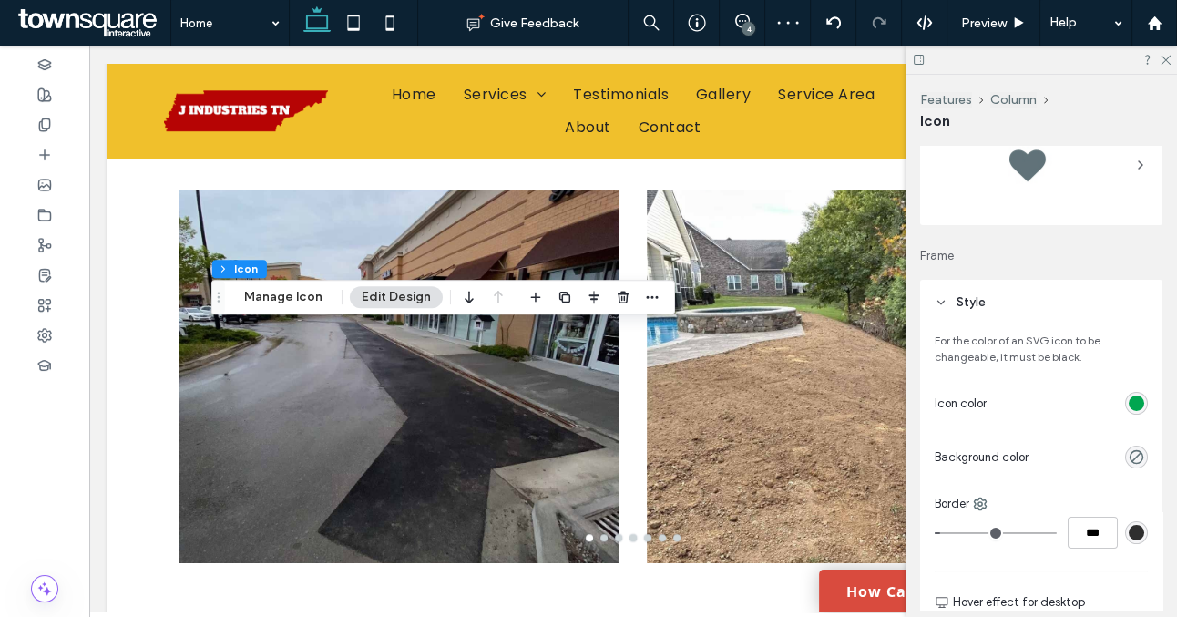
click at [1137, 534] on div "rgb(46, 46, 46)" at bounding box center [1136, 532] width 15 height 15
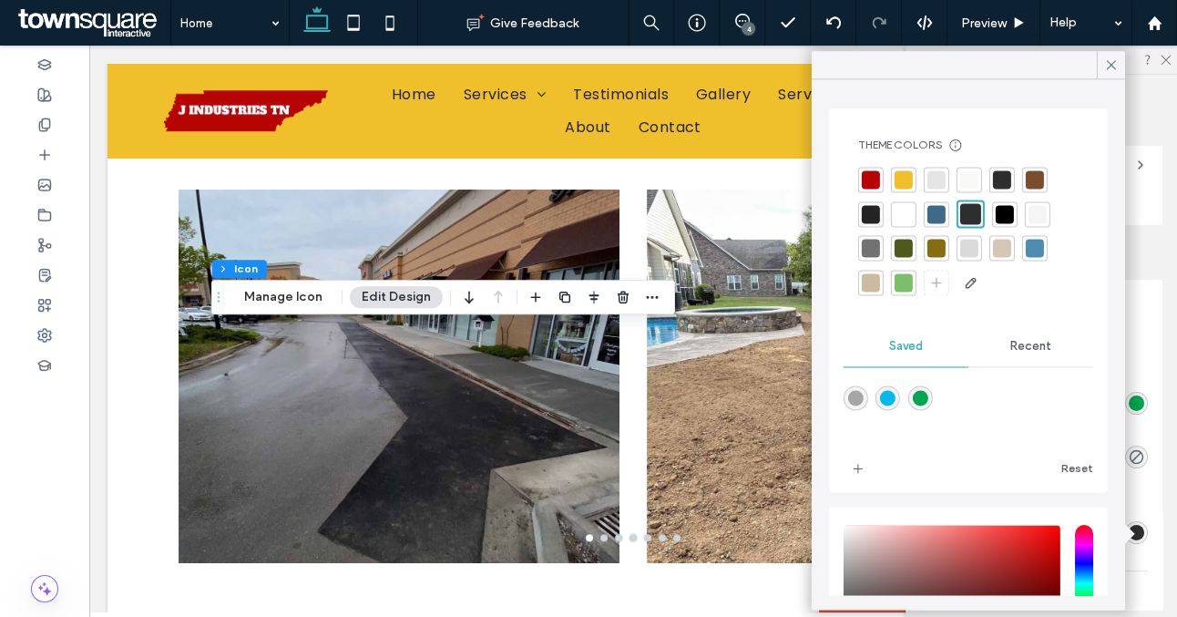
click at [917, 400] on div "rgba(0,166,80,1)" at bounding box center [919, 397] width 15 height 15
type input "*"
type input "*******"
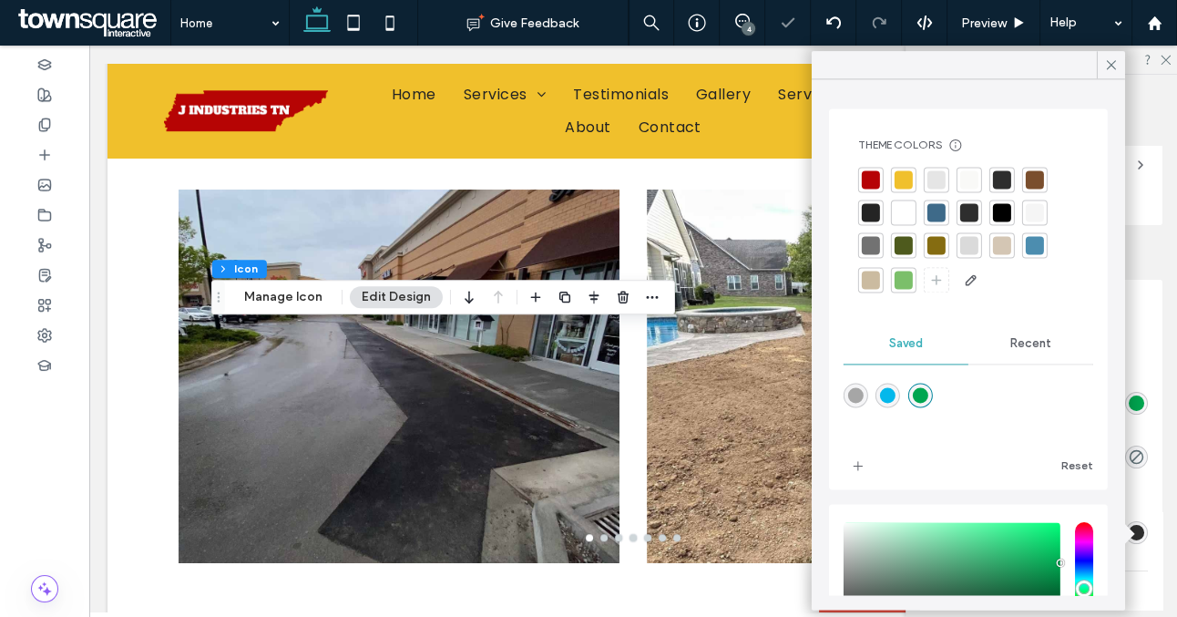
type input "*"
click at [54, 133] on div at bounding box center [44, 124] width 89 height 30
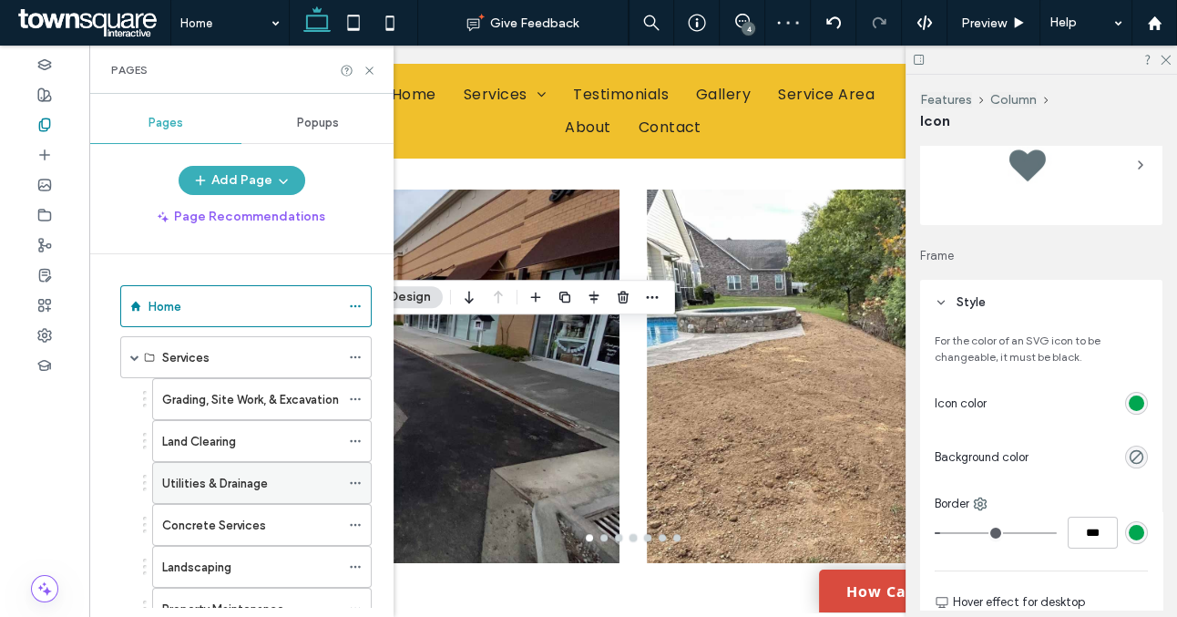
scroll to position [183, 0]
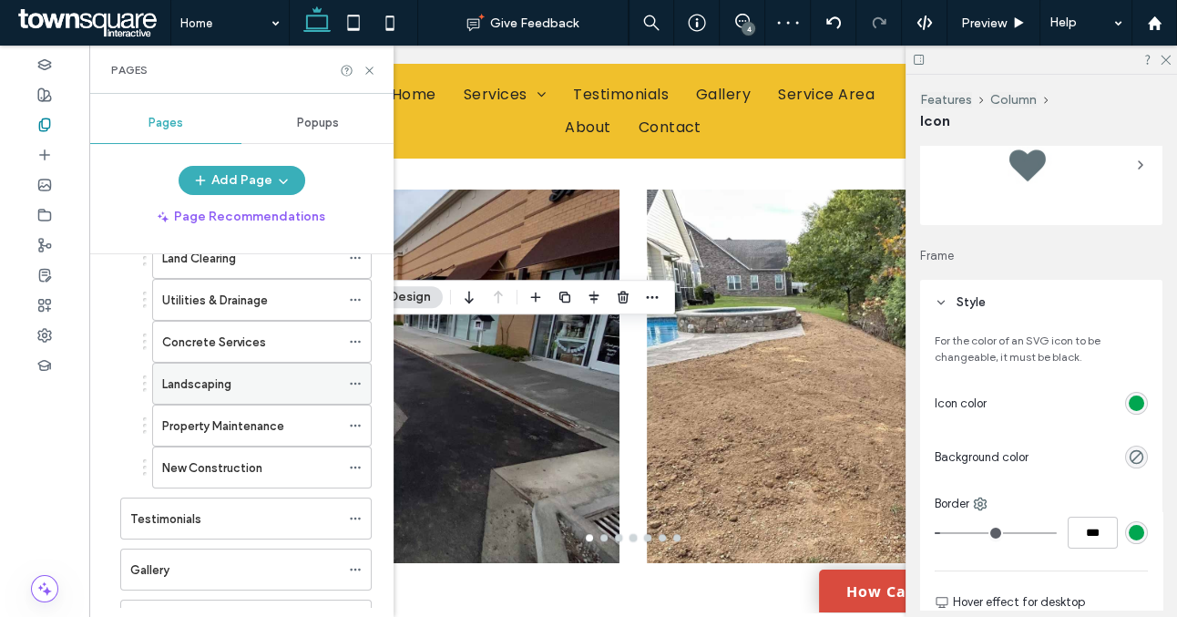
click at [251, 376] on div "Landscaping" at bounding box center [251, 384] width 178 height 19
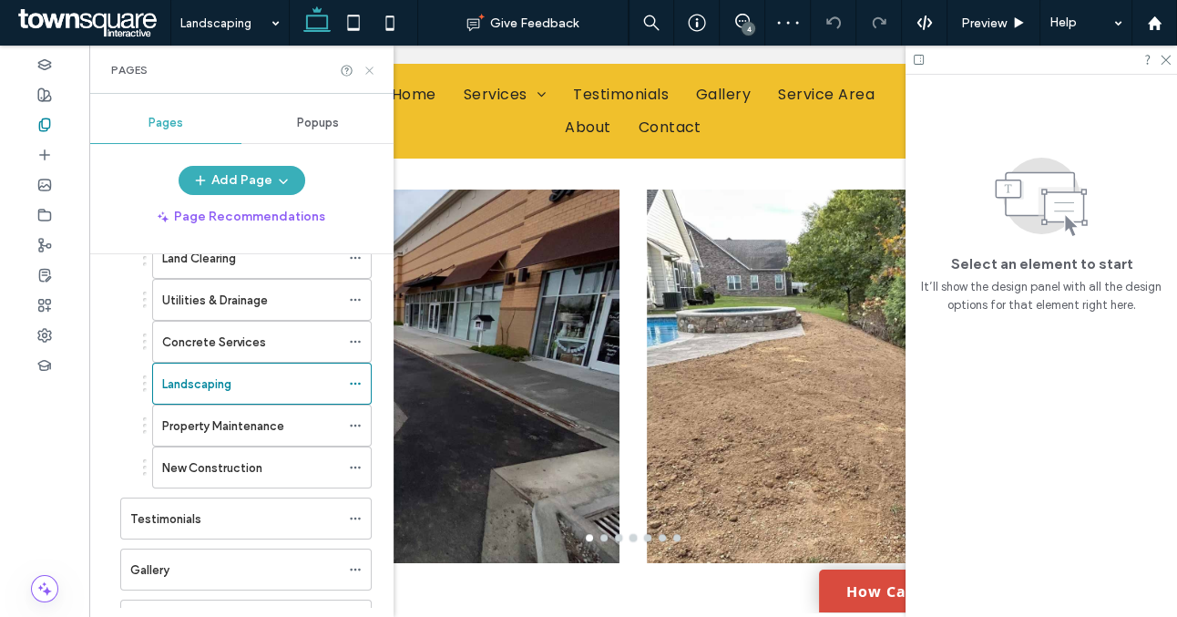
click at [373, 67] on icon at bounding box center [370, 71] width 14 height 14
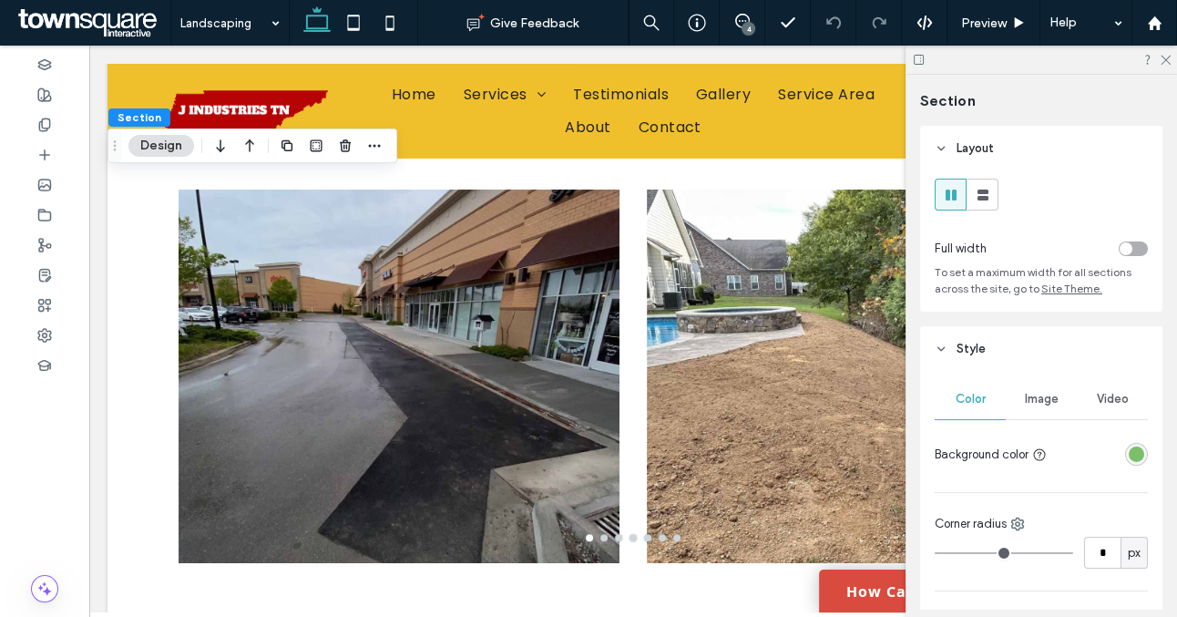
click at [1144, 460] on div "rgba(123, 191, 106, 1)" at bounding box center [1136, 454] width 15 height 15
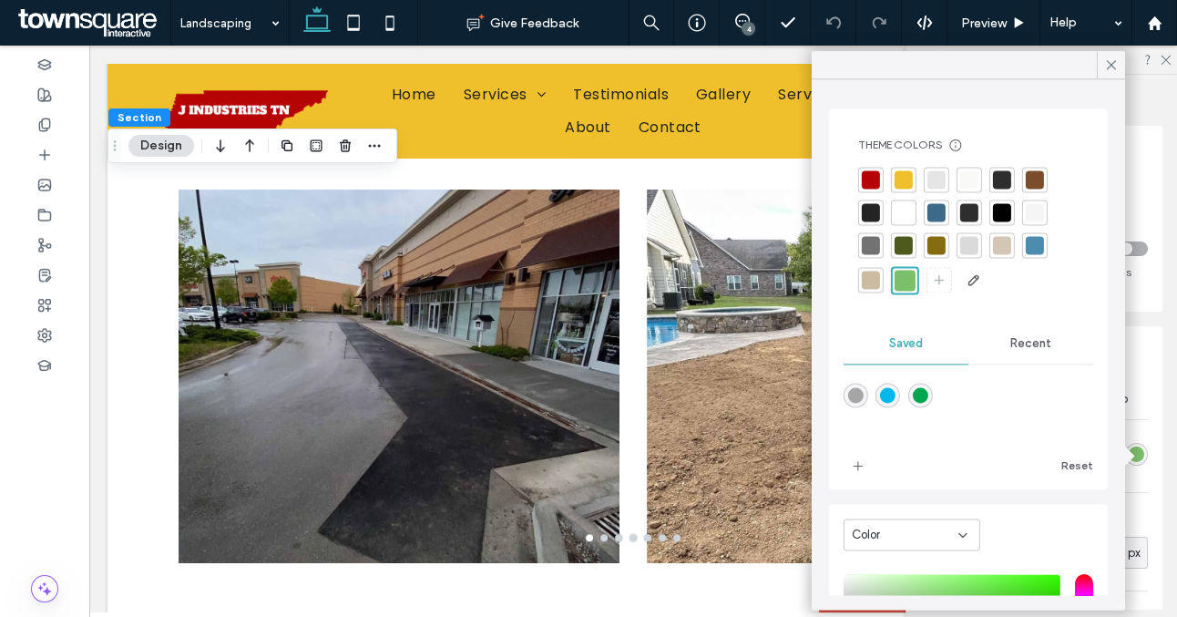
click at [922, 388] on div "rgba(0,166,80,1)" at bounding box center [919, 394] width 15 height 15
type input "*******"
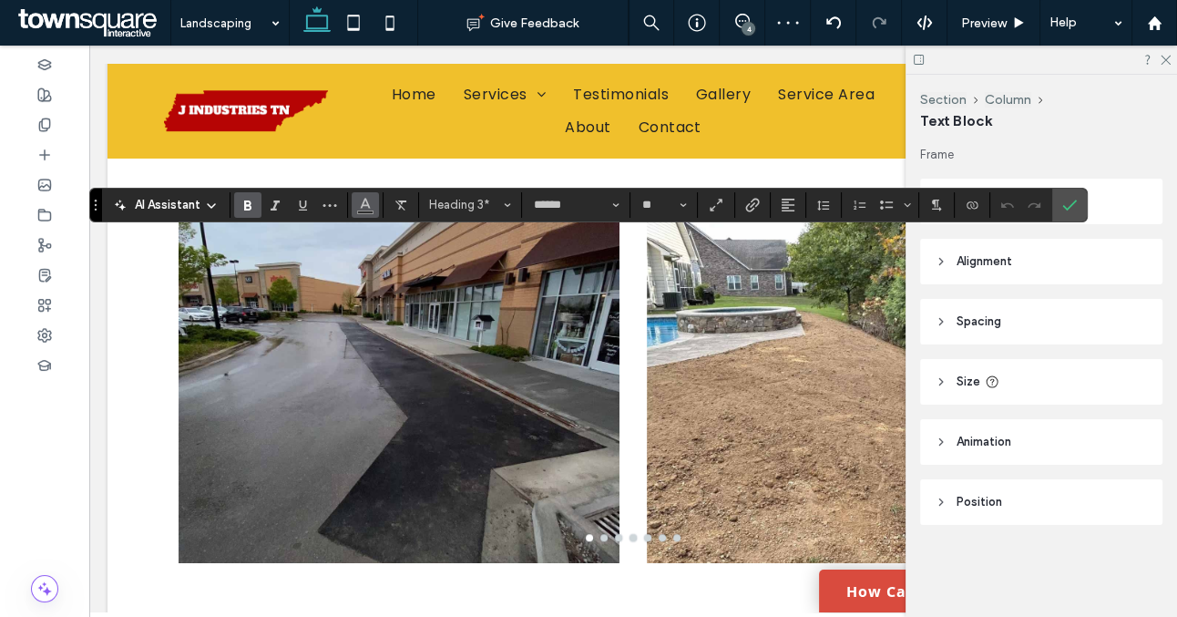
click at [363, 208] on icon "Color" at bounding box center [365, 203] width 15 height 15
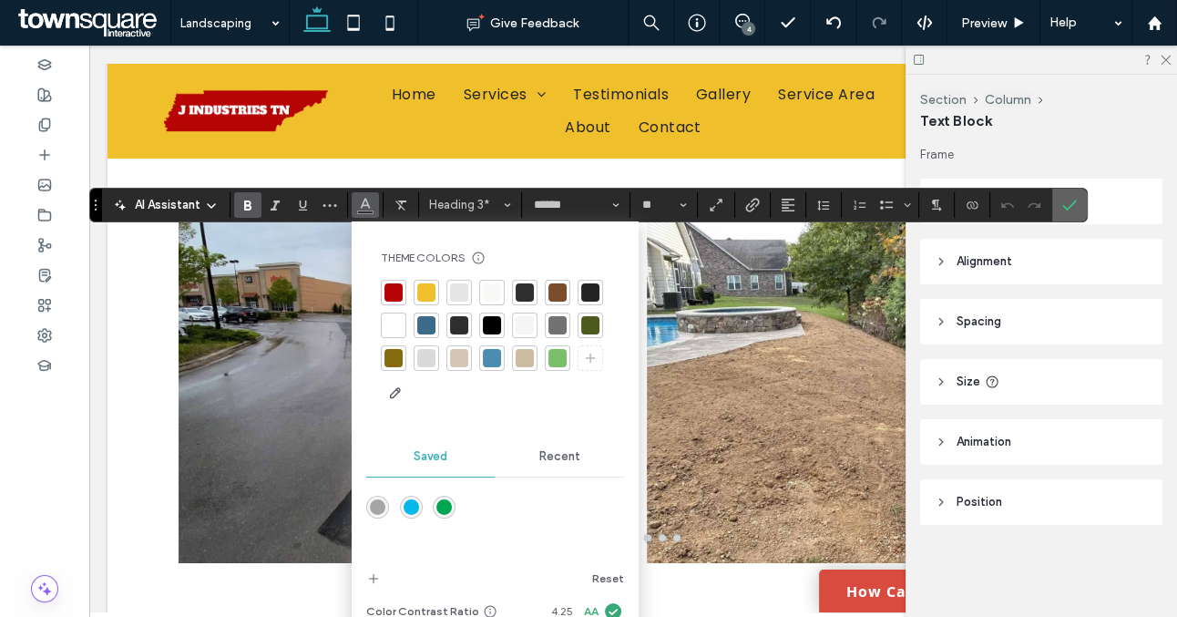
click at [1070, 203] on icon "Confirm" at bounding box center [1070, 205] width 15 height 15
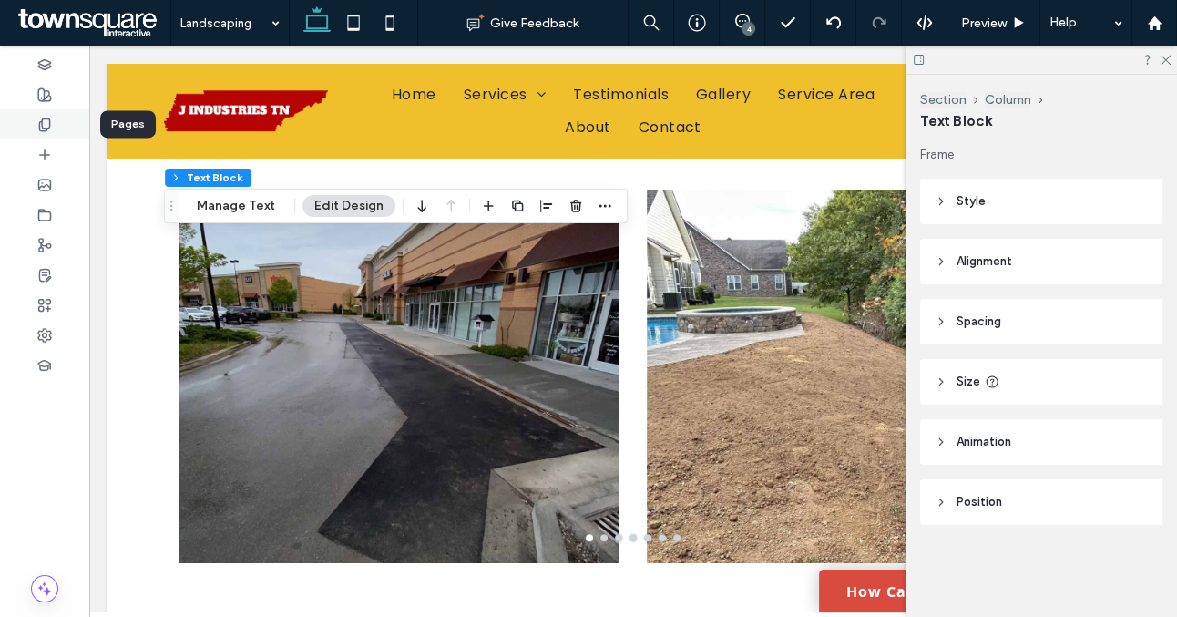
click at [47, 132] on div at bounding box center [44, 124] width 89 height 30
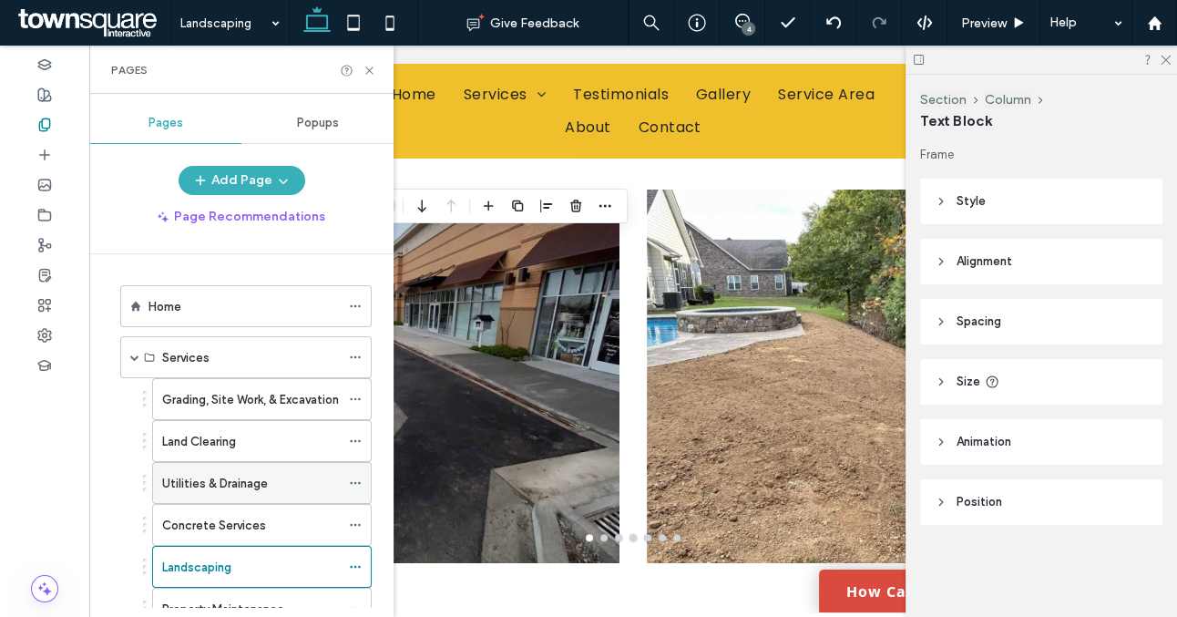
click at [228, 485] on label "Utilities & Drainage" at bounding box center [215, 484] width 106 height 32
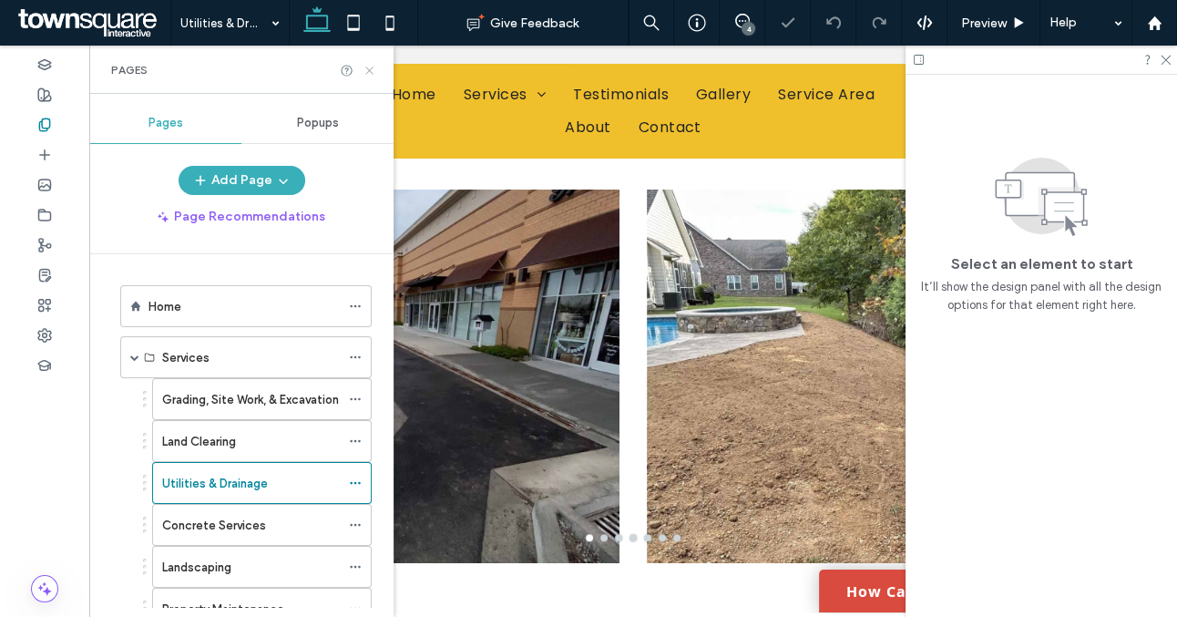
click at [365, 69] on icon at bounding box center [370, 71] width 14 height 14
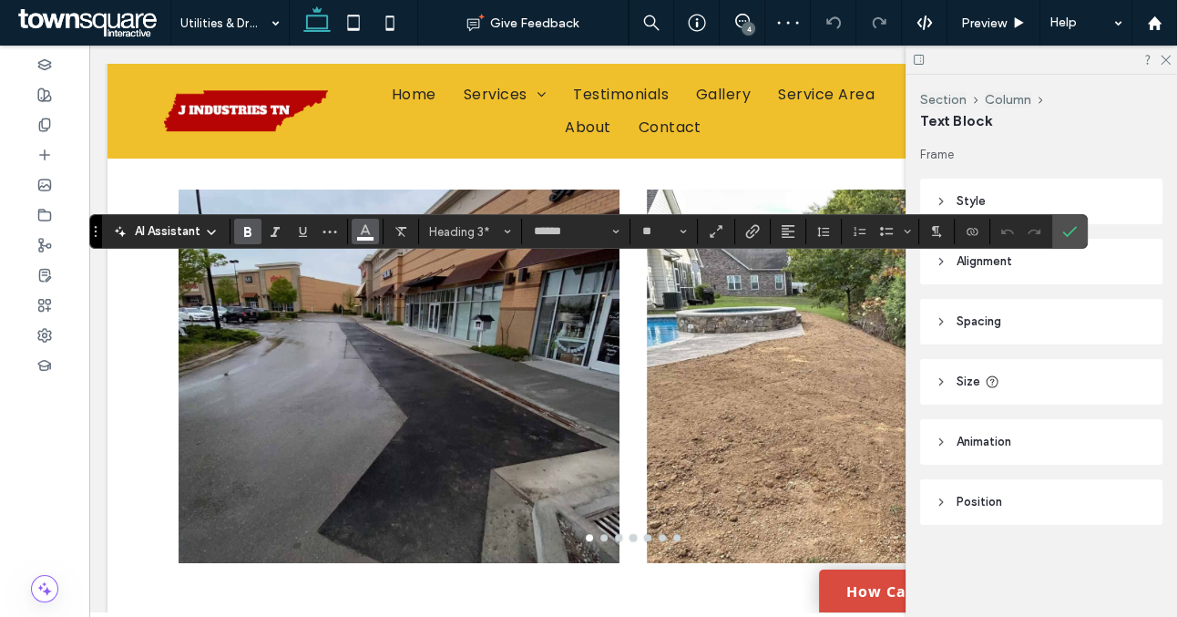
click at [371, 234] on icon "Color" at bounding box center [365, 229] width 15 height 15
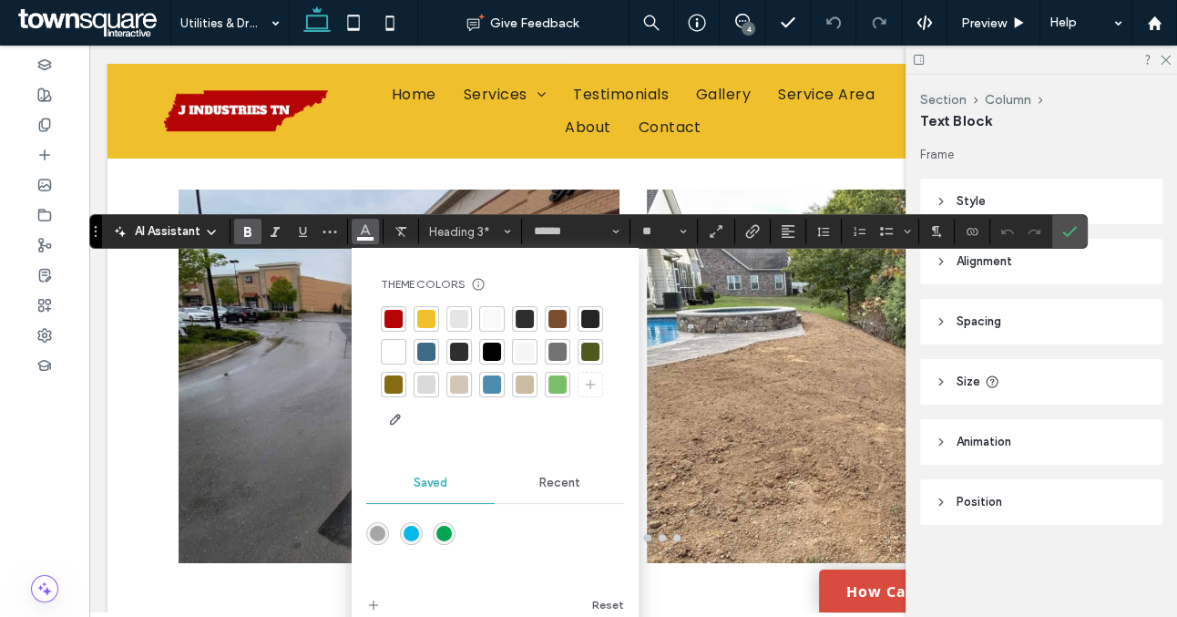
click at [495, 348] on div at bounding box center [492, 352] width 18 height 18
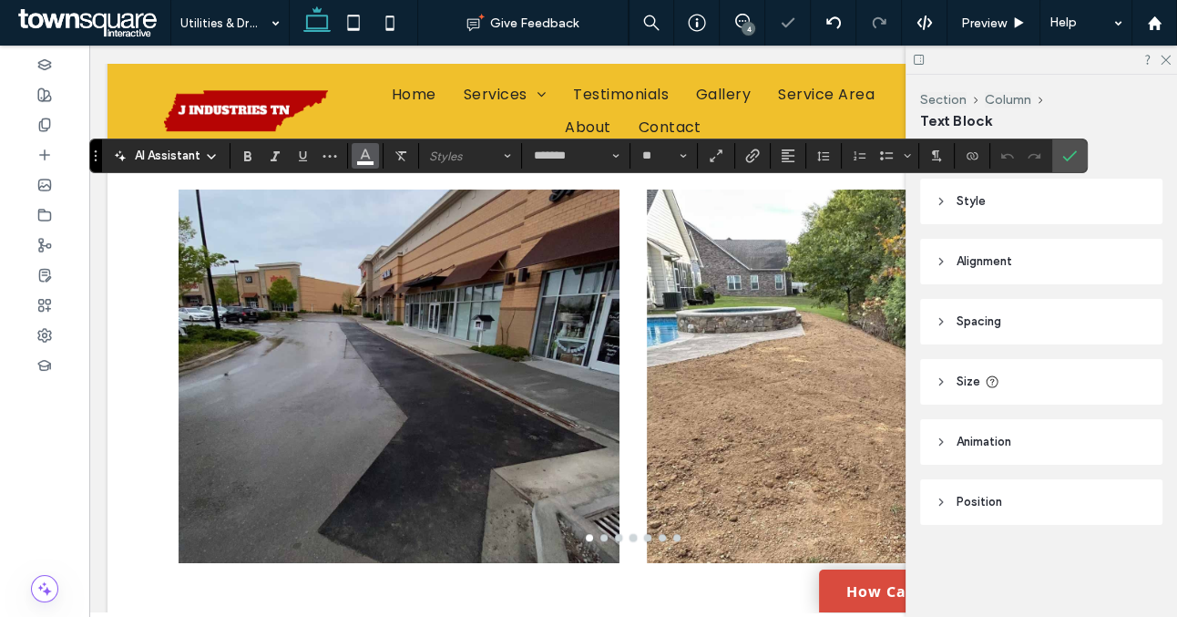
click at [360, 149] on icon "Color" at bounding box center [365, 154] width 15 height 15
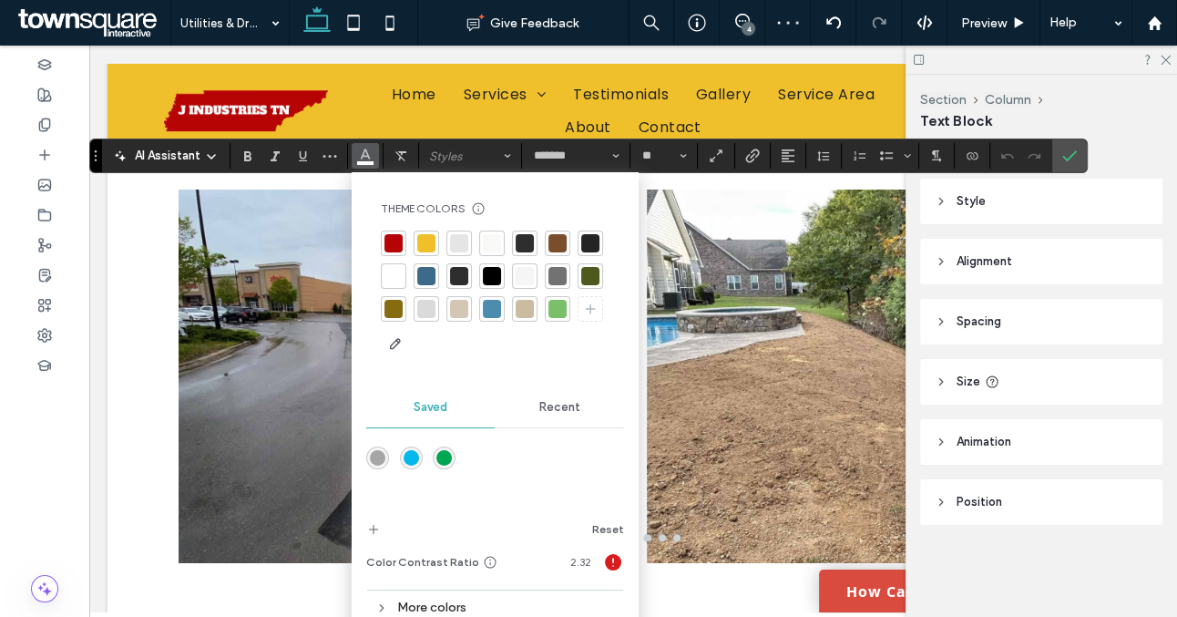
click at [459, 280] on div at bounding box center [459, 276] width 18 height 18
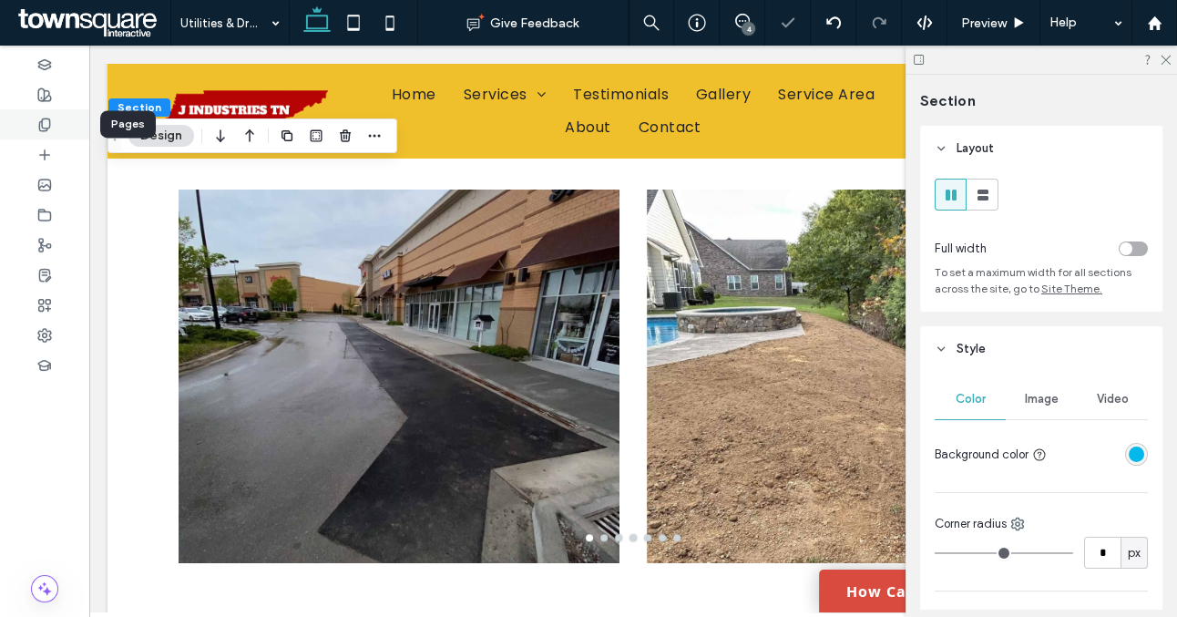
click at [55, 129] on div at bounding box center [44, 124] width 89 height 30
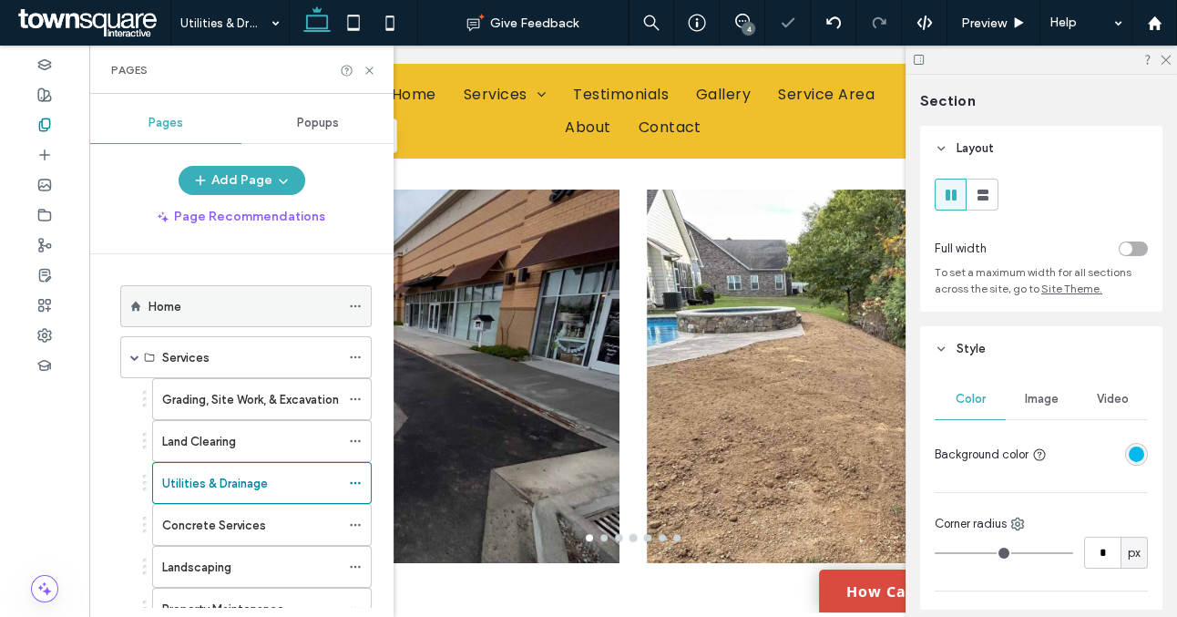
click at [250, 318] on div "Home" at bounding box center [244, 306] width 191 height 40
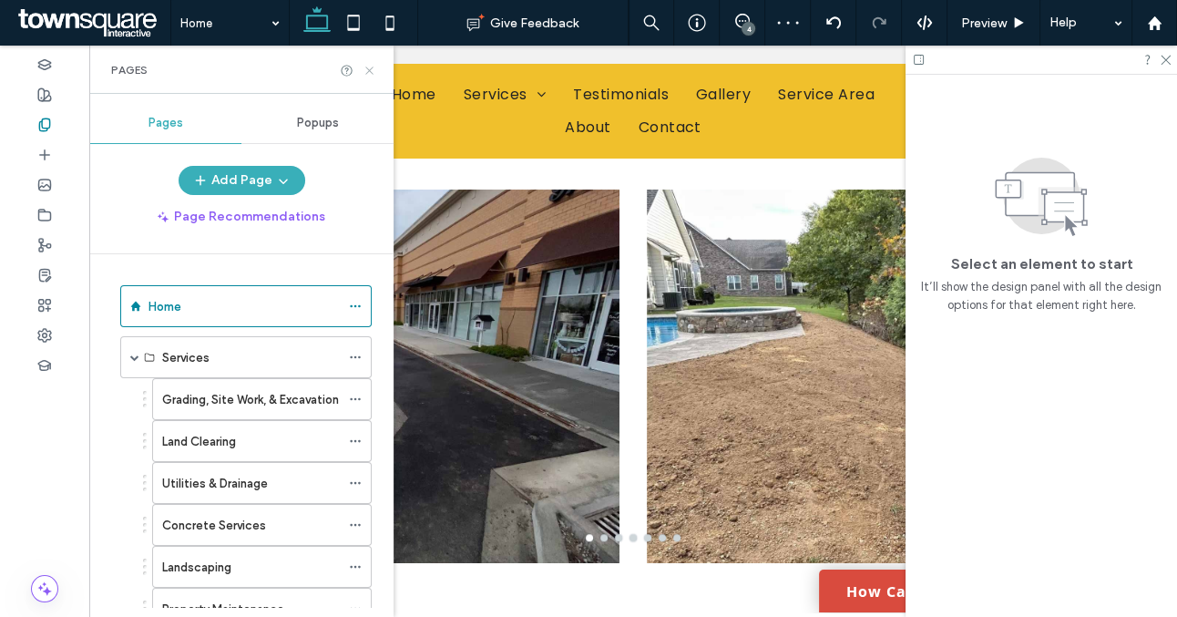
click at [370, 73] on icon at bounding box center [370, 71] width 14 height 14
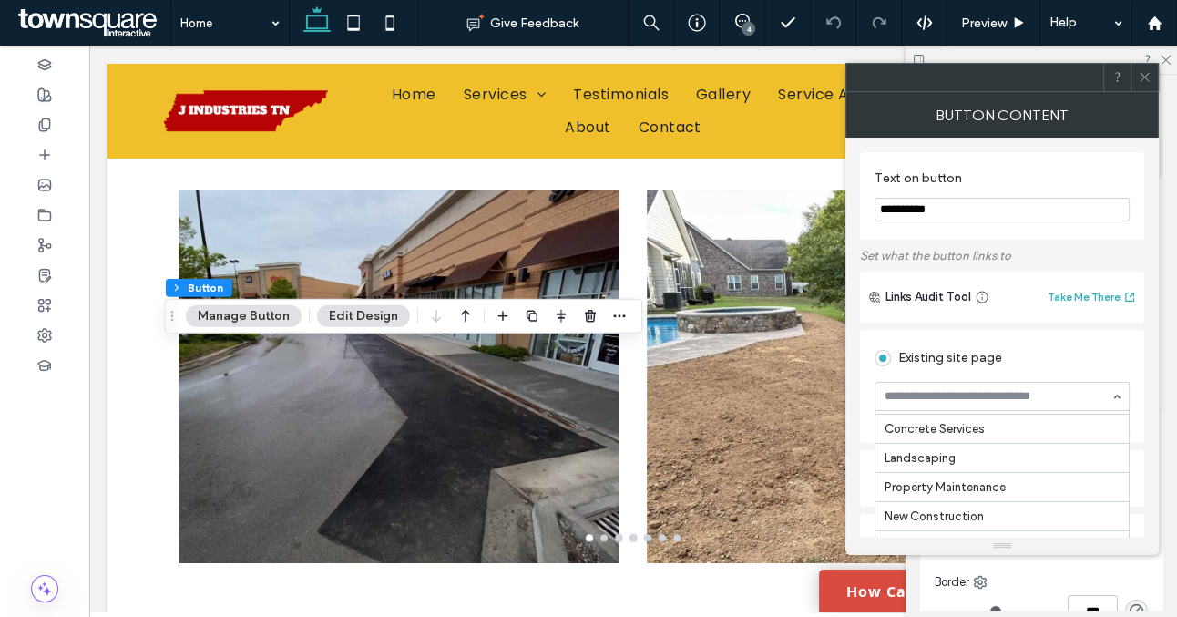
scroll to position [115, 0]
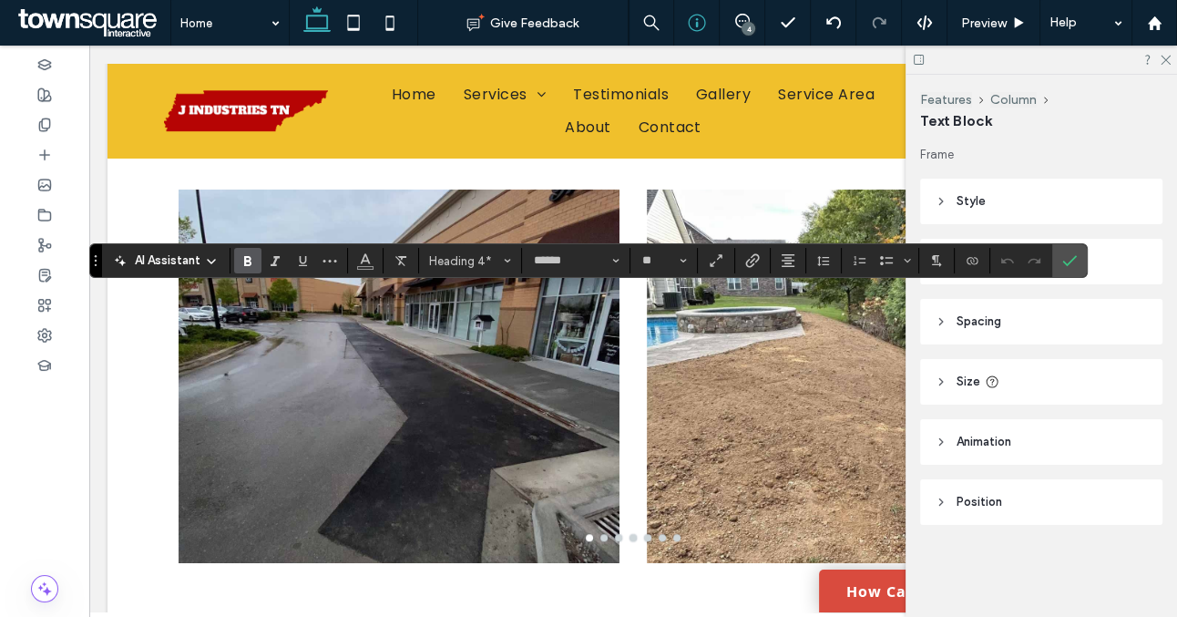
type input "*******"
type input "**"
type input "******"
type input "**"
click at [44, 121] on icon at bounding box center [44, 125] width 15 height 15
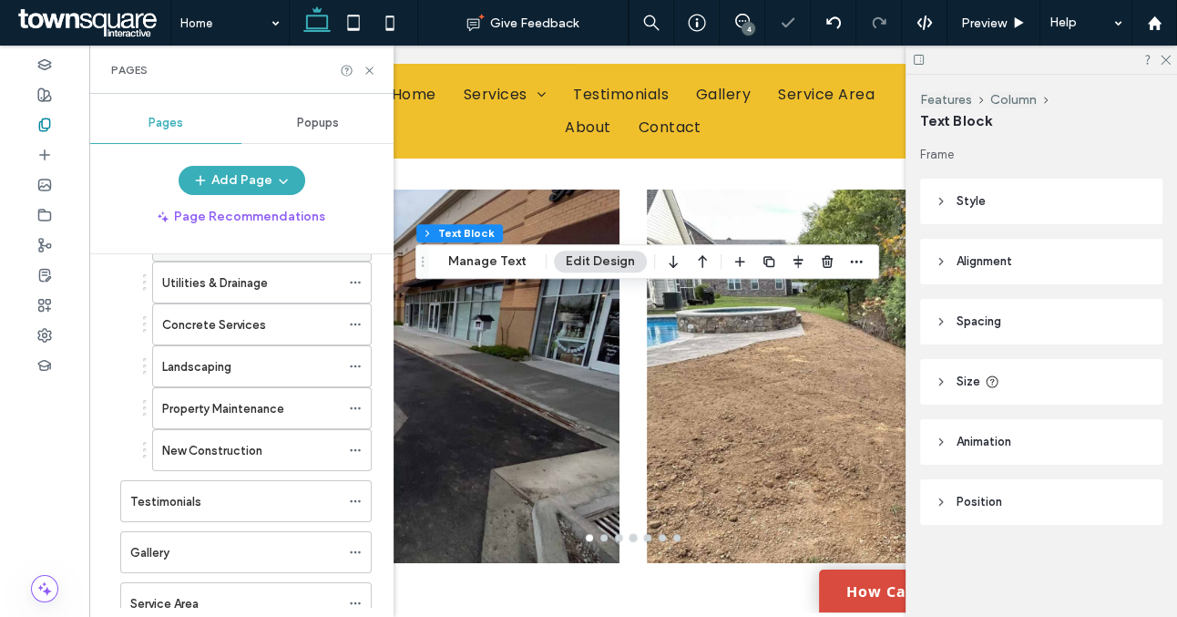
scroll to position [201, 0]
click at [269, 410] on label "Property Maintenance" at bounding box center [223, 408] width 122 height 32
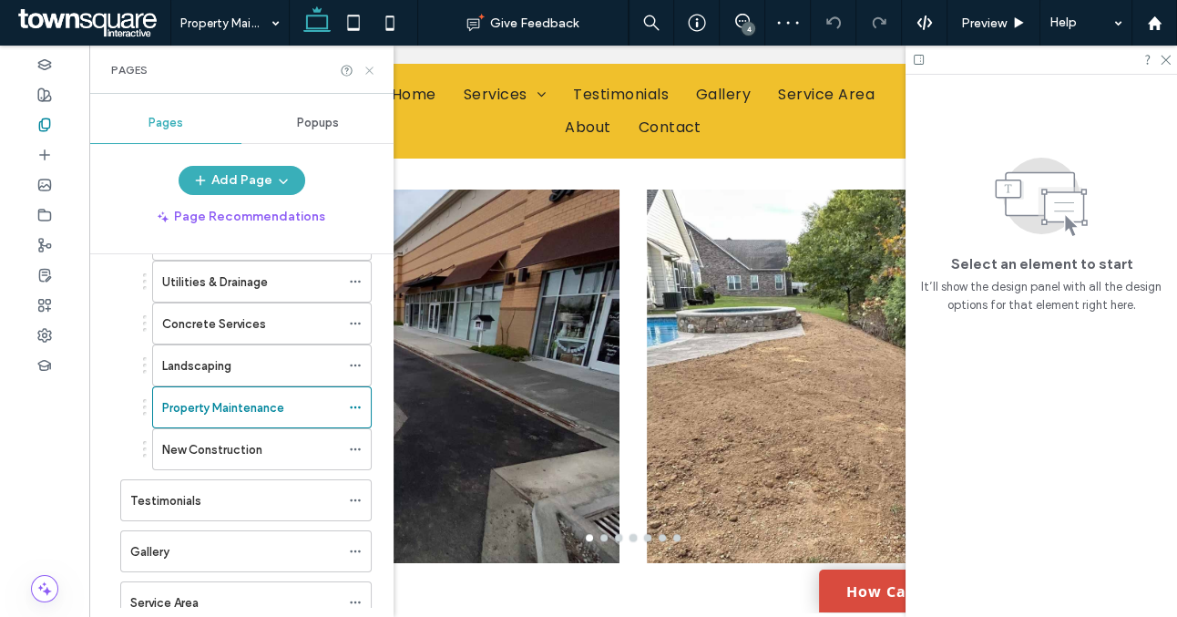
click at [370, 72] on icon at bounding box center [370, 71] width 14 height 14
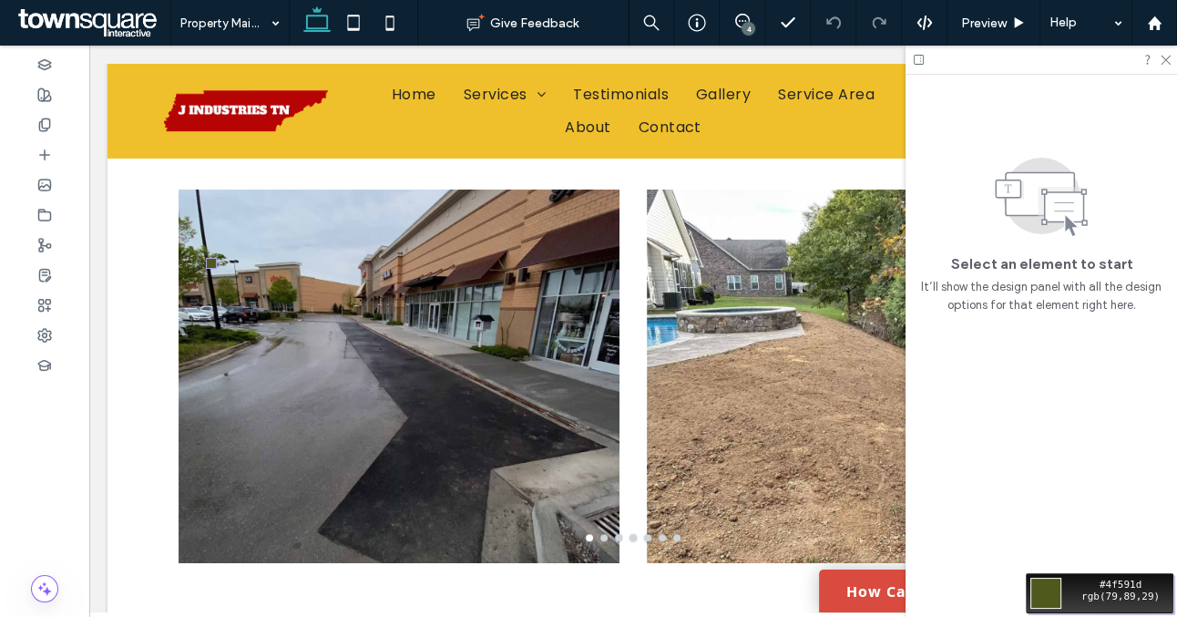
click at [192, 240] on div "Move your 🖱️ to pick a color #4f591d rgb(79,89,29)" at bounding box center [588, 308] width 1177 height 617
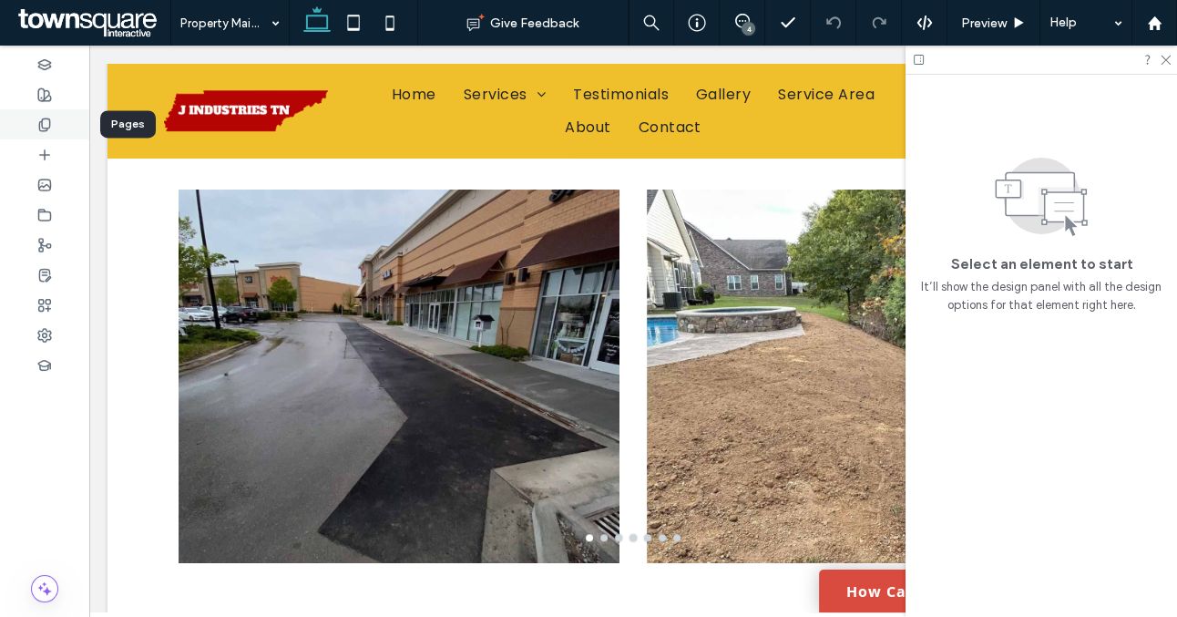
click at [37, 120] on icon at bounding box center [44, 125] width 15 height 15
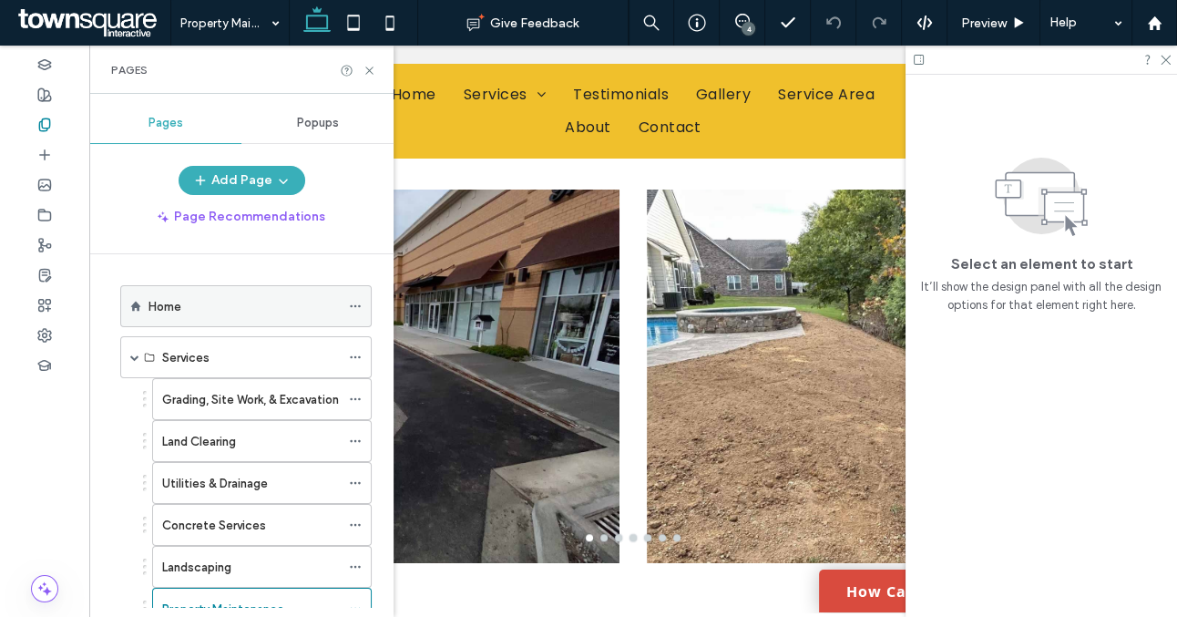
click at [286, 311] on div "Home" at bounding box center [244, 306] width 191 height 19
click at [370, 68] on use at bounding box center [368, 70] width 7 height 7
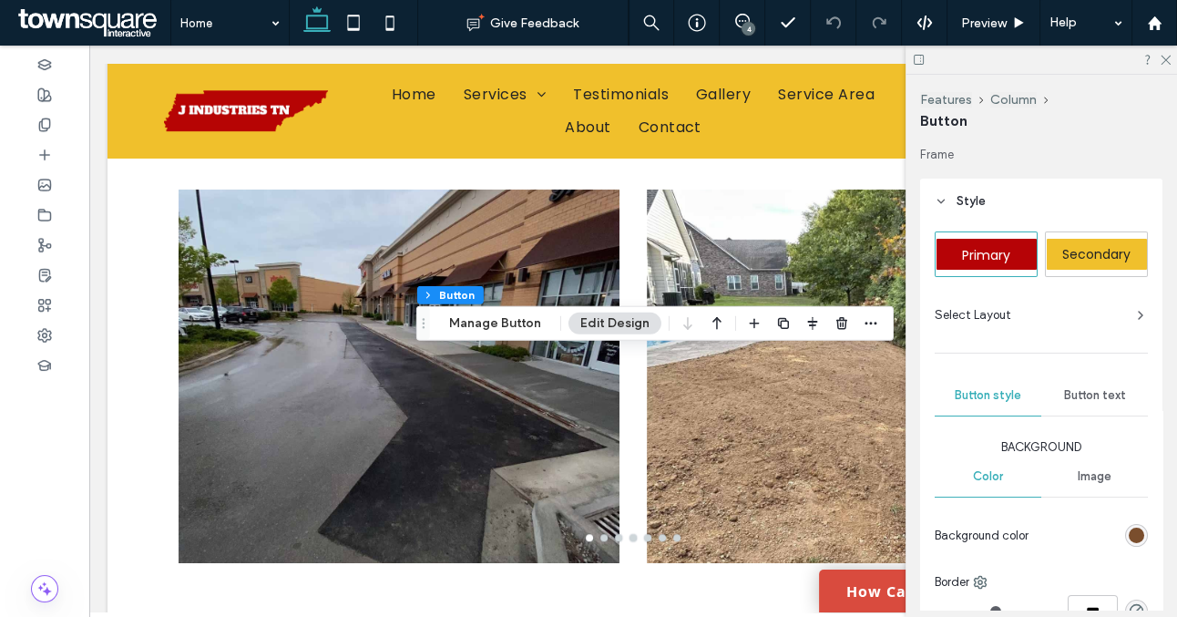
click at [1130, 529] on div "rgb(122, 78, 45)" at bounding box center [1136, 535] width 15 height 15
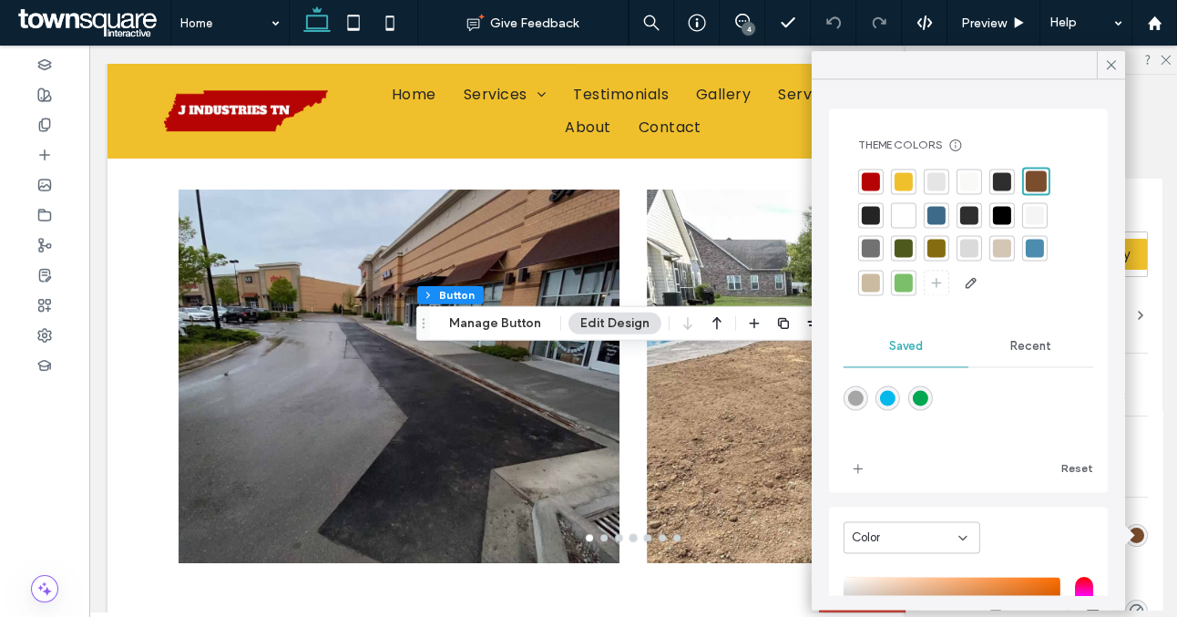
scroll to position [214, 0]
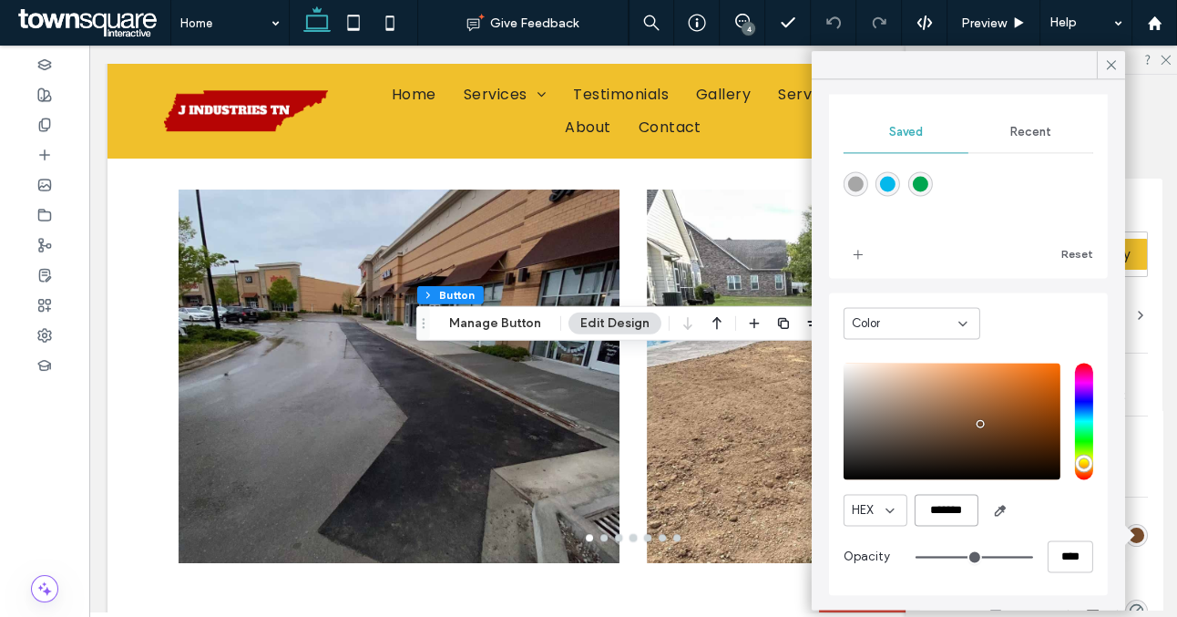
click at [971, 513] on input "*******" at bounding box center [947, 510] width 64 height 32
drag, startPoint x: 971, startPoint y: 513, endPoint x: 920, endPoint y: 513, distance: 51.0
click at [920, 513] on input "*******" at bounding box center [947, 510] width 64 height 32
paste input "color picker textbox"
type input "*"
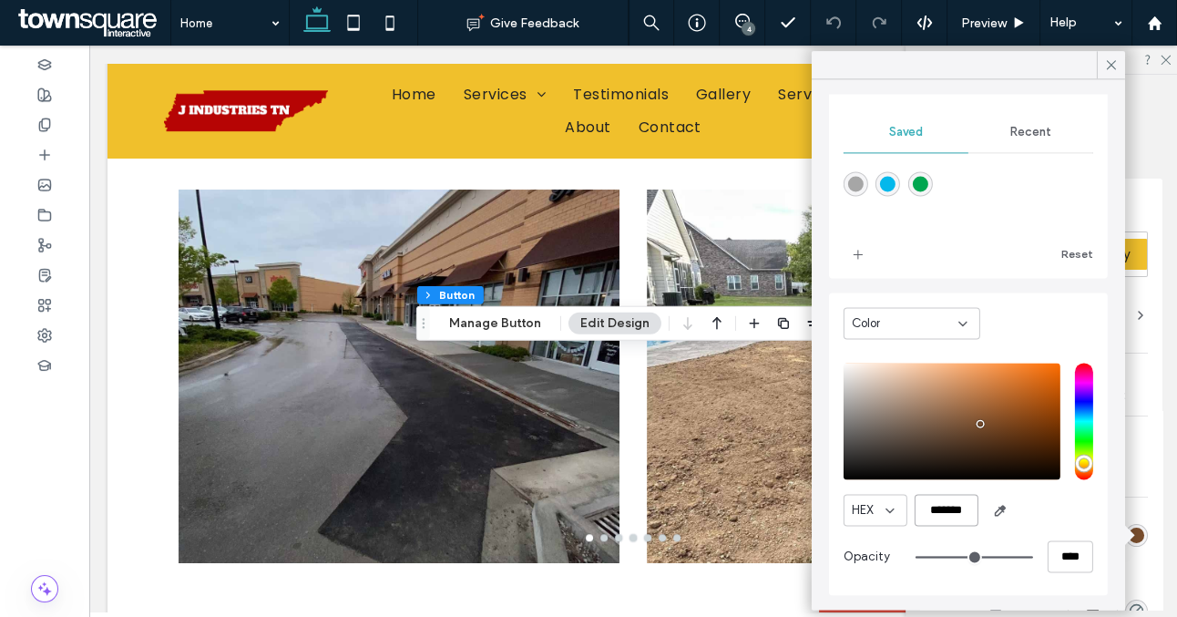
type input "*******"
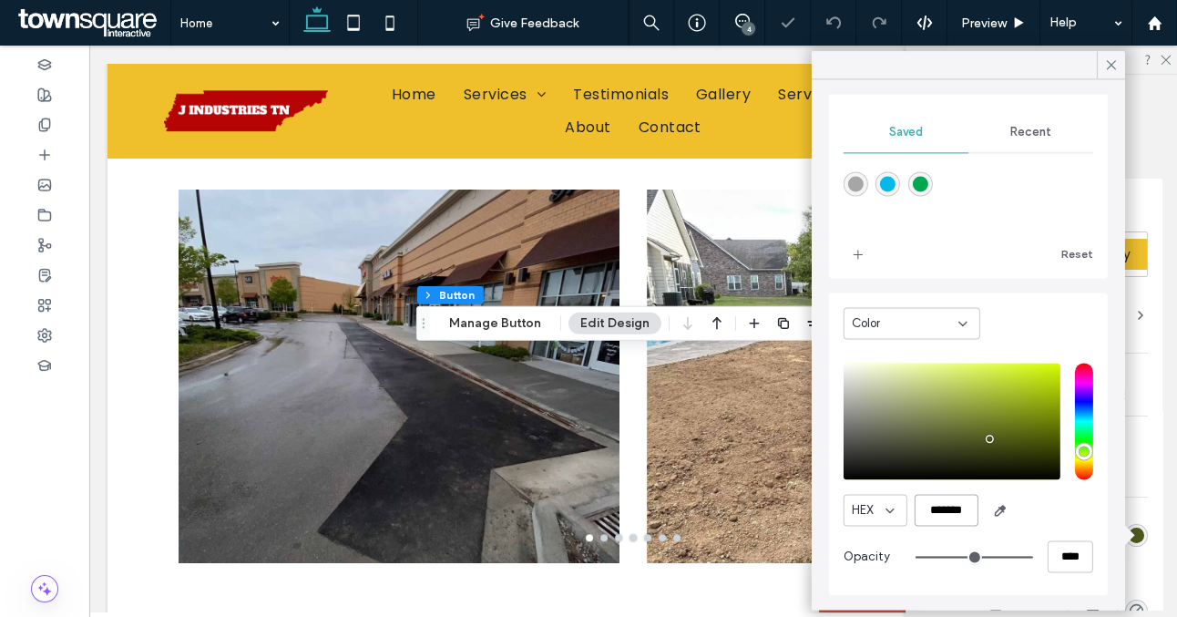
scroll to position [211, 0]
type input "*"
type input "*******"
click at [857, 254] on icon "add color" at bounding box center [858, 254] width 15 height 15
click at [1109, 64] on icon at bounding box center [1112, 65] width 16 height 16
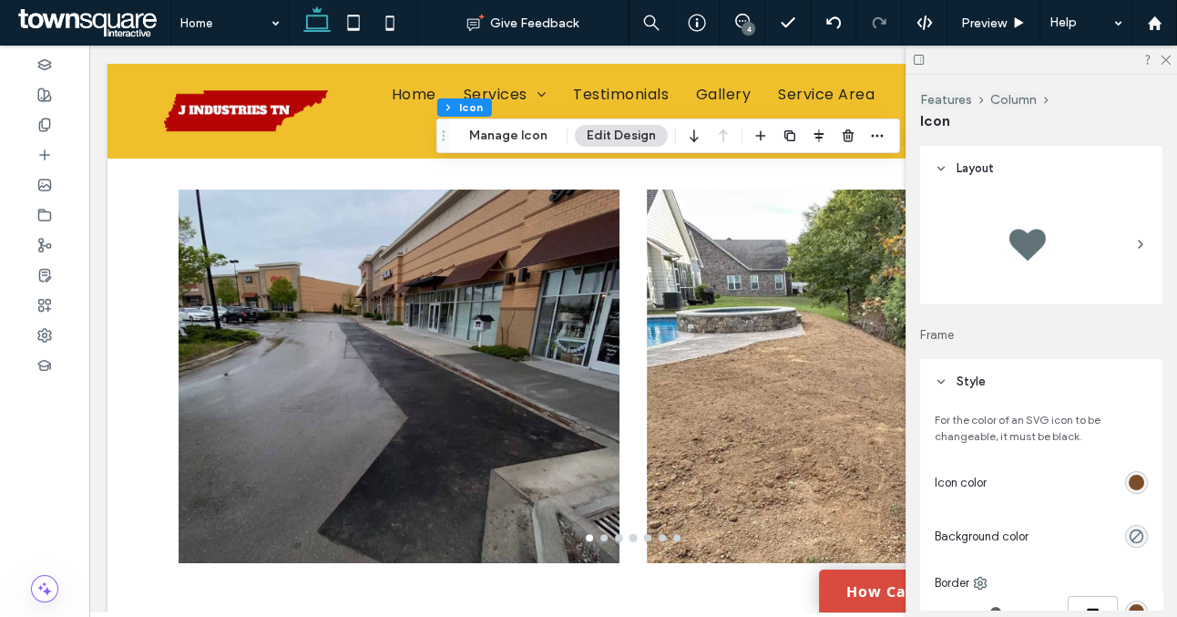
click at [1140, 478] on div "rgb(122, 78, 45)" at bounding box center [1136, 482] width 15 height 15
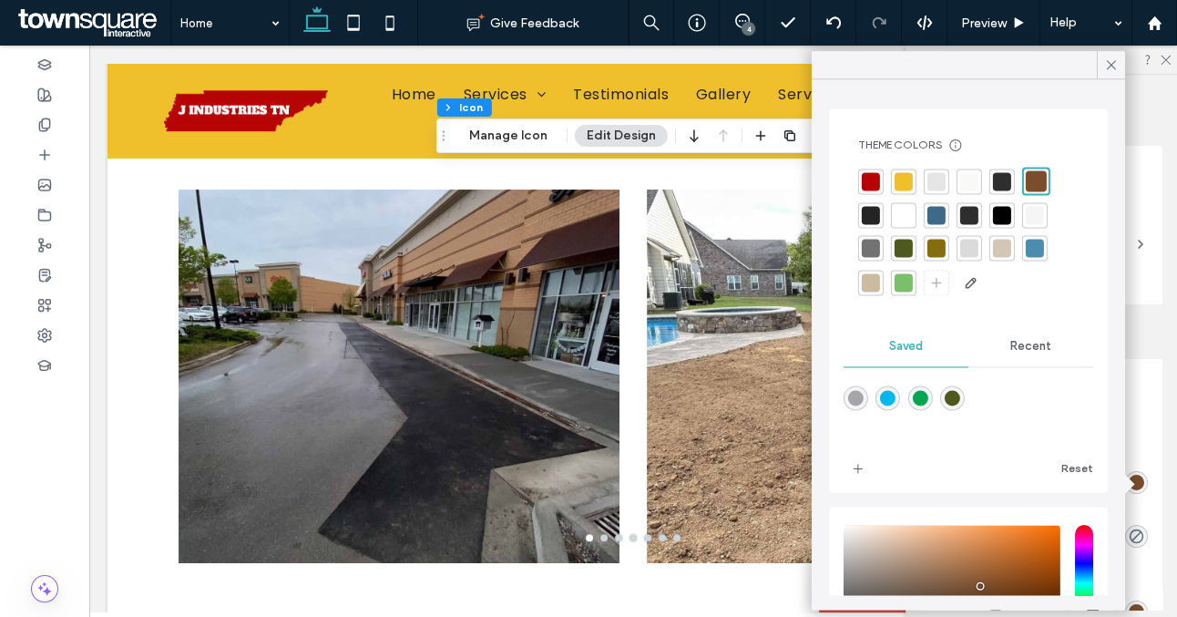
click at [956, 398] on div "rgba(79,89,29,1)" at bounding box center [952, 397] width 15 height 15
type input "*"
type input "*******"
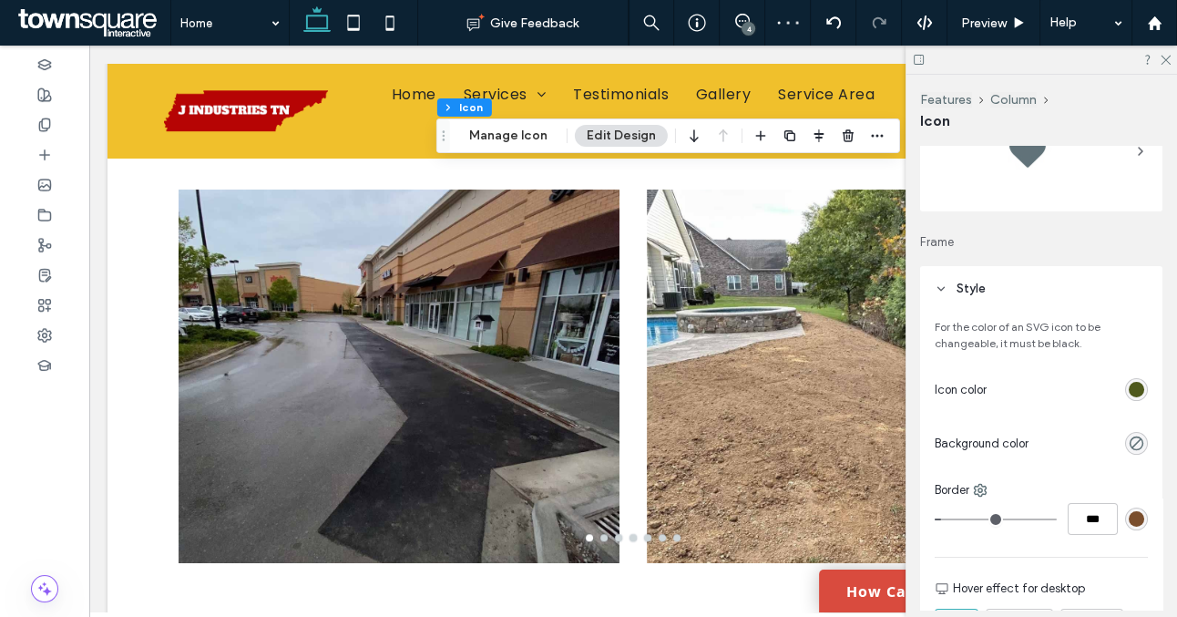
scroll to position [103, 0]
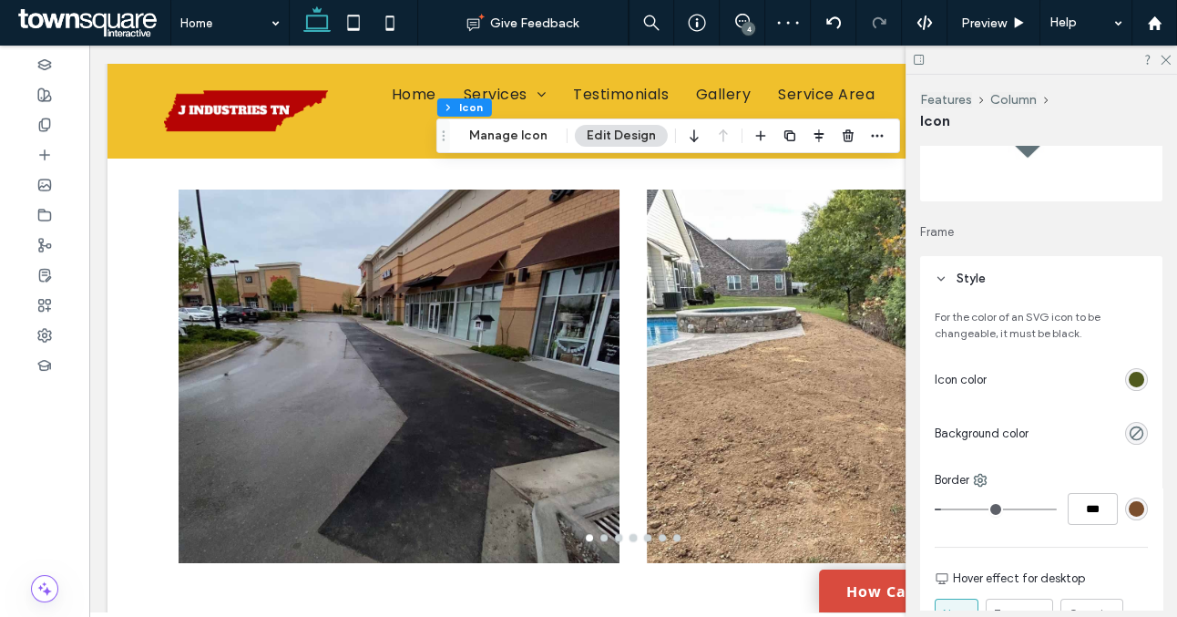
click at [1136, 511] on div "rgb(122, 78, 45)" at bounding box center [1136, 508] width 15 height 15
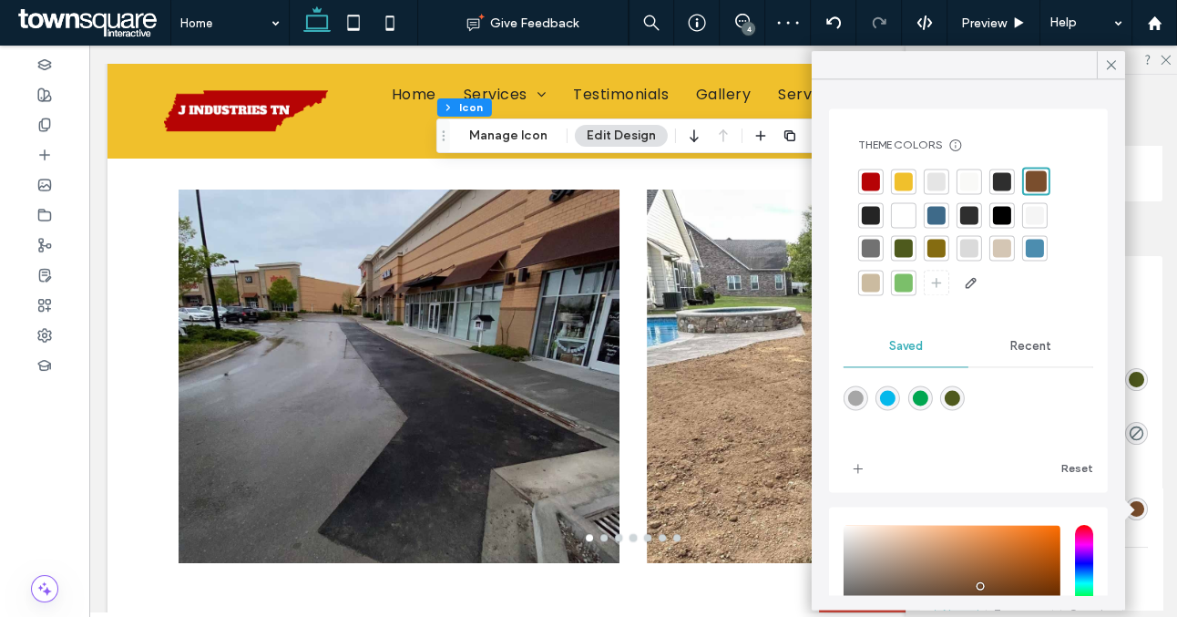
click at [952, 394] on div "rgba(79,89,29,1)" at bounding box center [952, 397] width 15 height 15
type input "*"
type input "*******"
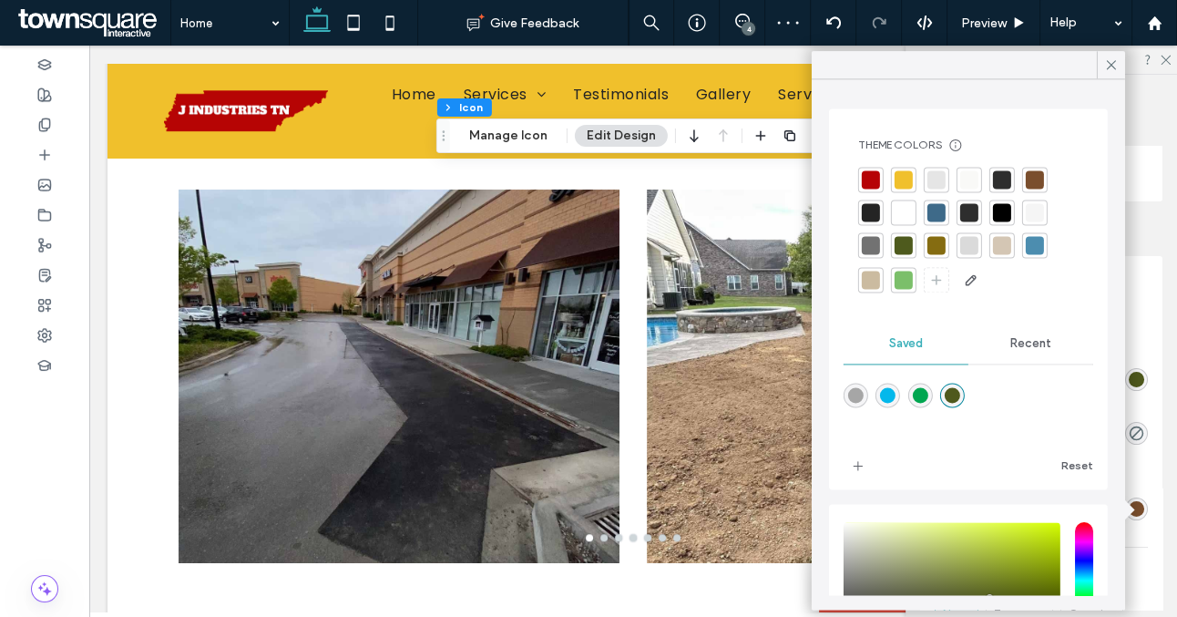
type input "*"
type input "***"
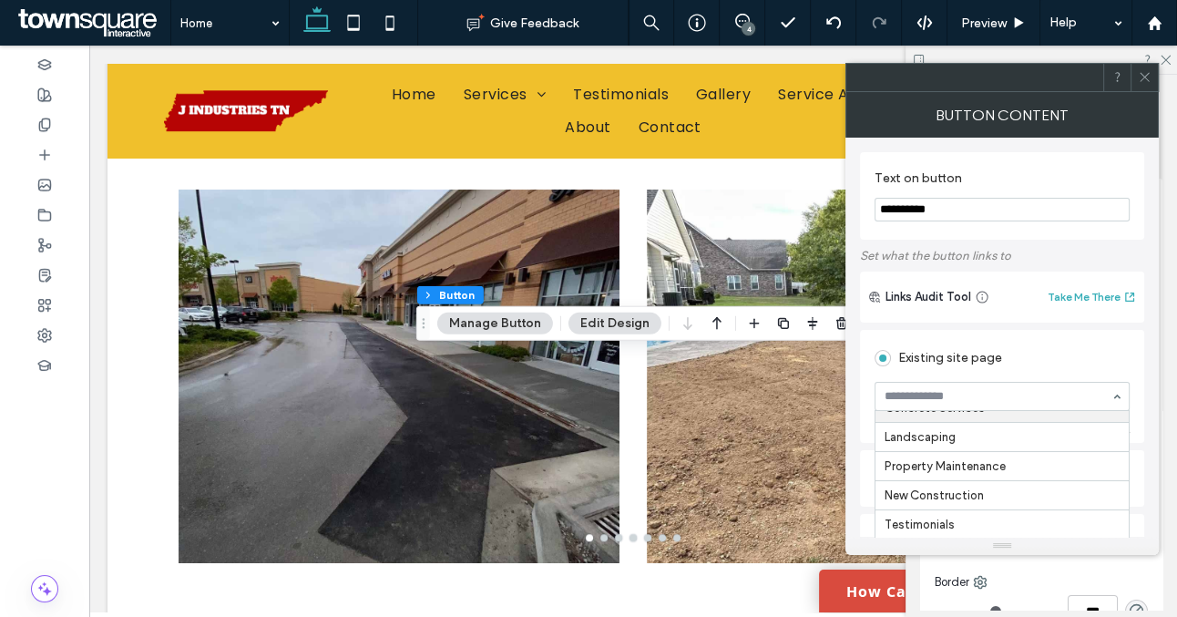
scroll to position [135, 0]
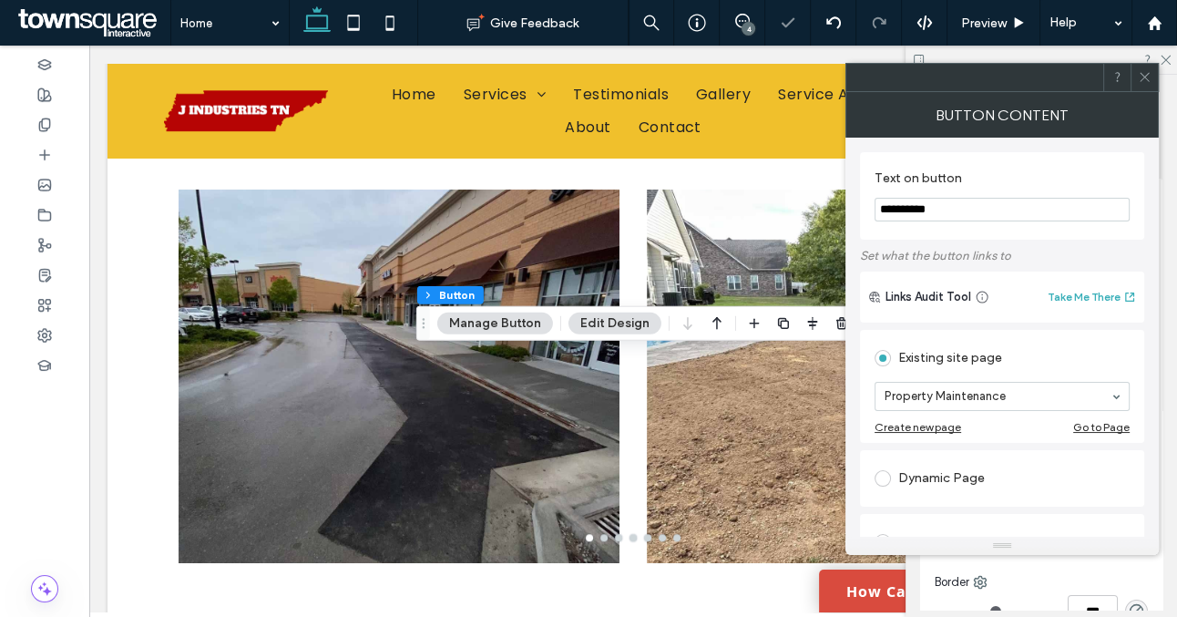
click at [1142, 79] on use at bounding box center [1144, 77] width 9 height 9
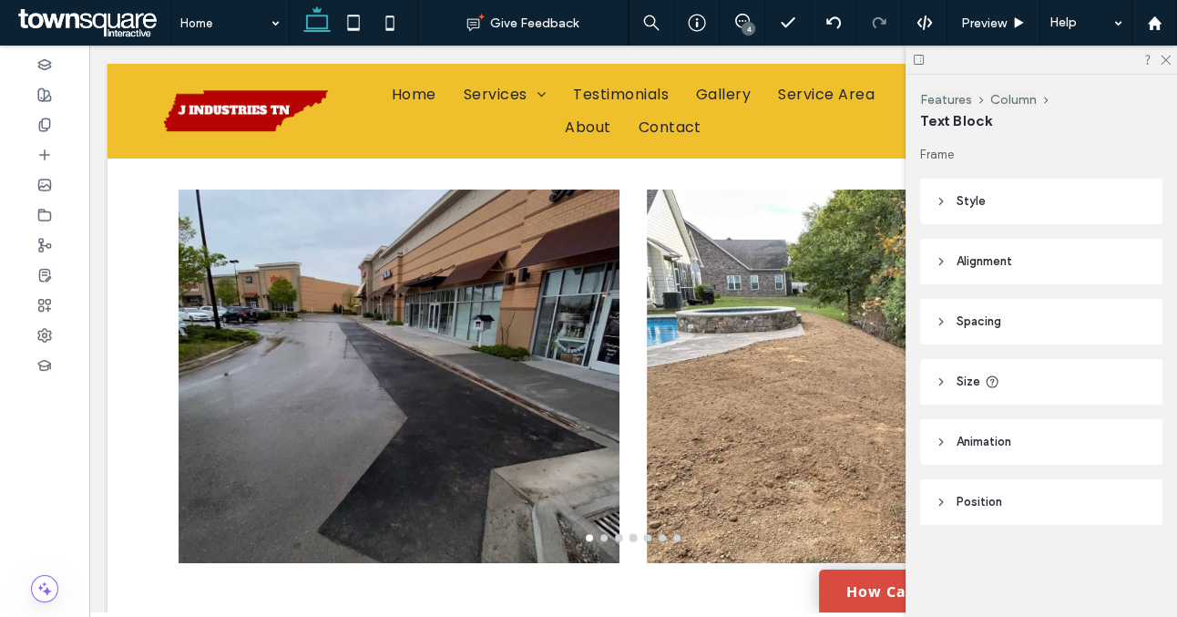
type input "******"
type input "**"
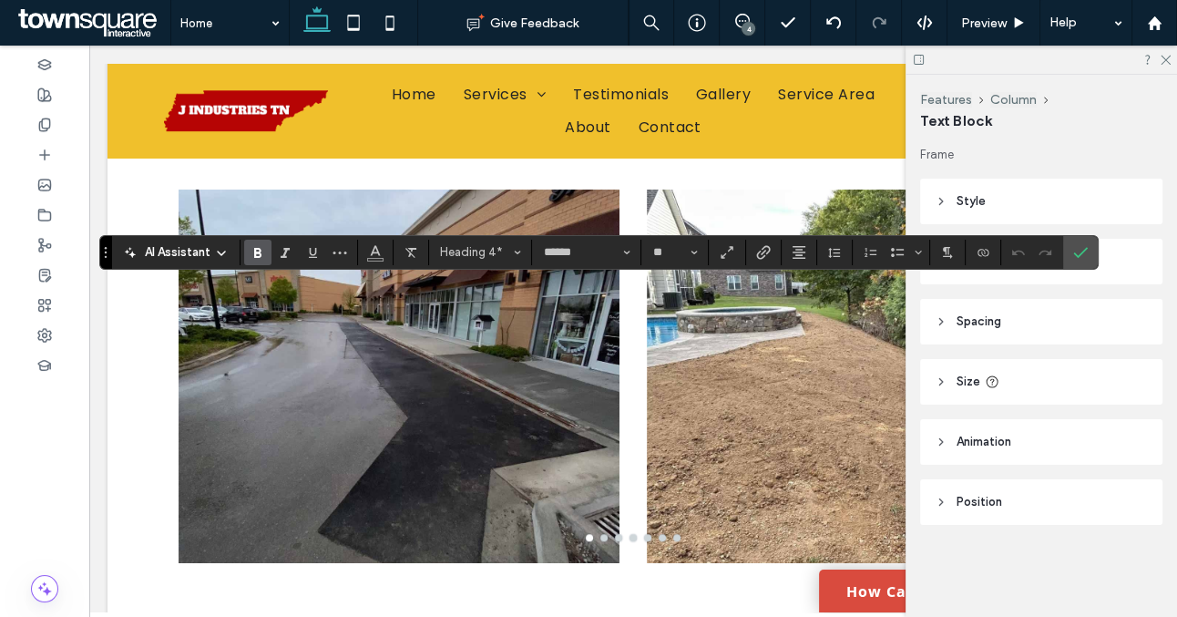
type input "**"
type input "******"
type input "**"
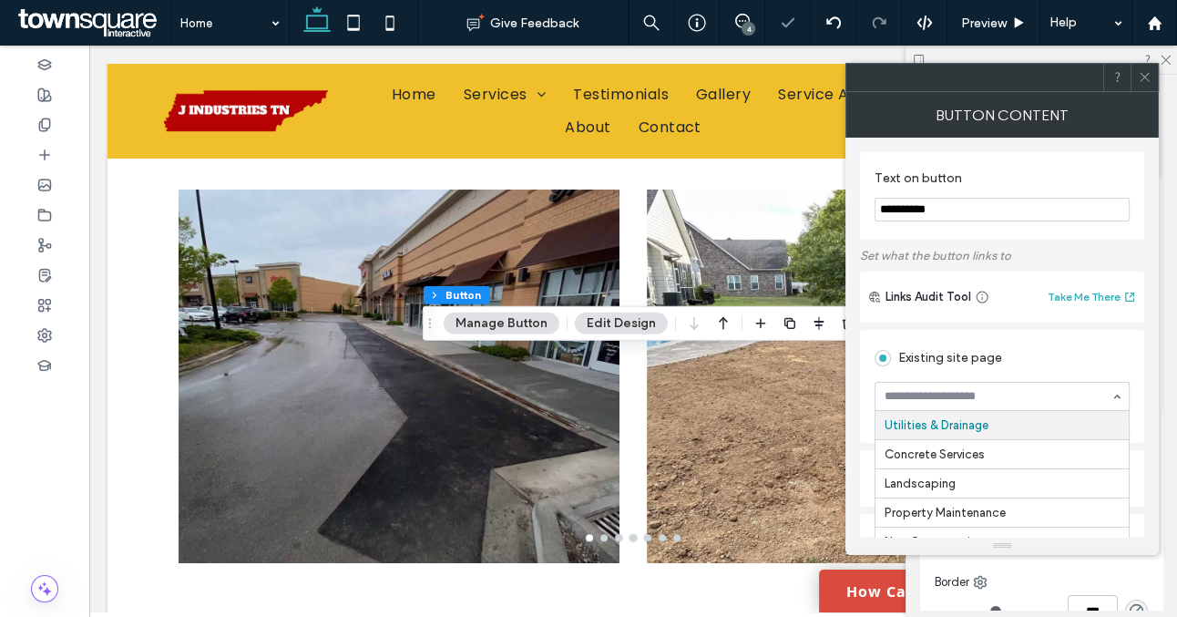
scroll to position [201, 0]
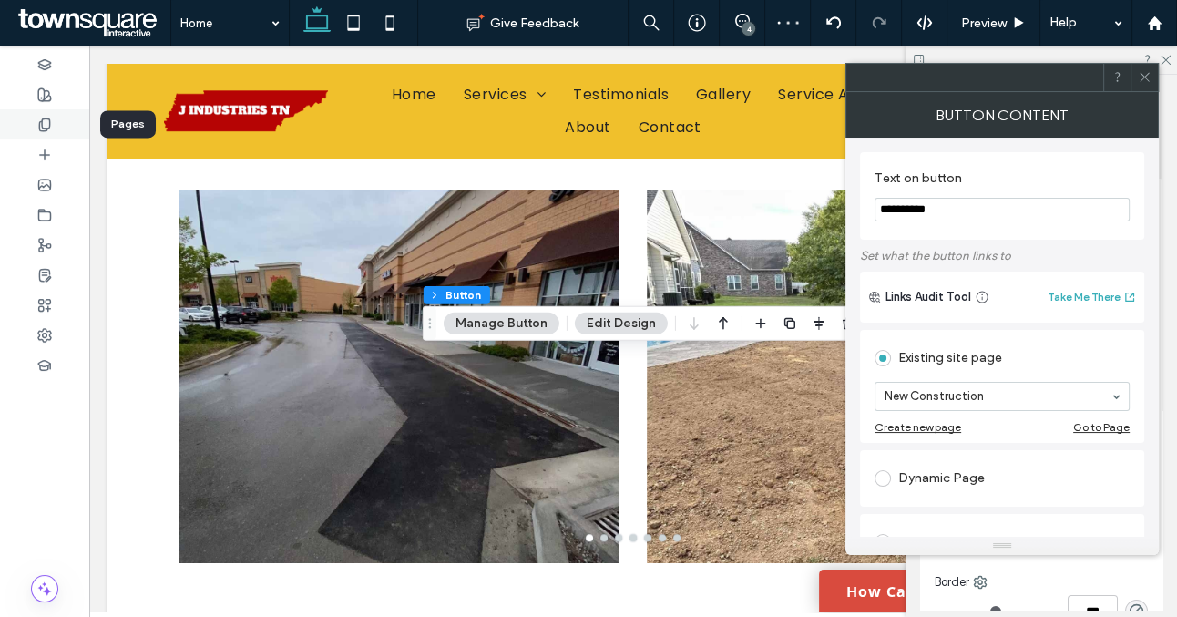
click at [43, 117] on span at bounding box center [44, 124] width 15 height 15
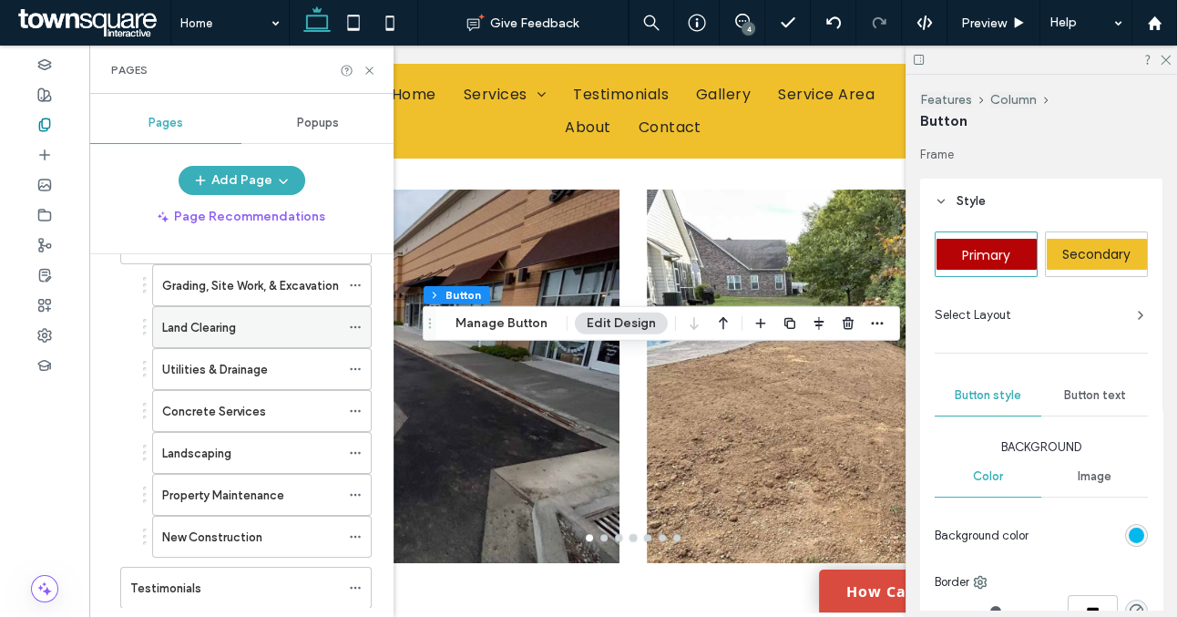
scroll to position [116, 0]
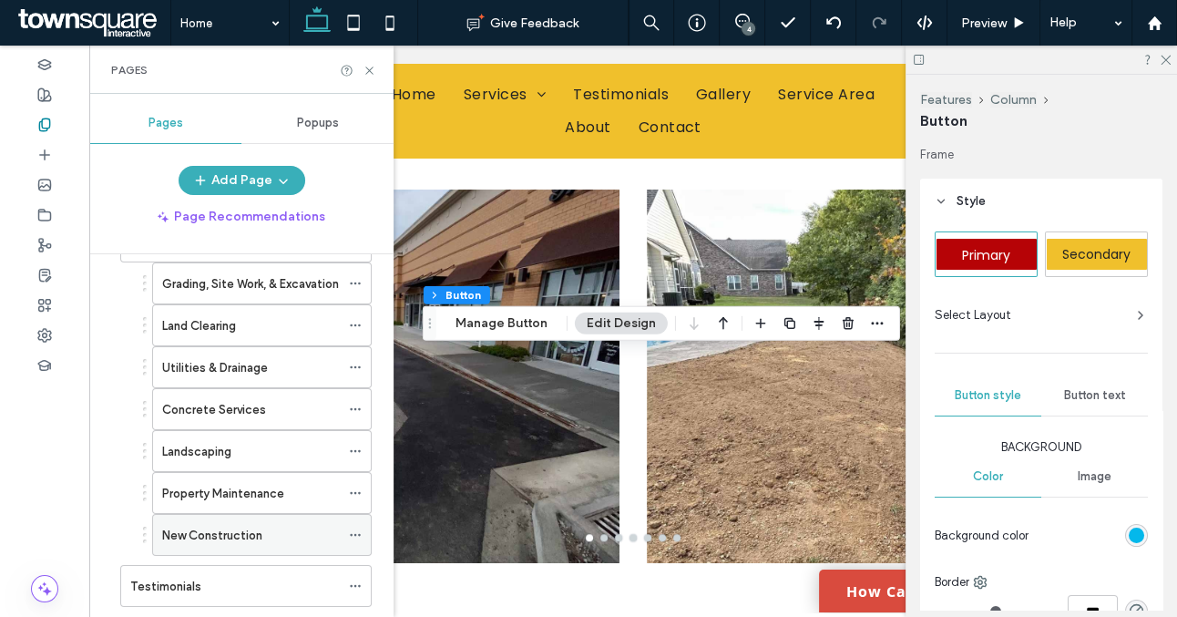
click at [270, 544] on div "New Construction" at bounding box center [251, 535] width 178 height 40
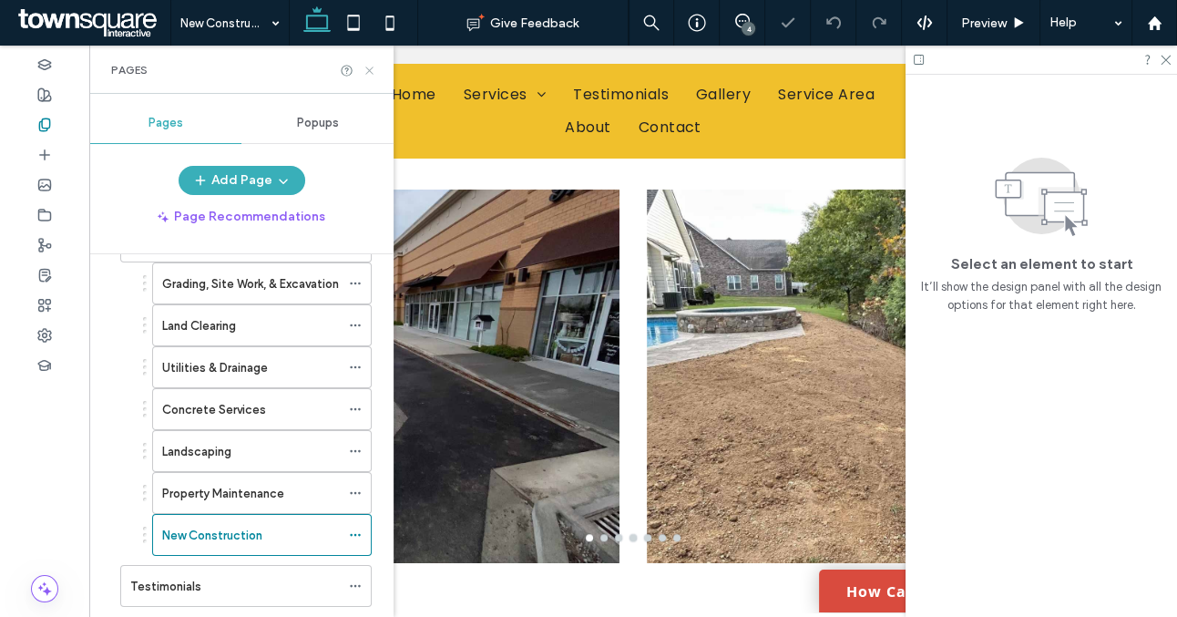
click at [370, 71] on use at bounding box center [368, 70] width 7 height 7
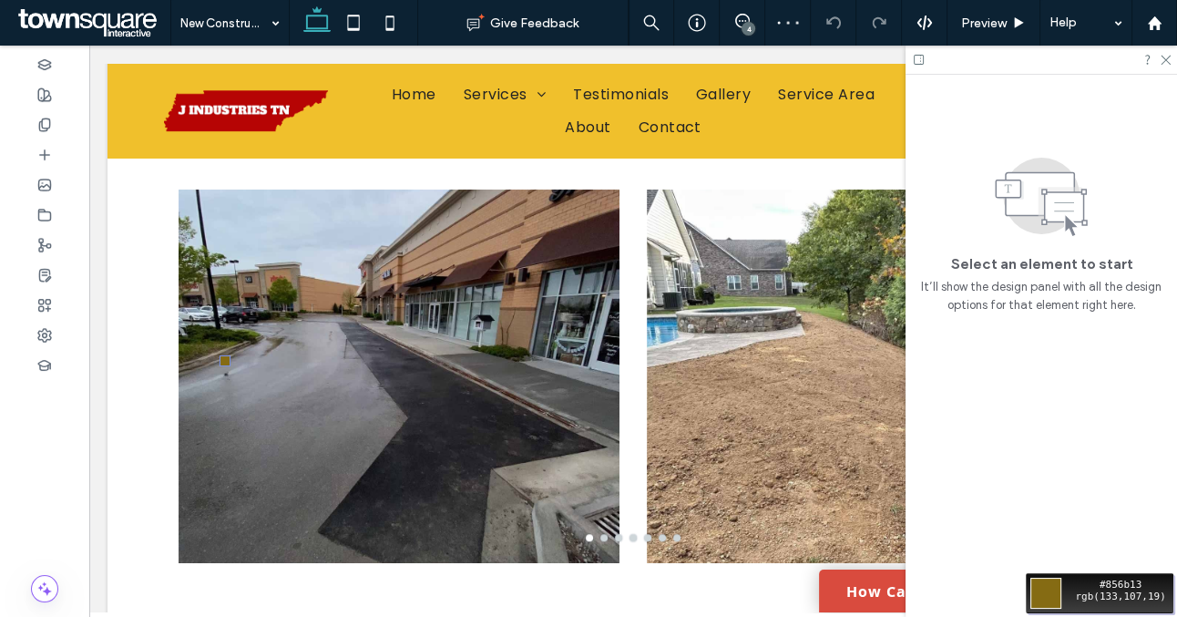
click at [206, 369] on div "Move your 🖱️ to pick a color #856b13 rgb(133,107,19)" at bounding box center [588, 308] width 1177 height 617
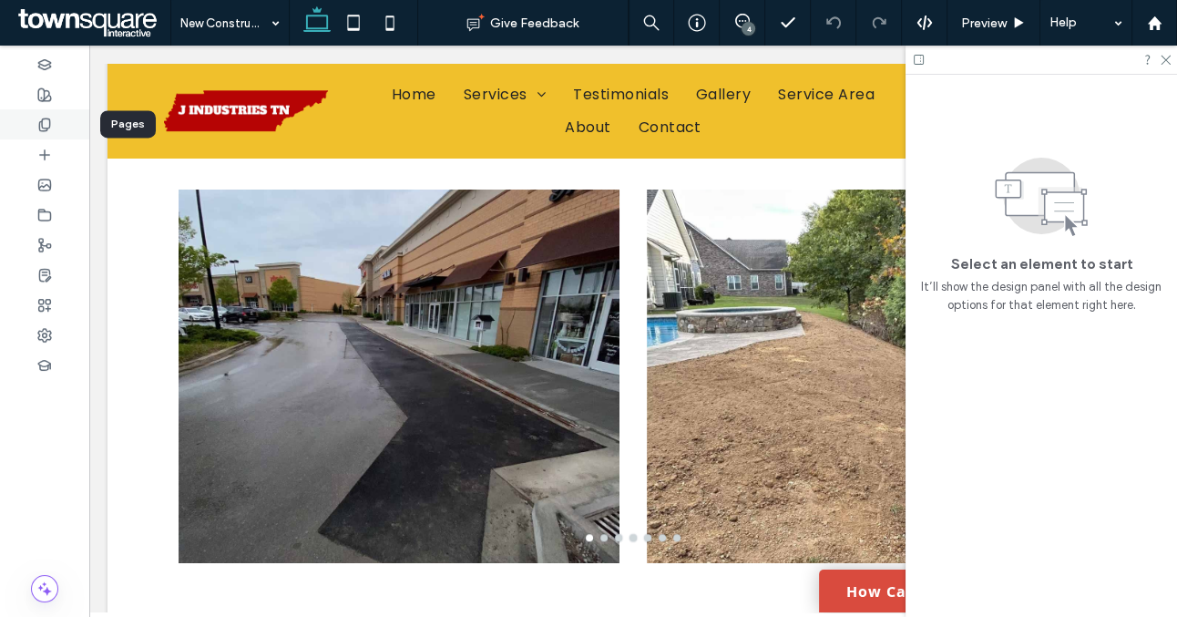
click at [44, 126] on icon at bounding box center [44, 125] width 15 height 15
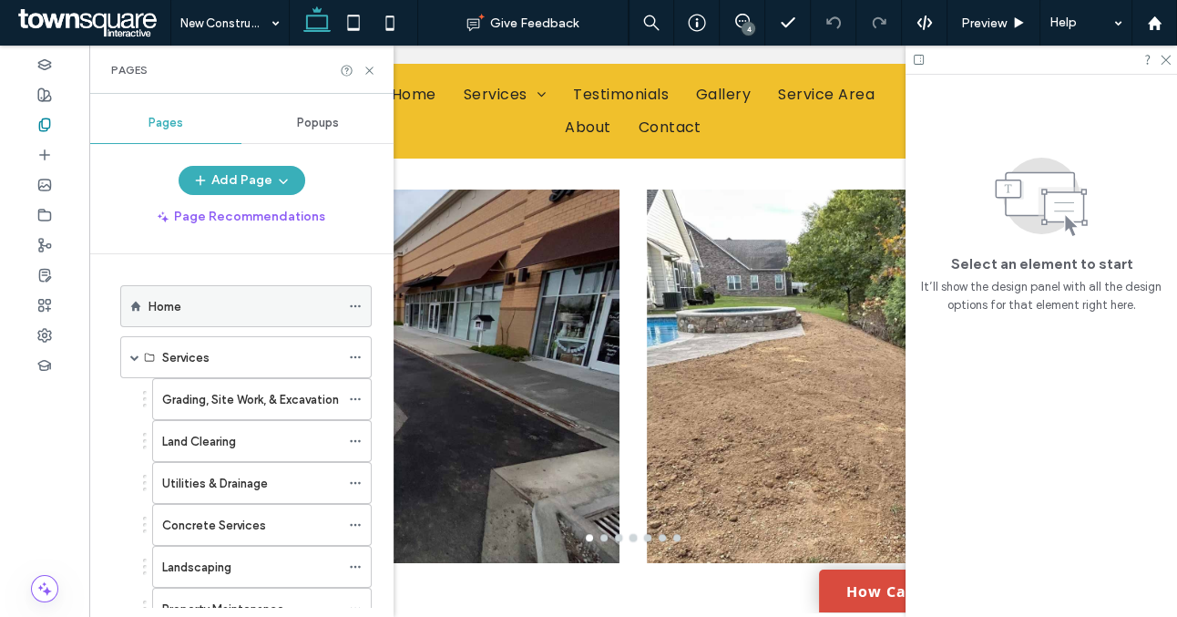
click at [283, 309] on div "Home" at bounding box center [244, 306] width 191 height 19
click at [371, 67] on use at bounding box center [368, 70] width 7 height 7
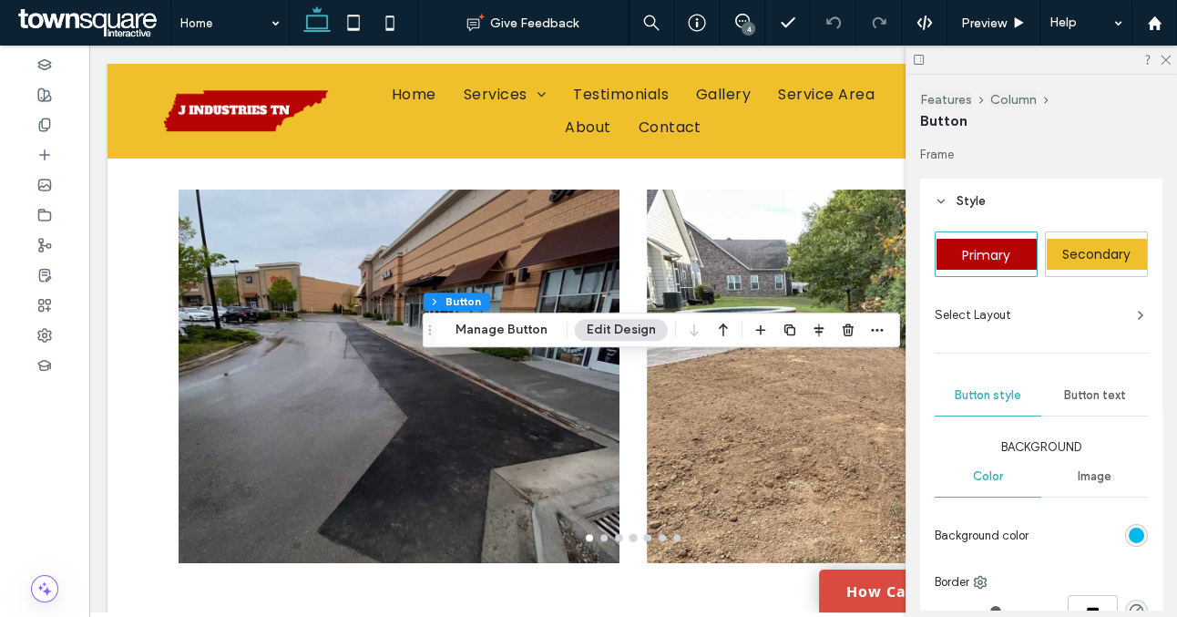
click at [1134, 529] on div "rgb(4, 184, 235)" at bounding box center [1136, 535] width 15 height 15
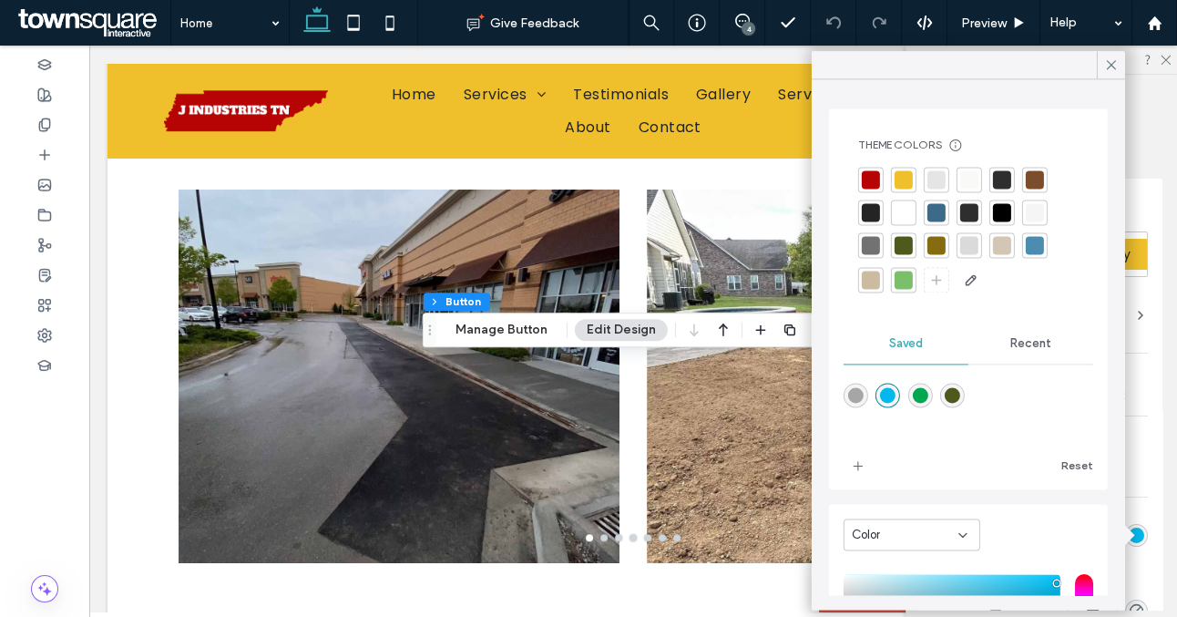
scroll to position [211, 0]
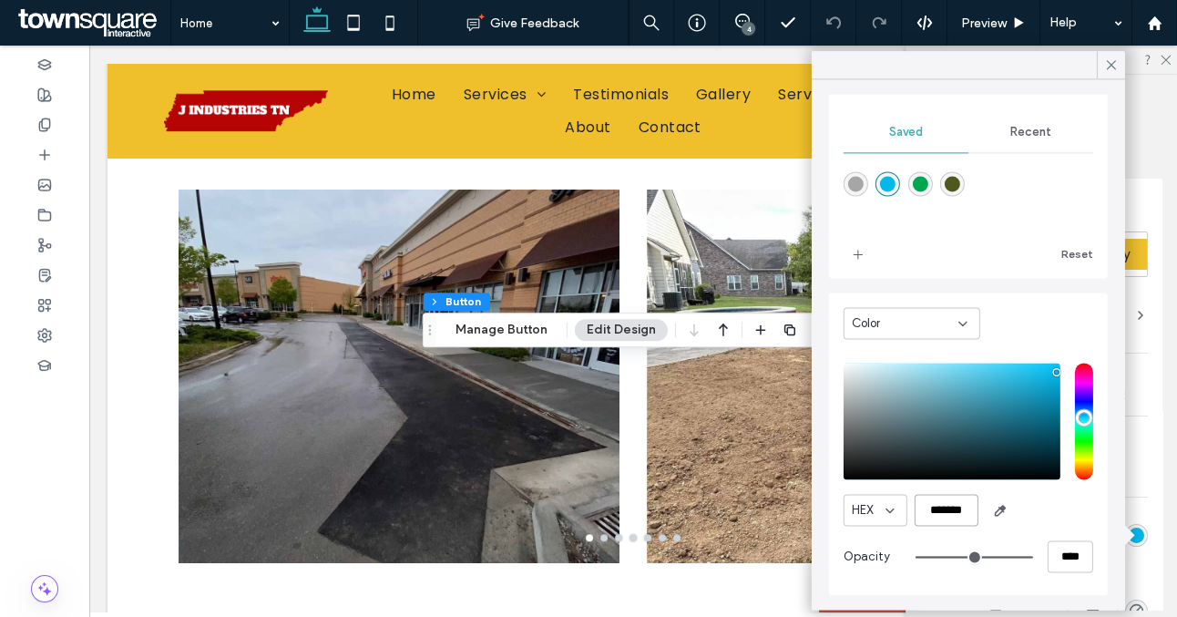
click at [971, 509] on input "*******" at bounding box center [947, 510] width 64 height 32
paste input "color picker textbox"
type input "*"
type input "*******"
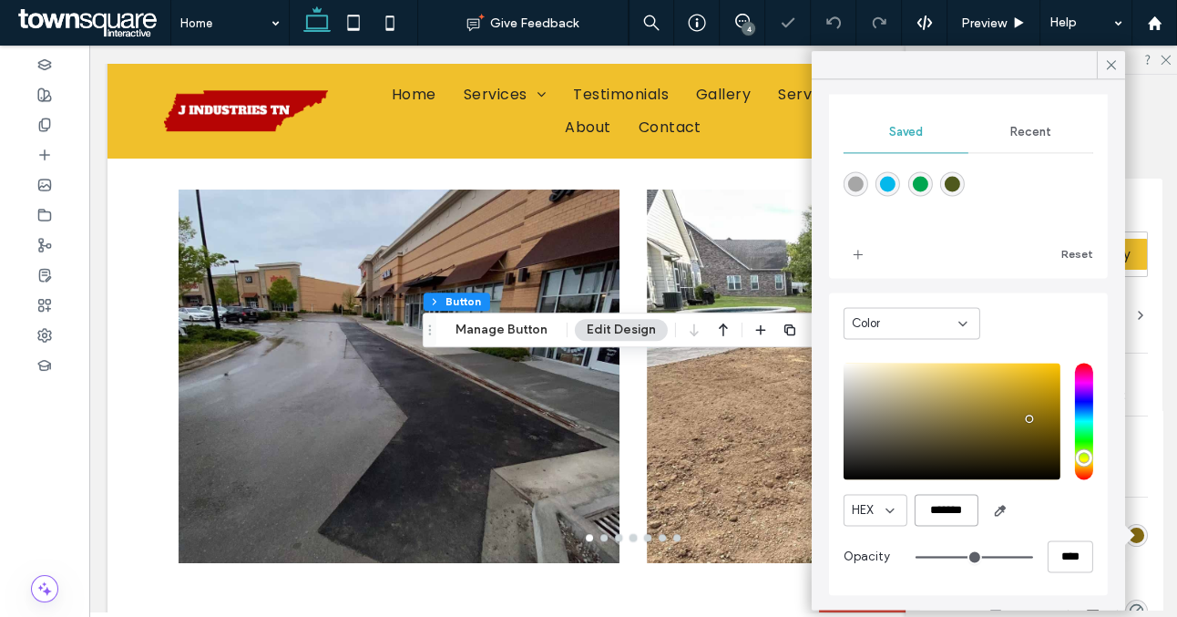
type input "*"
type input "*******"
click at [865, 252] on icon "add color" at bounding box center [858, 254] width 15 height 15
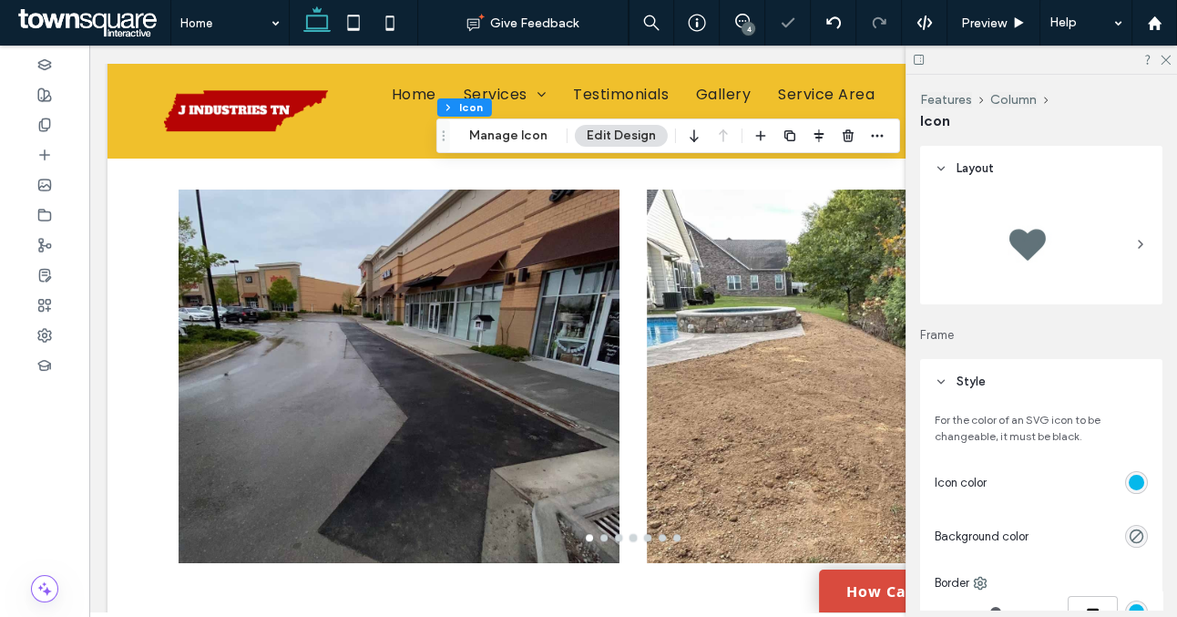
click at [1142, 474] on div "rgb(4, 184, 235)" at bounding box center [1137, 482] width 23 height 23
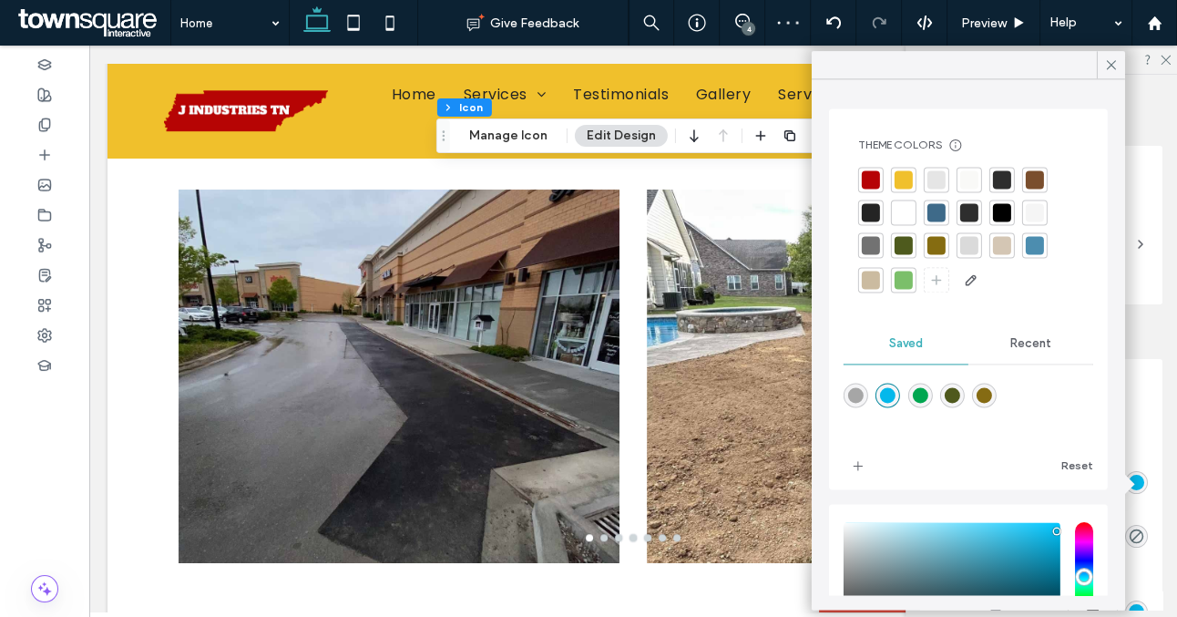
click at [984, 394] on div "rgba(133,107,19,1)" at bounding box center [984, 394] width 15 height 15
type input "*"
type input "*******"
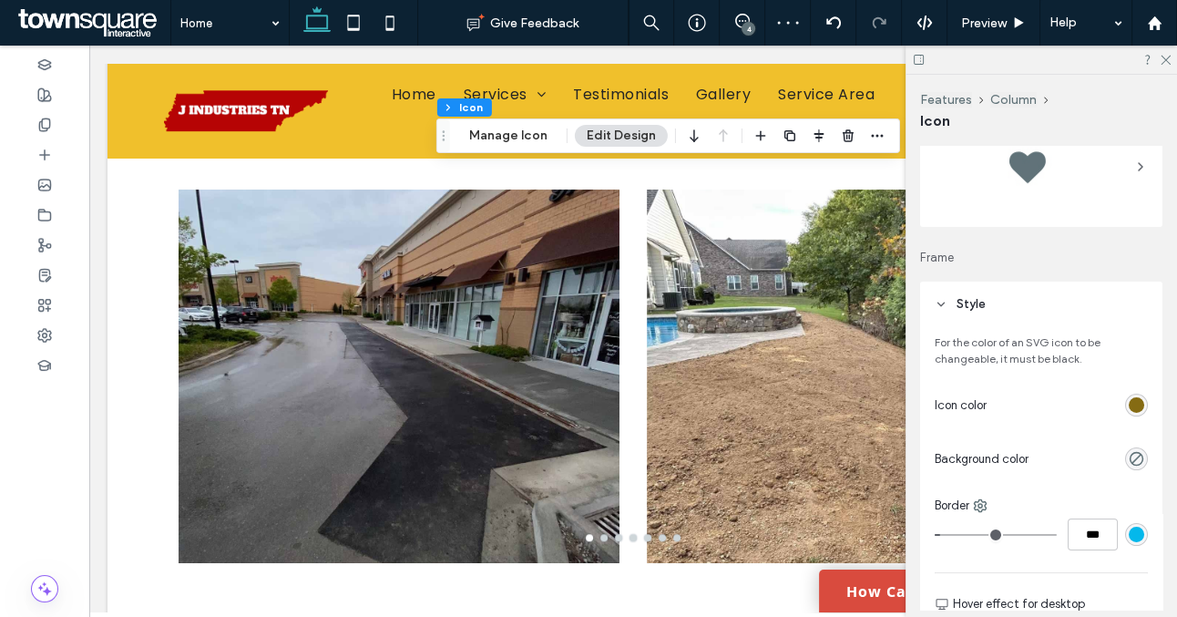
scroll to position [110, 0]
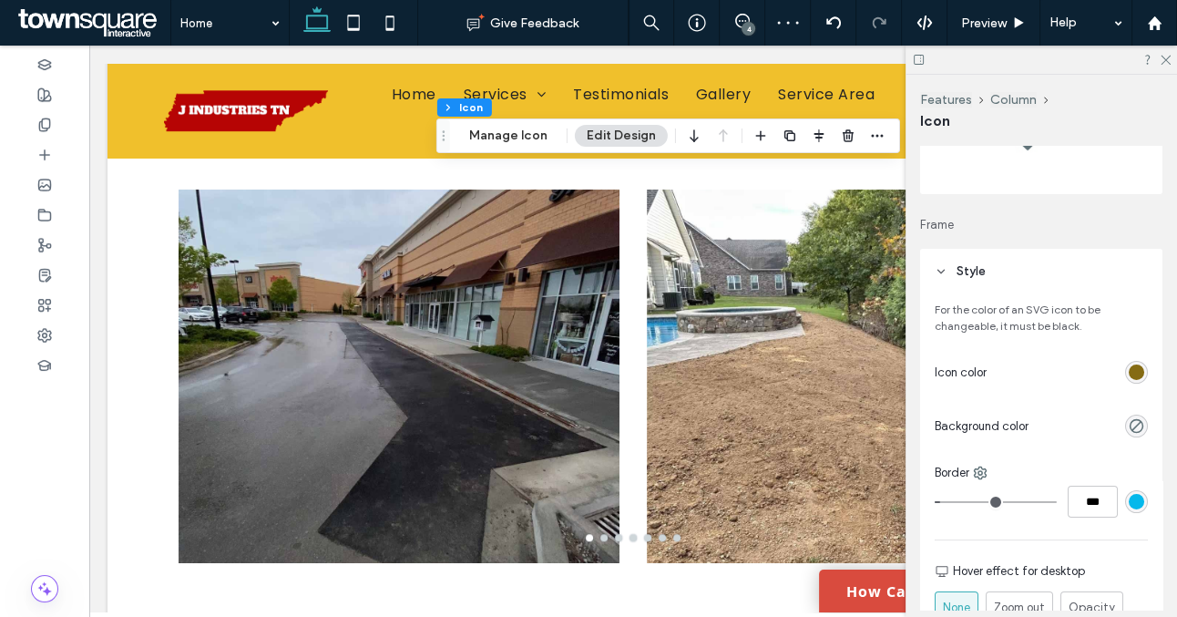
click at [1143, 500] on div "rgb(4, 184, 235)" at bounding box center [1136, 501] width 15 height 15
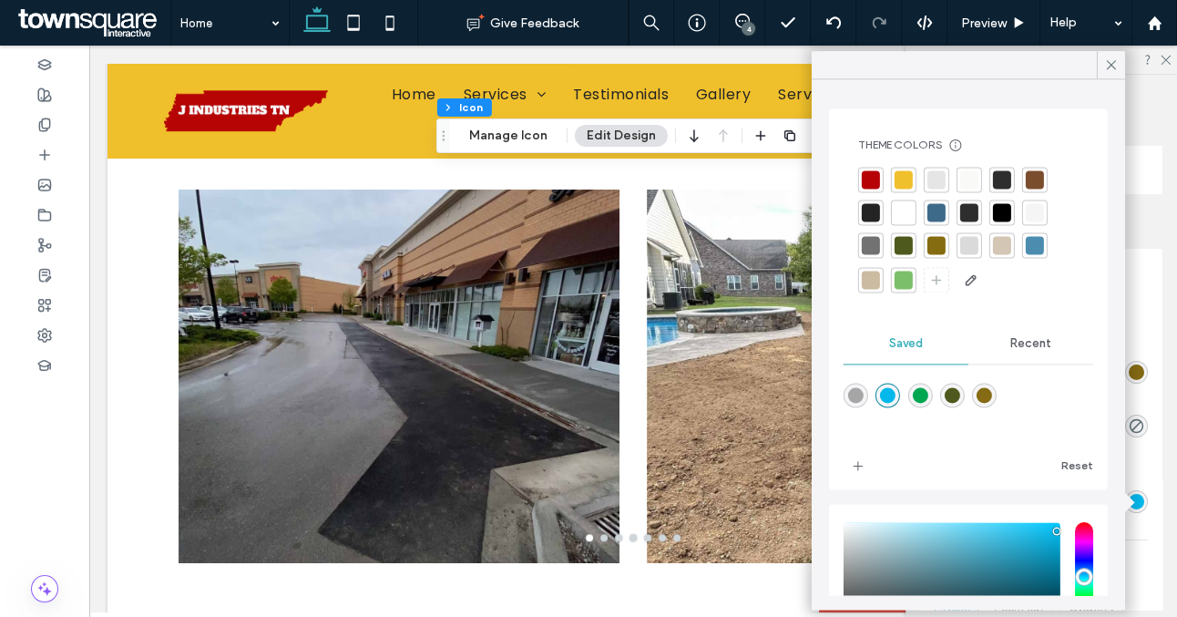
click at [987, 395] on div "rgba(133,107,19,1)" at bounding box center [984, 394] width 15 height 15
type input "*"
type input "*******"
type input "*"
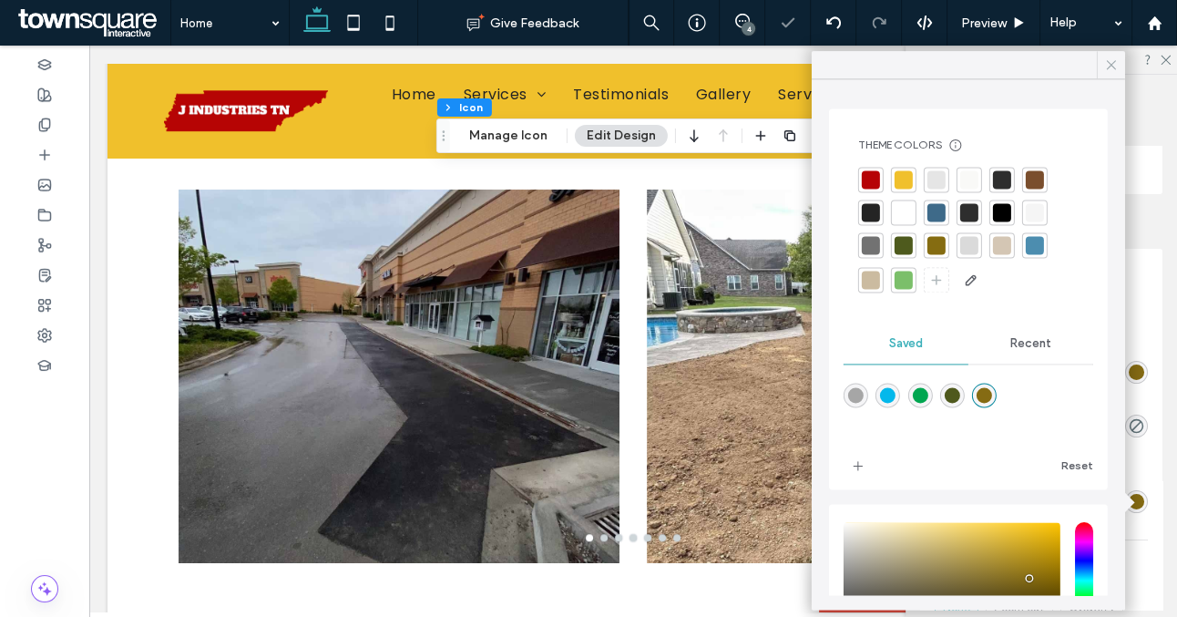
click at [1110, 60] on icon at bounding box center [1112, 65] width 16 height 16
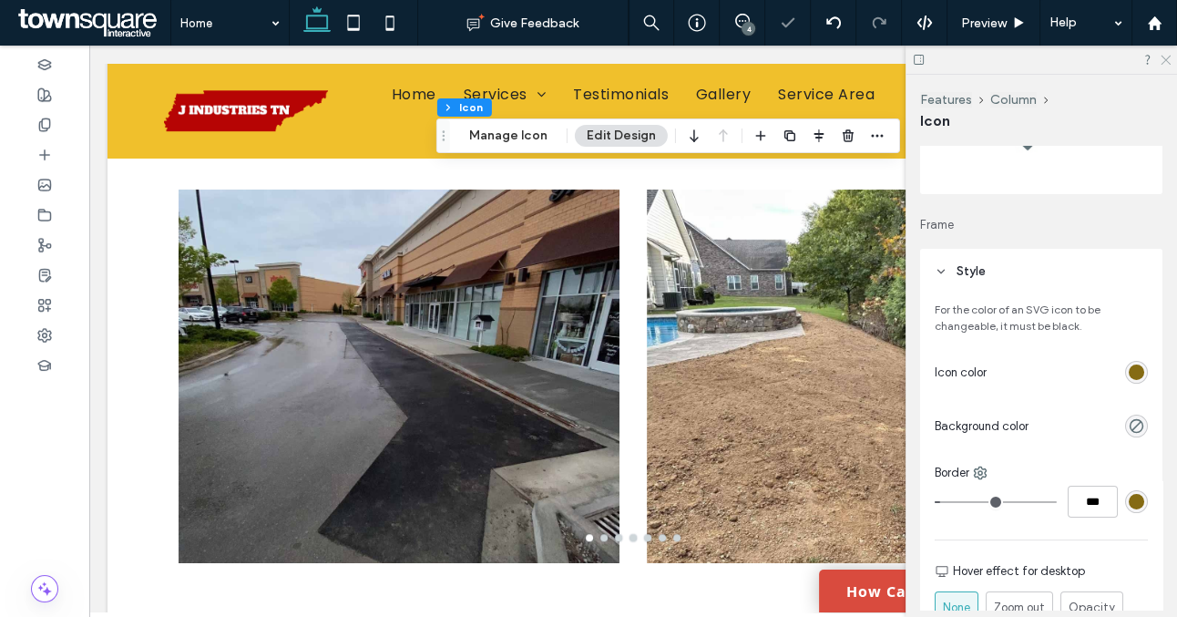
click at [1161, 60] on icon at bounding box center [1165, 59] width 12 height 12
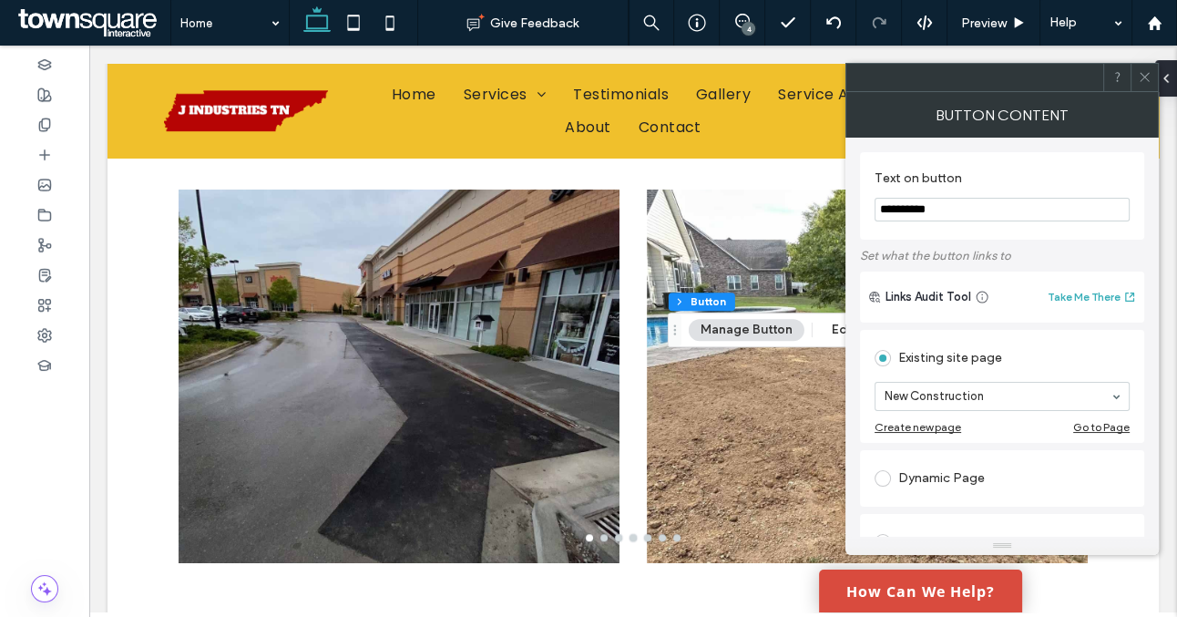
click at [1149, 74] on icon at bounding box center [1145, 77] width 14 height 14
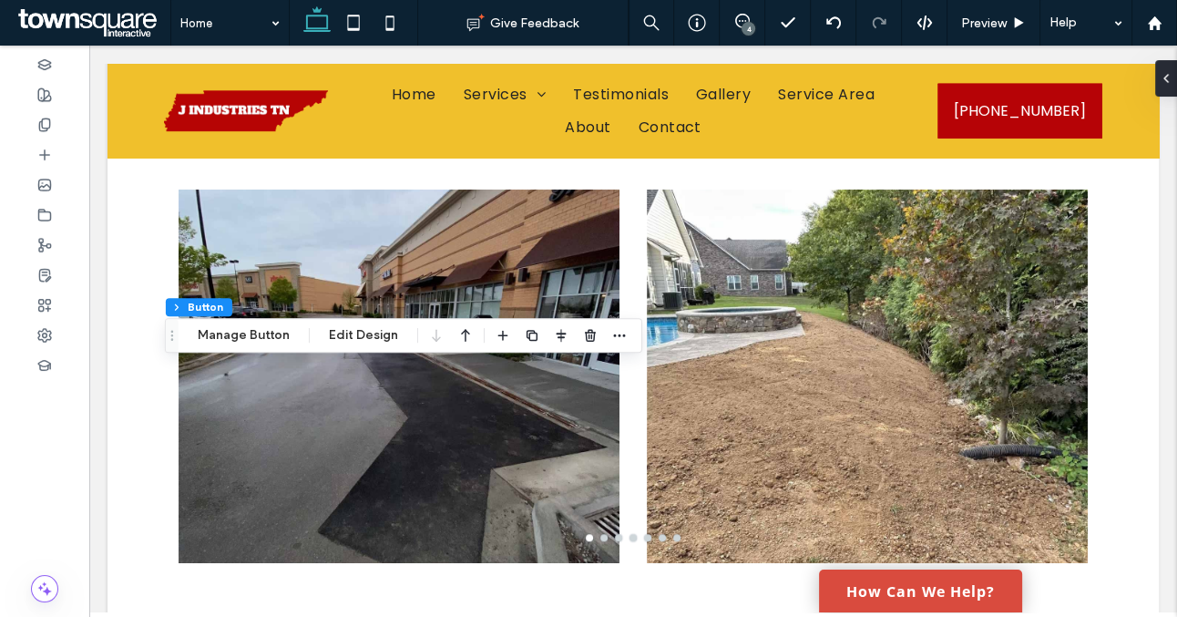
type input "*"
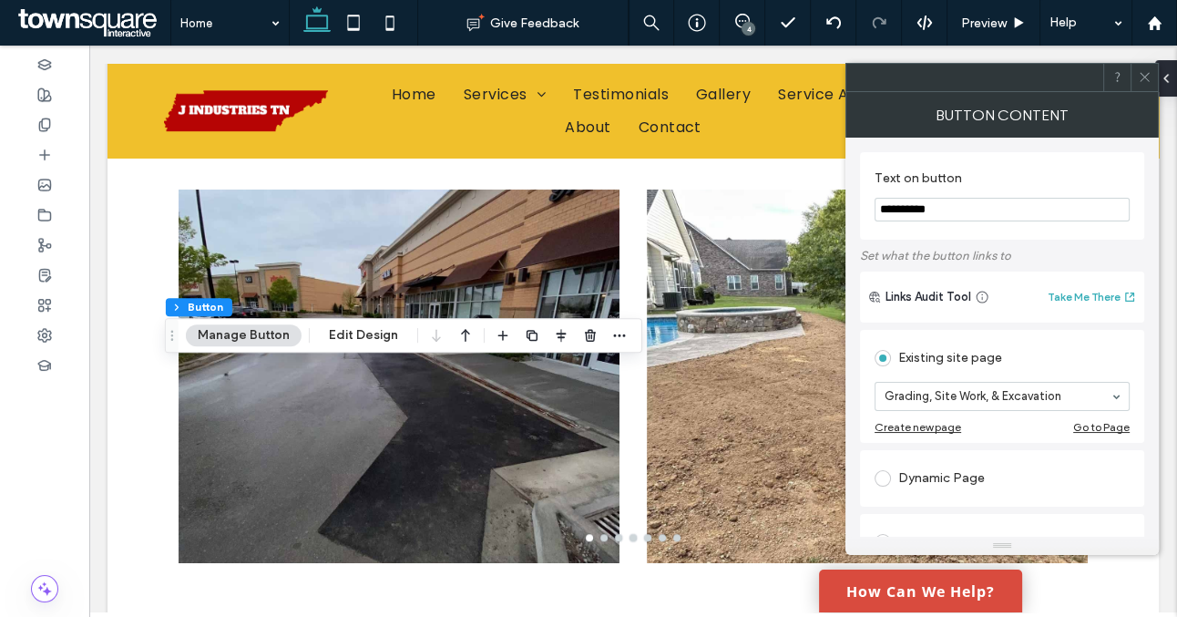
click at [1141, 86] on span at bounding box center [1145, 77] width 14 height 27
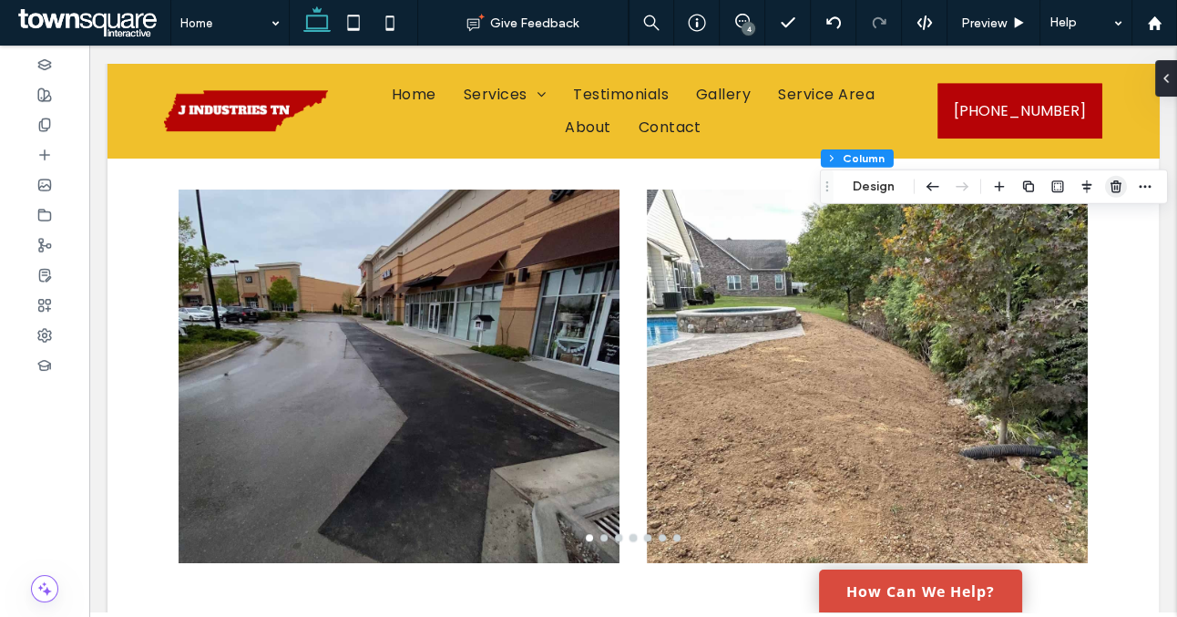
click at [1115, 189] on use "button" at bounding box center [1116, 186] width 11 height 12
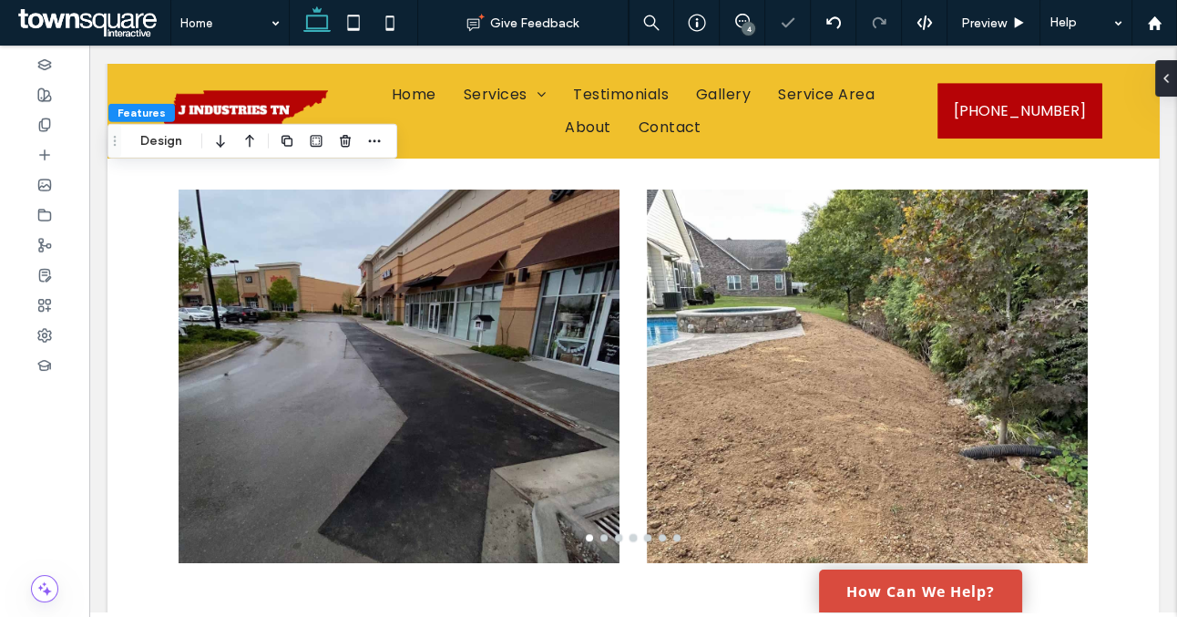
type input "***"
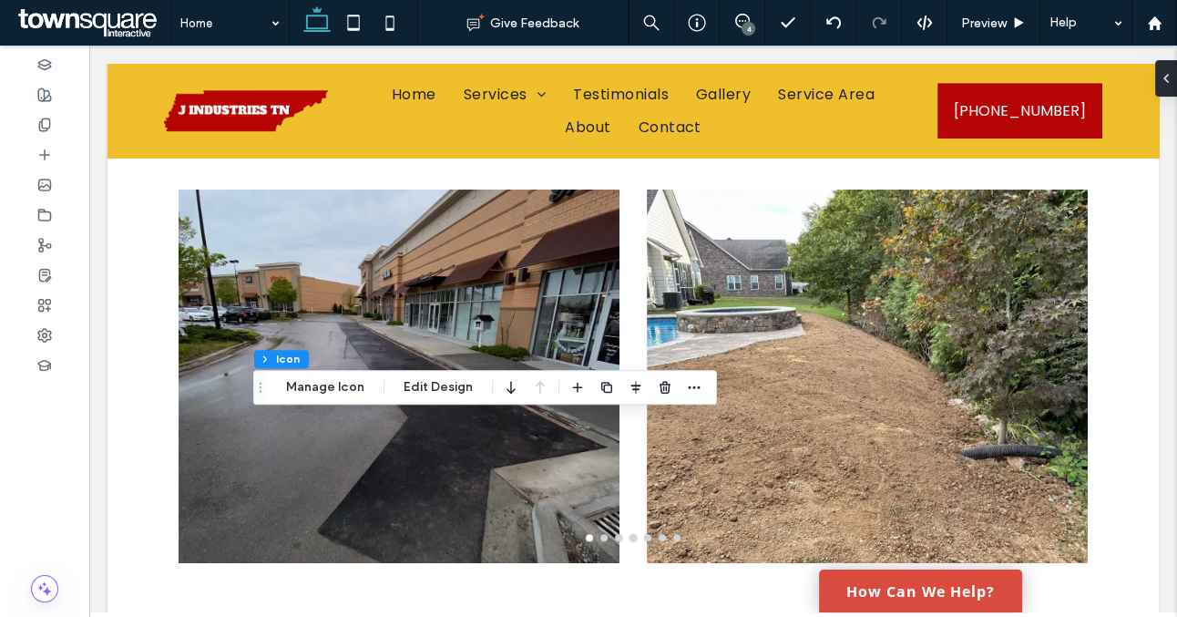
type input "*"
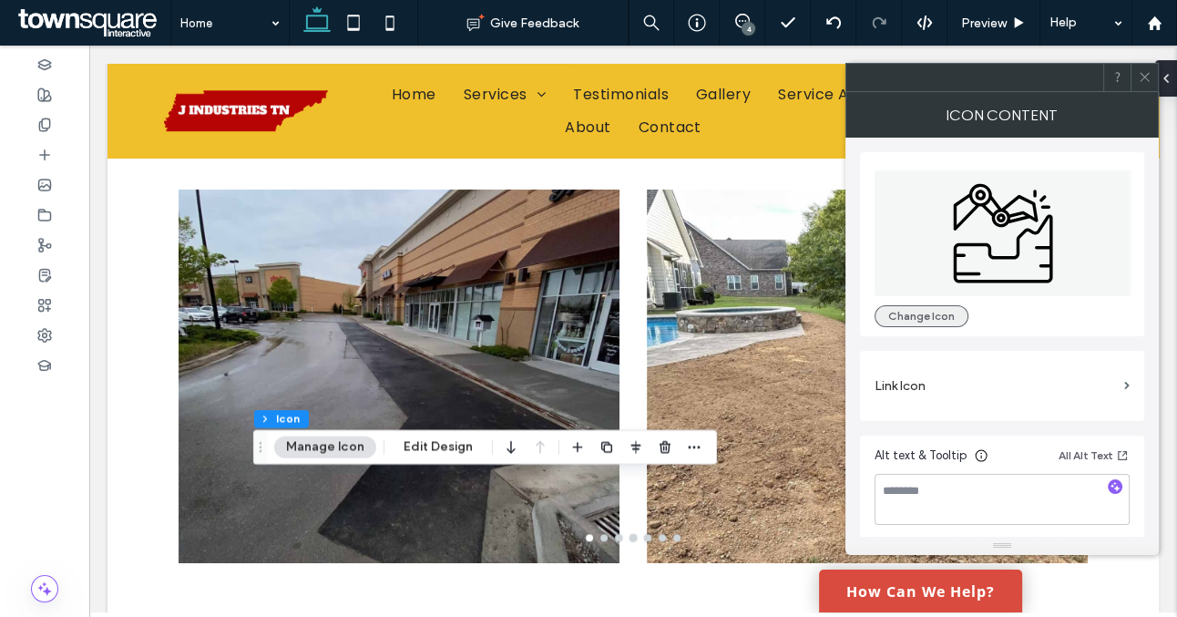
click at [897, 319] on button "Change Icon" at bounding box center [922, 316] width 94 height 22
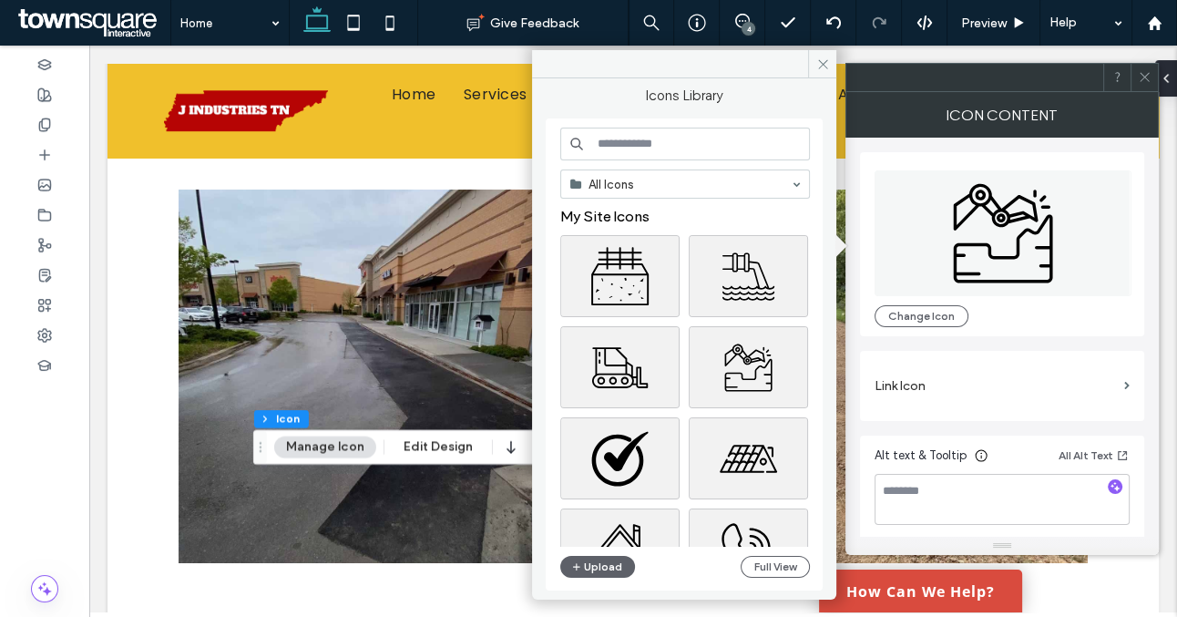
click at [690, 144] on input at bounding box center [685, 144] width 250 height 33
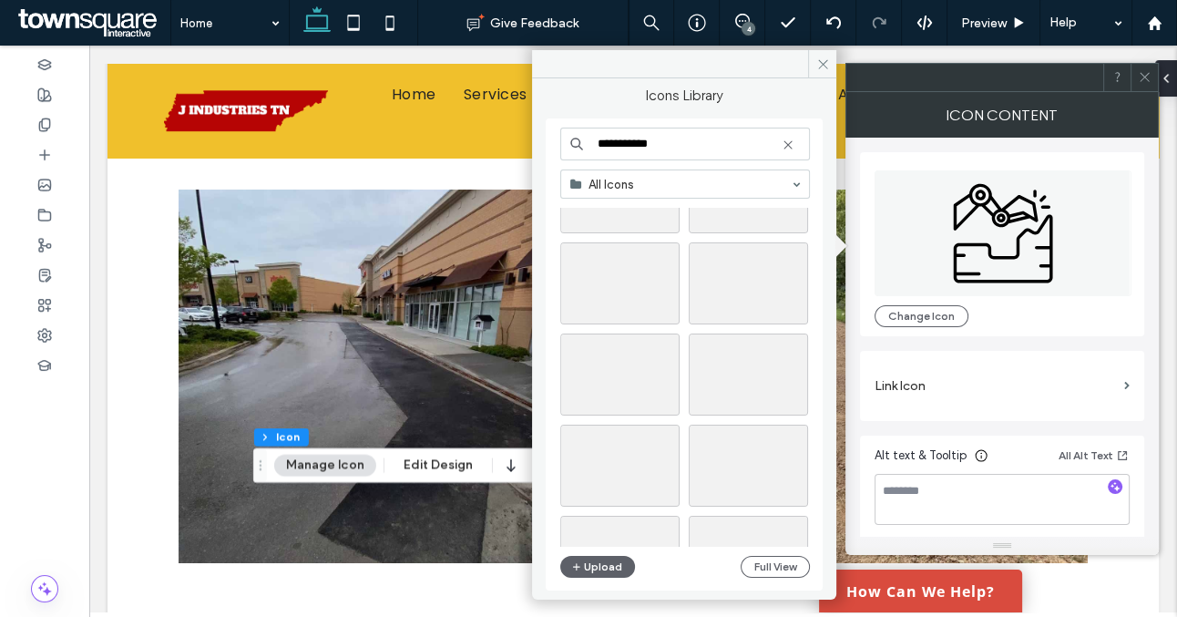
scroll to position [1303, 0]
drag, startPoint x: 675, startPoint y: 141, endPoint x: 570, endPoint y: 141, distance: 105.7
click at [570, 141] on div "**********" at bounding box center [685, 144] width 250 height 33
type input "******"
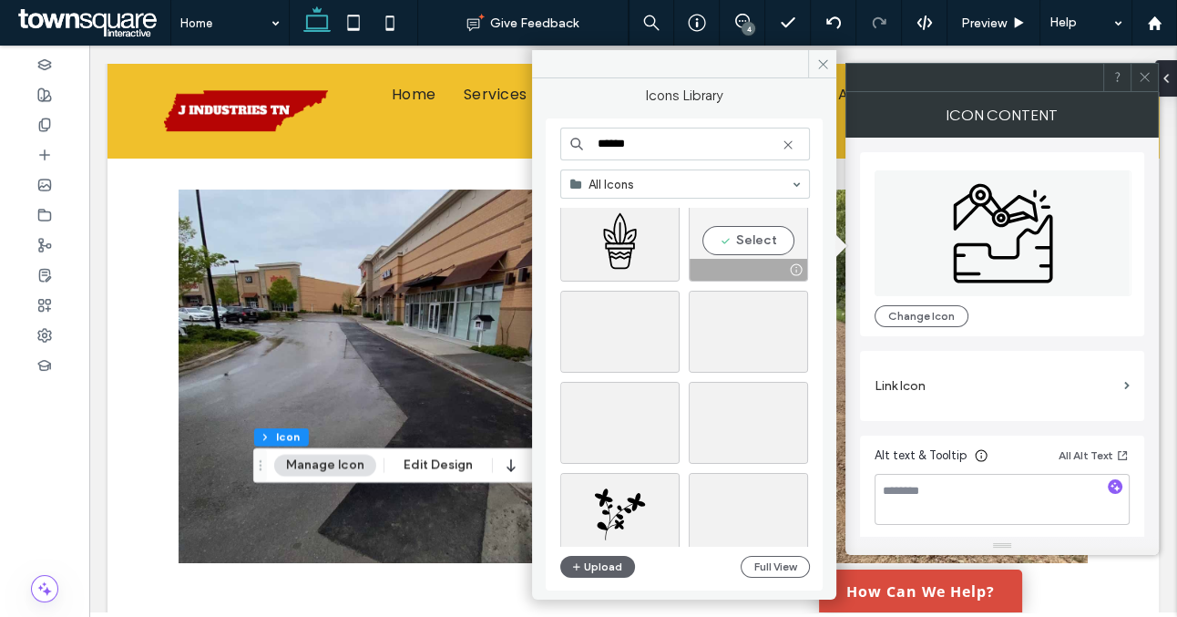
click at [752, 271] on div at bounding box center [749, 270] width 118 height 22
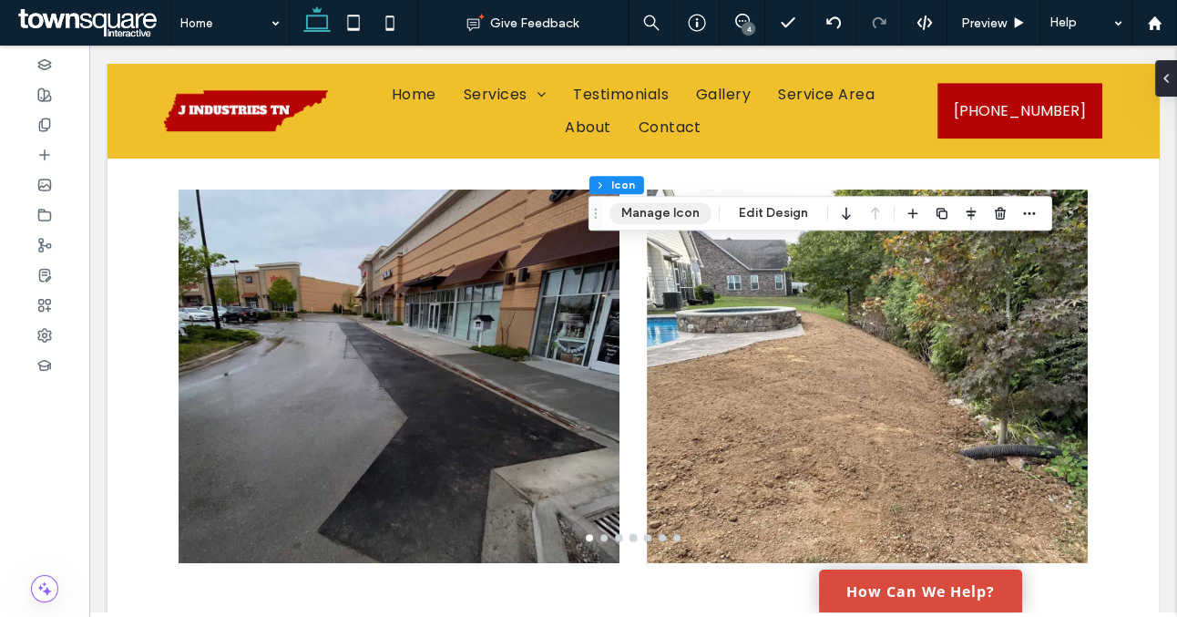
click at [684, 219] on button "Manage Icon" at bounding box center [661, 213] width 102 height 22
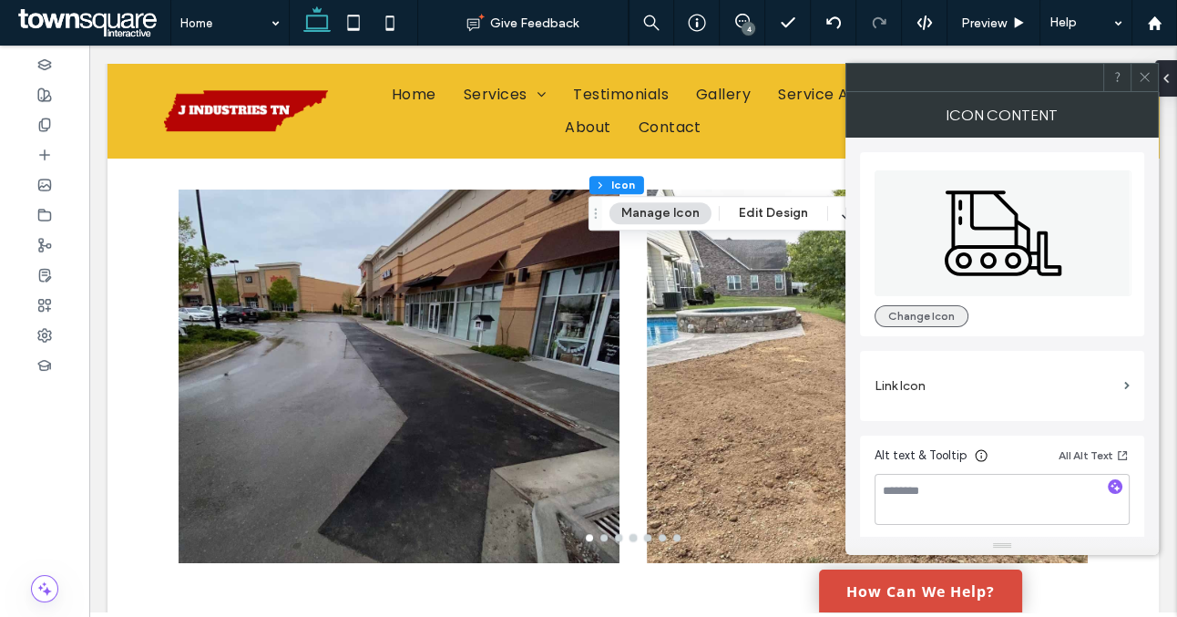
click at [900, 315] on button "Change Icon" at bounding box center [922, 316] width 94 height 22
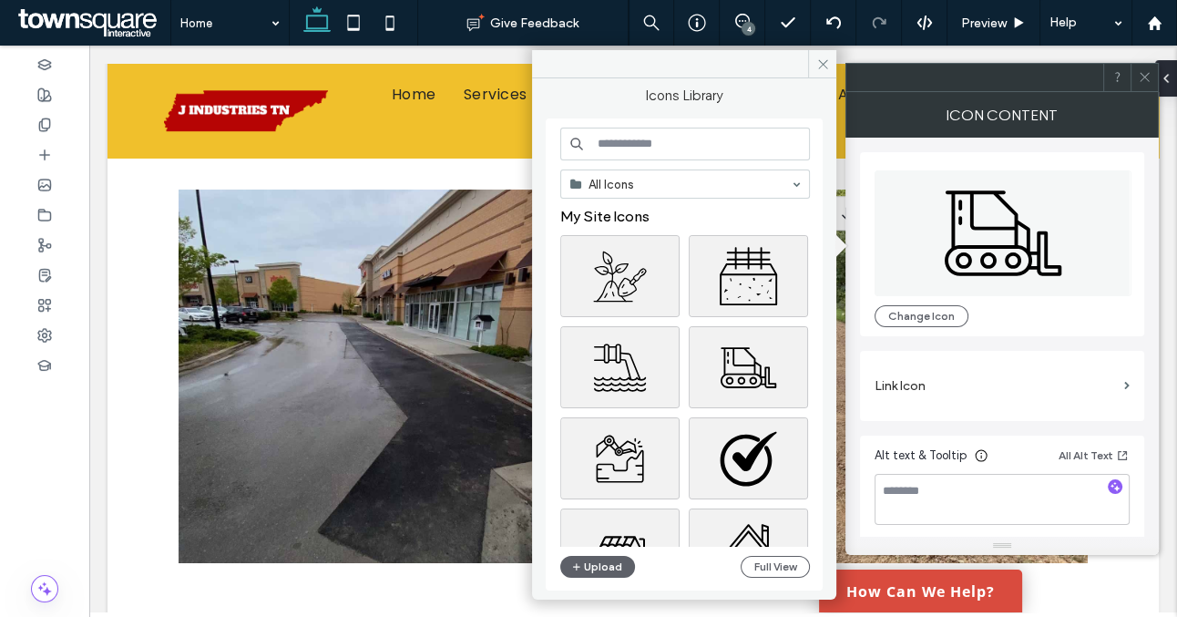
click at [716, 149] on input at bounding box center [685, 144] width 250 height 33
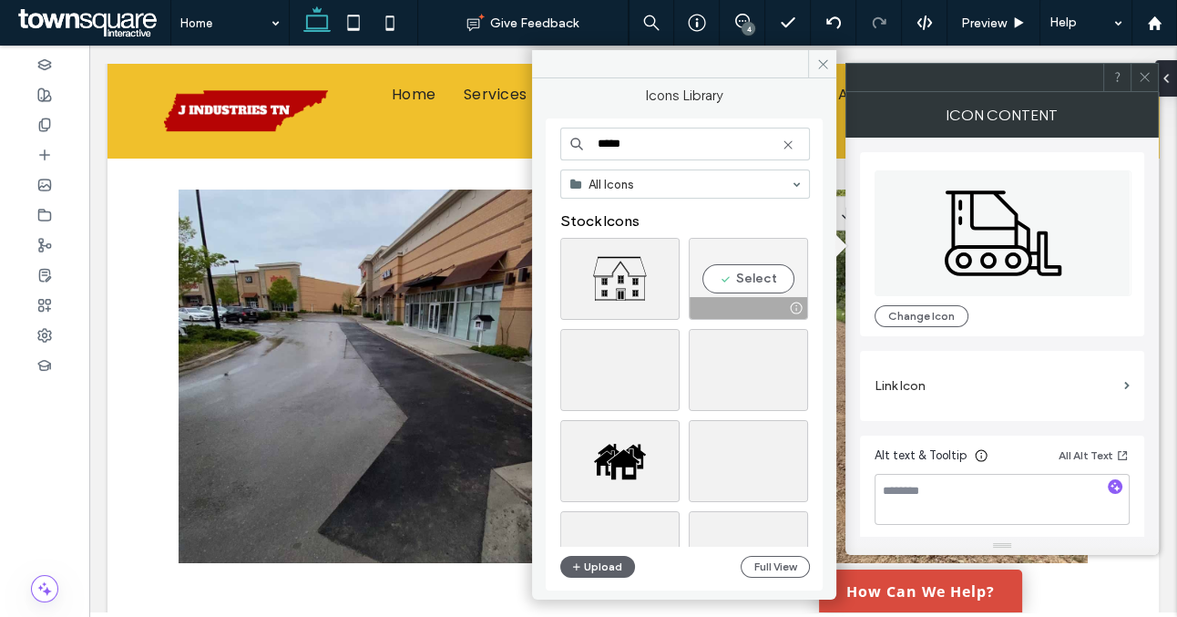
scroll to position [132, 0]
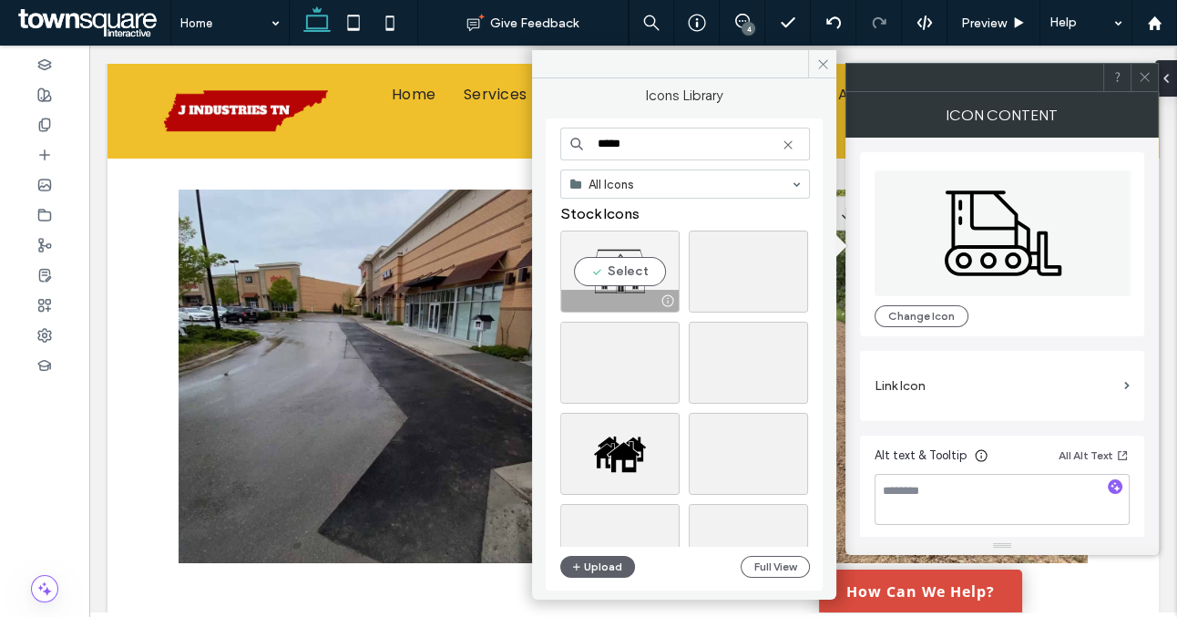
type input "*****"
click at [635, 294] on div at bounding box center [620, 301] width 118 height 22
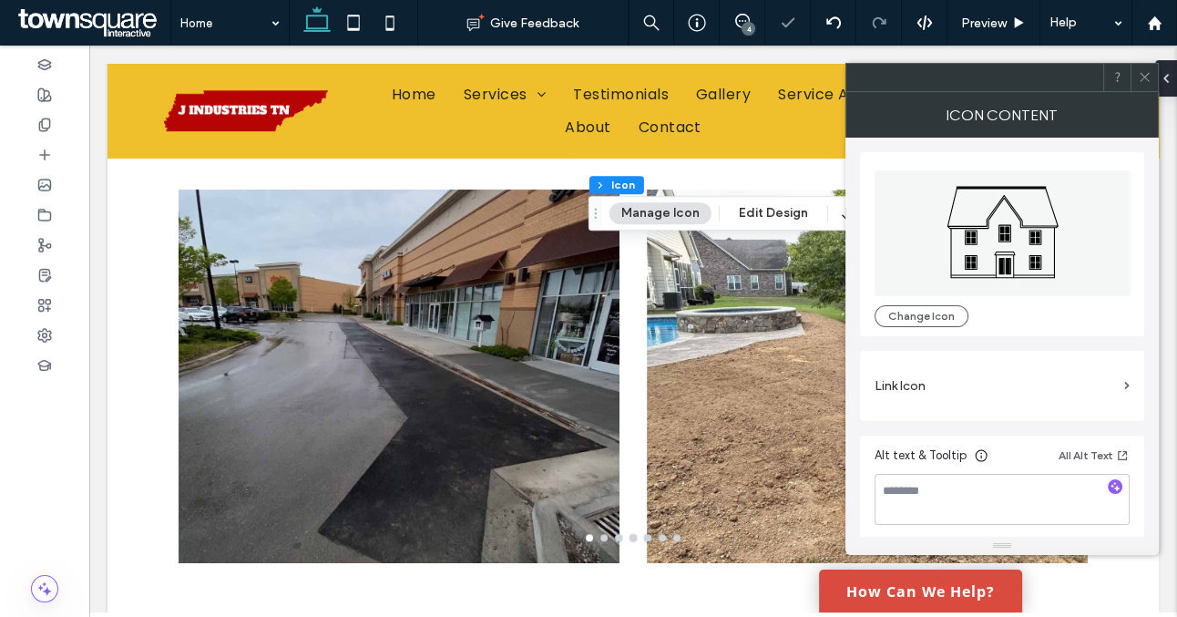
click at [1145, 78] on icon at bounding box center [1145, 77] width 14 height 14
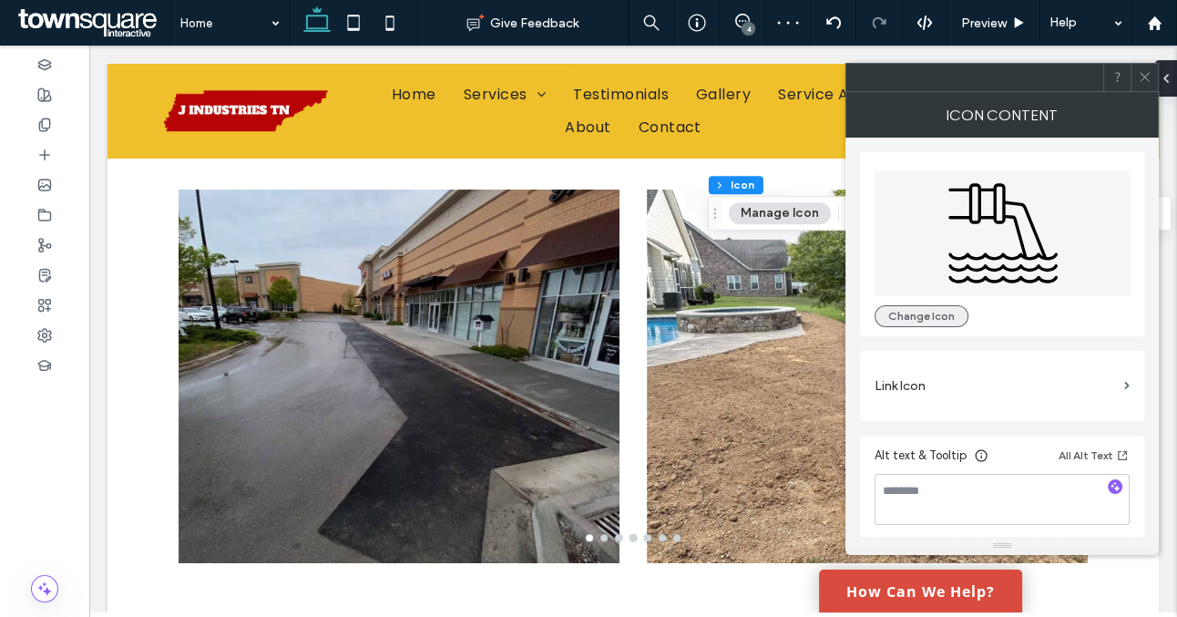
click at [946, 310] on button "Change Icon" at bounding box center [922, 316] width 94 height 22
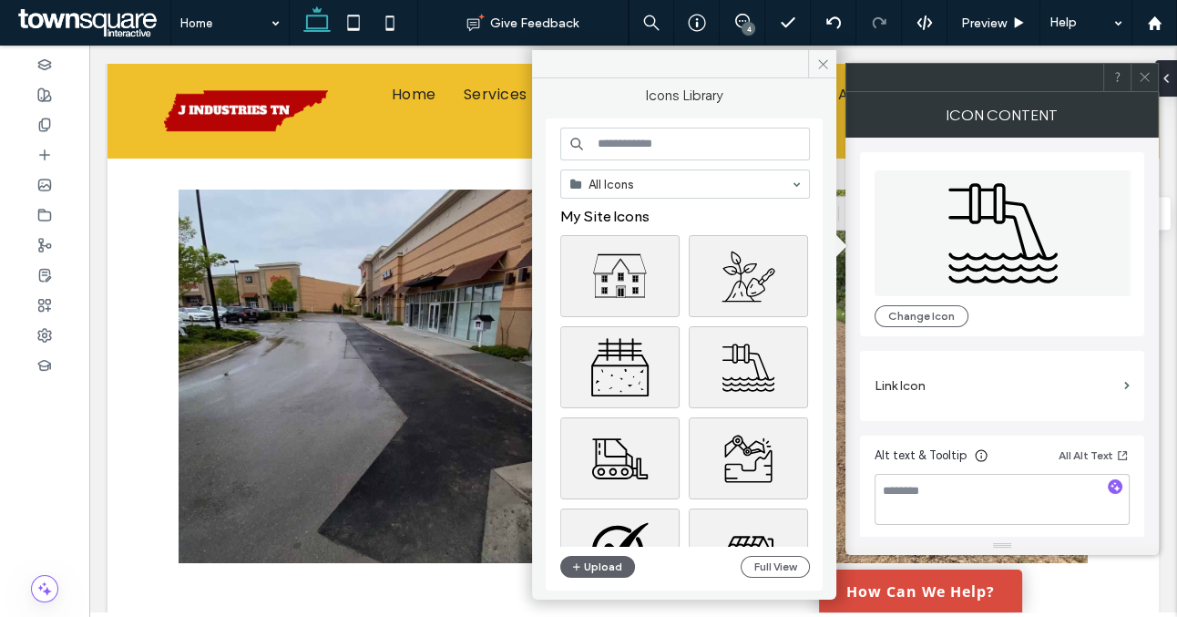
click at [661, 152] on input at bounding box center [685, 144] width 250 height 33
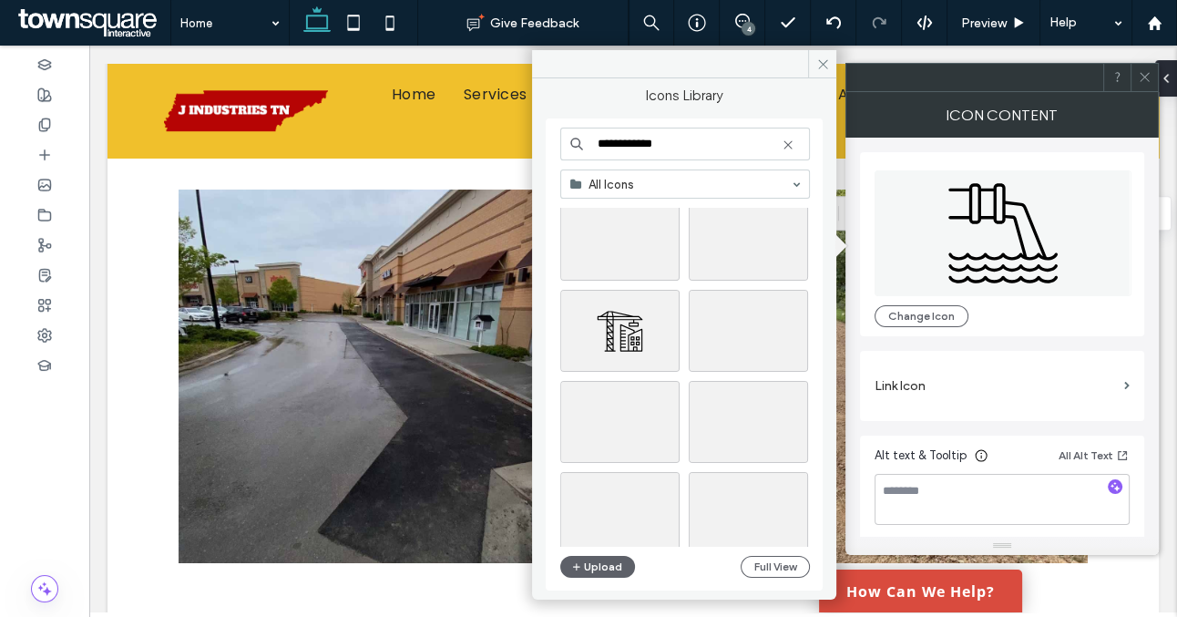
scroll to position [1650, 0]
drag, startPoint x: 671, startPoint y: 146, endPoint x: 592, endPoint y: 146, distance: 78.4
click at [592, 146] on input "**********" at bounding box center [685, 144] width 250 height 33
type input "**********"
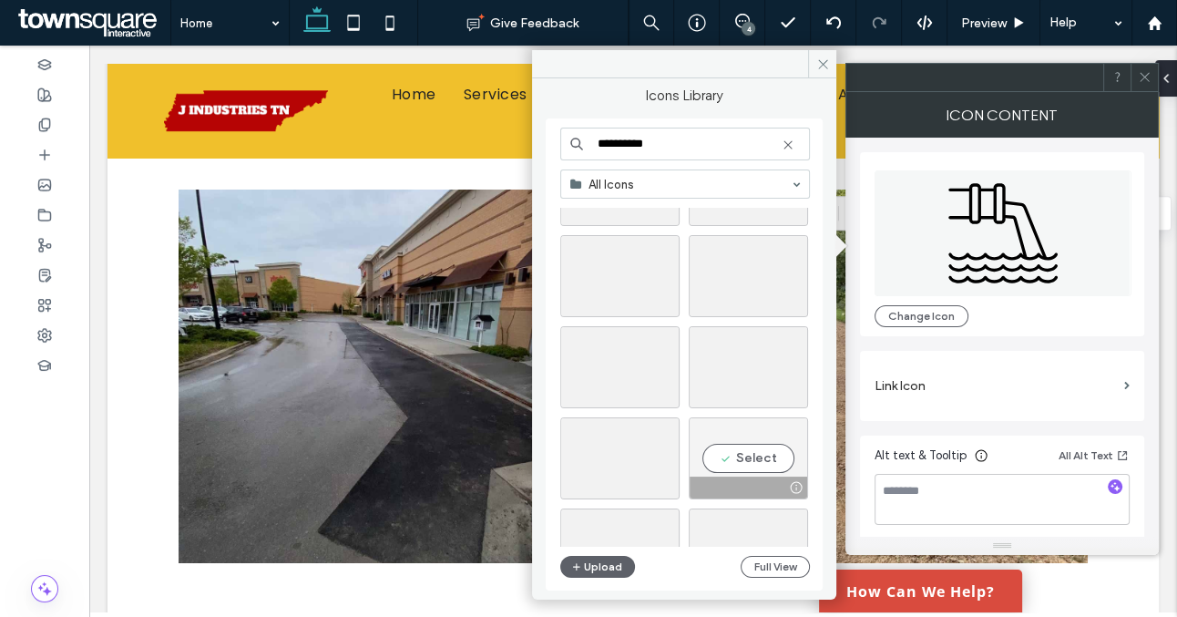
click at [743, 469] on div "Select" at bounding box center [748, 458] width 119 height 82
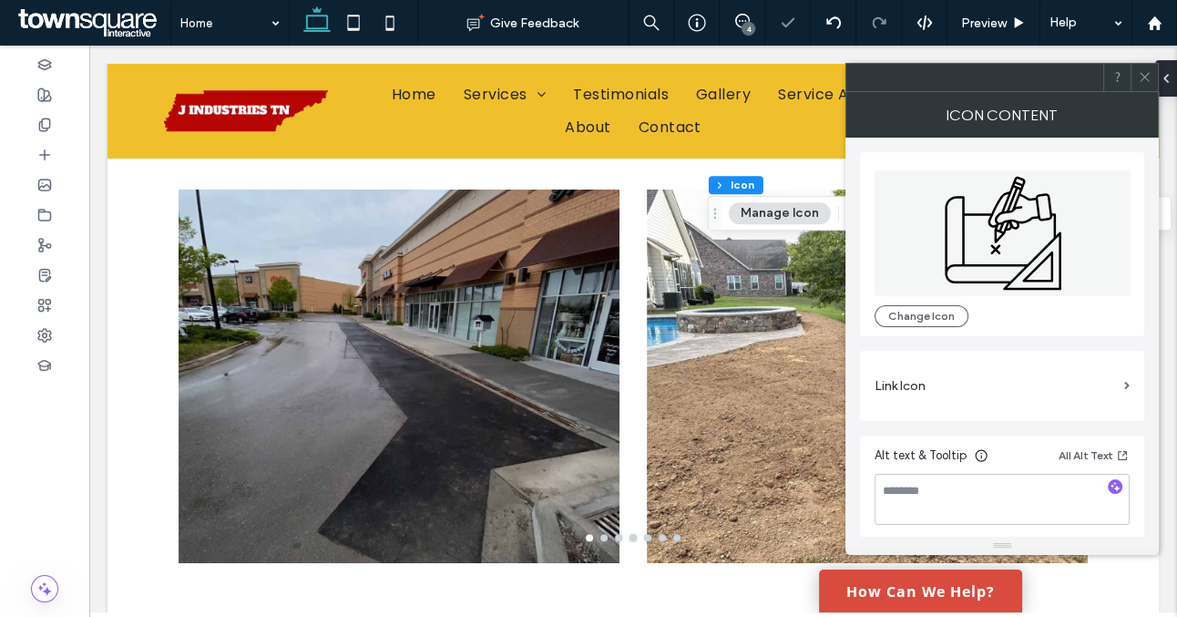
click at [1139, 71] on icon at bounding box center [1145, 77] width 14 height 14
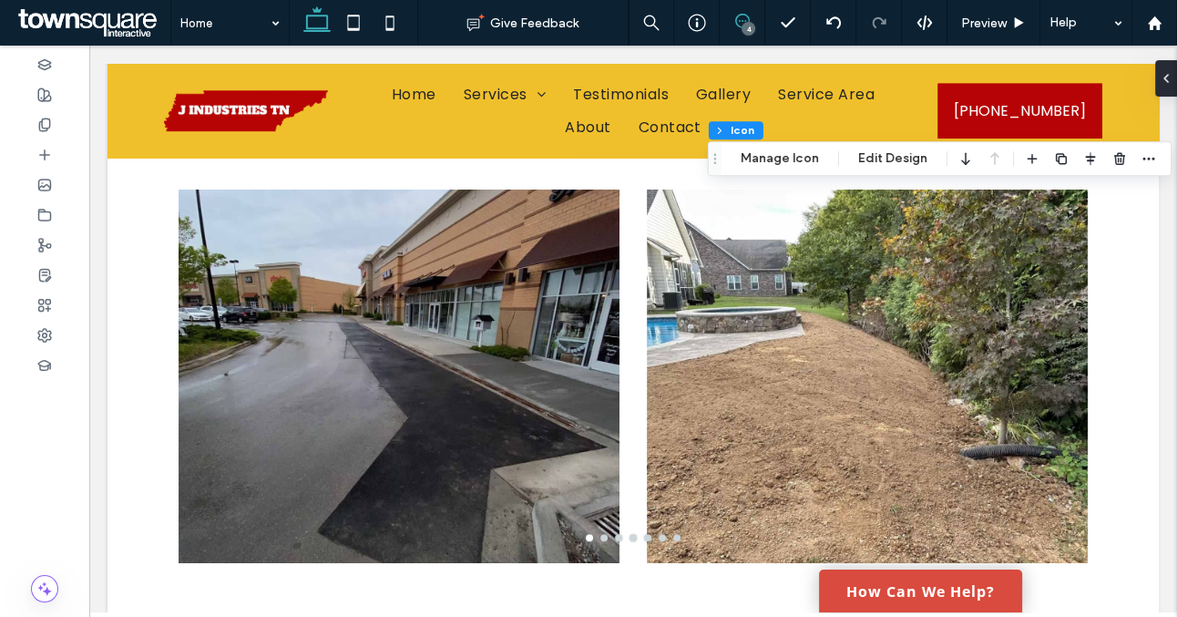
click at [743, 23] on icon at bounding box center [742, 21] width 15 height 15
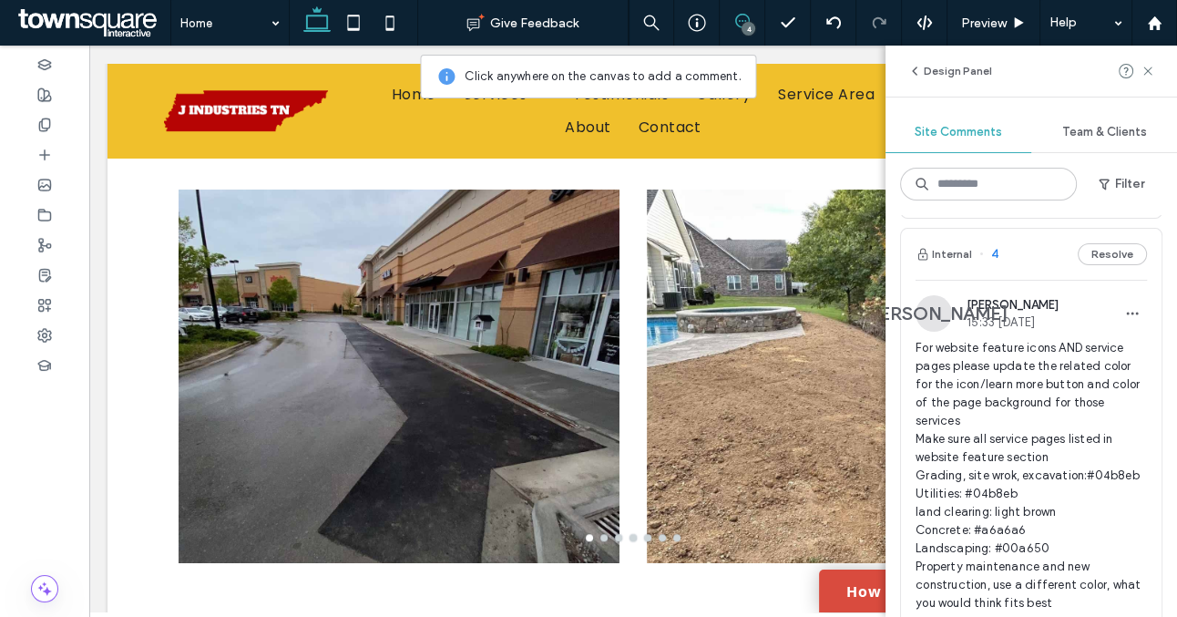
scroll to position [808, 0]
click at [1116, 261] on button "Resolve" at bounding box center [1112, 256] width 69 height 22
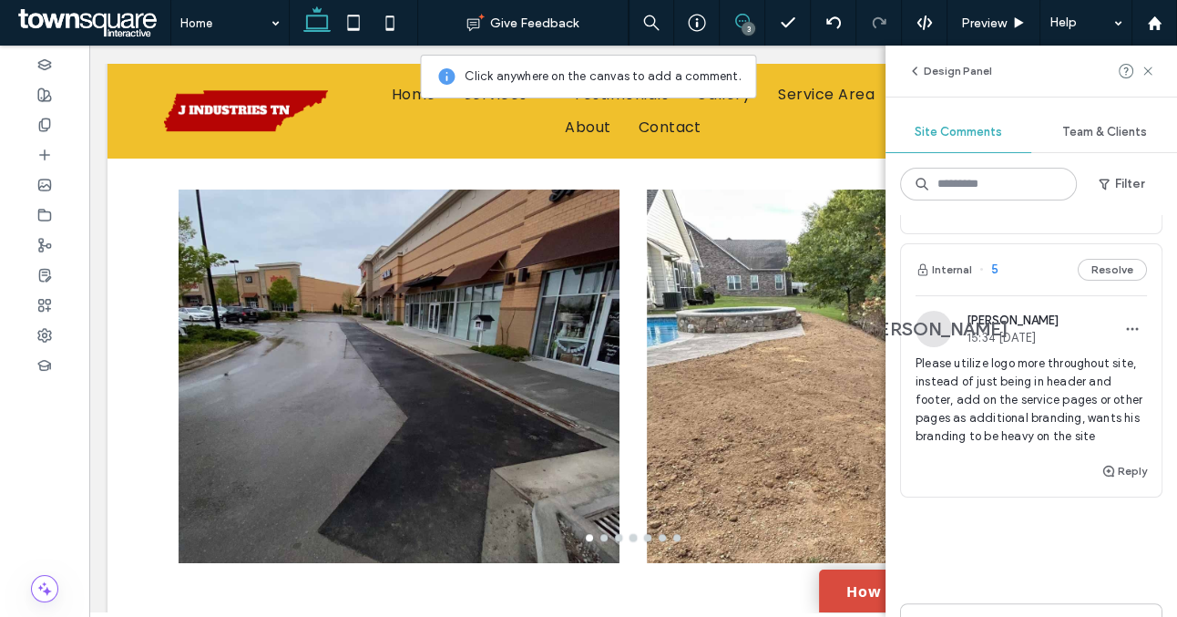
scroll to position [525, 0]
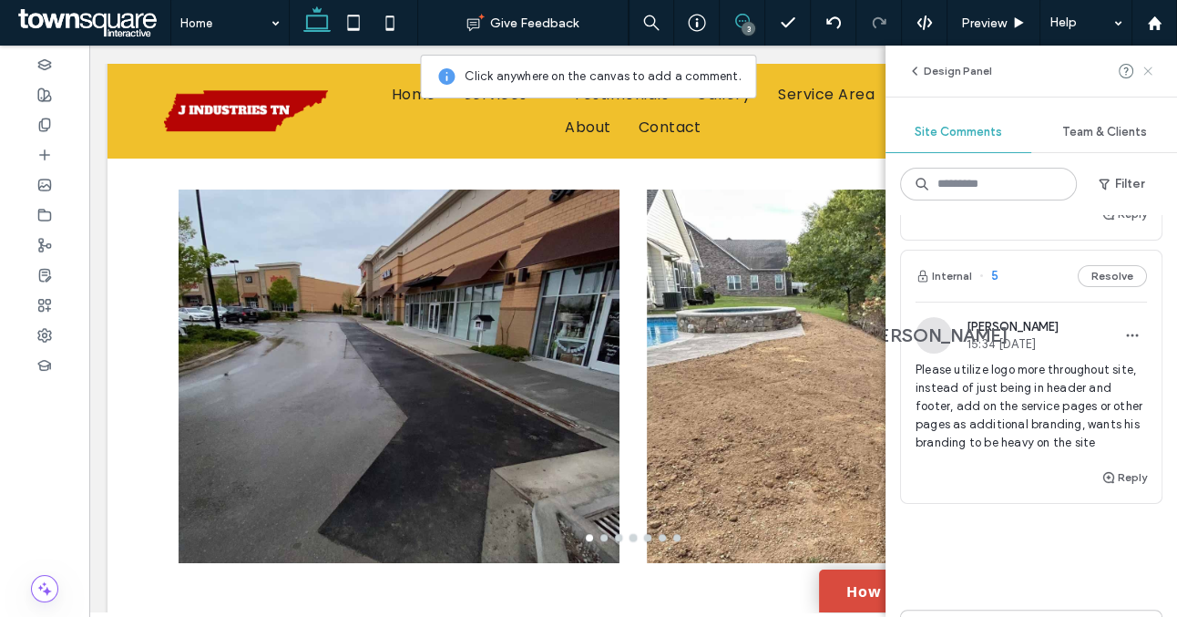
click at [1147, 71] on use at bounding box center [1148, 71] width 8 height 8
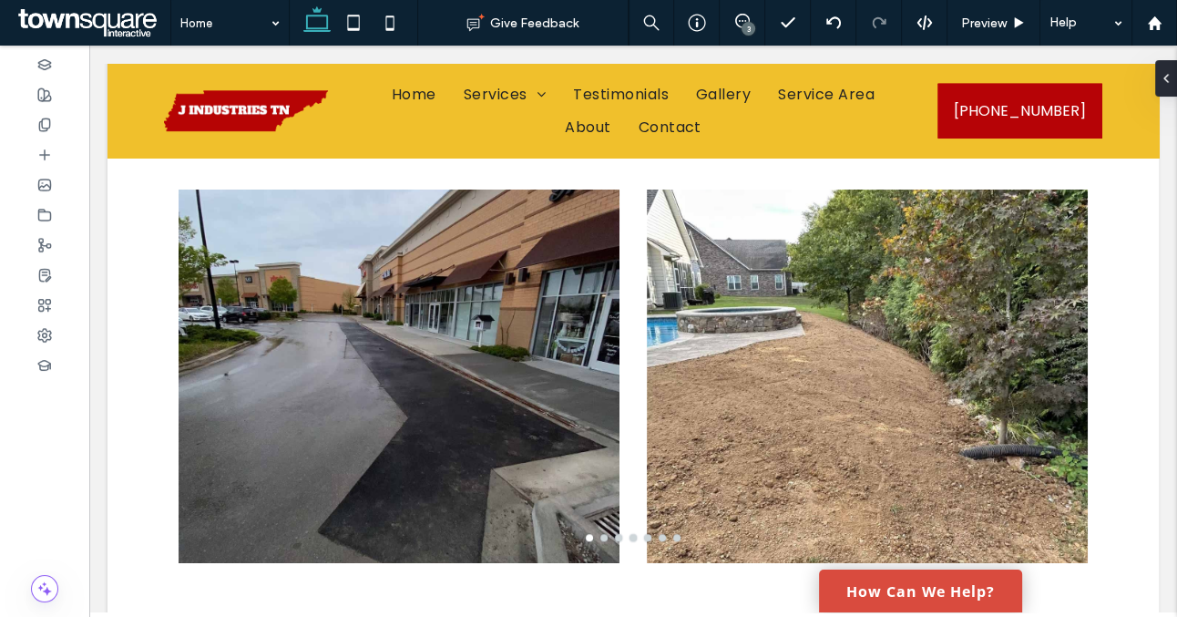
scroll to position [0, 0]
click at [47, 217] on icon at bounding box center [44, 215] width 15 height 15
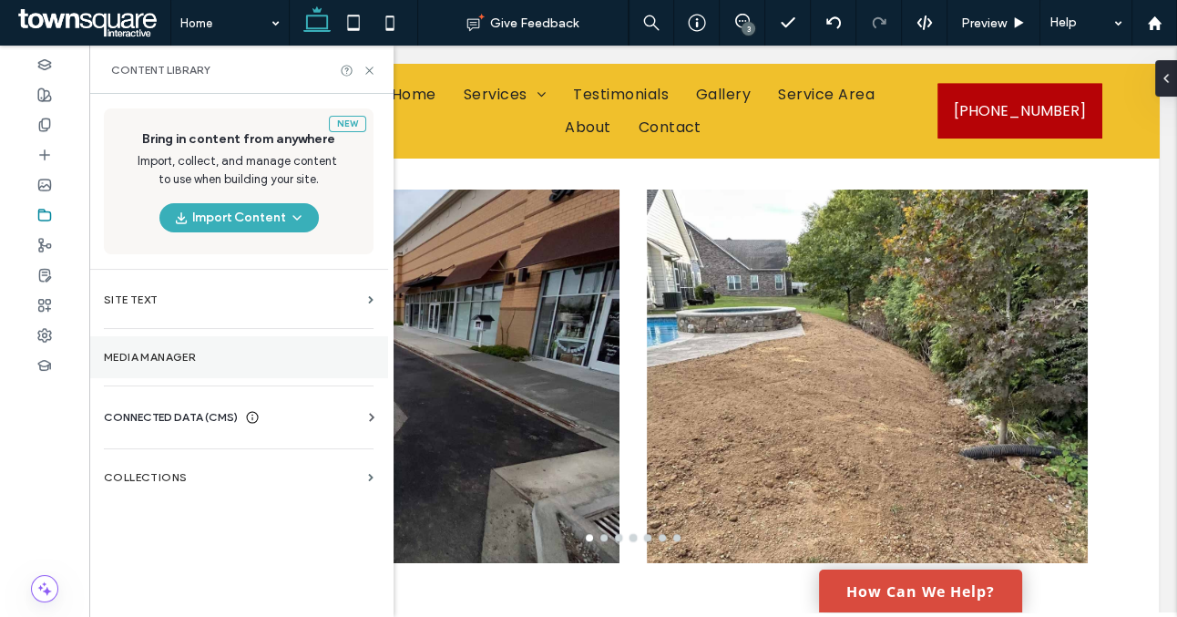
click at [306, 369] on section "Media Manager" at bounding box center [238, 357] width 299 height 42
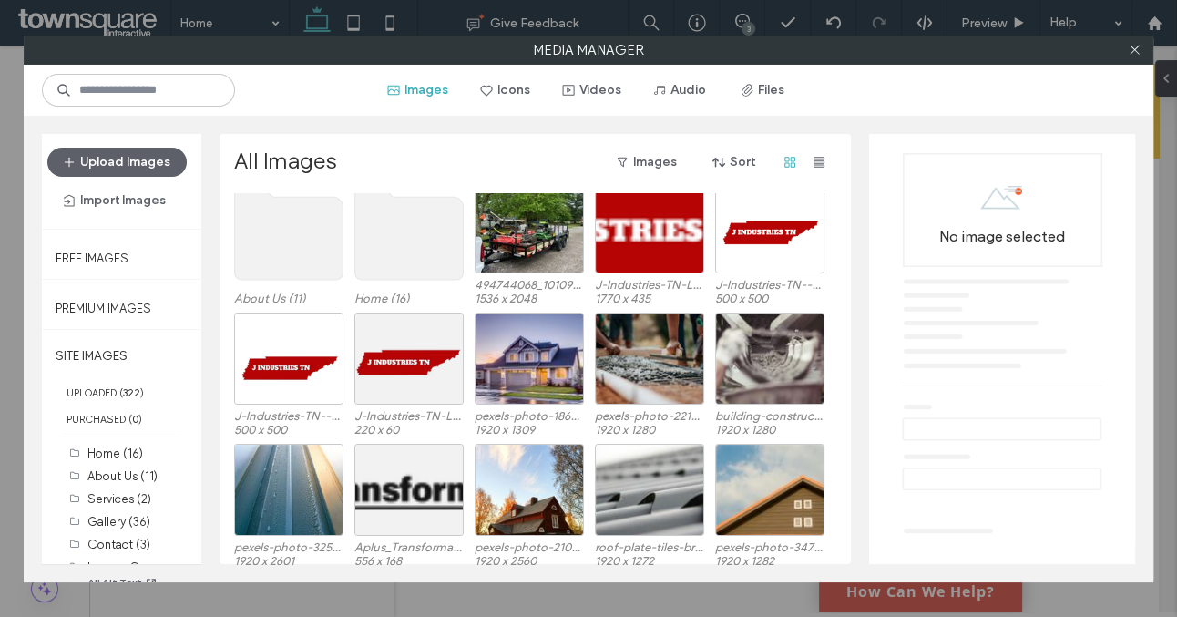
scroll to position [446, 0]
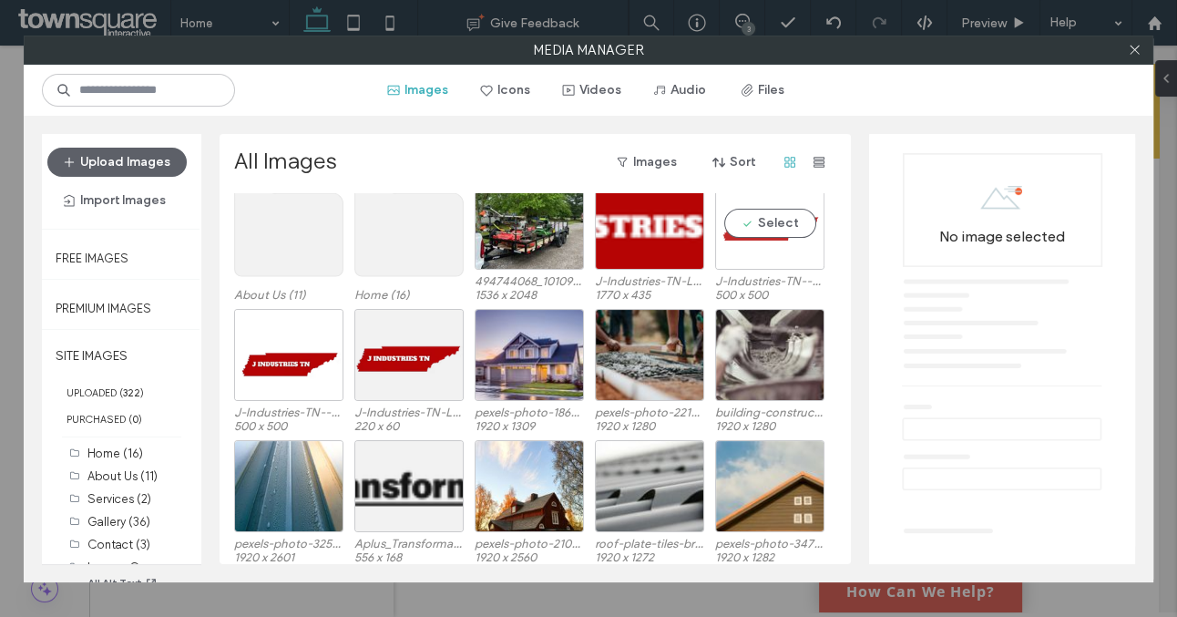
click at [755, 248] on div "Select" at bounding box center [769, 224] width 109 height 92
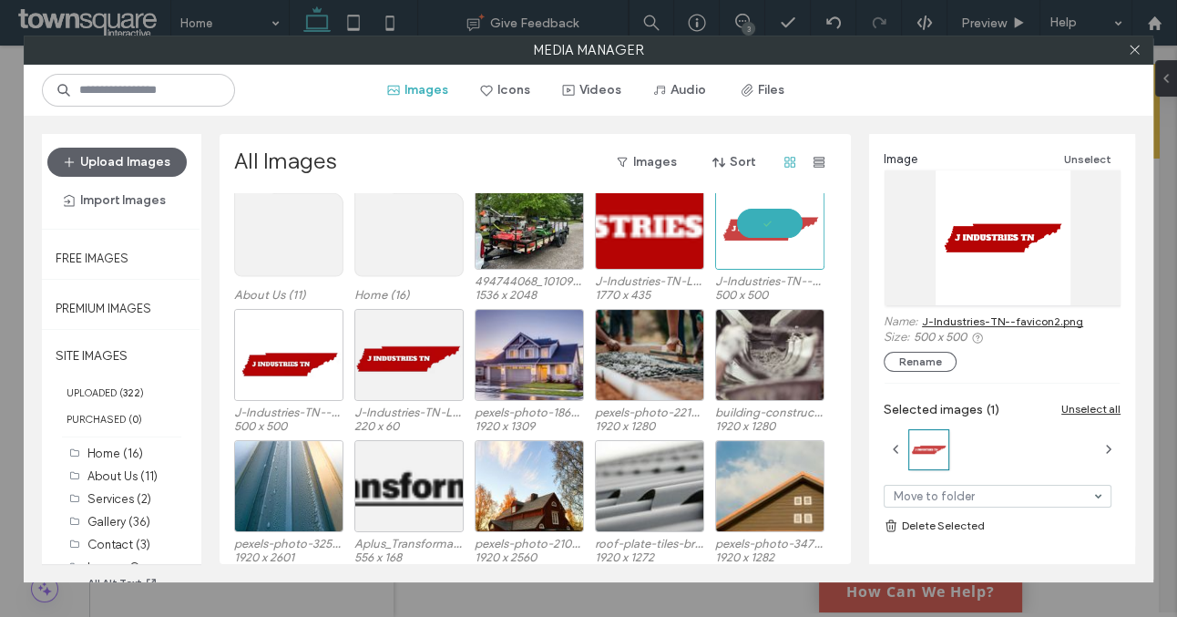
click at [945, 320] on link "J-Industries-TN--favicon2.png" at bounding box center [1002, 321] width 161 height 14
click at [1128, 46] on icon at bounding box center [1135, 50] width 14 height 14
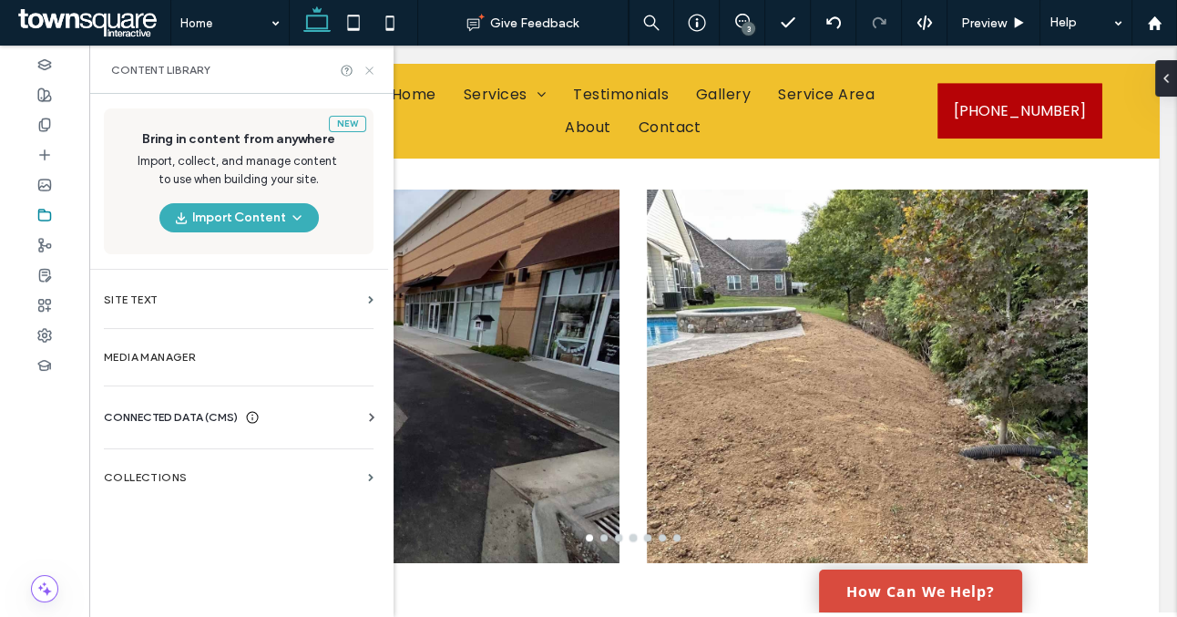
click at [363, 70] on icon at bounding box center [370, 71] width 14 height 14
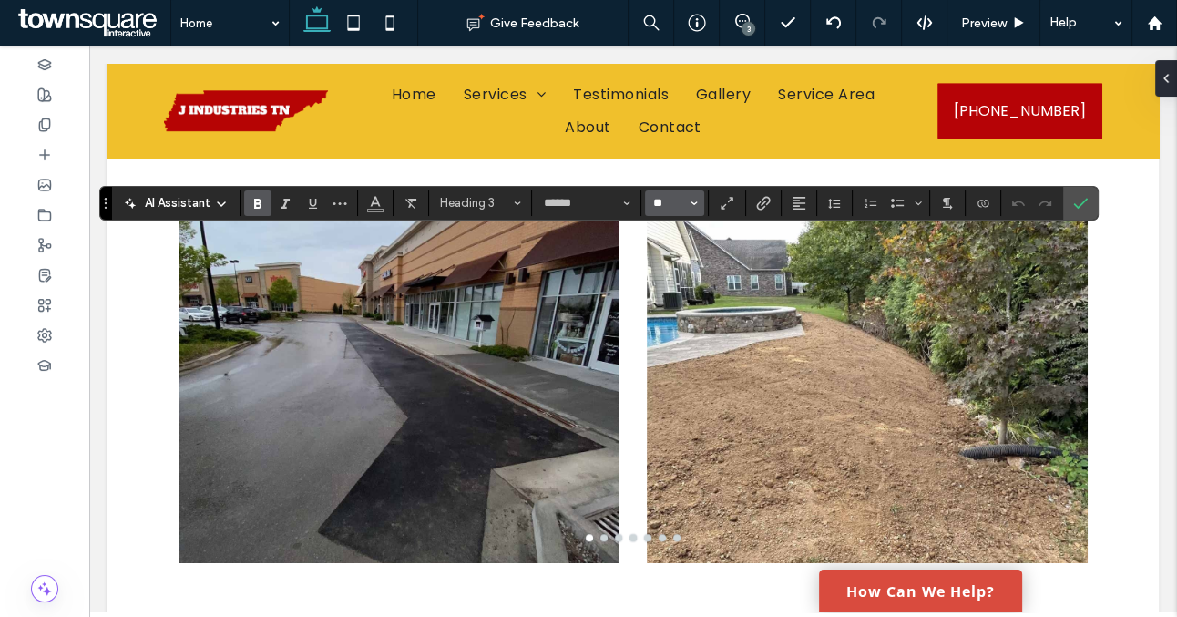
click at [657, 209] on input "**" at bounding box center [670, 203] width 36 height 15
type input "**"
click at [665, 208] on input "**" at bounding box center [670, 203] width 36 height 15
type input "**"
click at [665, 202] on input "**" at bounding box center [670, 203] width 36 height 15
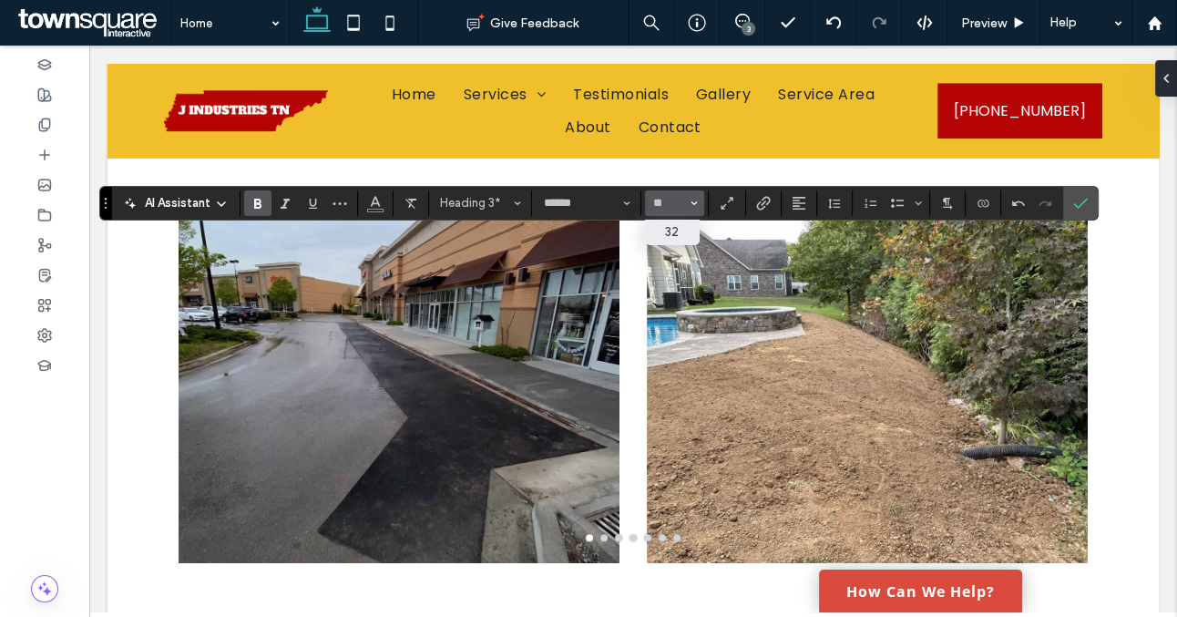
type input "**"
click at [1077, 196] on icon "Confirm" at bounding box center [1081, 203] width 15 height 15
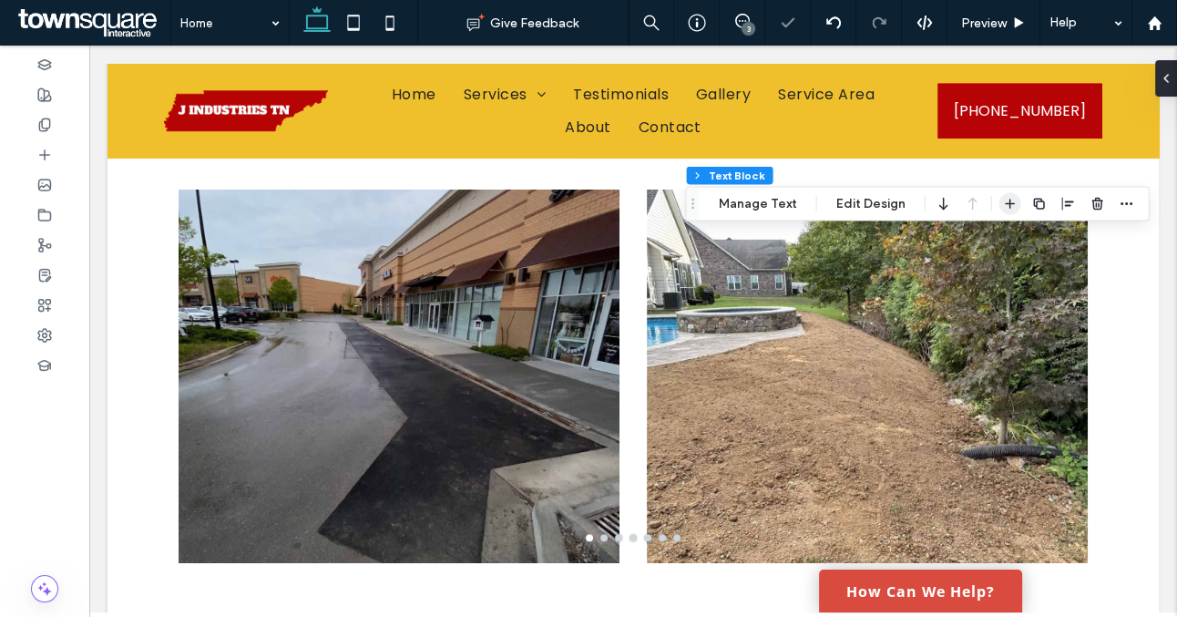
click at [1004, 206] on icon "button" at bounding box center [1010, 204] width 15 height 15
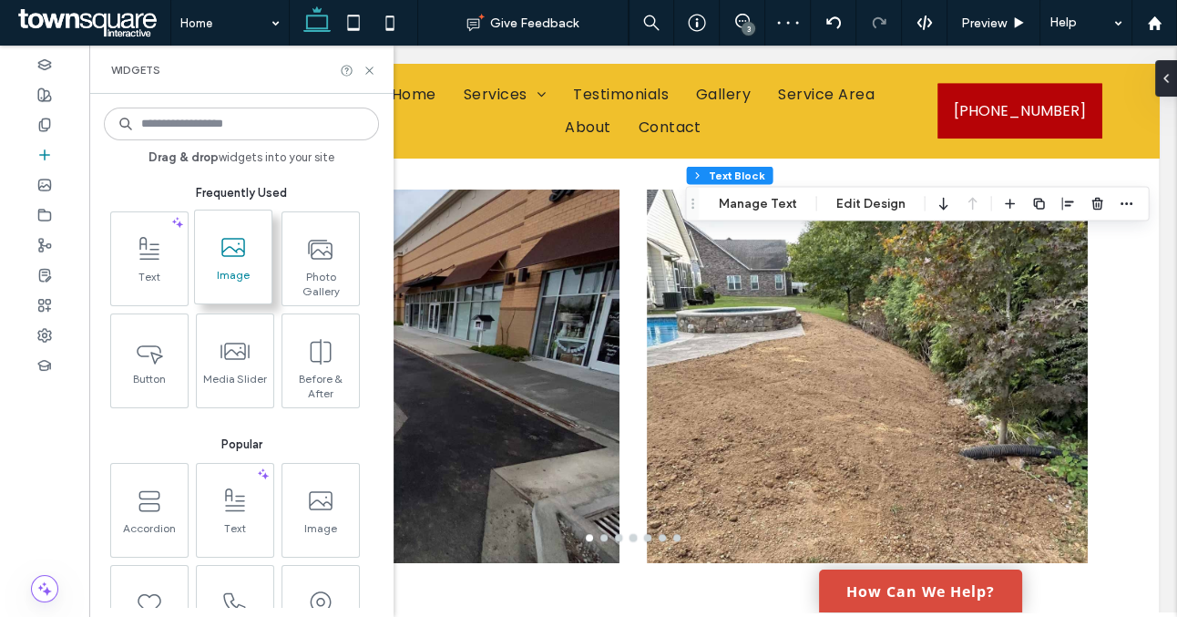
click at [252, 263] on span at bounding box center [233, 247] width 77 height 41
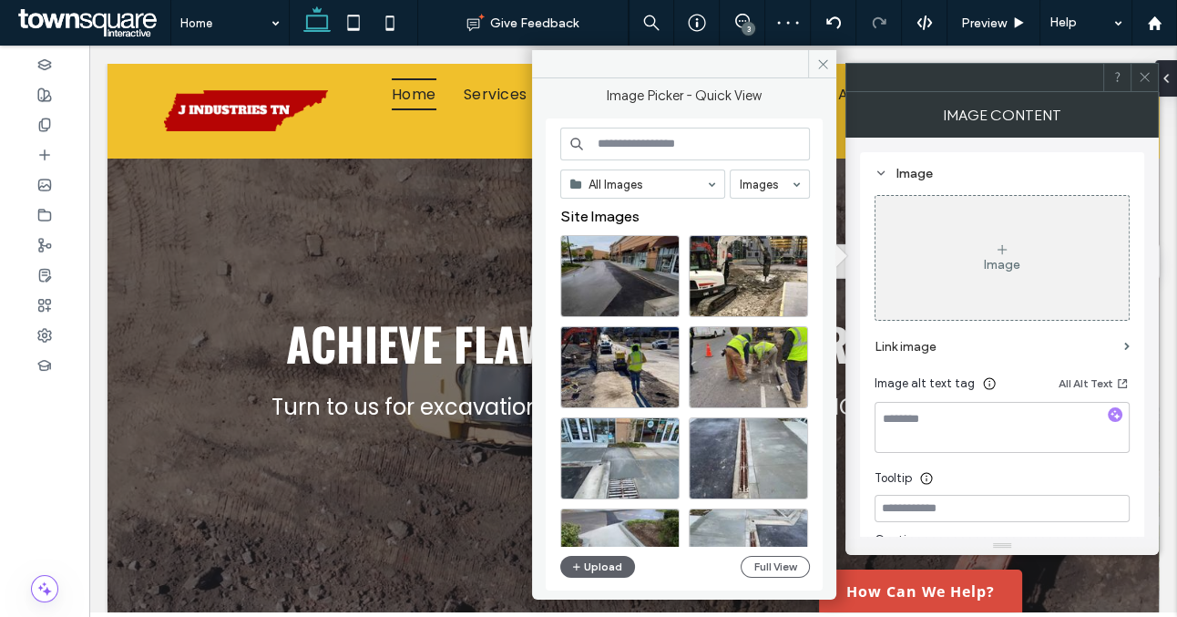
scroll to position [760, 0]
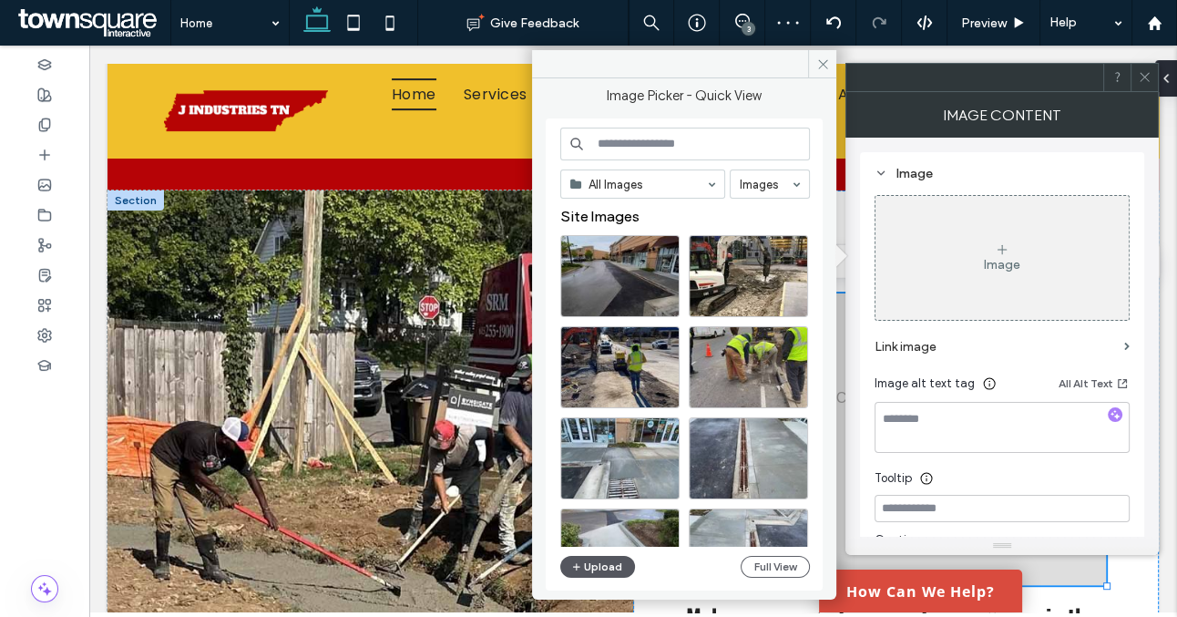
click at [611, 568] on button "Upload" at bounding box center [597, 567] width 75 height 22
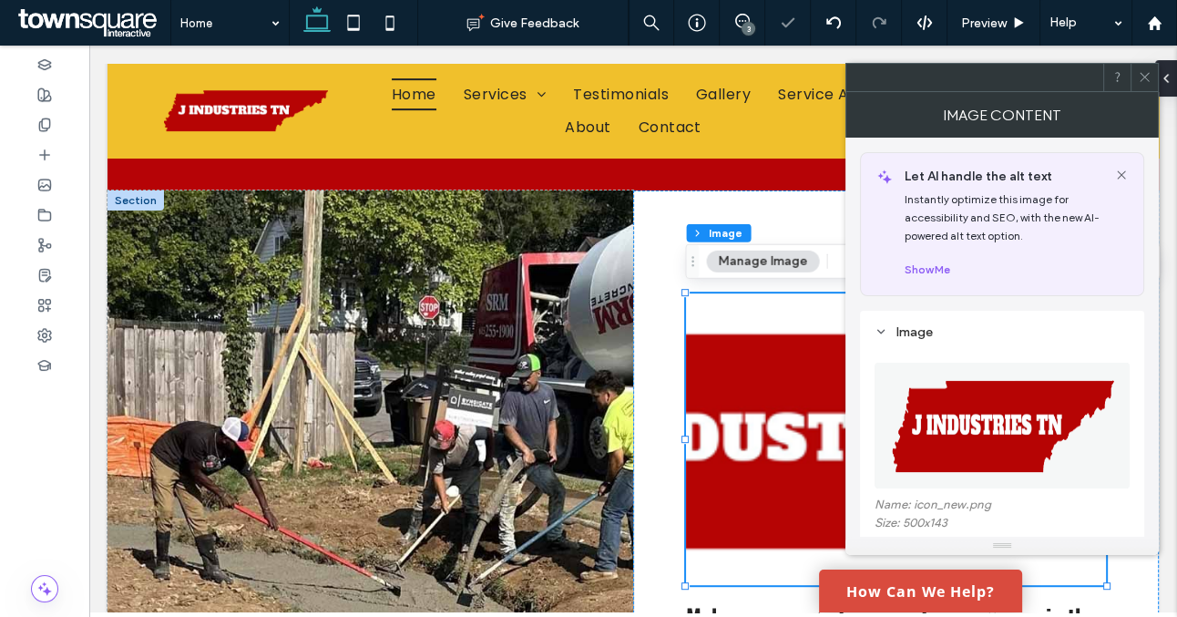
click at [1144, 78] on icon at bounding box center [1145, 77] width 14 height 14
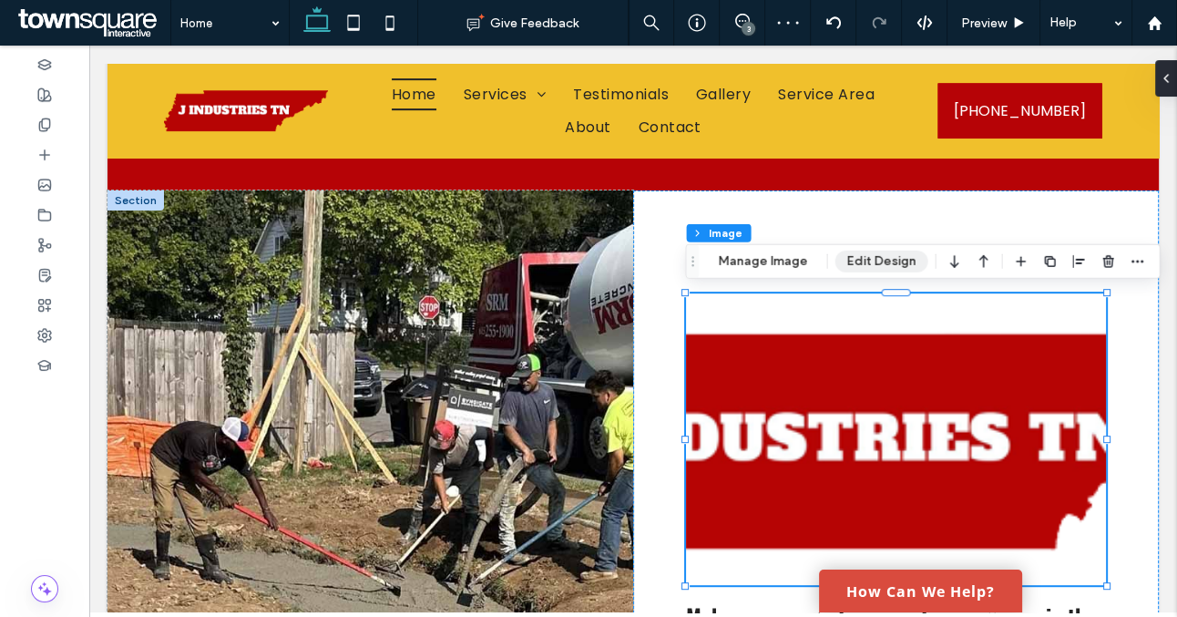
click at [903, 261] on button "Edit Design" at bounding box center [882, 262] width 93 height 22
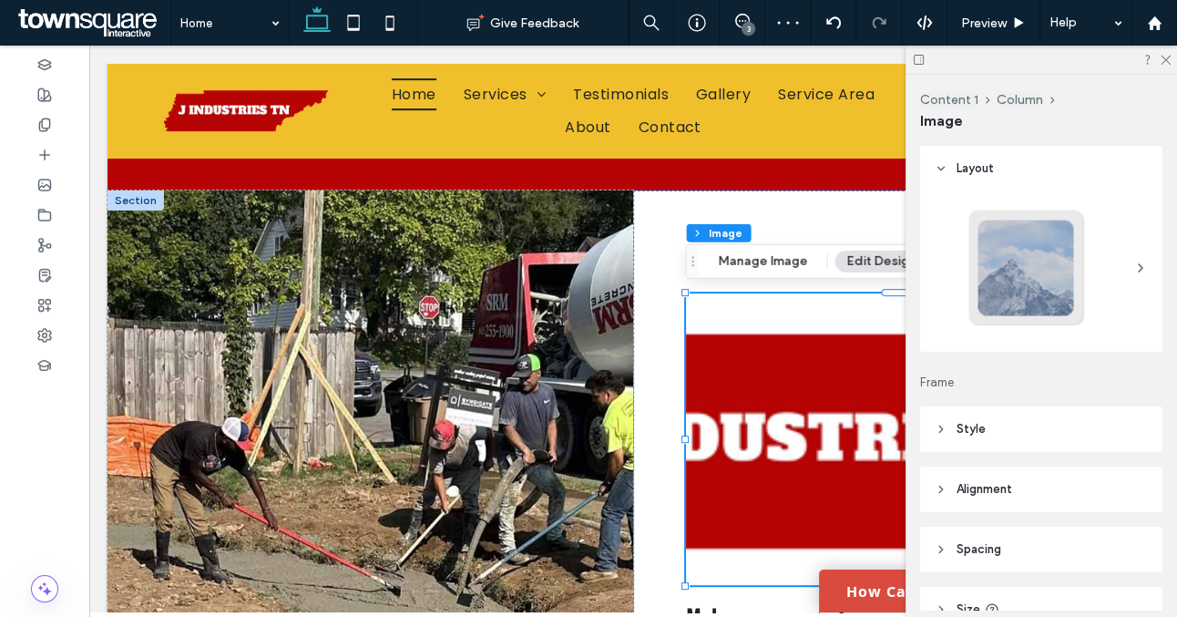
click at [1087, 417] on header "Style" at bounding box center [1041, 429] width 242 height 46
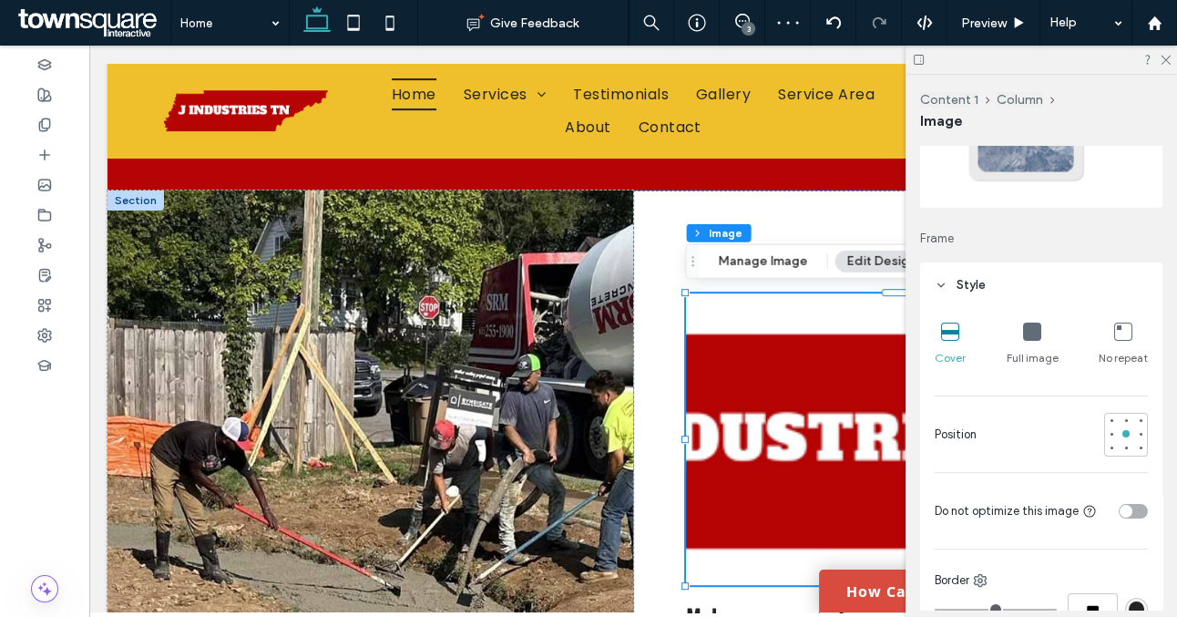
scroll to position [145, 0]
click at [1033, 328] on icon at bounding box center [1032, 331] width 18 height 18
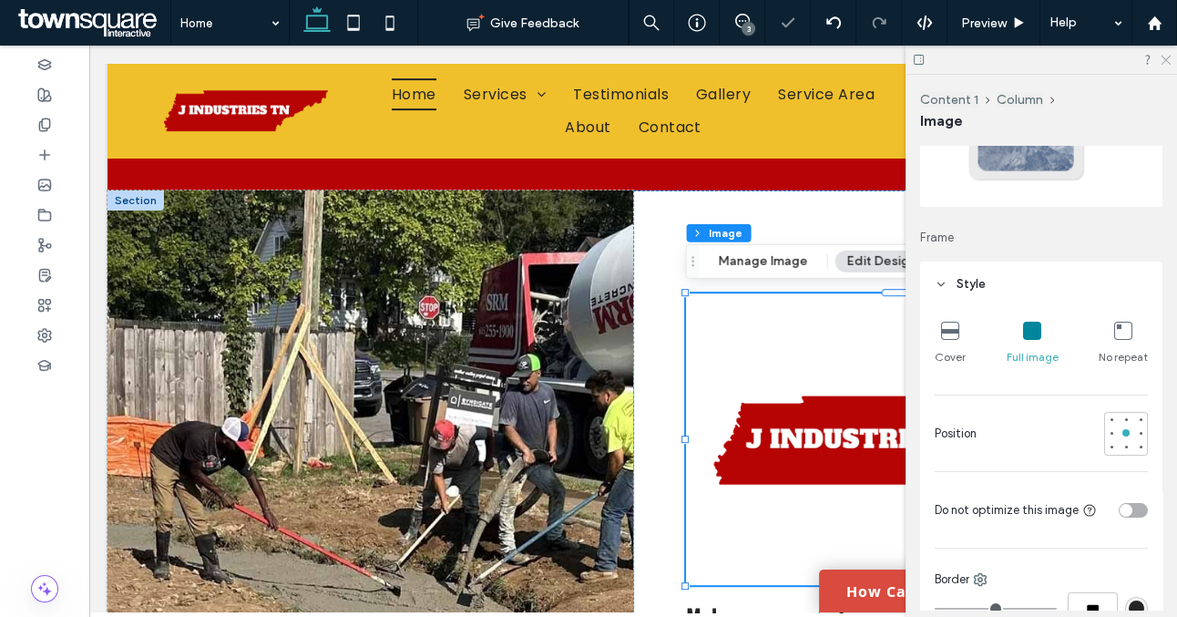
click at [1162, 63] on icon at bounding box center [1165, 59] width 12 height 12
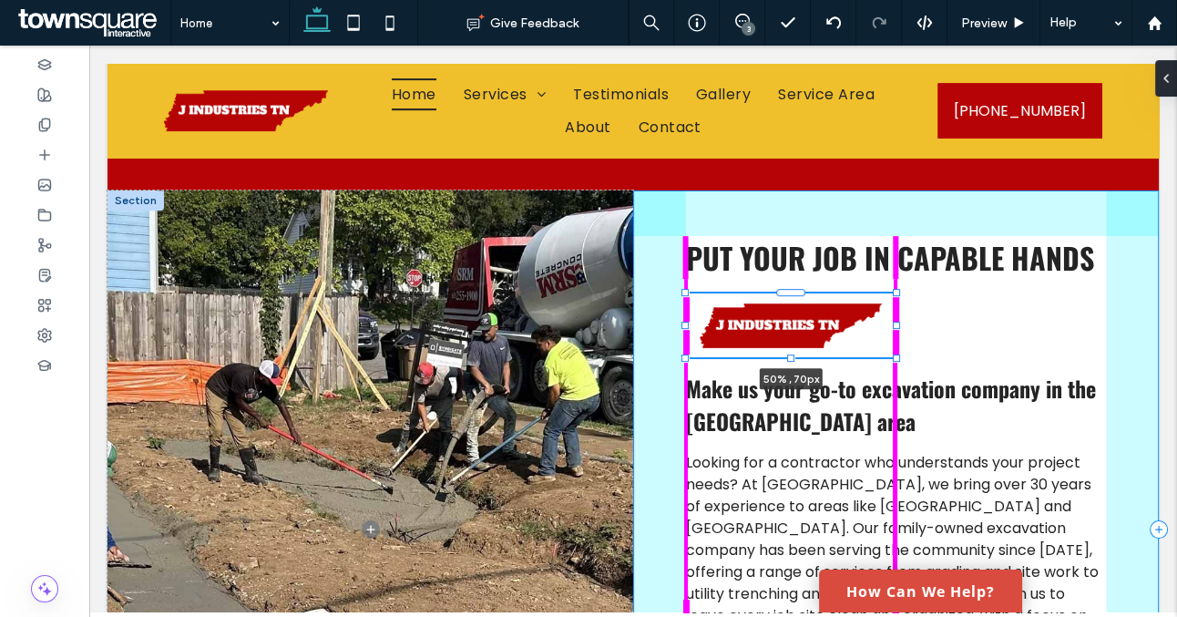
drag, startPoint x: 1107, startPoint y: 583, endPoint x: 899, endPoint y: 469, distance: 237.0
click at [899, 469] on div "Looking for a contractor who understands your project needs? At [GEOGRAPHIC_DAT…" at bounding box center [634, 529] width 1052 height 679
type input "**"
type input "****"
type input "**"
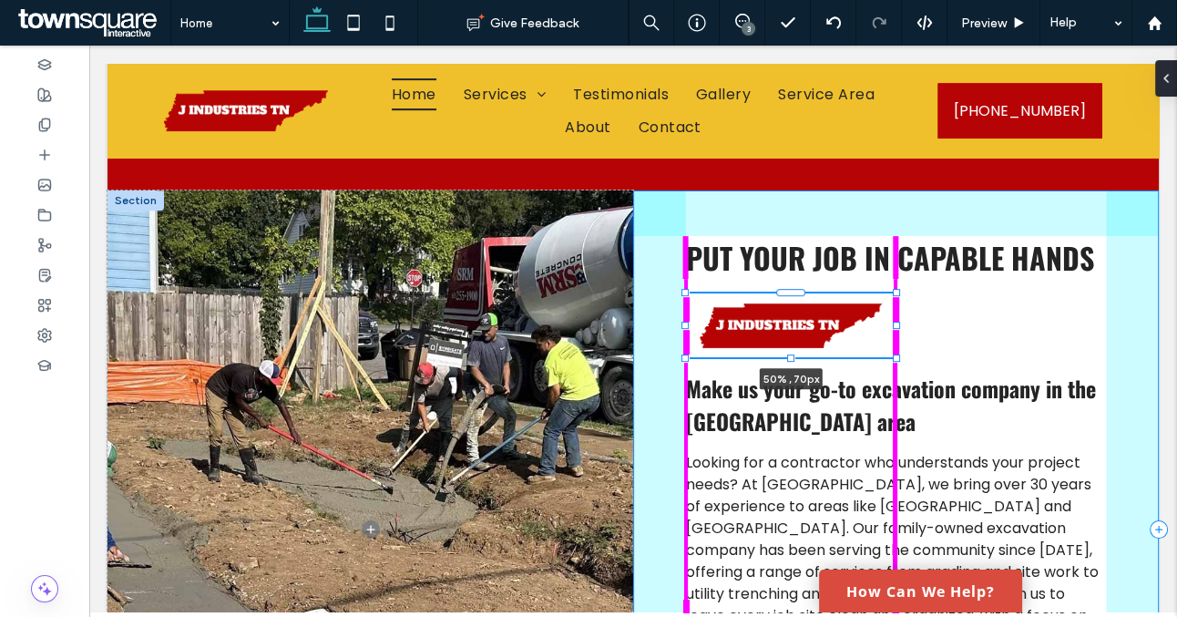
type input "**"
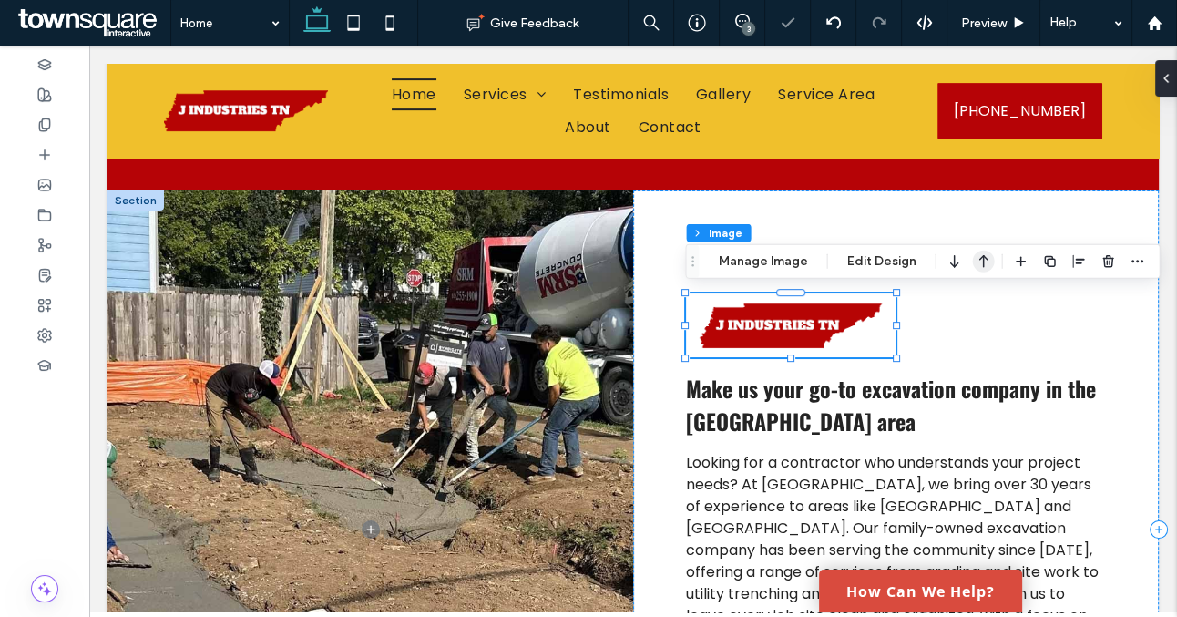
click at [982, 262] on icon "button" at bounding box center [984, 261] width 22 height 33
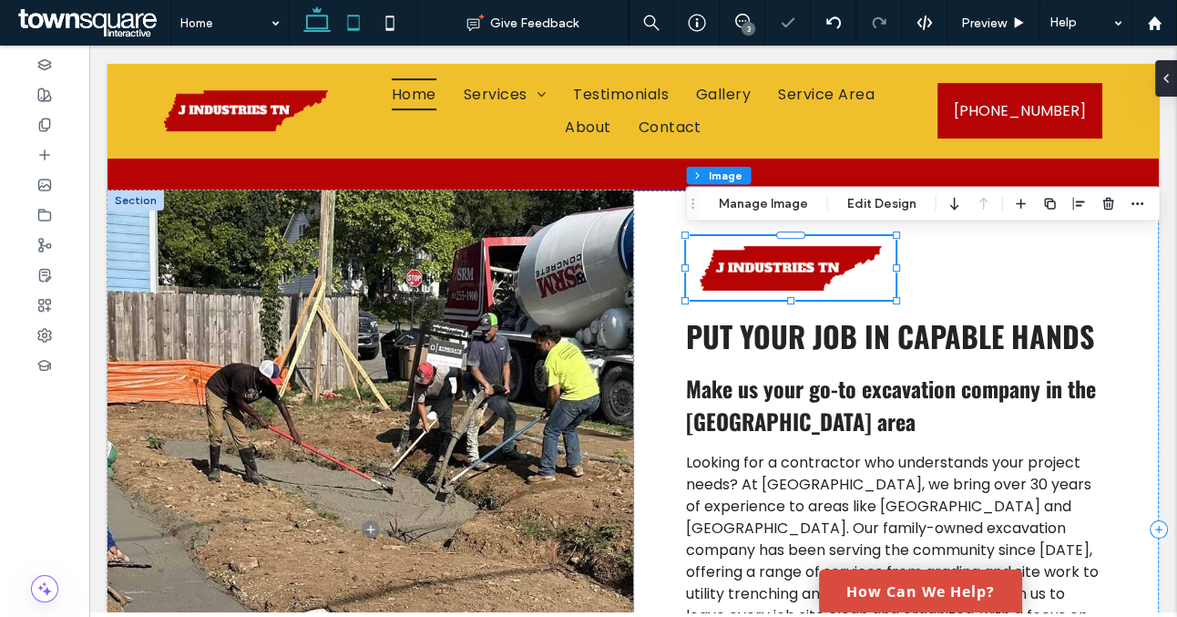
click at [350, 21] on icon at bounding box center [353, 23] width 36 height 36
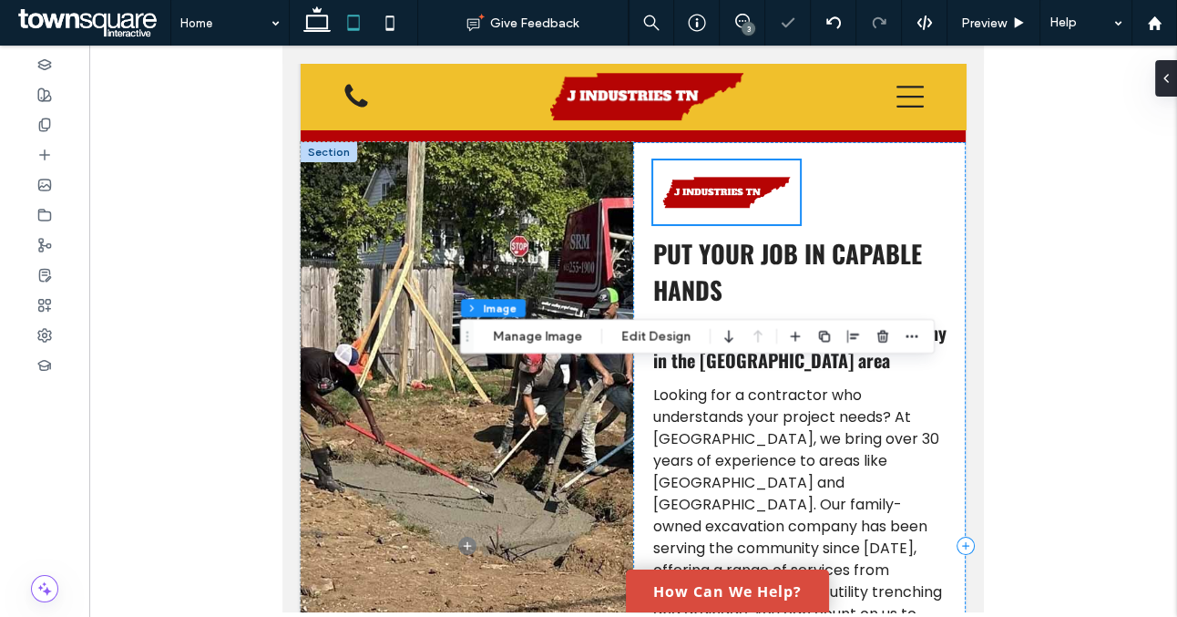
scroll to position [554, 0]
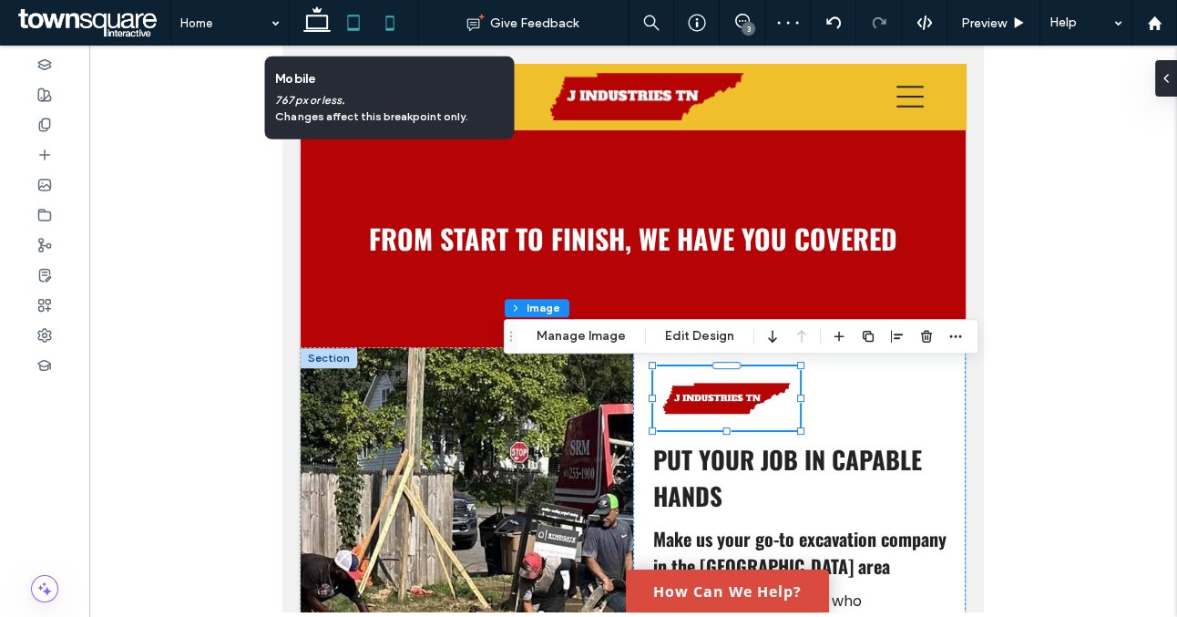
click at [377, 26] on icon at bounding box center [390, 23] width 36 height 36
type input "***"
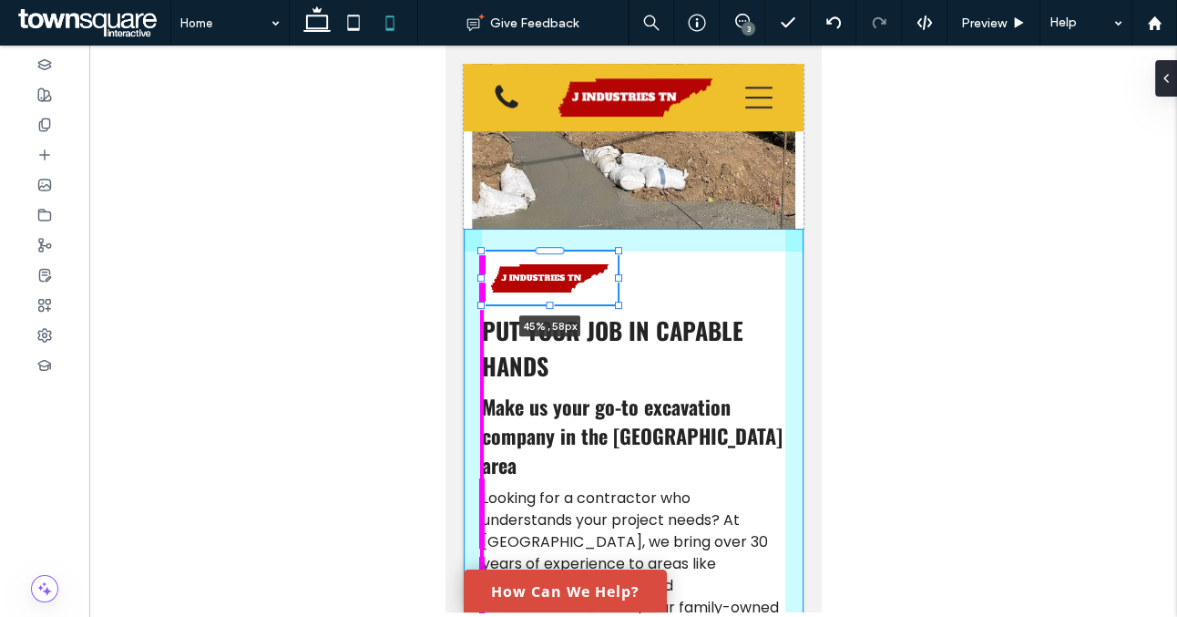
drag, startPoint x: 633, startPoint y: 438, endPoint x: 618, endPoint y: 355, distance: 84.4
click at [618, 355] on div "Looking for a contractor who understands your project needs? At J Industries TN…" at bounding box center [633, 510] width 340 height 1052
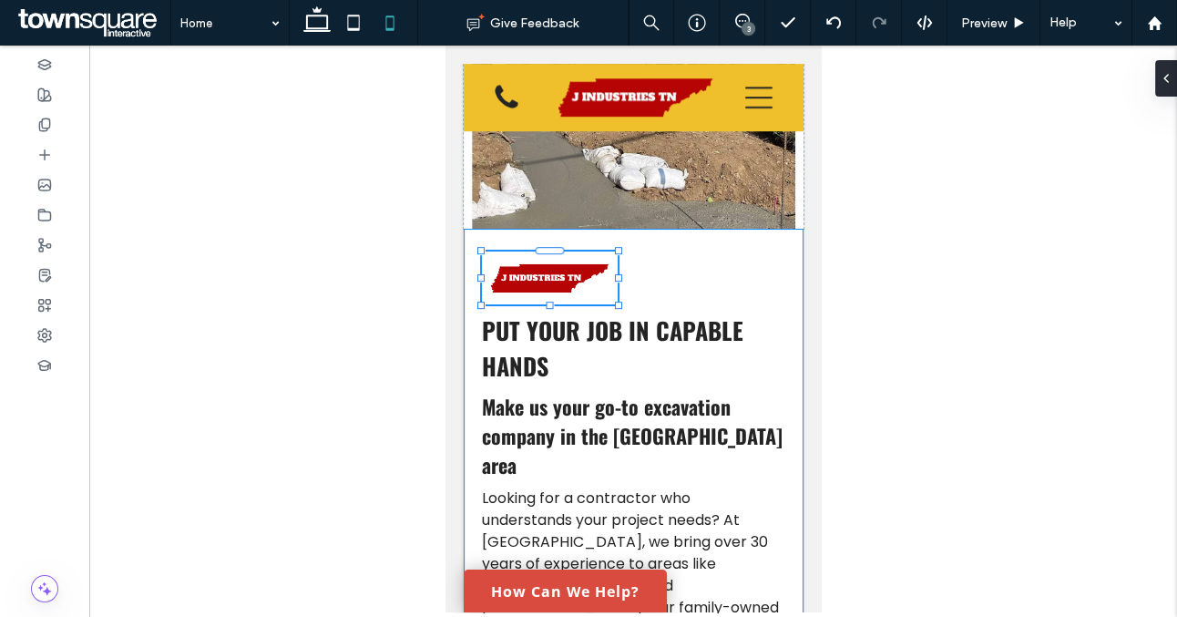
type input "**"
type input "****"
type input "**"
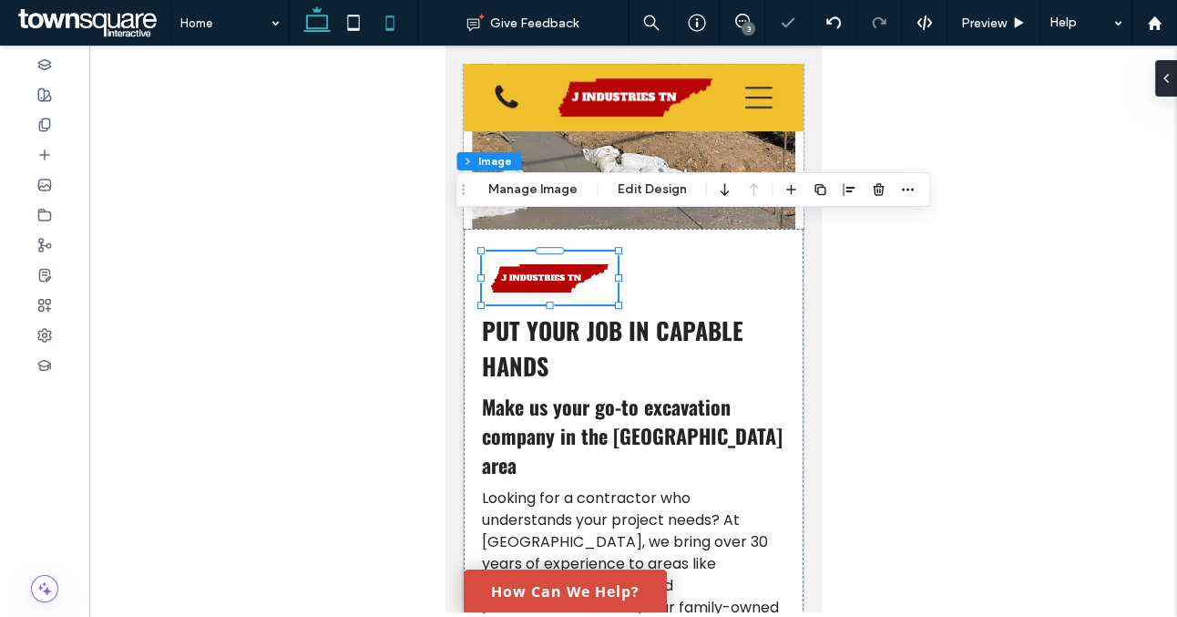
click at [325, 32] on icon at bounding box center [317, 23] width 36 height 36
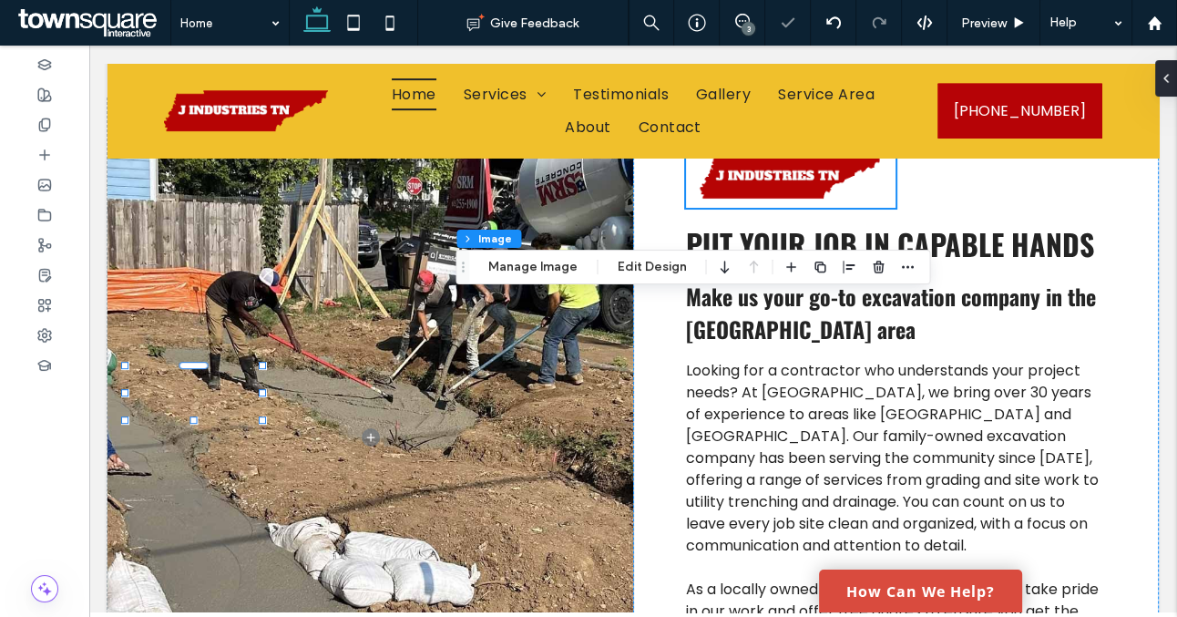
type input "**"
type input "****"
type input "**"
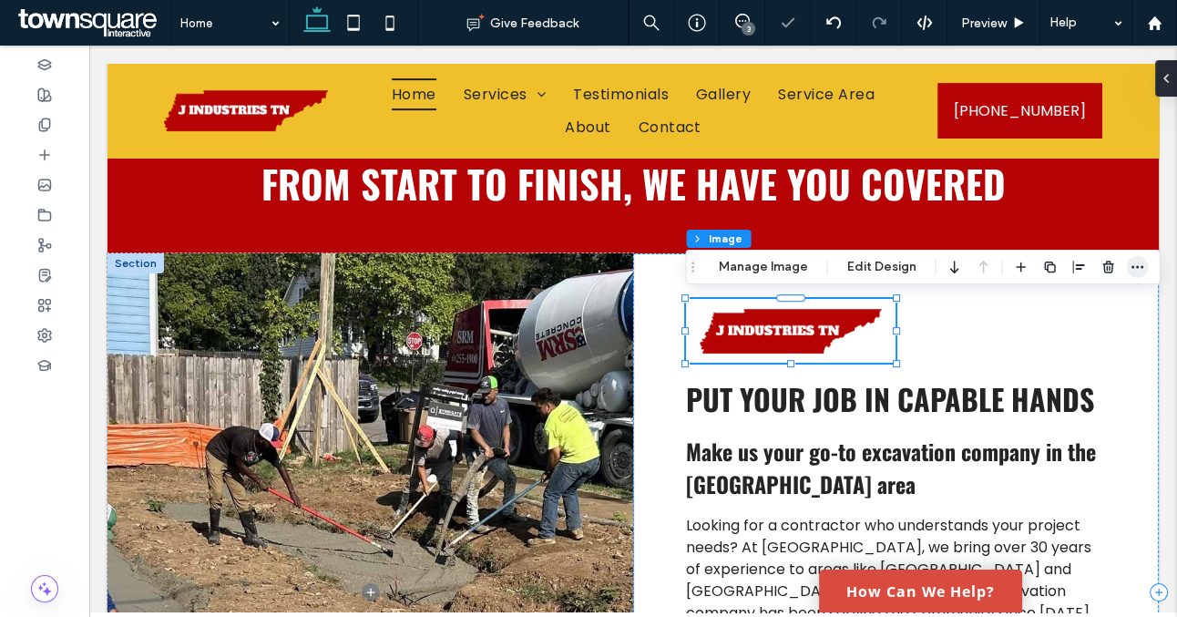
click at [1131, 268] on icon "button" at bounding box center [1138, 267] width 15 height 15
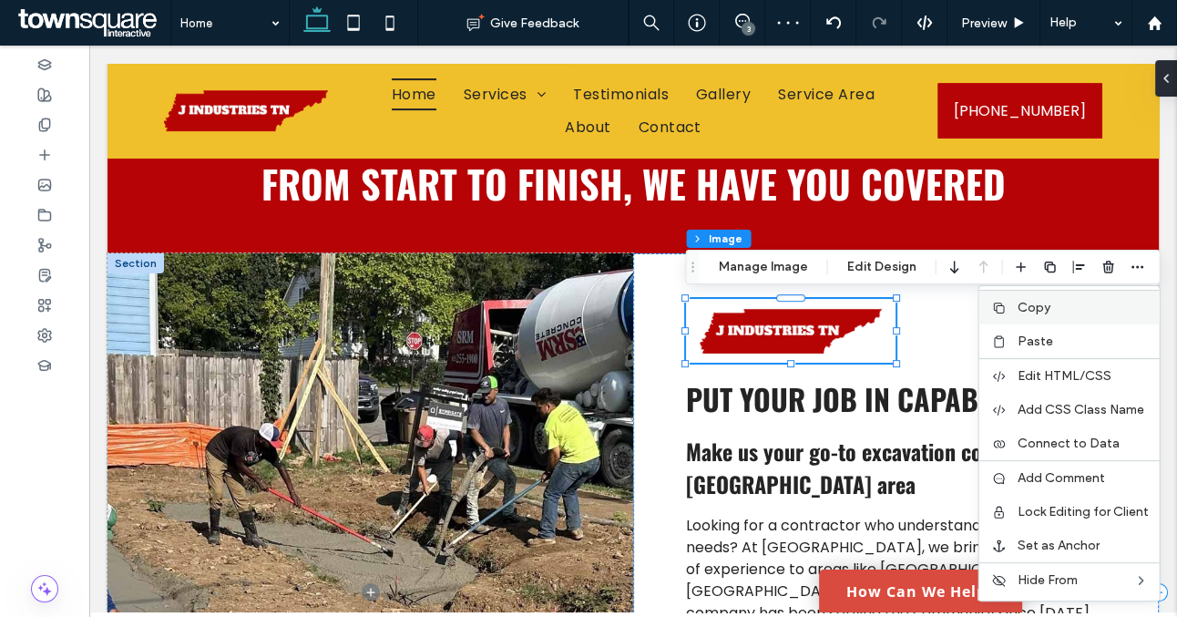
click at [1054, 309] on label "Copy" at bounding box center [1083, 307] width 131 height 15
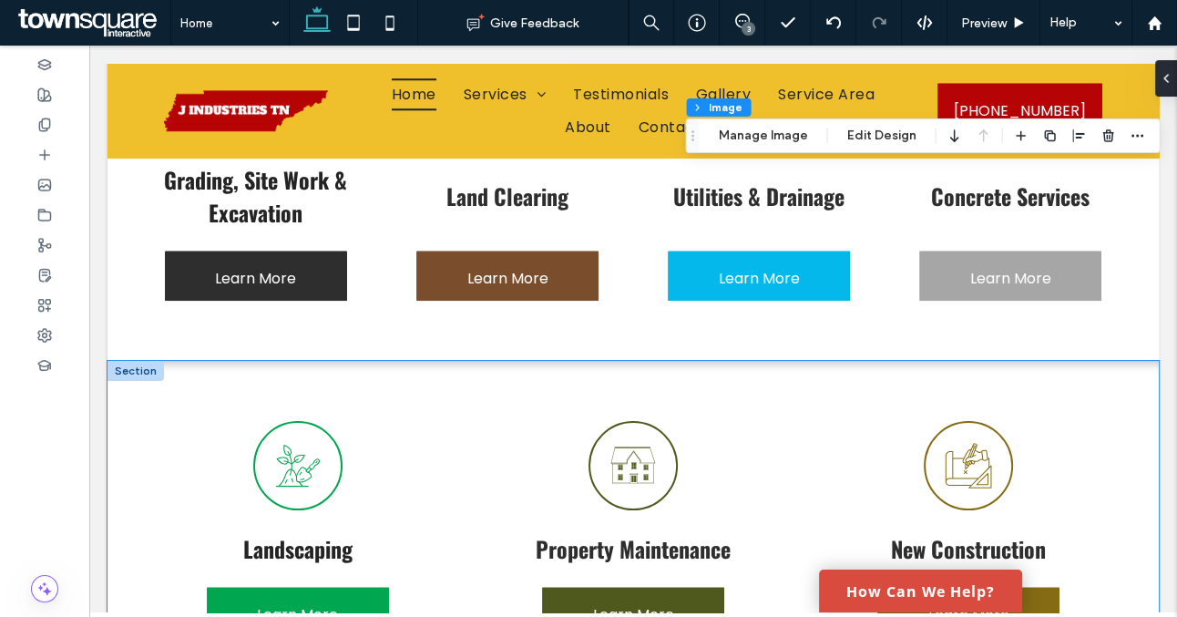
scroll to position [1631, 0]
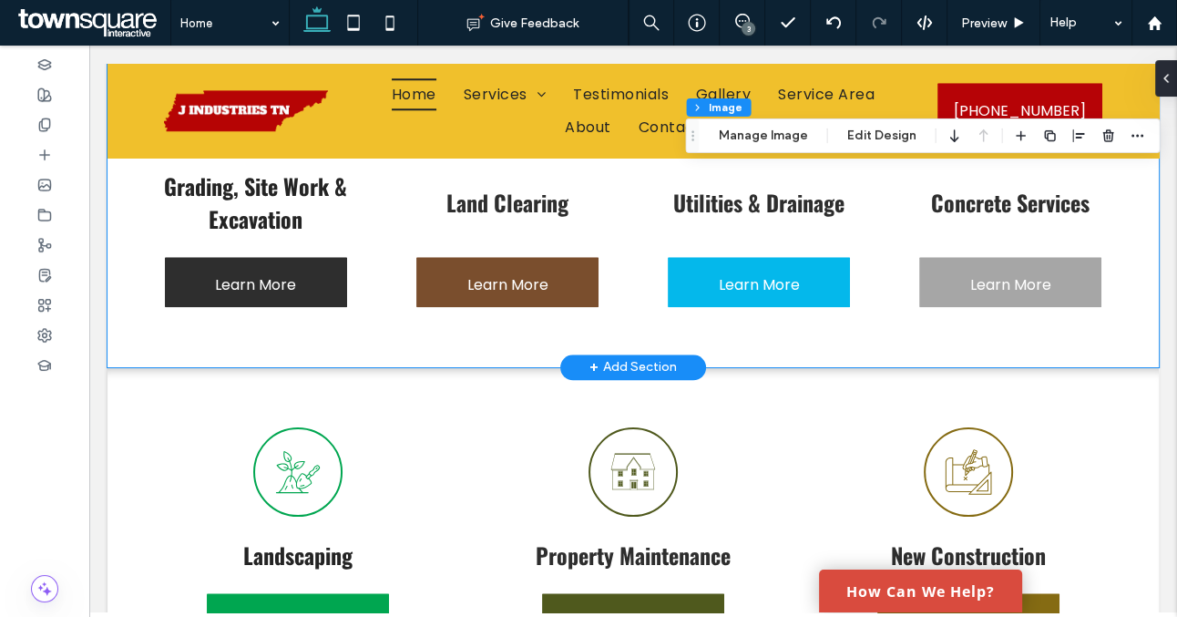
click at [131, 334] on div "Grading, Site Work & Excavation Learn More Land Clearing Learn More Utilities &…" at bounding box center [634, 182] width 1052 height 369
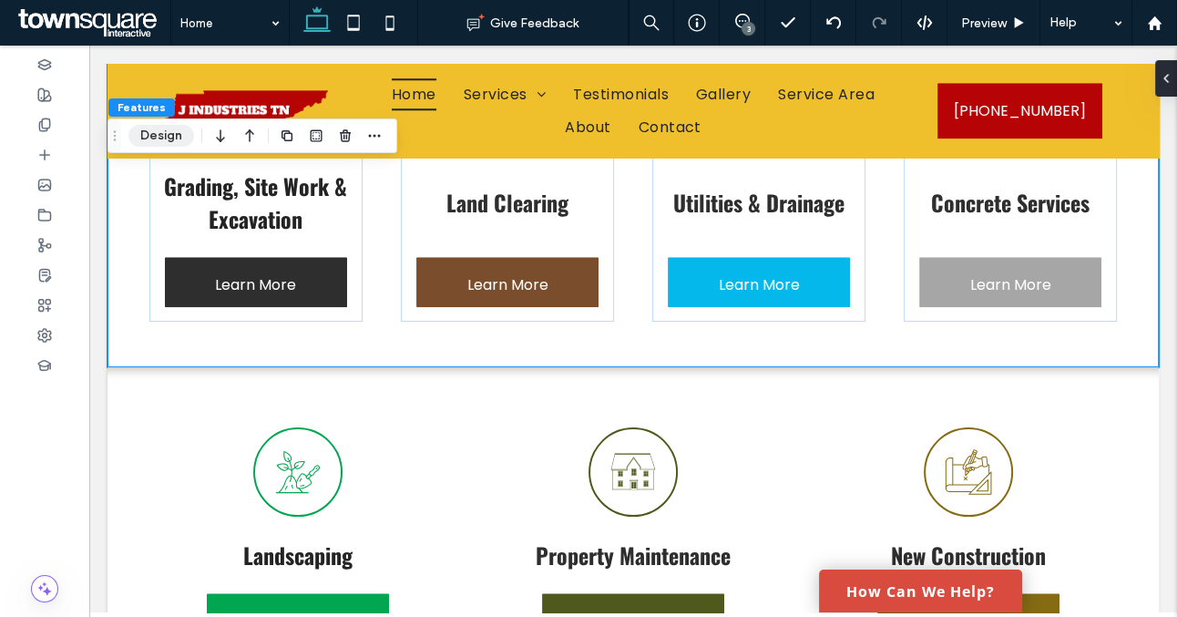
click at [159, 138] on button "Design" at bounding box center [161, 136] width 66 height 22
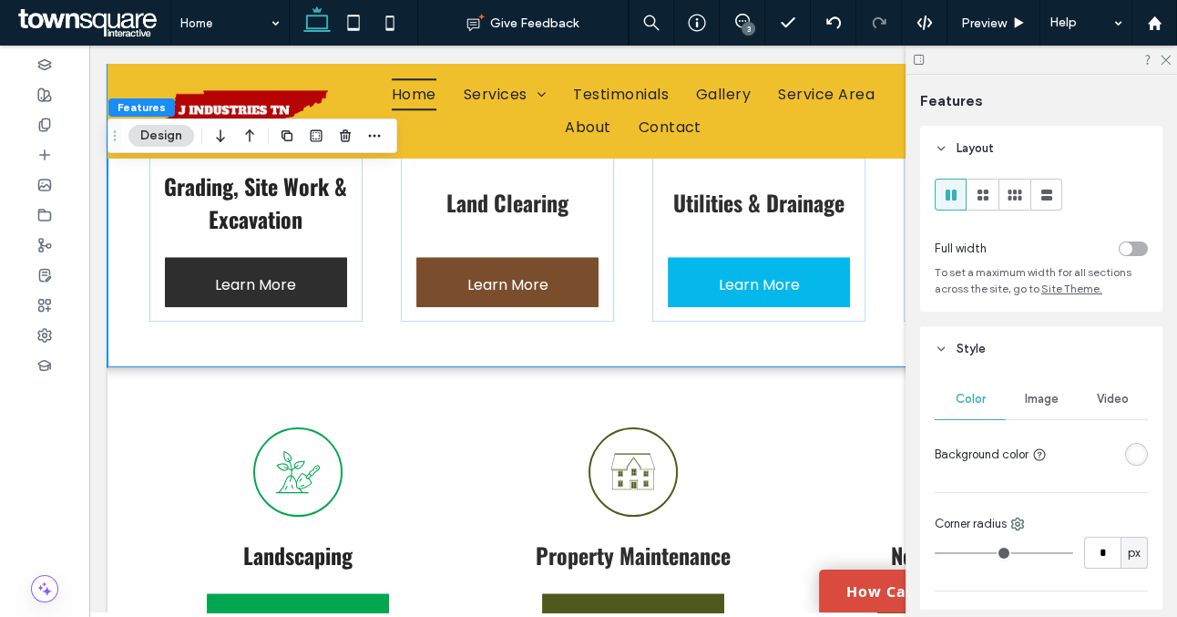
scroll to position [436, 0]
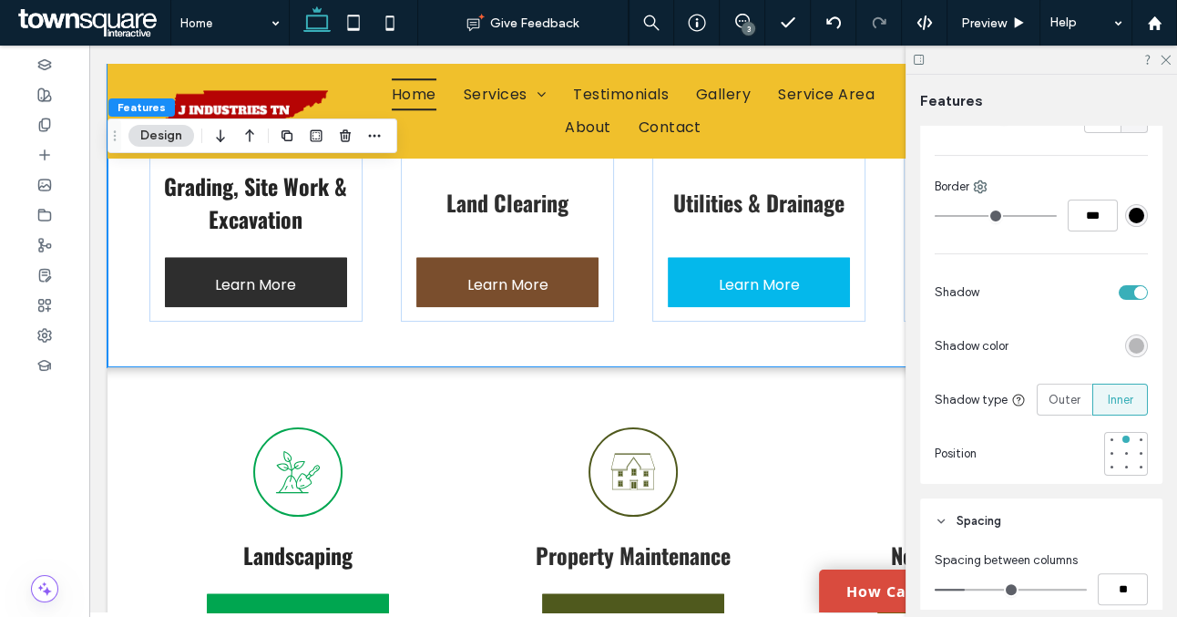
click at [1135, 292] on div "toggle" at bounding box center [1141, 292] width 13 height 13
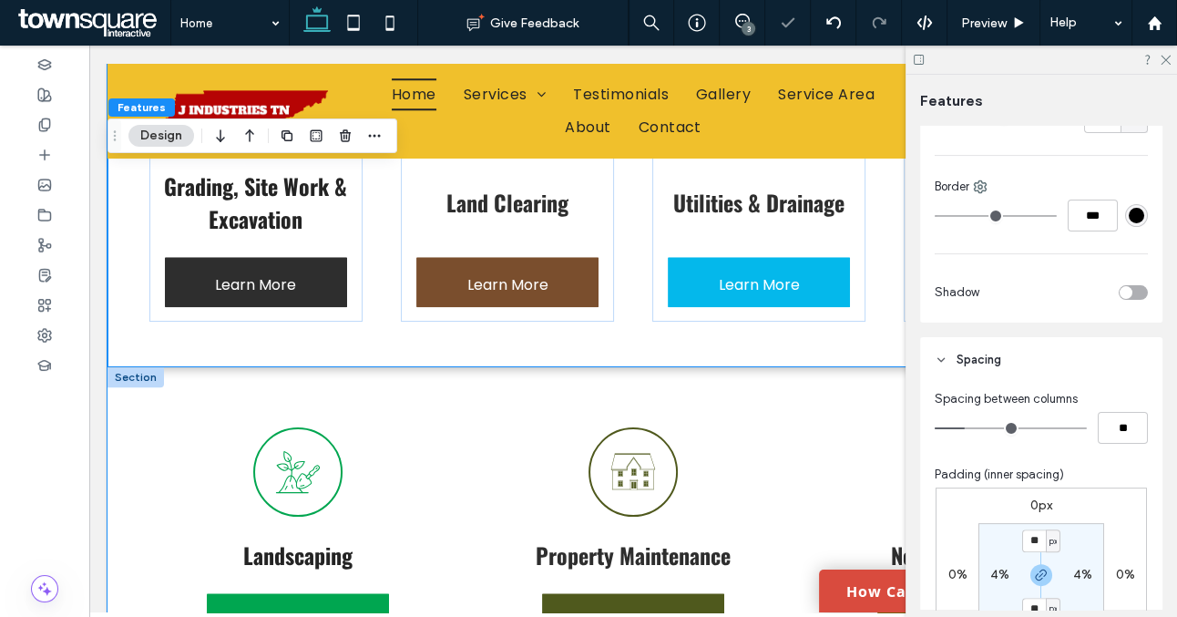
click at [138, 451] on div "Landscaping Learn More Property Maintenance Learn More New Construction Learn M…" at bounding box center [634, 535] width 1052 height 336
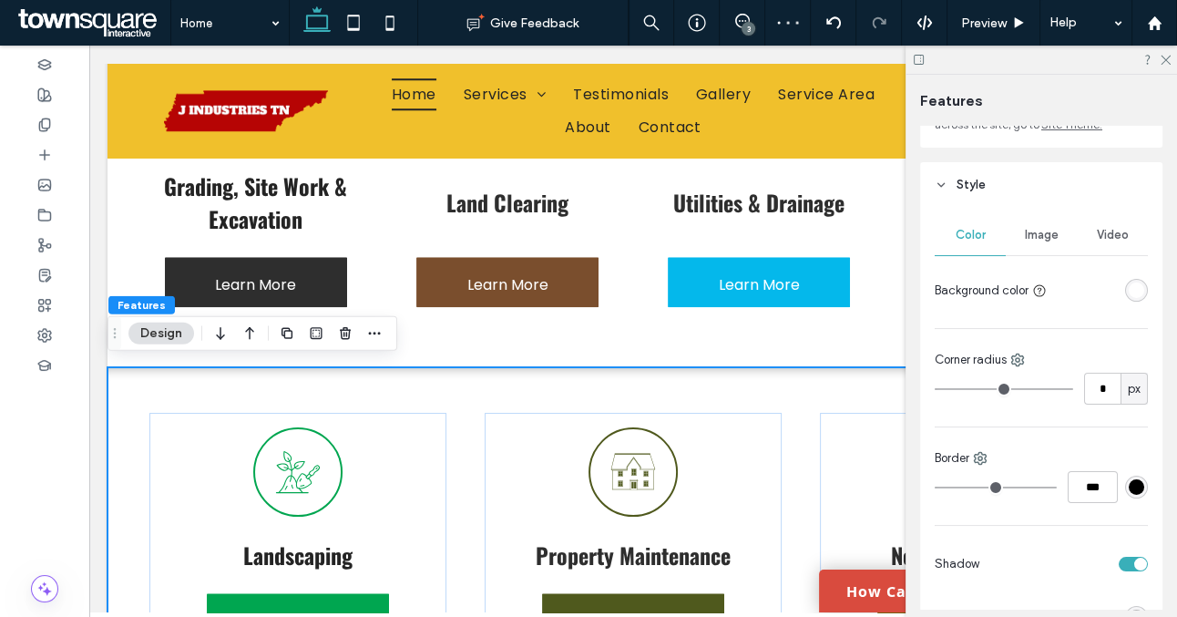
scroll to position [482, 0]
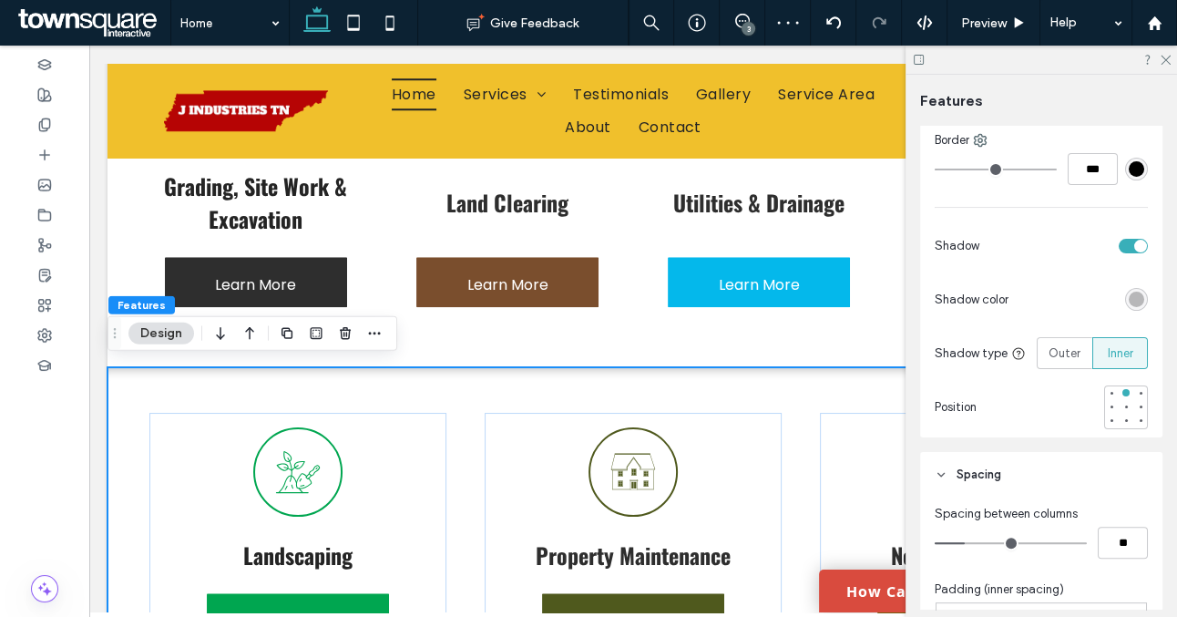
click at [1131, 244] on div "toggle" at bounding box center [1133, 246] width 29 height 15
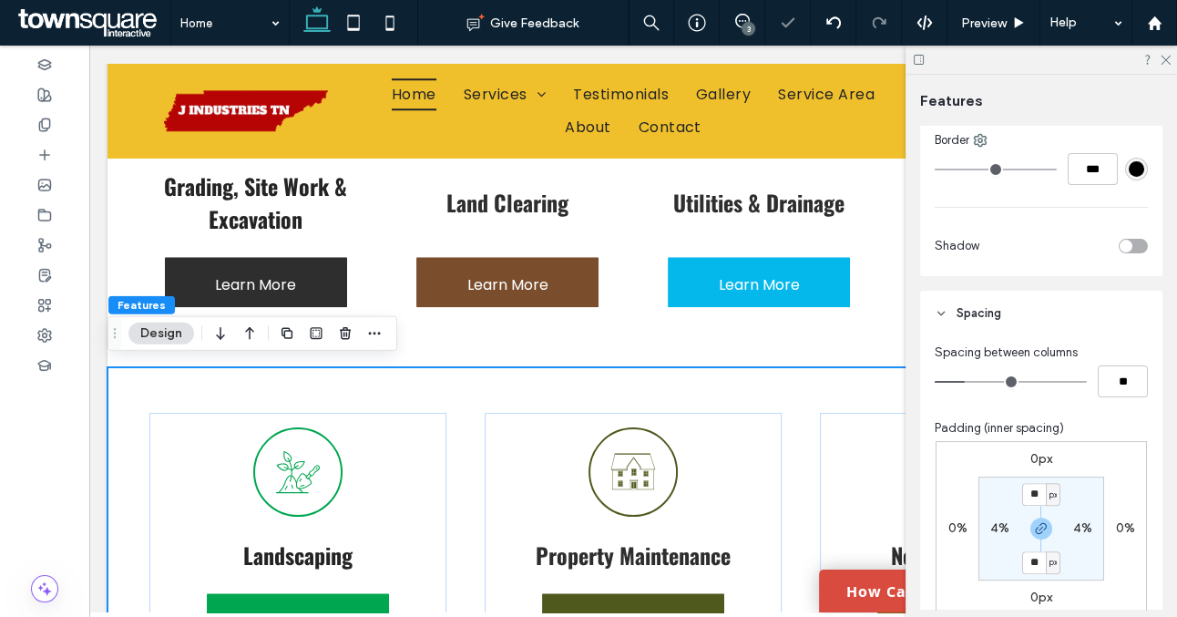
click at [457, 381] on div "Landscaping Learn More Property Maintenance Learn More New Construction Learn M…" at bounding box center [634, 535] width 1052 height 336
click at [1040, 529] on use "button" at bounding box center [1041, 528] width 11 height 11
click at [1039, 500] on input "**" at bounding box center [1035, 494] width 24 height 23
type input "*"
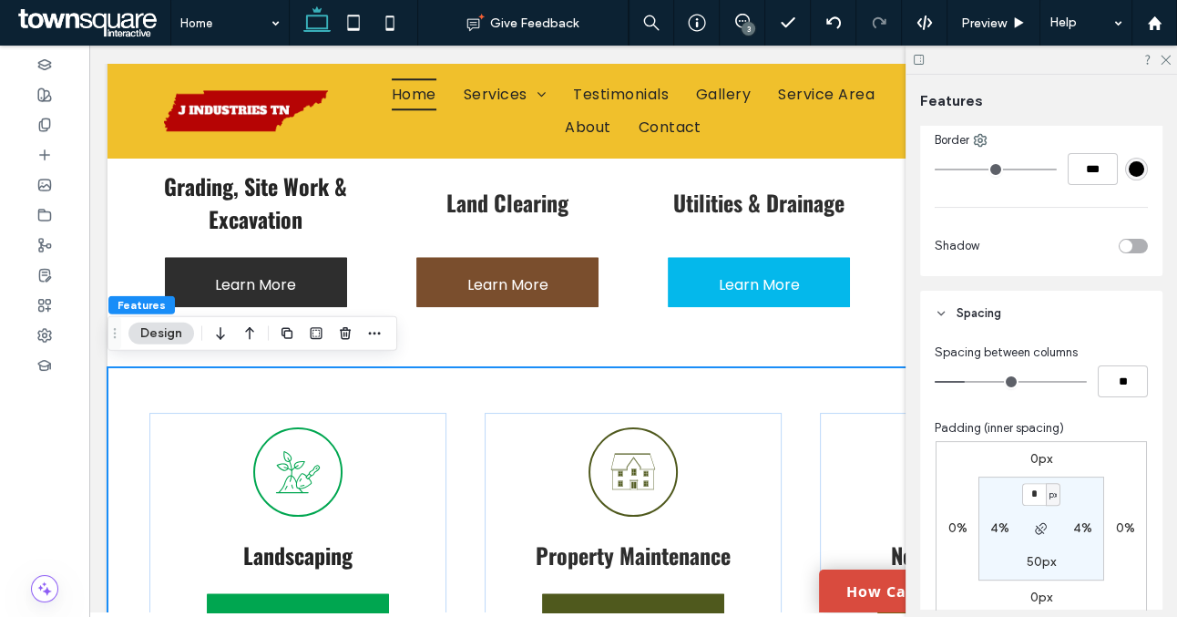
click at [1082, 498] on section "* px 4% 50px 4%" at bounding box center [1042, 529] width 126 height 104
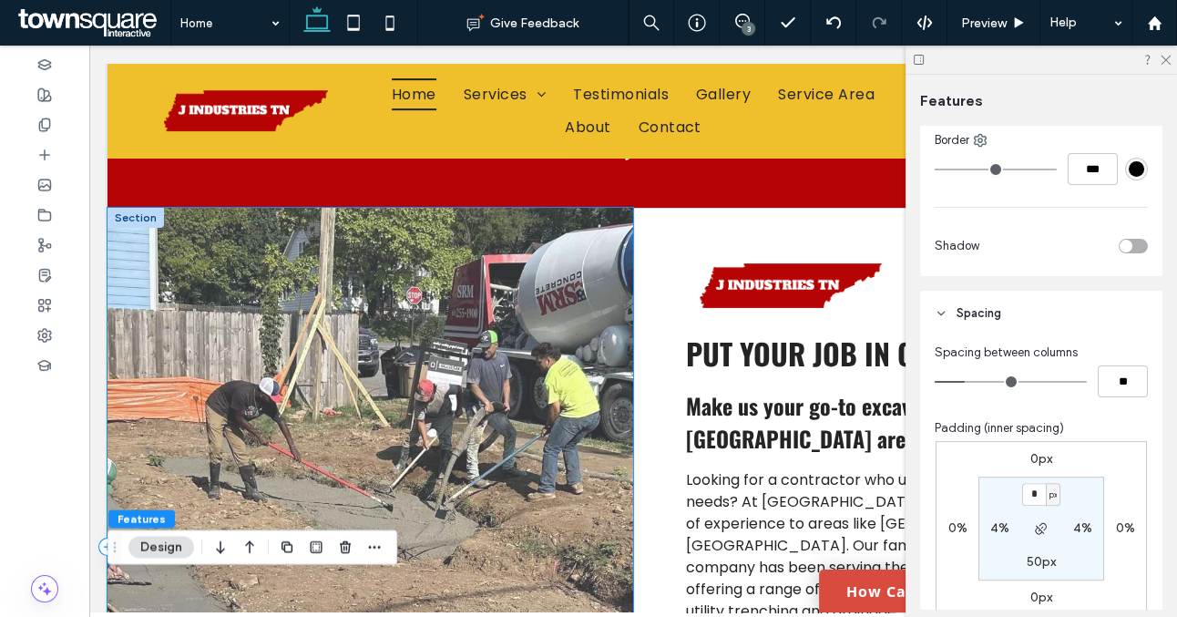
scroll to position [741, 0]
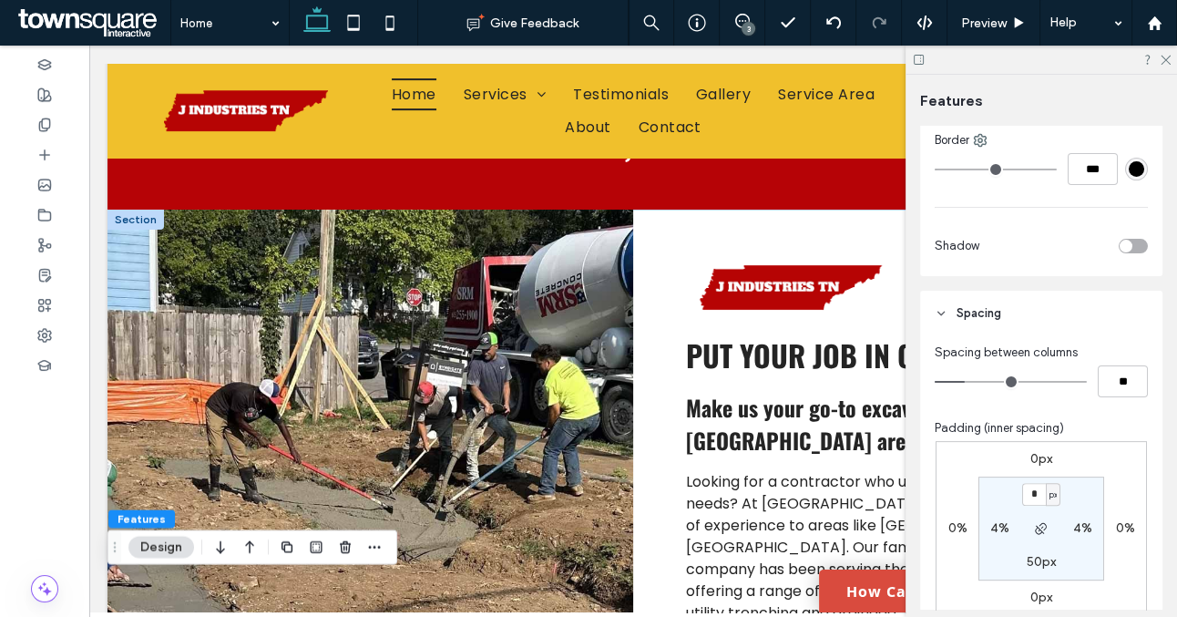
click at [144, 220] on div at bounding box center [136, 220] width 57 height 20
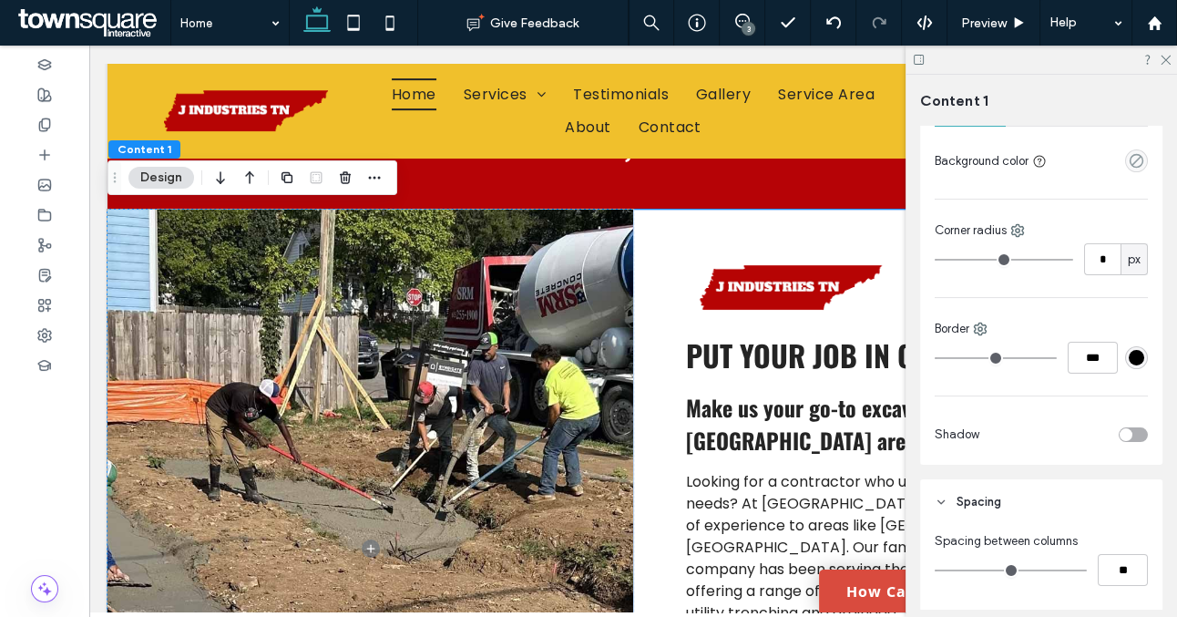
scroll to position [377, 0]
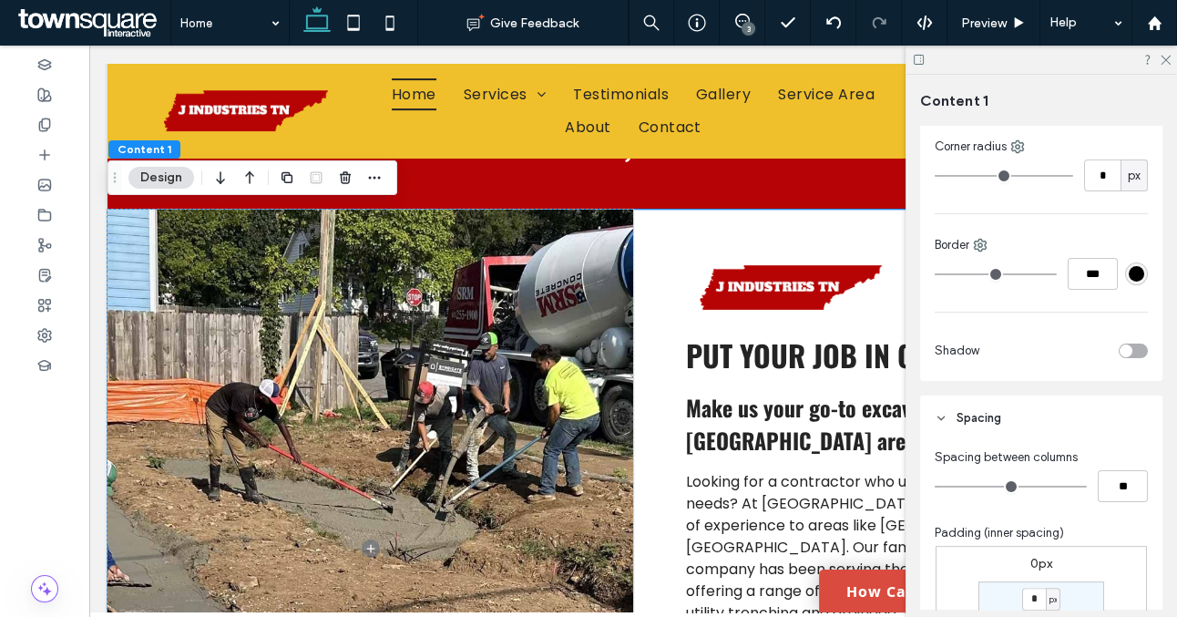
click at [1133, 349] on div "toggle" at bounding box center [1133, 351] width 29 height 15
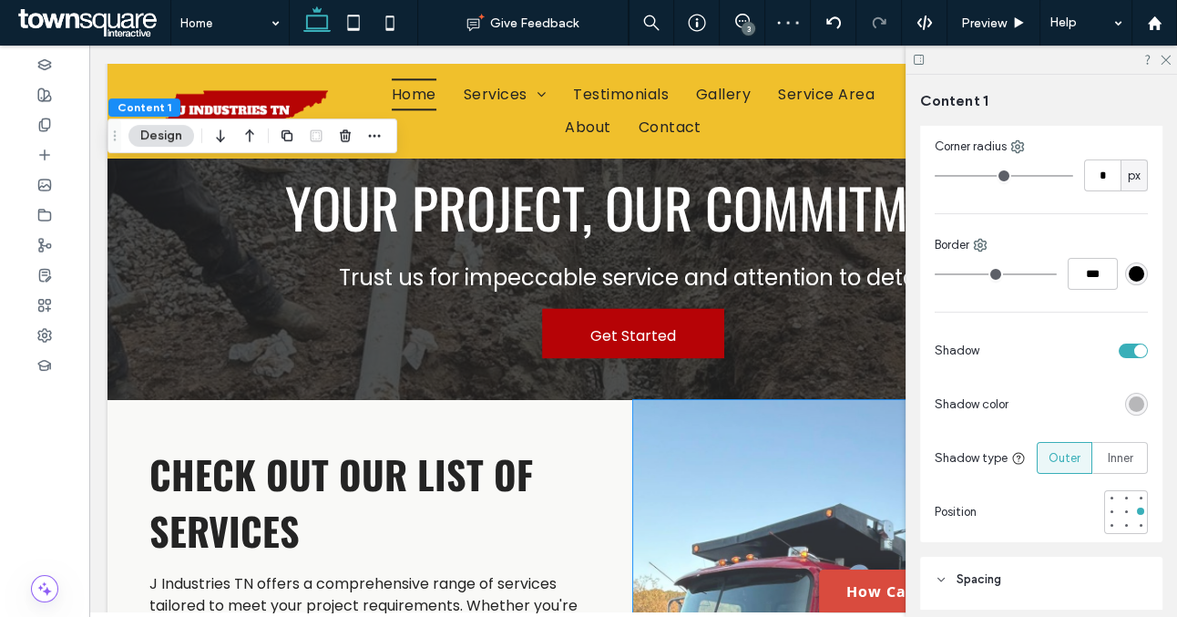
scroll to position [2180, 0]
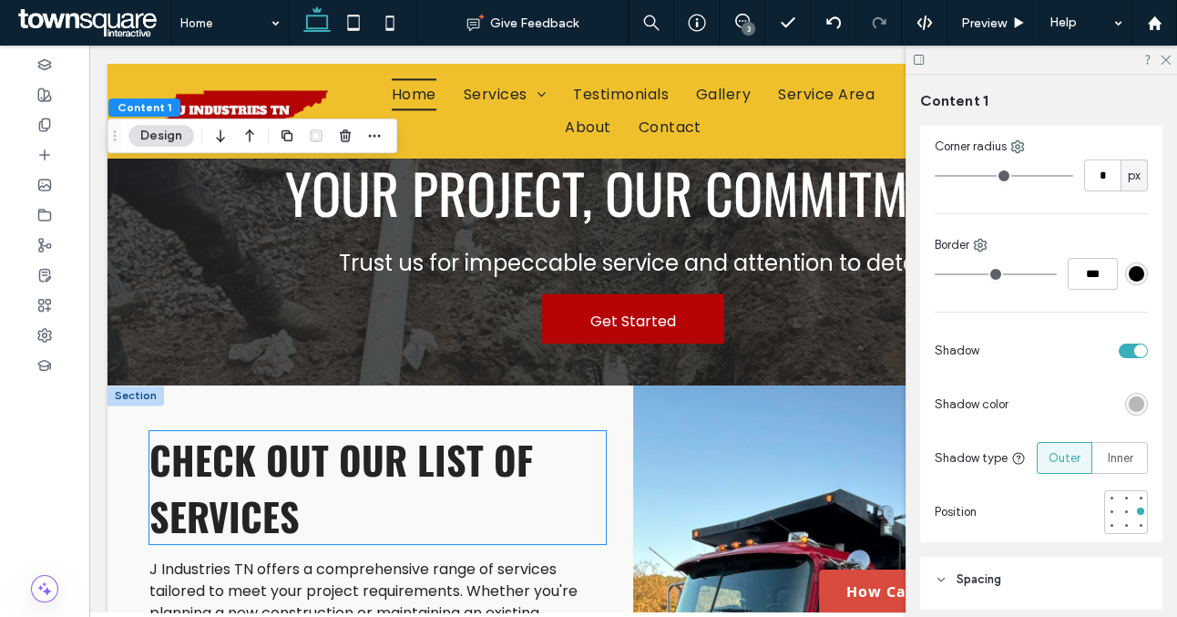
click at [344, 446] on span "Check Out Our List of Services" at bounding box center [341, 487] width 384 height 113
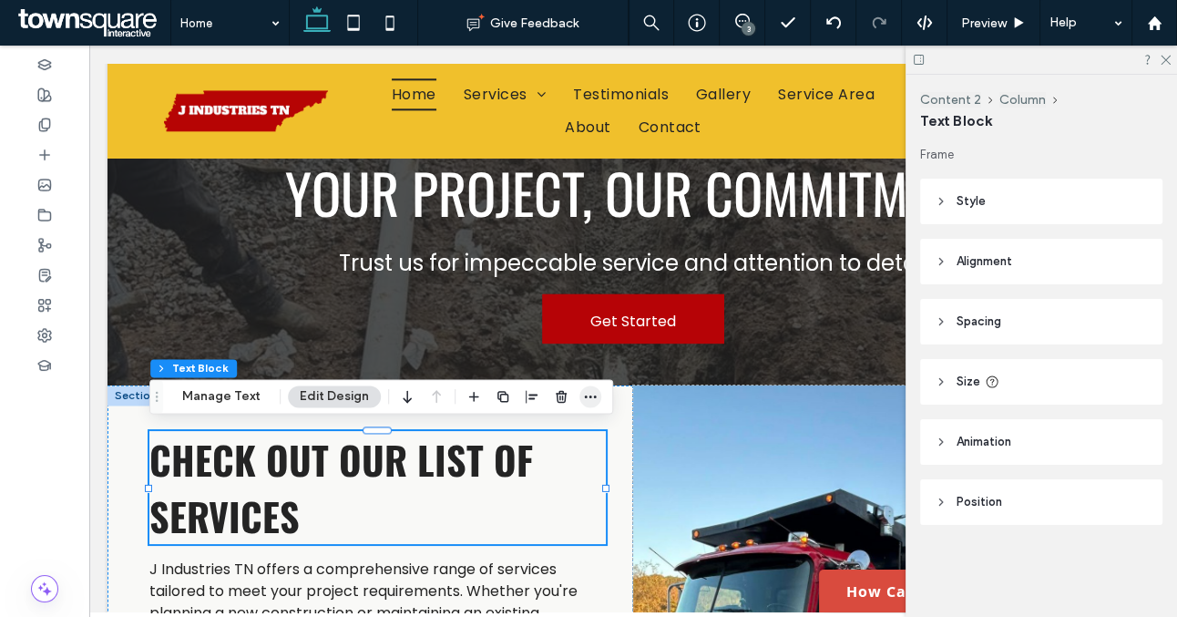
click at [583, 396] on icon "button" at bounding box center [590, 396] width 15 height 15
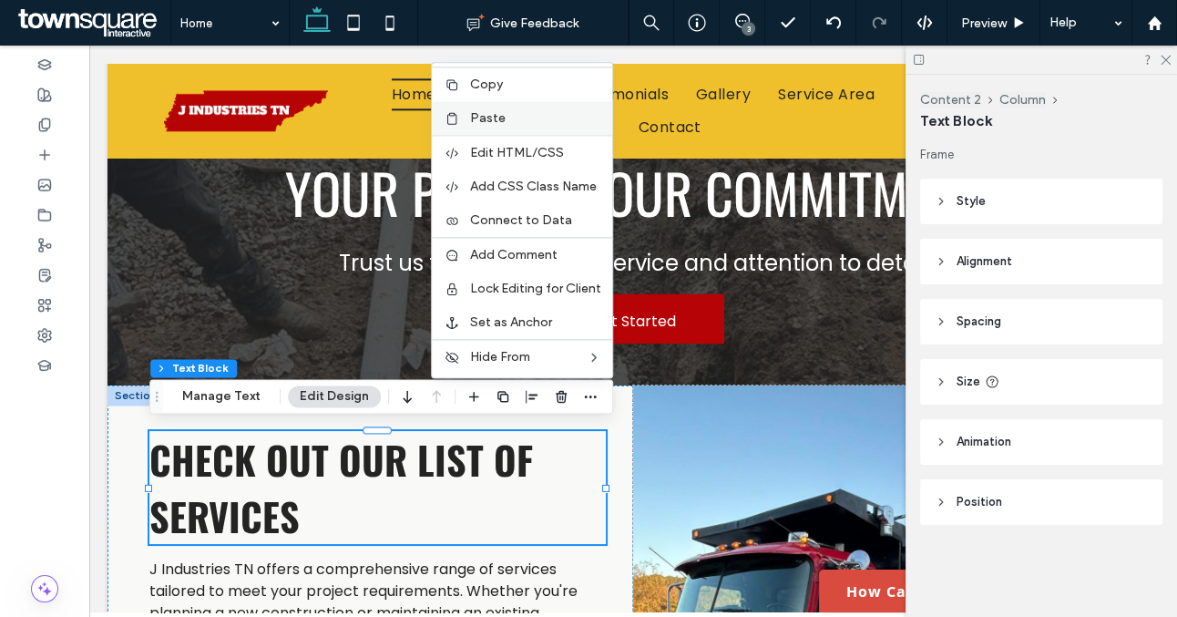
click at [495, 111] on span "Paste" at bounding box center [488, 117] width 36 height 15
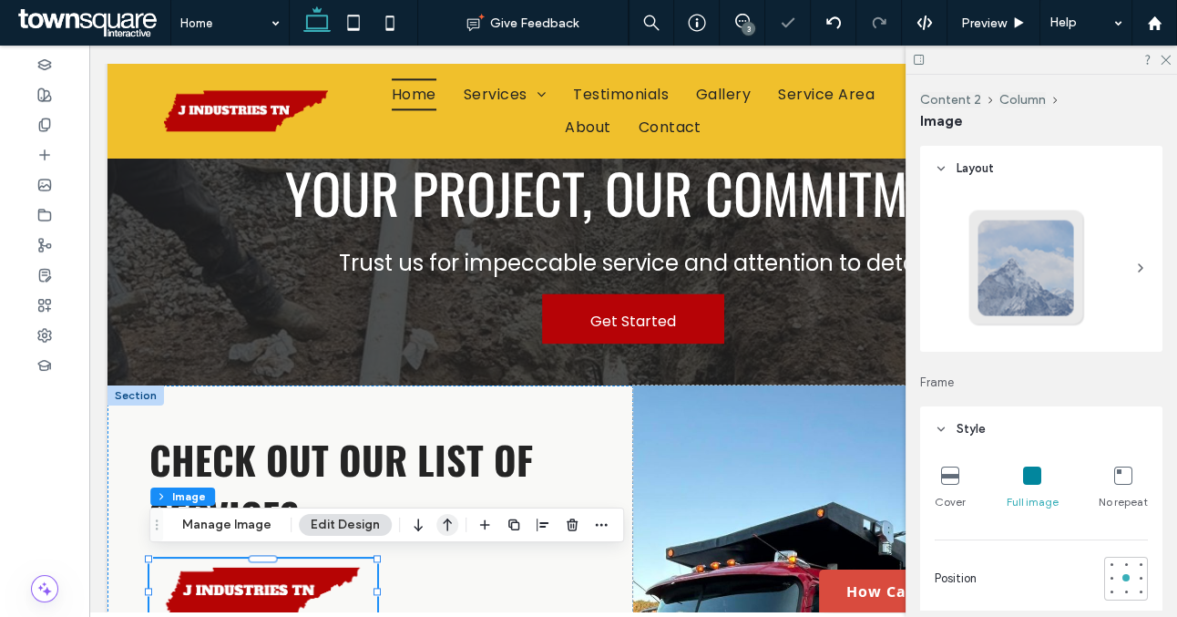
click at [439, 529] on icon "button" at bounding box center [448, 525] width 22 height 33
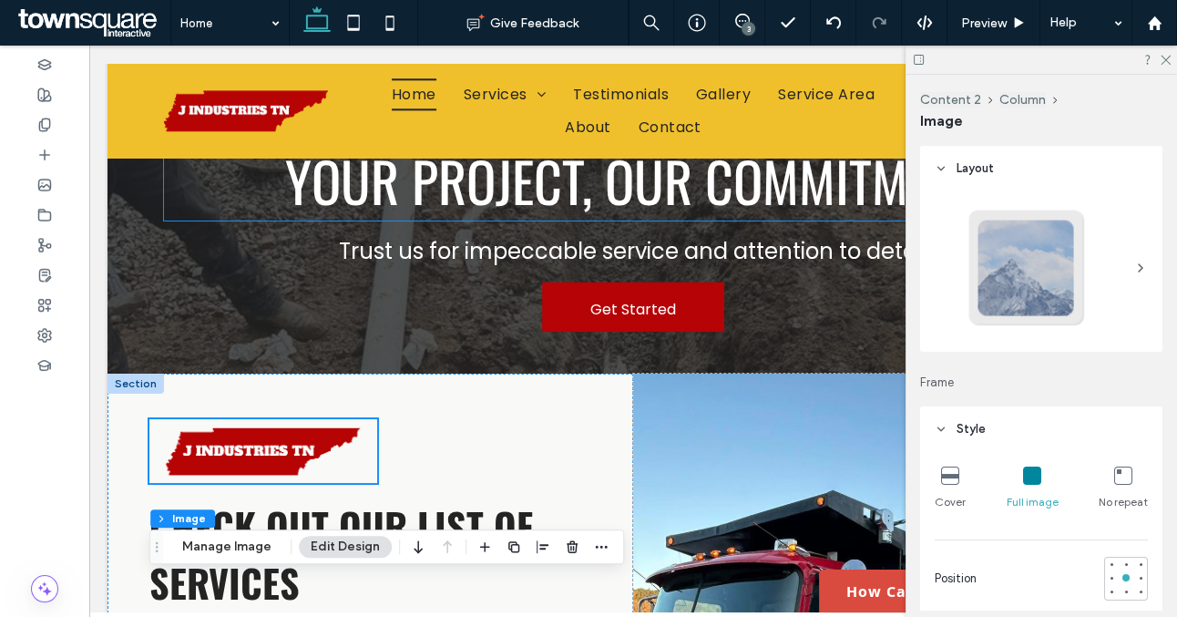
scroll to position [2389, 0]
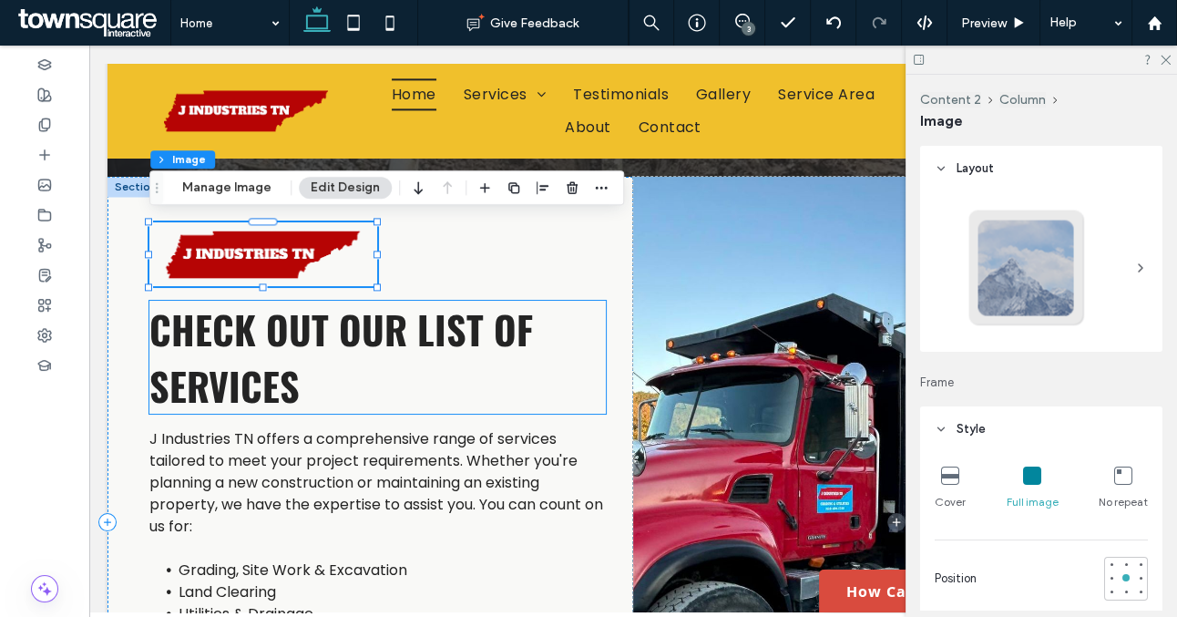
click at [352, 327] on span "Check Out Our List of Services" at bounding box center [341, 357] width 384 height 113
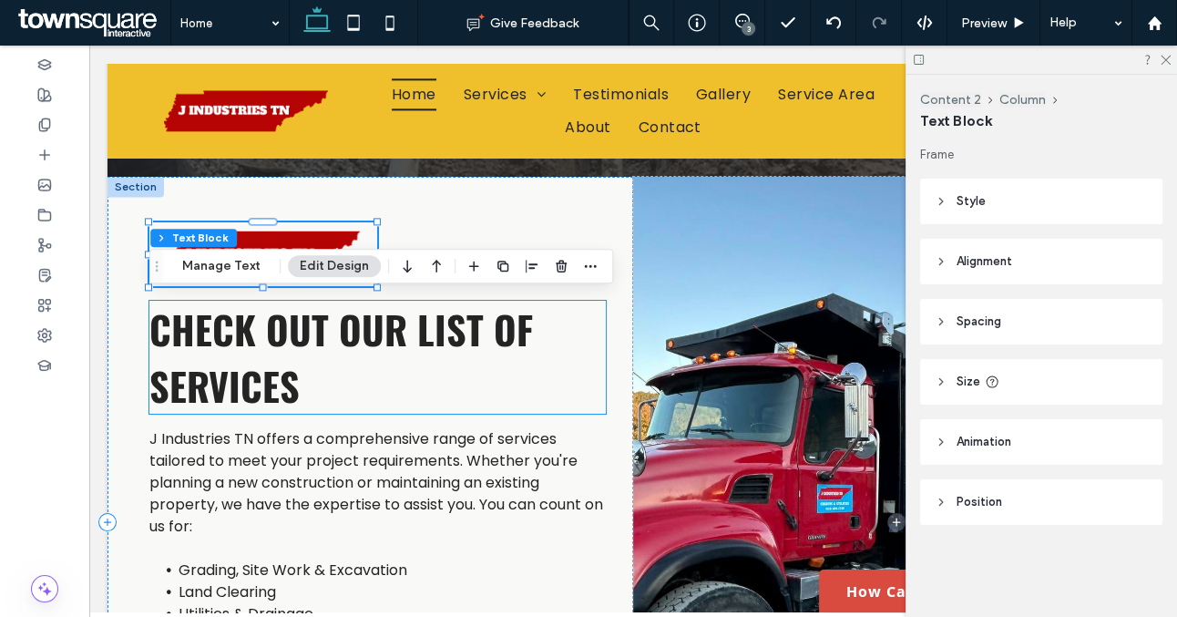
click at [352, 327] on div "Check Out Our List of Services" at bounding box center [377, 357] width 457 height 113
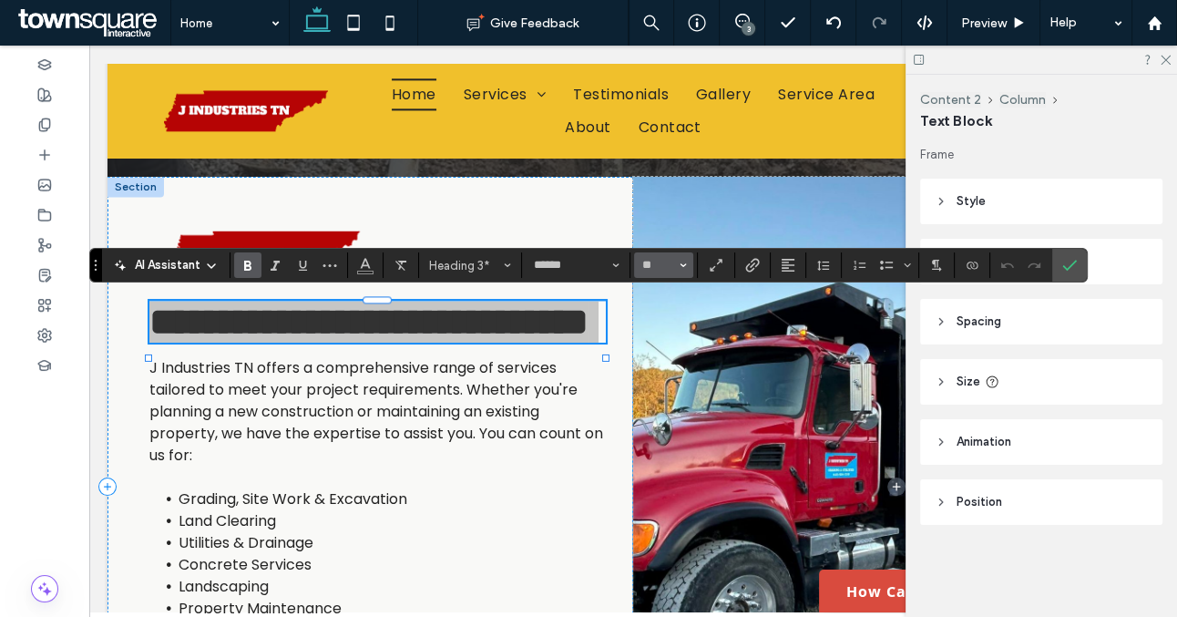
click at [661, 267] on input "**" at bounding box center [659, 265] width 36 height 15
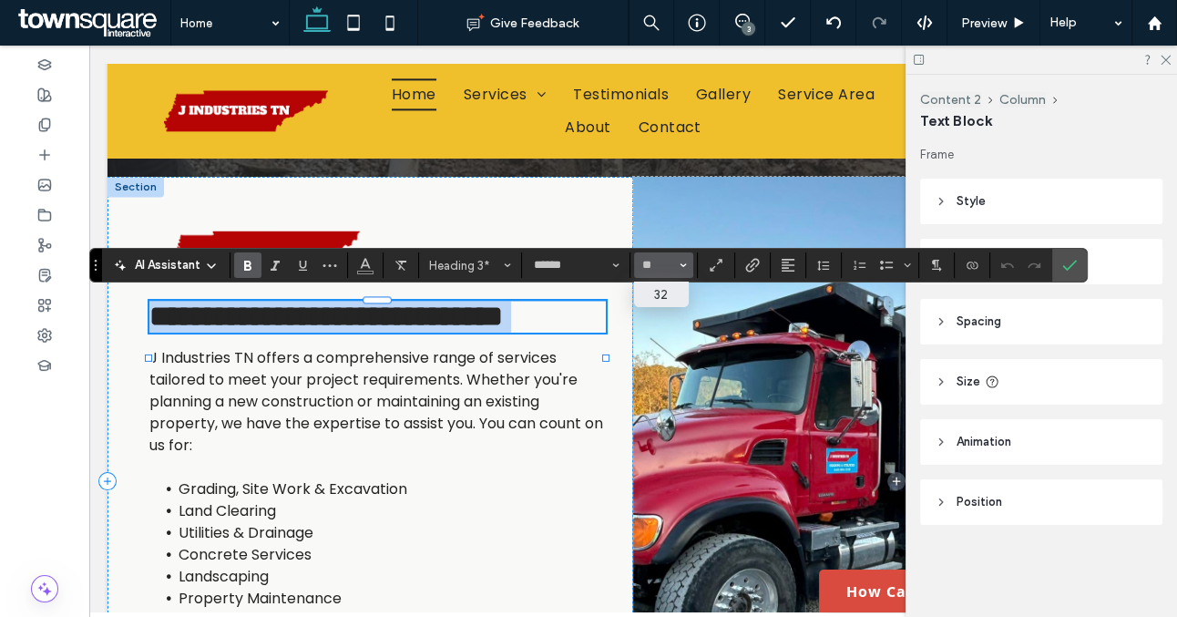
type input "**"
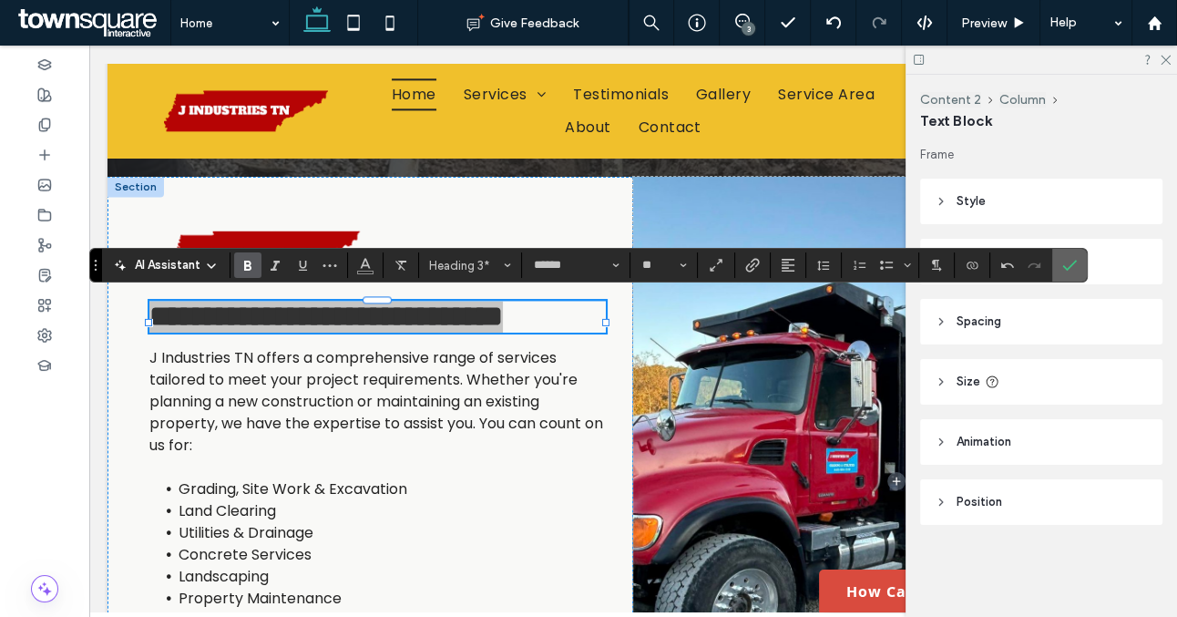
click at [1070, 268] on icon "Confirm" at bounding box center [1070, 265] width 15 height 15
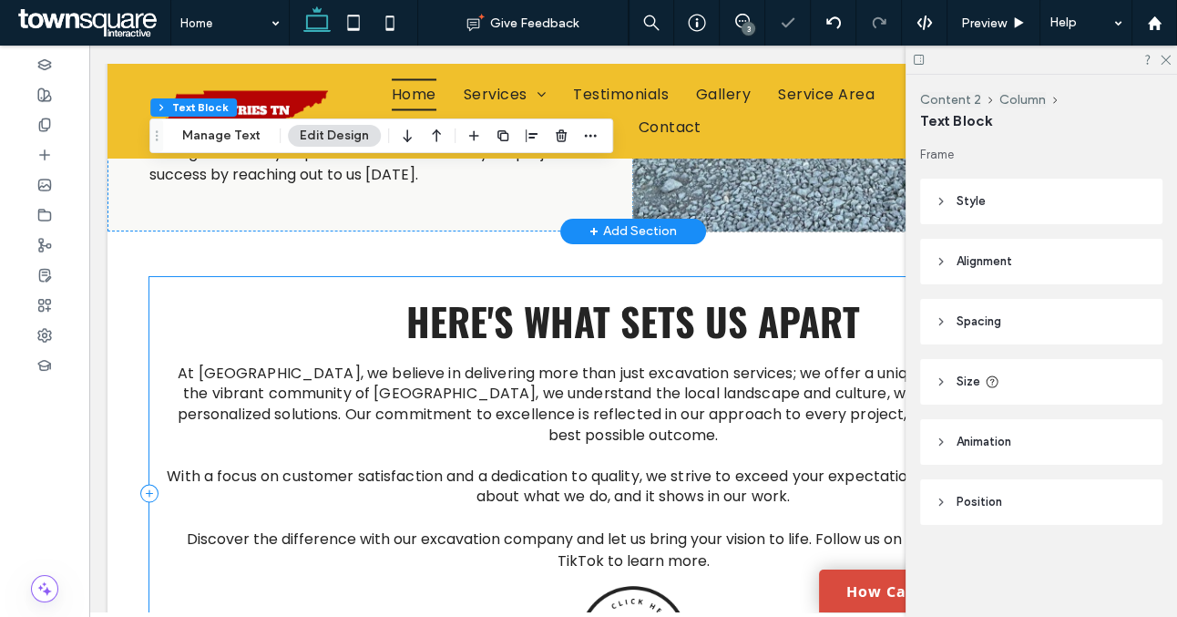
scroll to position [2954, 0]
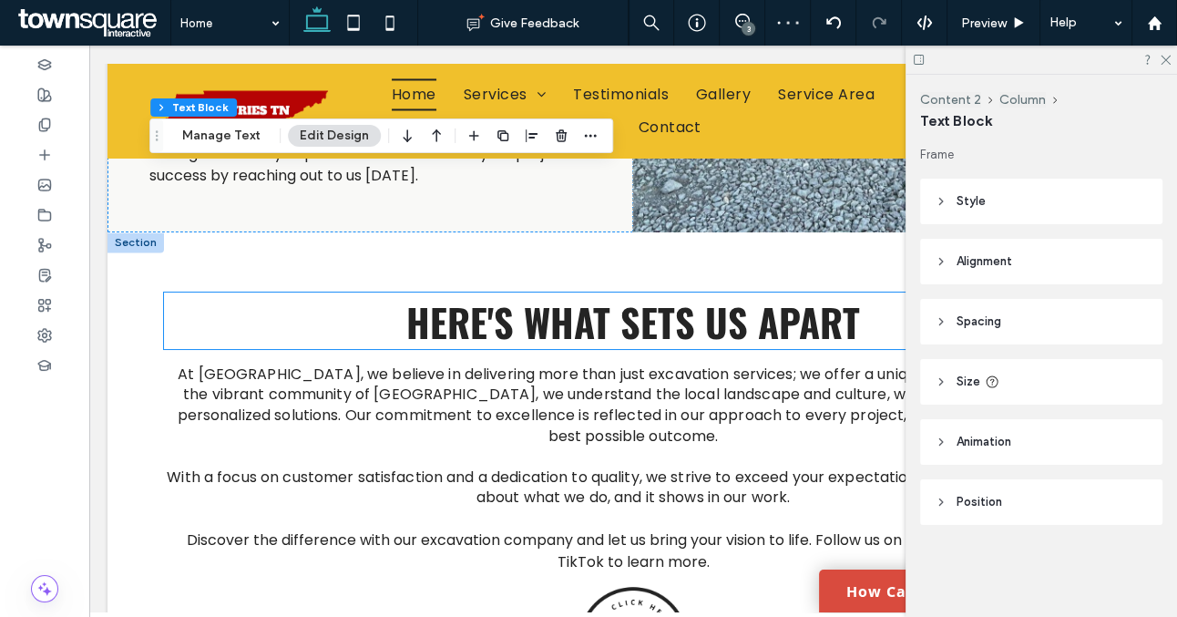
click at [689, 334] on span "Here's What Sets Us Apart" at bounding box center [633, 321] width 454 height 57
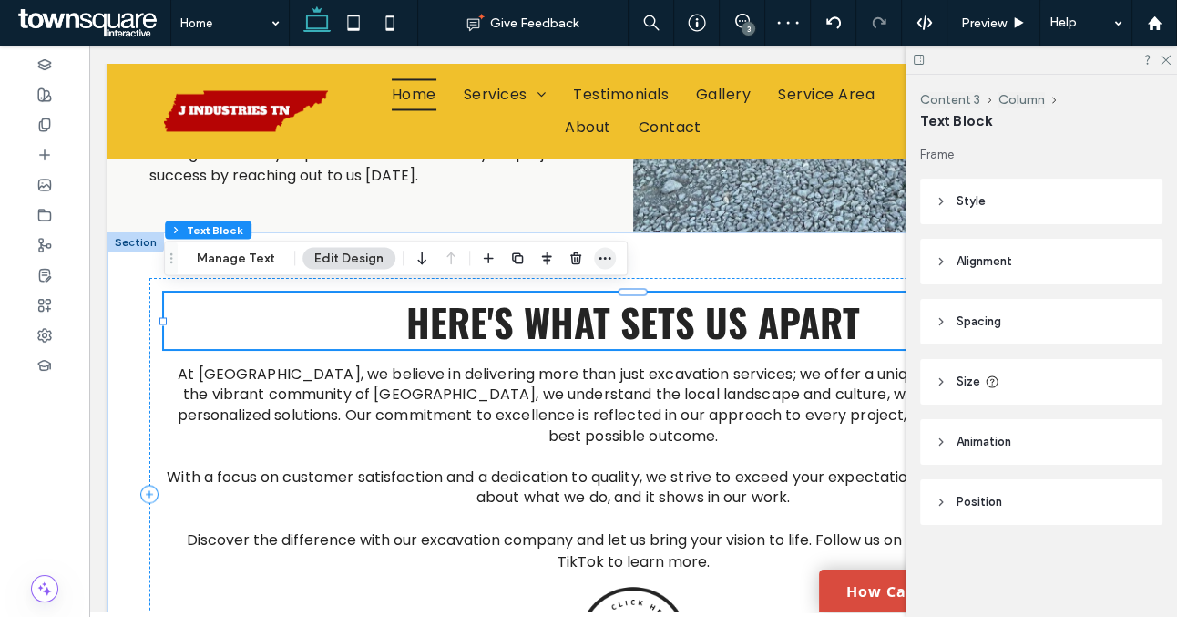
click at [598, 261] on icon "button" at bounding box center [605, 258] width 15 height 15
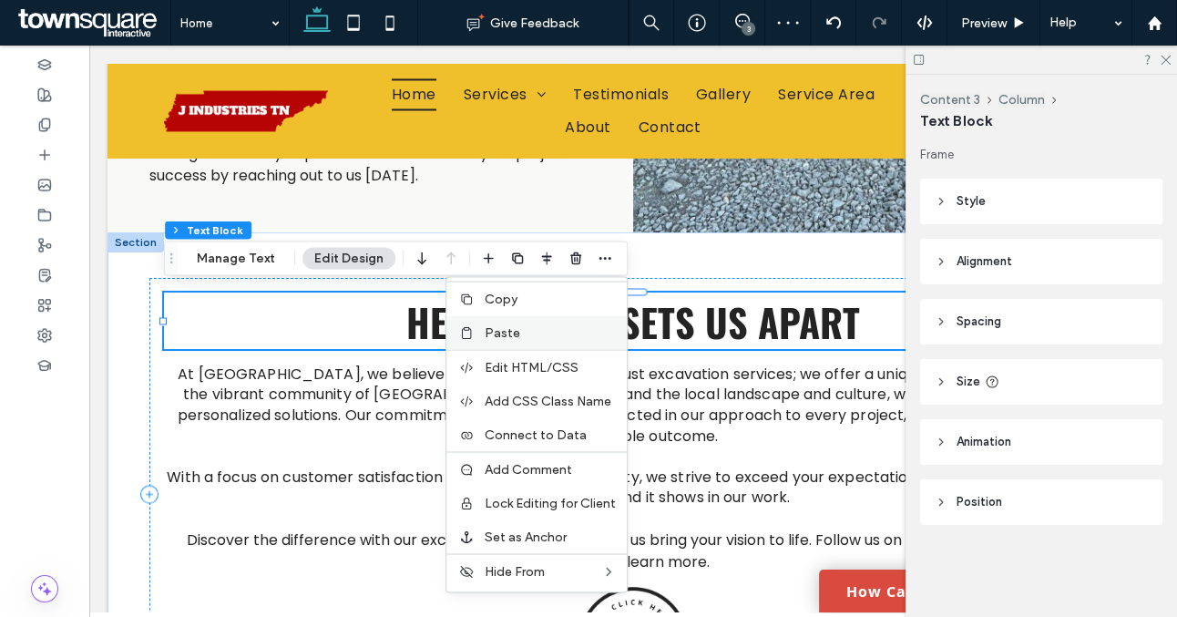
click at [525, 327] on label "Paste" at bounding box center [550, 331] width 131 height 15
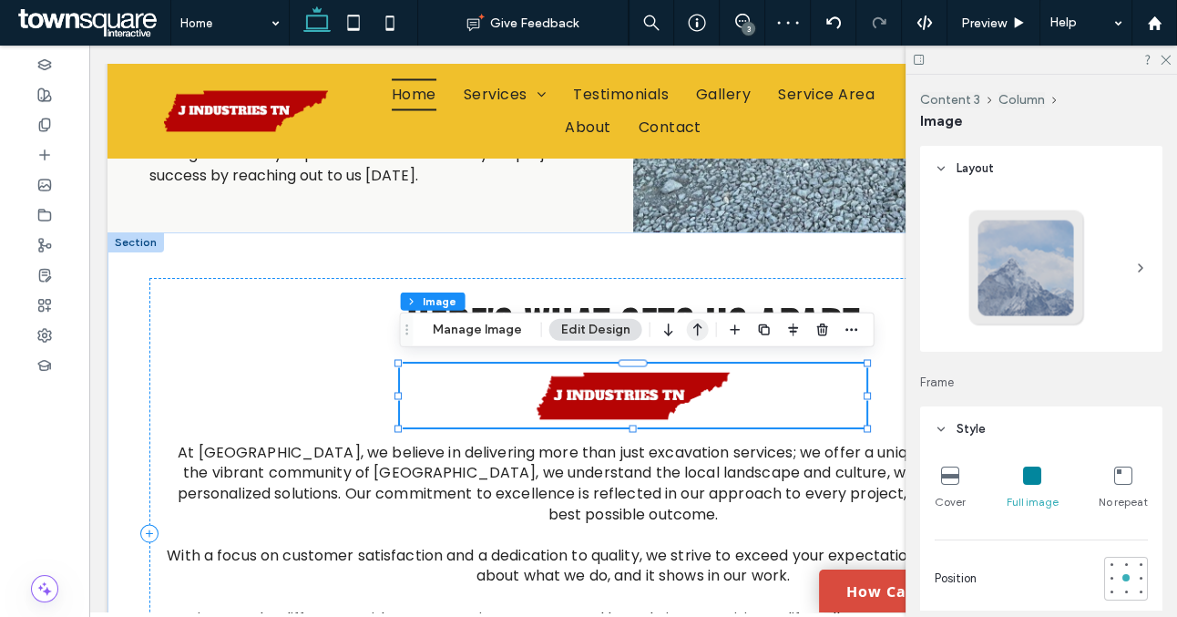
click at [698, 330] on icon "button" at bounding box center [698, 330] width 22 height 33
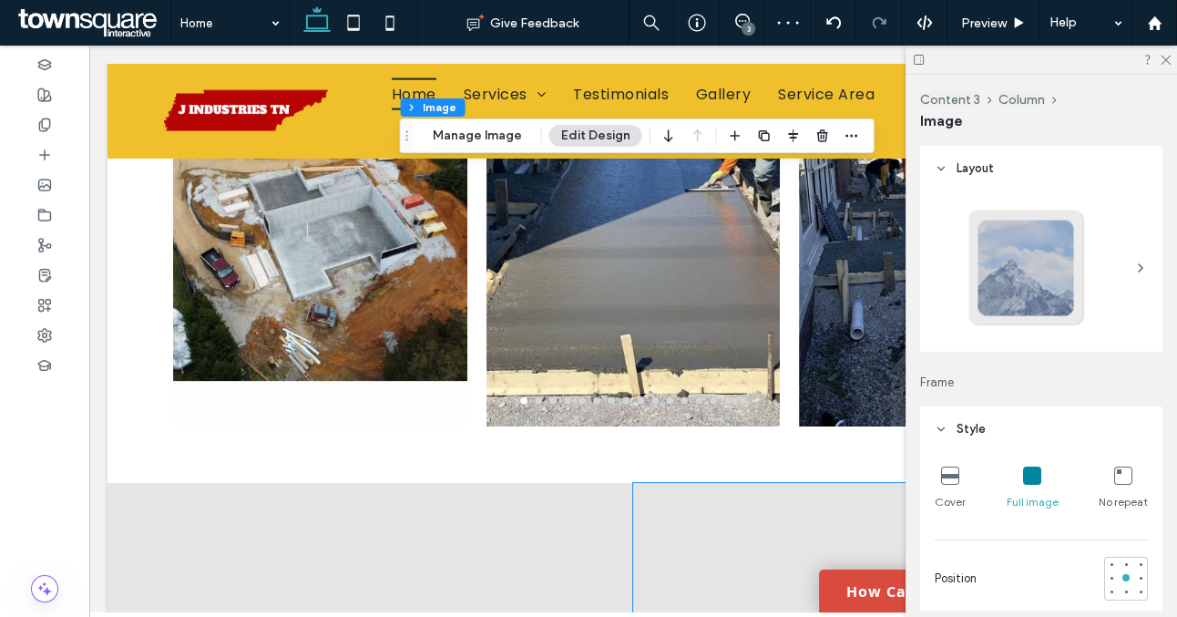
scroll to position [3804, 0]
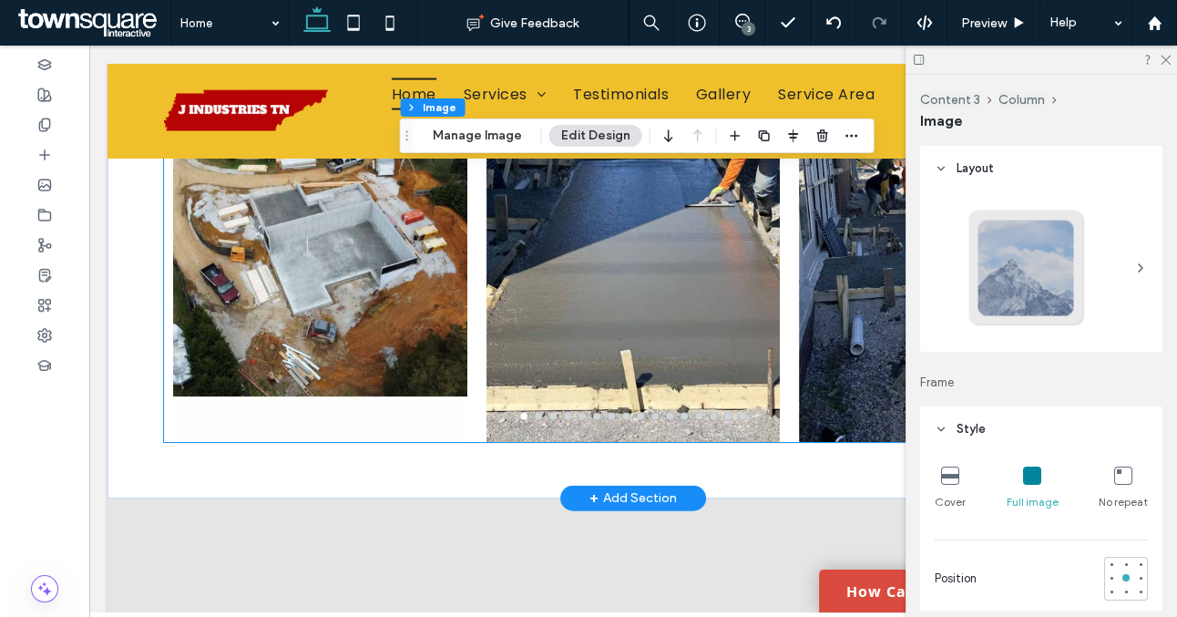
click at [425, 342] on div at bounding box center [320, 253] width 294 height 314
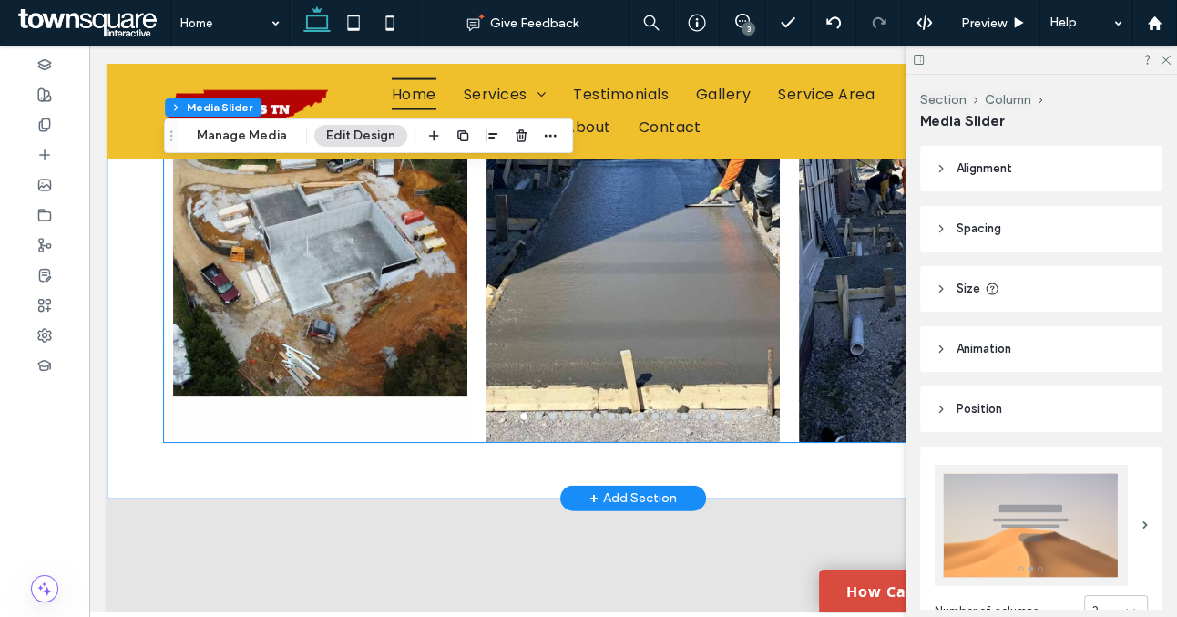
click at [425, 342] on div at bounding box center [320, 241] width 294 height 401
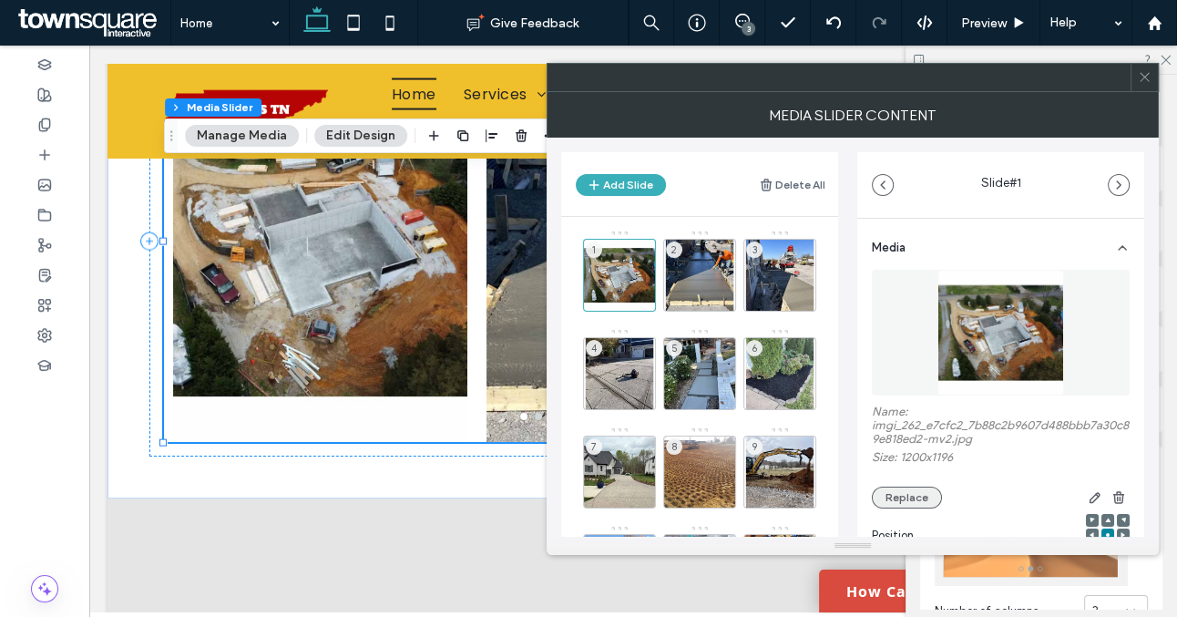
click at [908, 492] on button "Replace" at bounding box center [907, 498] width 70 height 22
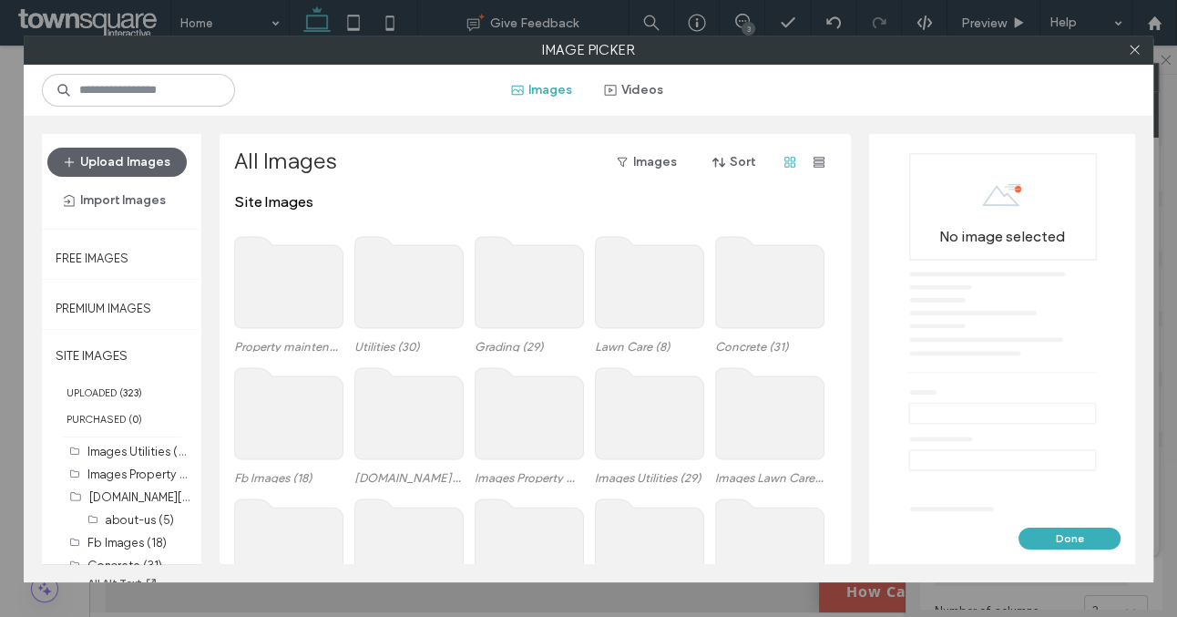
scroll to position [211, 0]
click at [124, 532] on label "Concrete (31)" at bounding box center [124, 539] width 75 height 14
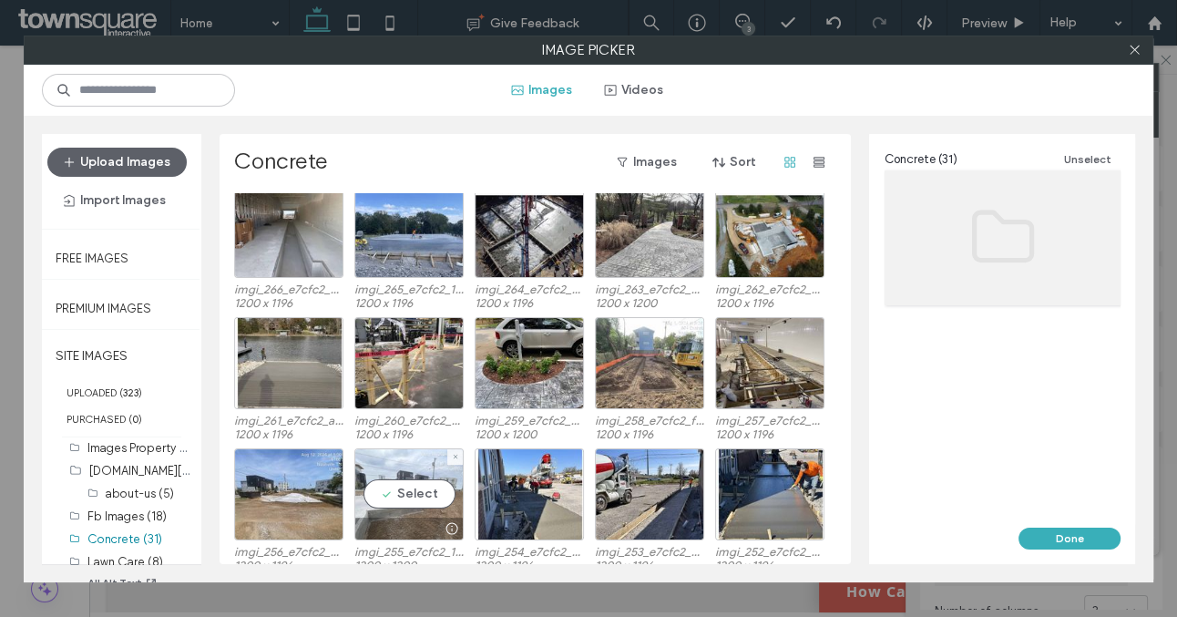
scroll to position [8, 0]
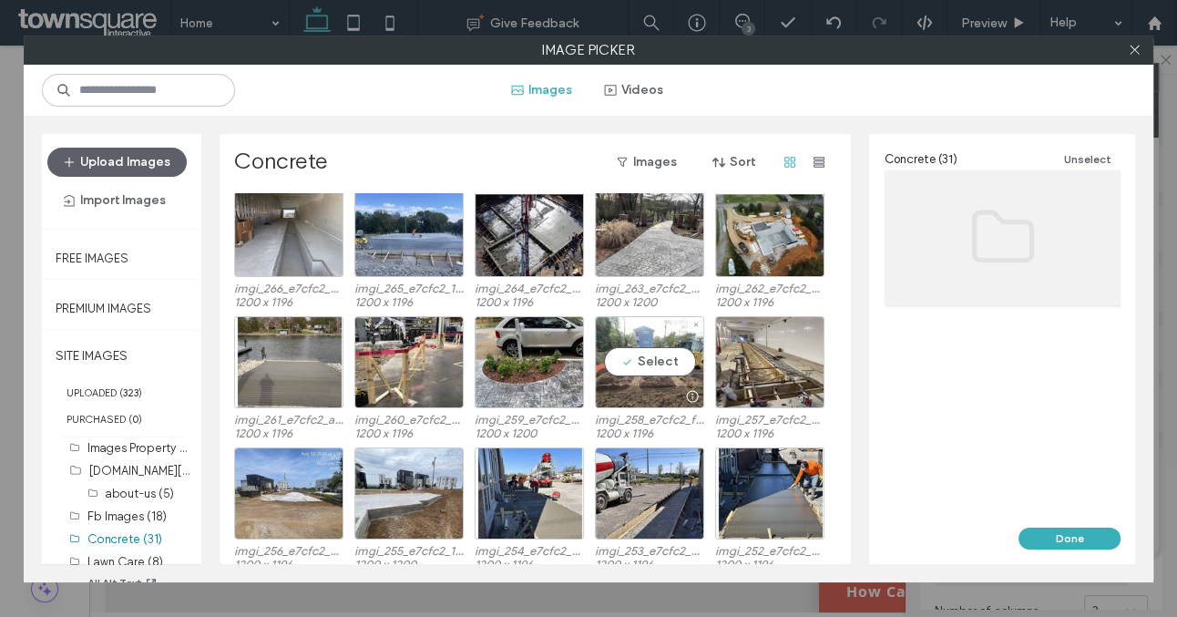
click at [623, 396] on div at bounding box center [650, 396] width 108 height 22
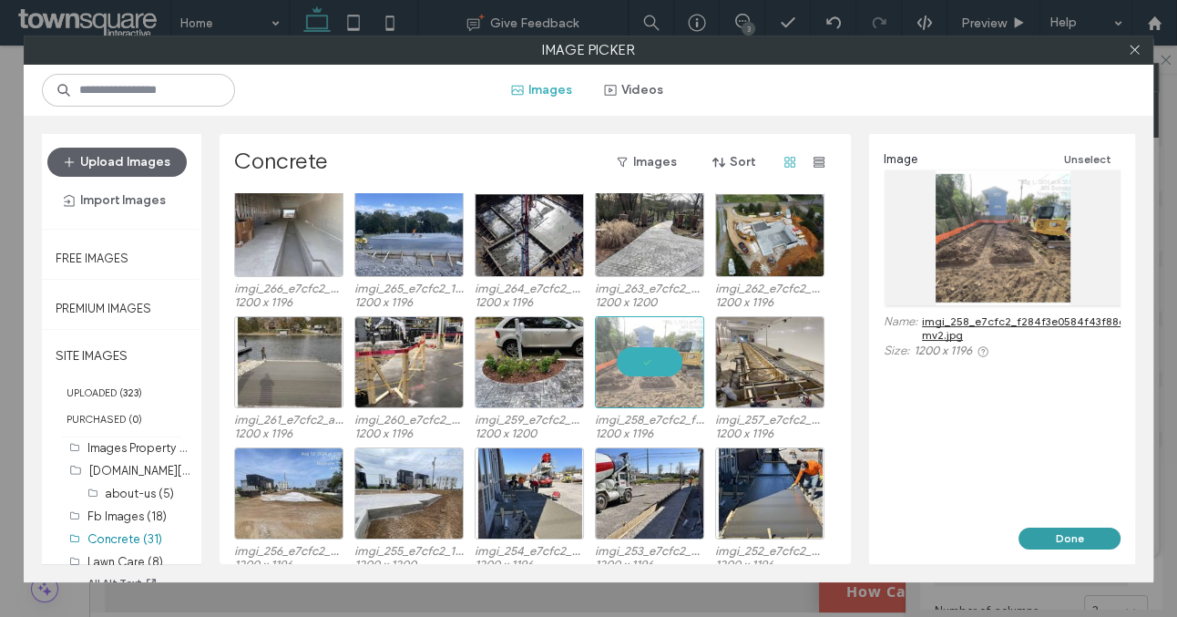
click at [1108, 545] on button "Done" at bounding box center [1070, 539] width 102 height 22
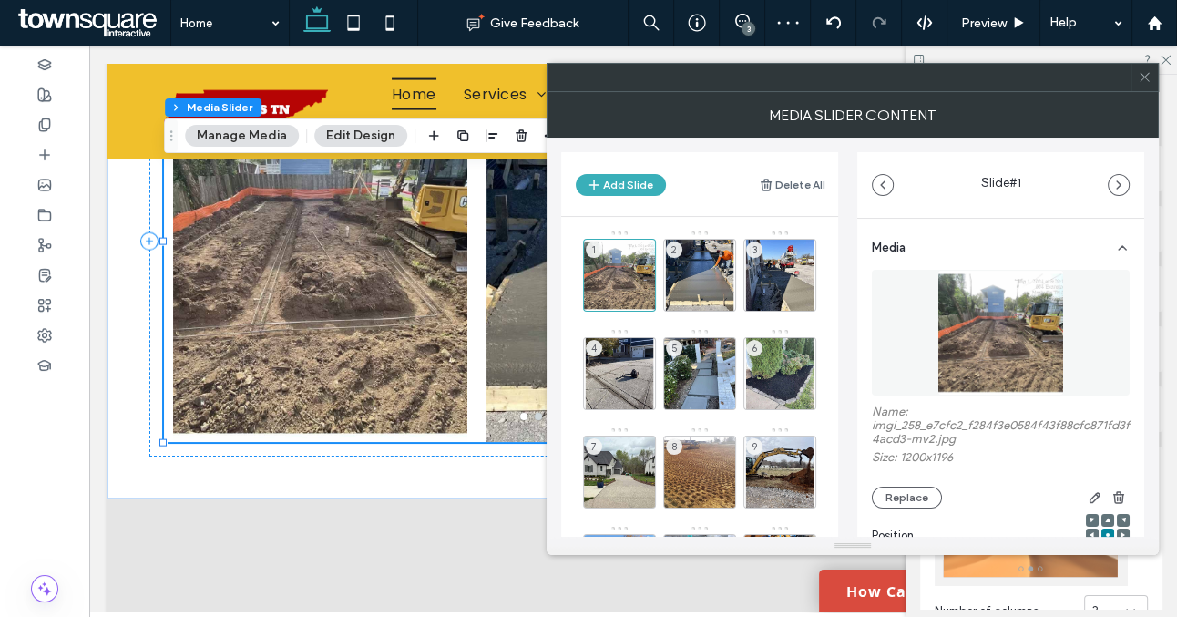
click at [1146, 84] on span at bounding box center [1145, 77] width 14 height 27
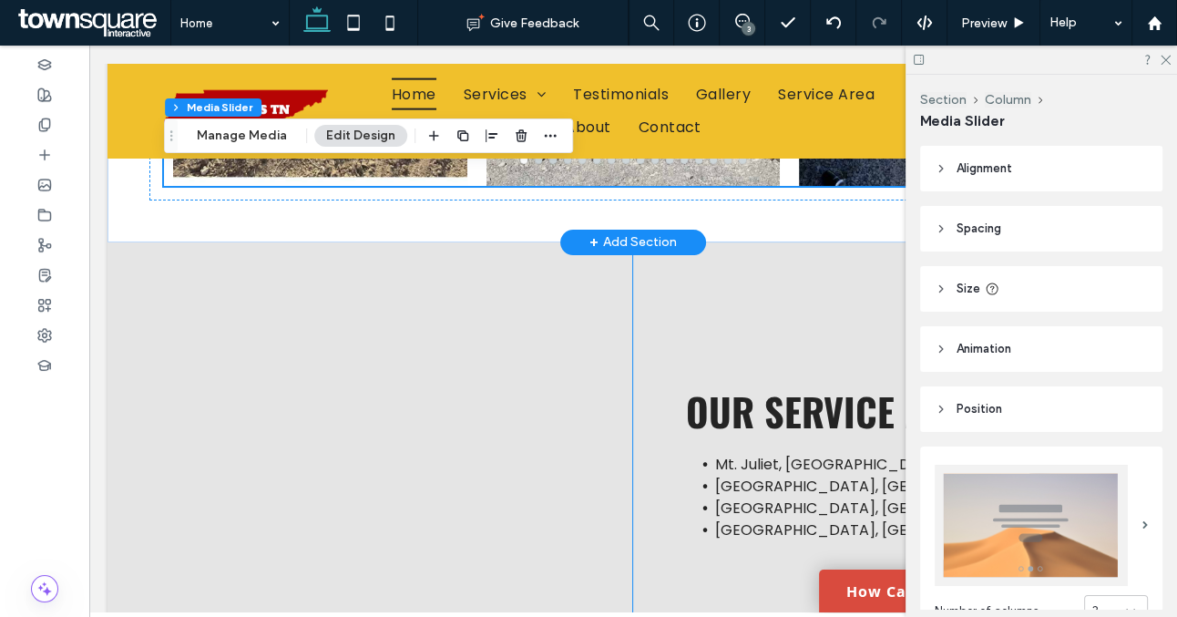
scroll to position [4058, 0]
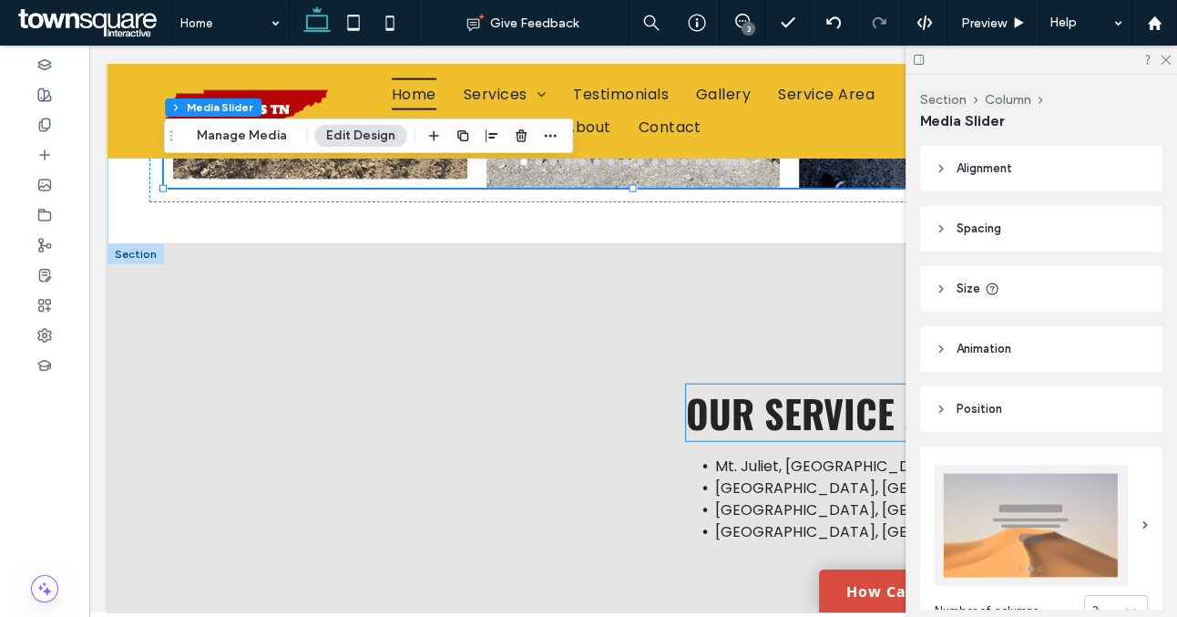
click at [735, 417] on span "Our Service Area" at bounding box center [836, 413] width 301 height 57
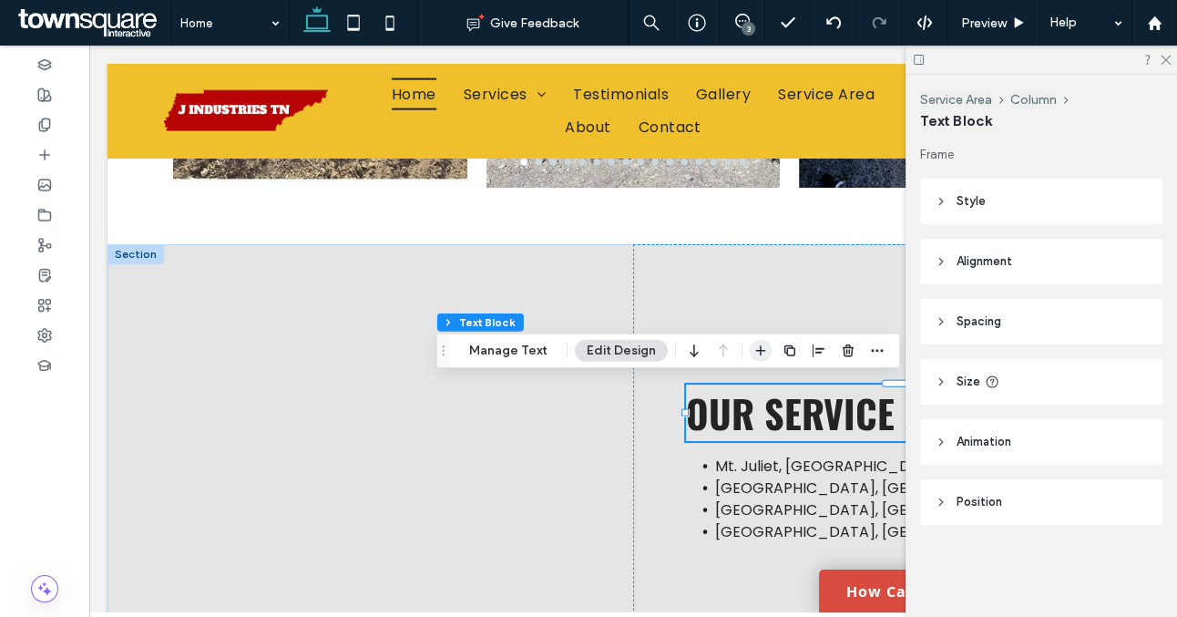
click at [756, 348] on use "button" at bounding box center [761, 350] width 10 height 10
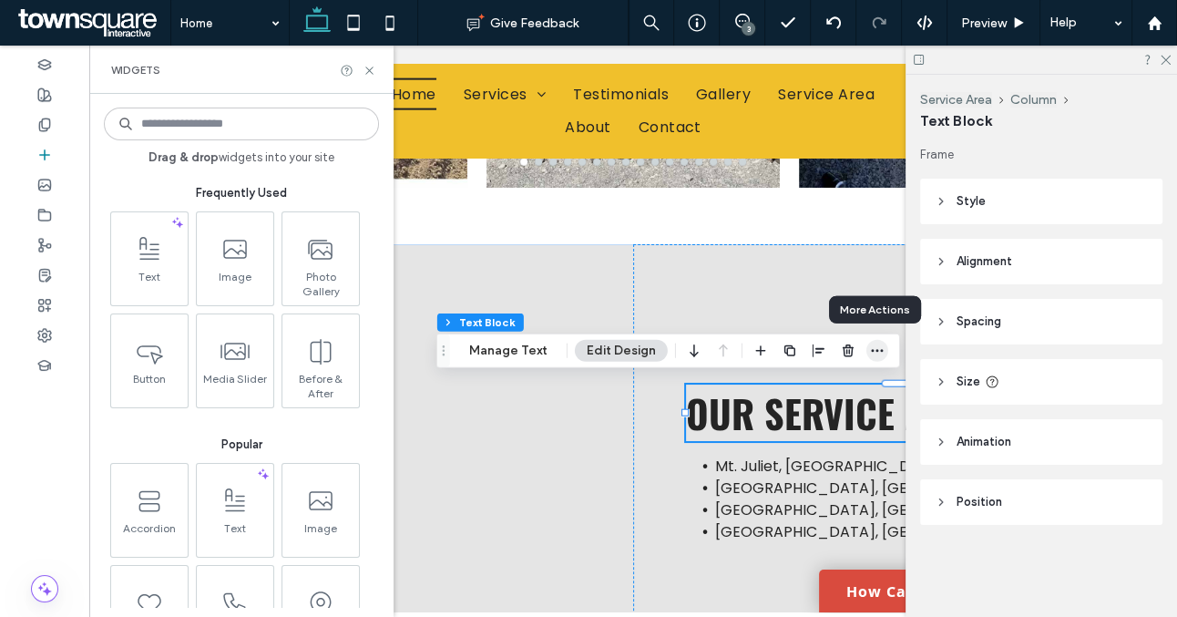
click at [870, 344] on icon "button" at bounding box center [877, 351] width 15 height 15
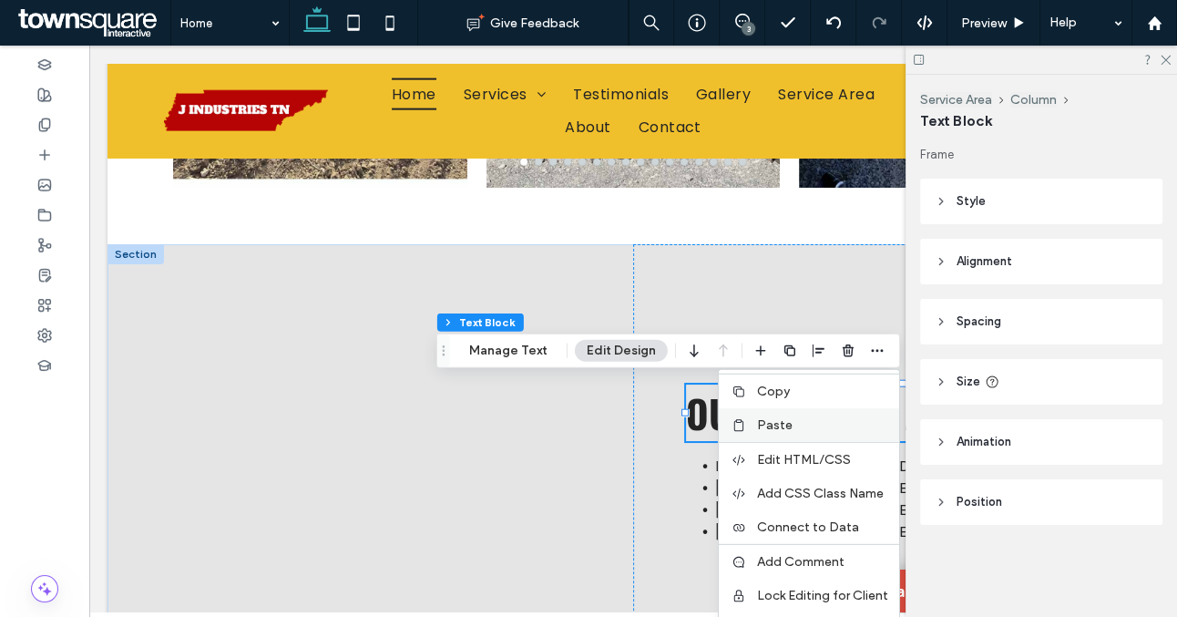
click at [795, 420] on label "Paste" at bounding box center [822, 424] width 131 height 15
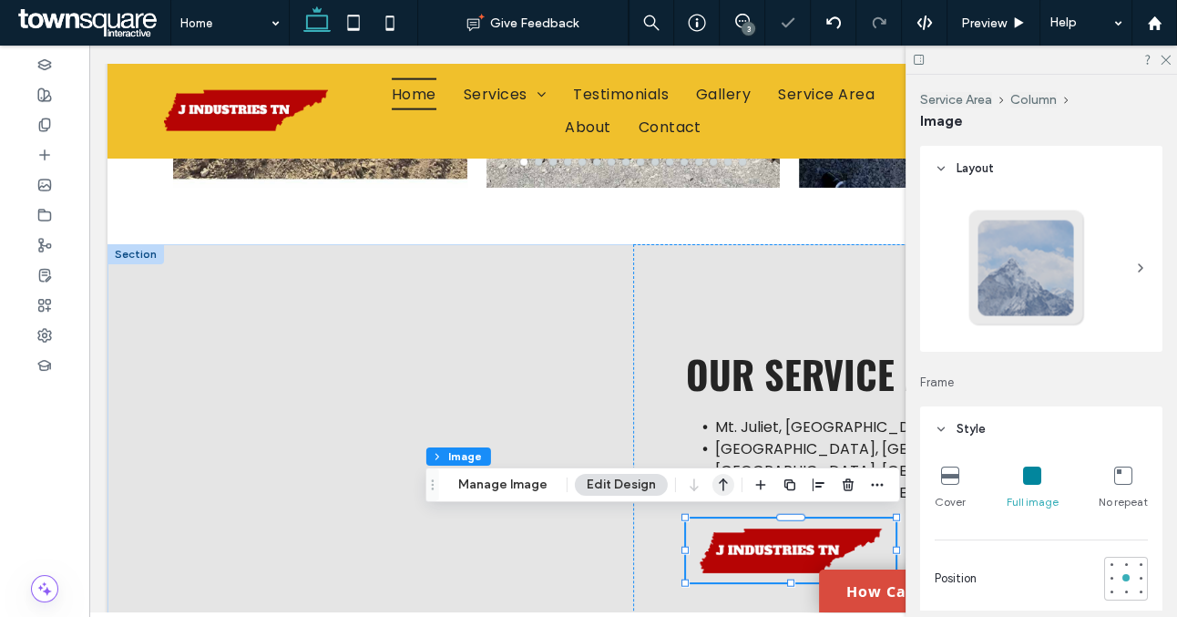
click at [719, 482] on use "button" at bounding box center [723, 484] width 9 height 13
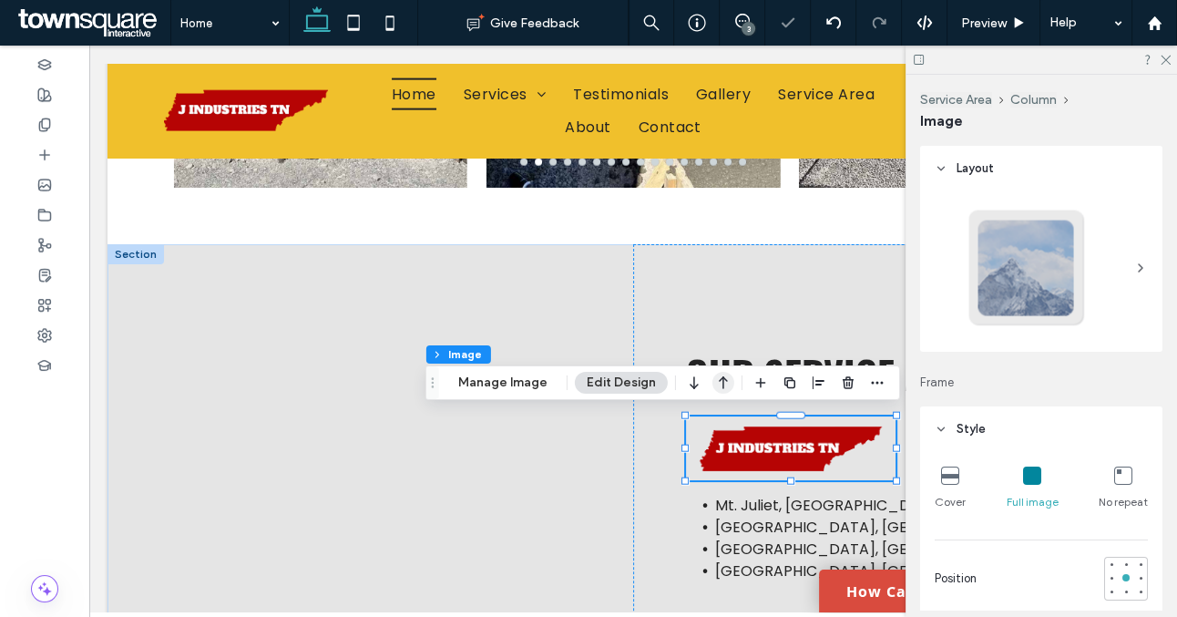
click at [718, 379] on icon "button" at bounding box center [724, 382] width 22 height 33
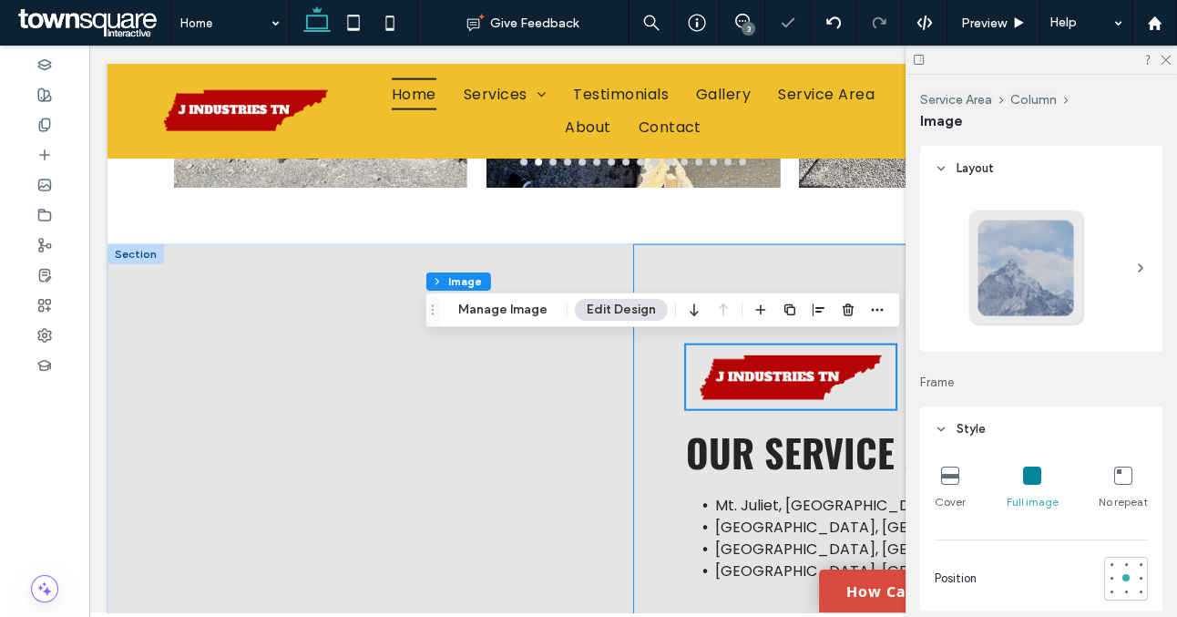
scroll to position [4292, 0]
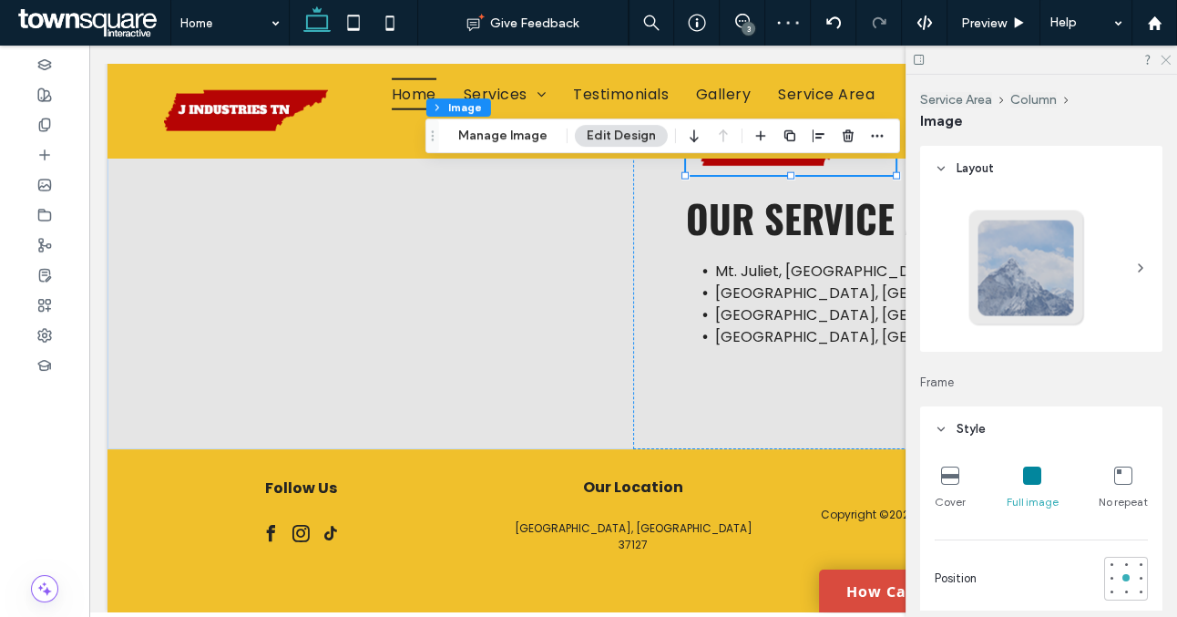
click at [1159, 58] on icon at bounding box center [1165, 59] width 12 height 12
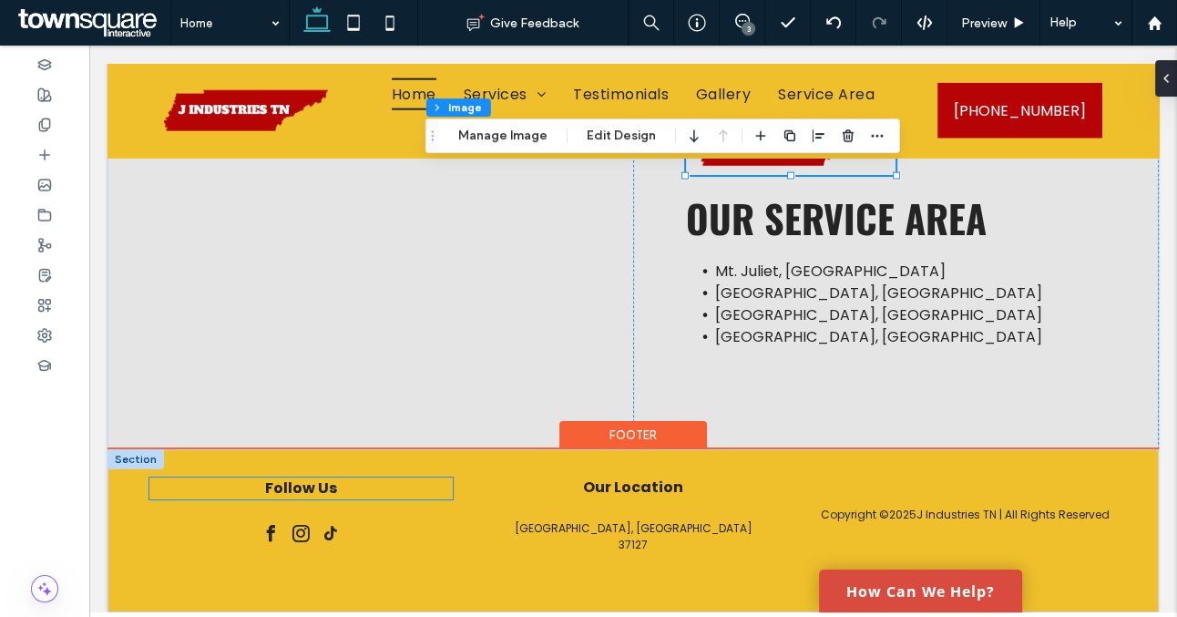
click at [326, 489] on strong "Follow Us" at bounding box center [301, 488] width 72 height 21
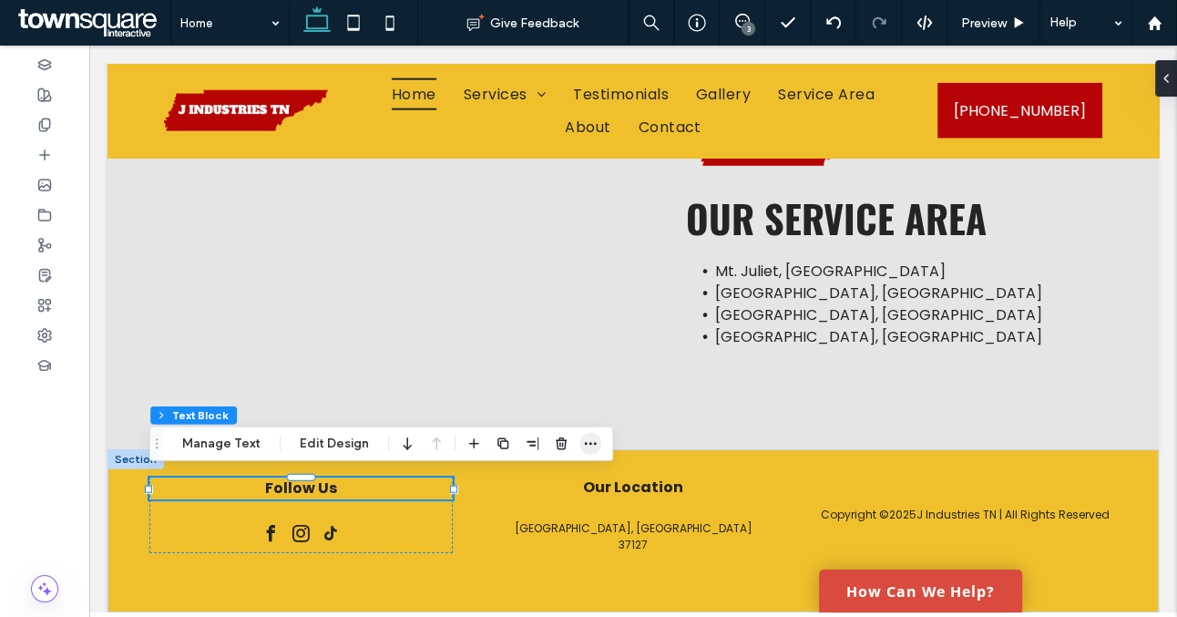
click at [583, 443] on icon "button" at bounding box center [590, 444] width 15 height 15
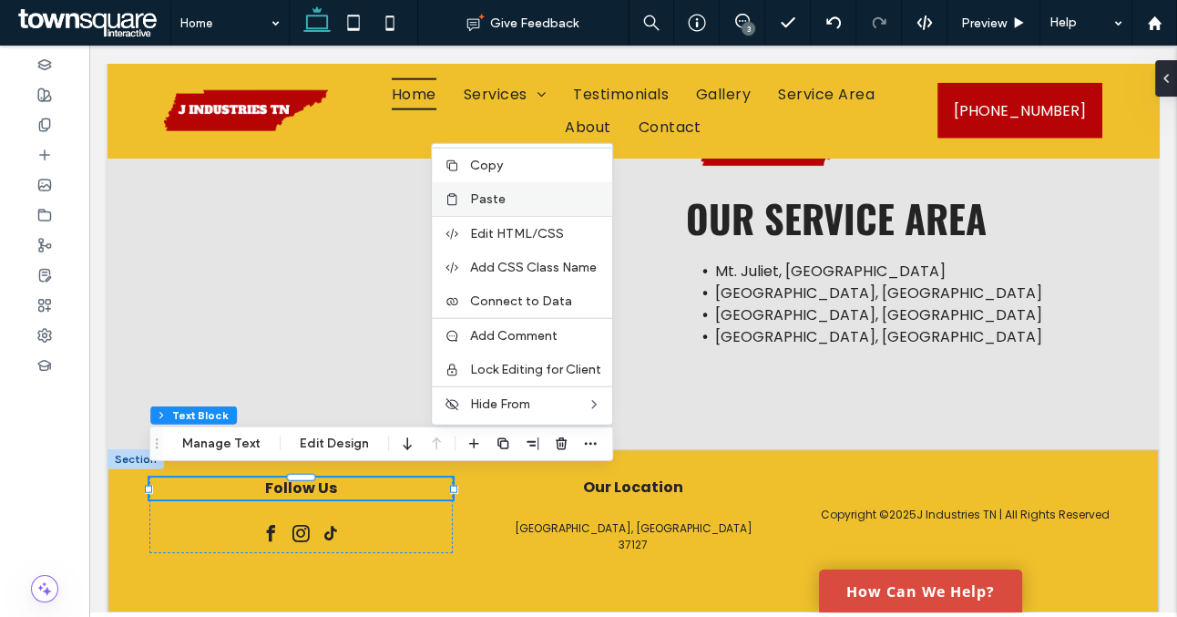
click at [493, 200] on span "Paste" at bounding box center [488, 198] width 36 height 15
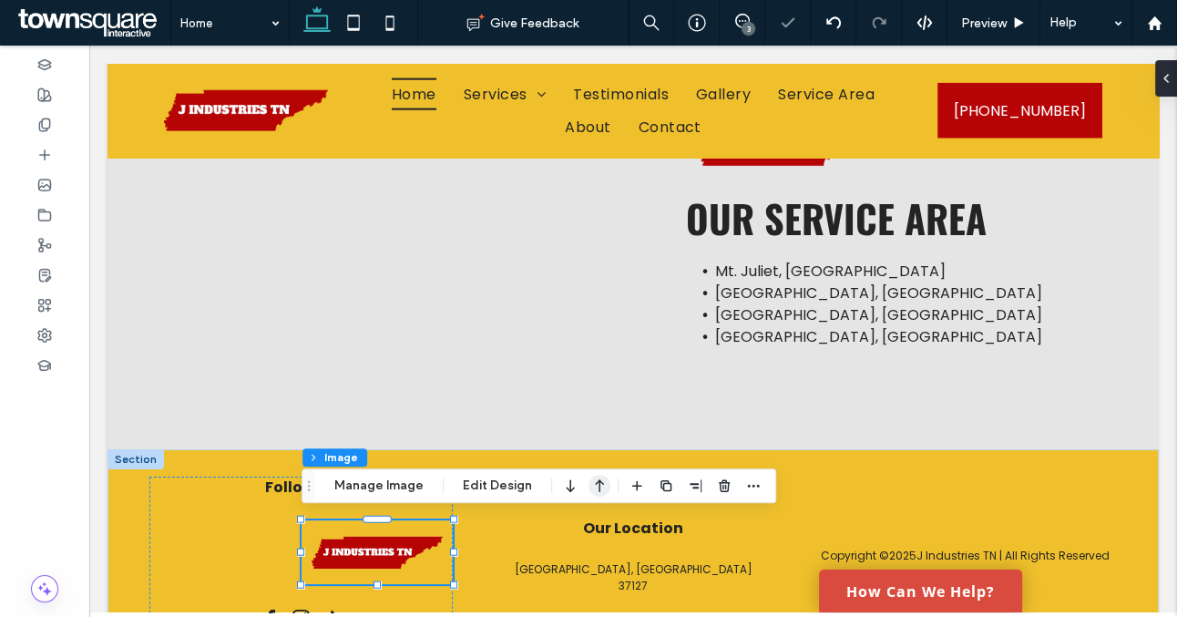
click at [598, 482] on use "button" at bounding box center [599, 485] width 9 height 13
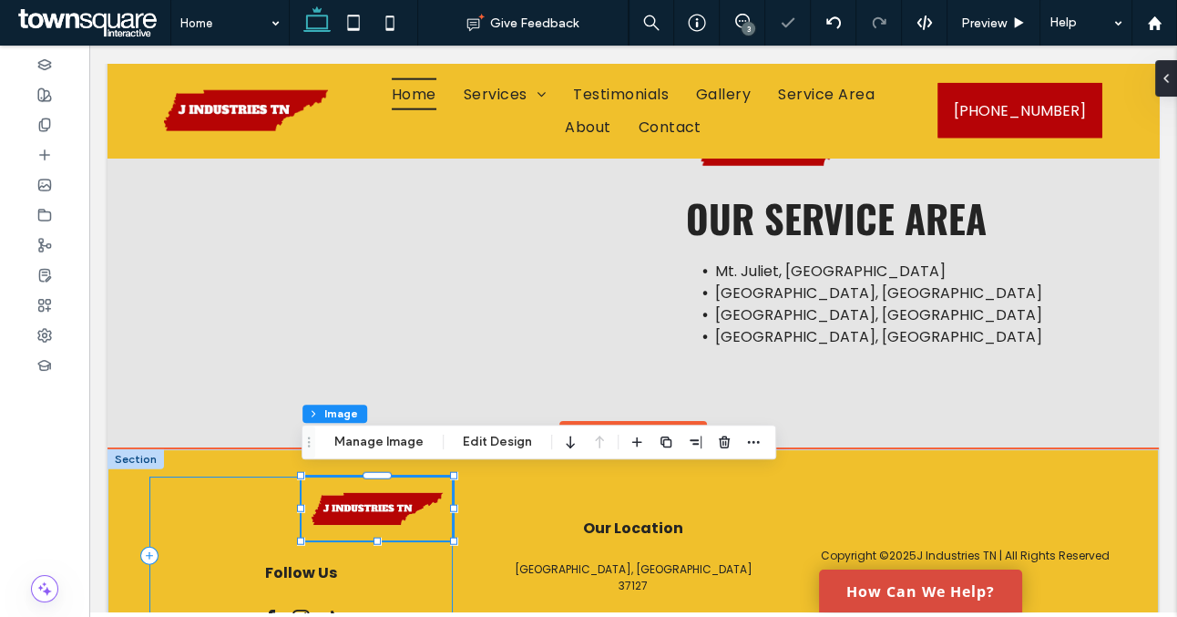
click at [447, 550] on div "Follow Us" at bounding box center [300, 556] width 303 height 159
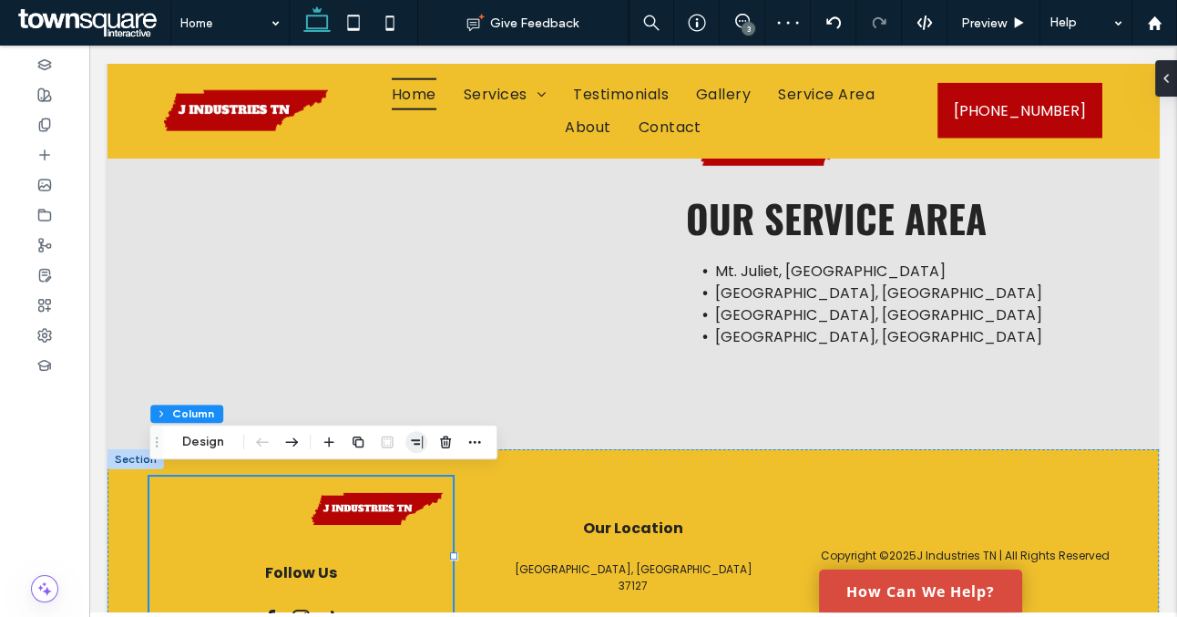
click at [417, 443] on icon "button" at bounding box center [416, 442] width 15 height 15
click at [420, 478] on icon "center" at bounding box center [416, 477] width 15 height 15
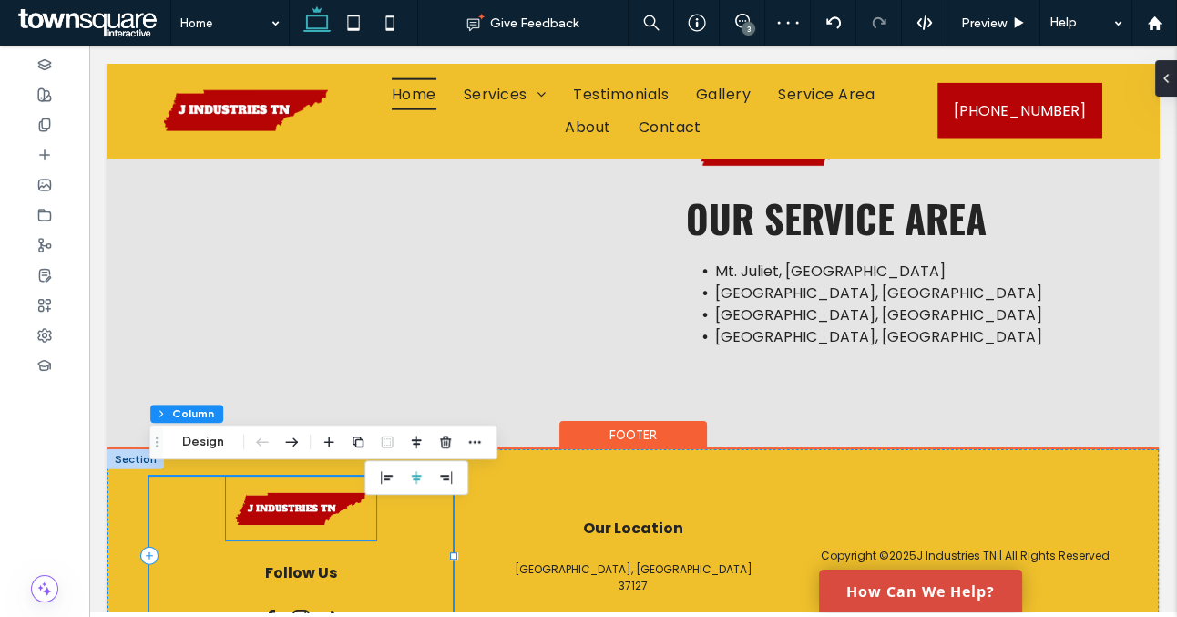
click at [325, 514] on img at bounding box center [301, 509] width 151 height 64
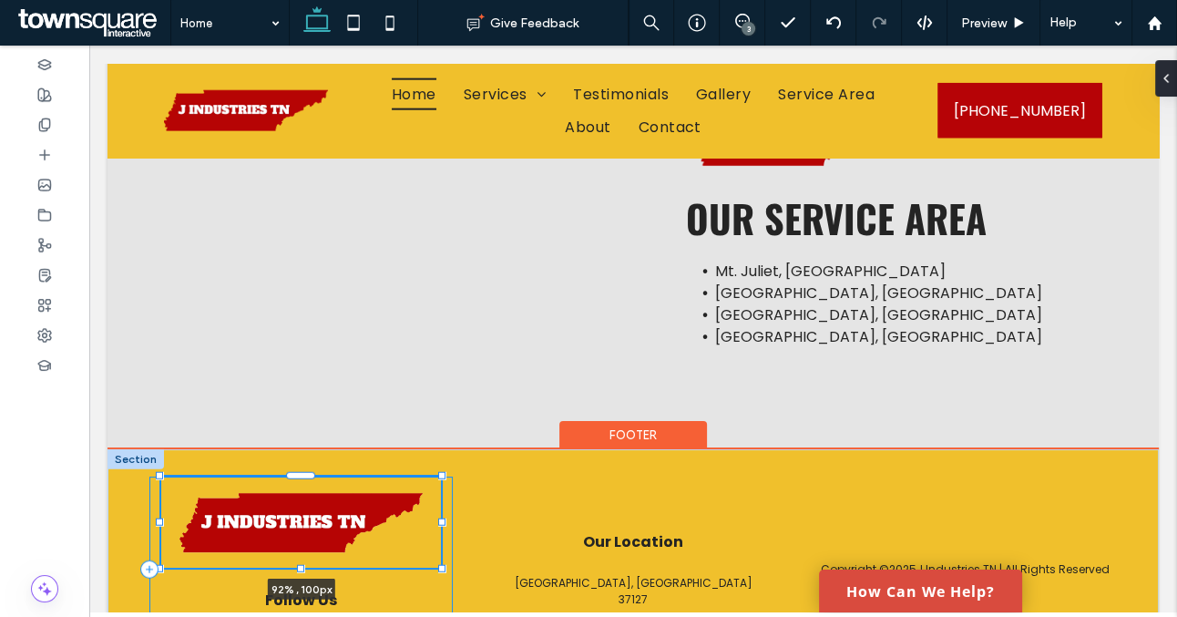
drag, startPoint x: 375, startPoint y: 538, endPoint x: 440, endPoint y: 549, distance: 65.6
click at [161, 478] on div at bounding box center [160, 477] width 1 height 1
type input "**"
type input "****"
type input "***"
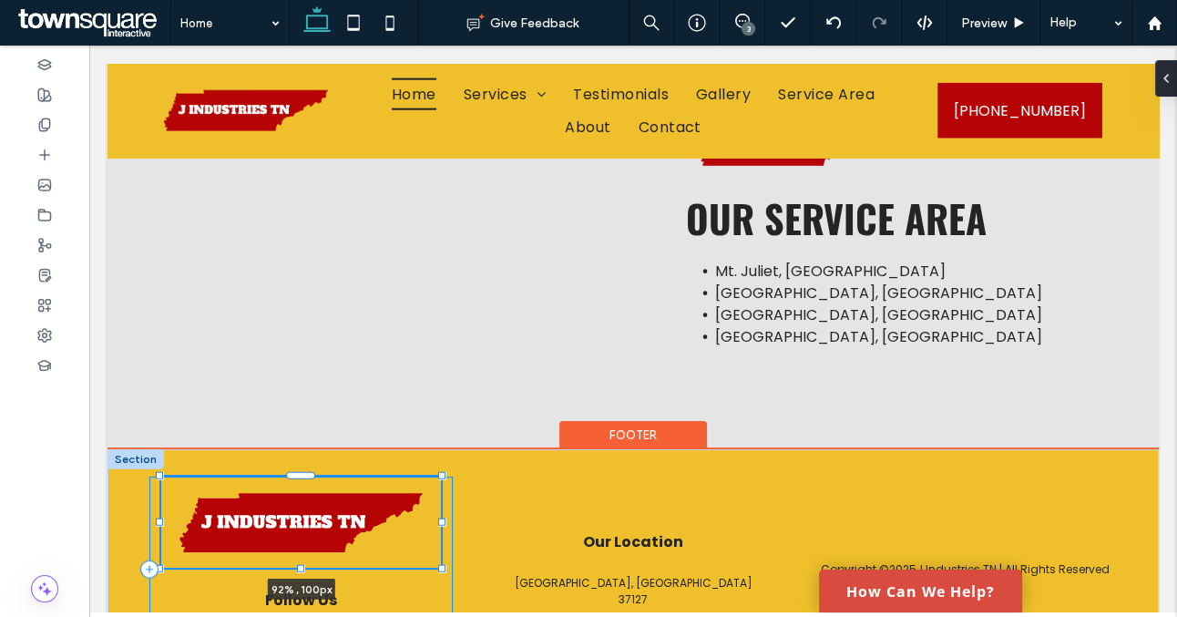
type input "***"
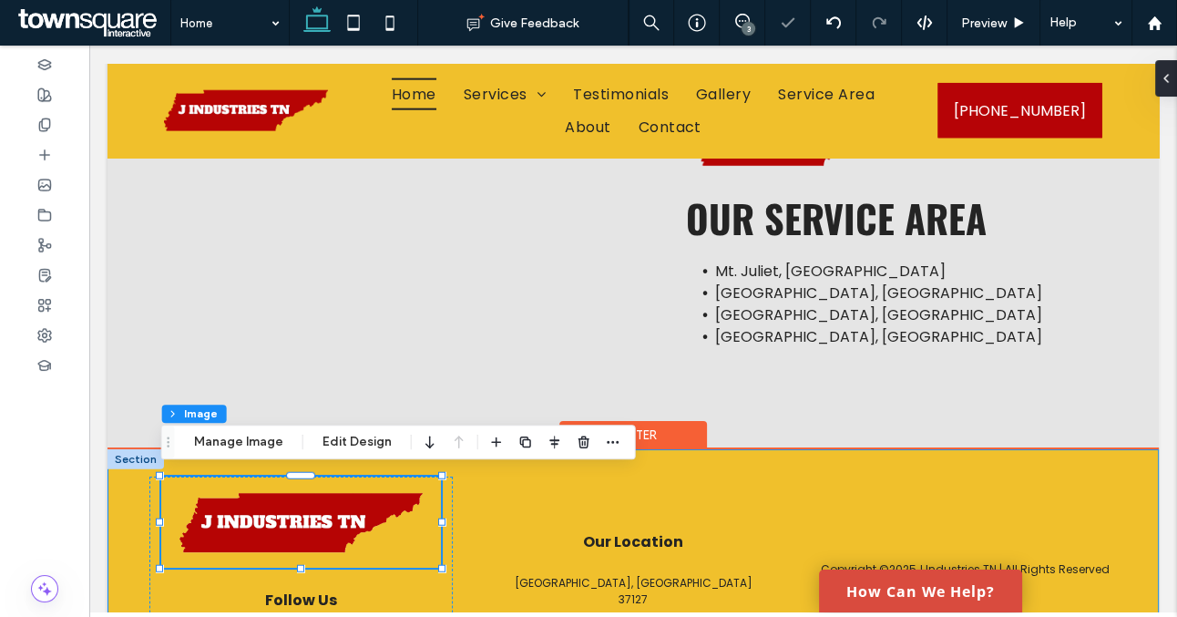
click at [130, 514] on div "Copyright © 2025 J Industries TN | All Rights Reserved Our Location Murfreesbor…" at bounding box center [634, 585] width 1052 height 273
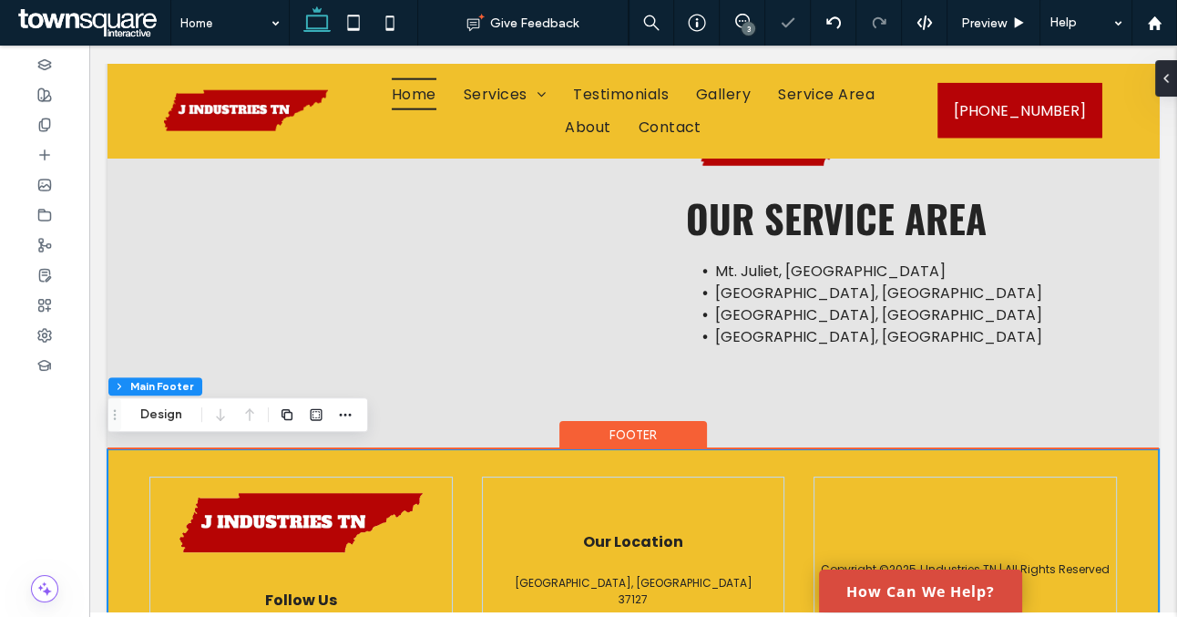
scroll to position [4403, 0]
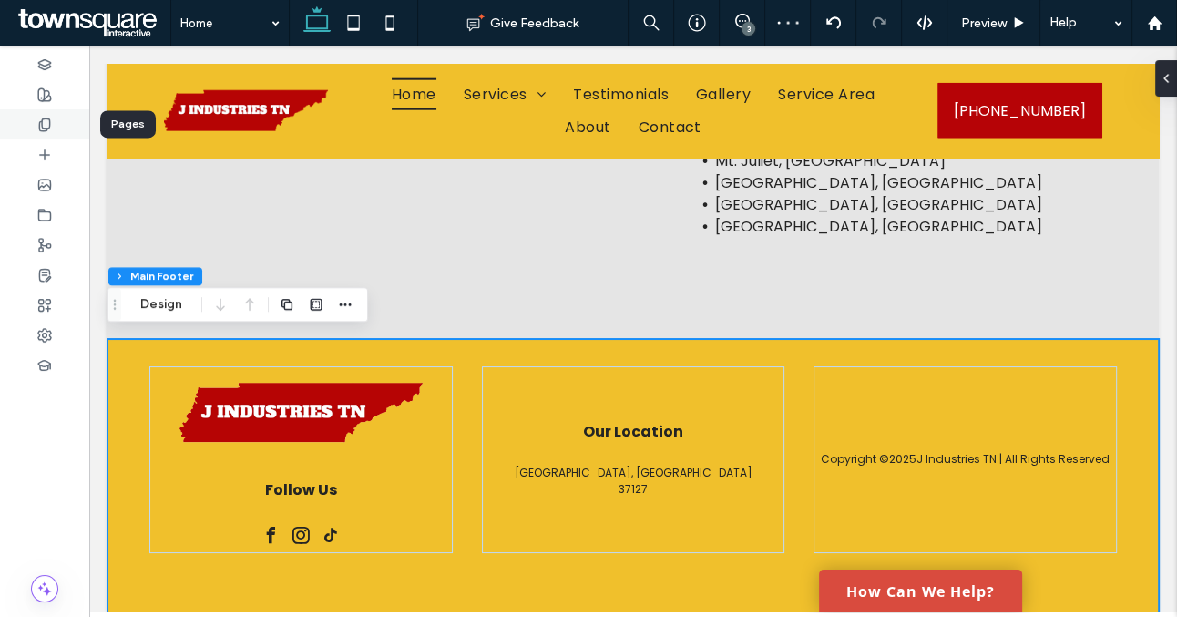
click at [39, 114] on div at bounding box center [44, 124] width 89 height 30
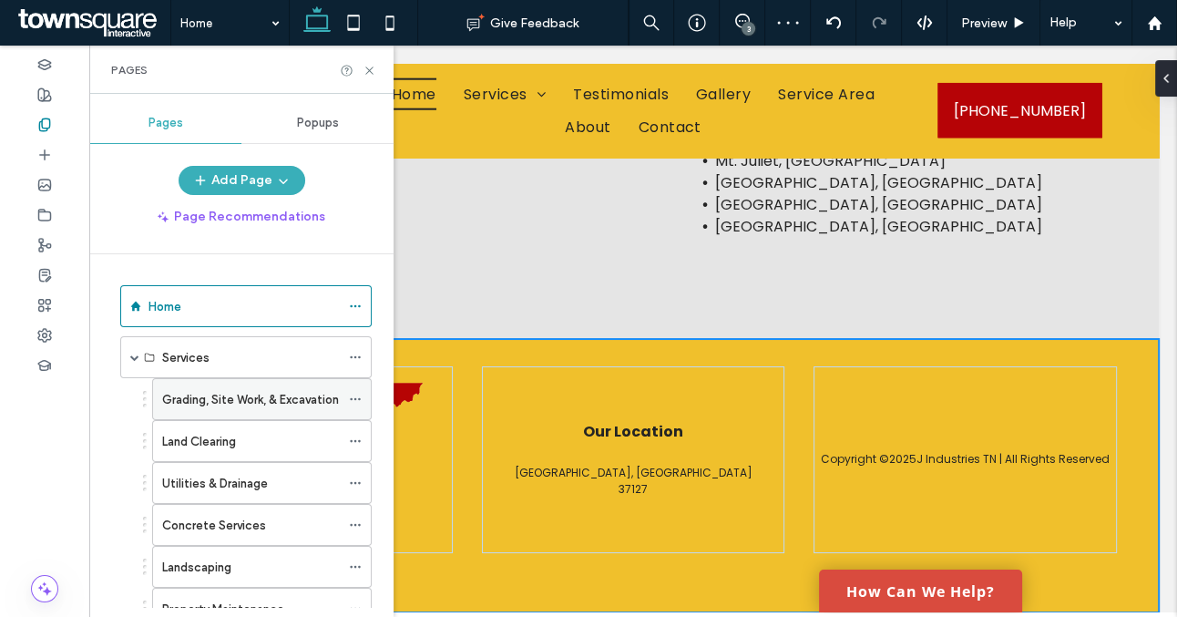
click at [204, 392] on label "Grading, Site Work, & Excavation" at bounding box center [250, 400] width 177 height 32
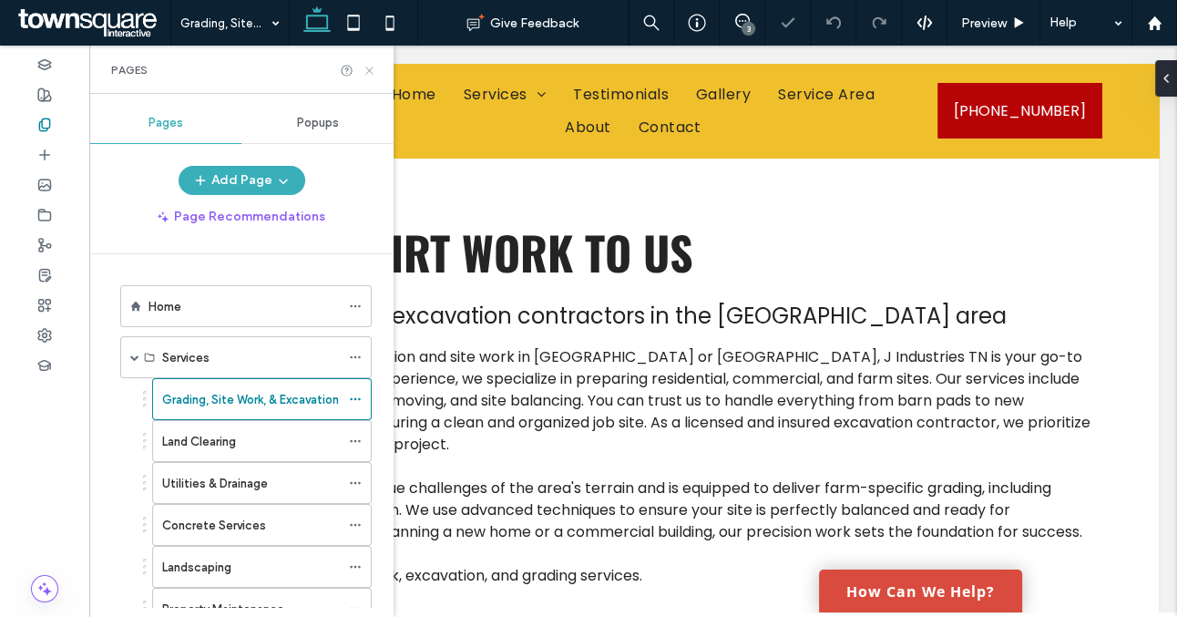
click at [368, 71] on use at bounding box center [368, 70] width 7 height 7
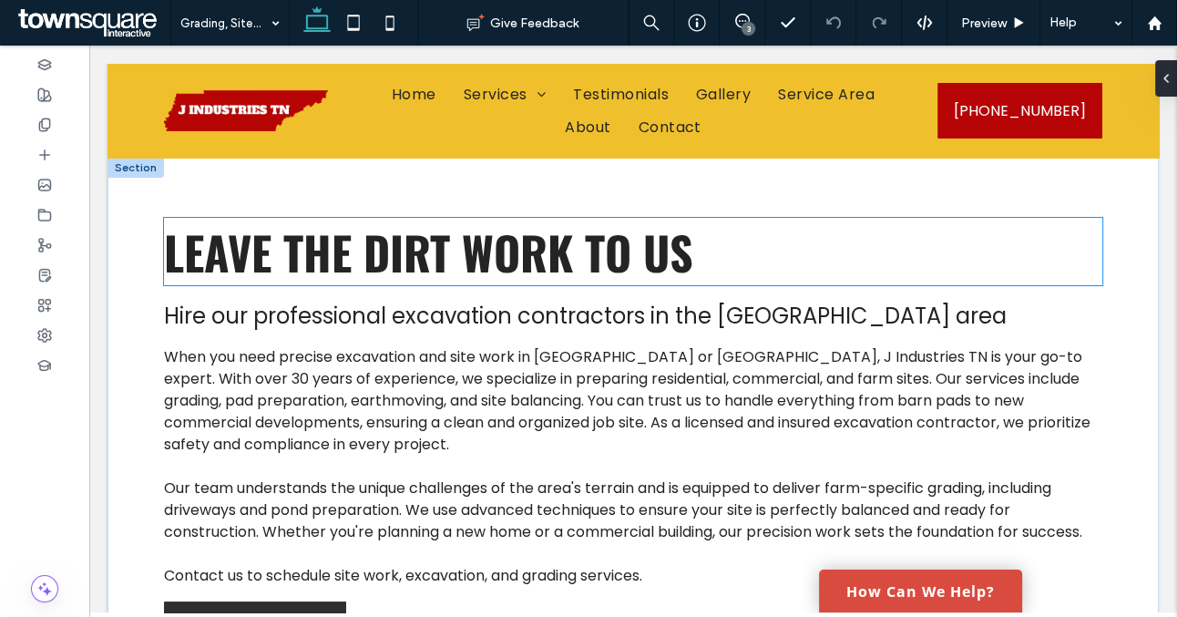
click at [421, 264] on span "Leave the Dirt Work to Us" at bounding box center [428, 251] width 529 height 67
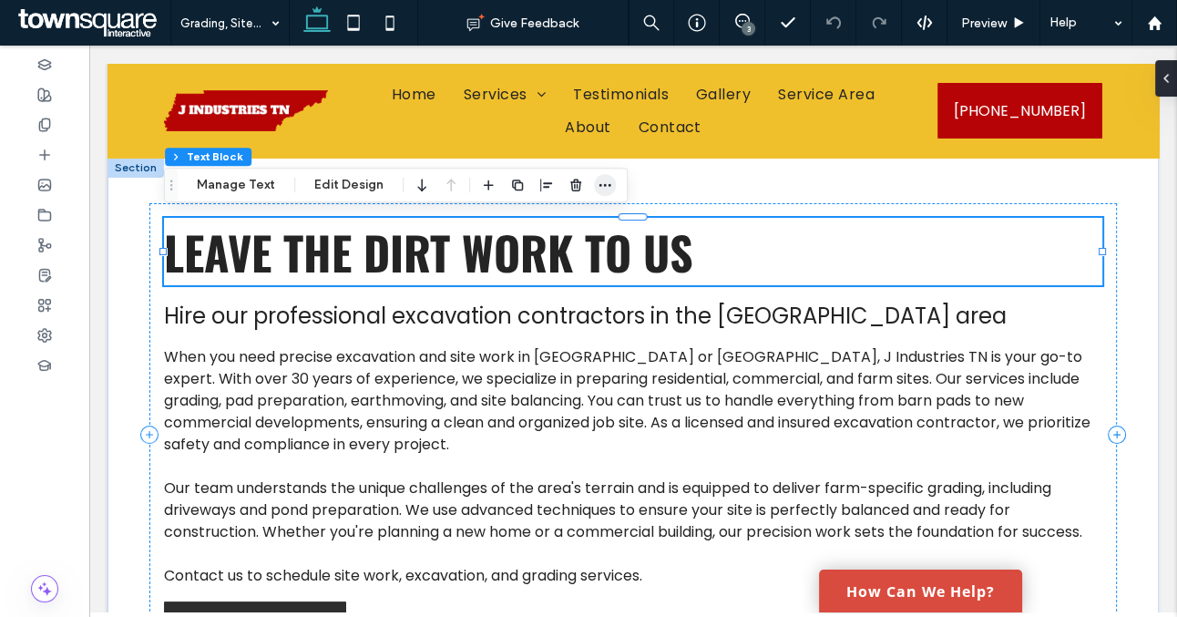
click at [605, 189] on icon "button" at bounding box center [605, 185] width 15 height 15
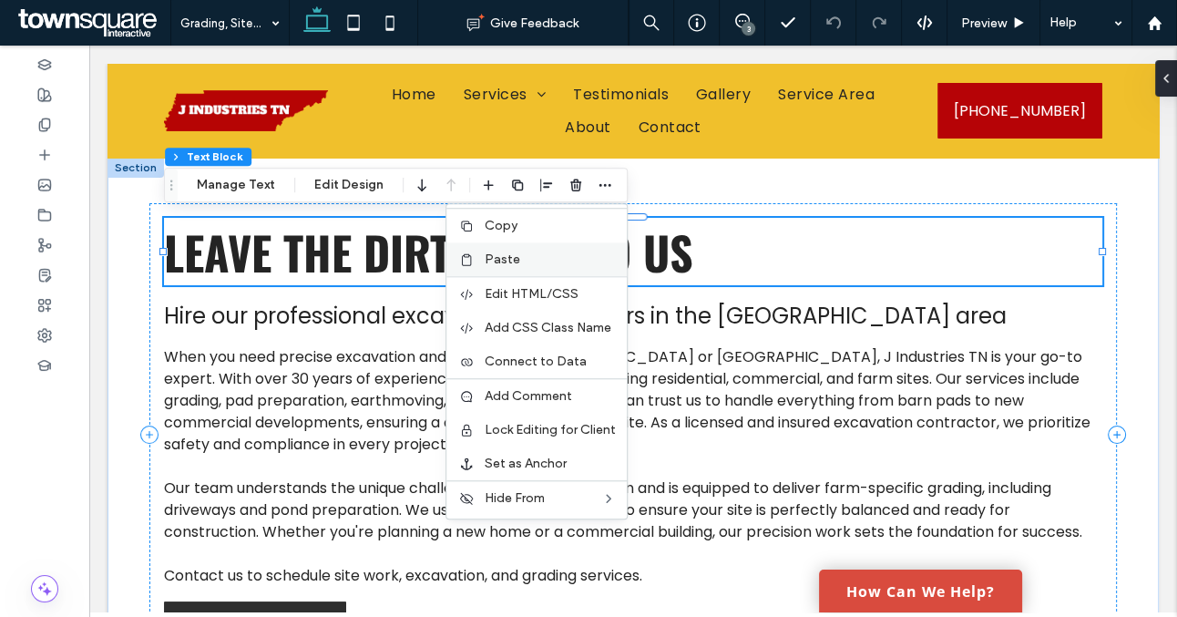
click at [556, 262] on label "Paste" at bounding box center [550, 259] width 131 height 15
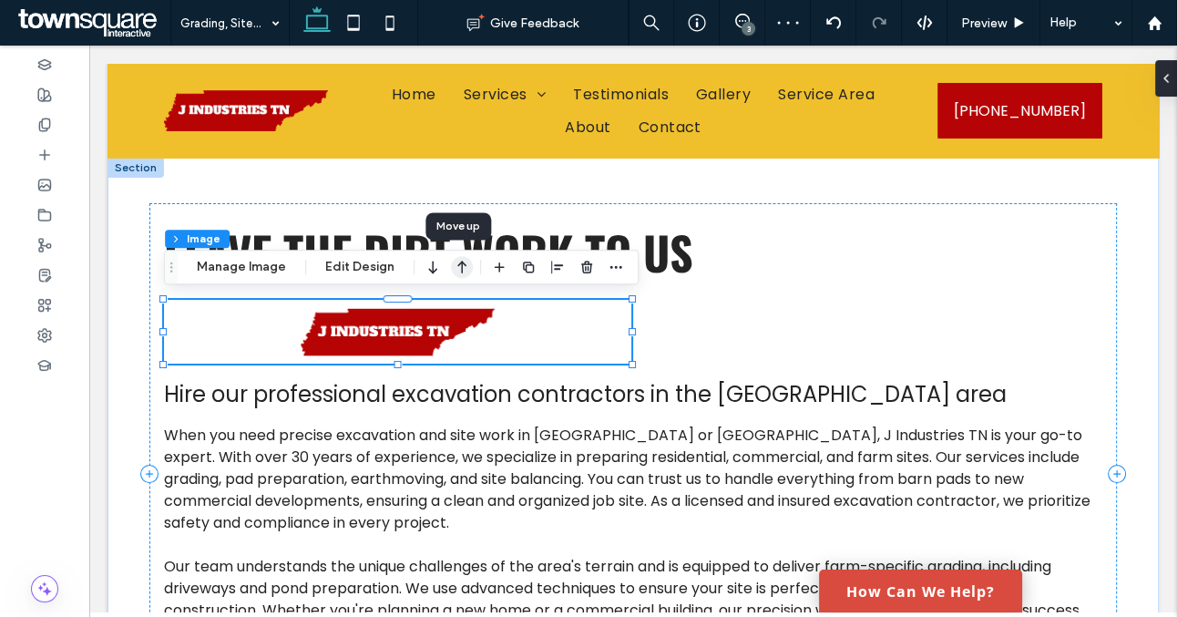
click at [461, 272] on icon "button" at bounding box center [462, 267] width 22 height 33
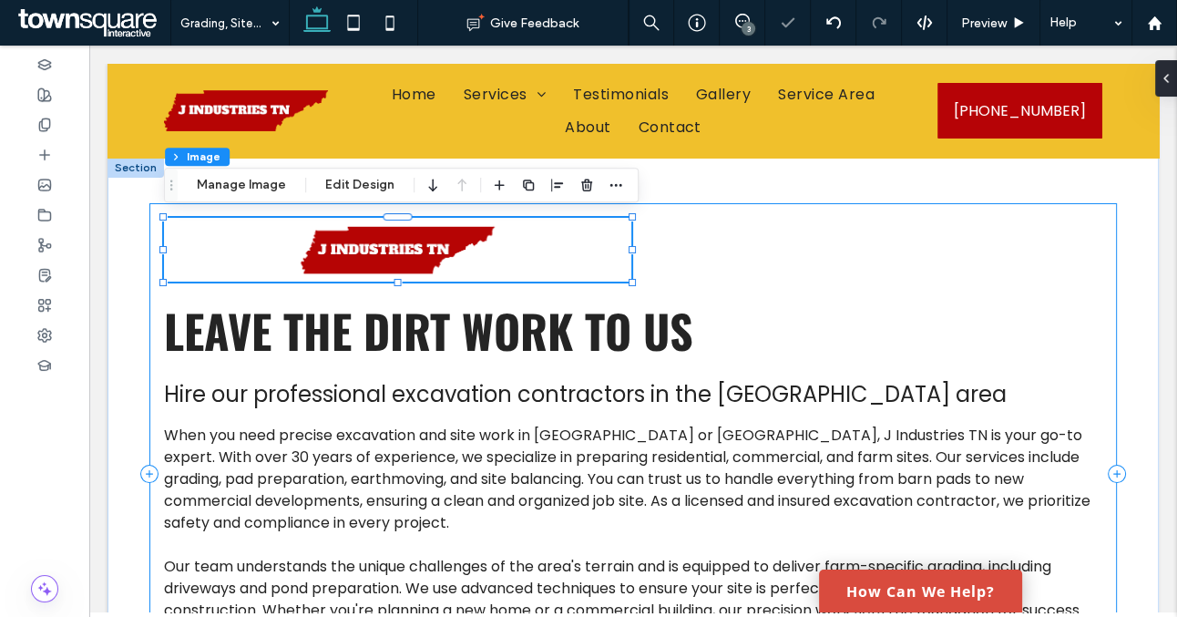
drag, startPoint x: 630, startPoint y: 283, endPoint x: 454, endPoint y: 280, distance: 175.9
click at [454, 280] on div "Leave the Dirt Work to Us Hire our professional excavation contractors in the G…" at bounding box center [633, 473] width 968 height 541
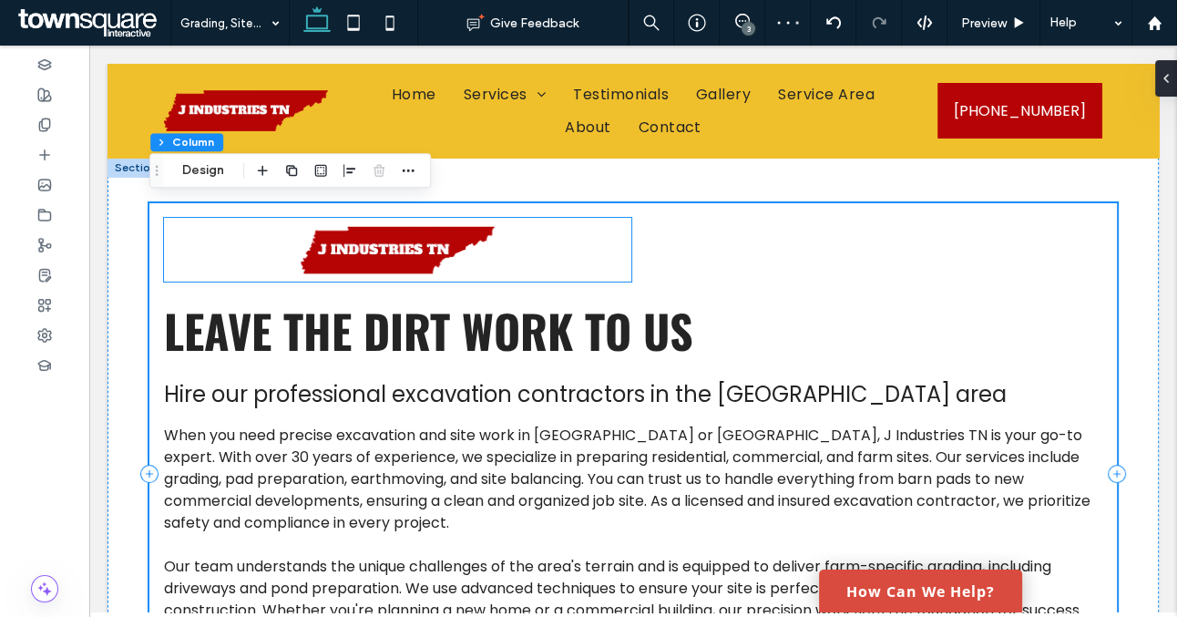
click at [600, 257] on img at bounding box center [398, 250] width 468 height 64
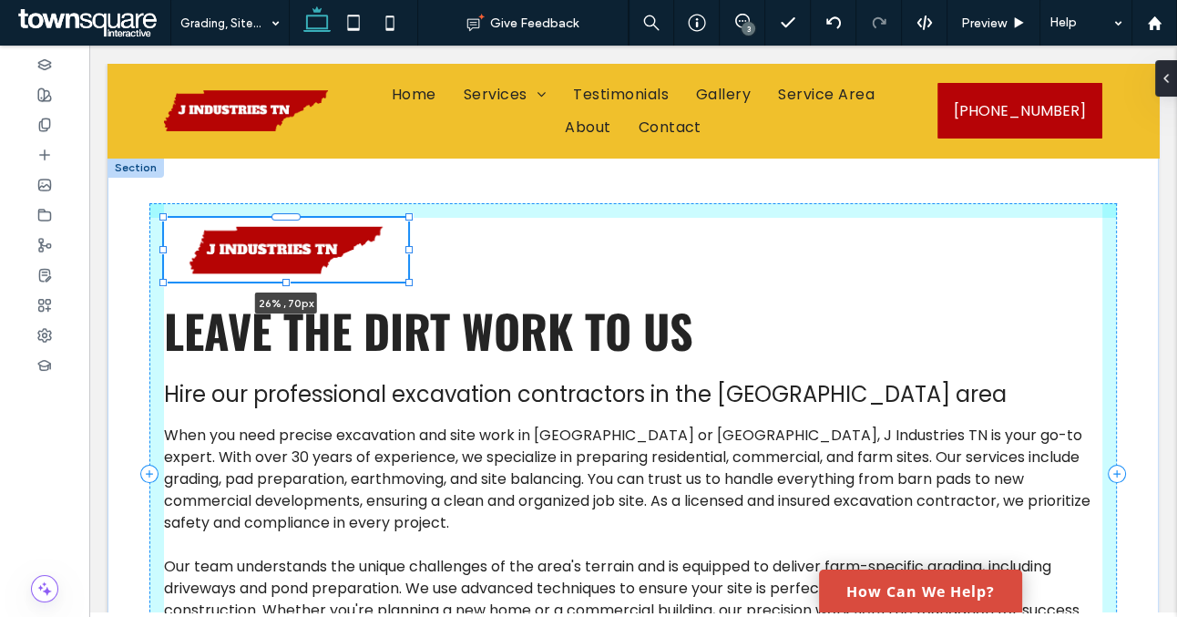
drag, startPoint x: 630, startPoint y: 248, endPoint x: 406, endPoint y: 250, distance: 223.3
click at [406, 250] on div at bounding box center [409, 249] width 7 height 7
type input "**"
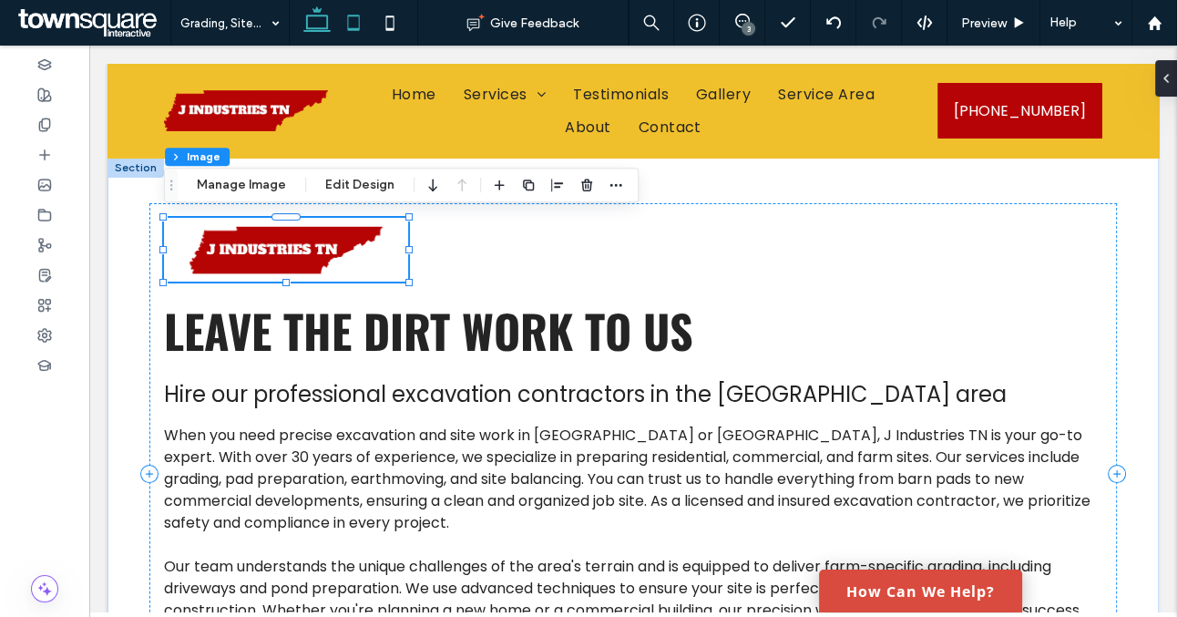
click at [355, 21] on icon at bounding box center [353, 23] width 36 height 36
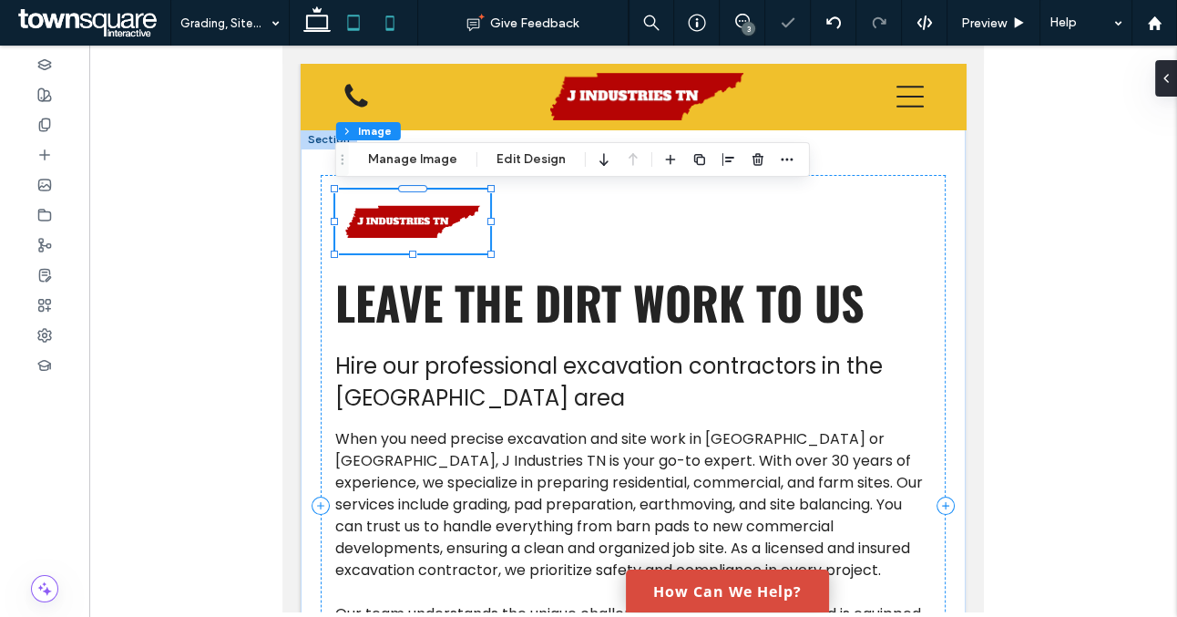
click at [396, 25] on icon at bounding box center [390, 23] width 36 height 36
type input "**"
type input "****"
type input "**"
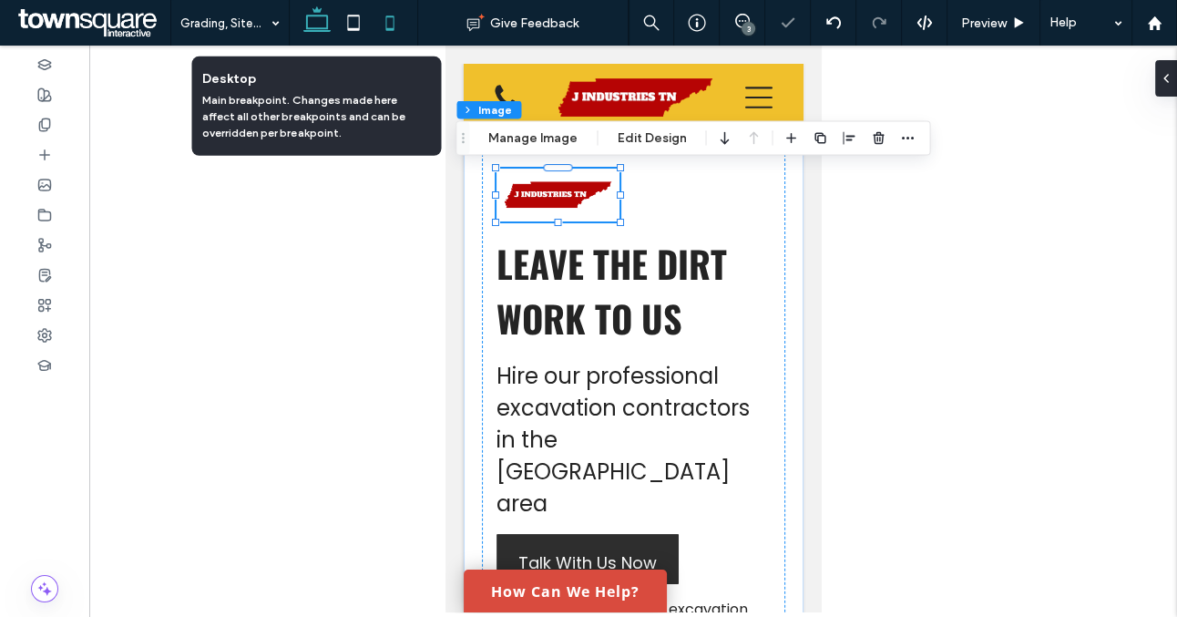
click at [321, 34] on icon at bounding box center [317, 23] width 36 height 36
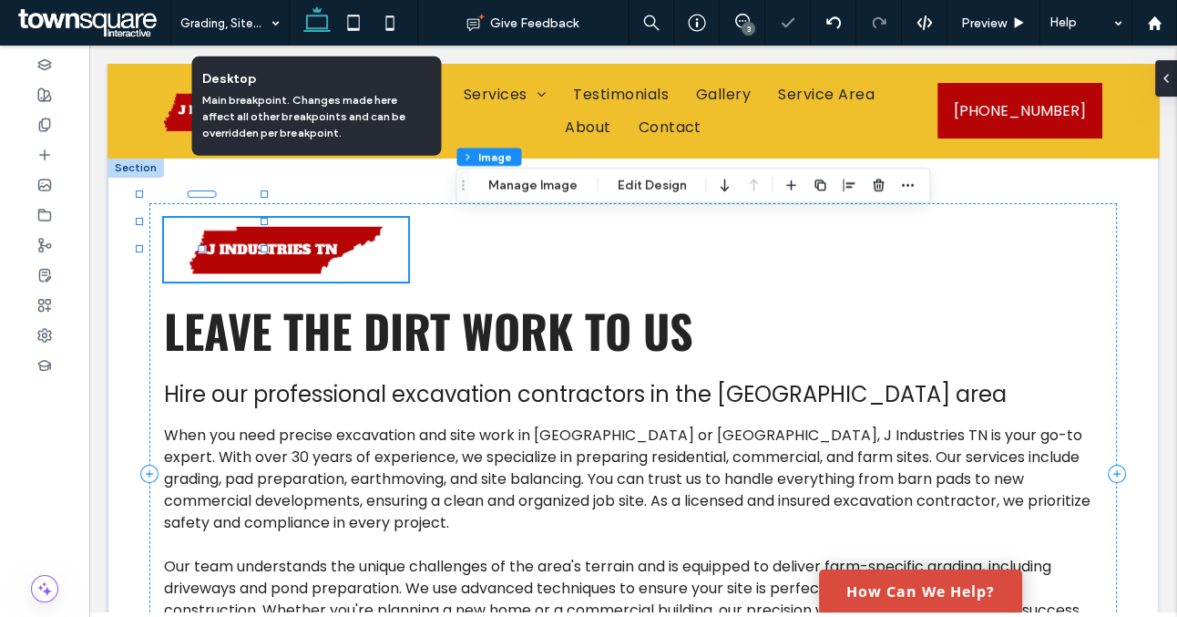
type input "**"
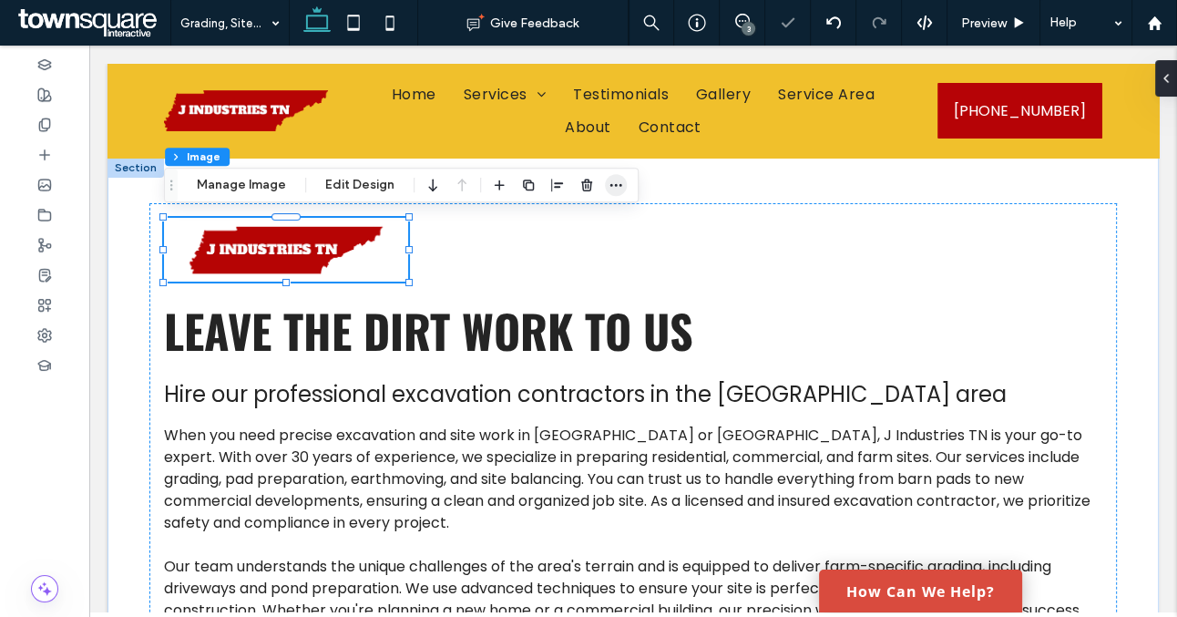
click at [613, 181] on icon "button" at bounding box center [616, 185] width 15 height 15
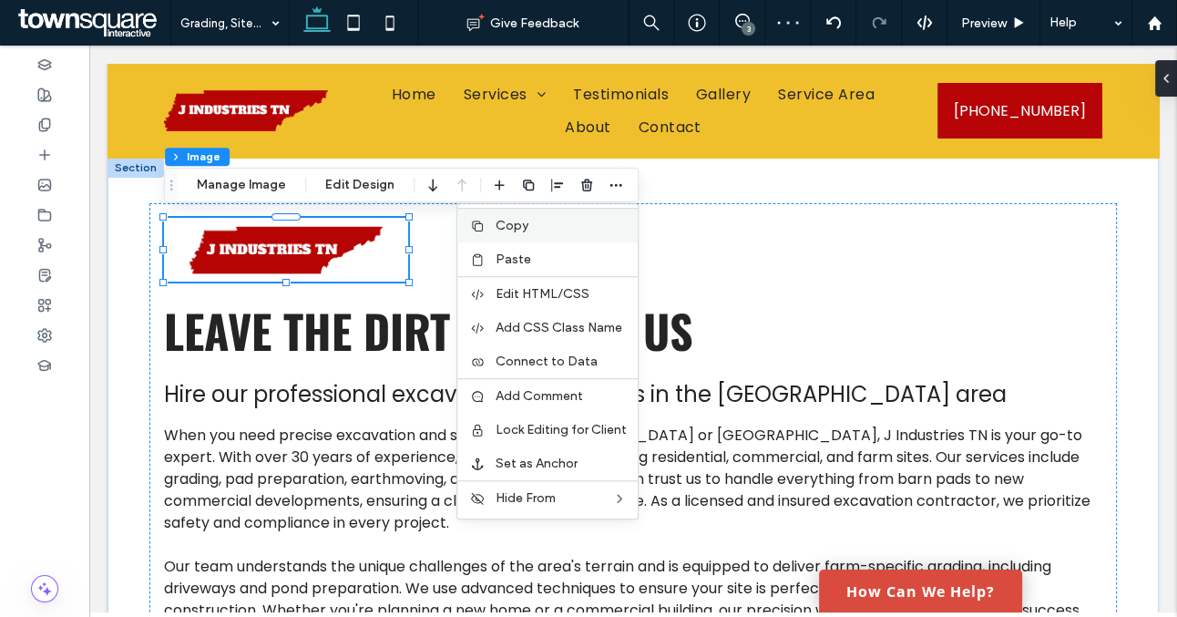
click at [542, 230] on label "Copy" at bounding box center [561, 225] width 131 height 15
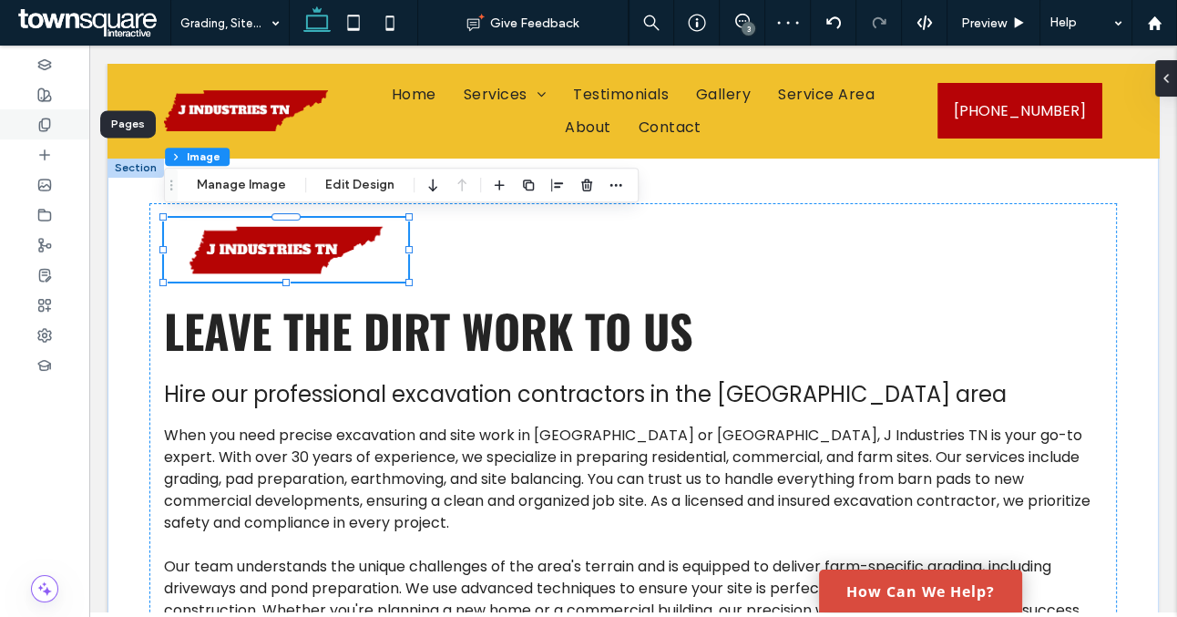
click at [49, 128] on icon at bounding box center [44, 125] width 15 height 15
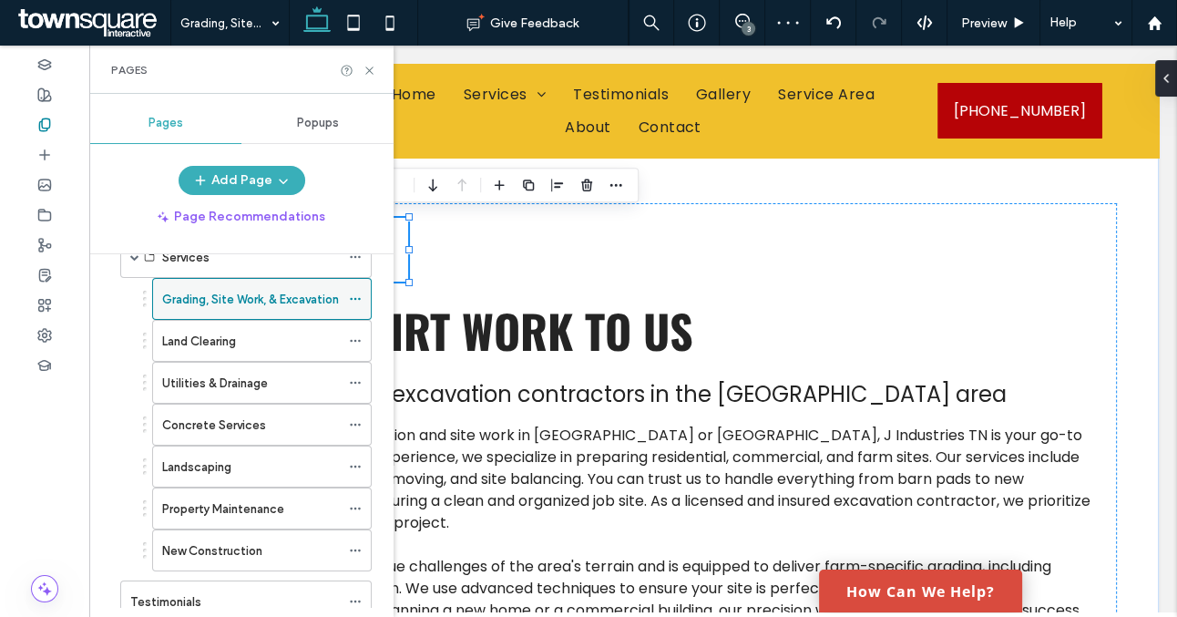
scroll to position [138, 0]
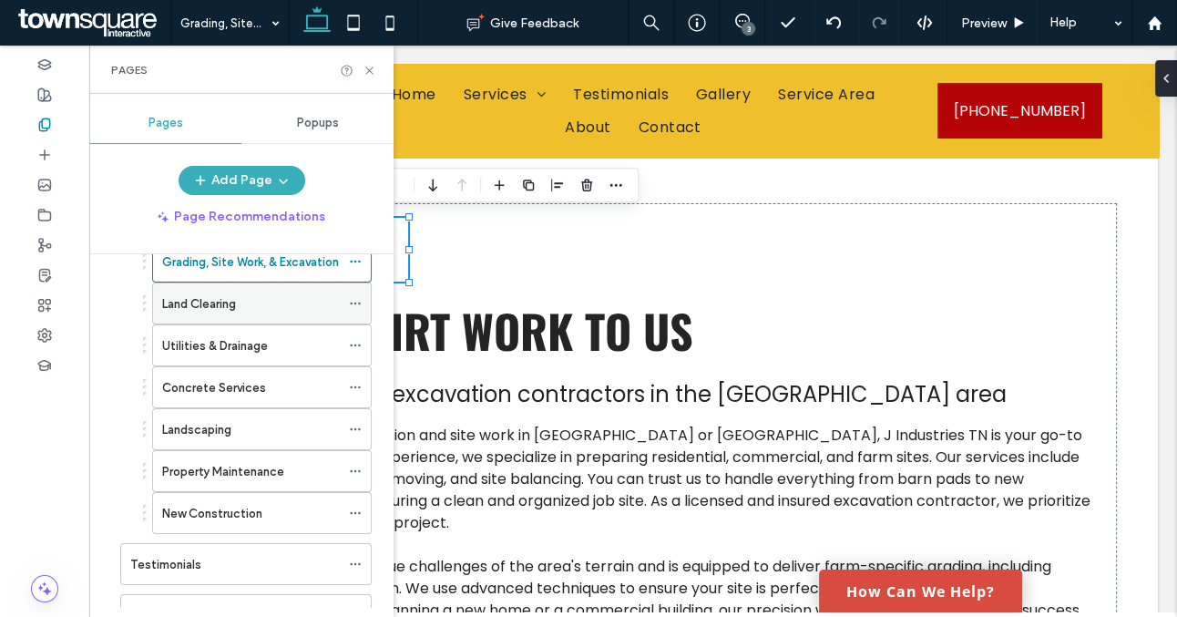
click at [269, 305] on div "Land Clearing" at bounding box center [251, 303] width 178 height 19
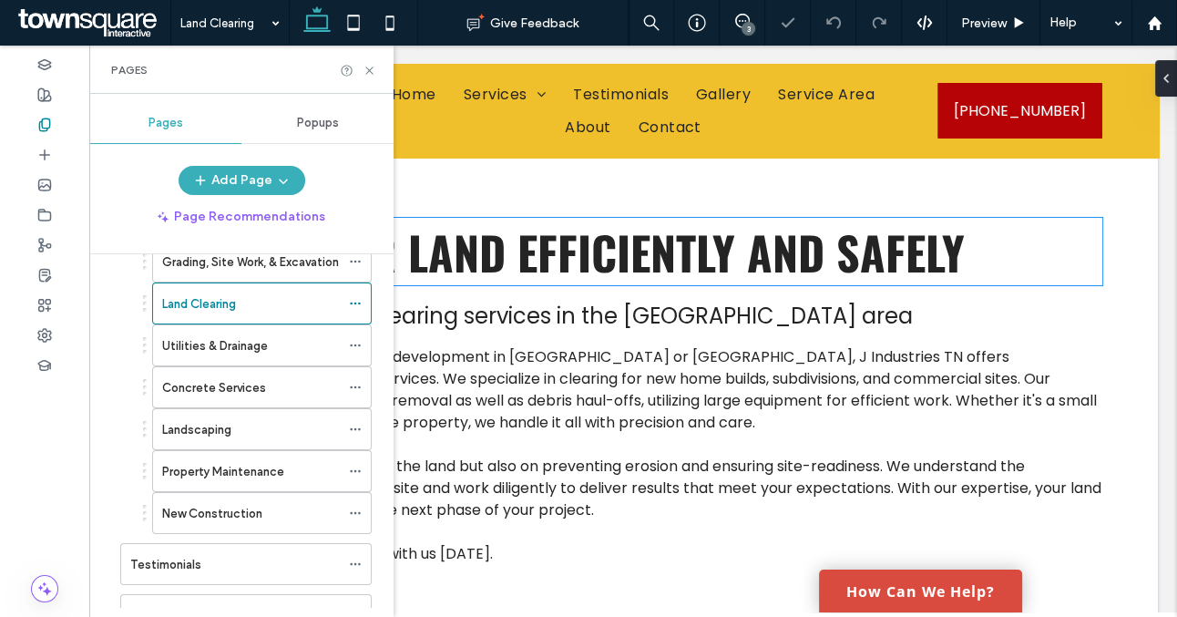
click at [441, 262] on span "Clear Your Land Efficiently and Safely" at bounding box center [564, 251] width 801 height 67
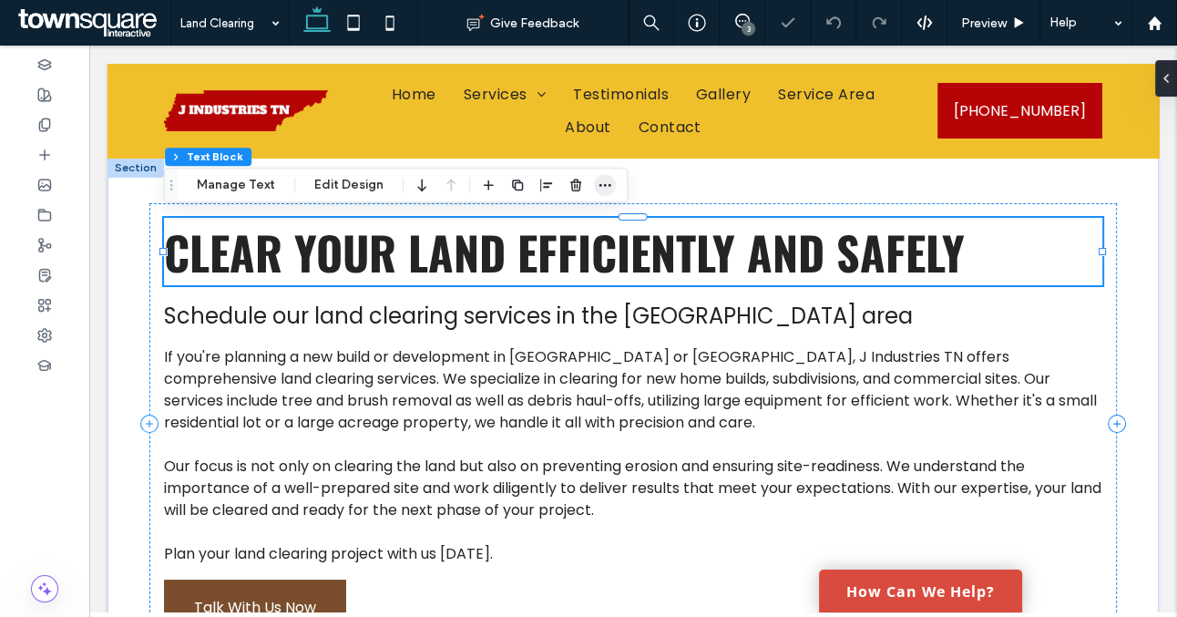
click at [601, 188] on icon "button" at bounding box center [605, 185] width 15 height 15
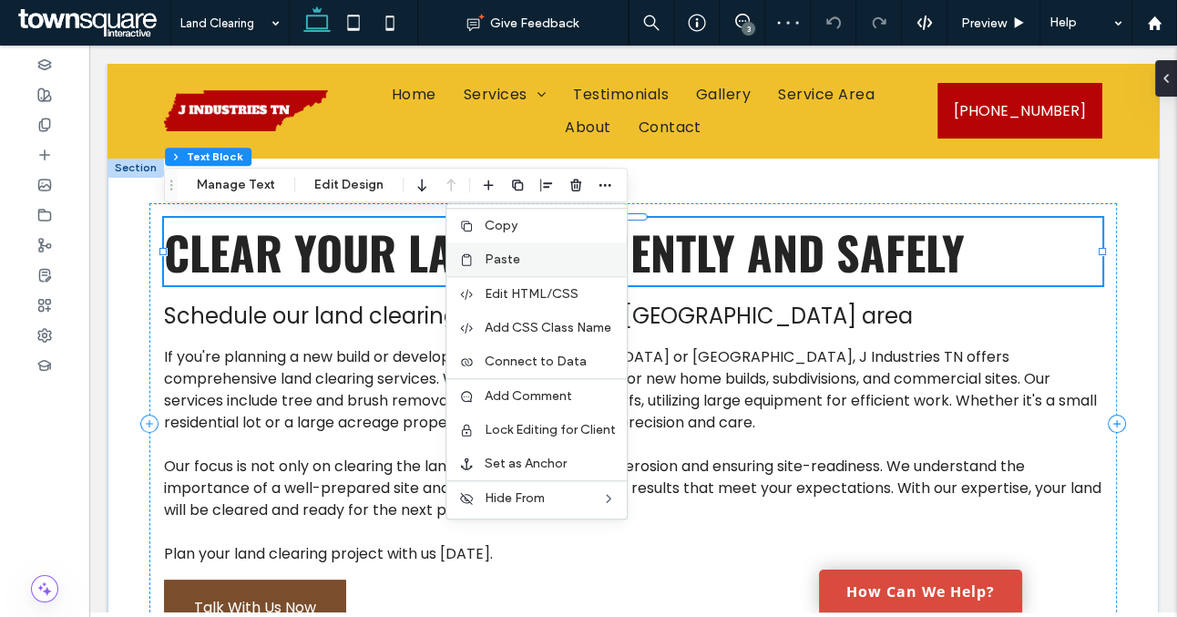
click at [523, 253] on label "Paste" at bounding box center [550, 259] width 131 height 15
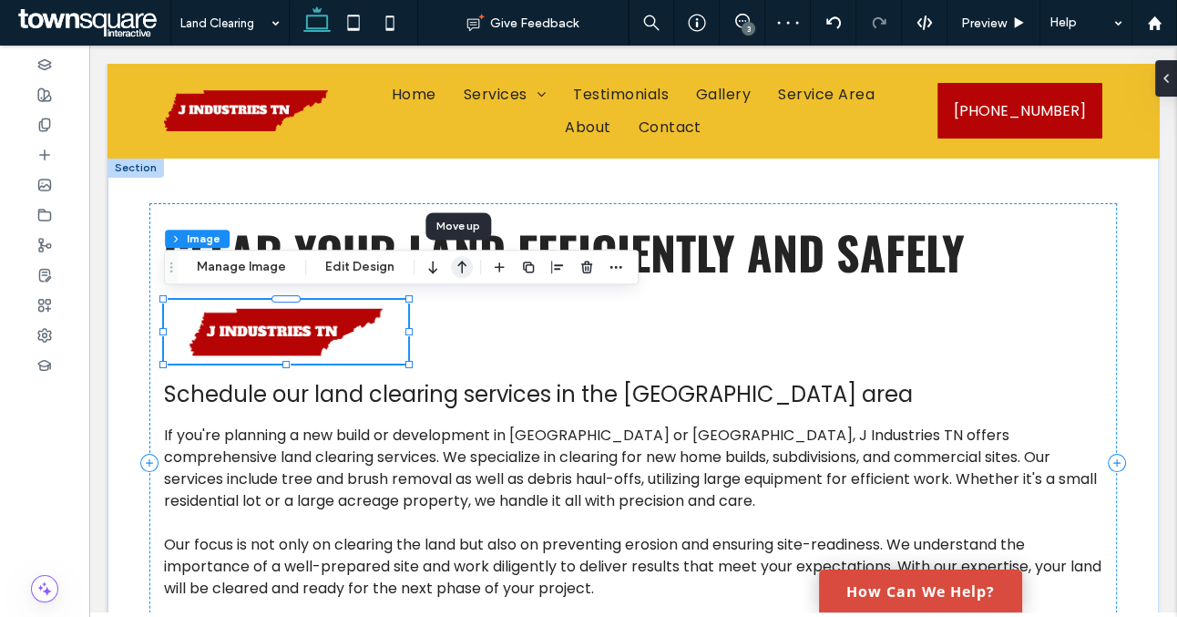
click at [453, 270] on icon "button" at bounding box center [462, 267] width 22 height 33
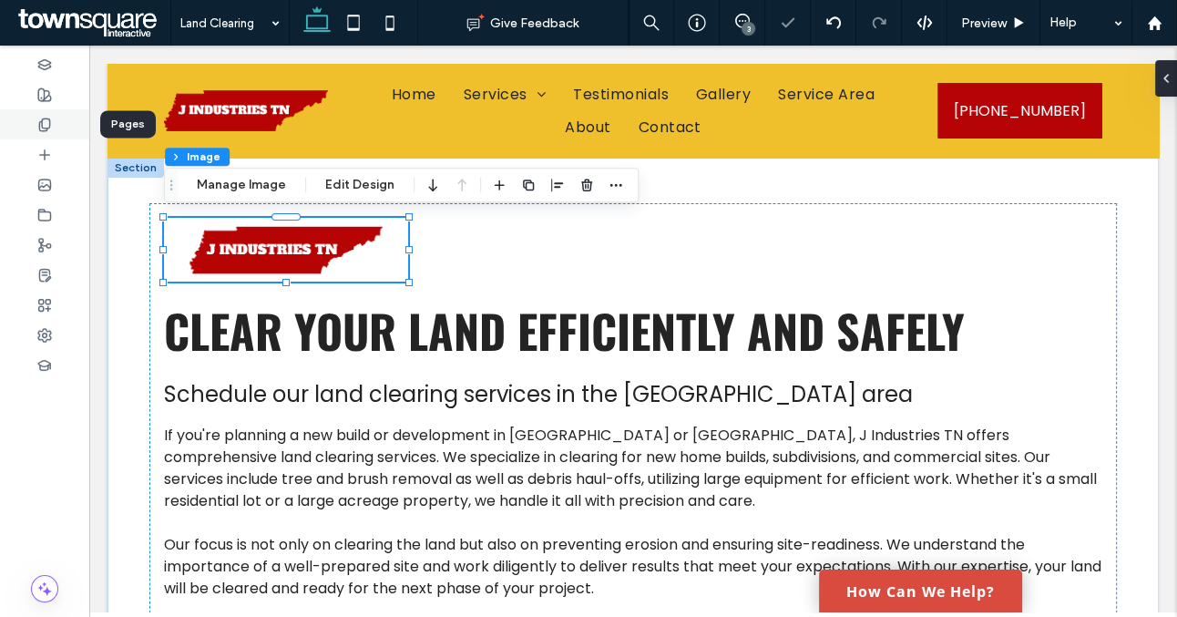
click at [56, 123] on div at bounding box center [44, 124] width 89 height 30
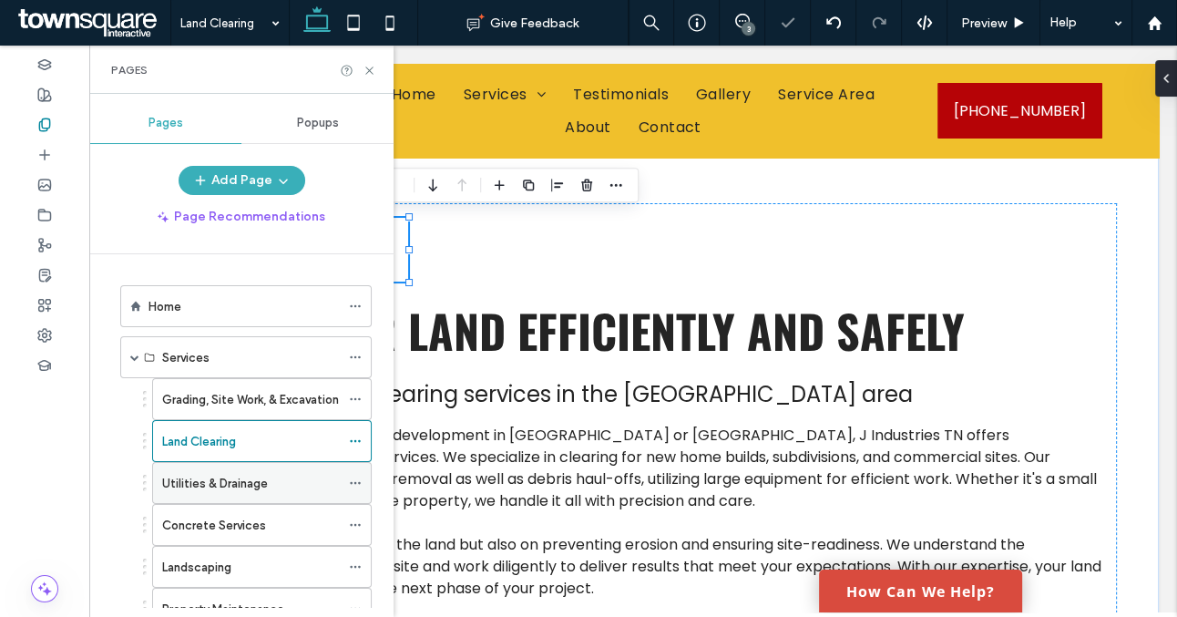
click at [276, 489] on div "Utilities & Drainage" at bounding box center [251, 483] width 178 height 19
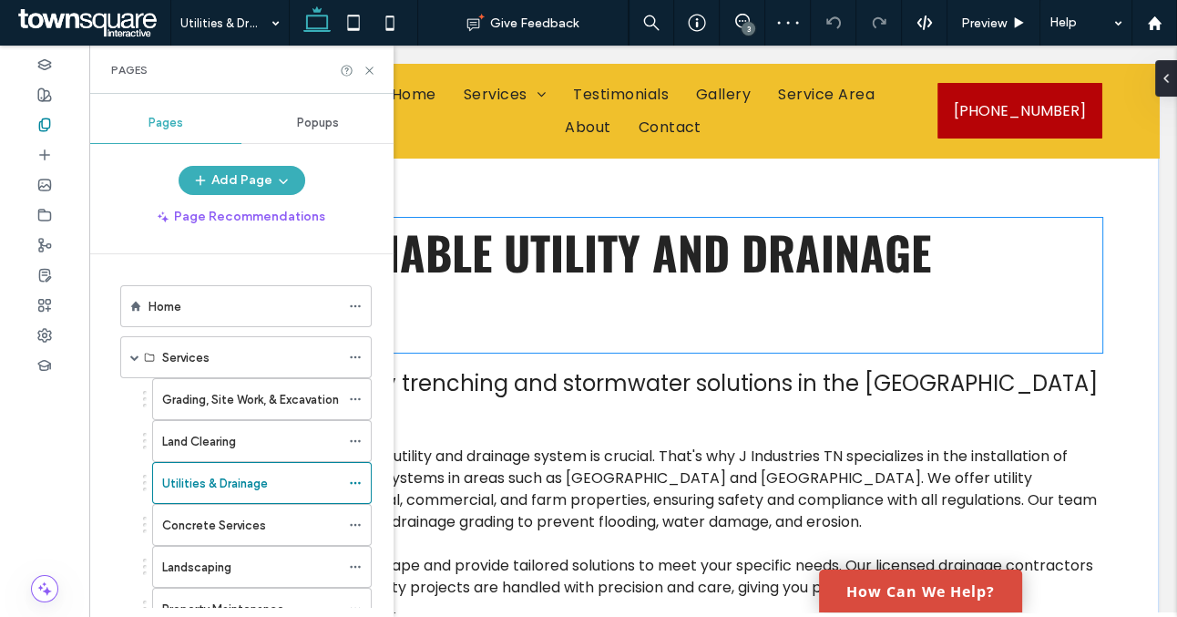
click at [495, 246] on span "Ensure Reliable Utility and Drainage Systems" at bounding box center [547, 285] width 767 height 135
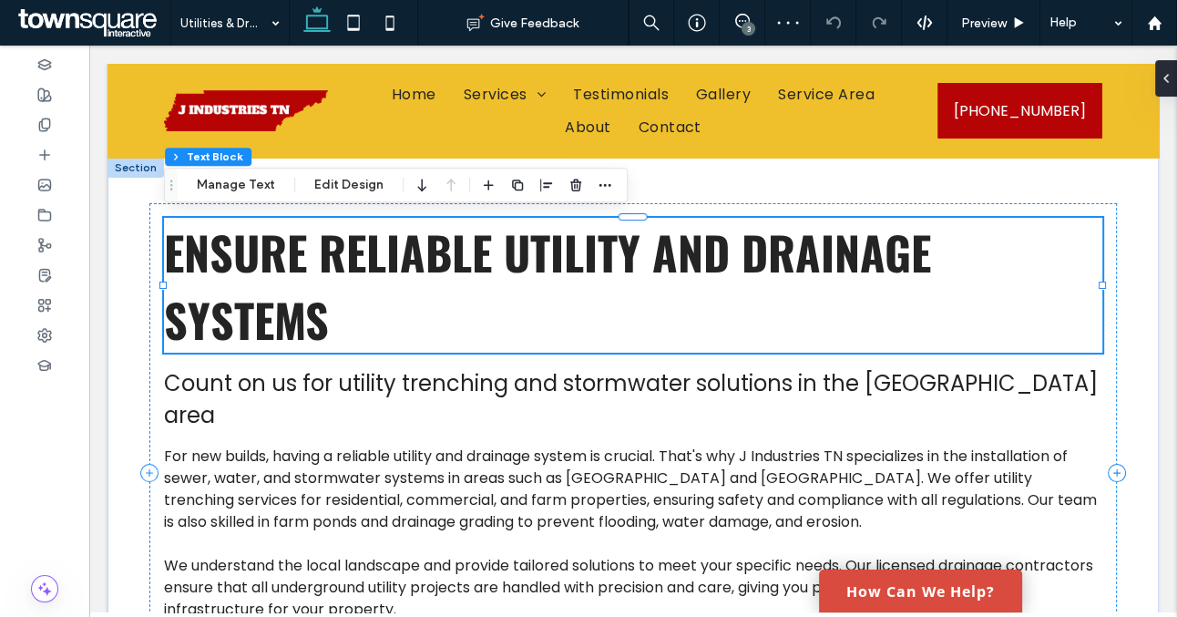
click at [495, 246] on span "Ensure Reliable Utility and Drainage Systems" at bounding box center [547, 285] width 767 height 135
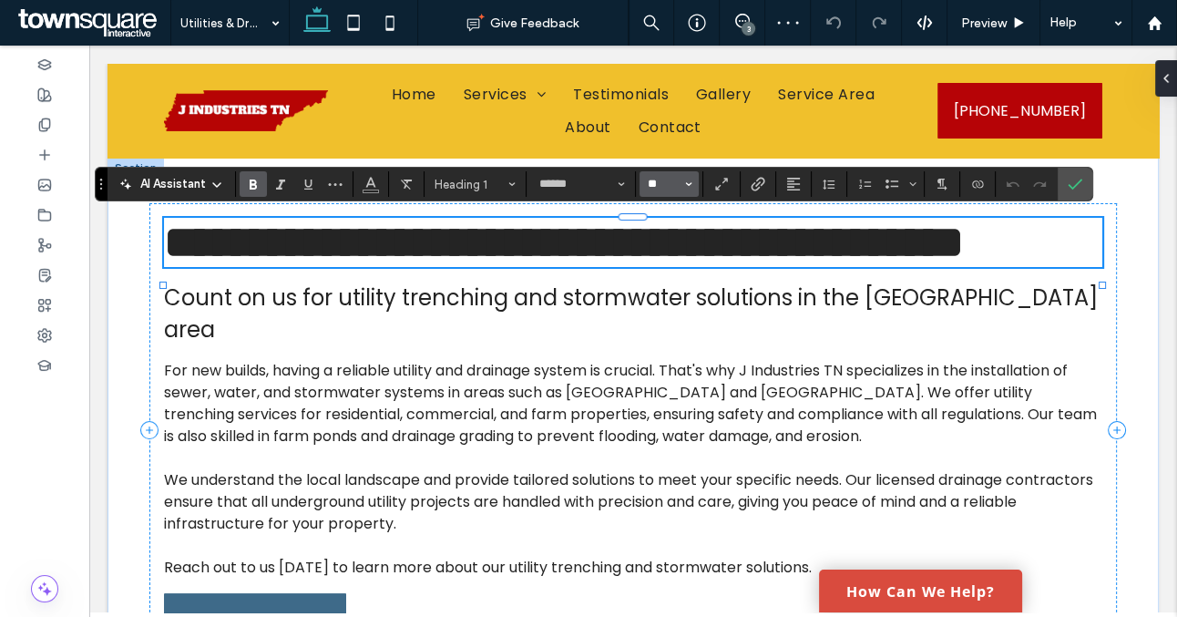
click at [647, 181] on input "**" at bounding box center [664, 184] width 36 height 15
type input "**"
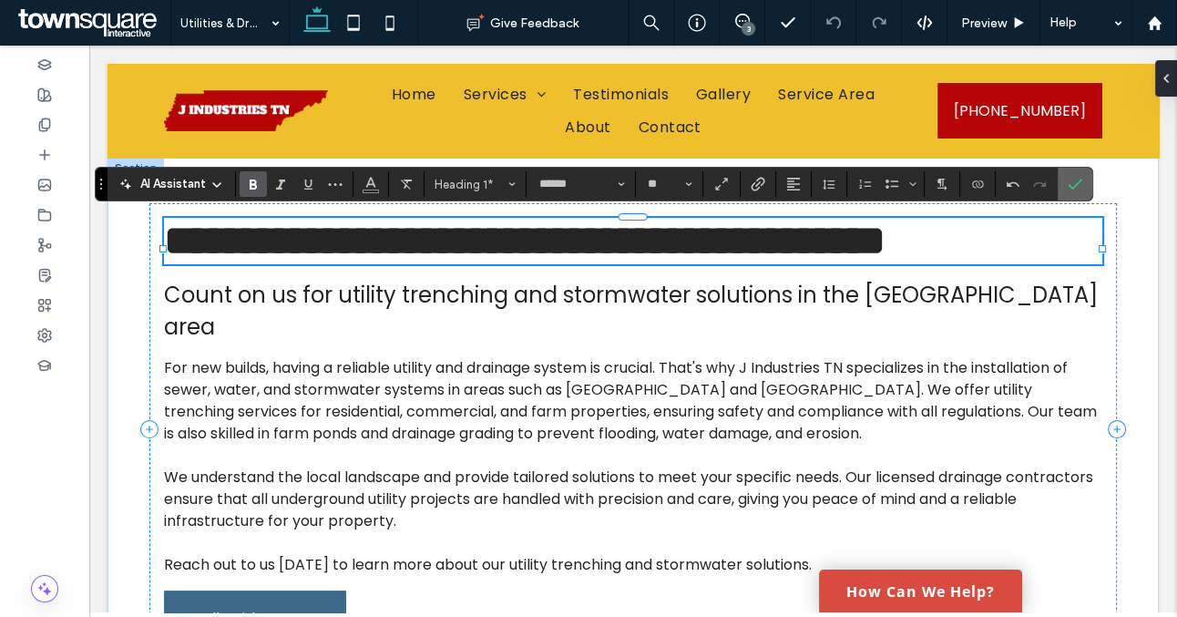
click at [1065, 190] on label "Confirm" at bounding box center [1075, 184] width 27 height 33
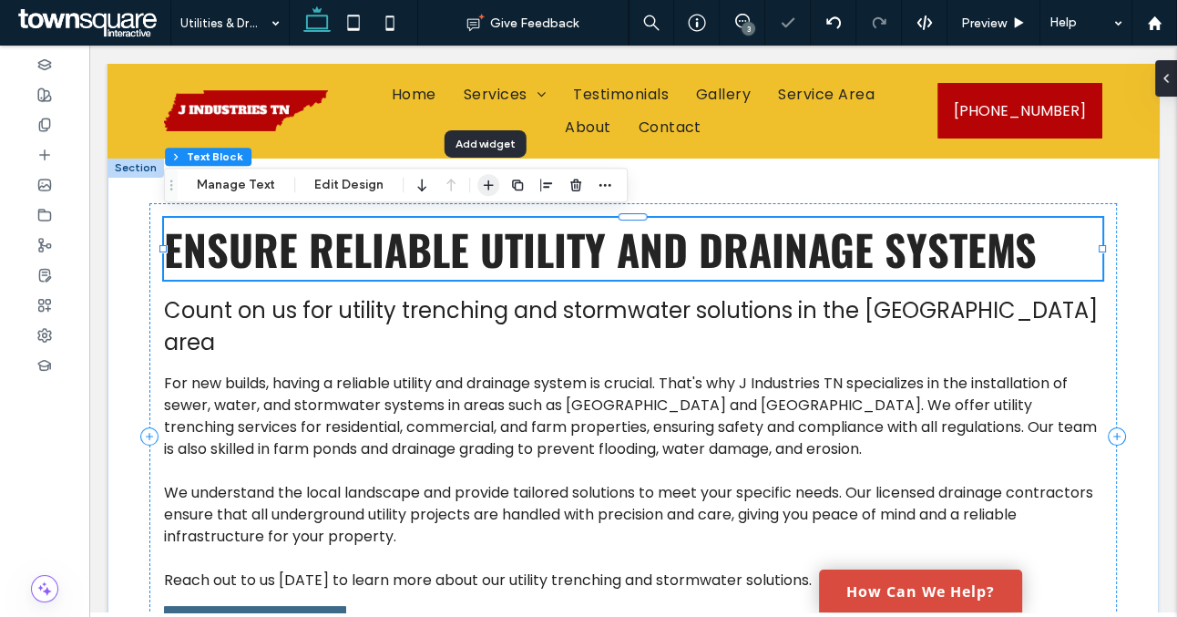
click at [488, 183] on icon "button" at bounding box center [488, 185] width 15 height 15
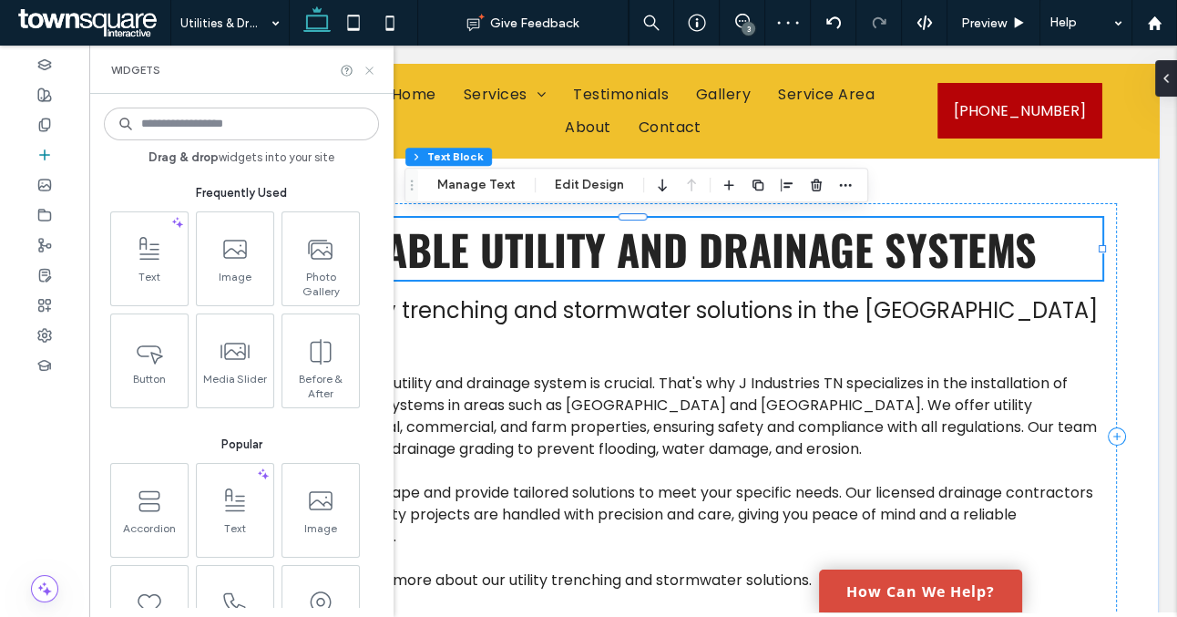
click at [368, 75] on icon at bounding box center [370, 71] width 14 height 14
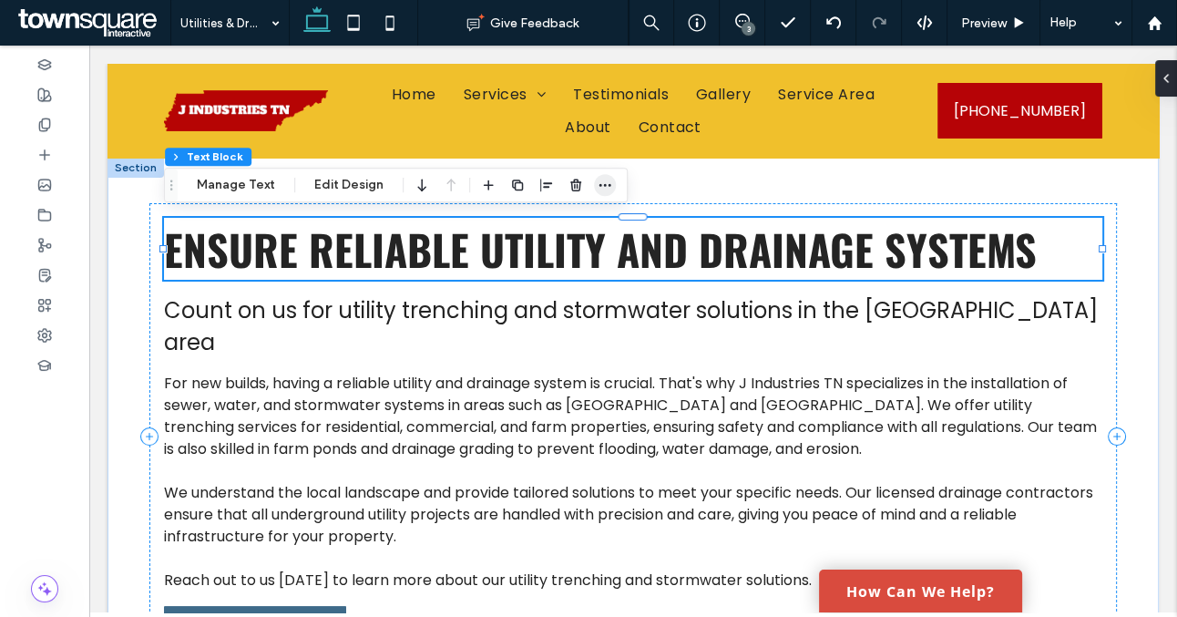
click at [610, 181] on span "button" at bounding box center [605, 185] width 22 height 22
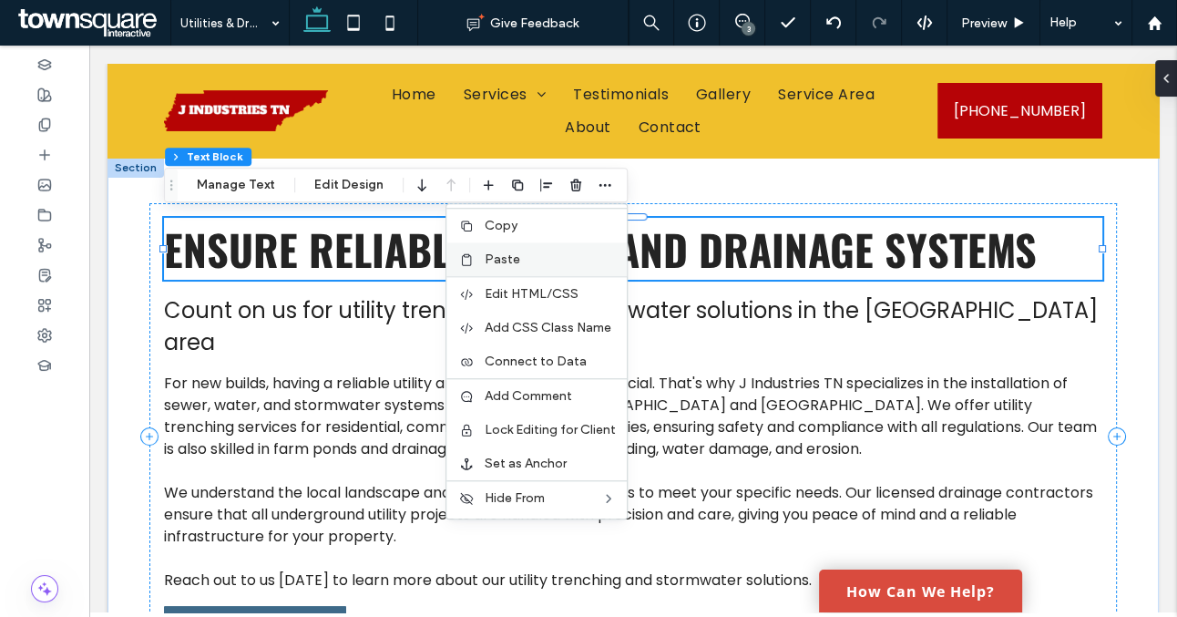
click at [543, 261] on label "Paste" at bounding box center [550, 259] width 131 height 15
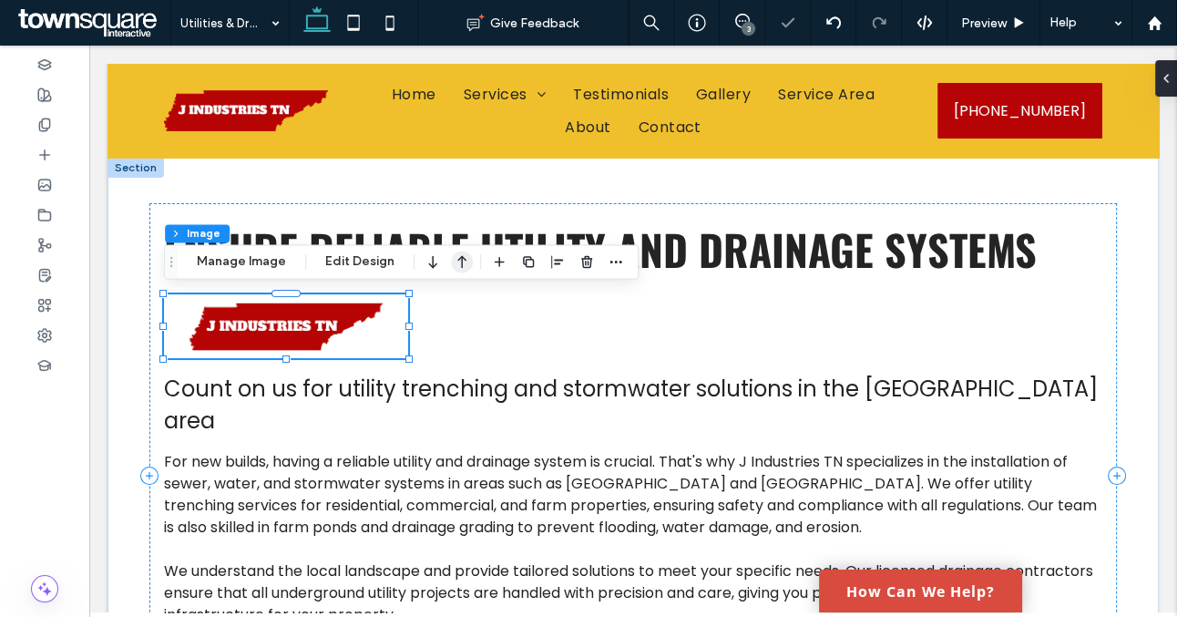
click at [460, 261] on icon "button" at bounding box center [462, 261] width 22 height 33
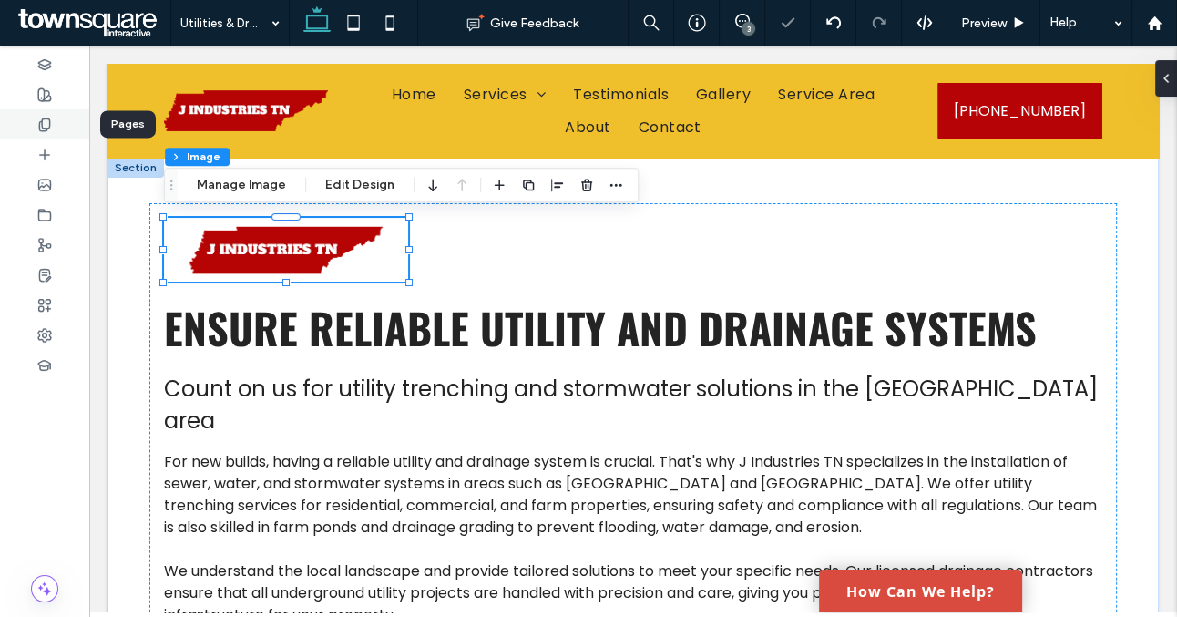
click at [26, 120] on div at bounding box center [44, 124] width 89 height 30
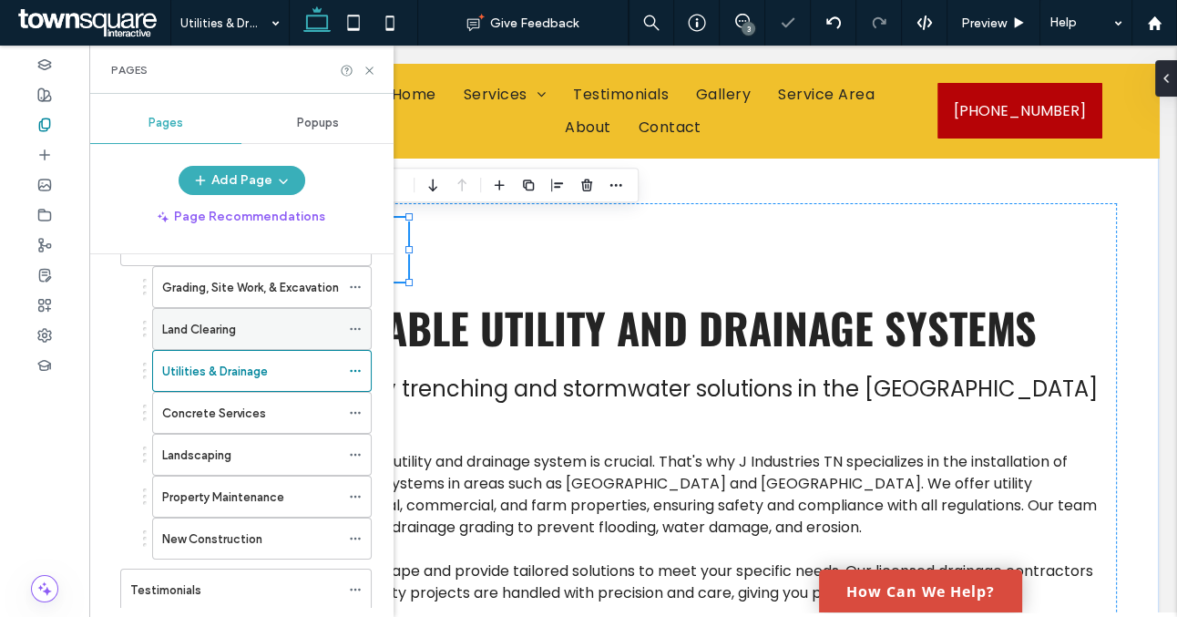
scroll to position [124, 0]
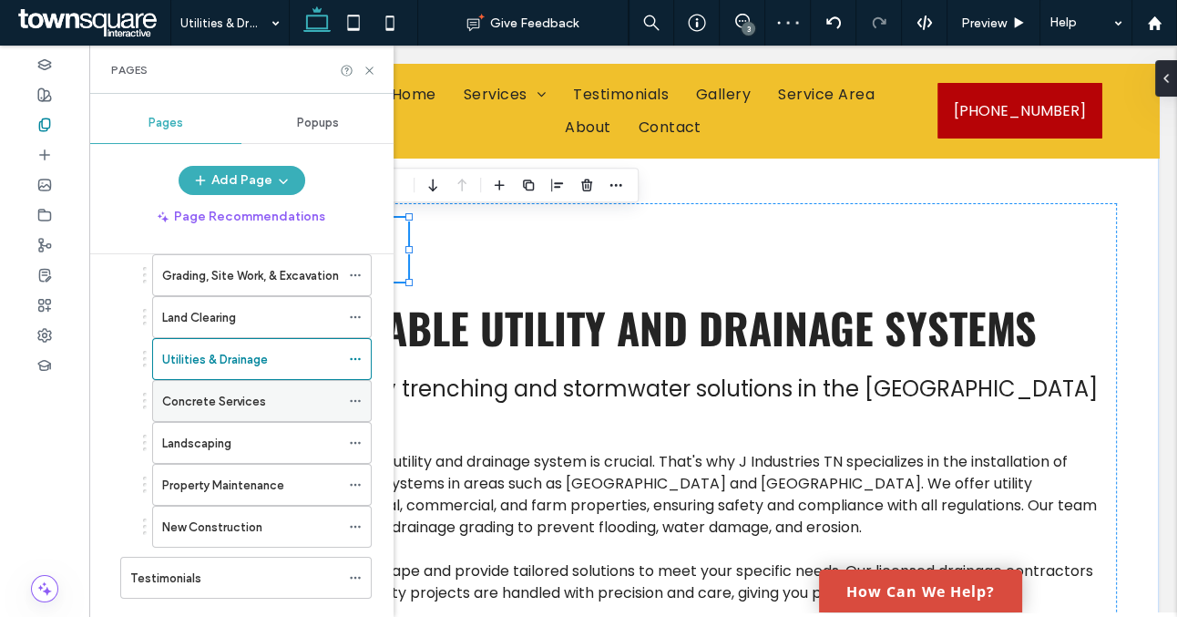
click at [288, 403] on div "Concrete Services" at bounding box center [251, 401] width 178 height 19
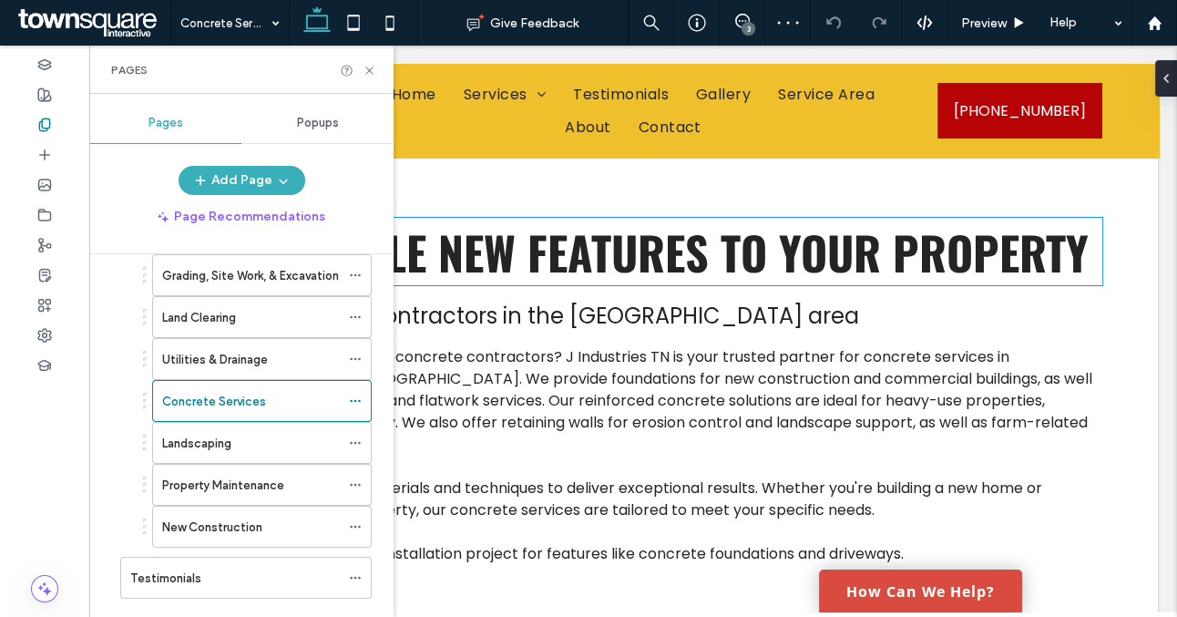
click at [442, 256] on span "Add Durable New Features to Your Property" at bounding box center [626, 251] width 925 height 67
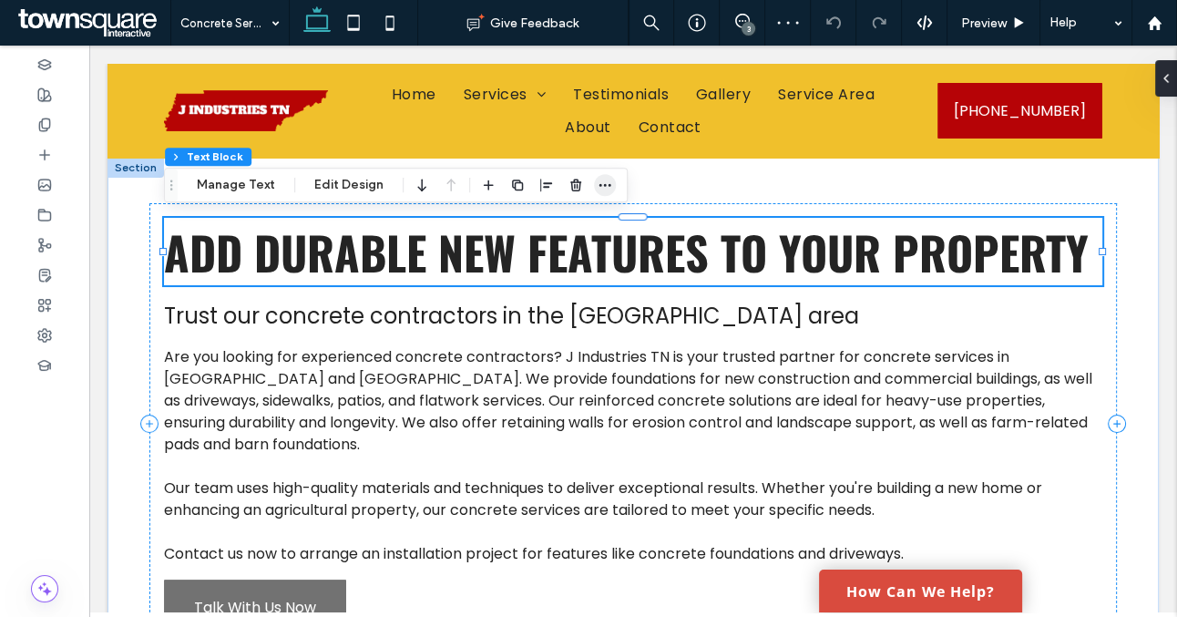
click at [600, 181] on icon "button" at bounding box center [605, 185] width 15 height 15
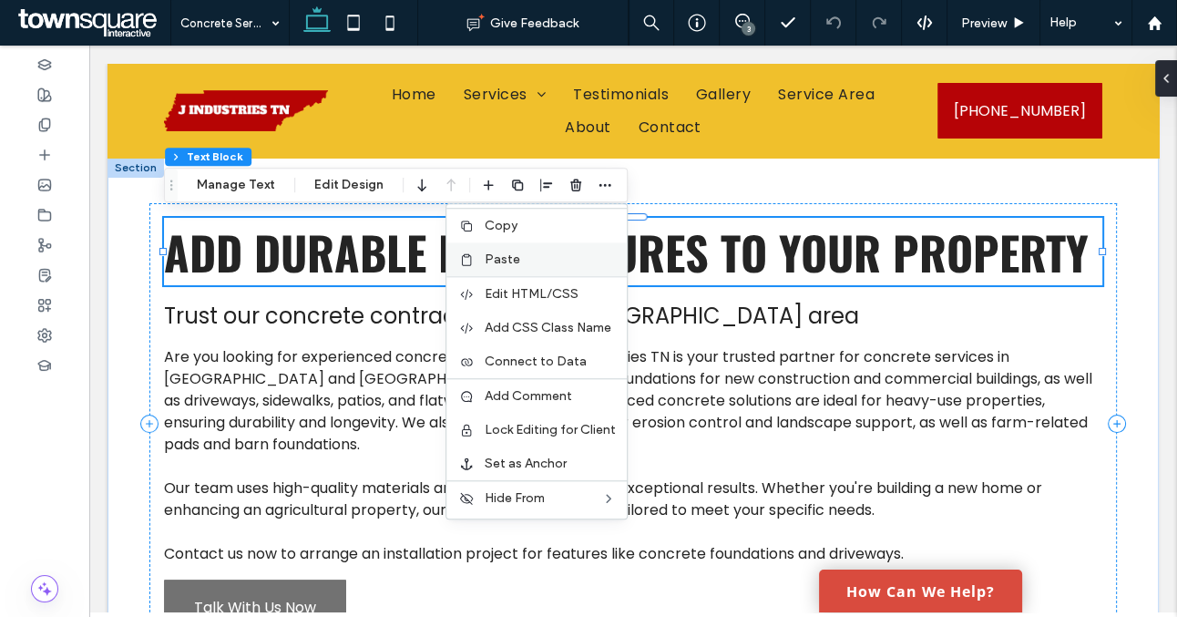
click at [521, 254] on label "Paste" at bounding box center [550, 259] width 131 height 15
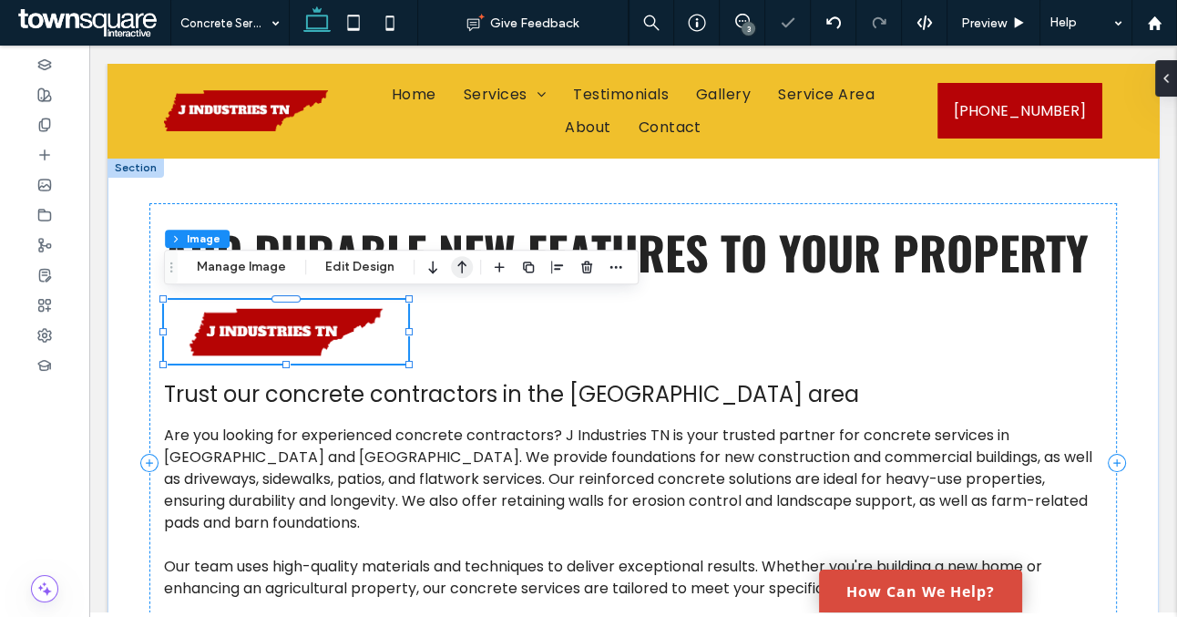
click at [451, 265] on icon "button" at bounding box center [462, 267] width 22 height 33
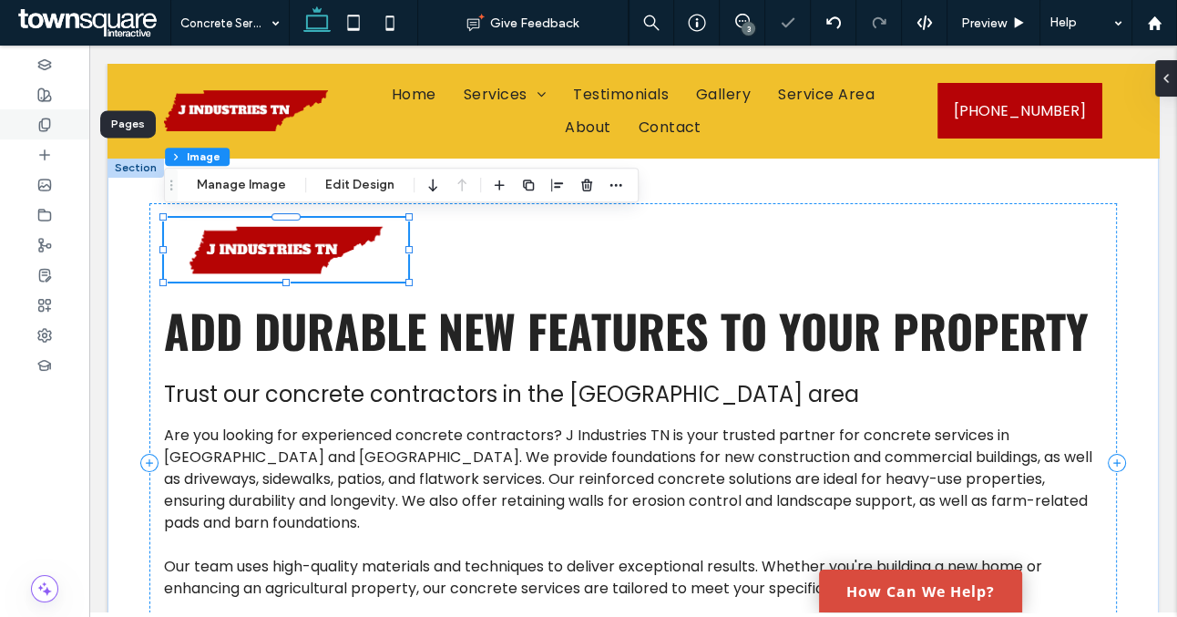
click at [57, 122] on div at bounding box center [44, 124] width 89 height 30
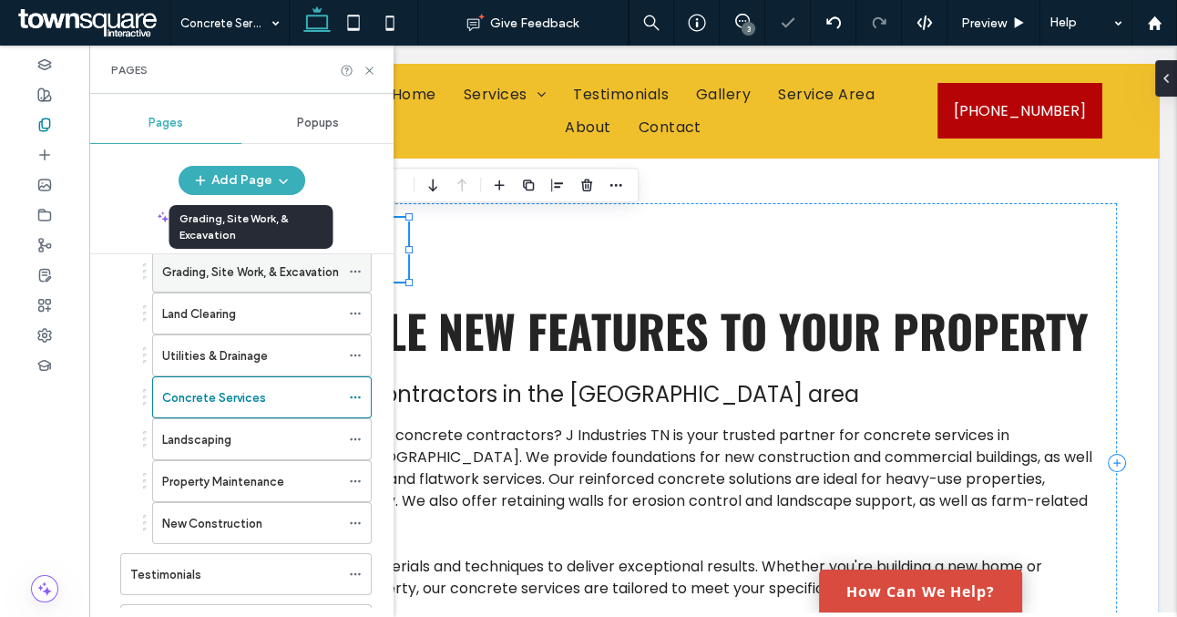
scroll to position [128, 0]
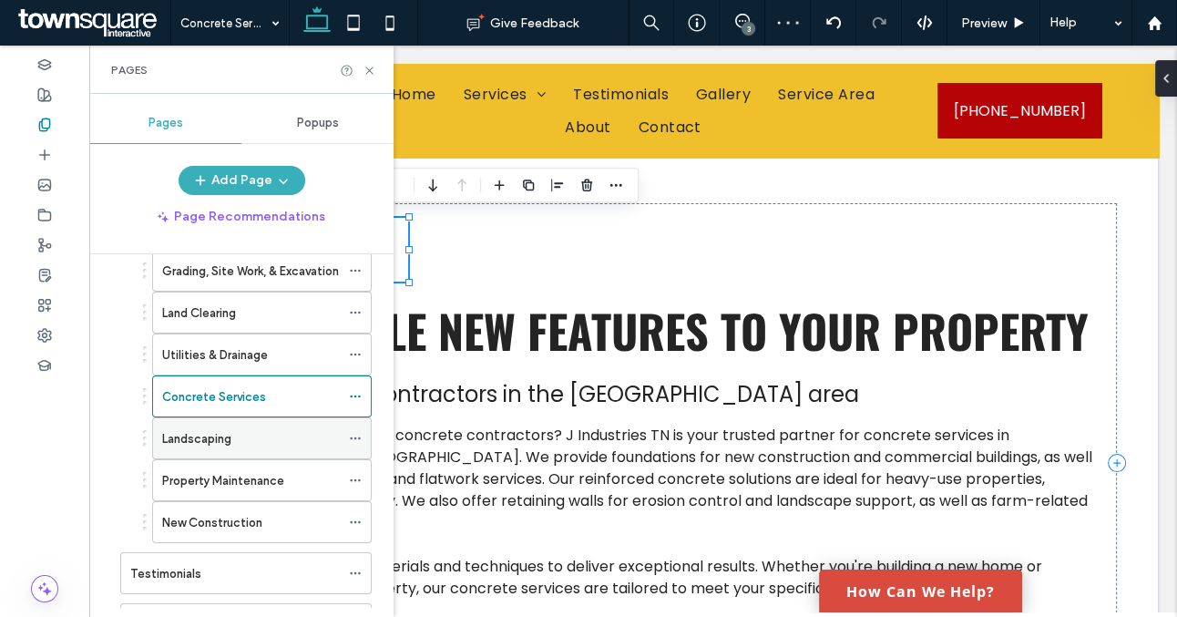
click at [295, 425] on div "Landscaping" at bounding box center [251, 438] width 178 height 40
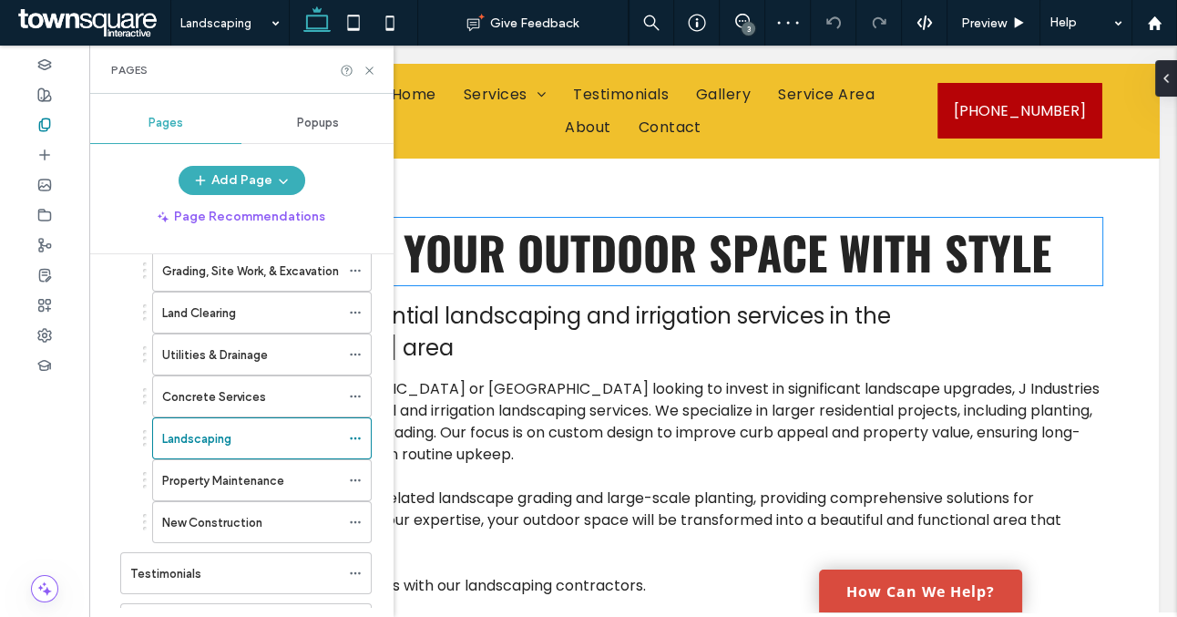
click at [480, 265] on span "Transform Your Outdoor Space with Style" at bounding box center [608, 251] width 888 height 67
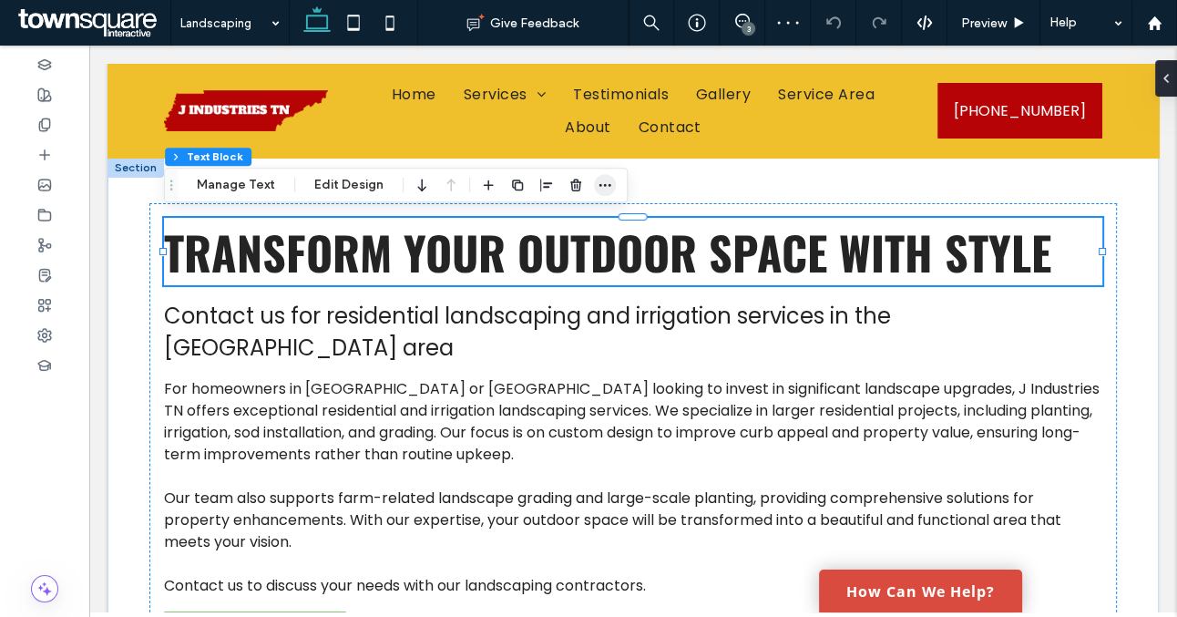
click at [599, 180] on icon "button" at bounding box center [605, 185] width 15 height 15
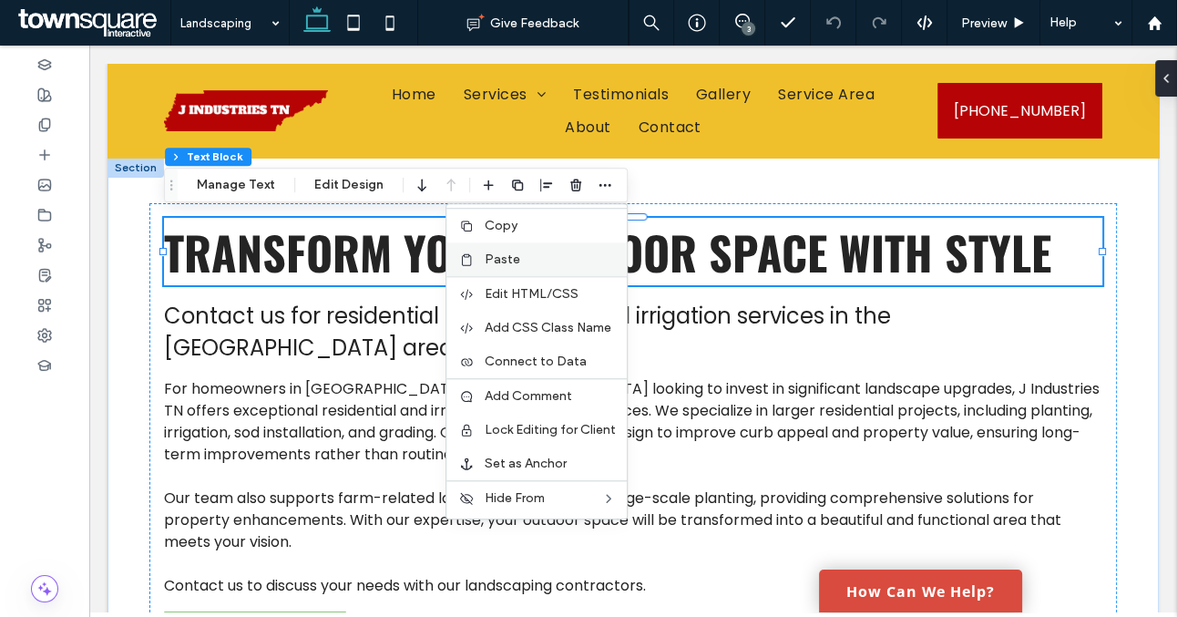
click at [549, 252] on label "Paste" at bounding box center [550, 259] width 131 height 15
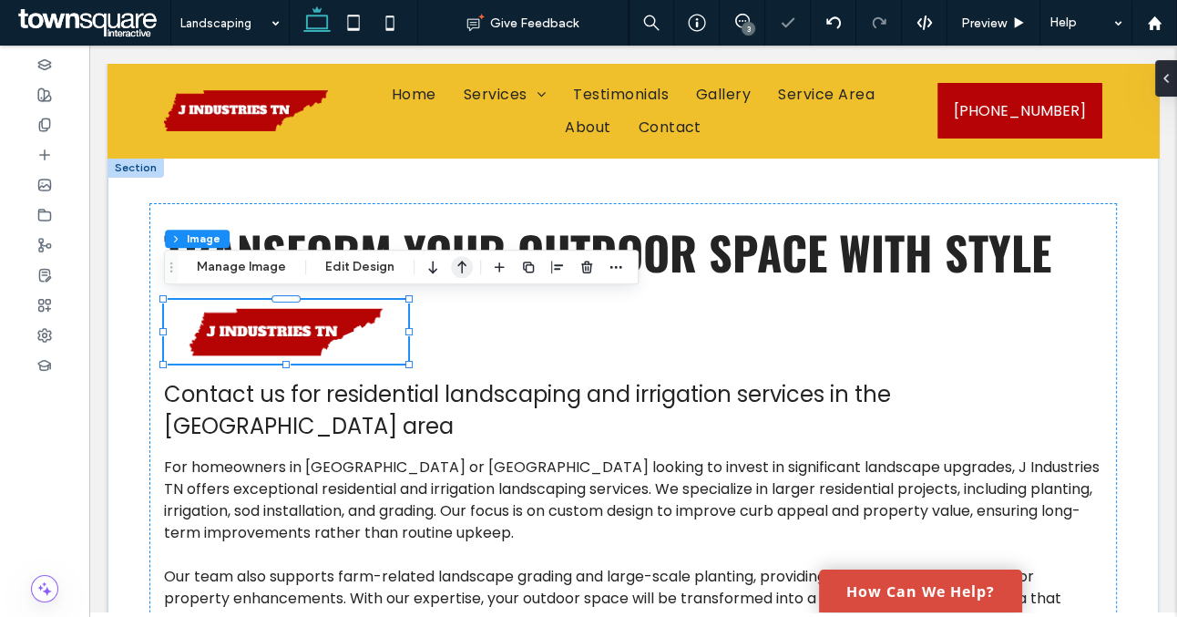
click at [454, 267] on icon "button" at bounding box center [462, 267] width 22 height 33
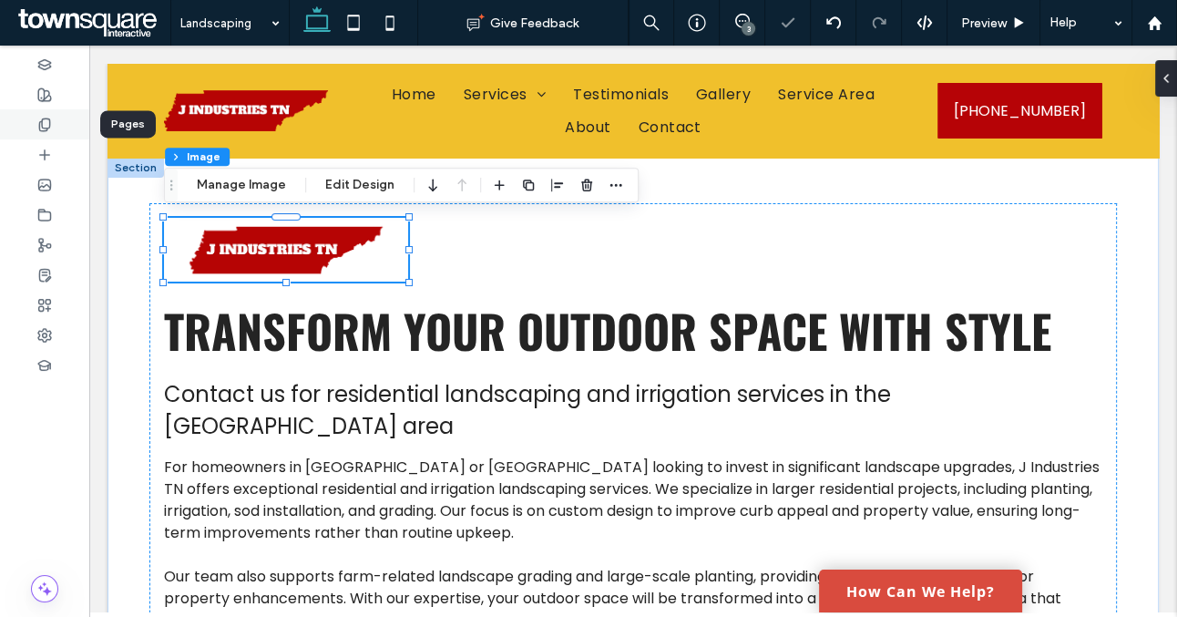
click at [46, 128] on use at bounding box center [44, 124] width 10 height 12
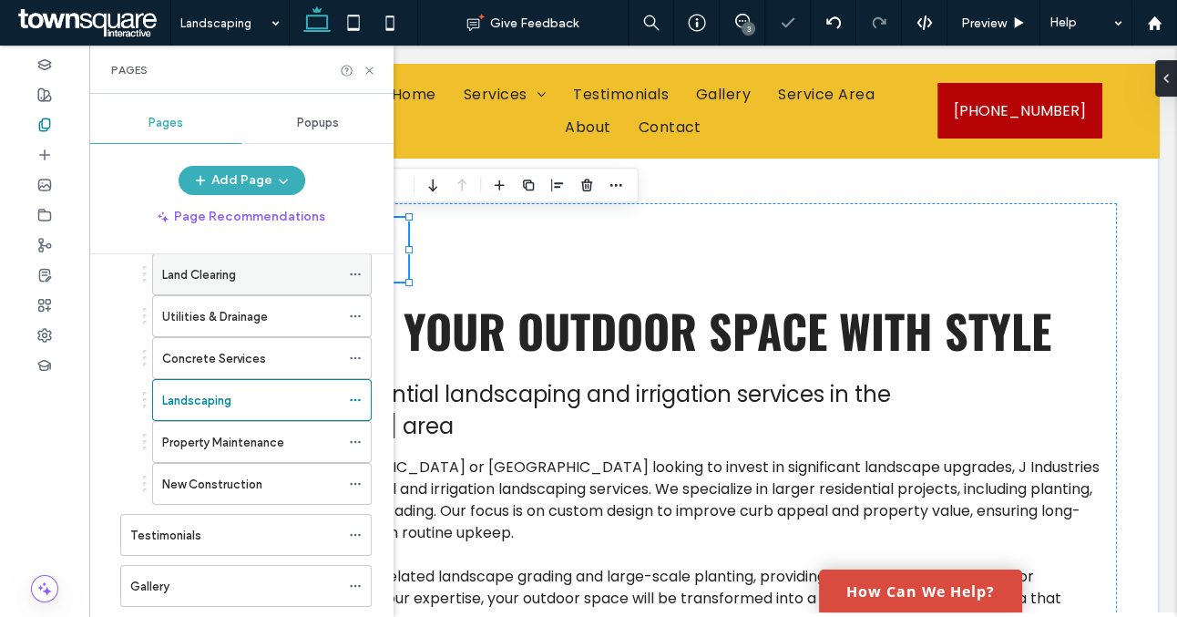
scroll to position [169, 0]
click at [265, 431] on label "Property Maintenance" at bounding box center [223, 441] width 122 height 32
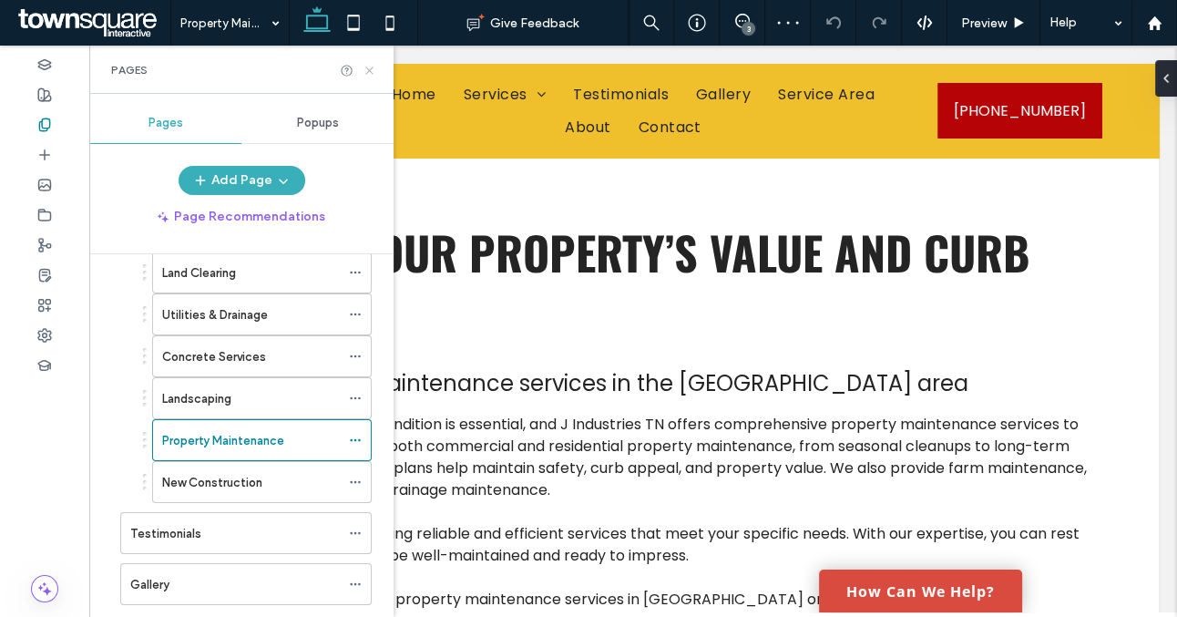
click at [369, 70] on use at bounding box center [368, 70] width 7 height 7
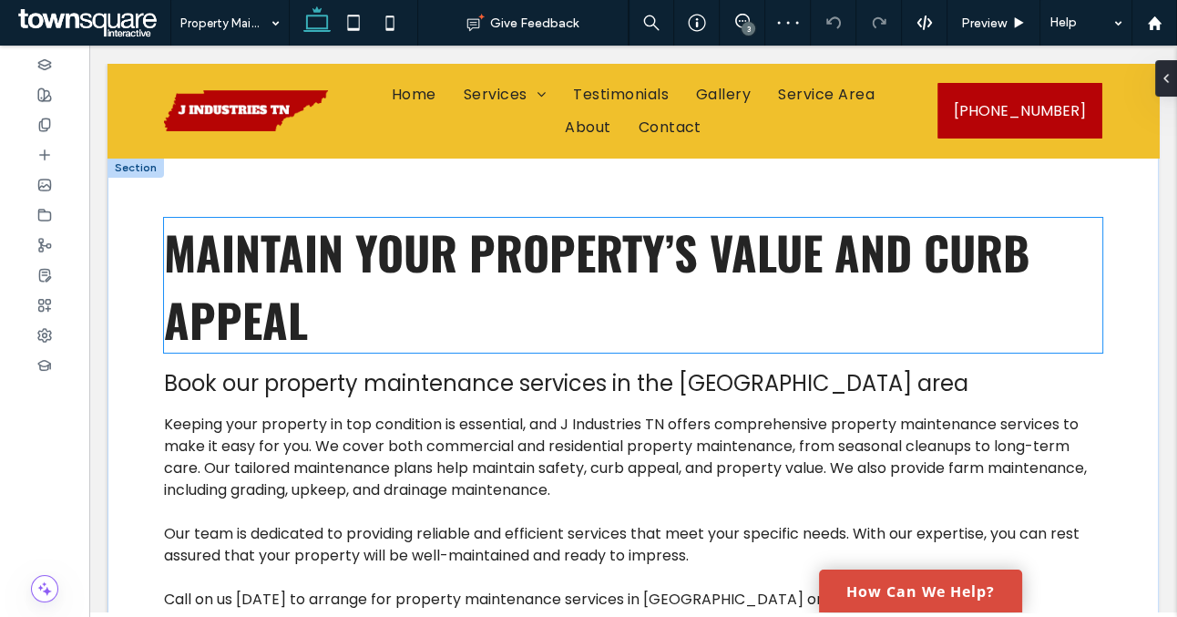
click at [361, 234] on span "Maintain Your Property’s Value and Curb Appeal" at bounding box center [597, 285] width 866 height 135
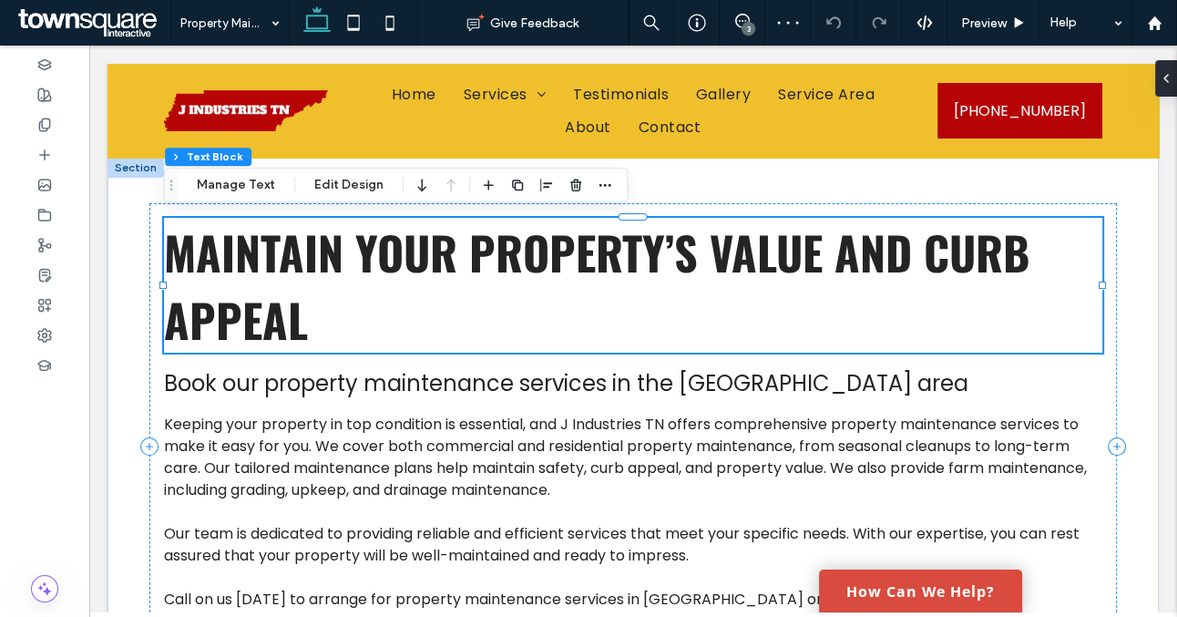
click at [361, 234] on div "Maintain Your Property’s Value and Curb Appeal" at bounding box center [633, 285] width 939 height 135
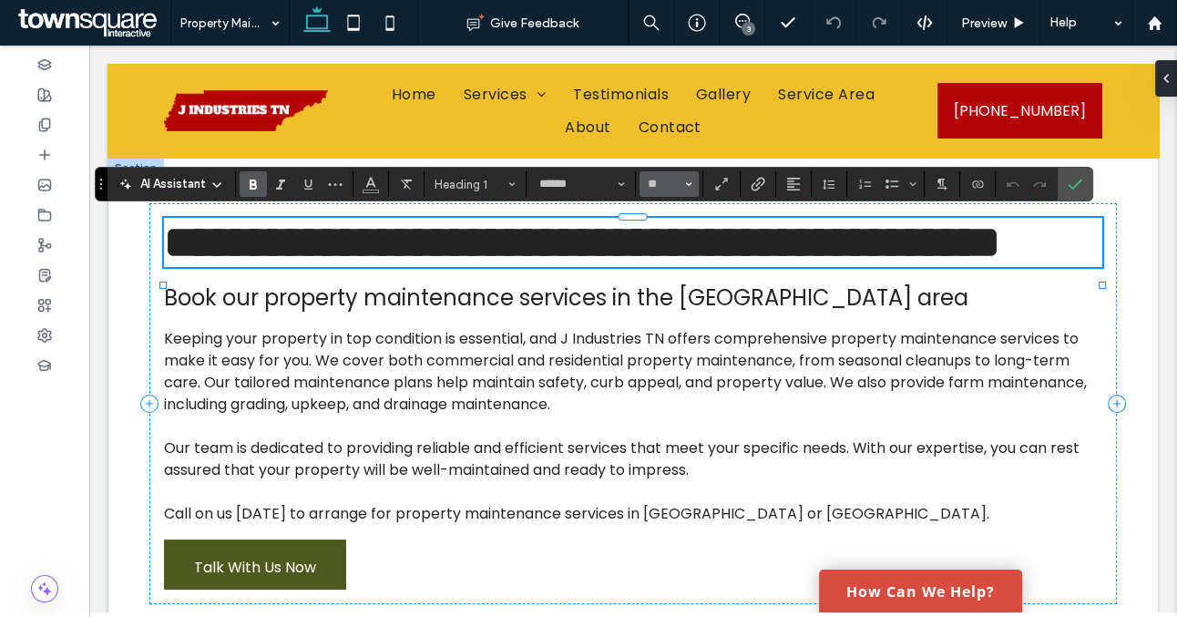
click at [660, 189] on input "**" at bounding box center [664, 184] width 36 height 15
type input "**"
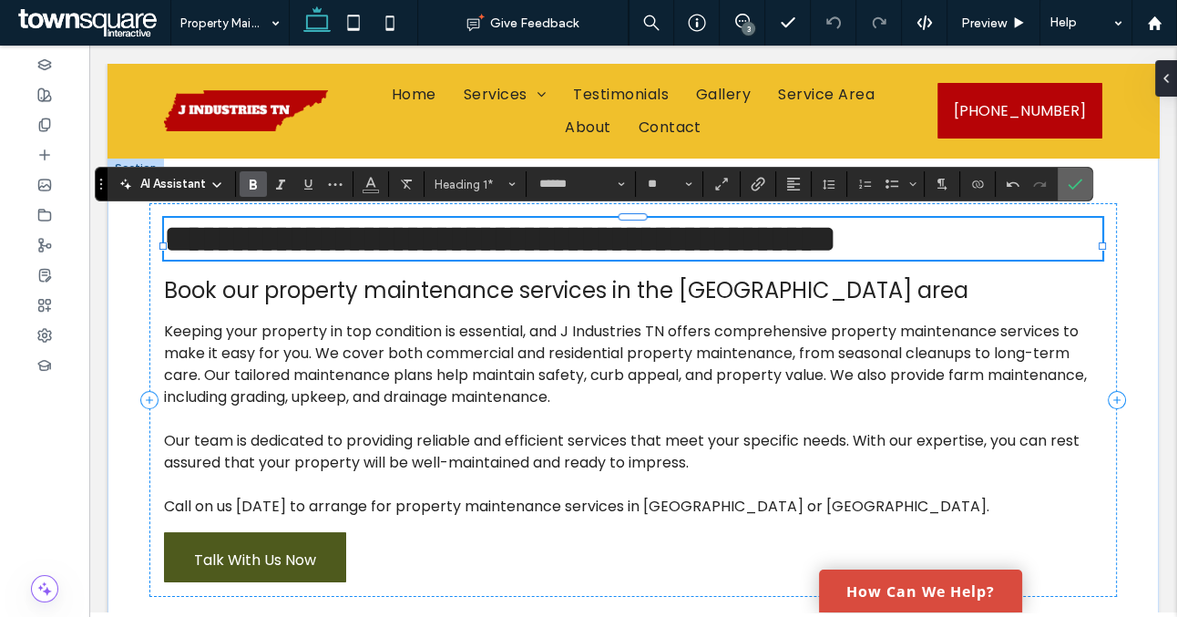
click at [1074, 178] on icon "Confirm" at bounding box center [1075, 184] width 15 height 15
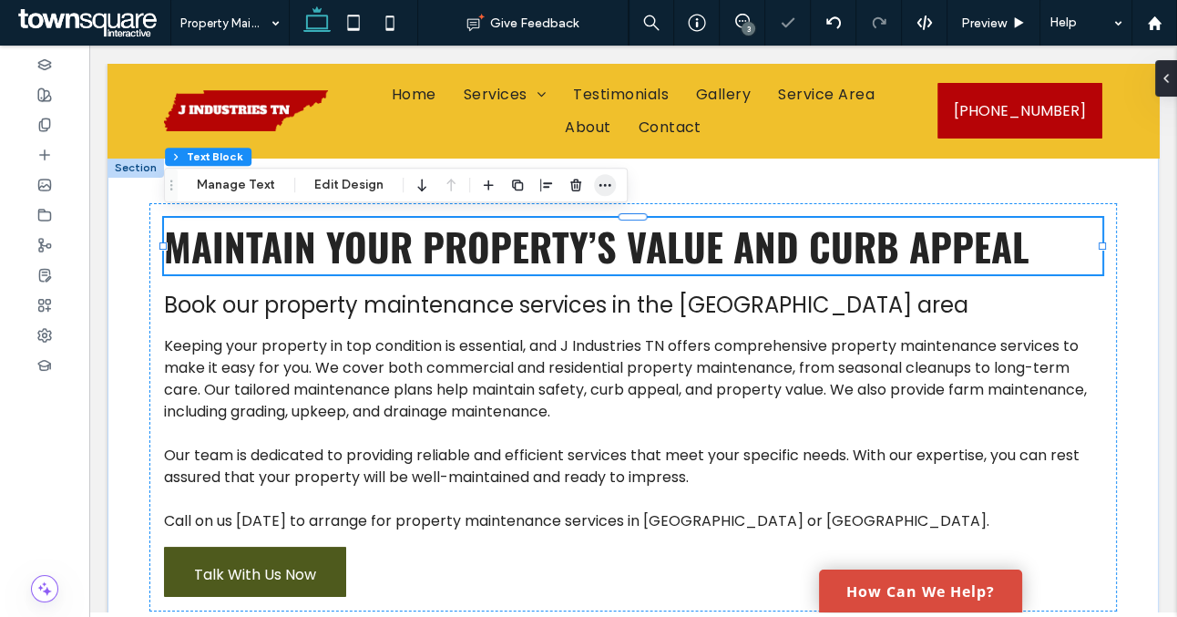
click at [600, 185] on use "button" at bounding box center [606, 185] width 12 height 3
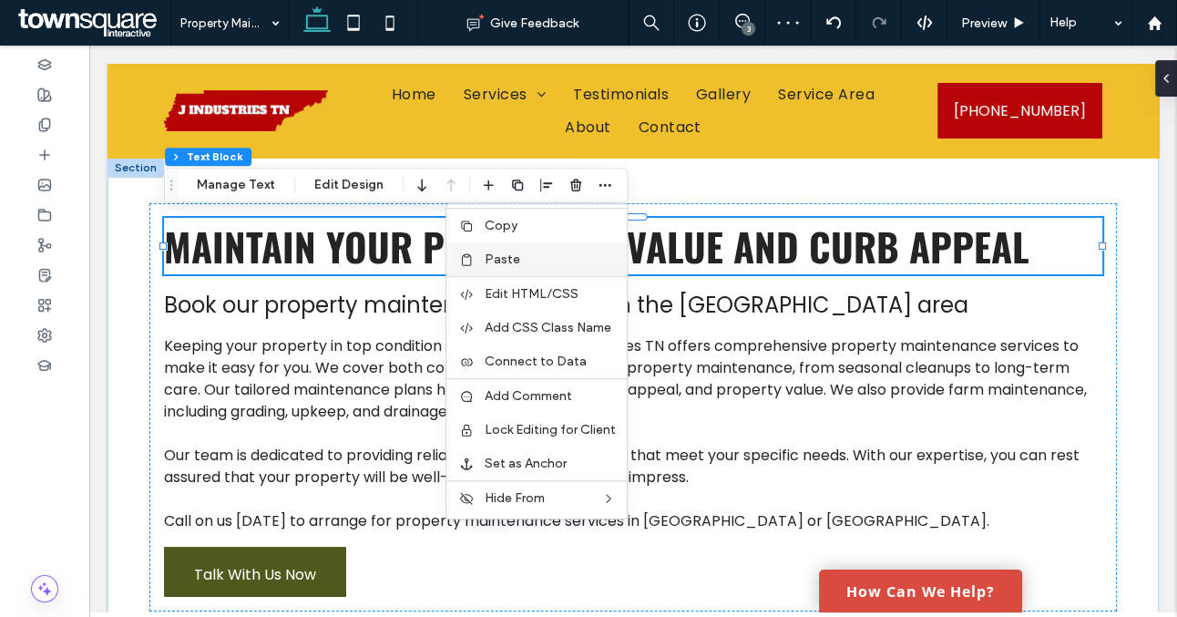
click at [540, 262] on label "Paste" at bounding box center [550, 259] width 131 height 15
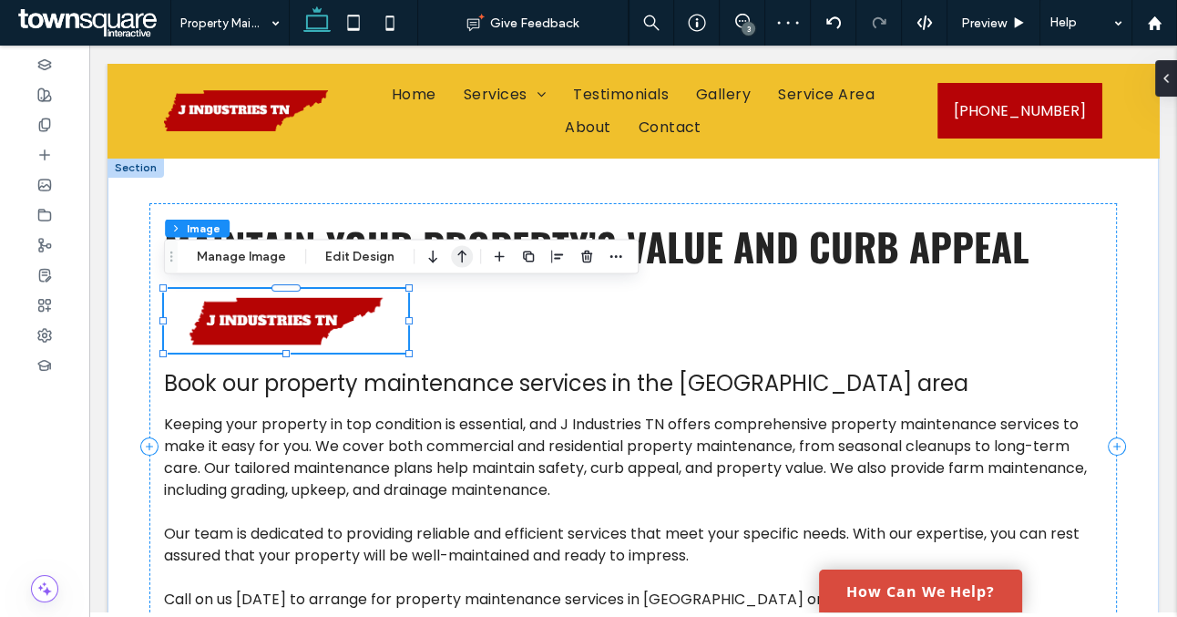
click at [451, 258] on icon "button" at bounding box center [462, 256] width 22 height 33
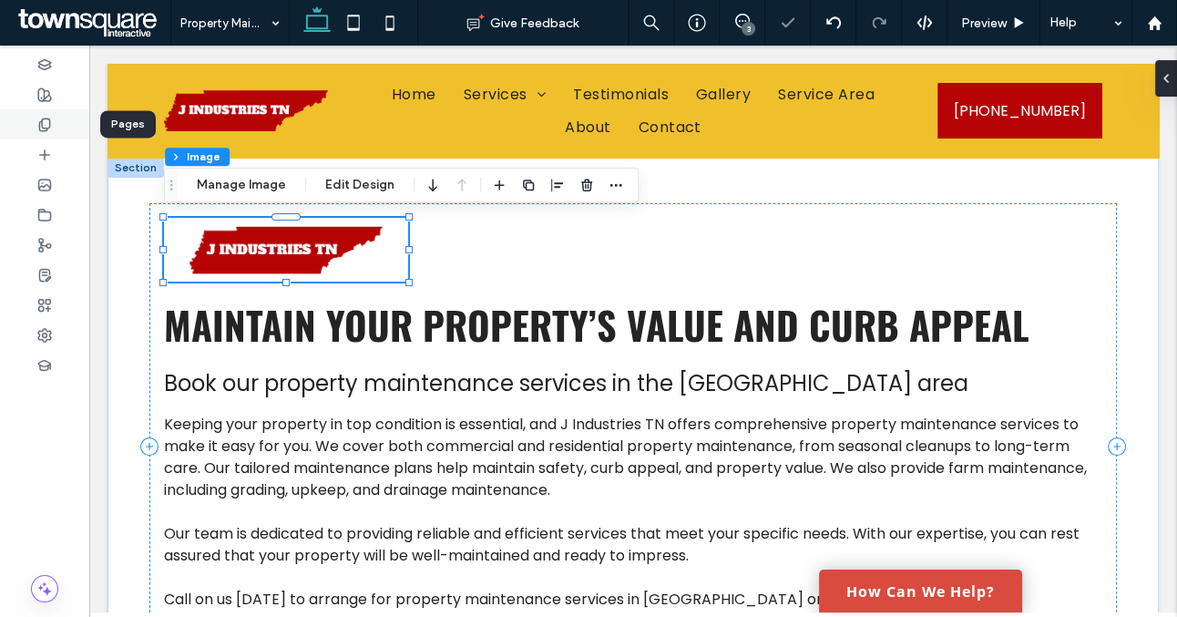
click at [47, 132] on div at bounding box center [44, 124] width 89 height 30
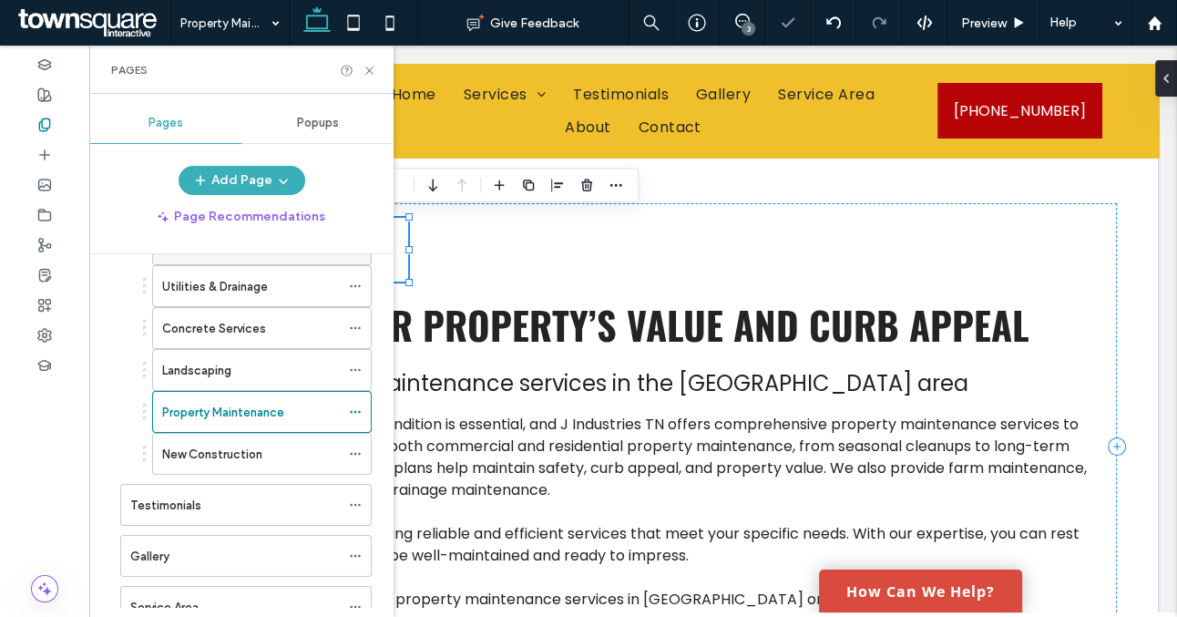
scroll to position [231, 0]
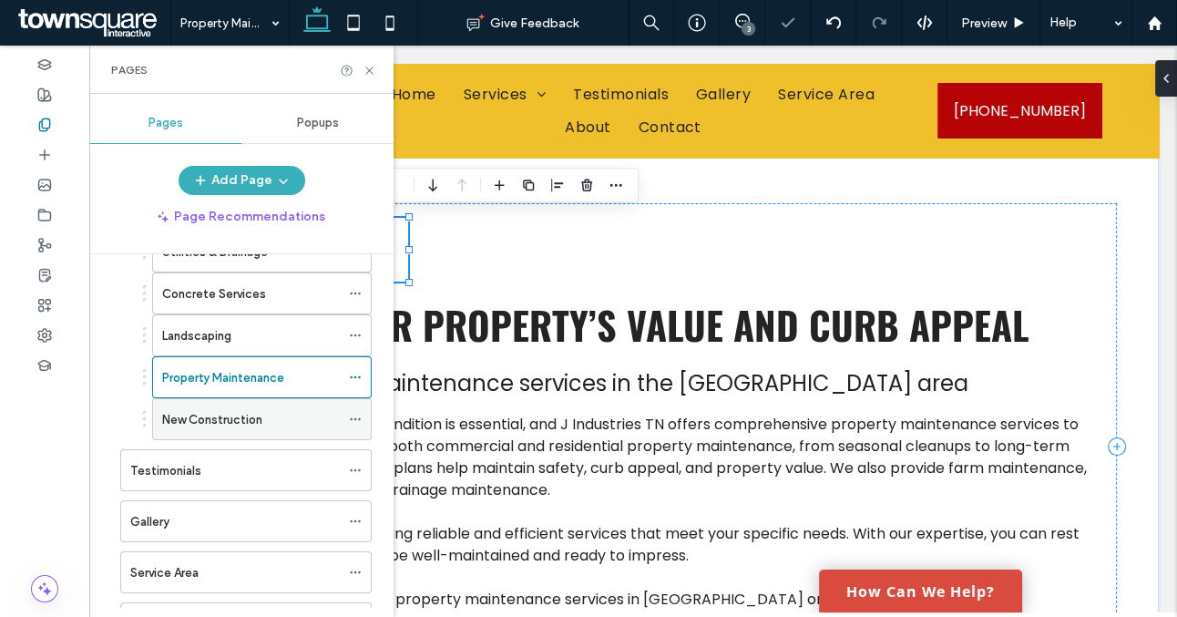
click at [292, 412] on div "New Construction" at bounding box center [251, 419] width 178 height 19
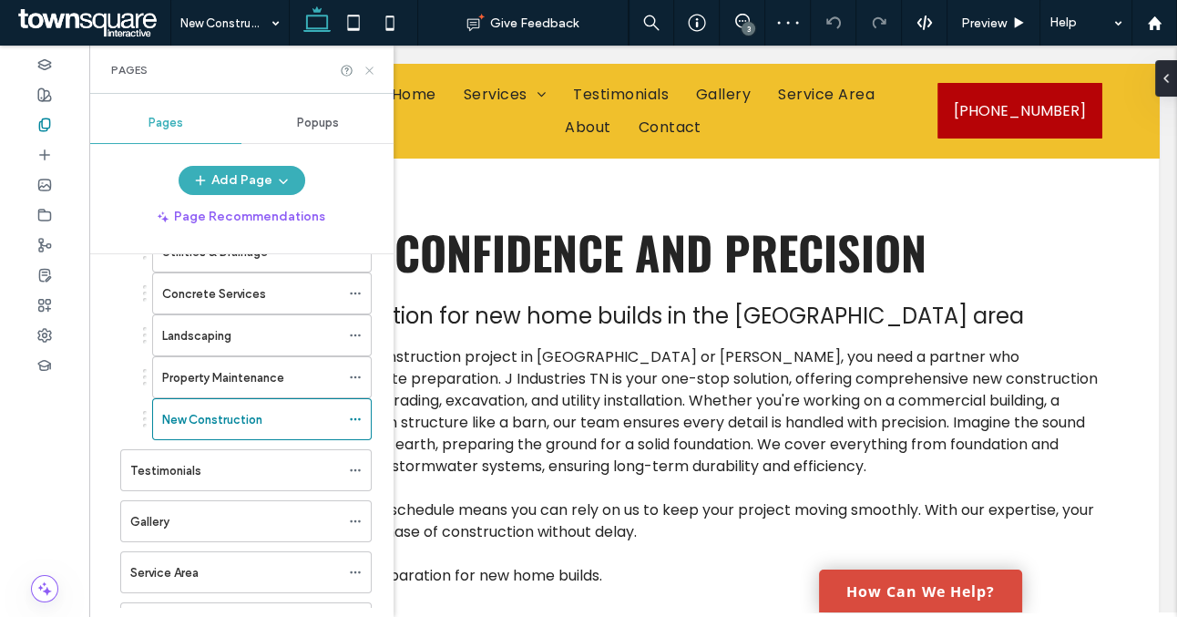
click at [366, 70] on icon at bounding box center [370, 71] width 14 height 14
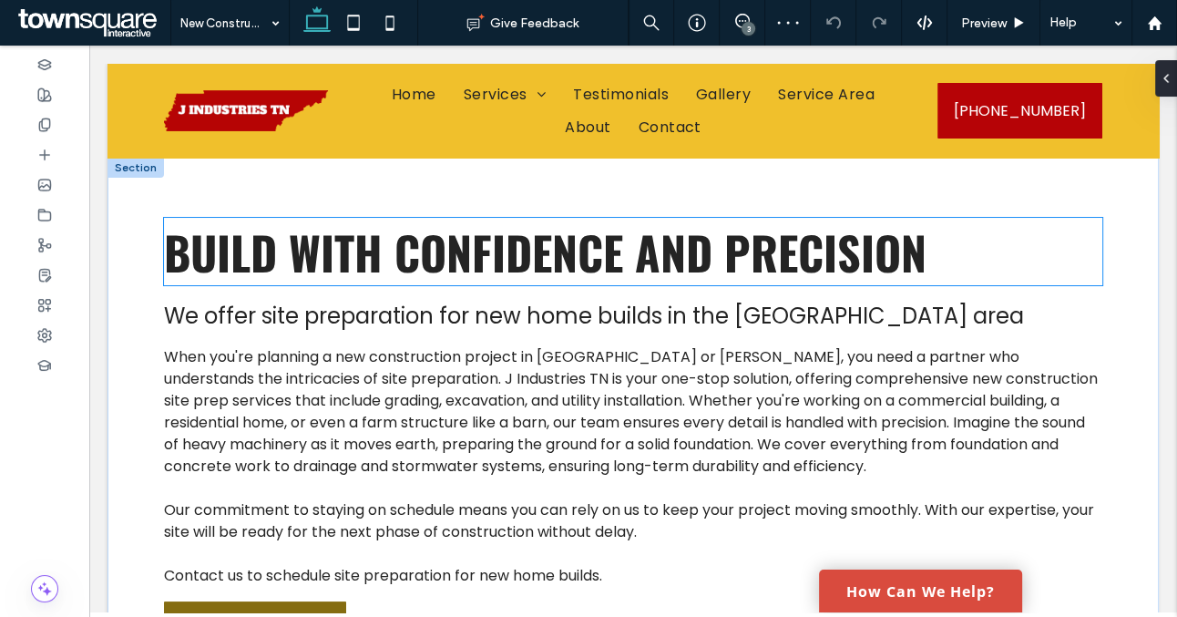
click at [379, 235] on span "Build with Confidence and Precision" at bounding box center [545, 251] width 763 height 67
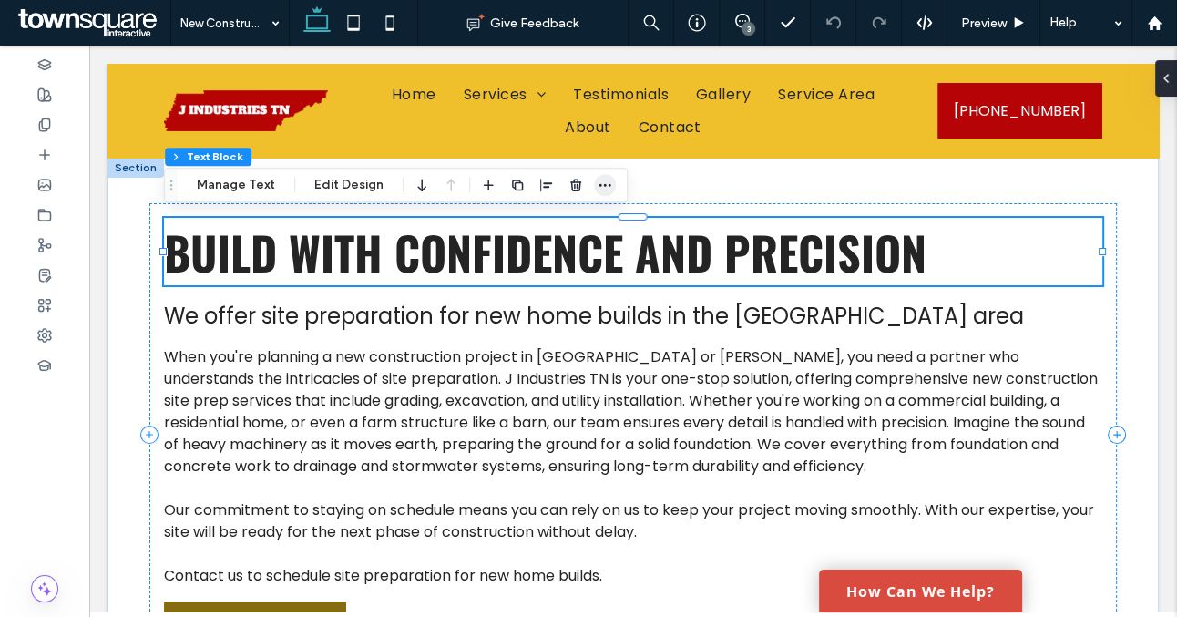
click at [603, 178] on icon "button" at bounding box center [605, 185] width 15 height 15
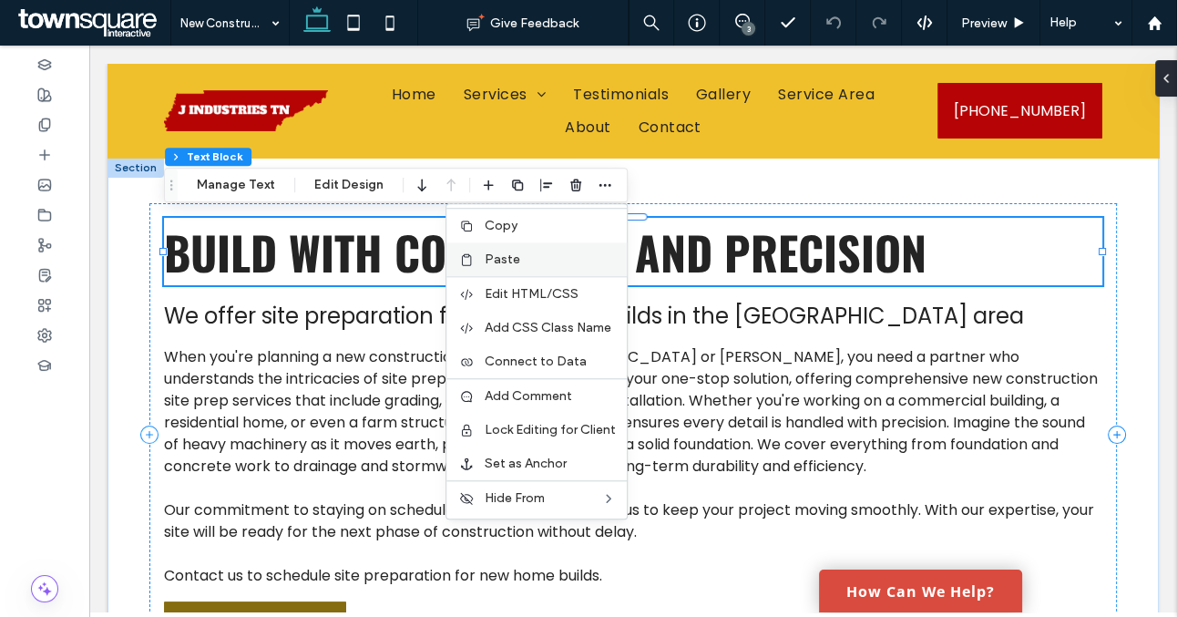
click at [525, 258] on label "Paste" at bounding box center [550, 259] width 131 height 15
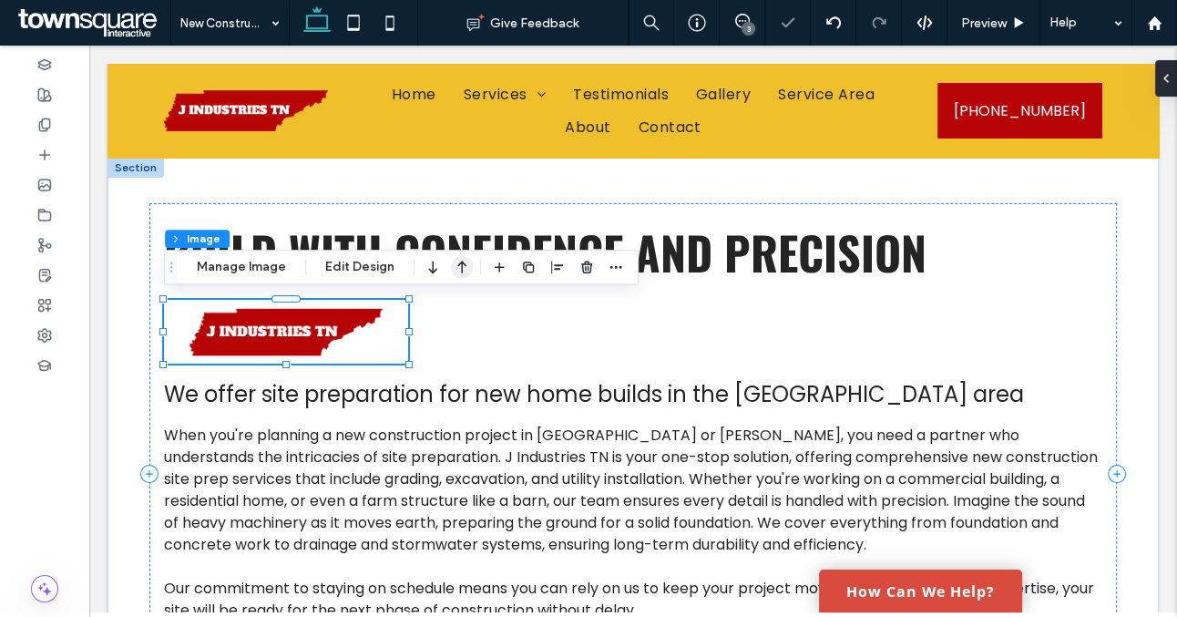
click at [460, 267] on icon "button" at bounding box center [462, 267] width 22 height 33
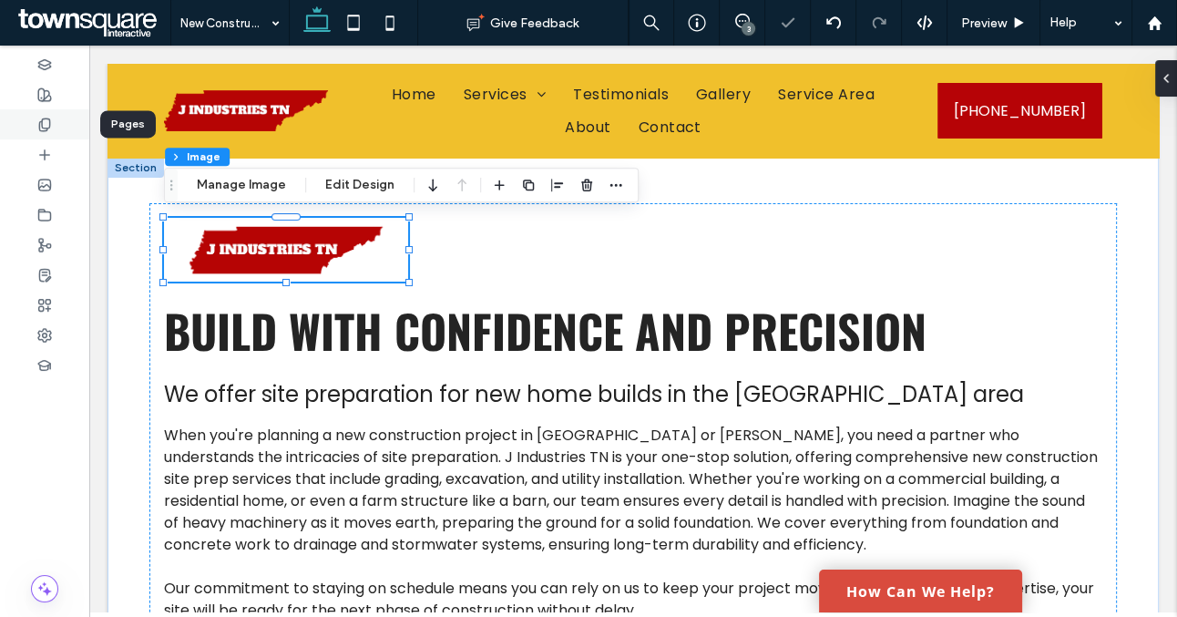
click at [49, 116] on div at bounding box center [44, 124] width 89 height 30
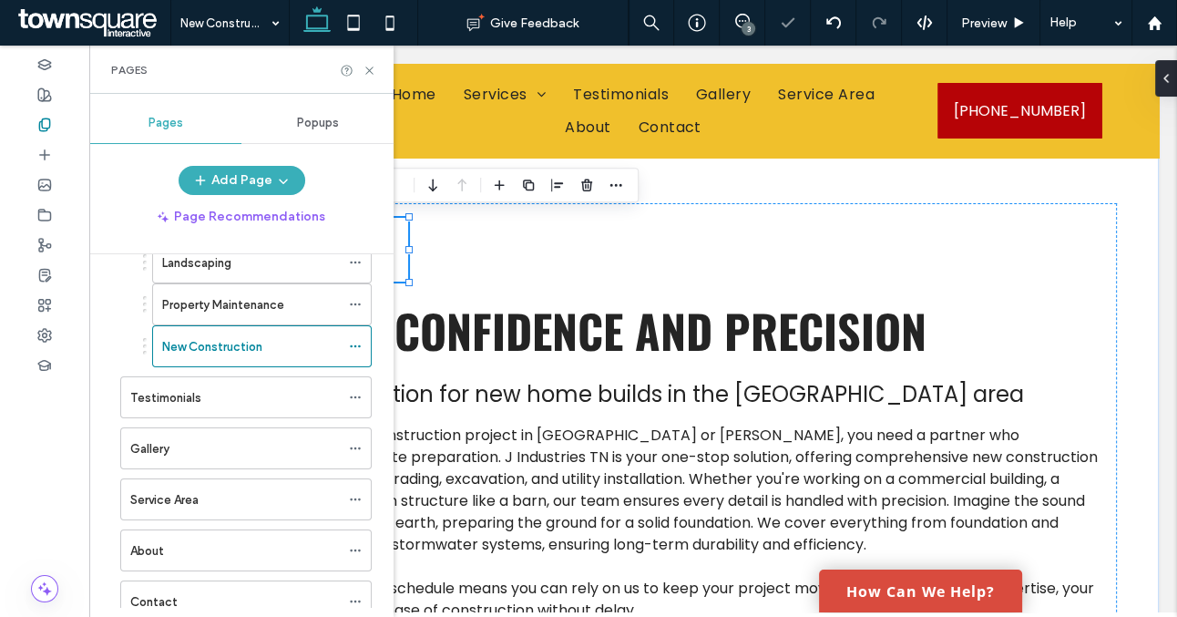
scroll to position [381, 0]
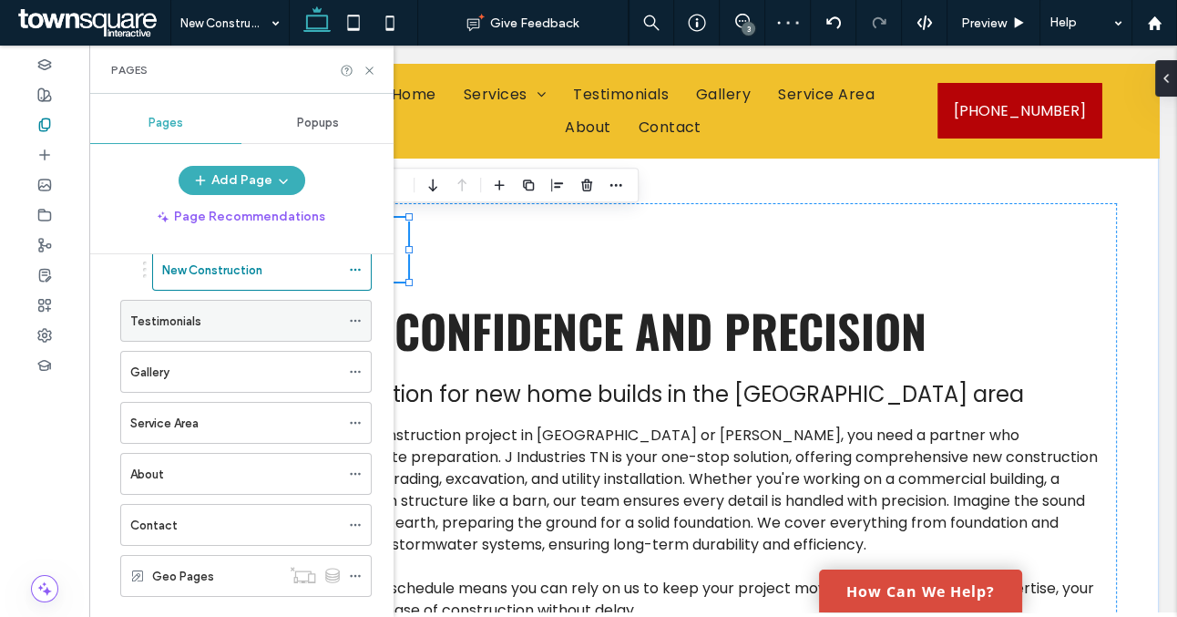
click at [299, 325] on div "Testimonials" at bounding box center [235, 321] width 210 height 19
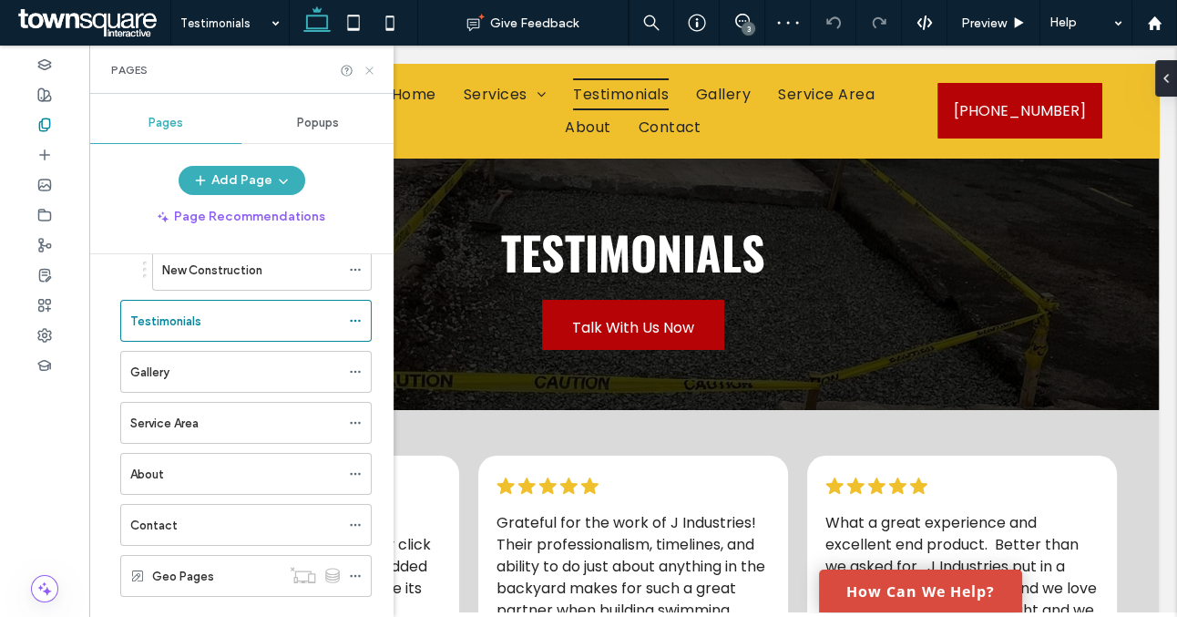
click at [365, 73] on use at bounding box center [368, 70] width 7 height 7
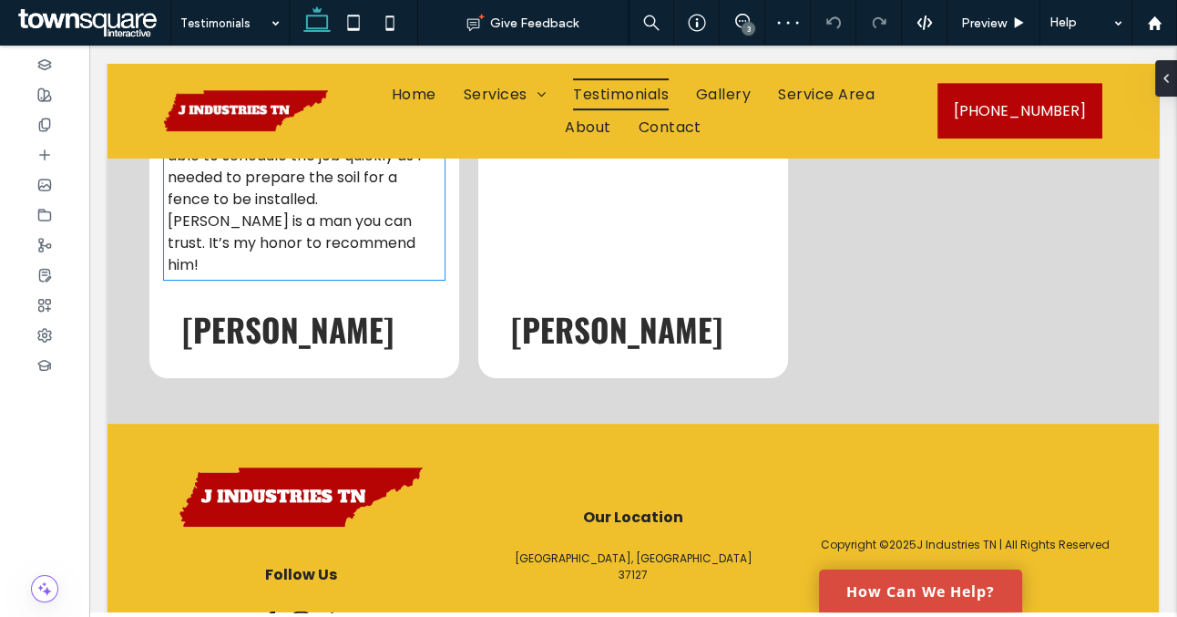
scroll to position [985, 0]
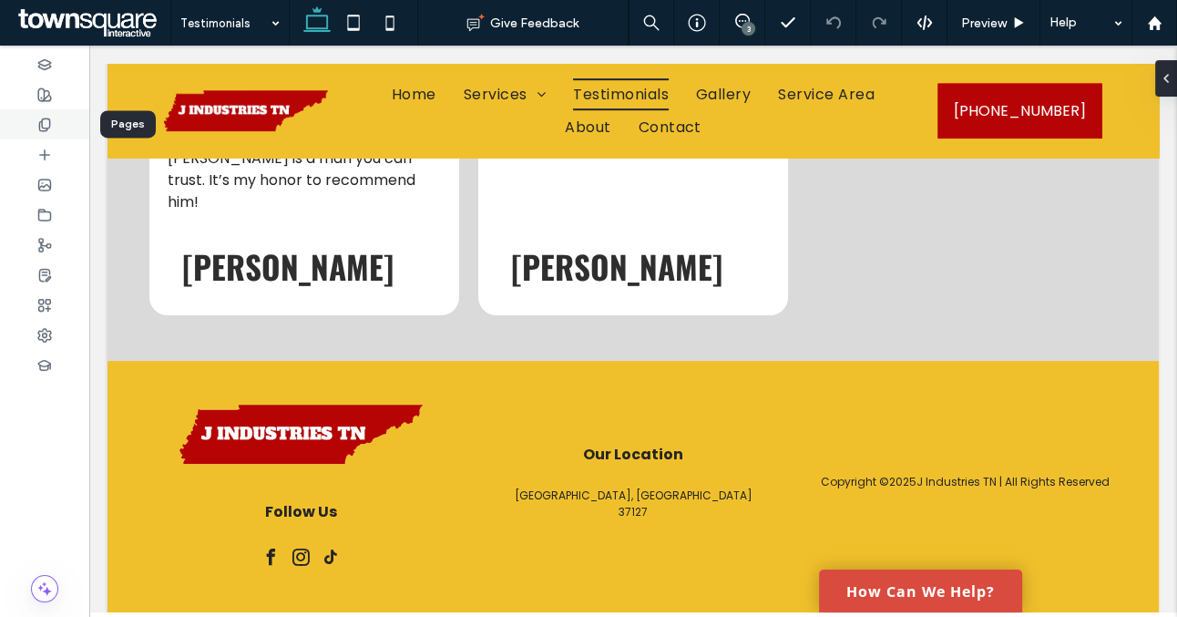
click at [55, 126] on div at bounding box center [44, 124] width 89 height 30
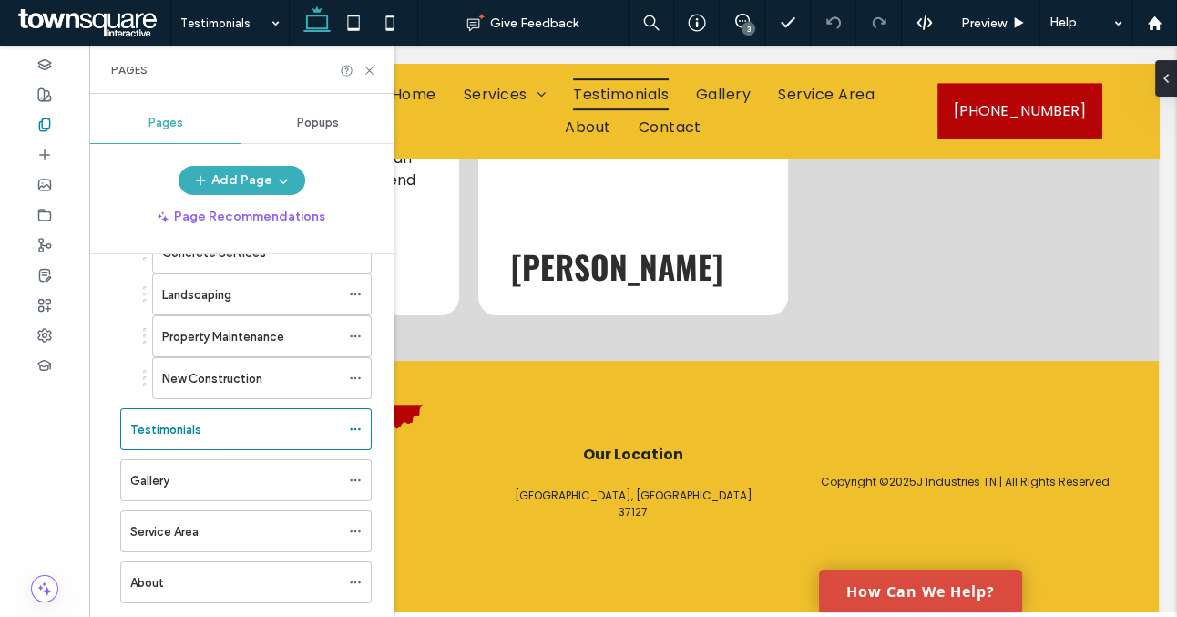
scroll to position [412, 0]
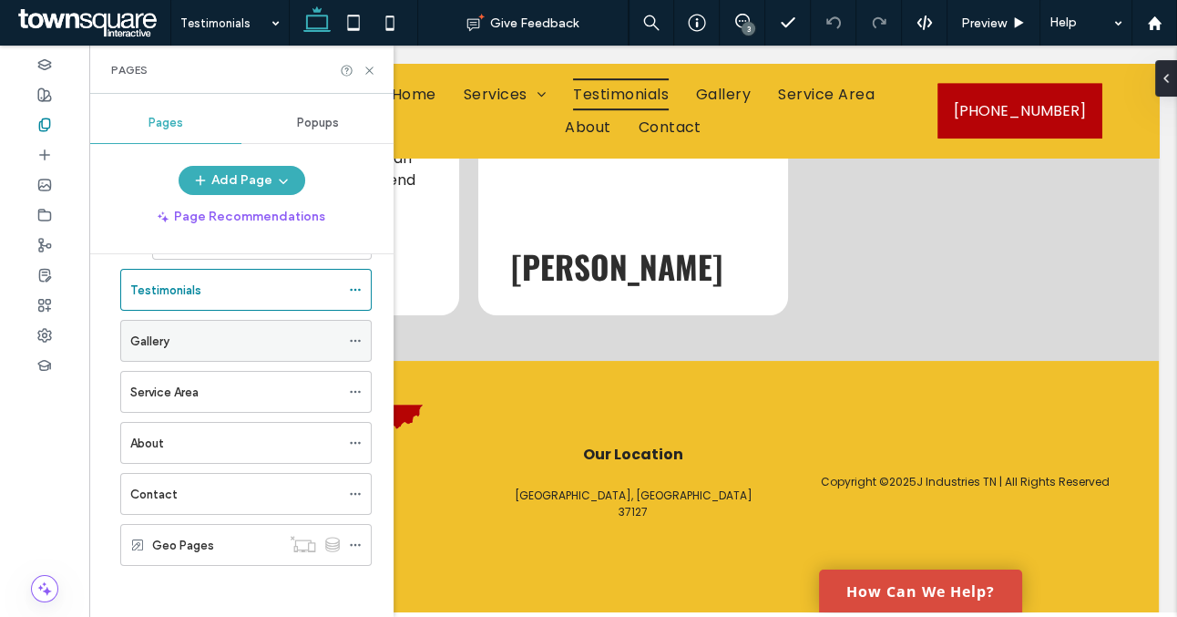
click at [277, 353] on div "Gallery" at bounding box center [235, 341] width 210 height 40
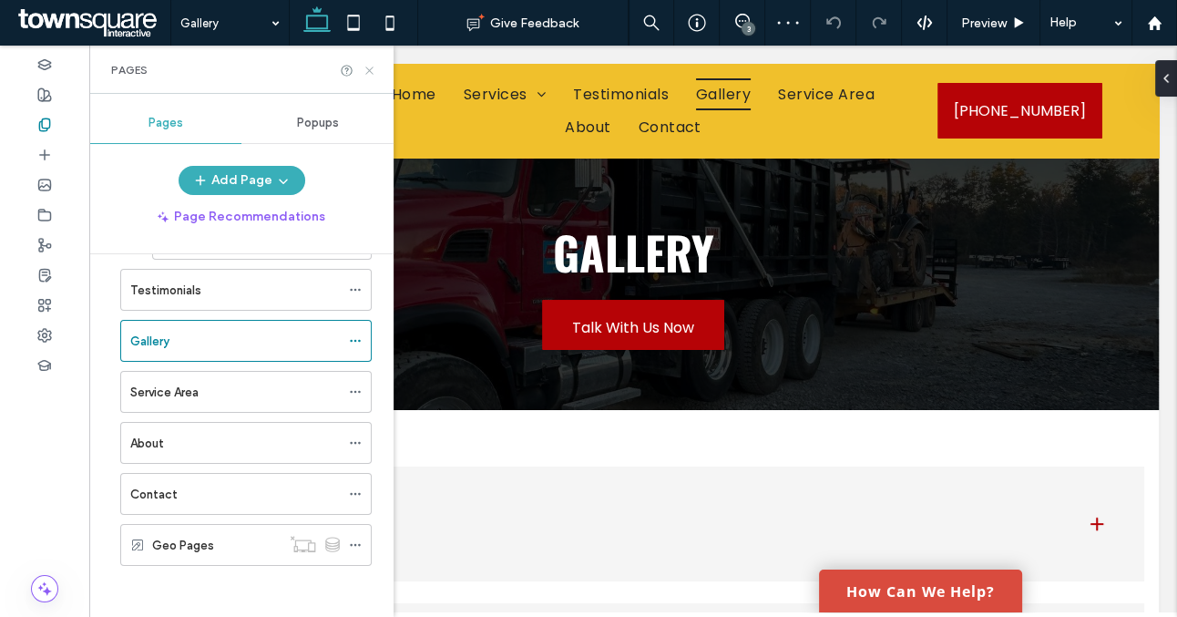
click at [372, 65] on icon at bounding box center [370, 71] width 14 height 14
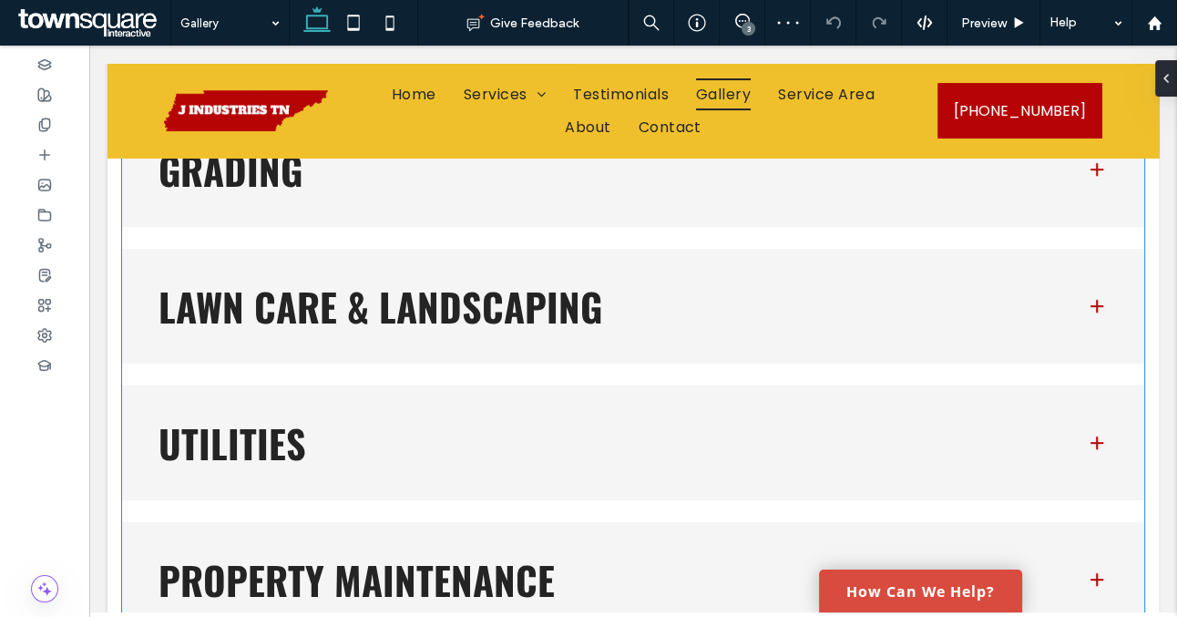
scroll to position [492, 0]
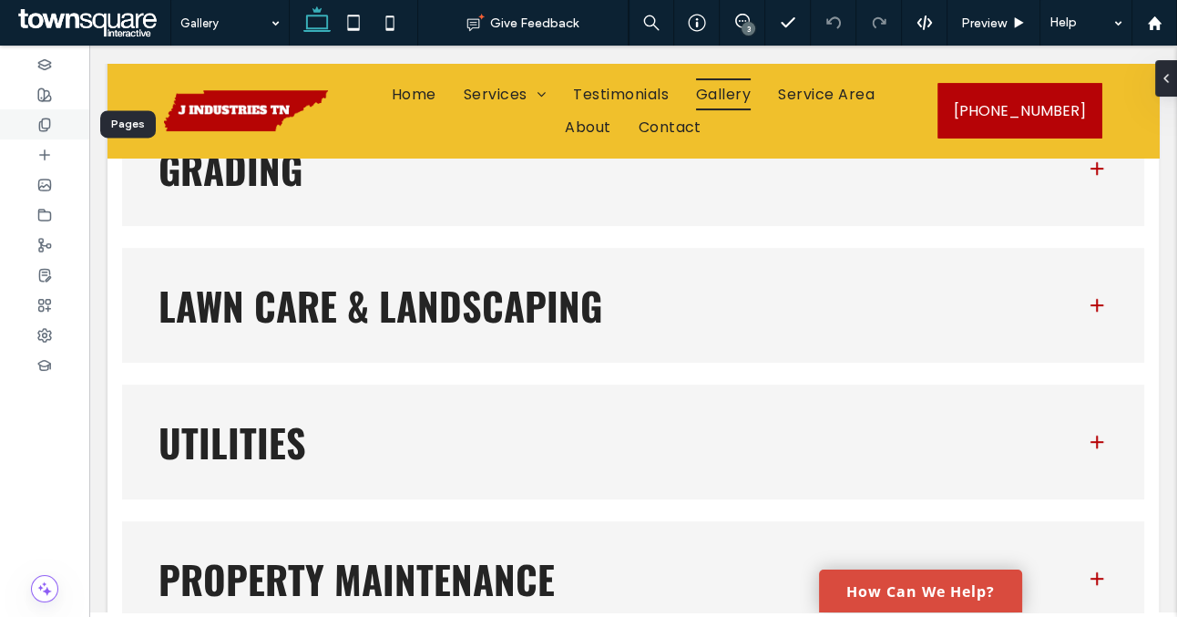
click at [58, 123] on div at bounding box center [44, 124] width 89 height 30
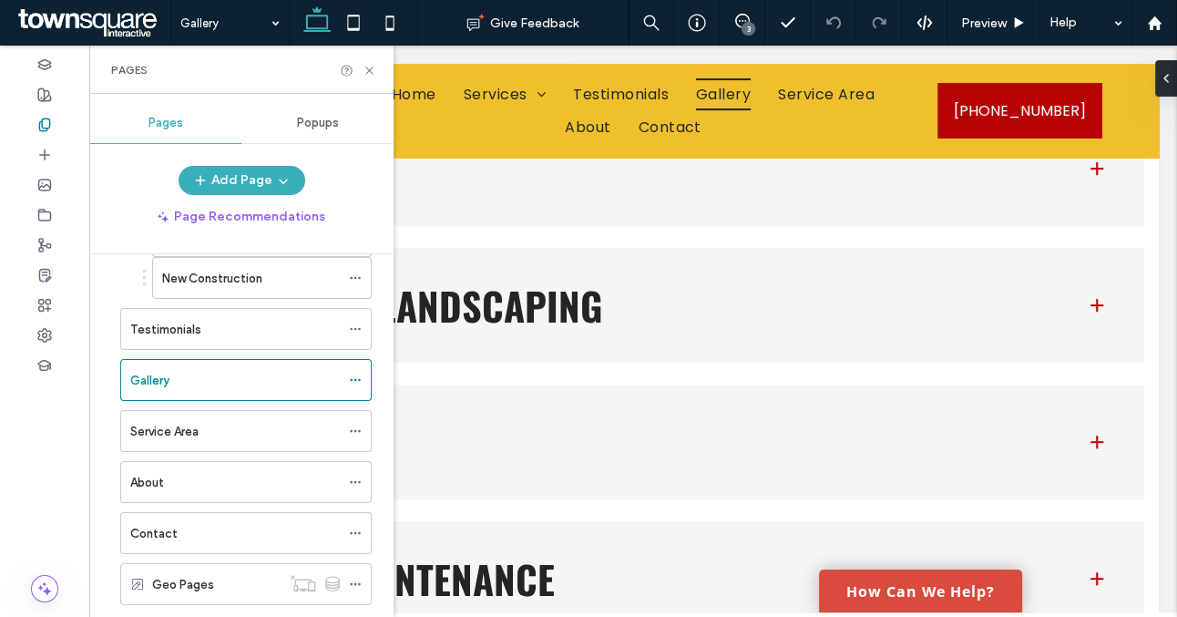
scroll to position [412, 0]
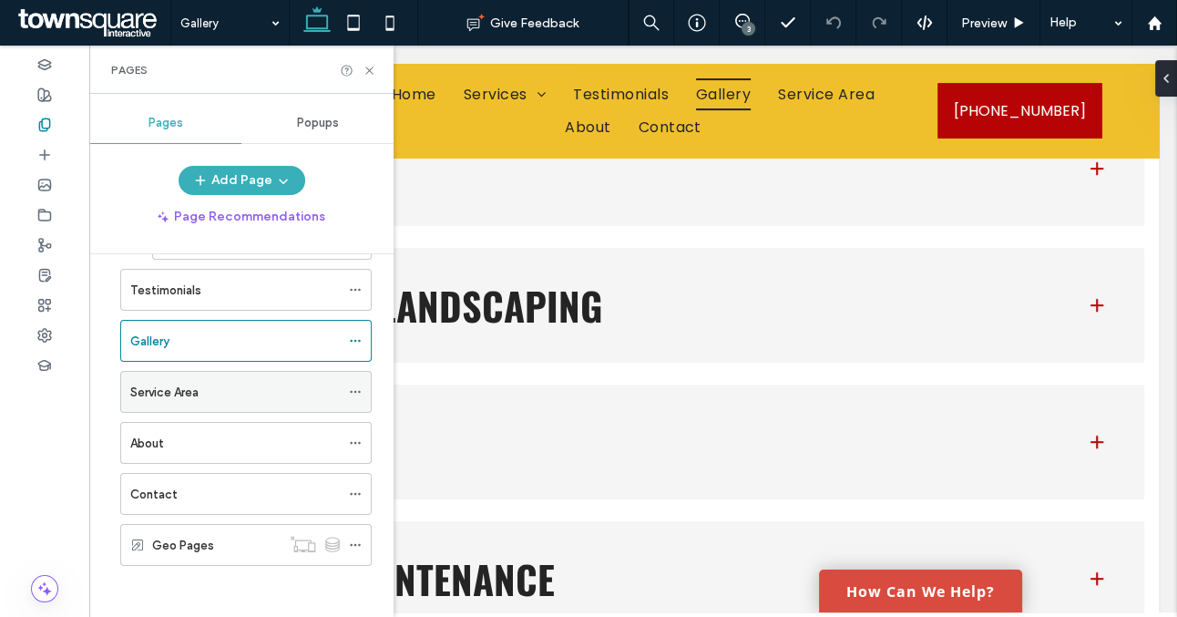
click at [271, 394] on div "Service Area" at bounding box center [235, 392] width 210 height 19
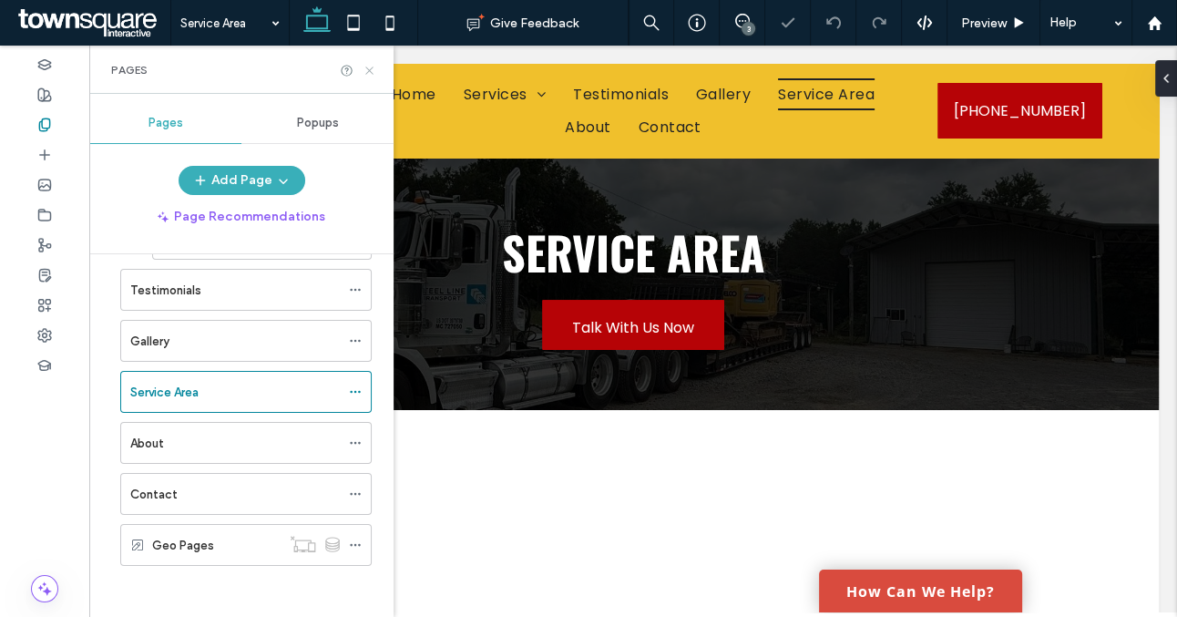
click at [371, 66] on icon at bounding box center [370, 71] width 14 height 14
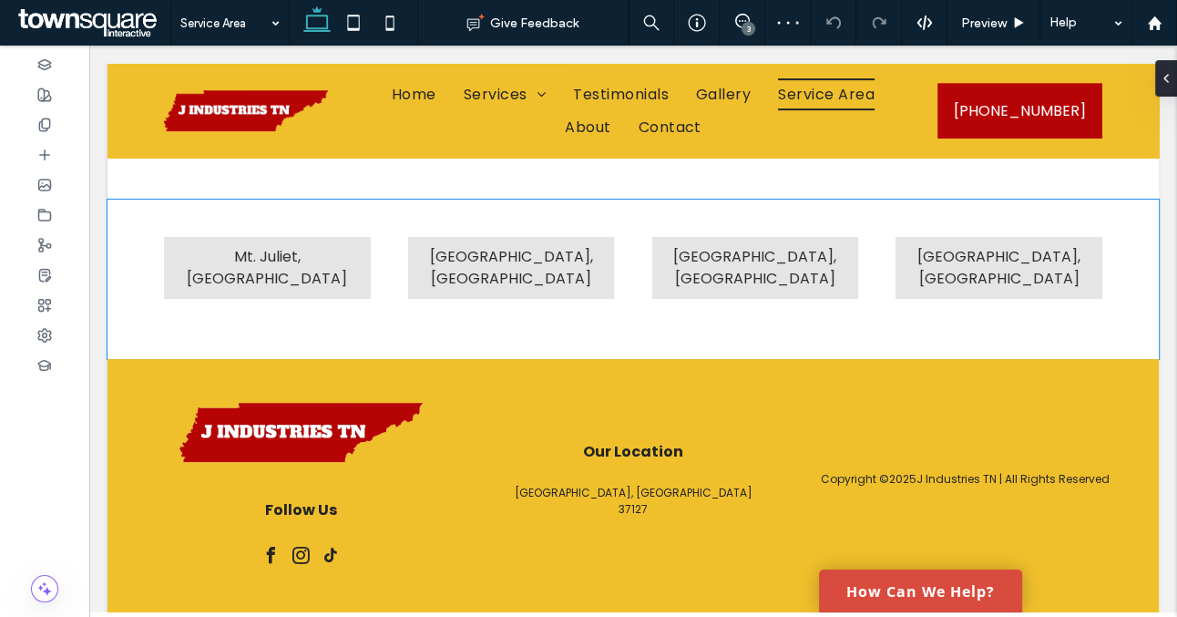
scroll to position [703, 0]
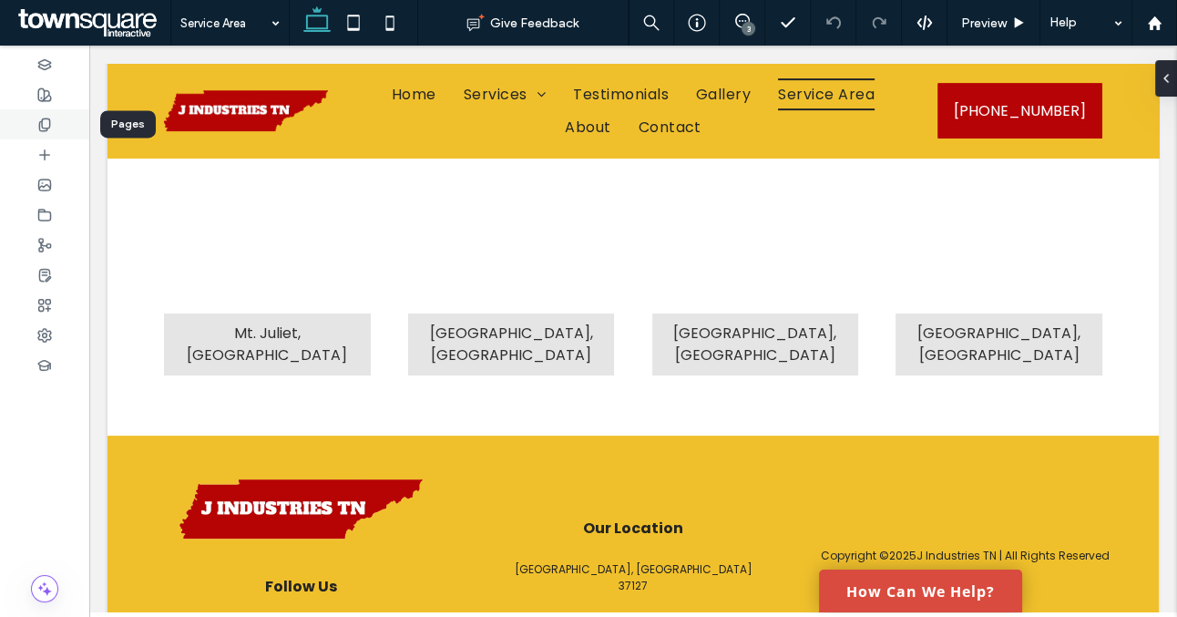
click at [57, 126] on div at bounding box center [44, 124] width 89 height 30
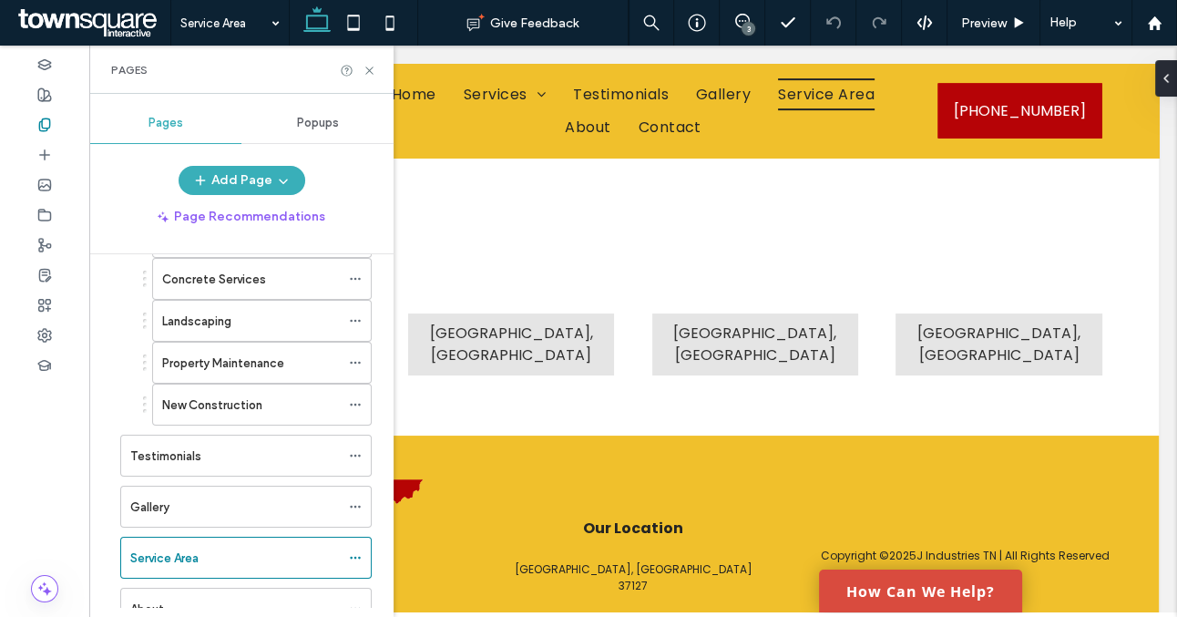
scroll to position [412, 0]
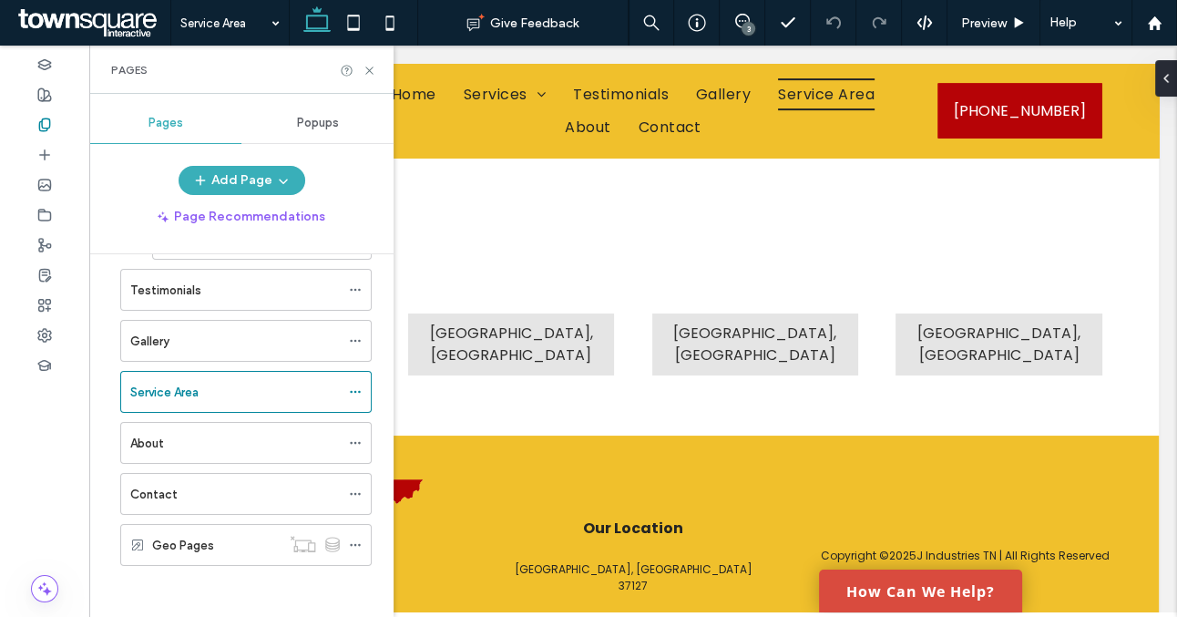
click at [209, 436] on div "About" at bounding box center [235, 443] width 210 height 19
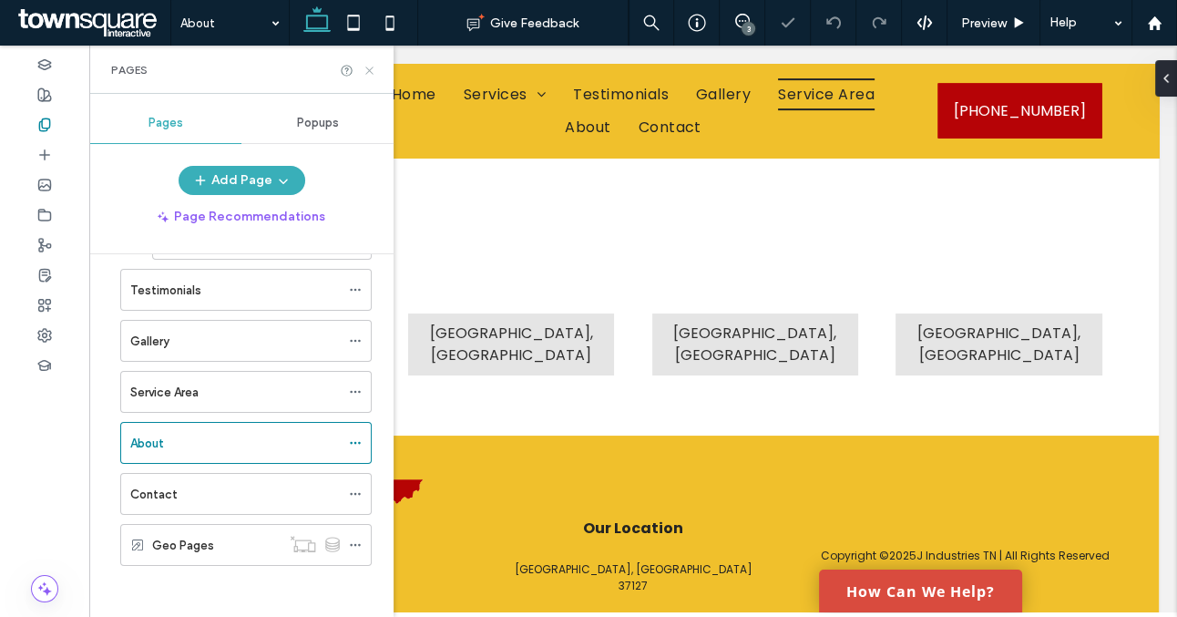
click at [370, 70] on use at bounding box center [368, 70] width 7 height 7
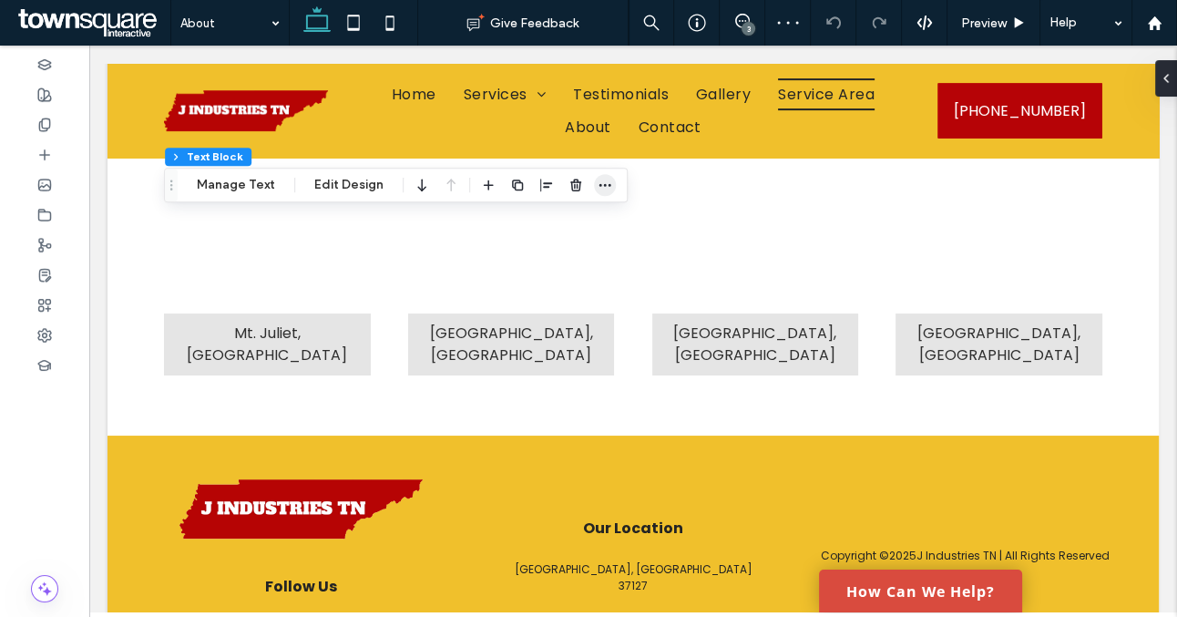
click at [602, 190] on icon "button" at bounding box center [605, 185] width 15 height 15
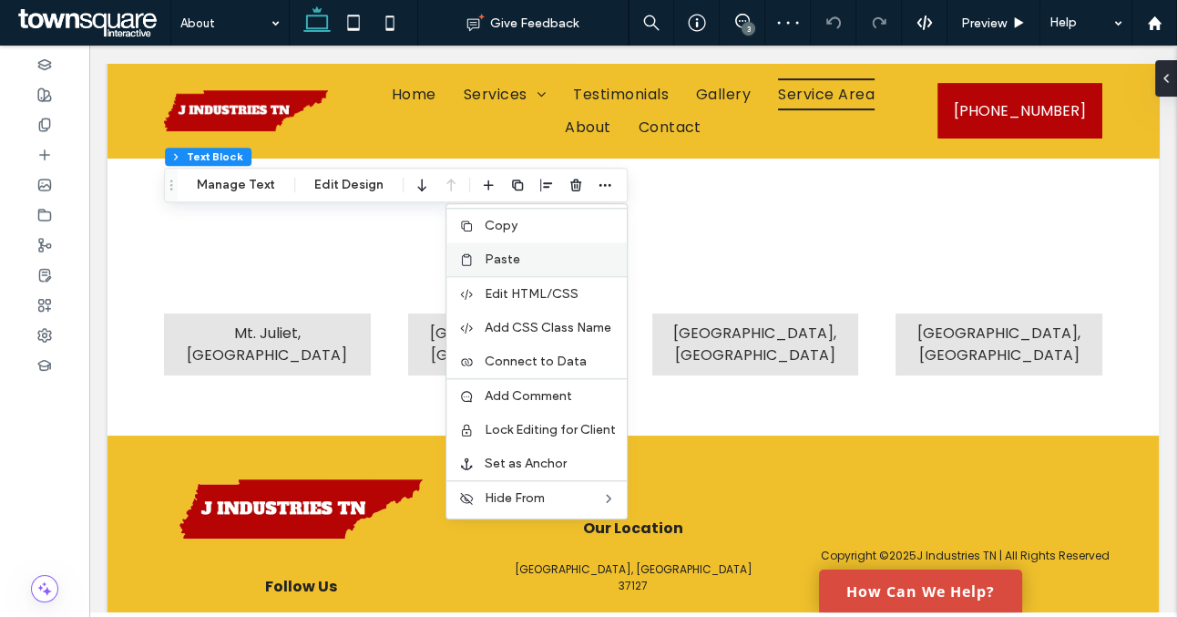
click at [518, 252] on label "Paste" at bounding box center [550, 259] width 131 height 15
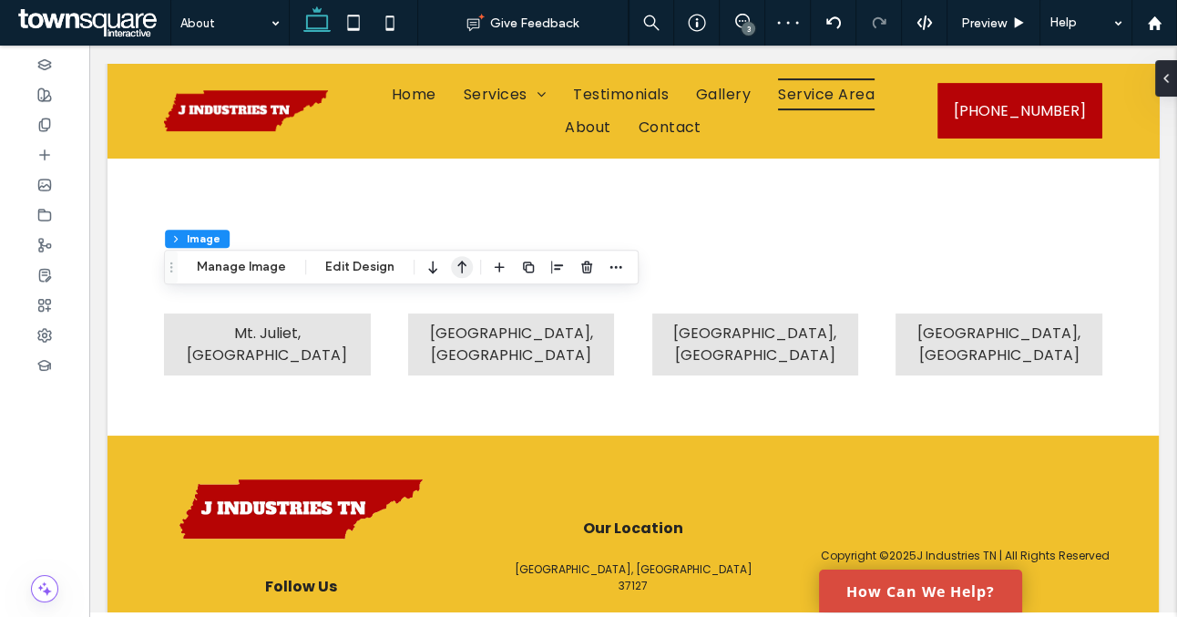
click at [465, 267] on icon "button" at bounding box center [462, 267] width 22 height 33
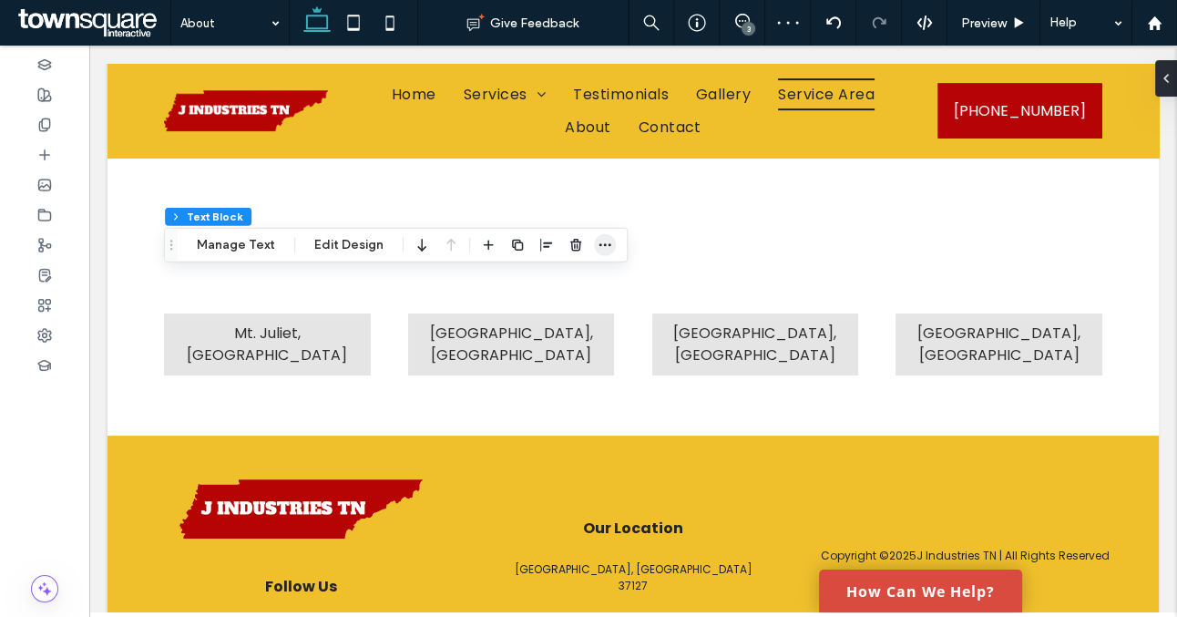
click at [601, 249] on icon "button" at bounding box center [605, 245] width 15 height 15
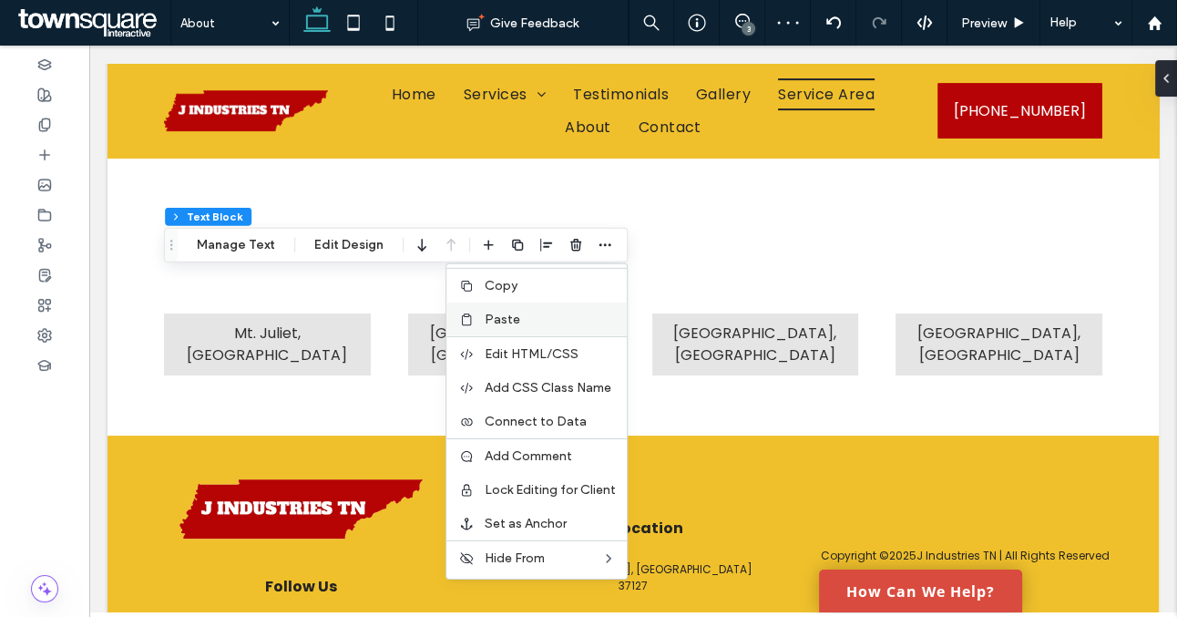
click at [525, 313] on label "Paste" at bounding box center [550, 319] width 131 height 15
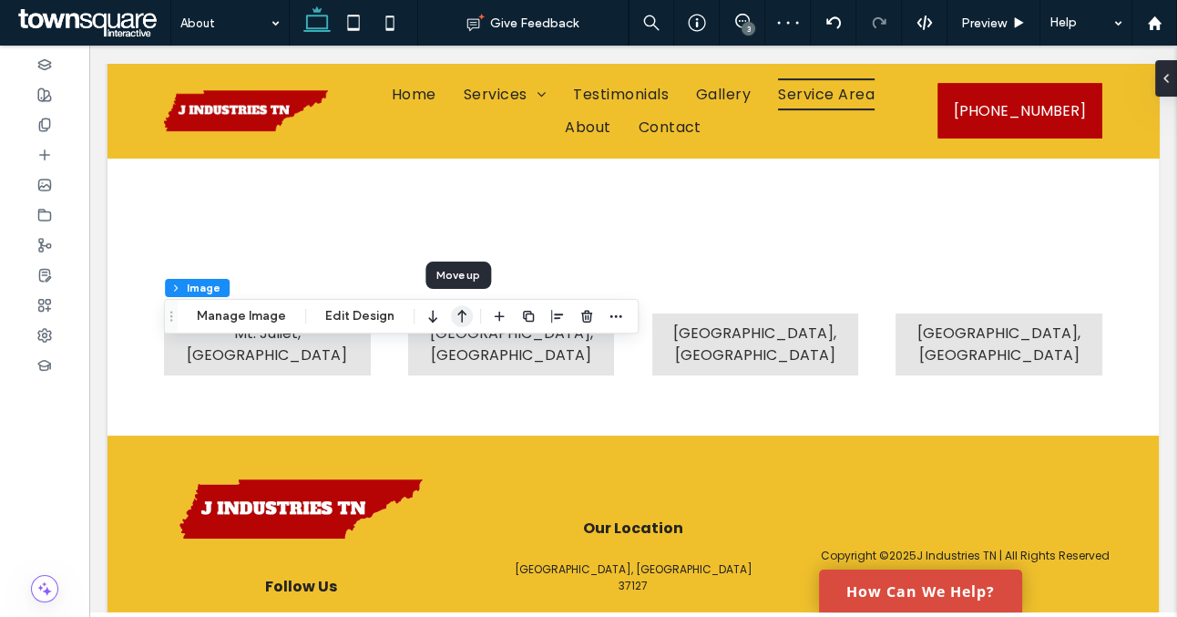
click at [462, 320] on icon "button" at bounding box center [462, 316] width 22 height 33
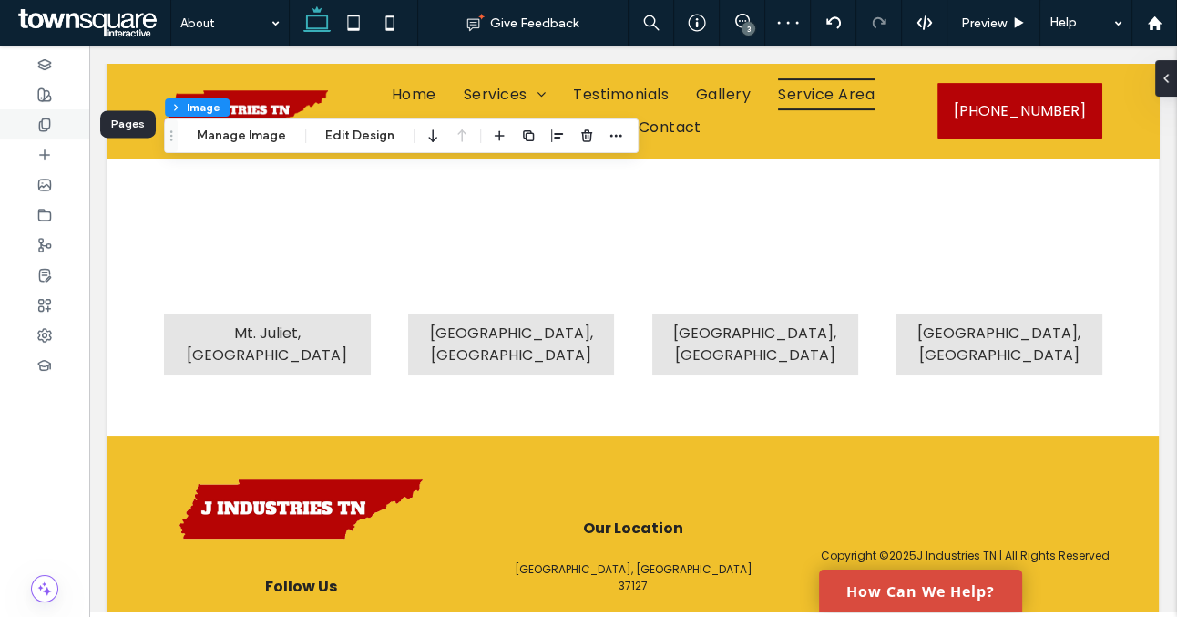
click at [38, 127] on icon at bounding box center [44, 125] width 15 height 15
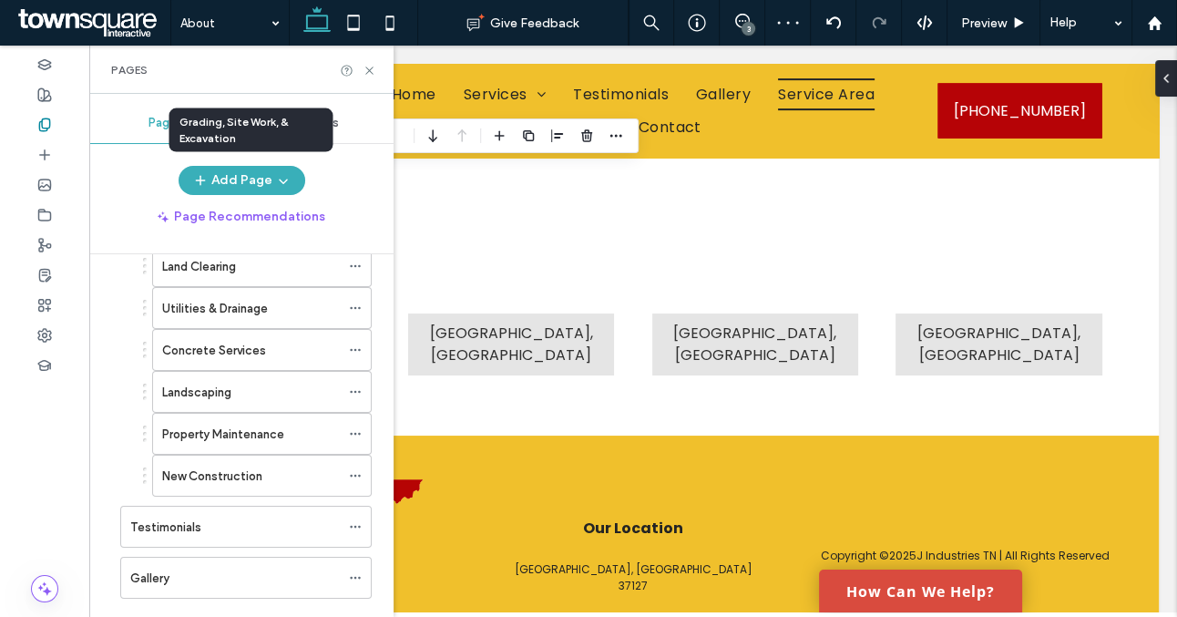
scroll to position [412, 0]
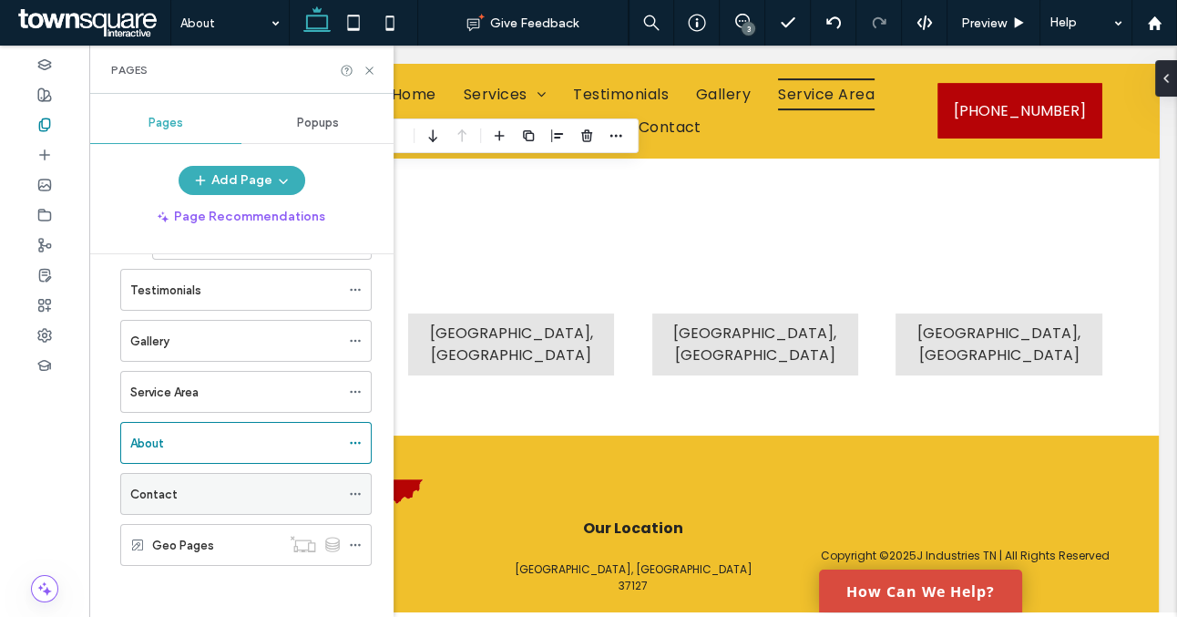
click at [250, 476] on div "Contact" at bounding box center [235, 494] width 210 height 40
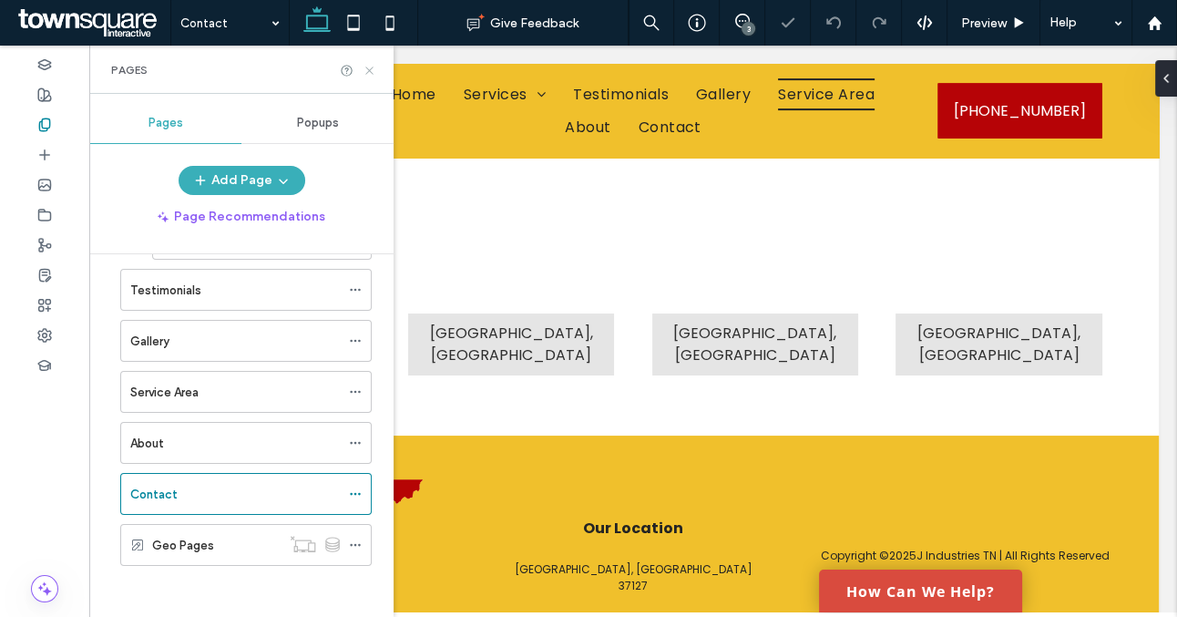
click at [369, 69] on use at bounding box center [368, 70] width 7 height 7
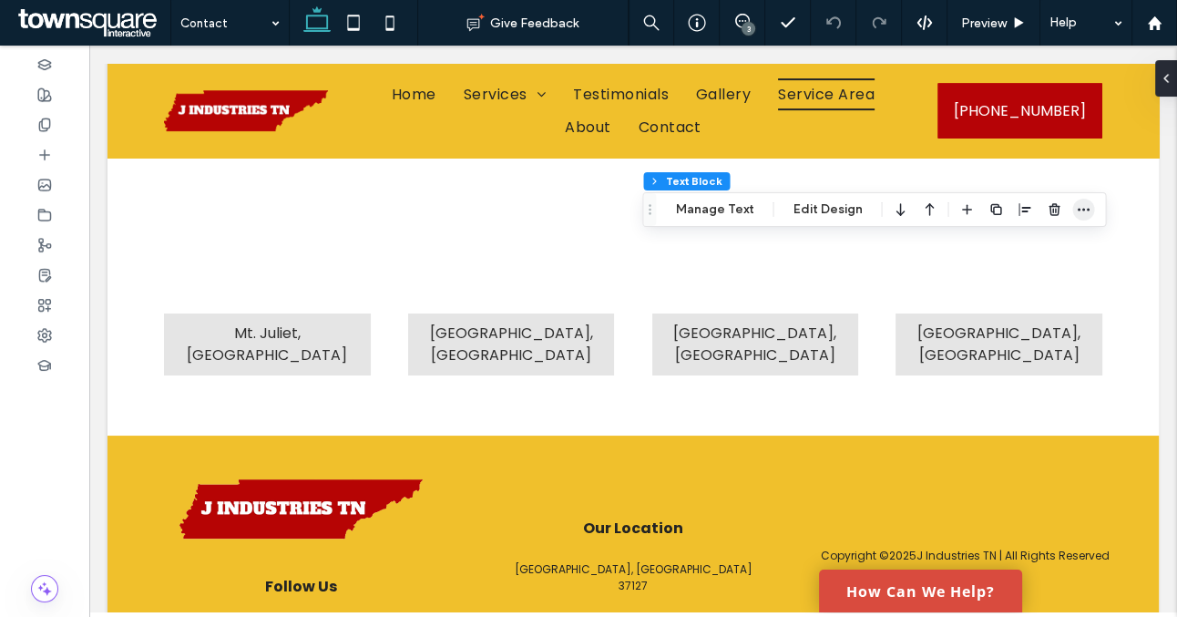
click at [1076, 211] on icon "button" at bounding box center [1083, 209] width 15 height 15
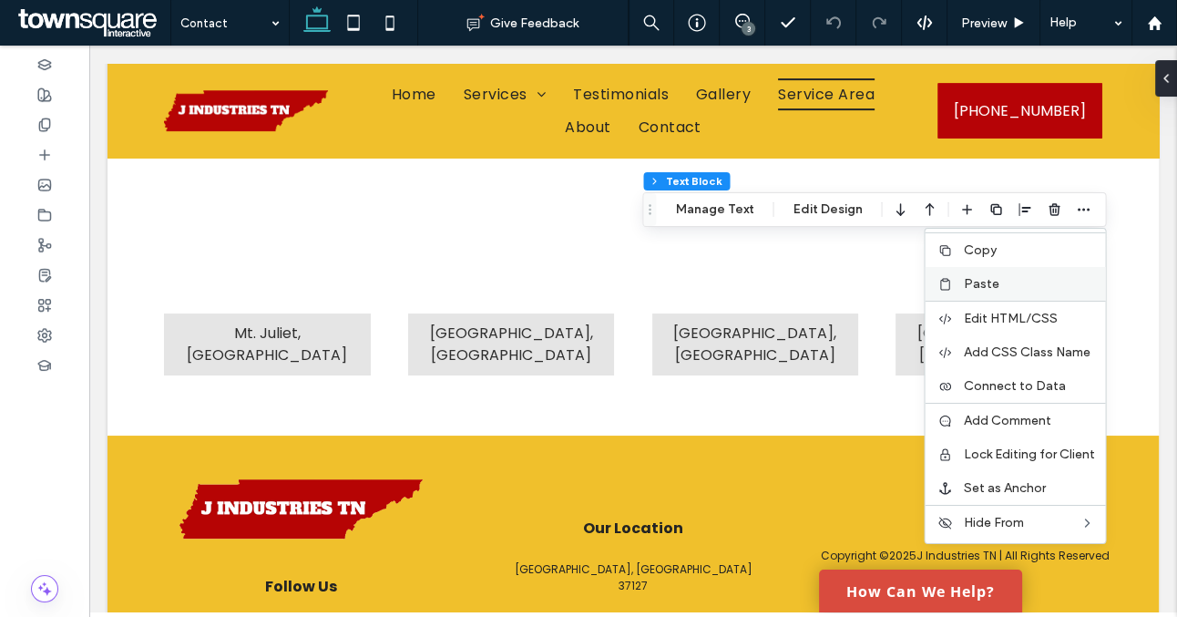
click at [1002, 284] on label "Paste" at bounding box center [1028, 283] width 131 height 15
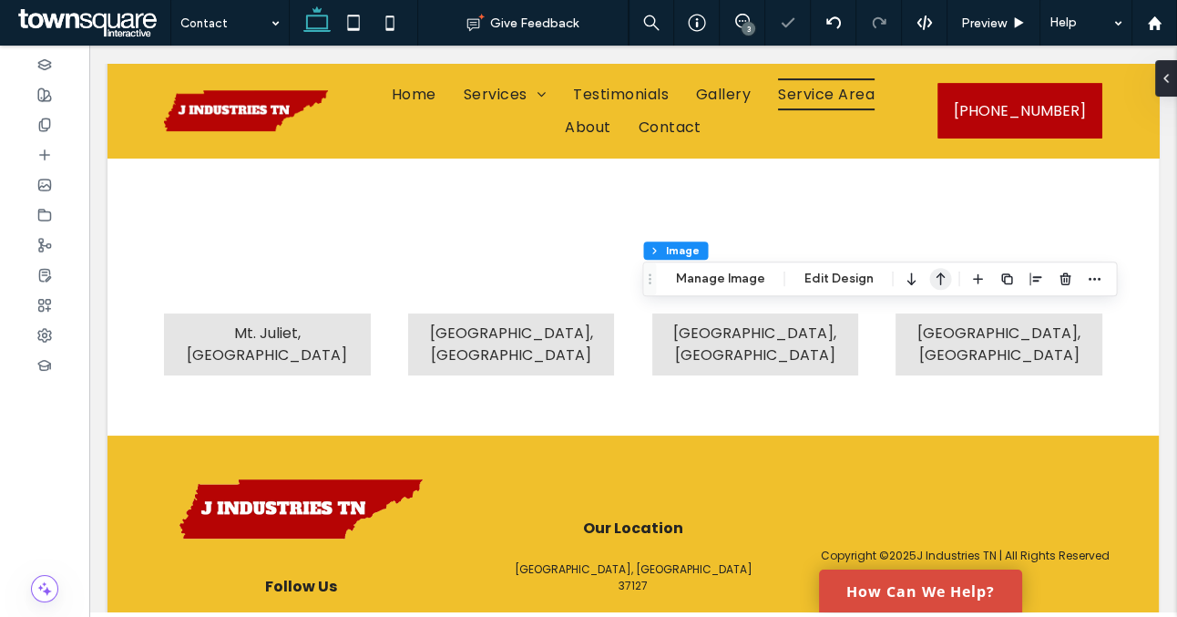
click at [930, 283] on icon "button" at bounding box center [941, 278] width 22 height 33
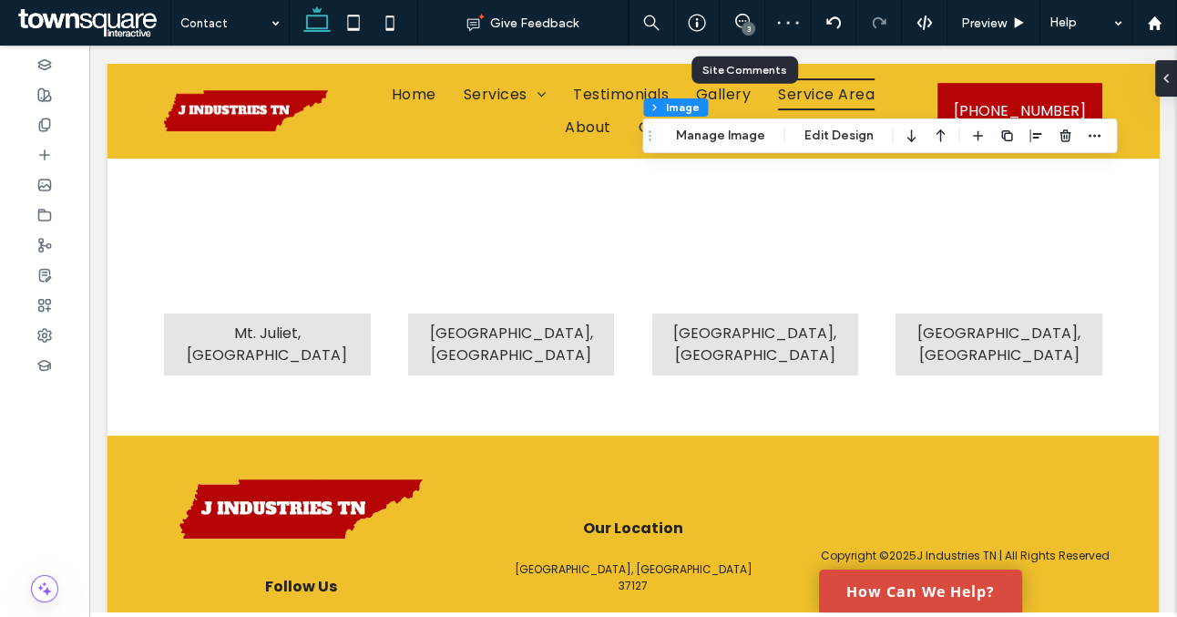
click at [738, 12] on div "3" at bounding box center [743, 23] width 46 height 46
click at [745, 27] on div "3" at bounding box center [749, 29] width 14 height 14
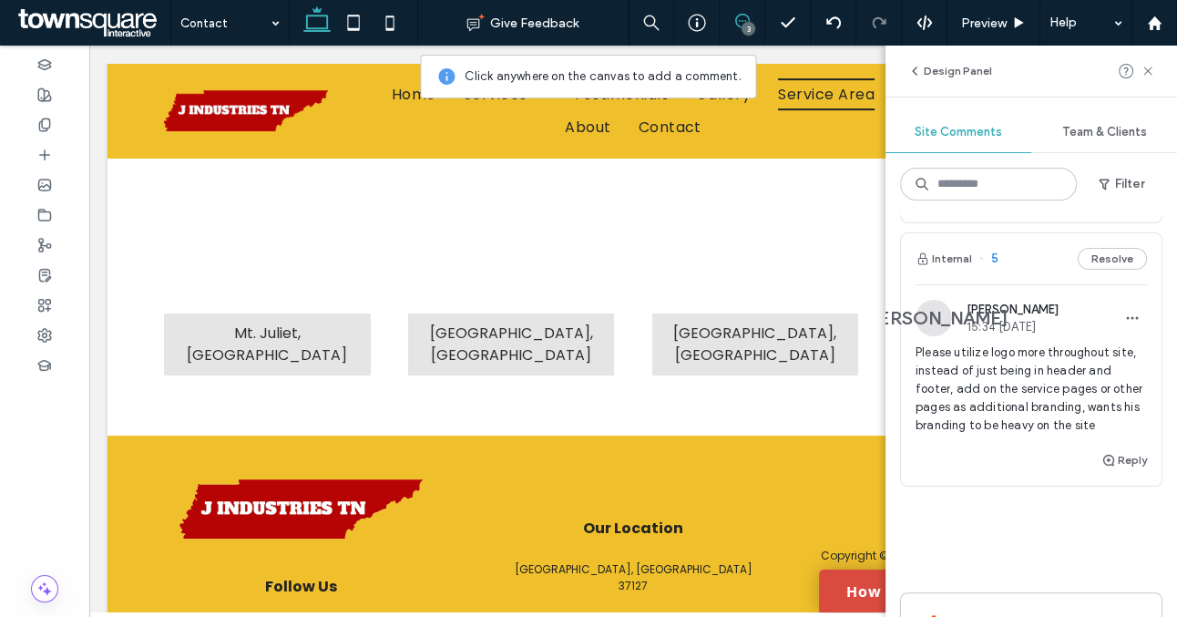
scroll to position [540, 0]
click at [1118, 265] on button "Resolve" at bounding box center [1112, 261] width 69 height 22
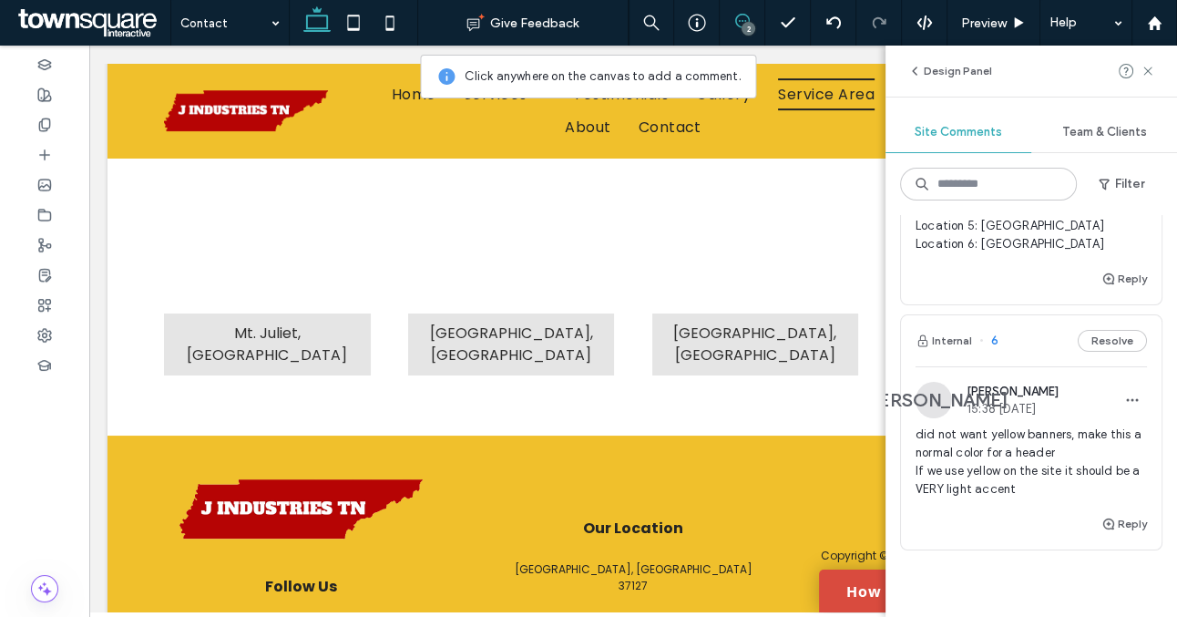
scroll to position [341, 0]
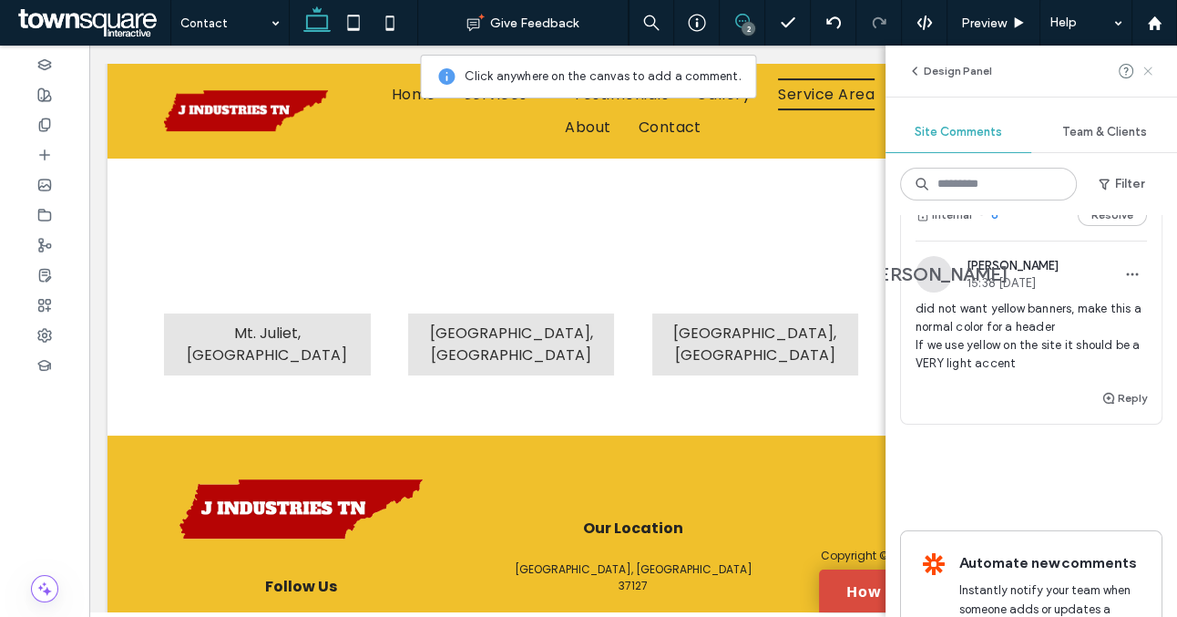
click at [1146, 67] on use at bounding box center [1148, 71] width 8 height 8
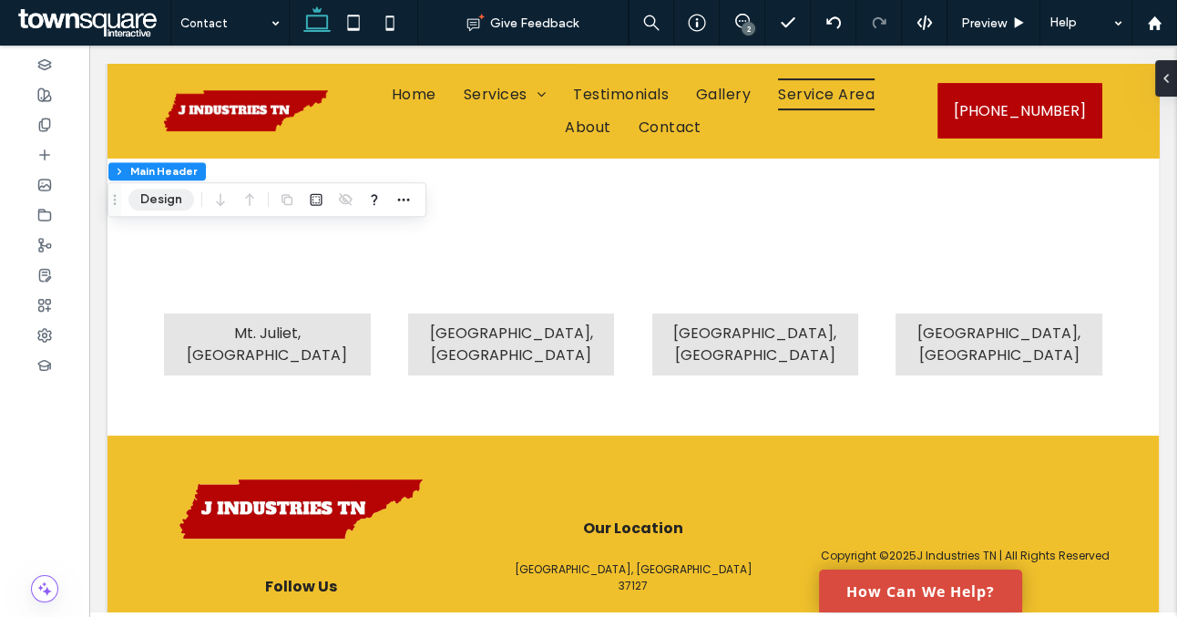
click at [170, 205] on button "Design" at bounding box center [161, 200] width 66 height 22
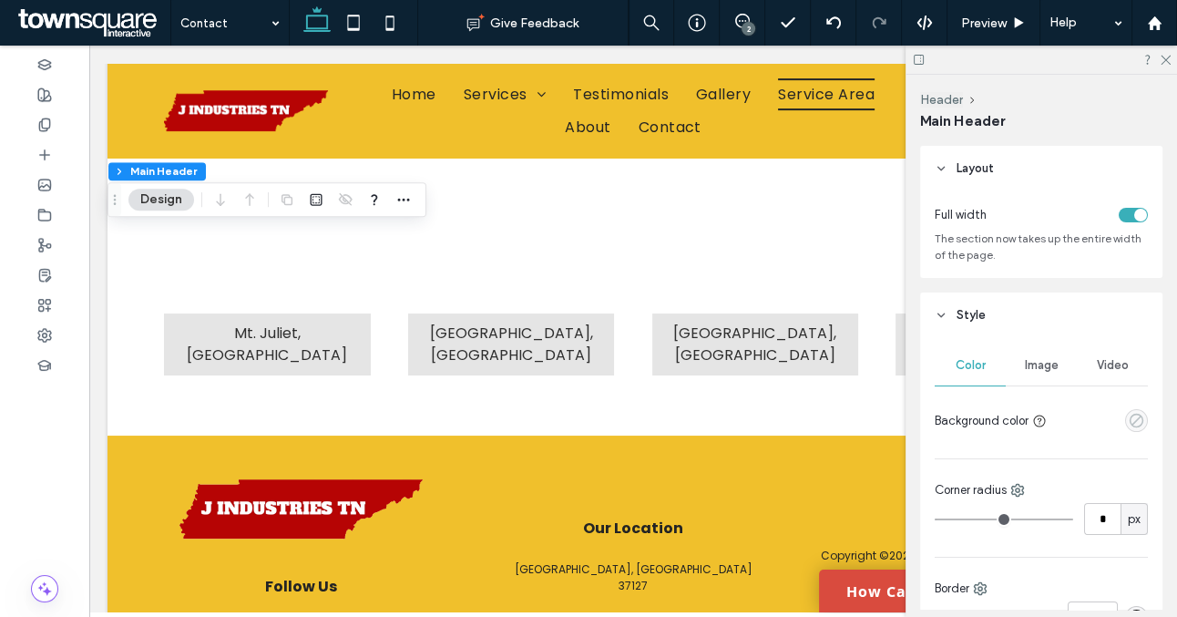
click at [1133, 418] on icon "empty color" at bounding box center [1136, 420] width 15 height 15
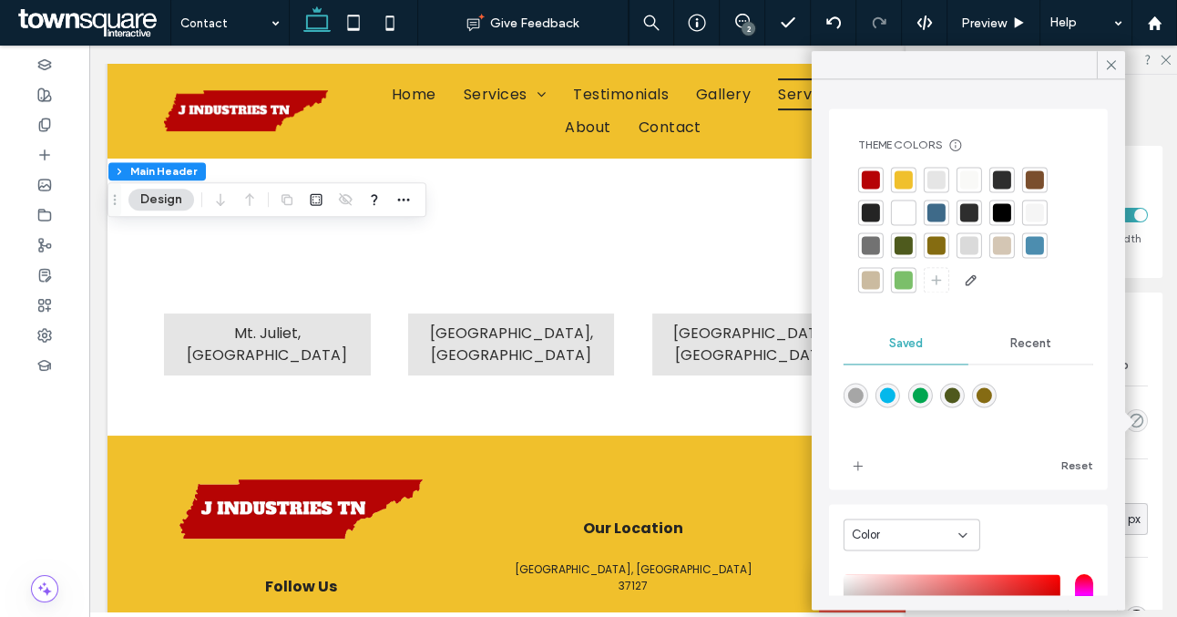
click at [950, 519] on div "Color" at bounding box center [969, 539] width 250 height 52
click at [945, 536] on div "Color" at bounding box center [905, 535] width 107 height 18
click at [885, 591] on span "Gradient" at bounding box center [876, 599] width 50 height 18
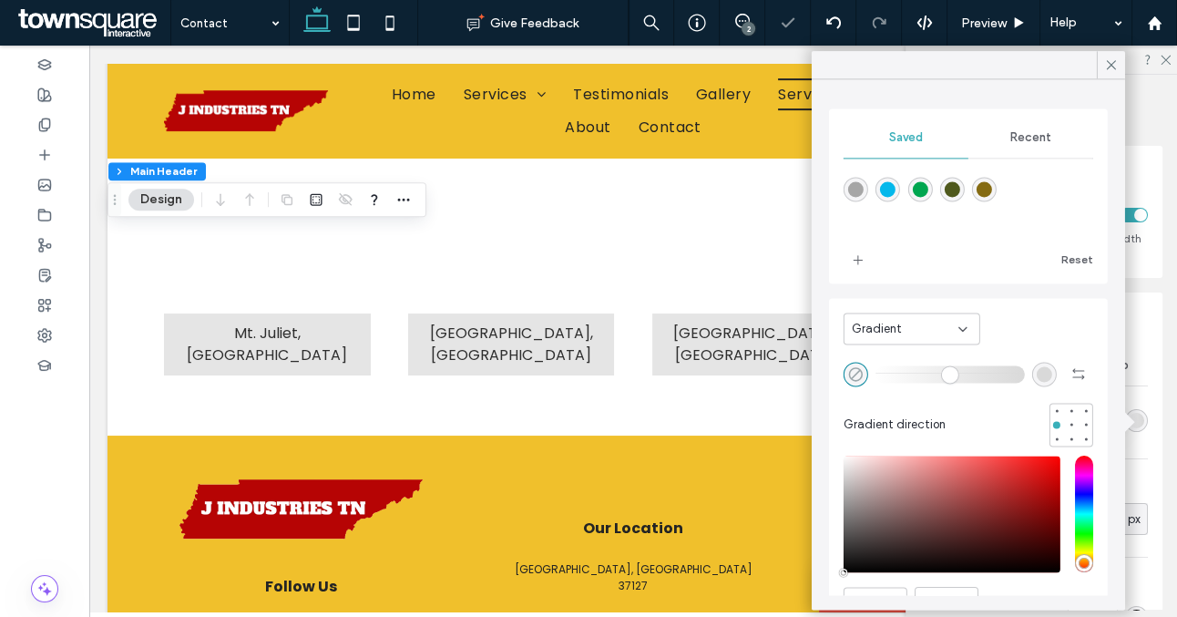
click at [862, 378] on icon "rgba(0, 0, 0, 0)" at bounding box center [855, 373] width 15 height 15
type input "*******"
type input "***"
type input "****"
drag, startPoint x: 861, startPoint y: 565, endPoint x: 838, endPoint y: 564, distance: 22.8
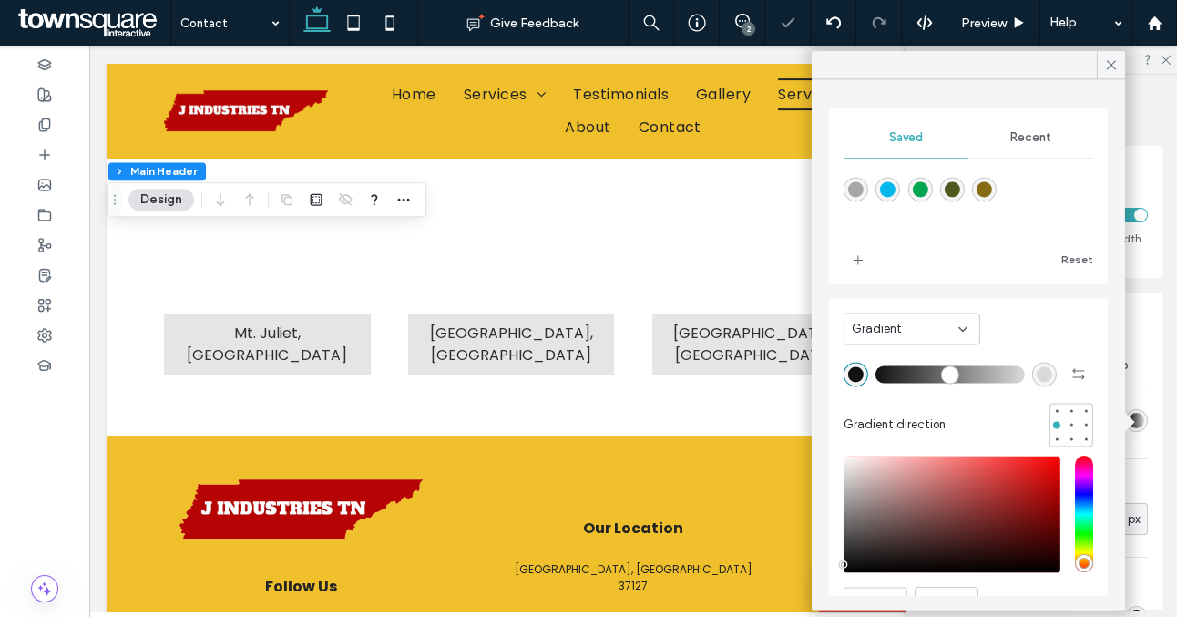
click at [838, 564] on div "Gradient Gradient direction HEX ******* Opacity ****" at bounding box center [968, 493] width 279 height 390
click at [1048, 379] on div "rgba(217, 217, 217, 1)" at bounding box center [1044, 373] width 15 height 15
type input "*******"
drag, startPoint x: 855, startPoint y: 540, endPoint x: 835, endPoint y: 540, distance: 20.0
click at [835, 540] on div "Gradient Gradient direction HEX ******* Opacity ****" at bounding box center [968, 493] width 279 height 390
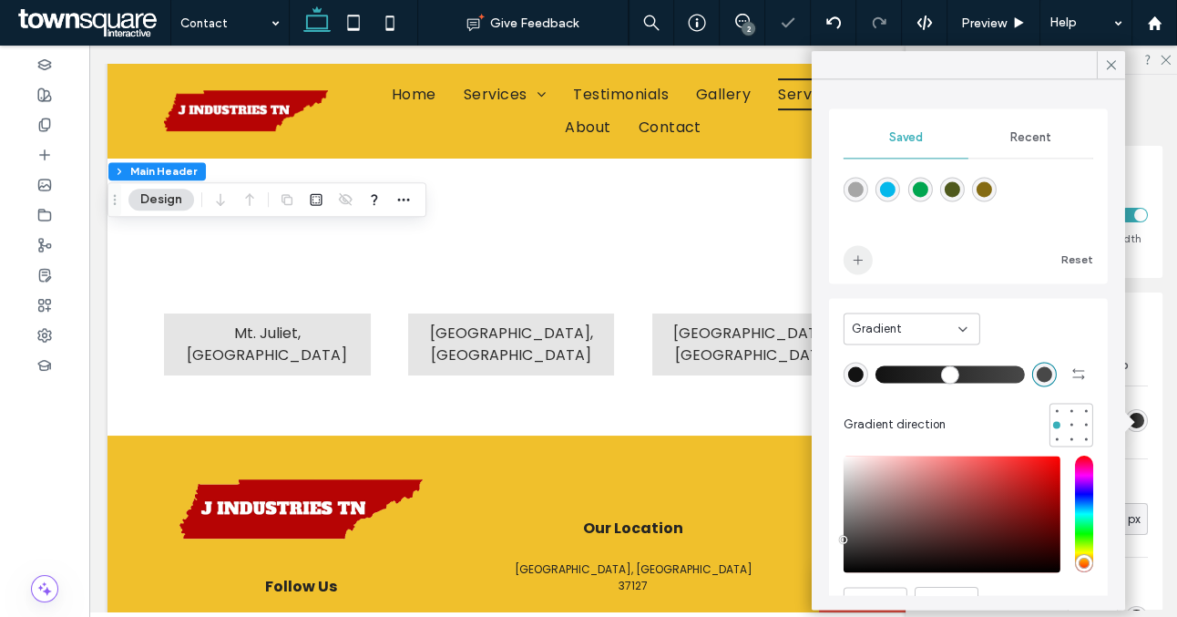
click at [857, 268] on span "add color" at bounding box center [858, 259] width 29 height 29
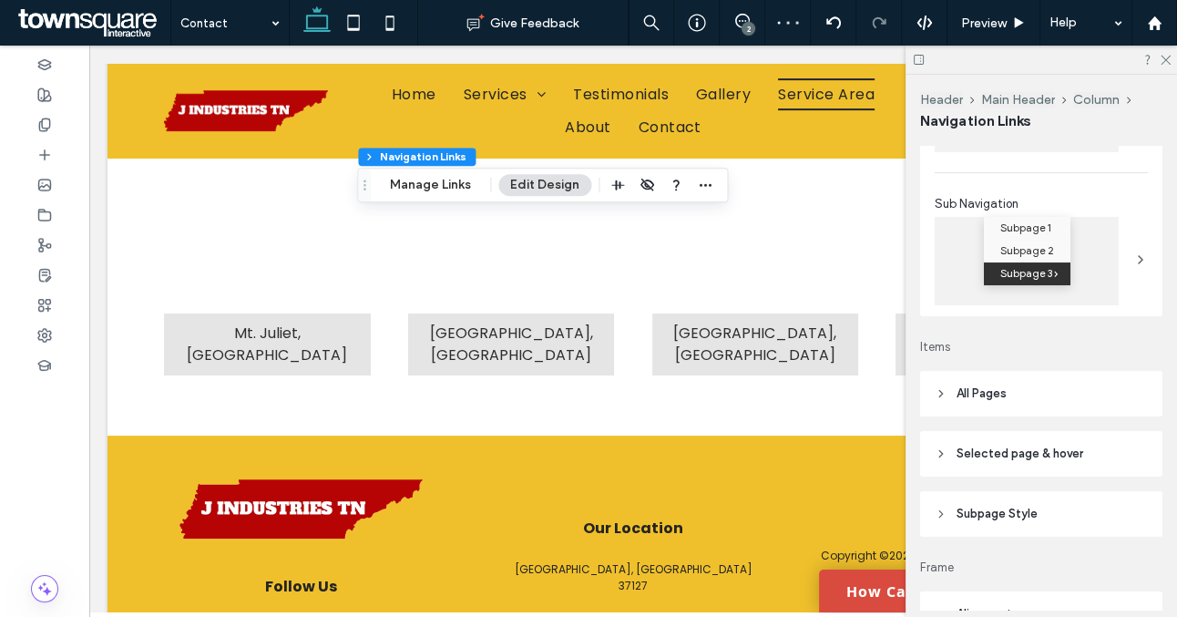
scroll to position [233, 0]
click at [1047, 395] on header "All Pages" at bounding box center [1041, 392] width 242 height 46
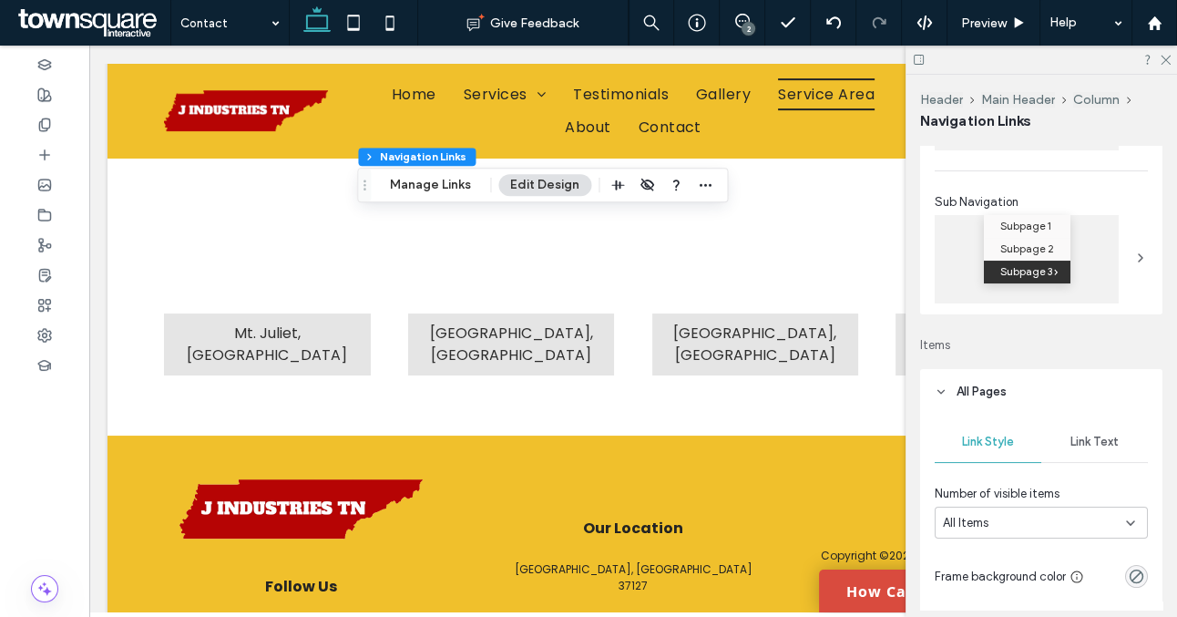
click at [1095, 447] on span "Link Text" at bounding box center [1095, 442] width 48 height 15
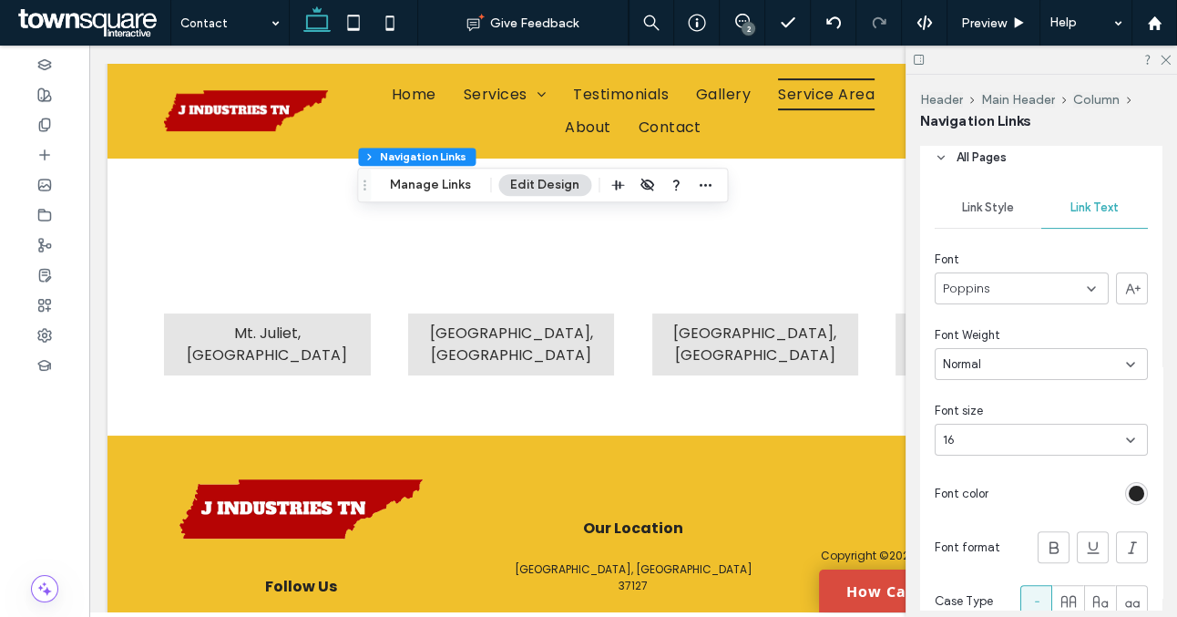
scroll to position [469, 0]
click at [1143, 491] on div "rgb(36, 36, 36)" at bounding box center [1136, 491] width 15 height 15
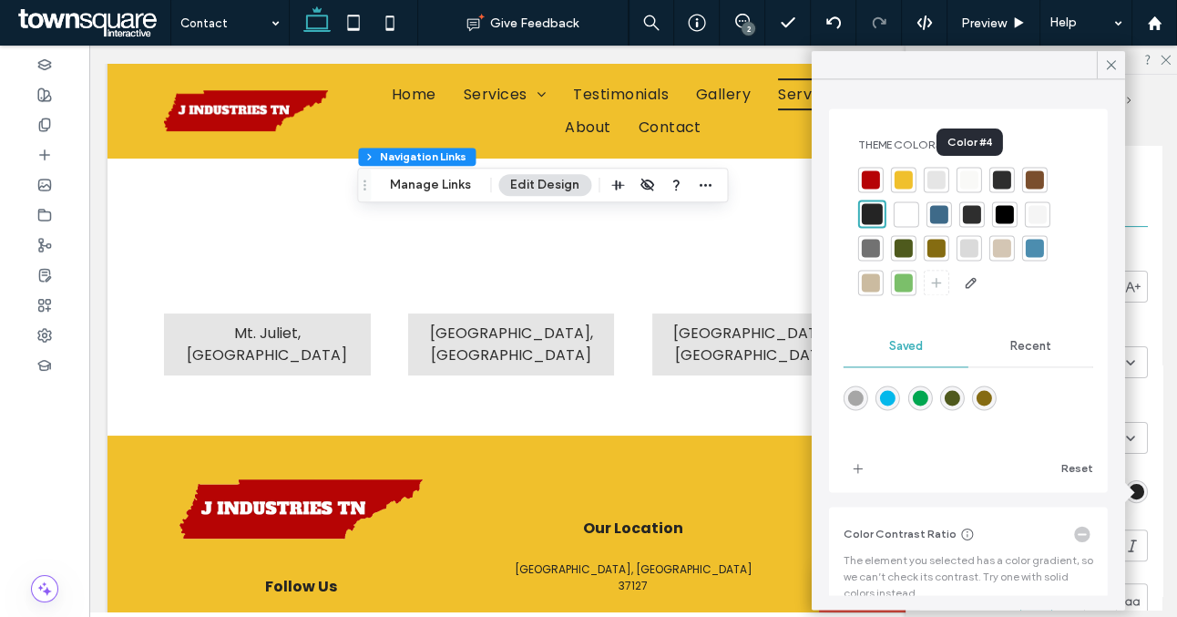
click at [964, 172] on div at bounding box center [970, 179] width 18 height 18
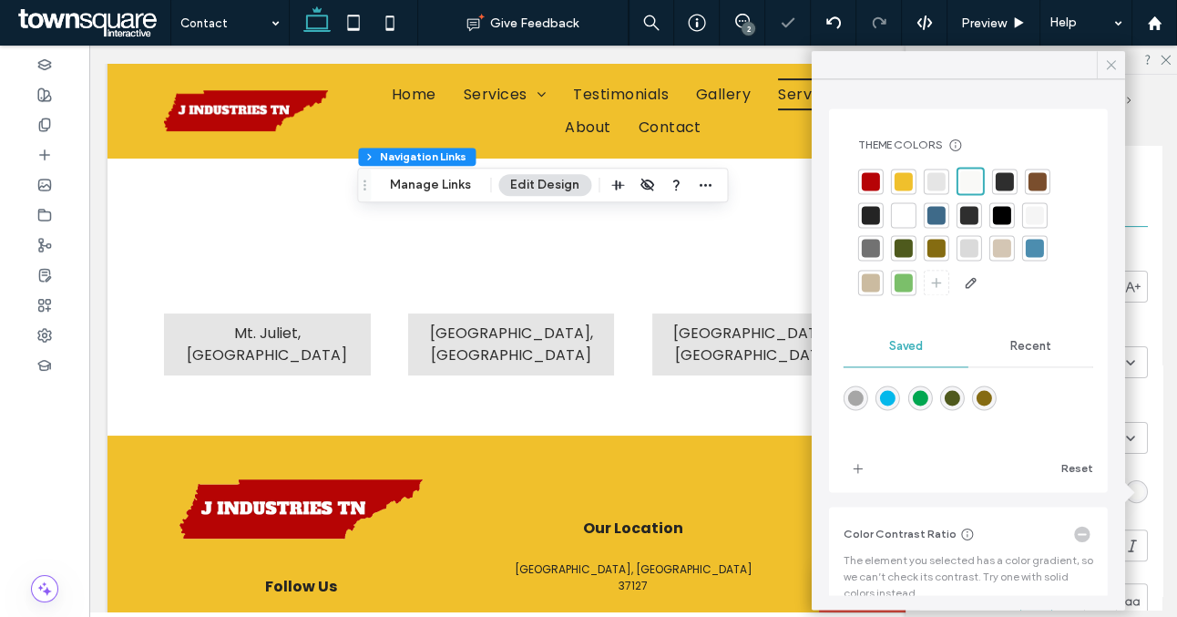
click at [1110, 66] on use at bounding box center [1111, 64] width 9 height 9
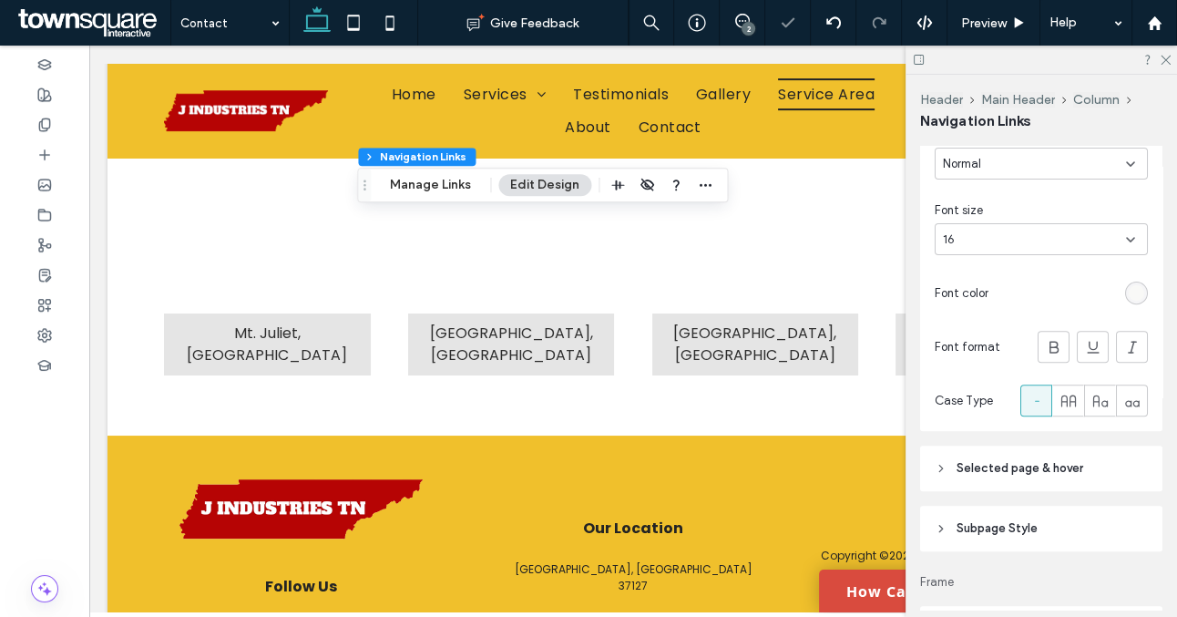
scroll to position [675, 0]
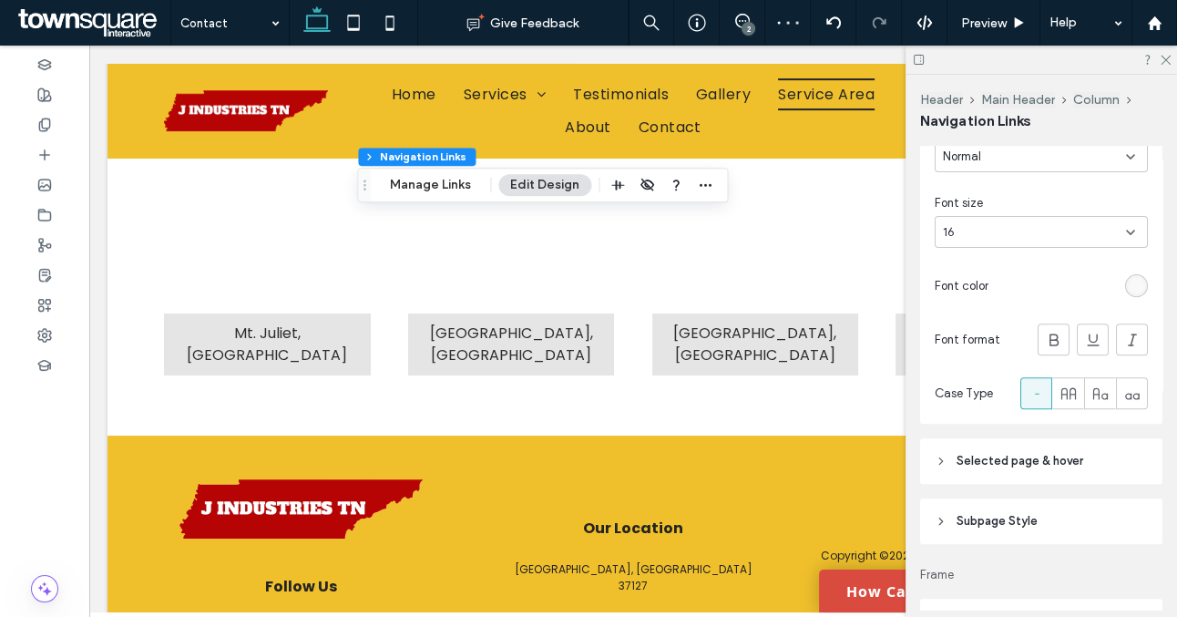
click at [1101, 446] on header "Selected page & hover" at bounding box center [1041, 461] width 242 height 46
type input "*"
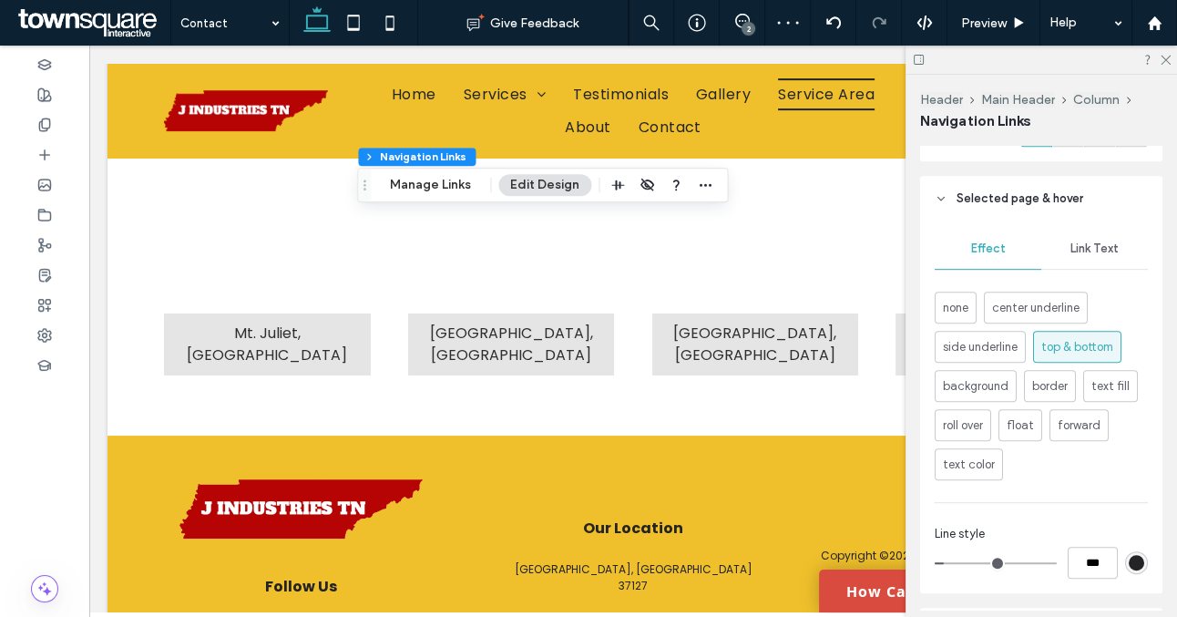
scroll to position [940, 0]
click at [1101, 250] on span "Link Text" at bounding box center [1095, 247] width 48 height 15
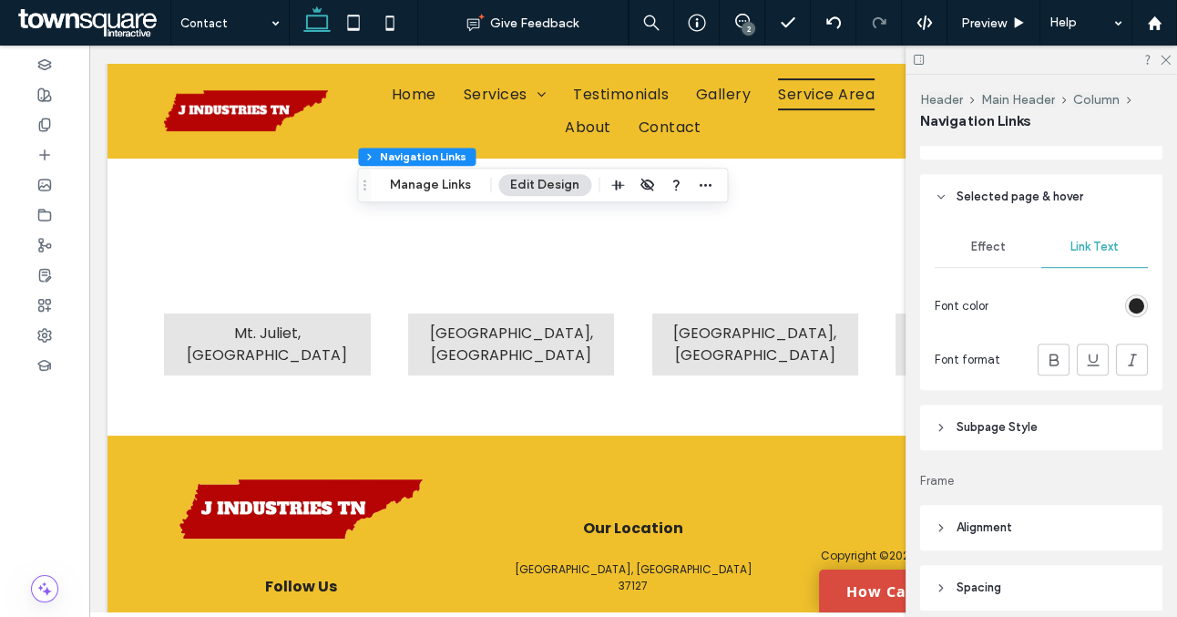
scroll to position [947, 0]
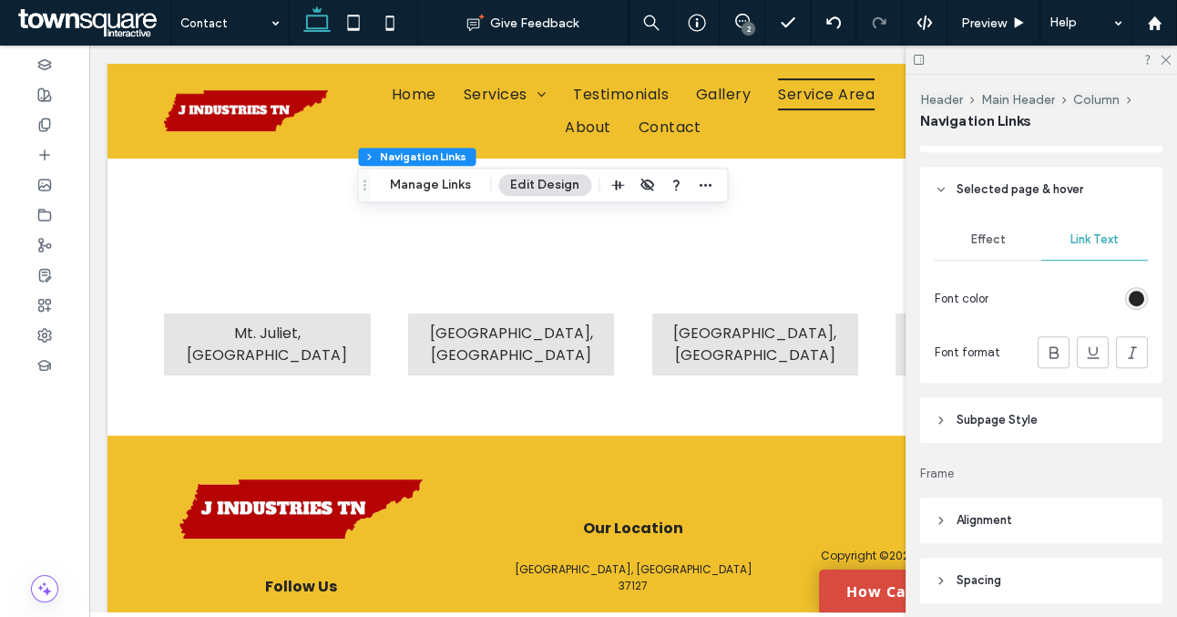
click at [1129, 301] on div "rgb(36, 36, 36)" at bounding box center [1136, 298] width 15 height 15
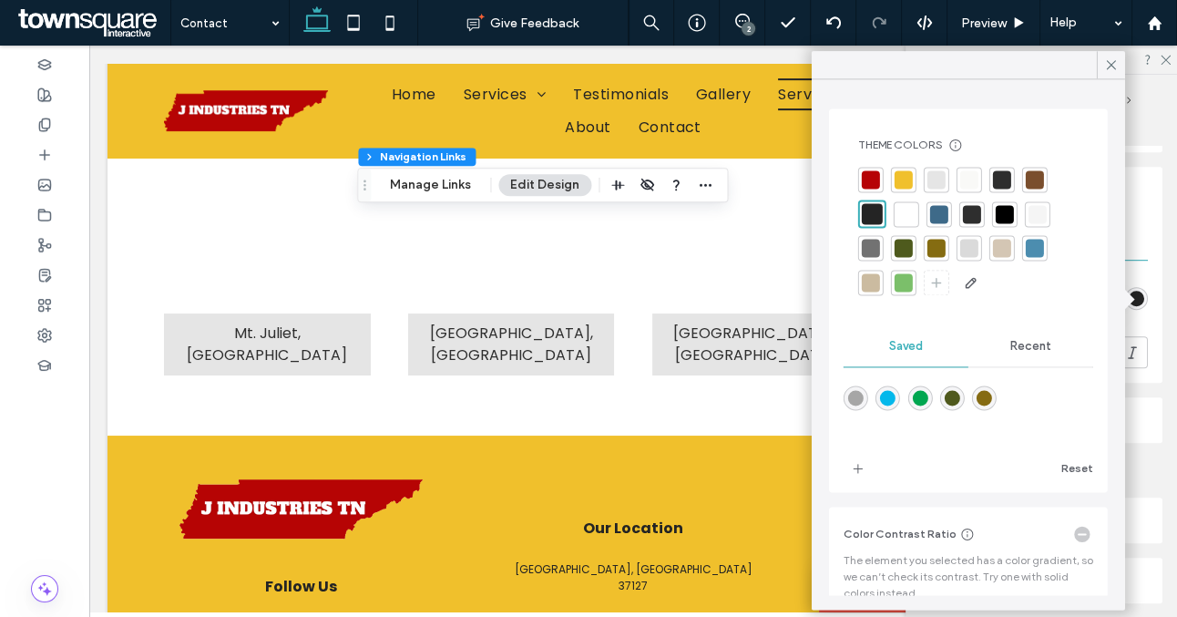
click at [901, 171] on div at bounding box center [904, 179] width 18 height 18
click at [1111, 70] on icon at bounding box center [1112, 65] width 16 height 16
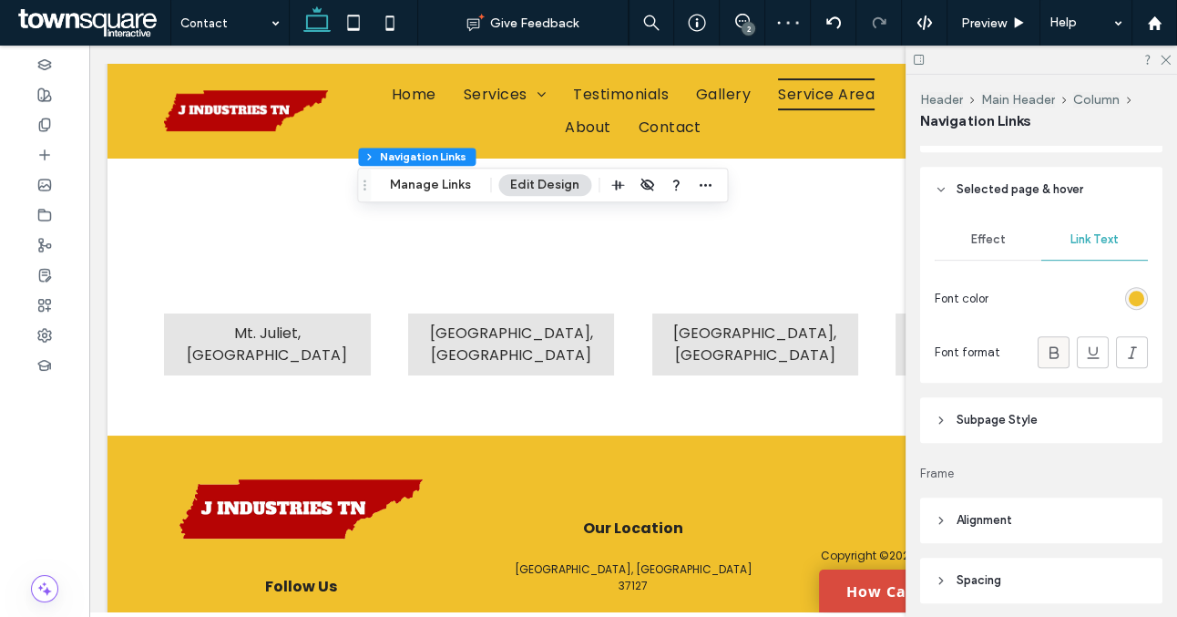
click at [1051, 344] on icon at bounding box center [1054, 353] width 18 height 18
click at [1160, 60] on icon at bounding box center [1165, 59] width 12 height 12
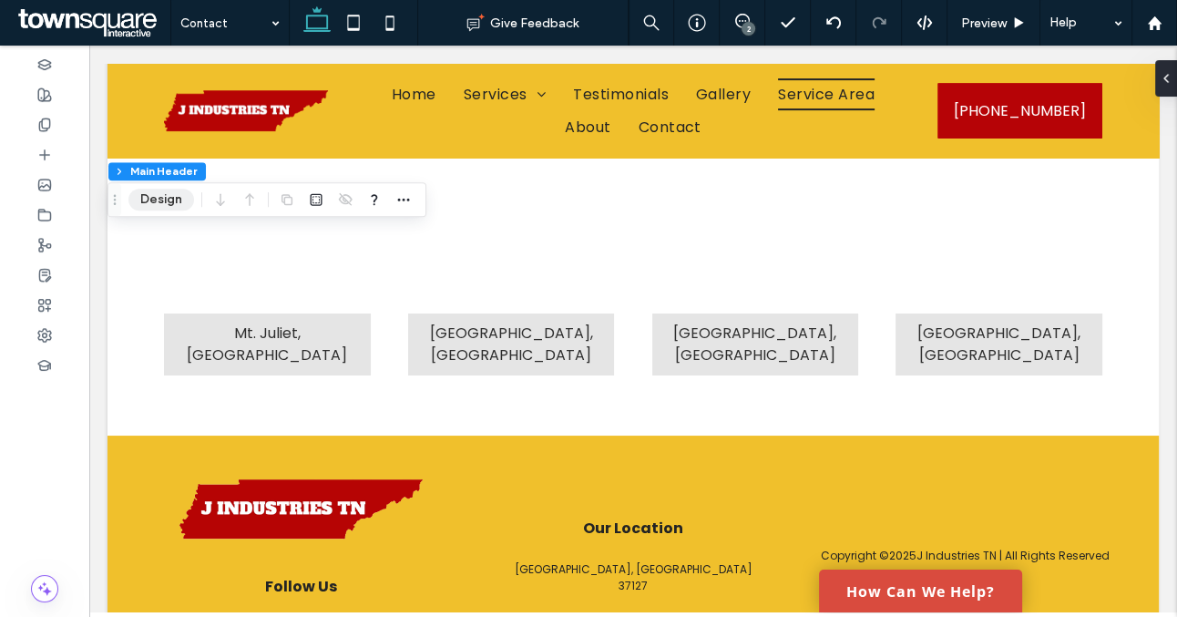
click at [161, 200] on button "Design" at bounding box center [161, 200] width 66 height 22
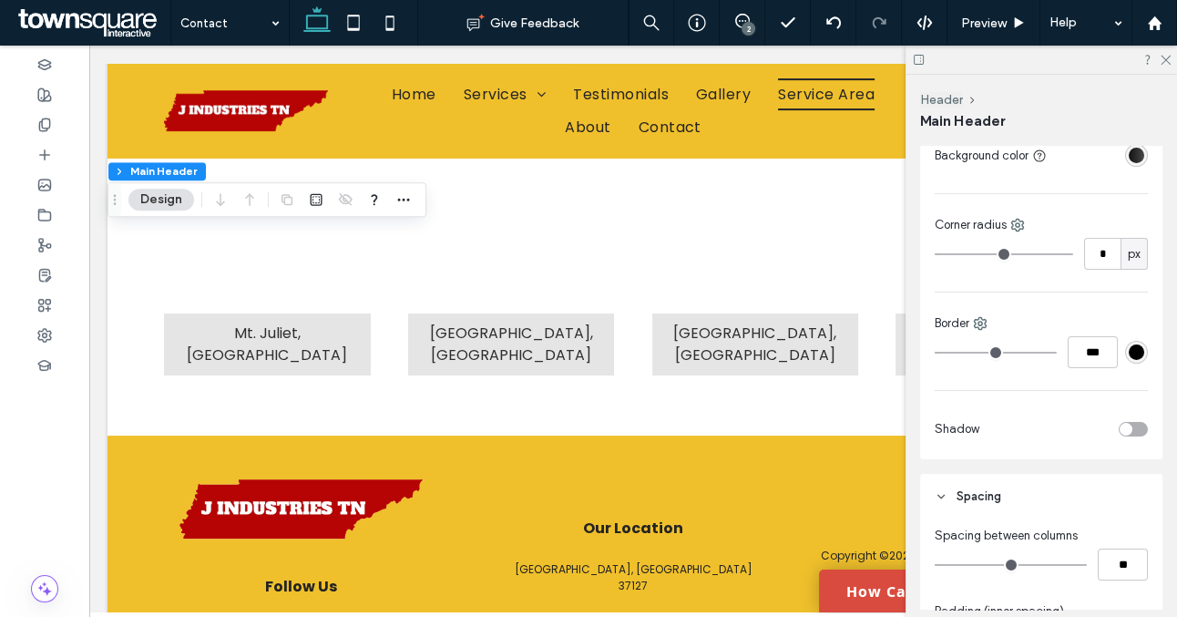
scroll to position [445, 0]
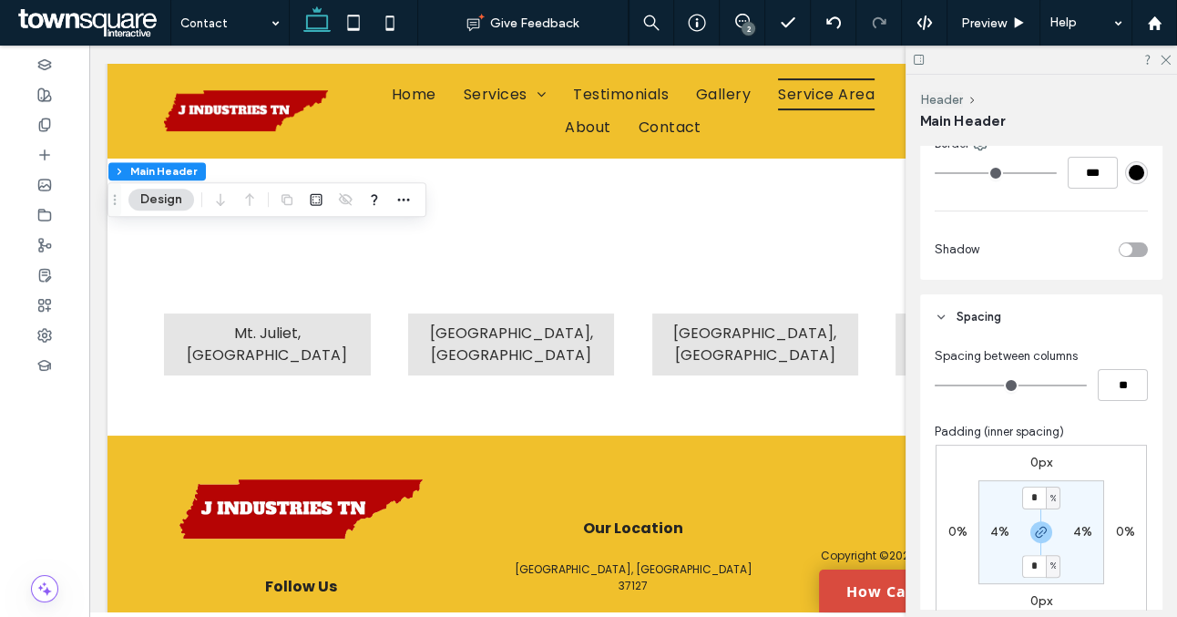
click at [992, 532] on label "4%" at bounding box center [1000, 531] width 19 height 15
type input "*"
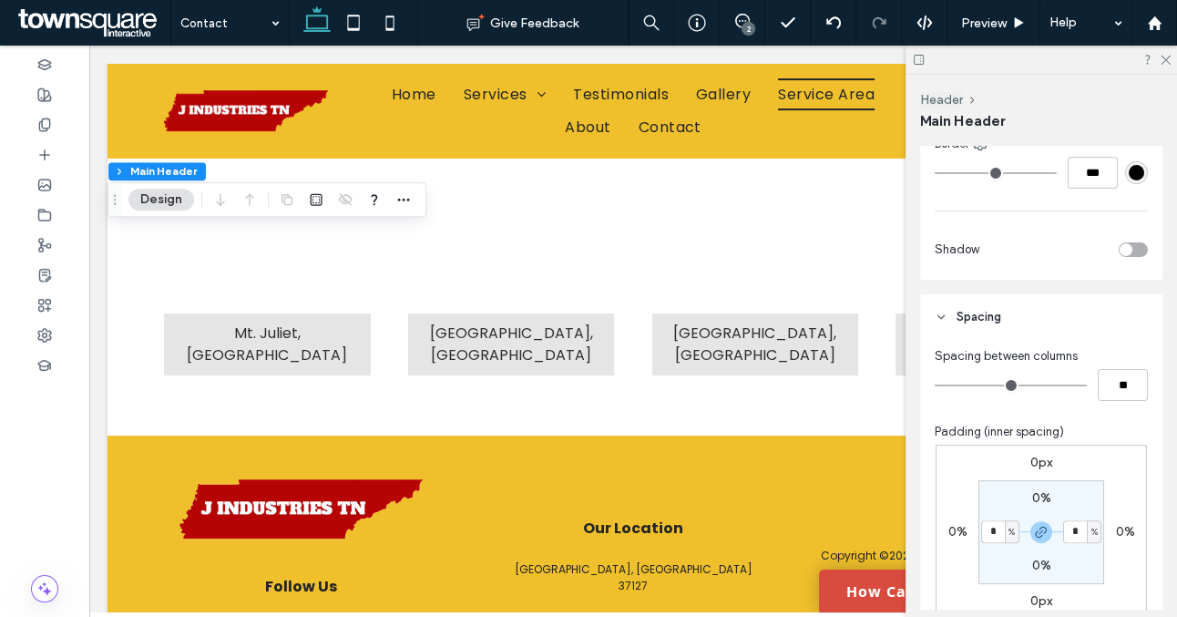
click at [1001, 506] on section "0% * % 0% * %" at bounding box center [1042, 532] width 126 height 104
click at [1168, 55] on icon at bounding box center [1165, 59] width 12 height 12
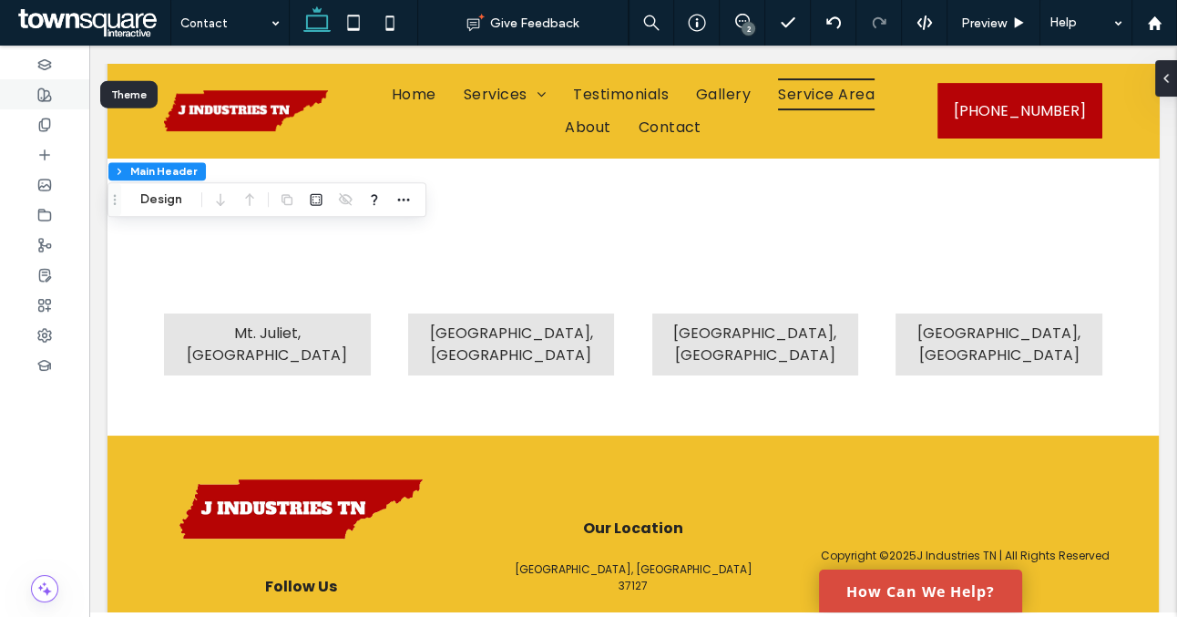
click at [56, 96] on div at bounding box center [44, 94] width 89 height 30
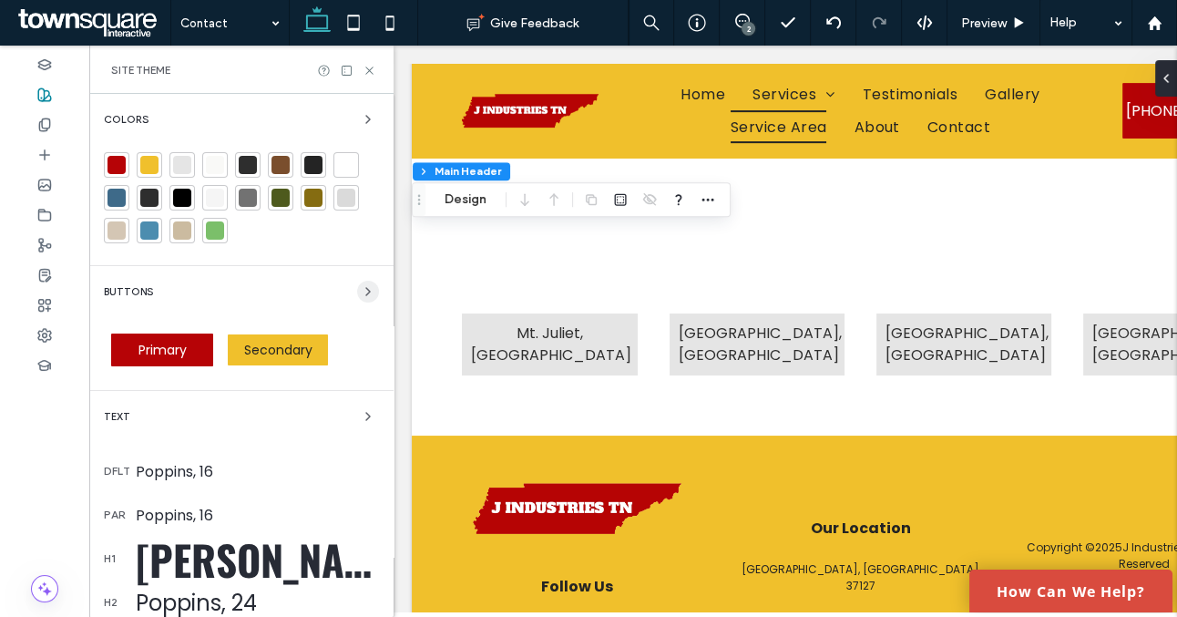
click at [361, 284] on icon "button" at bounding box center [368, 291] width 15 height 15
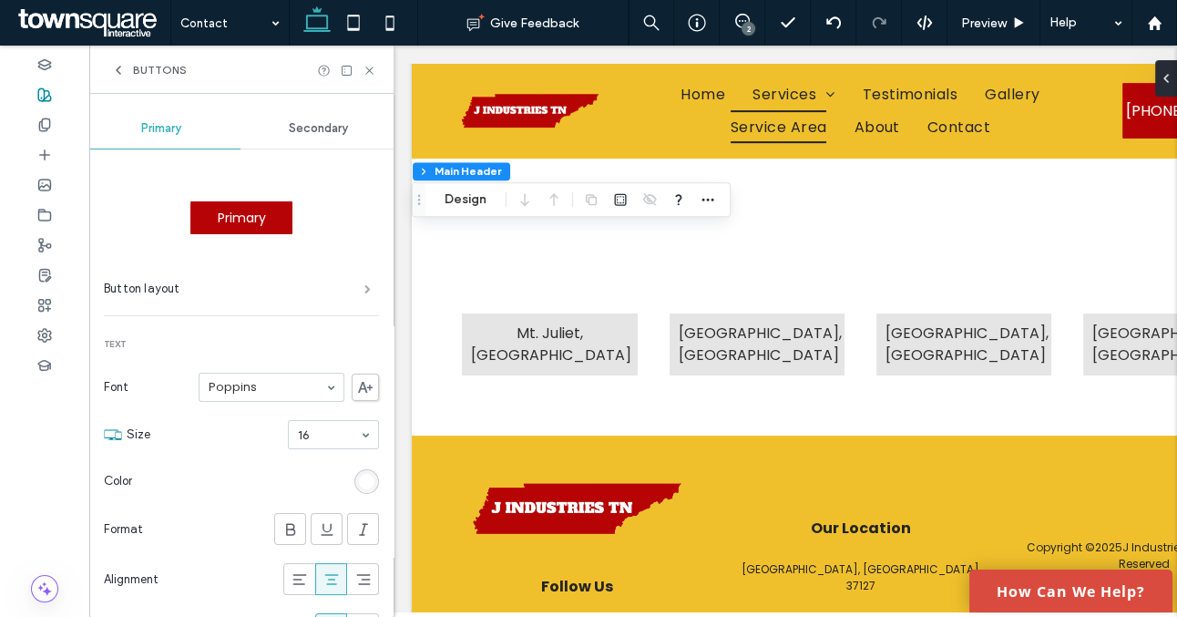
click at [365, 284] on span at bounding box center [368, 288] width 6 height 9
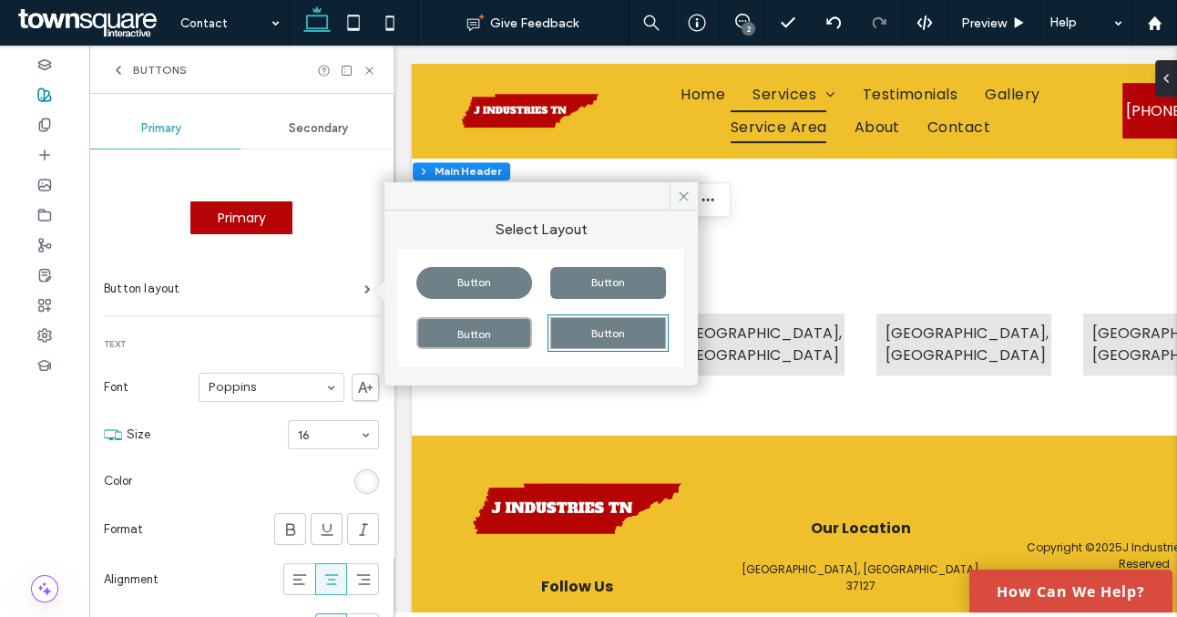
click at [570, 292] on div "Button" at bounding box center [608, 283] width 116 height 32
type input "*"
click at [310, 123] on span "Secondary" at bounding box center [318, 128] width 59 height 15
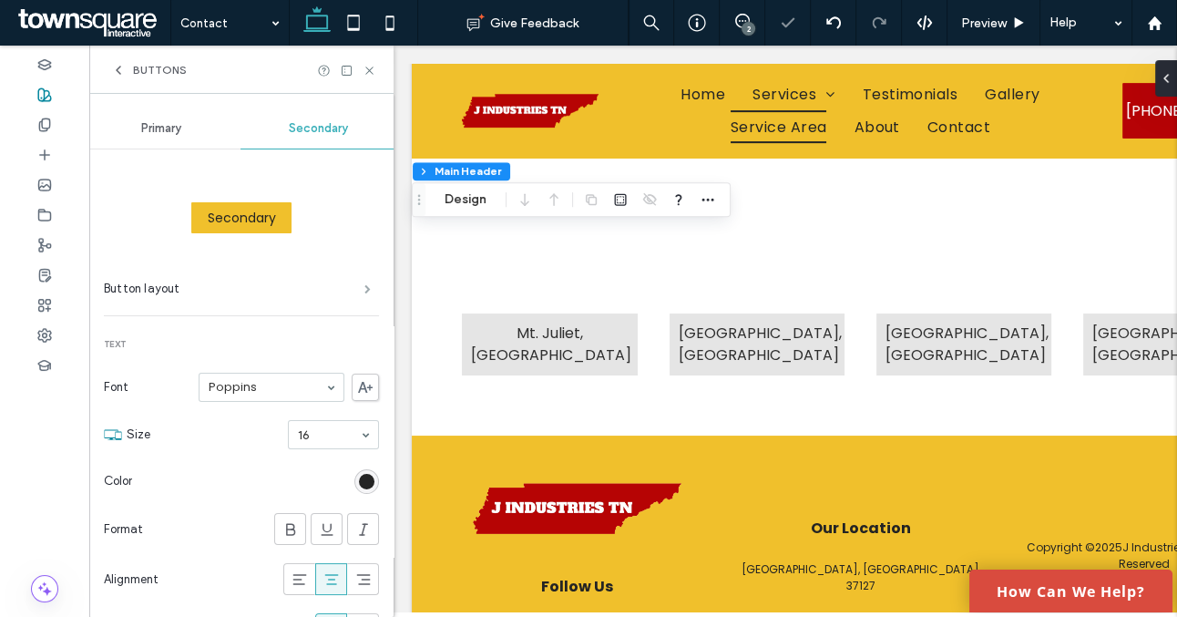
click at [365, 290] on span at bounding box center [368, 288] width 6 height 9
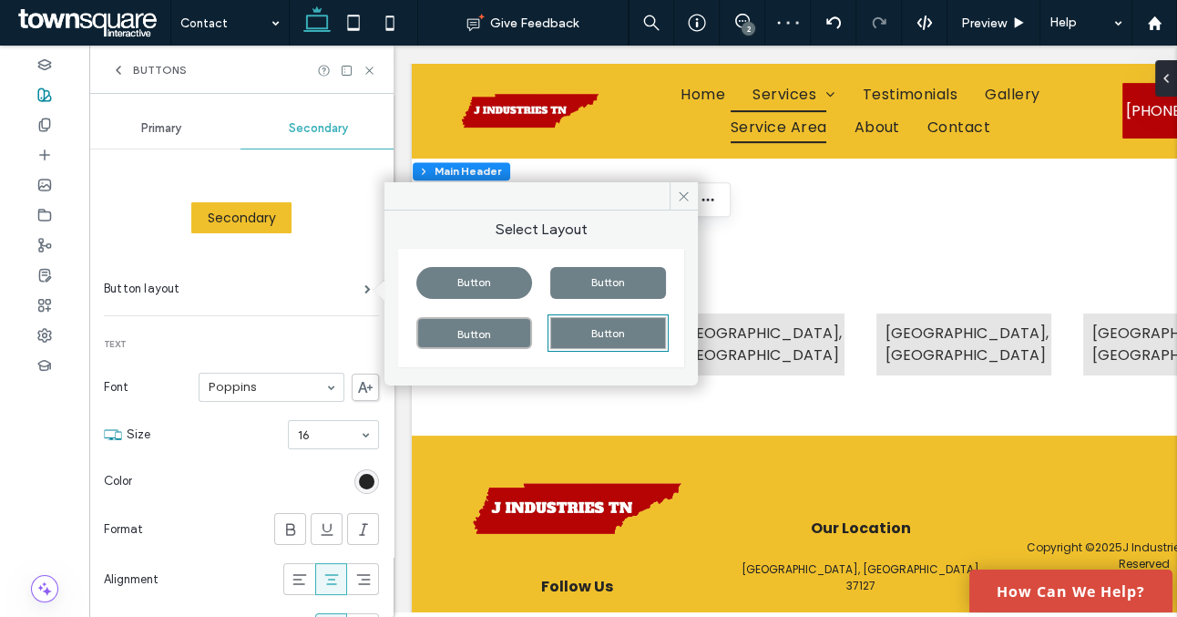
click at [570, 284] on div "Button" at bounding box center [608, 283] width 116 height 32
type input "*"
click at [170, 136] on div "Primary" at bounding box center [162, 128] width 158 height 40
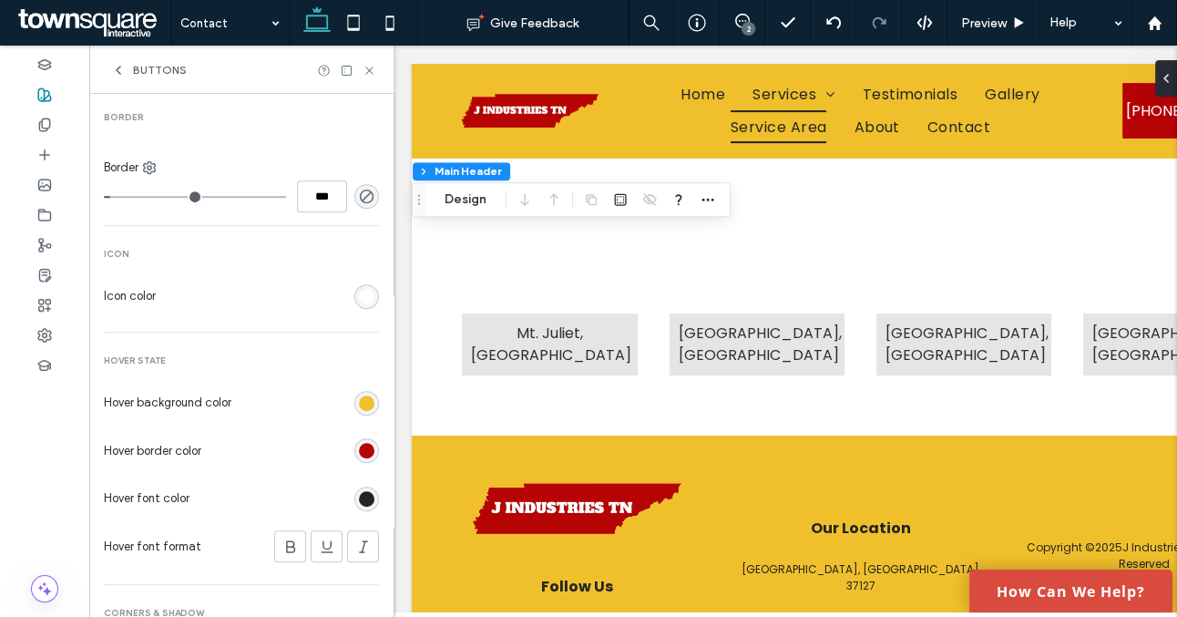
scroll to position [727, 0]
type input "*"
type input "***"
type input "*"
type input "***"
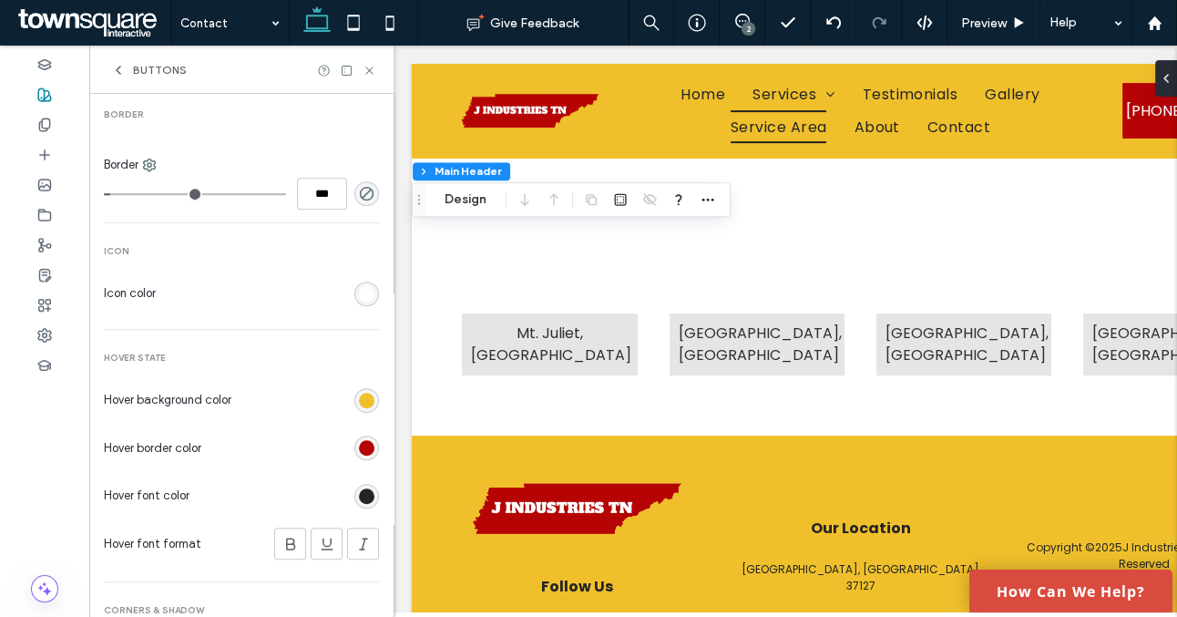
type input "*"
type input "***"
type input "*"
type input "***"
drag, startPoint x: 119, startPoint y: 190, endPoint x: 87, endPoint y: 190, distance: 32.8
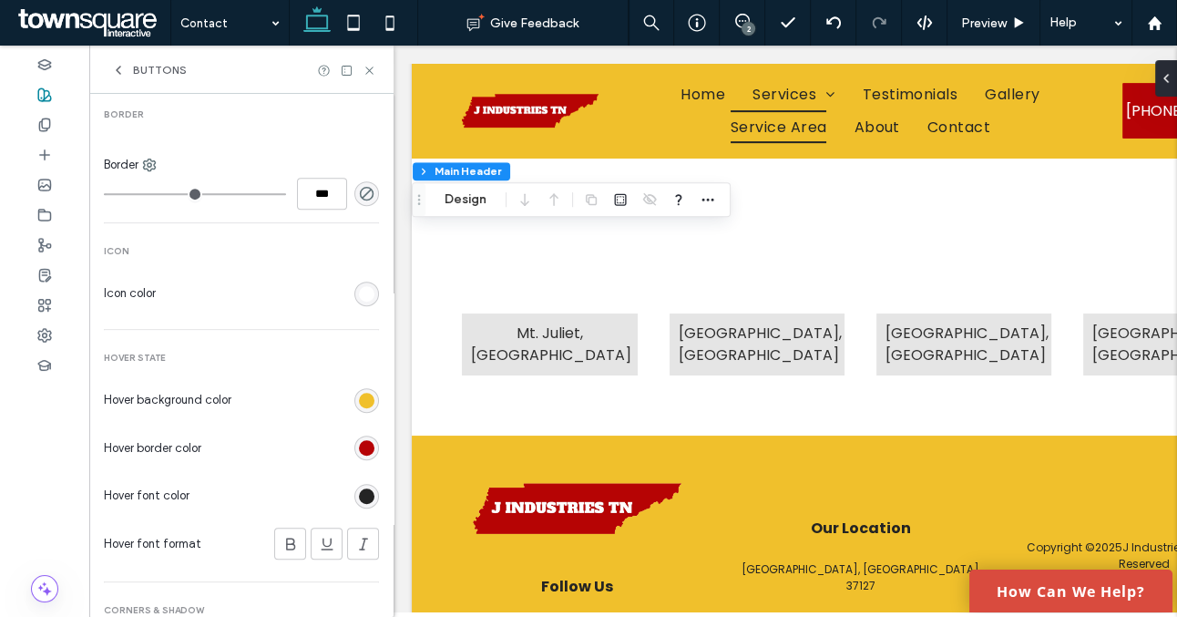
type input "*"
click at [104, 193] on input "range" at bounding box center [195, 194] width 182 height 2
click at [359, 399] on div "rgb(240, 192, 44)" at bounding box center [366, 400] width 15 height 15
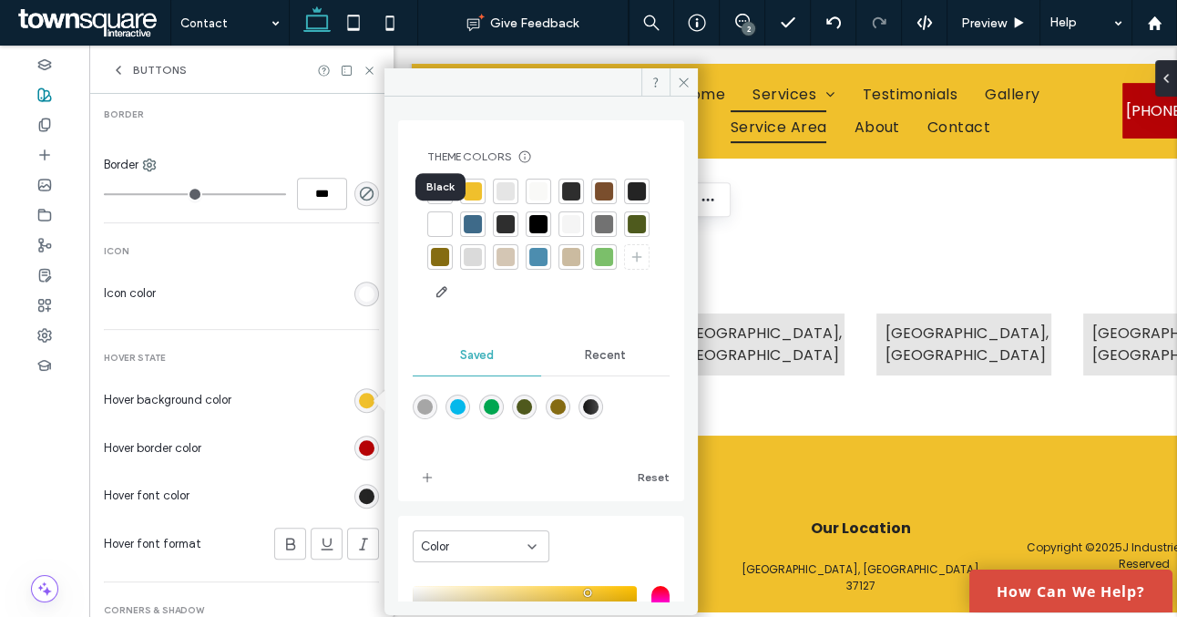
click at [628, 200] on div at bounding box center [637, 191] width 18 height 18
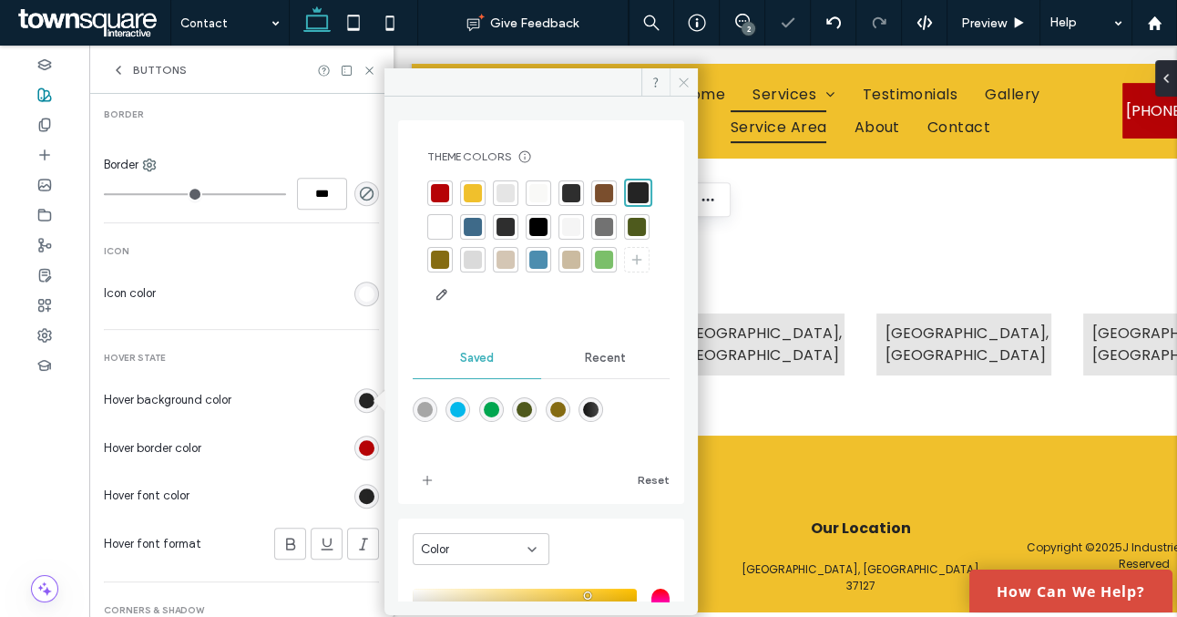
click at [680, 87] on icon at bounding box center [684, 83] width 14 height 14
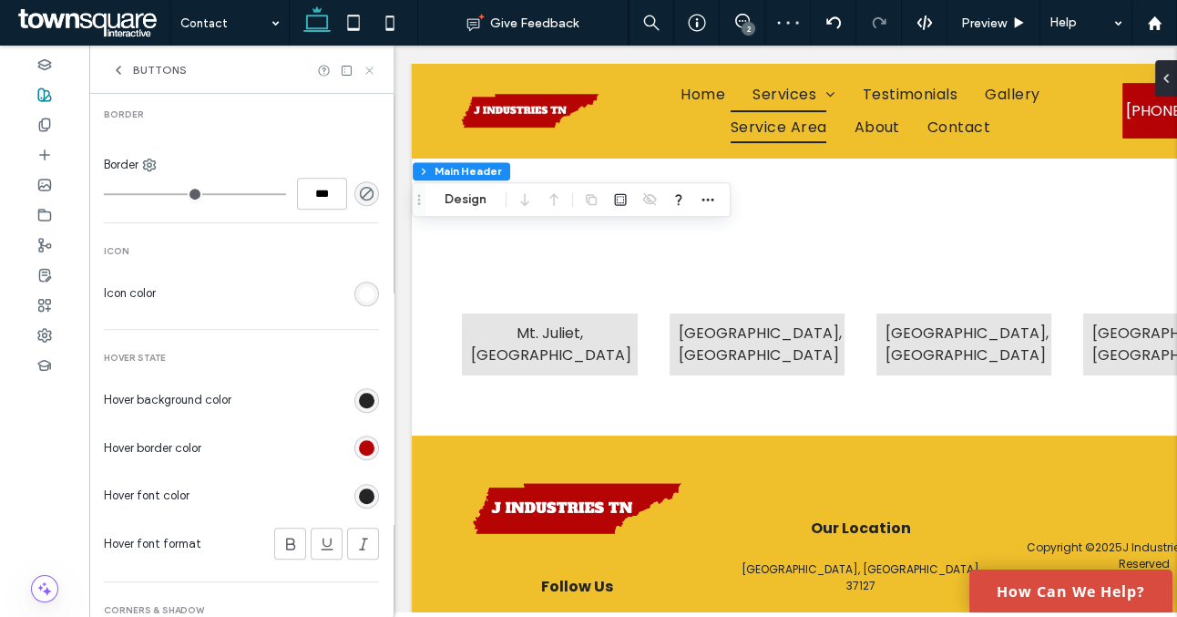
click at [372, 70] on icon at bounding box center [370, 71] width 14 height 14
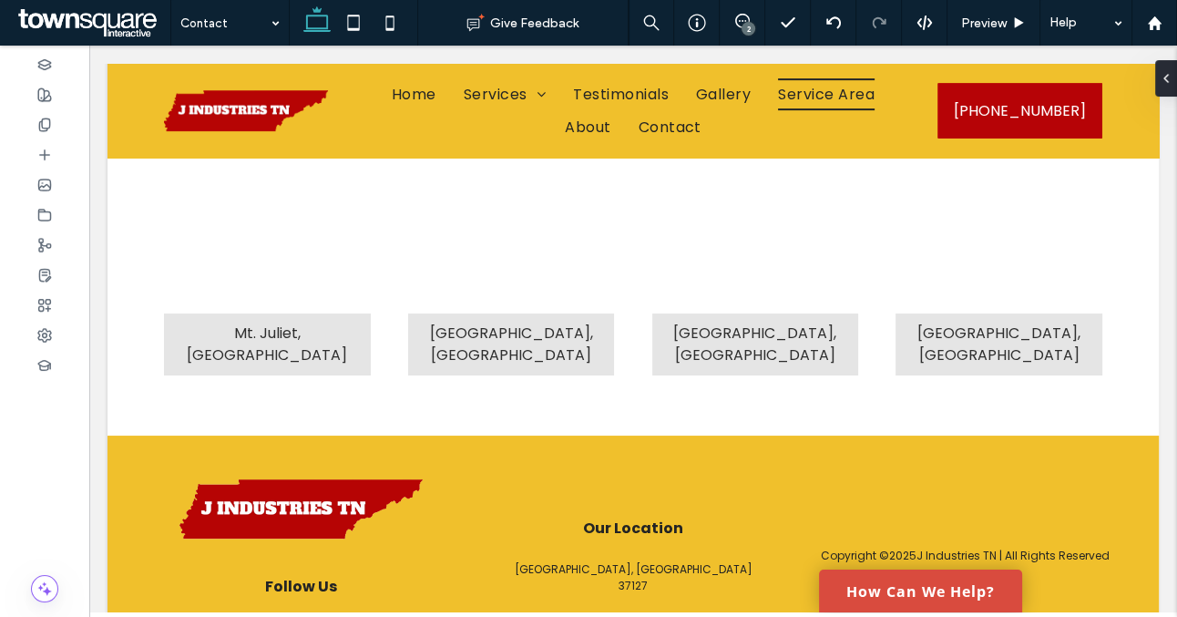
type input "**"
type input "*****"
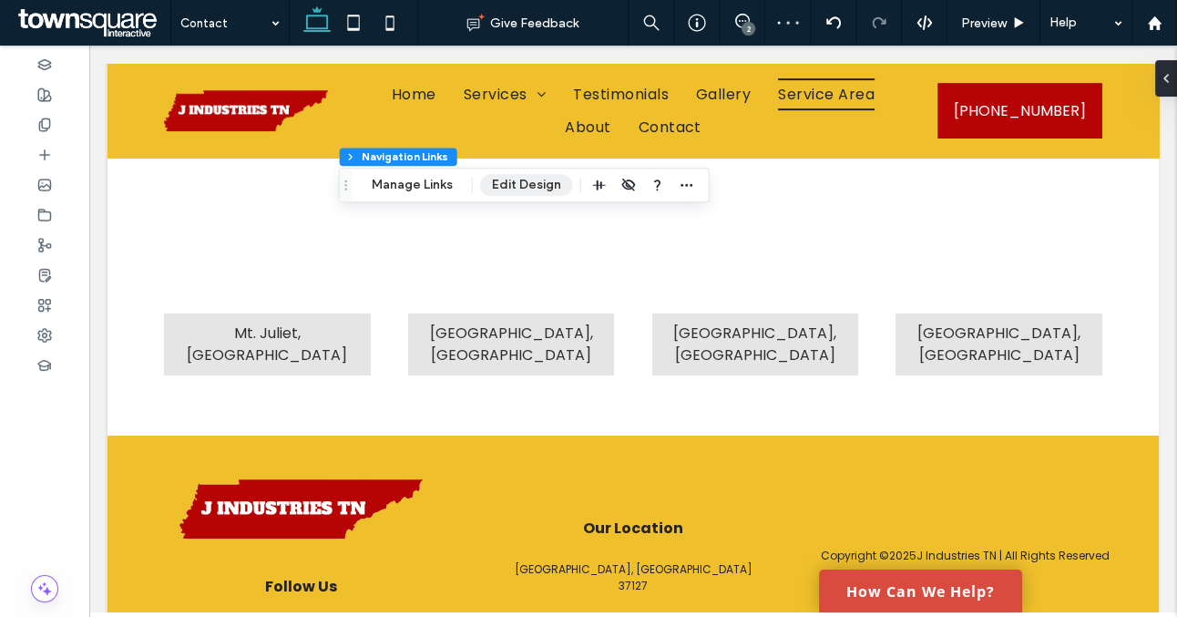
click at [512, 180] on button "Edit Design" at bounding box center [526, 185] width 93 height 22
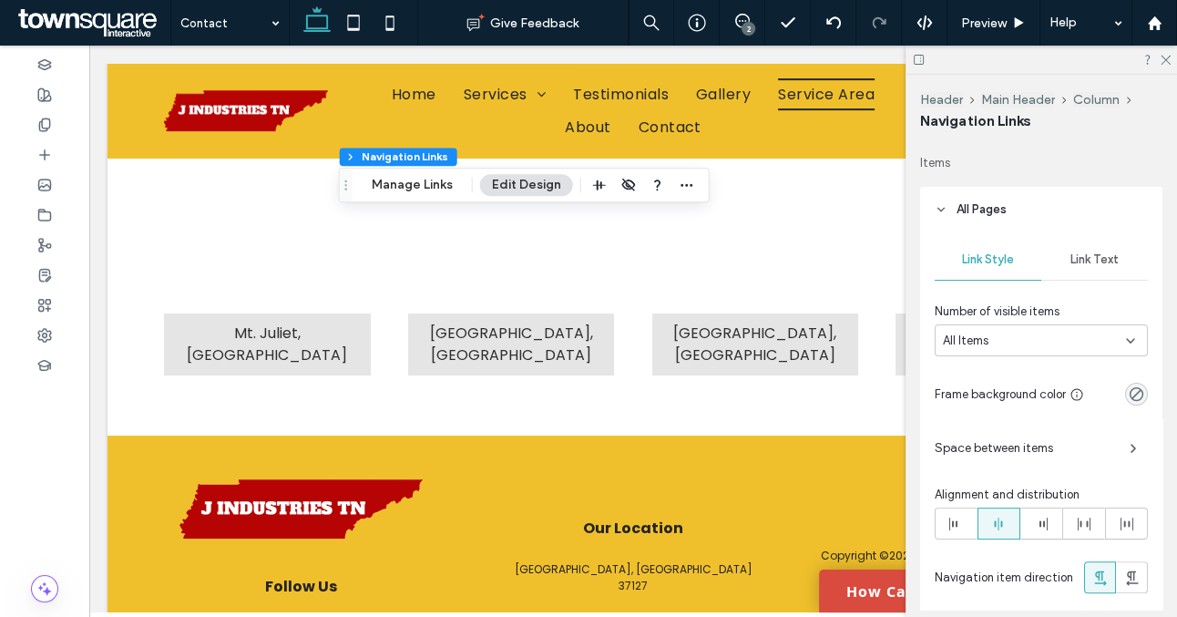
scroll to position [437, 0]
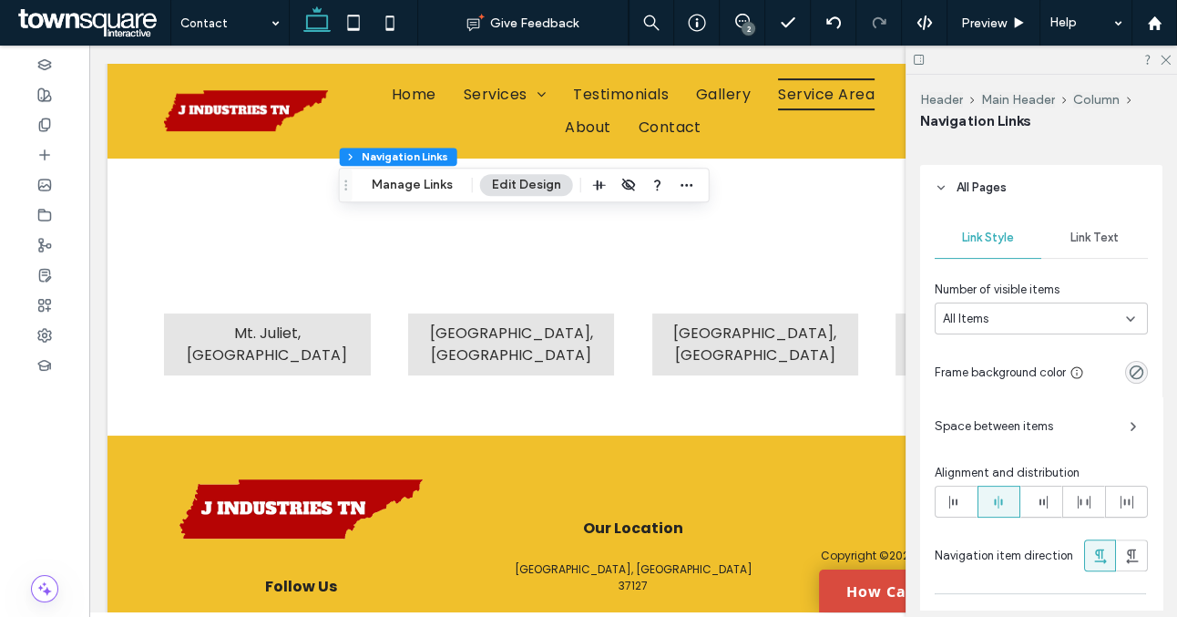
click at [1048, 424] on span "Space between items" at bounding box center [1025, 426] width 180 height 18
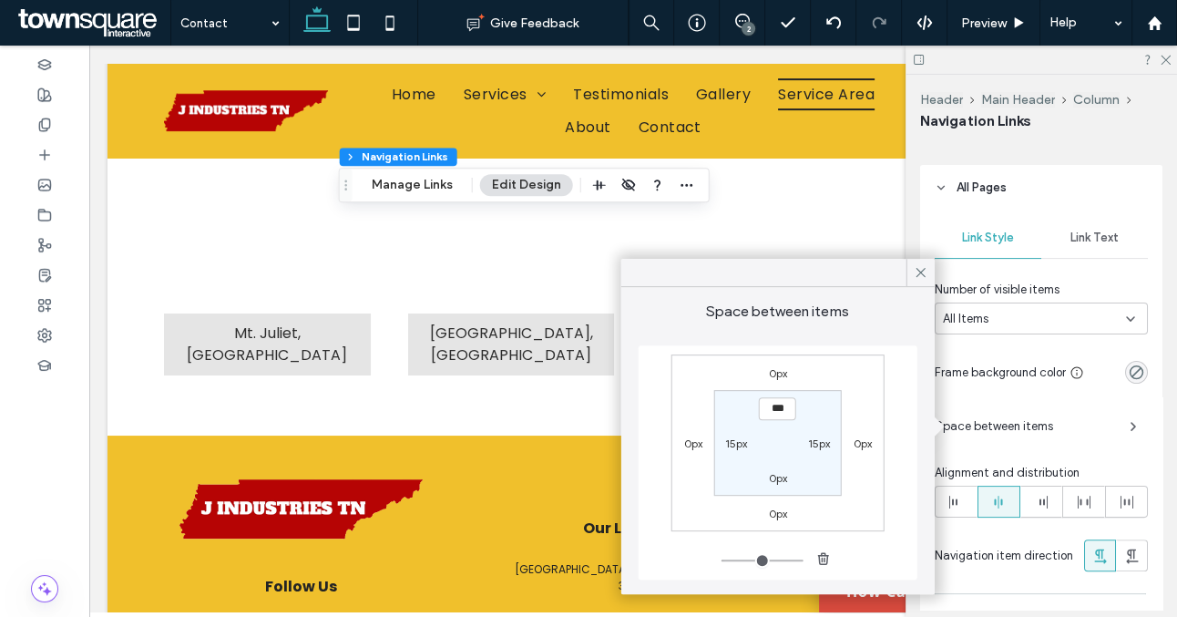
click at [730, 439] on label "15px" at bounding box center [736, 444] width 22 height 14
type input "**"
click at [730, 439] on input "****" at bounding box center [735, 443] width 37 height 23
type input "*"
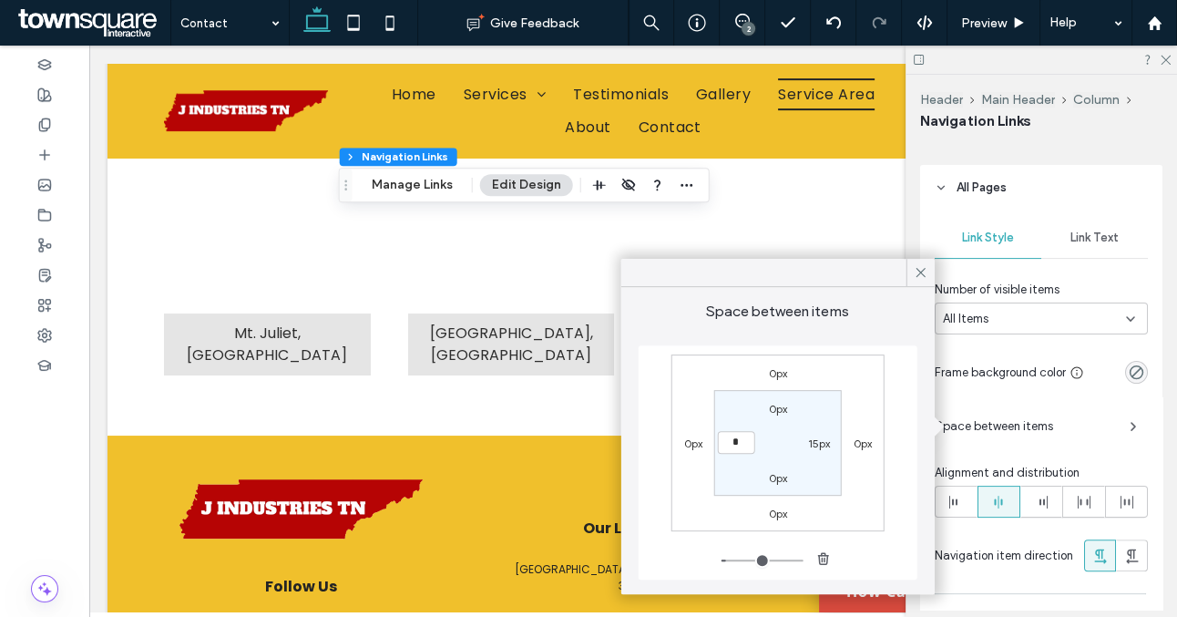
type input "*"
type input "***"
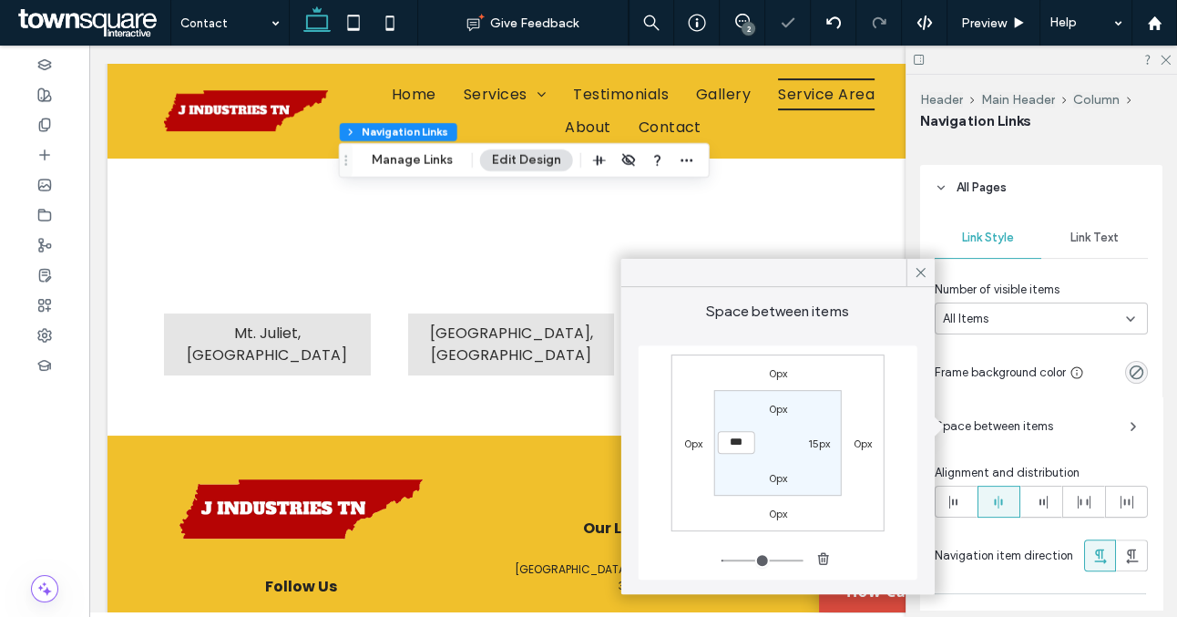
click at [745, 474] on section "0px 15px 0px ***" at bounding box center [777, 442] width 127 height 105
type input "*"
click at [920, 269] on icon at bounding box center [921, 272] width 16 height 16
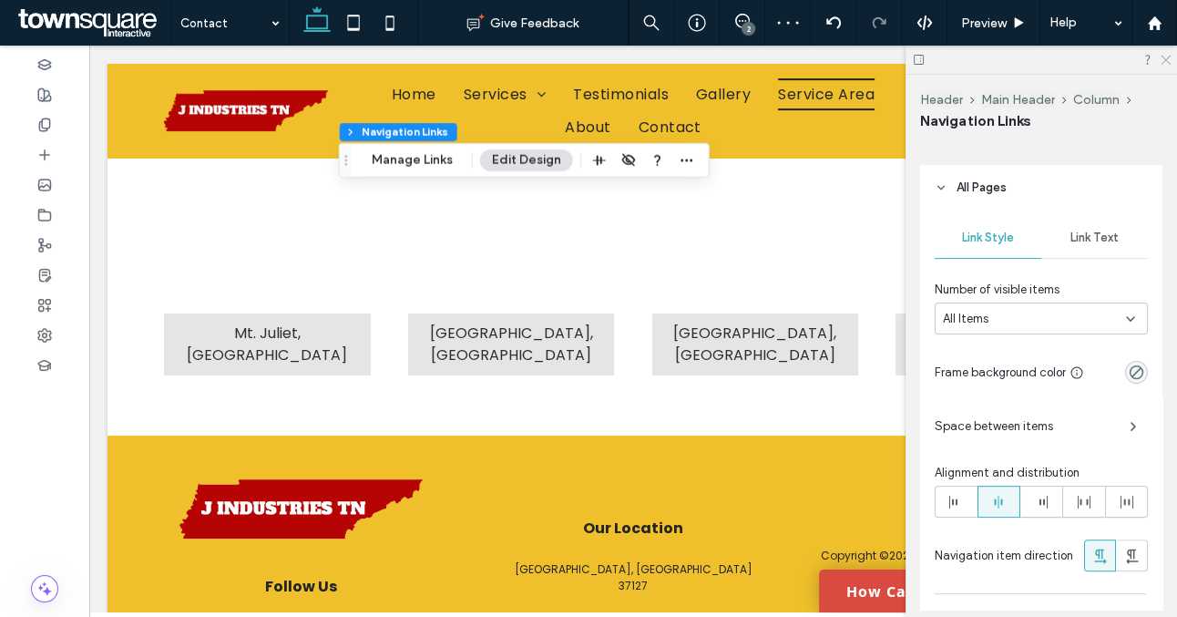
click at [1161, 57] on icon at bounding box center [1165, 59] width 12 height 12
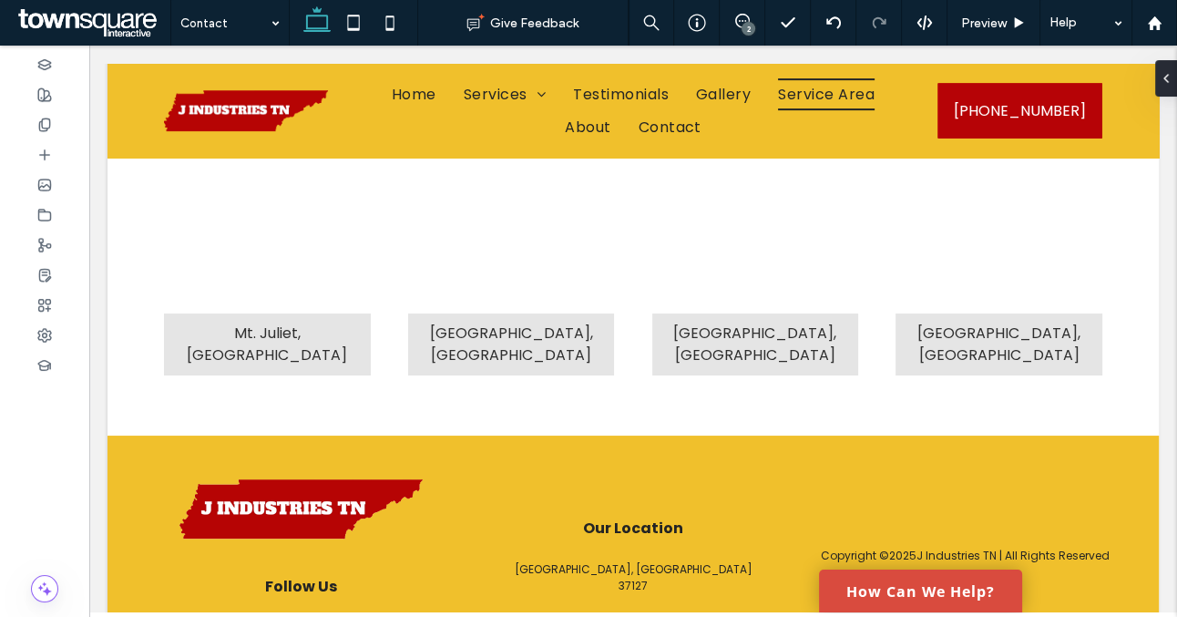
type input "***"
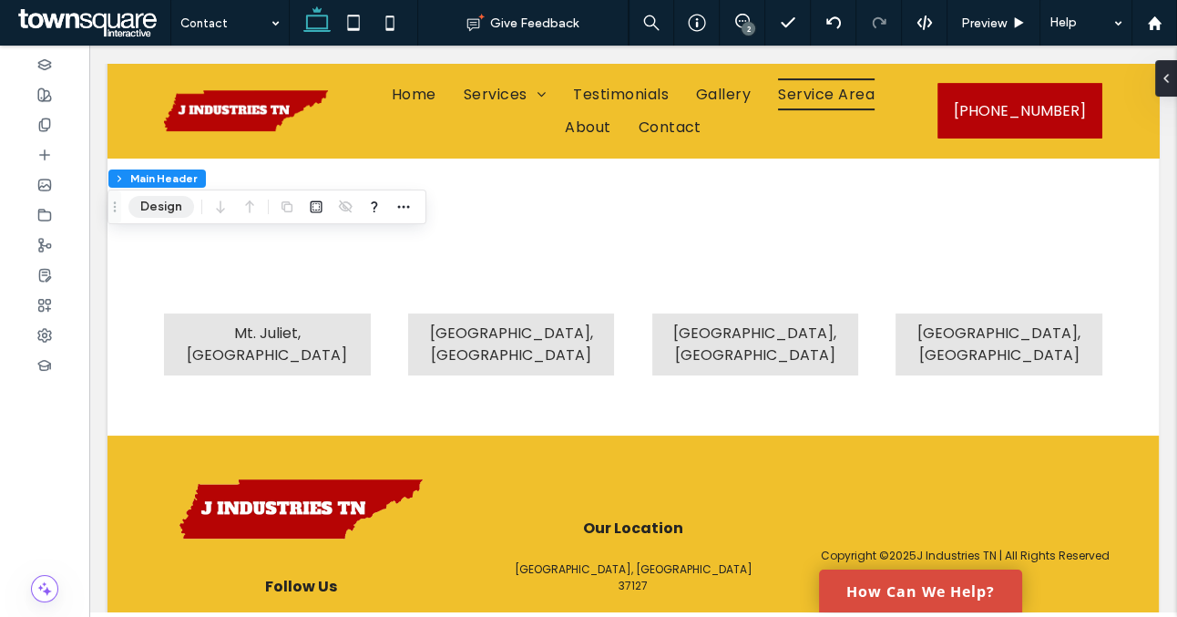
click at [180, 201] on button "Design" at bounding box center [161, 207] width 66 height 22
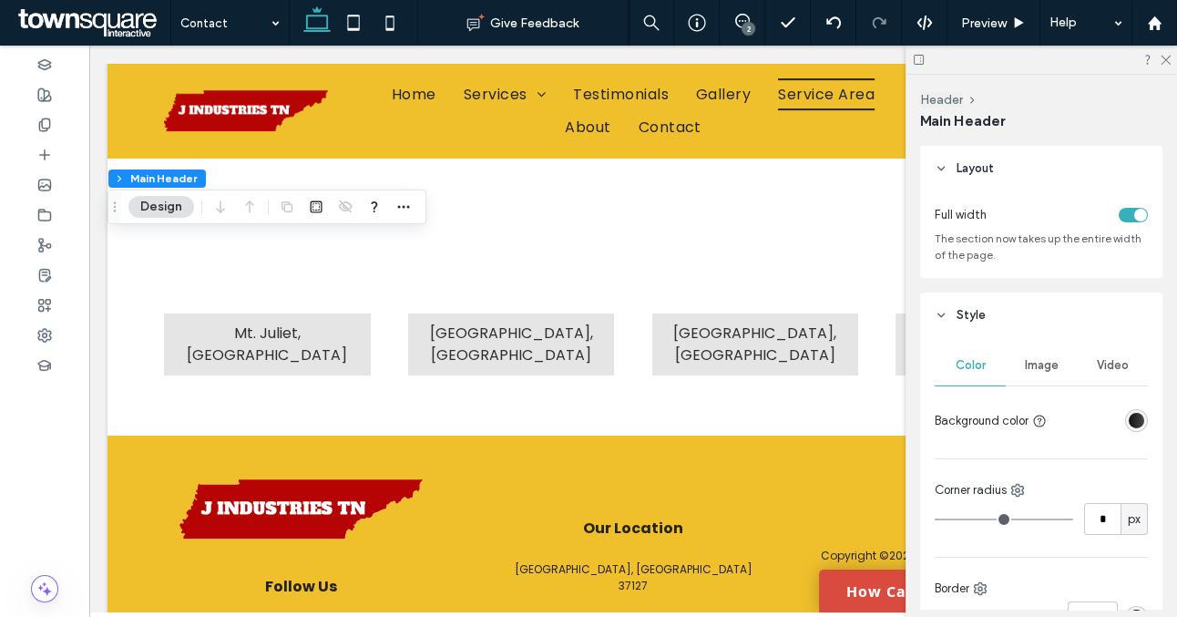
click at [1133, 421] on div "linear-gradient(90deg, rgba(18, 18, 18, 1) 0%, rgba(72, 72, 72, 1) 100%)" at bounding box center [1136, 420] width 15 height 15
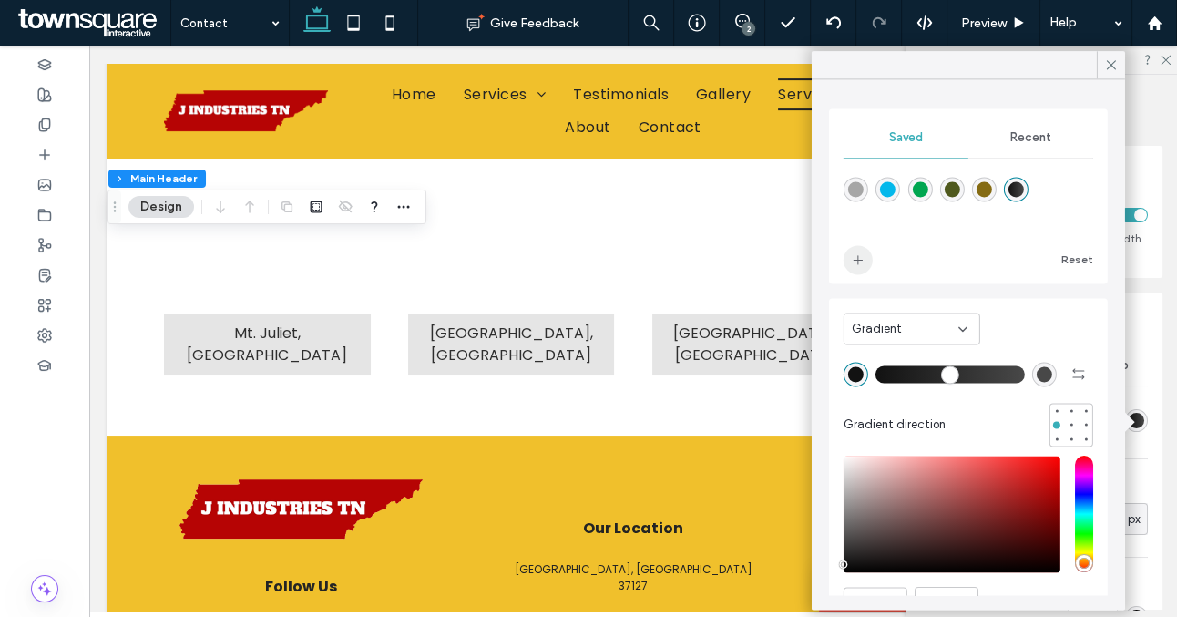
click at [861, 267] on span "add color" at bounding box center [858, 259] width 29 height 29
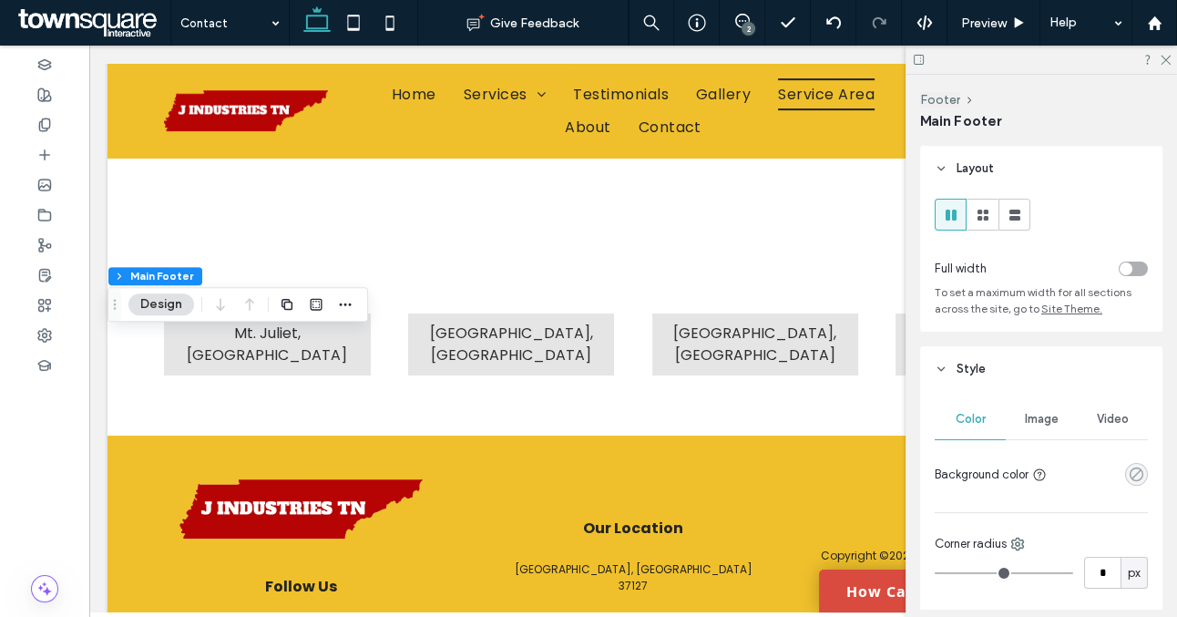
click at [1130, 472] on icon "rgba(0, 0, 0, 0)" at bounding box center [1136, 474] width 15 height 15
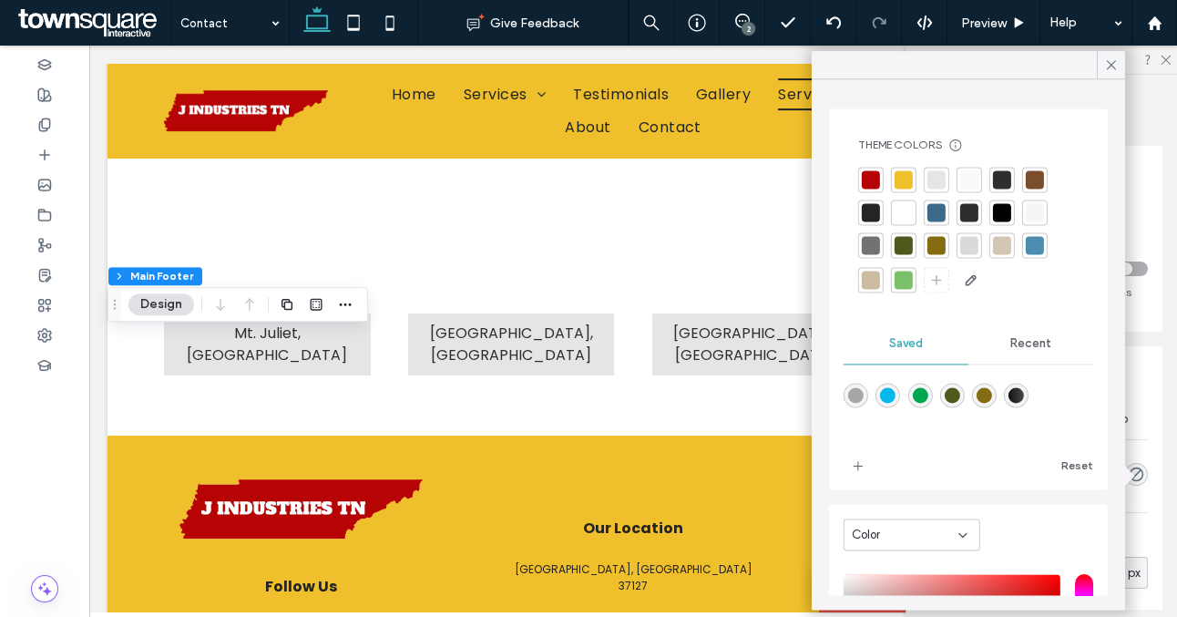
click at [1017, 401] on div "linear-gradient(90deg,rgba(18,18,18,1) 0%,rgba(72,72,72,1) 100%)" at bounding box center [1016, 394] width 15 height 15
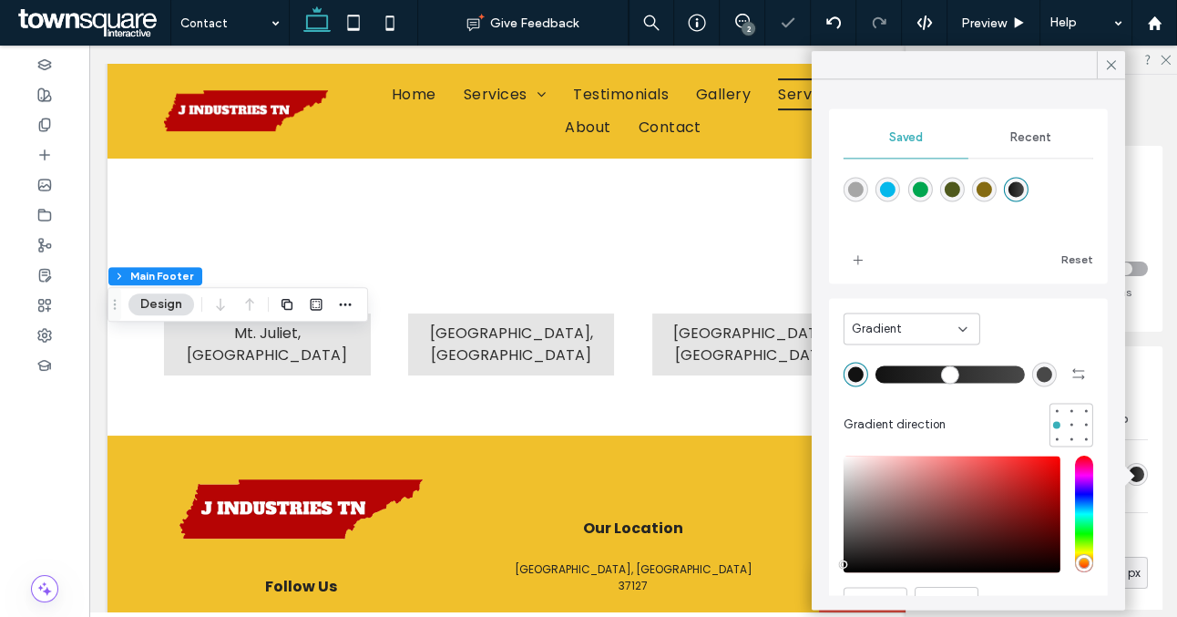
type input "*******"
type input "***"
type input "****"
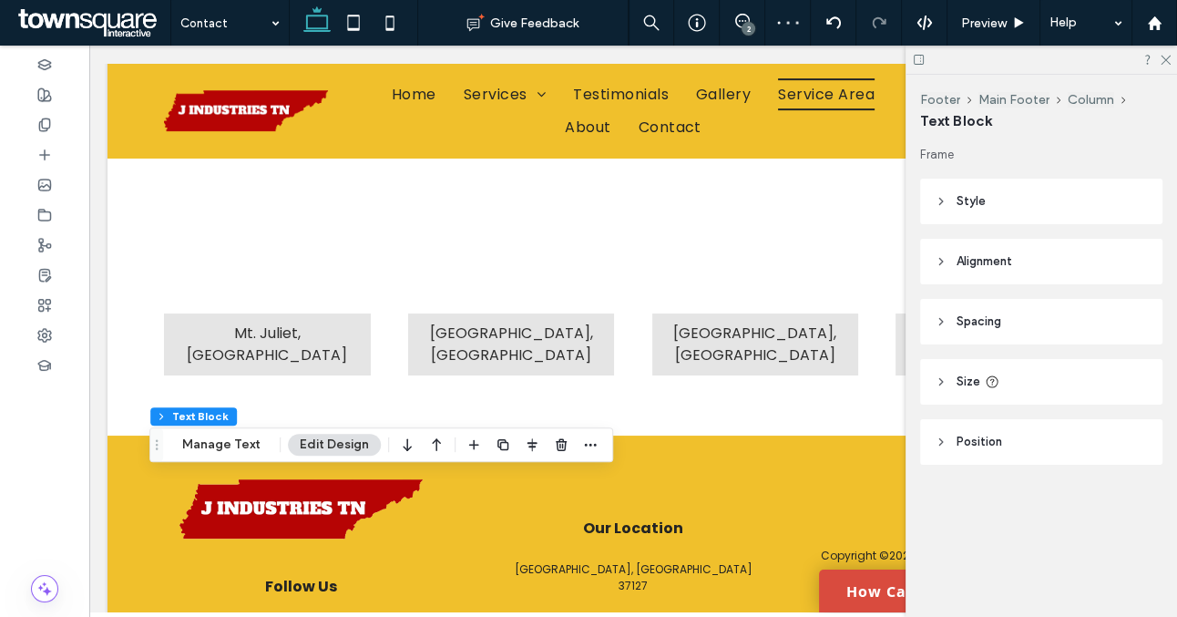
click at [952, 196] on header "Style" at bounding box center [1041, 202] width 242 height 46
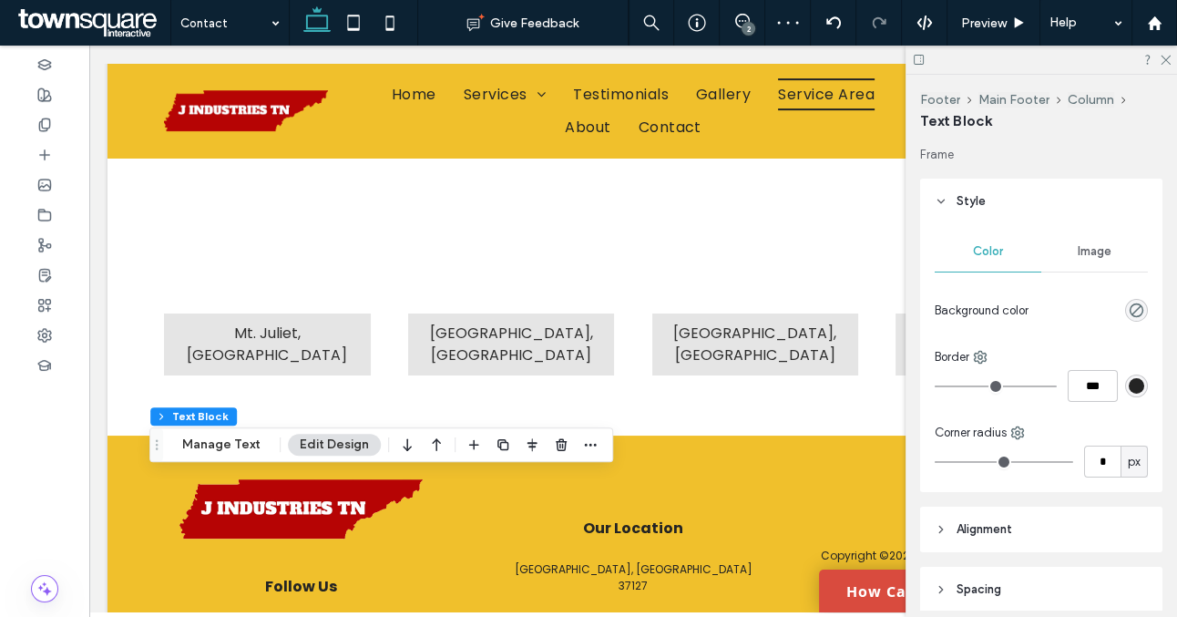
click at [954, 200] on header "Style" at bounding box center [1041, 202] width 242 height 46
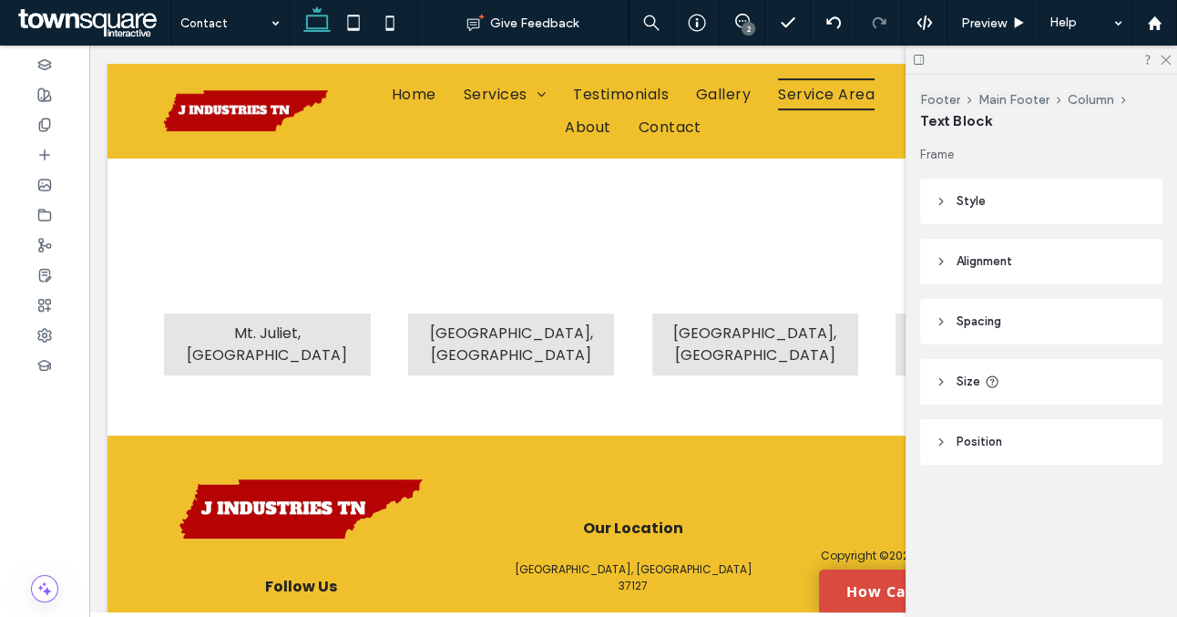
type input "*******"
type input "**"
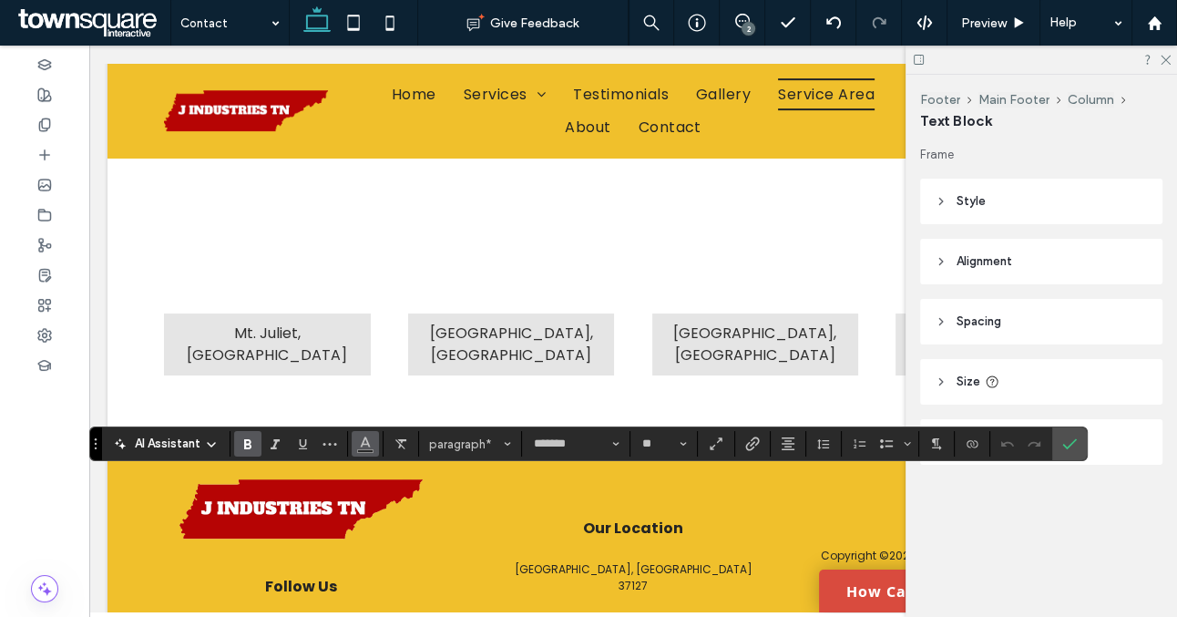
click at [366, 450] on span "Color" at bounding box center [365, 442] width 15 height 24
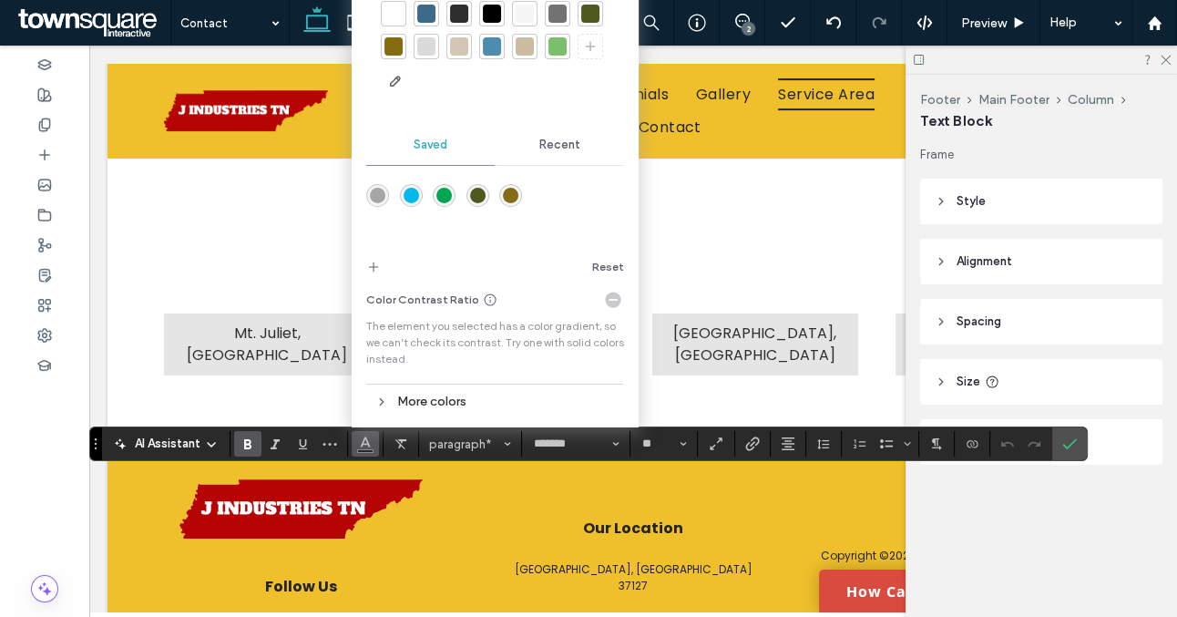
click at [393, 15] on div at bounding box center [394, 14] width 18 height 18
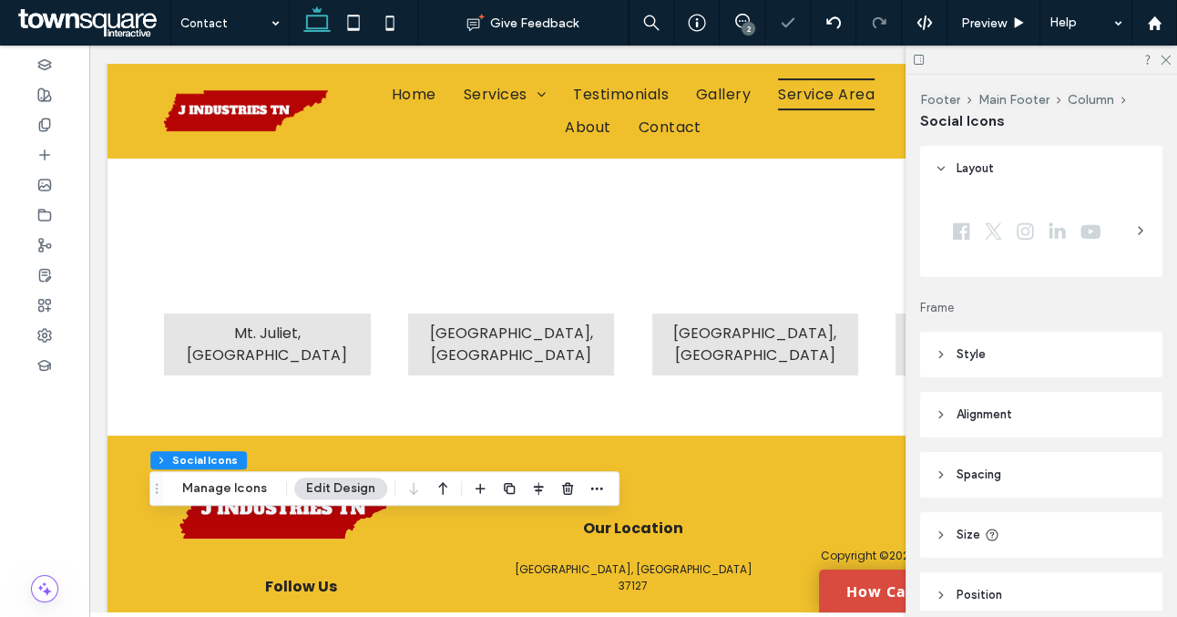
click at [999, 366] on header "Style" at bounding box center [1041, 355] width 242 height 46
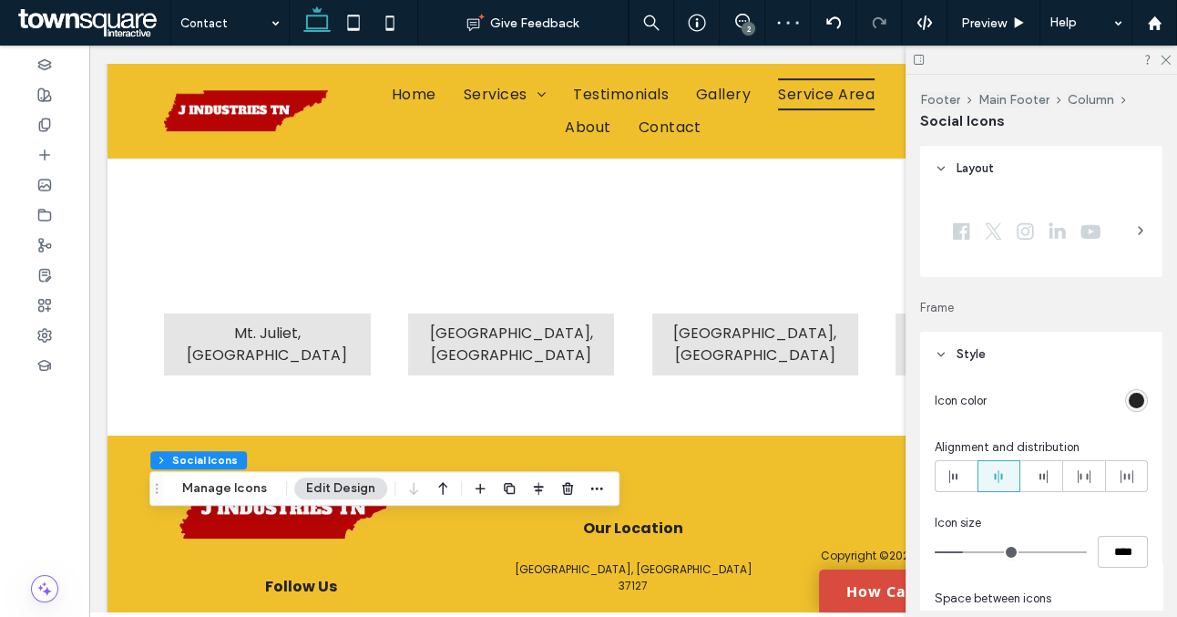
click at [1143, 396] on div "rgb(36, 36, 36)" at bounding box center [1136, 400] width 15 height 15
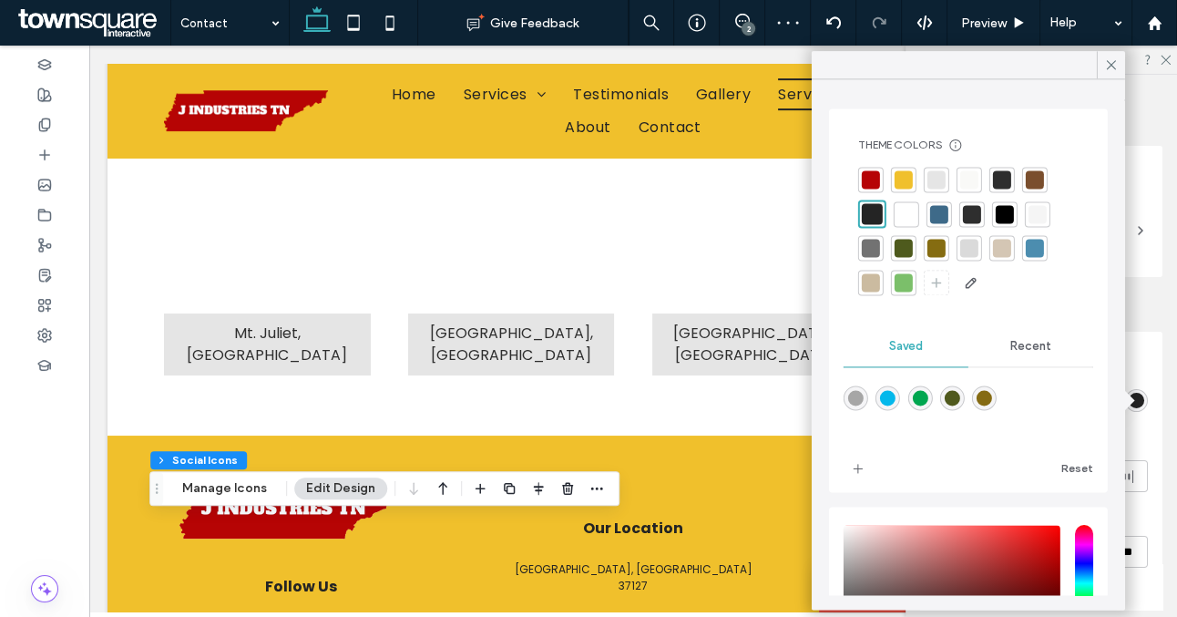
click at [902, 183] on div at bounding box center [904, 179] width 18 height 18
type input "**"
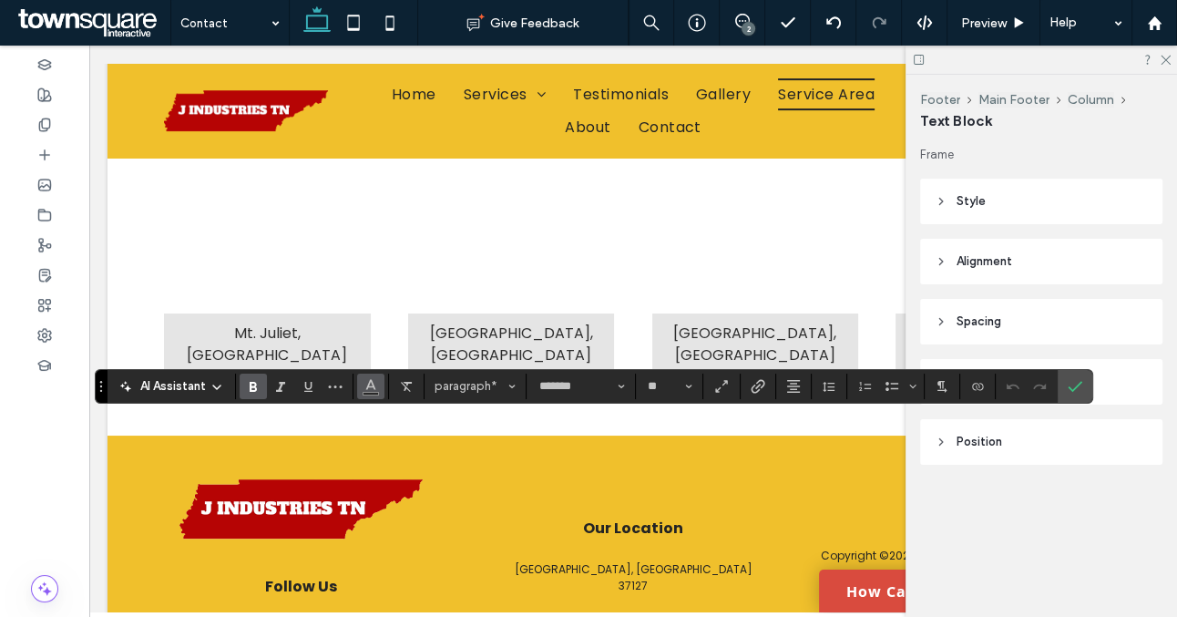
click at [375, 386] on icon "Color" at bounding box center [371, 384] width 15 height 15
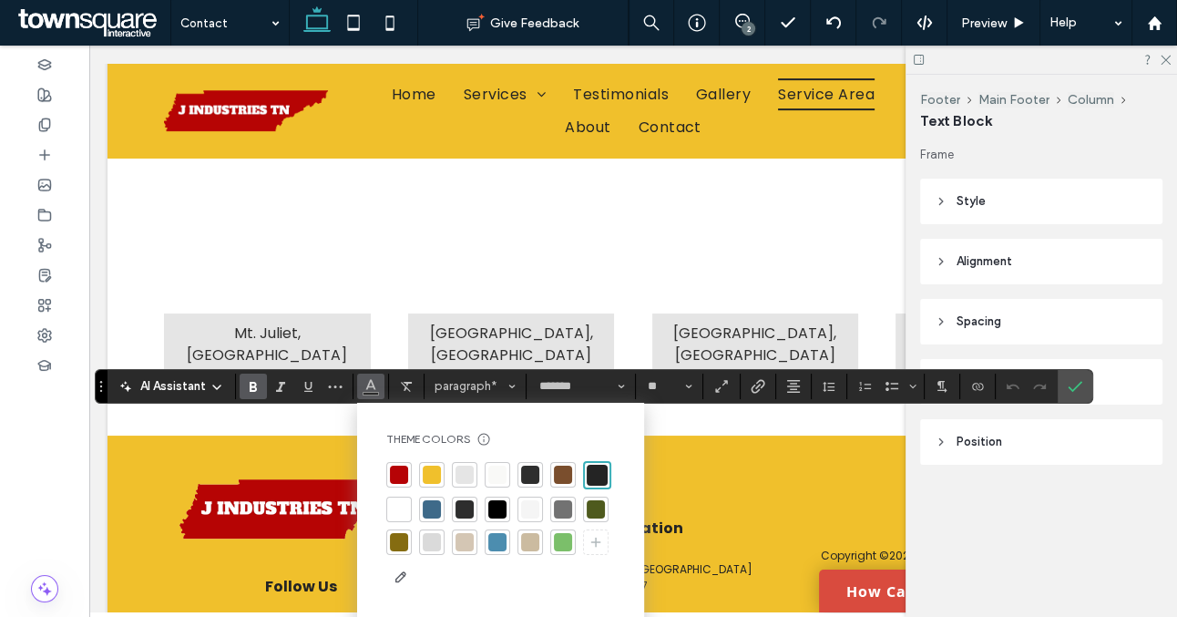
click at [435, 473] on div at bounding box center [432, 475] width 18 height 18
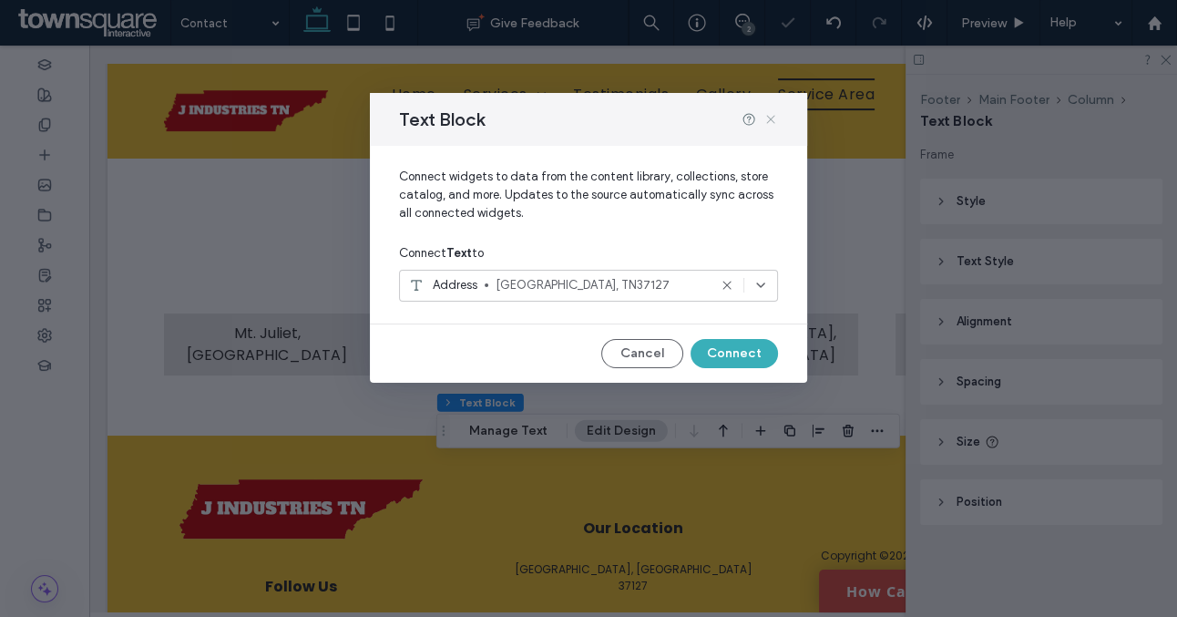
click at [769, 119] on icon at bounding box center [771, 119] width 15 height 15
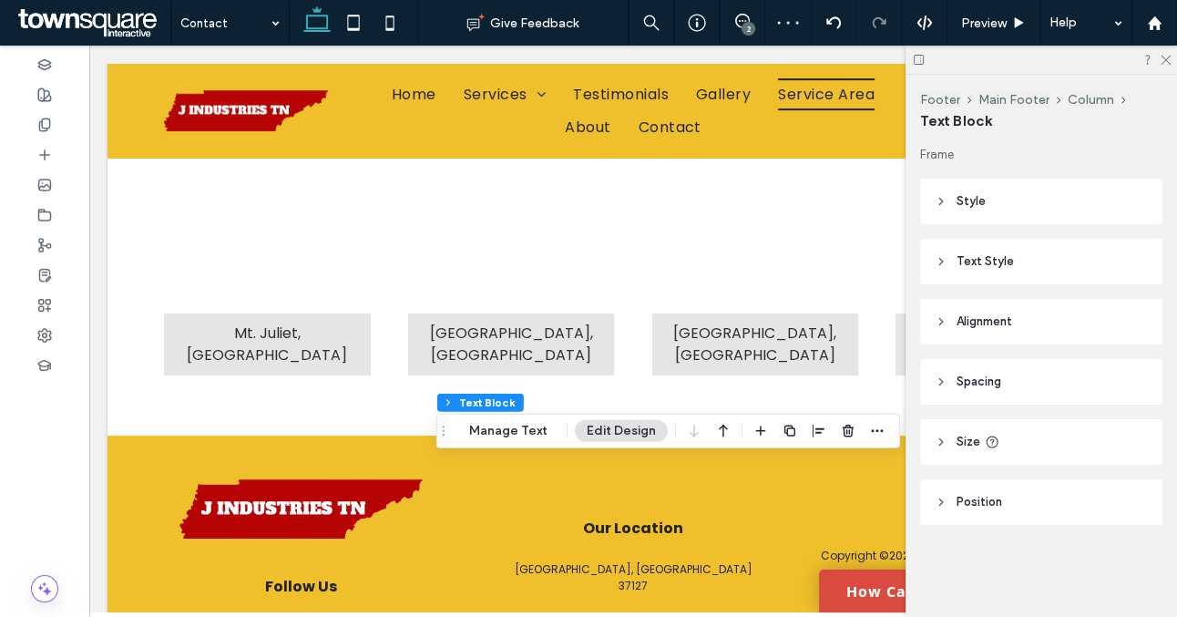
click at [992, 247] on header "Text Style" at bounding box center [1041, 262] width 242 height 46
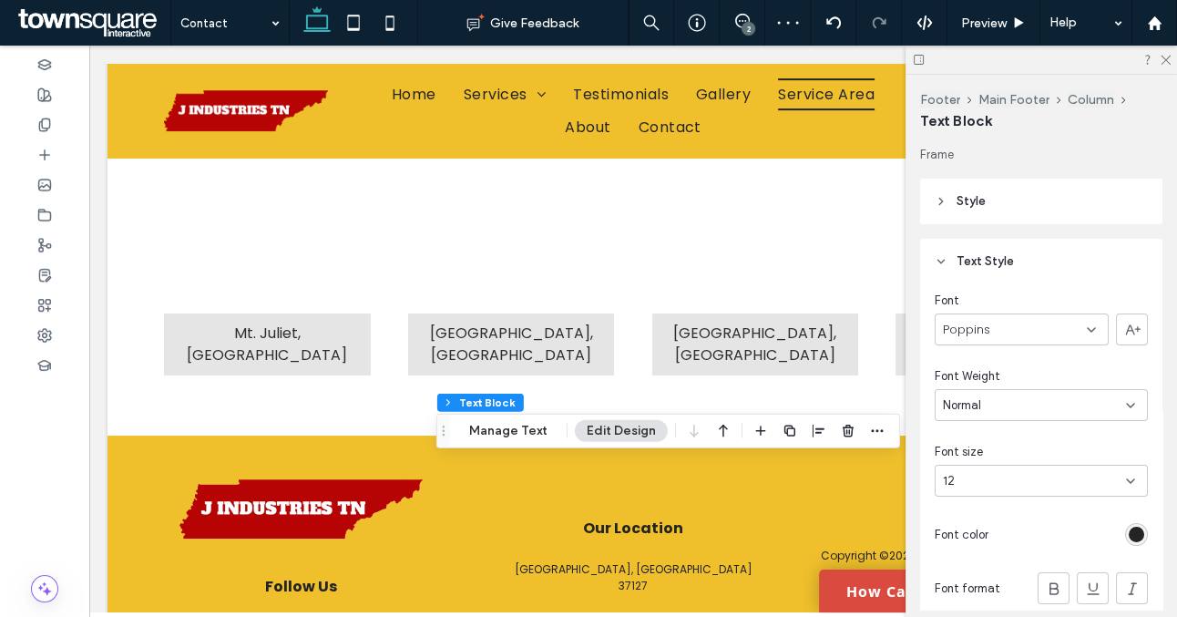
click at [1140, 534] on div "rgb(36, 36, 36)" at bounding box center [1136, 534] width 15 height 15
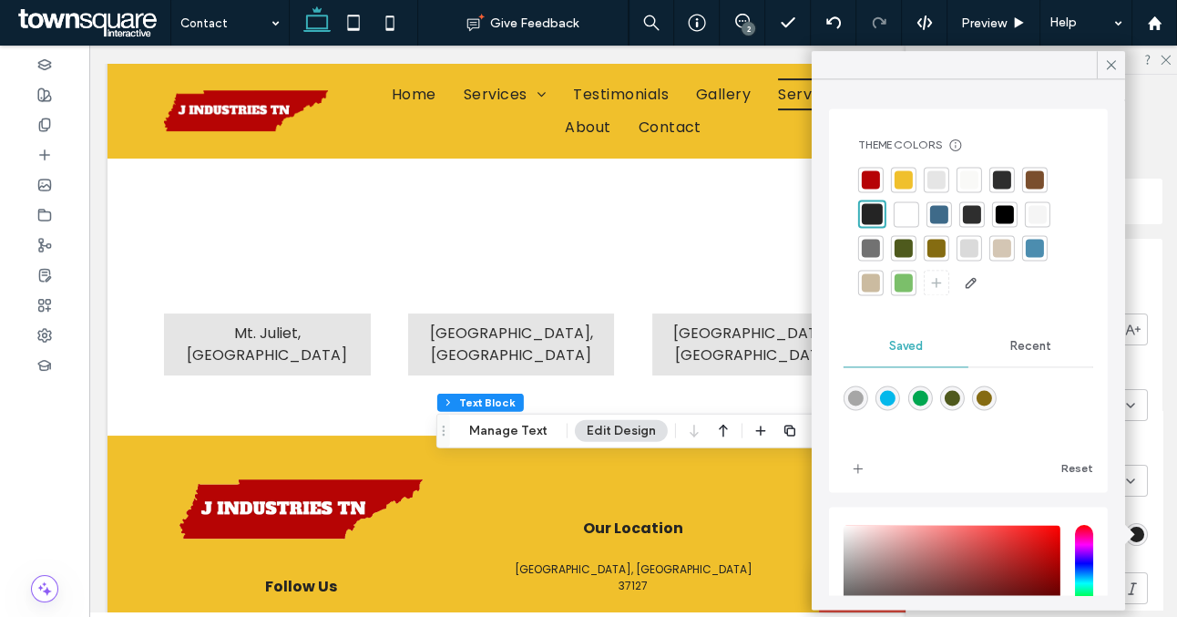
click at [911, 217] on div at bounding box center [907, 214] width 18 height 18
click at [1110, 67] on icon at bounding box center [1112, 65] width 16 height 16
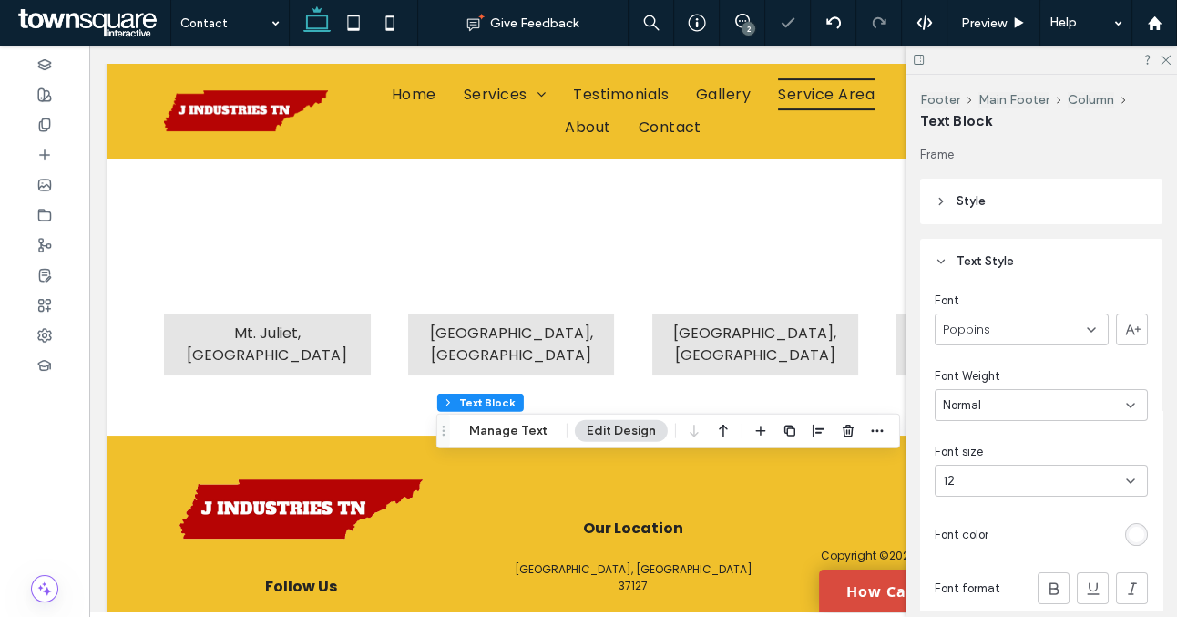
click at [1168, 65] on div at bounding box center [1042, 60] width 272 height 28
click at [1165, 61] on icon at bounding box center [1165, 59] width 12 height 12
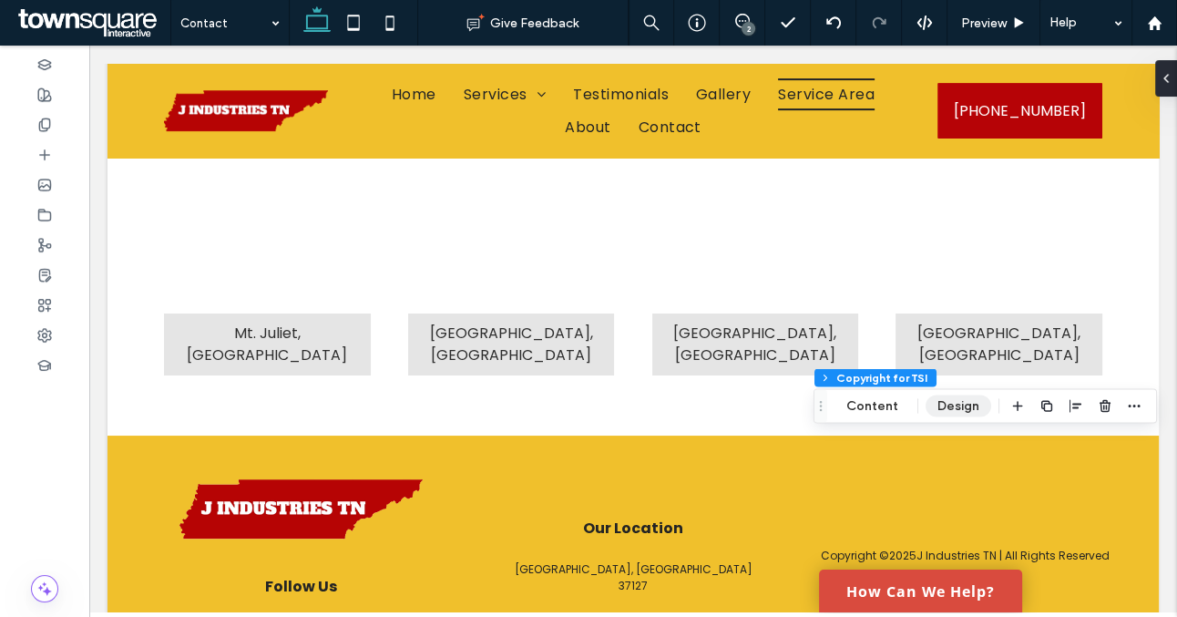
click at [946, 410] on button "Design" at bounding box center [959, 407] width 66 height 22
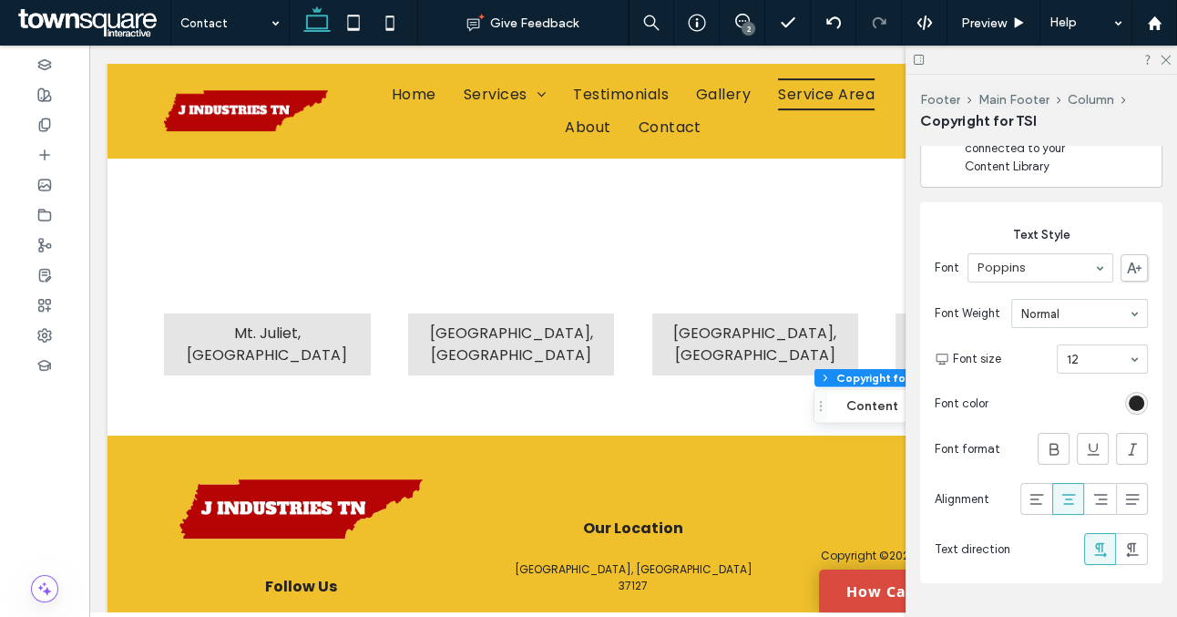
scroll to position [302, 0]
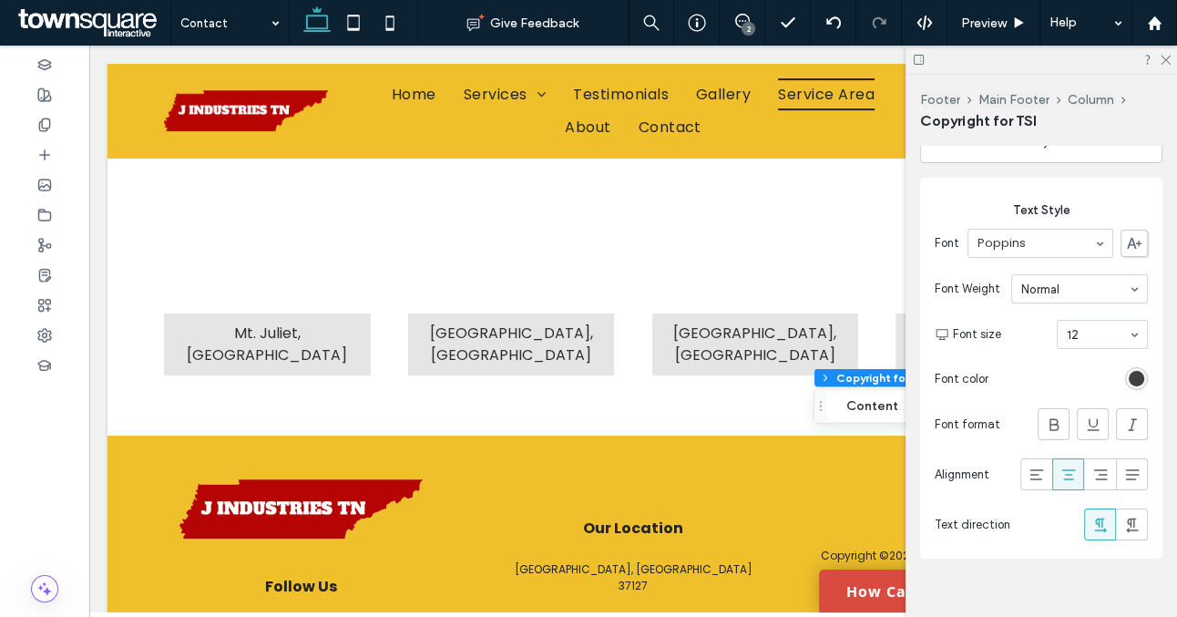
click at [1134, 375] on div "rgb(36, 36, 36)" at bounding box center [1136, 378] width 15 height 15
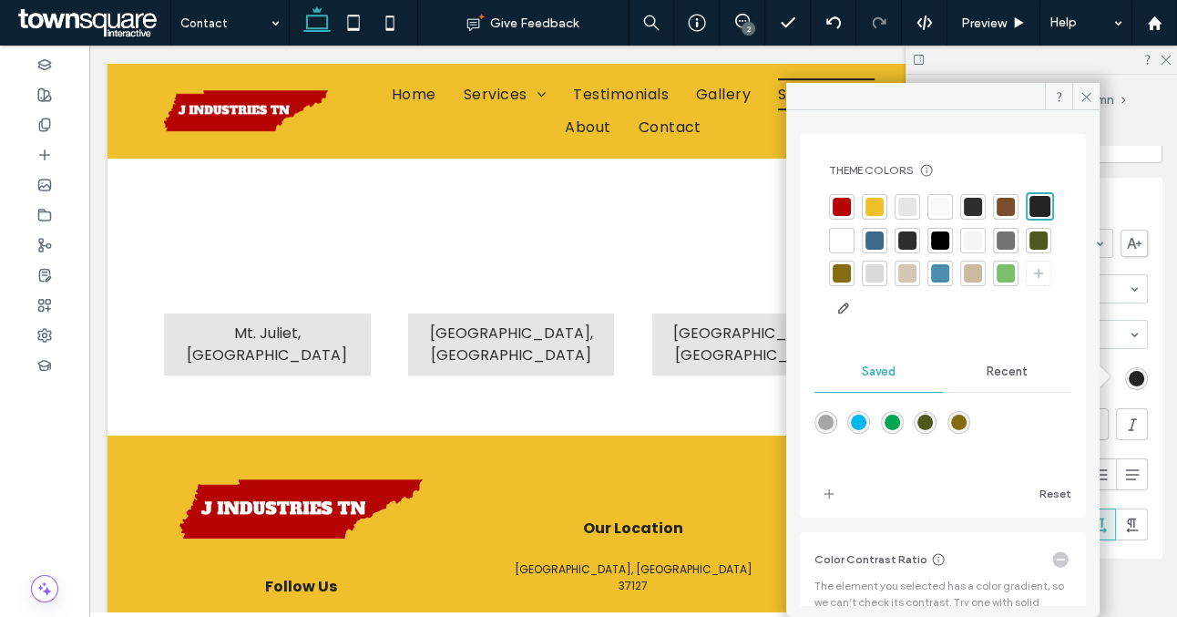
click at [851, 242] on div at bounding box center [842, 240] width 18 height 18
click at [1091, 96] on icon at bounding box center [1087, 97] width 14 height 14
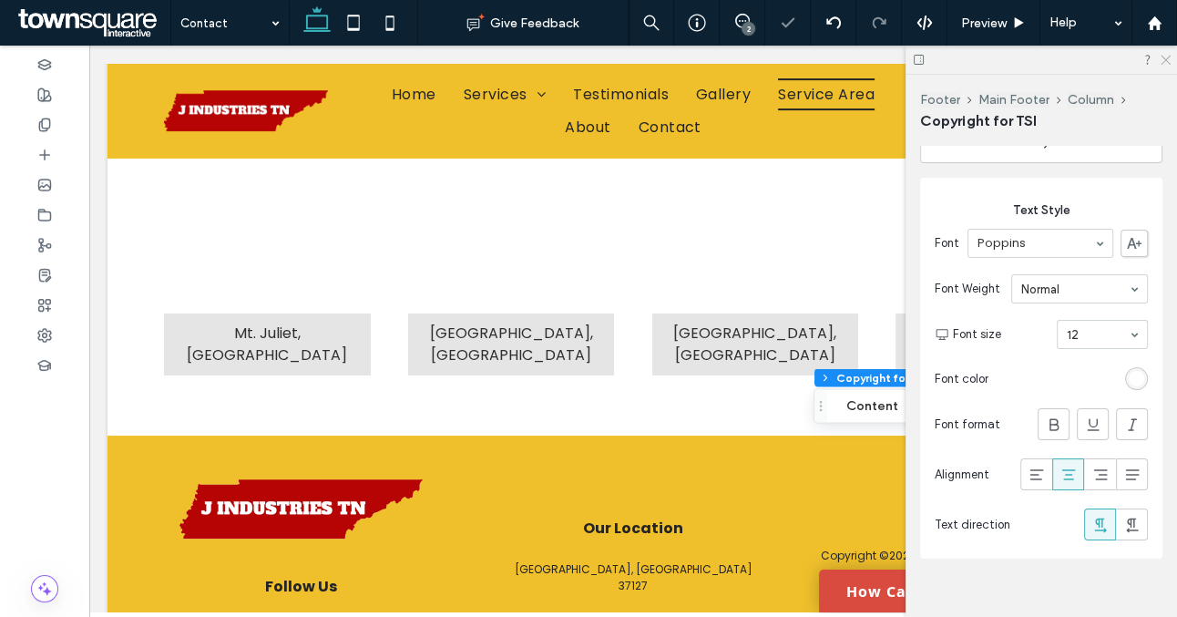
click at [1163, 57] on icon at bounding box center [1165, 59] width 12 height 12
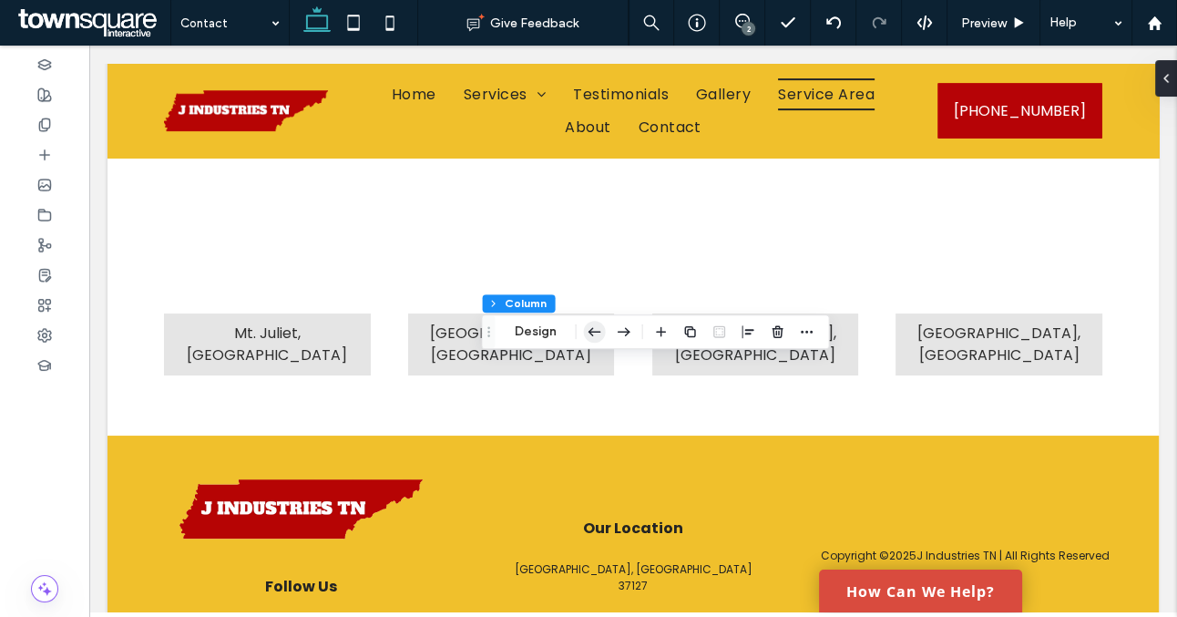
click at [591, 326] on icon "button" at bounding box center [595, 331] width 22 height 33
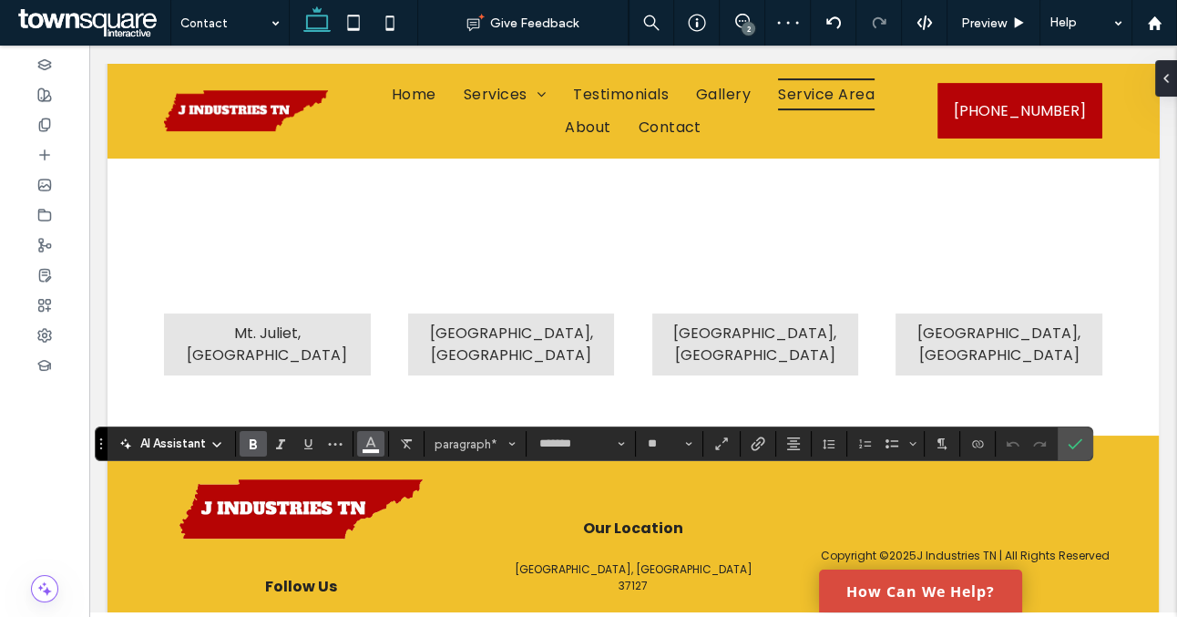
click at [367, 452] on span "Color" at bounding box center [371, 442] width 15 height 24
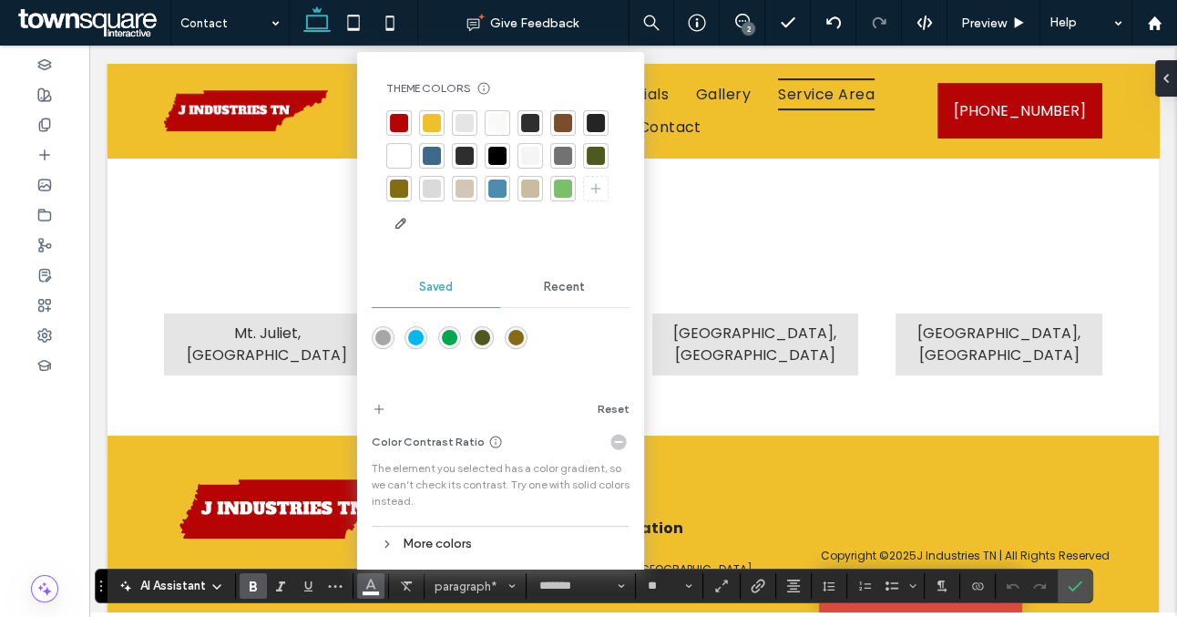
click at [423, 120] on div at bounding box center [432, 123] width 18 height 18
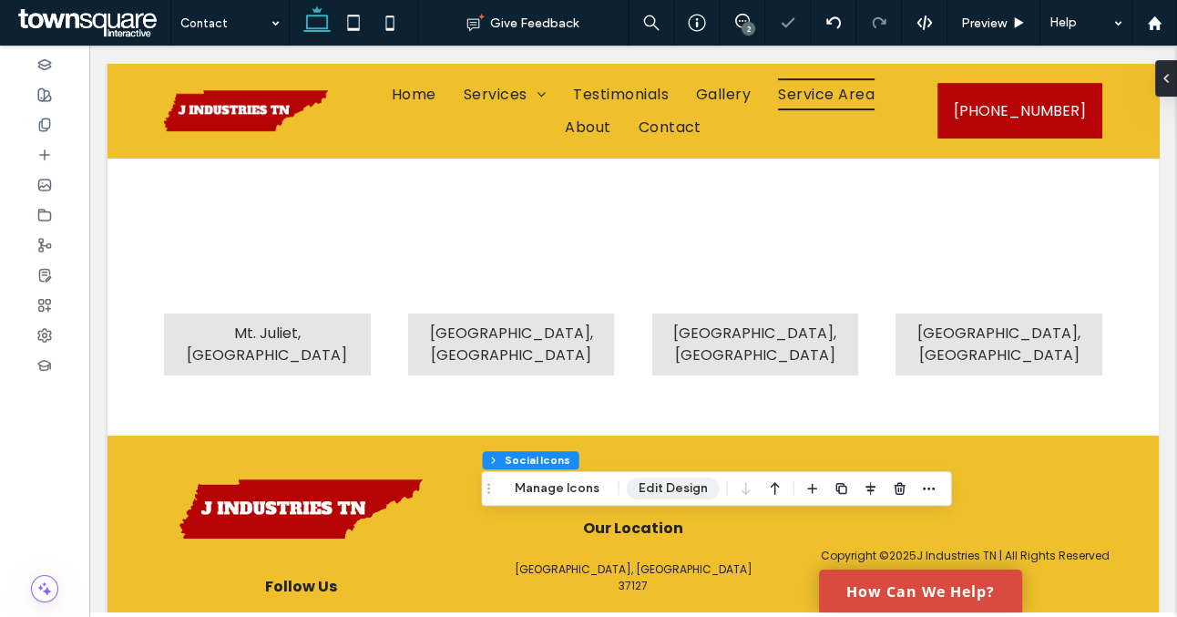
click at [666, 485] on button "Edit Design" at bounding box center [673, 489] width 93 height 22
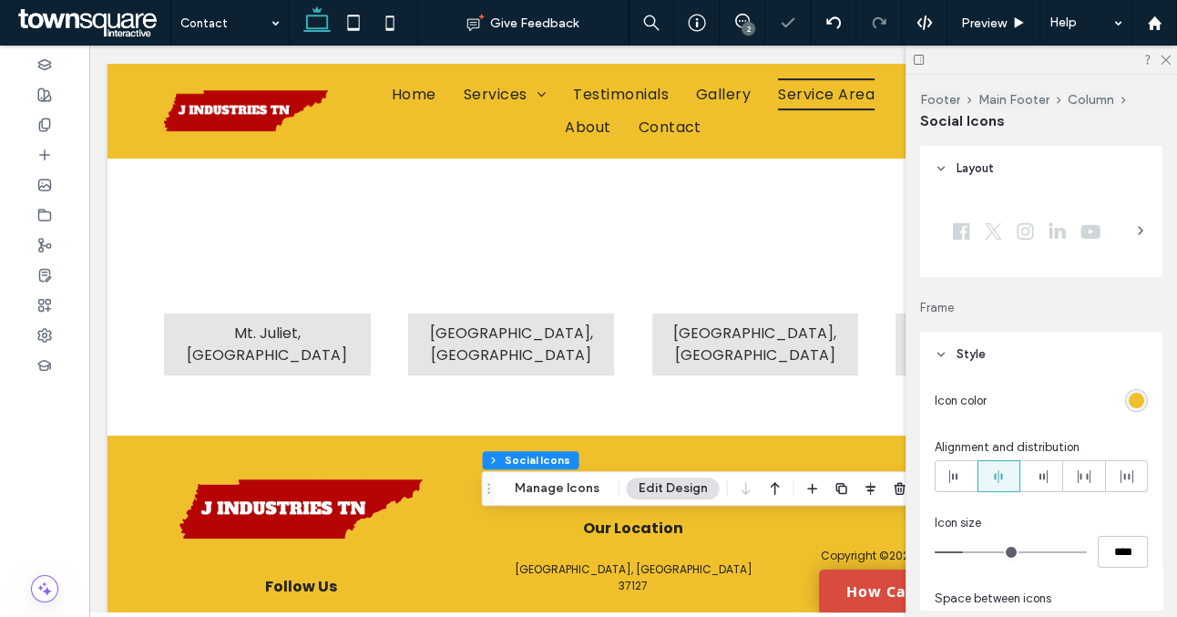
click at [1135, 398] on div "rgb(240, 192, 44)" at bounding box center [1136, 400] width 15 height 15
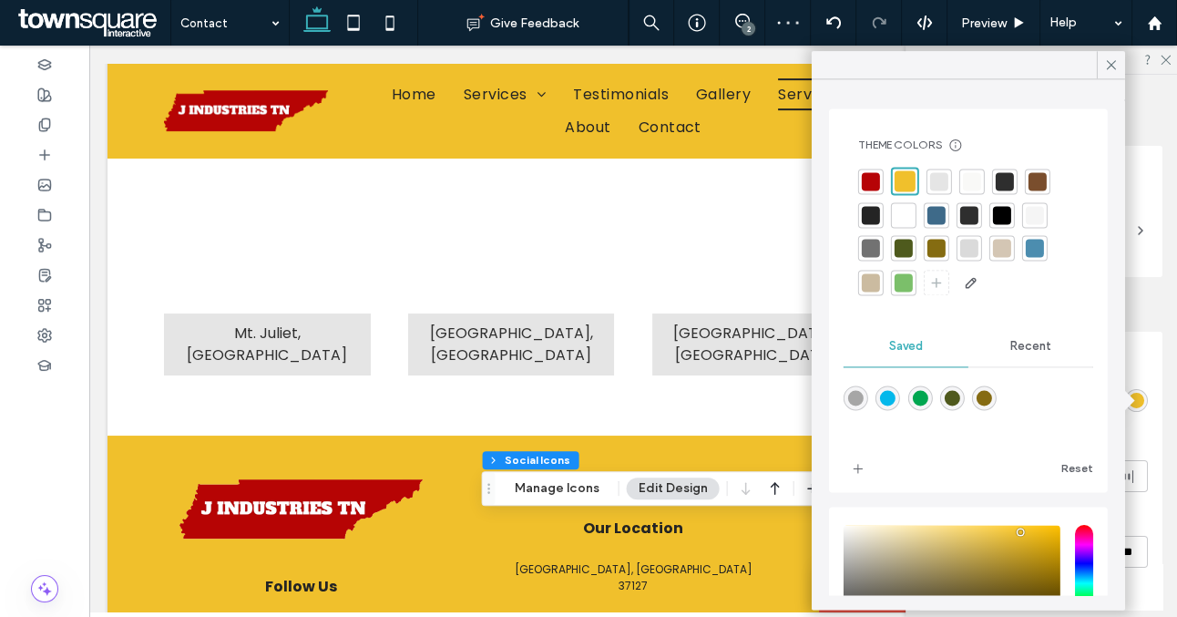
click at [911, 216] on div at bounding box center [904, 215] width 18 height 18
type input "**"
click at [1105, 68] on icon at bounding box center [1112, 65] width 16 height 16
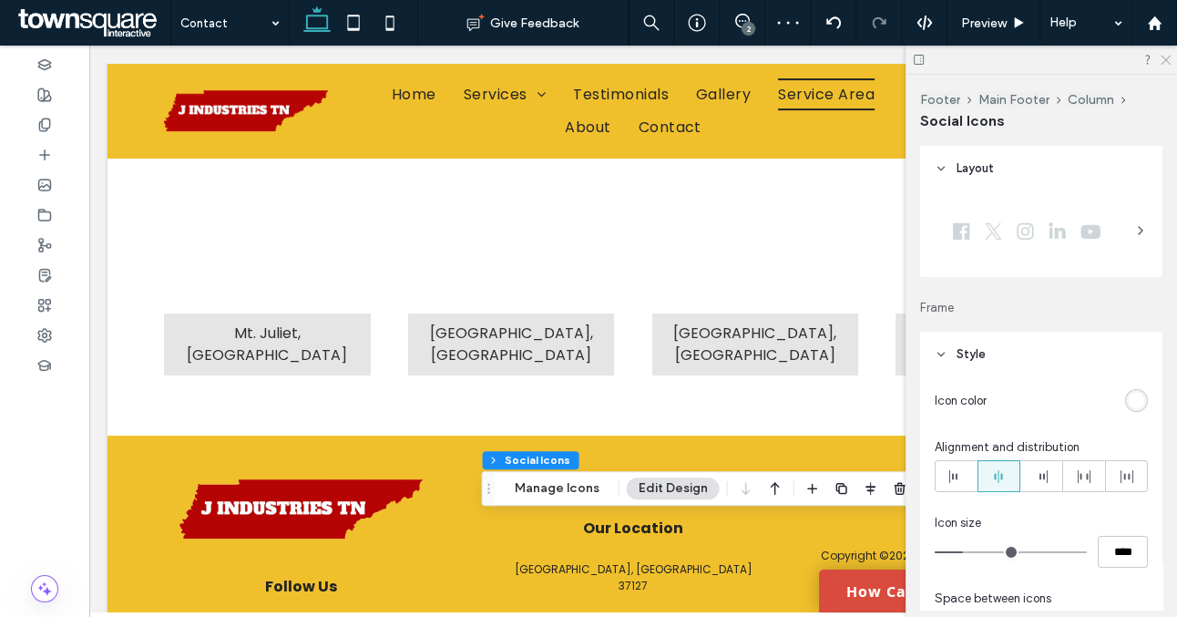
click at [1167, 56] on icon at bounding box center [1165, 59] width 12 height 12
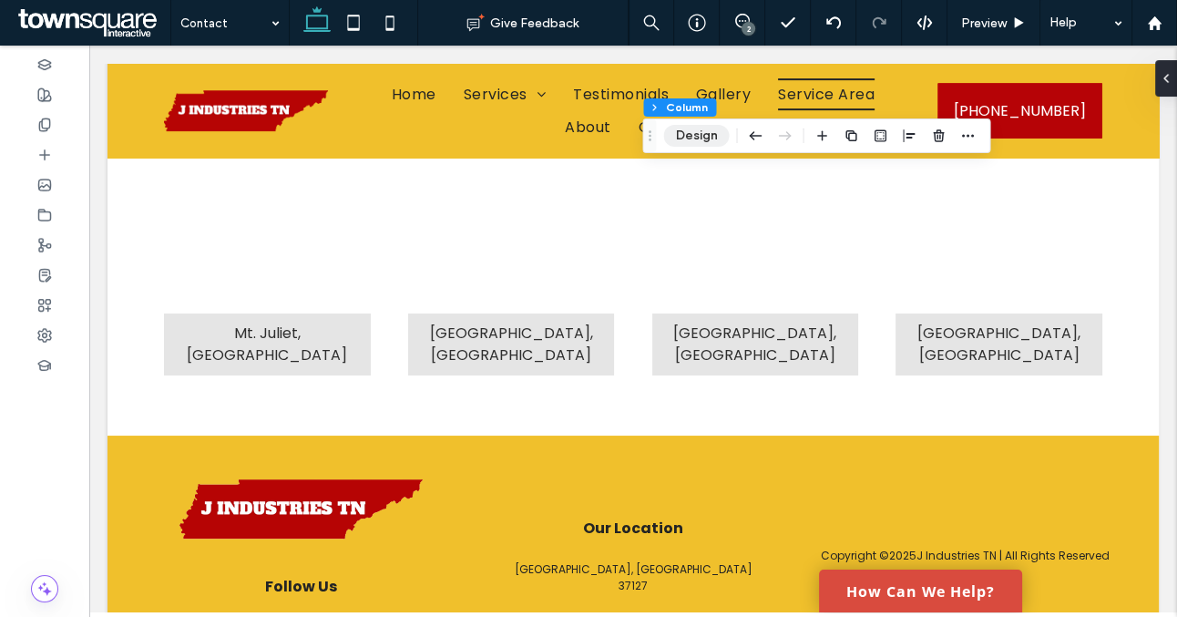
click at [686, 137] on button "Design" at bounding box center [696, 136] width 66 height 22
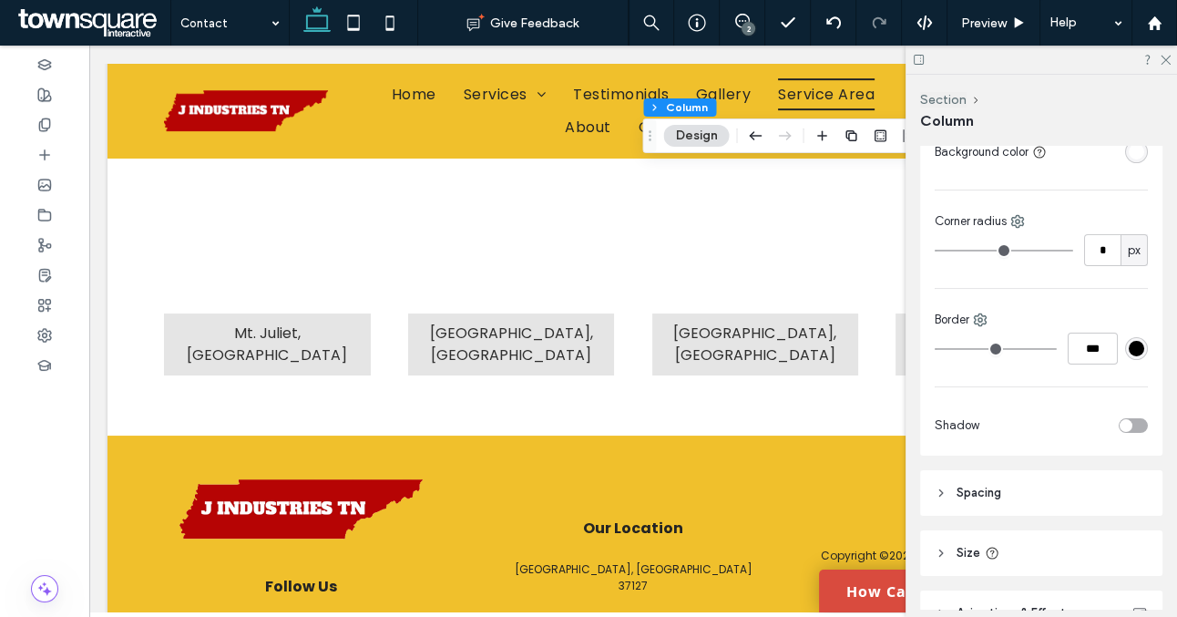
scroll to position [428, 0]
click at [1136, 424] on div "toggle" at bounding box center [1133, 424] width 29 height 15
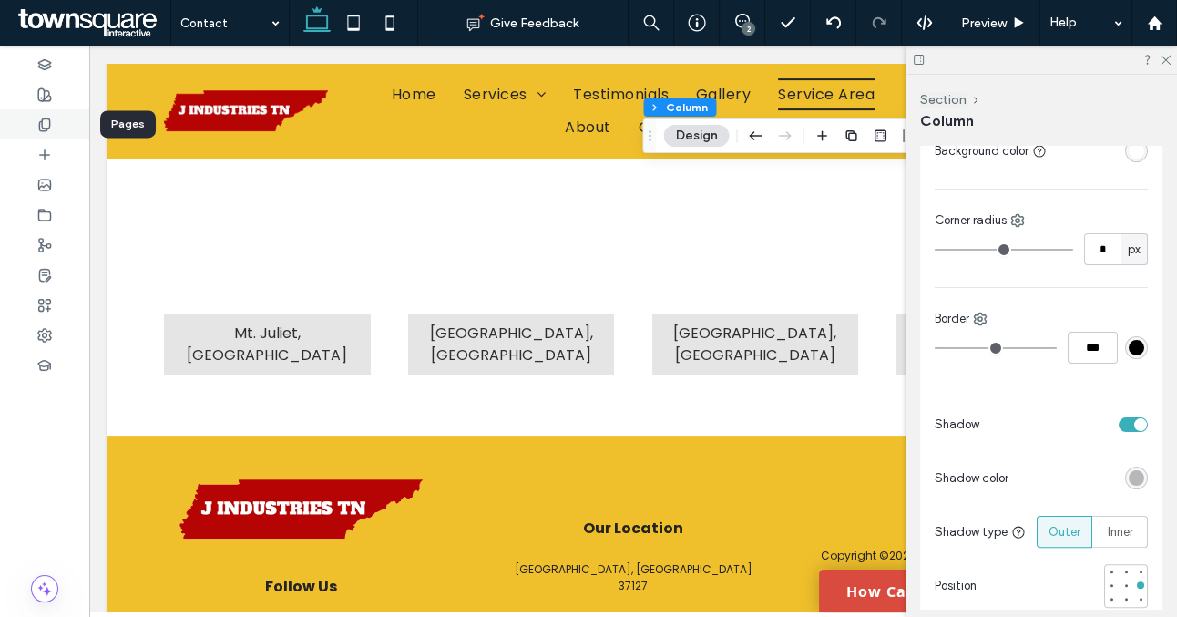
click at [52, 128] on div at bounding box center [44, 124] width 89 height 30
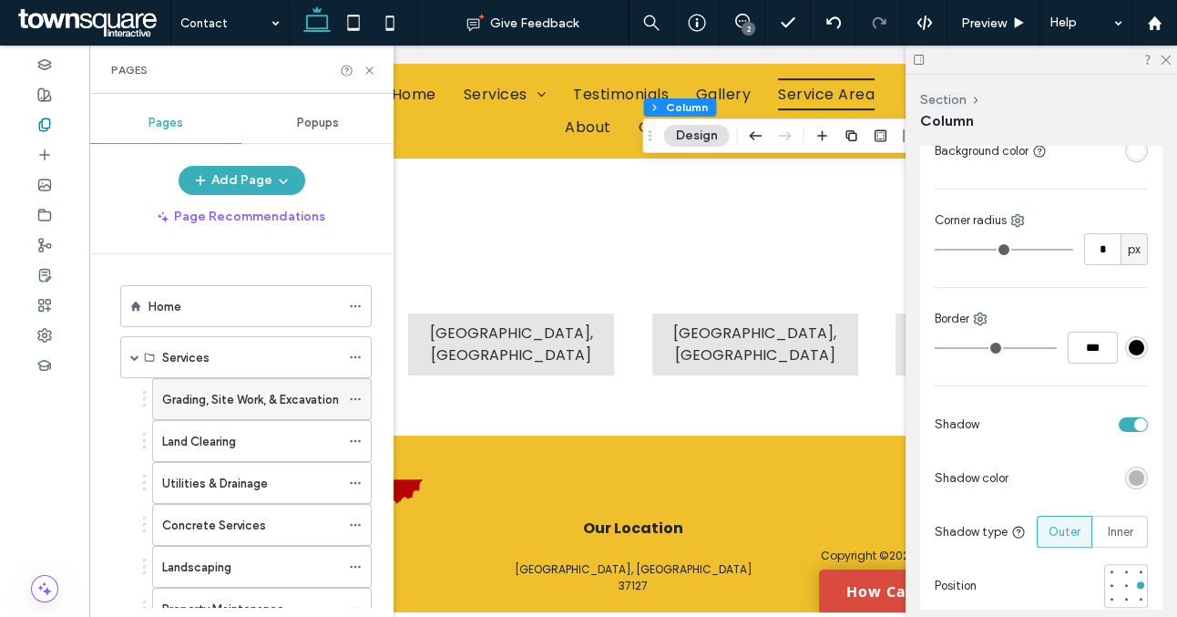
click at [240, 405] on label "Grading, Site Work, & Excavation" at bounding box center [250, 400] width 177 height 32
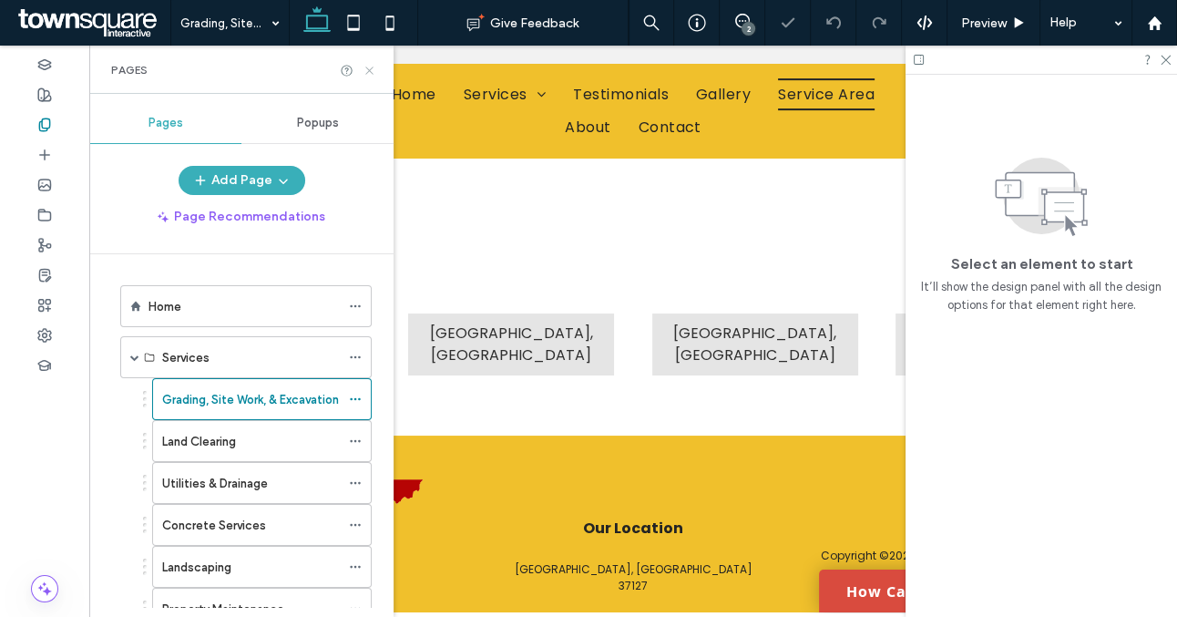
click at [368, 67] on icon at bounding box center [370, 71] width 14 height 14
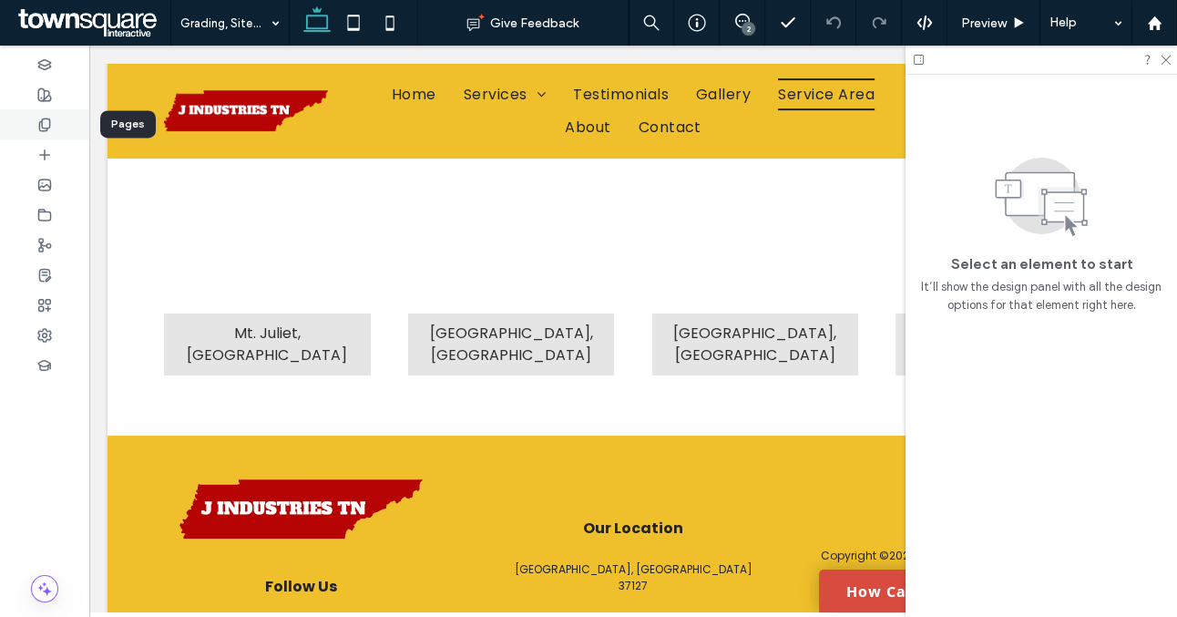
click at [51, 120] on icon at bounding box center [44, 125] width 15 height 15
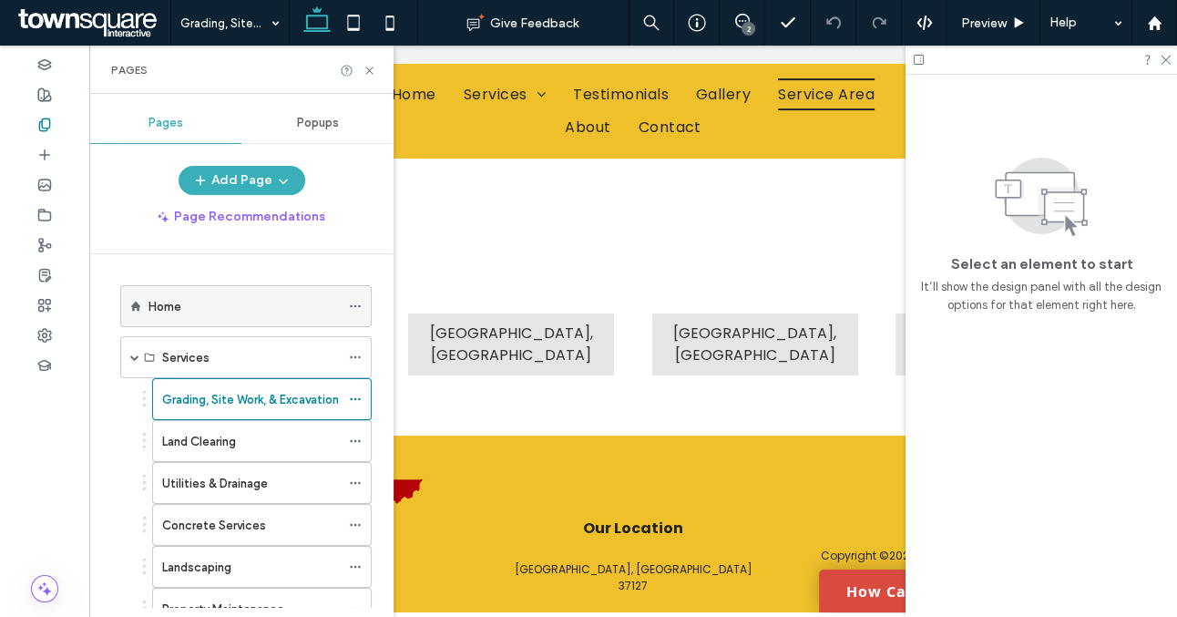
click at [216, 318] on div "Home" at bounding box center [244, 306] width 191 height 40
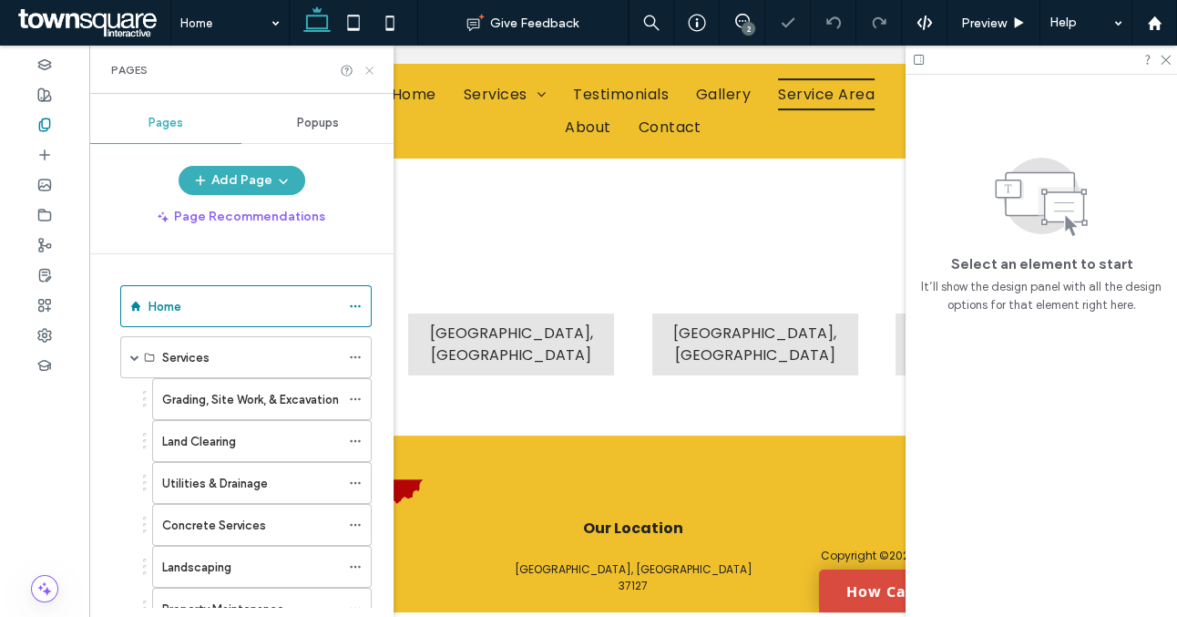
click at [367, 67] on icon at bounding box center [370, 71] width 14 height 14
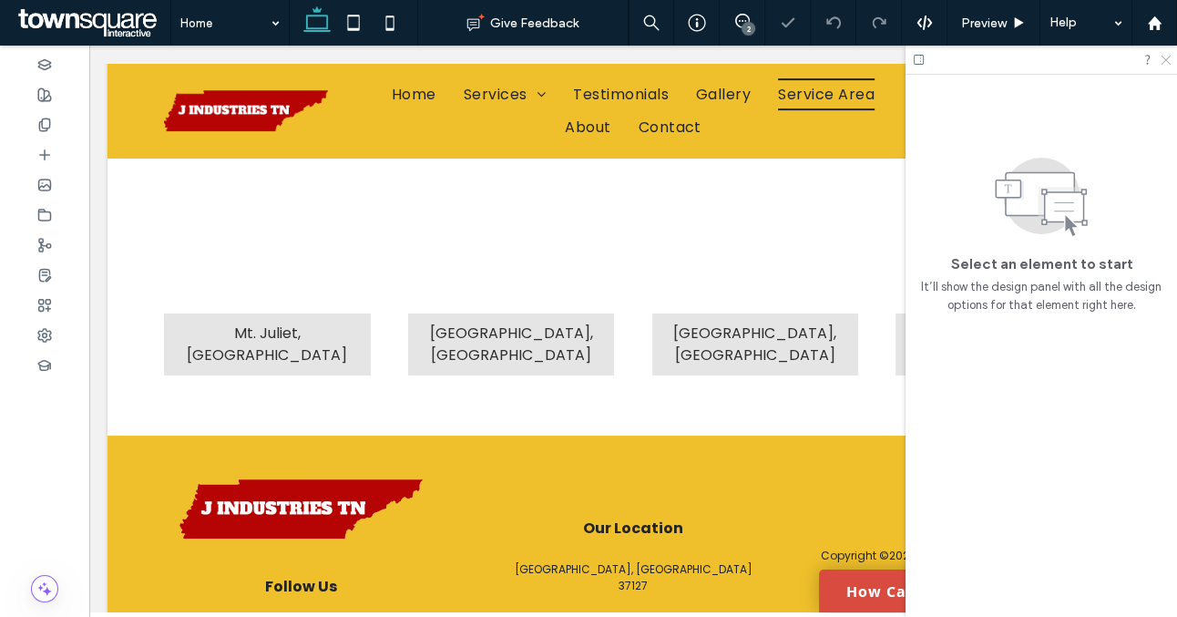
click at [1166, 60] on icon at bounding box center [1165, 59] width 12 height 12
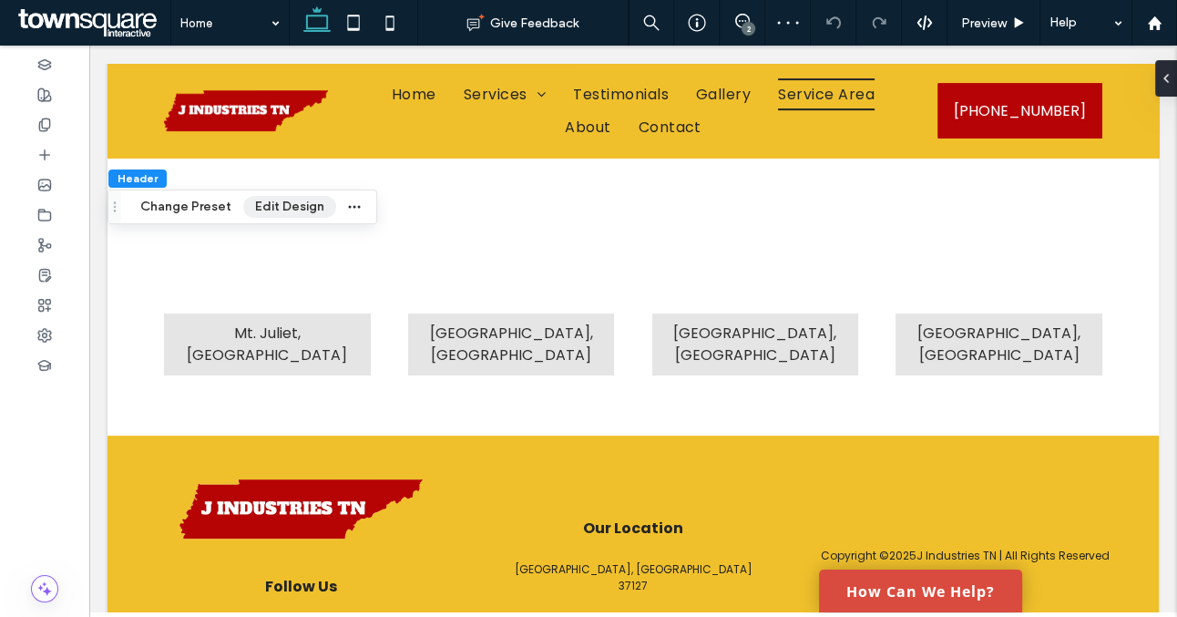
click at [290, 217] on button "Edit Design" at bounding box center [289, 207] width 93 height 22
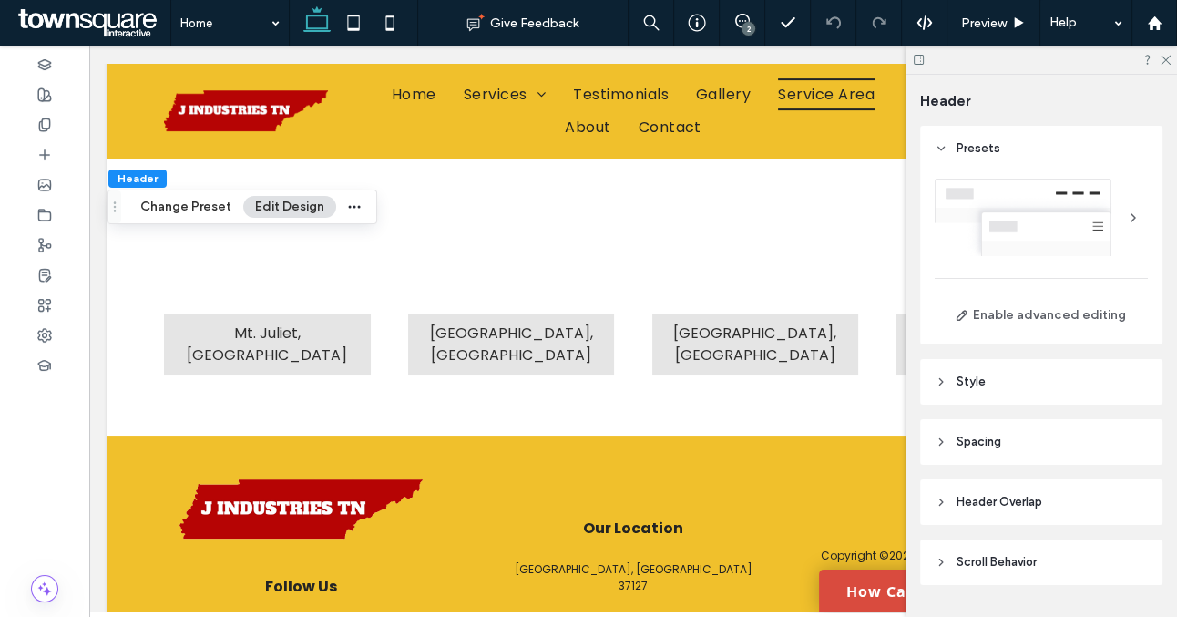
click at [998, 376] on header "Style" at bounding box center [1041, 382] width 242 height 46
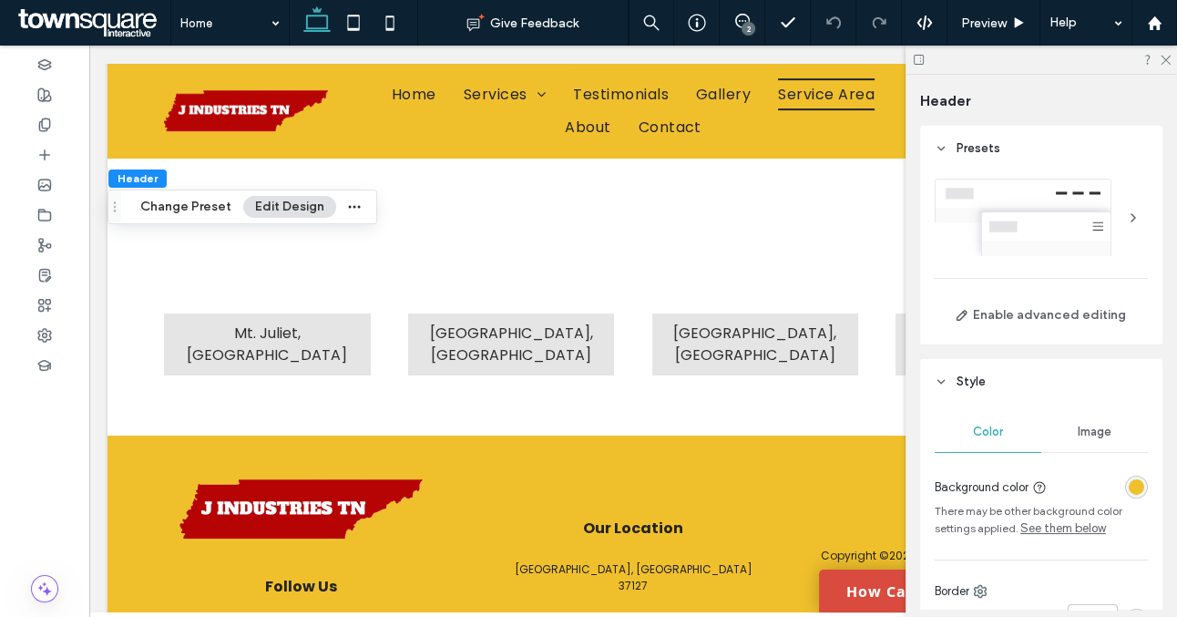
click at [1137, 485] on div "rgba(240, 192, 44, 1)" at bounding box center [1136, 486] width 15 height 15
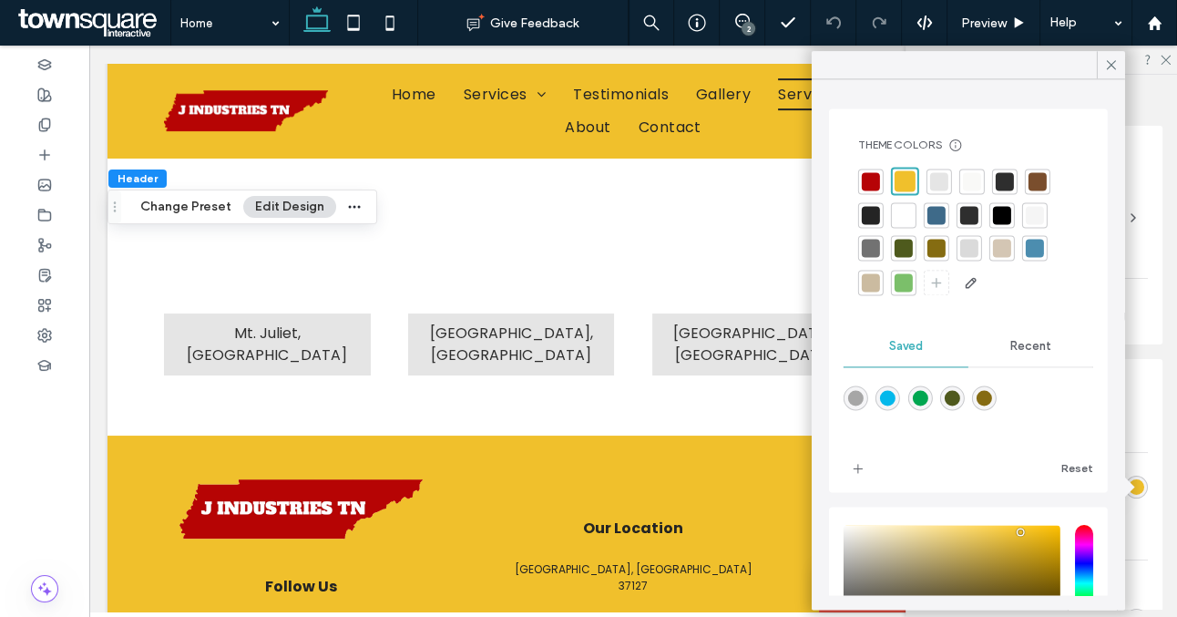
click at [872, 218] on div at bounding box center [871, 215] width 18 height 18
click at [1104, 65] on icon at bounding box center [1112, 65] width 16 height 16
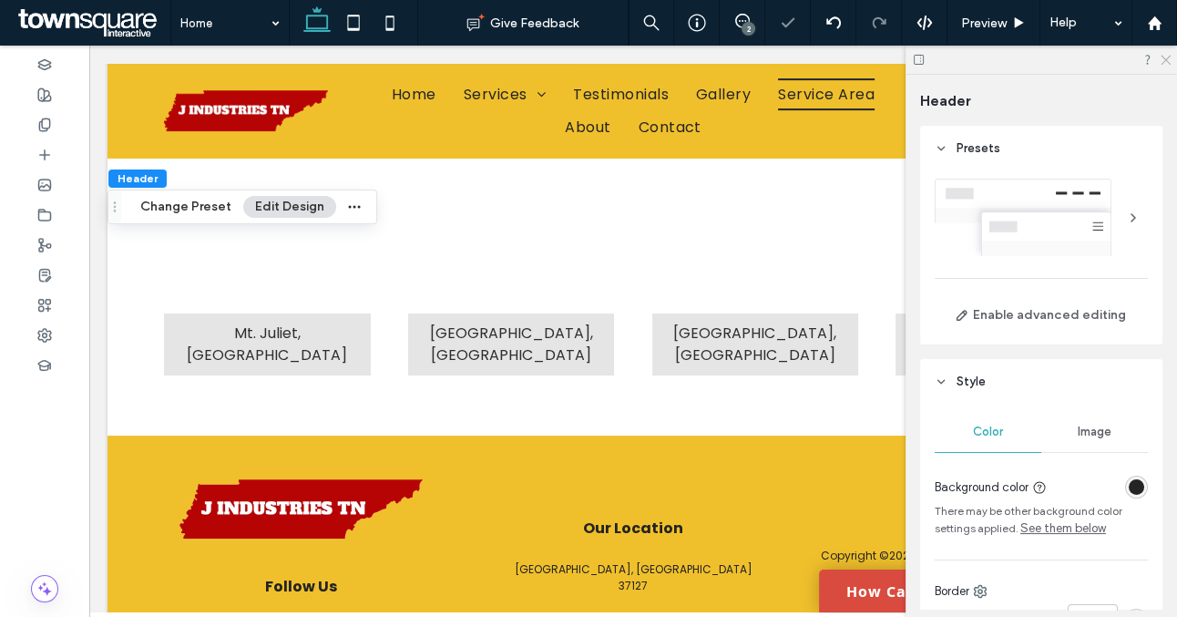
click at [1168, 57] on use at bounding box center [1166, 61] width 10 height 10
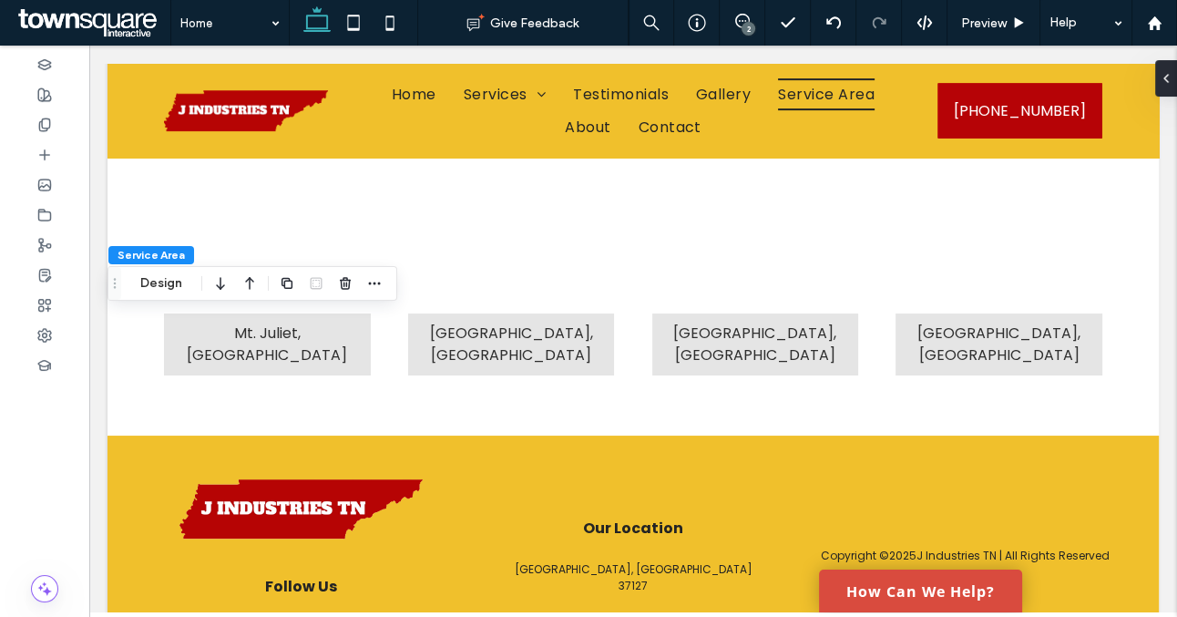
click at [159, 295] on div "Service Area Design" at bounding box center [253, 283] width 290 height 35
click at [160, 287] on button "Design" at bounding box center [161, 283] width 66 height 22
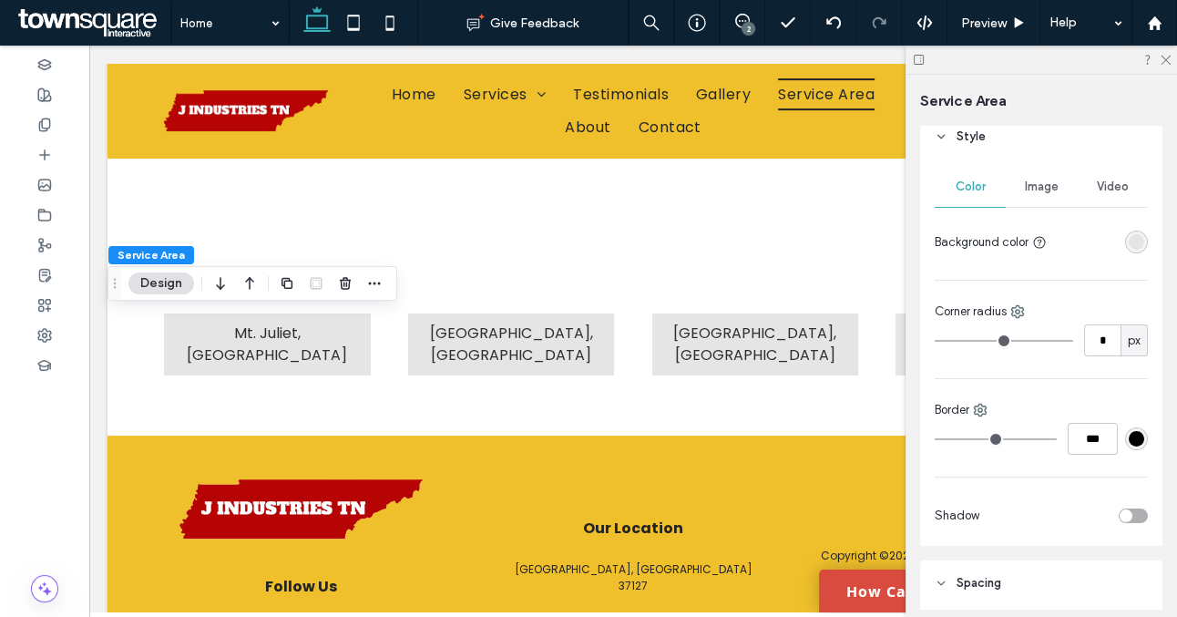
scroll to position [239, 0]
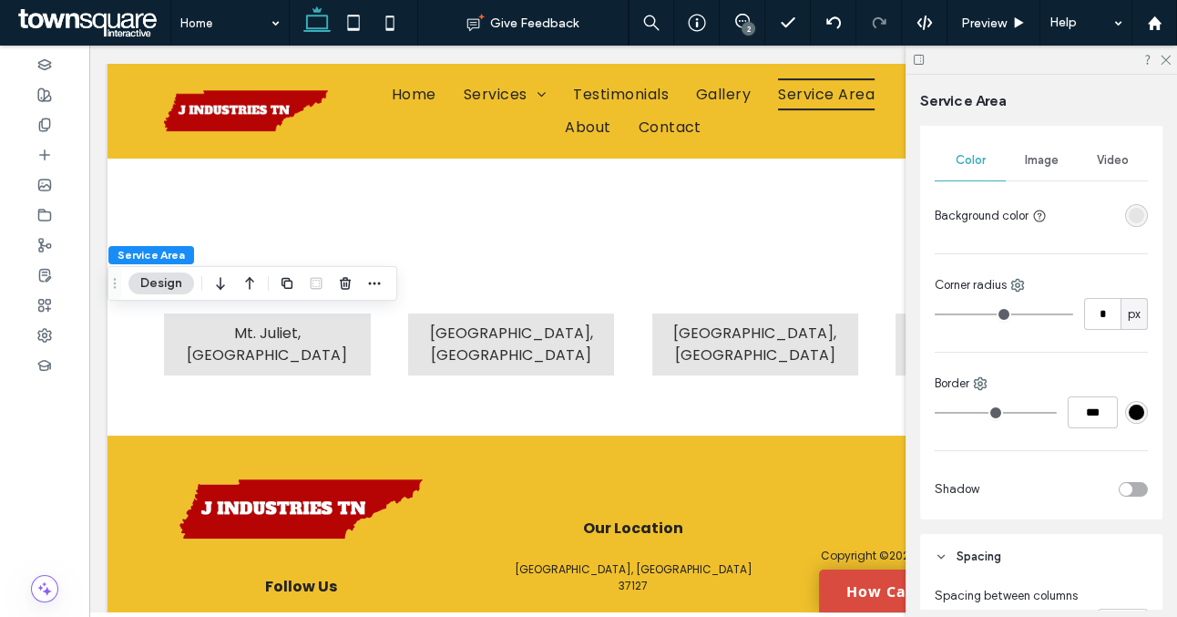
click at [1131, 484] on div "toggle" at bounding box center [1133, 489] width 29 height 15
click at [1163, 66] on div at bounding box center [1042, 60] width 272 height 28
click at [1162, 62] on icon at bounding box center [1165, 59] width 12 height 12
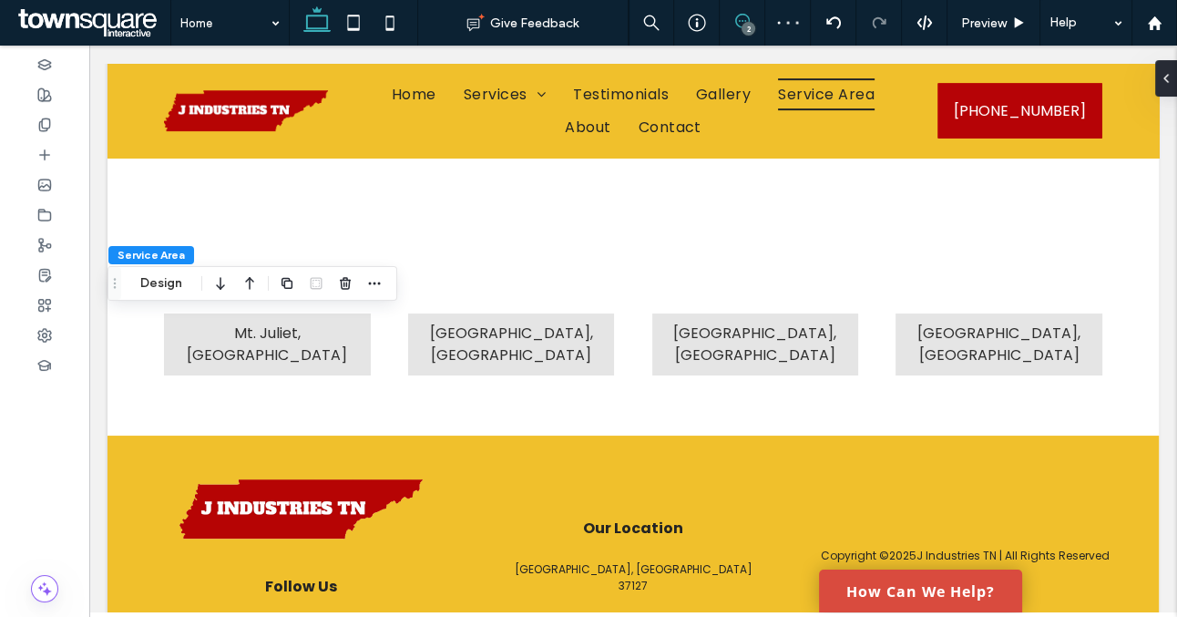
click at [737, 21] on icon at bounding box center [742, 21] width 15 height 15
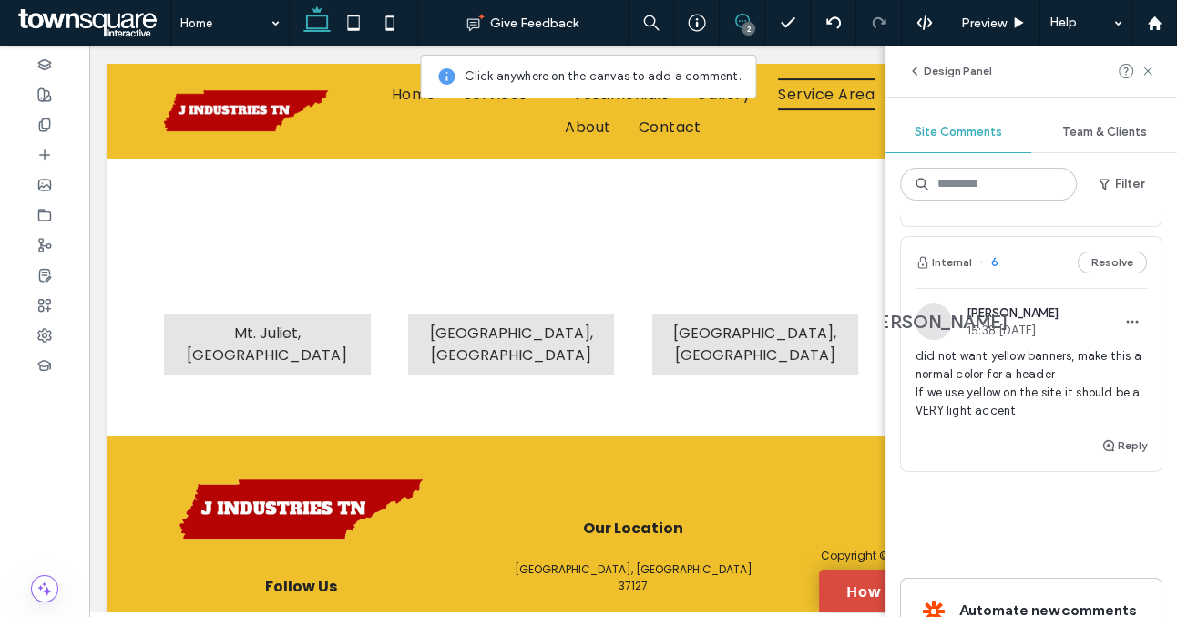
scroll to position [293, 0]
click at [1123, 264] on button "Resolve" at bounding box center [1112, 263] width 69 height 22
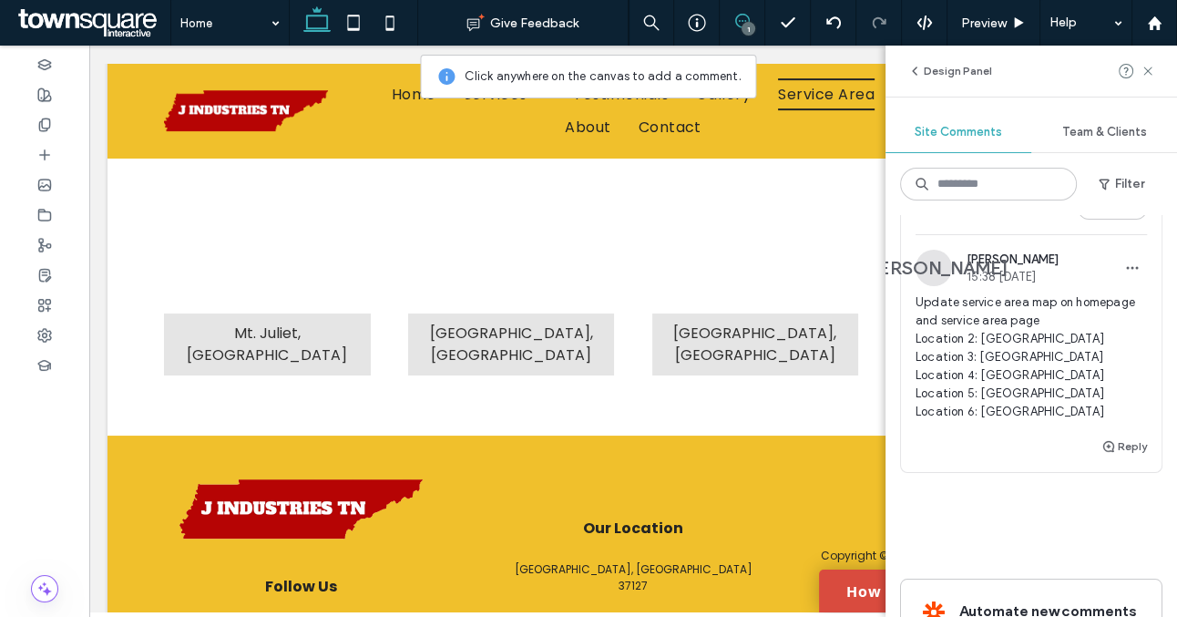
scroll to position [96, 0]
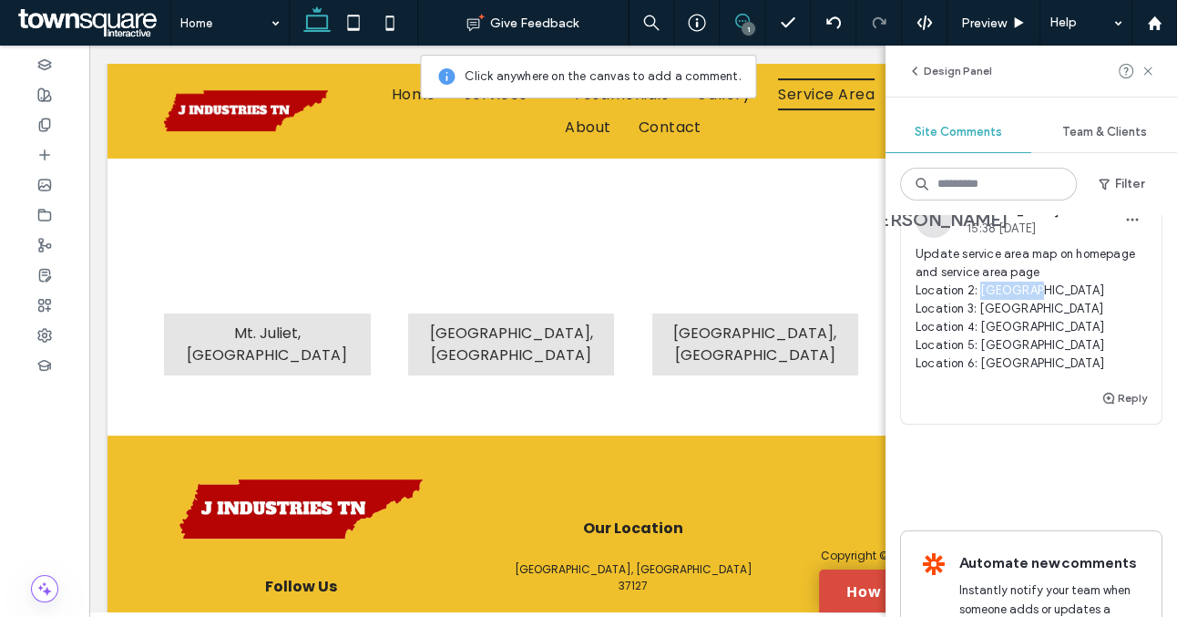
drag, startPoint x: 1024, startPoint y: 293, endPoint x: 982, endPoint y: 293, distance: 41.9
click at [982, 293] on span "Update service area map on homepage and service area page Location 2: [GEOGRAPH…" at bounding box center [1031, 309] width 231 height 128
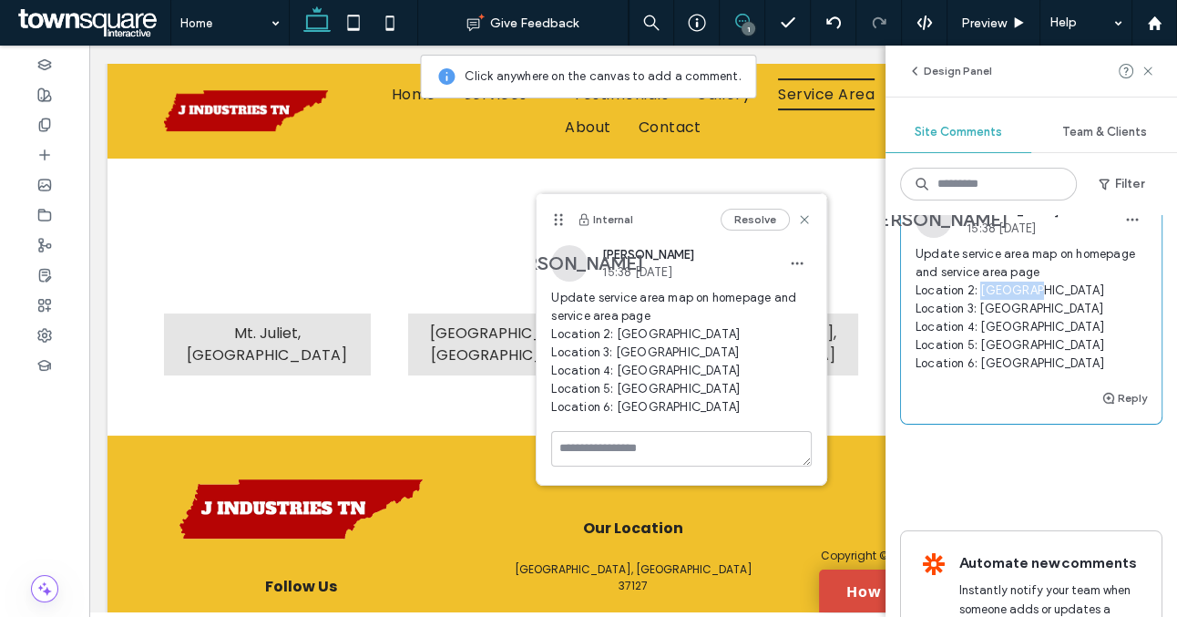
copy span "Franklin"
click at [658, 347] on span "Update service area map on homepage and service area page Location 2: [GEOGRAPH…" at bounding box center [681, 353] width 261 height 128
drag, startPoint x: 657, startPoint y: 354, endPoint x: 615, endPoint y: 355, distance: 41.9
click at [615, 355] on span "Update service area map on homepage and service area page Location 2: [GEOGRAPH…" at bounding box center [681, 353] width 261 height 128
copy span "[GEOGRAPHIC_DATA]"
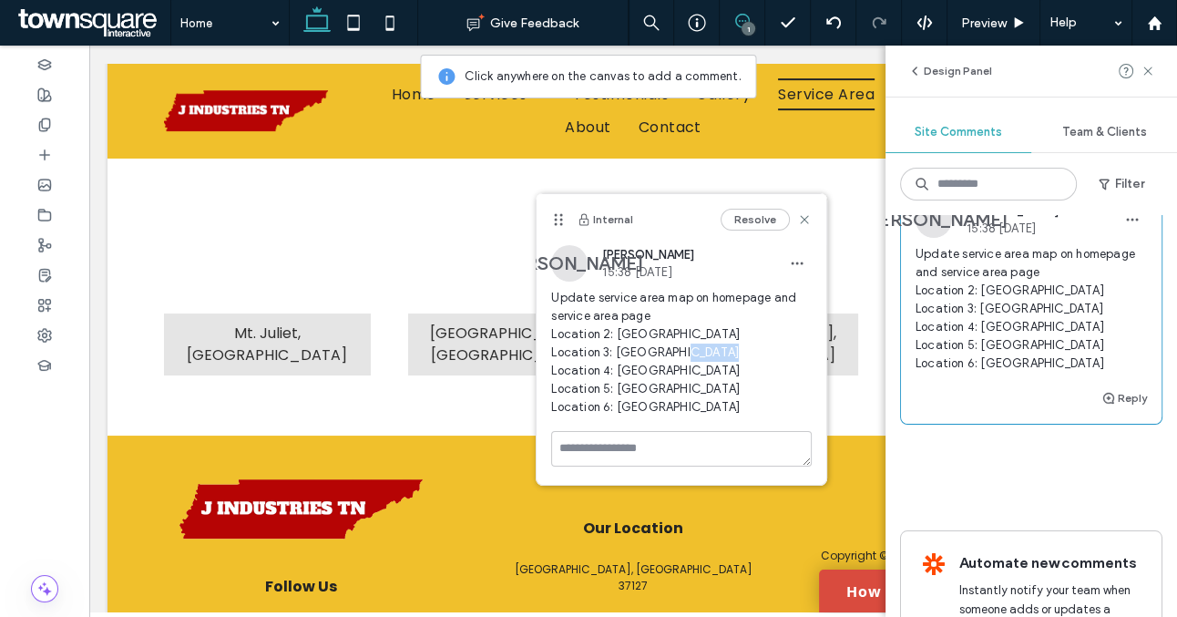
drag, startPoint x: 663, startPoint y: 374, endPoint x: 616, endPoint y: 374, distance: 47.4
click at [616, 374] on span "Update service area map on homepage and service area page Location 2: [GEOGRAPH…" at bounding box center [681, 353] width 261 height 128
copy span "[GEOGRAPHIC_DATA]"
drag, startPoint x: 673, startPoint y: 392, endPoint x: 617, endPoint y: 392, distance: 56.5
click at [617, 392] on span "Update service area map on homepage and service area page Location 2: [GEOGRAPH…" at bounding box center [681, 353] width 261 height 128
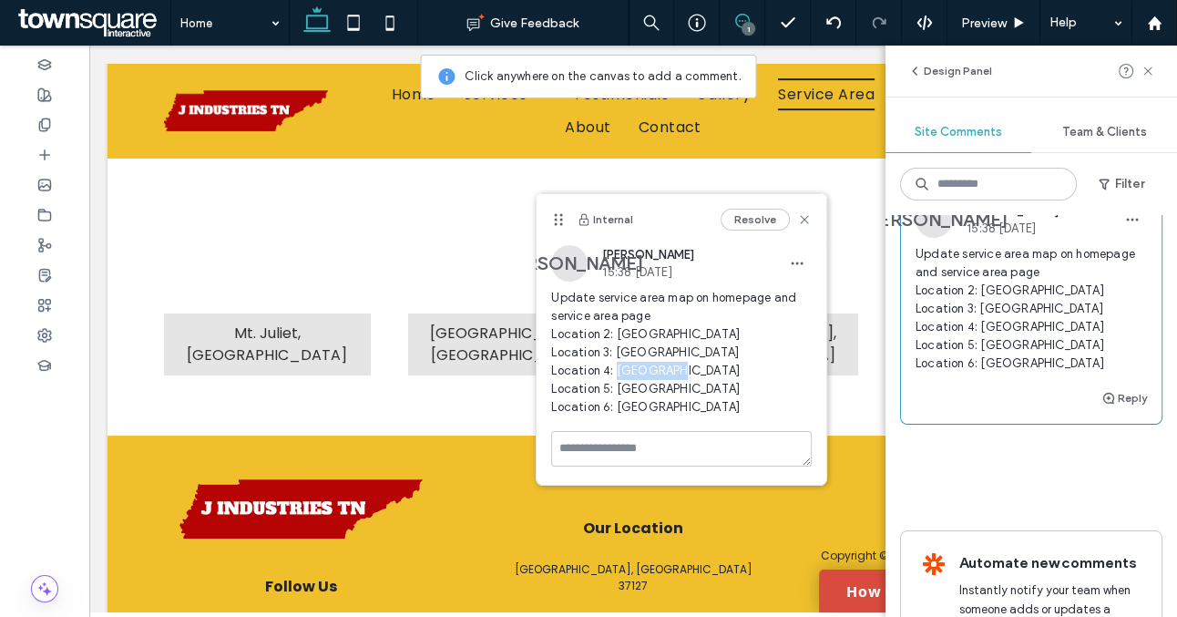
copy span "Brentwood"
drag, startPoint x: 667, startPoint y: 409, endPoint x: 618, endPoint y: 409, distance: 49.2
click at [618, 409] on span "Update service area map on homepage and service area page Location 2: [GEOGRAPH…" at bounding box center [681, 353] width 261 height 128
copy span "Columbia"
click at [807, 216] on use at bounding box center [805, 219] width 8 height 8
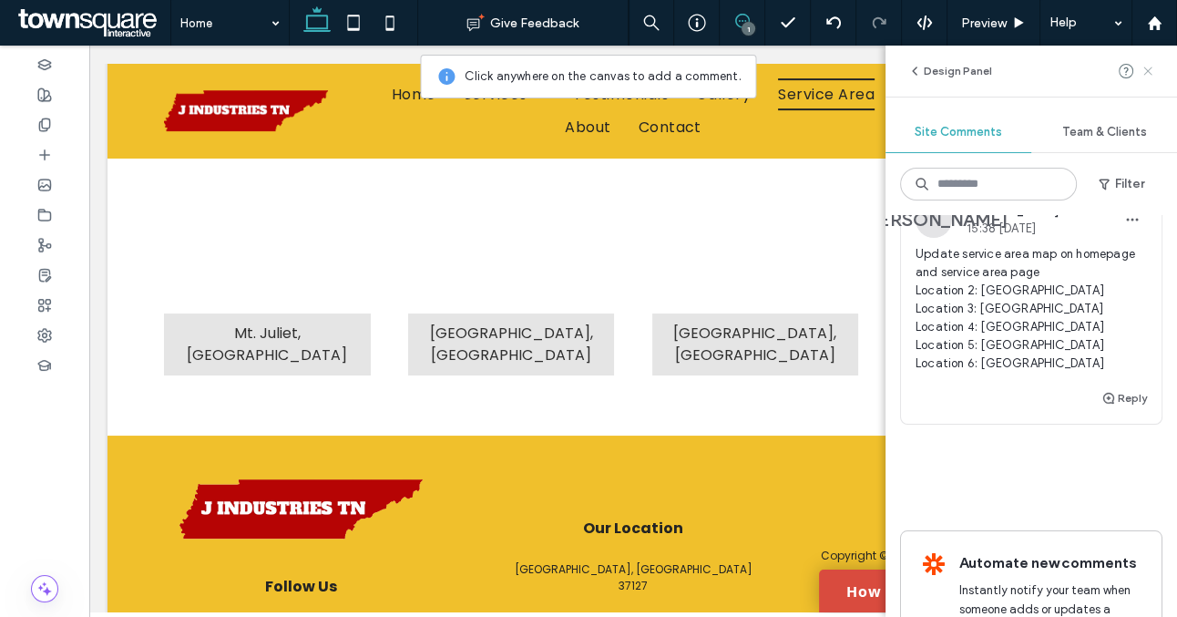
click at [1148, 74] on icon at bounding box center [1148, 71] width 15 height 15
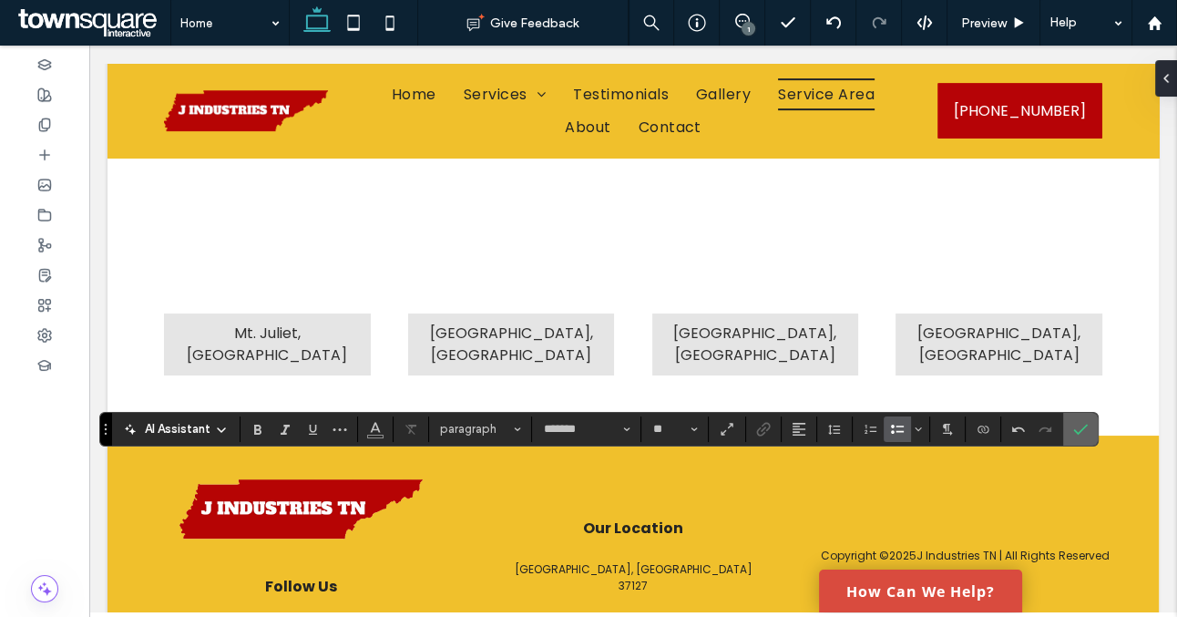
click at [1074, 433] on icon "Confirm" at bounding box center [1081, 429] width 15 height 15
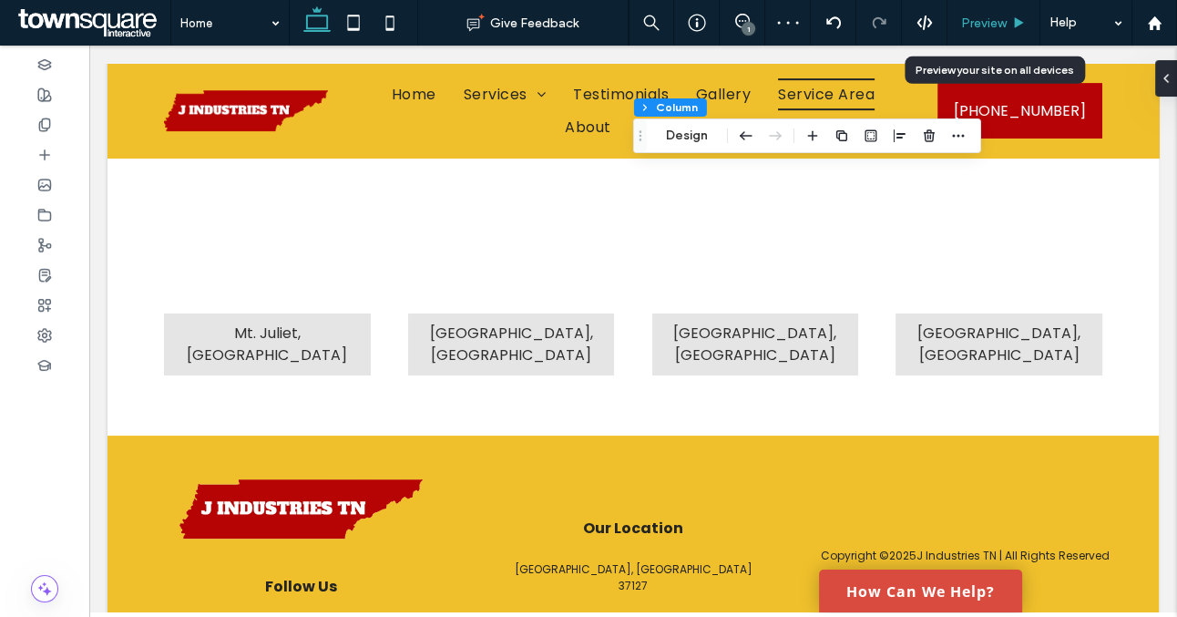
click at [983, 25] on span "Preview" at bounding box center [984, 22] width 46 height 15
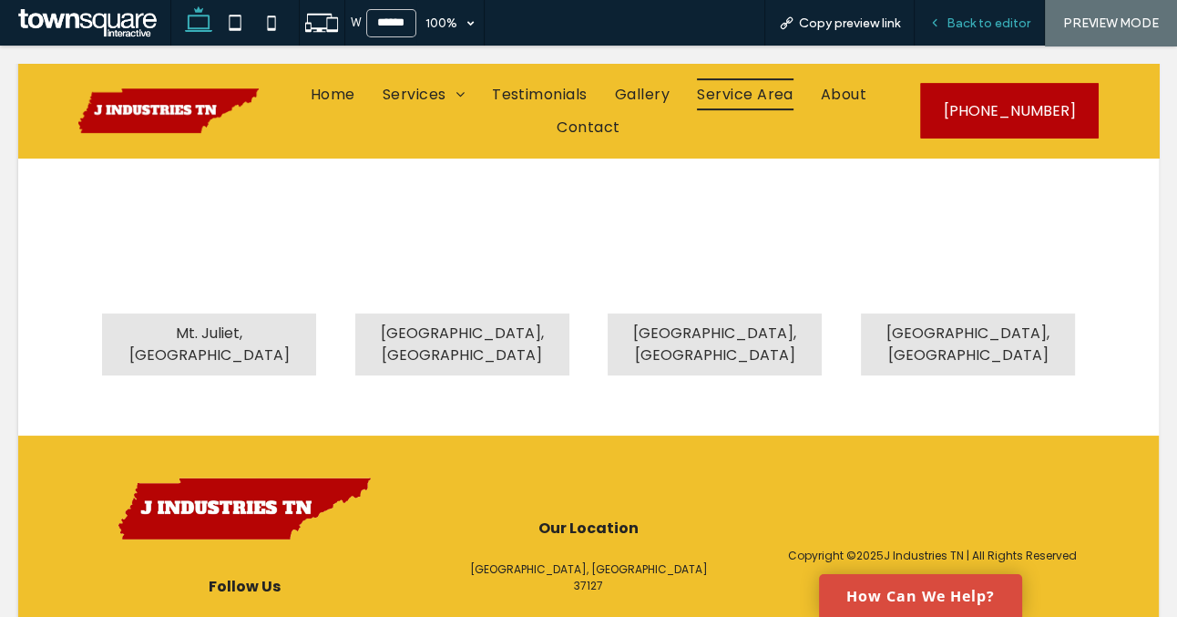
click at [971, 30] on div "Back to editor" at bounding box center [980, 23] width 130 height 46
click at [976, 18] on span "Back to editor" at bounding box center [989, 22] width 84 height 15
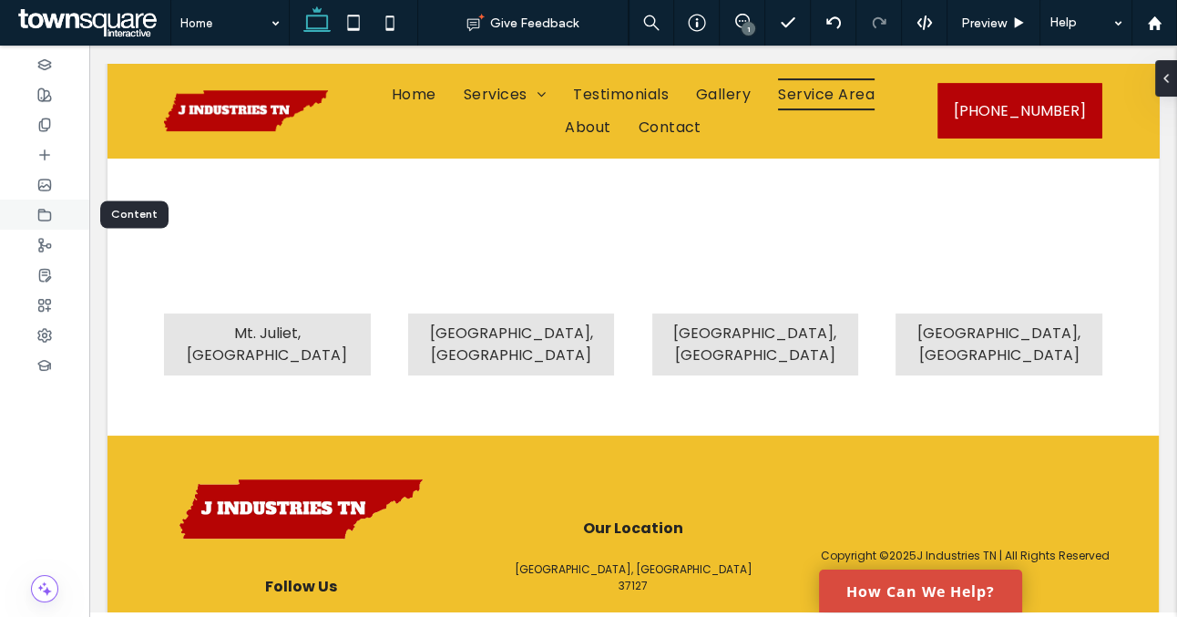
click at [50, 220] on use at bounding box center [45, 214] width 12 height 11
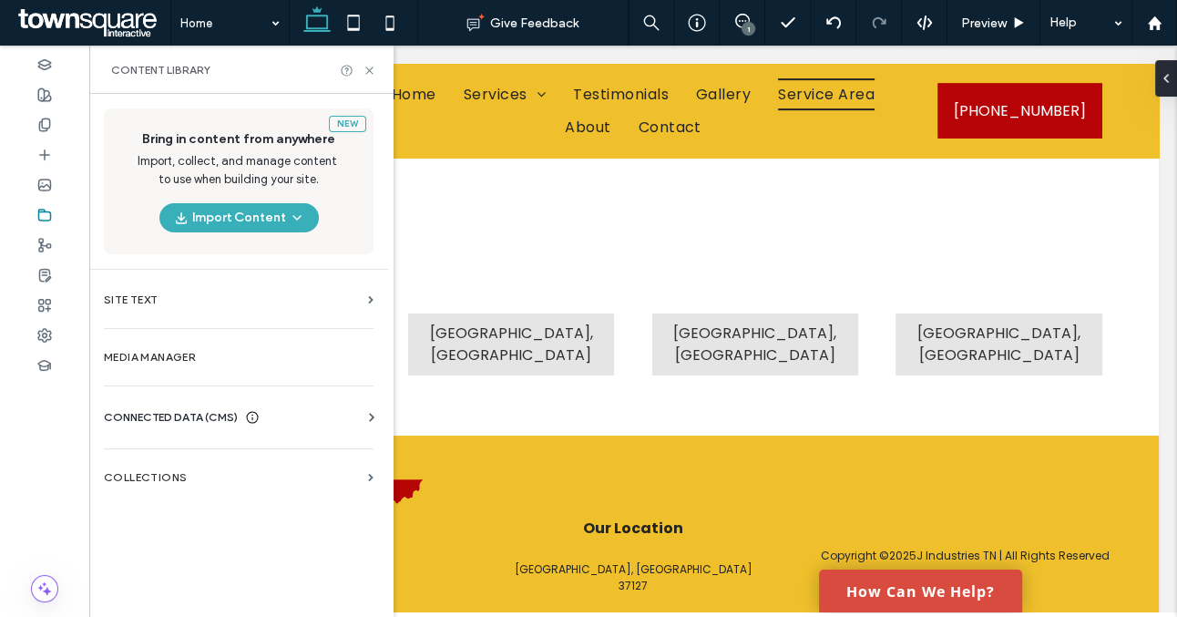
click at [196, 410] on span "CONNECTED DATA (CMS)" at bounding box center [171, 417] width 134 height 18
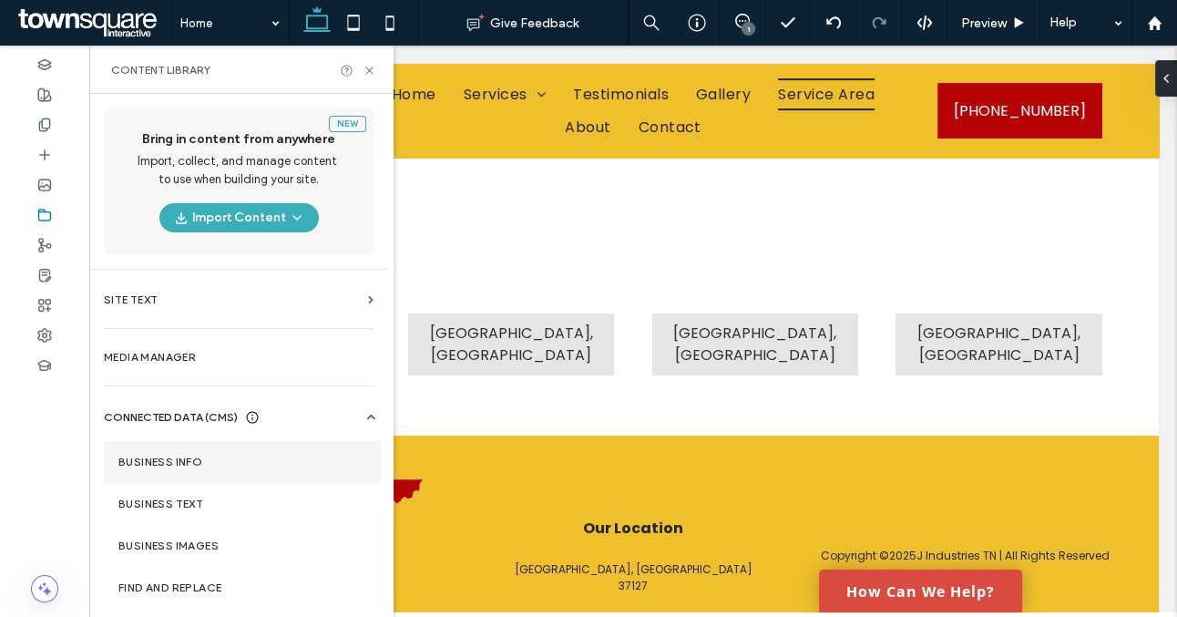
click at [279, 464] on label "Business Info" at bounding box center [242, 462] width 248 height 13
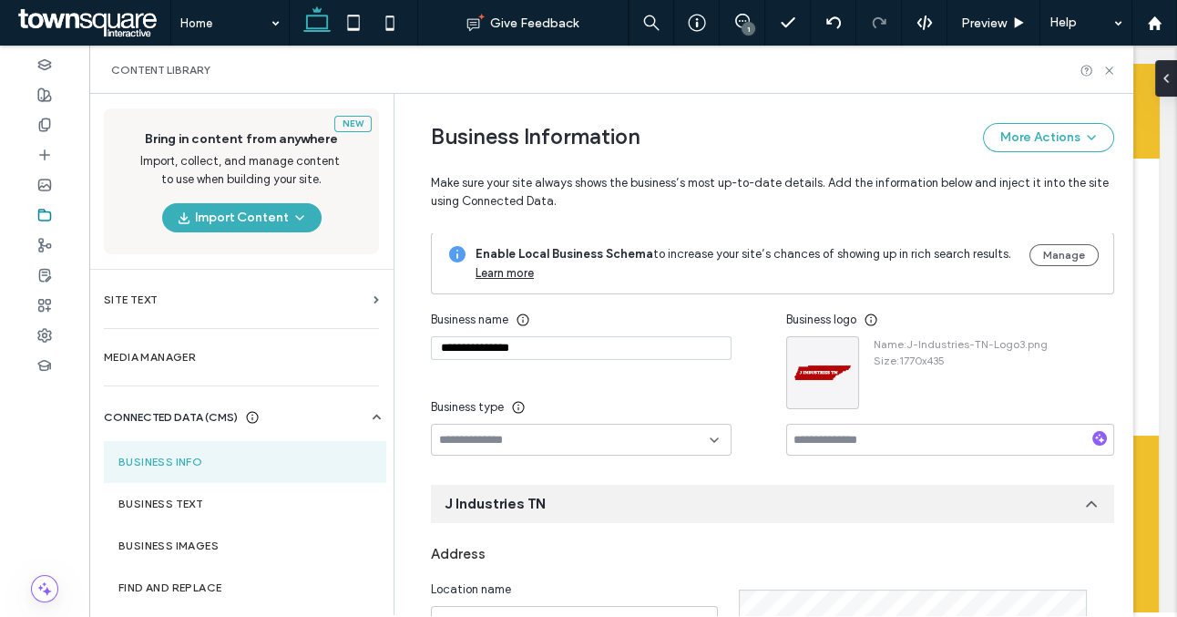
drag, startPoint x: 511, startPoint y: 348, endPoint x: 418, endPoint y: 348, distance: 93.0
click at [1115, 67] on icon at bounding box center [1110, 71] width 14 height 14
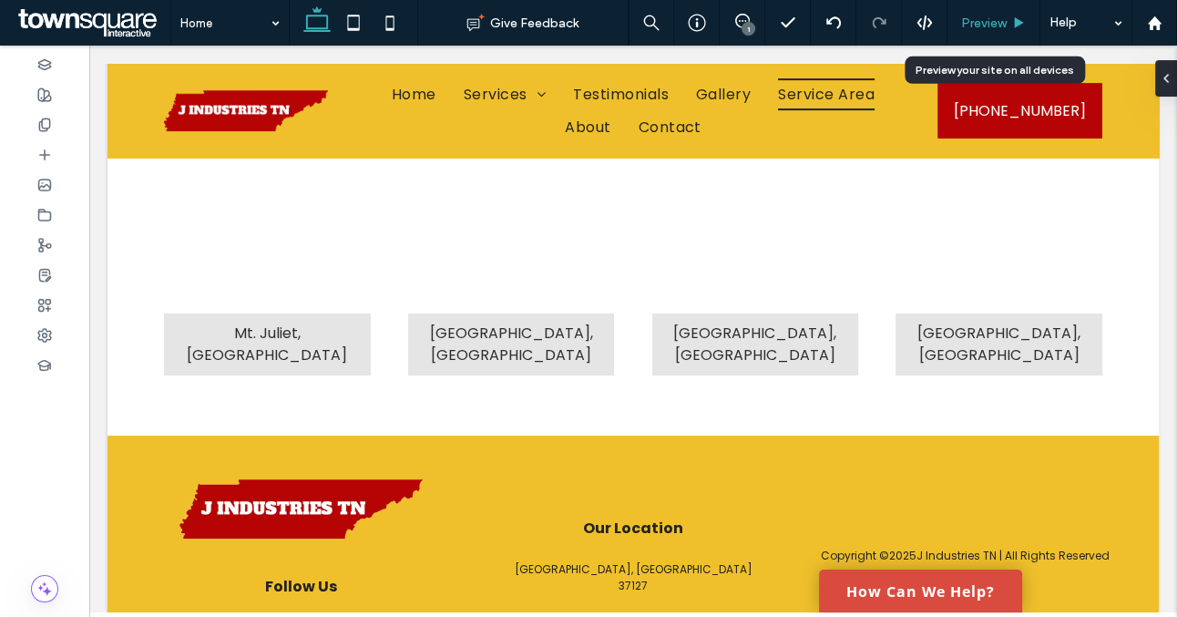
click at [969, 19] on span "Preview" at bounding box center [984, 22] width 46 height 15
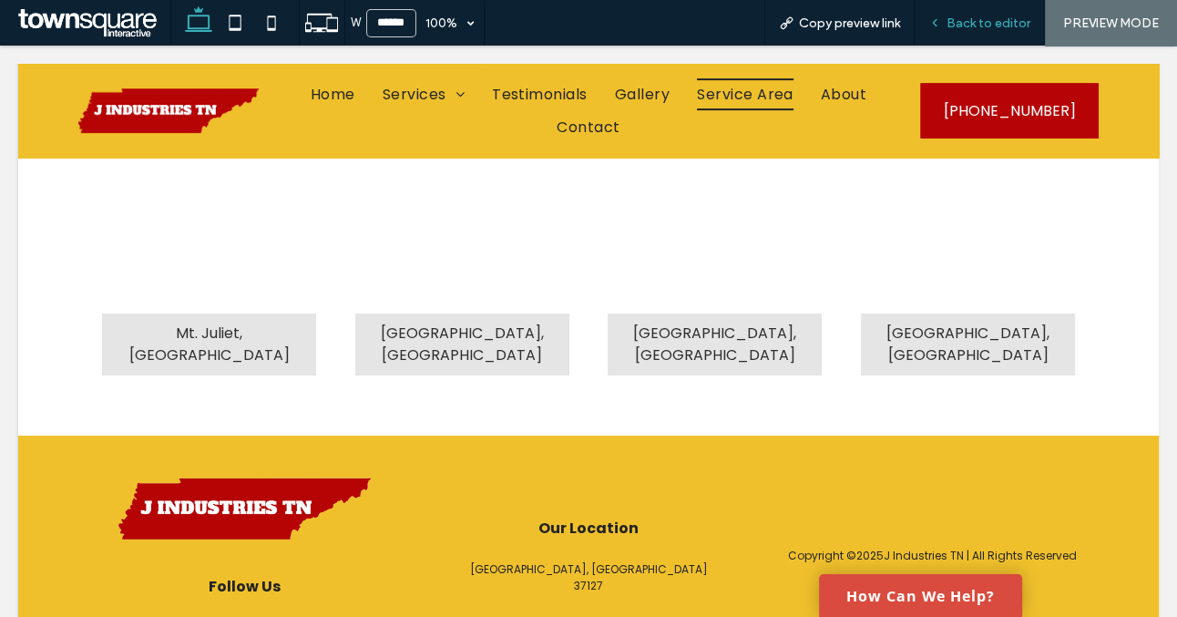
click at [982, 23] on span "Back to editor" at bounding box center [989, 22] width 84 height 15
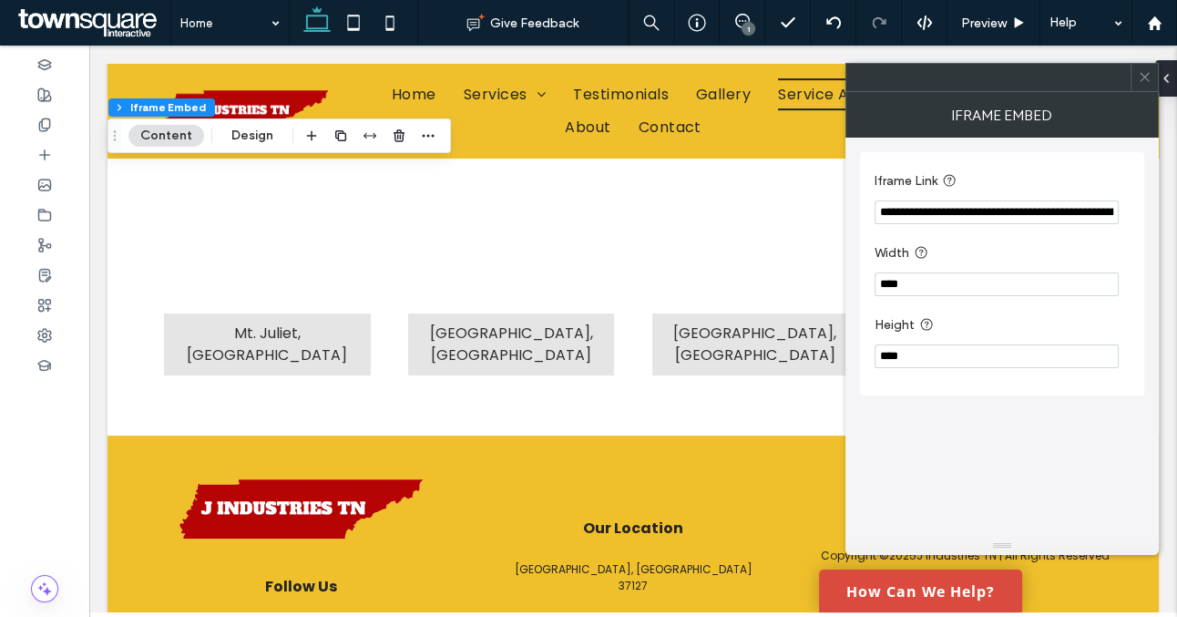
click at [913, 212] on input "**********" at bounding box center [997, 212] width 244 height 24
paste input "Iframe Link"
type input "**********"
click at [1146, 81] on icon at bounding box center [1145, 77] width 14 height 14
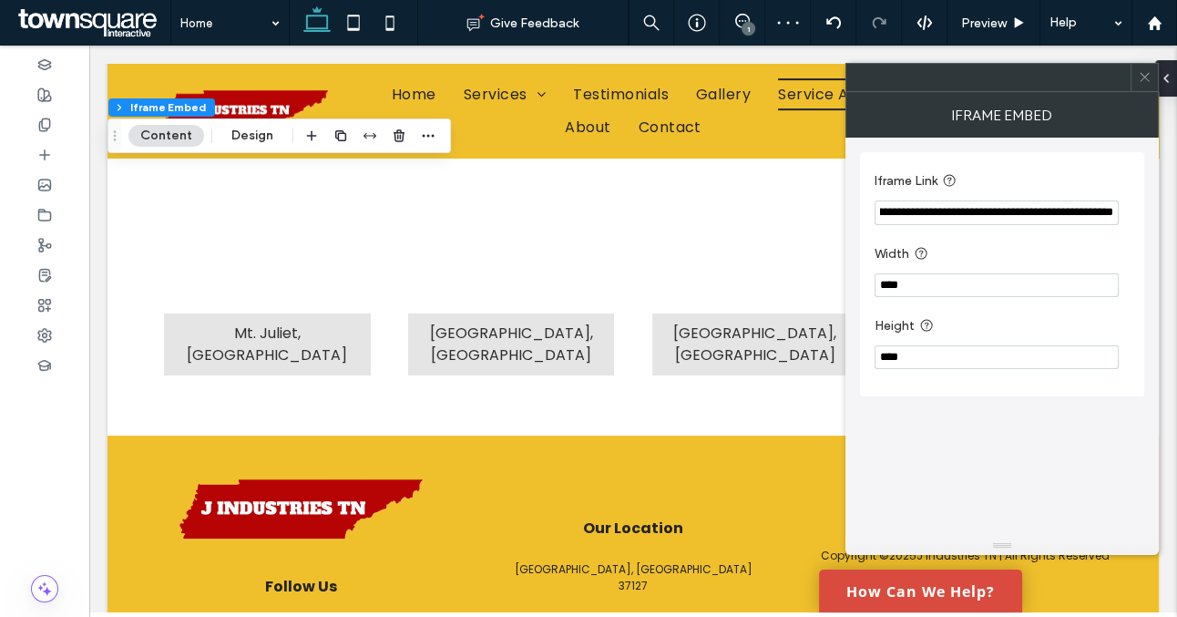
scroll to position [0, 0]
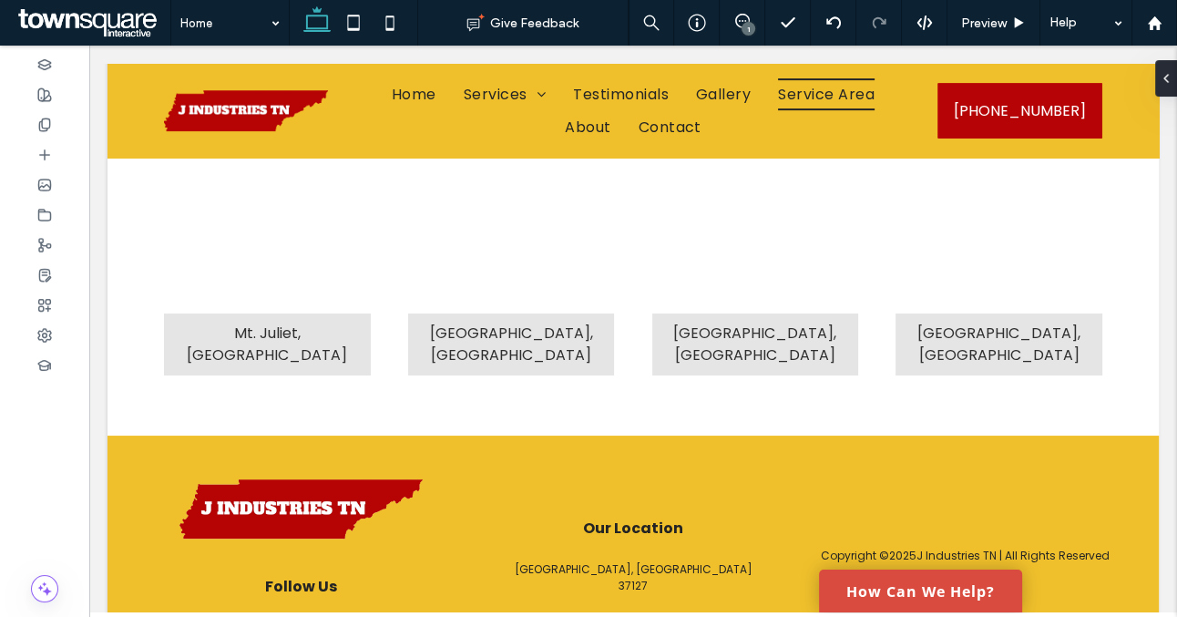
type input "*******"
type input "**"
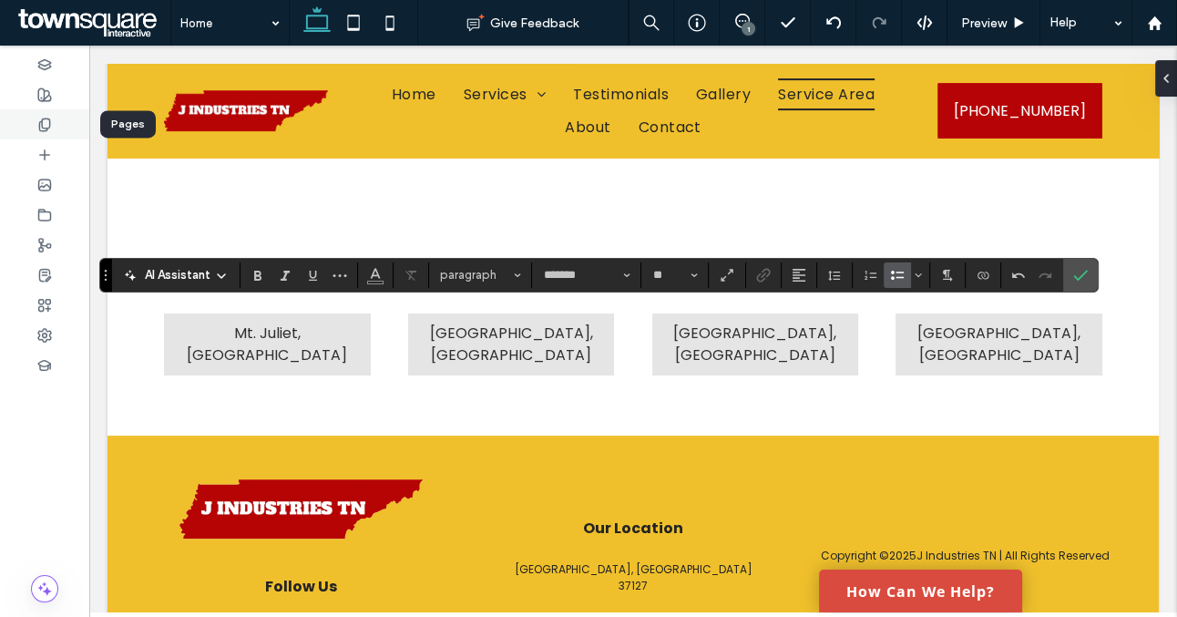
click at [43, 126] on icon at bounding box center [44, 125] width 15 height 15
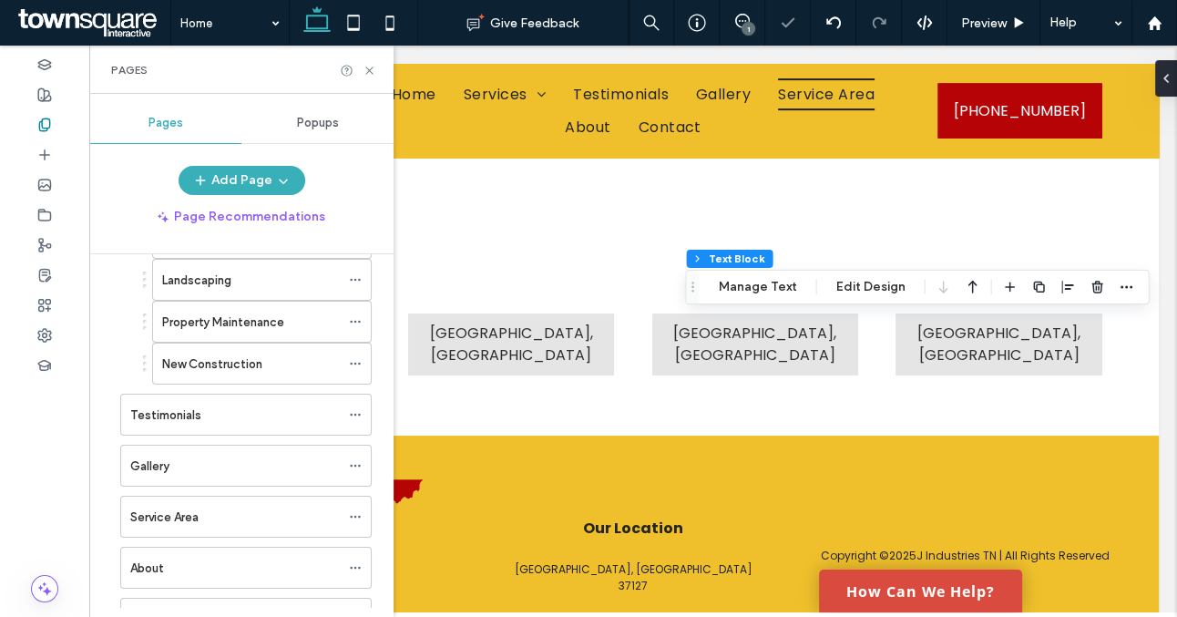
scroll to position [412, 0]
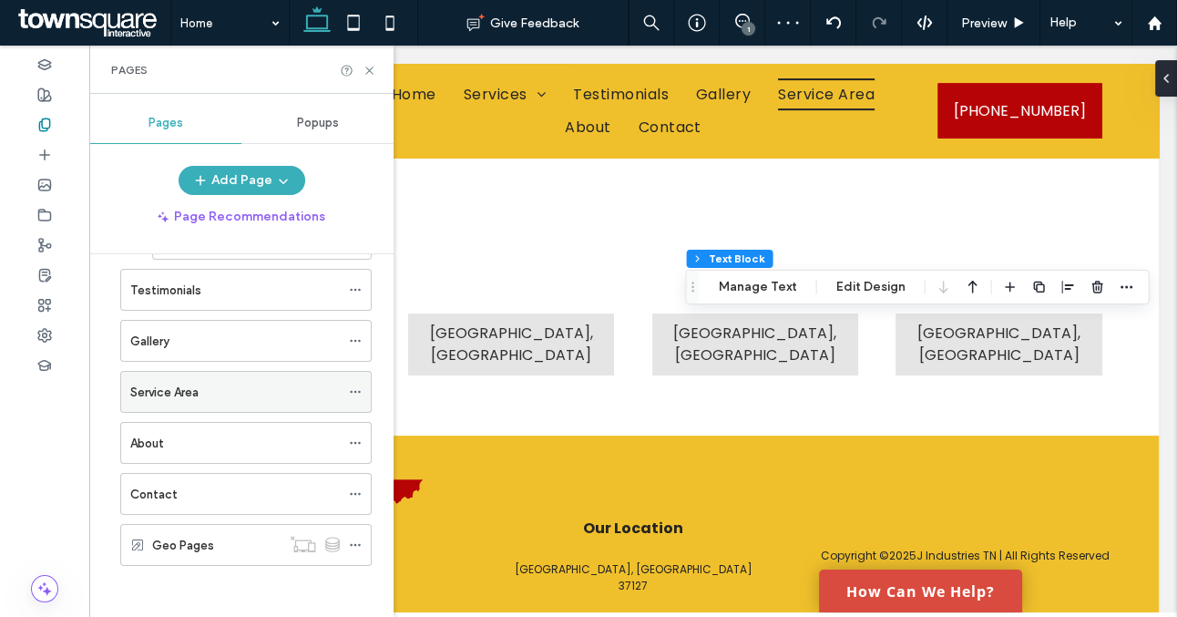
click at [228, 384] on div "Service Area" at bounding box center [235, 392] width 210 height 19
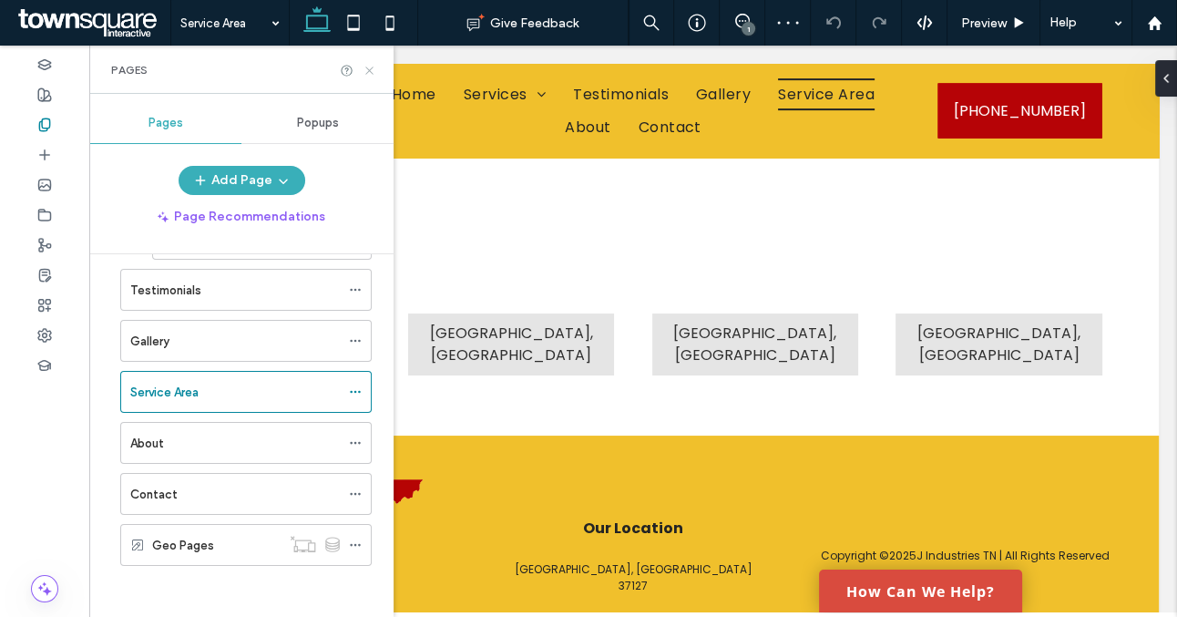
click at [369, 70] on use at bounding box center [368, 70] width 7 height 7
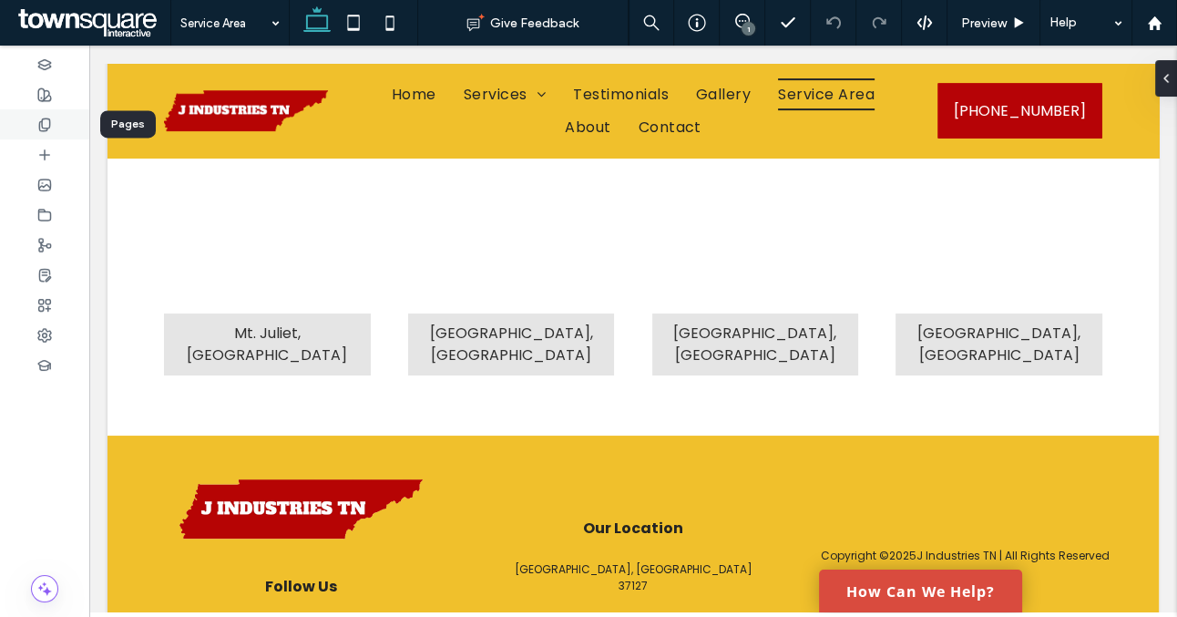
click at [45, 121] on icon at bounding box center [44, 125] width 15 height 15
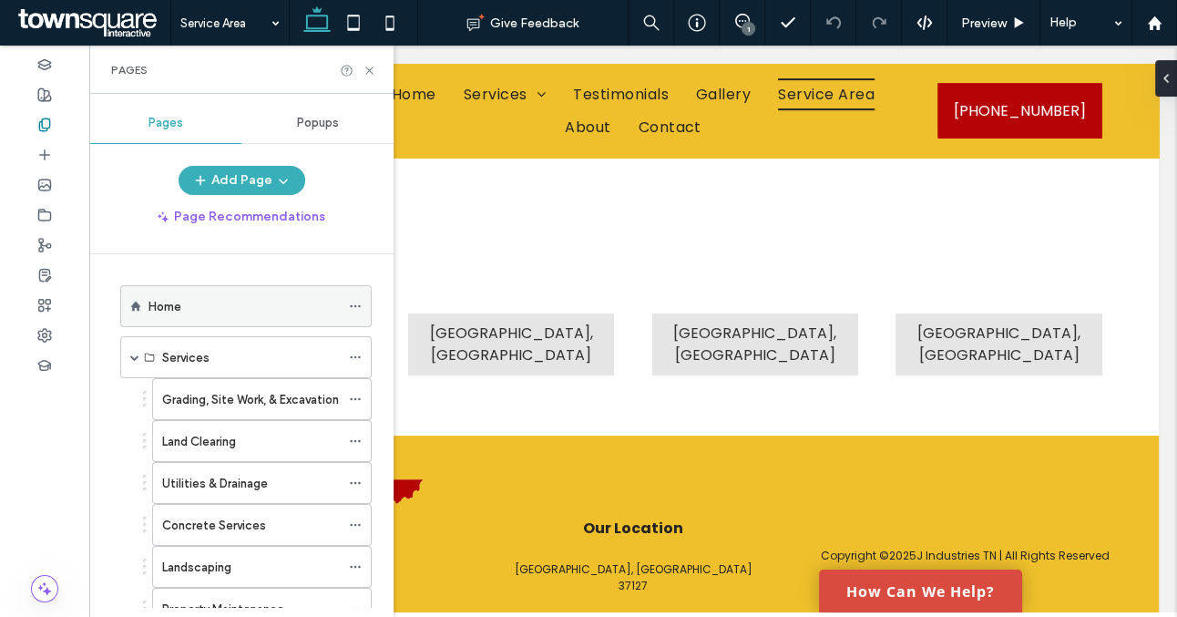
click at [222, 312] on div "Home" at bounding box center [244, 306] width 191 height 19
click at [372, 69] on icon at bounding box center [370, 71] width 14 height 14
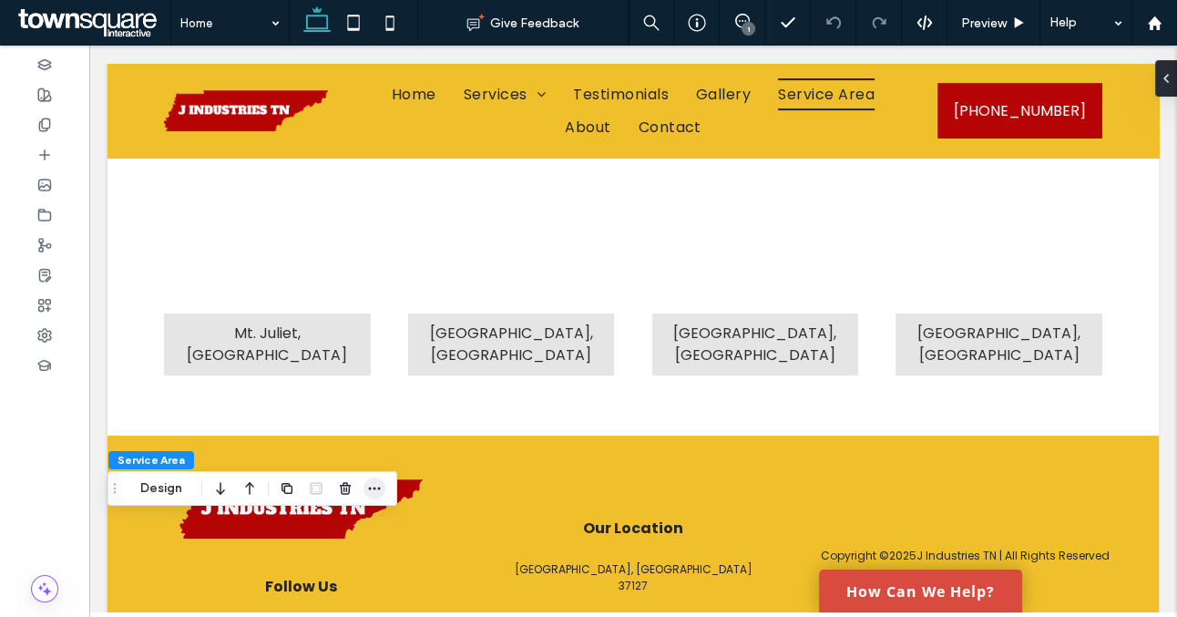
click at [373, 488] on icon "button" at bounding box center [374, 488] width 15 height 15
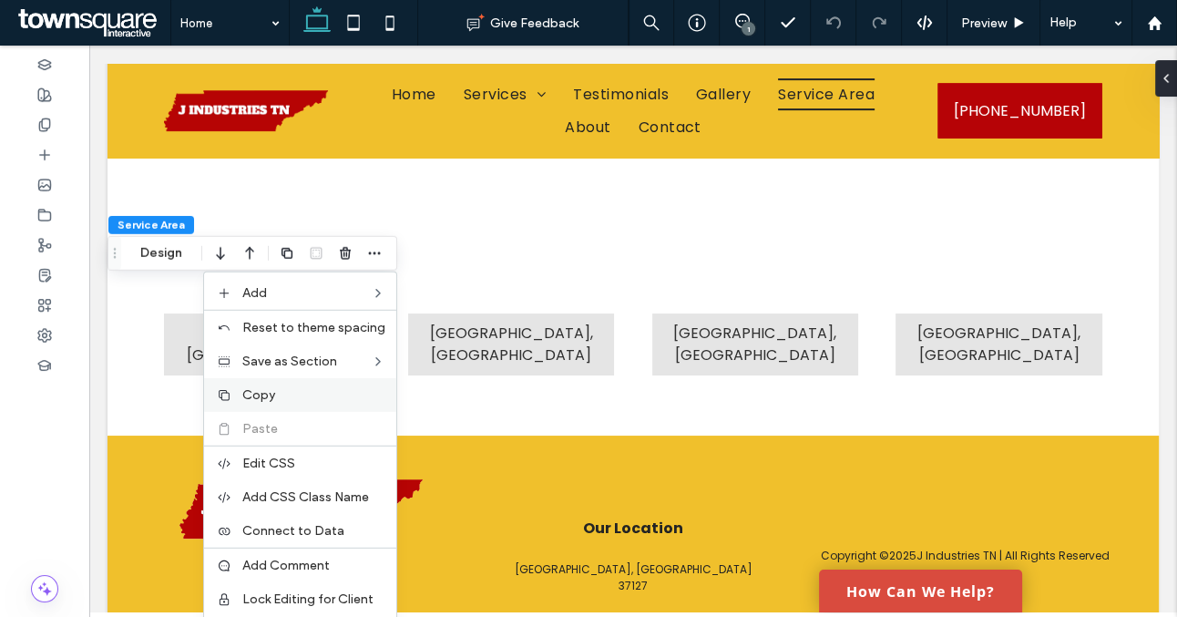
click at [298, 397] on label "Copy" at bounding box center [313, 394] width 143 height 15
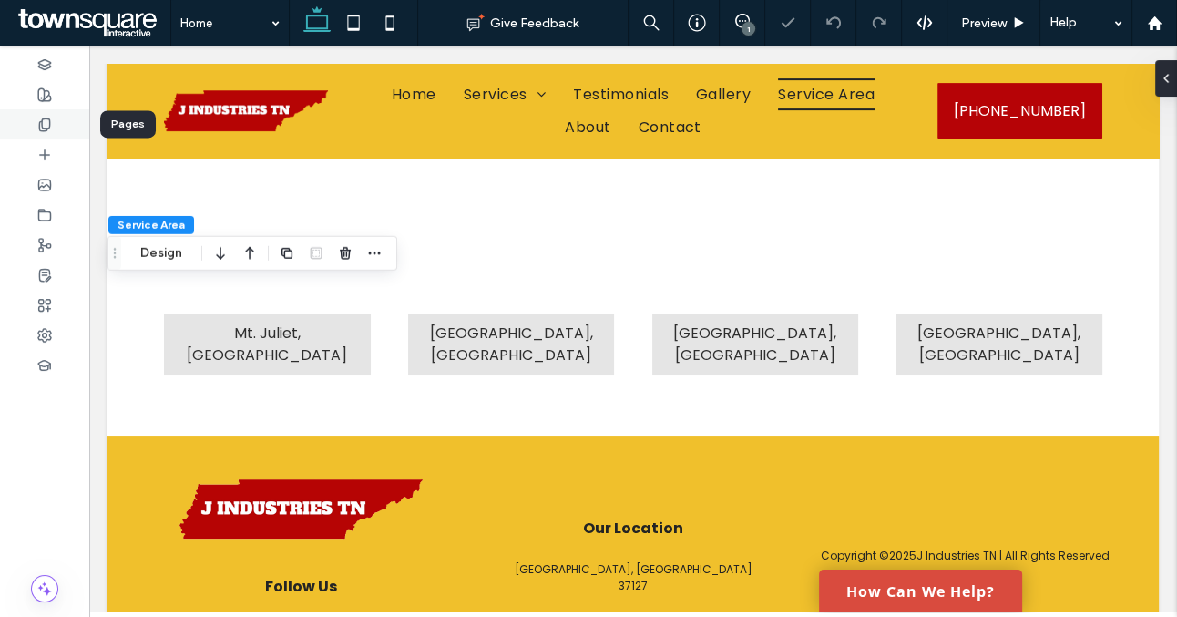
click at [51, 127] on icon at bounding box center [44, 125] width 15 height 15
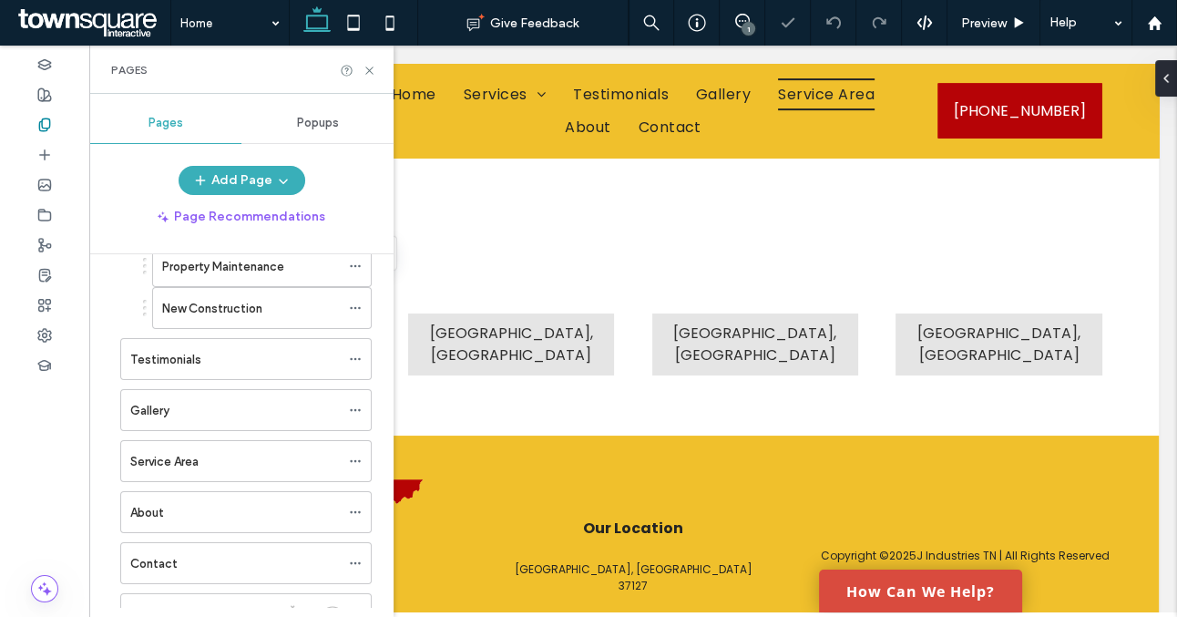
scroll to position [373, 0]
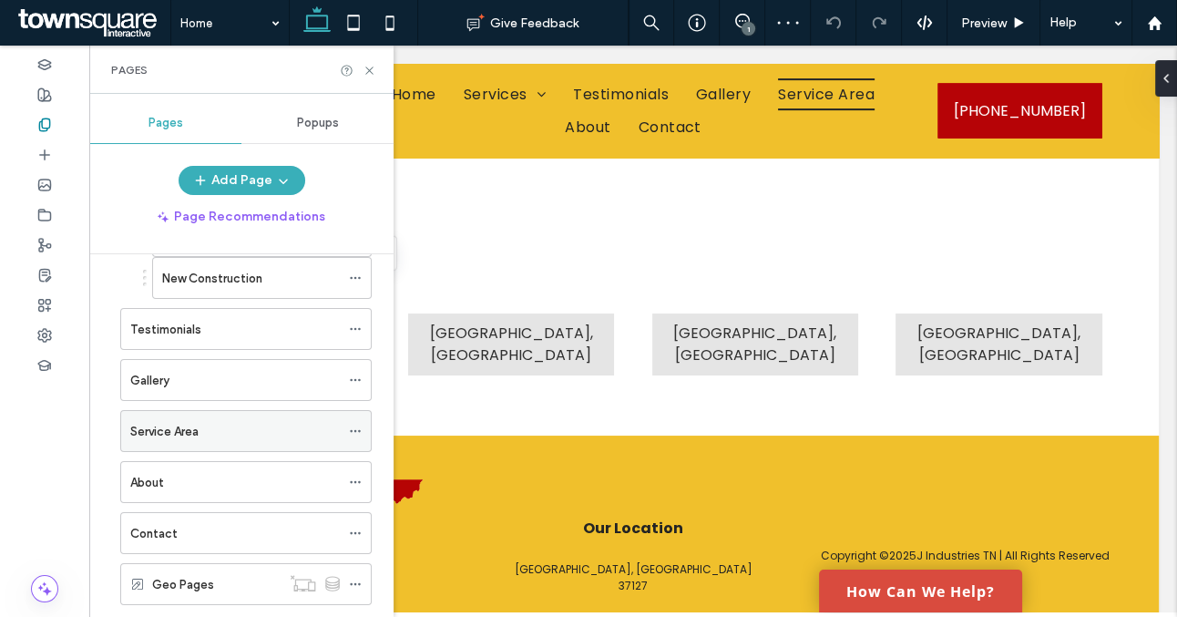
click at [240, 441] on div "Service Area" at bounding box center [235, 431] width 210 height 40
click at [367, 70] on icon at bounding box center [370, 71] width 14 height 14
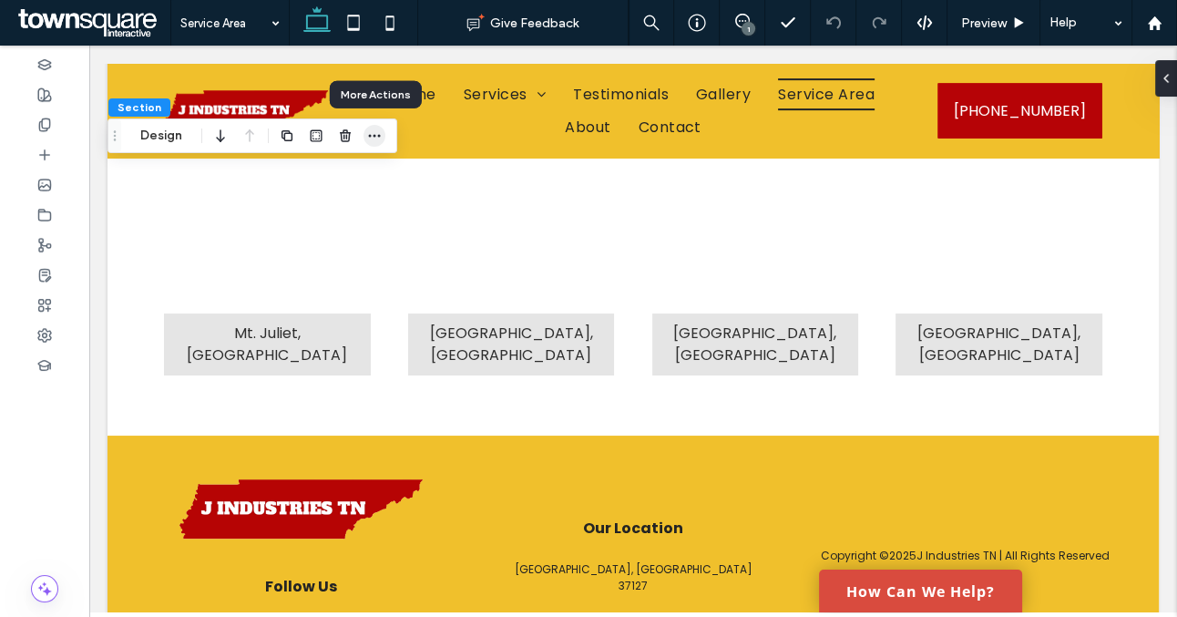
click at [381, 141] on icon "button" at bounding box center [374, 135] width 15 height 15
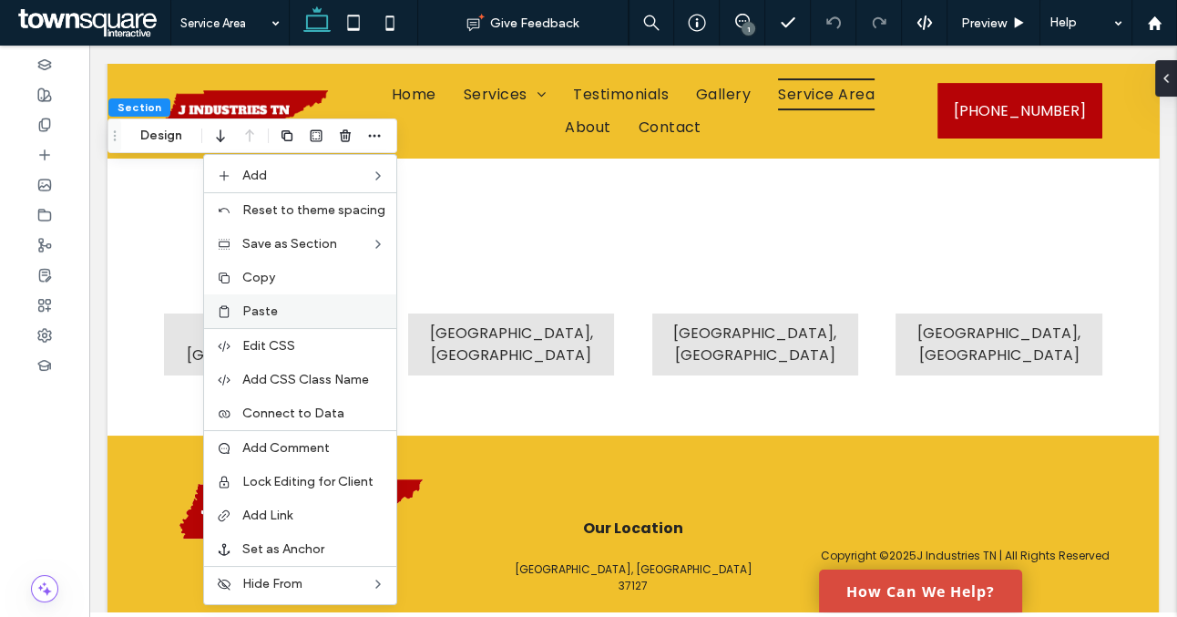
click at [293, 304] on label "Paste" at bounding box center [313, 310] width 143 height 15
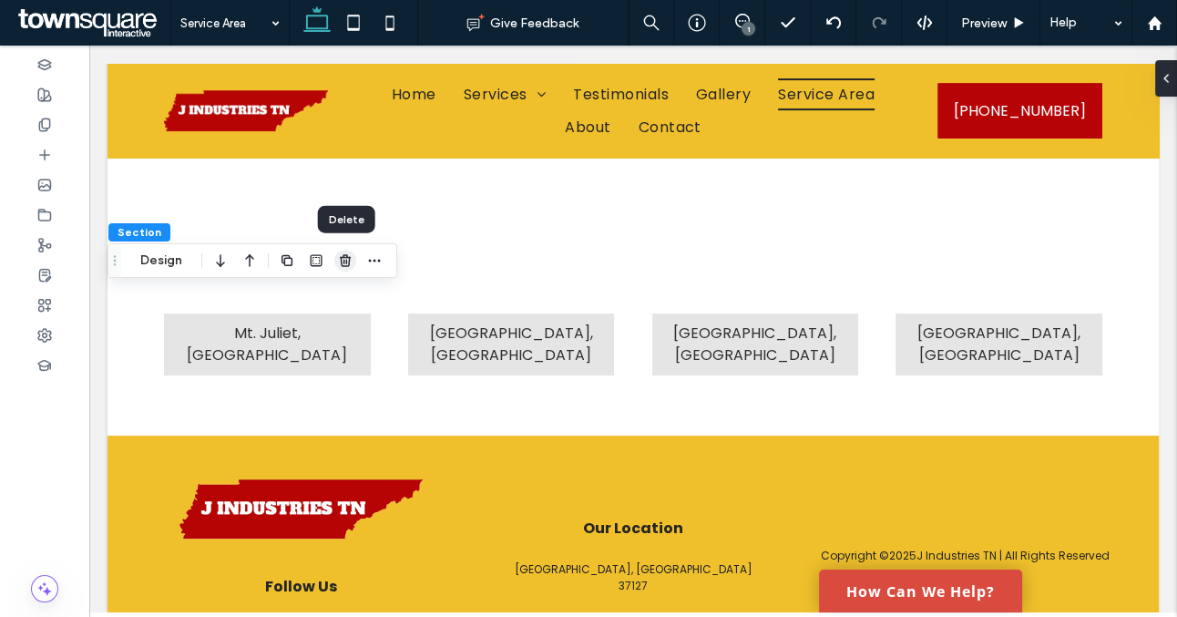
click at [341, 261] on use "button" at bounding box center [345, 260] width 11 height 12
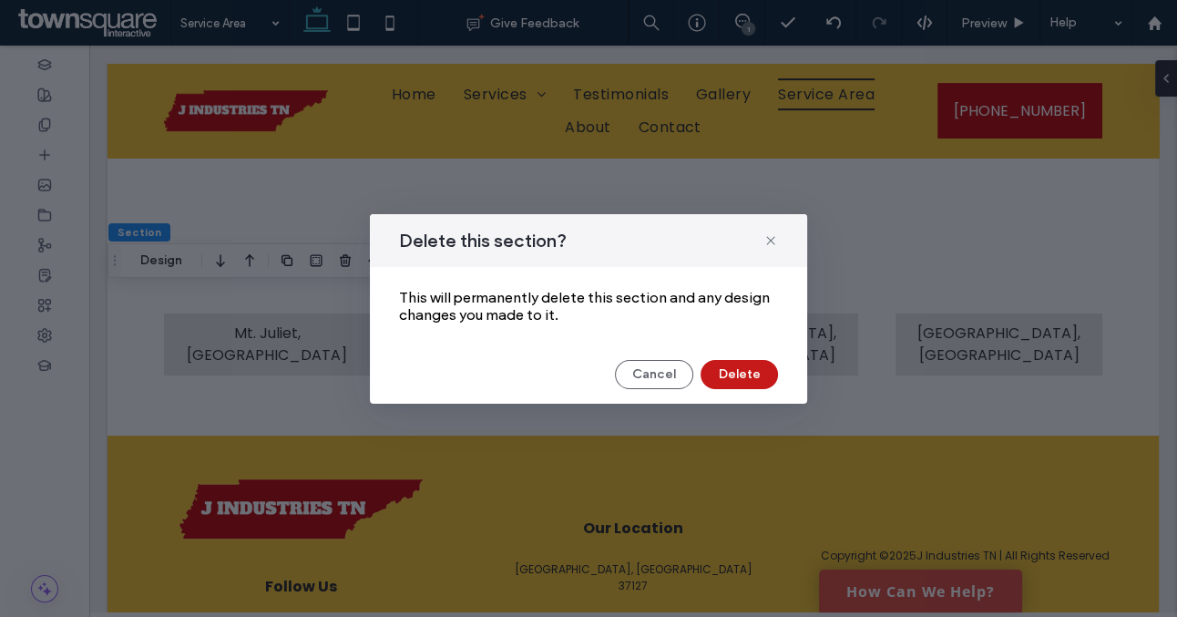
click at [744, 382] on button "Delete" at bounding box center [739, 374] width 77 height 29
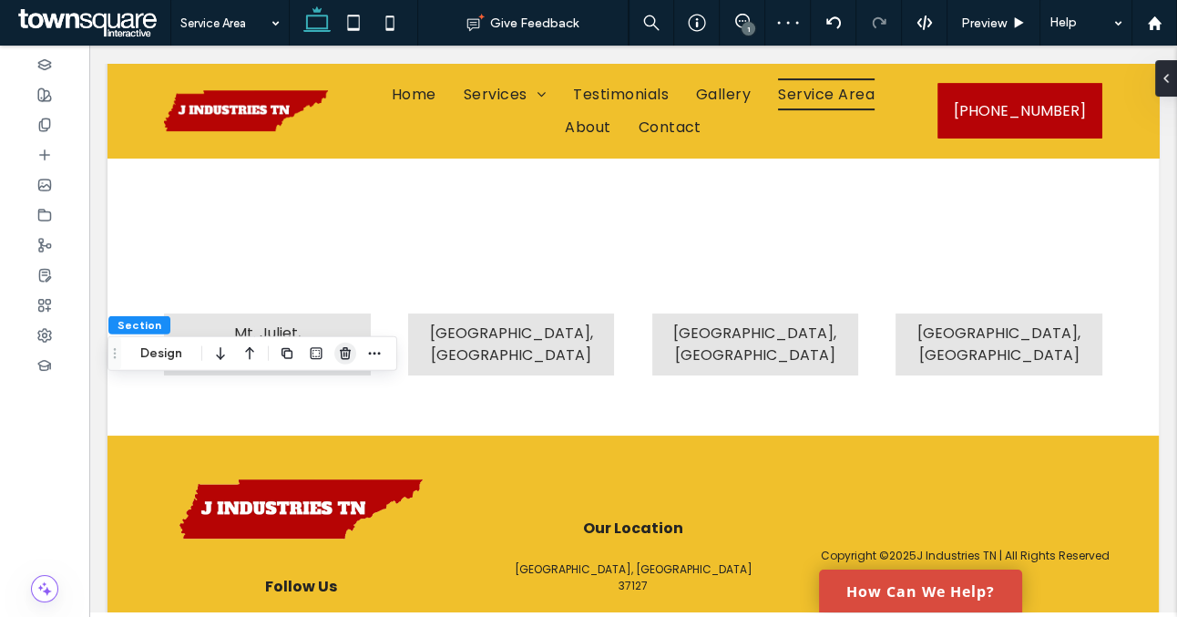
click at [345, 356] on icon "button" at bounding box center [345, 353] width 15 height 15
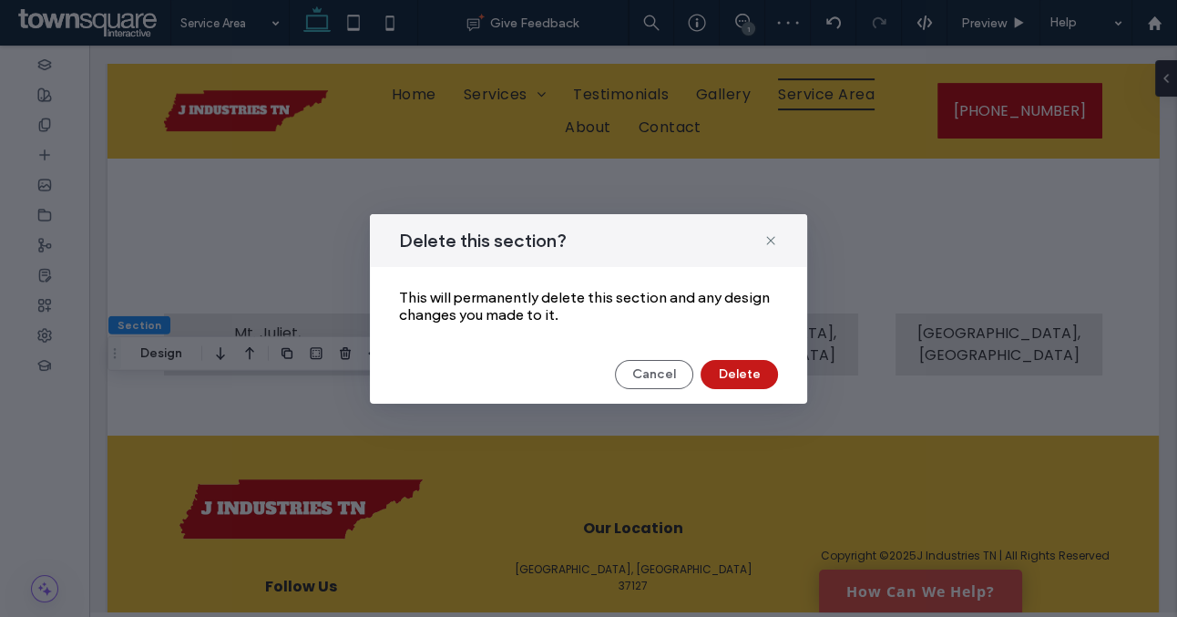
click at [756, 384] on button "Delete" at bounding box center [739, 374] width 77 height 29
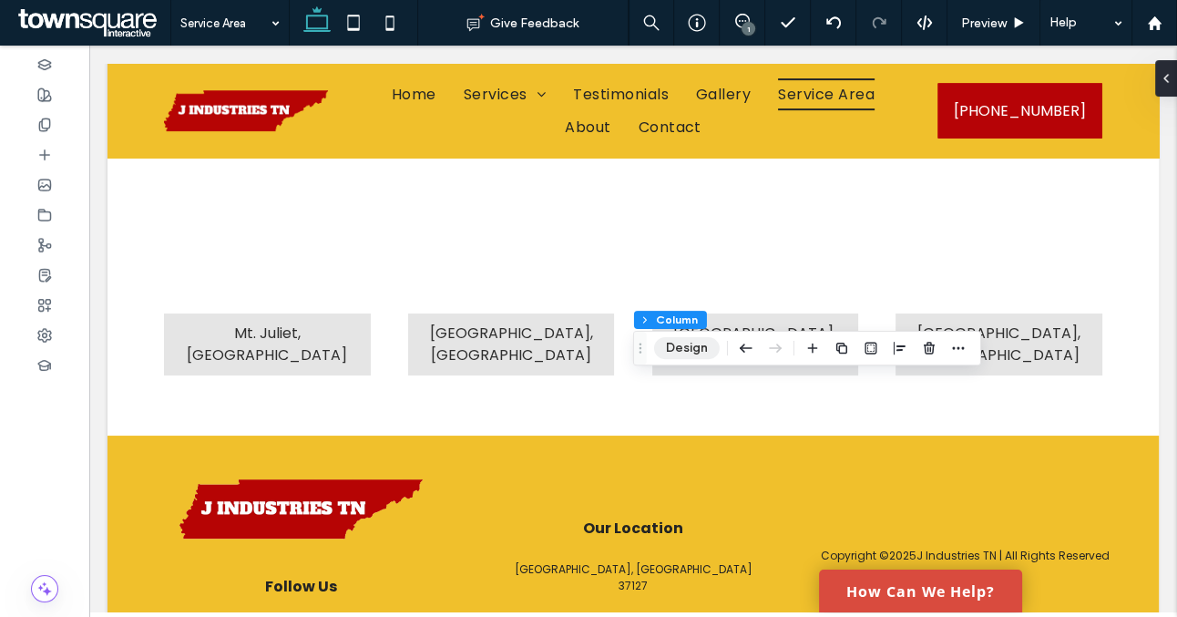
click at [677, 347] on button "Design" at bounding box center [687, 348] width 66 height 22
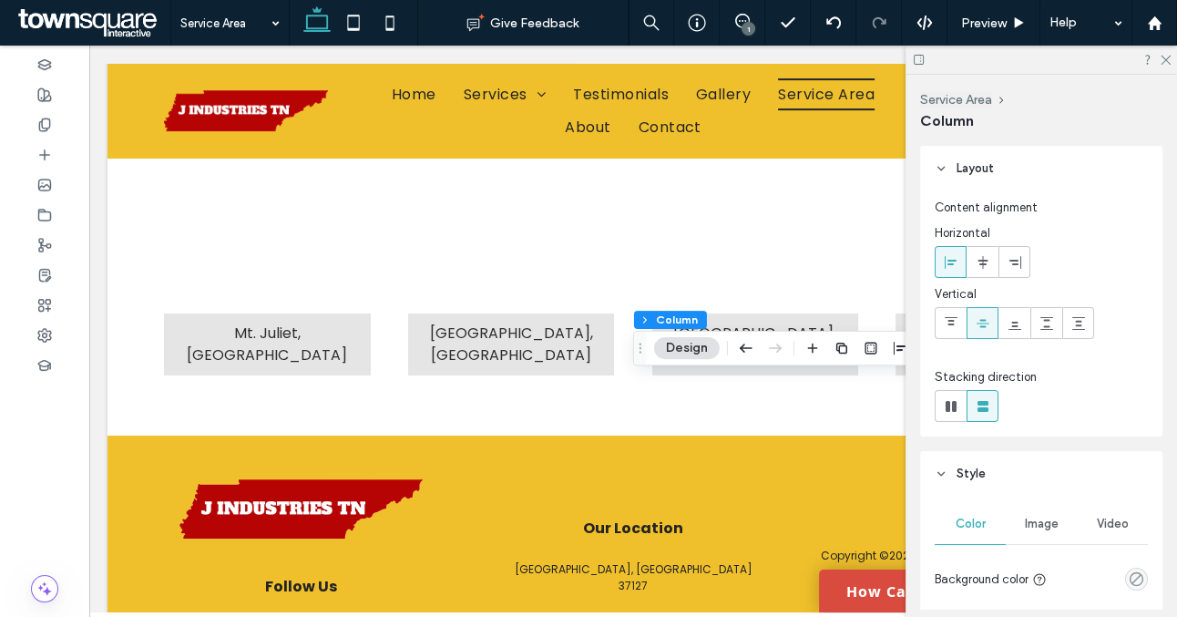
scroll to position [130, 0]
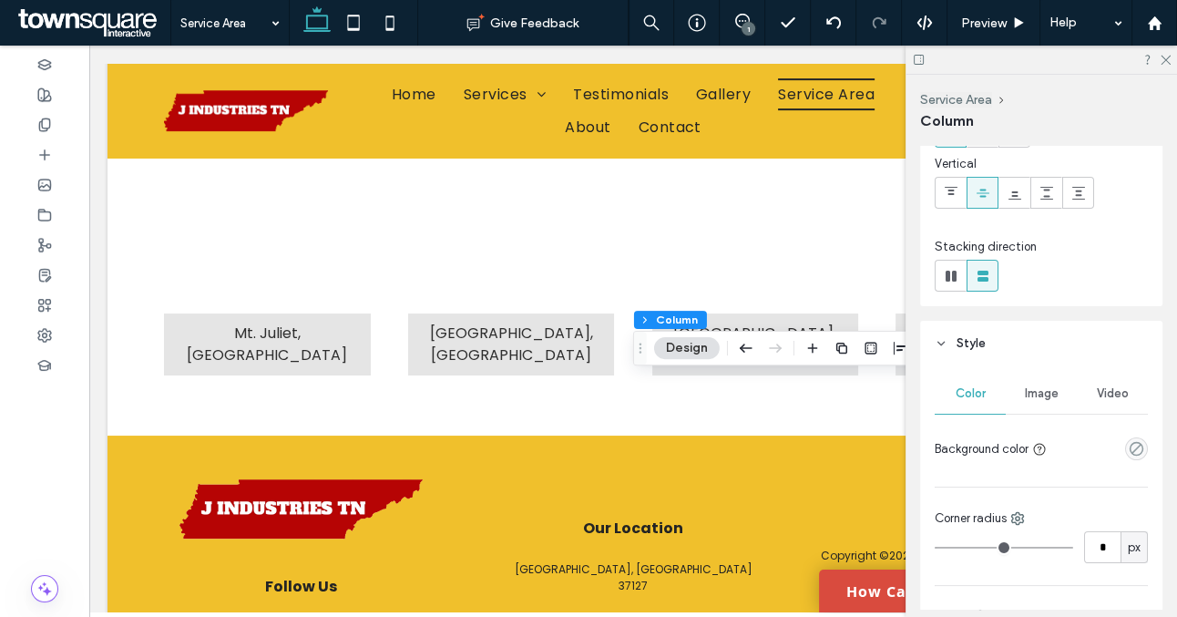
click at [1136, 456] on div "empty color" at bounding box center [1137, 448] width 23 height 23
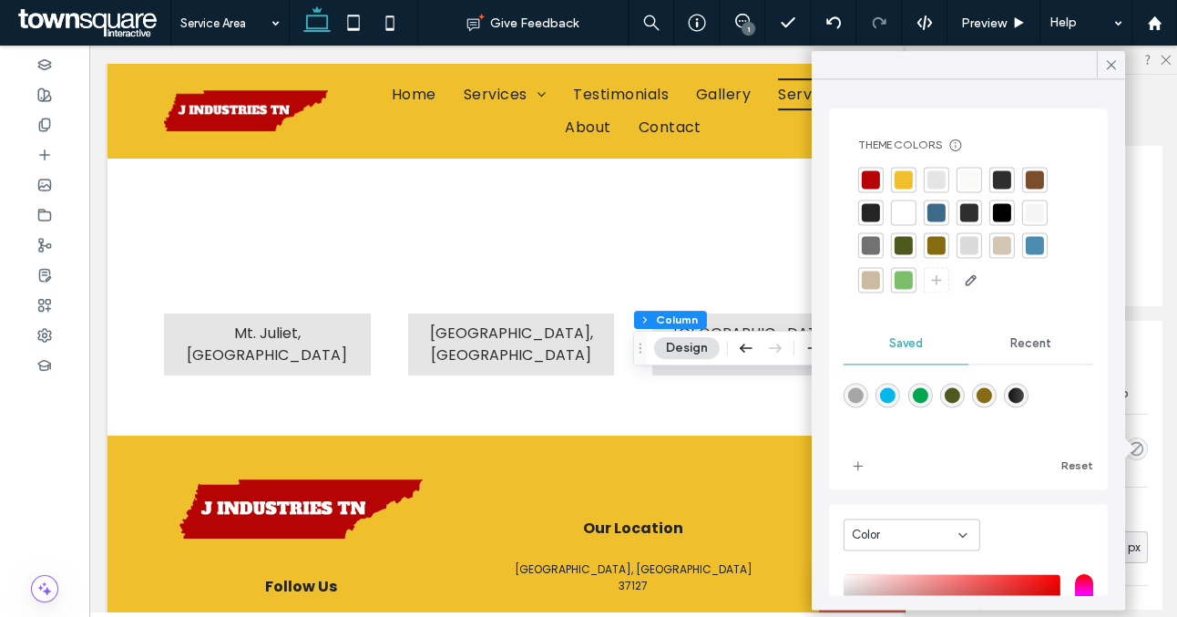
click at [905, 210] on div at bounding box center [904, 212] width 18 height 18
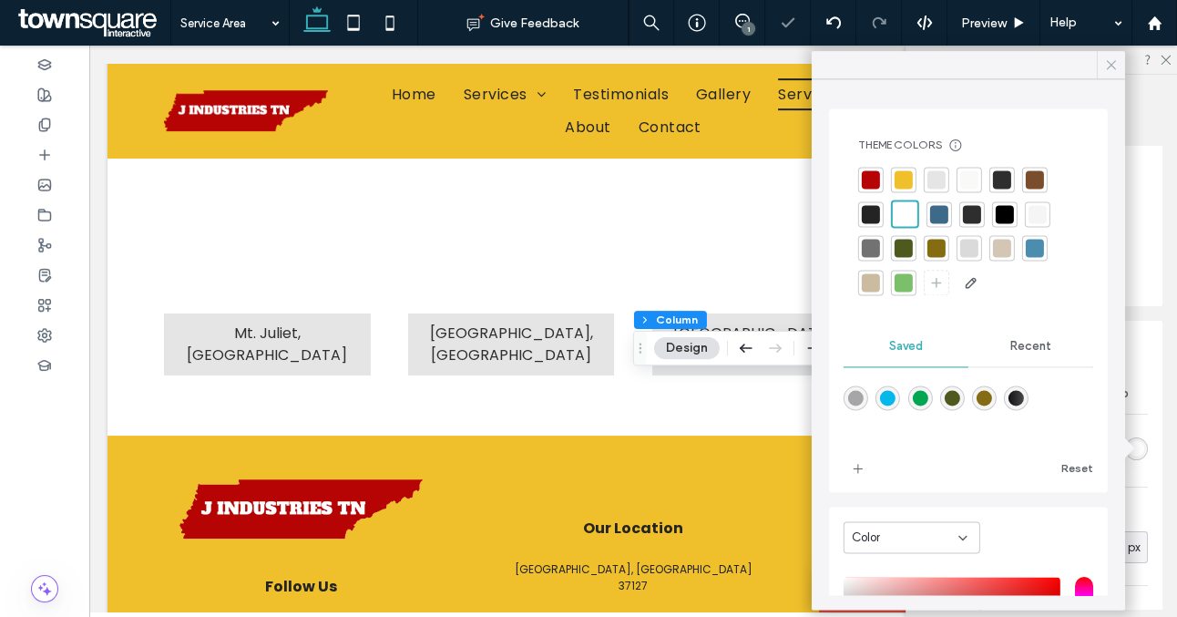
click at [1106, 66] on icon at bounding box center [1112, 65] width 16 height 16
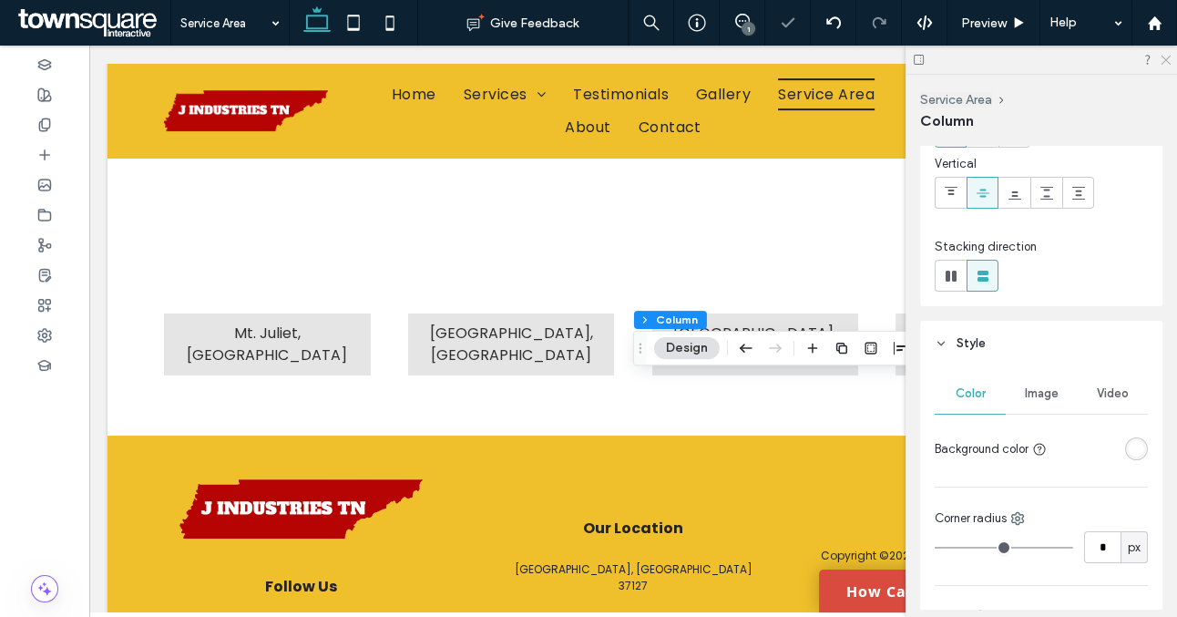
click at [1166, 60] on use at bounding box center [1166, 61] width 10 height 10
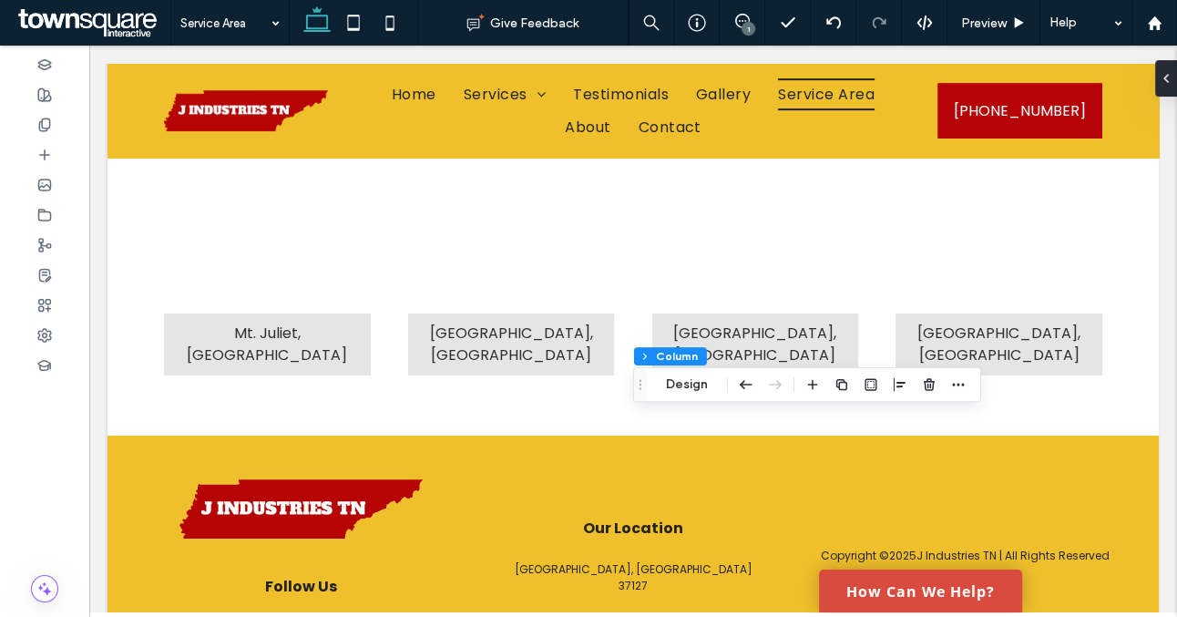
click at [745, 27] on div "1" at bounding box center [749, 29] width 14 height 14
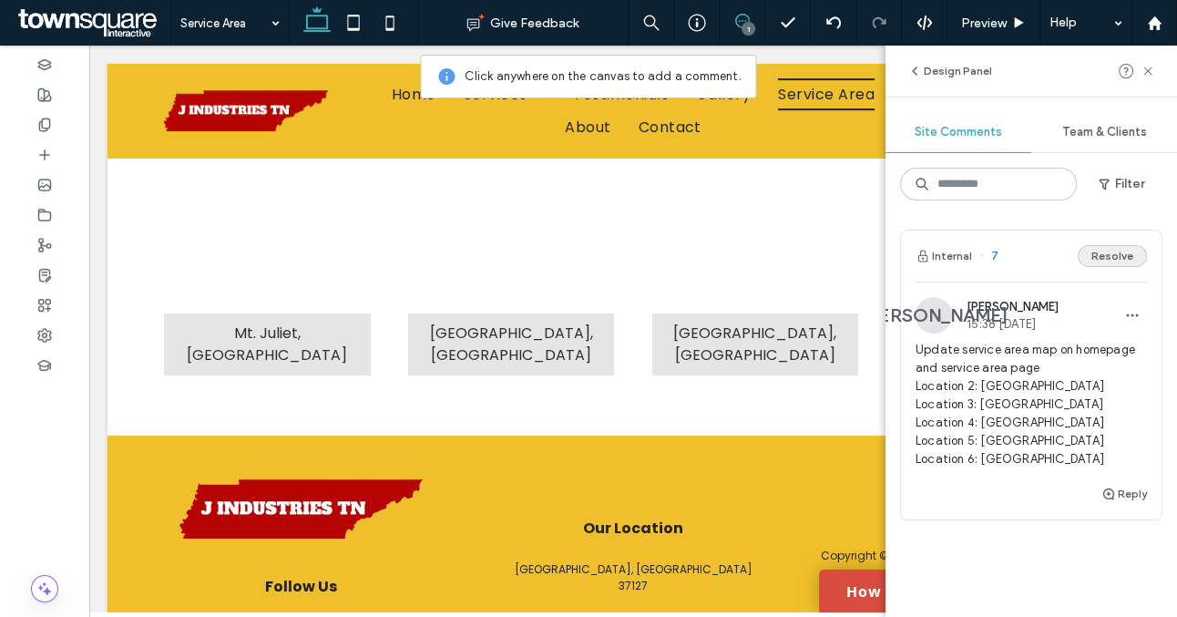
click at [1123, 253] on button "Resolve" at bounding box center [1112, 256] width 69 height 22
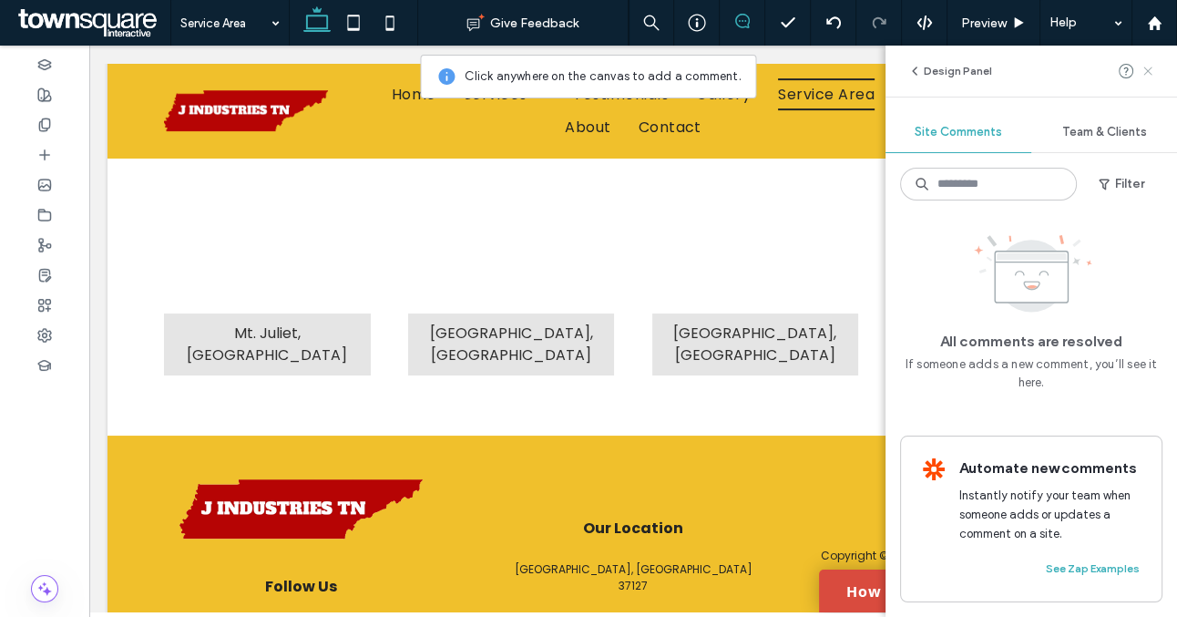
click at [1149, 72] on use at bounding box center [1148, 71] width 8 height 8
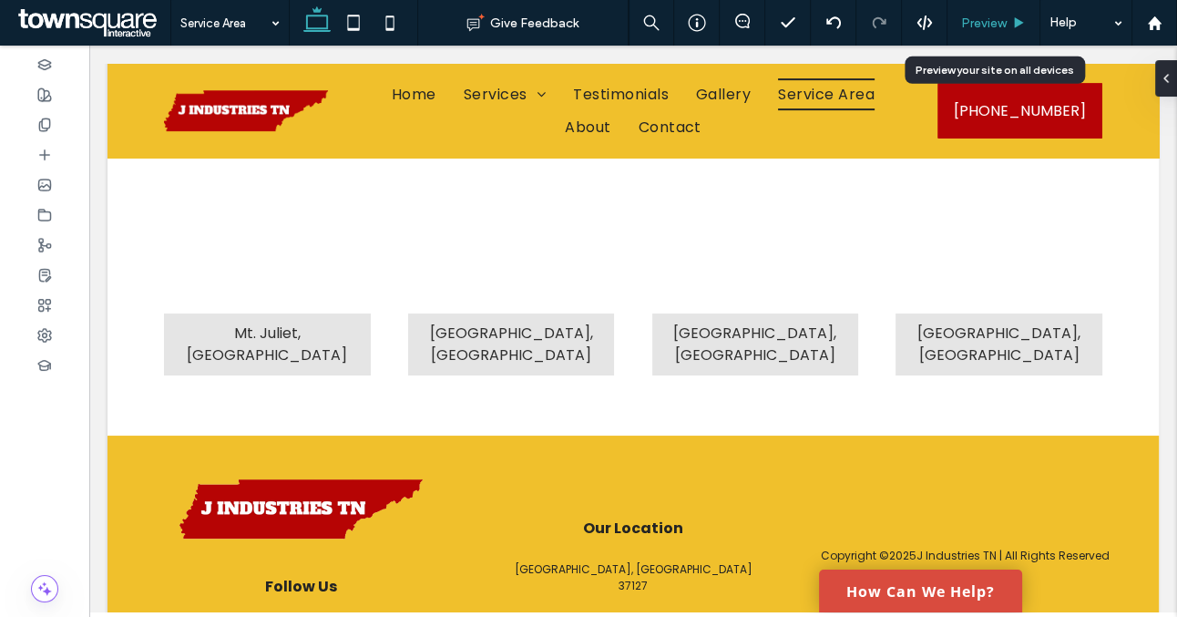
click at [961, 15] on span "Preview" at bounding box center [984, 22] width 46 height 15
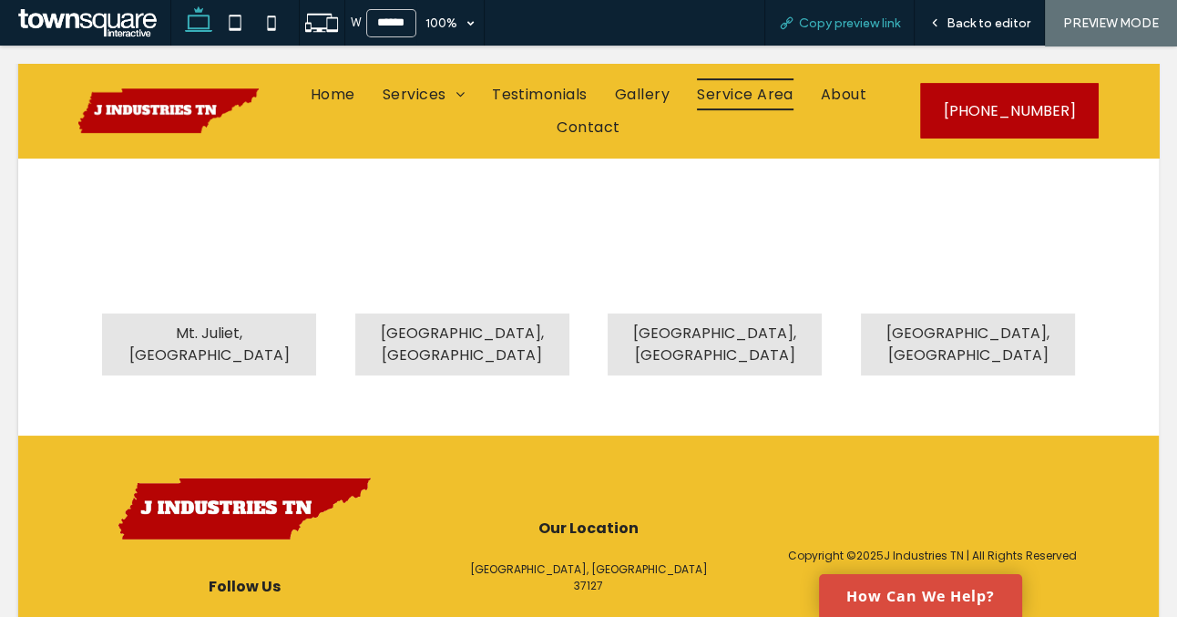
click at [876, 21] on span "Copy preview link" at bounding box center [849, 22] width 101 height 15
click at [981, 19] on span "Back to editor" at bounding box center [989, 22] width 84 height 15
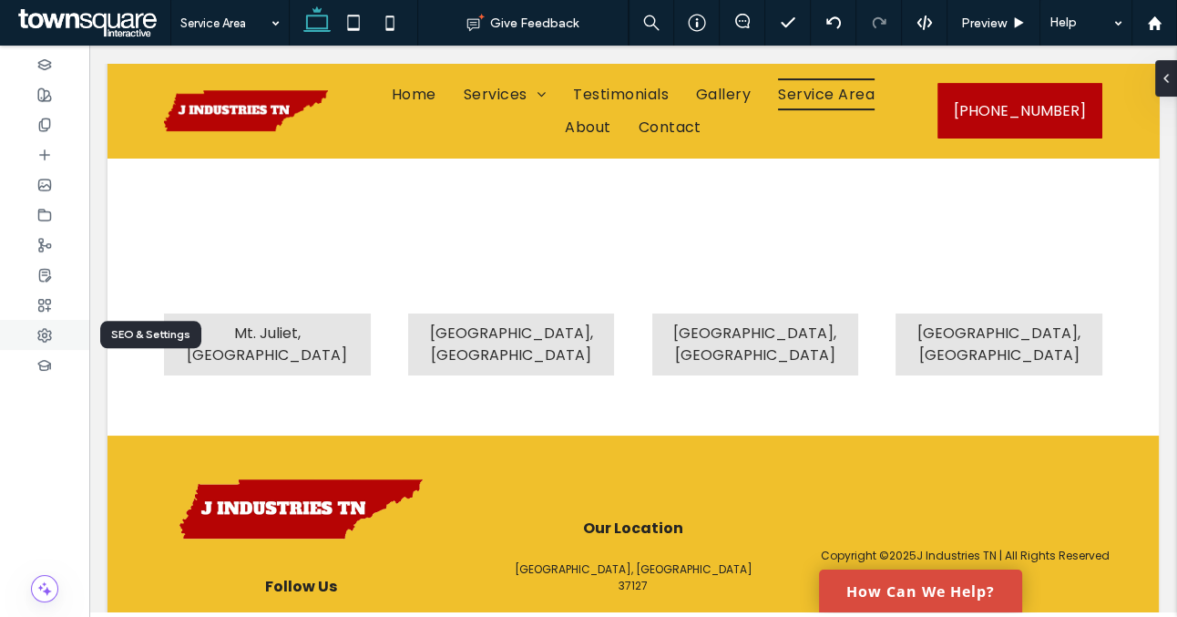
click at [45, 343] on div at bounding box center [44, 335] width 89 height 30
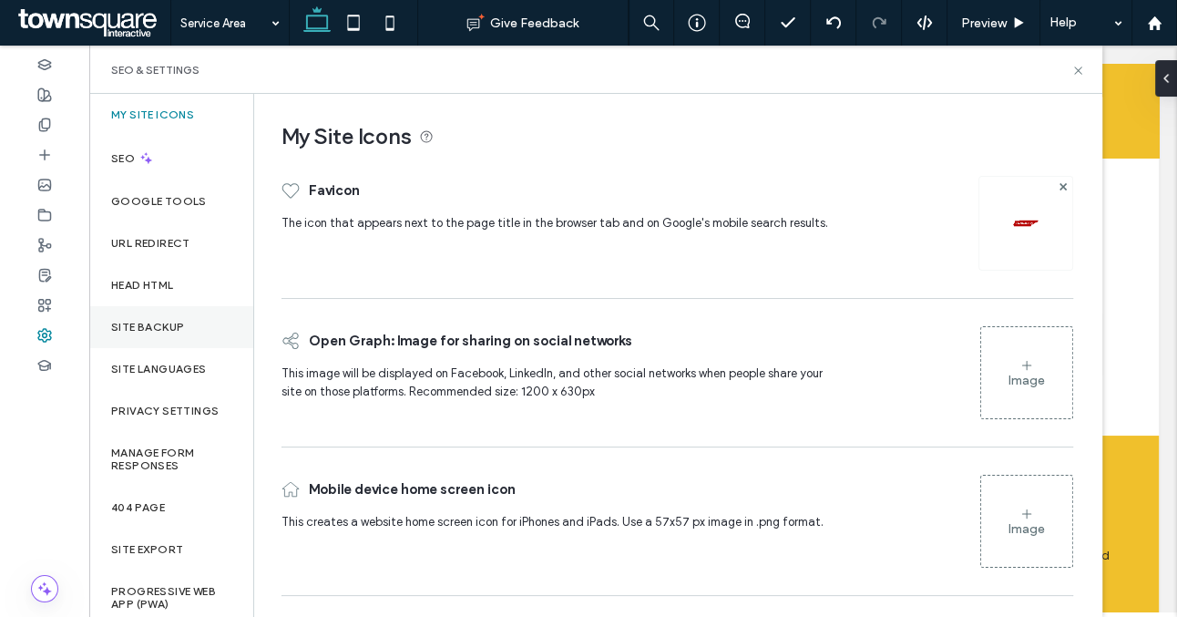
click at [145, 324] on label "Site Backup" at bounding box center [147, 327] width 73 height 13
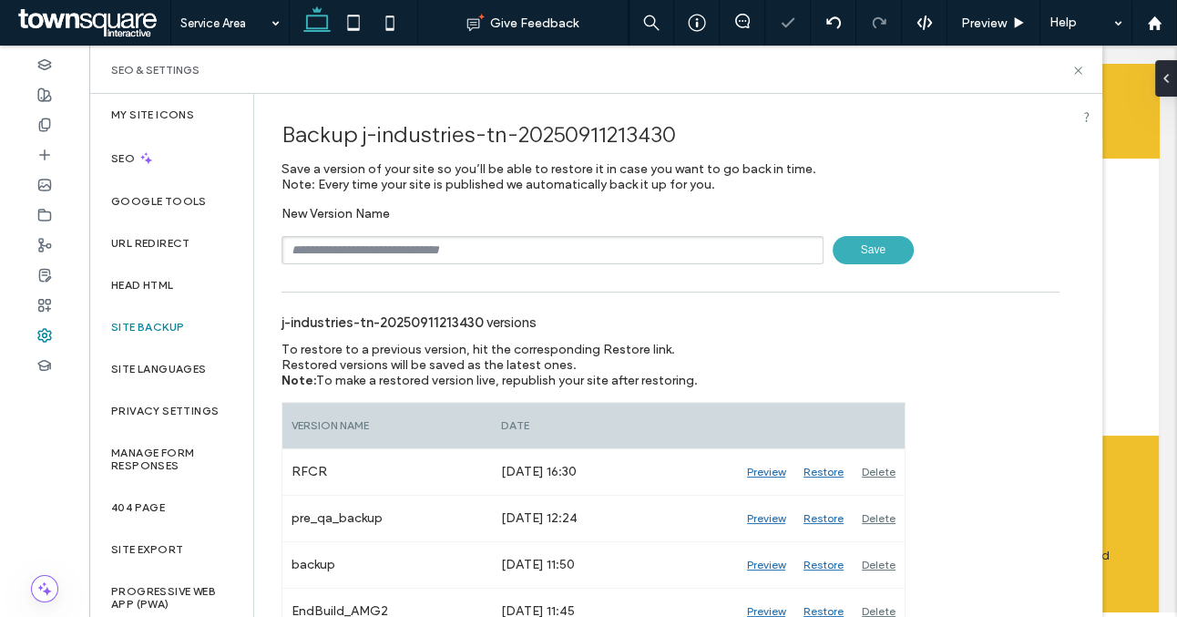
click at [349, 257] on input "text" at bounding box center [553, 250] width 542 height 28
paste input "******"
type input "**********"
click at [876, 253] on span "Save" at bounding box center [873, 250] width 81 height 28
click at [1081, 67] on use at bounding box center [1077, 70] width 7 height 7
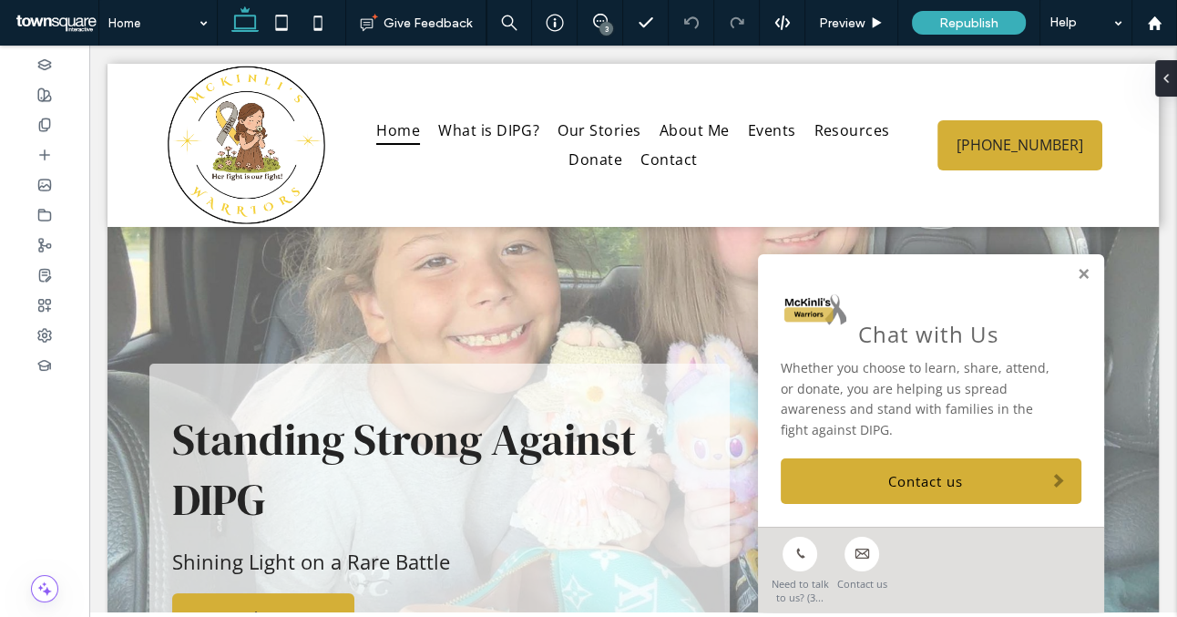
click at [607, 26] on div "3" at bounding box center [607, 29] width 14 height 14
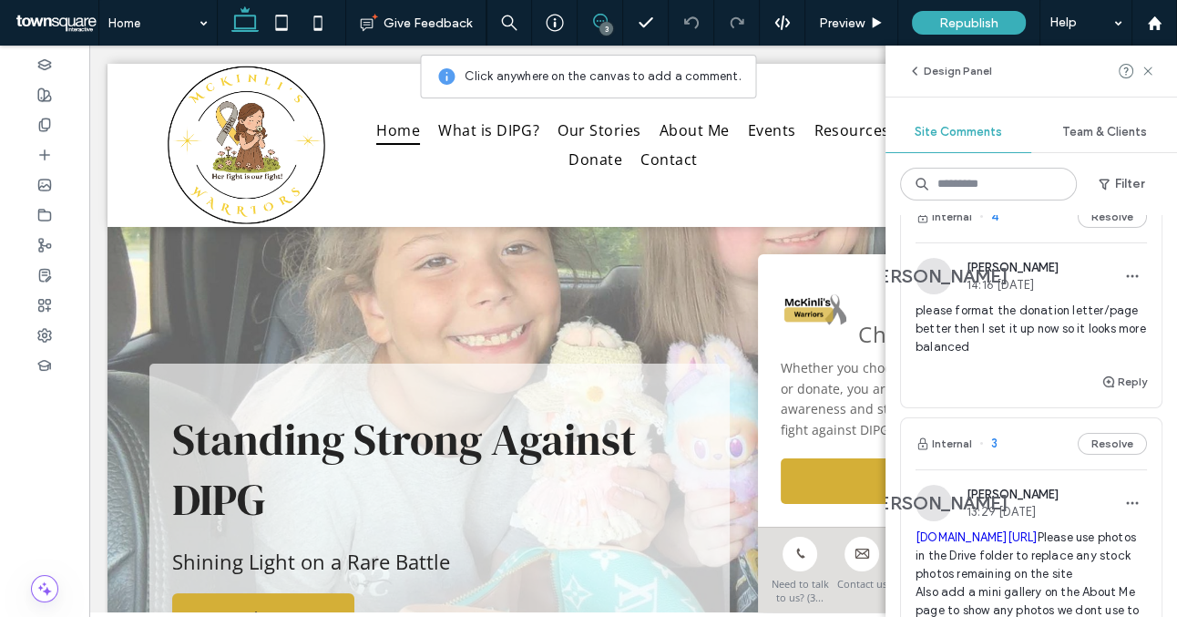
scroll to position [373, 0]
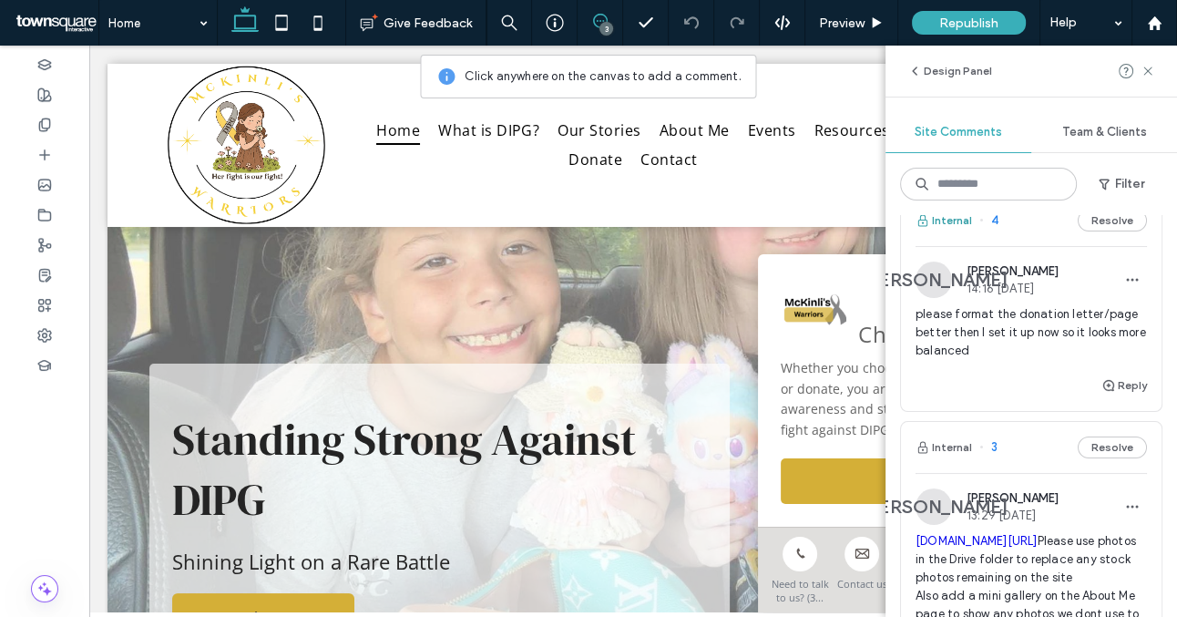
click at [946, 231] on button "Internal" at bounding box center [944, 221] width 57 height 22
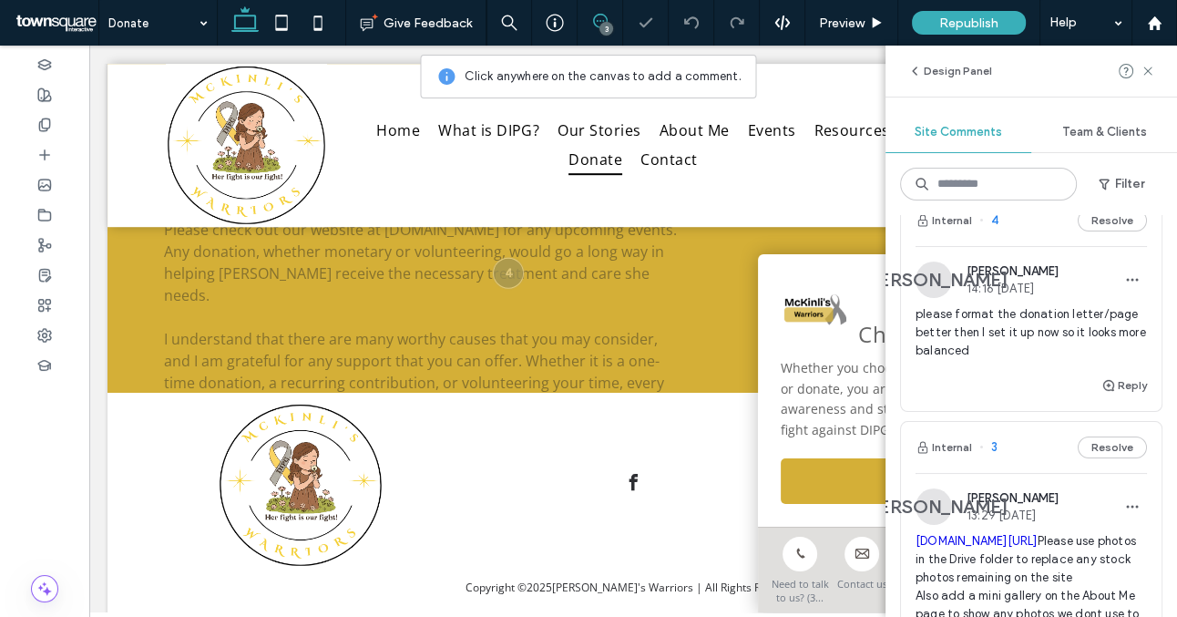
scroll to position [989, 0]
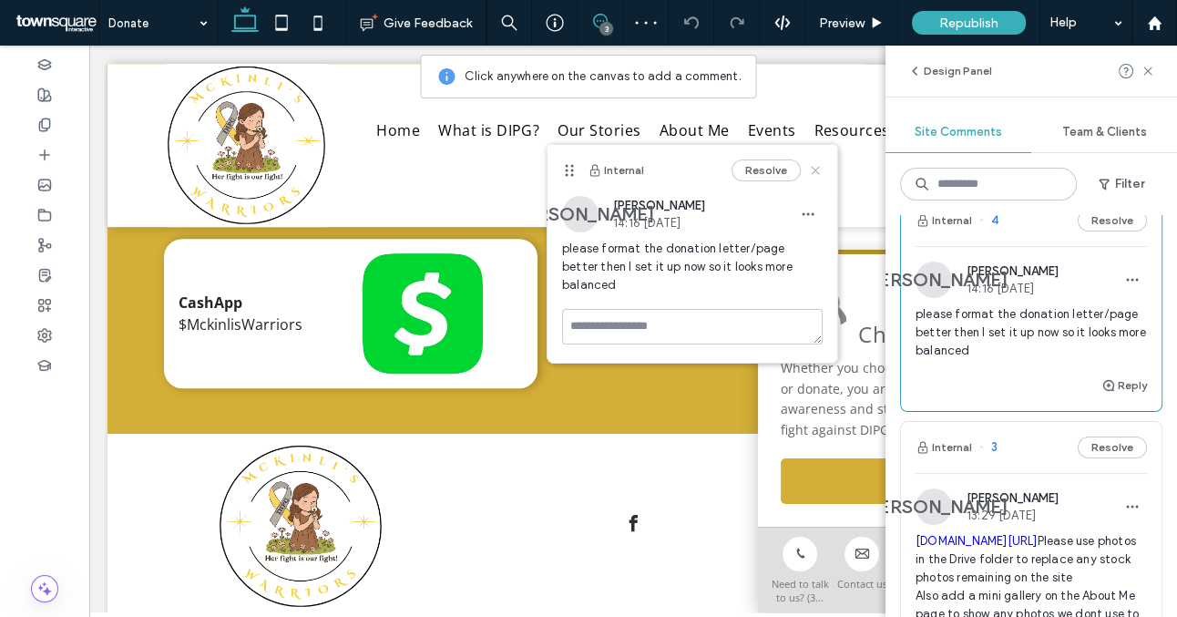
click at [813, 170] on icon at bounding box center [815, 170] width 15 height 15
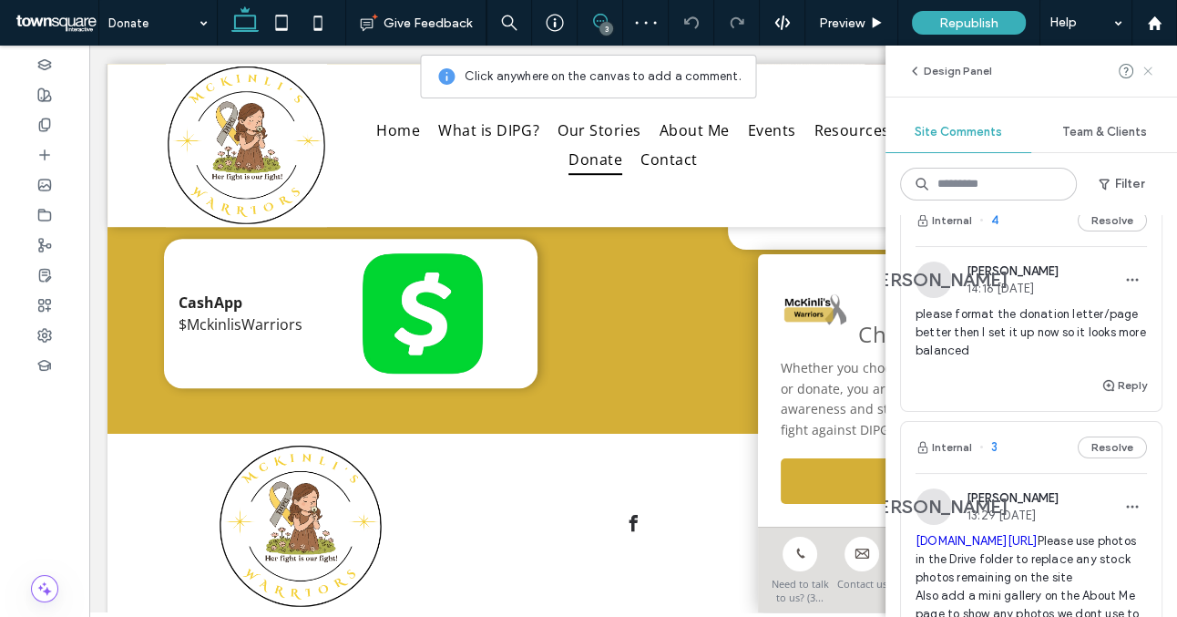
click at [1145, 71] on icon at bounding box center [1148, 71] width 15 height 15
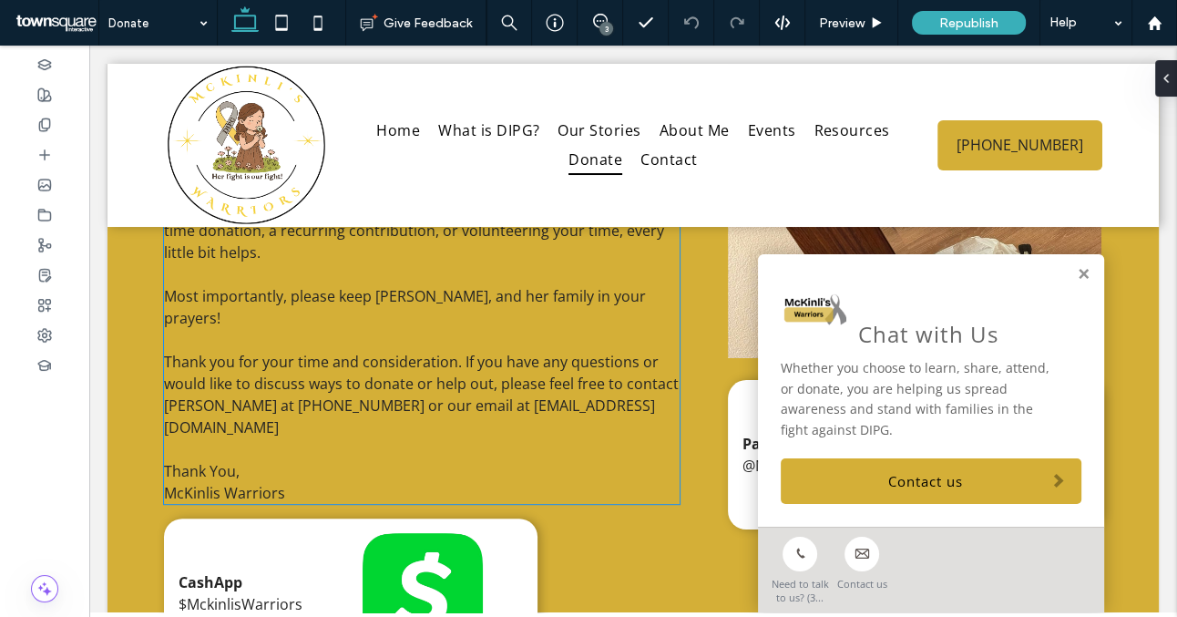
scroll to position [775, 0]
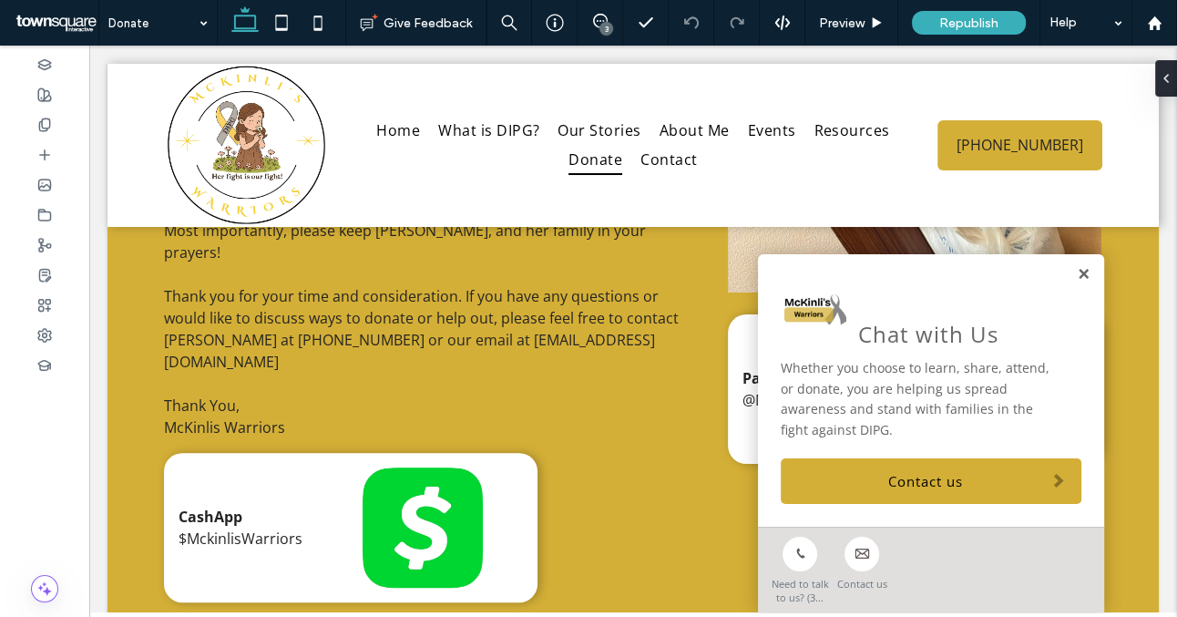
click at [1083, 275] on link at bounding box center [1084, 274] width 14 height 15
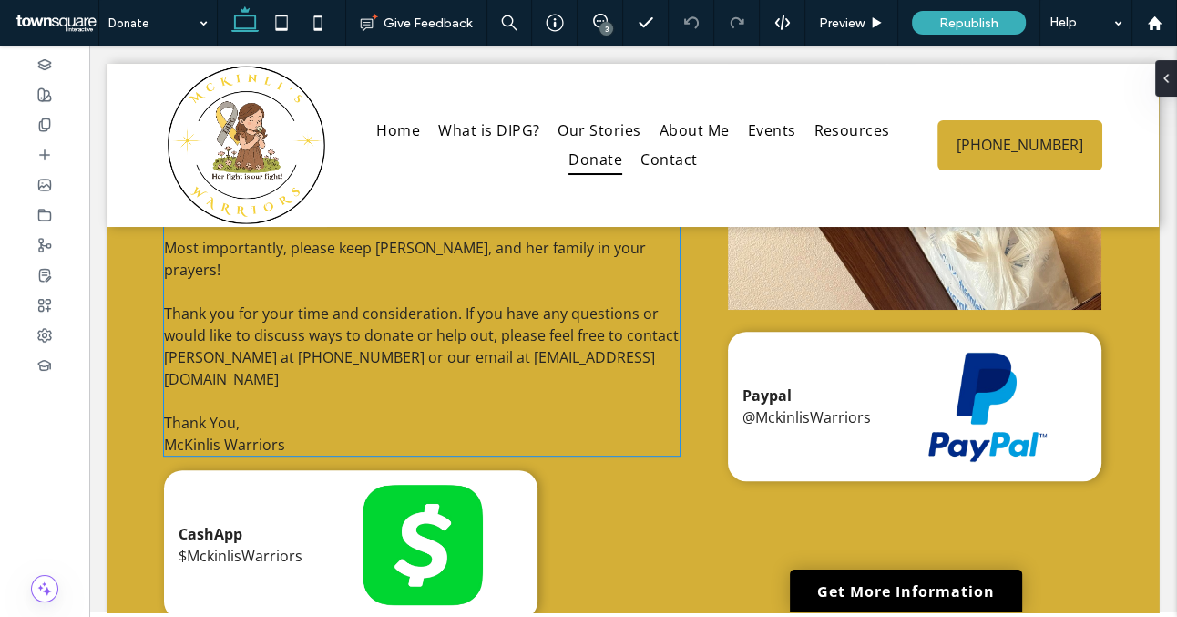
scroll to position [795, 0]
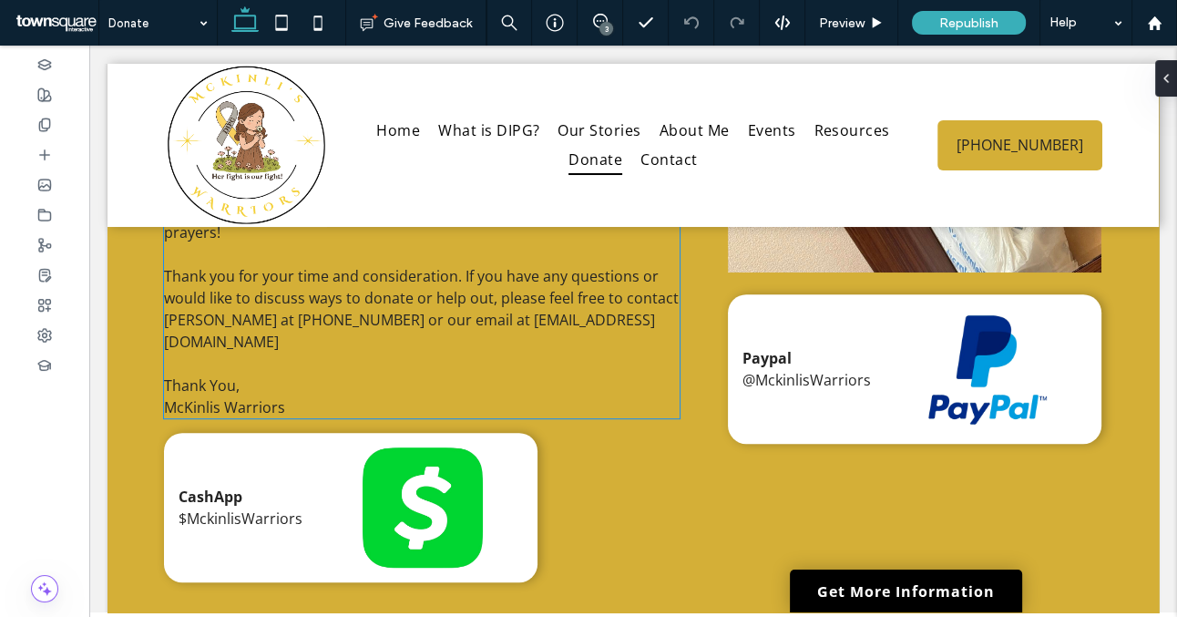
click at [599, 396] on p "McKinlis Warriors" at bounding box center [422, 407] width 516 height 22
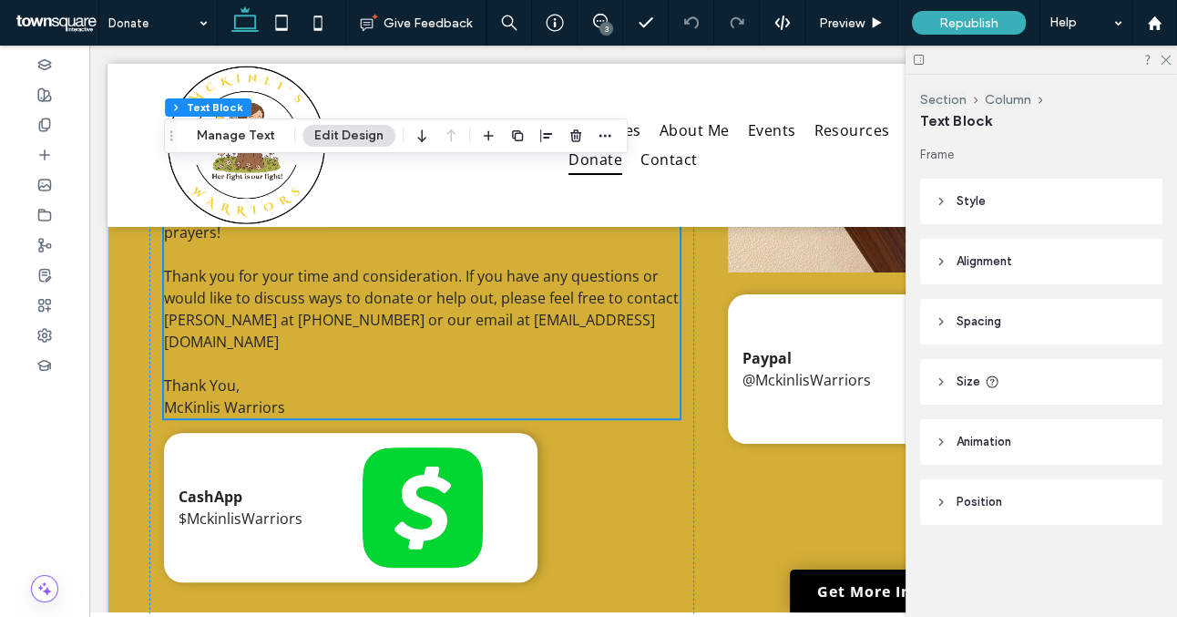
click at [999, 314] on span "Spacing" at bounding box center [979, 322] width 45 height 18
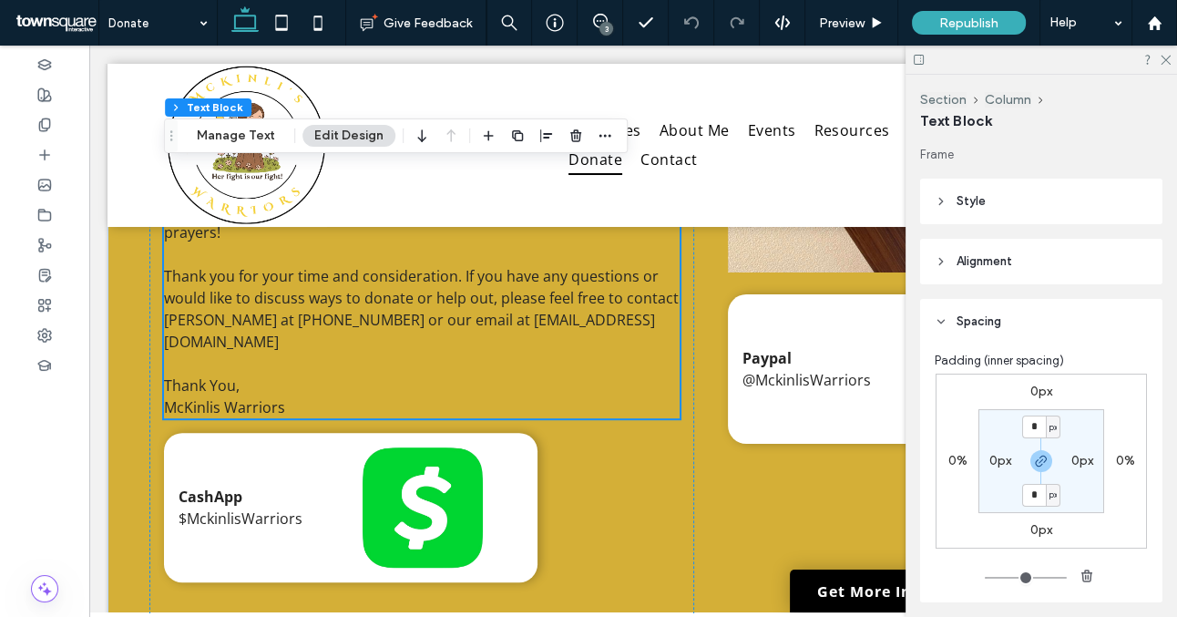
click at [995, 460] on label "0px" at bounding box center [1001, 460] width 22 height 15
type input "**"
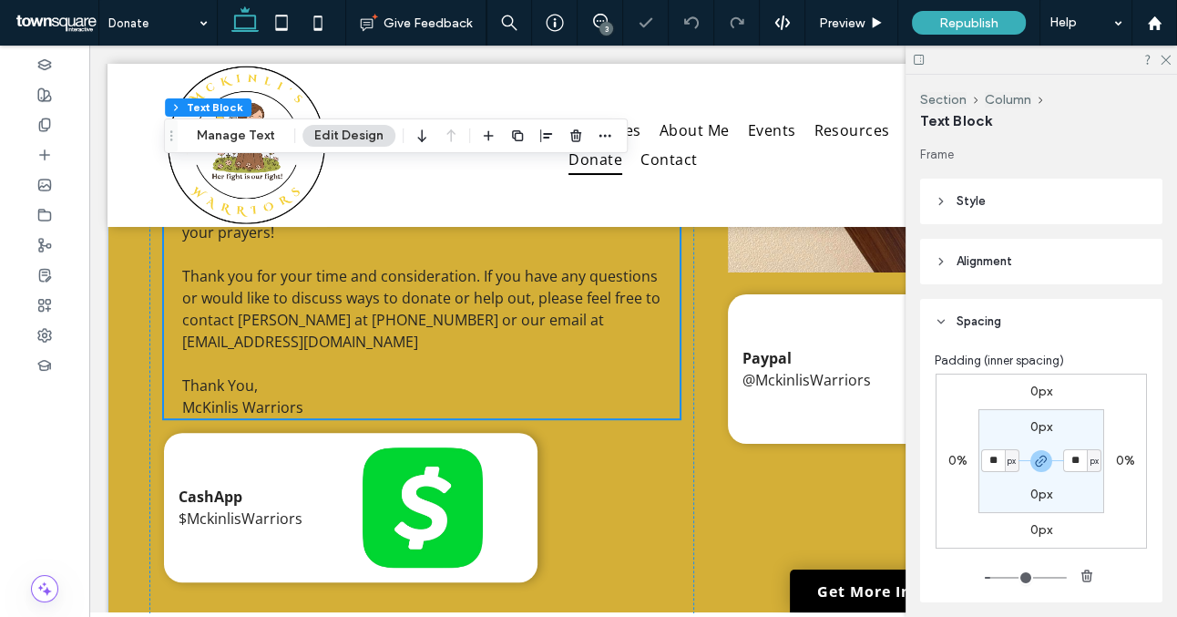
click at [1037, 433] on label "0px" at bounding box center [1042, 426] width 22 height 15
type input "*"
click at [1037, 433] on input "*" at bounding box center [1035, 427] width 24 height 23
type input "**"
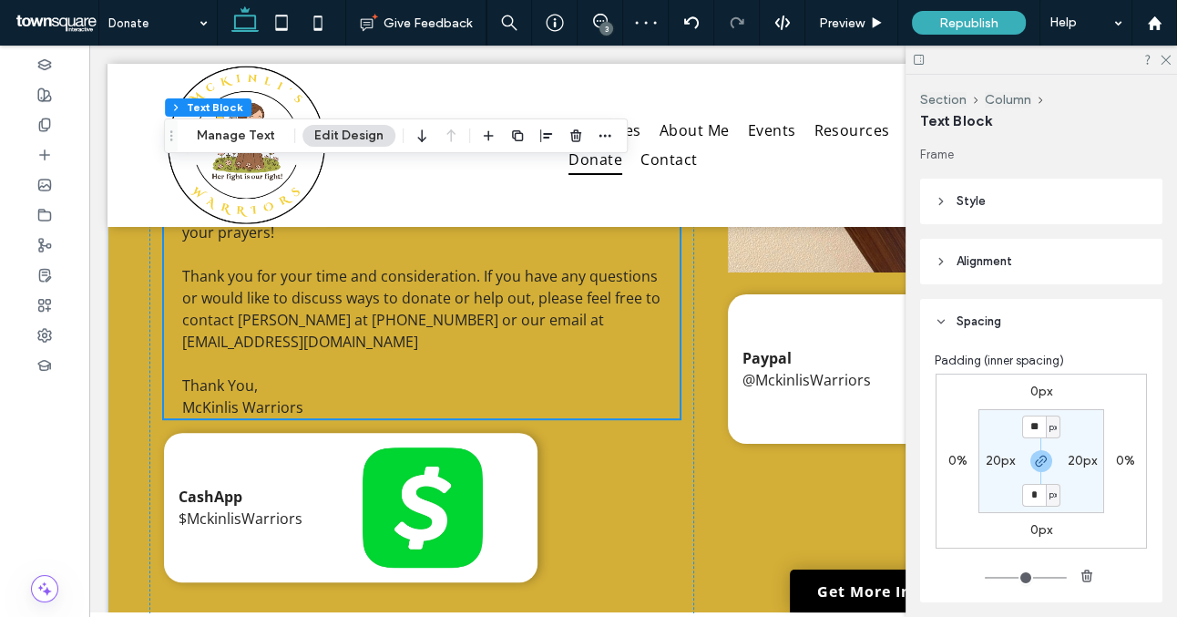
type input "**"
click at [1085, 431] on section "** px 20px ** px 20px" at bounding box center [1042, 461] width 126 height 104
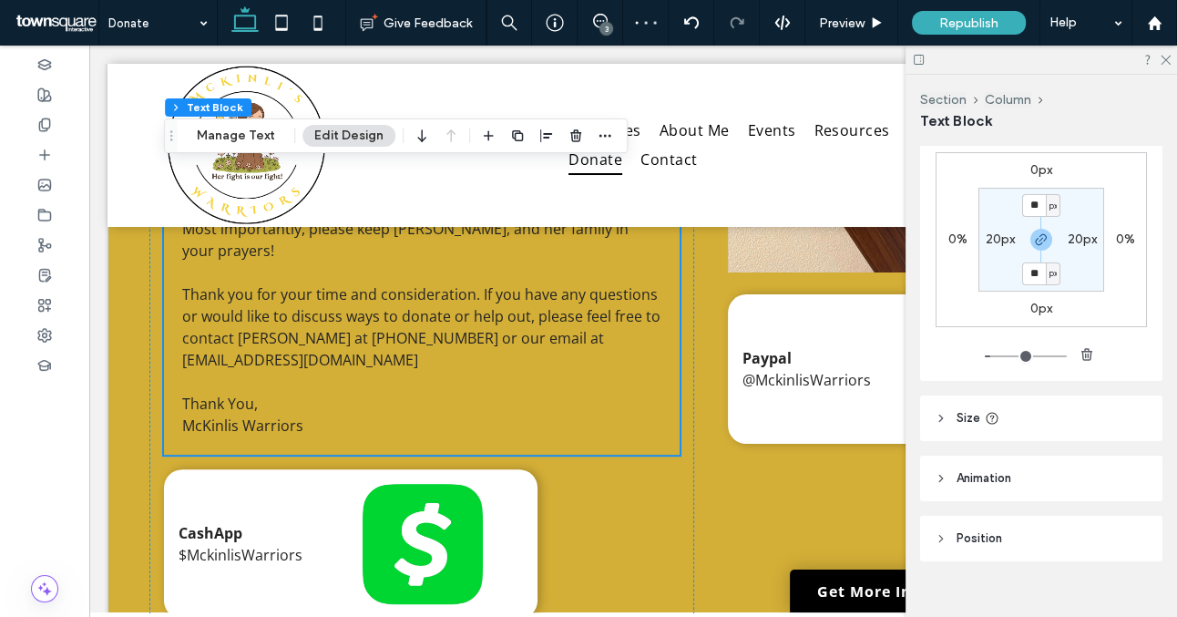
scroll to position [0, 0]
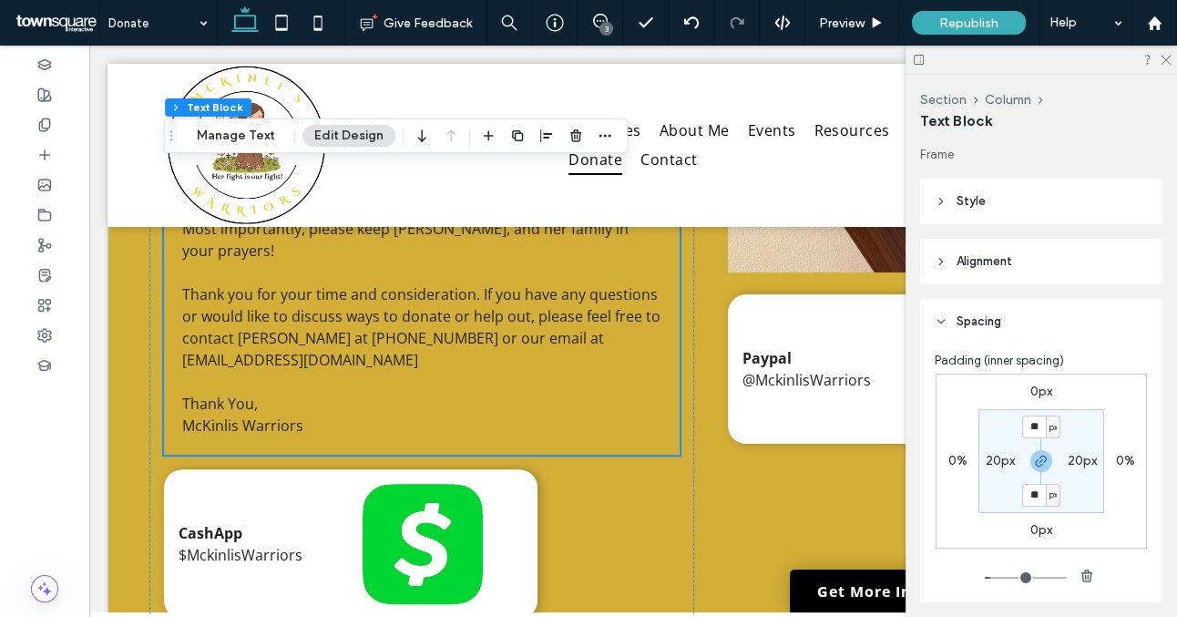
click at [1018, 202] on header "Style" at bounding box center [1041, 202] width 242 height 46
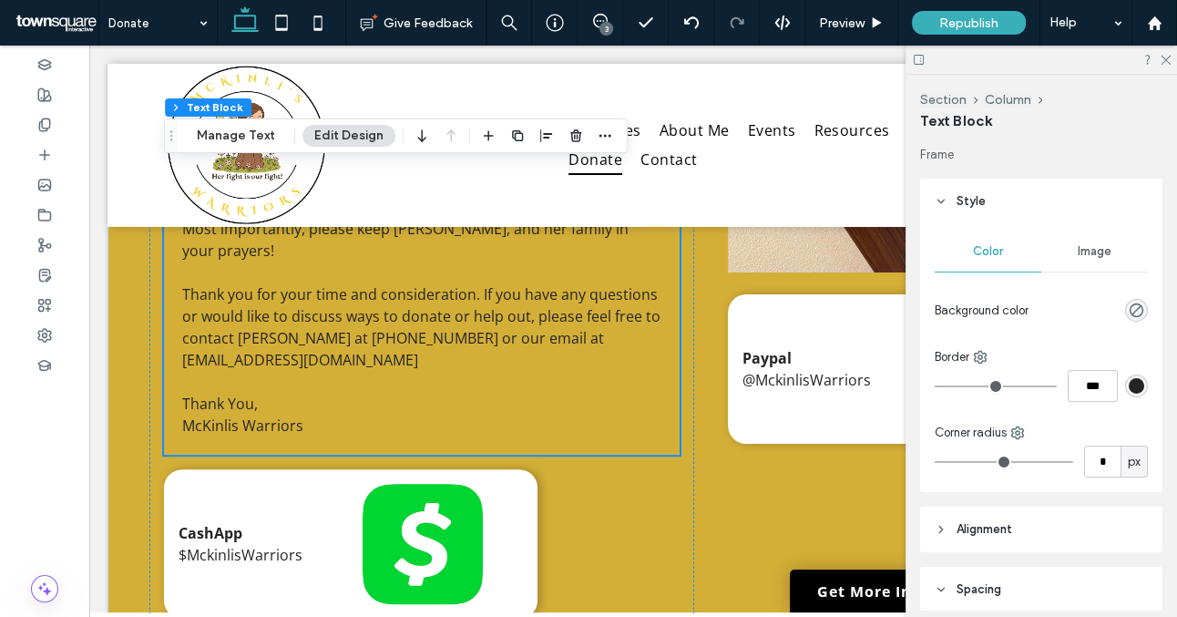
click at [1078, 252] on span "Image" at bounding box center [1095, 251] width 34 height 15
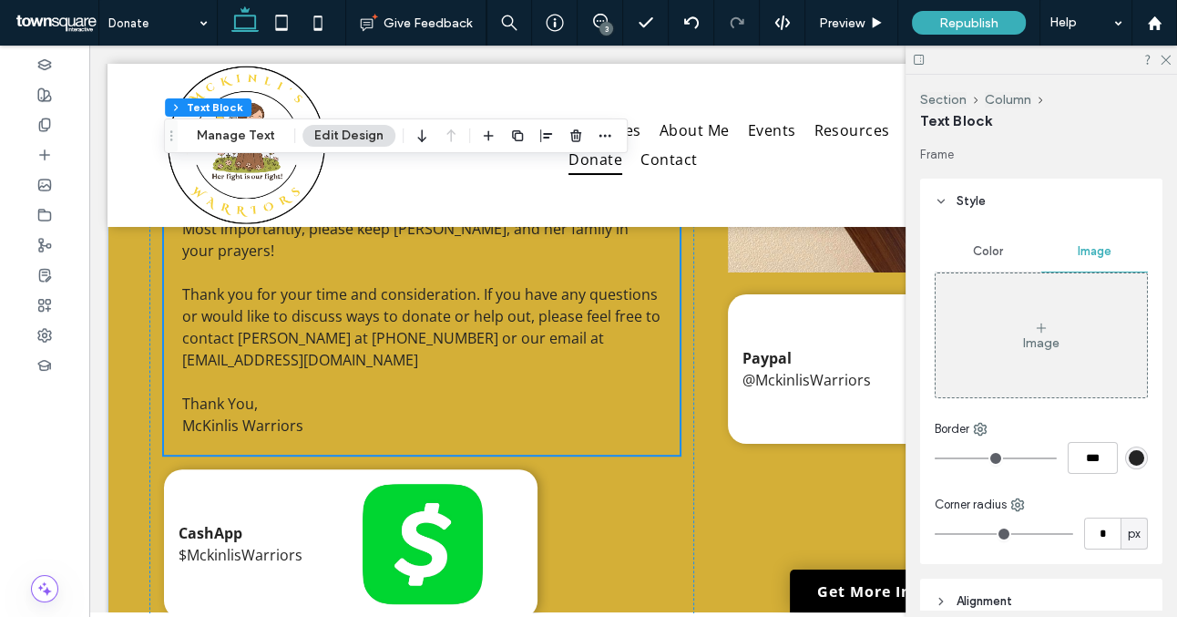
click at [1016, 355] on div "Image" at bounding box center [1041, 335] width 211 height 120
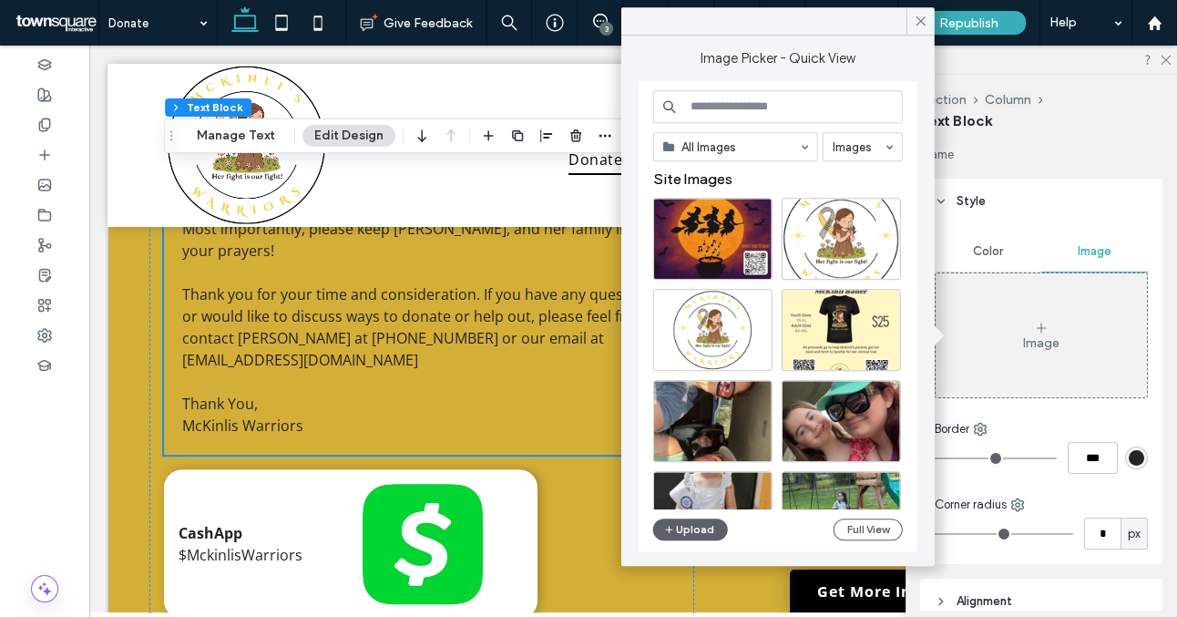
click at [786, 104] on input at bounding box center [778, 106] width 250 height 33
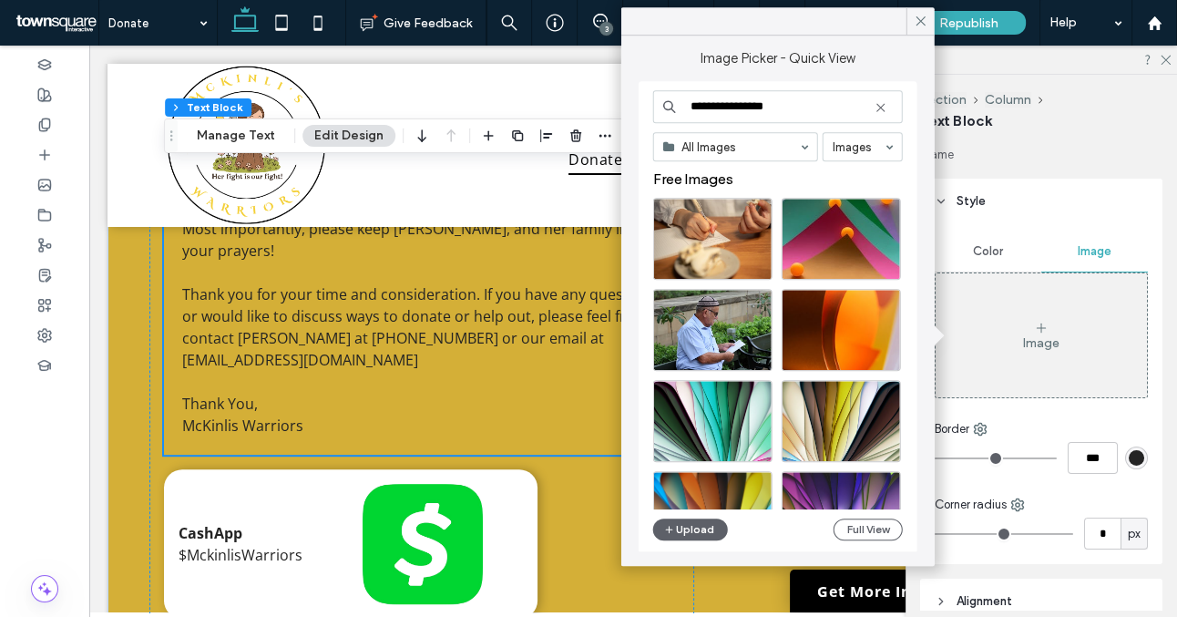
click at [770, 109] on input "**********" at bounding box center [778, 106] width 250 height 33
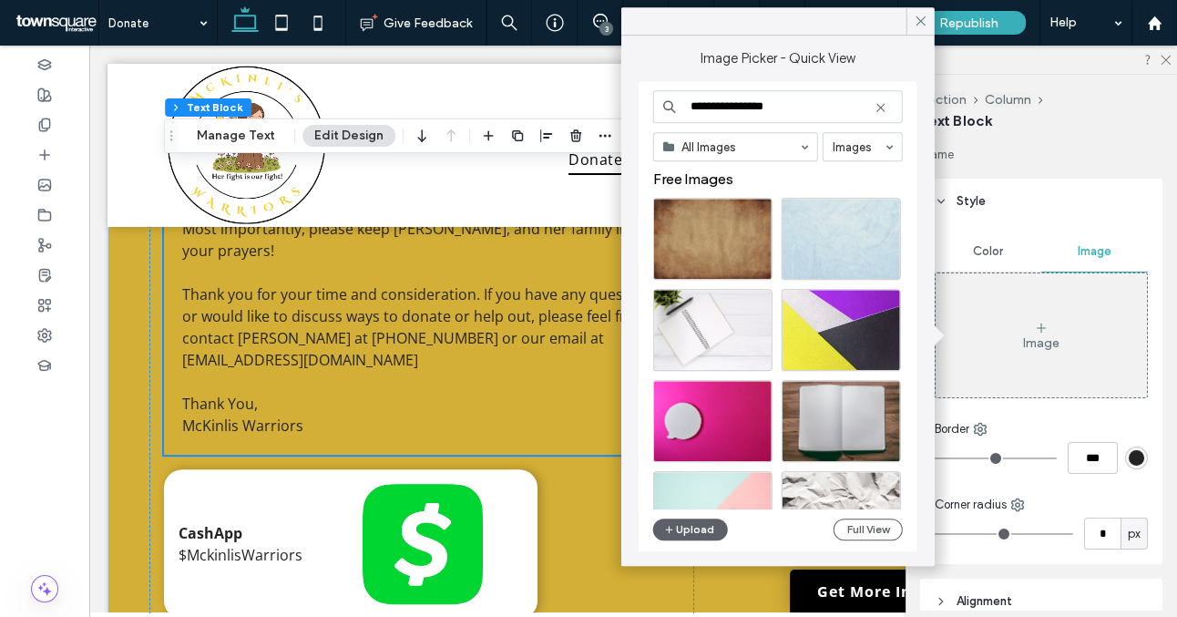
type input "**********"
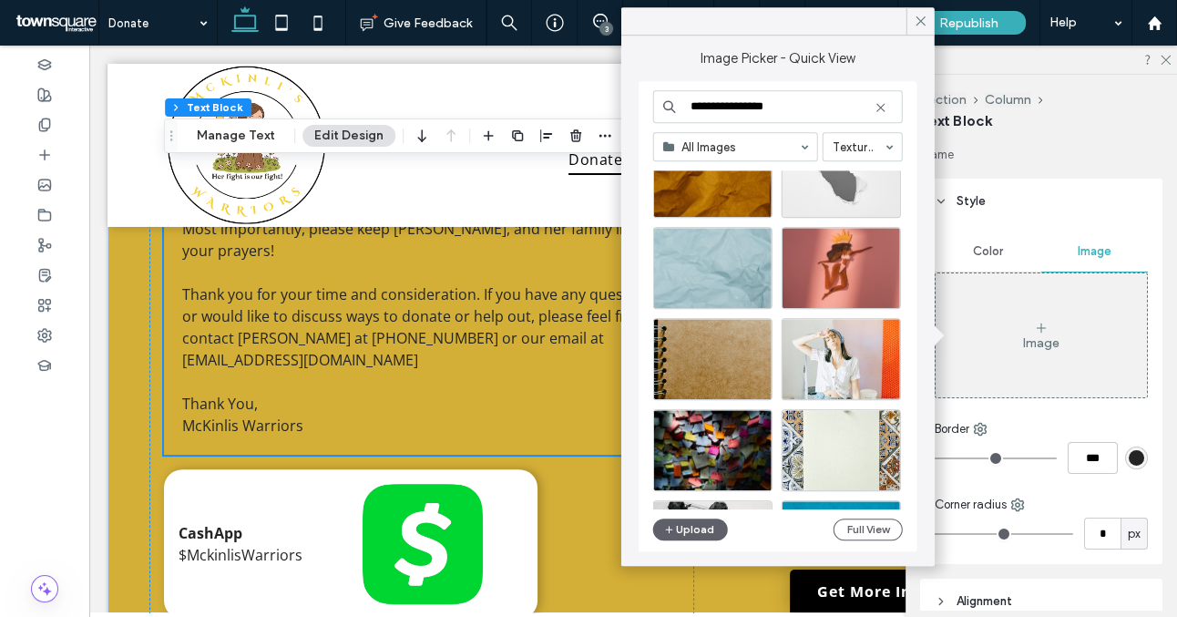
scroll to position [4634, 0]
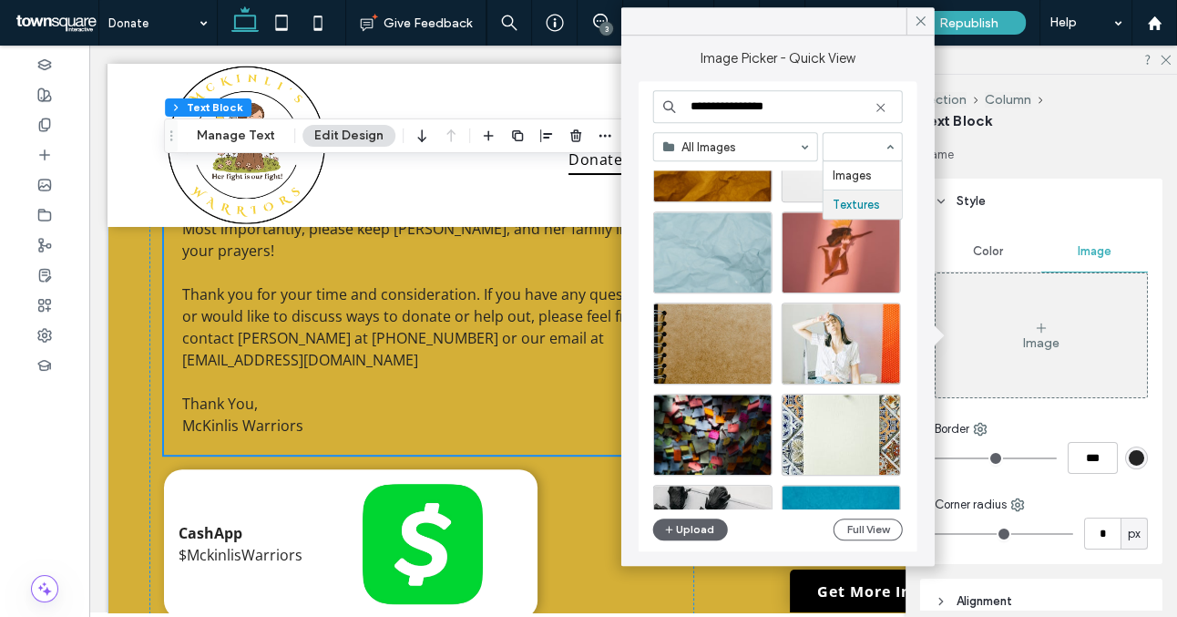
click at [297, 422] on div "To Whom It May Concern One of our SWLA beautiful children McKinli [PERSON_NAME]…" at bounding box center [422, 119] width 516 height 671
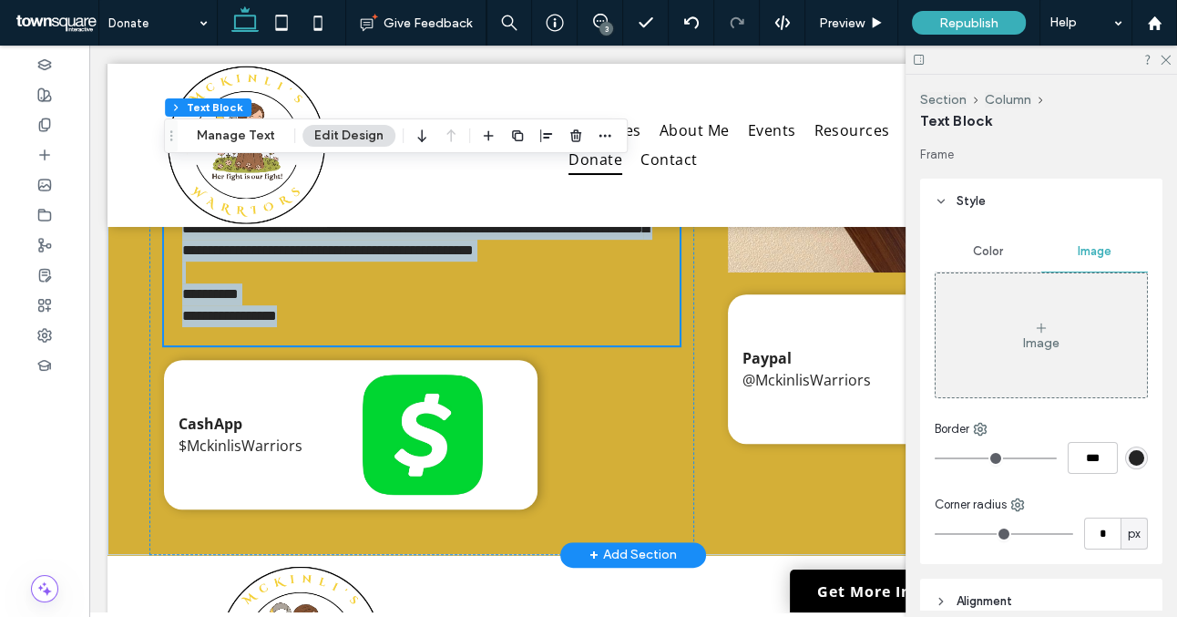
scroll to position [277, 0]
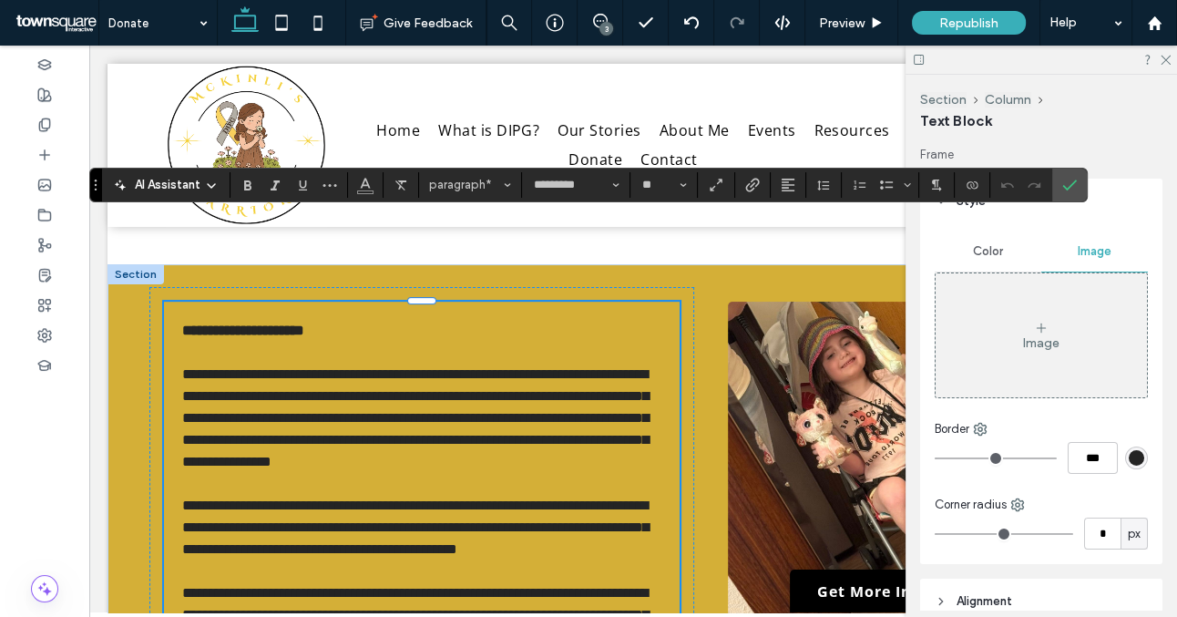
click at [647, 313] on div "**********" at bounding box center [422, 582] width 516 height 561
click at [1023, 298] on div "Image" at bounding box center [1041, 335] width 211 height 120
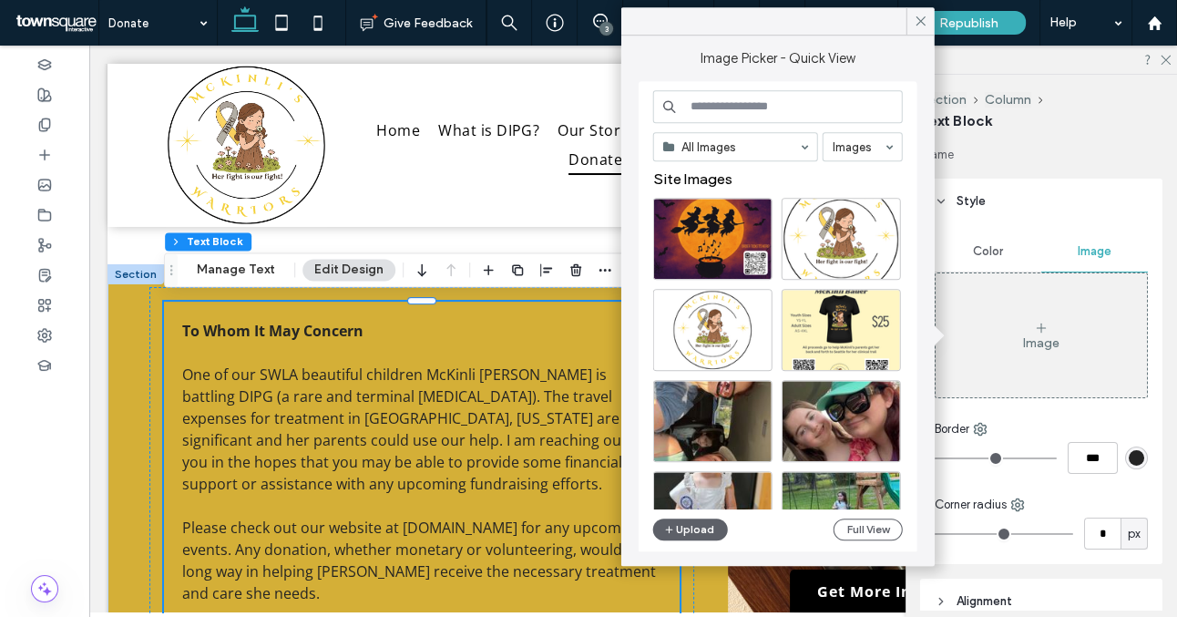
click at [678, 517] on div "All Images Images Site Images Upload Full View" at bounding box center [778, 317] width 250 height 455
click at [683, 539] on button "Upload" at bounding box center [690, 530] width 75 height 22
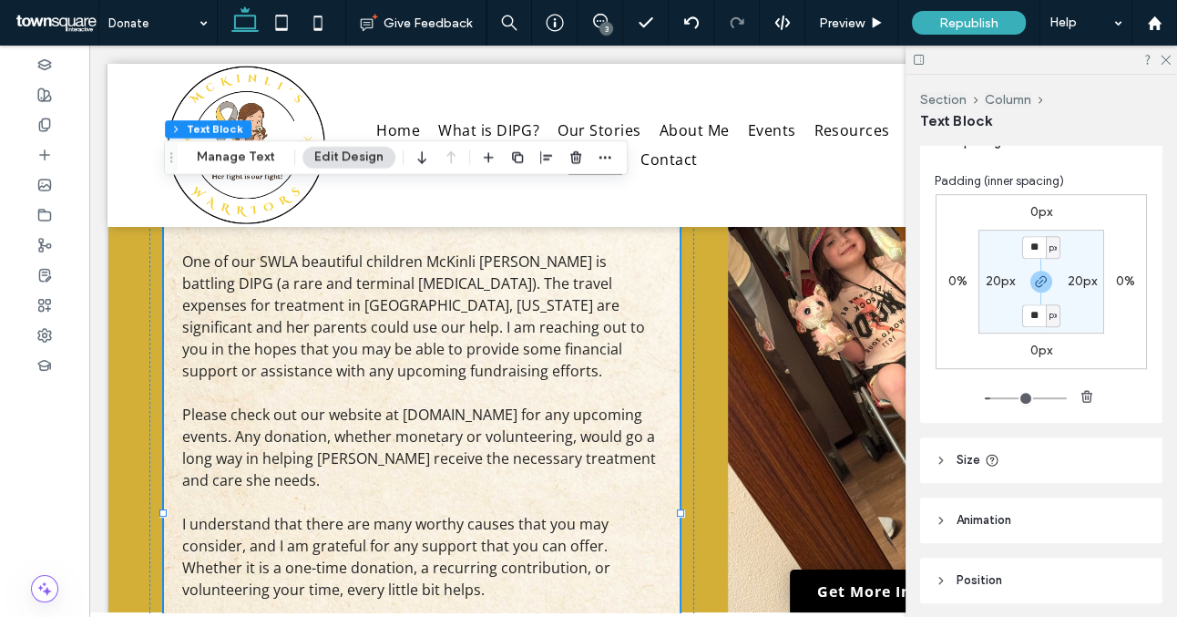
scroll to position [1081, 0]
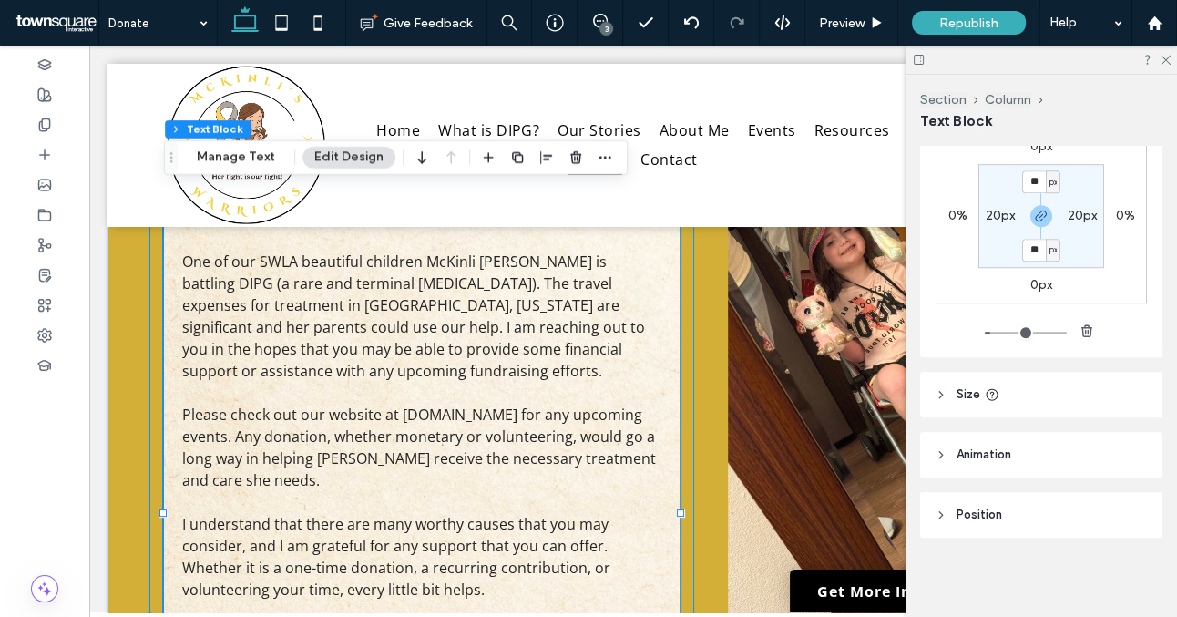
click at [687, 443] on div "To Whom It May Concern One of our SWLA beautiful children McKinli [PERSON_NAME]…" at bounding box center [421, 621] width 545 height 895
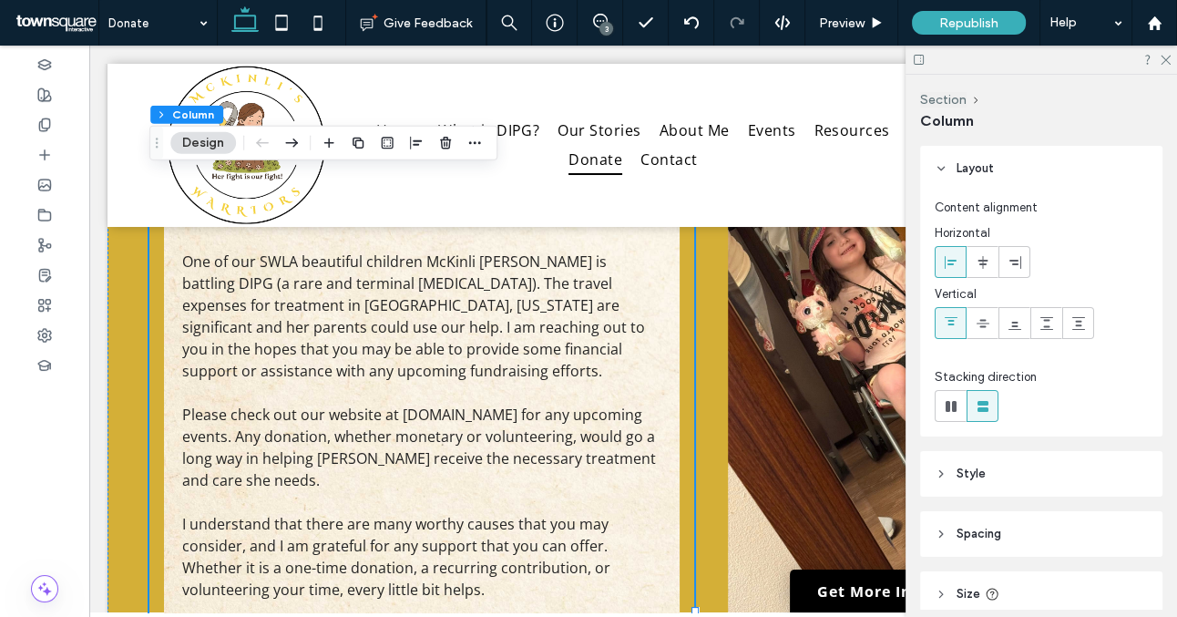
scroll to position [139, 0]
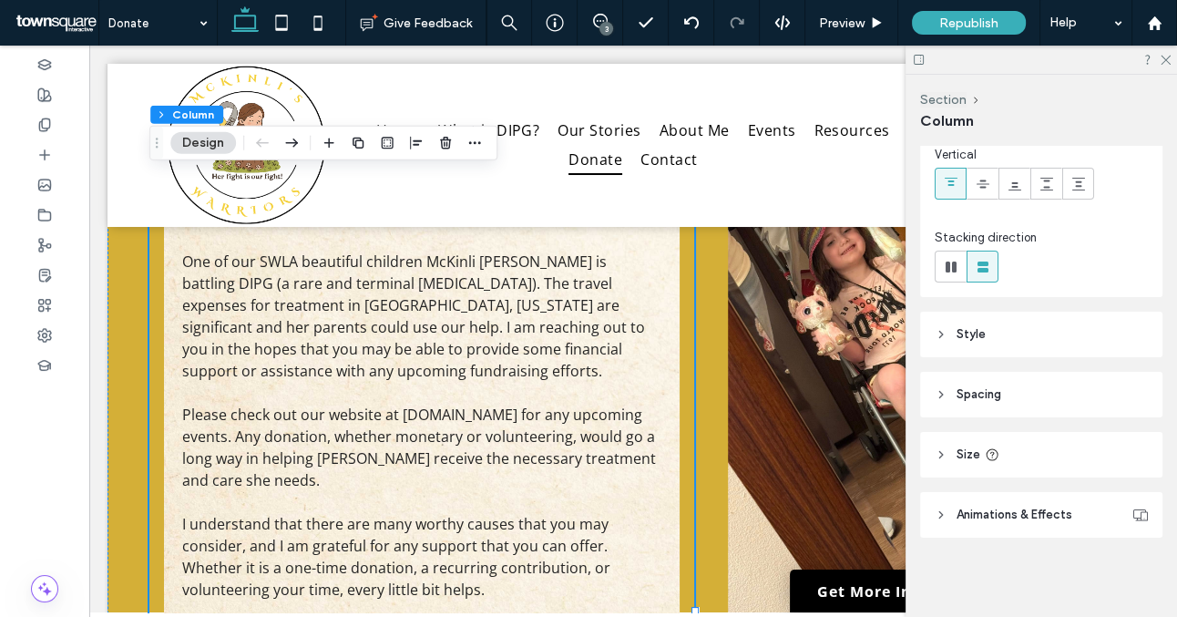
click at [986, 393] on span "Spacing" at bounding box center [979, 394] width 45 height 18
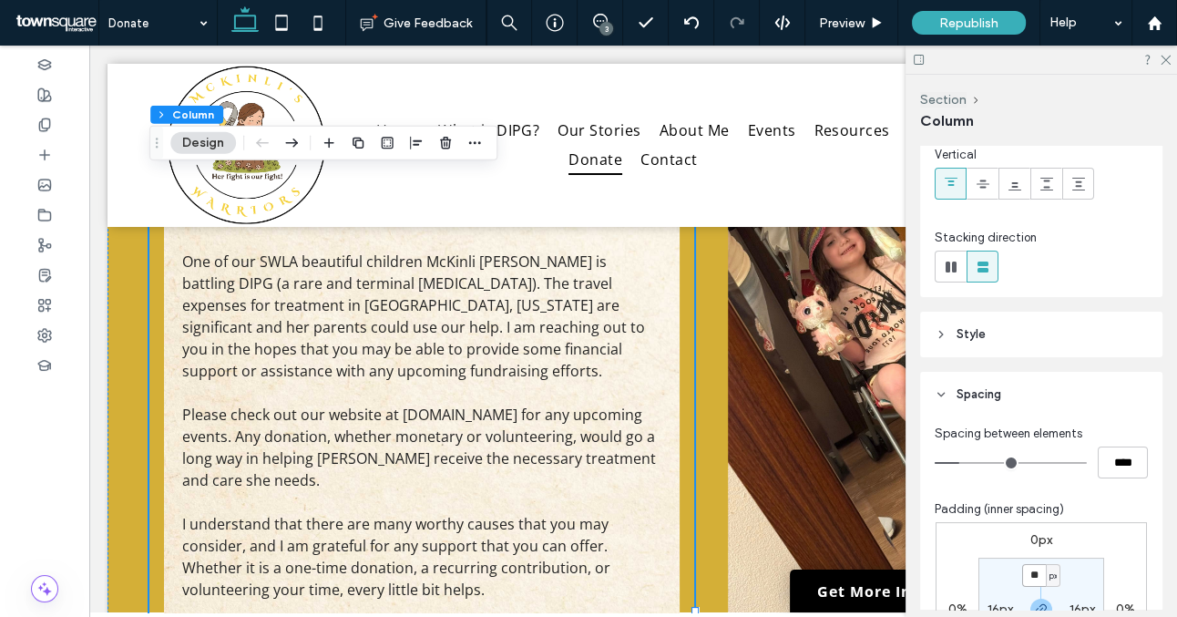
click at [1036, 576] on input "**" at bounding box center [1035, 575] width 24 height 23
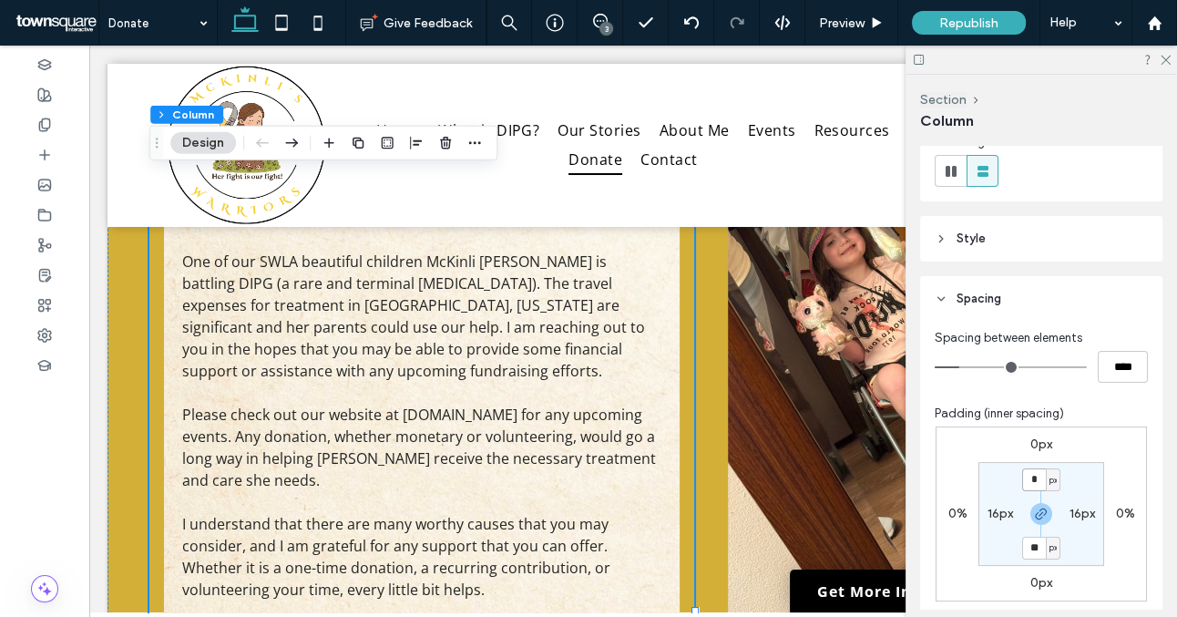
scroll to position [236, 0]
type input "*"
click at [994, 515] on label "16px" at bounding box center [1001, 512] width 26 height 15
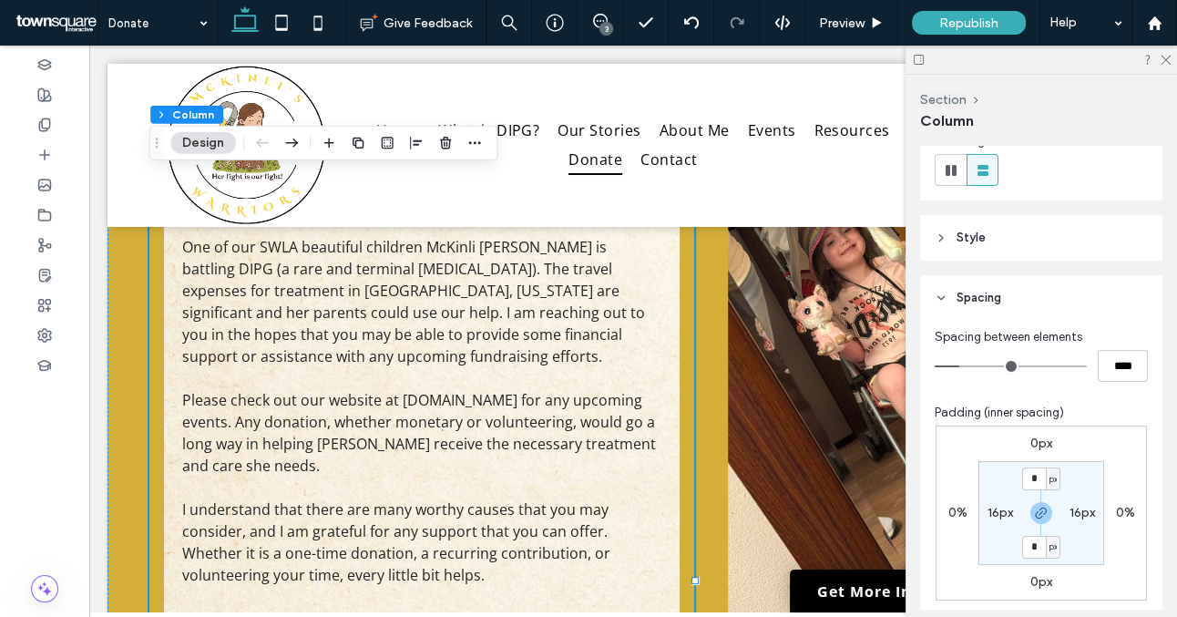
type input "**"
type input "*"
click at [1075, 538] on section "0px * px 0px * px" at bounding box center [1042, 513] width 126 height 104
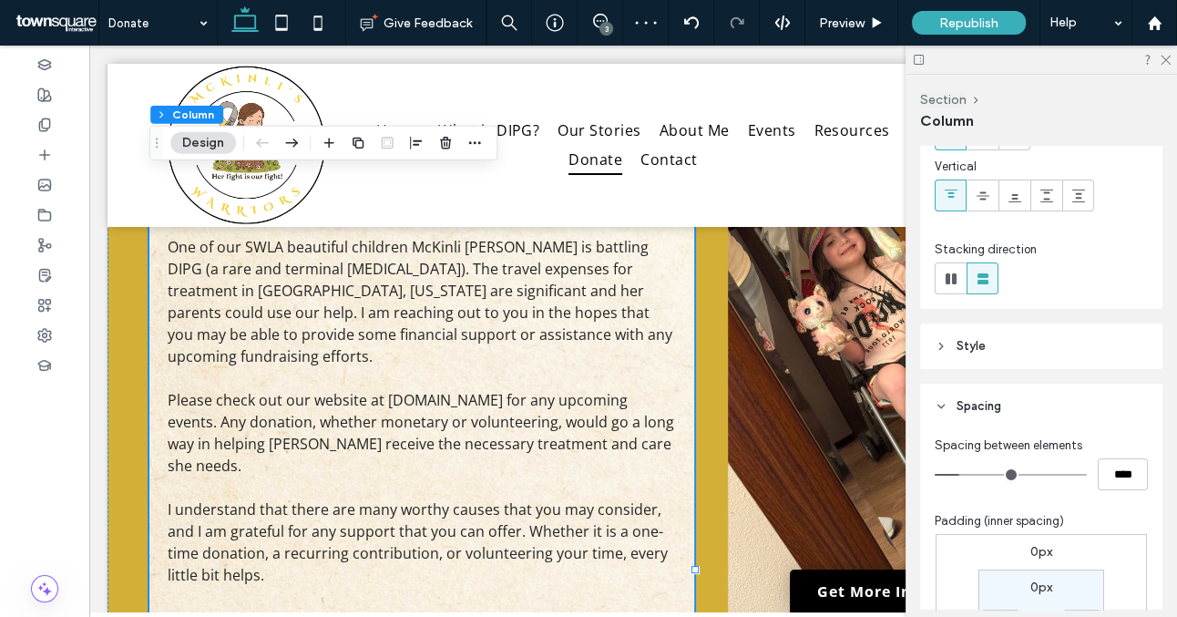
click at [1069, 335] on header "Style" at bounding box center [1041, 347] width 242 height 46
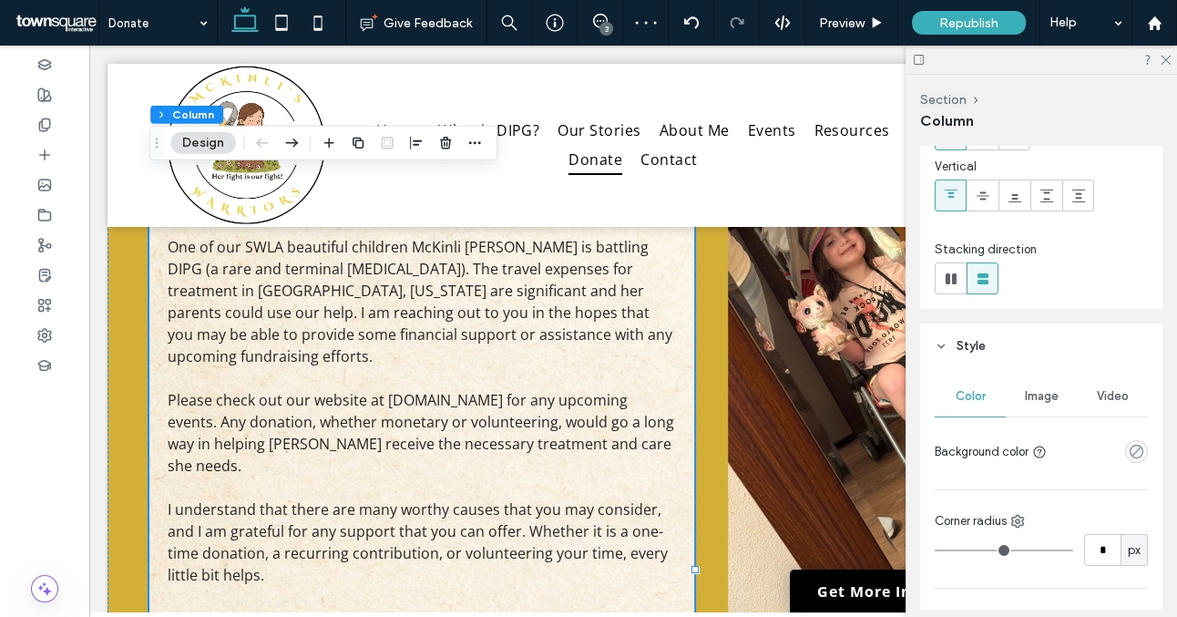
scroll to position [416, 0]
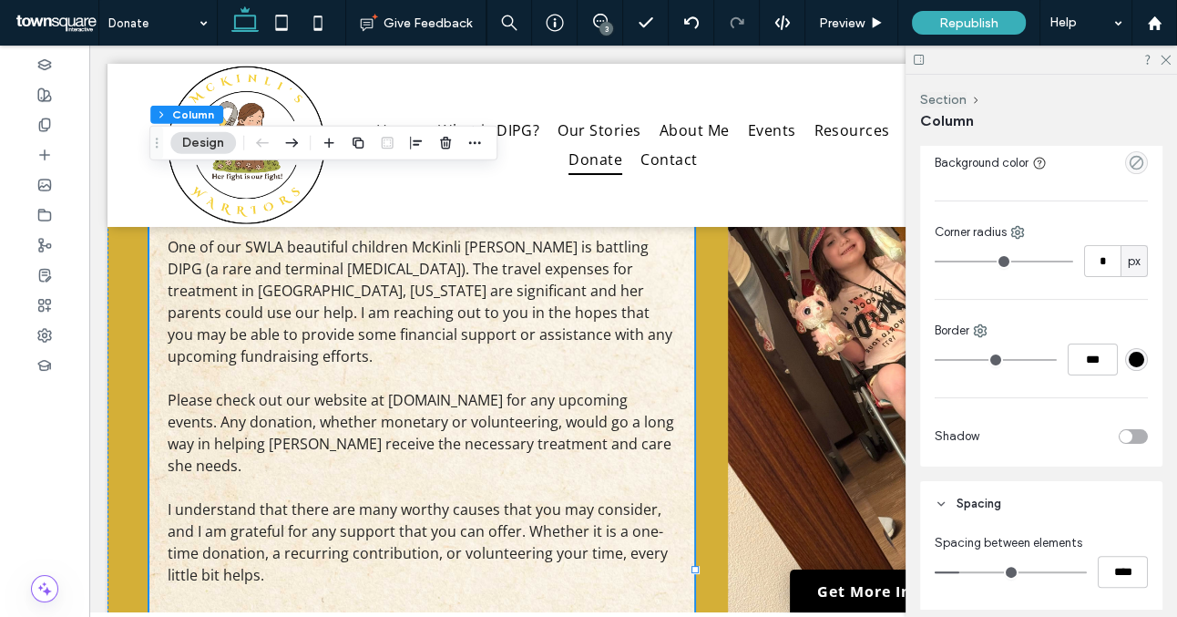
click at [1134, 433] on div "toggle" at bounding box center [1133, 436] width 29 height 15
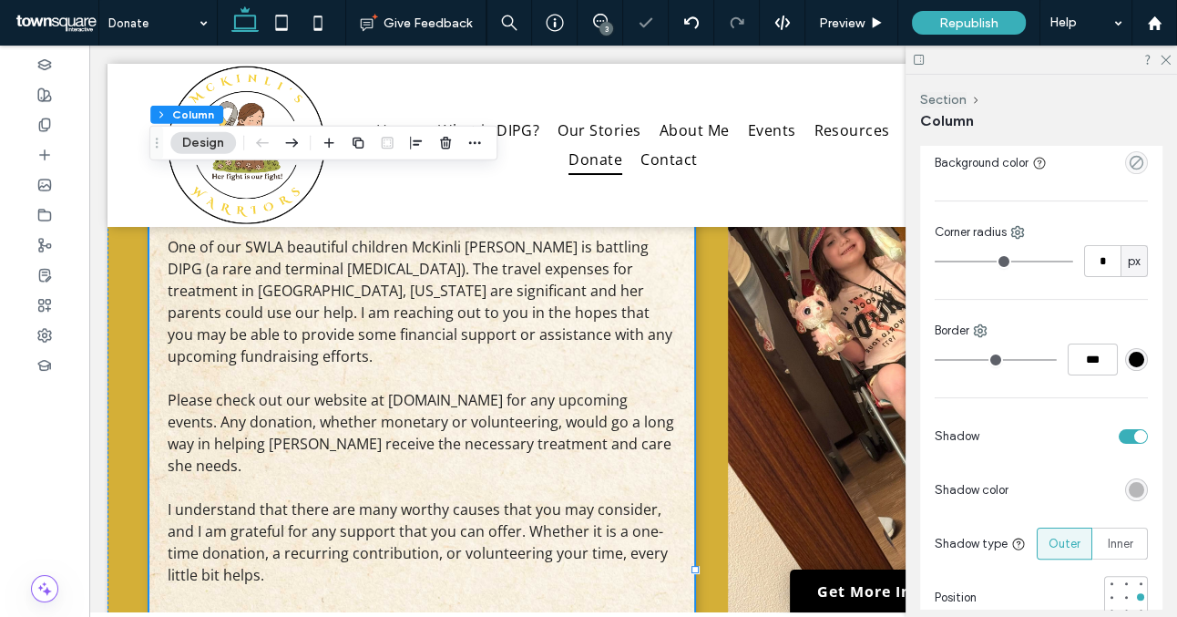
click at [1136, 485] on div "rgba(0, 0, 0, 0.25)" at bounding box center [1136, 489] width 15 height 15
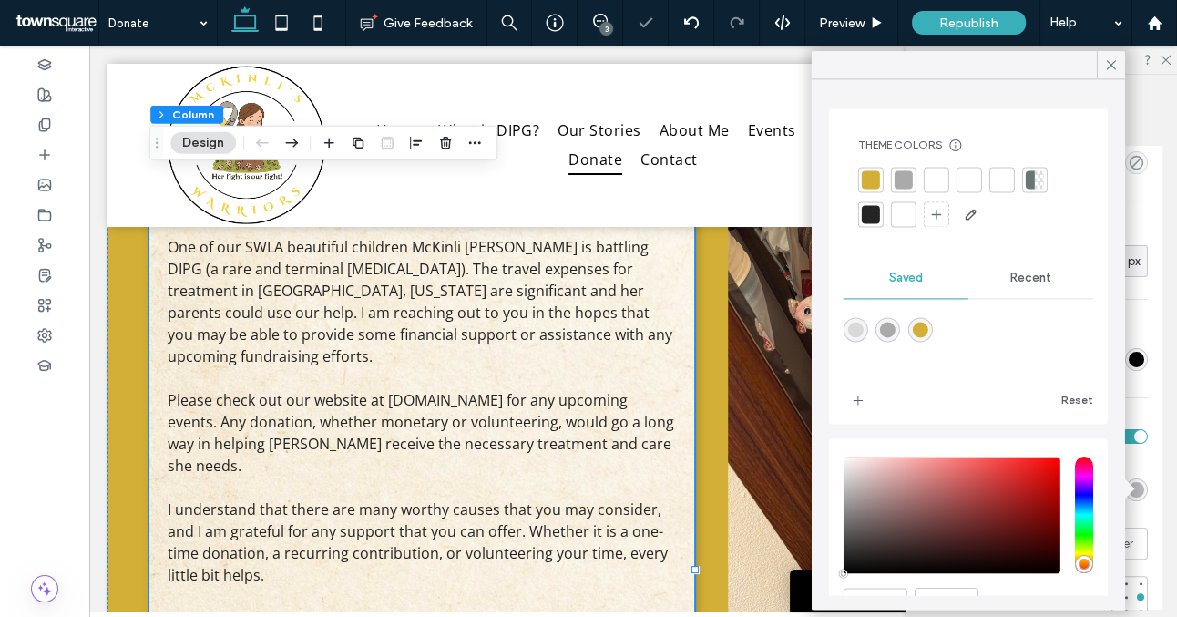
scroll to position [94, 0]
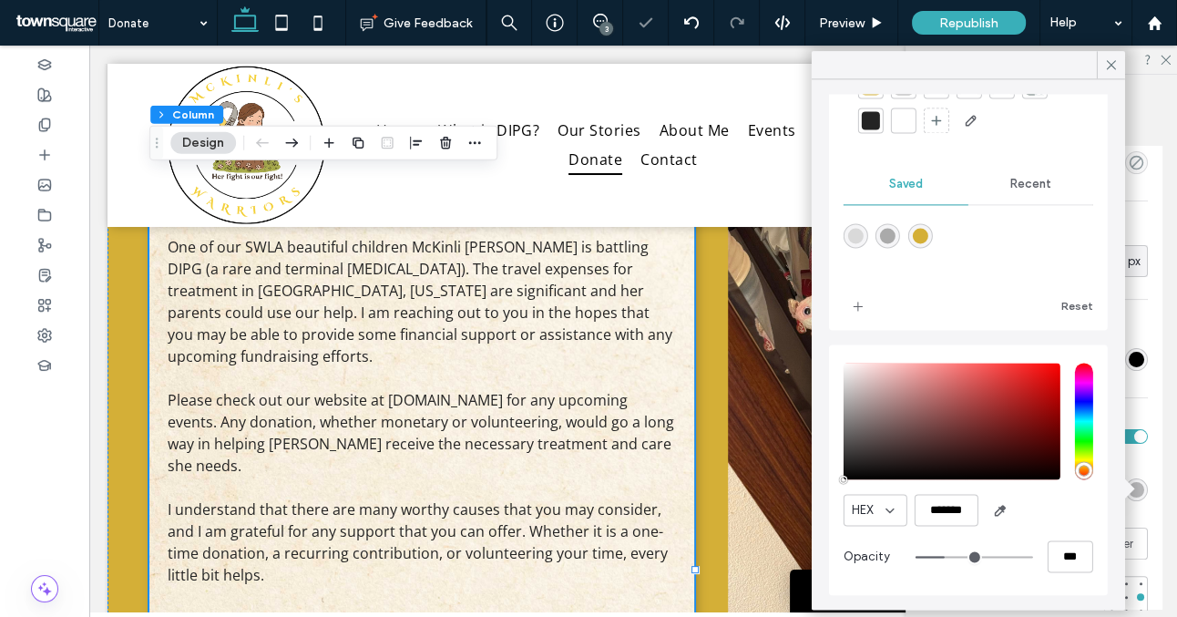
type input "**"
type input "***"
type input "**"
click at [984, 556] on input "range" at bounding box center [975, 557] width 118 height 2
click at [1110, 73] on span at bounding box center [1112, 64] width 16 height 27
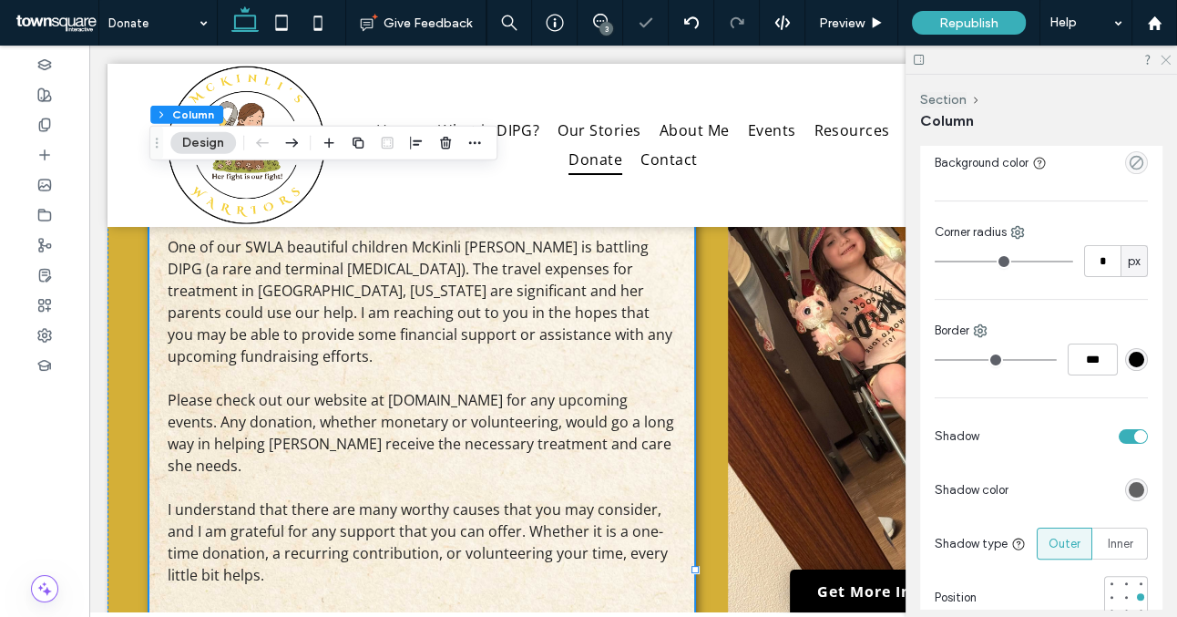
click at [1159, 63] on icon at bounding box center [1165, 59] width 12 height 12
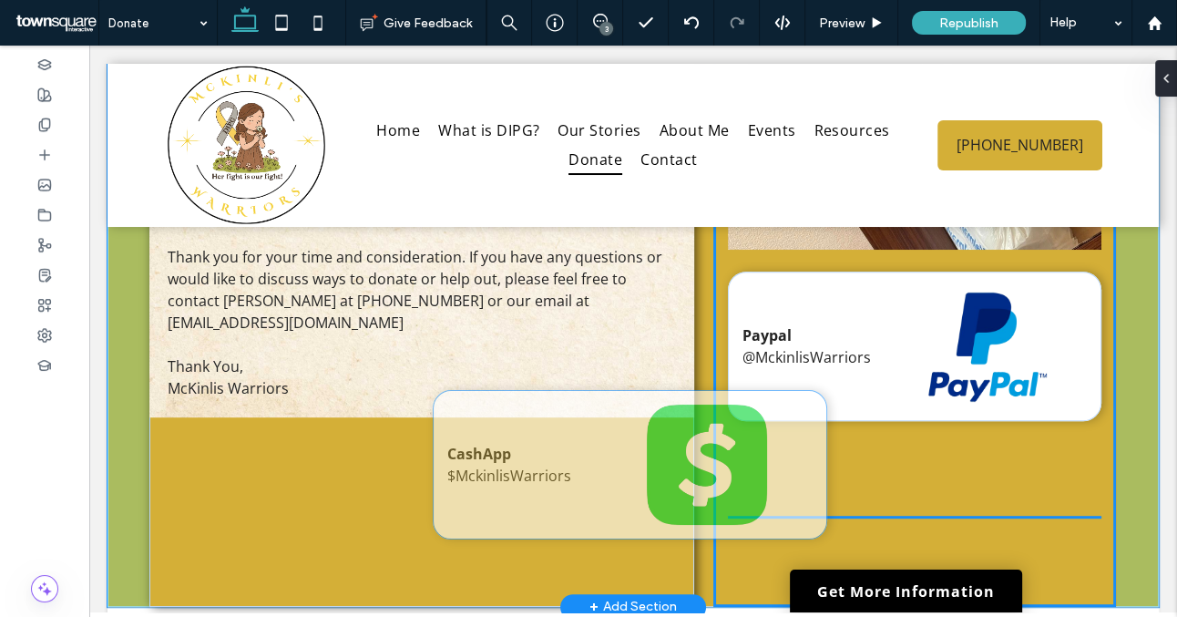
scroll to position [336, 0]
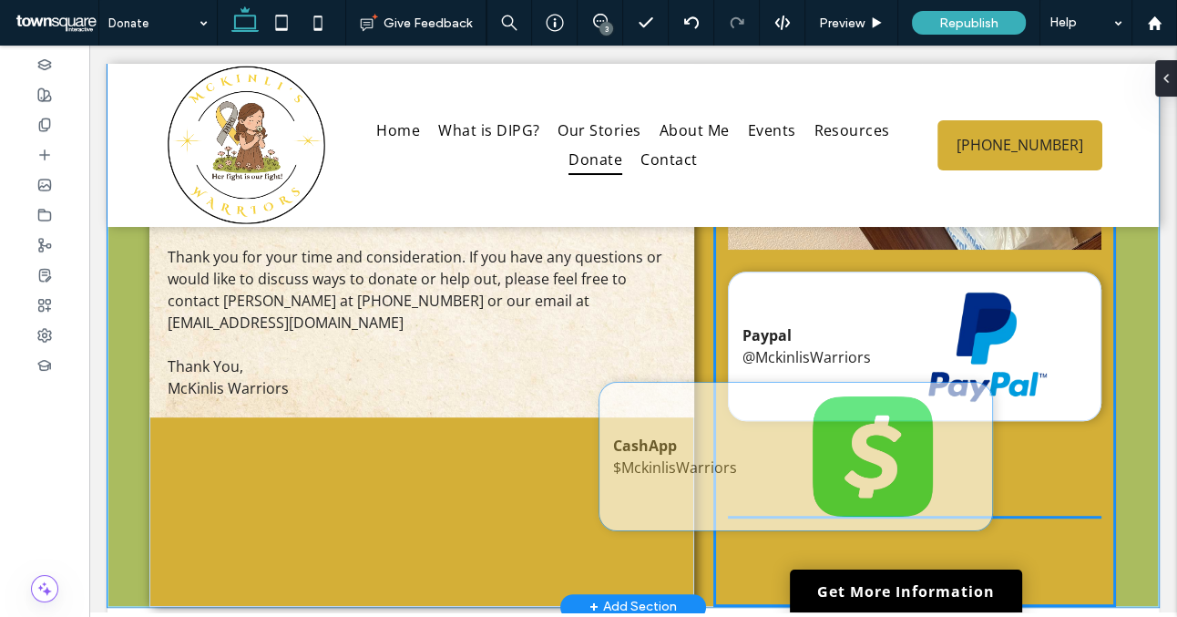
drag, startPoint x: 520, startPoint y: 450, endPoint x: 970, endPoint y: 445, distance: 449.3
type input "***"
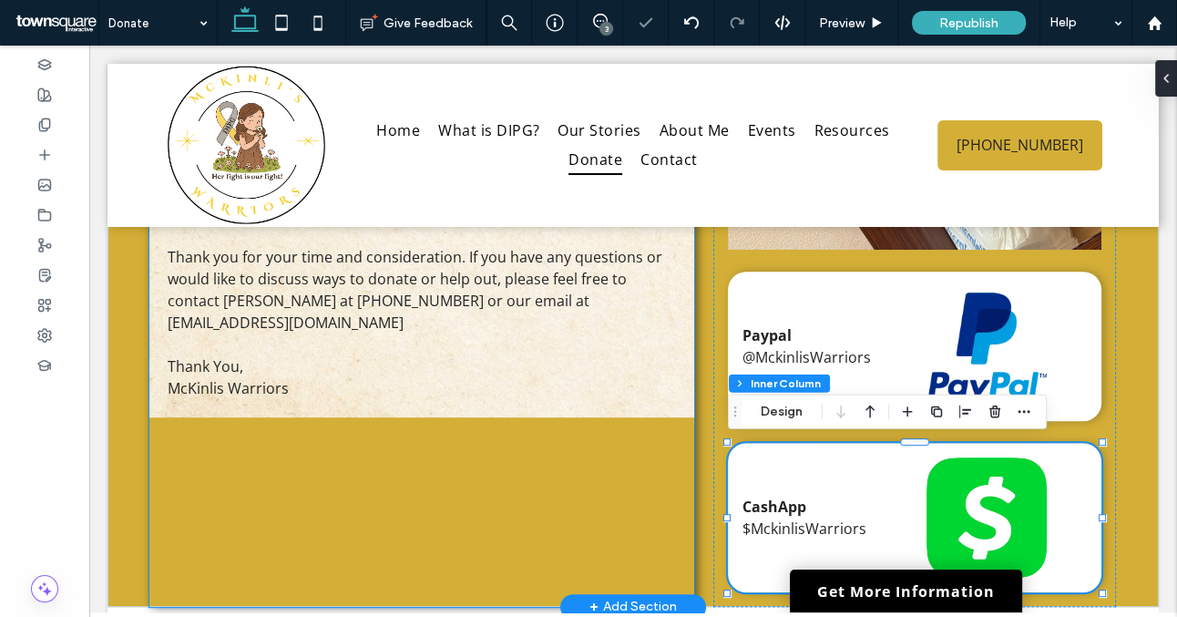
click at [645, 478] on div "To Whom It May Concern One of our SWLA beautiful children McKinli [PERSON_NAME]…" at bounding box center [421, 177] width 545 height 860
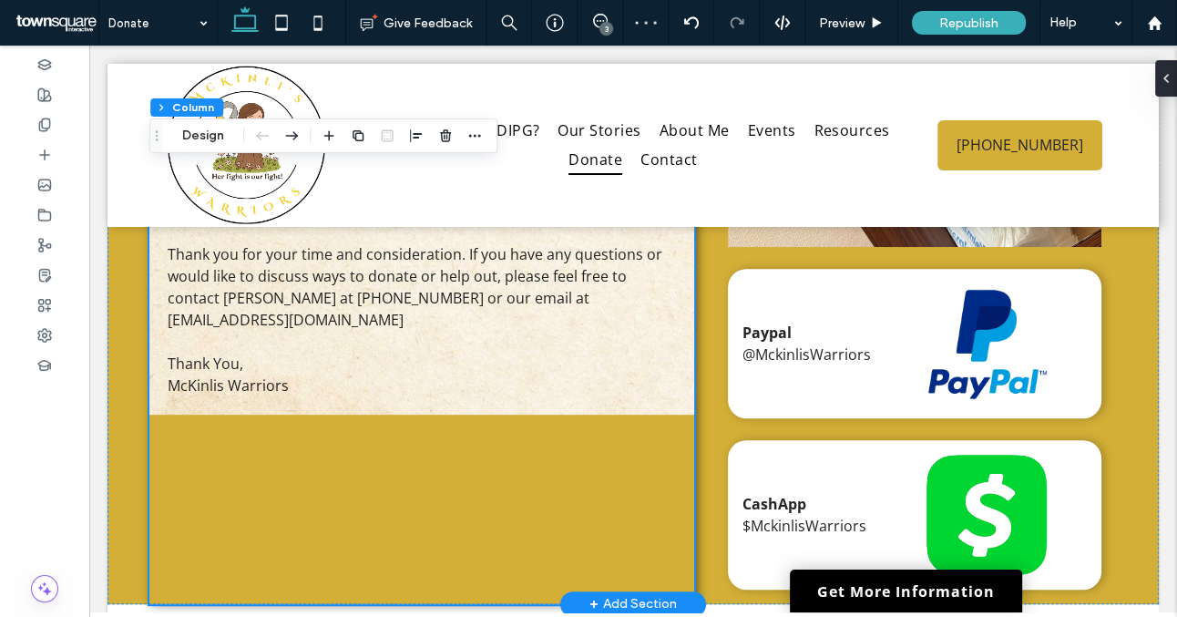
scroll to position [825, 0]
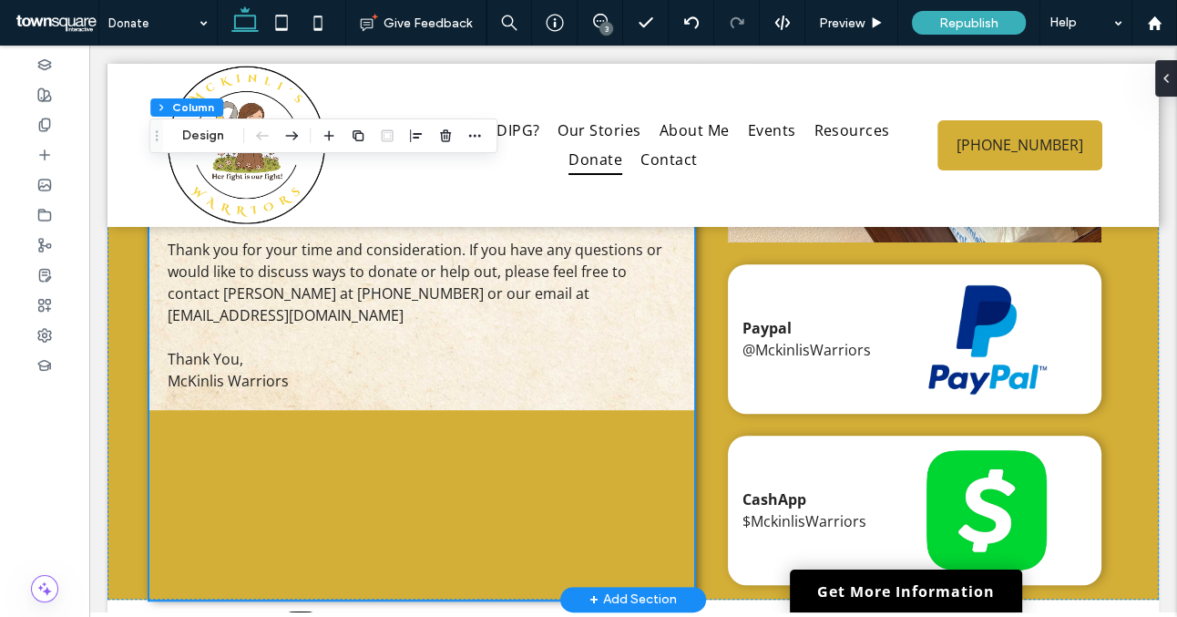
click at [528, 444] on div "To Whom It May Concern One of our SWLA beautiful children McKinli [PERSON_NAME]…" at bounding box center [421, 169] width 545 height 860
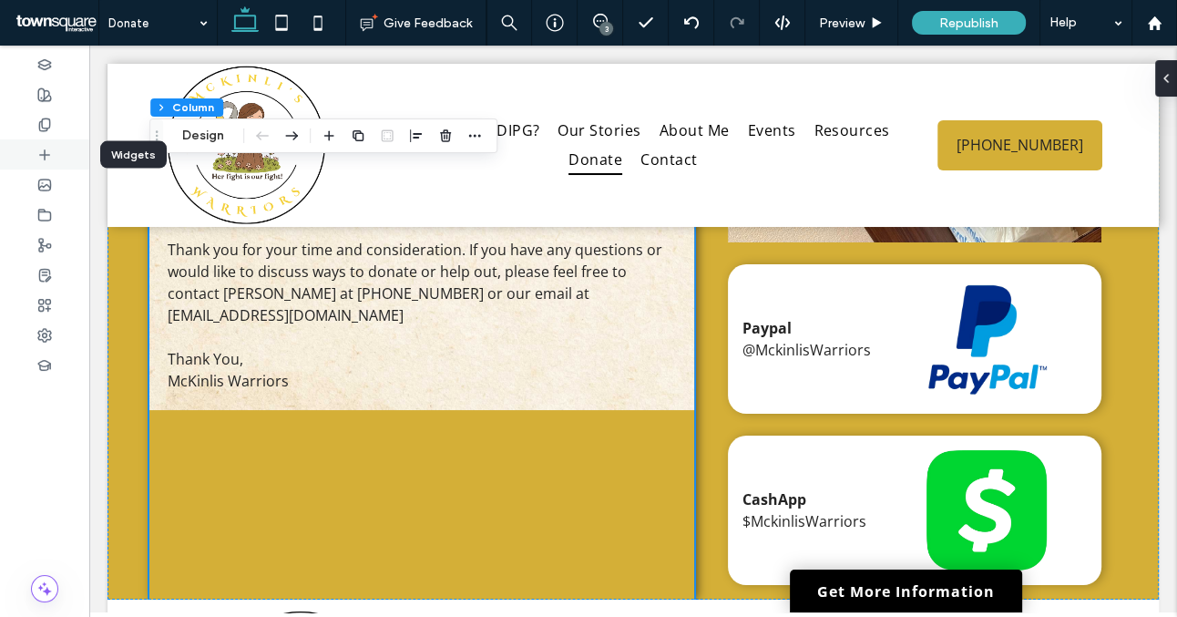
click at [50, 156] on icon at bounding box center [44, 155] width 15 height 15
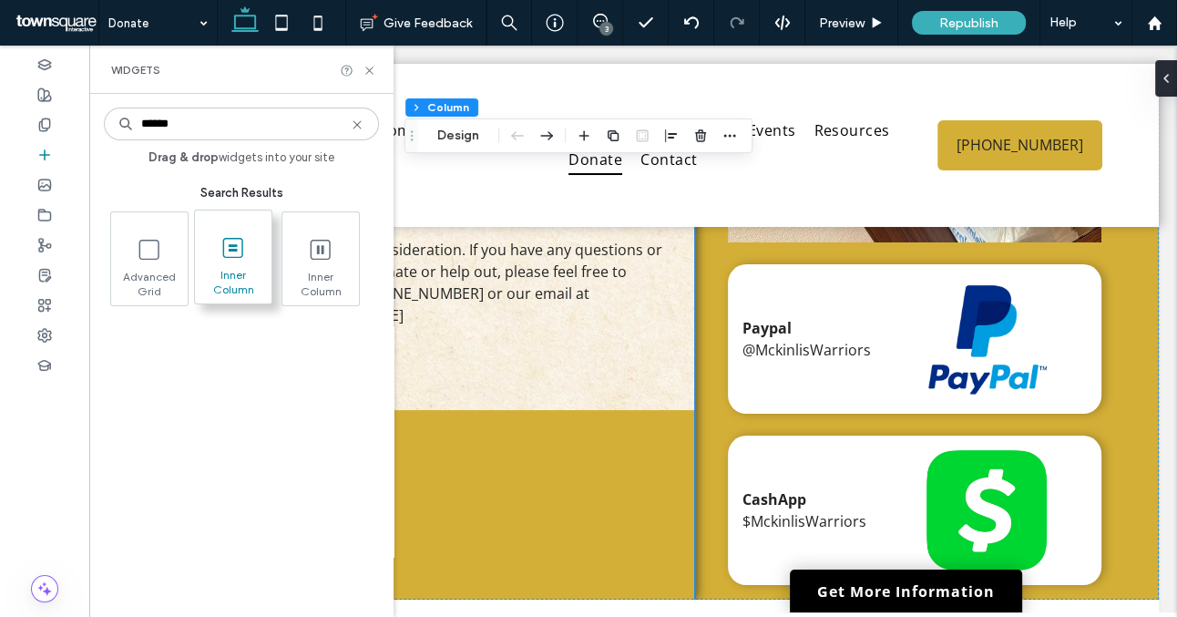
type input "******"
click at [221, 274] on span "Inner Column" at bounding box center [233, 281] width 77 height 26
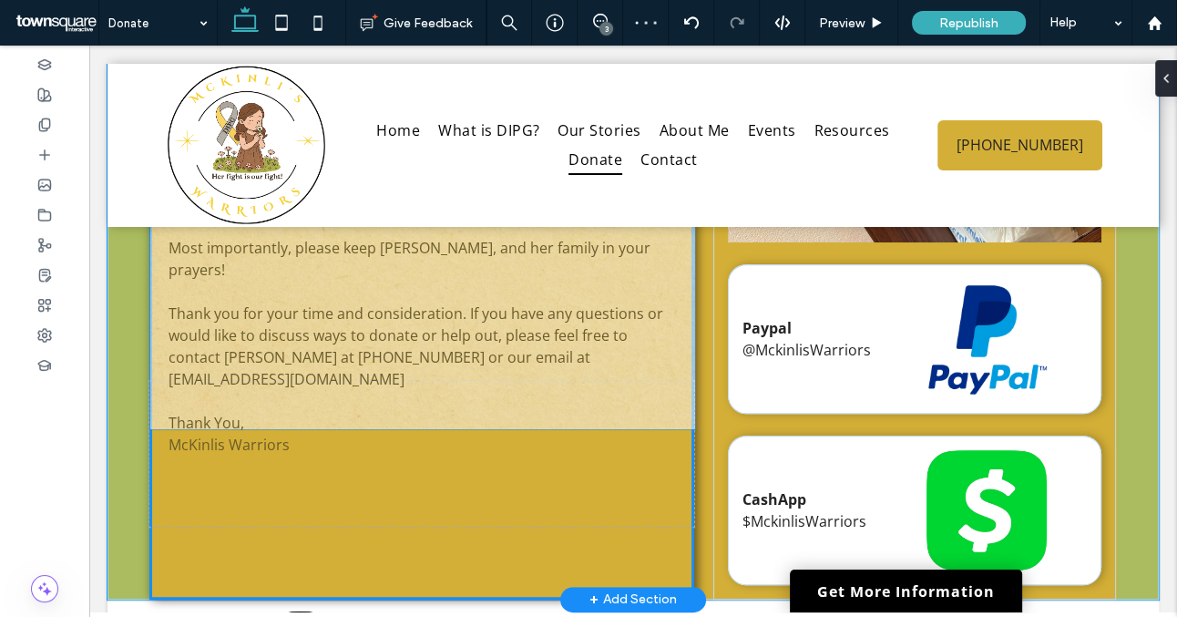
scroll to position [360, 0]
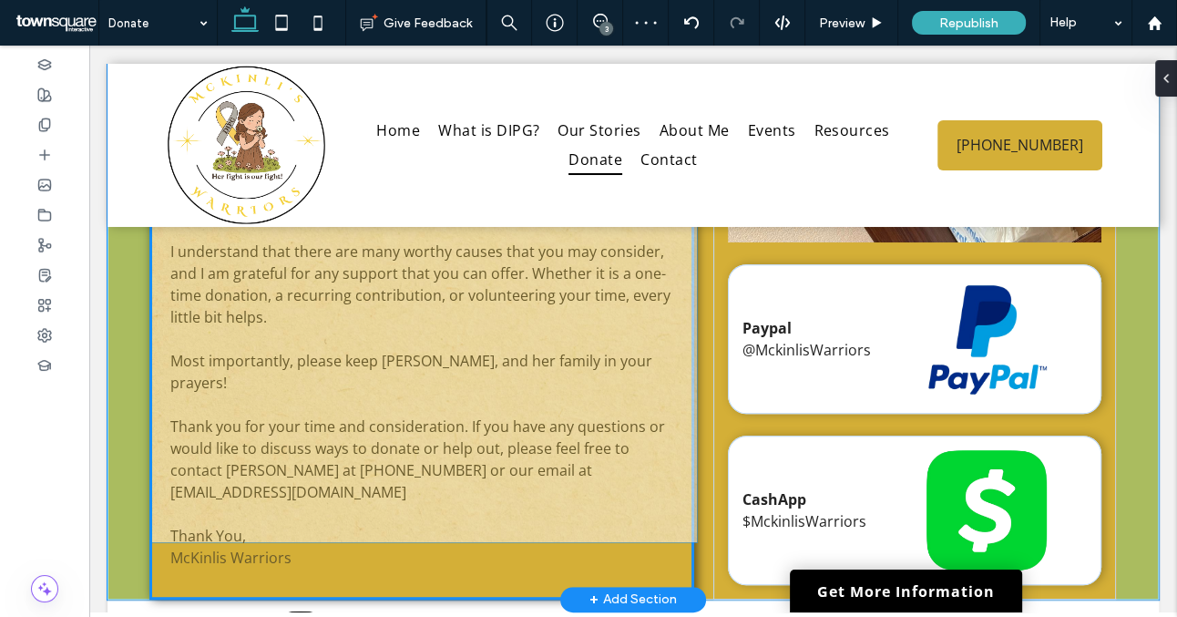
drag, startPoint x: 385, startPoint y: 303, endPoint x: 388, endPoint y: 481, distance: 177.7
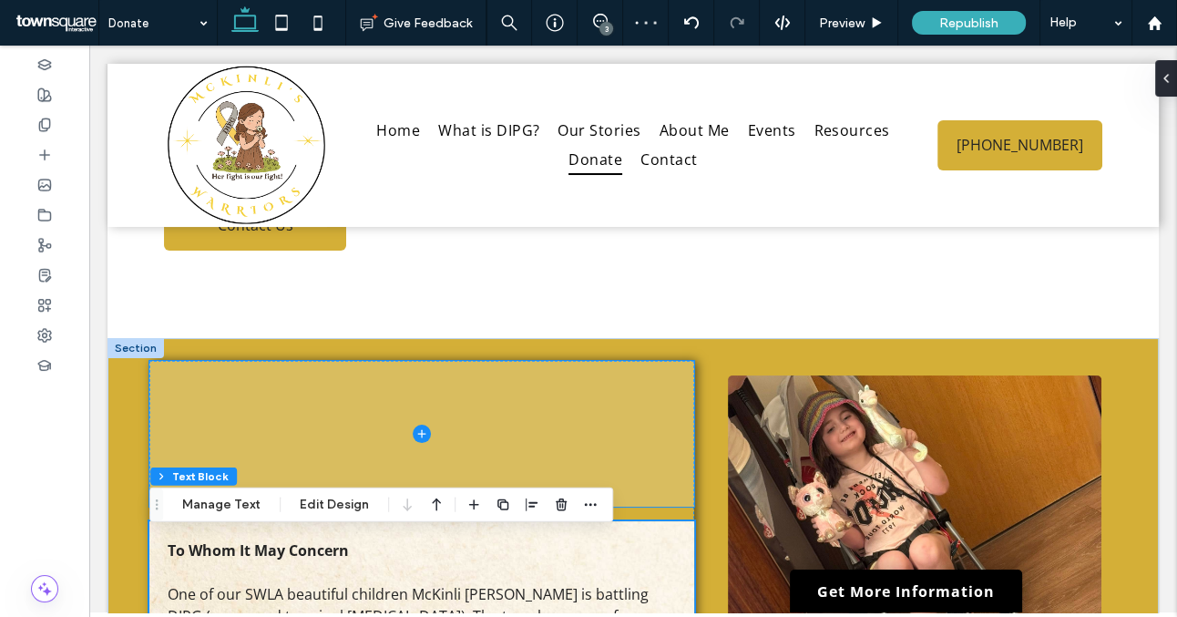
scroll to position [205, 0]
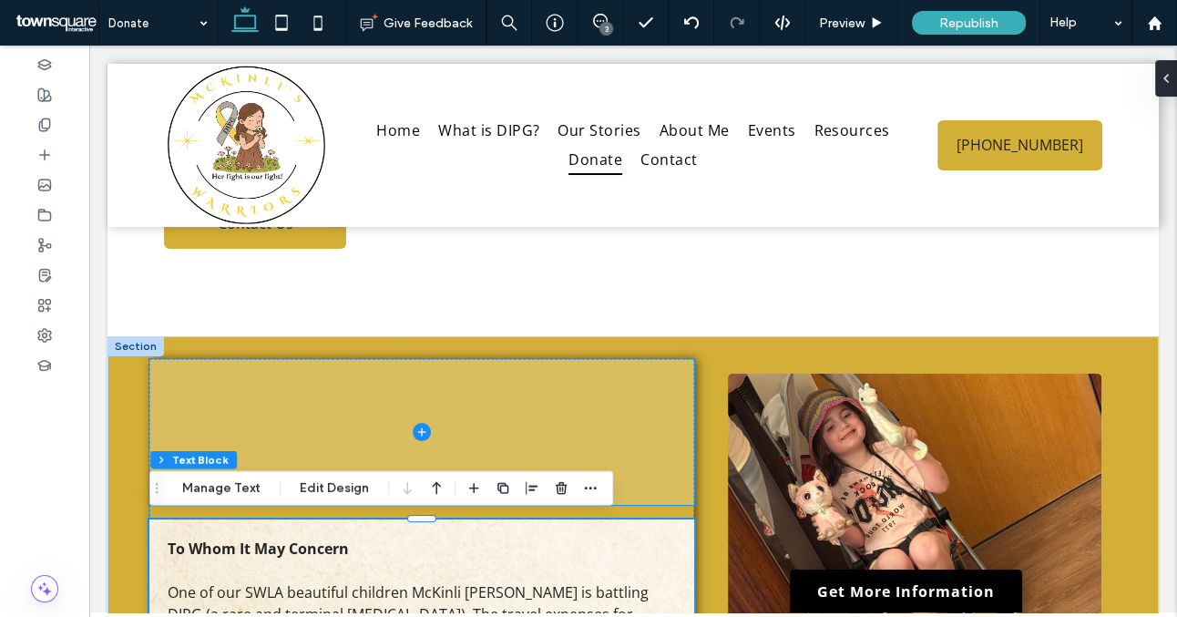
click at [350, 434] on span at bounding box center [421, 432] width 545 height 146
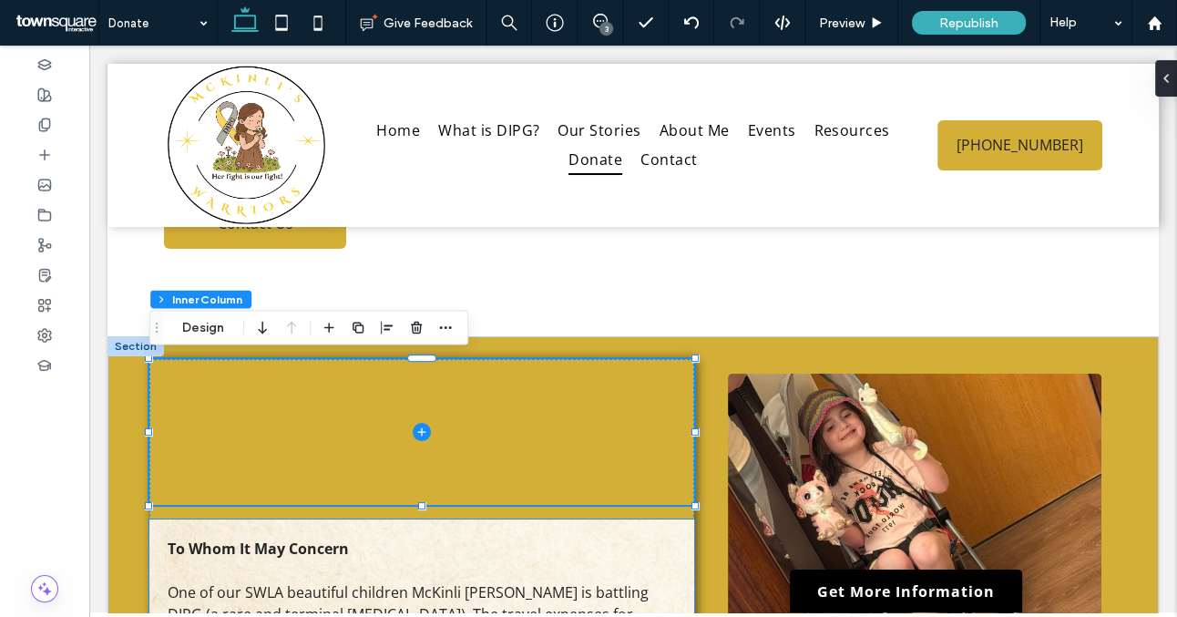
scroll to position [214, 0]
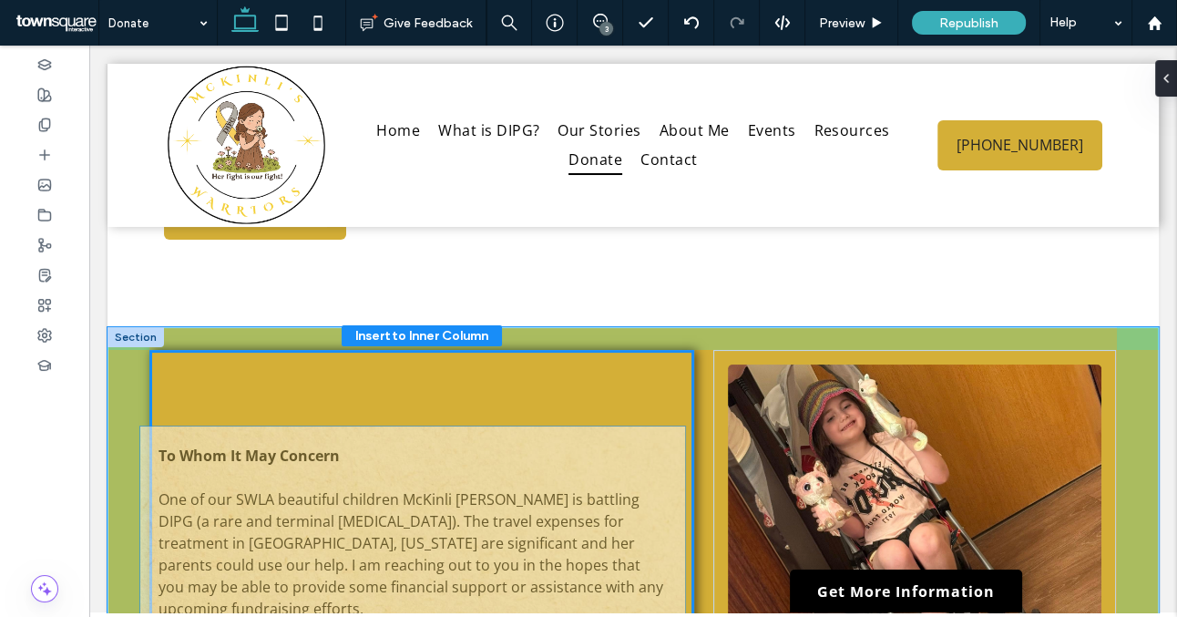
drag, startPoint x: 401, startPoint y: 540, endPoint x: 392, endPoint y: 447, distance: 92.5
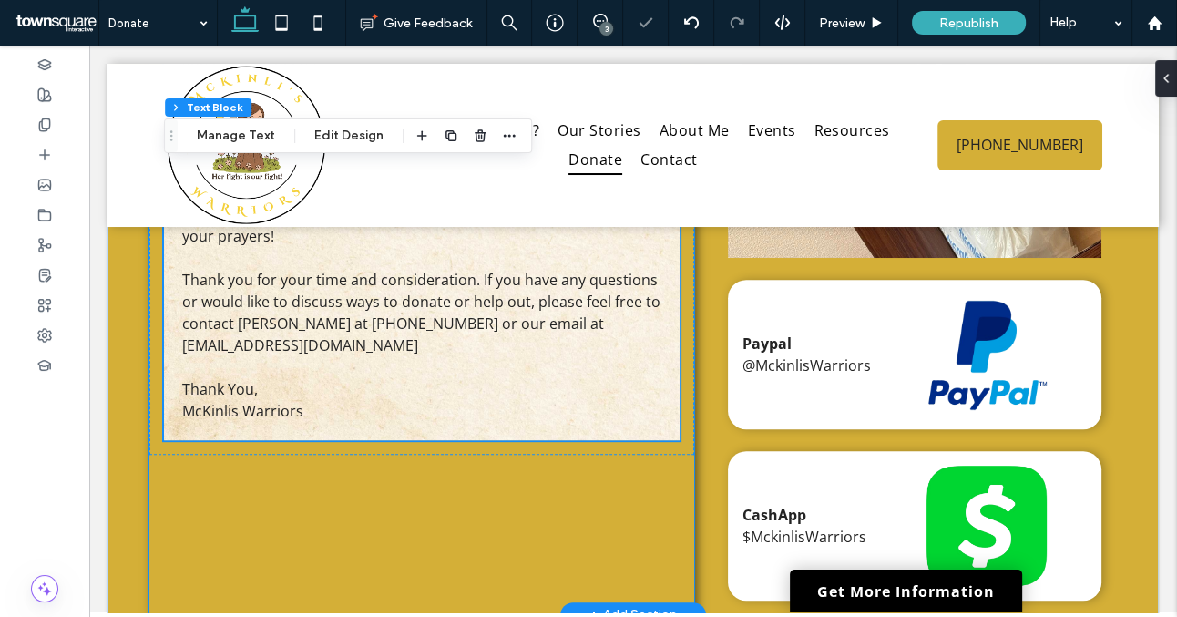
scroll to position [800, 0]
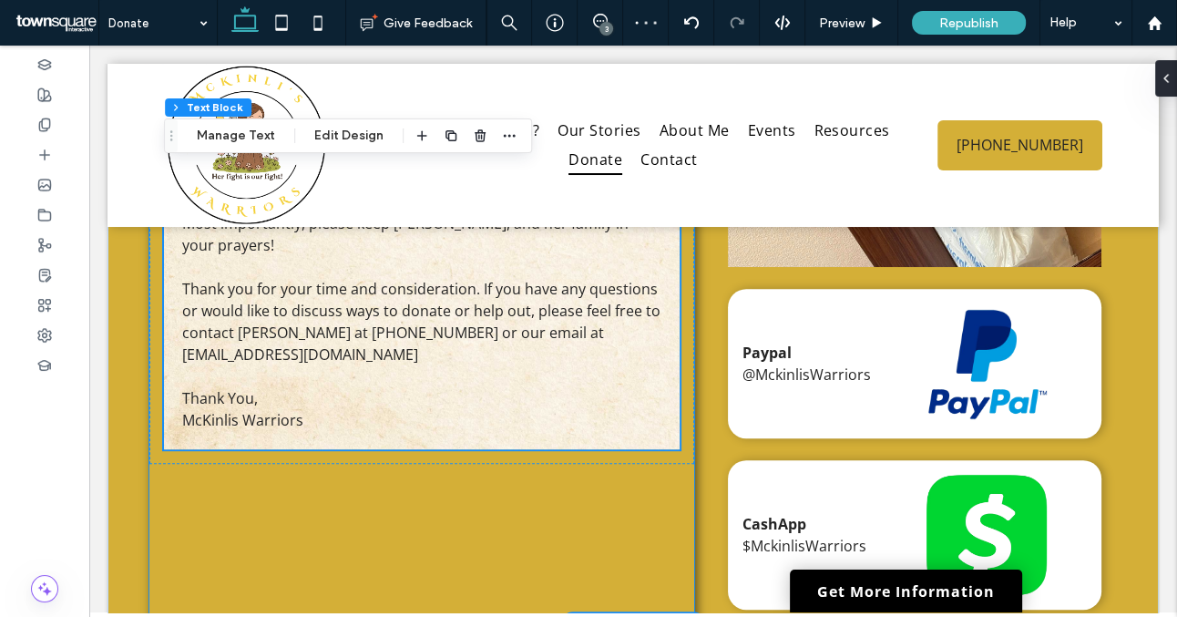
click at [262, 488] on div "To Whom It May Concern One of our SWLA beautiful children McKinli [PERSON_NAME]…" at bounding box center [421, 194] width 545 height 860
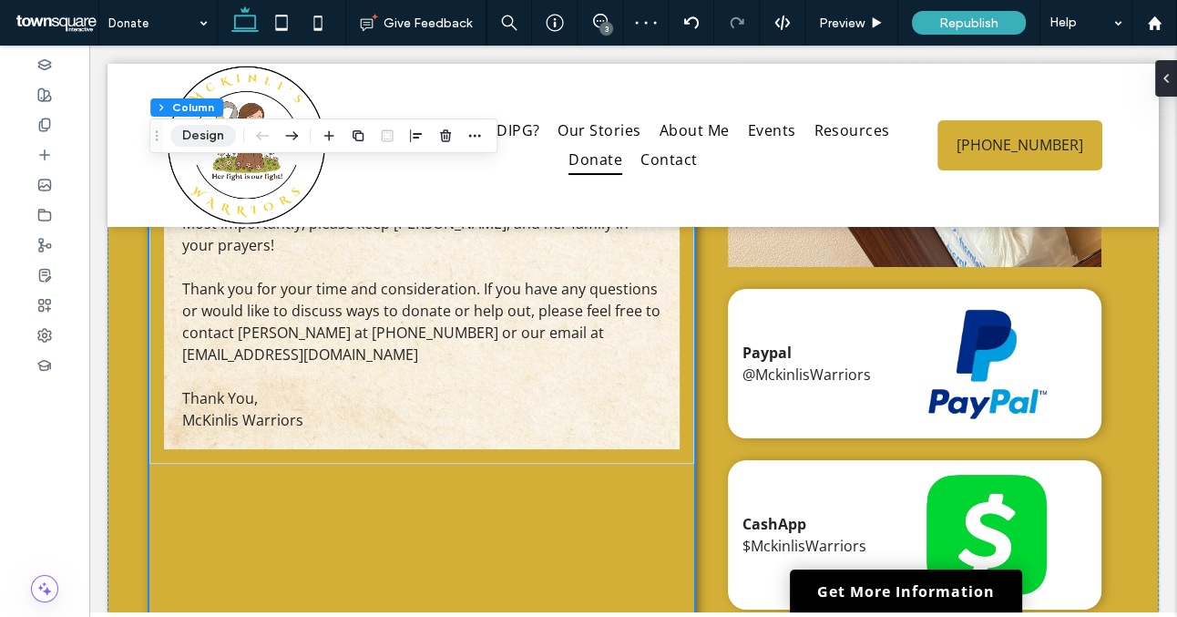
click at [218, 131] on button "Design" at bounding box center [203, 136] width 66 height 22
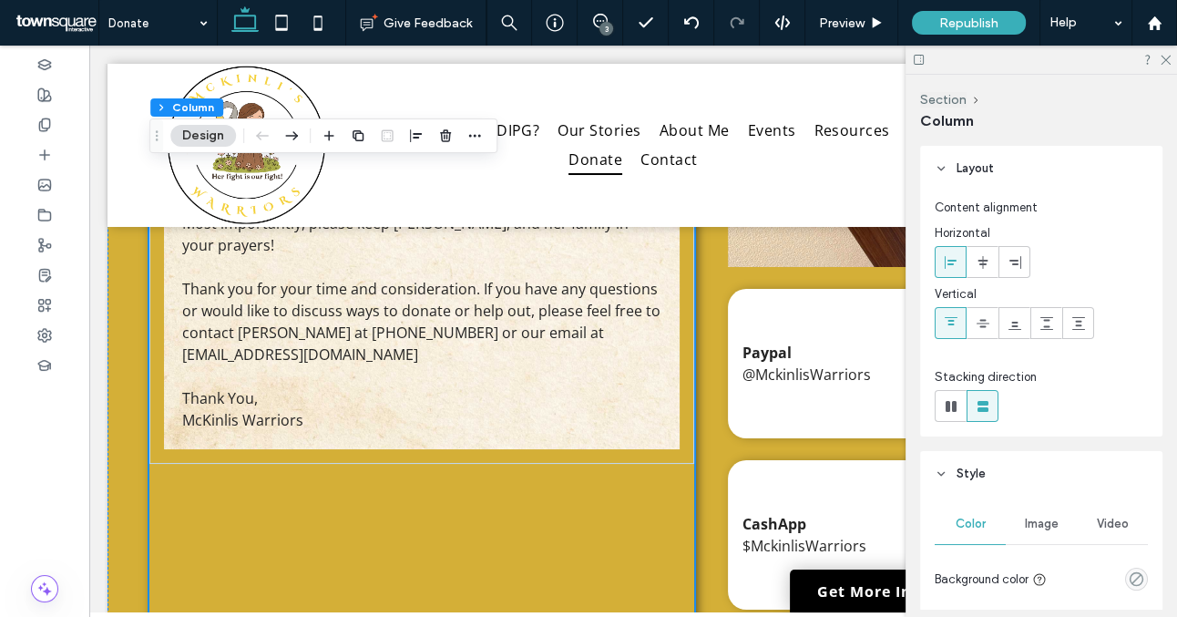
scroll to position [583, 0]
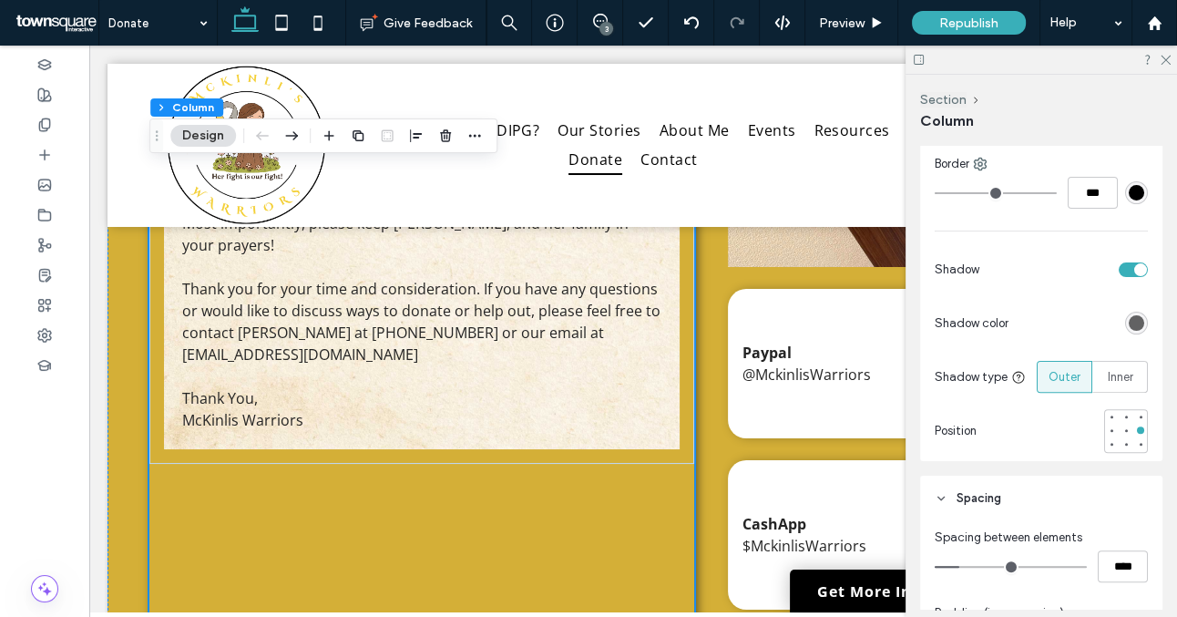
click at [1132, 268] on div "toggle" at bounding box center [1133, 269] width 29 height 15
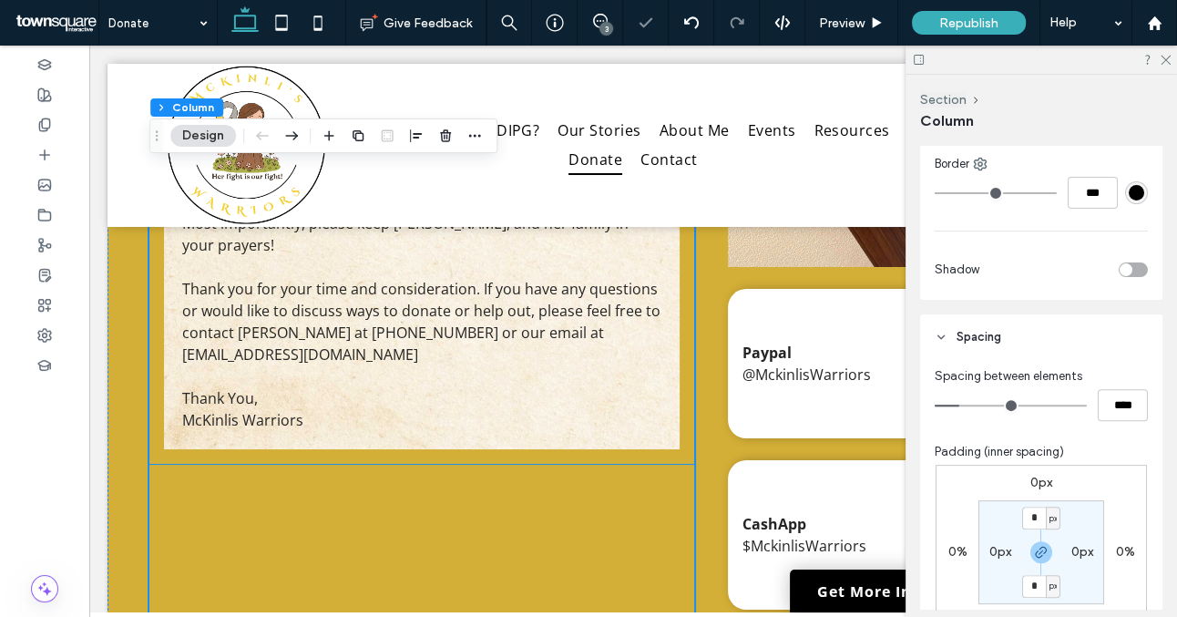
click at [647, 387] on p "Thank You," at bounding box center [421, 398] width 479 height 22
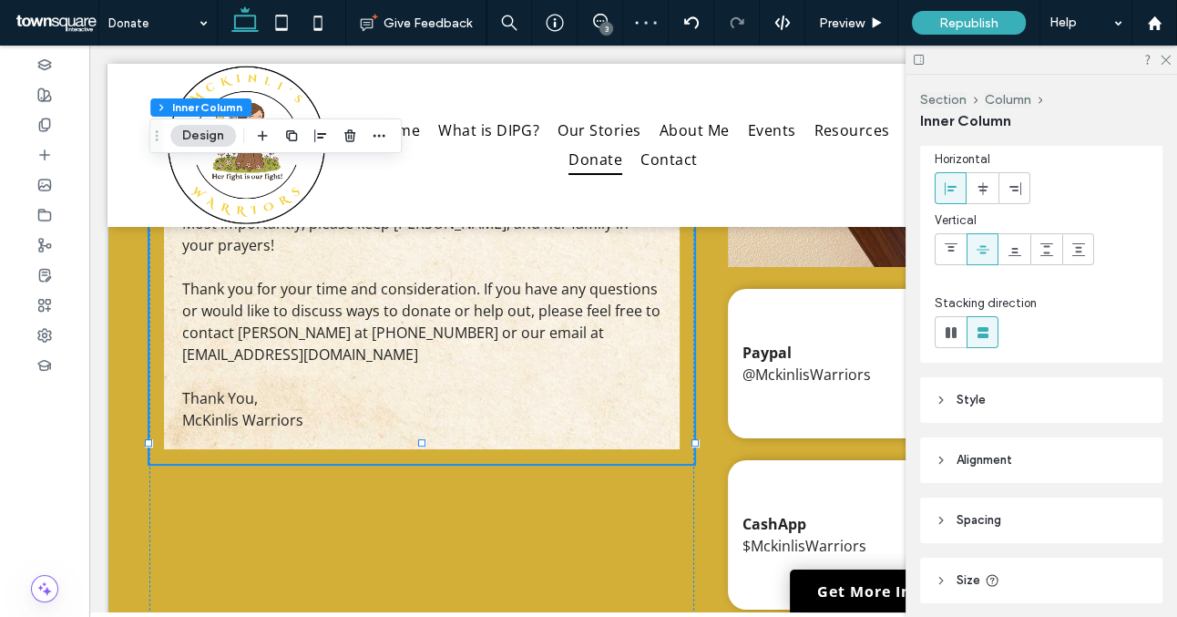
click at [972, 509] on header "Spacing" at bounding box center [1041, 521] width 242 height 46
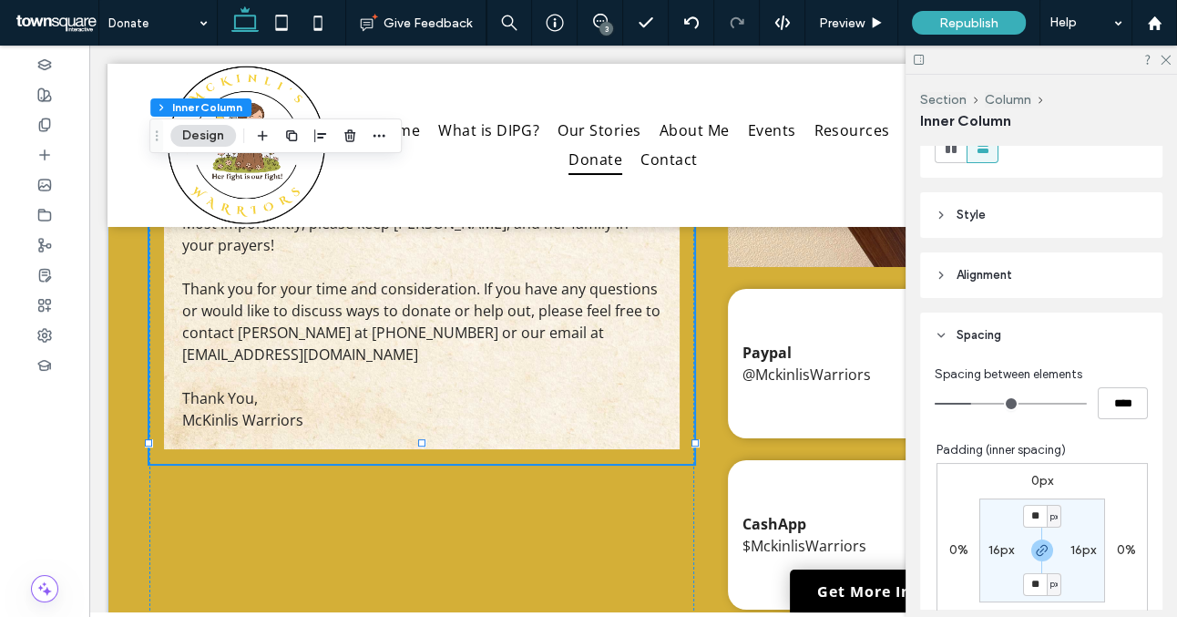
click at [989, 545] on label "16px" at bounding box center [1002, 549] width 26 height 15
type input "*"
click at [1035, 510] on label "16px" at bounding box center [1043, 516] width 26 height 15
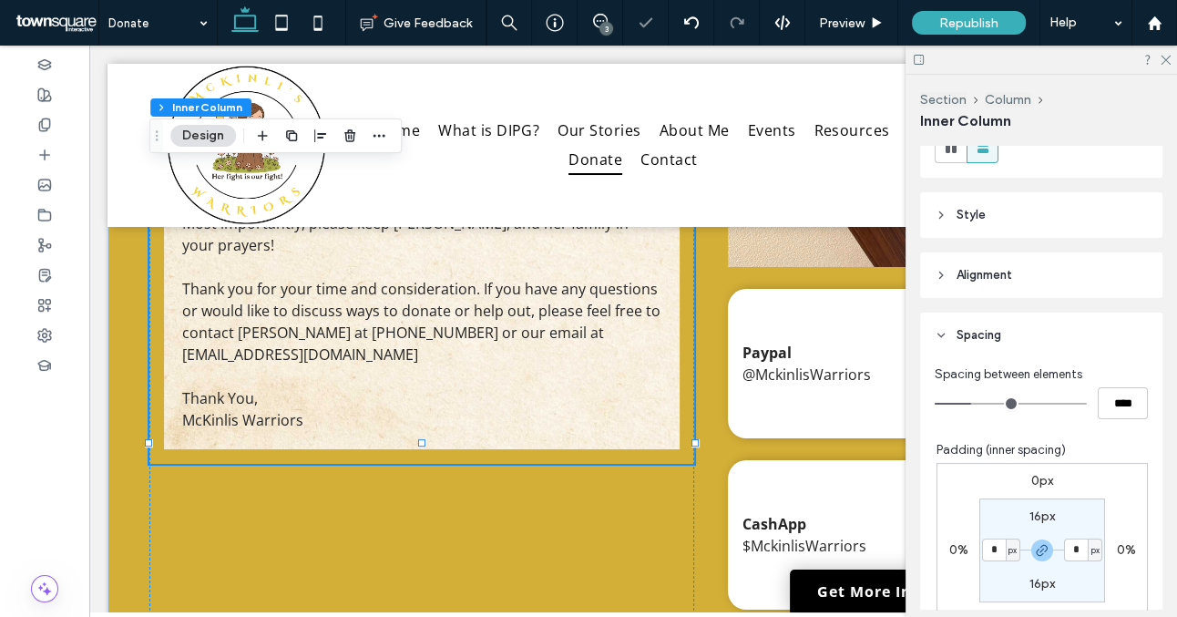
type input "**"
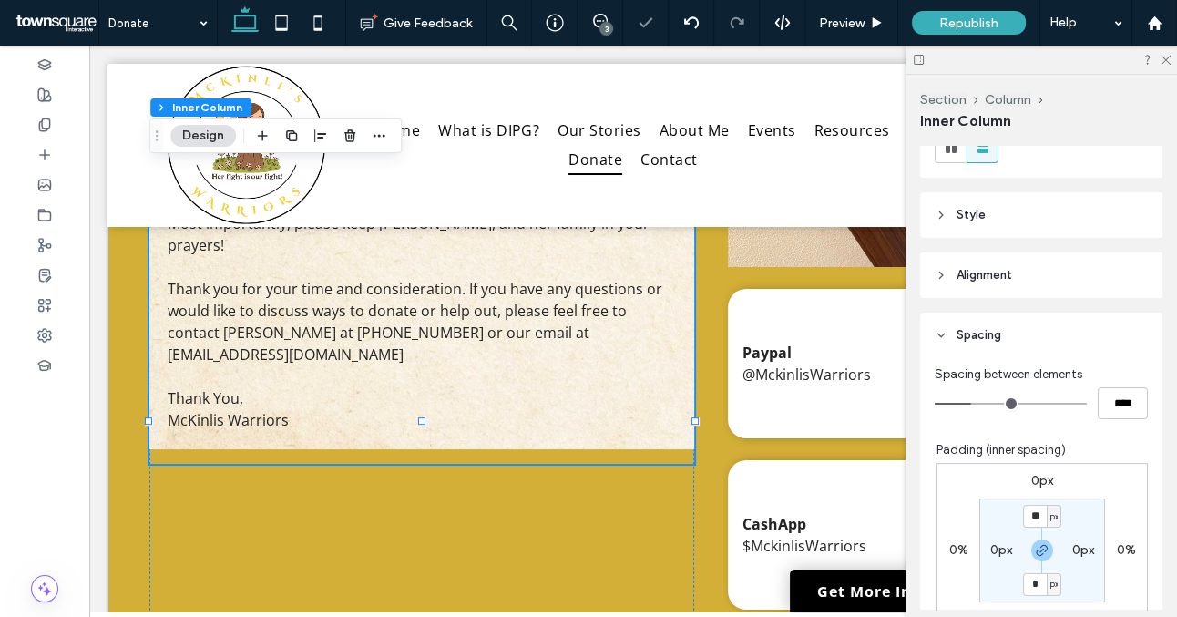
type input "*"
click at [1064, 513] on section "* px 0px * px 0px" at bounding box center [1043, 551] width 126 height 104
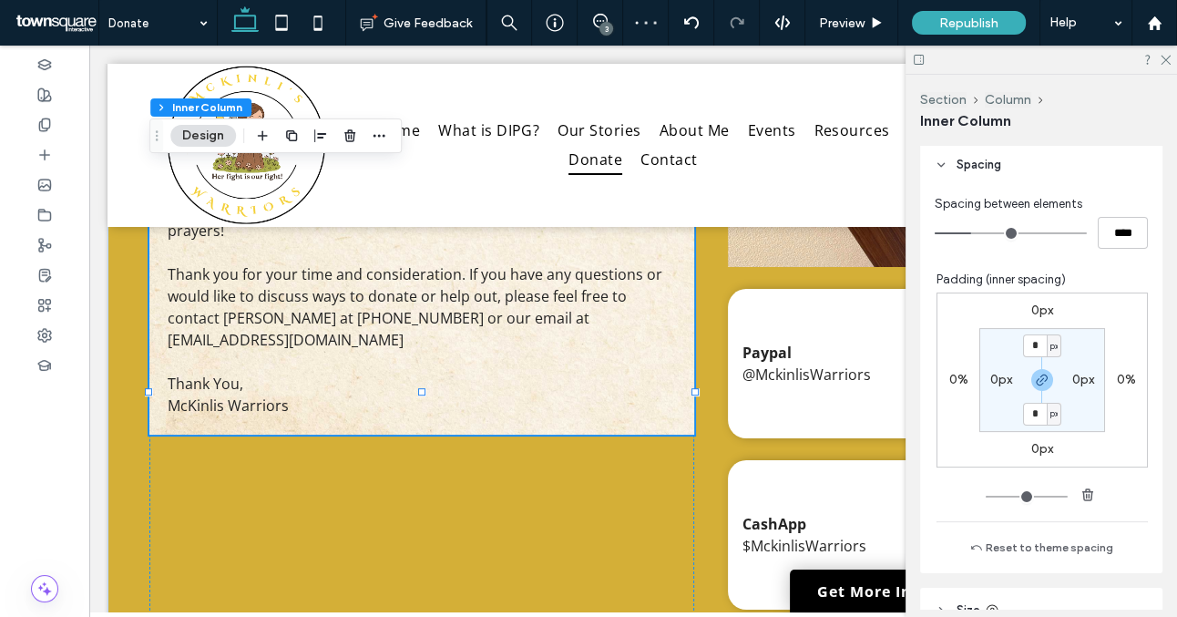
scroll to position [164, 0]
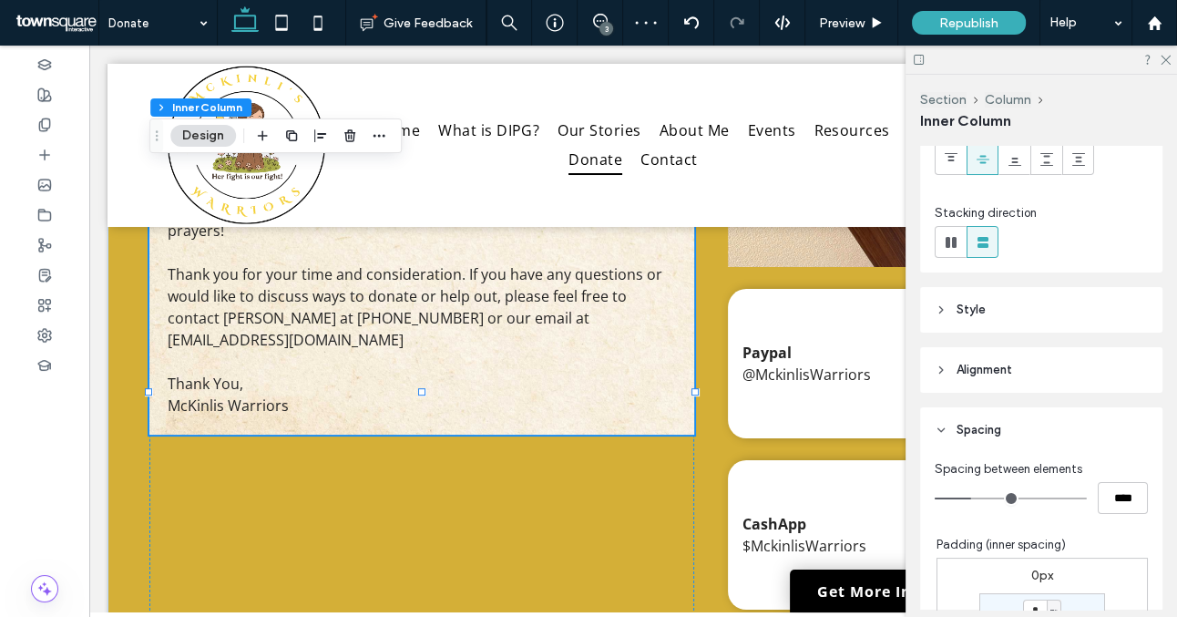
click at [1057, 308] on header "Style" at bounding box center [1041, 310] width 242 height 46
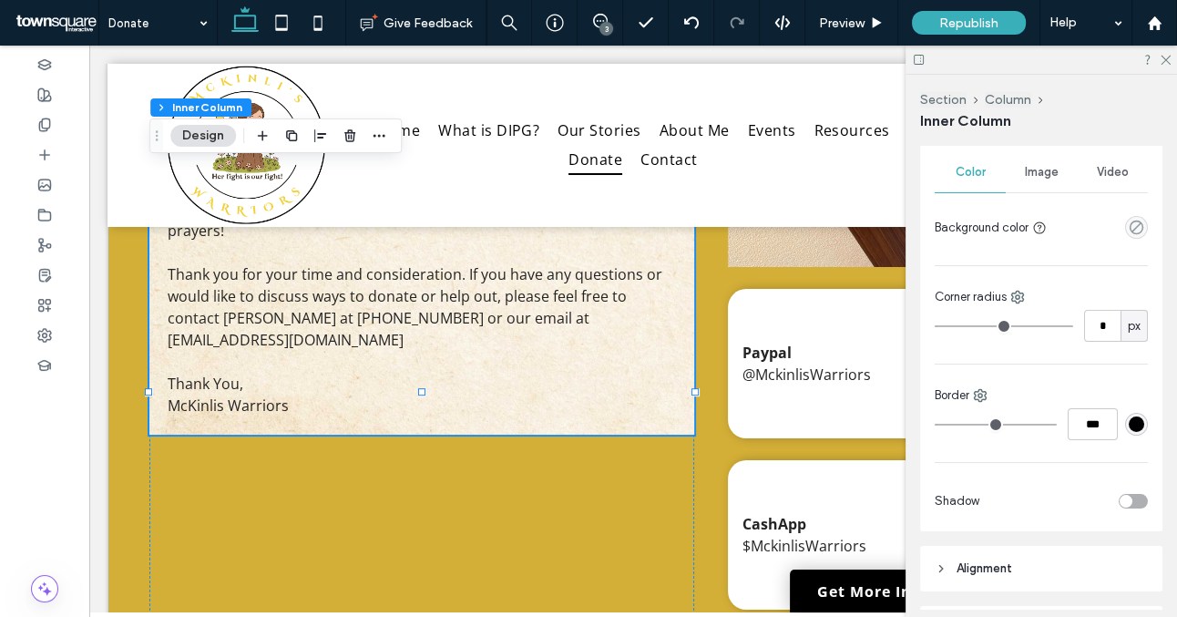
scroll to position [353, 0]
click at [1133, 501] on div "toggle" at bounding box center [1133, 500] width 29 height 15
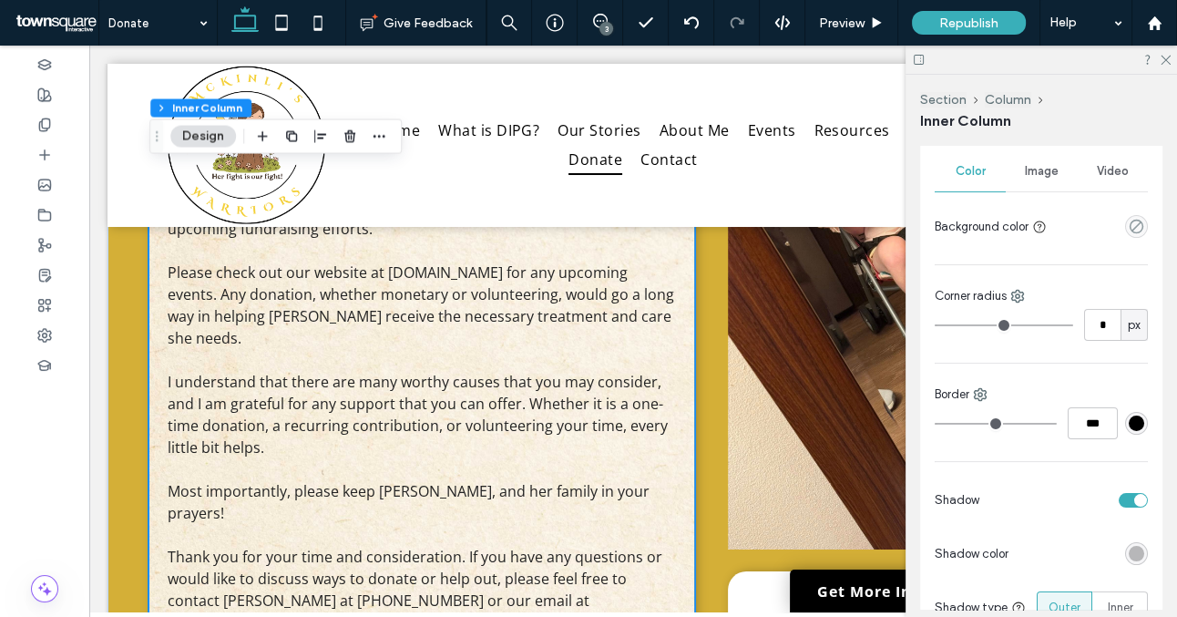
scroll to position [547, 0]
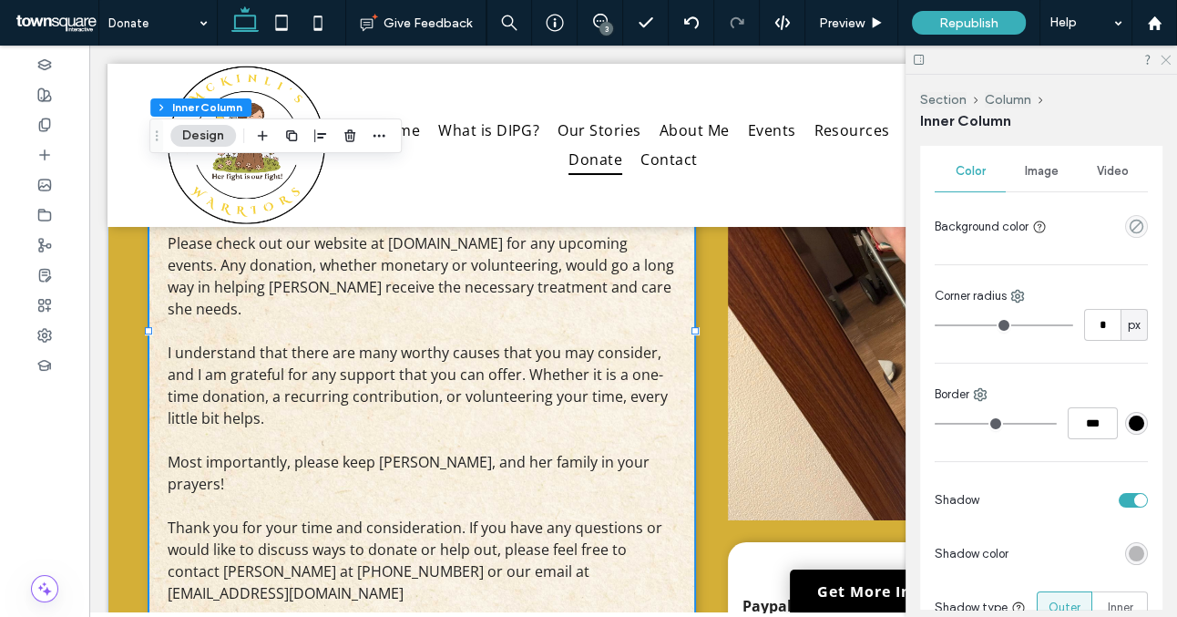
click at [1163, 59] on icon at bounding box center [1165, 59] width 12 height 12
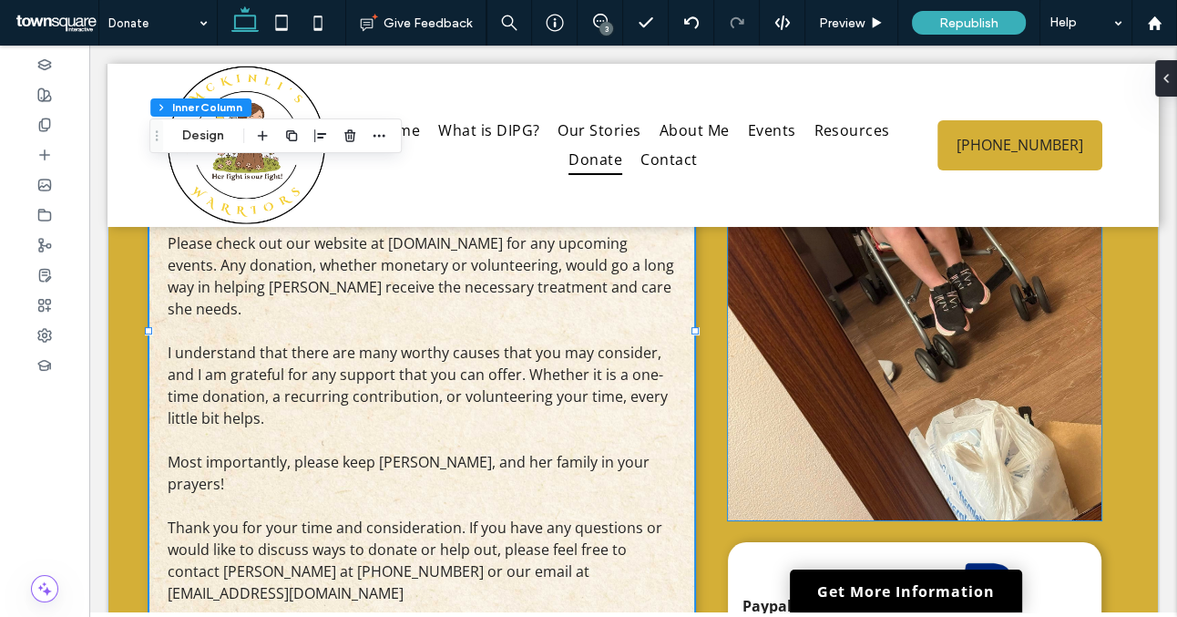
click at [991, 385] on img at bounding box center [915, 276] width 374 height 488
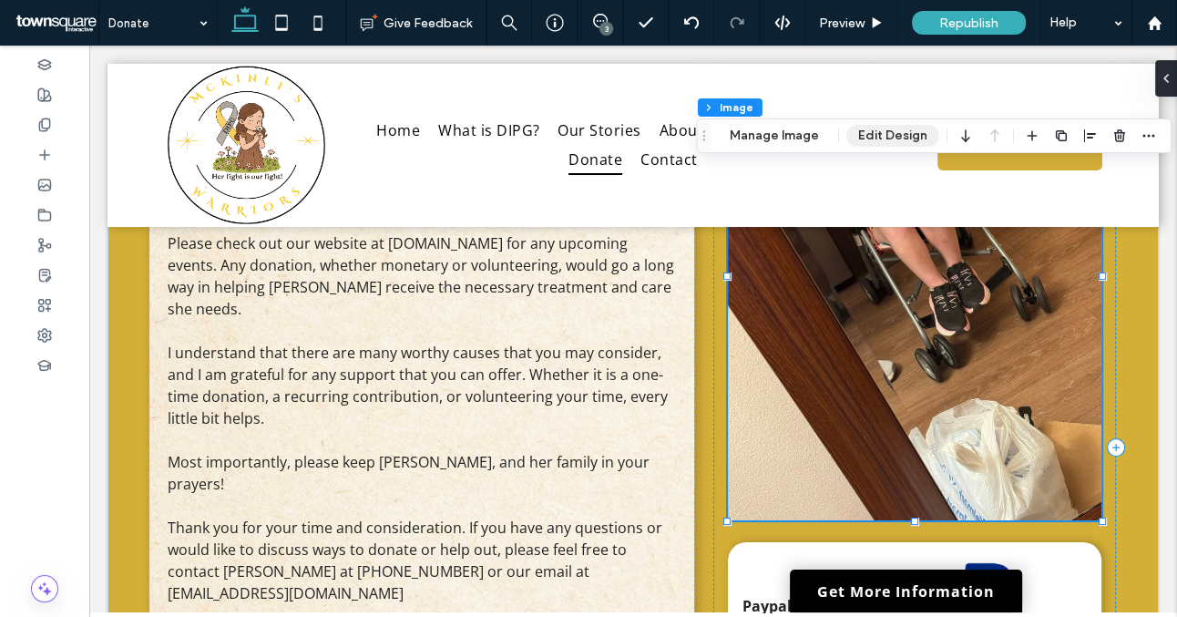
click at [876, 142] on button "Edit Design" at bounding box center [893, 136] width 93 height 22
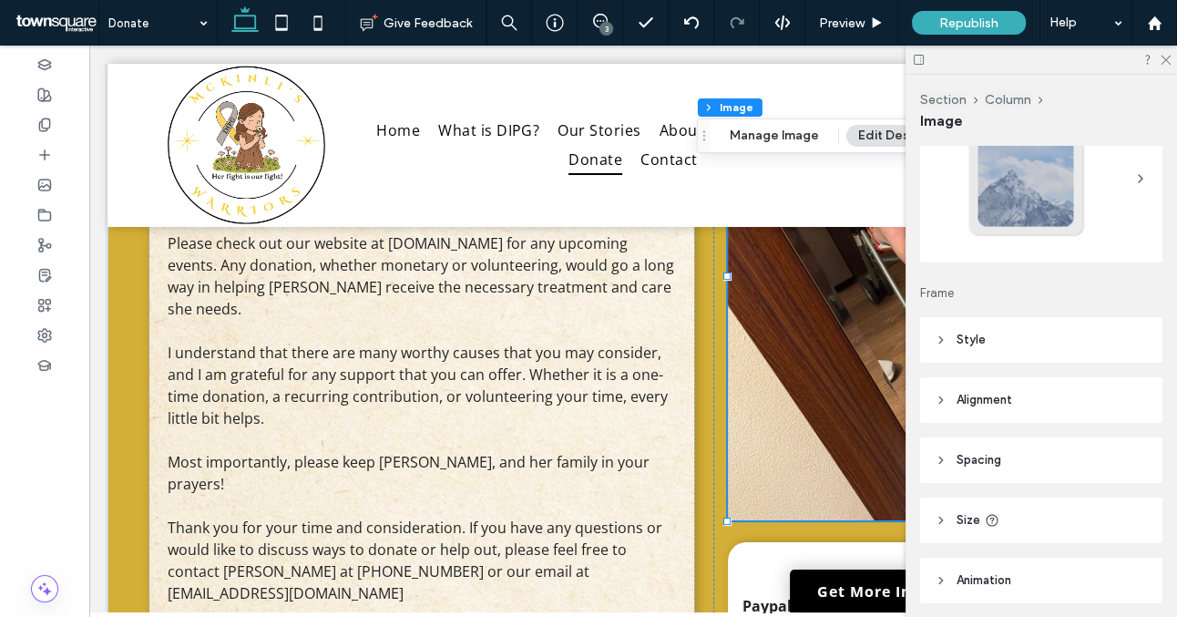
click at [1048, 346] on header "Style" at bounding box center [1041, 340] width 242 height 46
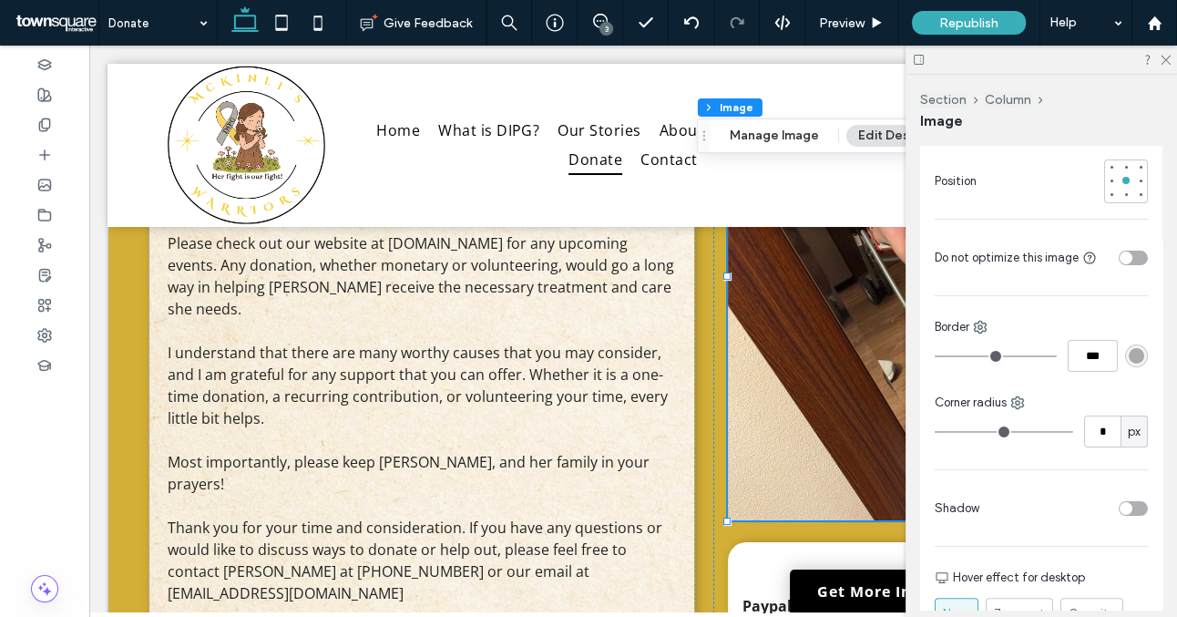
scroll to position [413, 0]
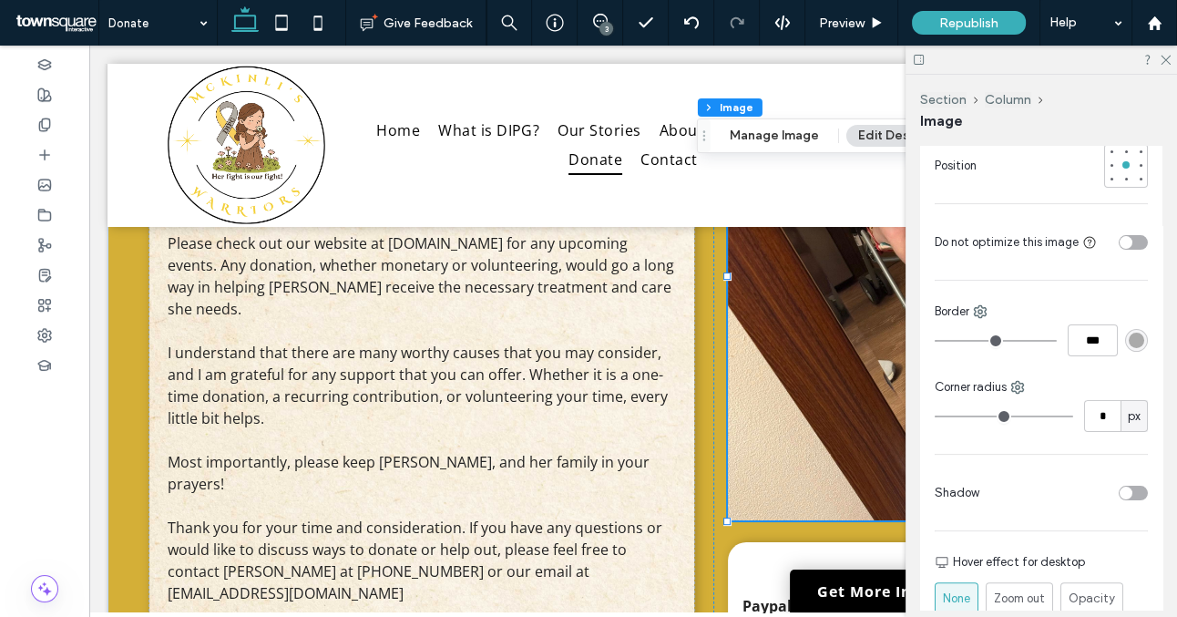
click at [1136, 483] on div at bounding box center [1067, 493] width 161 height 32
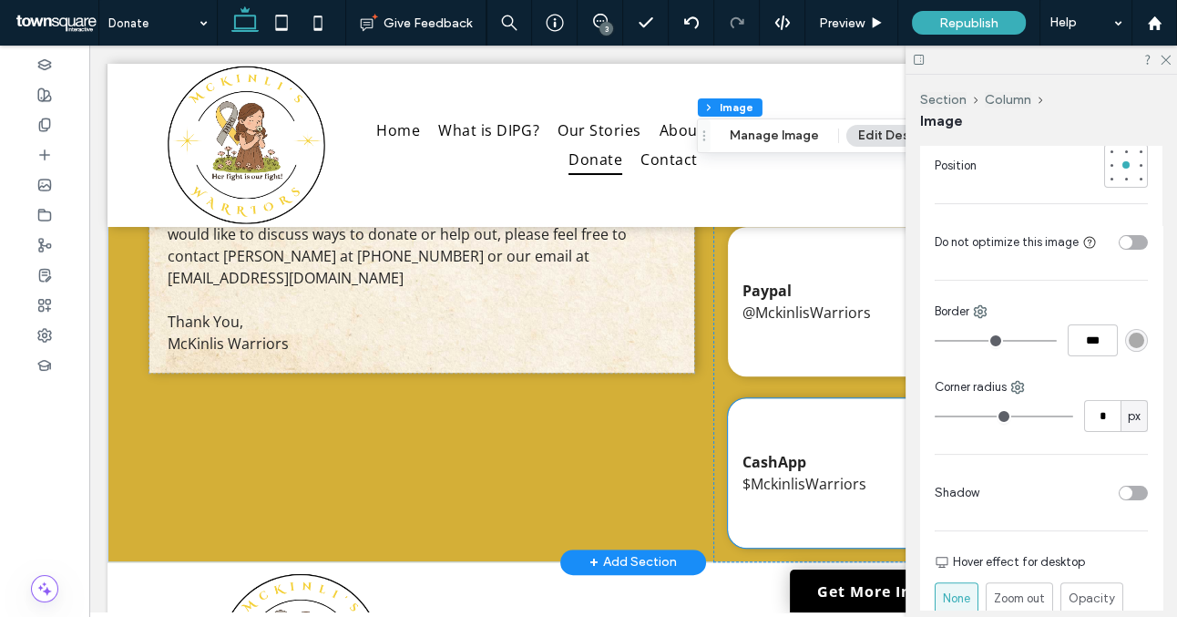
scroll to position [863, 0]
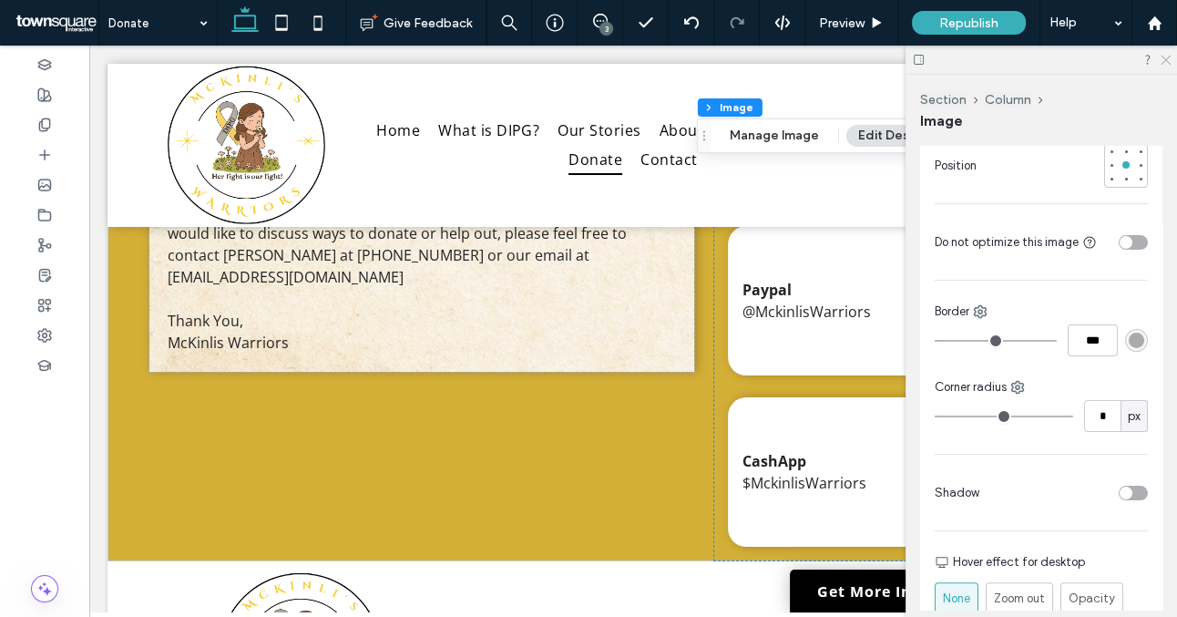
click at [1163, 63] on use at bounding box center [1166, 61] width 10 height 10
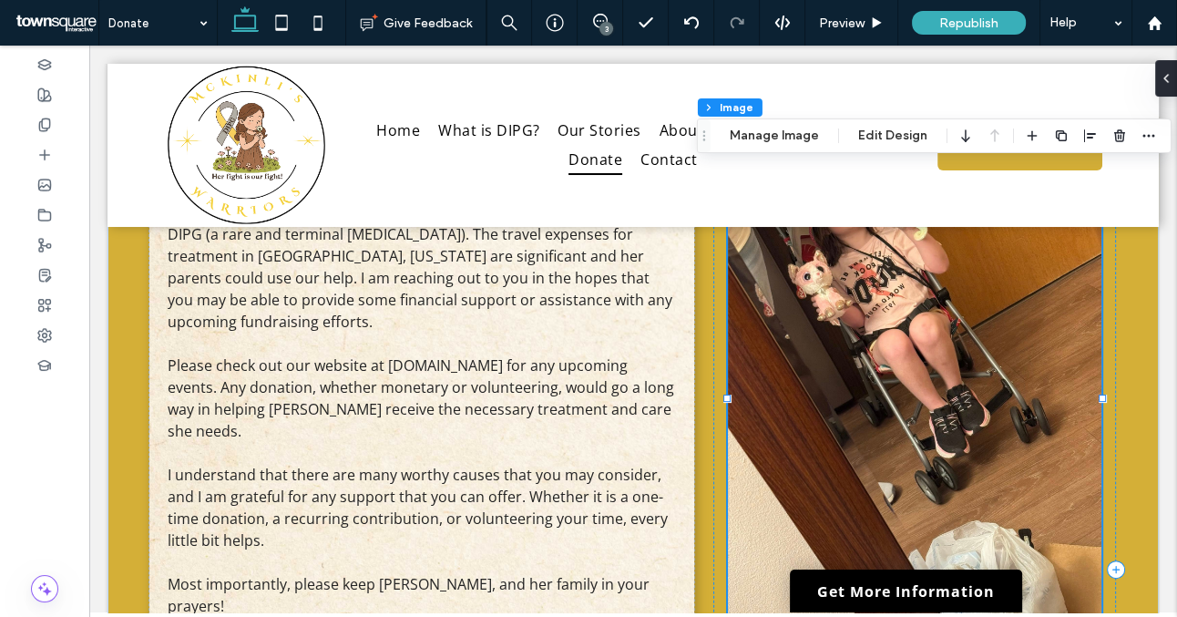
click at [921, 457] on img at bounding box center [915, 398] width 374 height 488
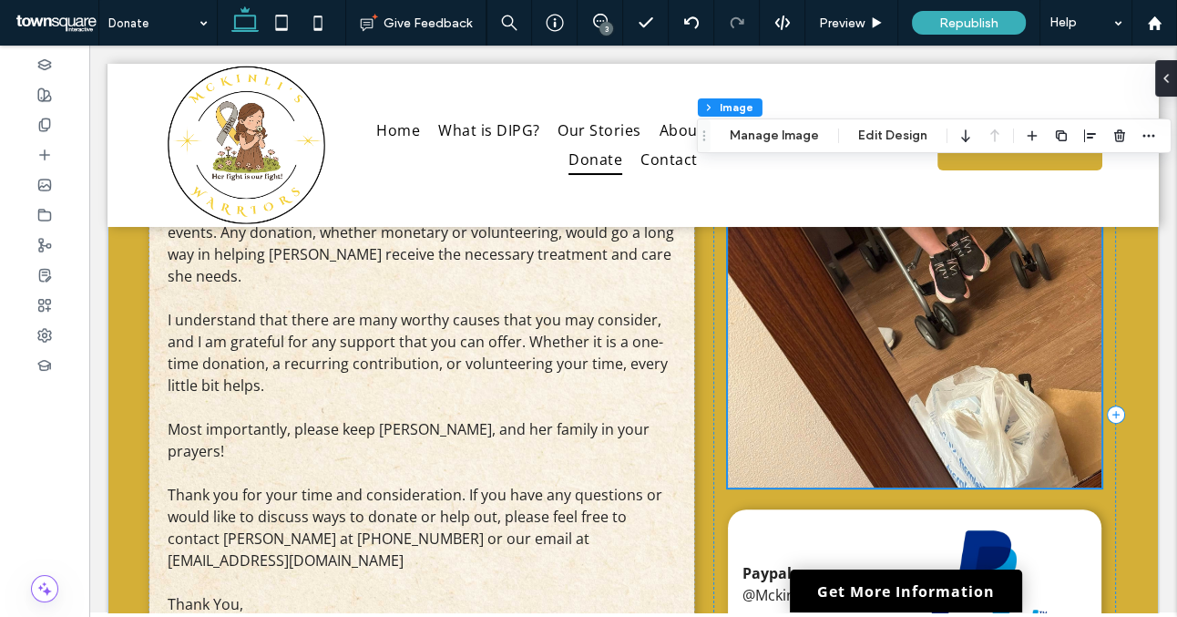
scroll to position [583, 0]
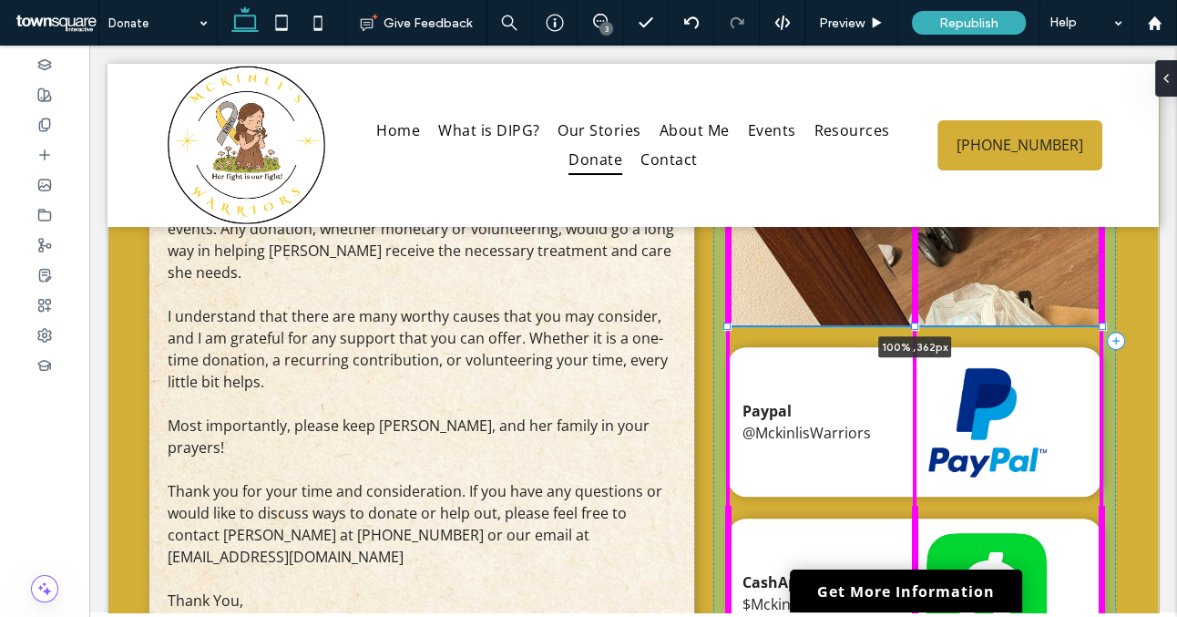
drag, startPoint x: 916, startPoint y: 484, endPoint x: 911, endPoint y: 325, distance: 158.6
click at [911, 325] on div at bounding box center [914, 325] width 7 height 7
type input "***"
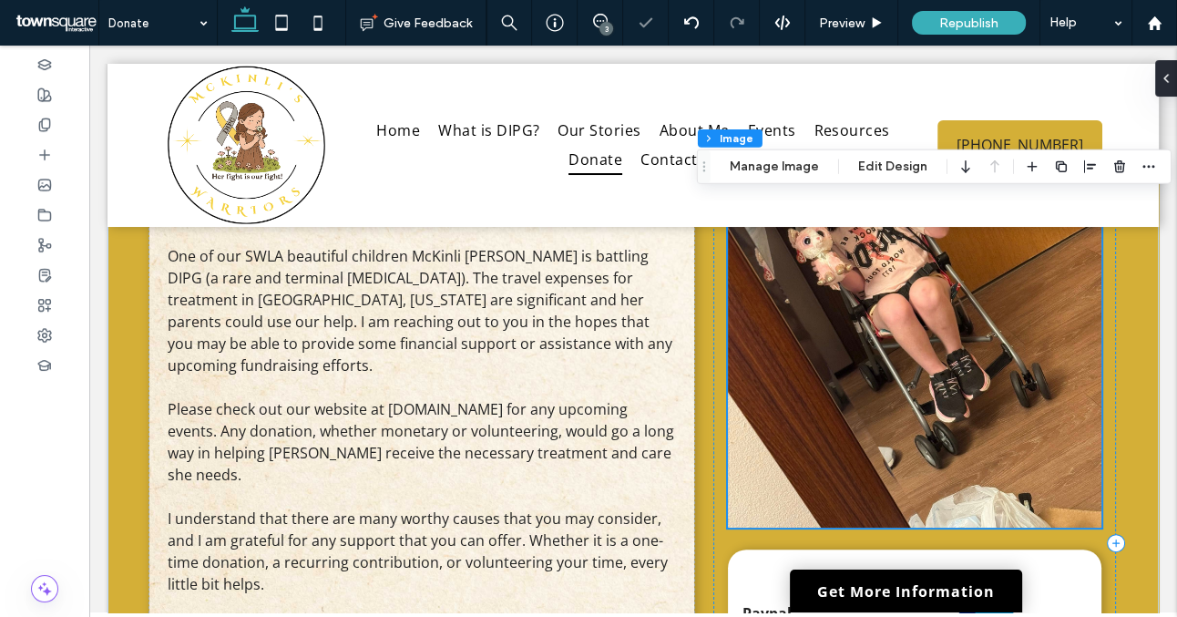
scroll to position [384, 0]
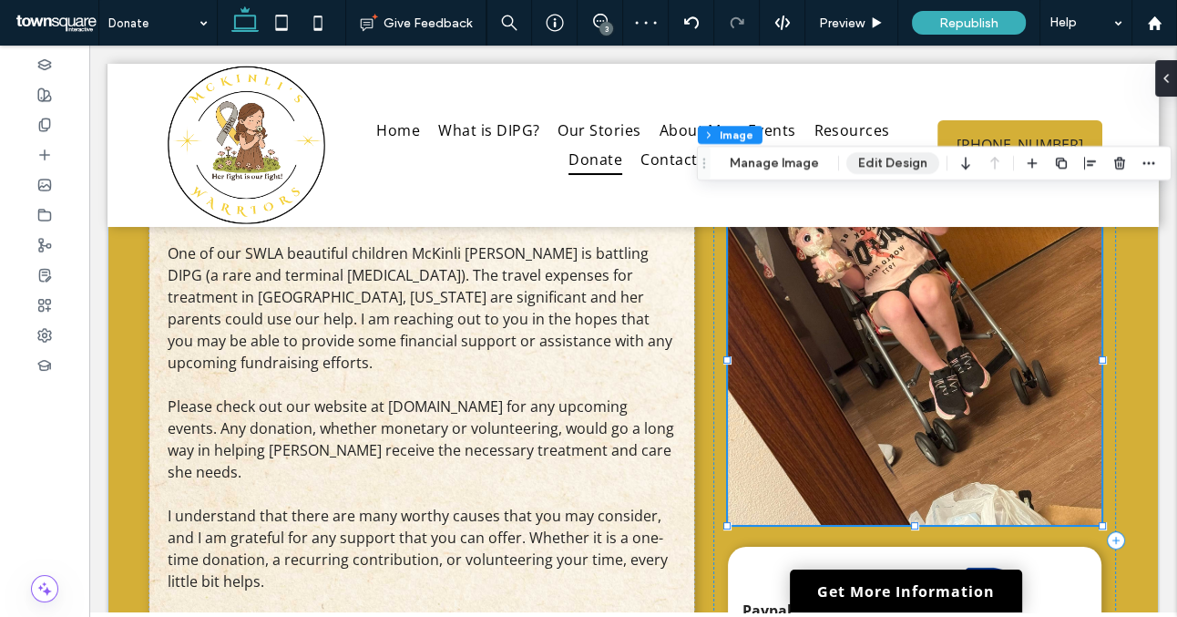
click at [893, 157] on button "Edit Design" at bounding box center [893, 163] width 93 height 22
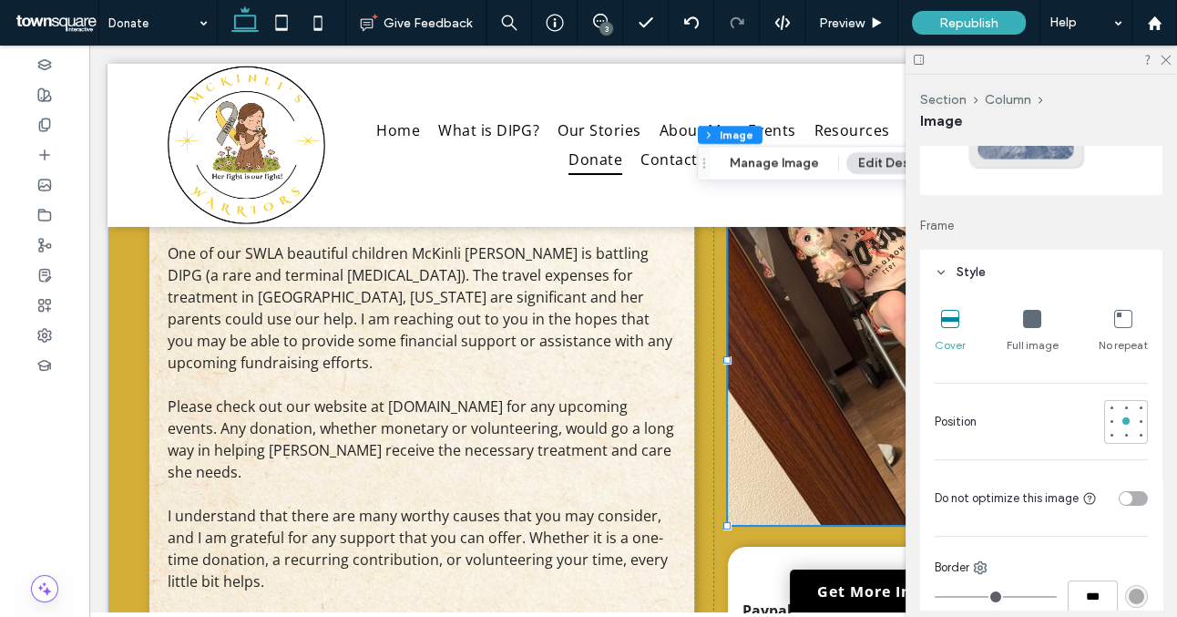
scroll to position [160, 0]
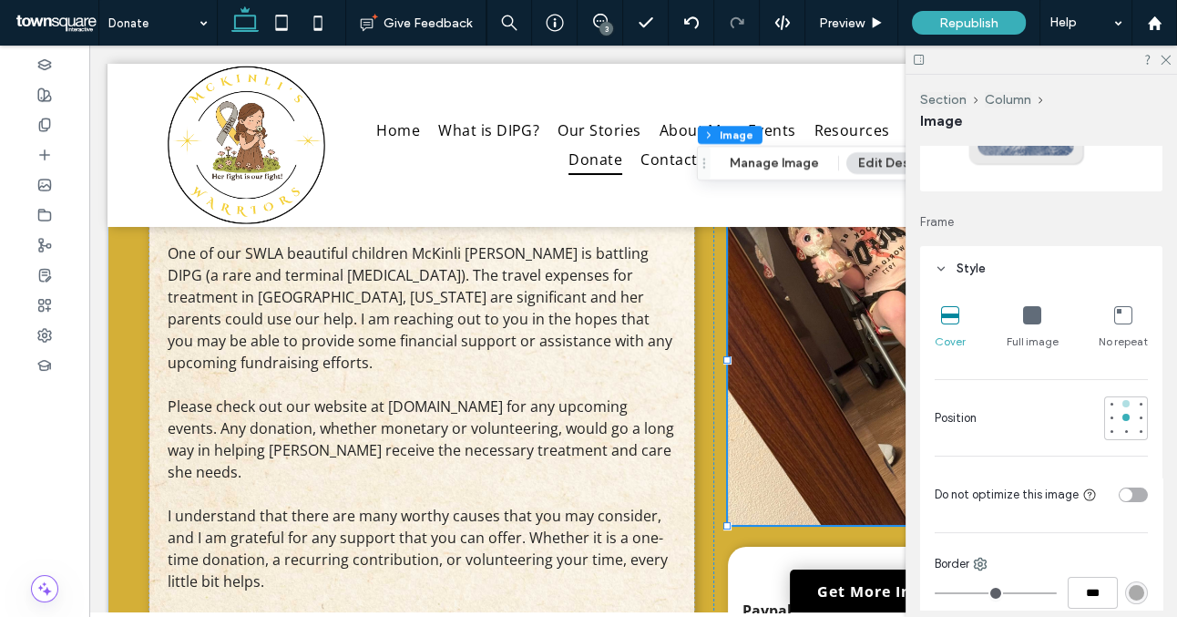
click at [1126, 403] on div at bounding box center [1126, 403] width 7 height 7
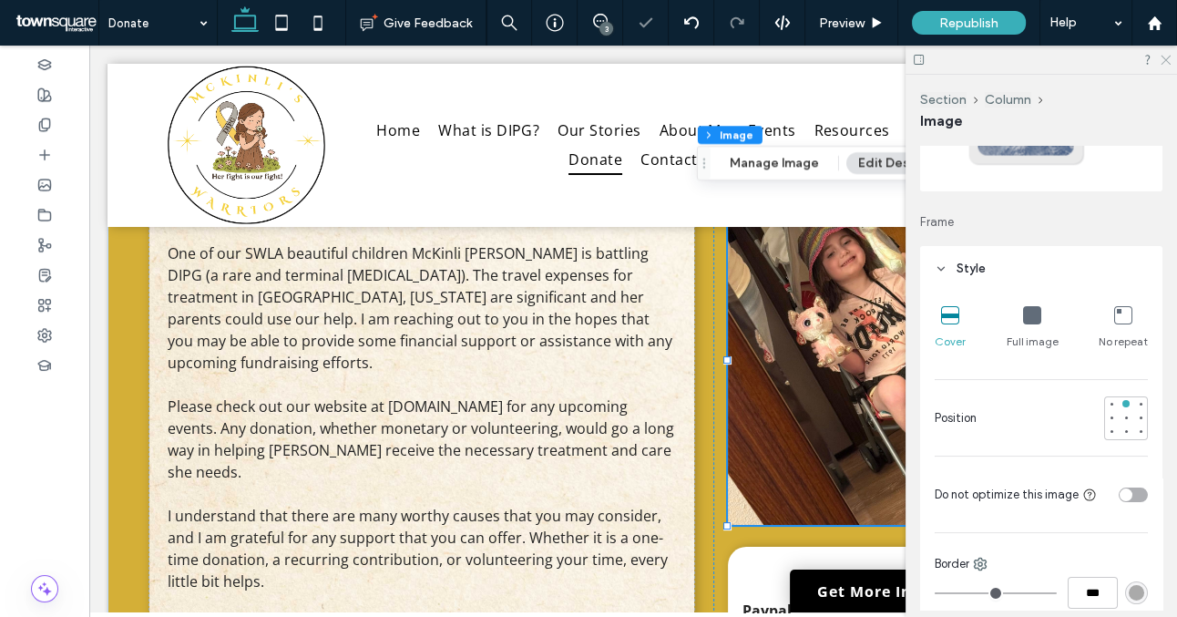
click at [1166, 57] on icon at bounding box center [1165, 59] width 12 height 12
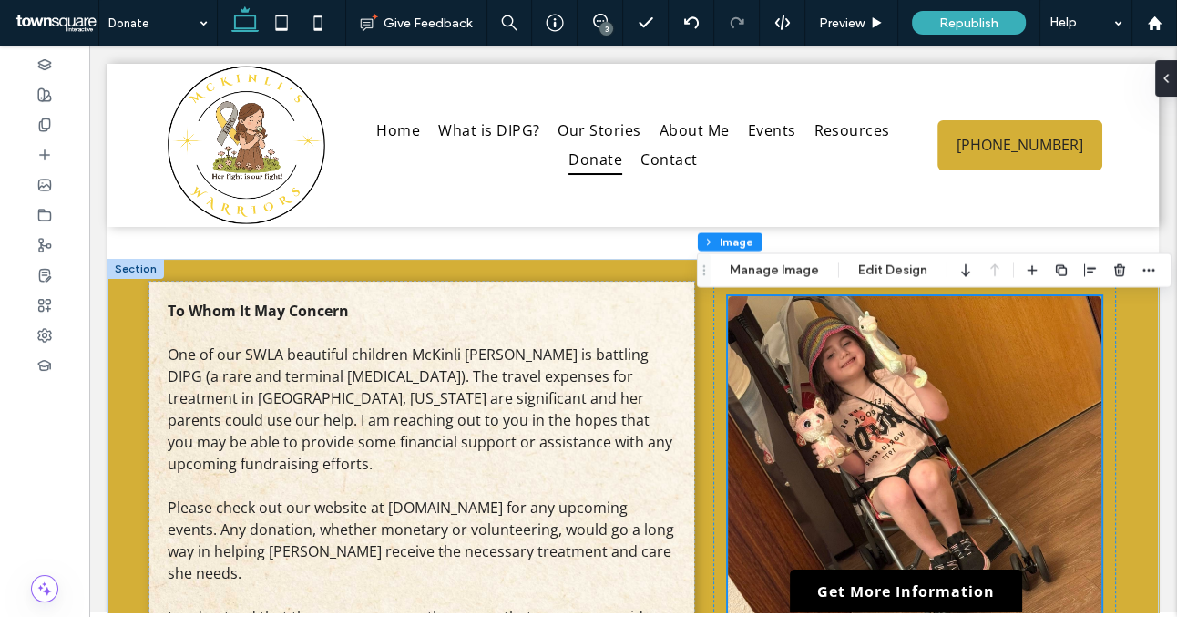
scroll to position [284, 0]
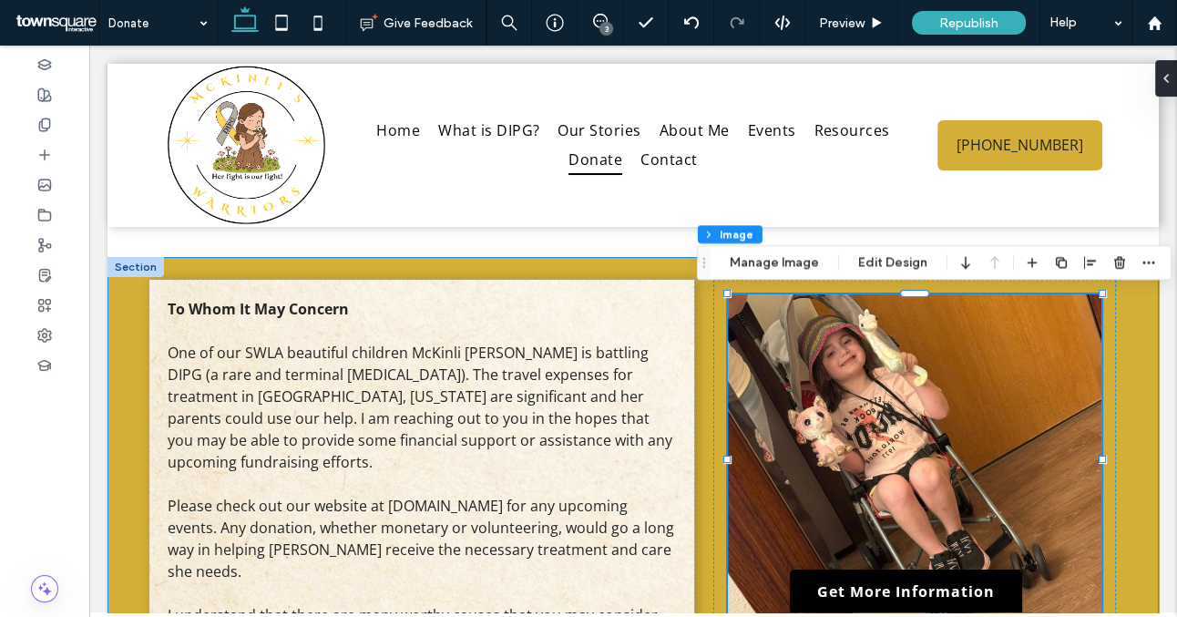
click at [700, 464] on div "To Whom It May Concern One of our SWLA beautiful children McKinli [PERSON_NAME]…" at bounding box center [634, 629] width 1052 height 744
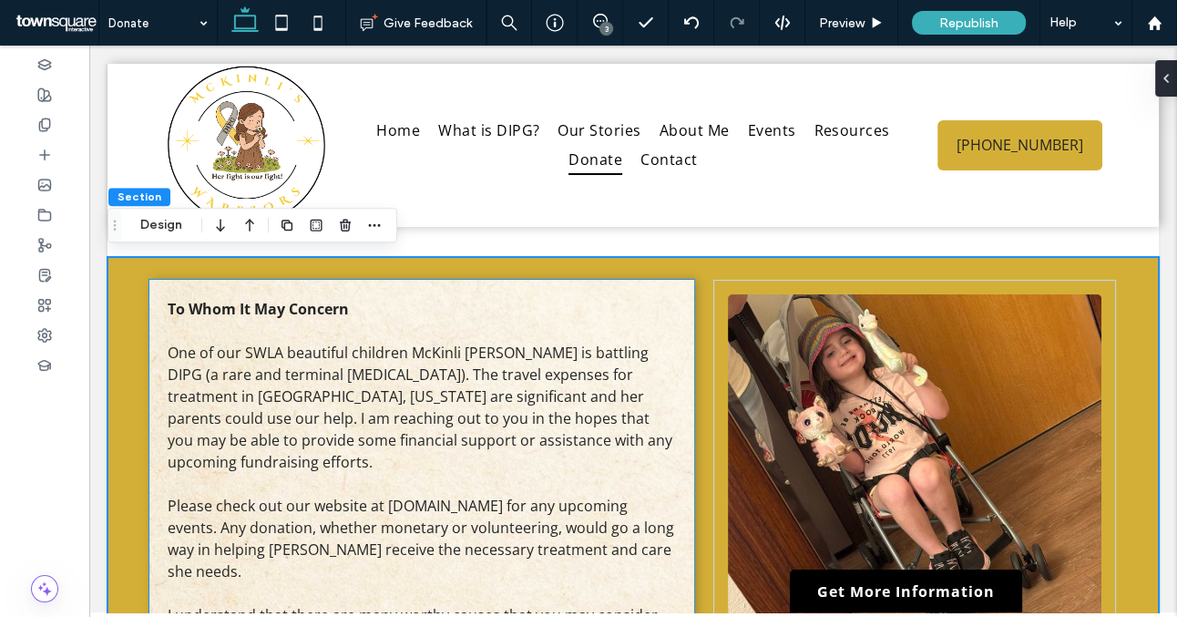
click at [654, 295] on div "To Whom It May Concern One of our SWLA beautiful children McKinli [PERSON_NAME]…" at bounding box center [421, 615] width 545 height 671
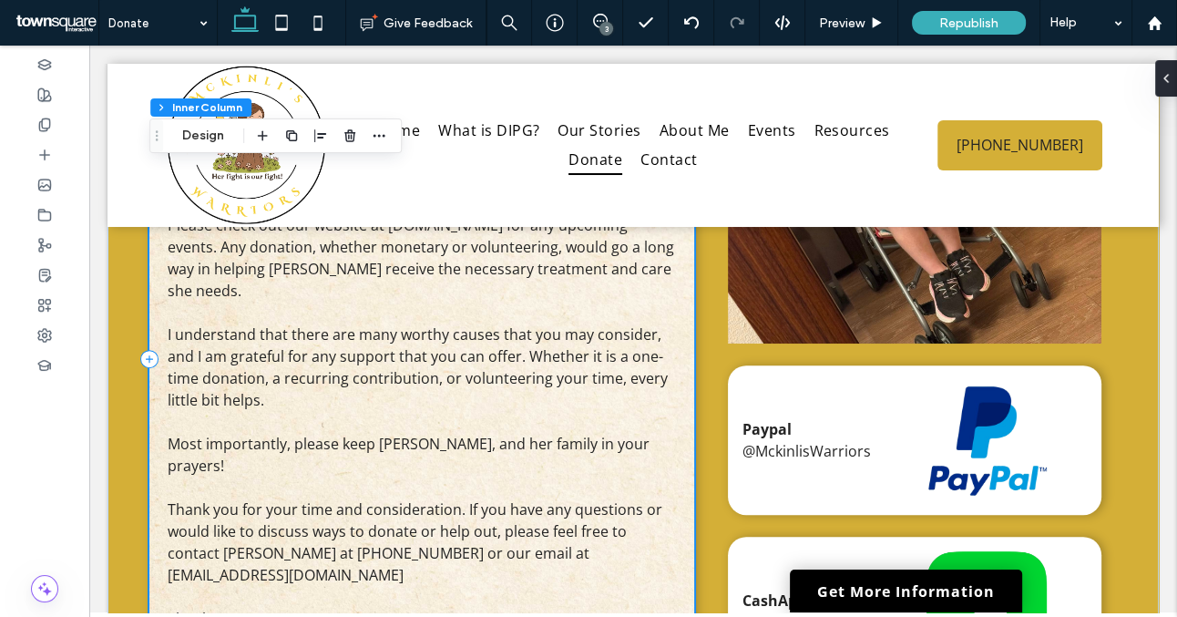
scroll to position [753, 0]
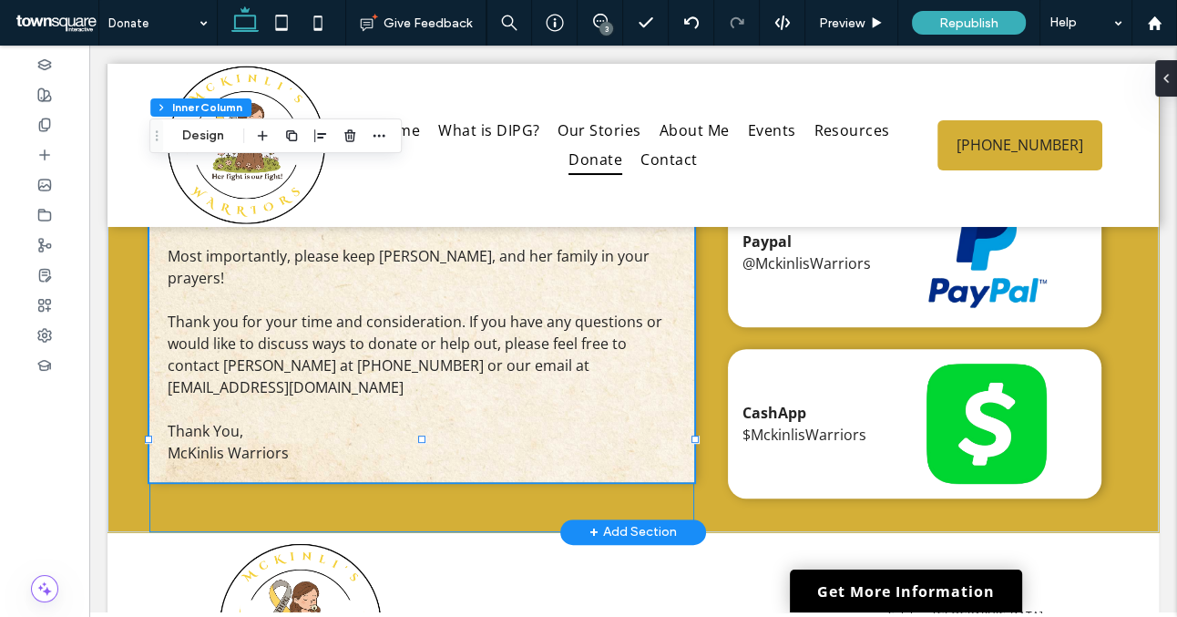
click at [554, 474] on div "To Whom It May Concern One of our SWLA beautiful children McKinli [PERSON_NAME]…" at bounding box center [421, 171] width 545 height 721
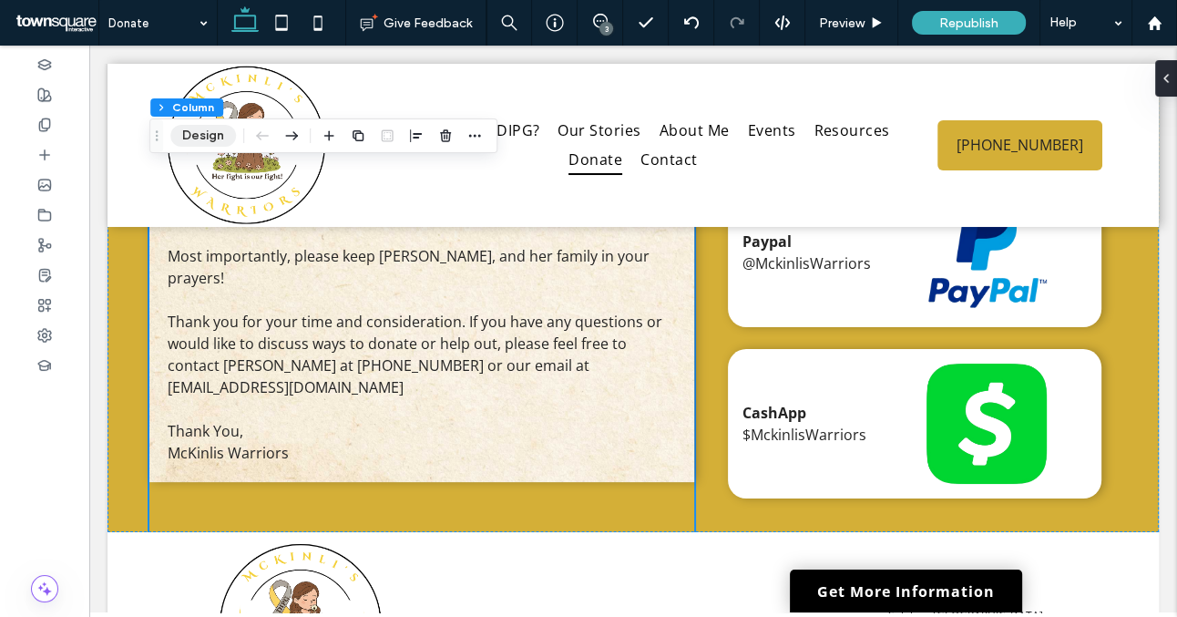
click at [214, 141] on button "Design" at bounding box center [203, 136] width 66 height 22
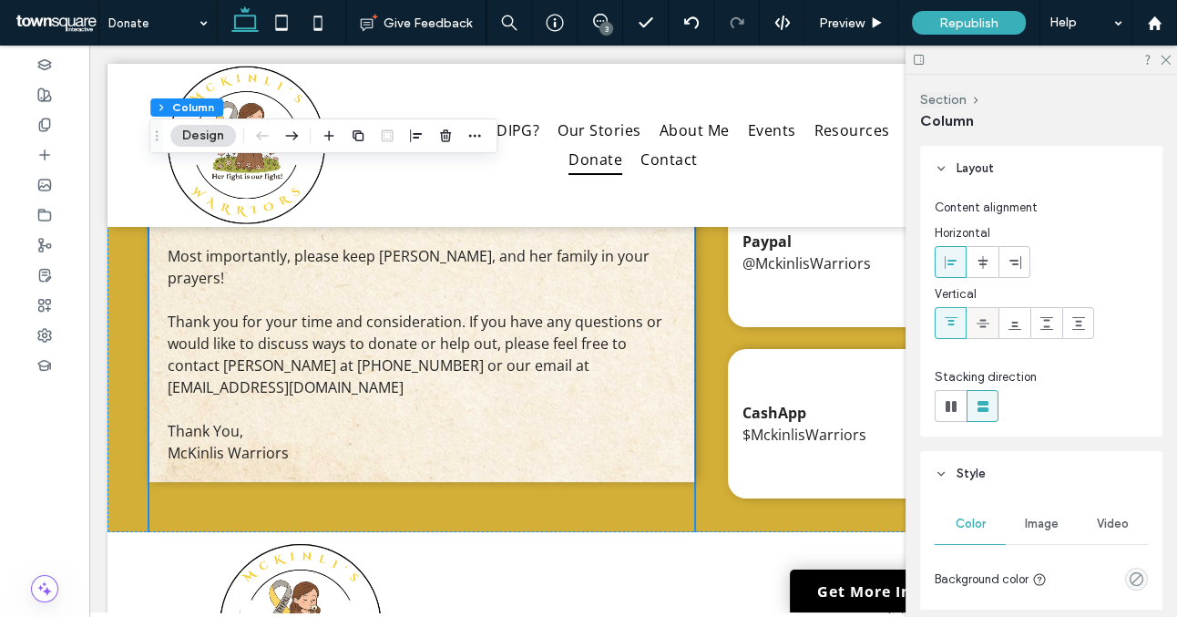
click at [979, 325] on icon at bounding box center [983, 323] width 15 height 15
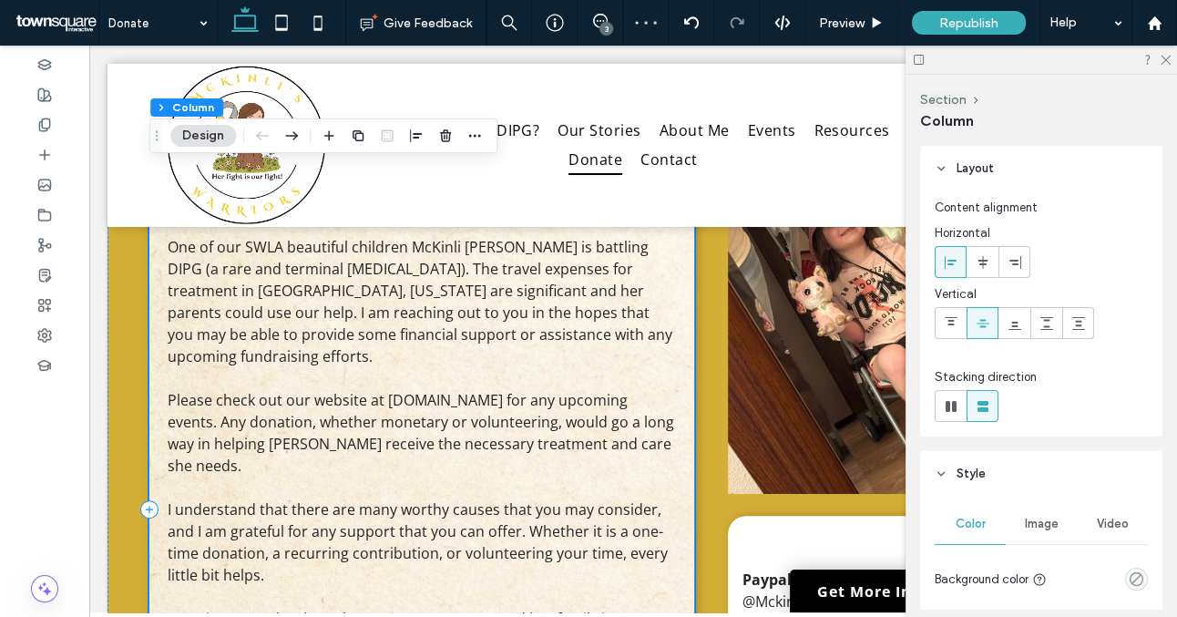
scroll to position [404, 0]
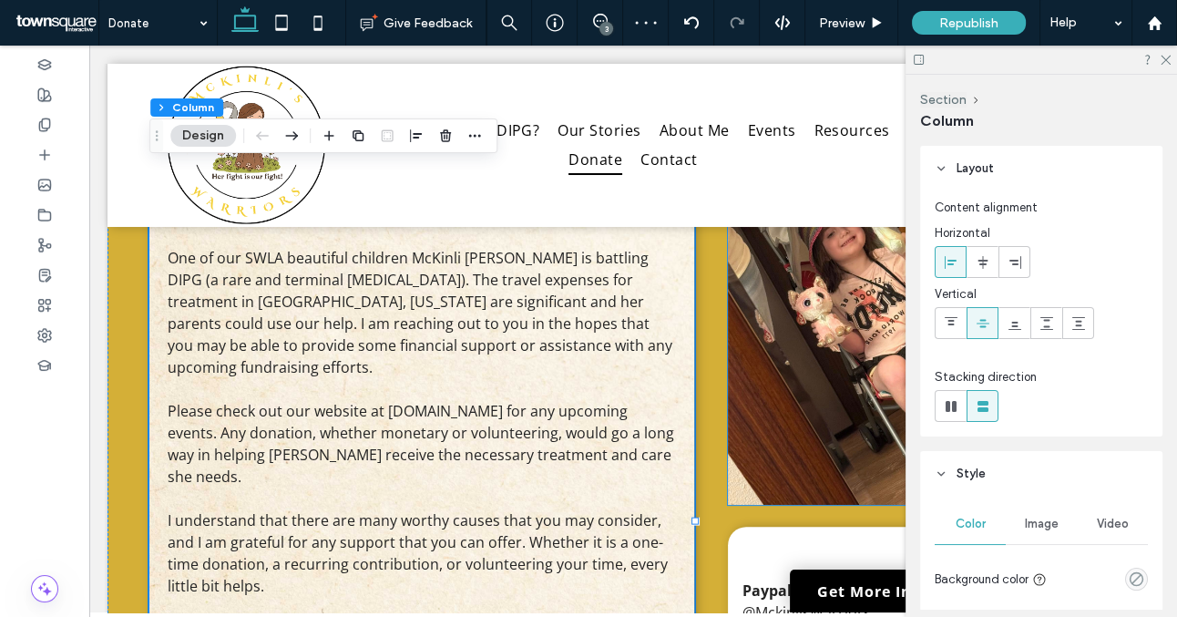
click at [813, 406] on img at bounding box center [915, 340] width 374 height 330
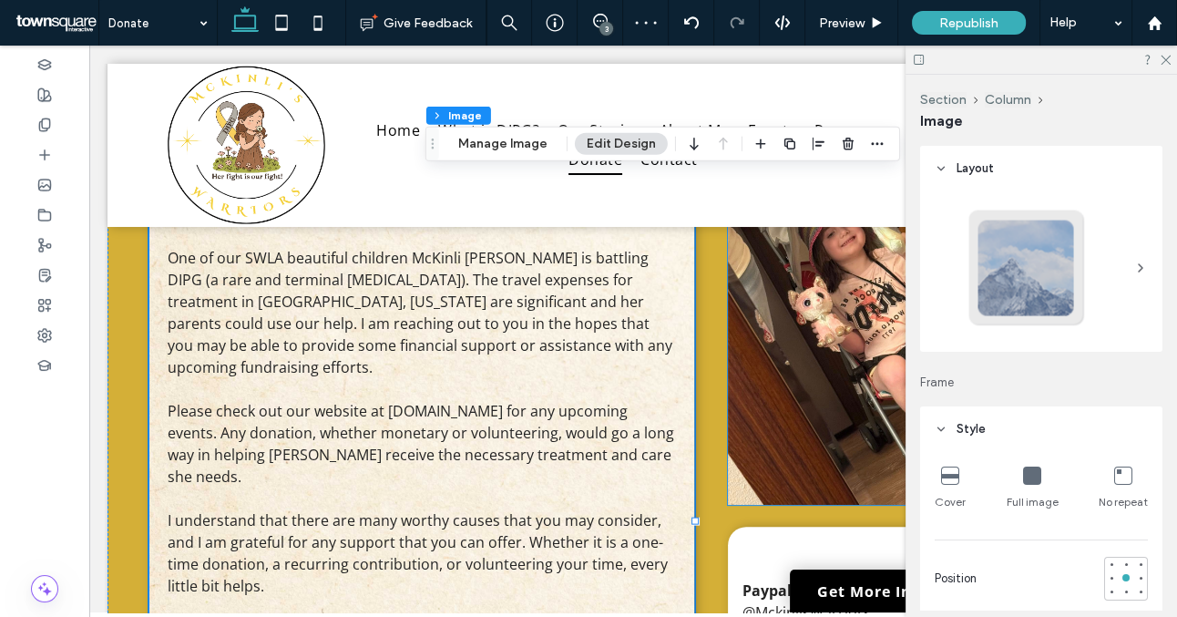
type input "*"
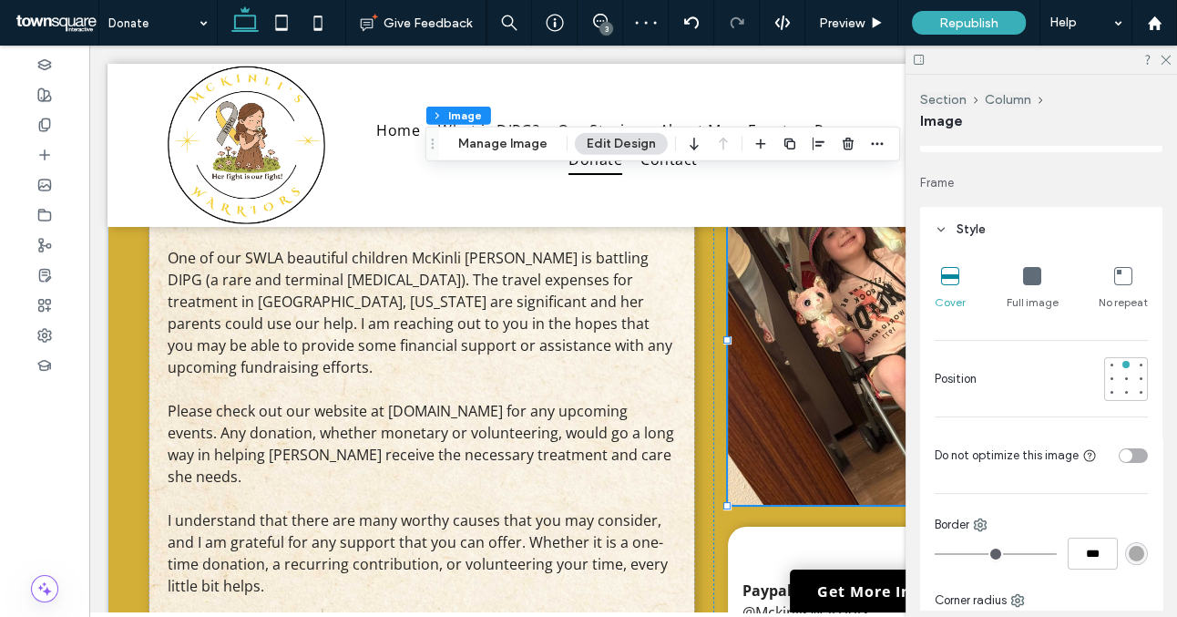
scroll to position [488, 0]
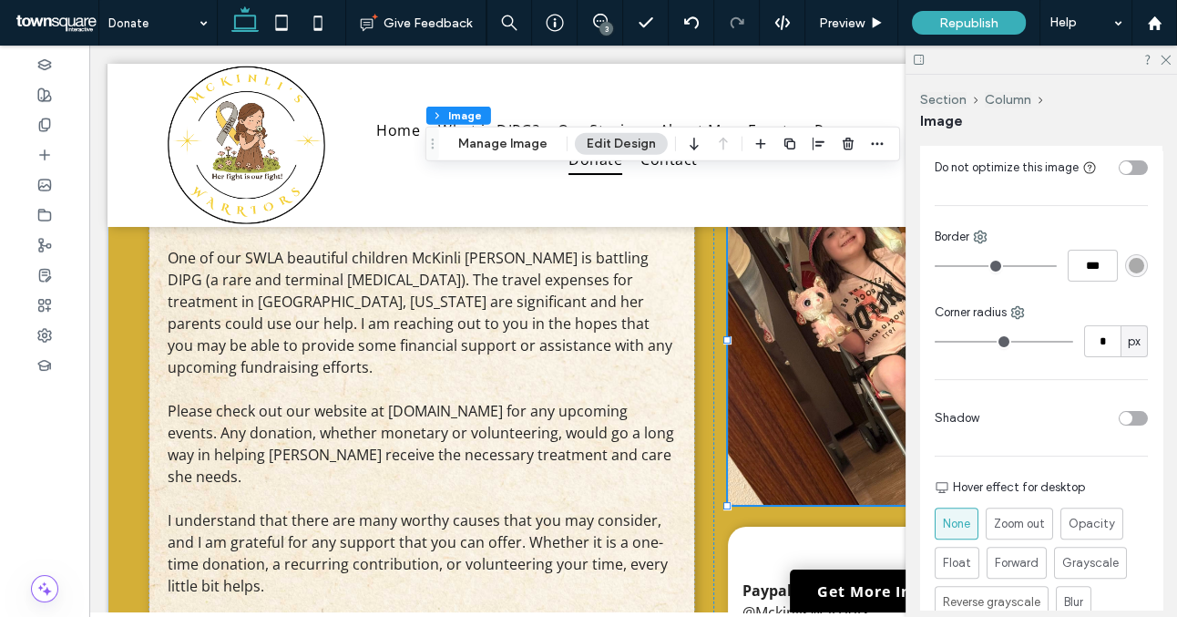
click at [1136, 416] on div "toggle" at bounding box center [1133, 418] width 29 height 15
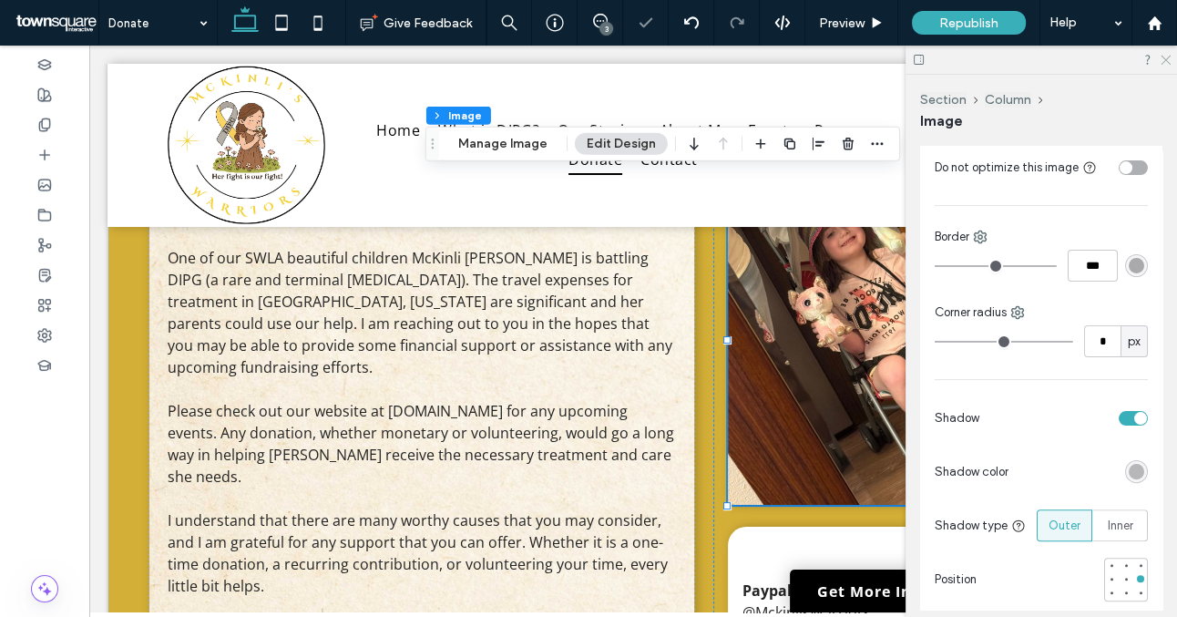
click at [1159, 57] on icon at bounding box center [1165, 59] width 12 height 12
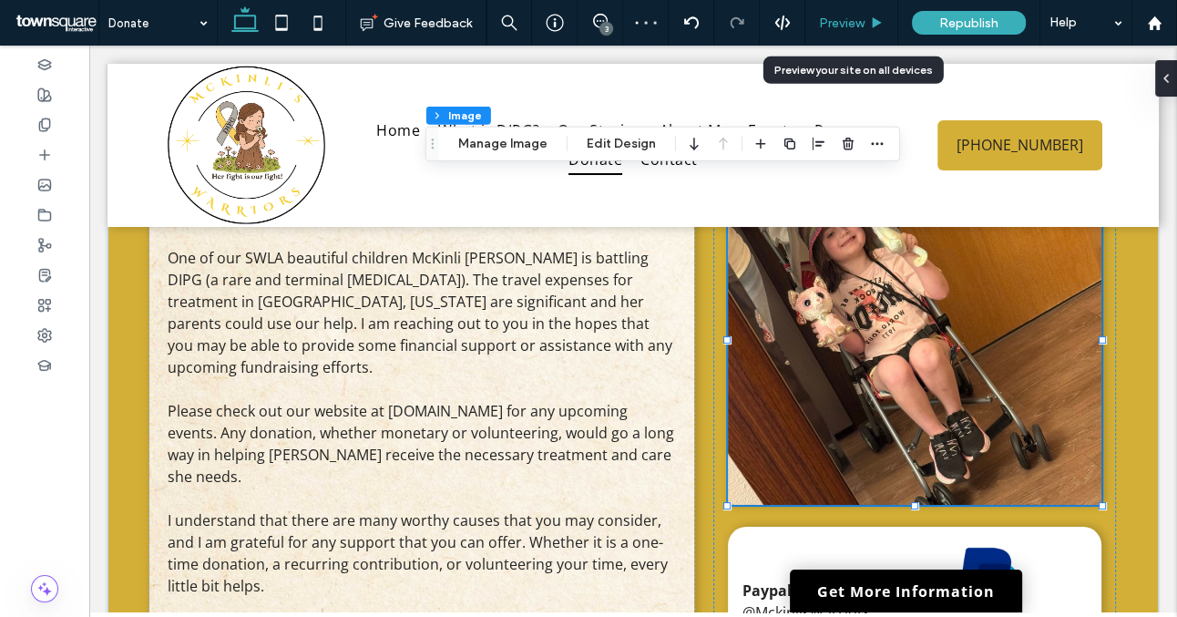
click at [840, 28] on span "Preview" at bounding box center [842, 22] width 46 height 15
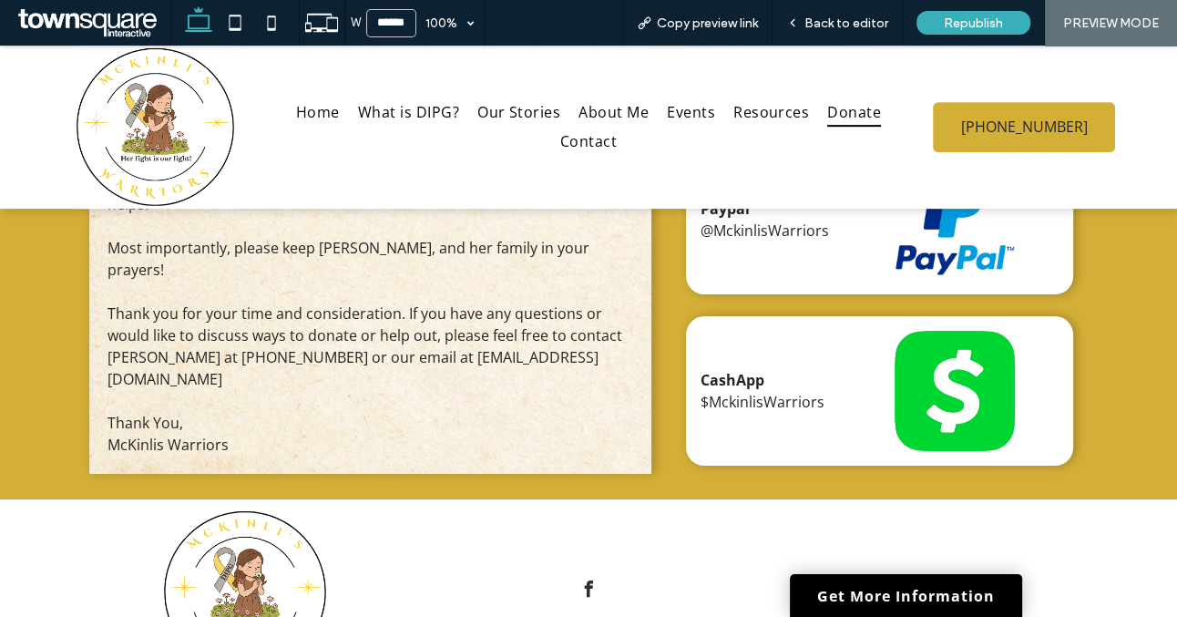
scroll to position [768, 0]
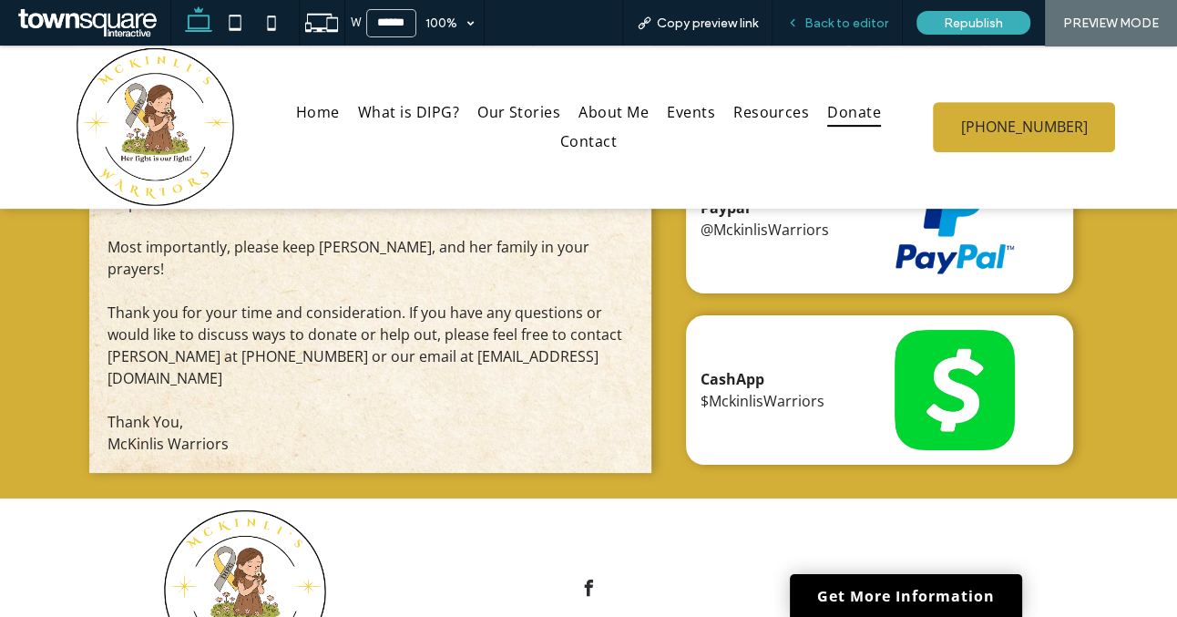
click at [870, 25] on span "Back to editor" at bounding box center [847, 22] width 84 height 15
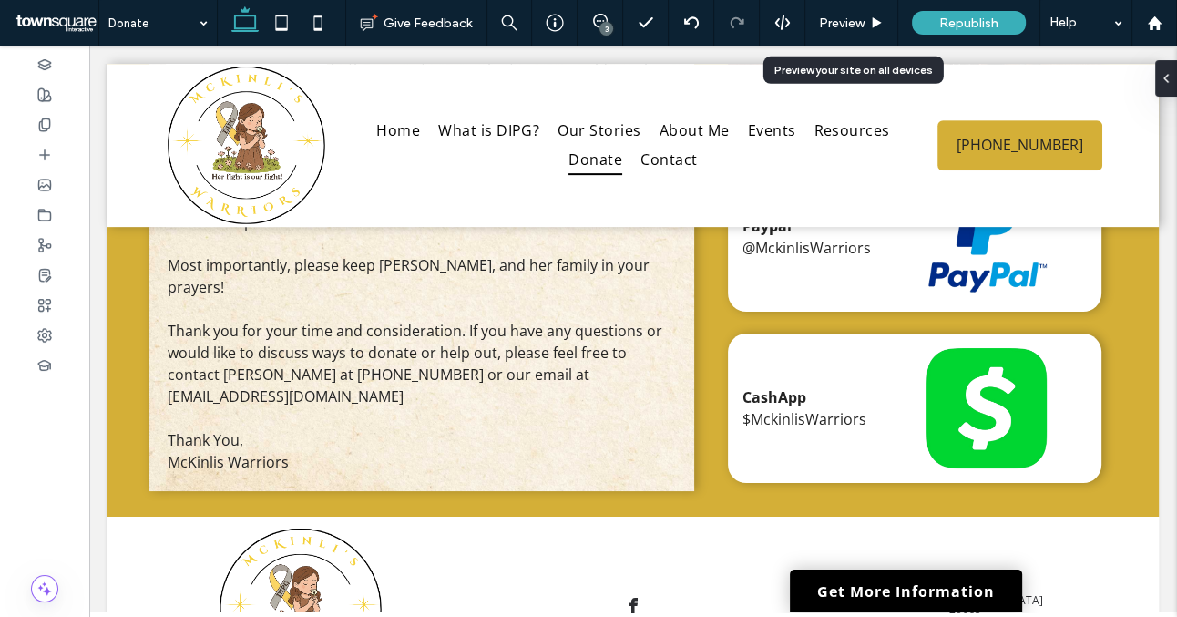
scroll to position [765, 0]
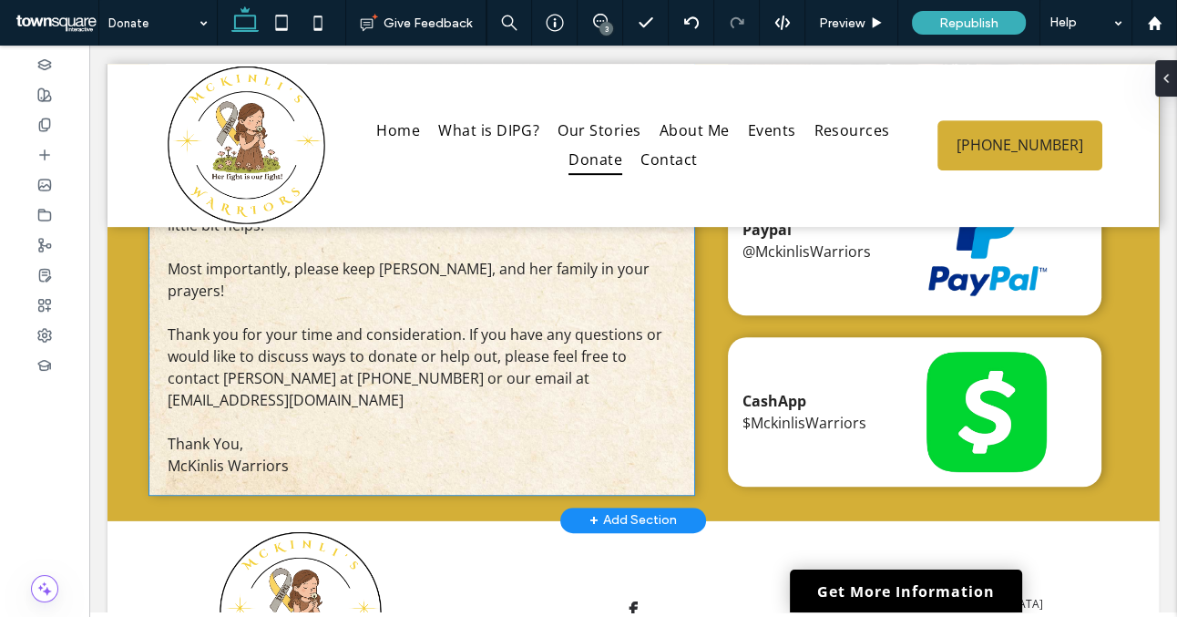
click at [510, 461] on div "To Whom It May Concern One of our SWLA beautiful children McKinli [PERSON_NAME]…" at bounding box center [421, 159] width 545 height 671
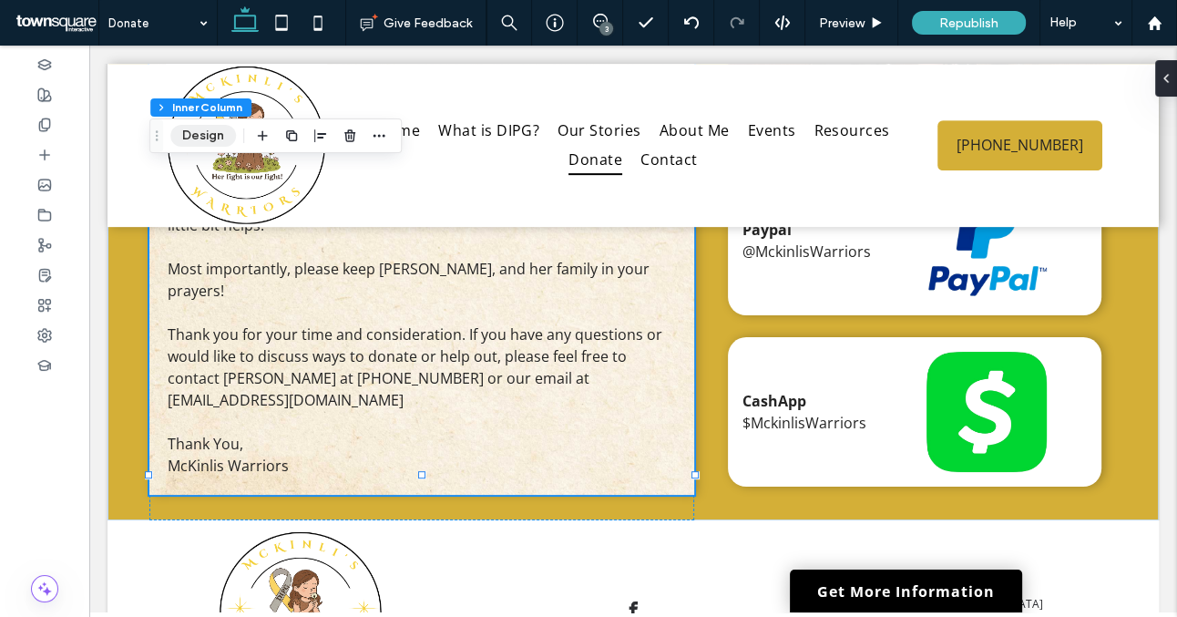
click at [210, 127] on button "Design" at bounding box center [203, 136] width 66 height 22
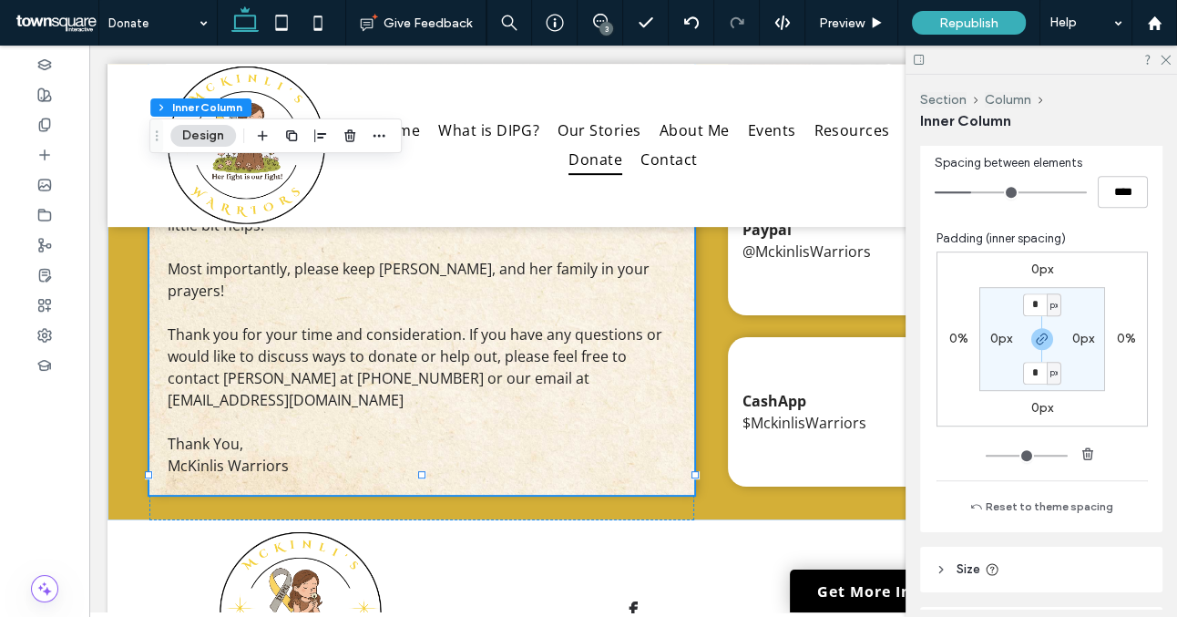
scroll to position [1017, 0]
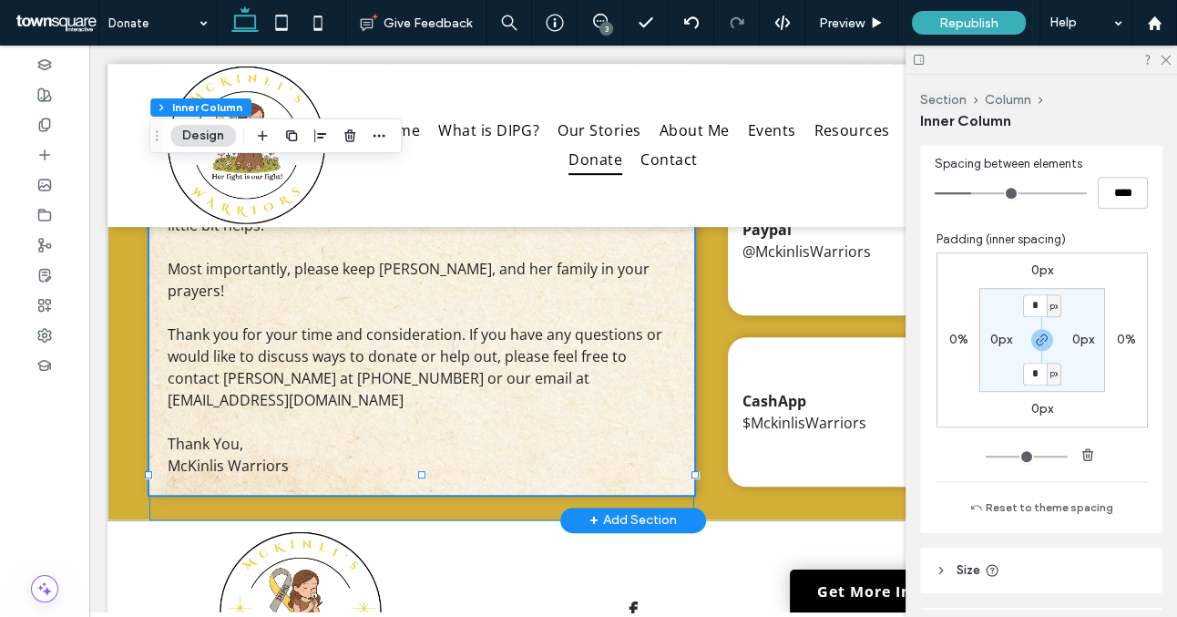
click at [656, 481] on div "To Whom It May Concern One of our SWLA beautiful children McKinli [PERSON_NAME]…" at bounding box center [421, 160] width 545 height 721
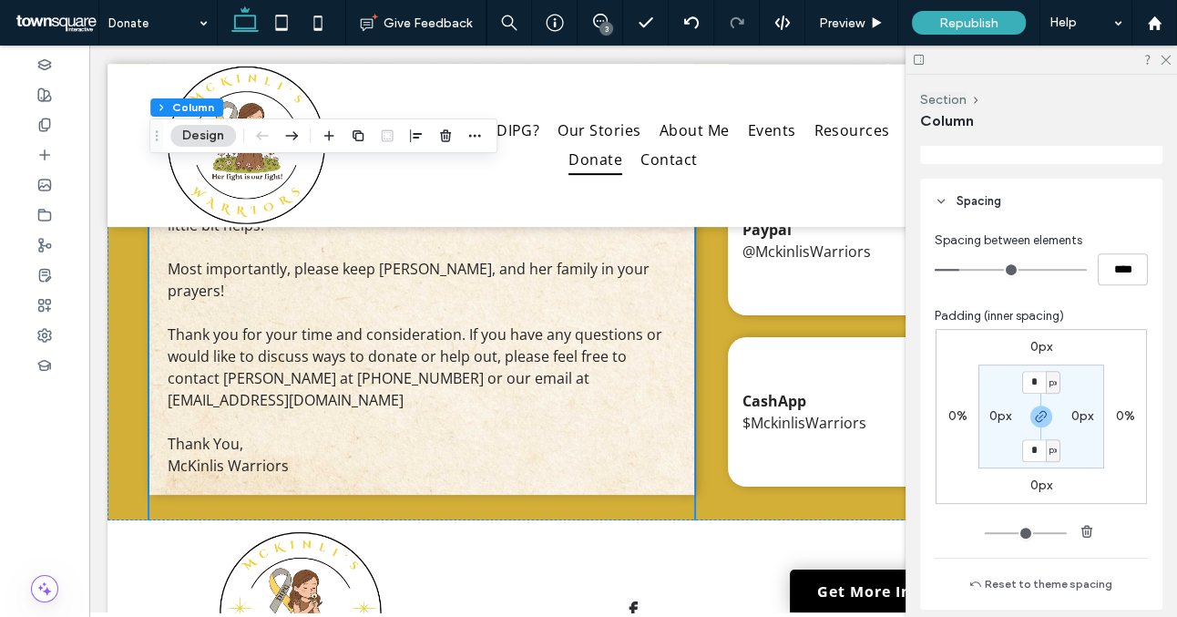
scroll to position [851, 0]
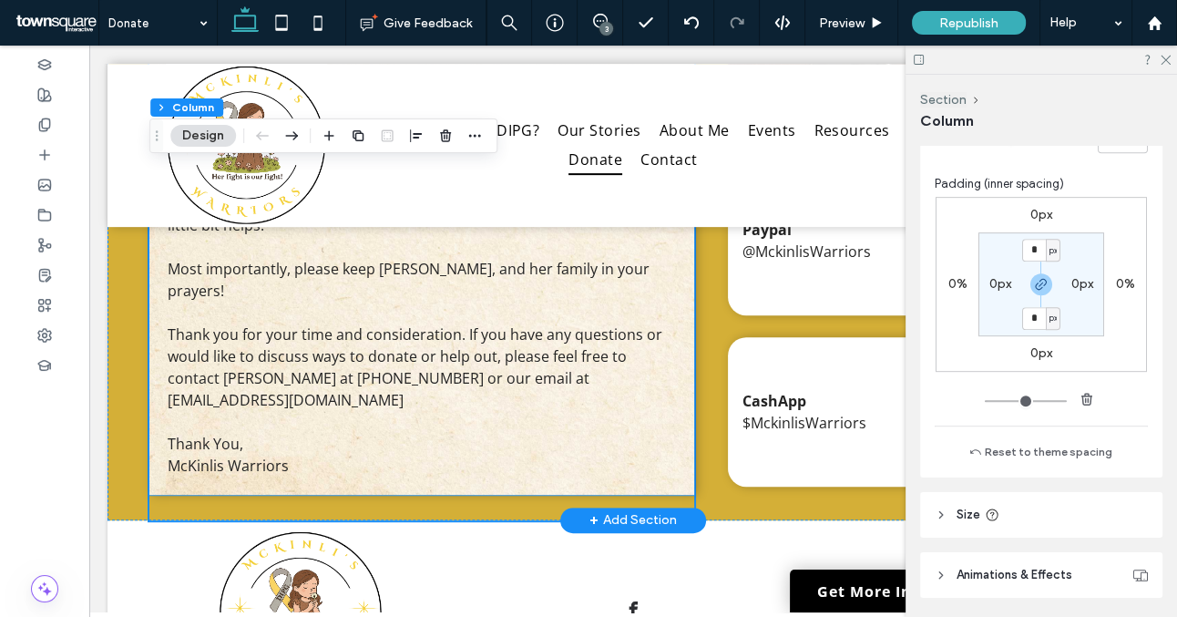
click at [680, 469] on div "To Whom It May Concern One of our SWLA beautiful children McKinli [PERSON_NAME]…" at bounding box center [421, 159] width 545 height 671
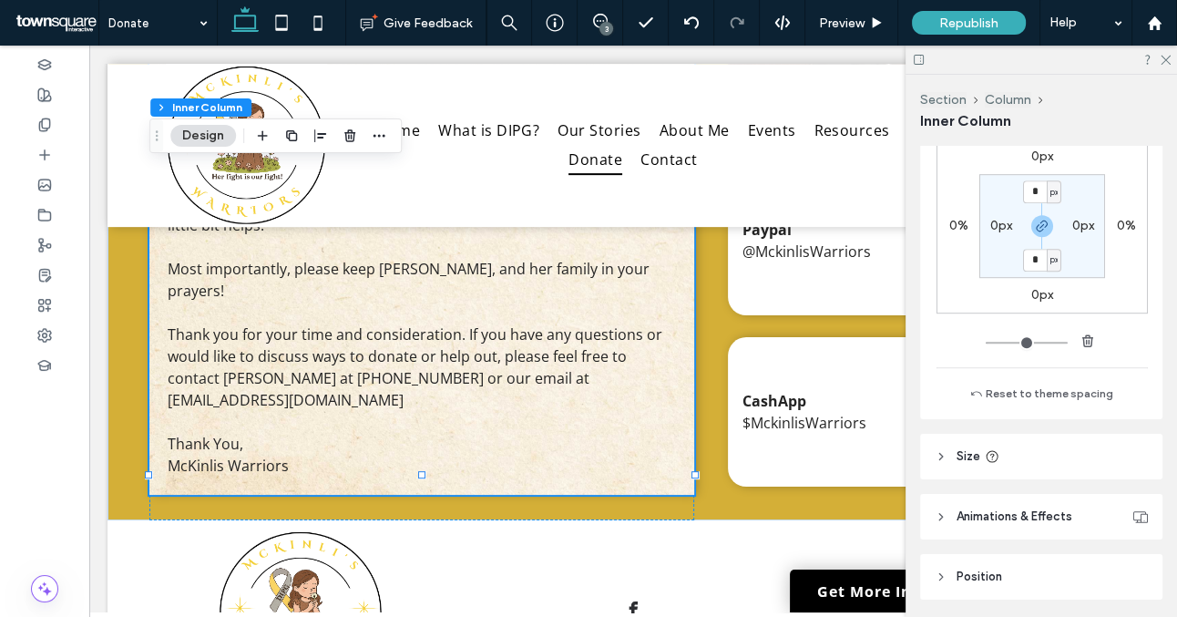
scroll to position [1103, 0]
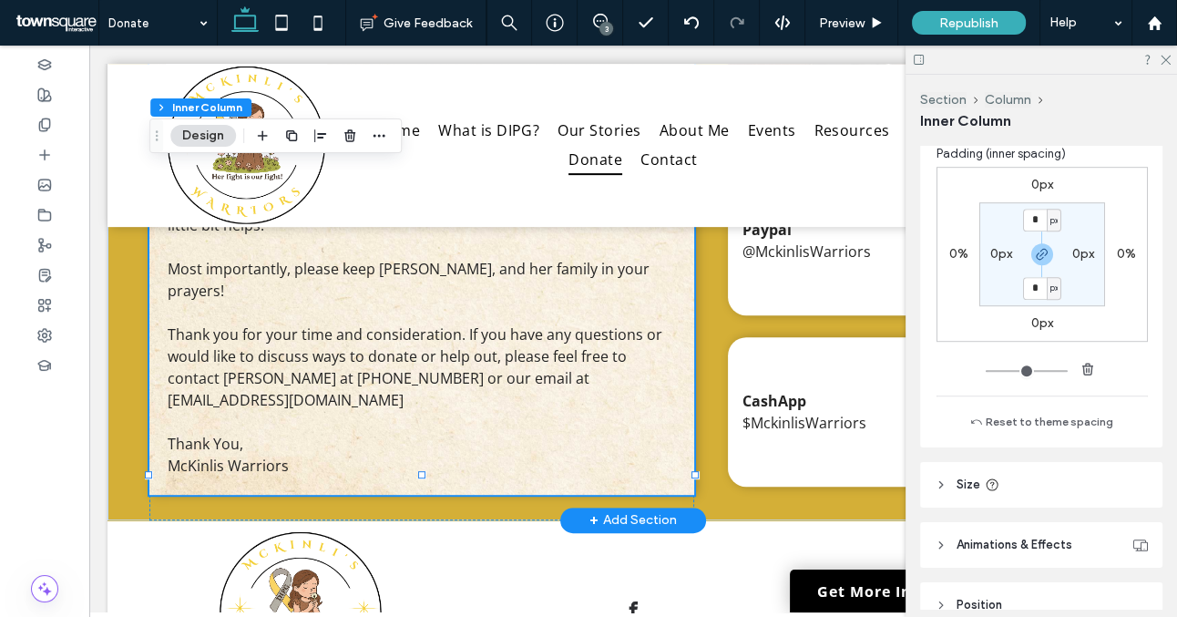
click at [235, 367] on span "Thank you for your time and consideration. If you have any questions or would l…" at bounding box center [415, 367] width 495 height 86
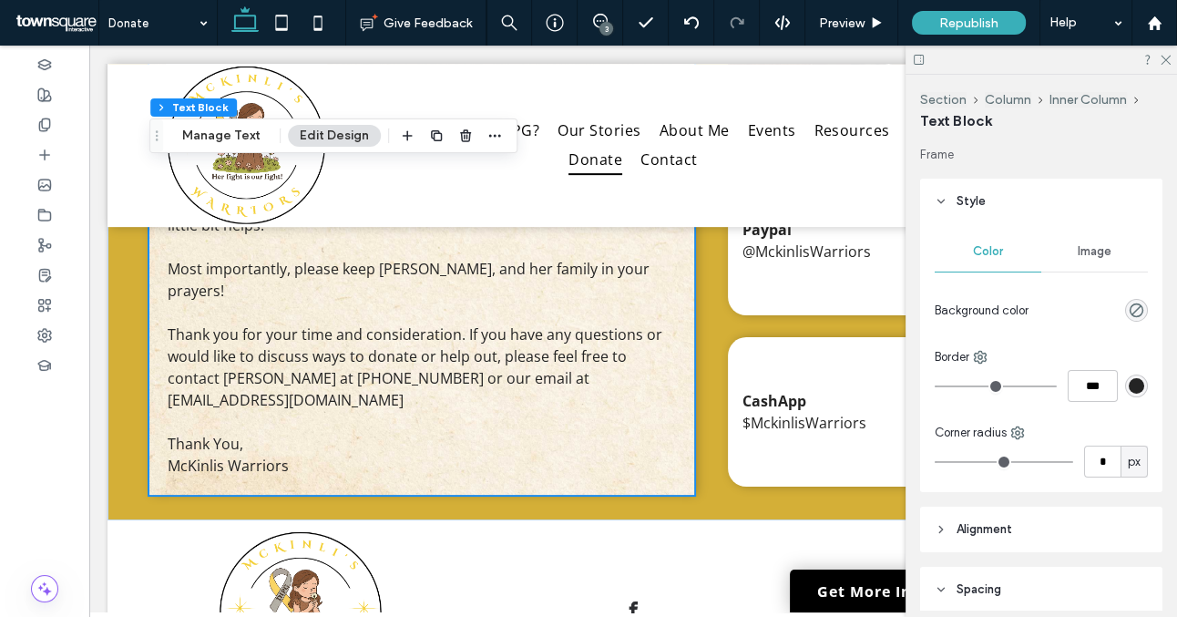
scroll to position [307, 0]
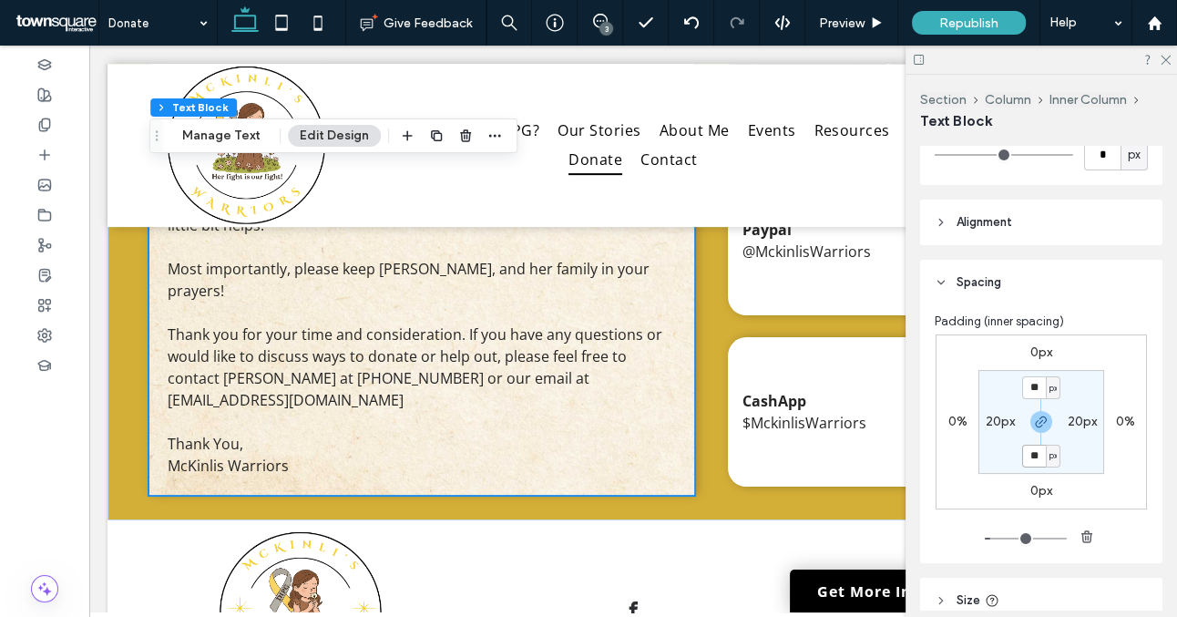
click at [1033, 457] on input "**" at bounding box center [1035, 456] width 24 height 23
type input "**"
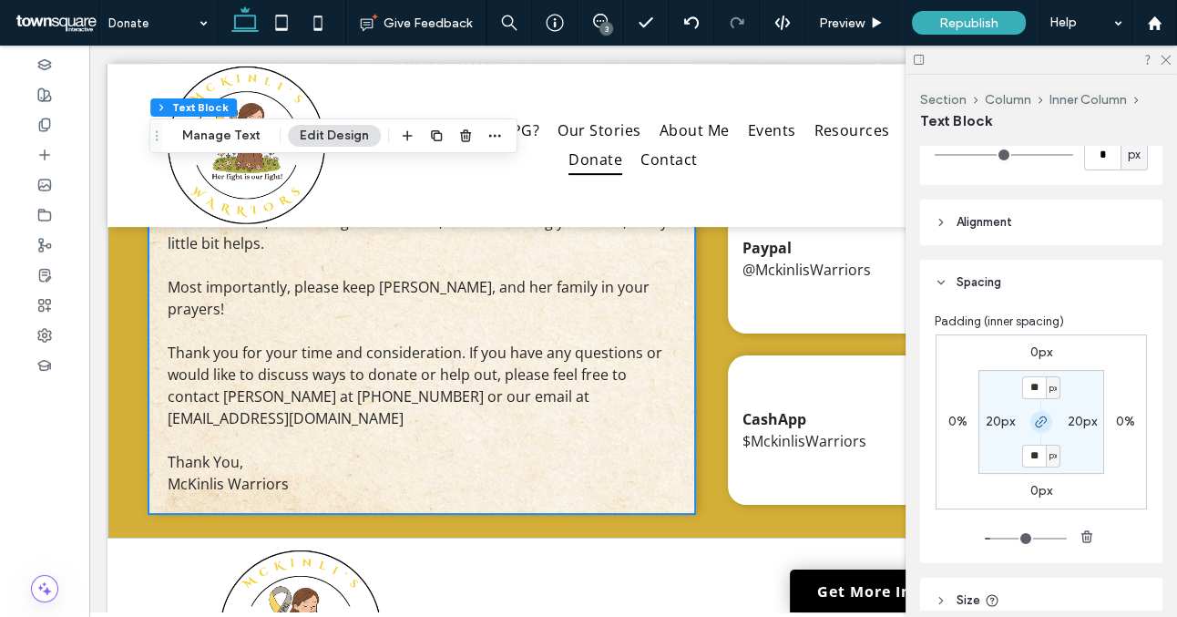
click at [1044, 427] on icon "button" at bounding box center [1041, 422] width 15 height 15
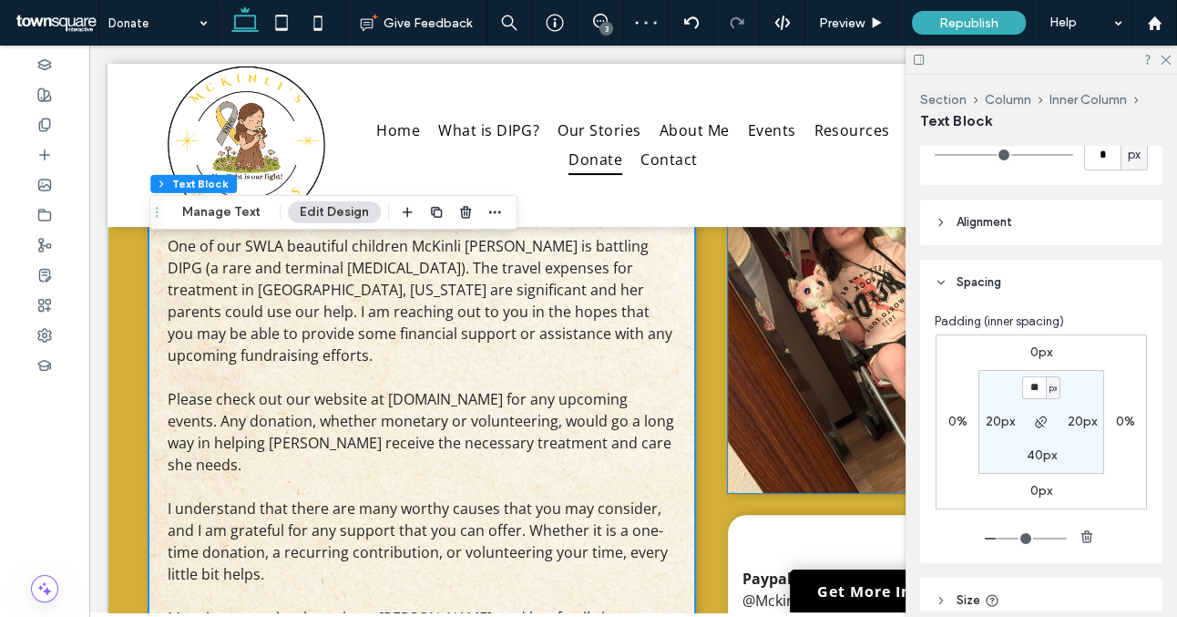
scroll to position [443, 0]
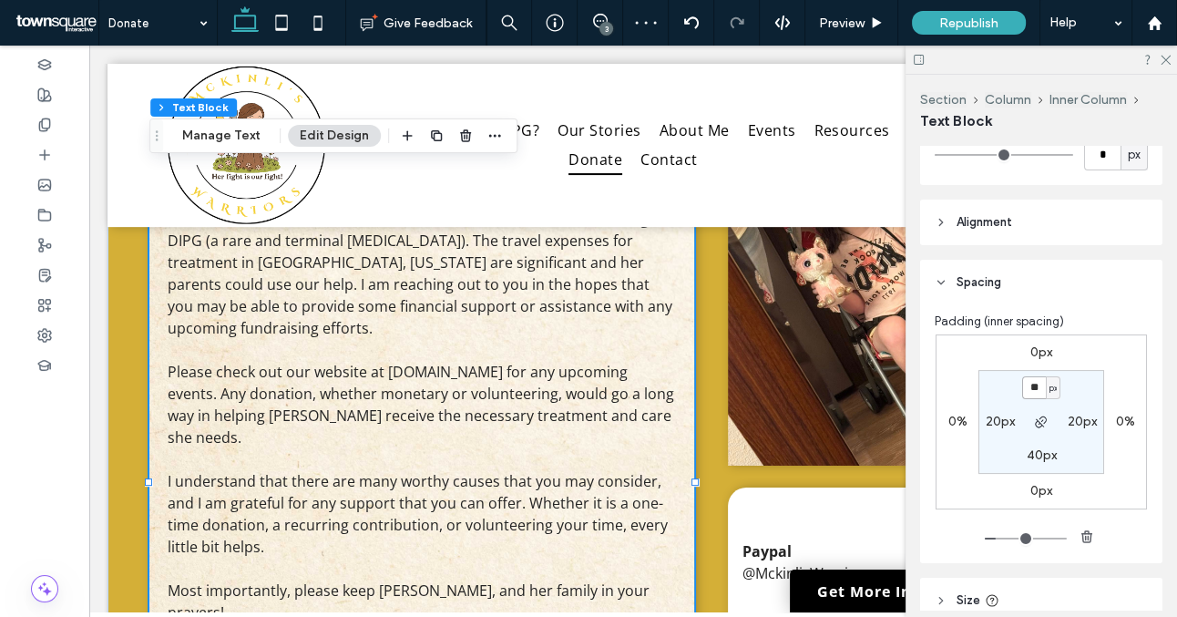
click at [1038, 390] on input "**" at bounding box center [1035, 387] width 24 height 23
type input "**"
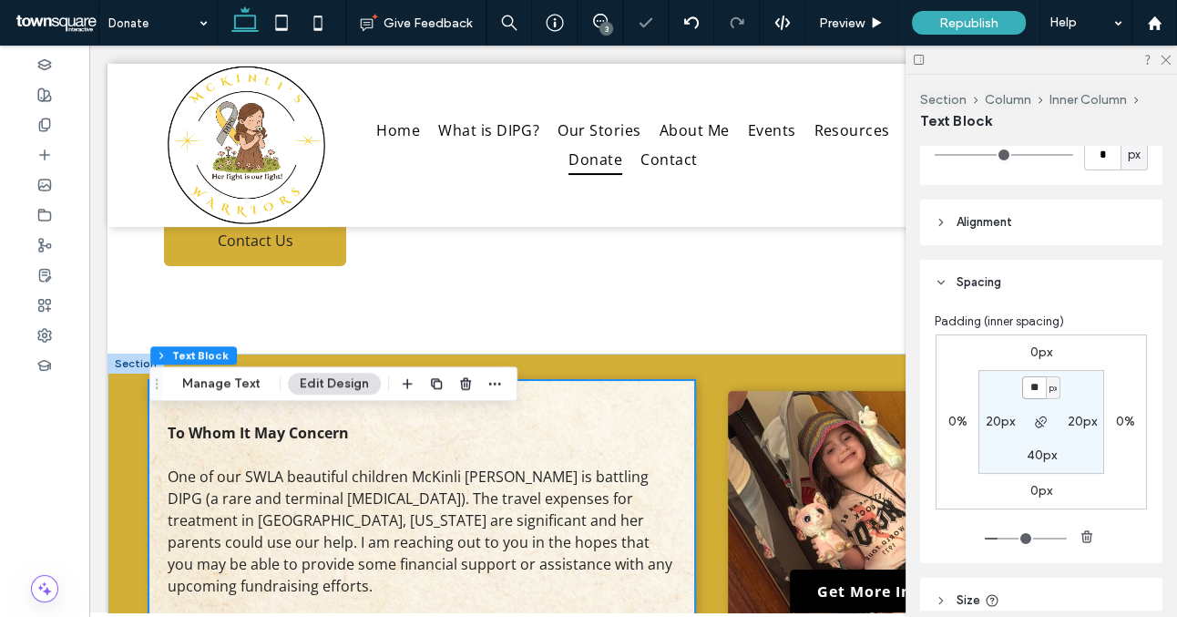
scroll to position [192, 0]
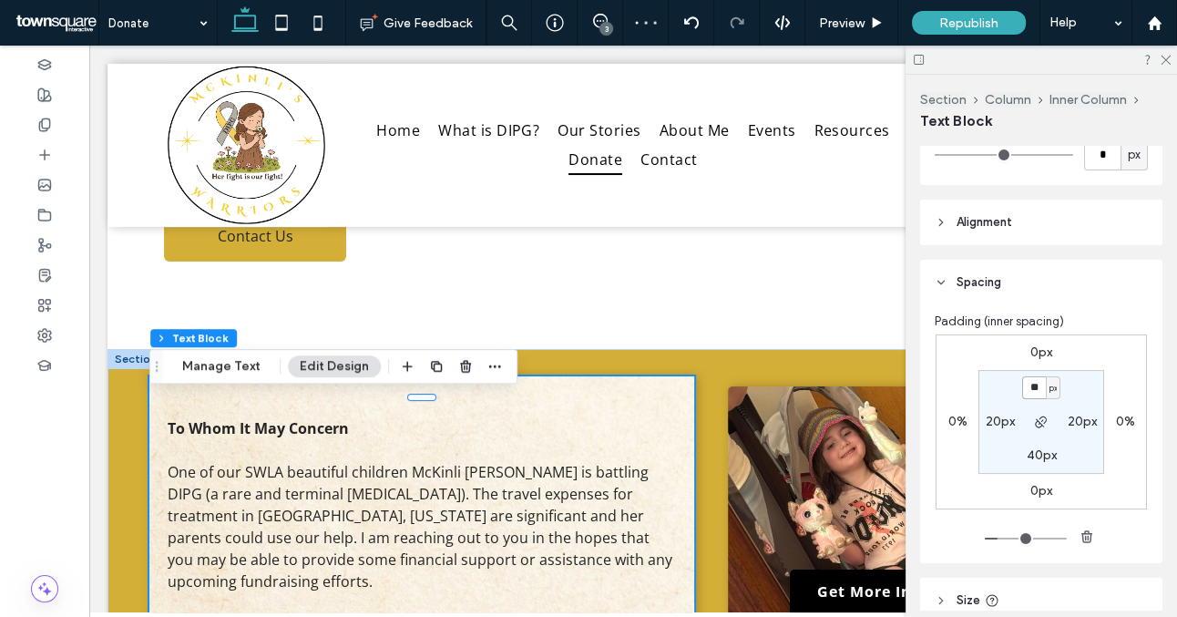
click at [1037, 389] on input "**" at bounding box center [1035, 387] width 24 height 23
drag, startPoint x: 1040, startPoint y: 389, endPoint x: 1014, endPoint y: 389, distance: 25.5
click at [1014, 389] on section "** px 20px 40px 20px" at bounding box center [1042, 422] width 126 height 104
type input "**"
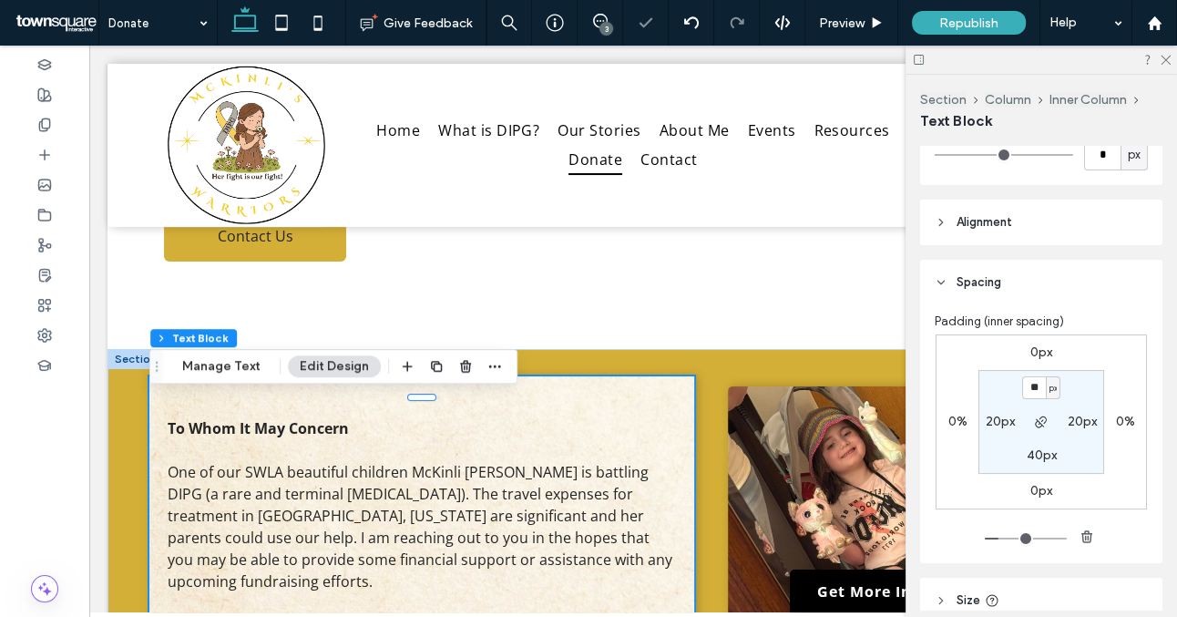
click at [1078, 389] on section "** px 20px 40px 20px" at bounding box center [1042, 422] width 126 height 104
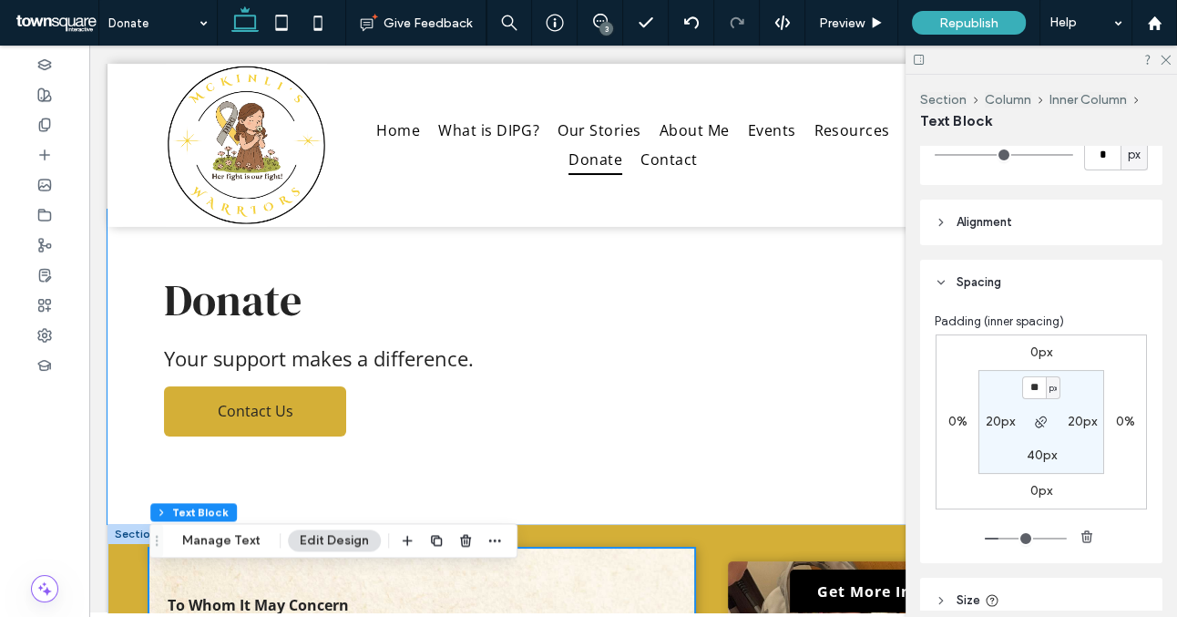
scroll to position [18, 0]
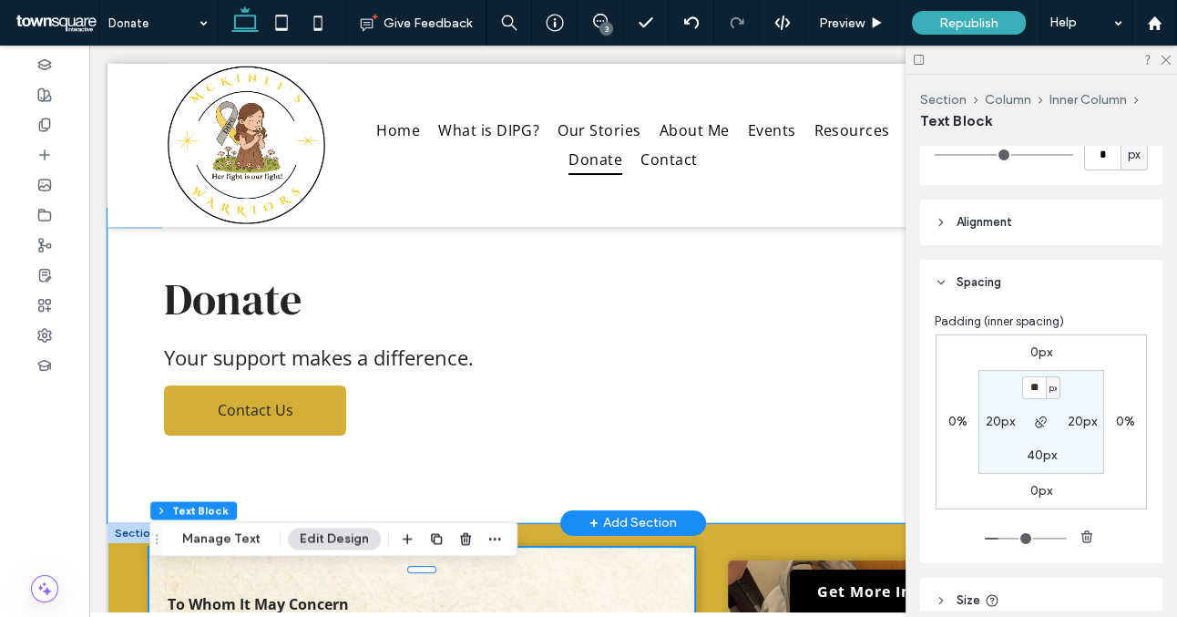
click at [523, 488] on div "Donate Your support makes a difference. Contact Us" at bounding box center [634, 366] width 1052 height 314
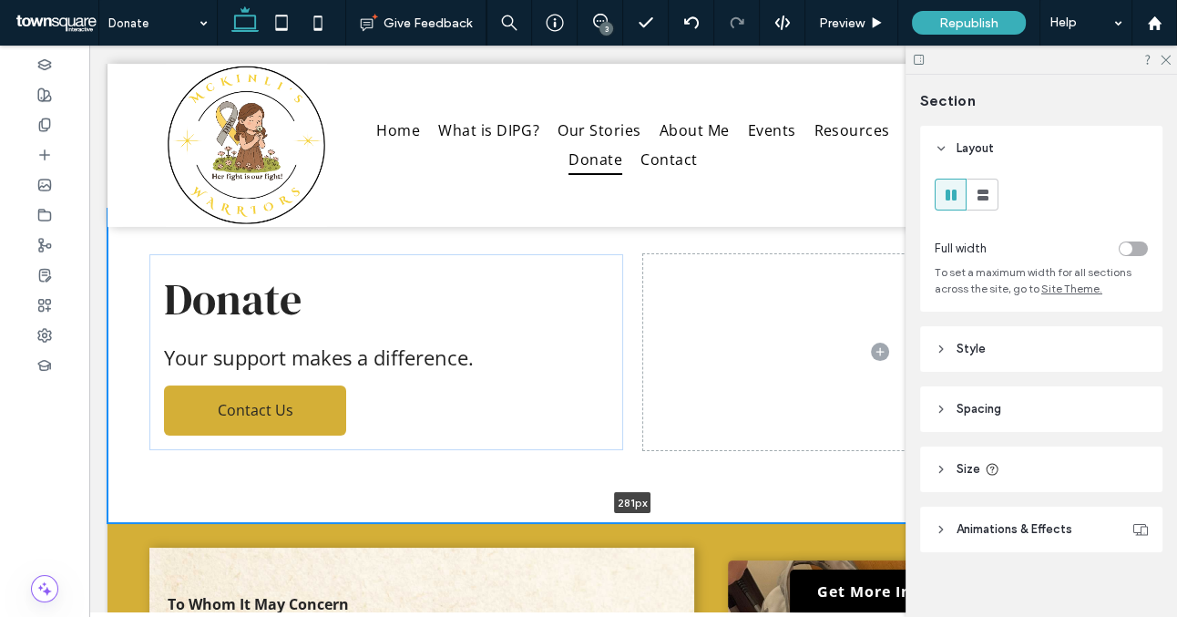
drag, startPoint x: 532, startPoint y: 519, endPoint x: 530, endPoint y: 425, distance: 94.8
click at [531, 425] on div "Donate Your support makes a difference. Contact Us 281px Section + Add Section" at bounding box center [634, 366] width 1052 height 314
type input "***"
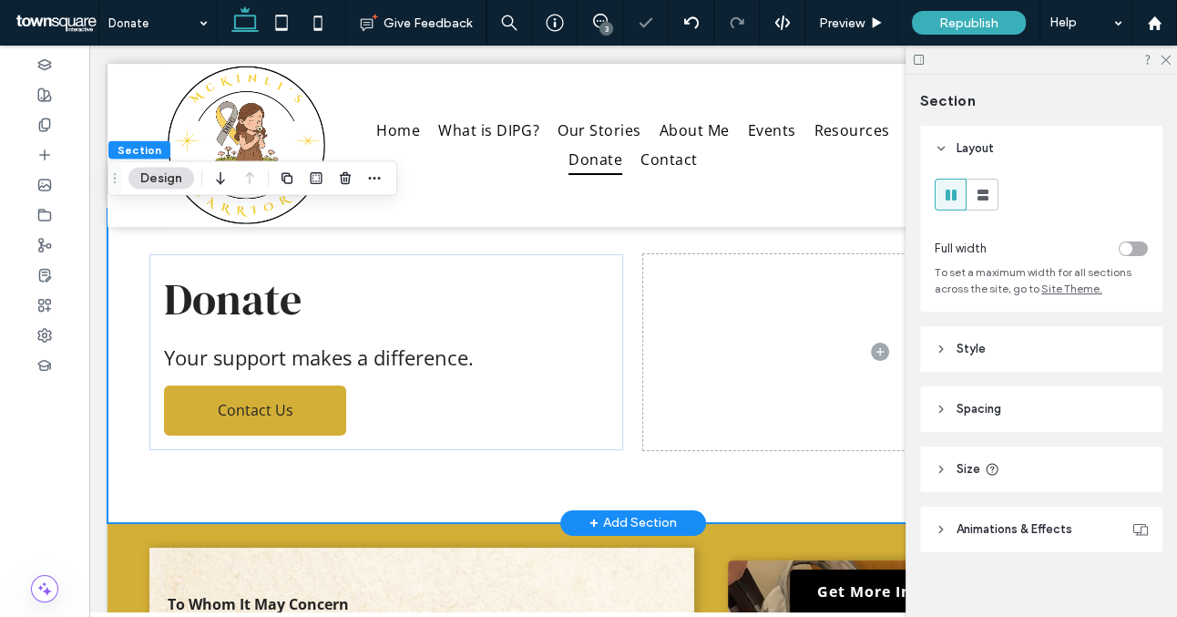
click at [530, 468] on div "Donate Your support makes a difference. Contact Us" at bounding box center [634, 366] width 1052 height 314
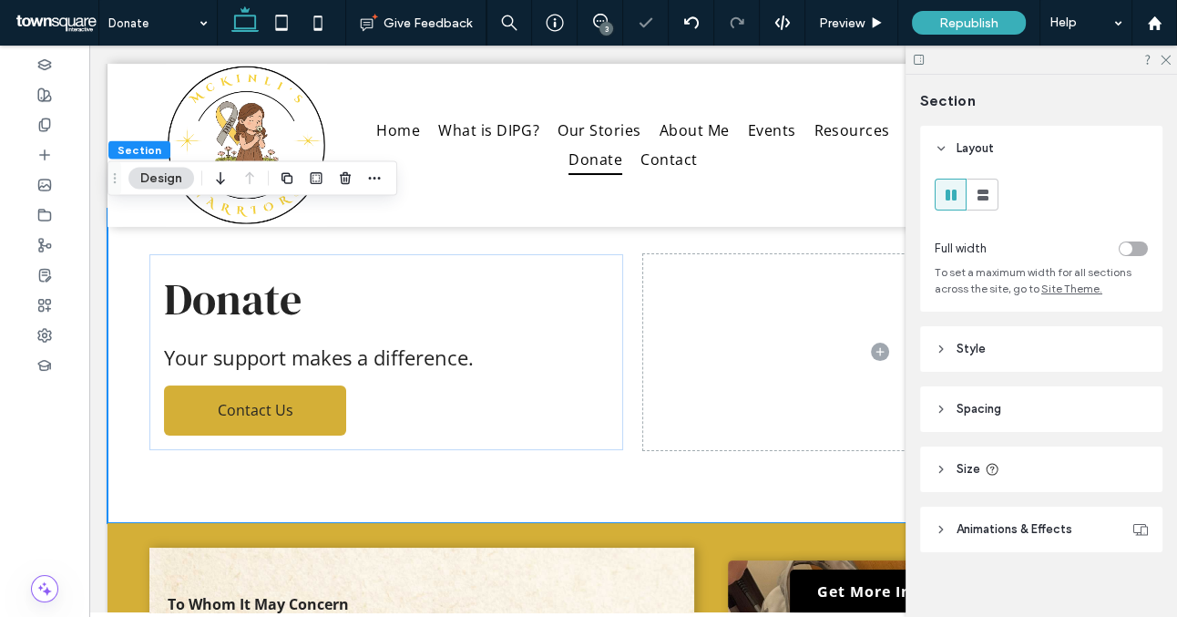
click at [1053, 404] on header "Spacing" at bounding box center [1041, 409] width 242 height 46
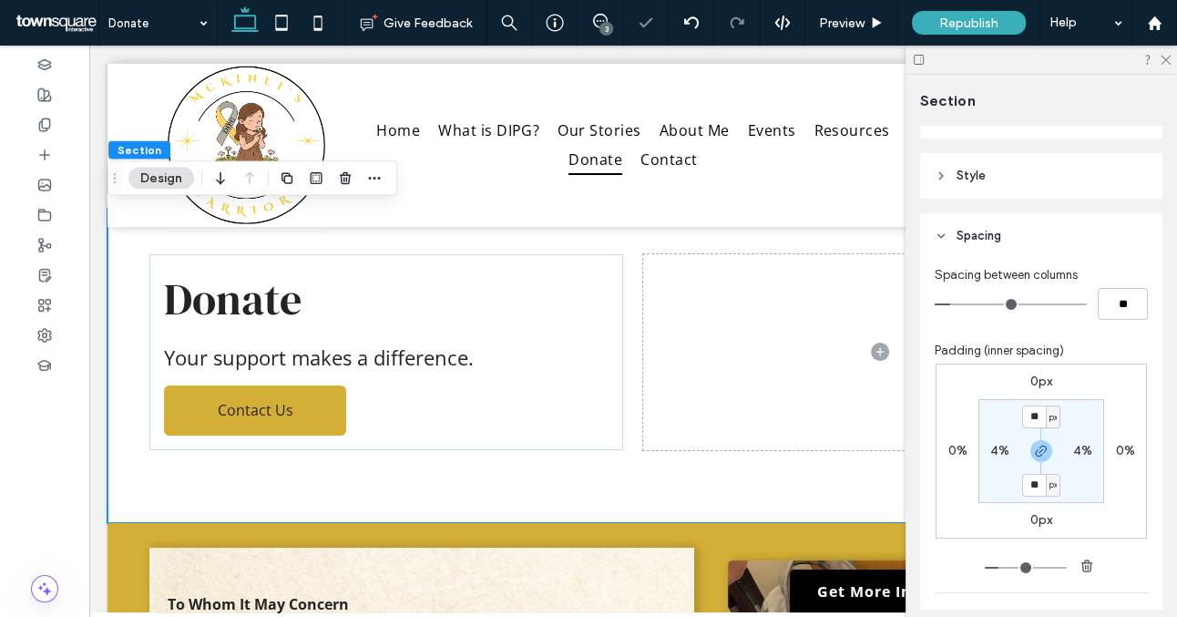
scroll to position [174, 0]
click at [1036, 491] on input "**" at bounding box center [1035, 484] width 24 height 23
click at [1045, 448] on icon "button" at bounding box center [1041, 450] width 15 height 15
click at [1036, 482] on label "80px" at bounding box center [1041, 483] width 29 height 15
type input "**"
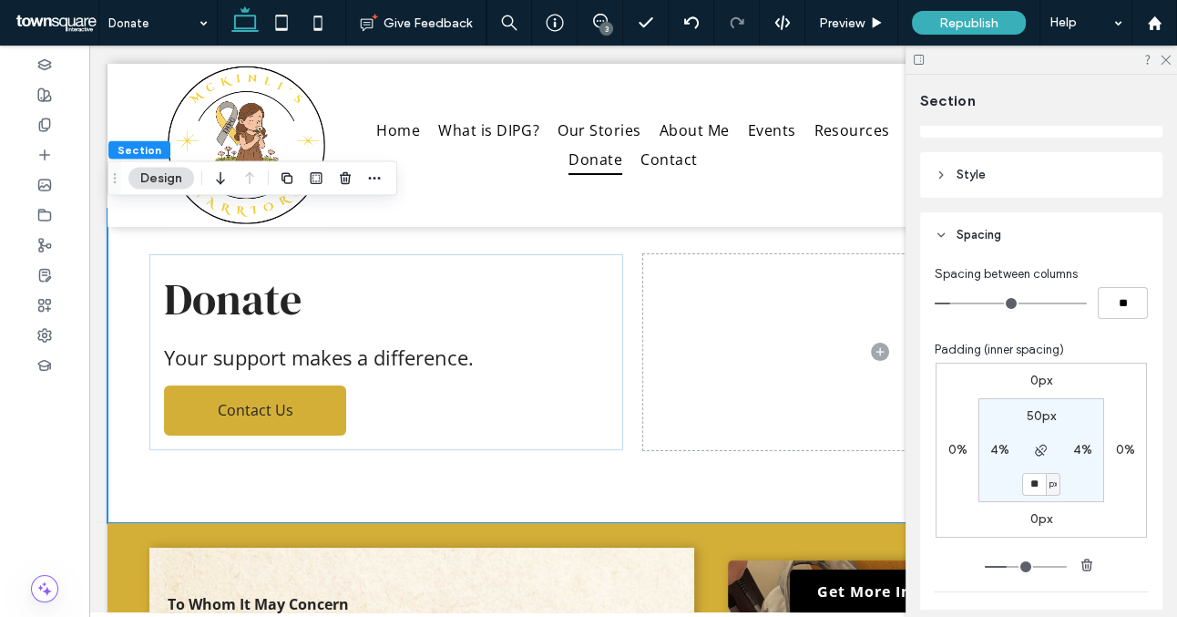
type input "**"
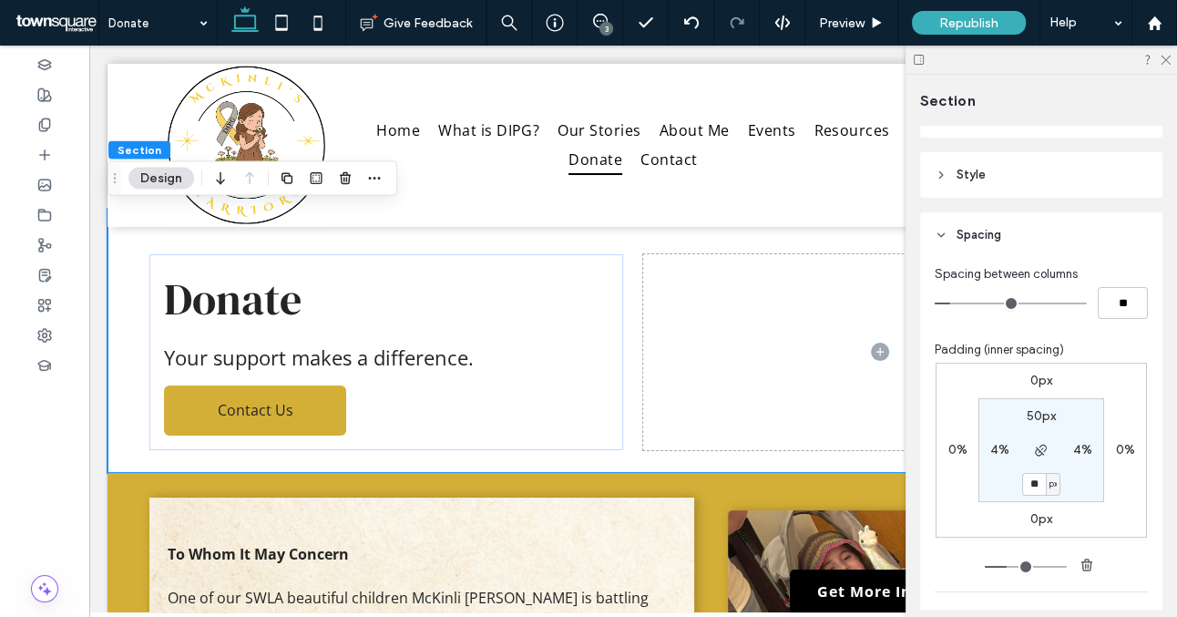
click at [1079, 488] on section "50px 4% ** px 4%" at bounding box center [1042, 450] width 126 height 104
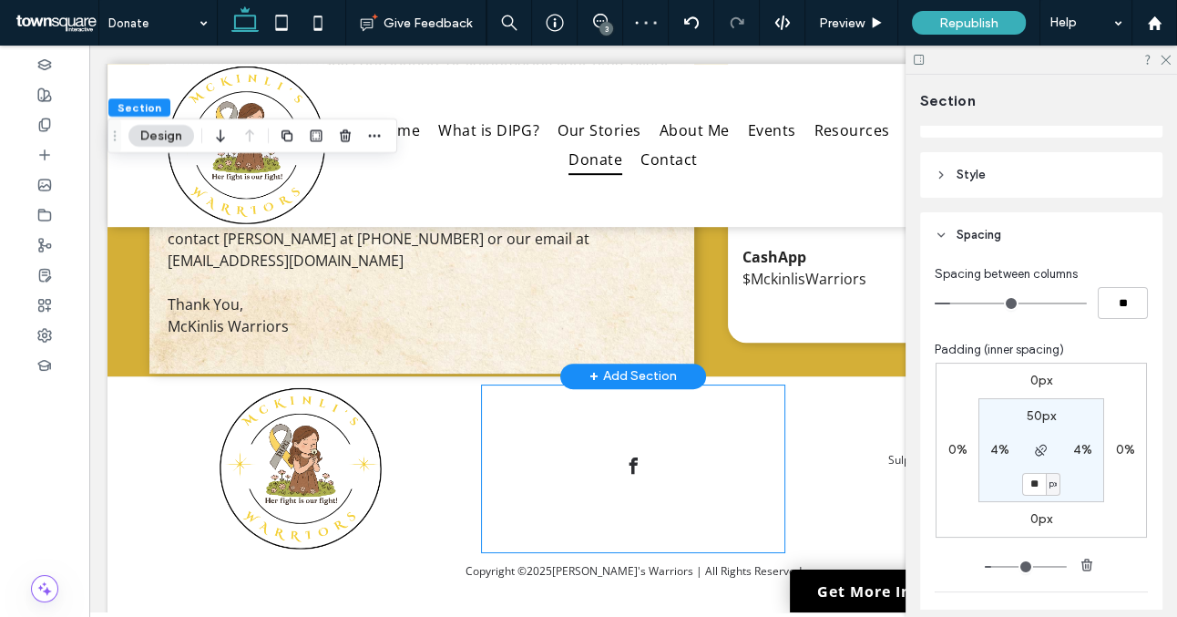
scroll to position [847, 0]
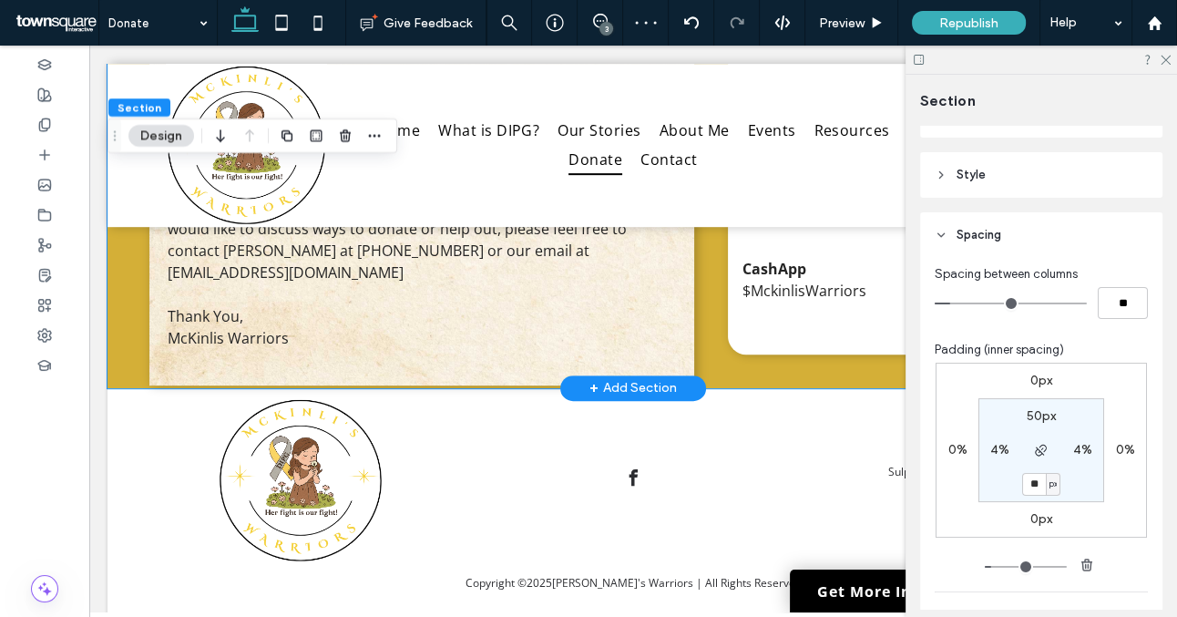
click at [128, 363] on div "To Whom It May Concern One of our SWLA beautiful children McKinli [PERSON_NAME]…" at bounding box center [634, 17] width 1052 height 744
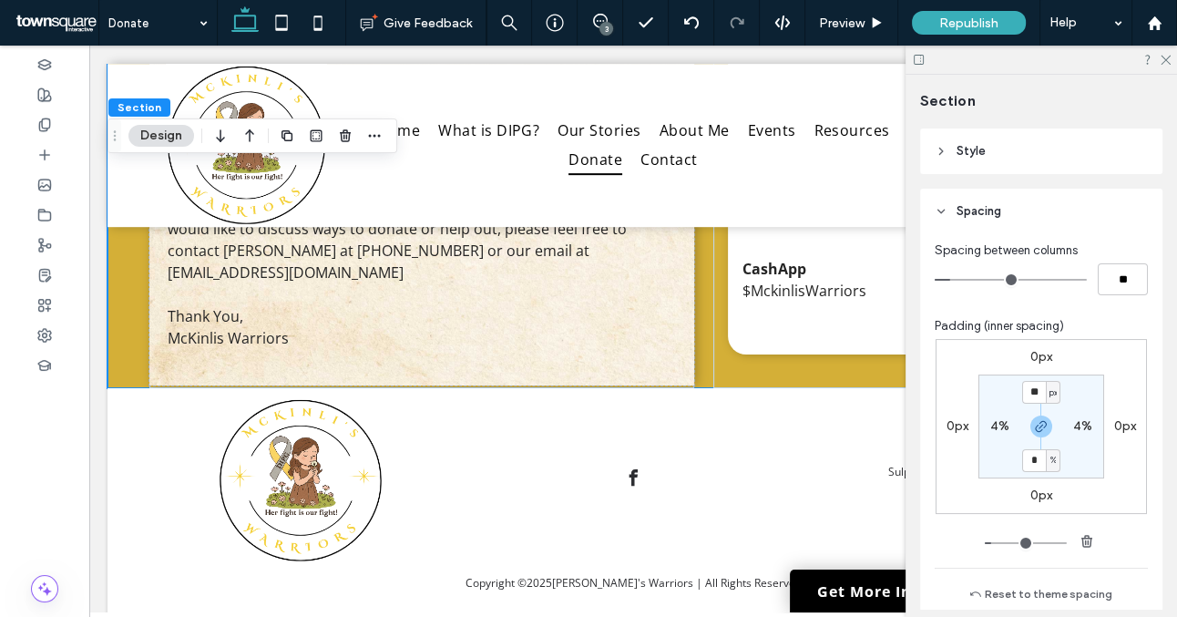
scroll to position [200, 0]
click at [1043, 427] on use "button" at bounding box center [1041, 424] width 11 height 11
click at [1048, 461] on label "0%" at bounding box center [1041, 457] width 19 height 15
type input "*"
click at [1054, 461] on span "%" at bounding box center [1053, 458] width 6 height 18
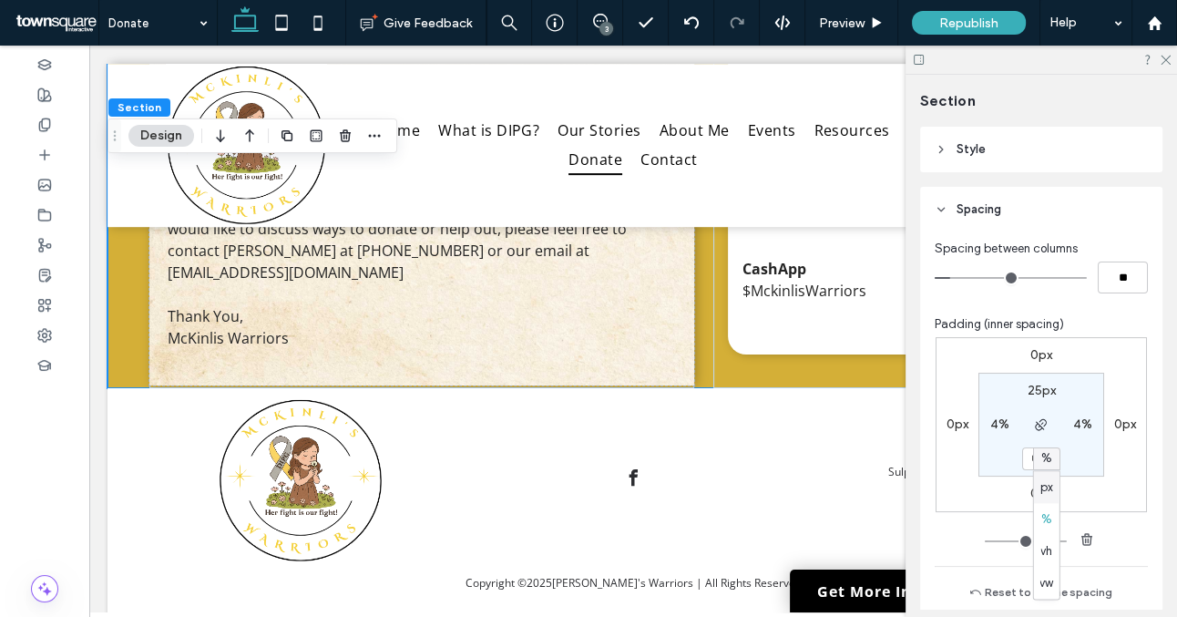
click at [1050, 485] on span "px" at bounding box center [1047, 487] width 13 height 18
click at [1035, 460] on input "*" at bounding box center [1035, 458] width 24 height 23
type input "**"
click at [1085, 459] on section "25px 4% ** px 4%" at bounding box center [1042, 425] width 126 height 104
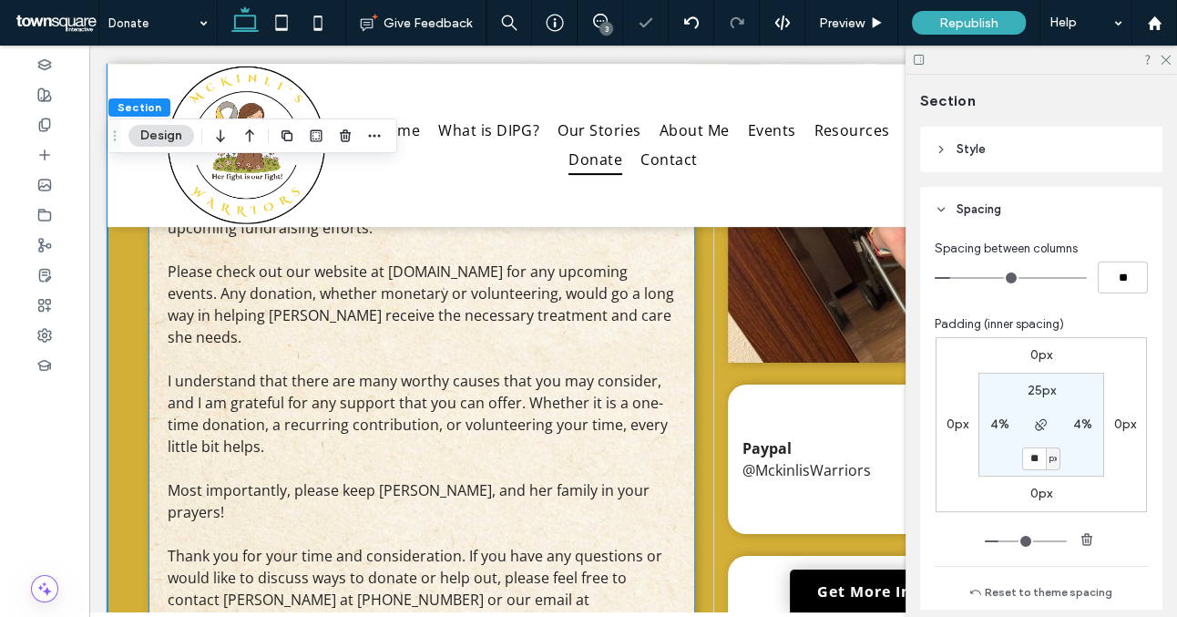
scroll to position [473, 0]
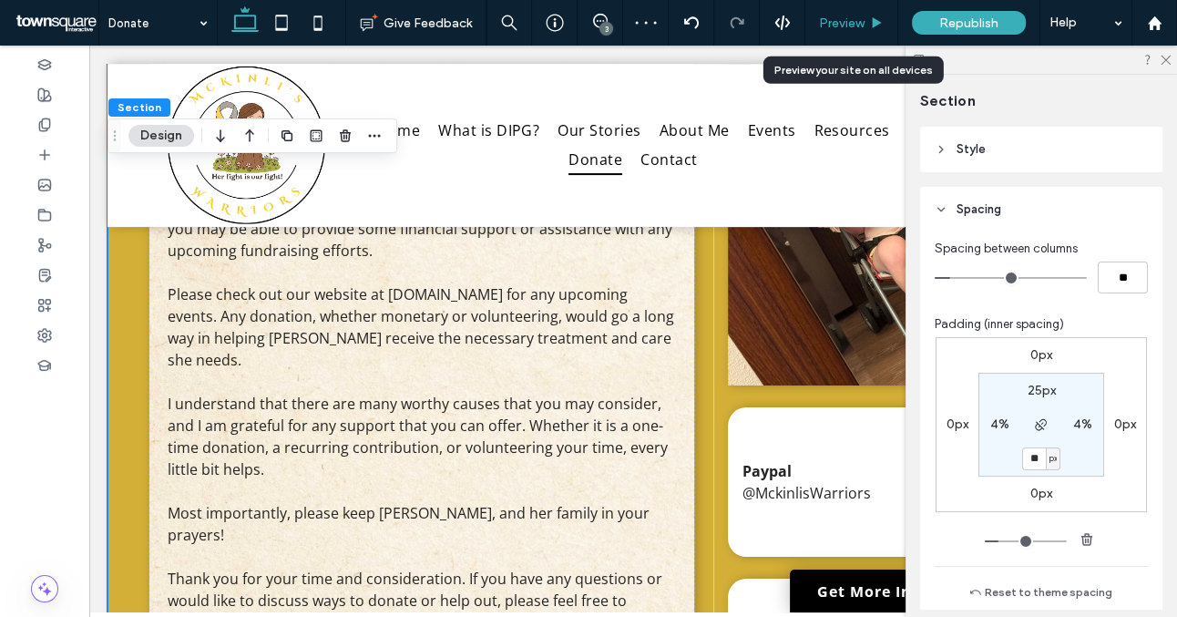
click at [842, 27] on span "Preview" at bounding box center [842, 22] width 46 height 15
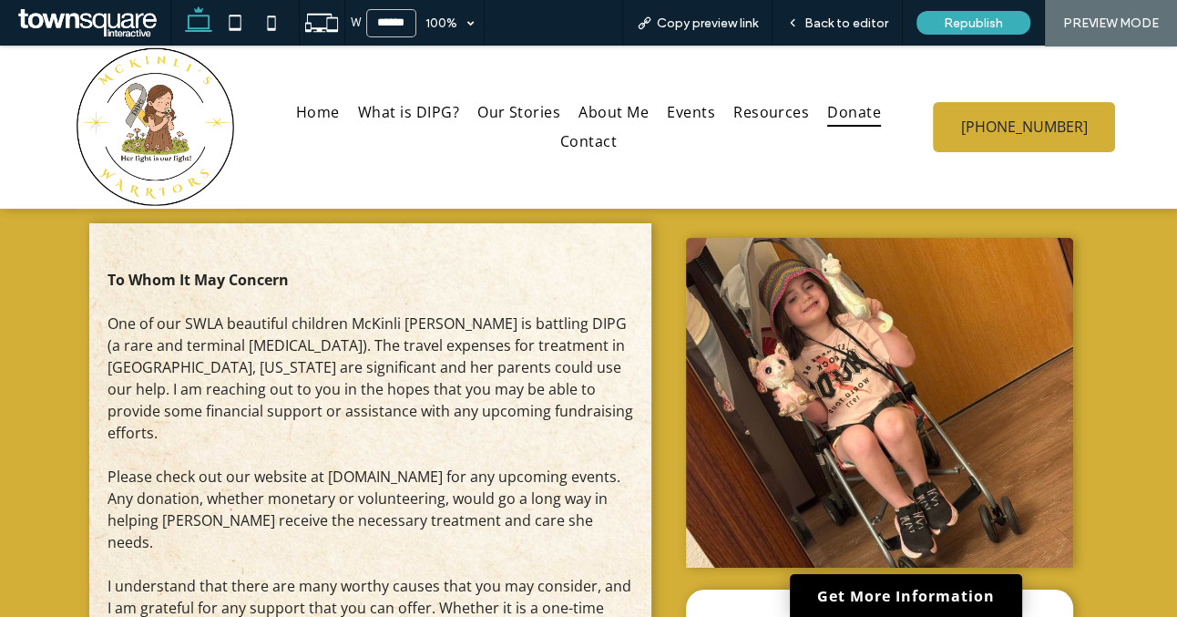
scroll to position [274, 0]
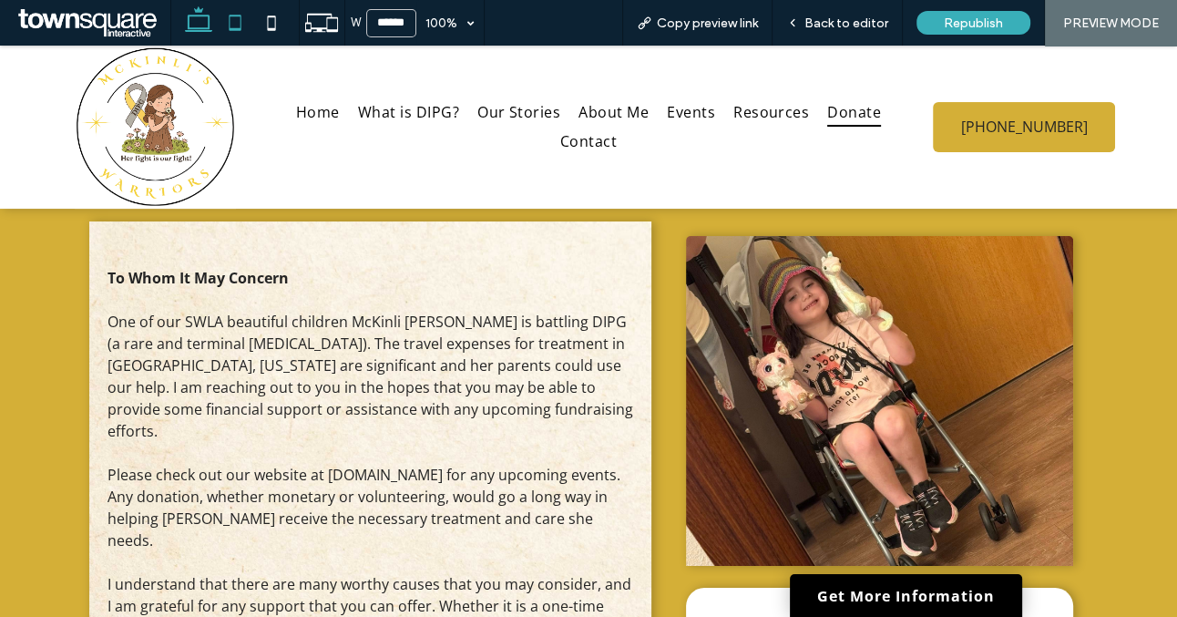
click at [233, 27] on icon at bounding box center [235, 23] width 36 height 36
type input "*****"
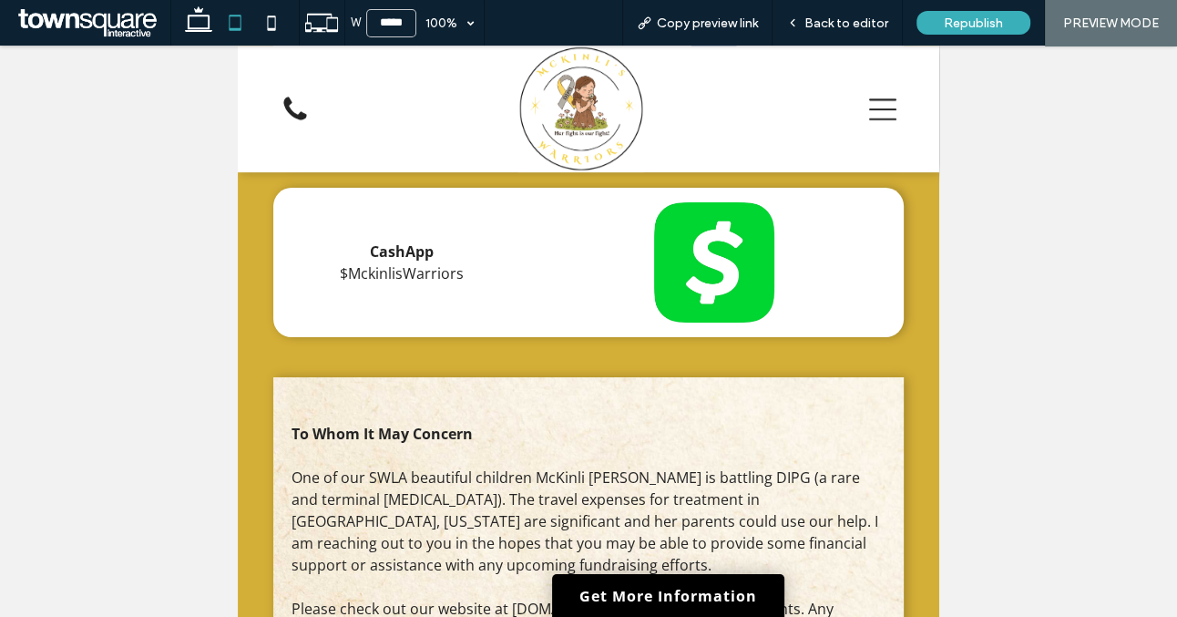
scroll to position [992, 0]
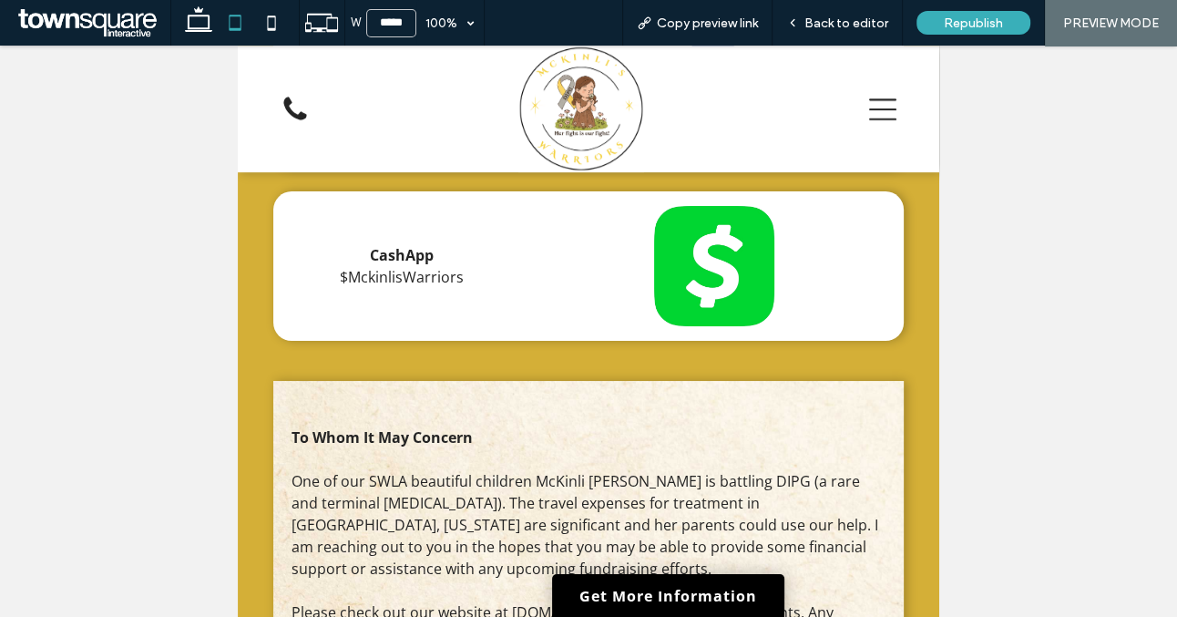
click at [252, 309] on div "To Whom It May Concern One of our SWLA beautiful children McKinli [PERSON_NAME]…" at bounding box center [589, 307] width 702 height 1482
click at [817, 13] on div "Back to editor" at bounding box center [838, 23] width 130 height 46
click at [870, 22] on span "Back to editor" at bounding box center [847, 22] width 84 height 15
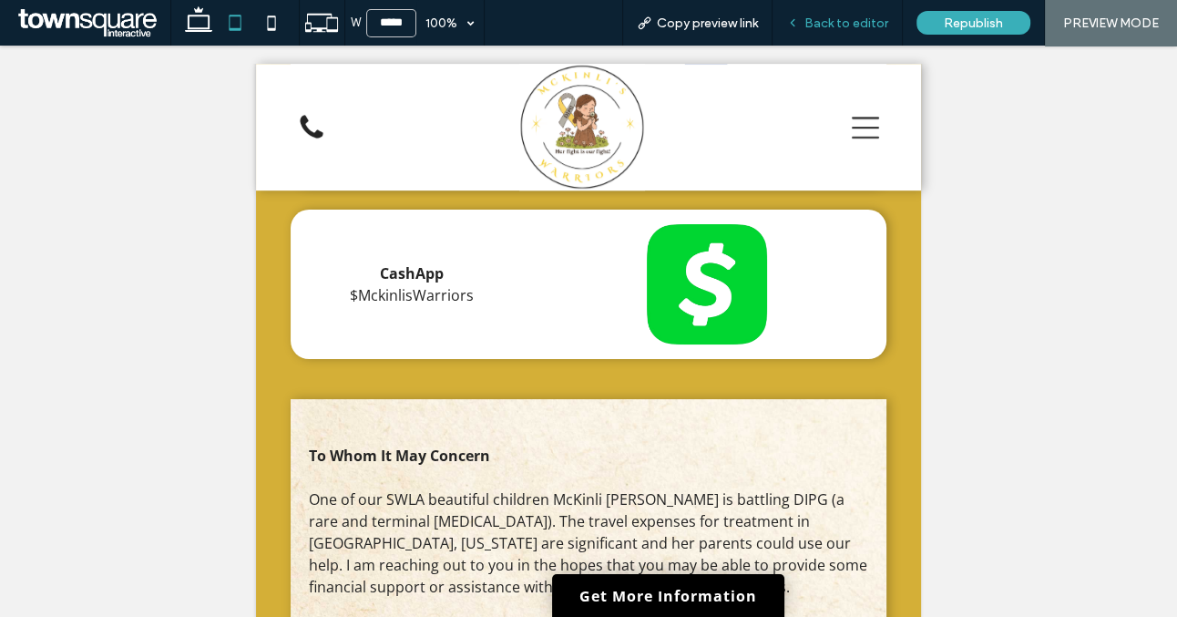
scroll to position [1010, 0]
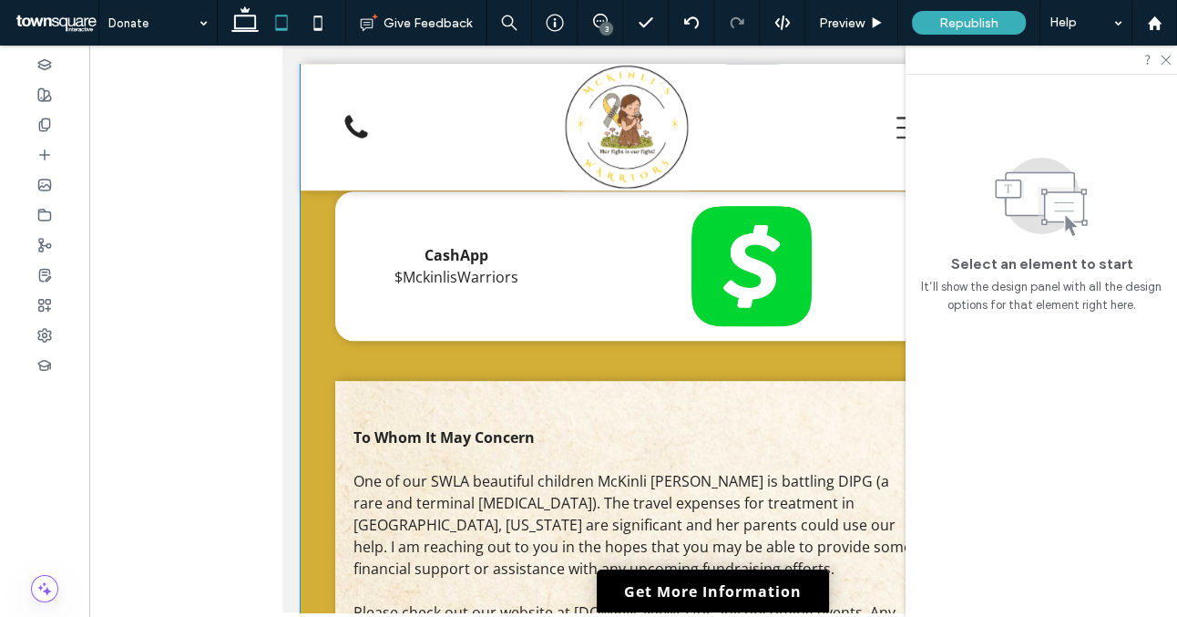
click at [311, 357] on div "To Whom It May Concern One of our SWLA beautiful children McKinli [PERSON_NAME]…" at bounding box center [633, 318] width 665 height 1504
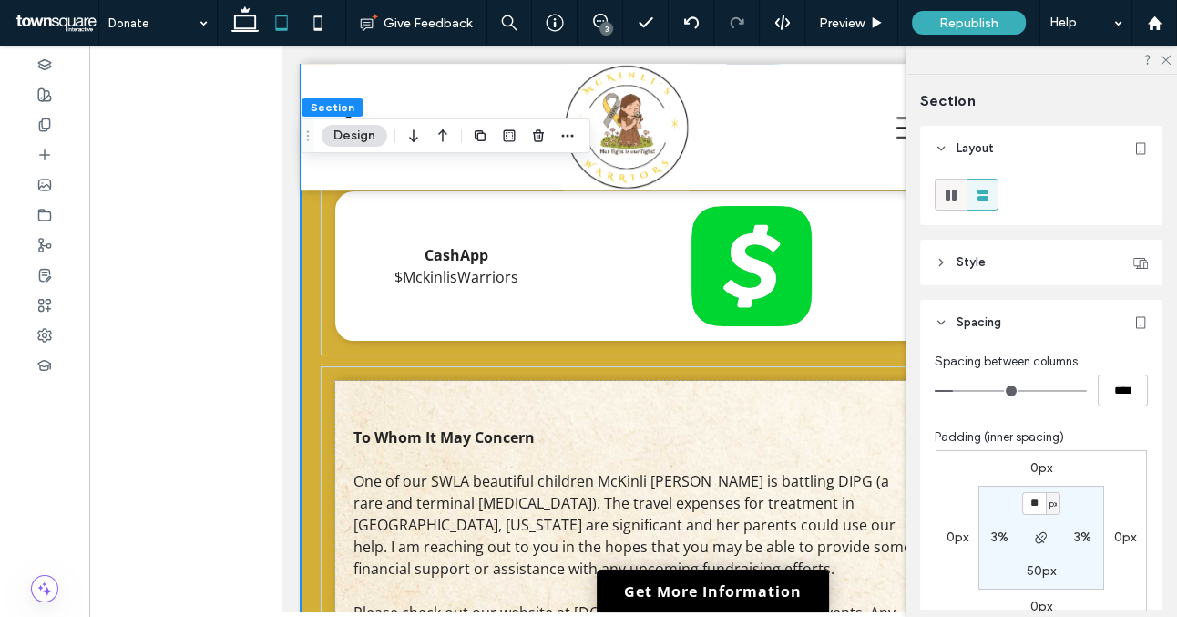
click at [951, 195] on icon at bounding box center [951, 195] width 18 height 18
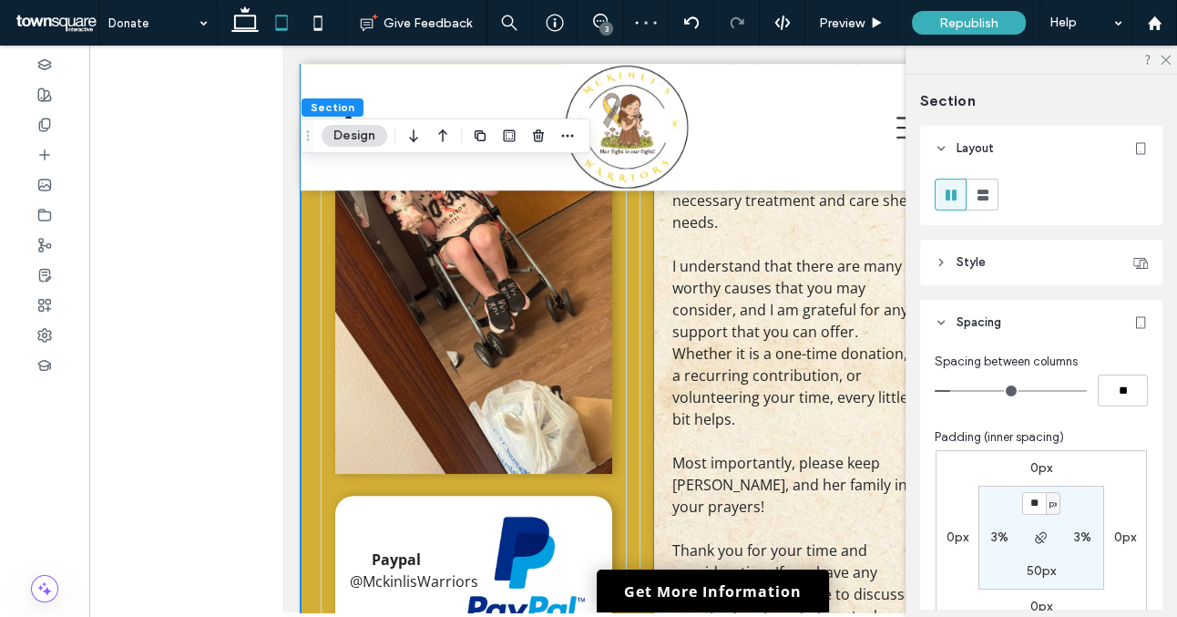
scroll to position [1023, 0]
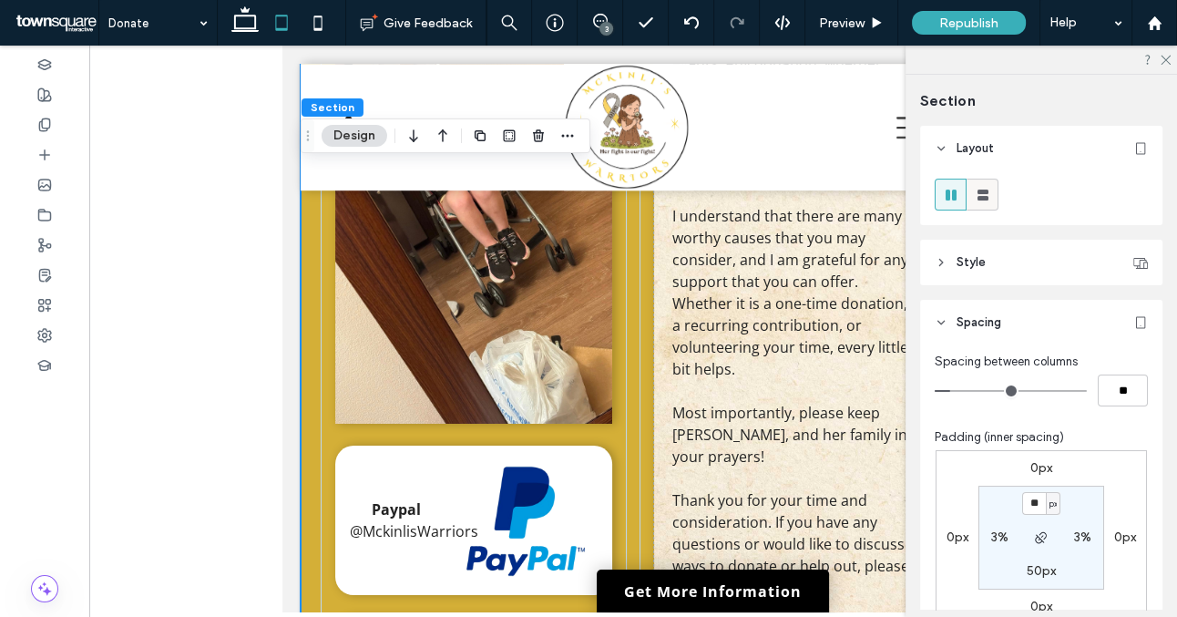
click at [984, 189] on icon at bounding box center [983, 195] width 18 height 18
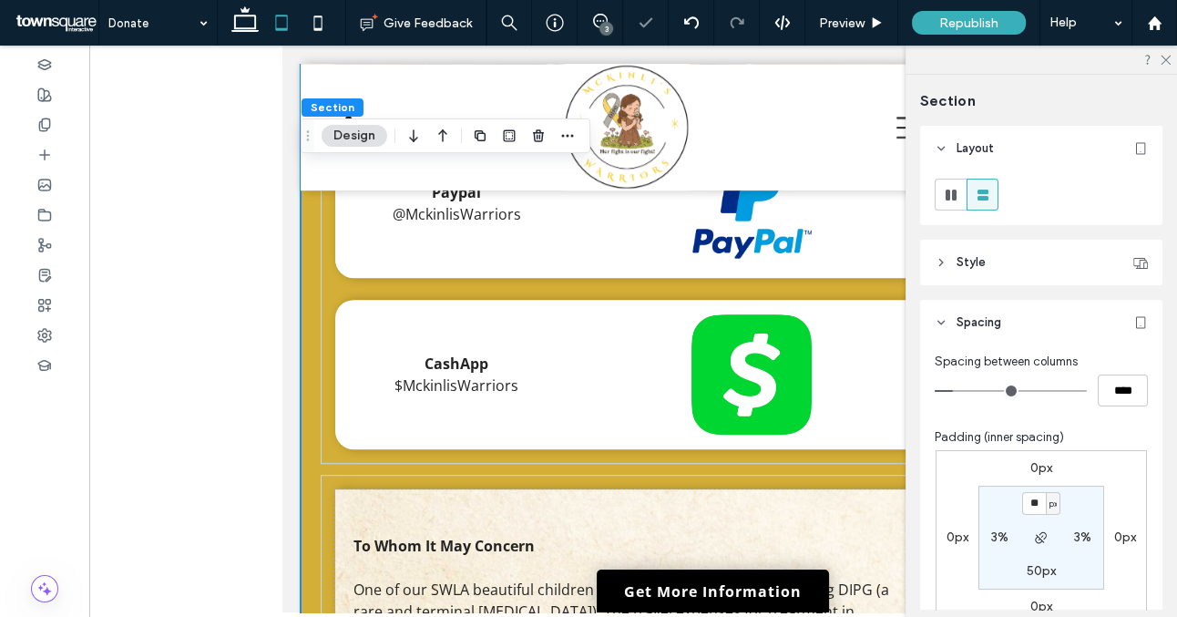
scroll to position [987, 0]
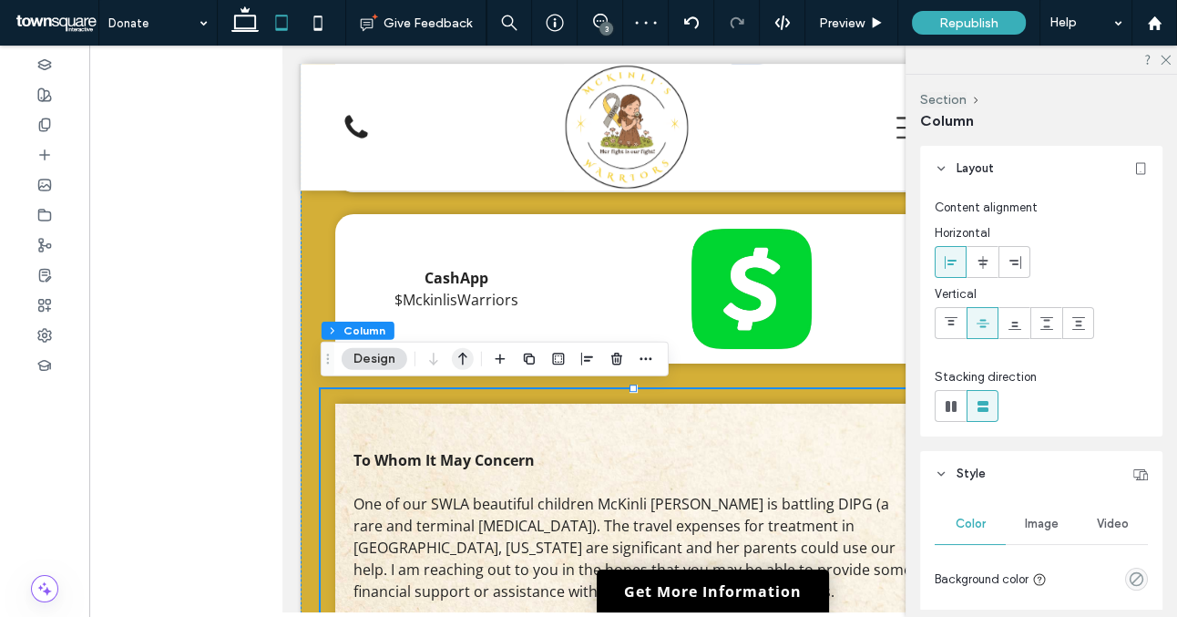
click at [465, 358] on icon "button" at bounding box center [463, 359] width 22 height 33
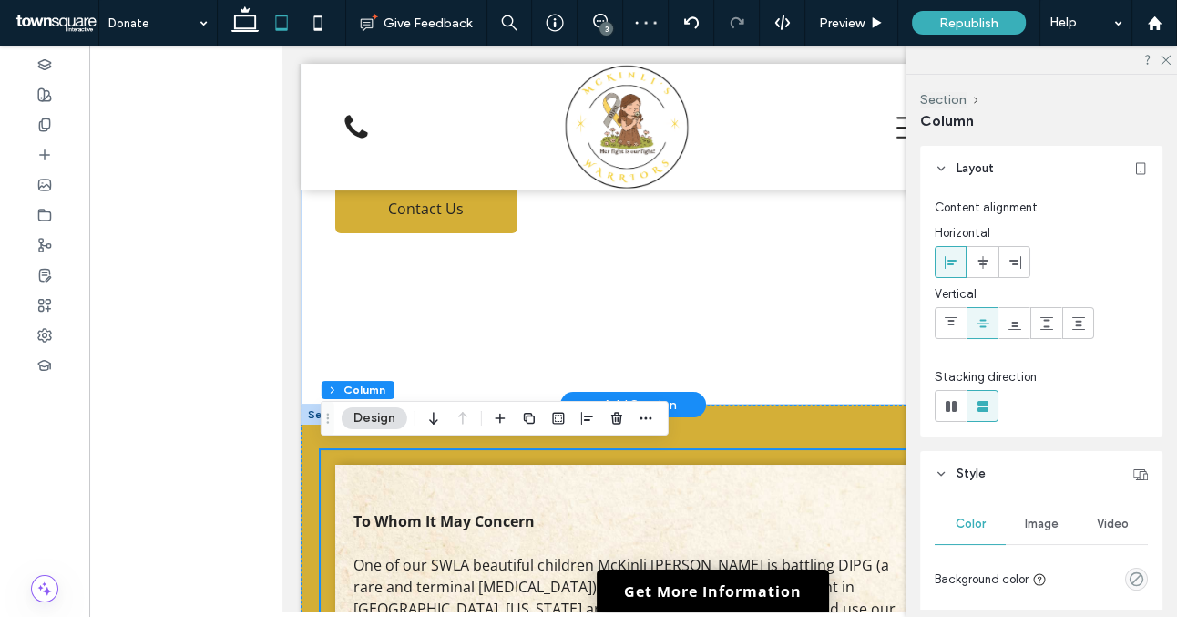
scroll to position [174, 0]
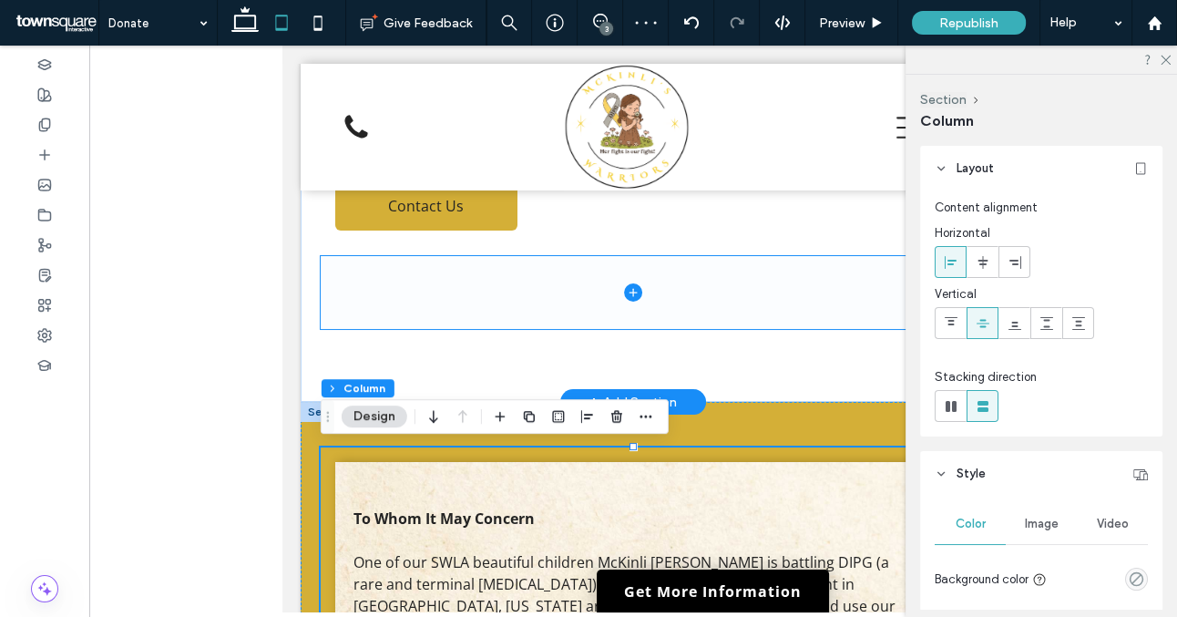
click at [523, 313] on span at bounding box center [633, 292] width 625 height 73
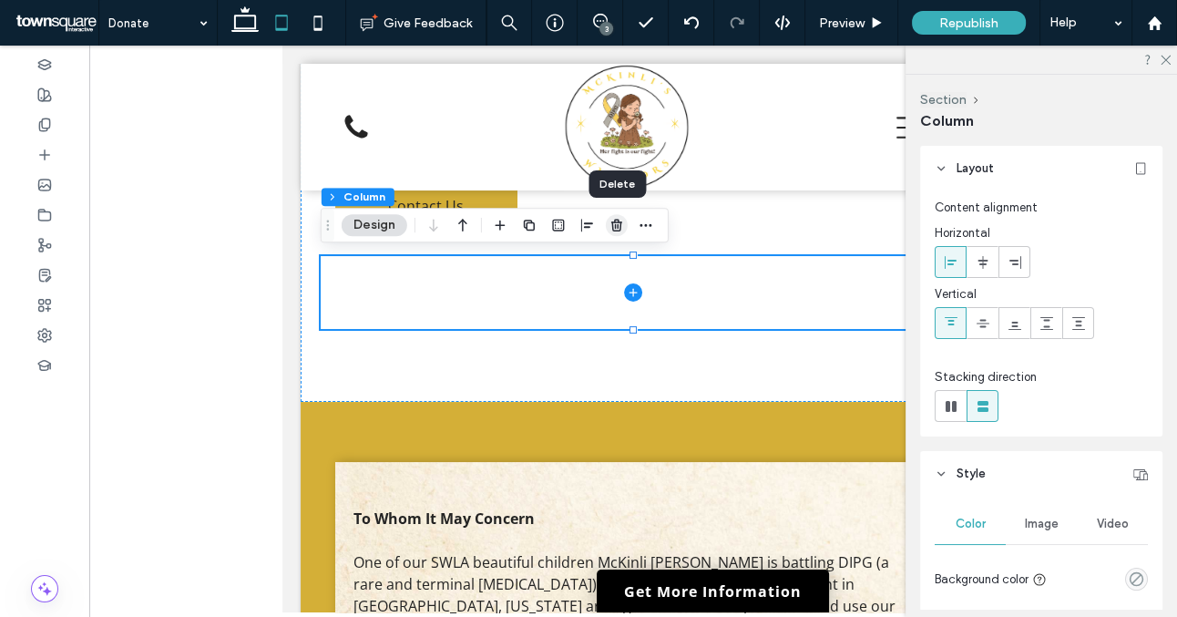
click at [618, 226] on use "button" at bounding box center [617, 225] width 11 height 12
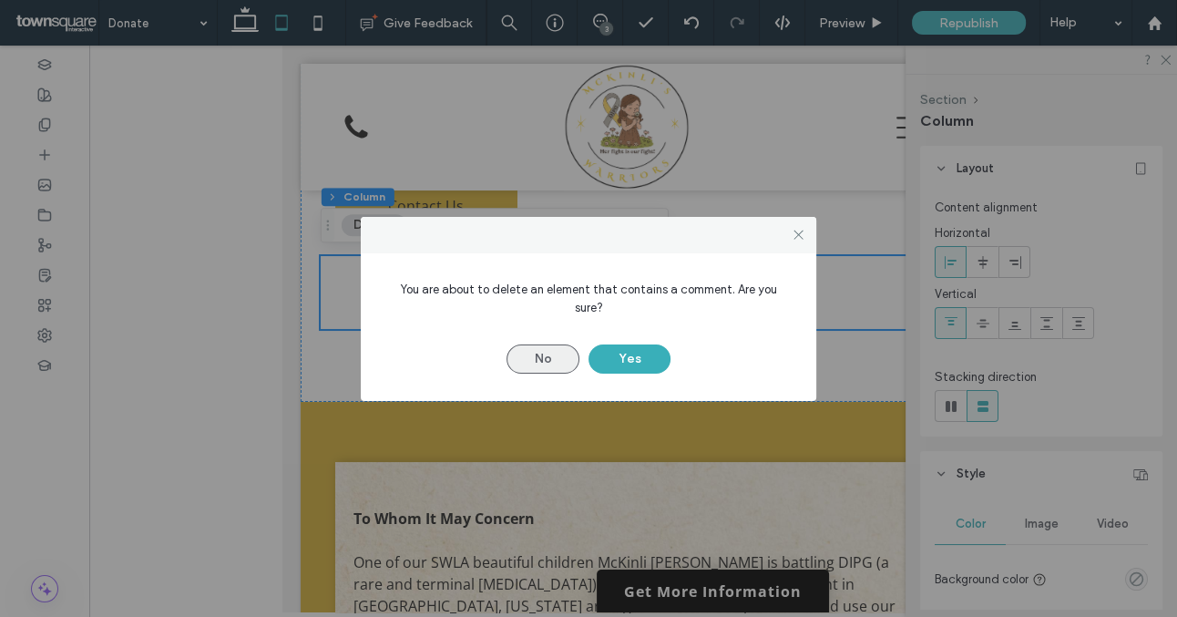
click at [560, 345] on button "No" at bounding box center [543, 358] width 73 height 29
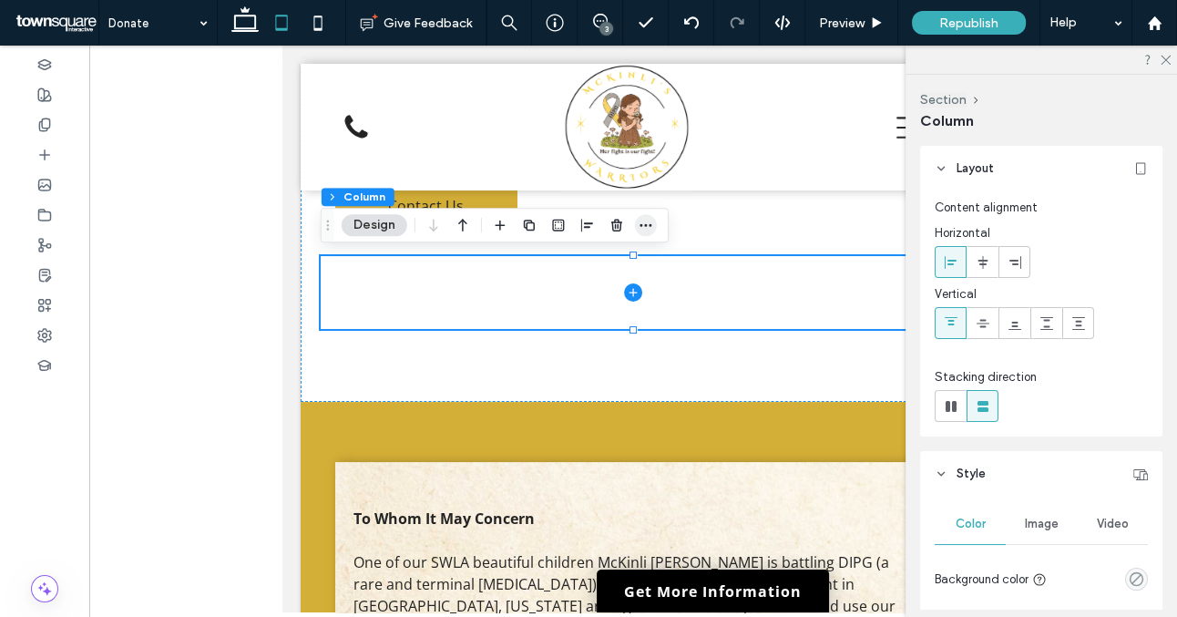
click at [639, 230] on icon "button" at bounding box center [646, 225] width 15 height 15
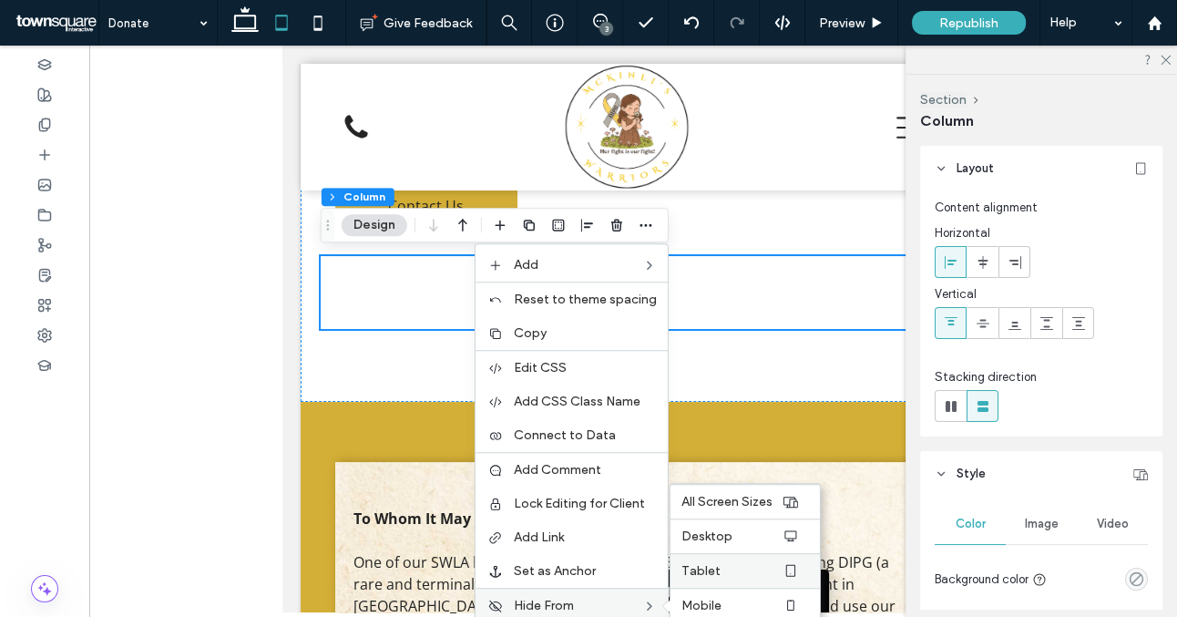
click at [699, 570] on span "Tablet" at bounding box center [701, 570] width 39 height 15
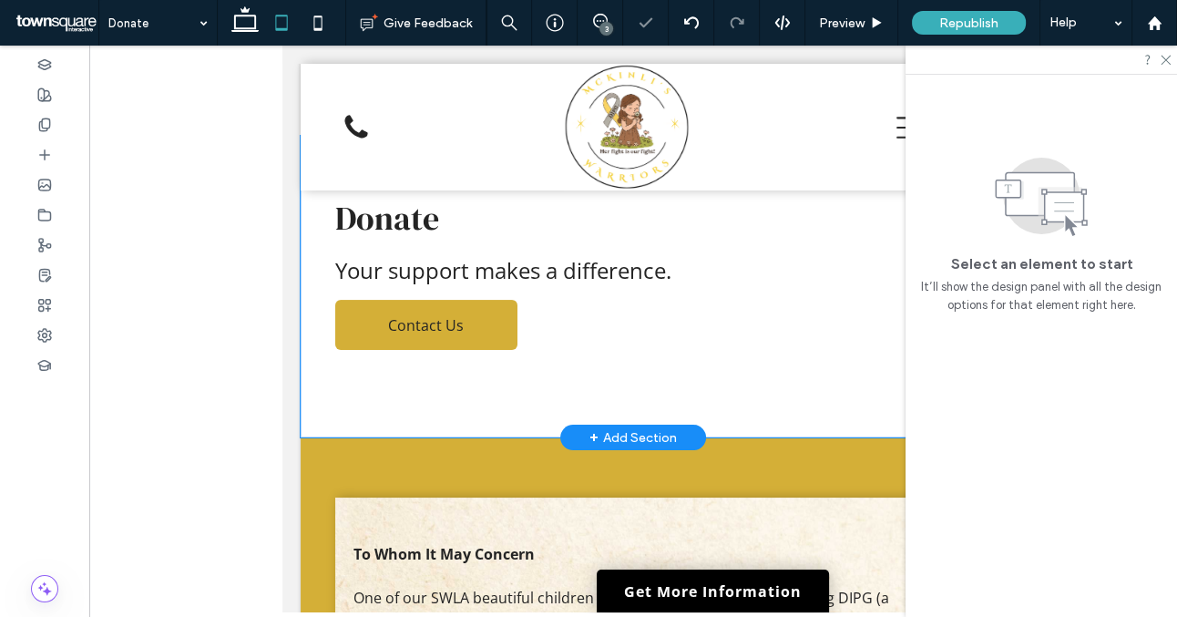
scroll to position [0, 0]
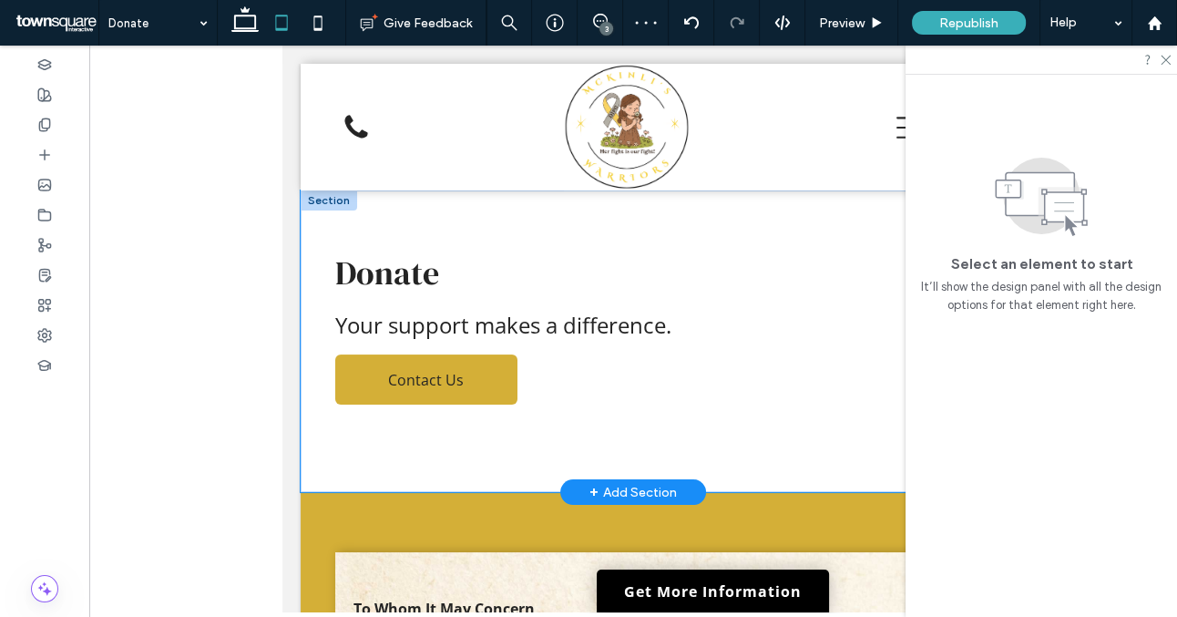
click at [525, 471] on div "Donate Your support makes a difference. Contact Us" at bounding box center [633, 341] width 665 height 302
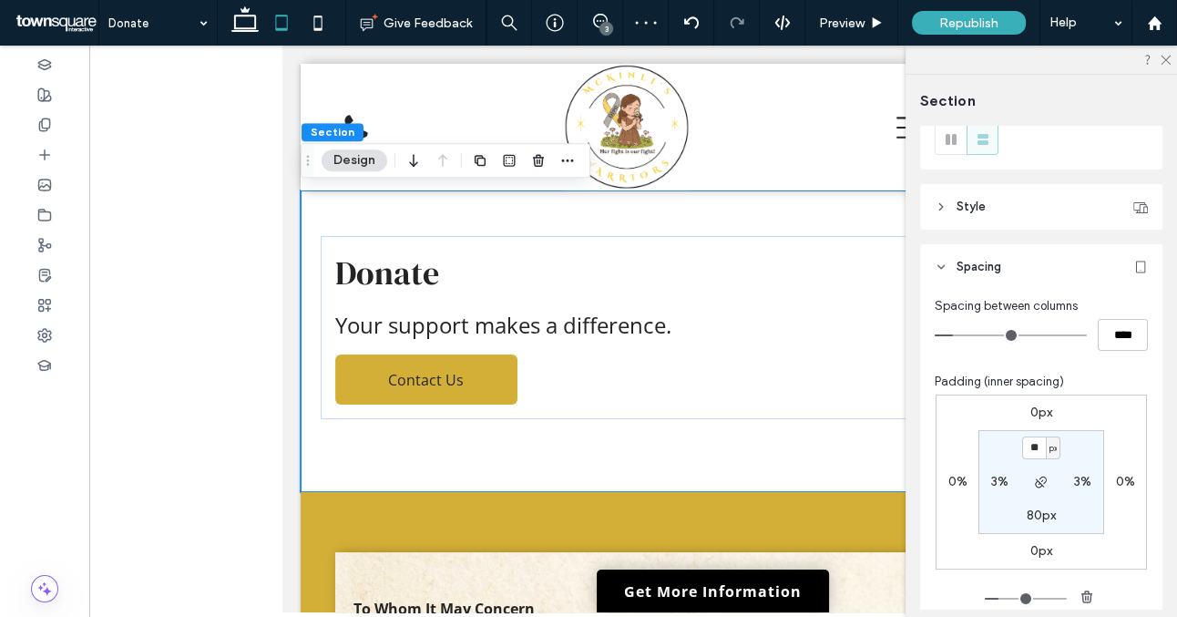
scroll to position [69, 0]
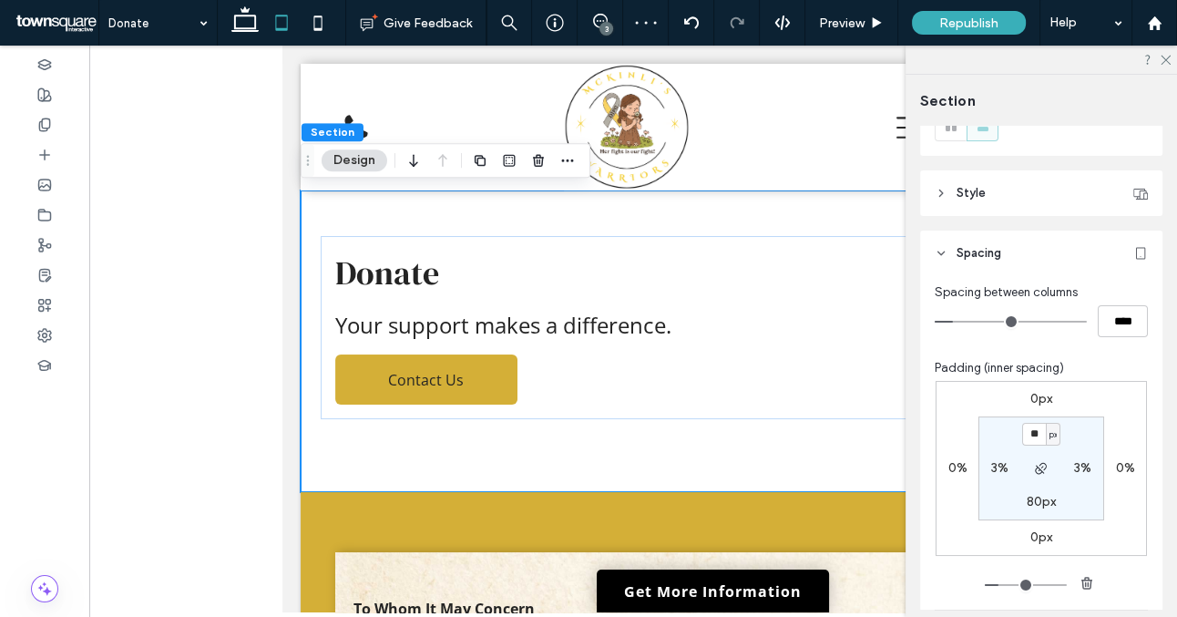
click at [1035, 500] on label "80px" at bounding box center [1041, 501] width 29 height 15
type input "**"
click at [1079, 502] on section "50px 3% ** px 3%" at bounding box center [1042, 468] width 126 height 104
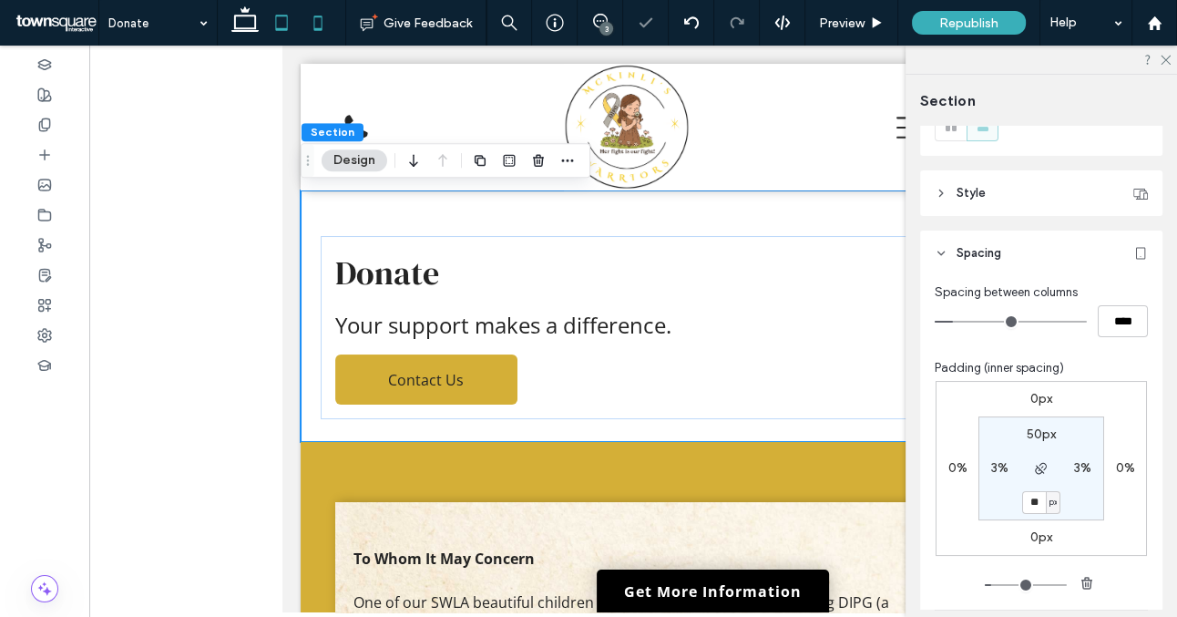
click at [324, 28] on icon at bounding box center [318, 23] width 36 height 36
type input "*"
type input "***"
type input "**"
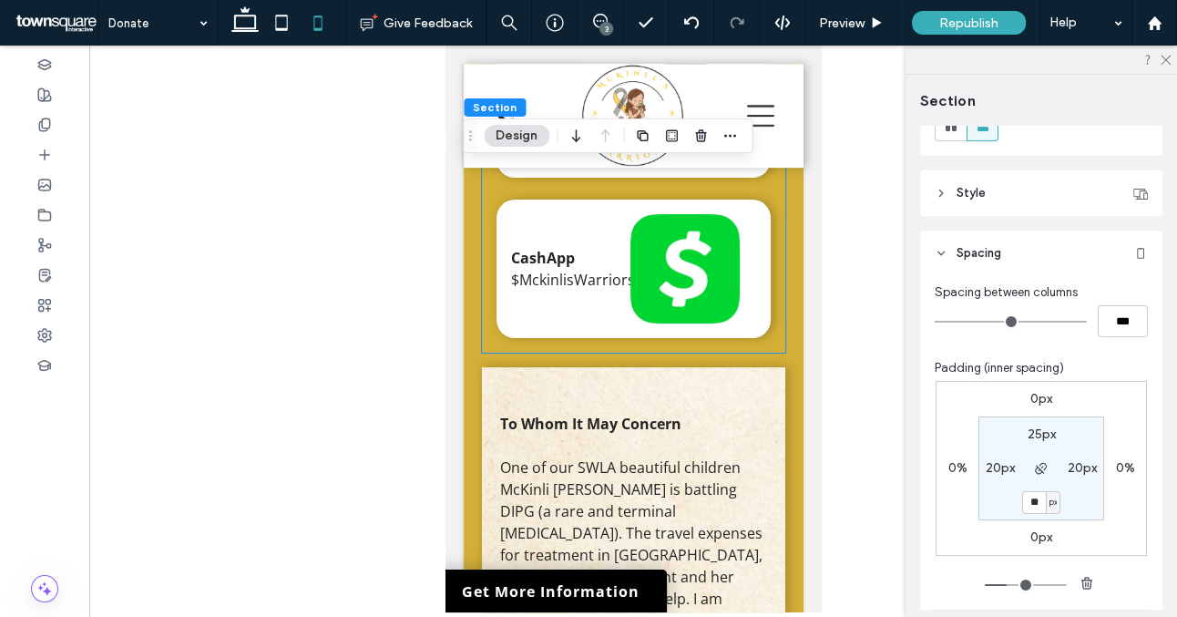
scroll to position [686, 0]
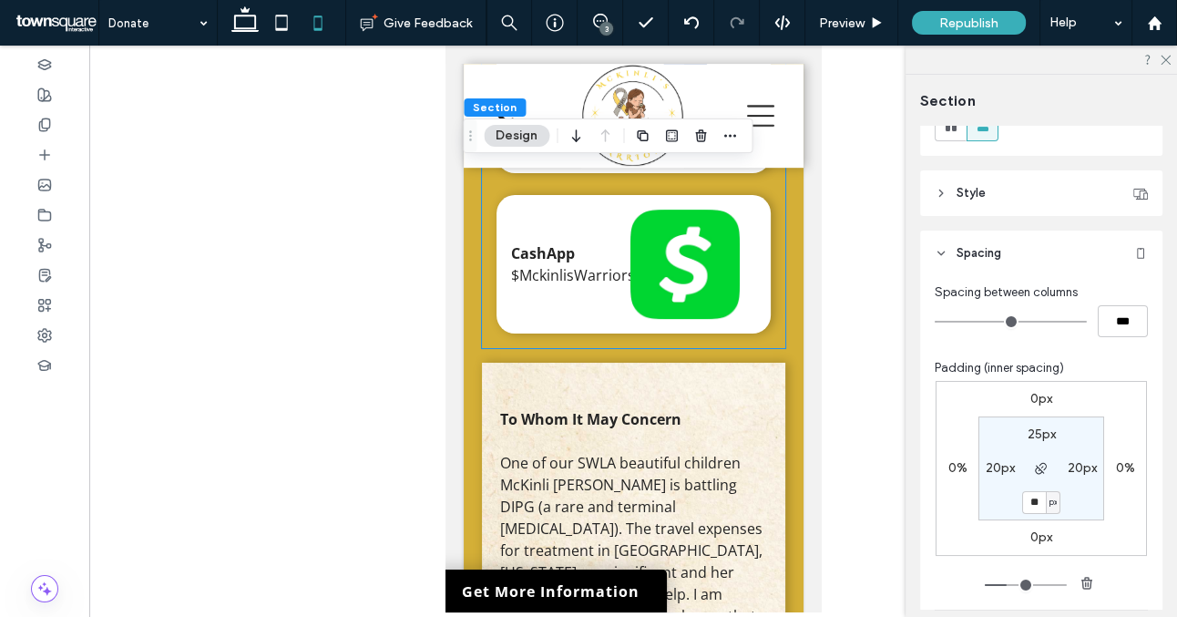
click at [488, 335] on div "Paypal @MckinlisWarriors CashApp $MckinlisWarriors" at bounding box center [632, 43] width 303 height 612
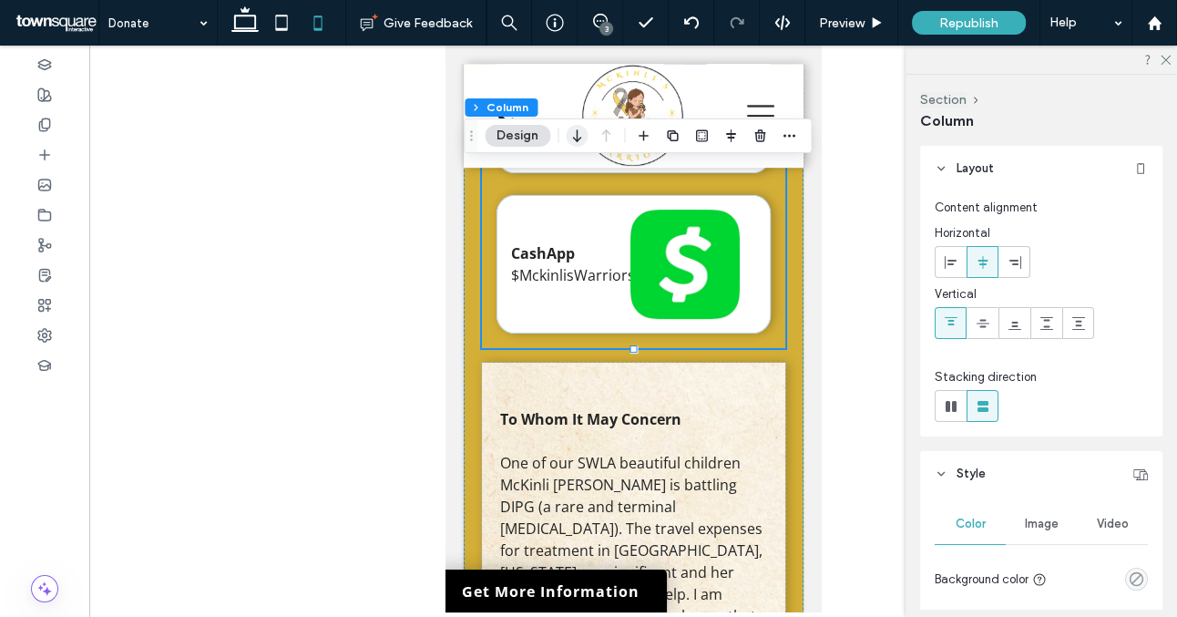
click at [573, 141] on icon "button" at bounding box center [577, 135] width 22 height 33
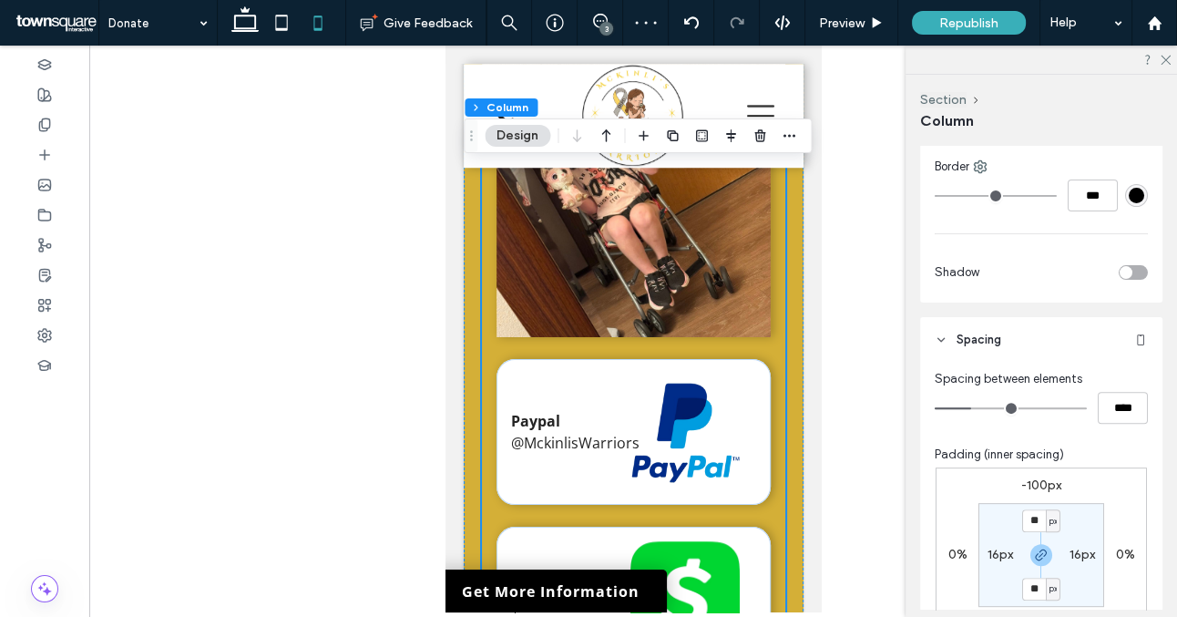
scroll to position [585, 0]
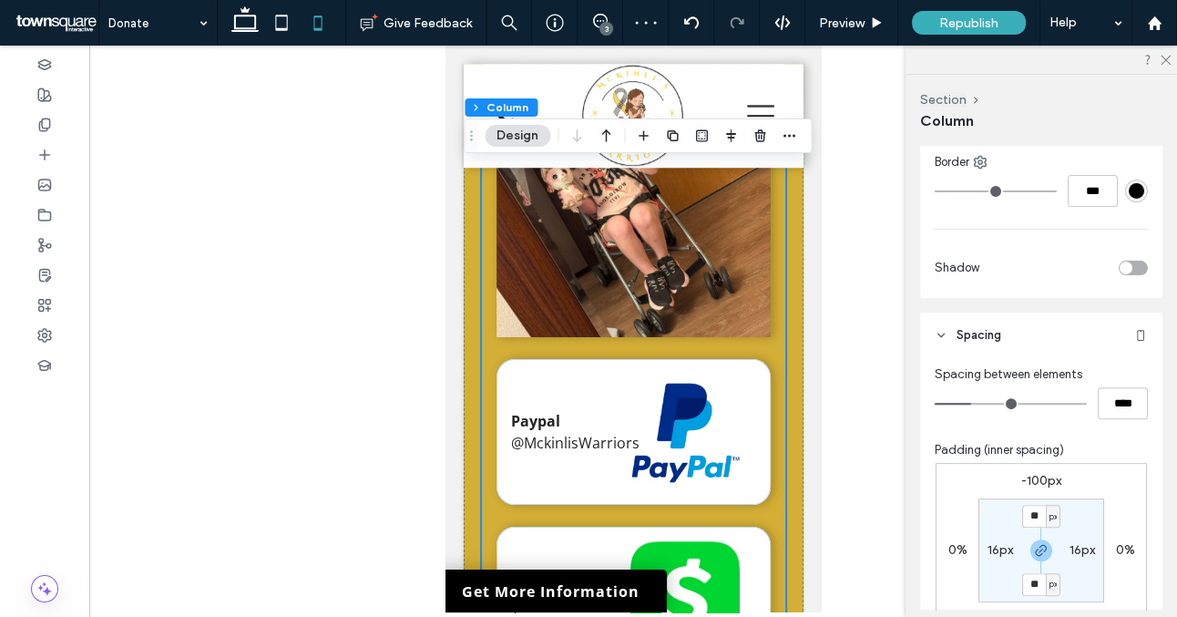
click at [1034, 477] on label "-100px" at bounding box center [1042, 480] width 40 height 15
type input "*"
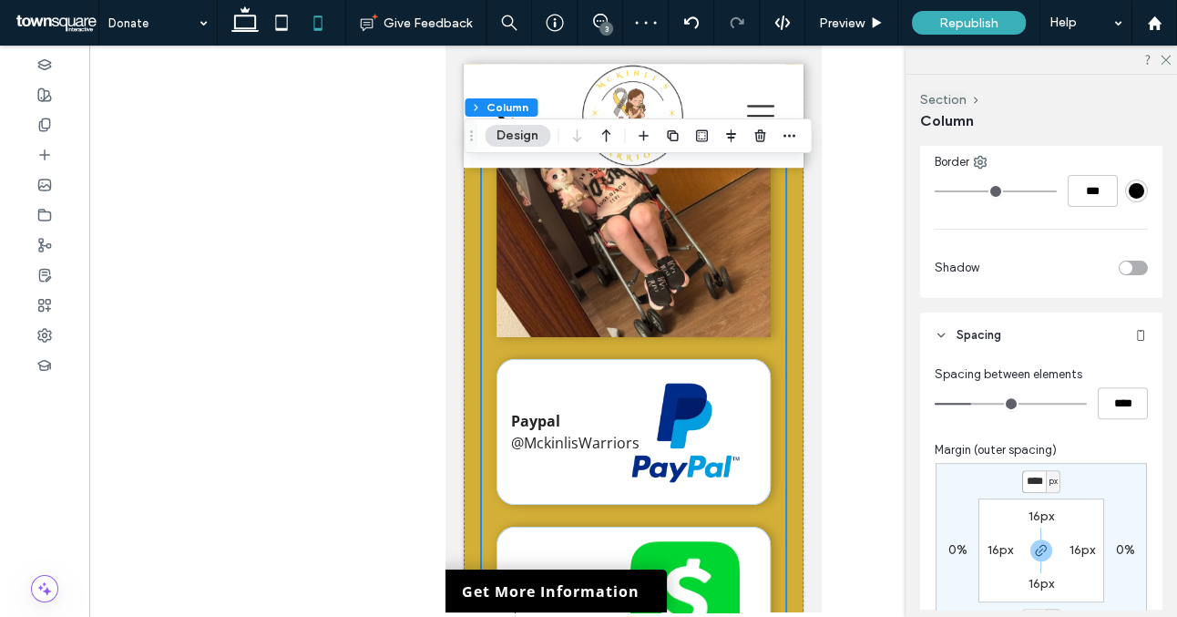
click at [1034, 477] on input "****" at bounding box center [1035, 481] width 24 height 23
type input "*"
click at [1122, 486] on div "* px 0% * px 0% 16px 16px 16px 16px" at bounding box center [1041, 550] width 211 height 175
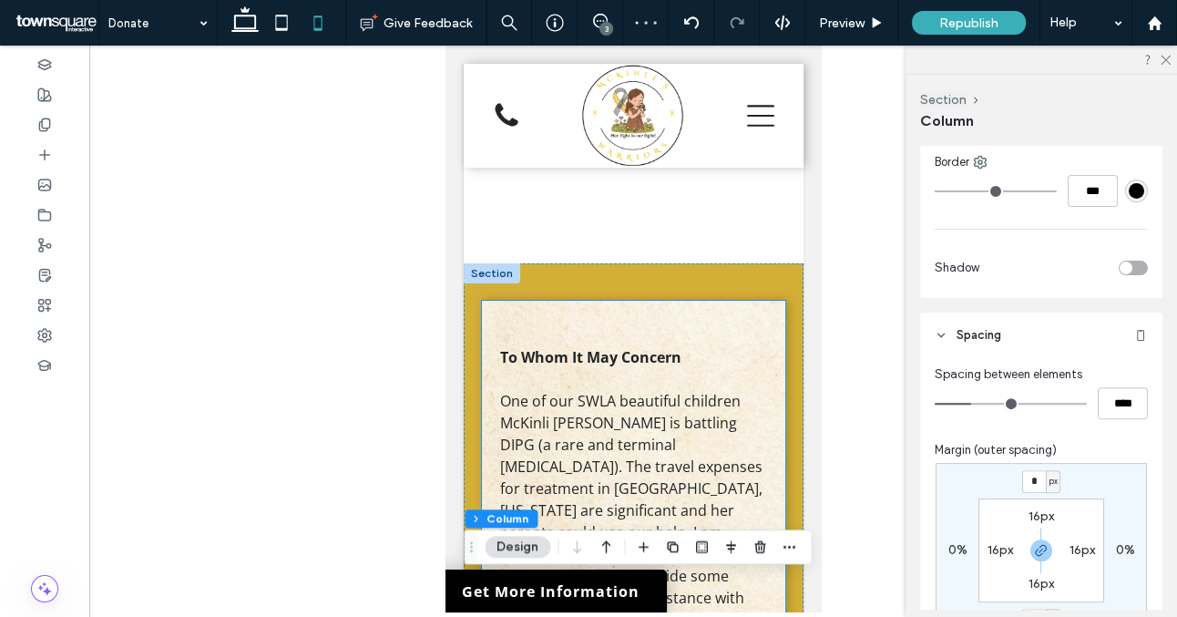
scroll to position [0, 0]
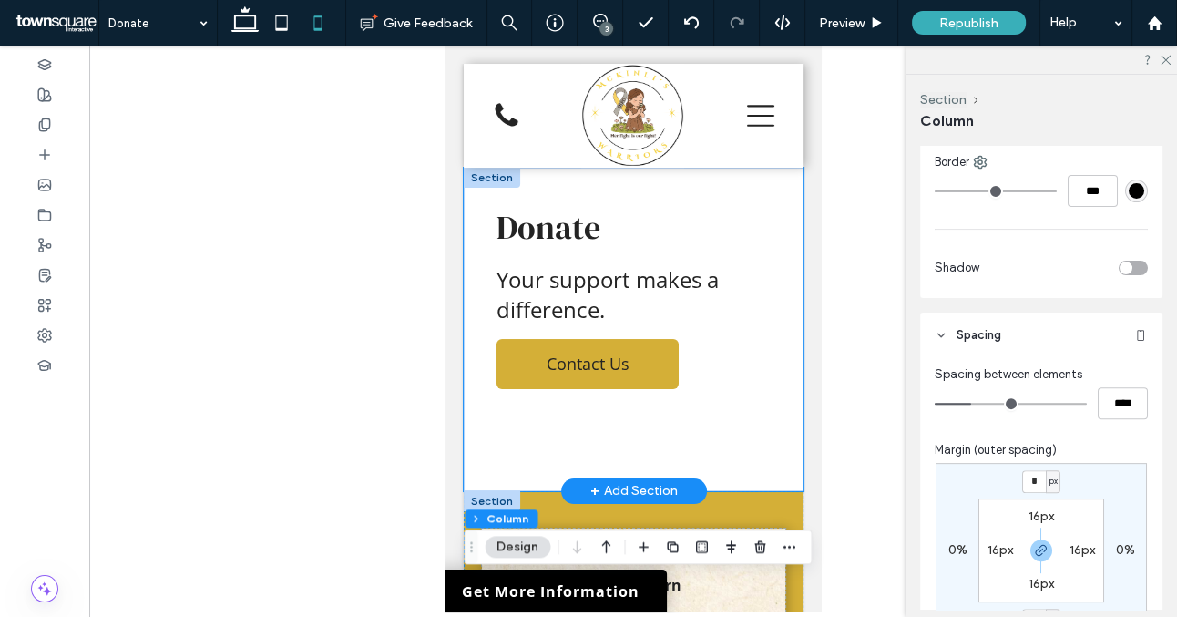
click at [568, 459] on div "Donate Your support makes a difference. Contact Us" at bounding box center [633, 330] width 340 height 324
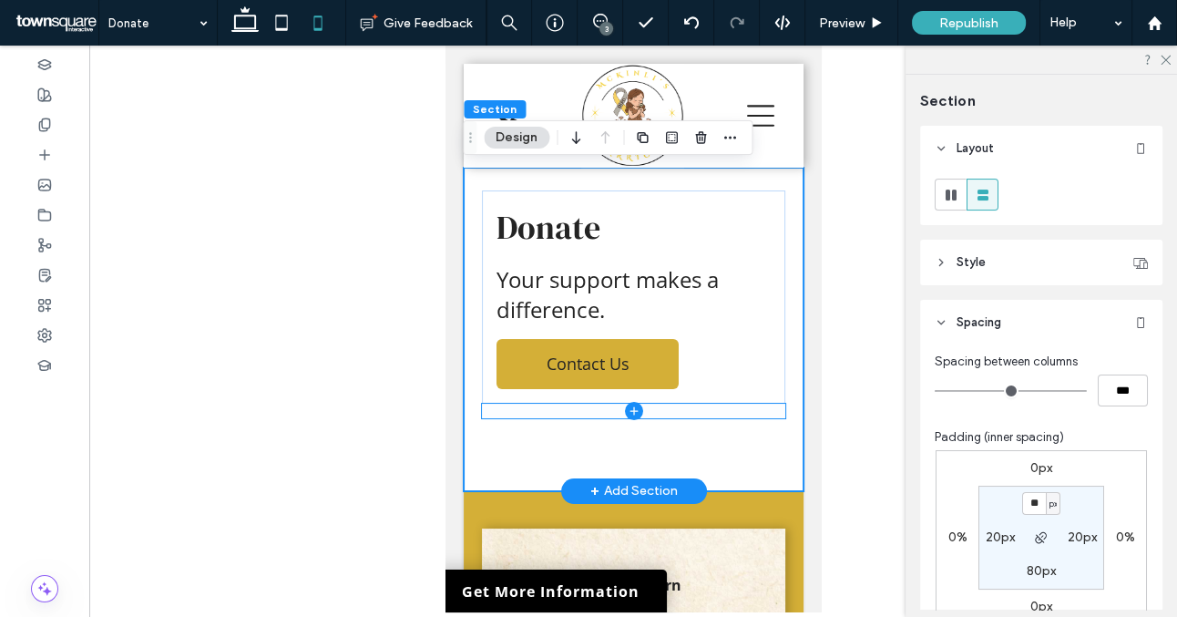
click at [571, 412] on span at bounding box center [632, 411] width 303 height 15
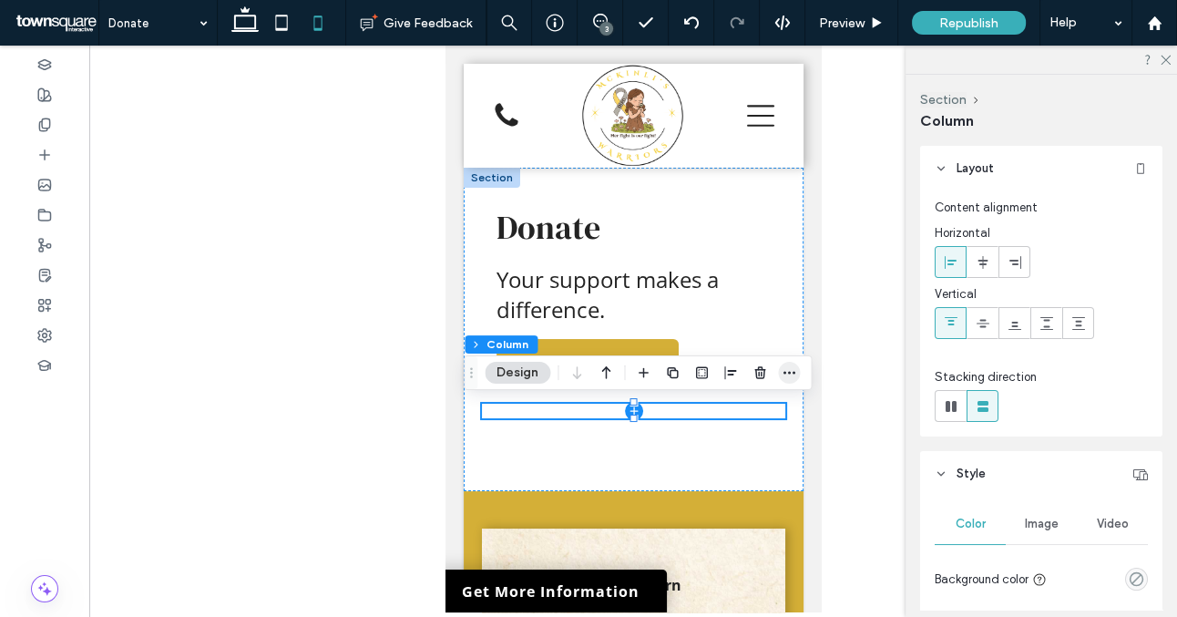
click at [786, 370] on icon "button" at bounding box center [789, 372] width 15 height 15
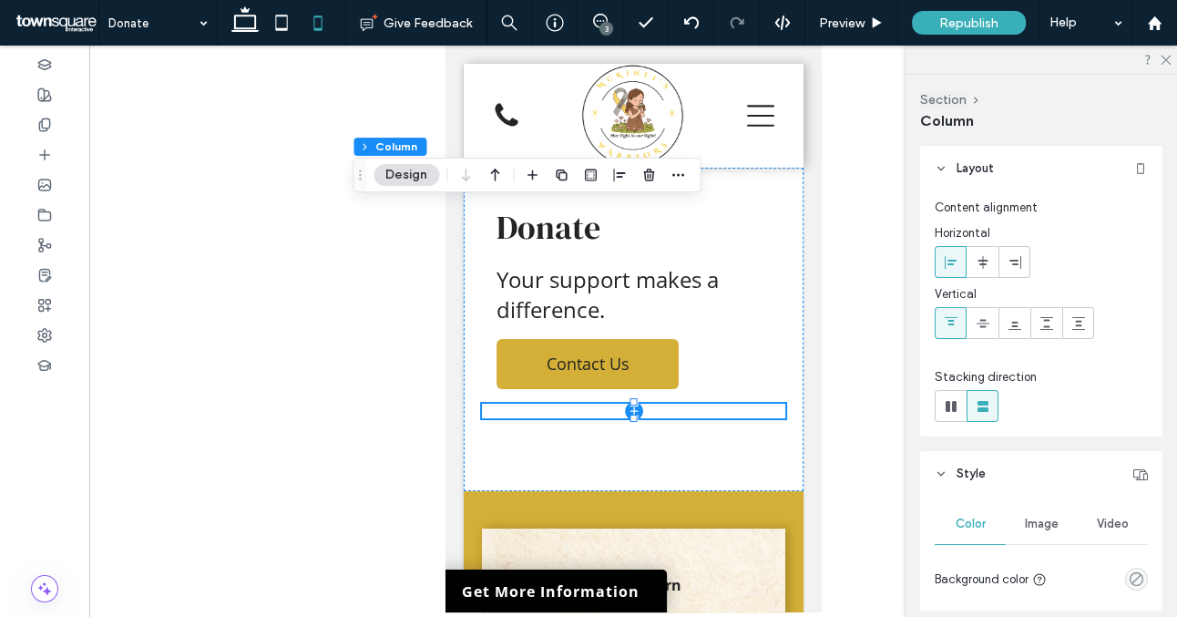
drag, startPoint x: 474, startPoint y: 374, endPoint x: 338, endPoint y: 161, distance: 252.0
click at [353, 169] on icon "Drag" at bounding box center [360, 175] width 15 height 13
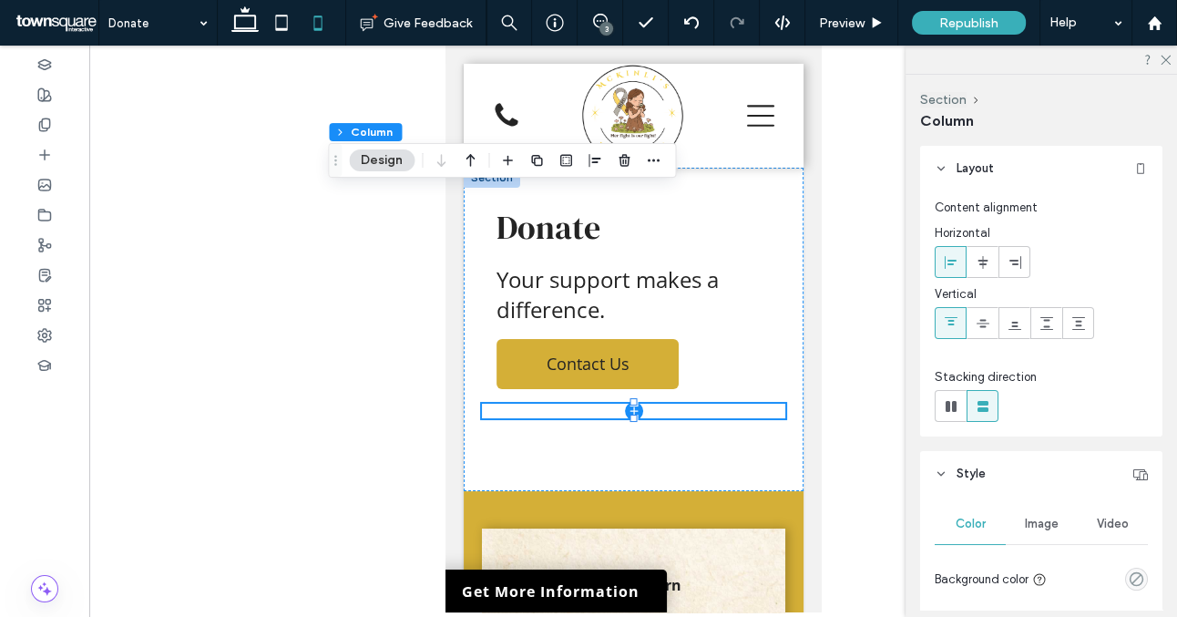
click at [655, 146] on div at bounding box center [653, 160] width 22 height 33
click at [655, 157] on icon "button" at bounding box center [653, 160] width 15 height 15
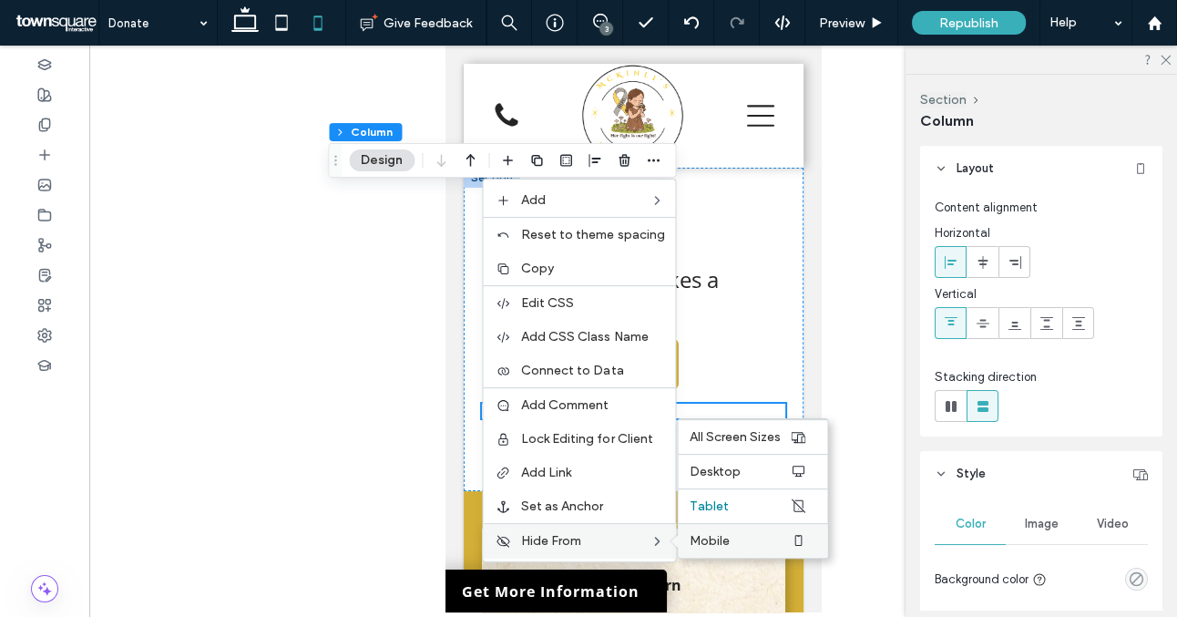
click at [721, 538] on span "Mobile" at bounding box center [709, 540] width 40 height 15
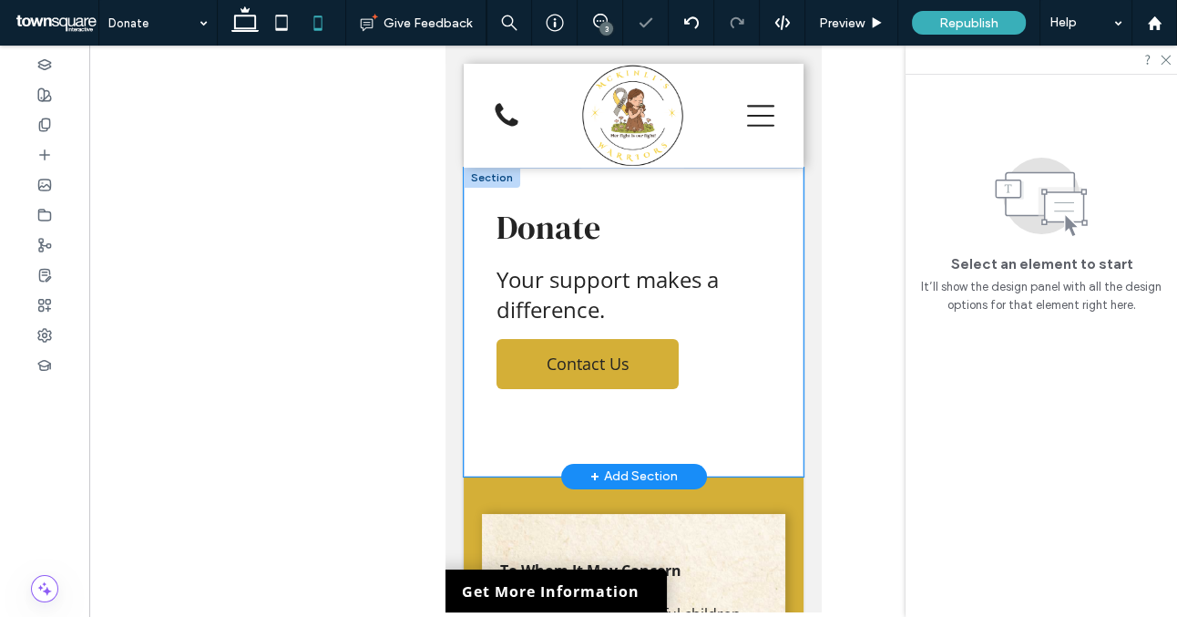
click at [582, 451] on div "Donate Your support makes a difference. Contact Us" at bounding box center [633, 322] width 340 height 309
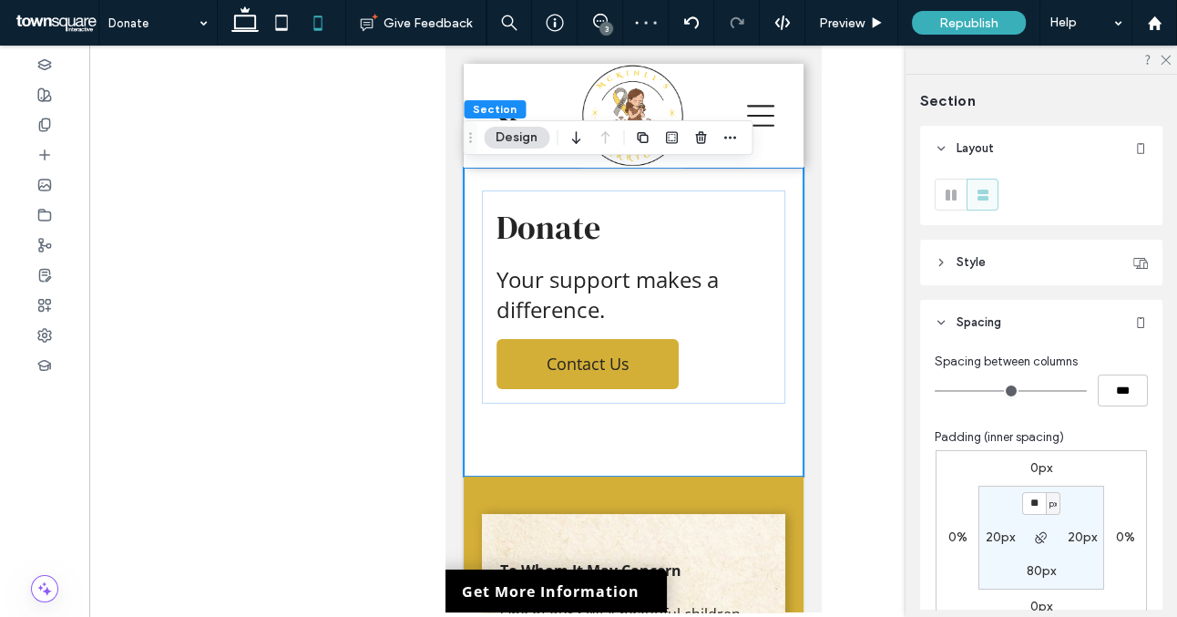
scroll to position [71, 0]
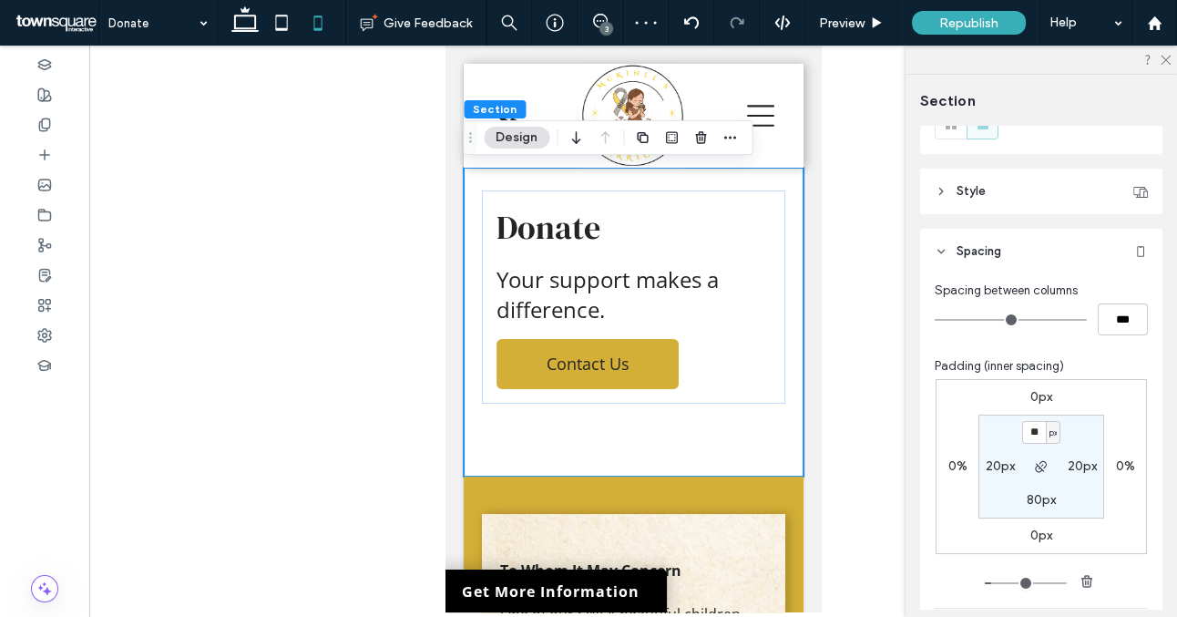
click at [1036, 507] on label "80px" at bounding box center [1041, 499] width 29 height 15
type input "**"
click at [1076, 504] on section "25px 20px ** px 20px" at bounding box center [1042, 467] width 126 height 104
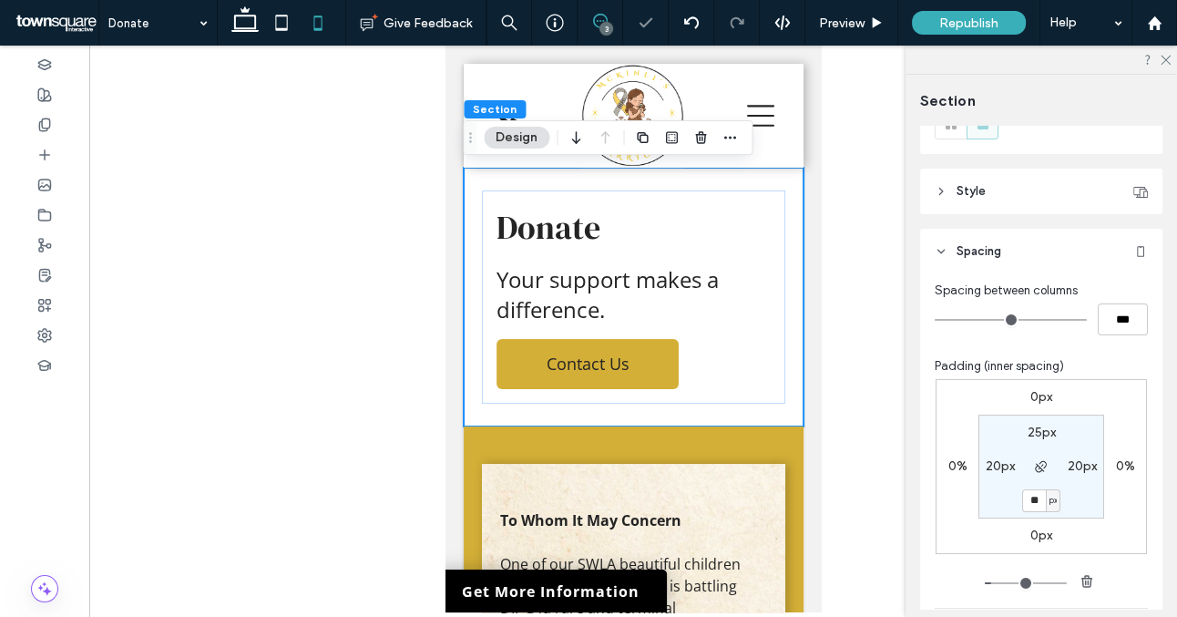
click at [601, 17] on icon at bounding box center [600, 21] width 15 height 15
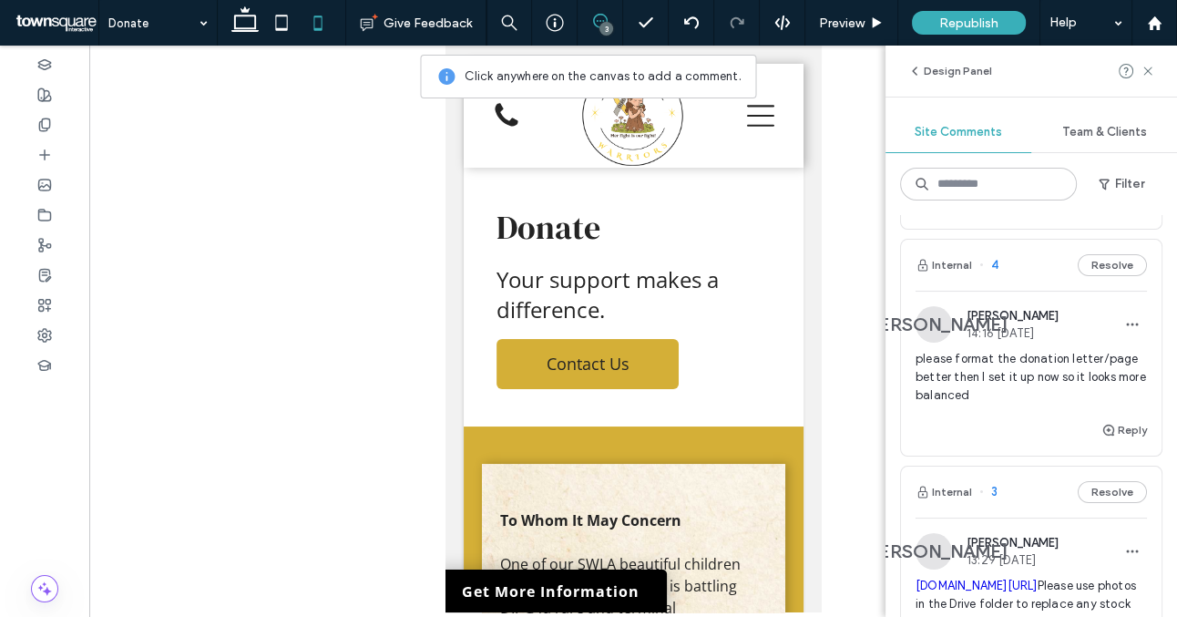
scroll to position [331, 0]
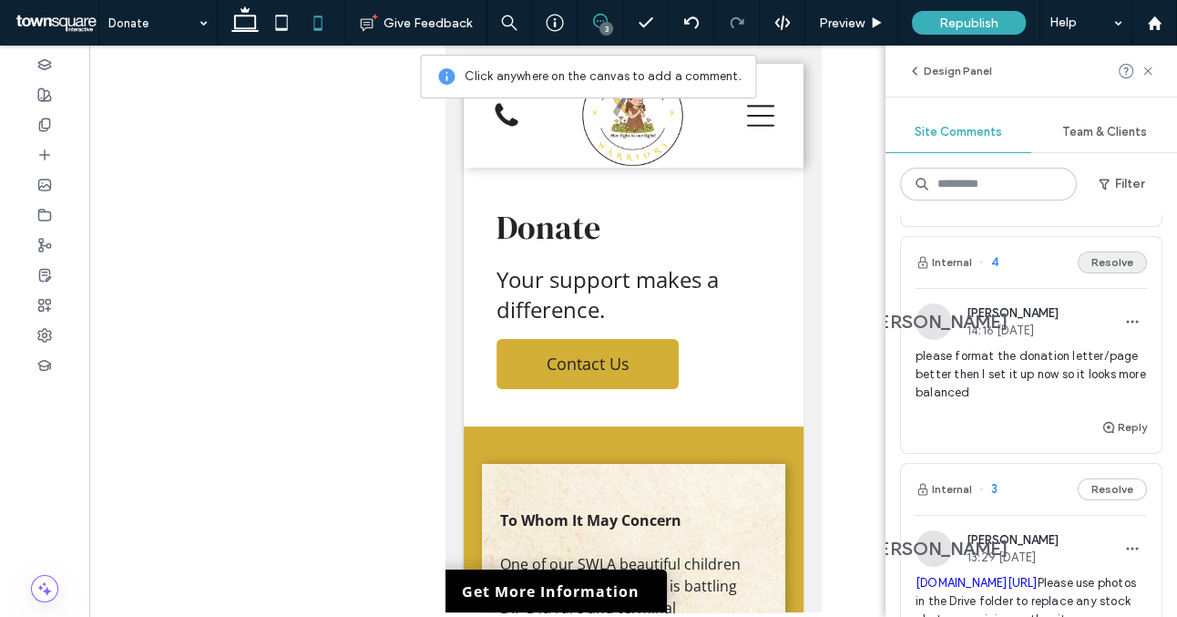
click at [1119, 273] on button "Resolve" at bounding box center [1112, 263] width 69 height 22
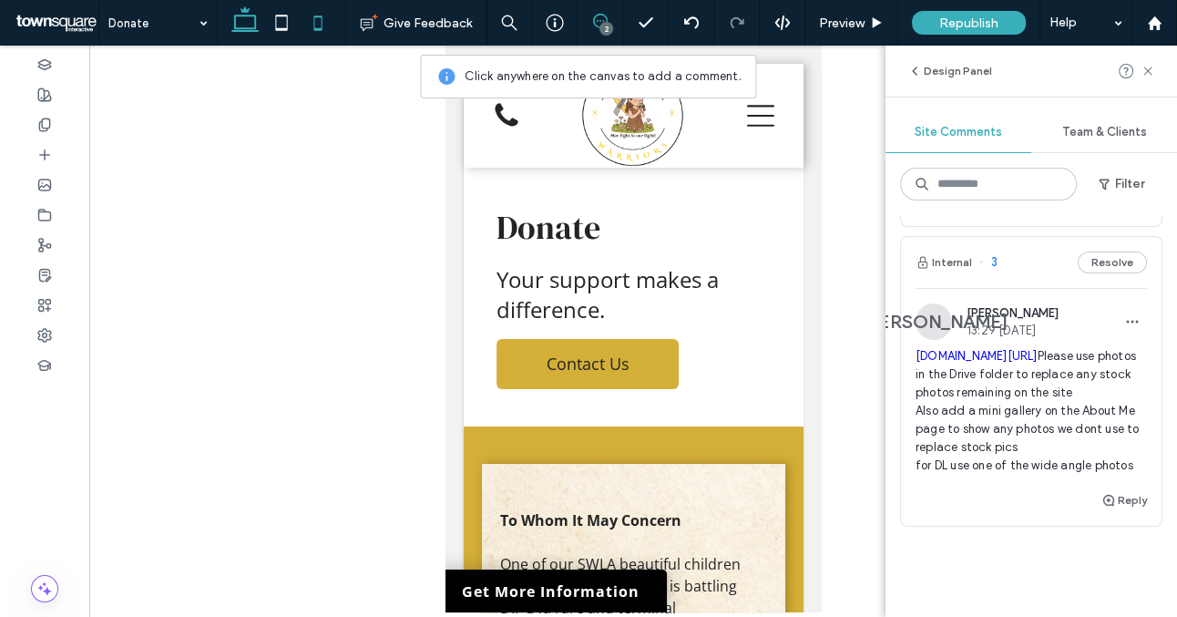
click at [250, 20] on icon at bounding box center [245, 23] width 36 height 36
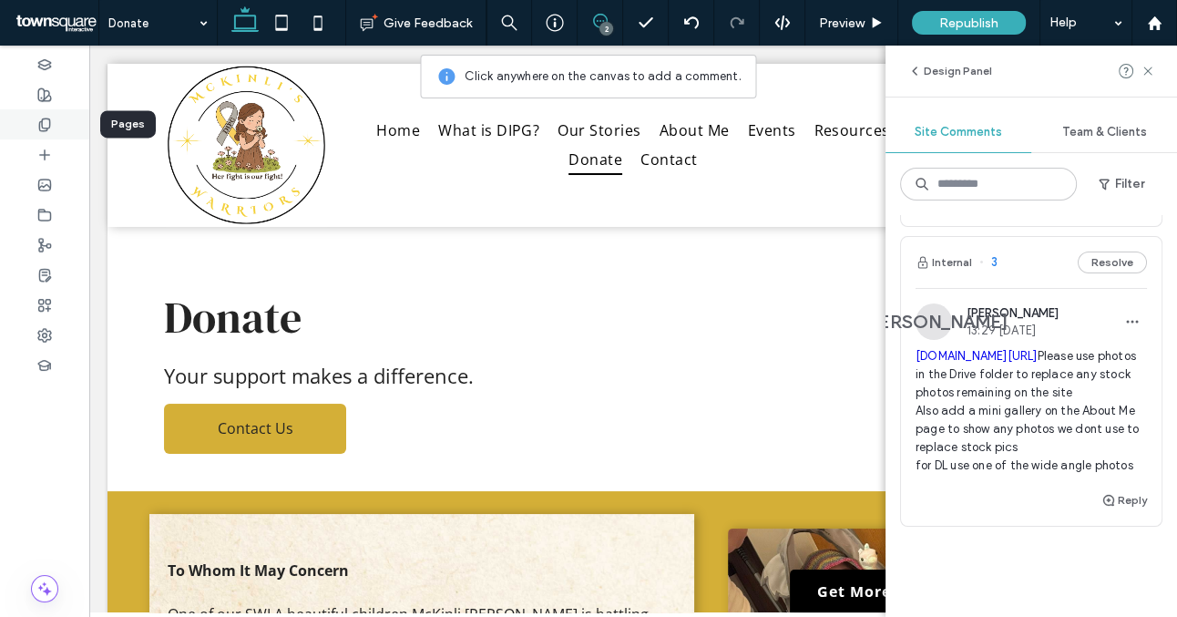
click at [47, 123] on icon at bounding box center [44, 125] width 15 height 15
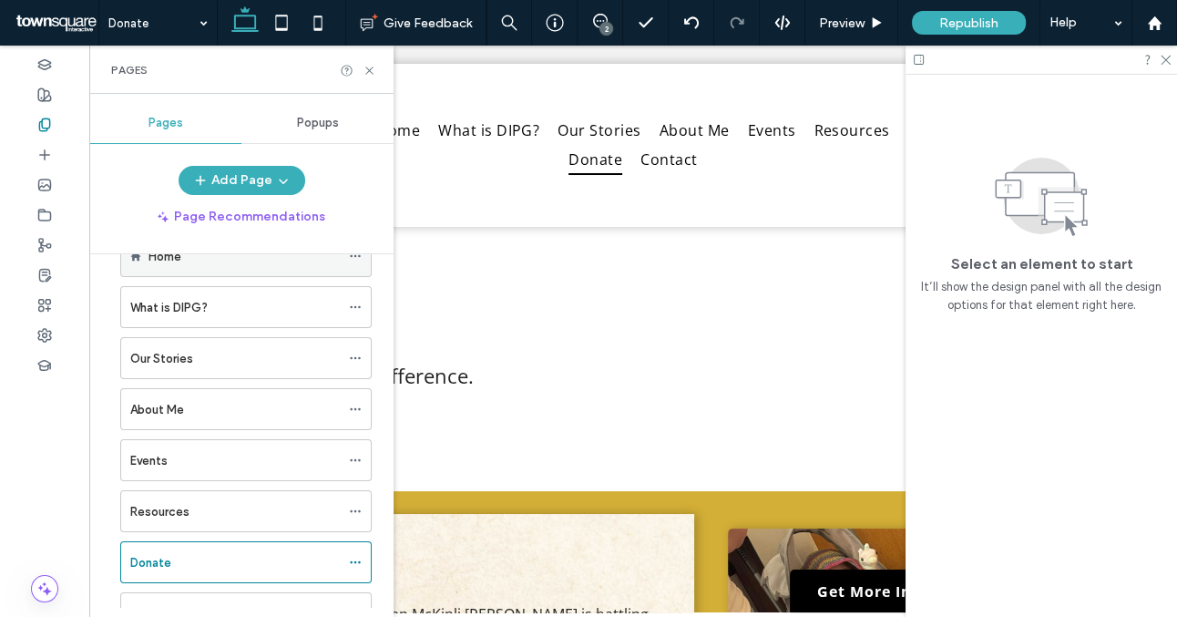
scroll to position [23, 0]
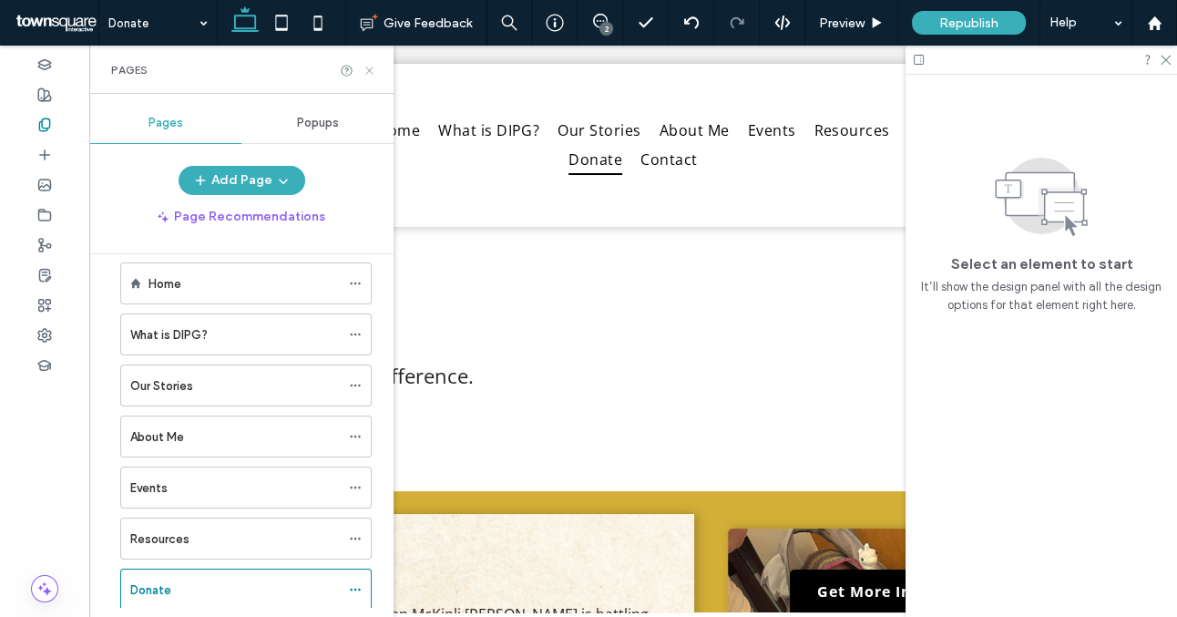
click at [367, 67] on use at bounding box center [368, 70] width 7 height 7
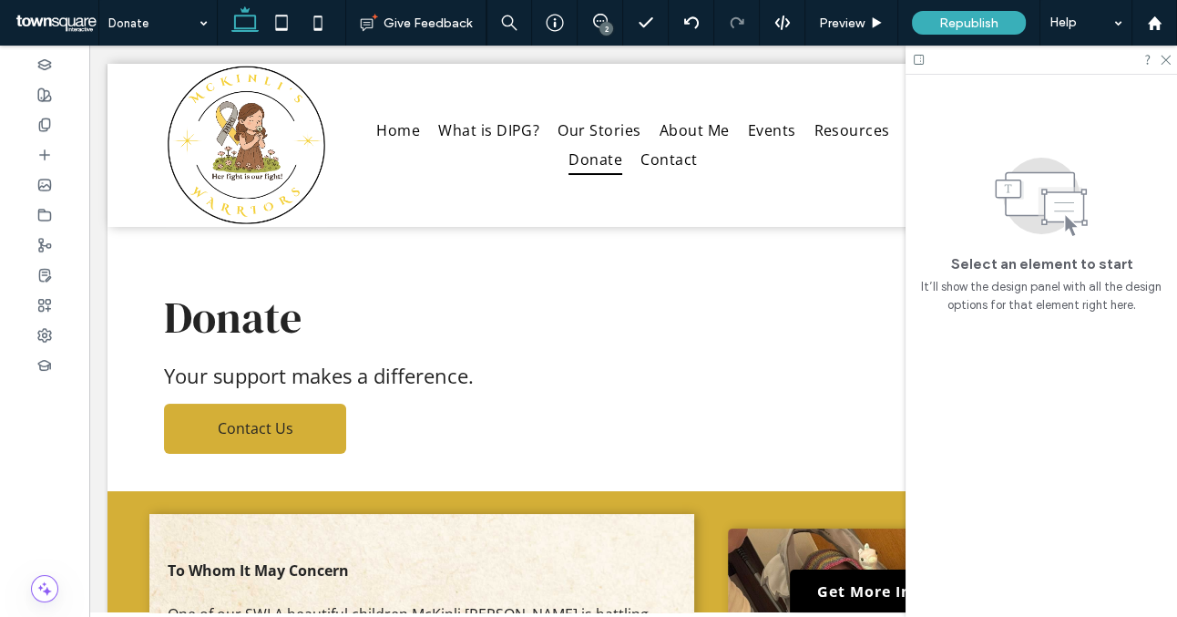
click at [606, 22] on div "2" at bounding box center [607, 29] width 14 height 14
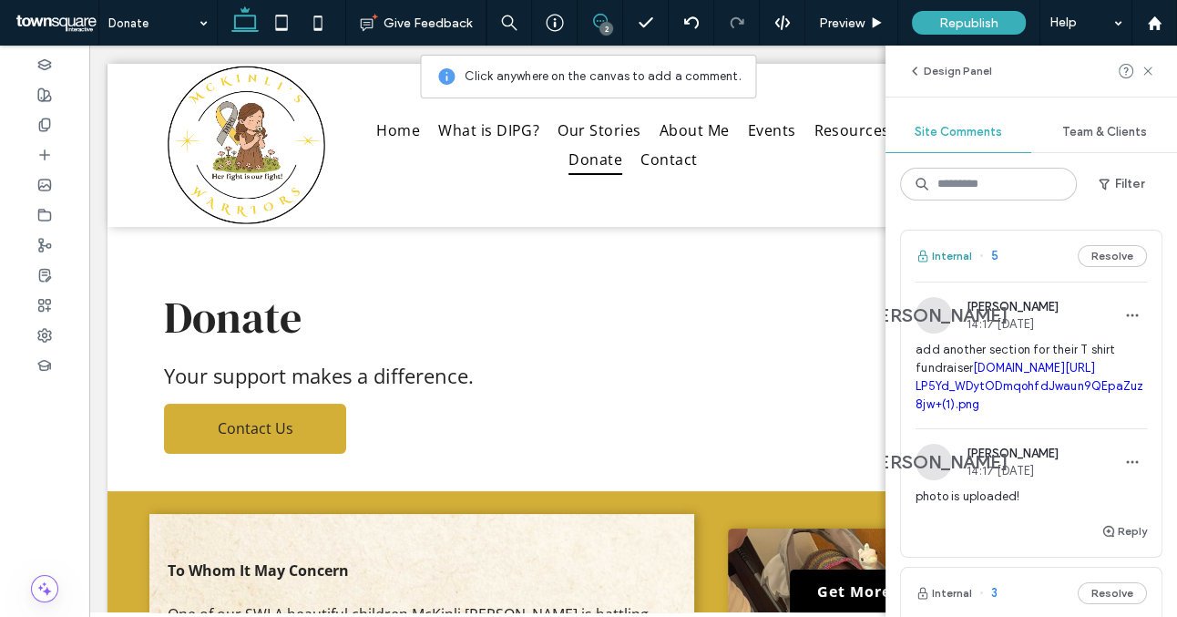
click at [947, 261] on button "Internal" at bounding box center [944, 256] width 57 height 22
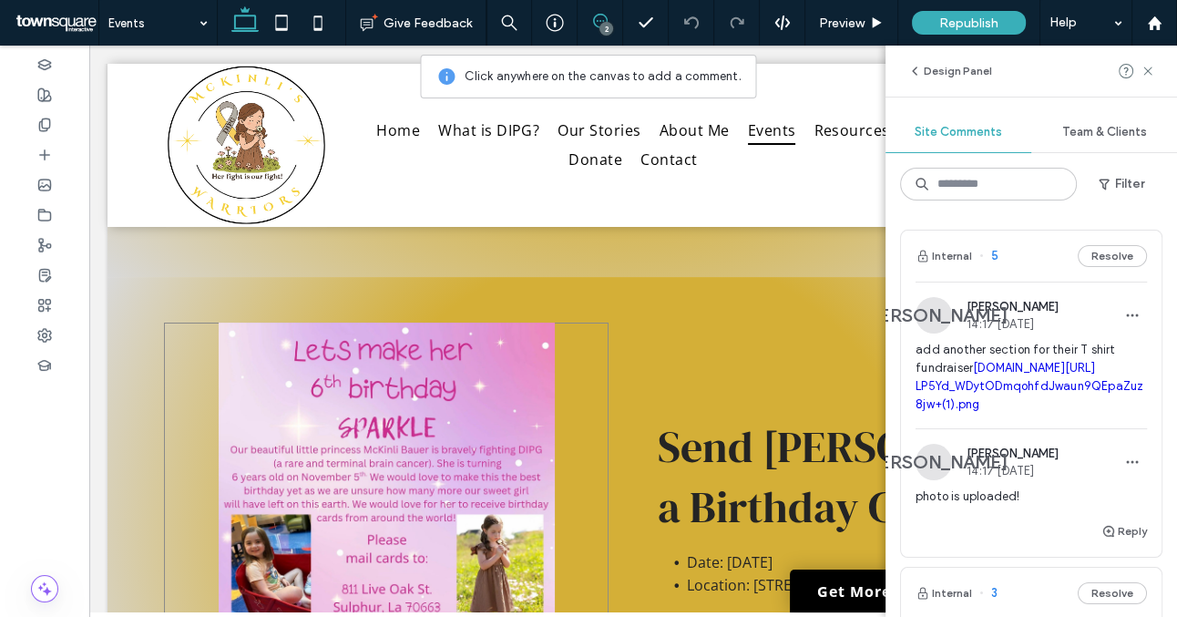
scroll to position [1220, 0]
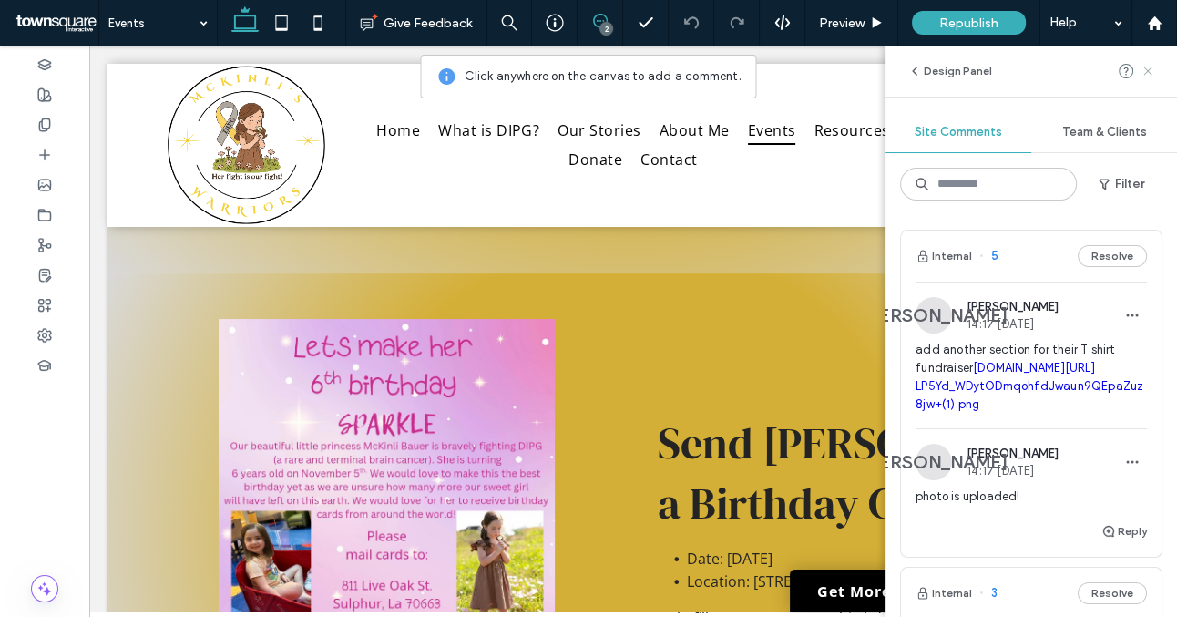
click at [1146, 75] on icon at bounding box center [1148, 71] width 15 height 15
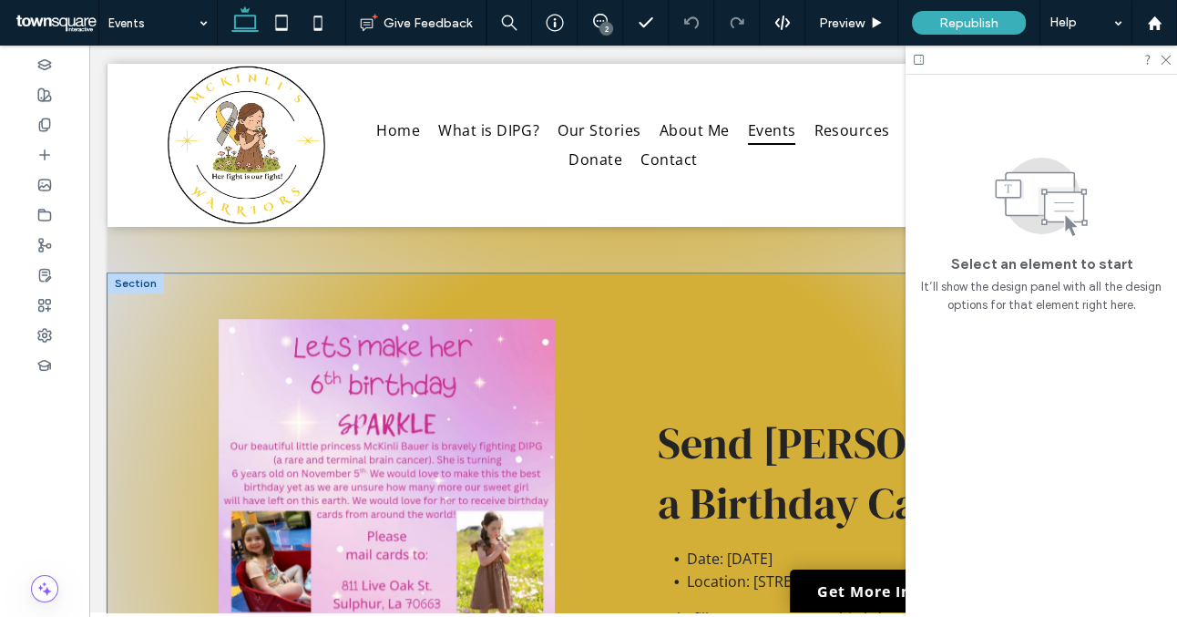
click at [133, 307] on div "Send [PERSON_NAME] a Birthday Card Date: [DATE] Location: [STREET_ADDRESS] Help…" at bounding box center [634, 536] width 1052 height 527
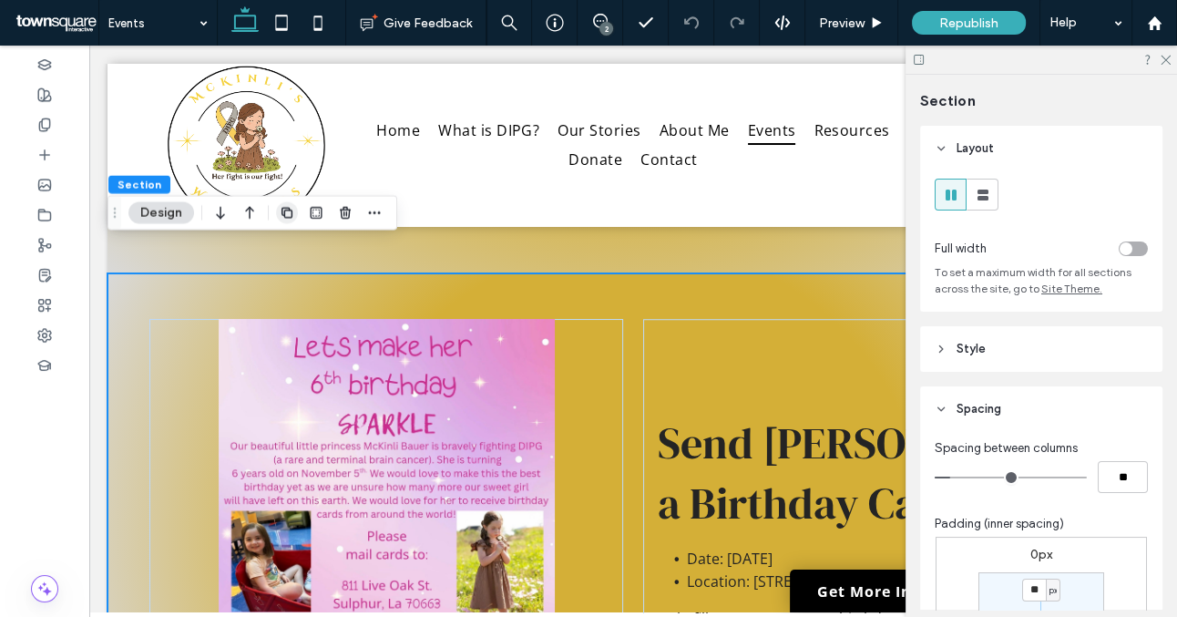
click at [289, 210] on use "button" at bounding box center [287, 212] width 11 height 11
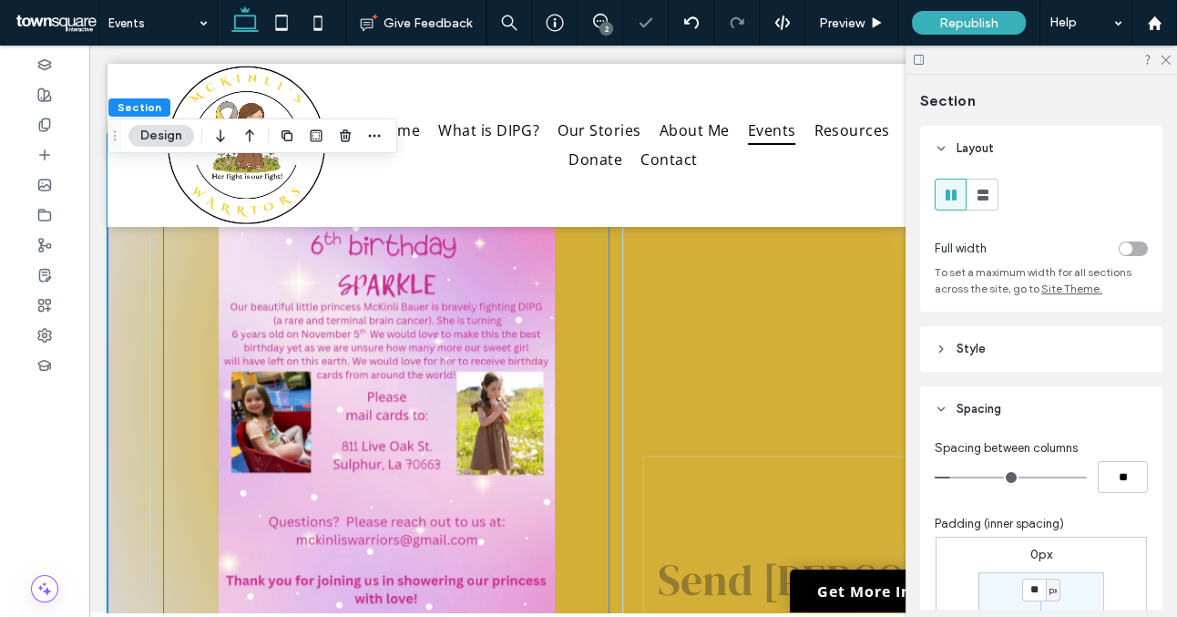
scroll to position [1924, 0]
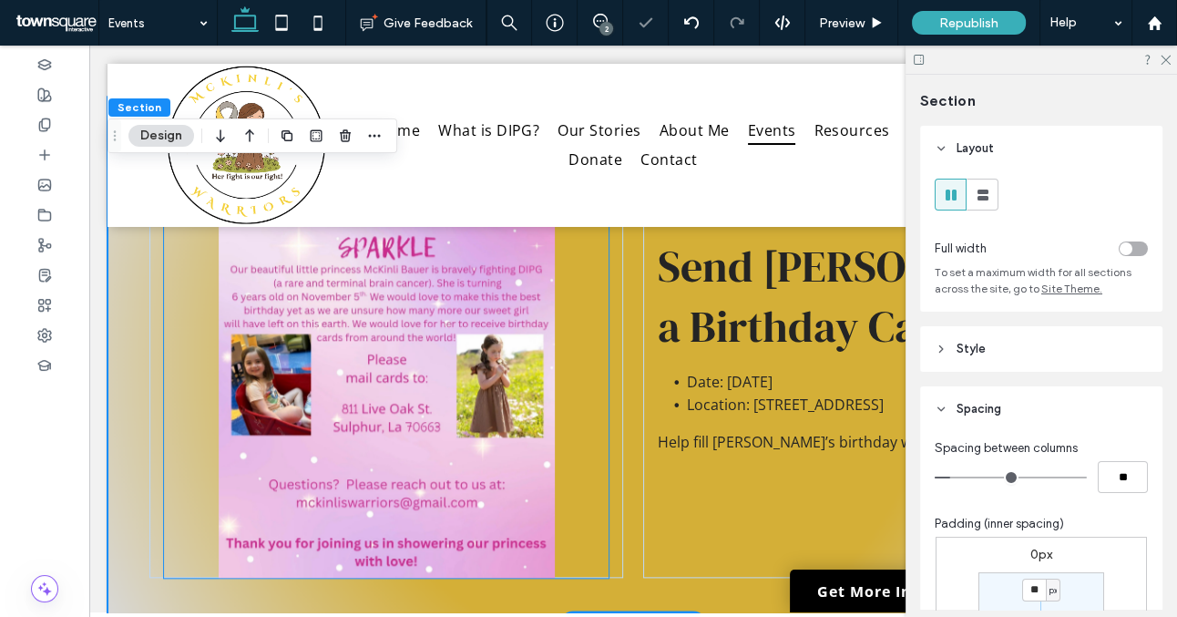
click at [400, 382] on img at bounding box center [386, 360] width 445 height 436
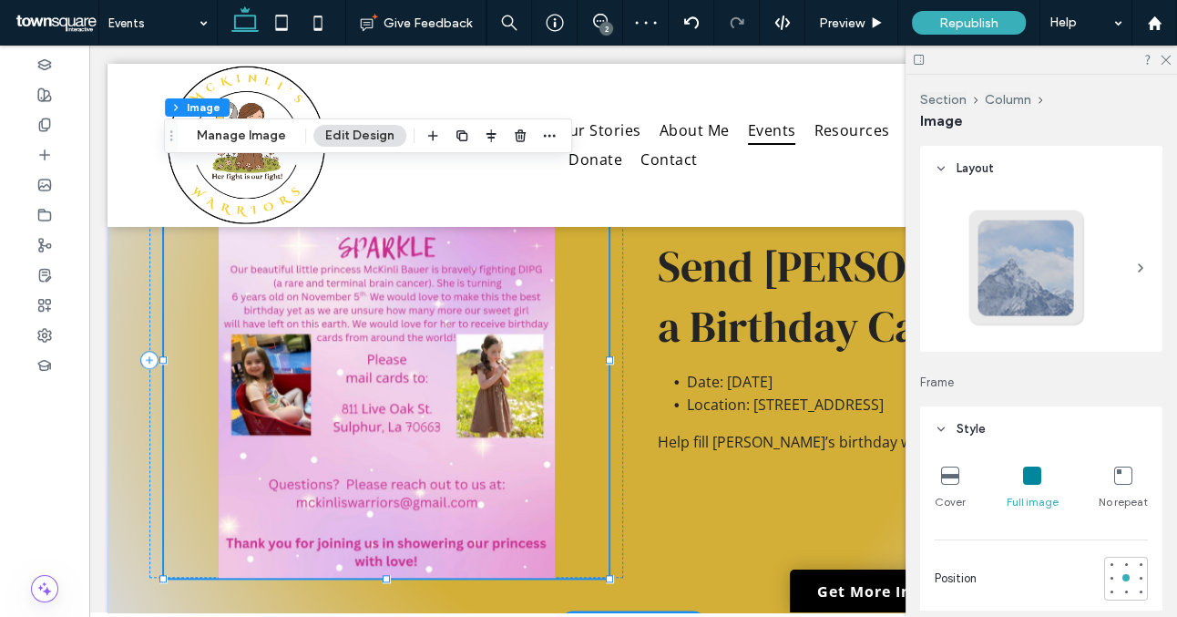
click at [400, 382] on img at bounding box center [386, 360] width 445 height 436
click at [471, 355] on img at bounding box center [386, 360] width 445 height 436
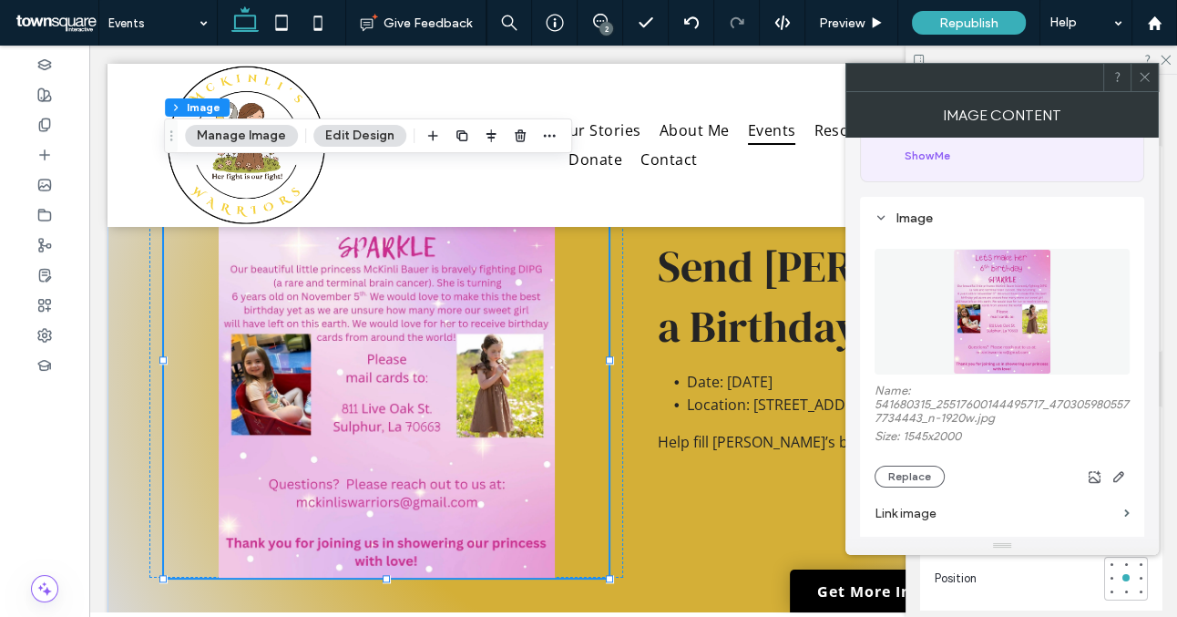
scroll to position [132, 0]
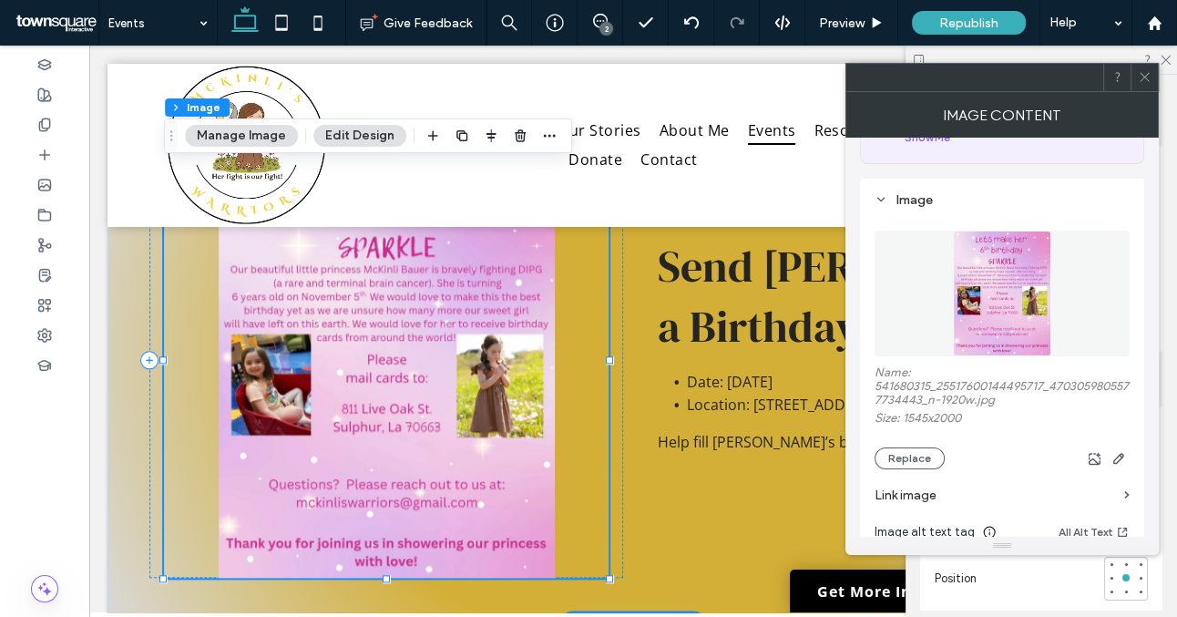
click at [434, 393] on img at bounding box center [386, 360] width 445 height 436
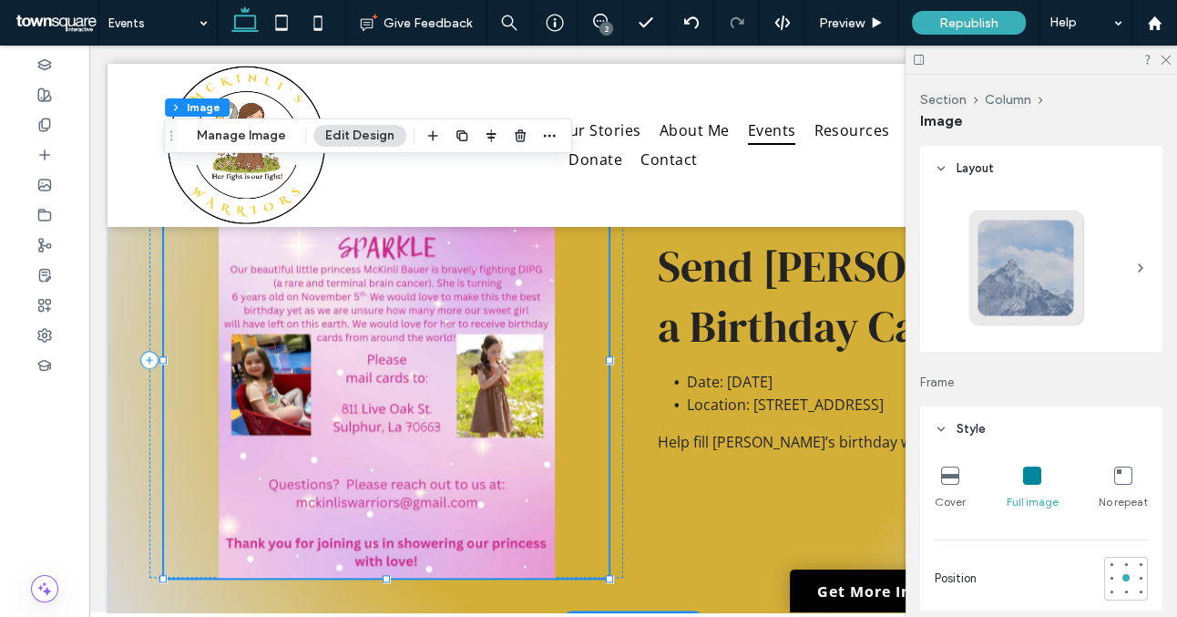
click at [434, 393] on img at bounding box center [386, 360] width 445 height 436
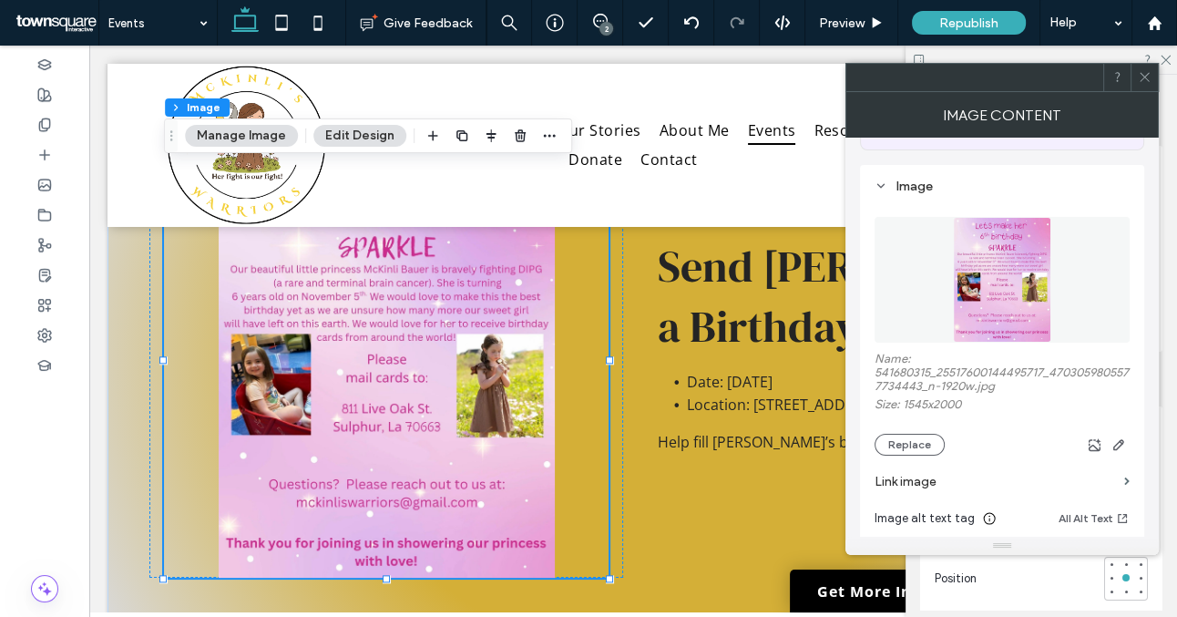
scroll to position [170, 0]
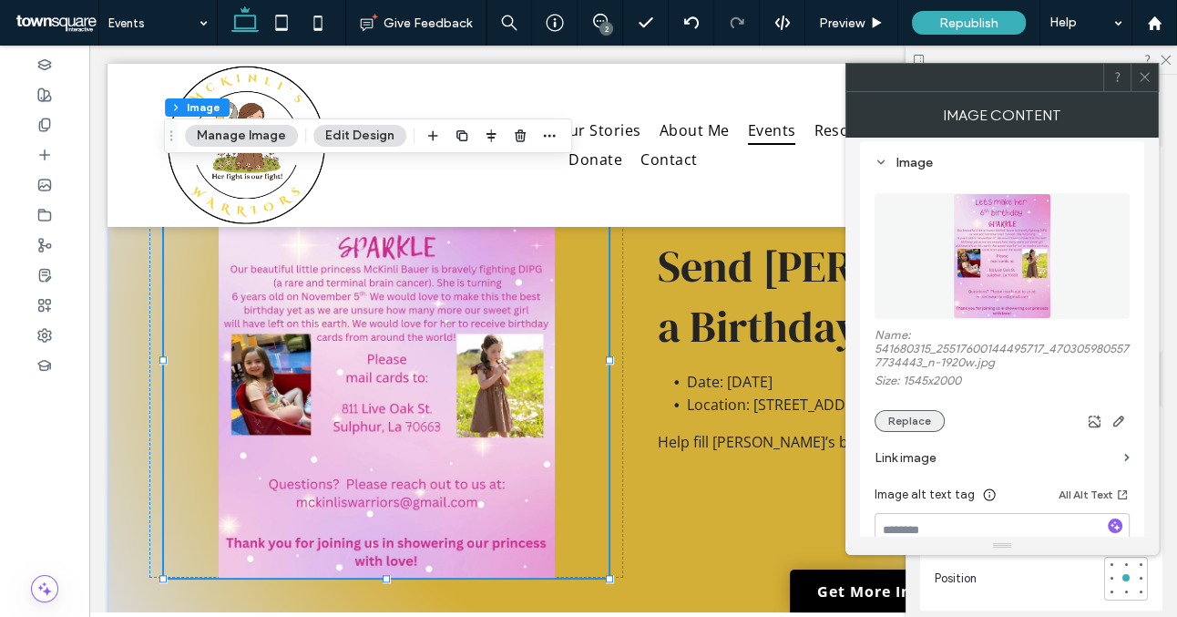
click at [910, 432] on button "Replace" at bounding box center [910, 421] width 70 height 22
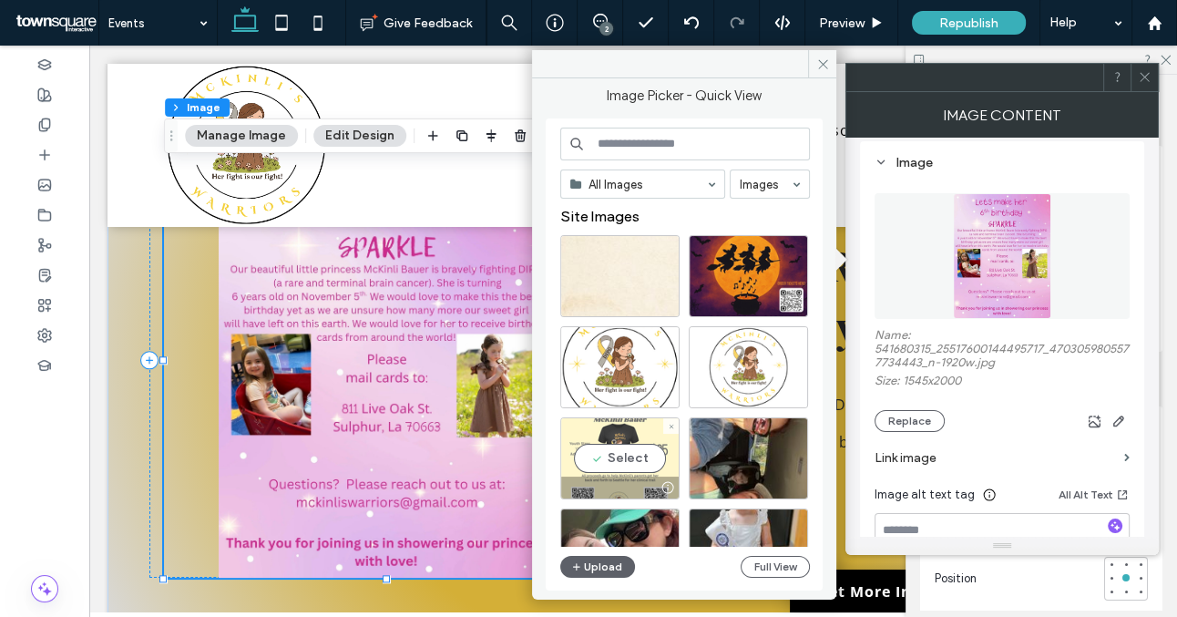
click at [626, 437] on div "Select" at bounding box center [619, 458] width 119 height 82
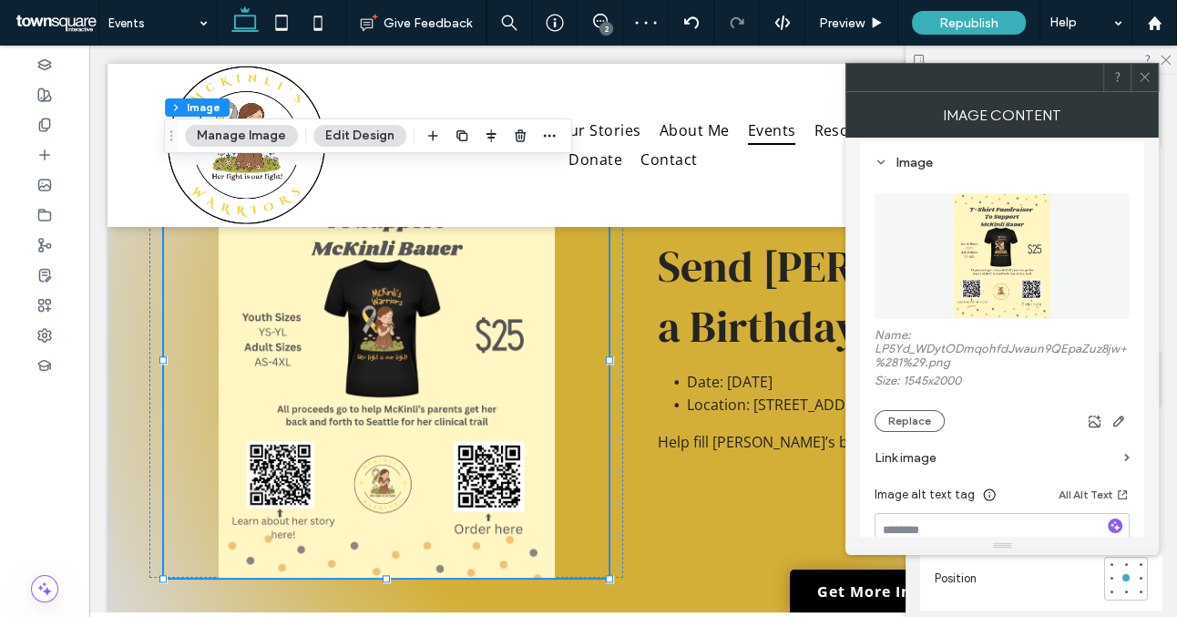
click at [1138, 79] on icon at bounding box center [1145, 77] width 14 height 14
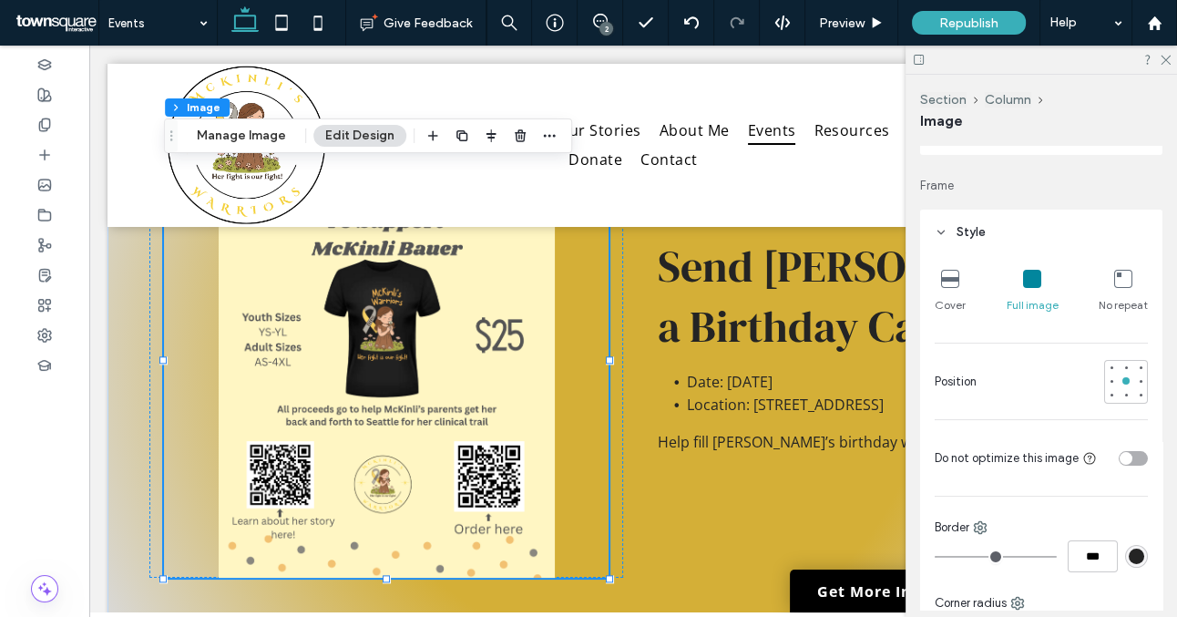
scroll to position [195, 0]
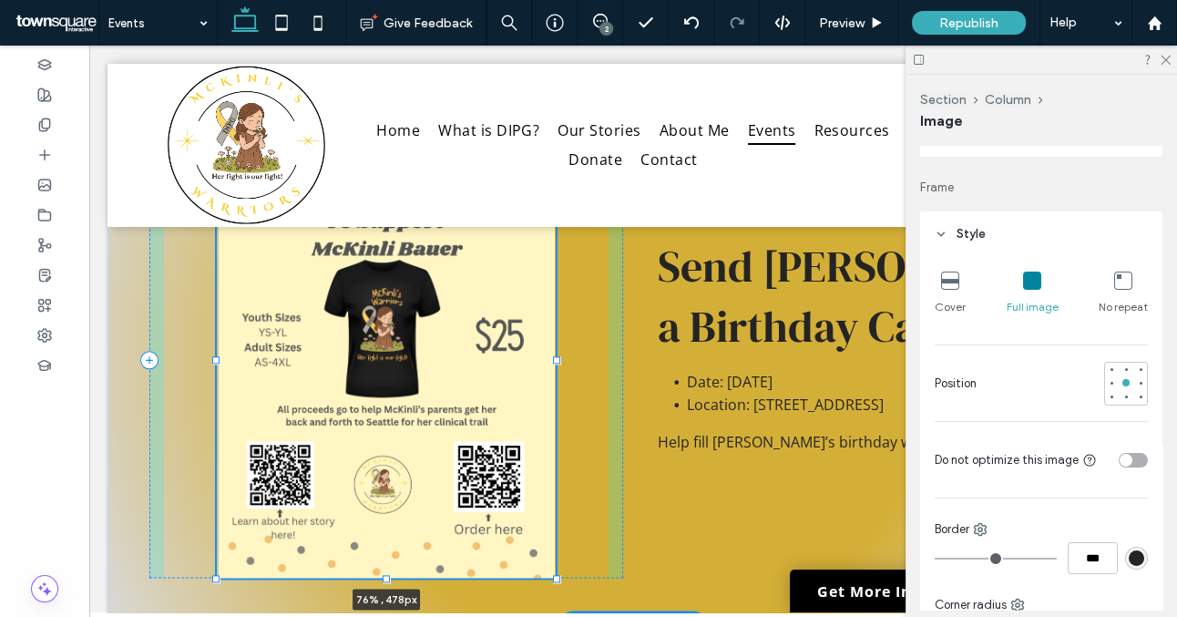
drag, startPoint x: 608, startPoint y: 548, endPoint x: 555, endPoint y: 548, distance: 52.9
click at [555, 574] on div at bounding box center [556, 577] width 7 height 7
type input "**"
type input "****"
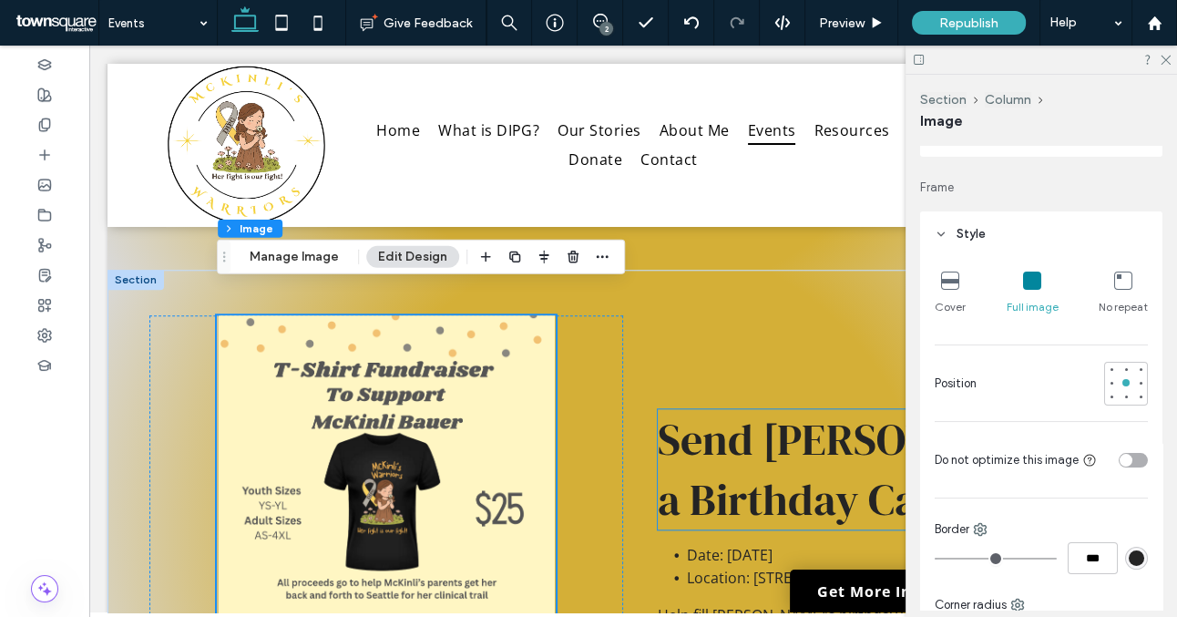
scroll to position [1748, 0]
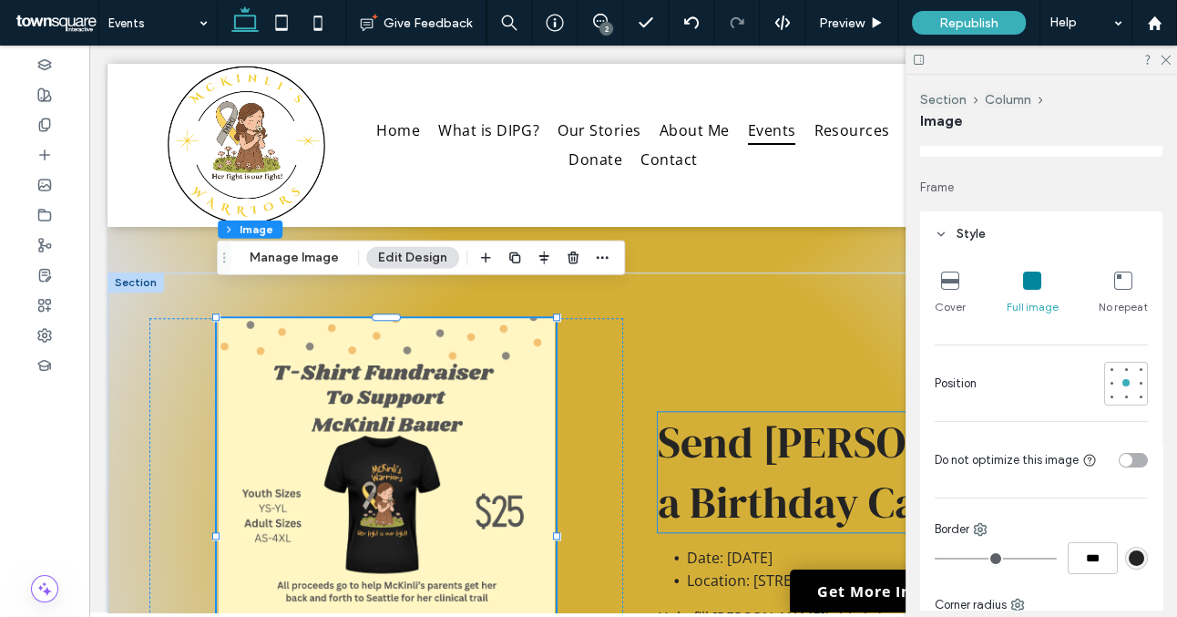
click at [736, 434] on span "Send [PERSON_NAME] a Birthday Card" at bounding box center [870, 472] width 425 height 120
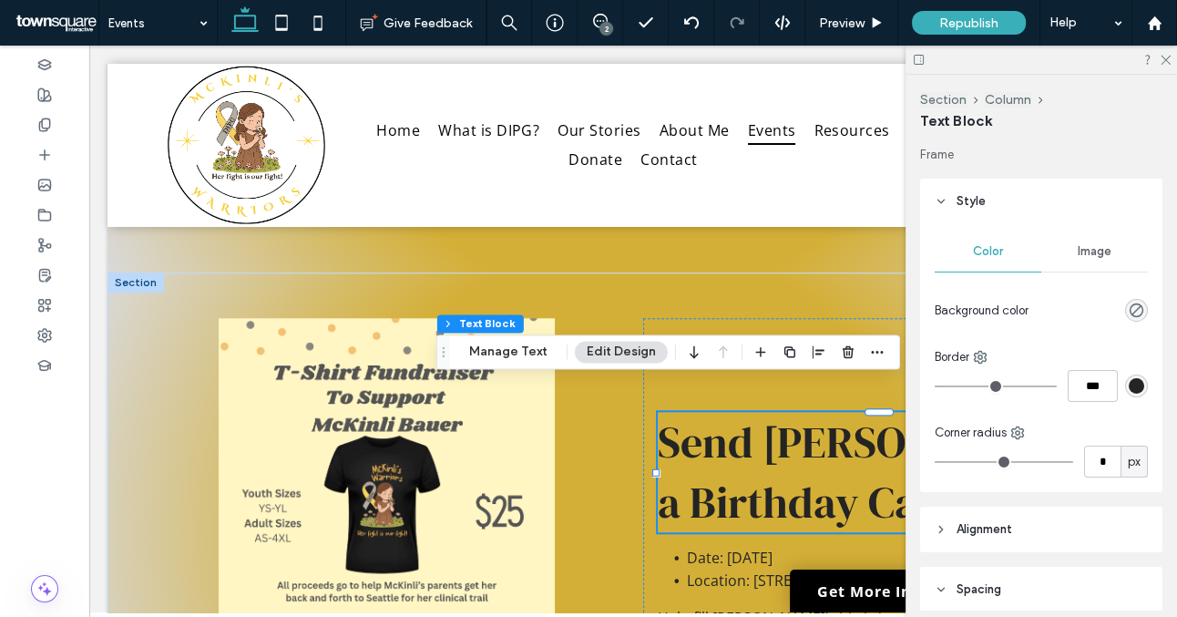
click at [736, 434] on div "Send [PERSON_NAME] a Birthday Card" at bounding box center [880, 472] width 445 height 120
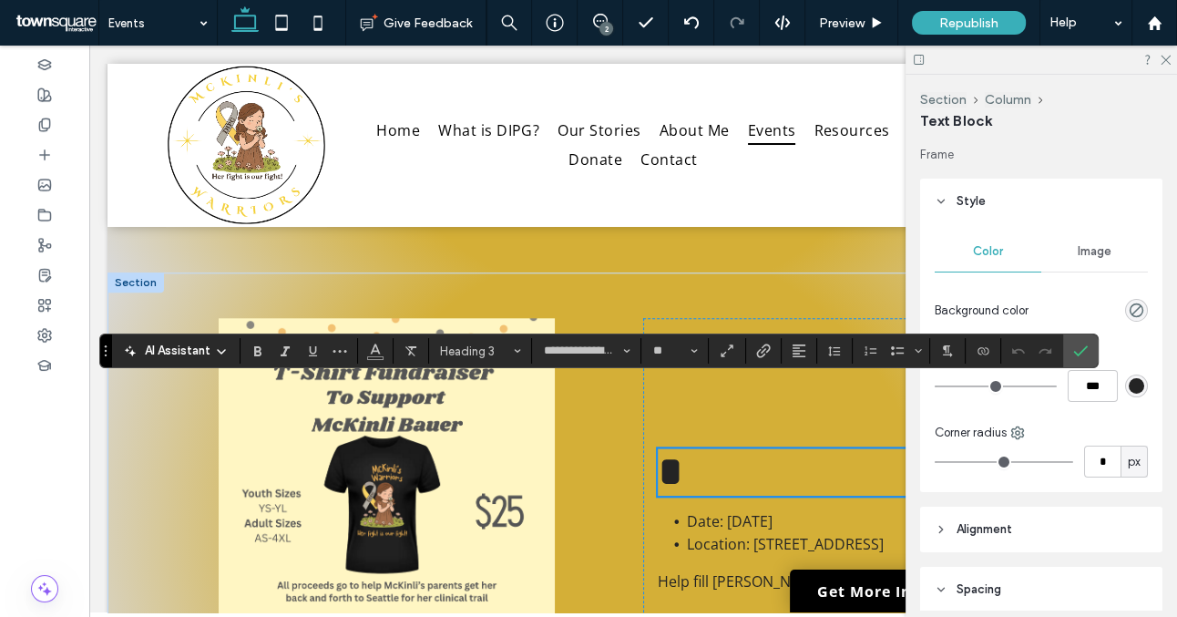
scroll to position [1777, 0]
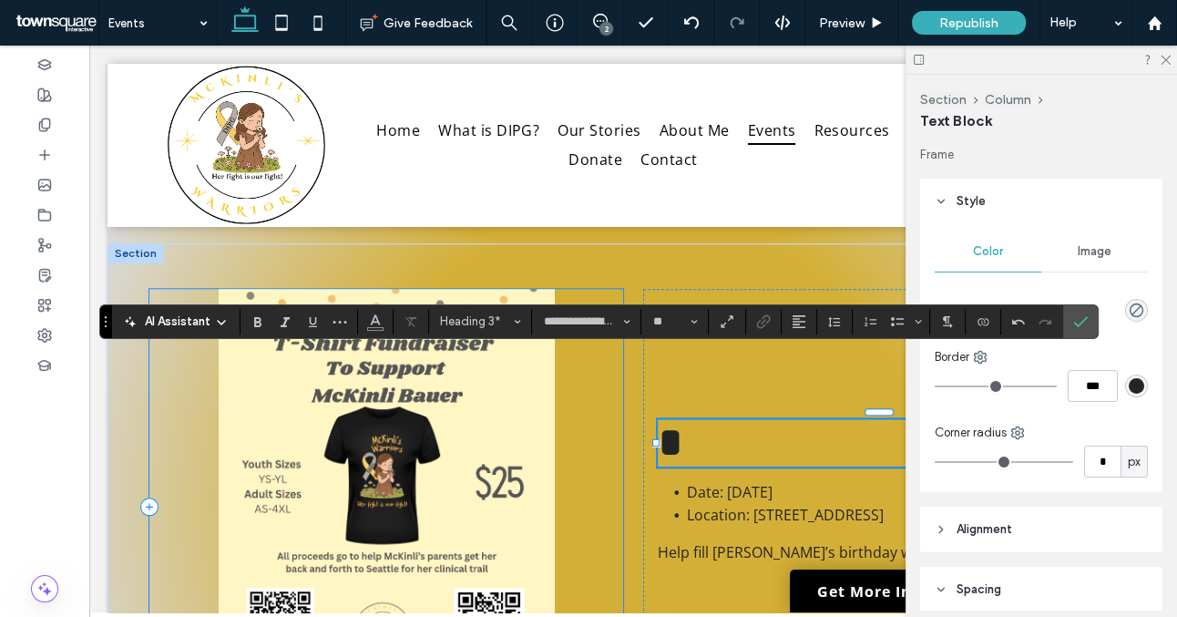
click at [612, 462] on div at bounding box center [386, 507] width 474 height 436
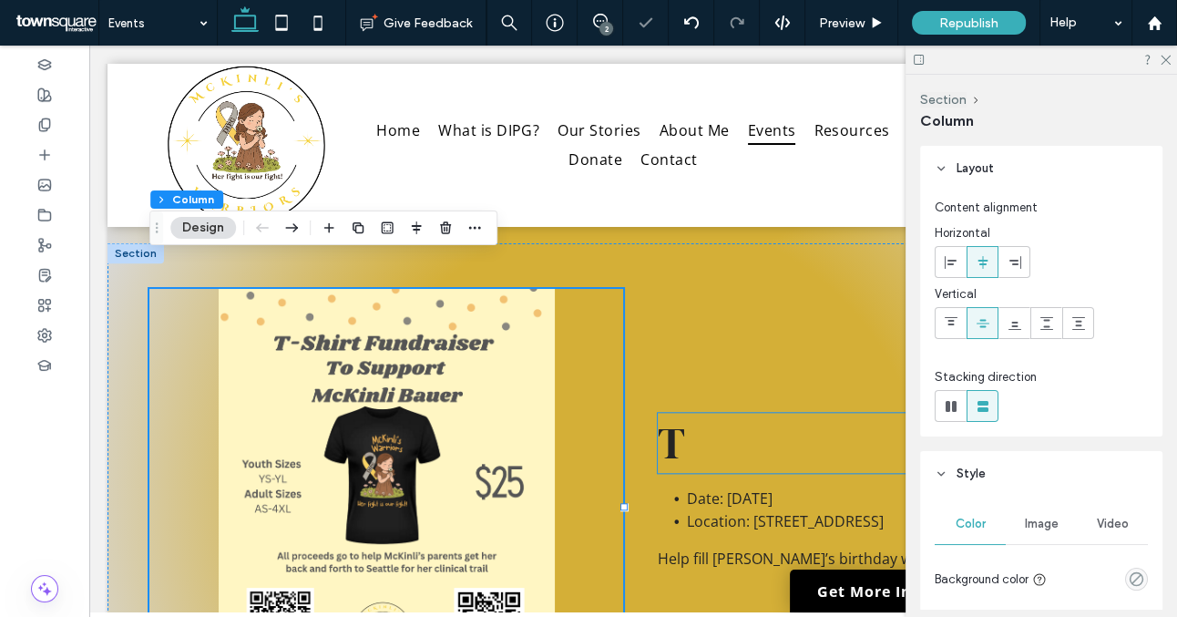
click at [695, 422] on h3 "T" at bounding box center [880, 443] width 445 height 60
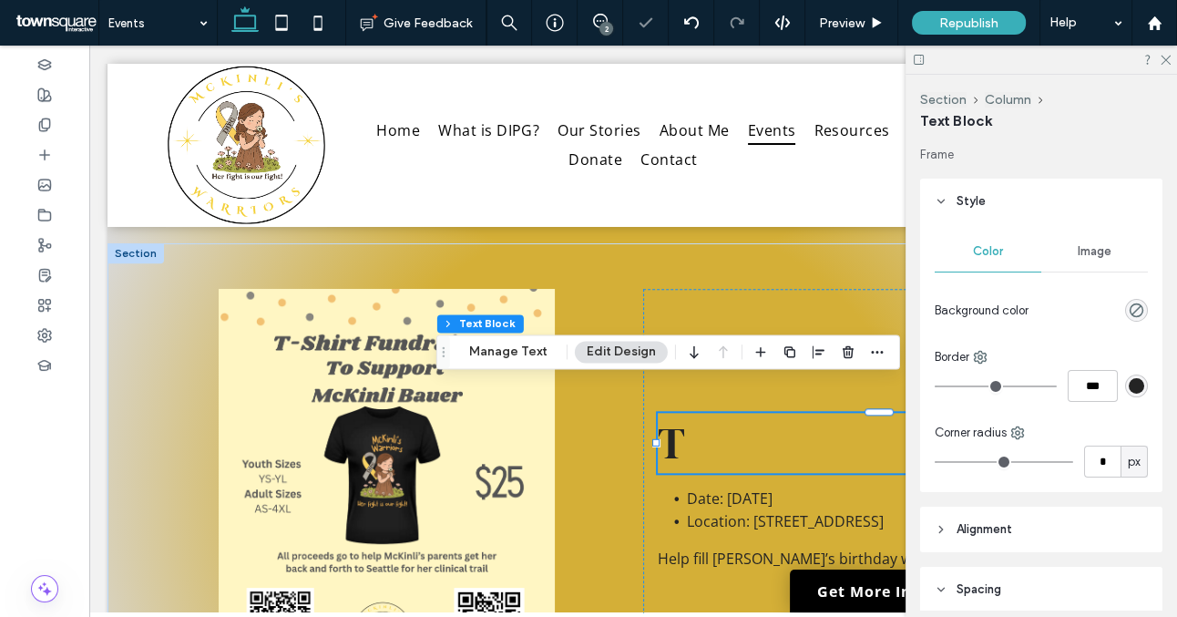
click at [691, 416] on h3 "T" at bounding box center [880, 443] width 445 height 60
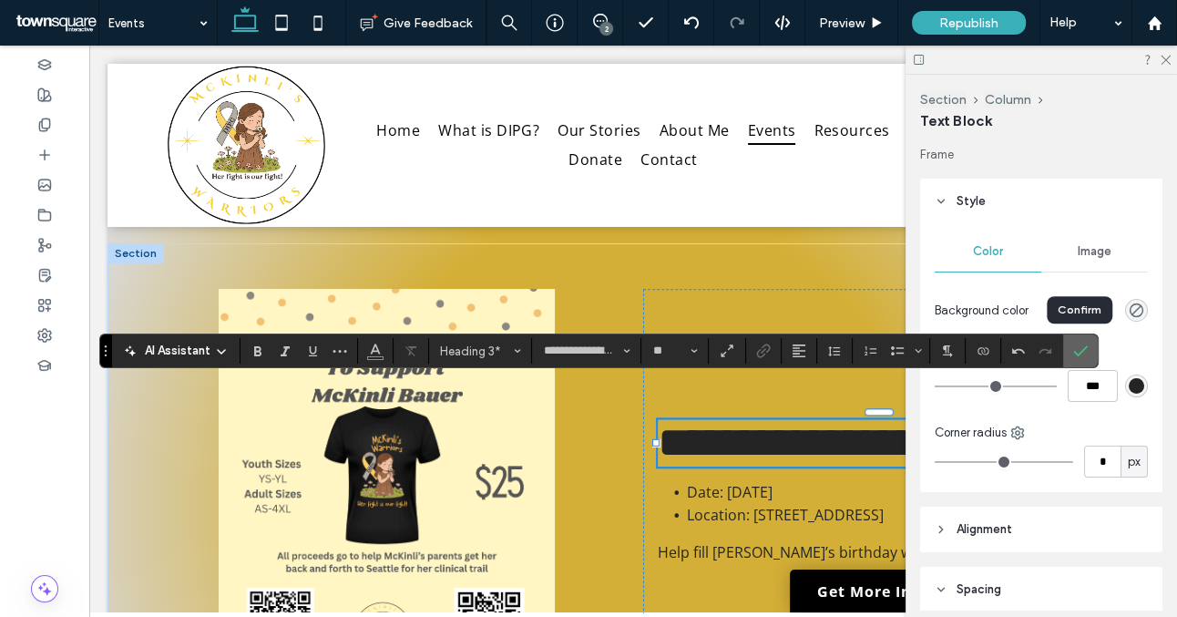
click at [1082, 347] on icon "Confirm" at bounding box center [1081, 351] width 15 height 15
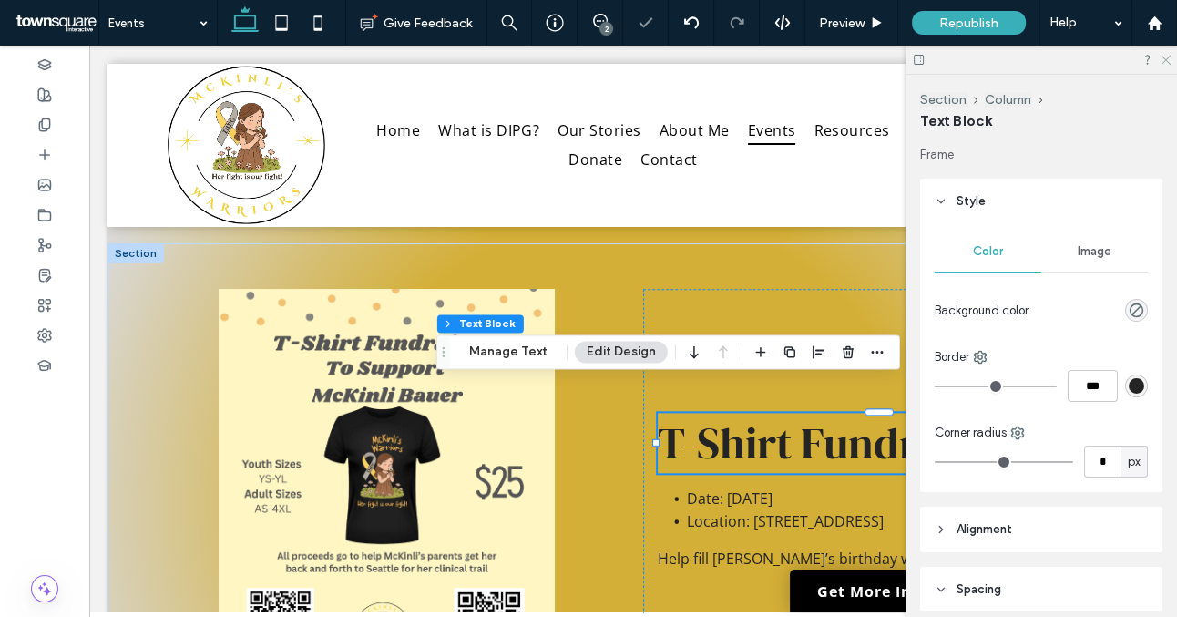
click at [1164, 59] on icon at bounding box center [1165, 59] width 12 height 12
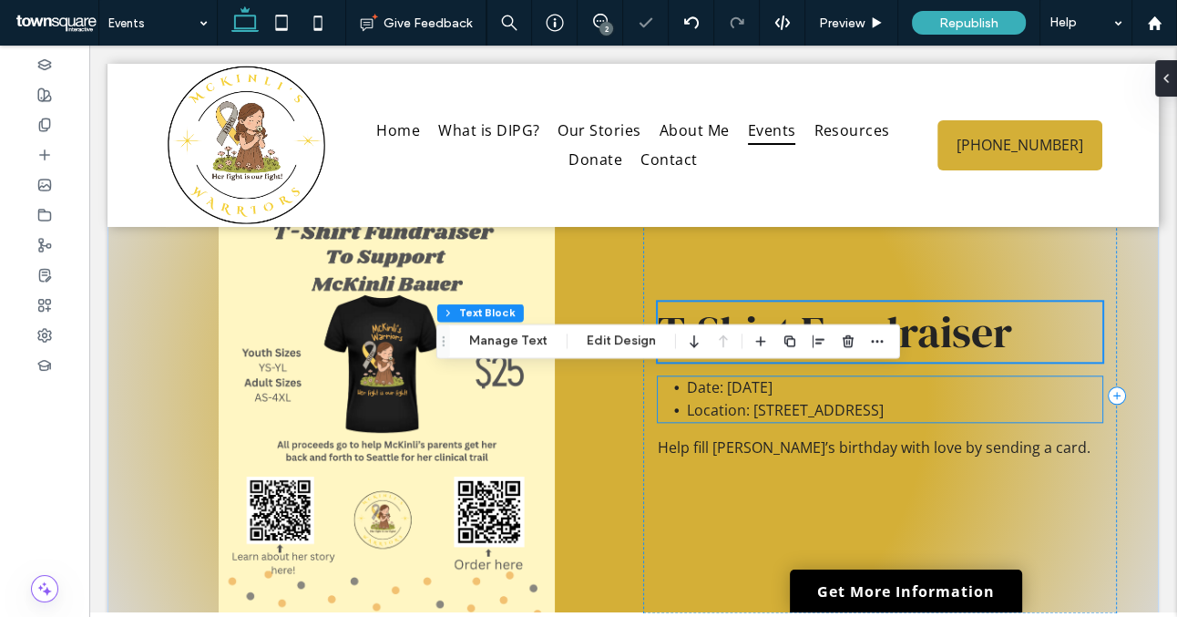
scroll to position [1897, 0]
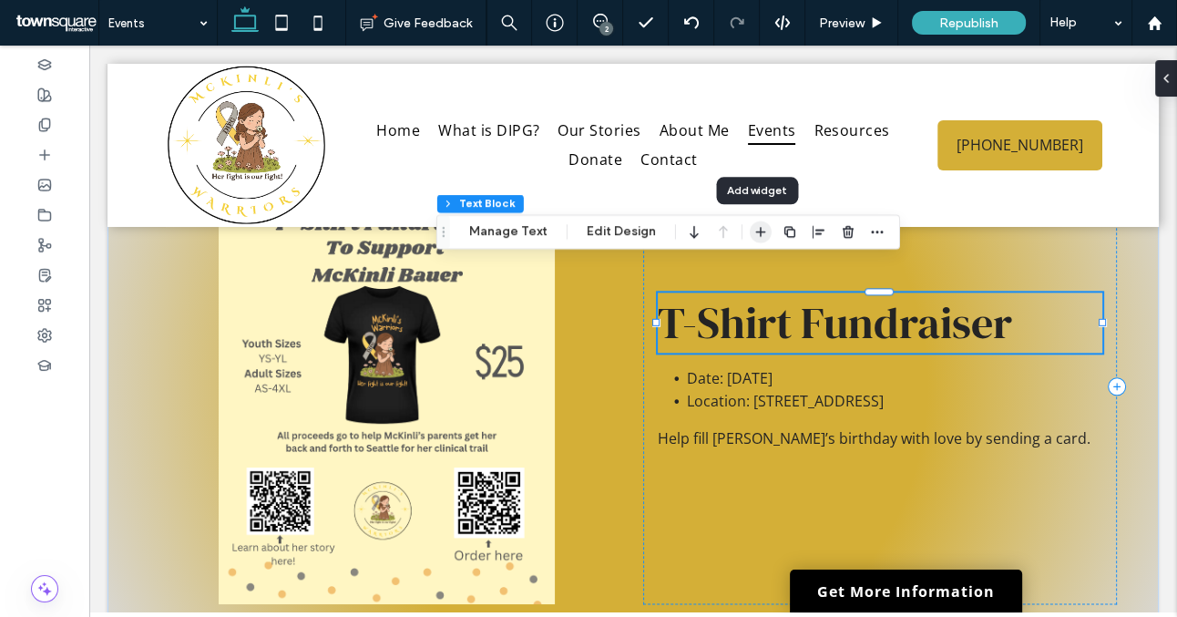
click at [756, 231] on use "button" at bounding box center [761, 232] width 10 height 10
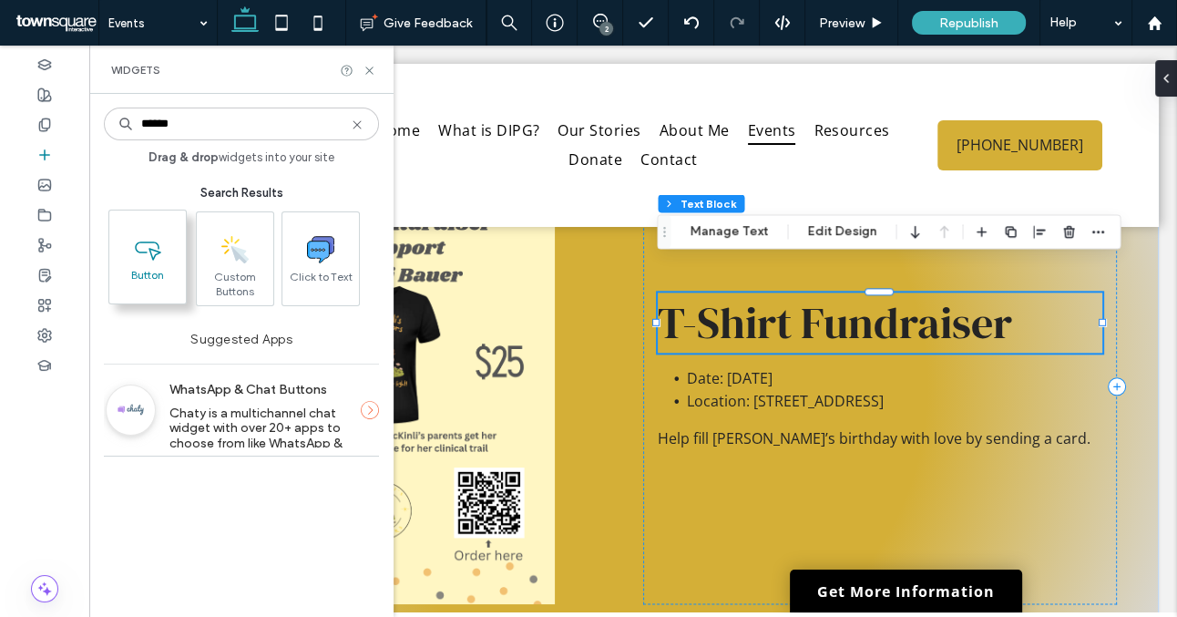
type input "******"
click at [170, 270] on span "Button" at bounding box center [147, 281] width 77 height 26
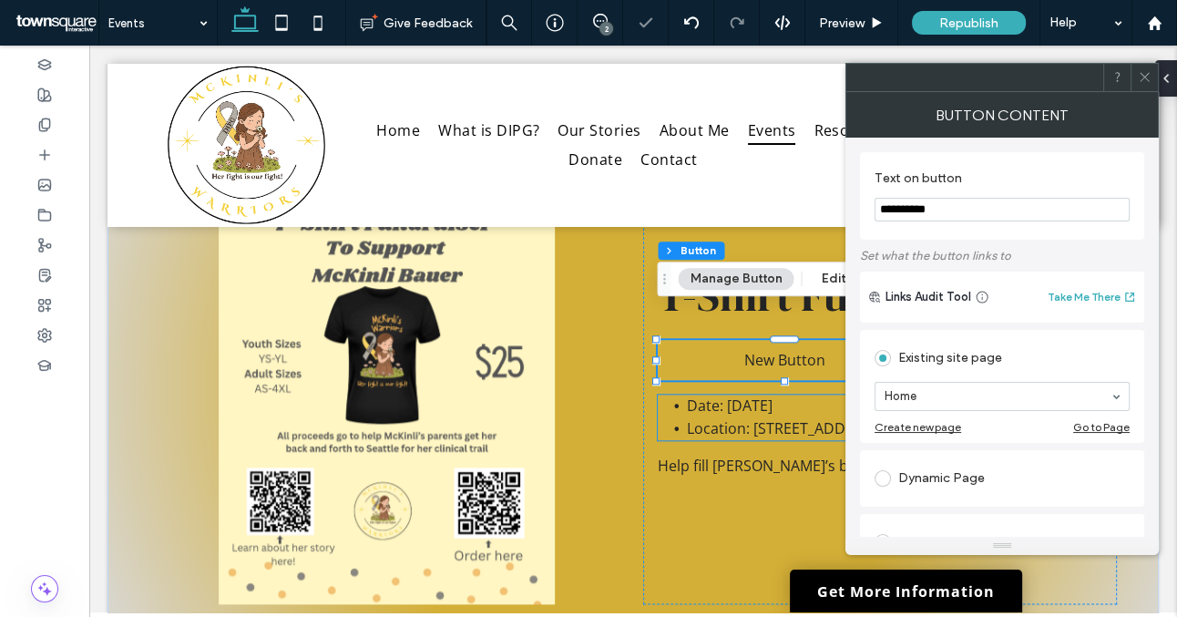
click at [752, 418] on span "Location: [STREET_ADDRESS]" at bounding box center [785, 428] width 197 height 20
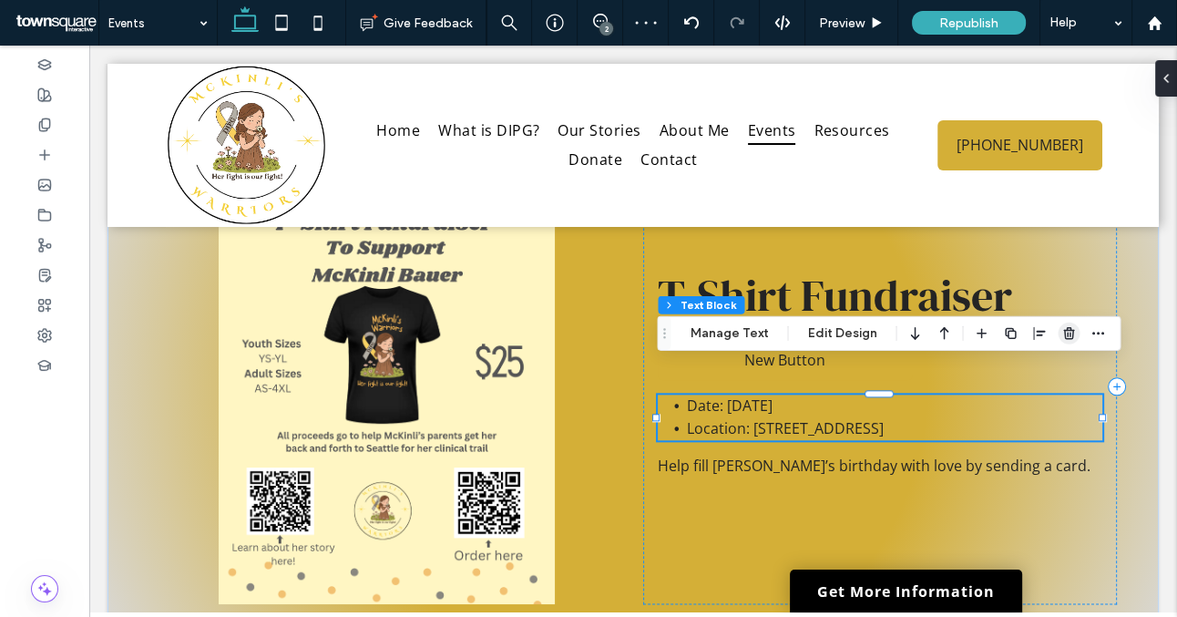
drag, startPoint x: 1057, startPoint y: 331, endPoint x: 921, endPoint y: 303, distance: 138.5
click at [1058, 331] on span "button" at bounding box center [1069, 334] width 22 height 22
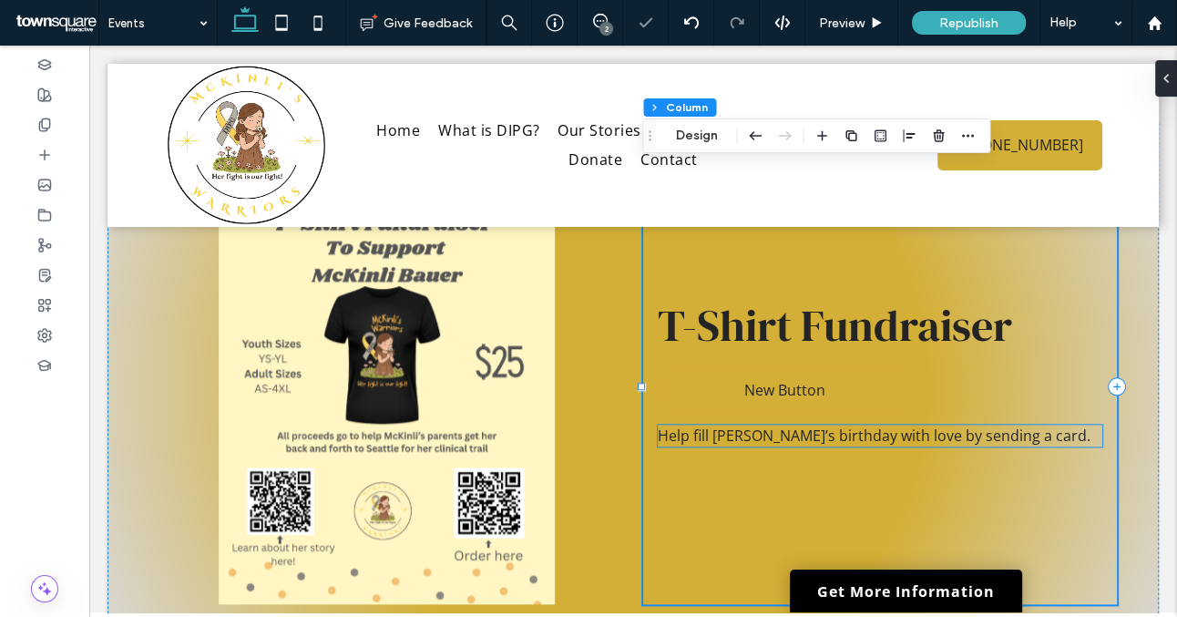
click at [888, 426] on span "Help fill [PERSON_NAME]’s birthday with love by sending a card." at bounding box center [874, 436] width 433 height 20
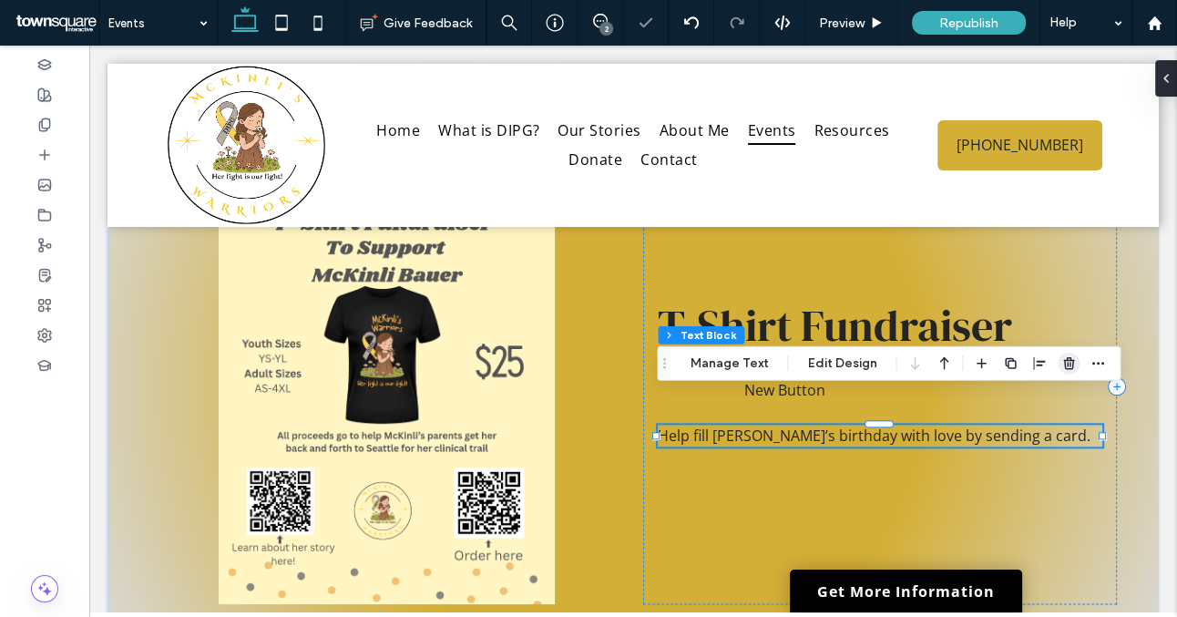
click at [1064, 365] on use "button" at bounding box center [1069, 363] width 11 height 12
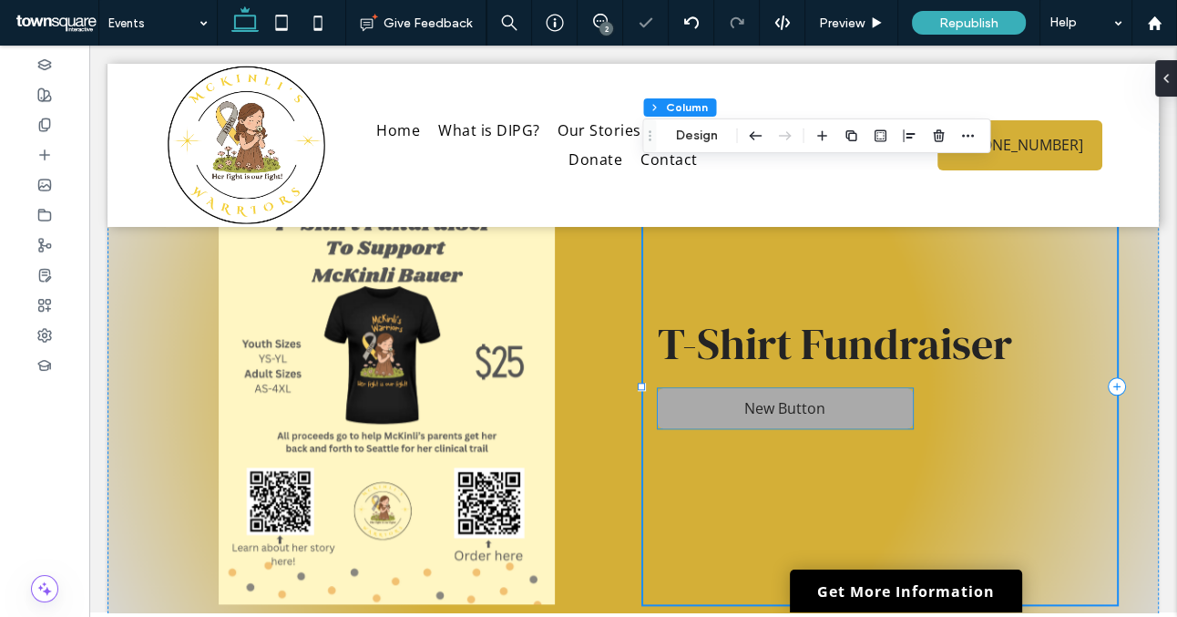
click at [830, 388] on link "New Button" at bounding box center [785, 408] width 255 height 40
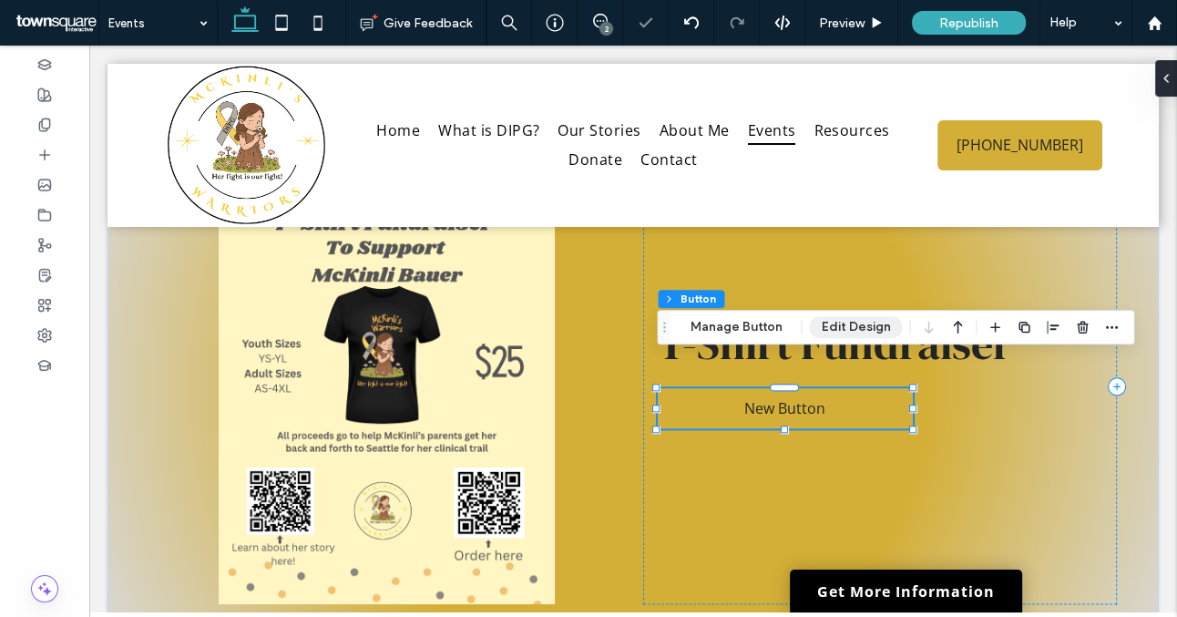
click at [840, 324] on button "Edit Design" at bounding box center [855, 327] width 93 height 22
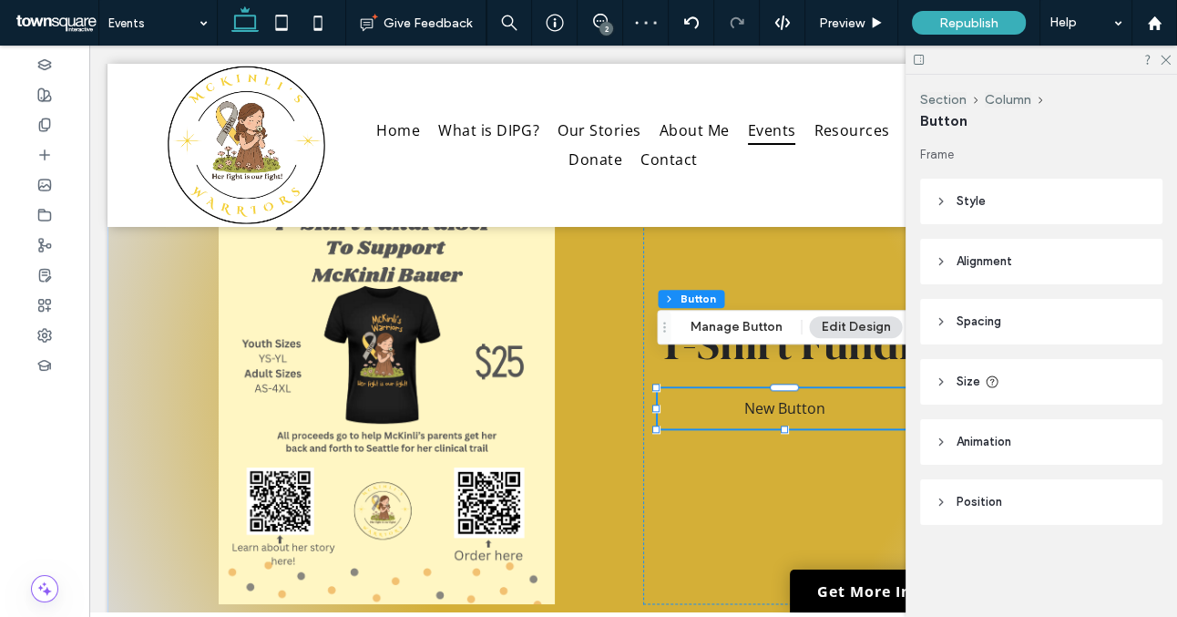
click at [1005, 206] on header "Style" at bounding box center [1041, 202] width 242 height 46
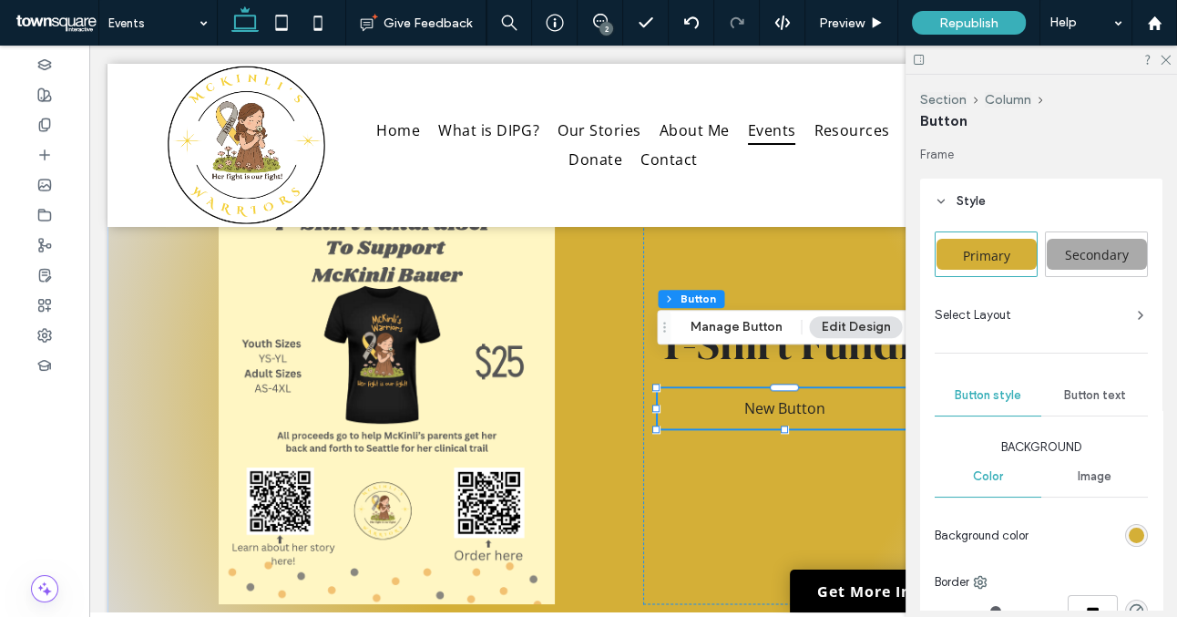
click at [1091, 251] on span "Secondary" at bounding box center [1097, 254] width 77 height 17
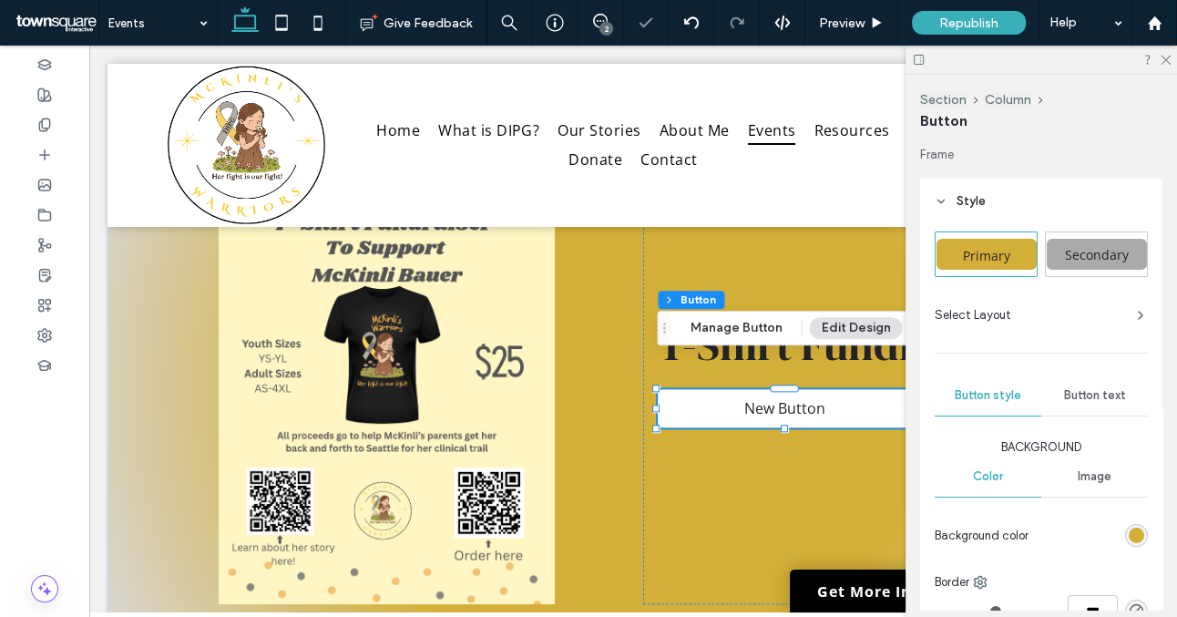
type input "*"
type input "***"
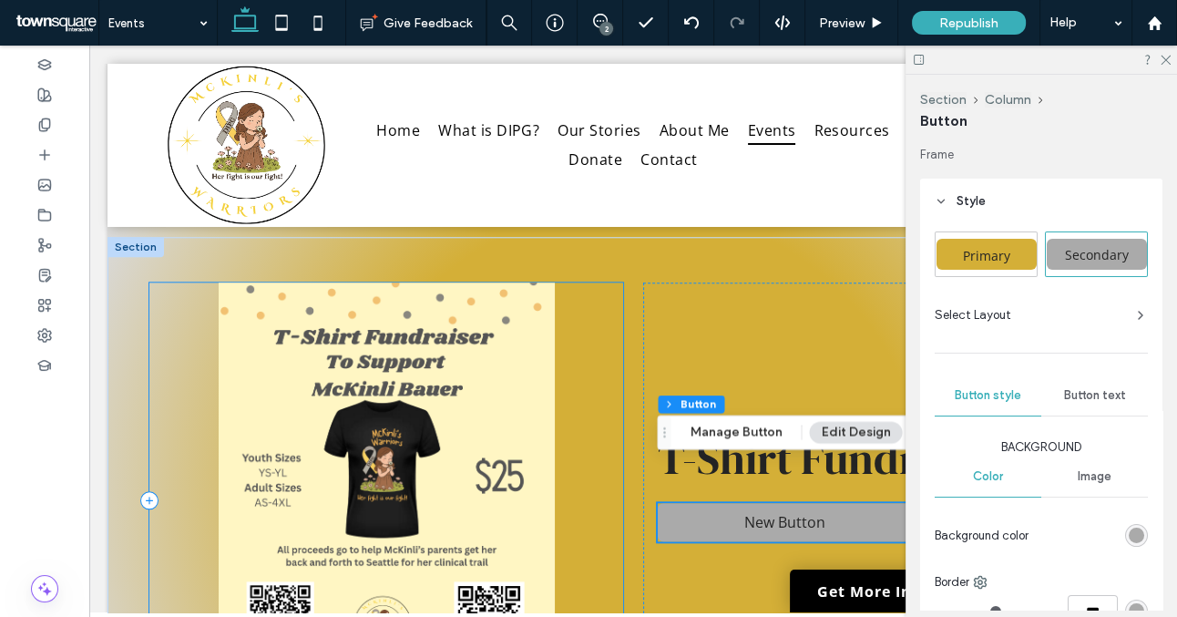
scroll to position [1815, 0]
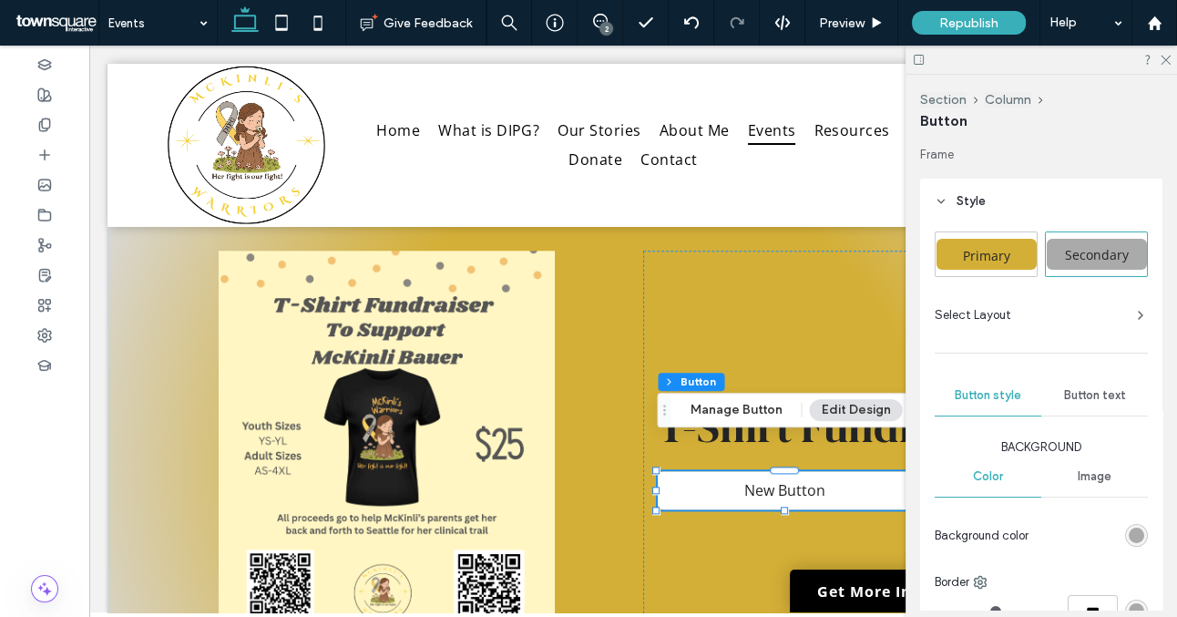
click at [820, 480] on span "New Button" at bounding box center [785, 490] width 81 height 20
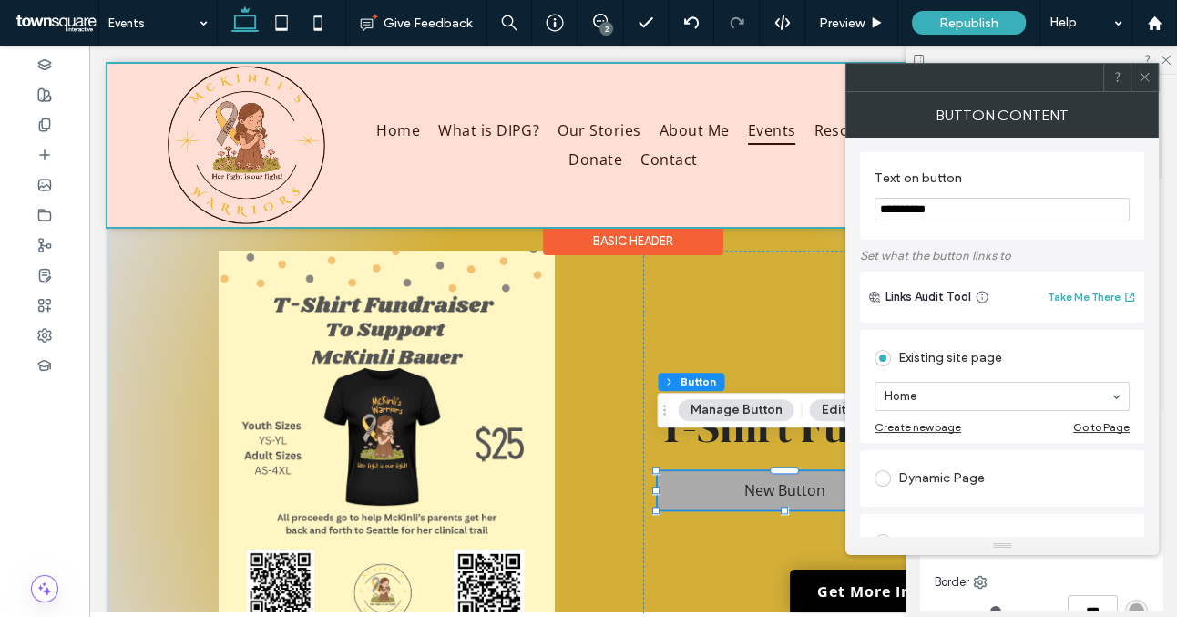
drag, startPoint x: 1037, startPoint y: 252, endPoint x: 828, endPoint y: 206, distance: 214.5
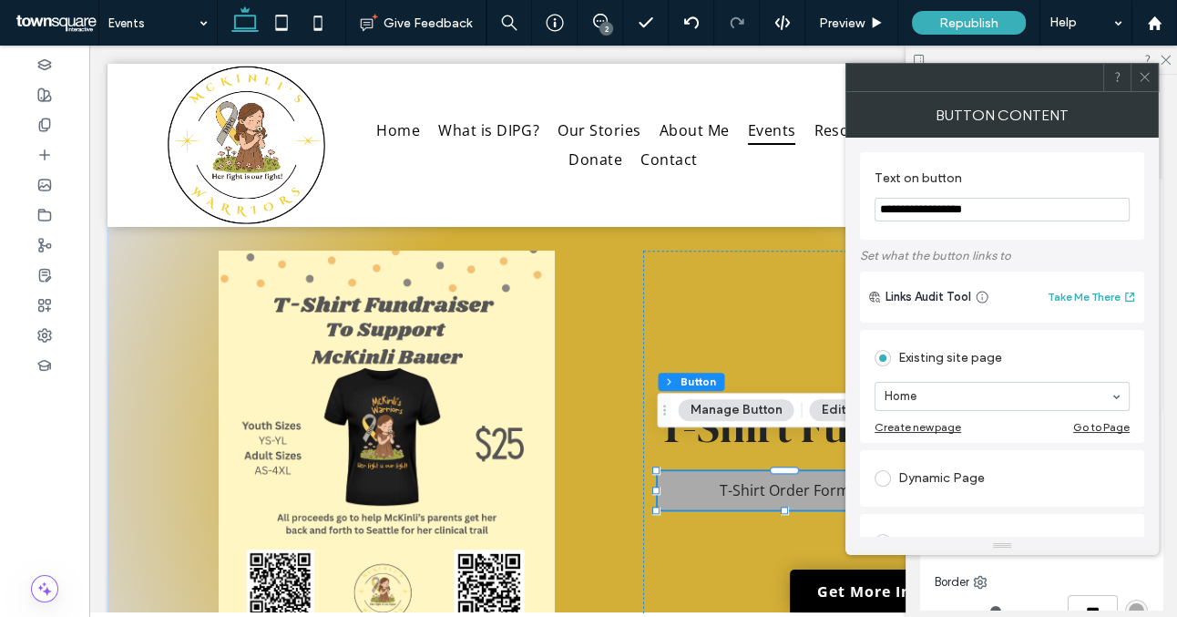
type input "**********"
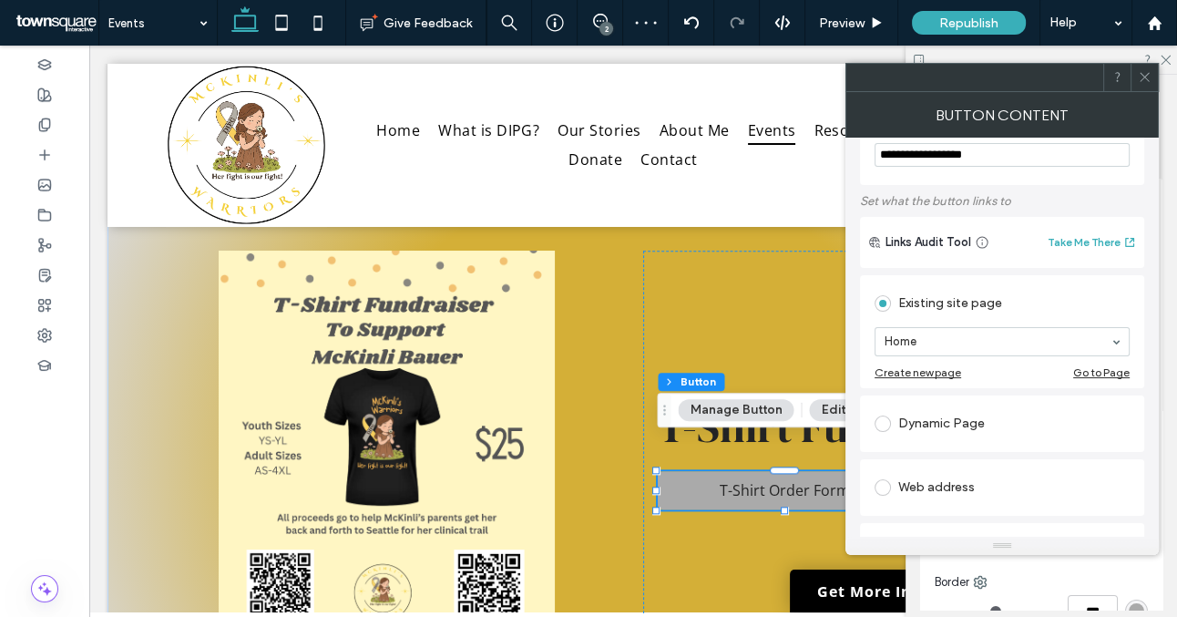
click at [883, 488] on span at bounding box center [883, 487] width 16 height 16
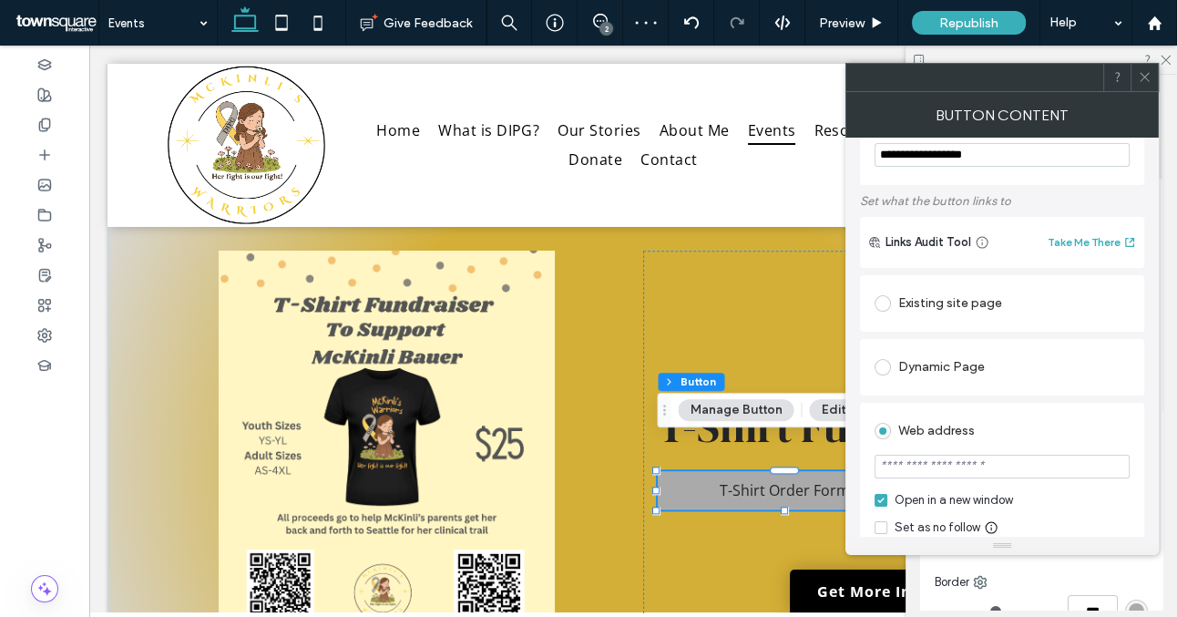
click at [910, 464] on input "url" at bounding box center [1002, 467] width 255 height 24
paste input "**********"
type input "**********"
click at [1136, 80] on div at bounding box center [1144, 77] width 27 height 27
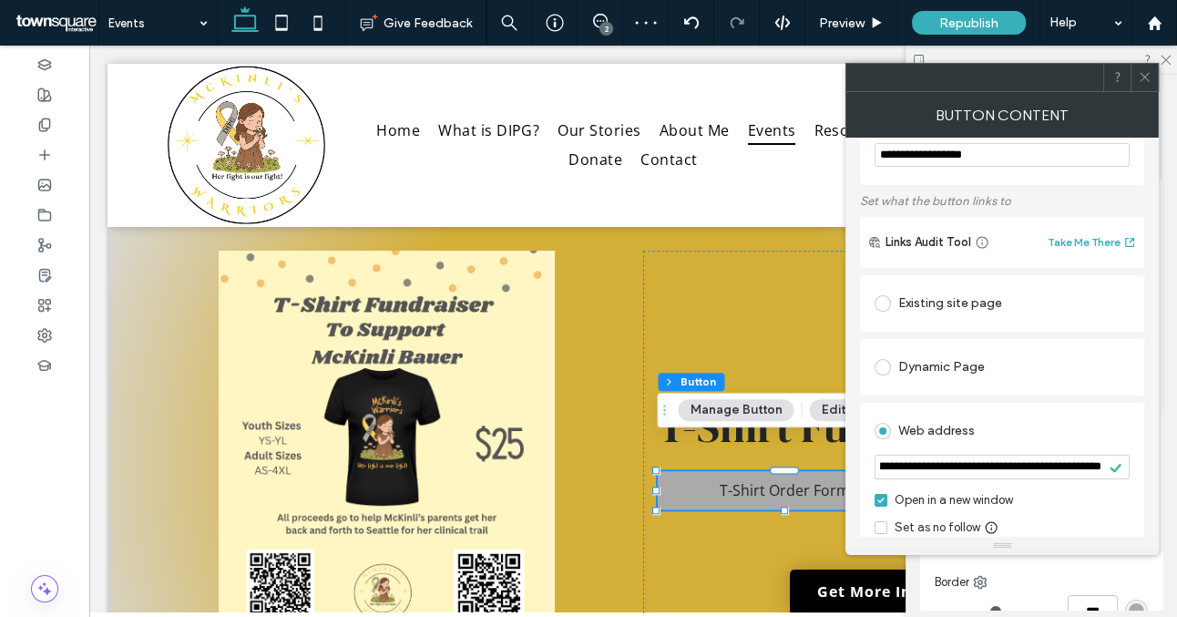
scroll to position [0, 0]
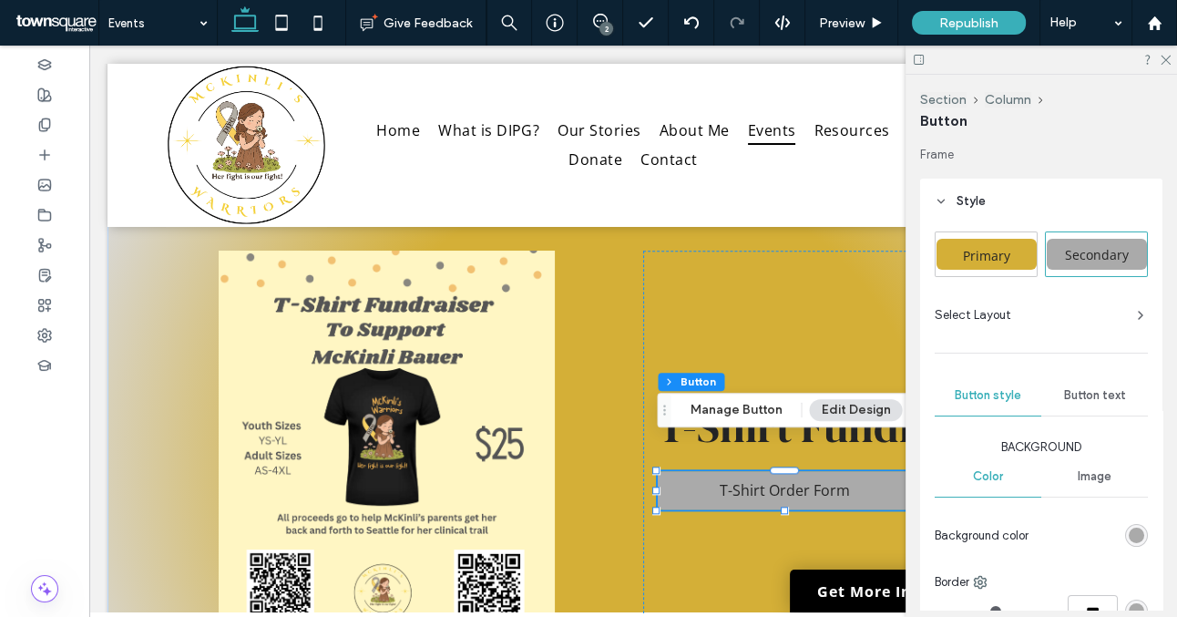
click at [1134, 533] on div "rgb(170, 170, 170)" at bounding box center [1136, 535] width 15 height 15
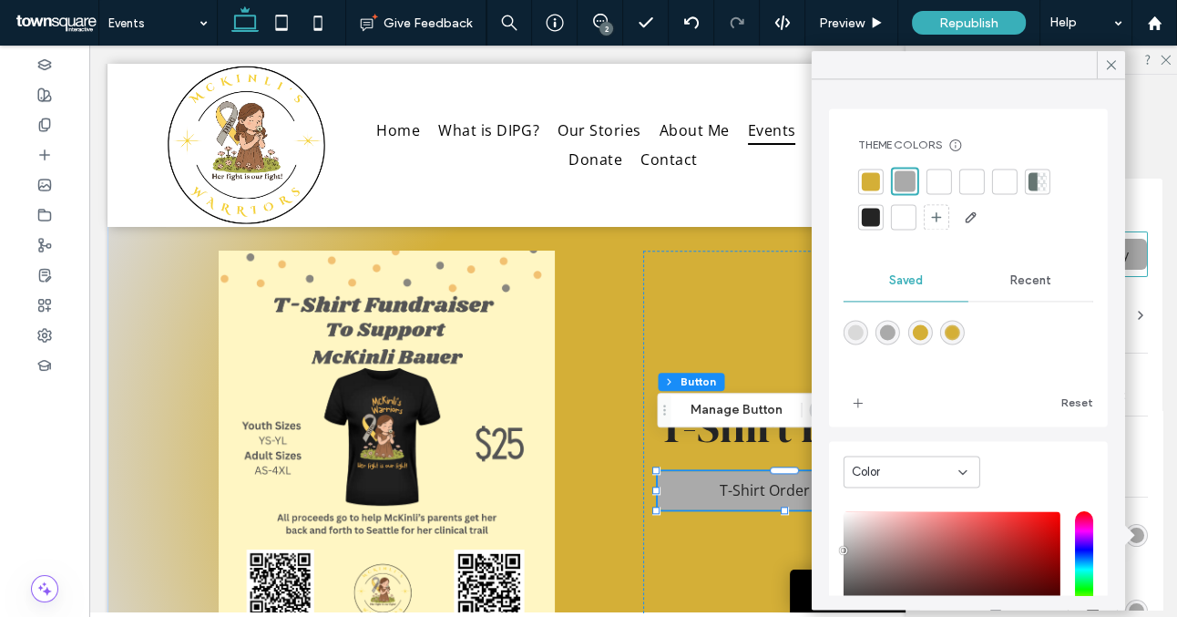
type input "***"
click at [1085, 532] on input "hue" at bounding box center [1084, 569] width 18 height 117
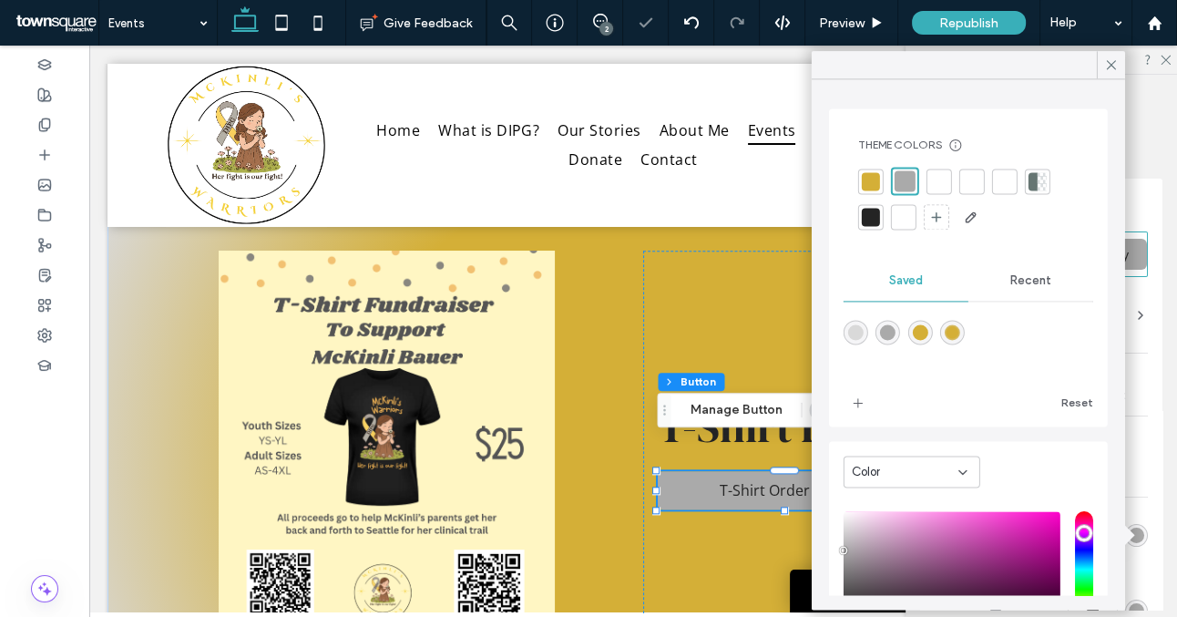
click at [958, 523] on div "saturation and value" at bounding box center [952, 569] width 217 height 117
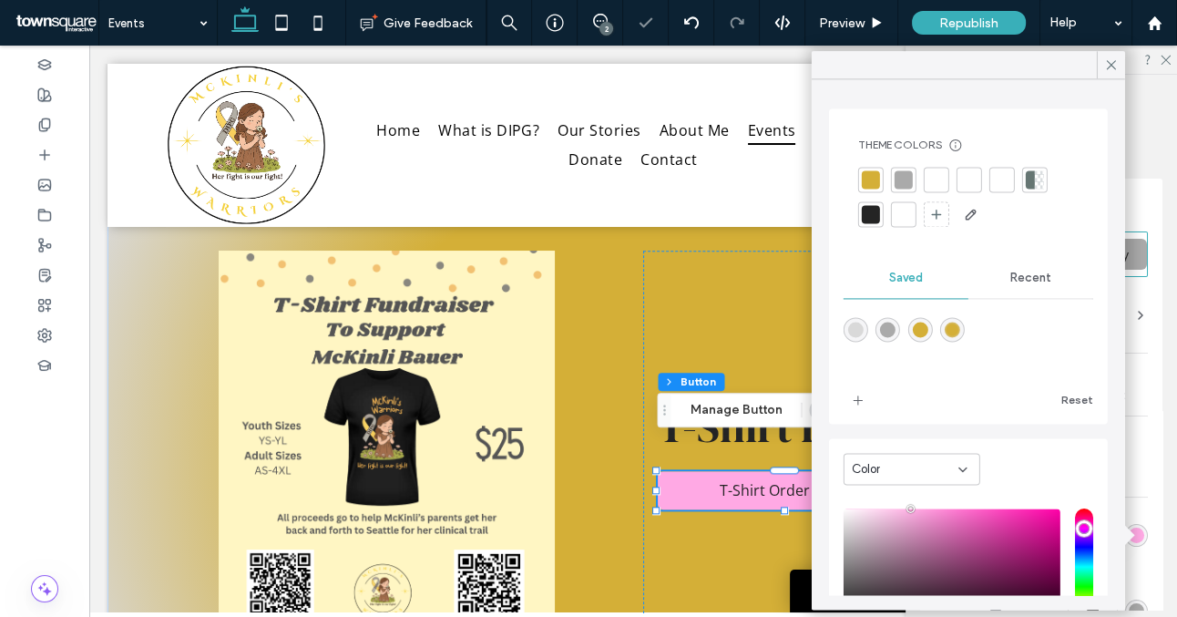
drag, startPoint x: 958, startPoint y: 523, endPoint x: 910, endPoint y: 509, distance: 49.6
click at [910, 509] on div "saturation and value" at bounding box center [952, 567] width 217 height 117
type input "*******"
drag, startPoint x: 908, startPoint y: 523, endPoint x: 907, endPoint y: 510, distance: 12.8
click at [907, 510] on div "saturation and value" at bounding box center [952, 567] width 217 height 117
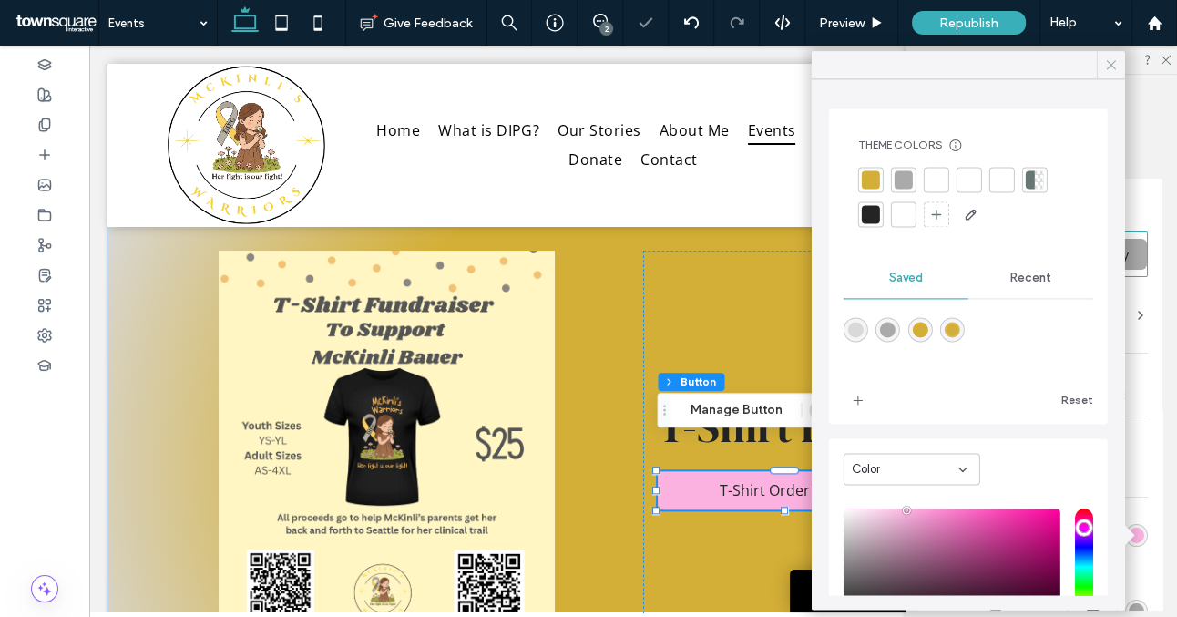
click at [1110, 68] on icon at bounding box center [1112, 65] width 16 height 16
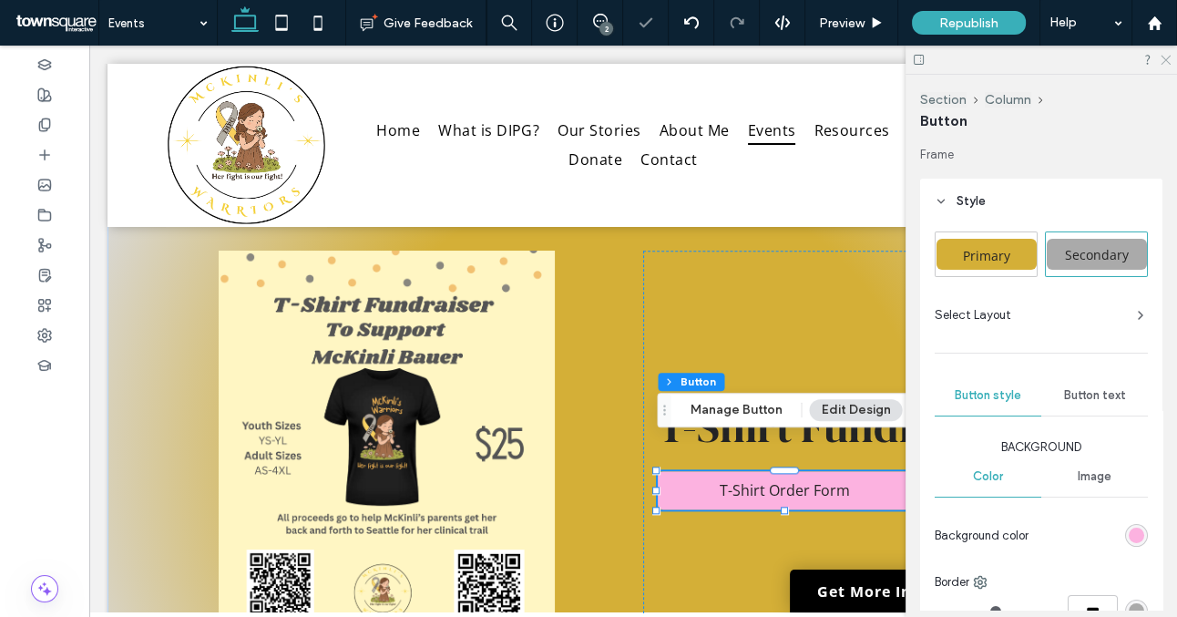
drag, startPoint x: 1167, startPoint y: 57, endPoint x: 1077, endPoint y: 12, distance: 100.3
click at [1167, 57] on icon at bounding box center [1165, 59] width 12 height 12
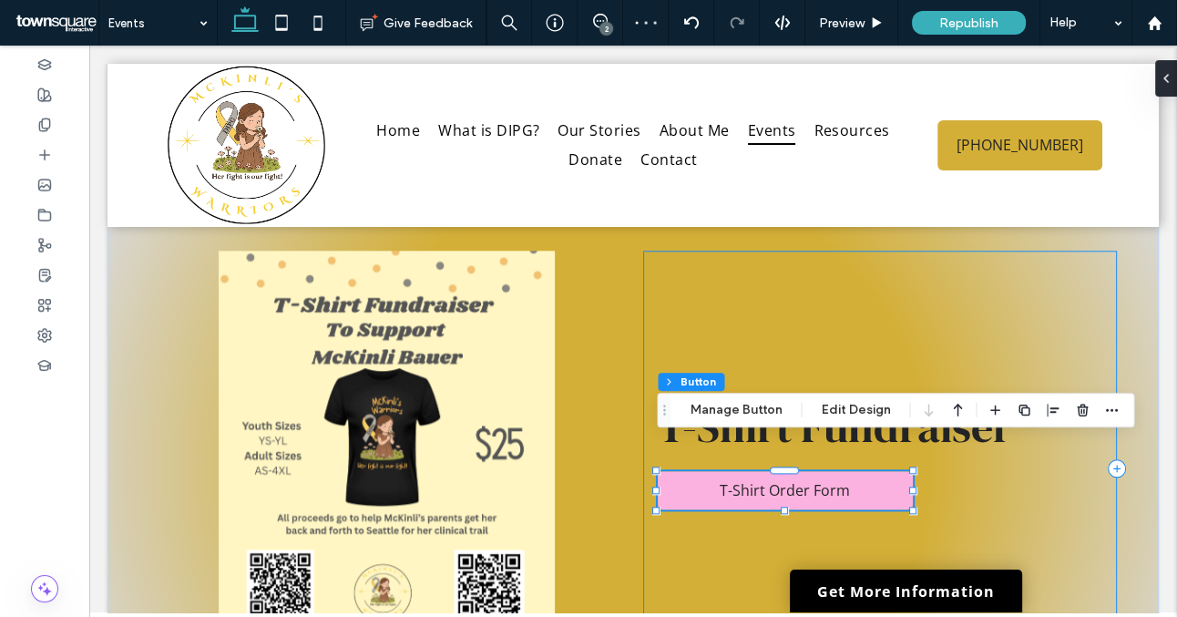
click at [665, 319] on div "T-Shirt Fundraiser T-Shirt Order Form" at bounding box center [880, 469] width 474 height 436
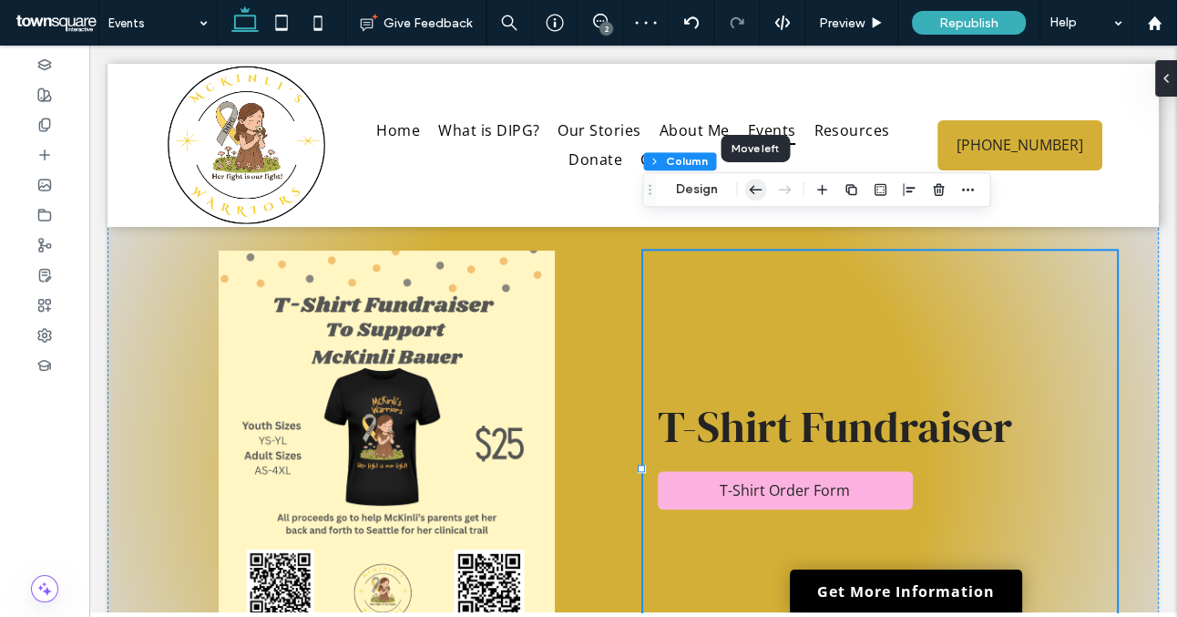
click at [748, 187] on icon "button" at bounding box center [756, 189] width 22 height 33
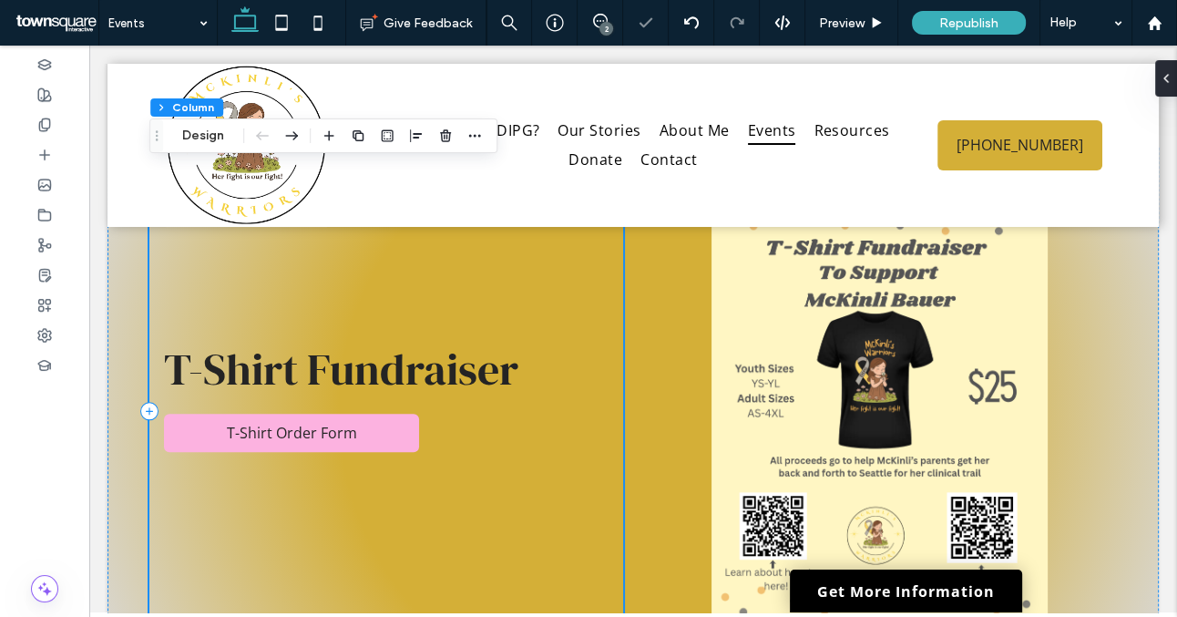
scroll to position [1871, 0]
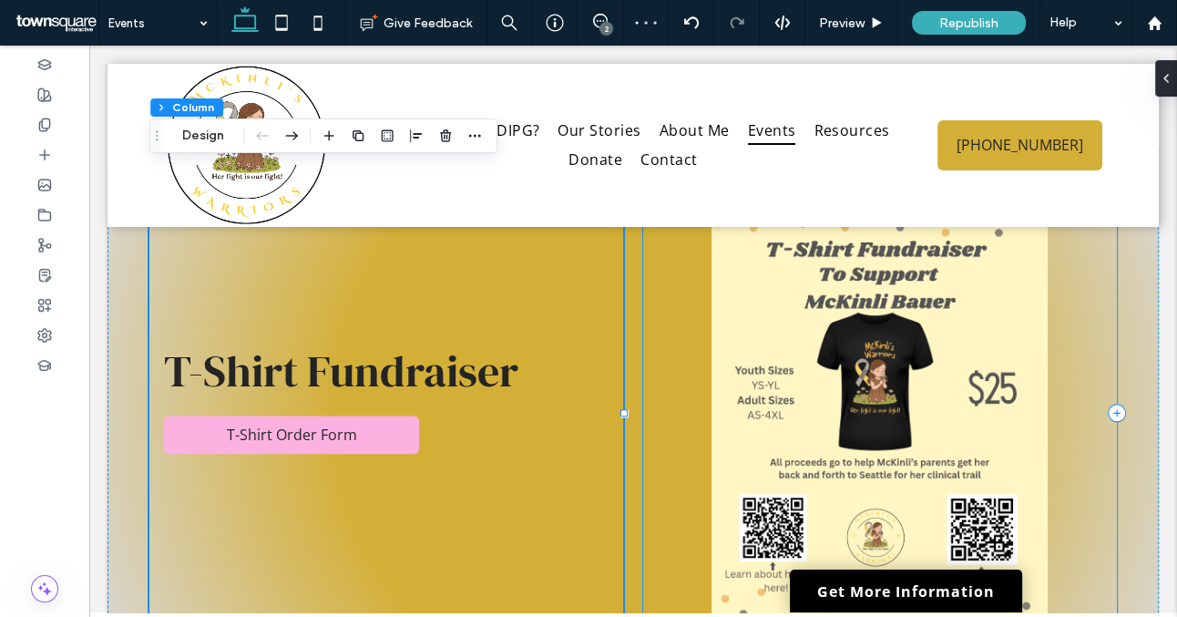
click at [699, 366] on div at bounding box center [880, 413] width 474 height 436
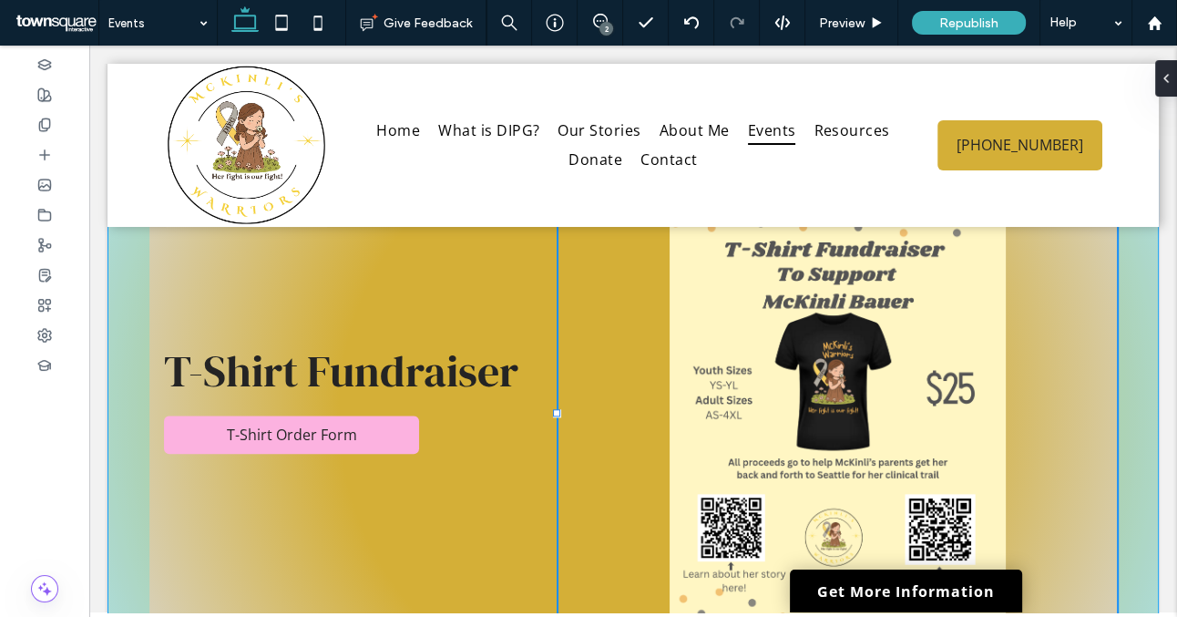
drag, startPoint x: 639, startPoint y: 383, endPoint x: 554, endPoint y: 382, distance: 84.8
click at [554, 409] on div at bounding box center [556, 412] width 7 height 7
type input "**"
type input "*****"
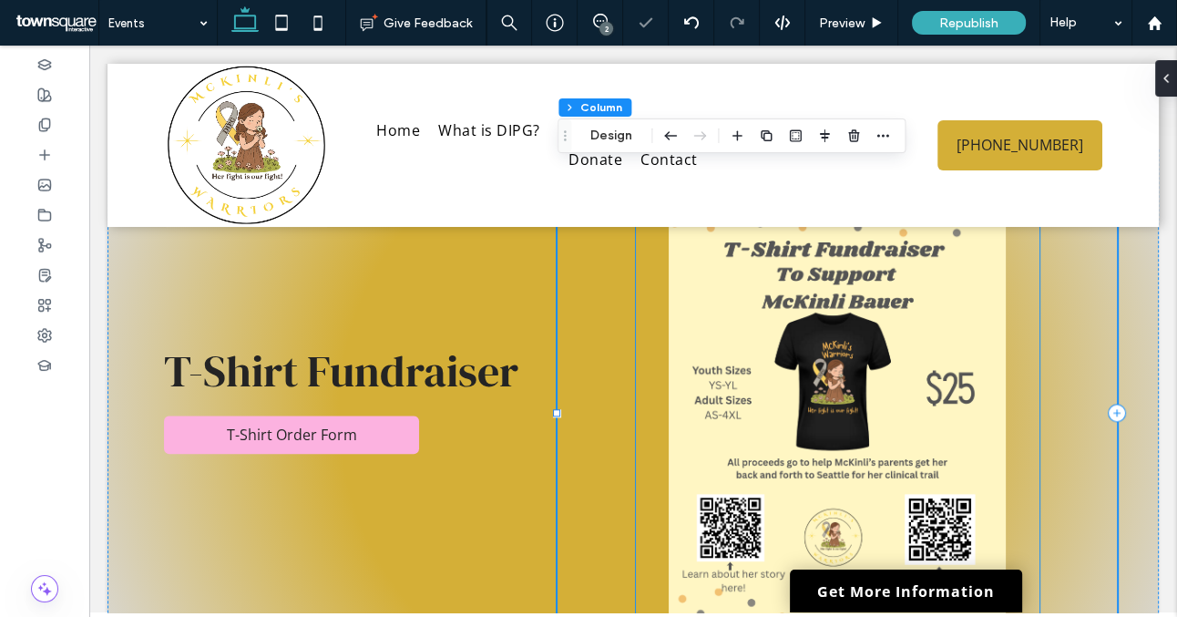
click at [720, 396] on img at bounding box center [838, 413] width 404 height 436
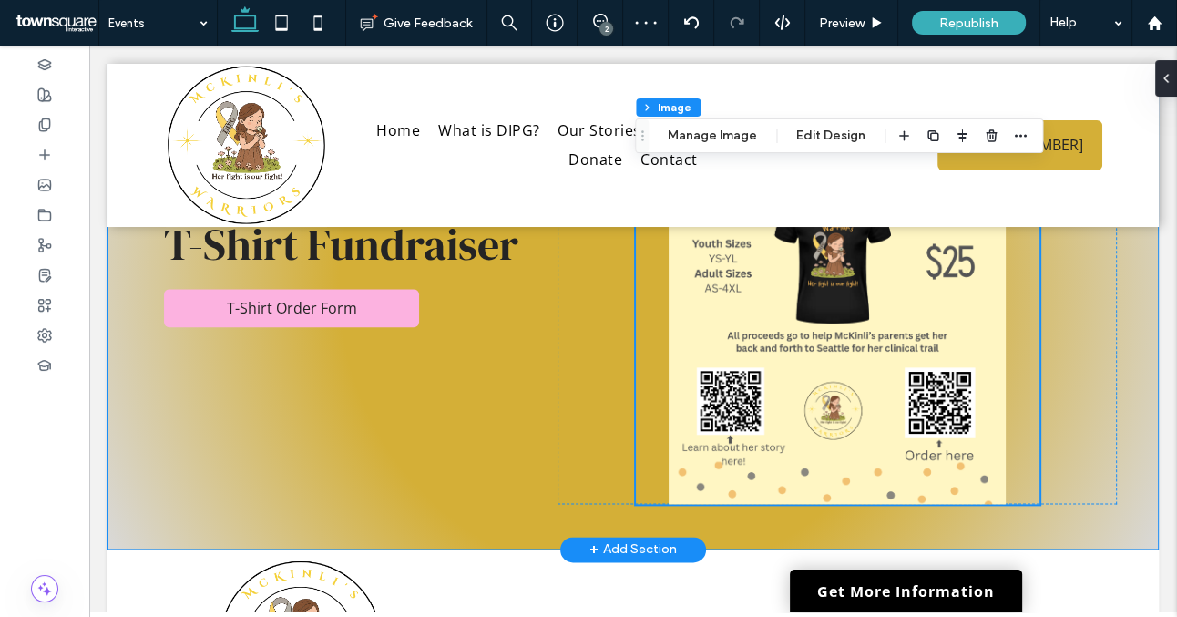
scroll to position [1999, 0]
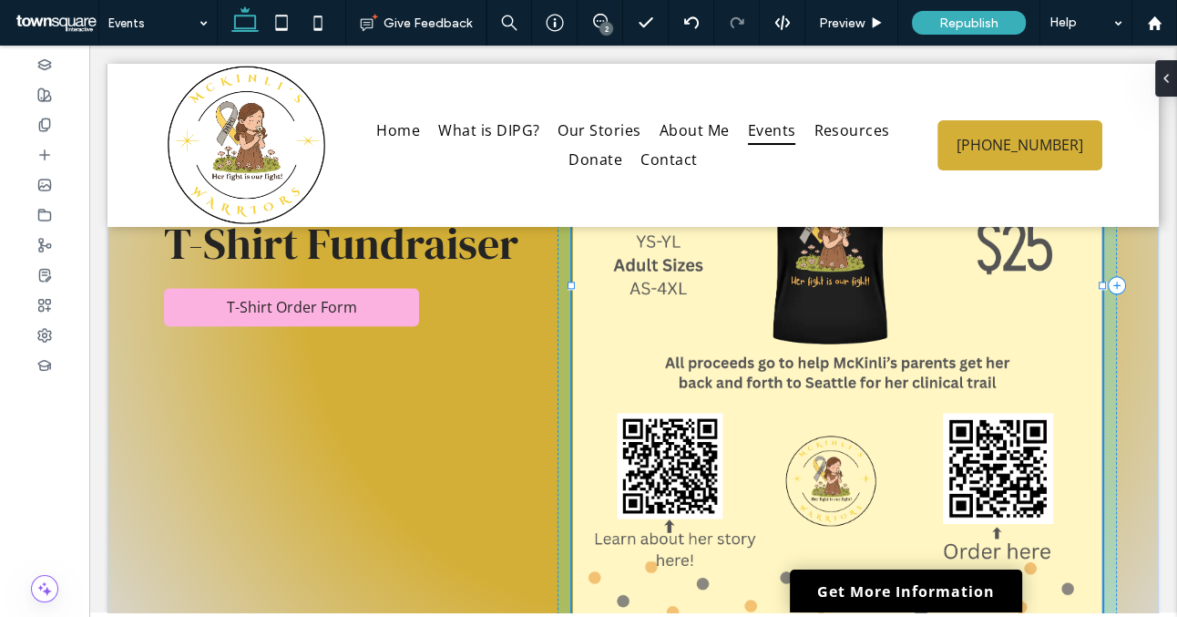
drag, startPoint x: 637, startPoint y: 471, endPoint x: 573, endPoint y: 596, distance: 140.2
click at [573, 616] on div at bounding box center [571, 627] width 7 height 7
type input "***"
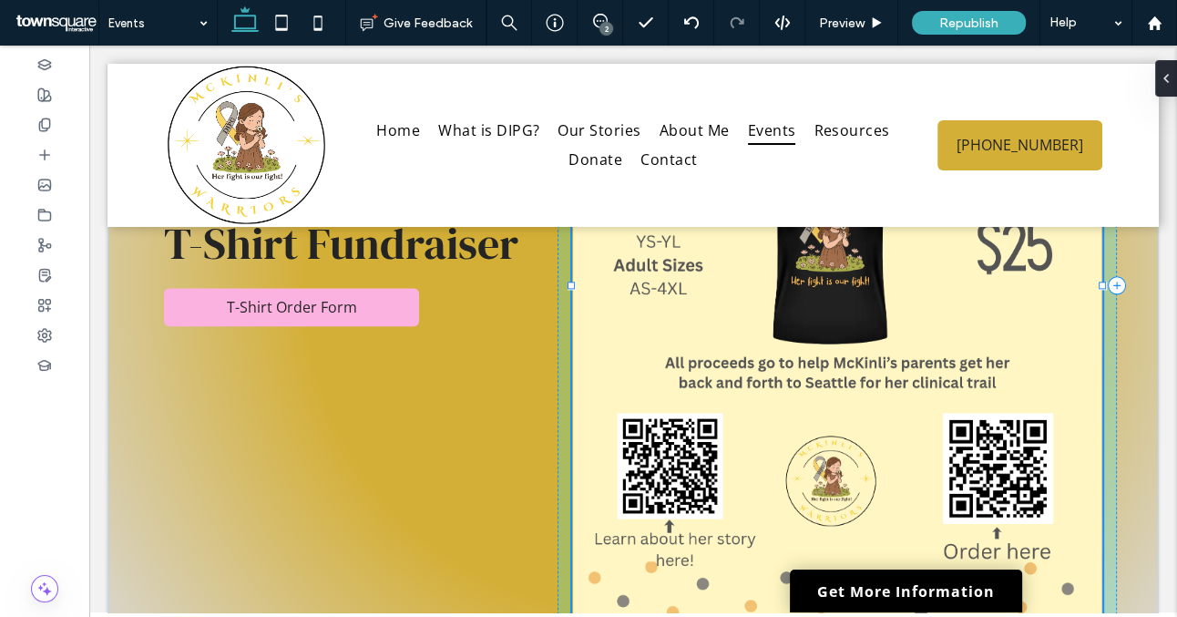
type input "***"
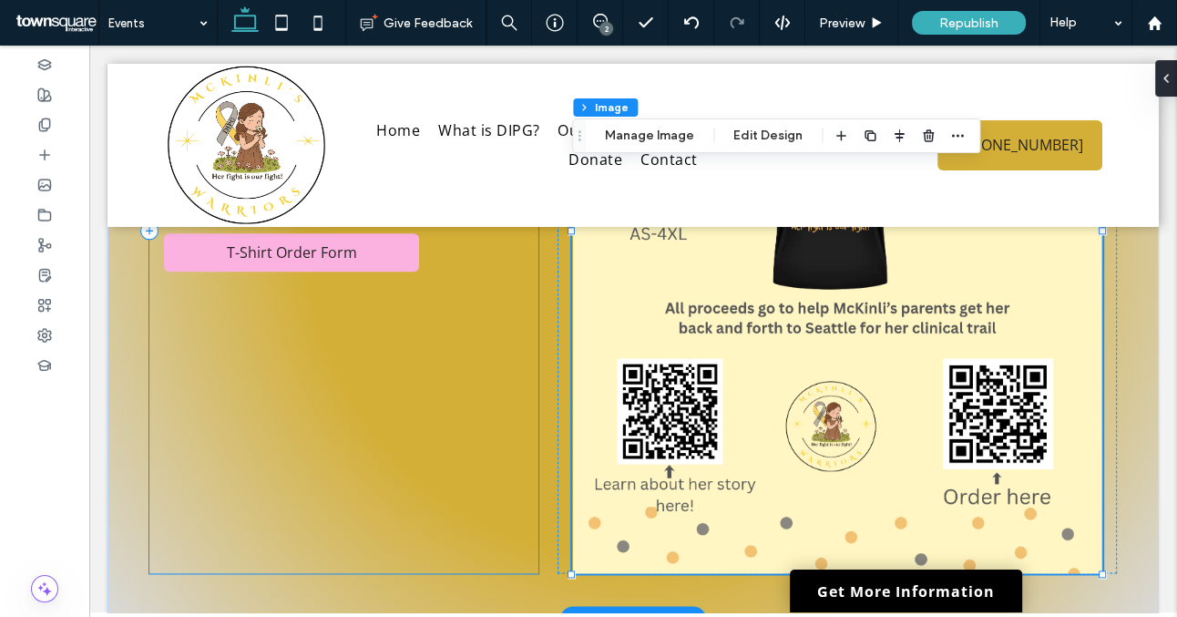
scroll to position [2180, 0]
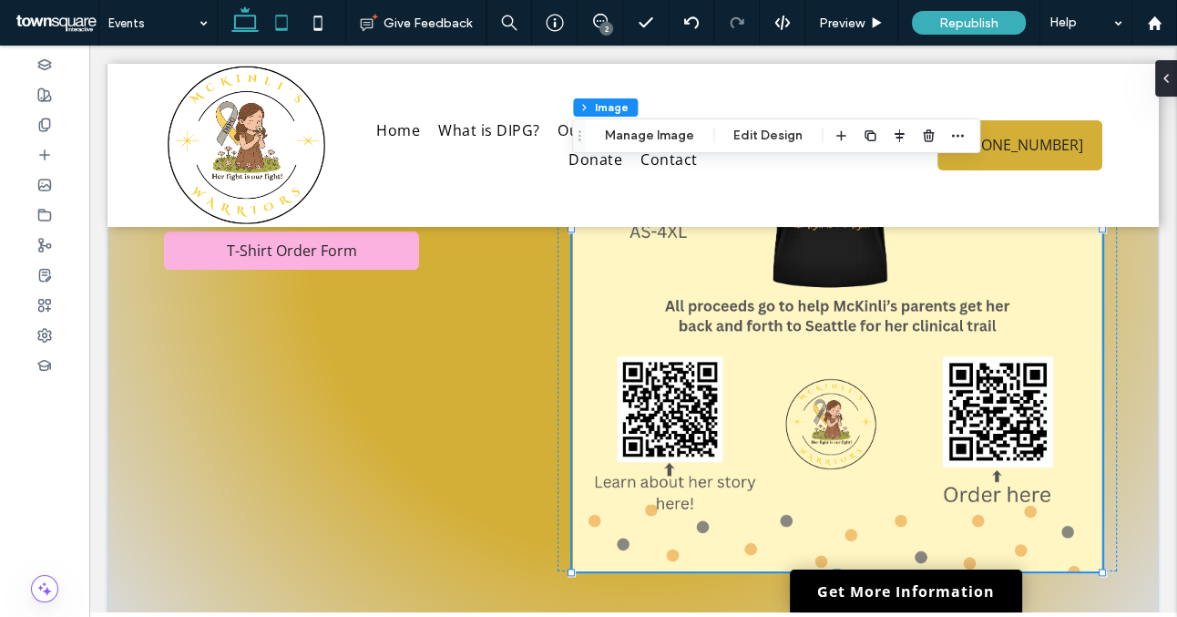
click at [288, 27] on icon at bounding box center [281, 23] width 36 height 36
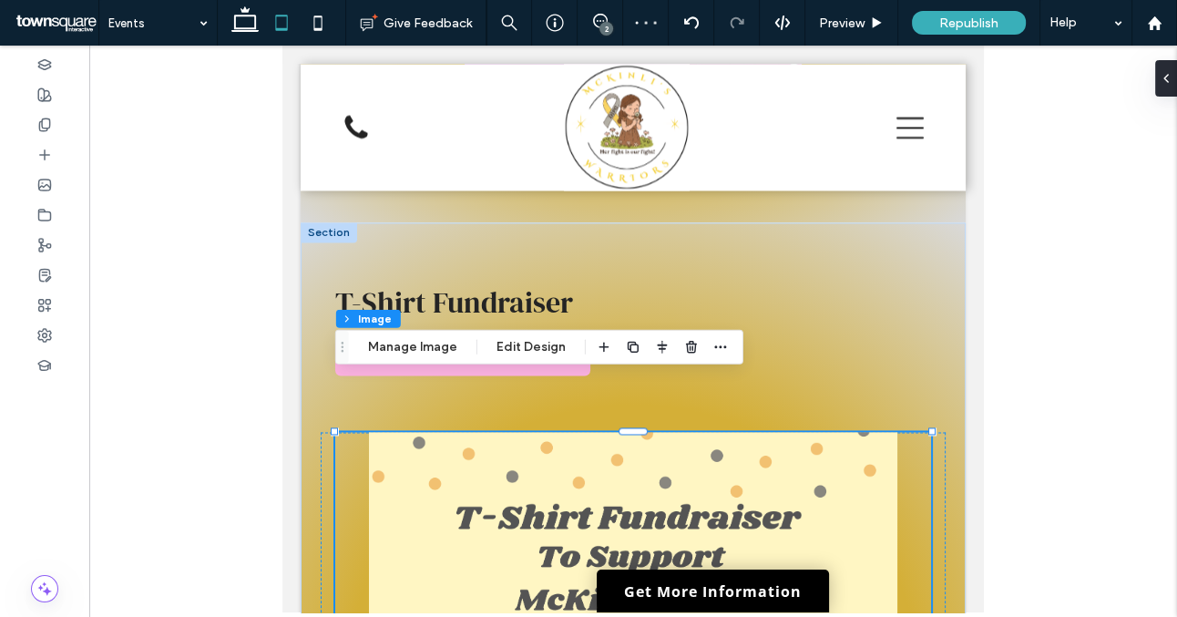
scroll to position [2534, 0]
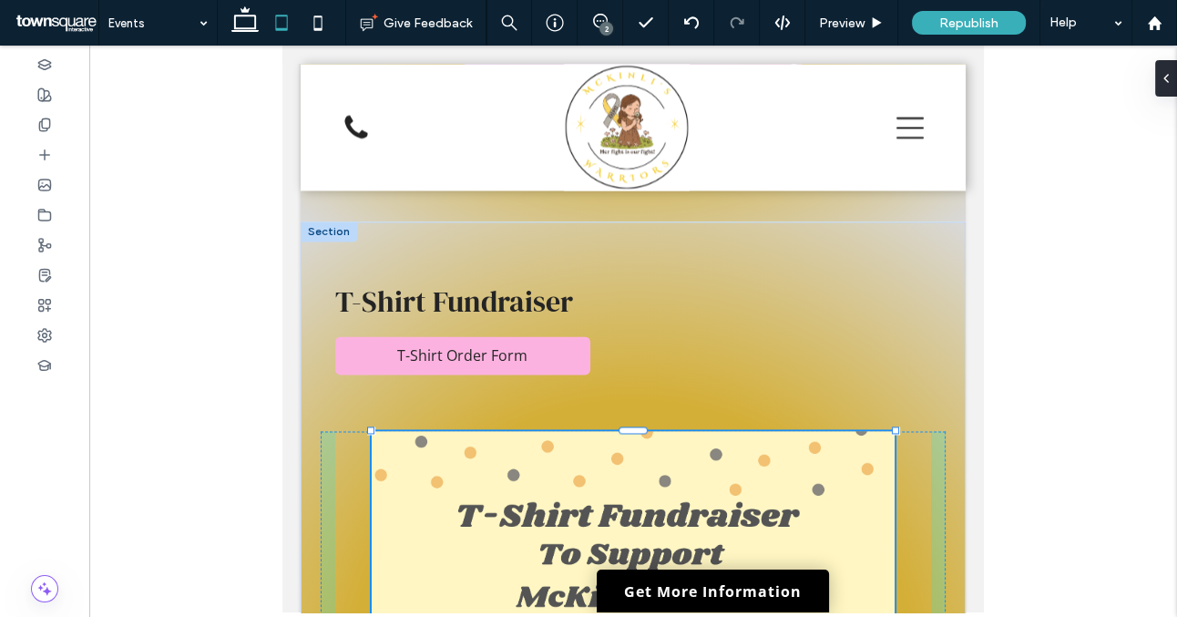
drag, startPoint x: 336, startPoint y: 378, endPoint x: 373, endPoint y: 387, distance: 37.6
type input "**"
type input "****"
type input "***"
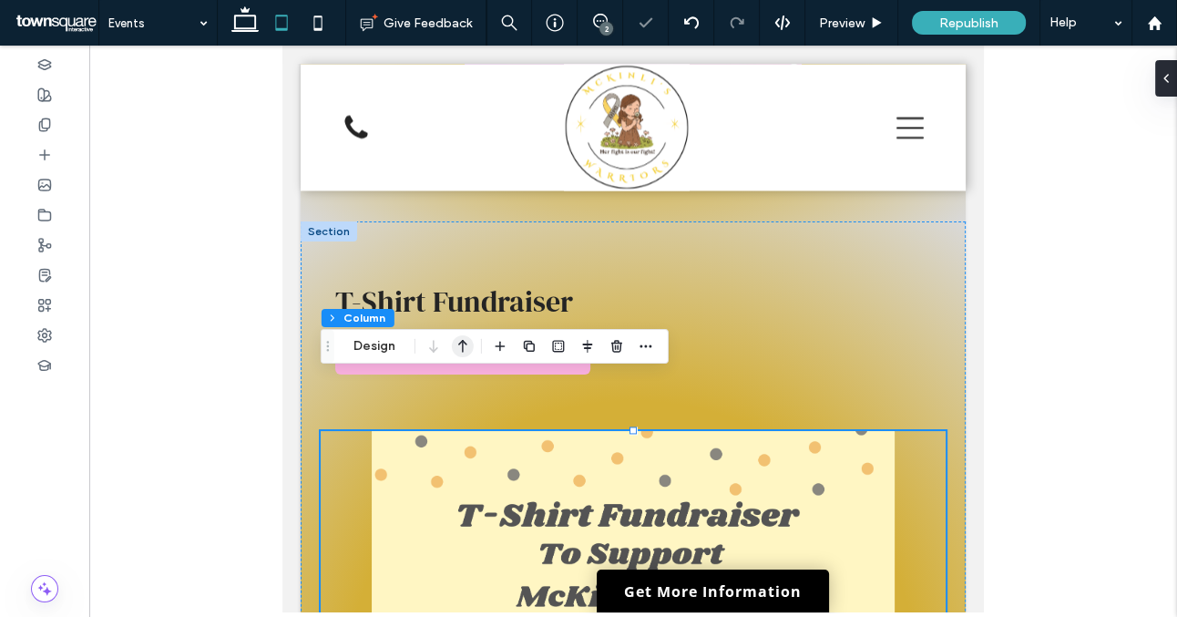
click at [465, 349] on icon "button" at bounding box center [463, 346] width 22 height 33
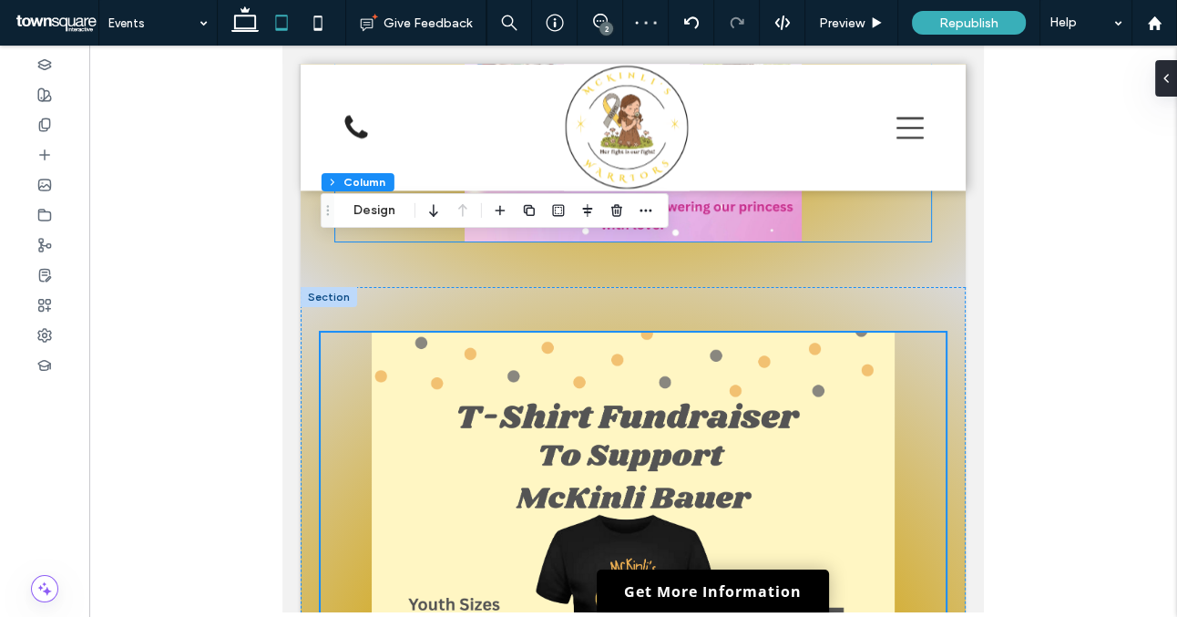
scroll to position [2524, 0]
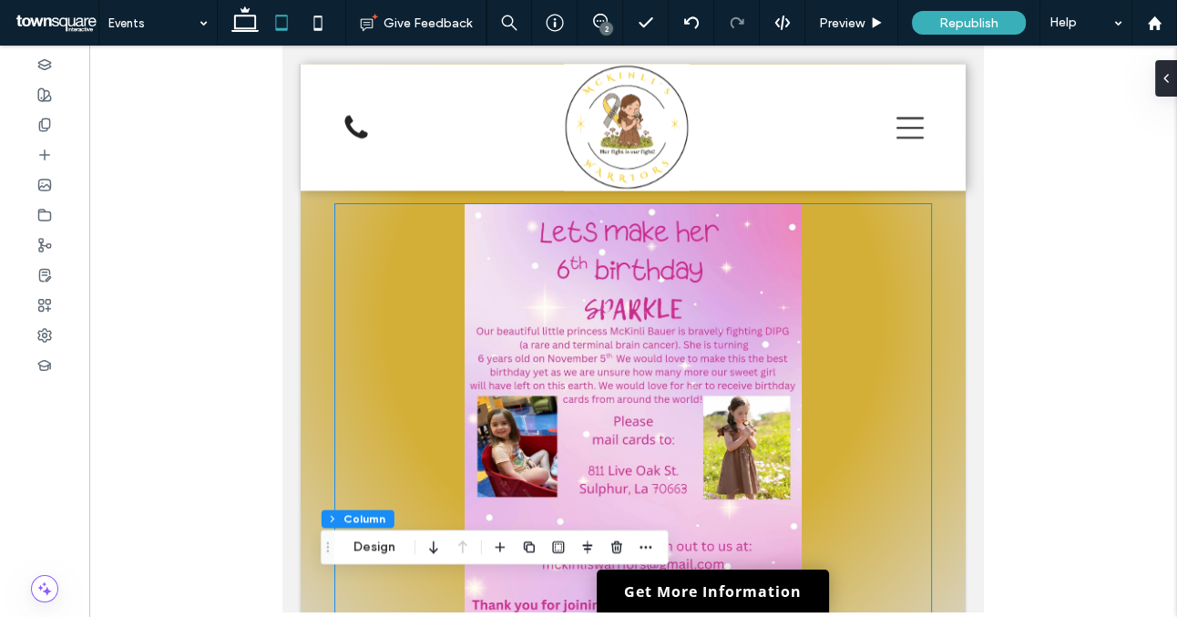
click at [526, 365] on img at bounding box center [633, 422] width 596 height 436
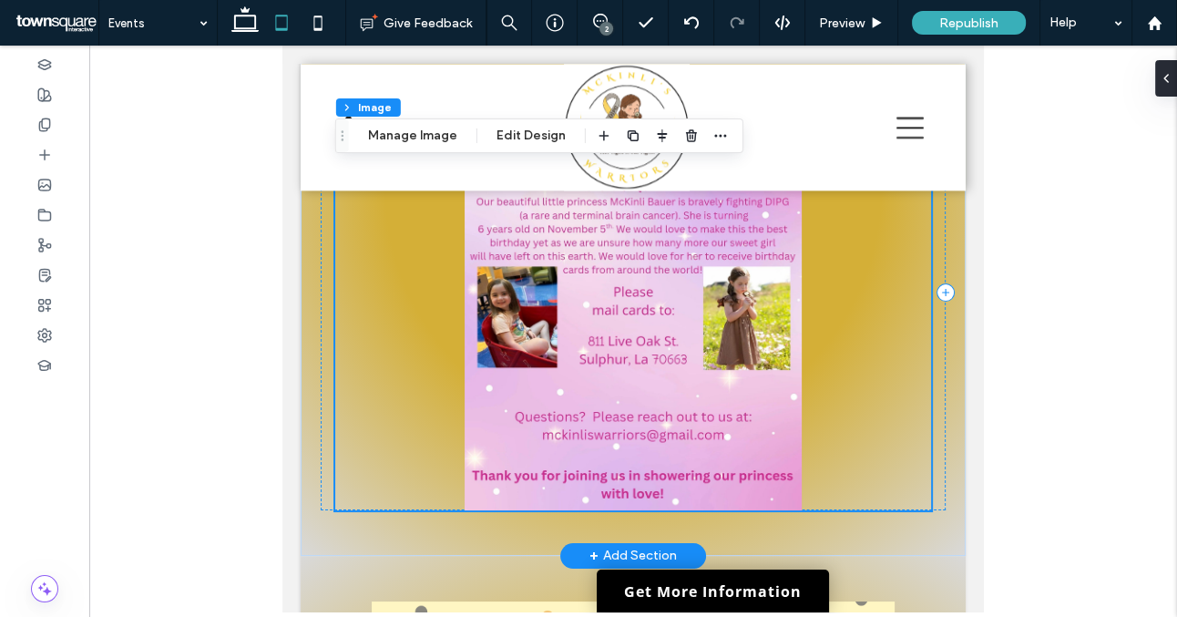
scroll to position [2205, 0]
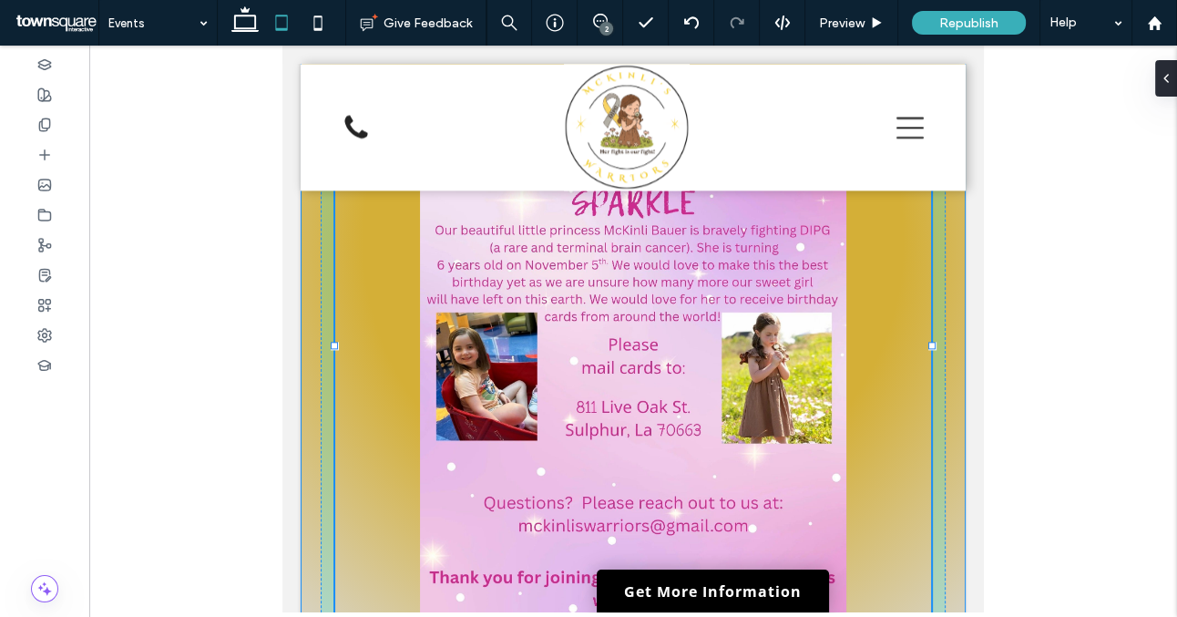
drag, startPoint x: 335, startPoint y: 453, endPoint x: 324, endPoint y: 585, distance: 132.7
click at [324, 585] on div "104% , 606px Send McKinli a Birthday Card Date: [DATE] Location: [STREET_ADDRES…" at bounding box center [633, 241] width 665 height 851
type input "***"
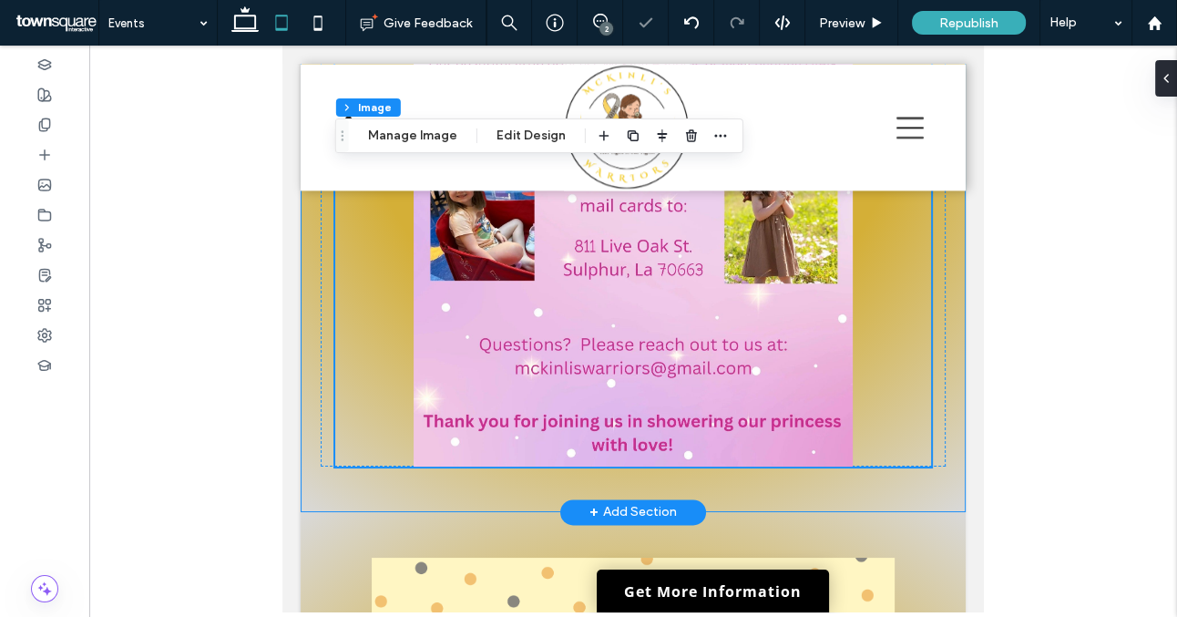
scroll to position [2396, 0]
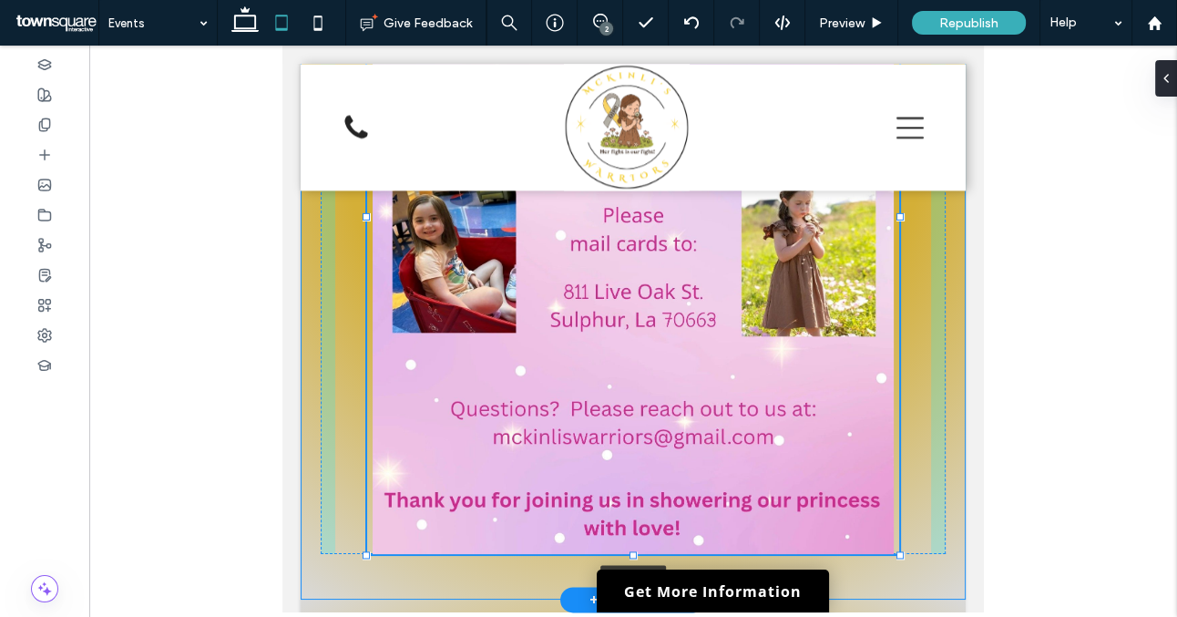
drag, startPoint x: 334, startPoint y: 394, endPoint x: 369, endPoint y: 501, distance: 113.0
click at [369, 550] on div at bounding box center [366, 553] width 7 height 7
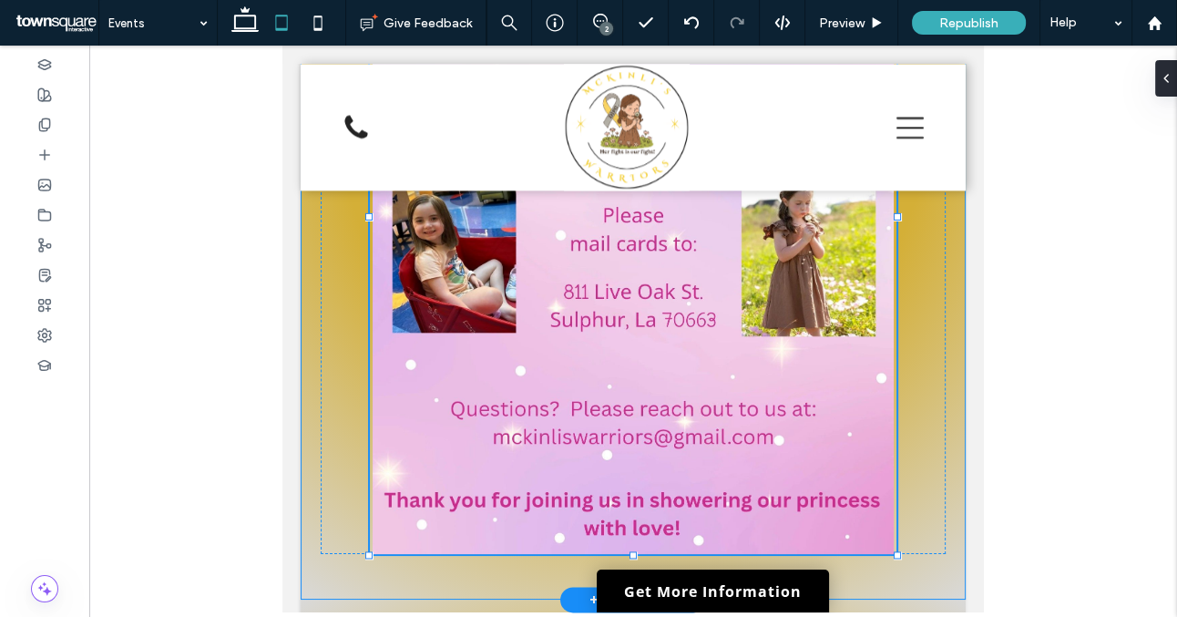
type input "**"
type input "****"
type input "***"
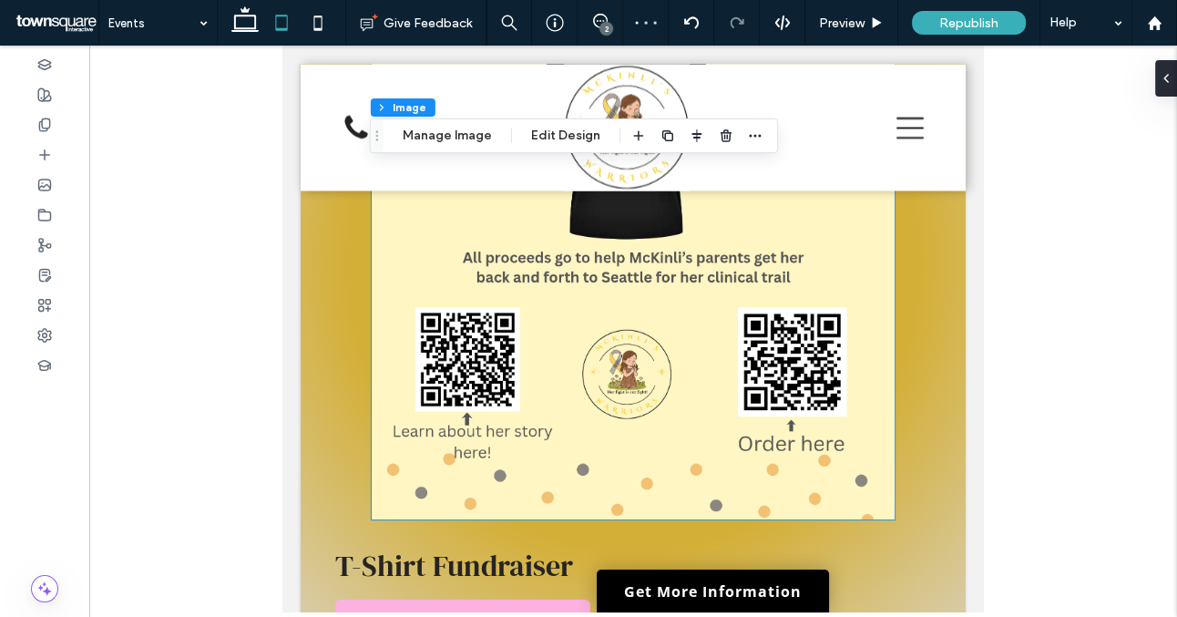
scroll to position [3199, 0]
click at [631, 529] on div "T-Shirt Fundraiser T-Shirt Order Form" at bounding box center [633, 605] width 625 height 153
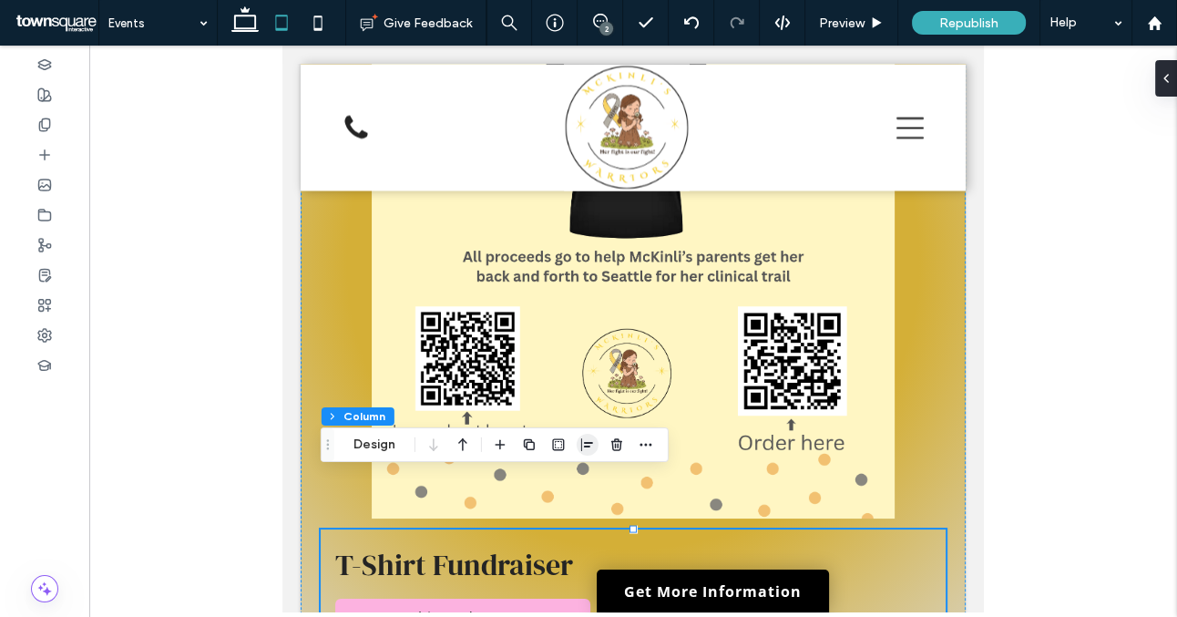
click at [583, 443] on icon "button" at bounding box center [588, 444] width 15 height 15
click at [583, 476] on icon "center" at bounding box center [588, 480] width 15 height 15
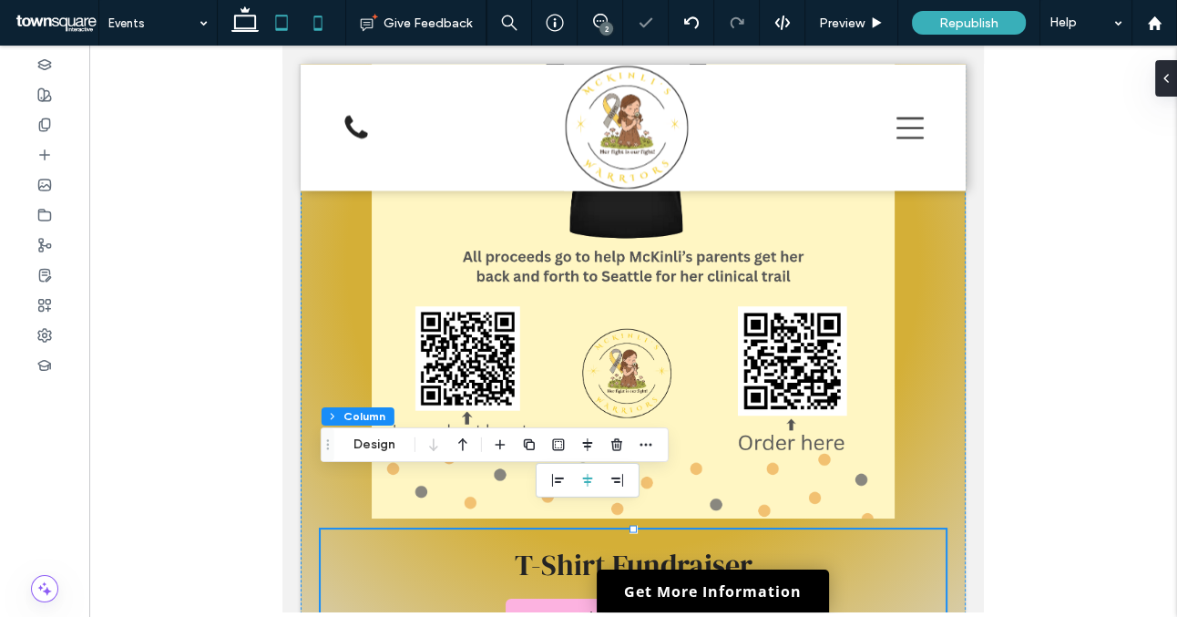
click at [316, 28] on use at bounding box center [318, 22] width 8 height 15
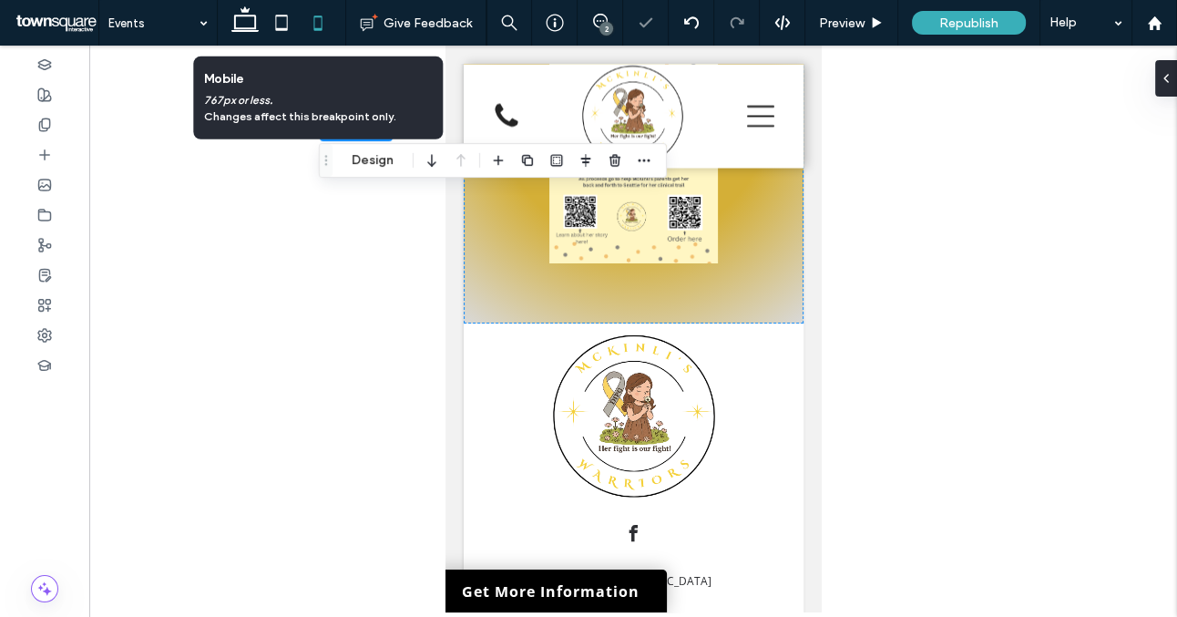
type input "**"
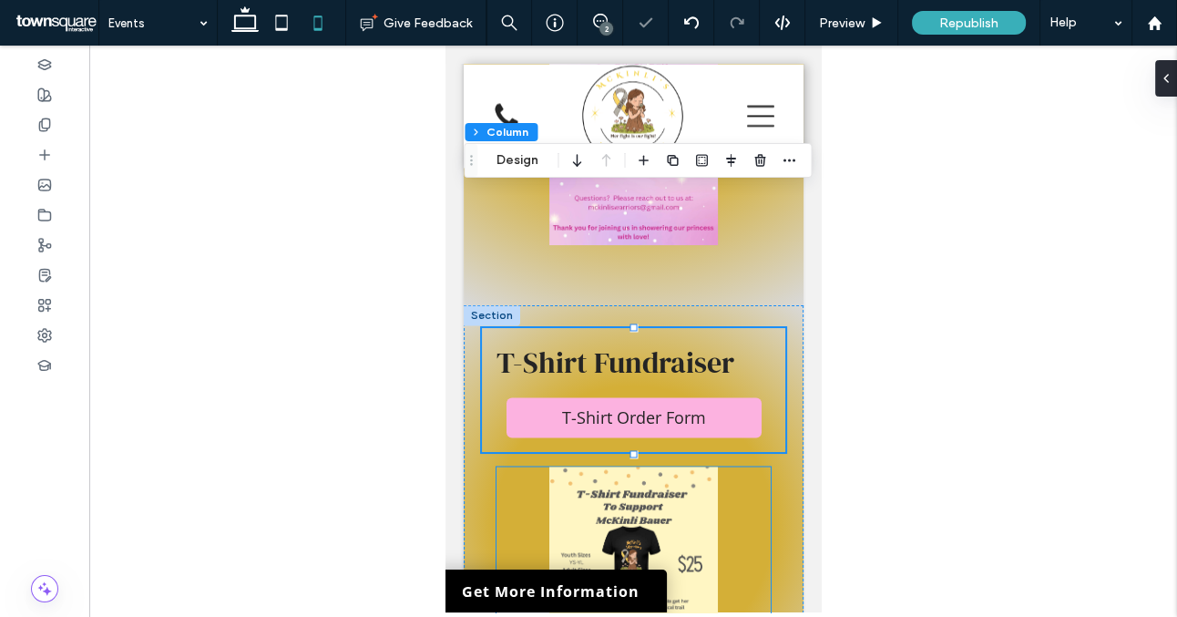
click at [617, 467] on img at bounding box center [633, 576] width 274 height 219
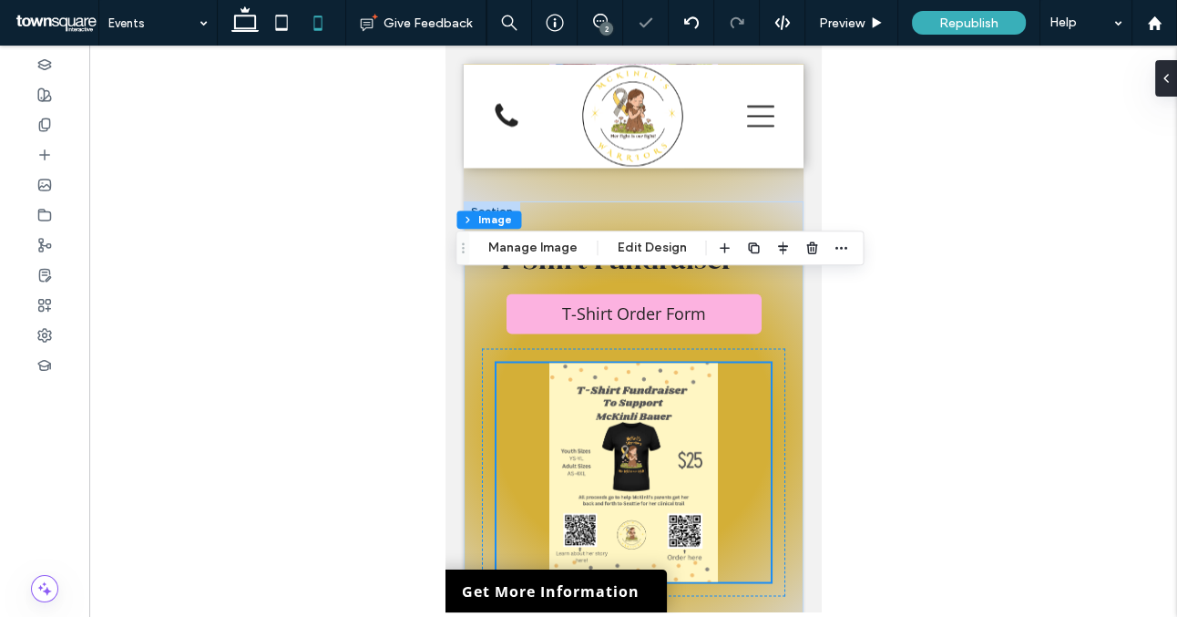
scroll to position [2884, 0]
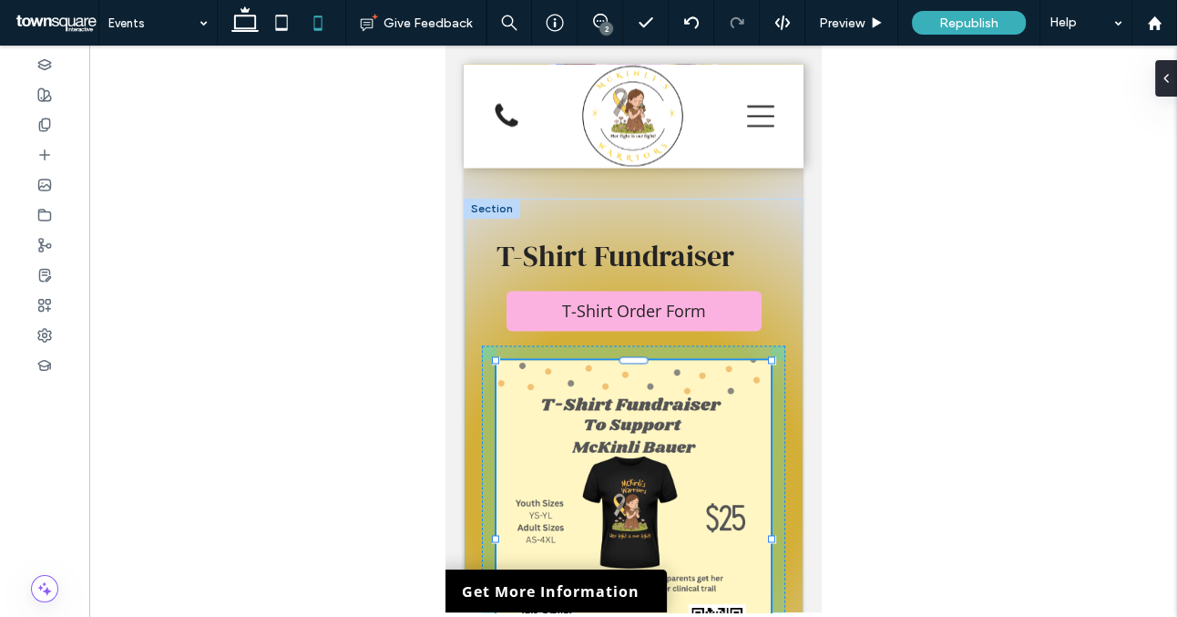
drag, startPoint x: 497, startPoint y: 441, endPoint x: 482, endPoint y: 509, distance: 69.9
click at [482, 509] on div "T-Shirt Fundraiser T-Shirt Order Form 111% , 390px" at bounding box center [633, 487] width 340 height 577
type input "***"
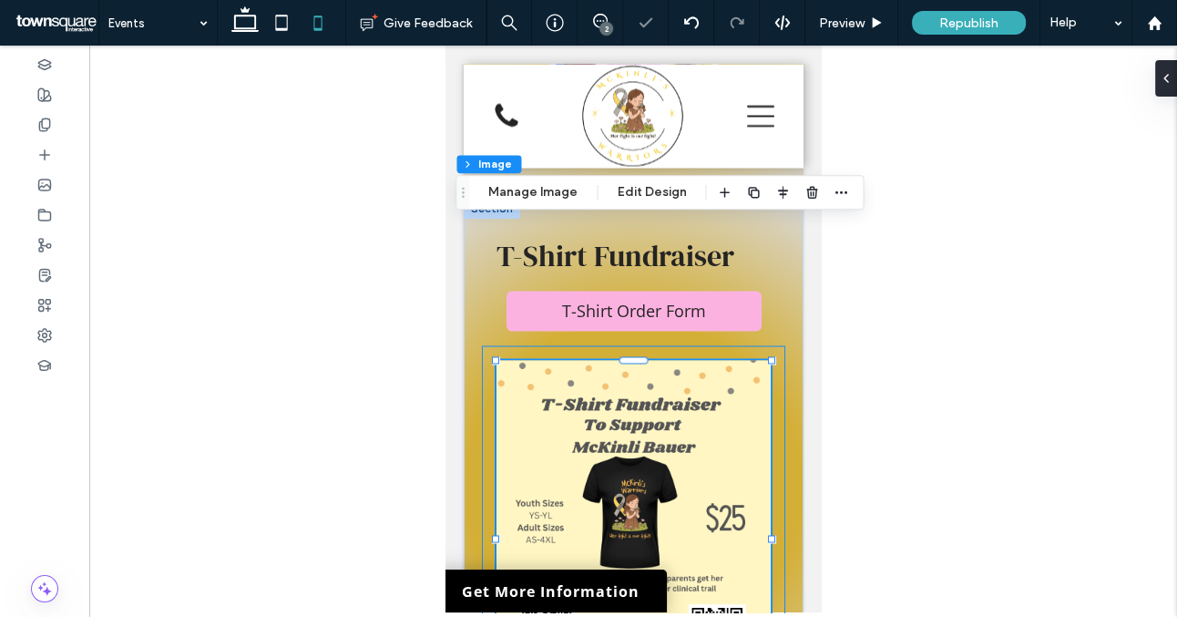
click at [488, 365] on div "111% , 390px" at bounding box center [632, 537] width 303 height 385
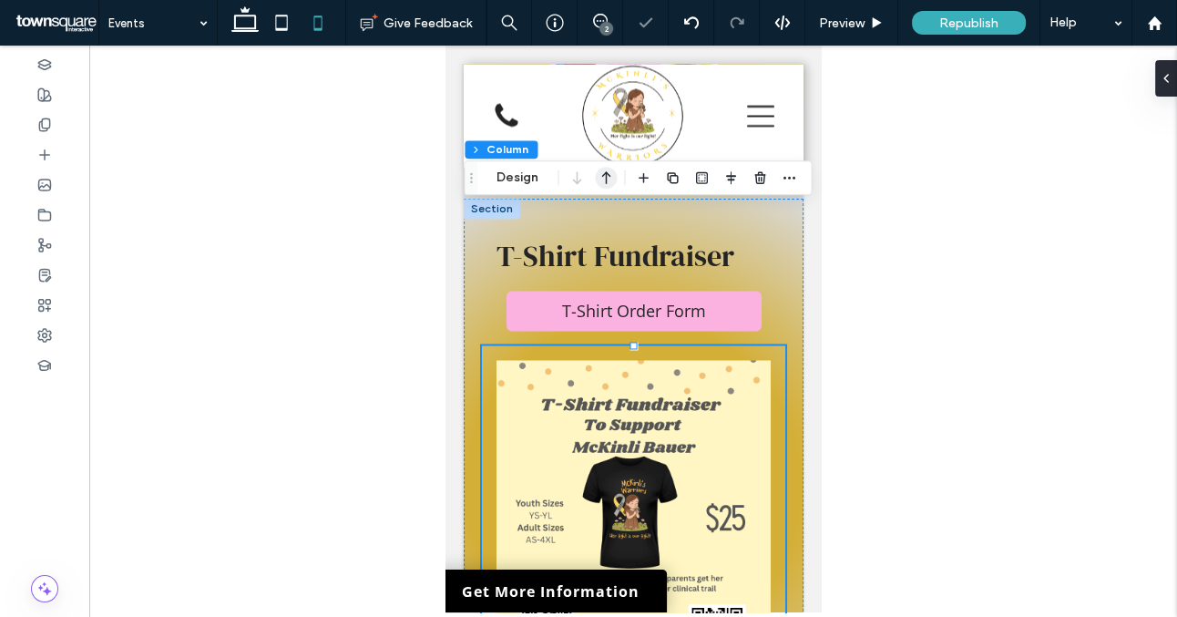
click at [604, 183] on icon "button" at bounding box center [606, 177] width 22 height 33
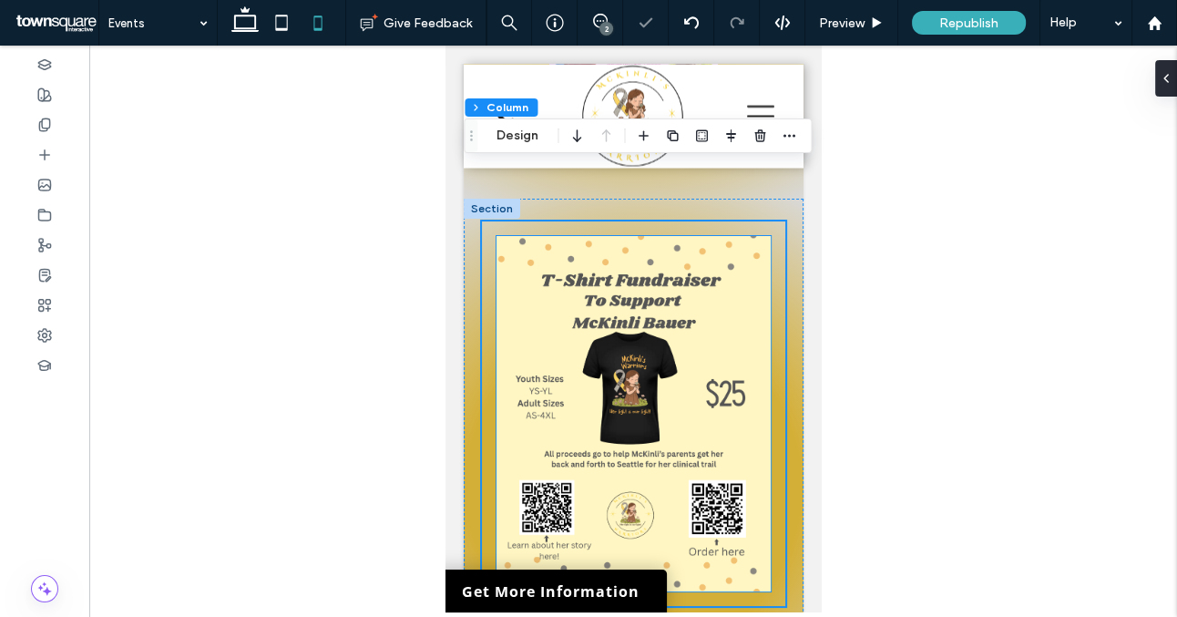
scroll to position [2898, 0]
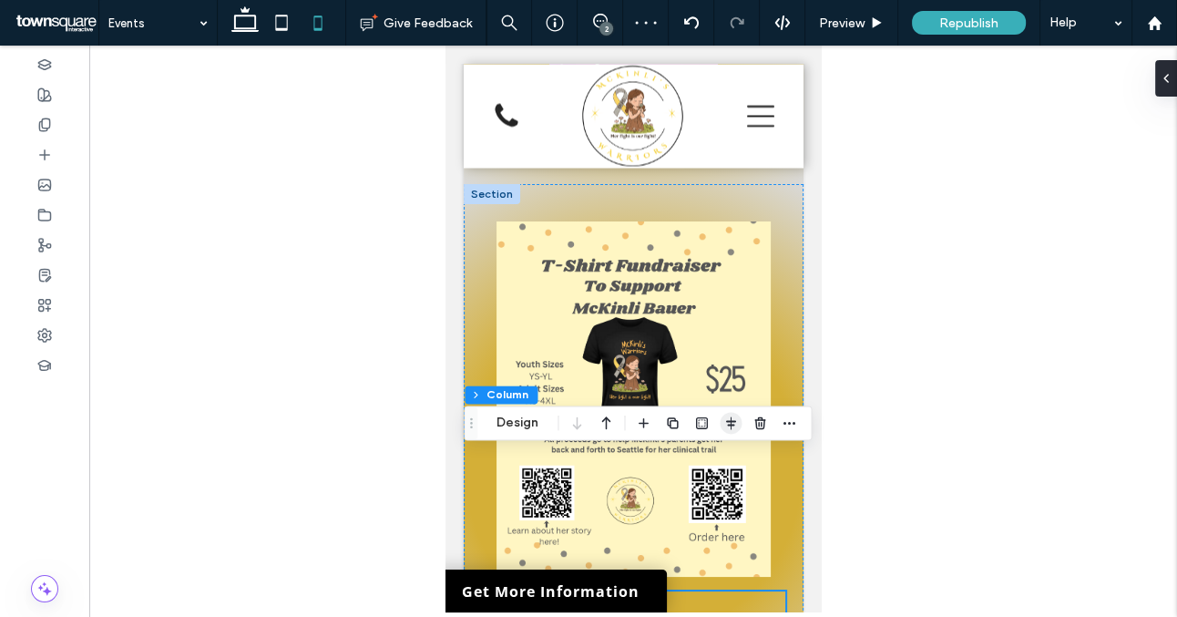
click at [731, 424] on use "button" at bounding box center [731, 422] width 10 height 13
click at [755, 458] on icon "flex-end" at bounding box center [760, 458] width 15 height 15
click at [731, 461] on use "center" at bounding box center [731, 458] width 10 height 13
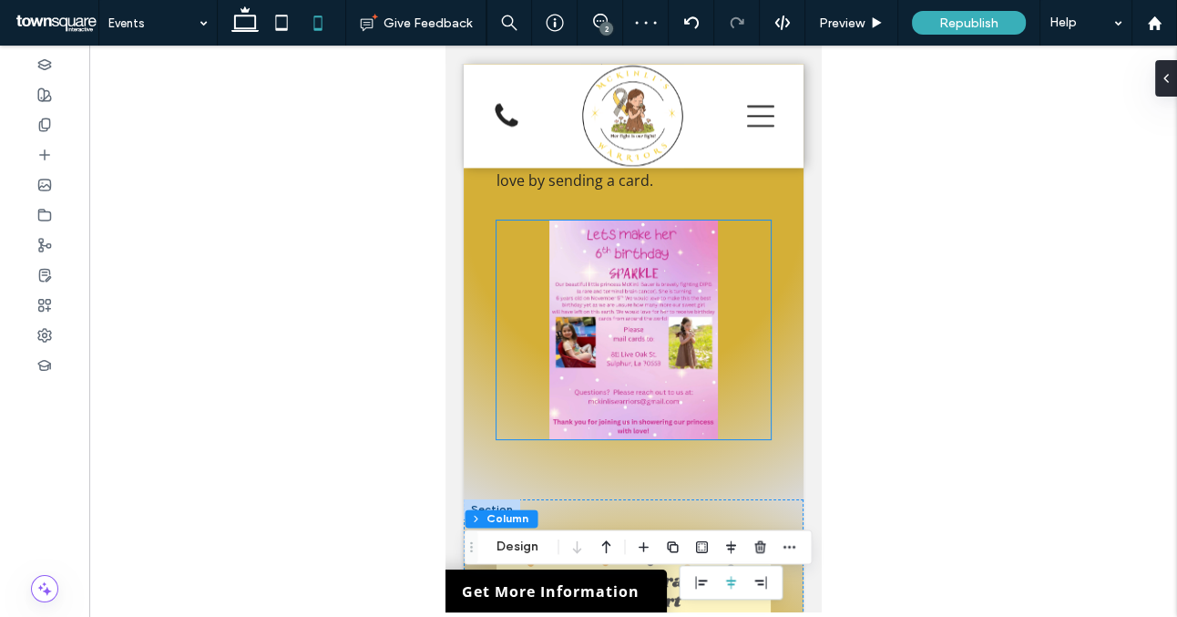
scroll to position [2597, 0]
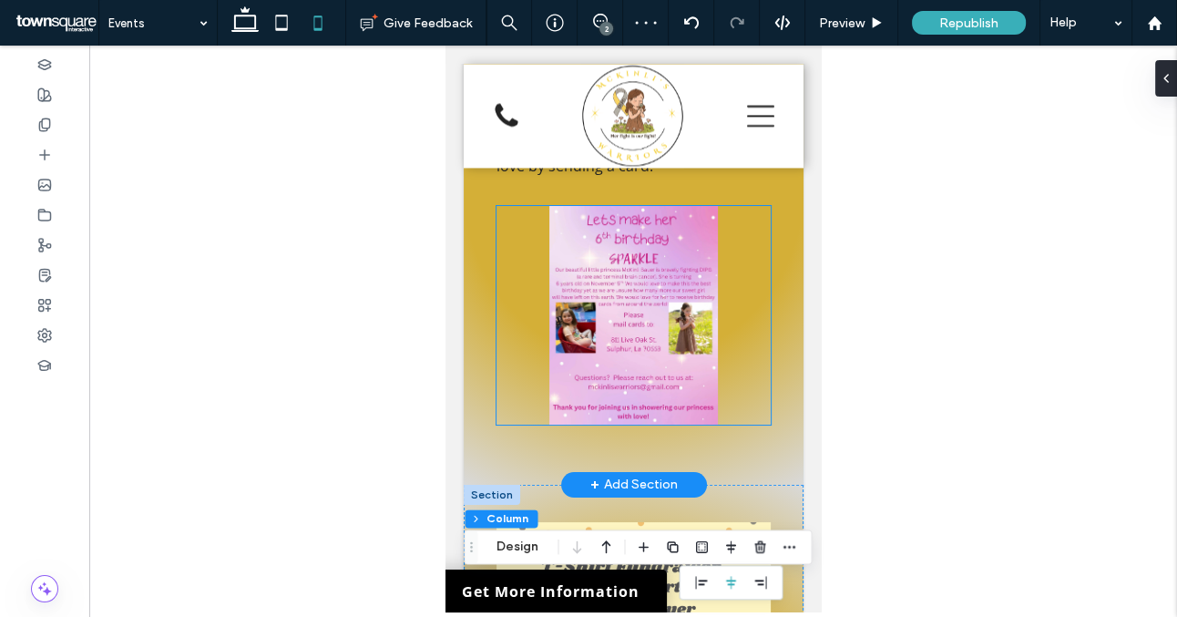
click at [637, 259] on img at bounding box center [633, 315] width 274 height 219
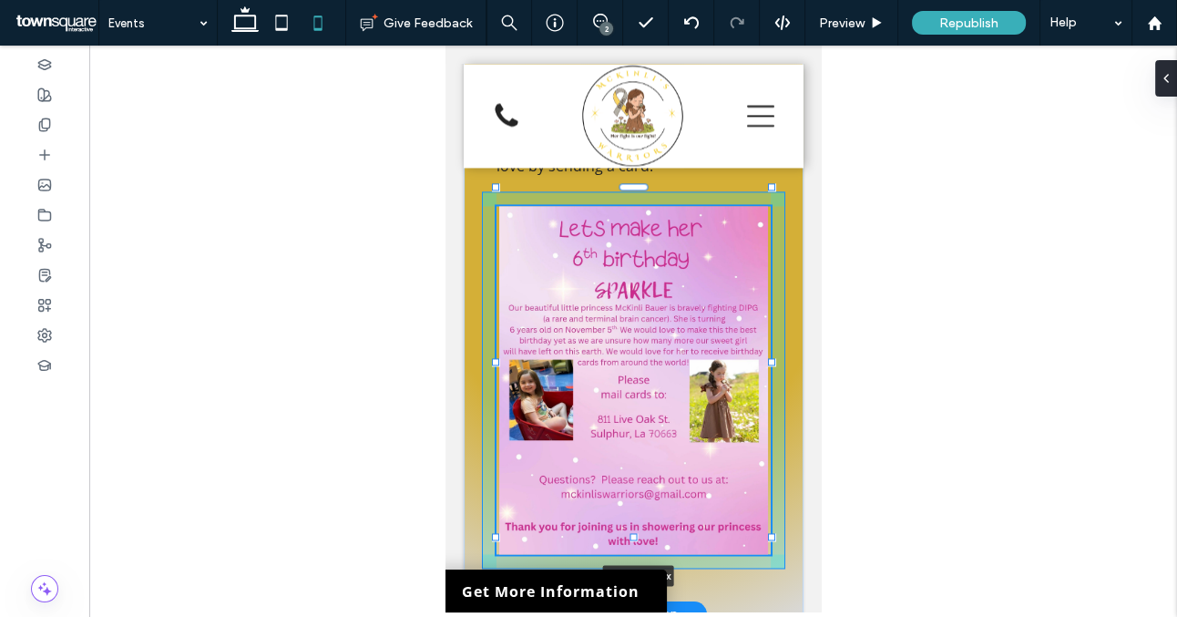
drag, startPoint x: 494, startPoint y: 289, endPoint x: 489, endPoint y: 354, distance: 64.9
click at [489, 354] on div "103% , 382px Send McKinli a Birthday Card Date: [DATE] Location: [STREET_ADDRES…" at bounding box center [633, 258] width 340 height 714
type input "***"
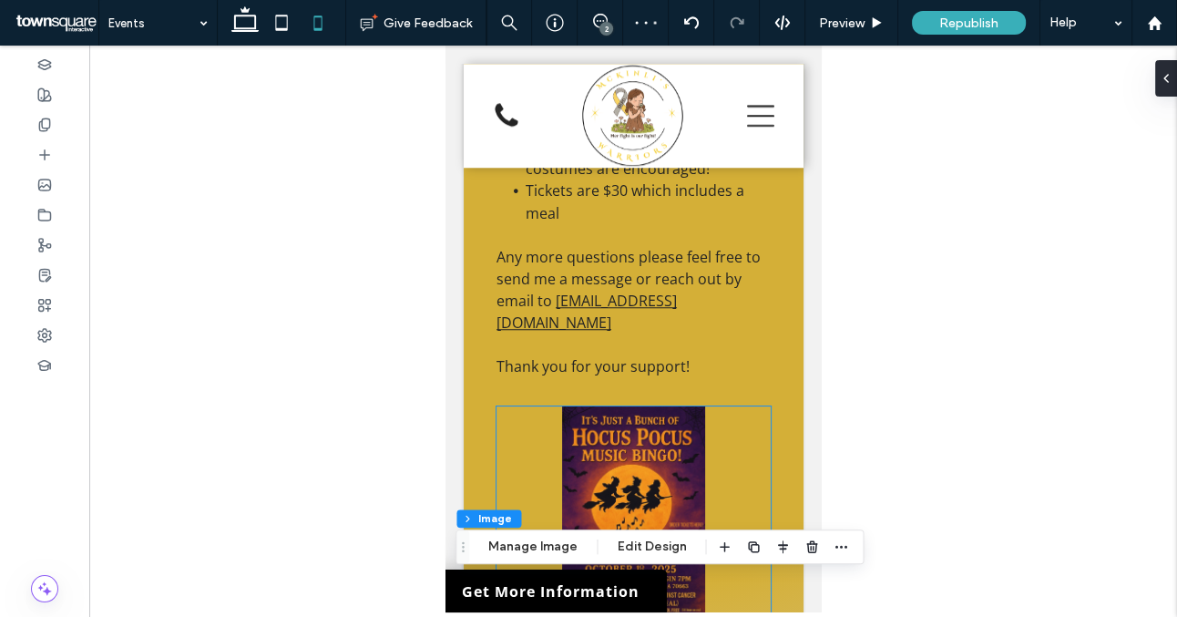
click at [612, 406] on img at bounding box center [633, 515] width 274 height 219
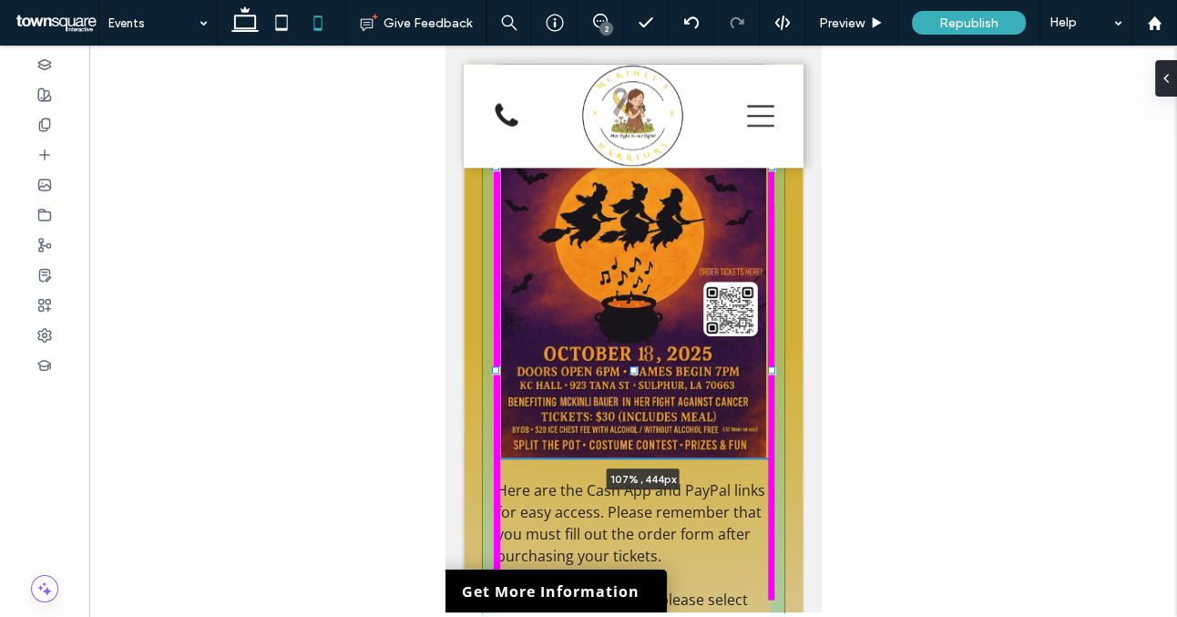
scroll to position [1786, 0]
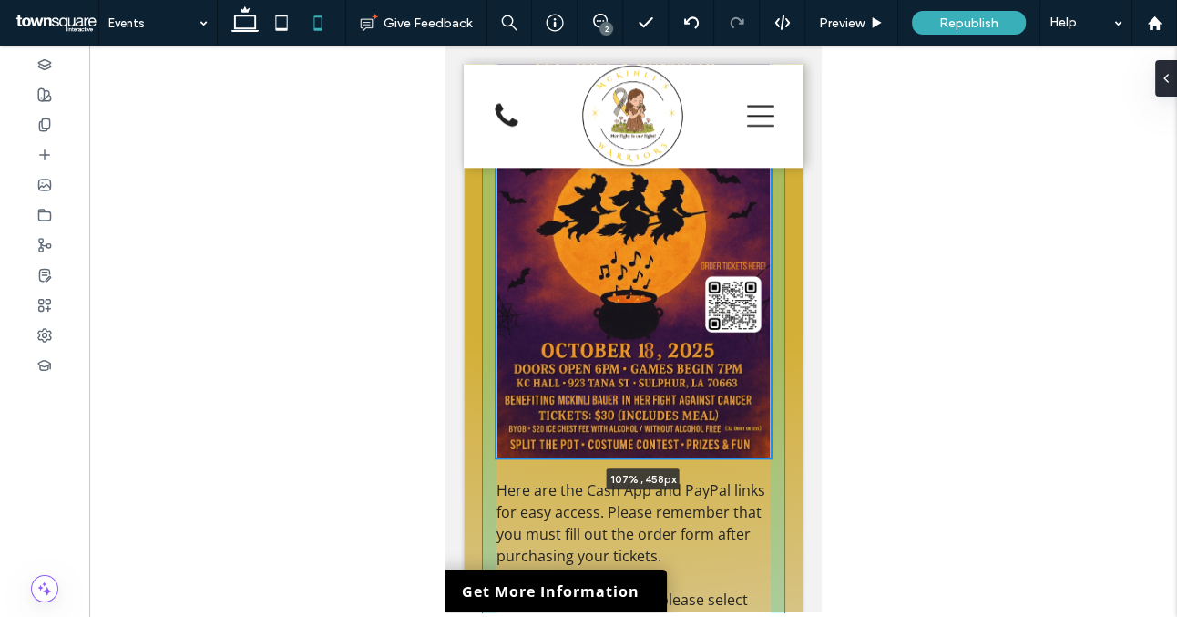
drag, startPoint x: 494, startPoint y: 337, endPoint x: 482, endPoint y: 437, distance: 100.0
type input "***"
